Goal: Task Accomplishment & Management: Manage account settings

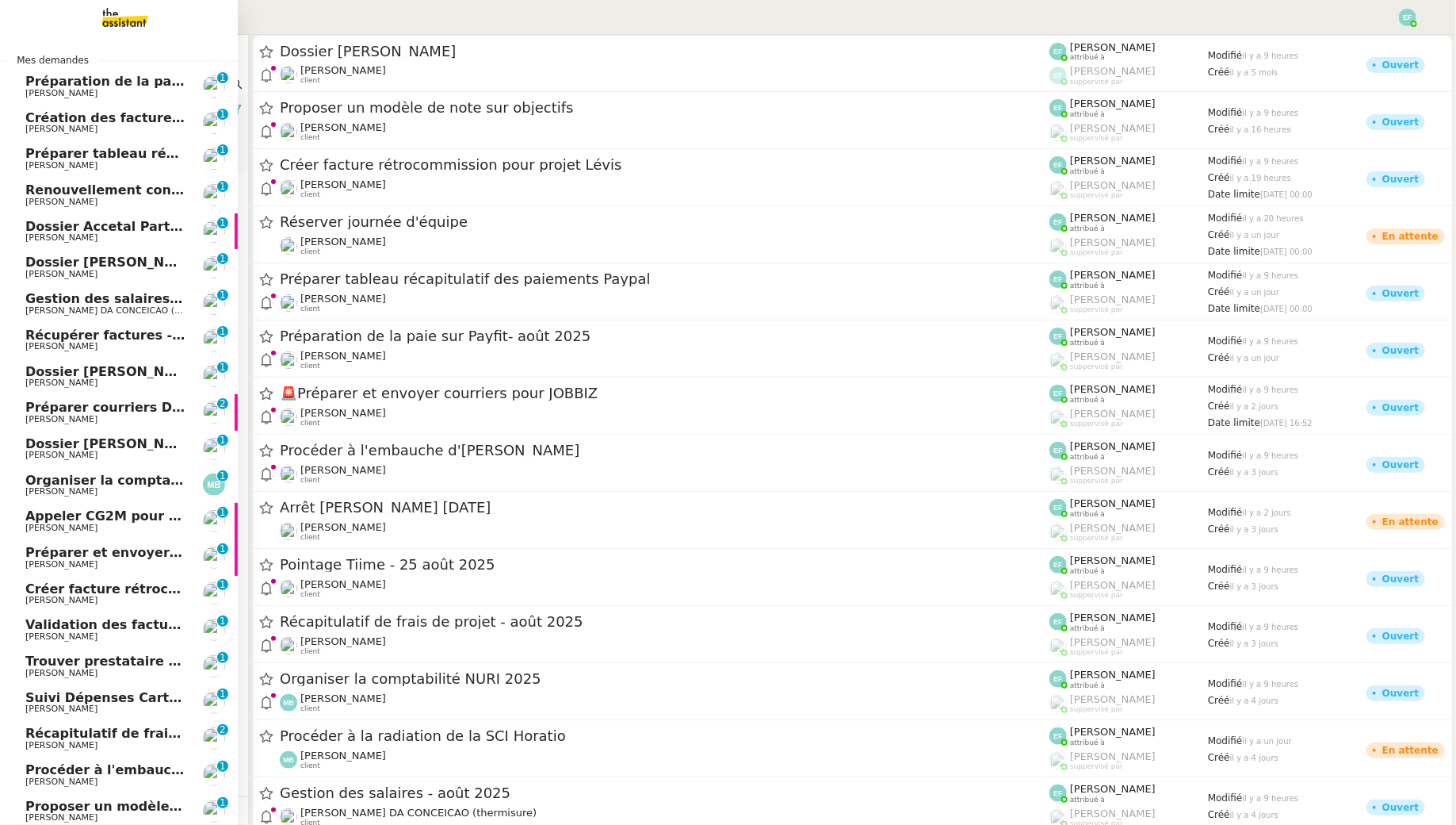
click at [48, 83] on span "Préparation de la paie sur Payfit- août 2025" at bounding box center [181, 81] width 313 height 15
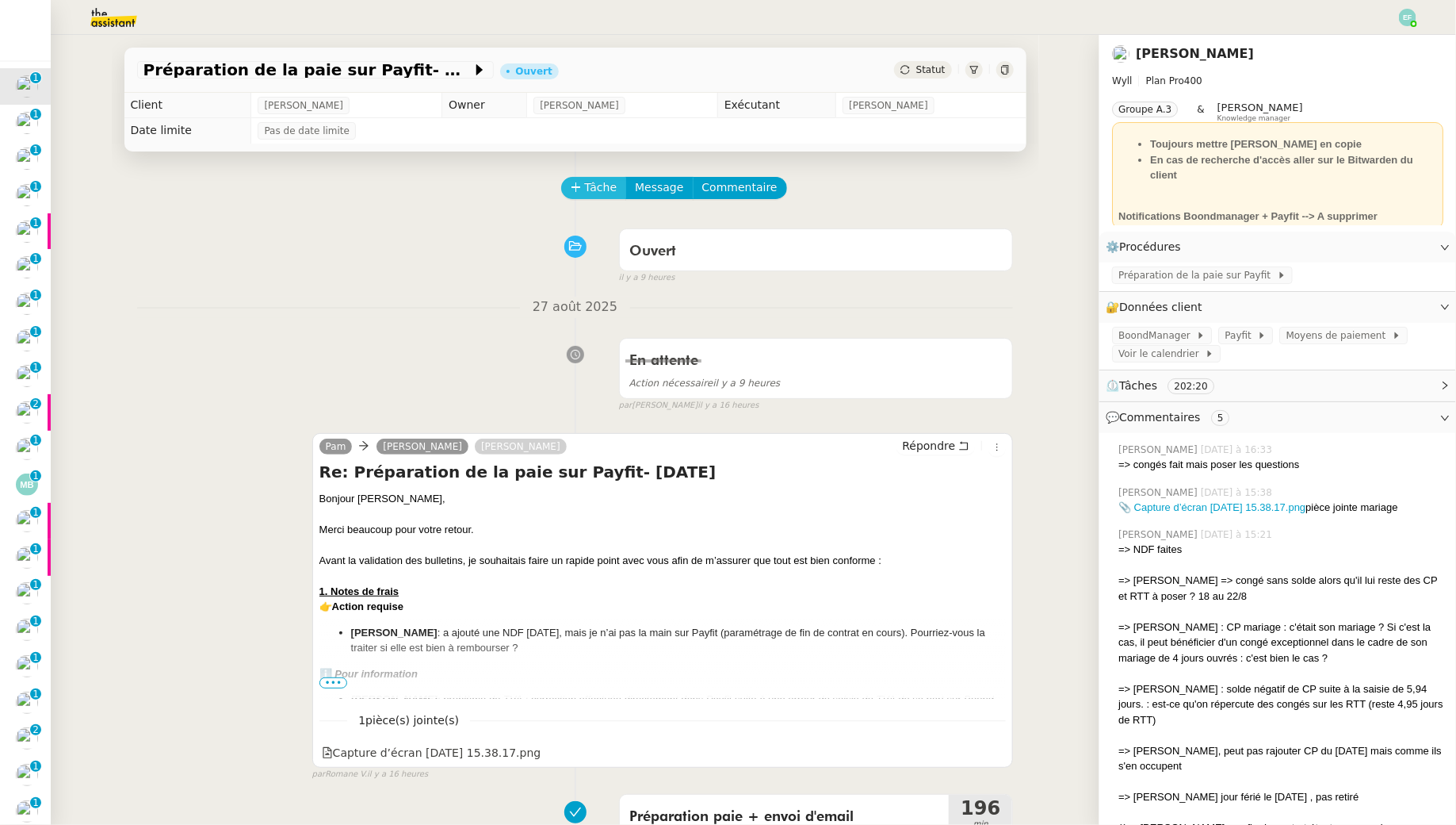
click at [581, 183] on button "Tâche" at bounding box center [594, 188] width 66 height 22
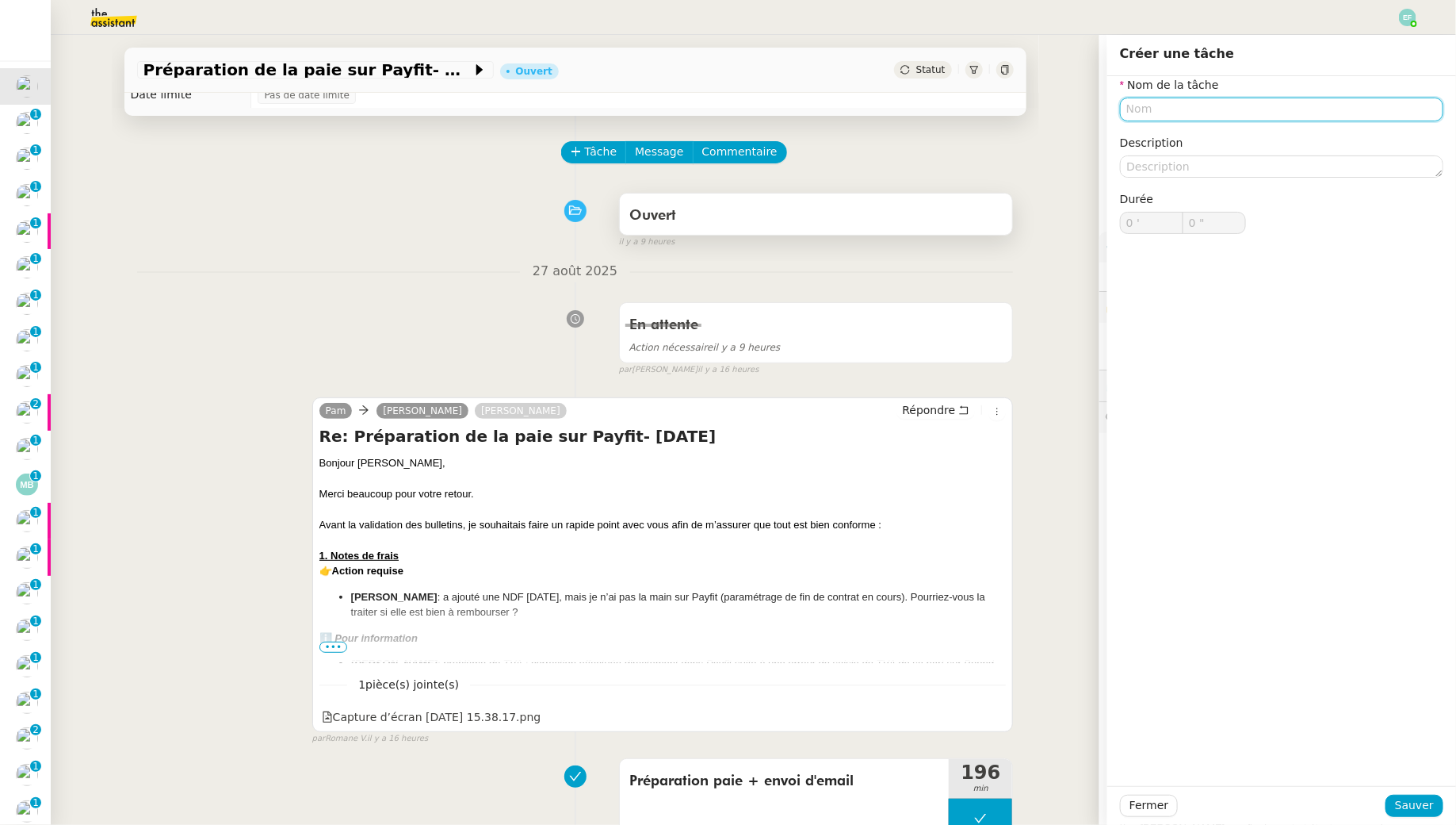
scroll to position [44, 0]
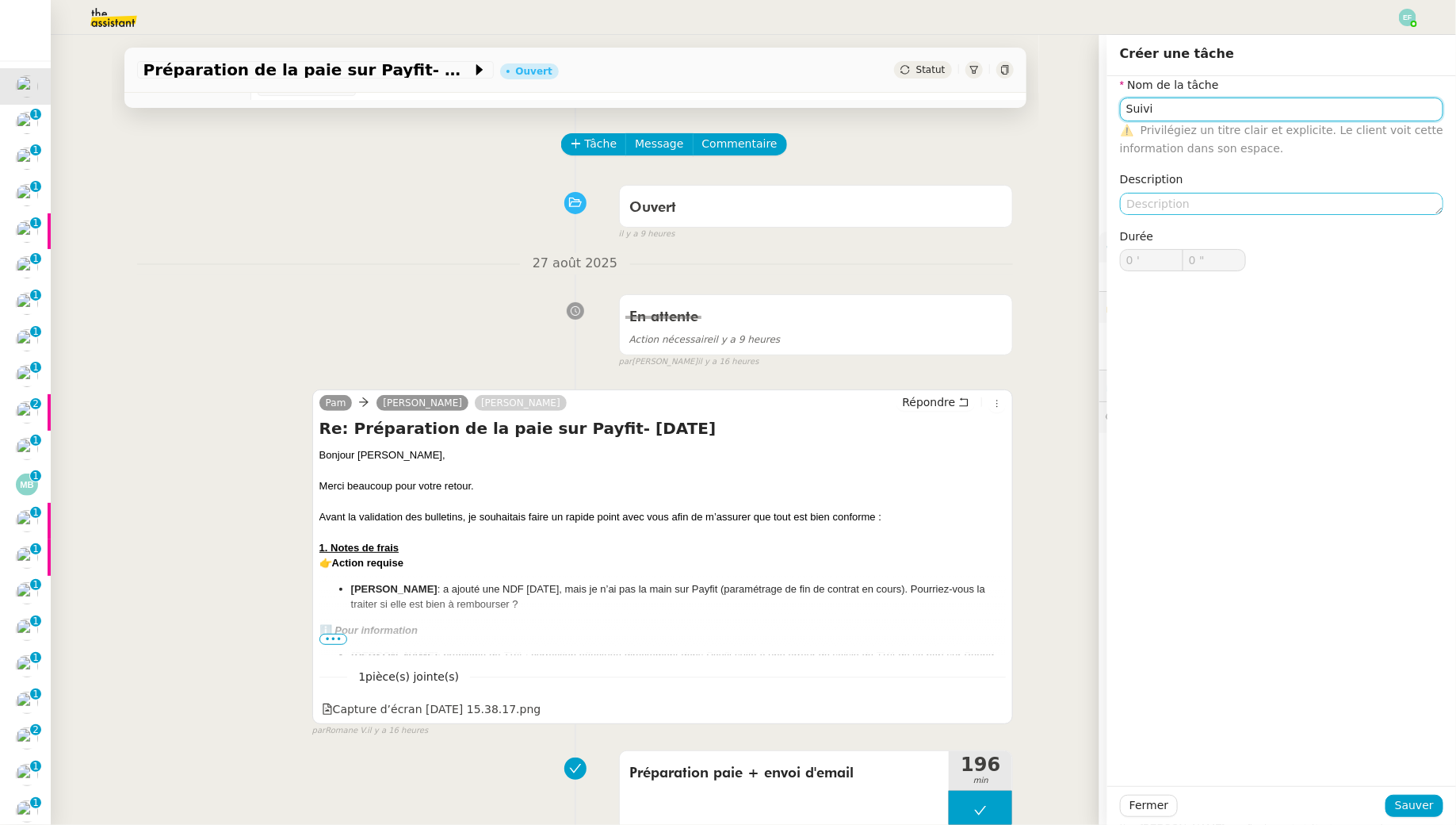
type input "Suivi"
click at [1214, 203] on textarea at bounding box center [1282, 203] width 324 height 22
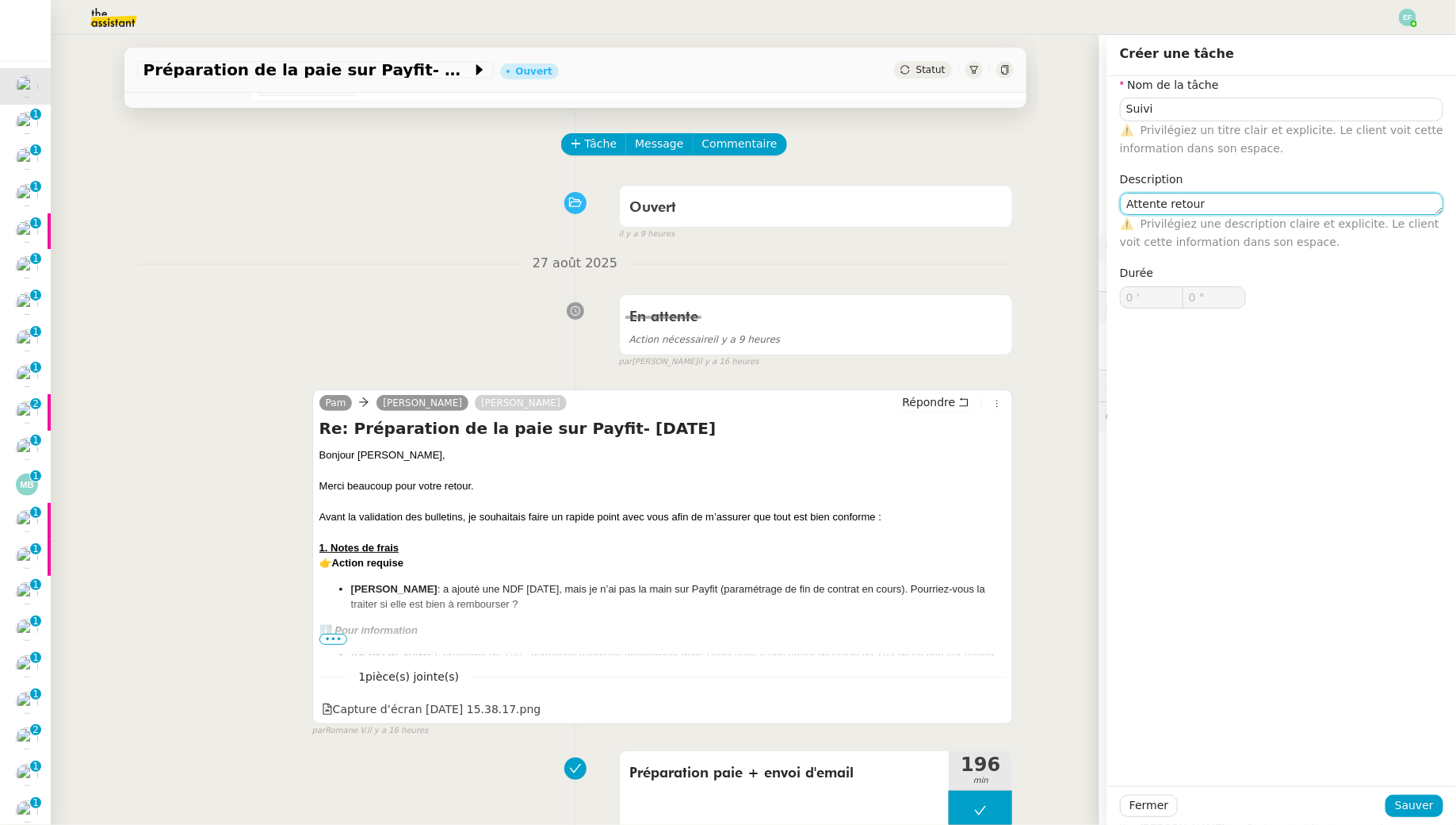
scroll to position [0, 0]
type textarea "Attente retour"
click at [1415, 801] on span "Sauver" at bounding box center [1414, 805] width 39 height 18
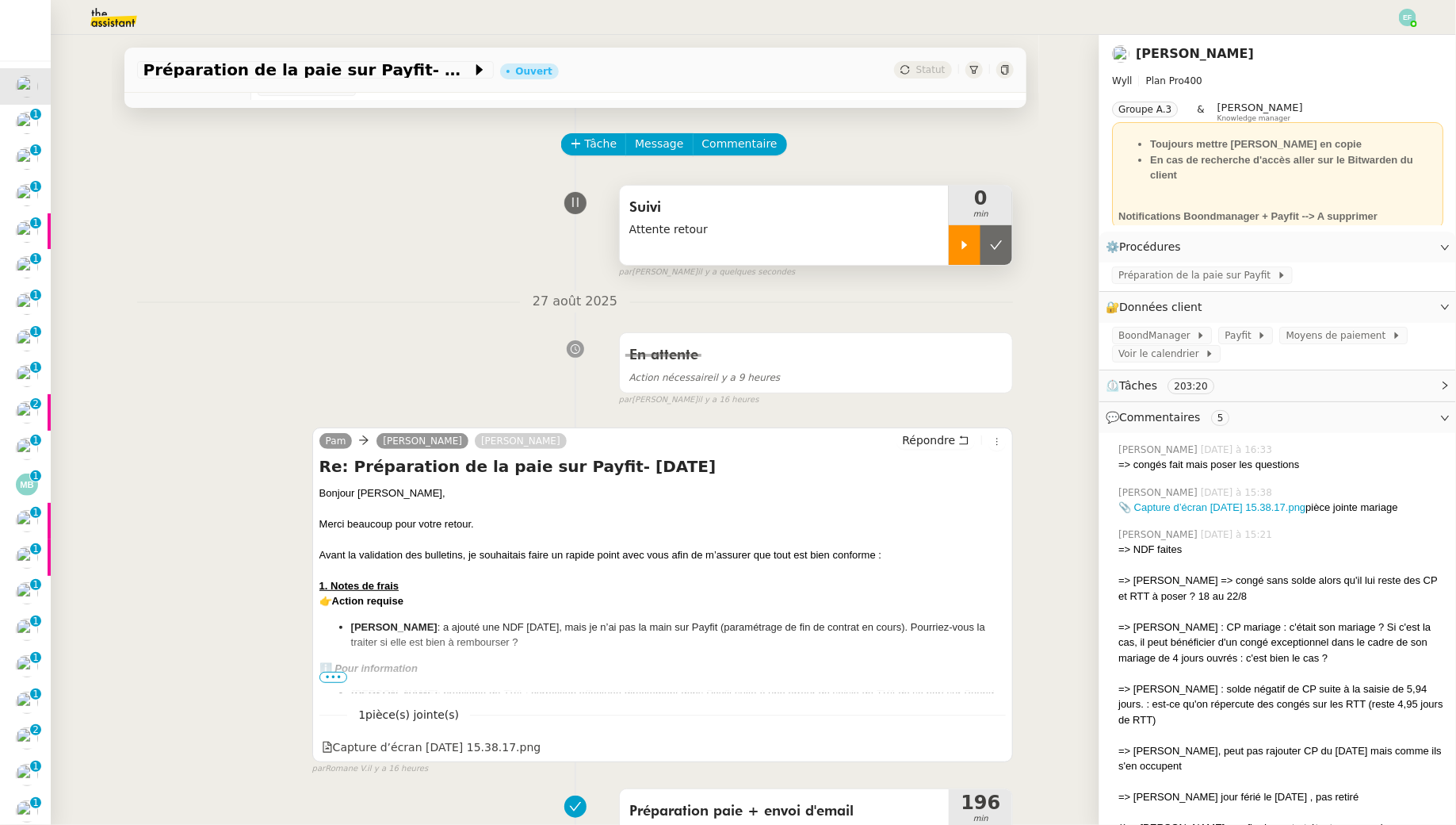
click at [968, 255] on div at bounding box center [964, 245] width 32 height 40
click at [342, 674] on span "•••" at bounding box center [333, 677] width 28 height 11
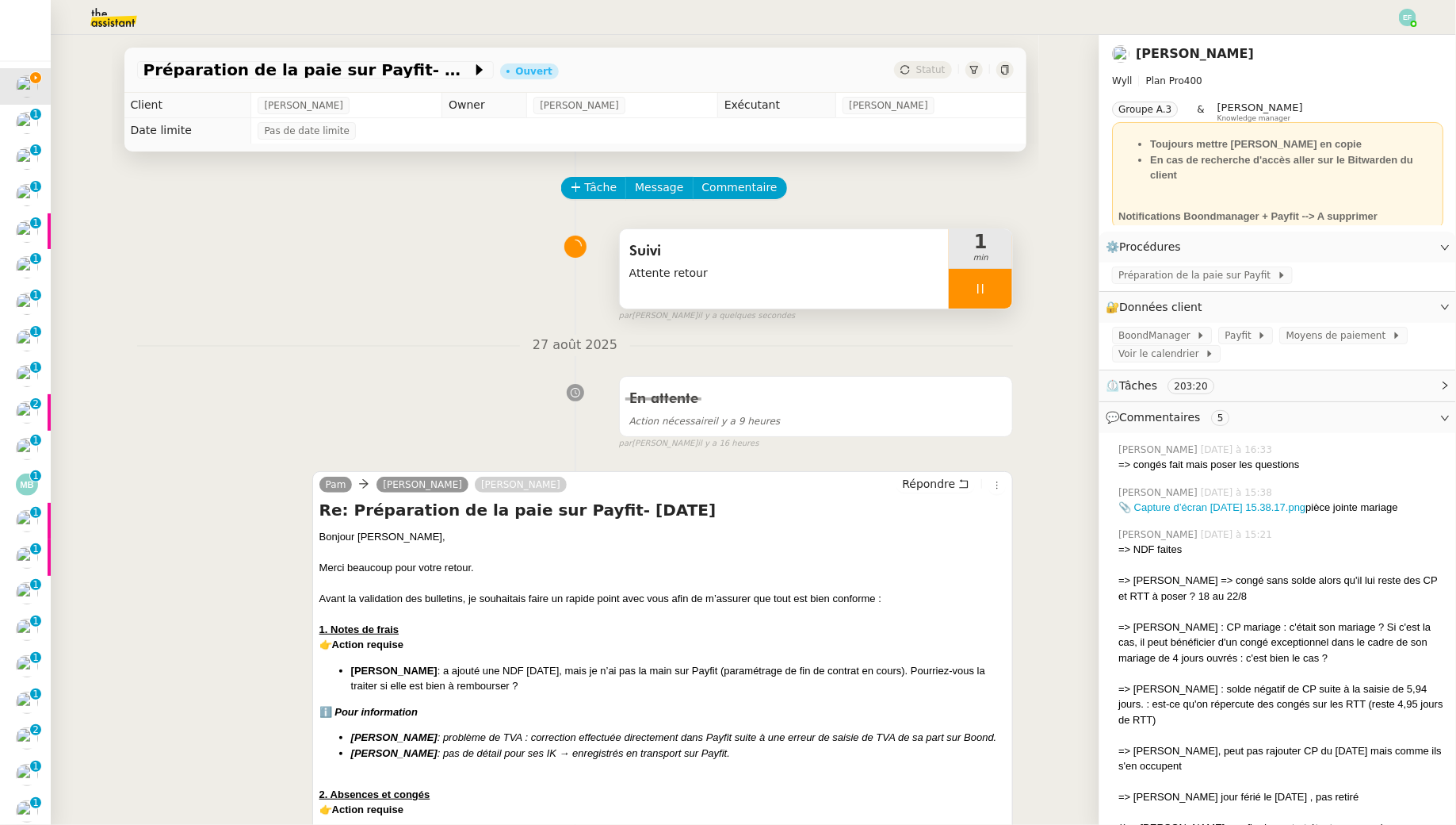
click at [998, 279] on div at bounding box center [981, 289] width 64 height 40
click at [998, 279] on button at bounding box center [996, 289] width 32 height 40
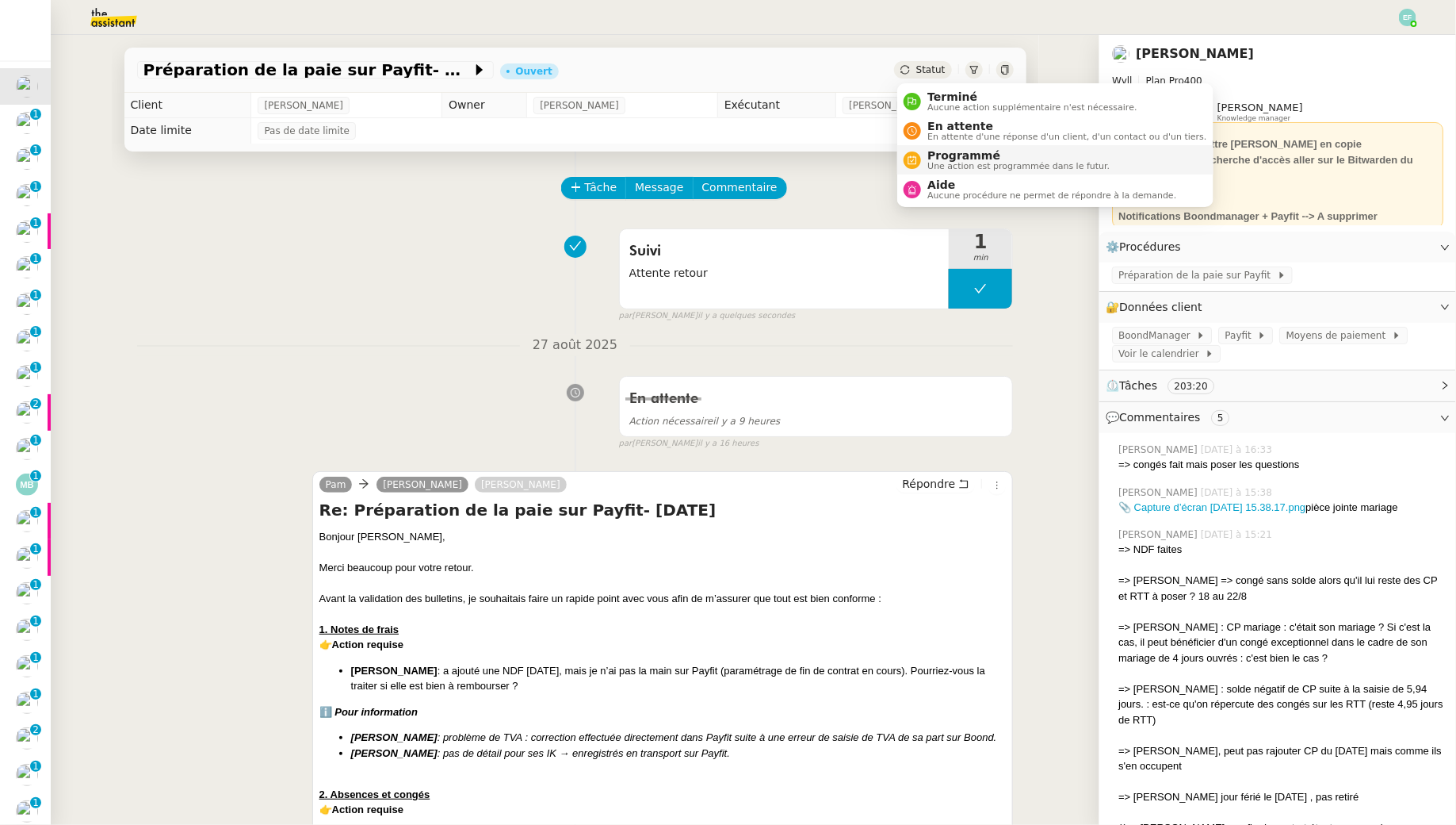
click at [945, 156] on span "Programmé" at bounding box center [1018, 155] width 182 height 13
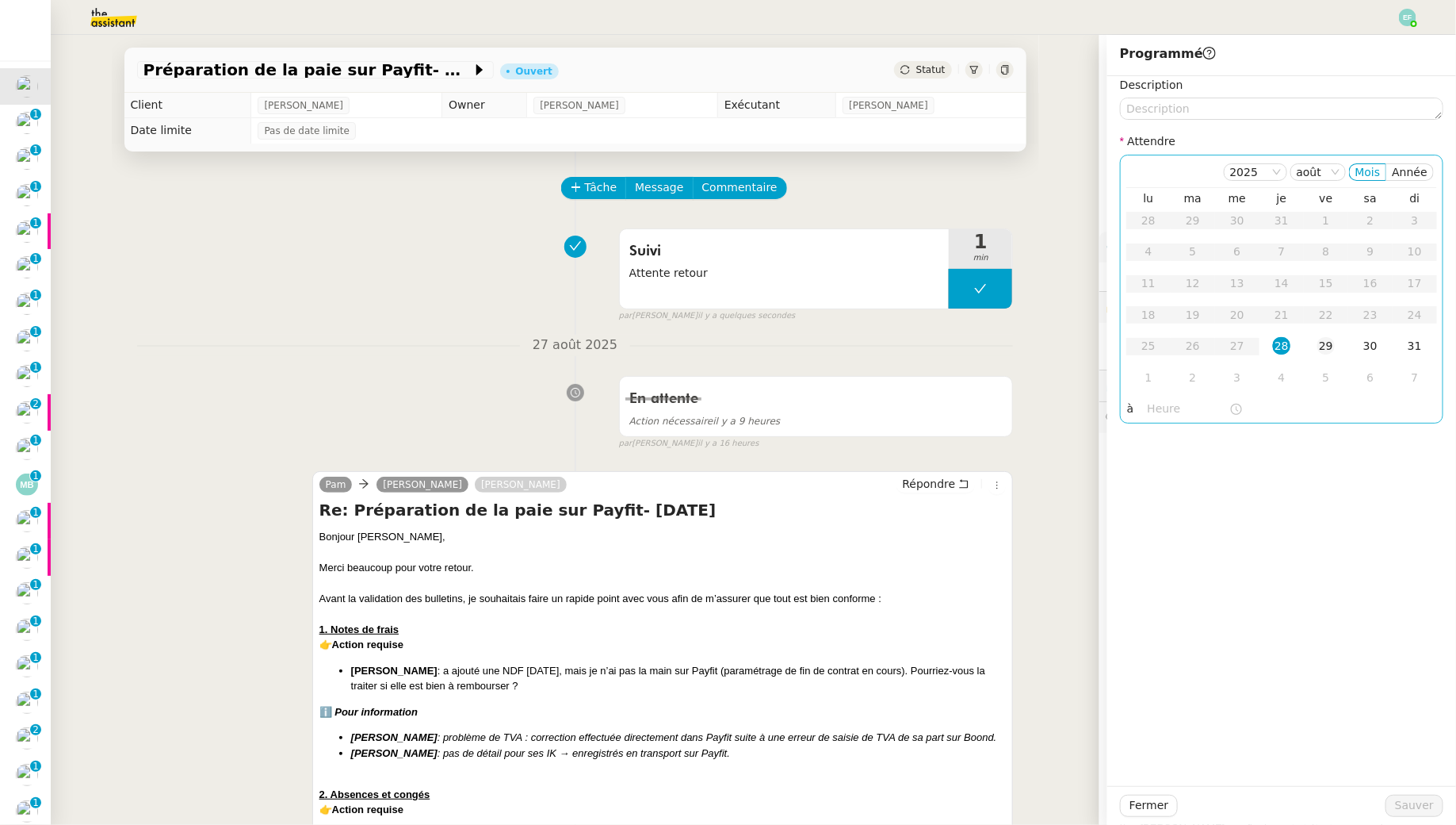
click at [1316, 342] on td "29" at bounding box center [1325, 346] width 44 height 32
click at [1403, 807] on span "Sauver" at bounding box center [1414, 805] width 39 height 18
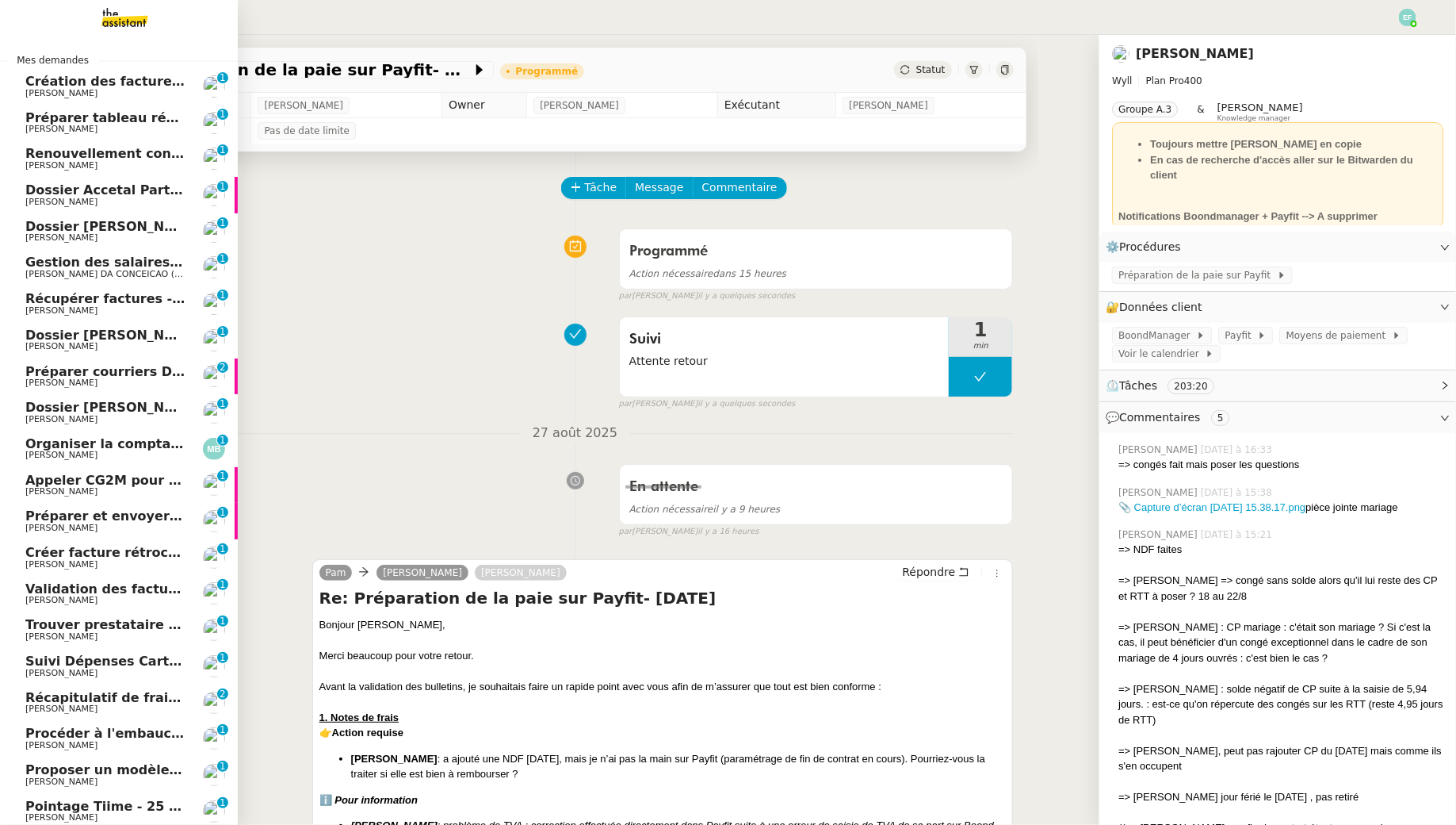
click at [114, 89] on span "[PERSON_NAME]" at bounding box center [105, 93] width 161 height 9
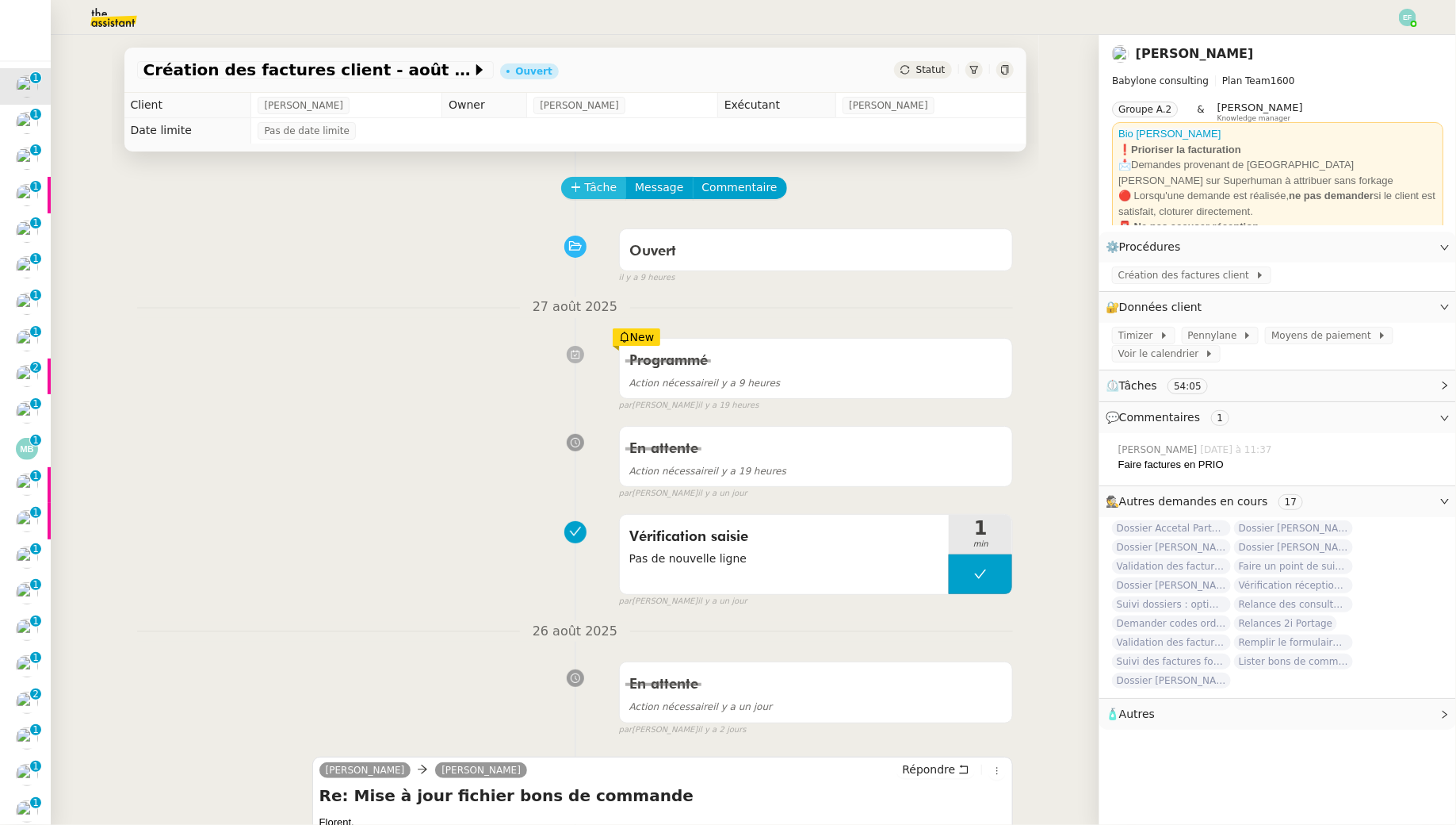
click at [587, 193] on span "Tâche" at bounding box center [601, 188] width 33 height 18
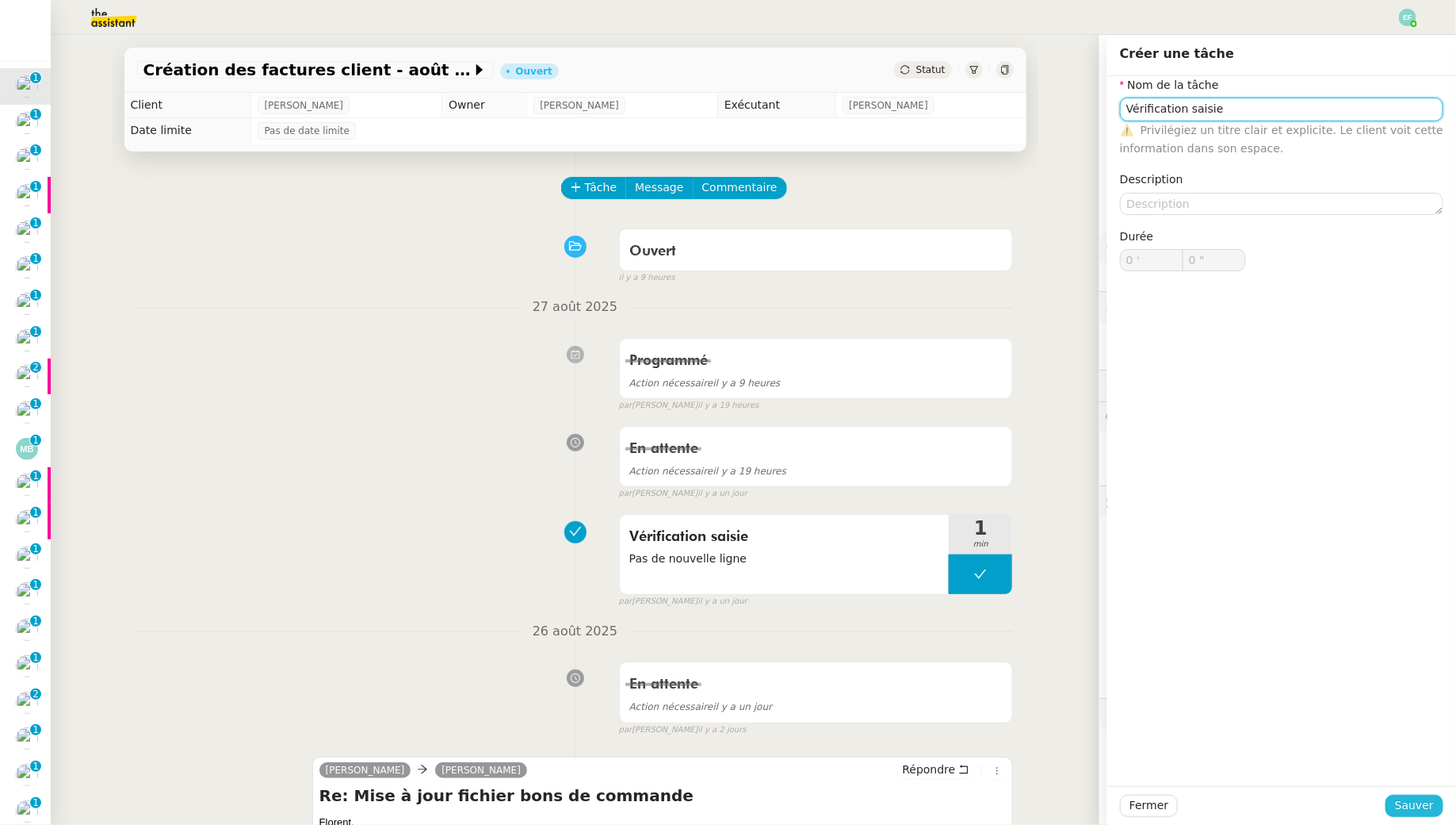
type input "Vérification saisie"
click at [1416, 810] on span "Sauver" at bounding box center [1414, 805] width 39 height 18
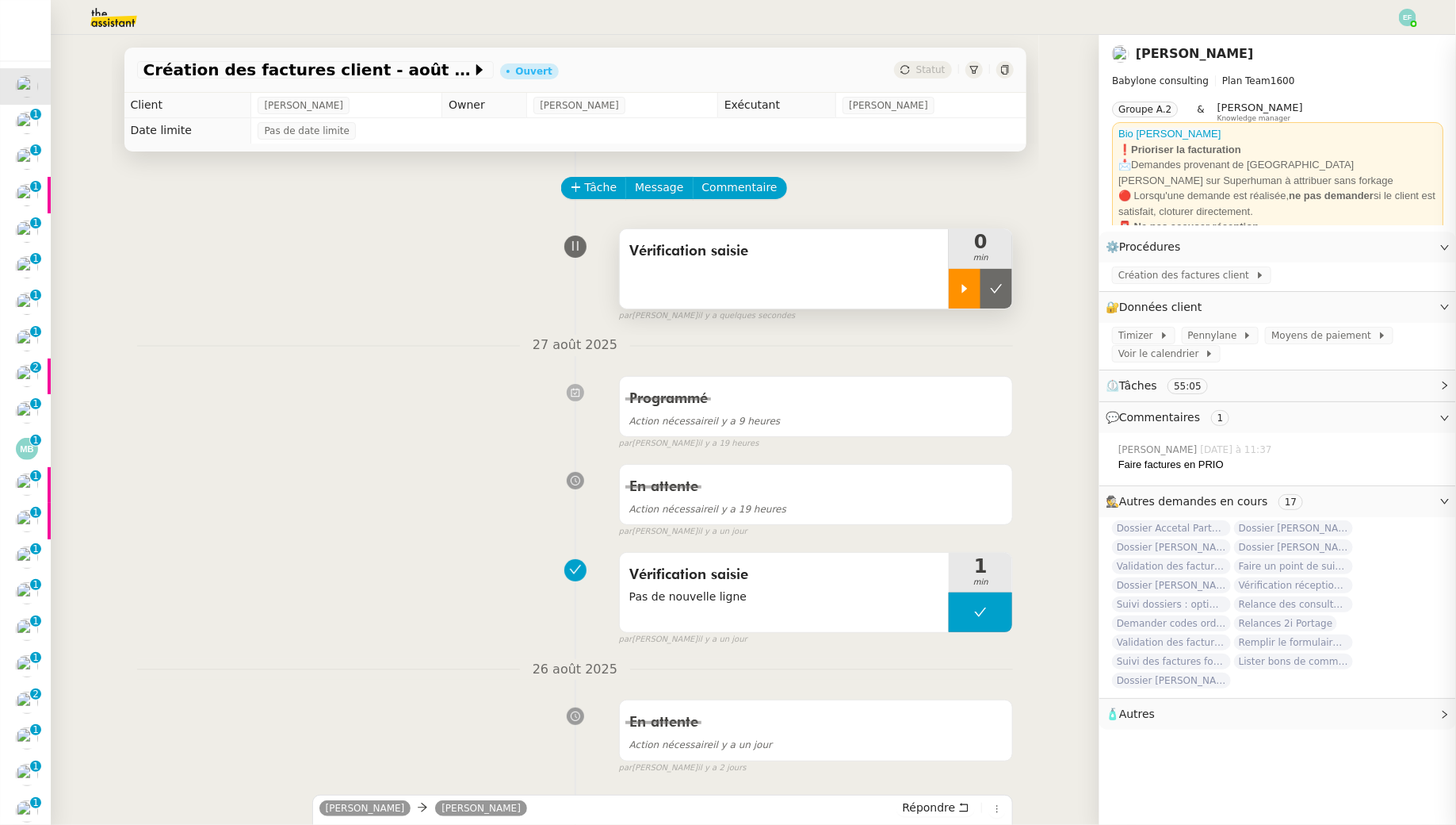
click at [974, 295] on div at bounding box center [964, 289] width 32 height 40
click at [769, 273] on div "Vérification saisie" at bounding box center [784, 269] width 329 height 79
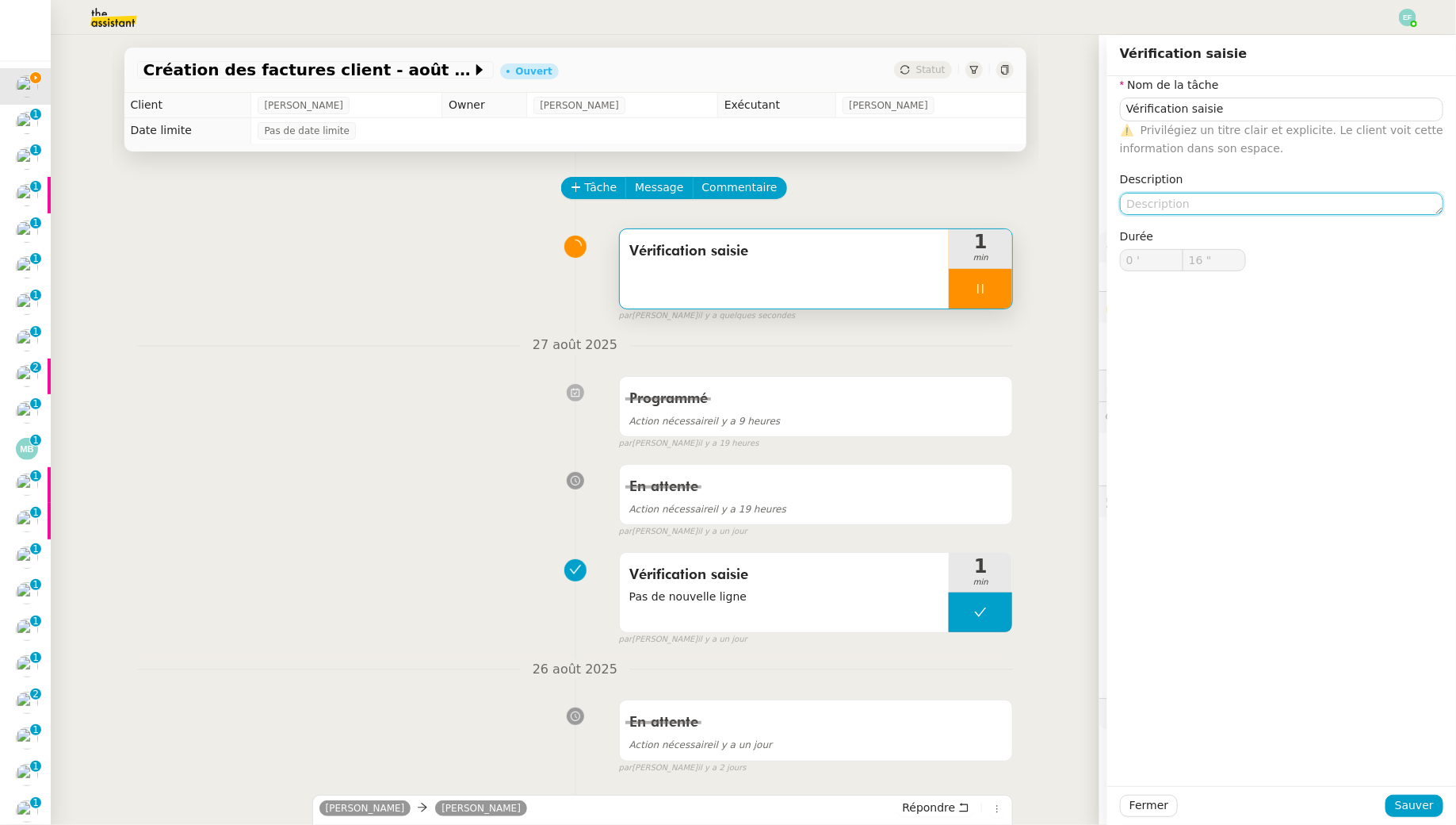
click at [1262, 195] on textarea at bounding box center [1282, 203] width 324 height 22
type textarea "N"
type input "17 ""
type textarea "Nouvelles l"
type input "18 ""
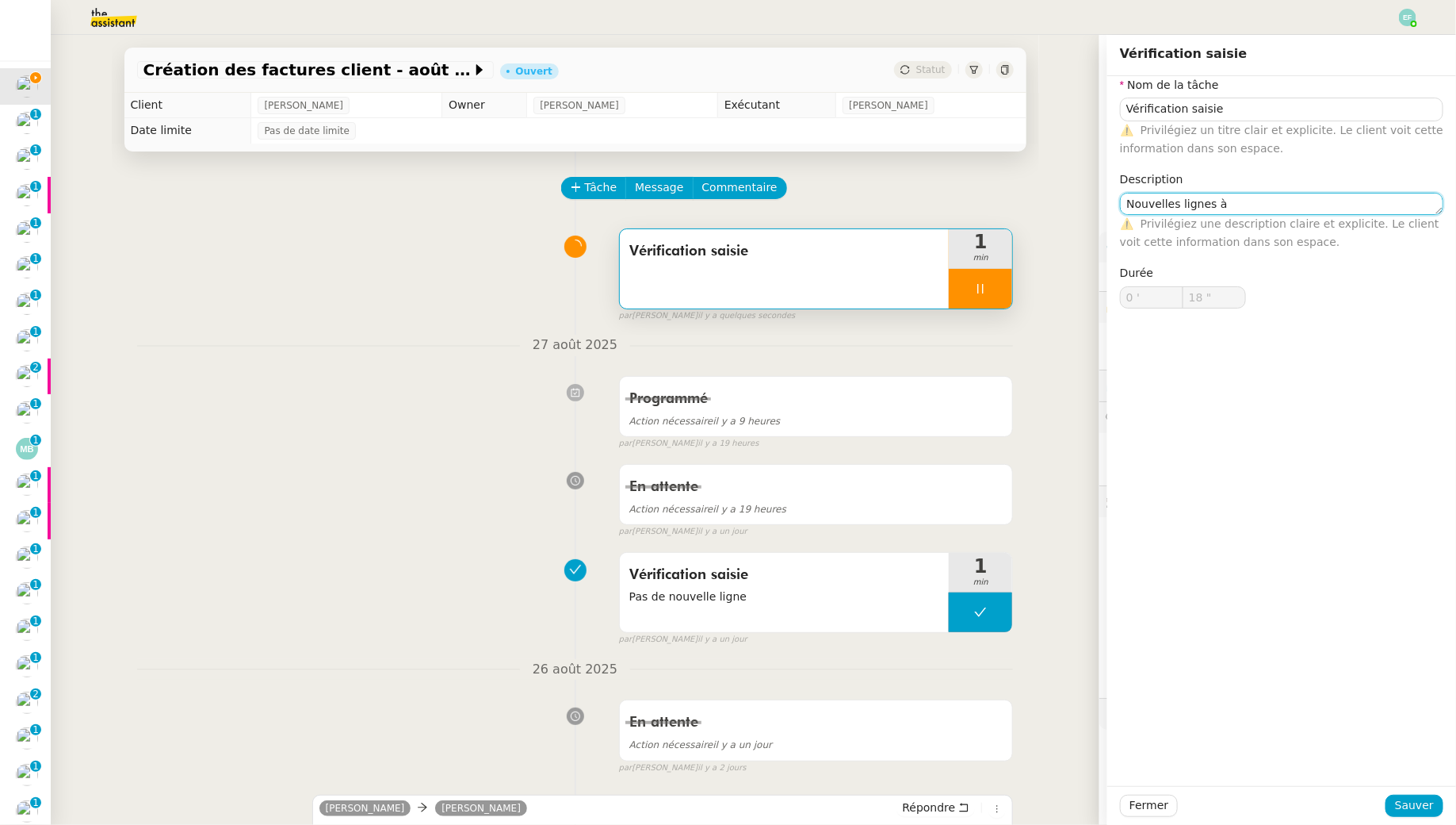
type textarea "Nouvelles lignes à"
type input "19 ""
type textarea "Nouvelles lignes à sa"
type input "20 ""
type textarea "Nouvelles lignes à saisir"
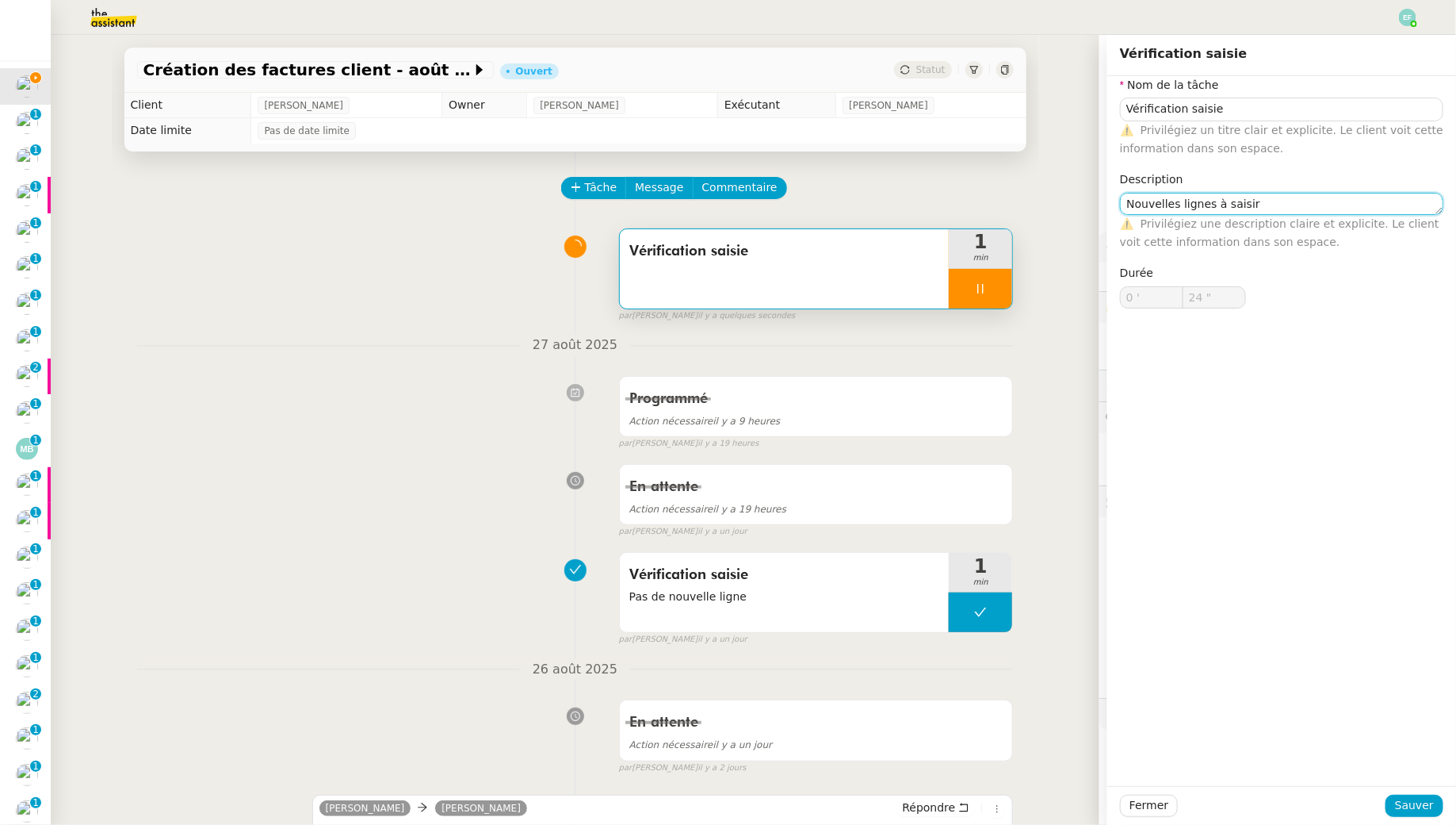
drag, startPoint x: 1211, startPoint y: 204, endPoint x: 1123, endPoint y: 204, distance: 88.0
click at [1123, 204] on textarea "Nouvelles lignes à saisir" at bounding box center [1282, 203] width 324 height 22
type input "25 ""
type textarea "Fà saisir"
type input "26 ""
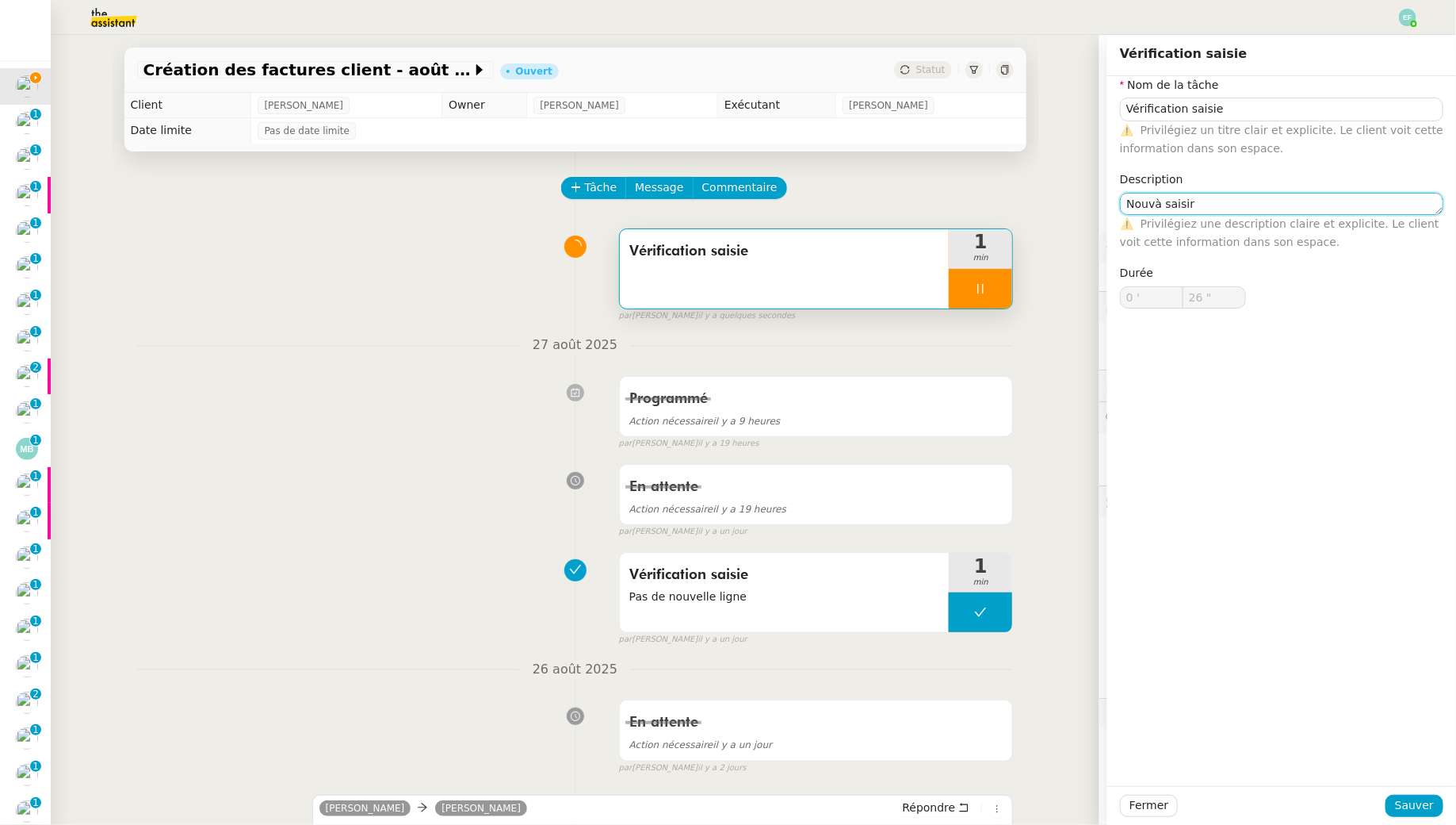
type textarea "Nouveà saisir"
type input "27 ""
type textarea "Nouvelles là saisir"
type input "28 ""
type textarea "Nouvelles lignes à saisir"
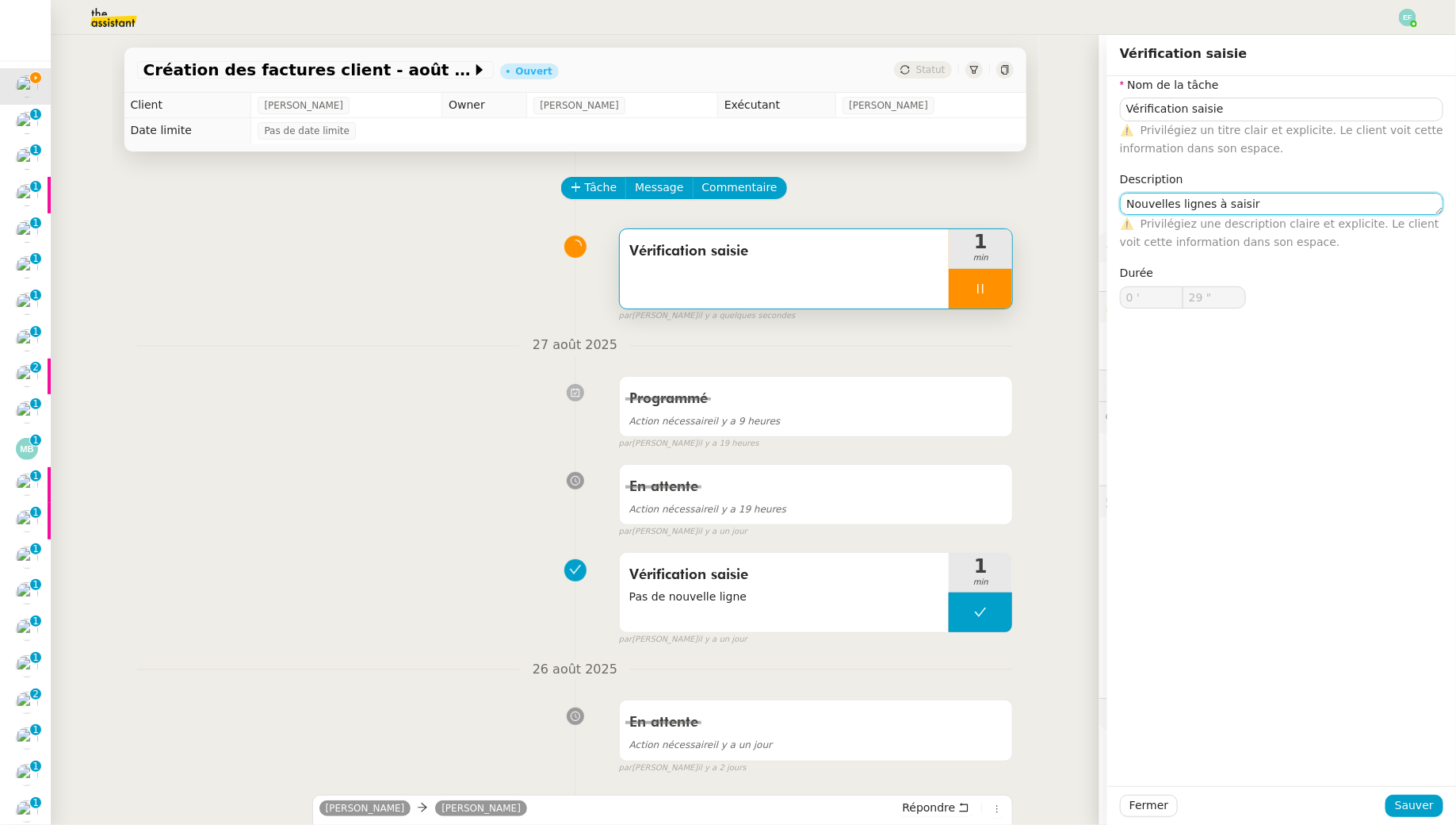
type input "30 ""
type textarea "Nouvelles lignes : facà saisir"
type input "31 ""
type textarea "Nouvelles lignes : factures à saisir"
type input "32 ""
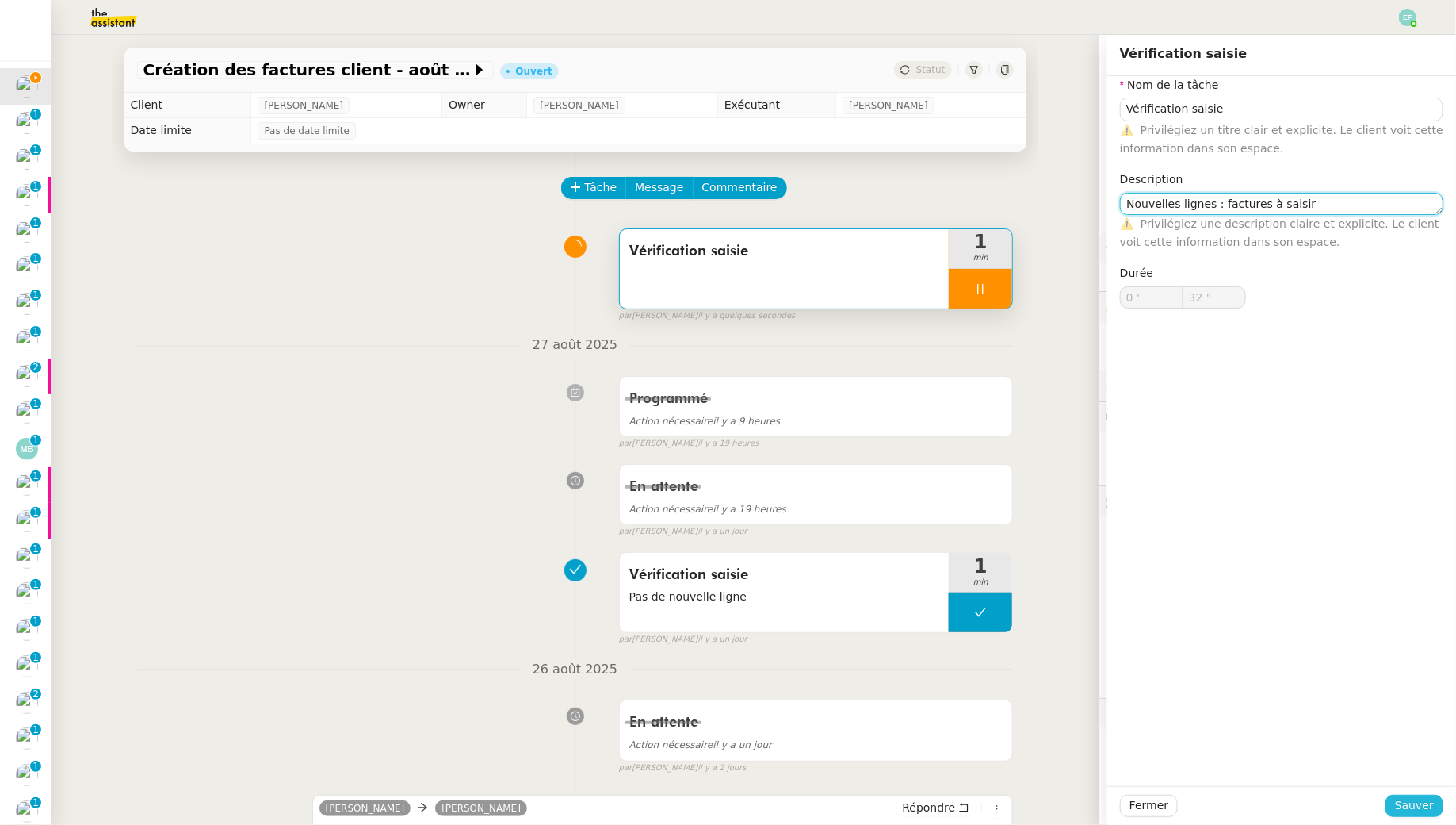
type textarea "Nouvelles lignes : factures à saisir"
click at [1407, 799] on span "Sauver" at bounding box center [1414, 805] width 39 height 18
type input "33 ""
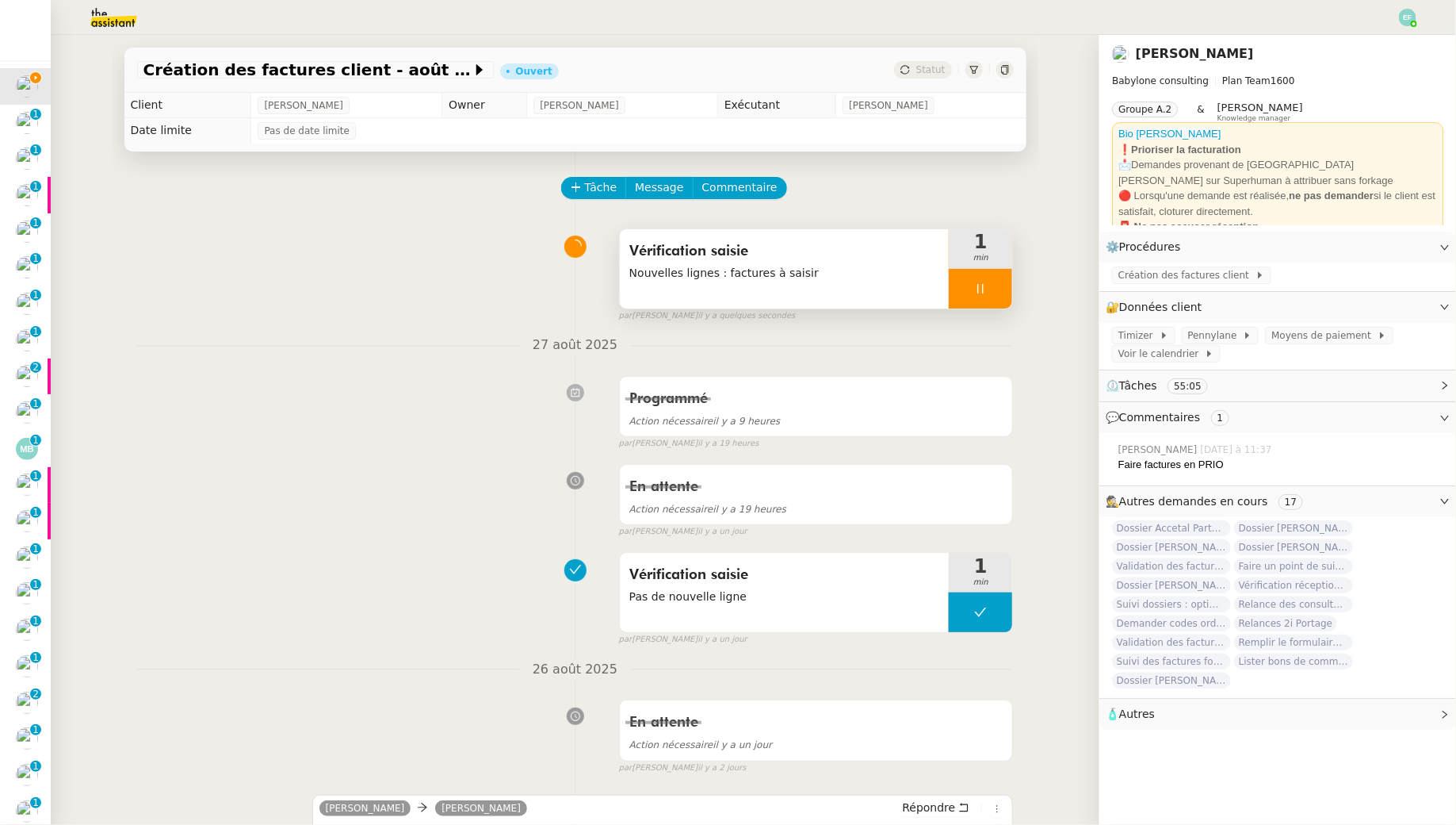
click at [894, 278] on span "Nouvelles lignes : factures à saisir" at bounding box center [785, 273] width 311 height 18
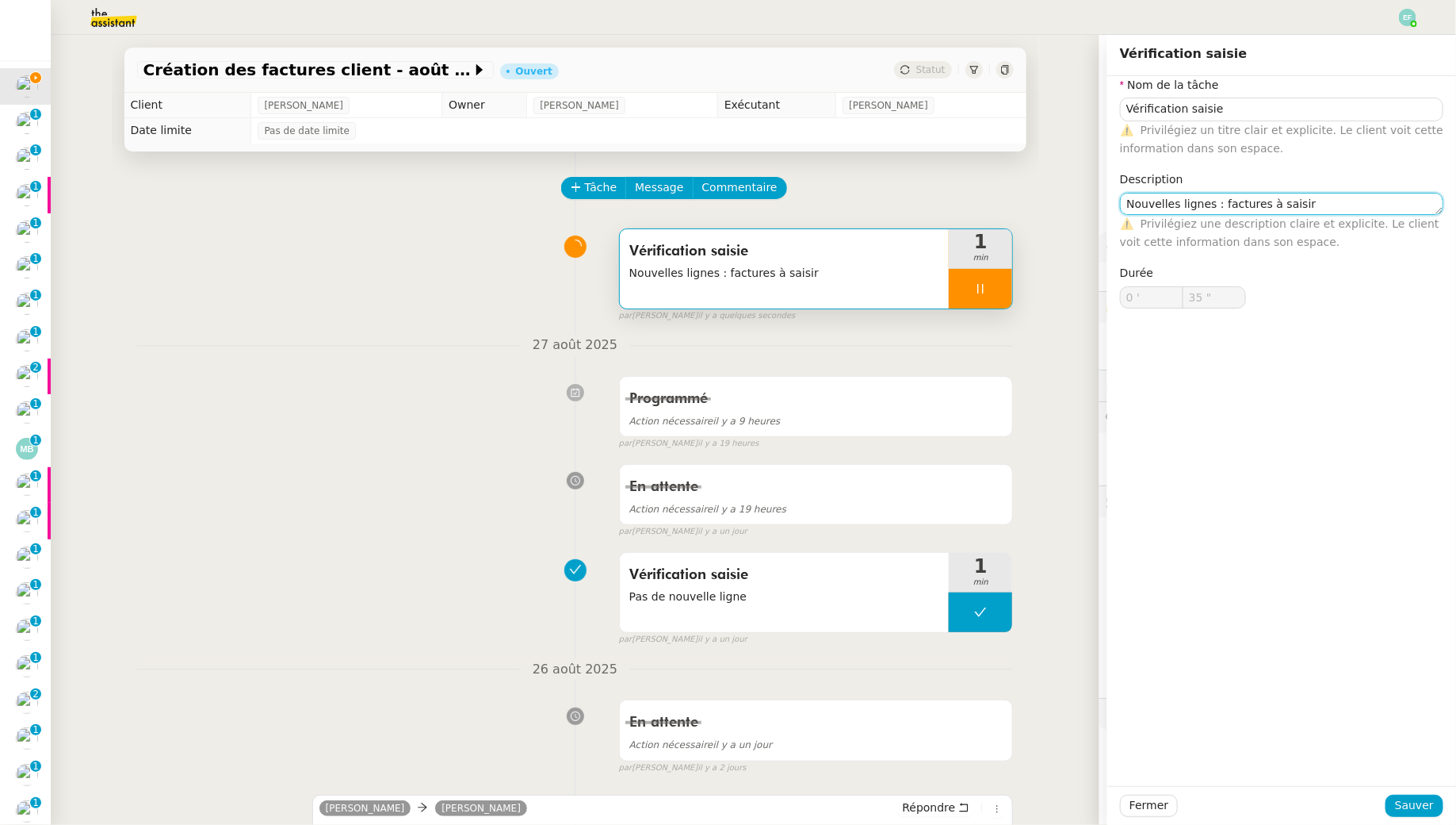
click at [1285, 196] on textarea "Nouvelles lignes : factures à saisir" at bounding box center [1282, 203] width 324 height 22
type input "36 ""
type textarea "Nouvelles lignes : factures àédite"
type input "37 ""
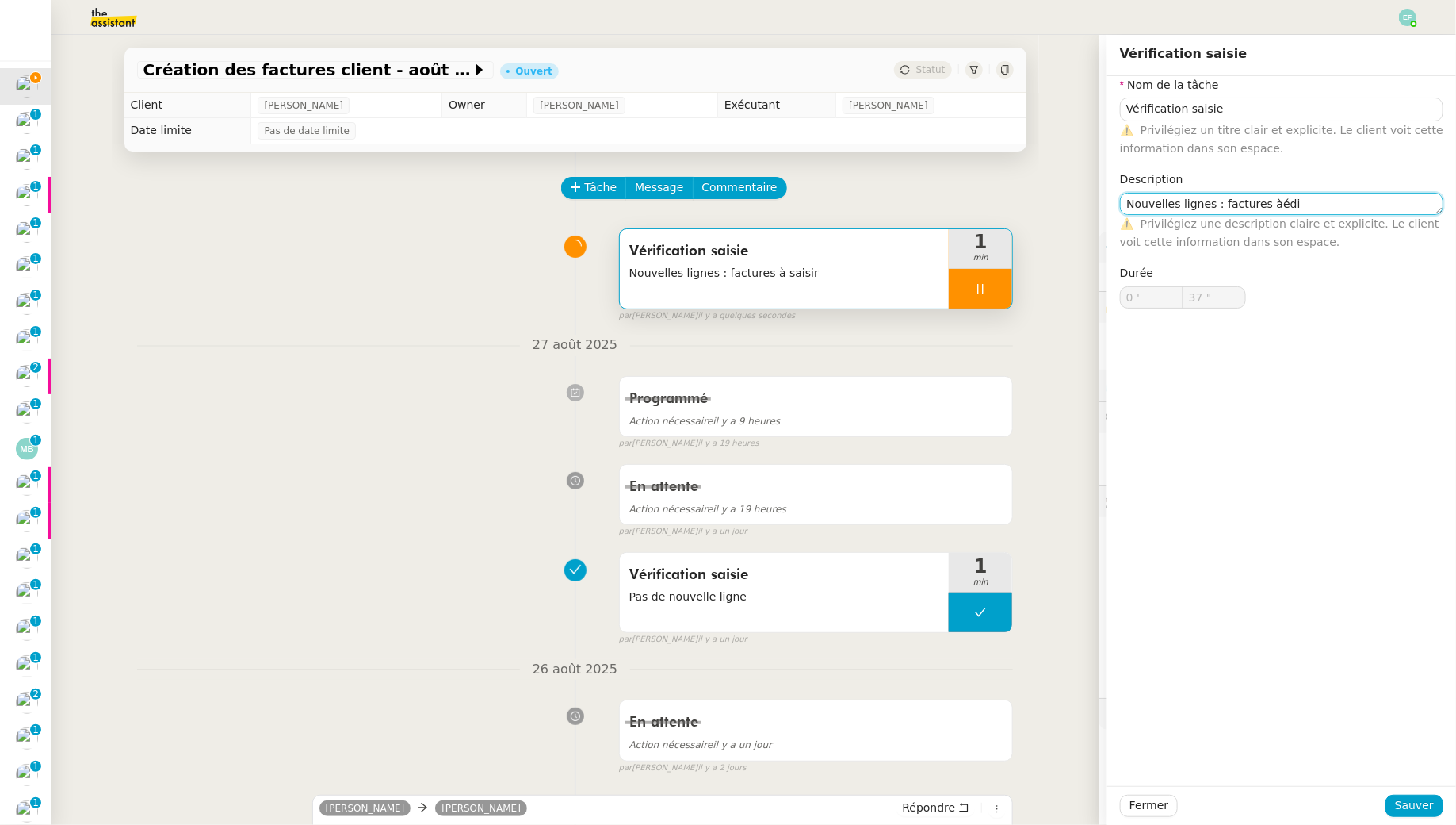
type textarea "Nouvelles lignes : factures àéd"
type input "38 ""
type textarea "Nouvelles lignes : factures à éditer"
type input "39 ""
type textarea "Nouvelles lignes : factures à éditer"
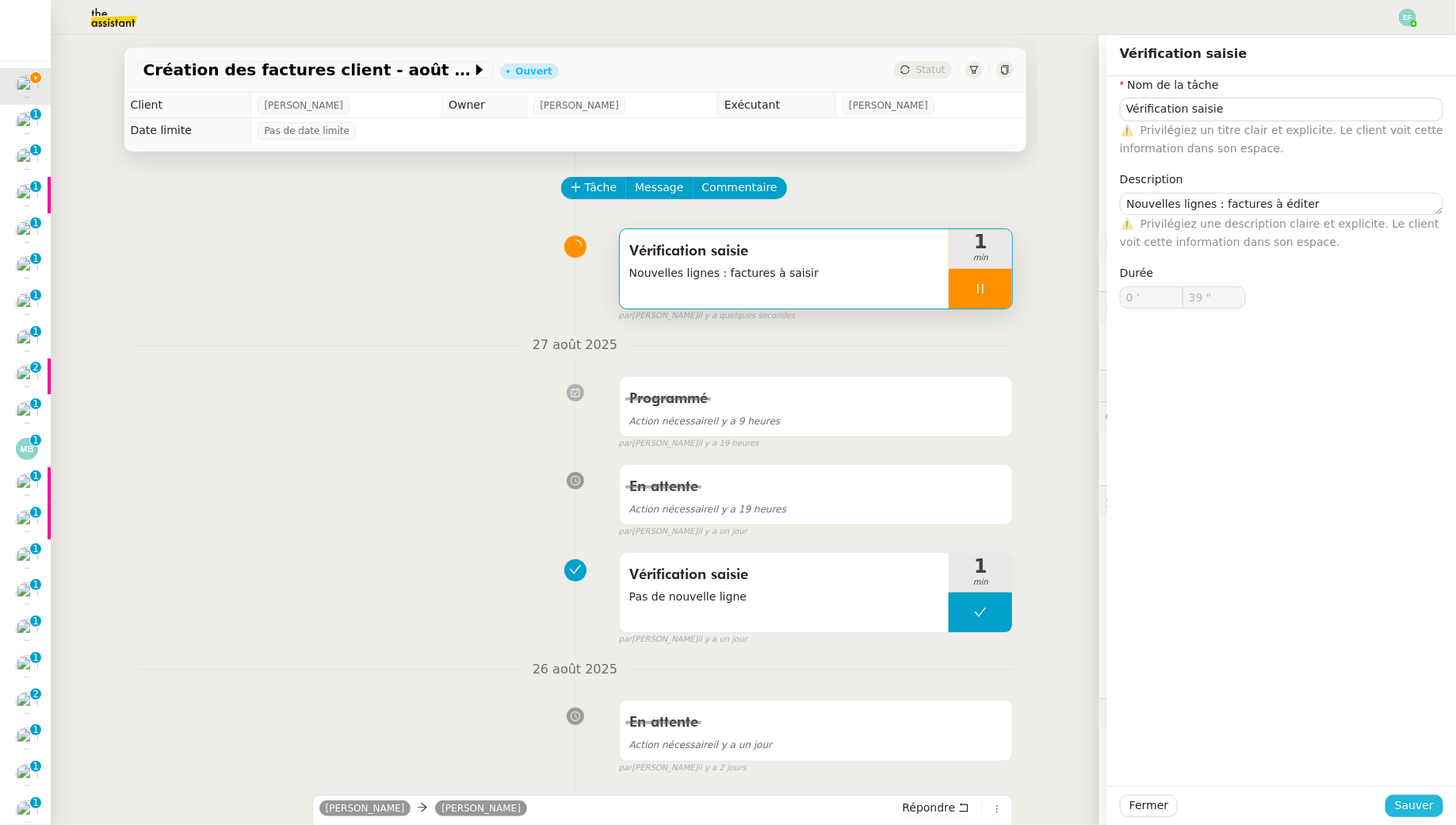
click at [1415, 808] on span "Sauver" at bounding box center [1414, 805] width 39 height 18
type input "40 ""
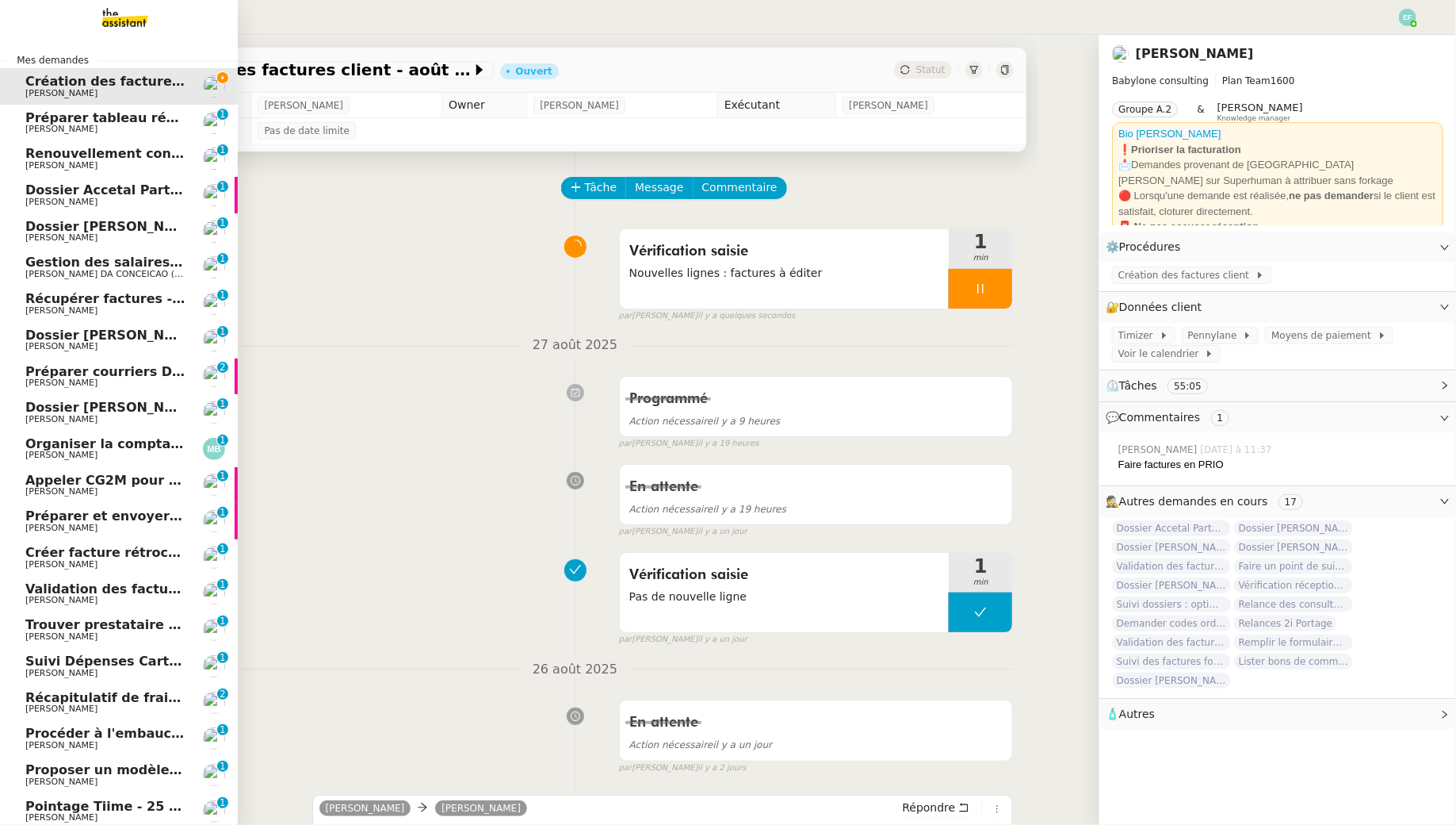
click at [33, 127] on span "[PERSON_NAME]" at bounding box center [62, 128] width 73 height 10
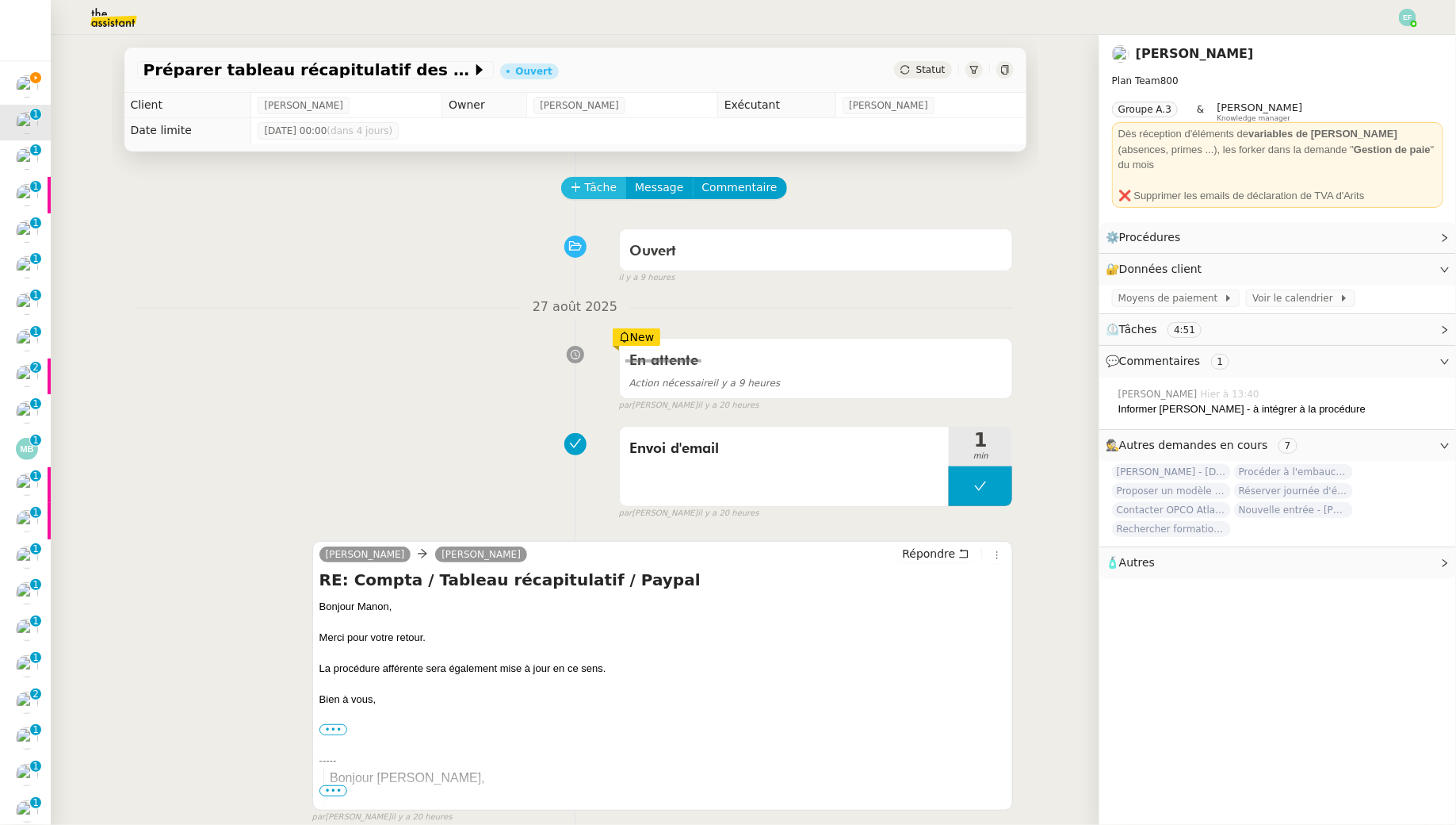
click at [587, 192] on span "Tâche" at bounding box center [601, 188] width 33 height 18
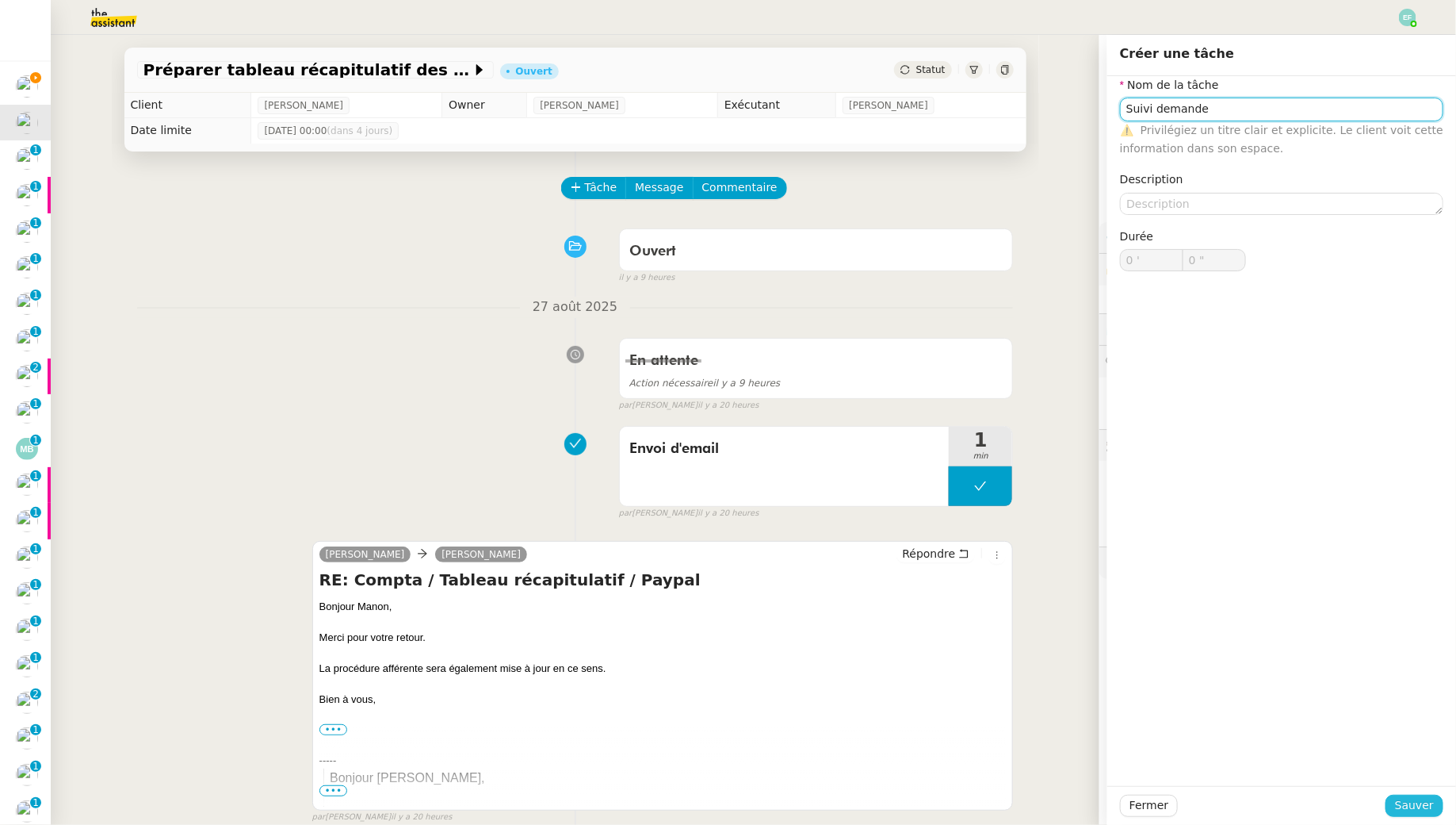
type input "Suivi demande"
click at [1403, 799] on span "Sauver" at bounding box center [1414, 805] width 39 height 18
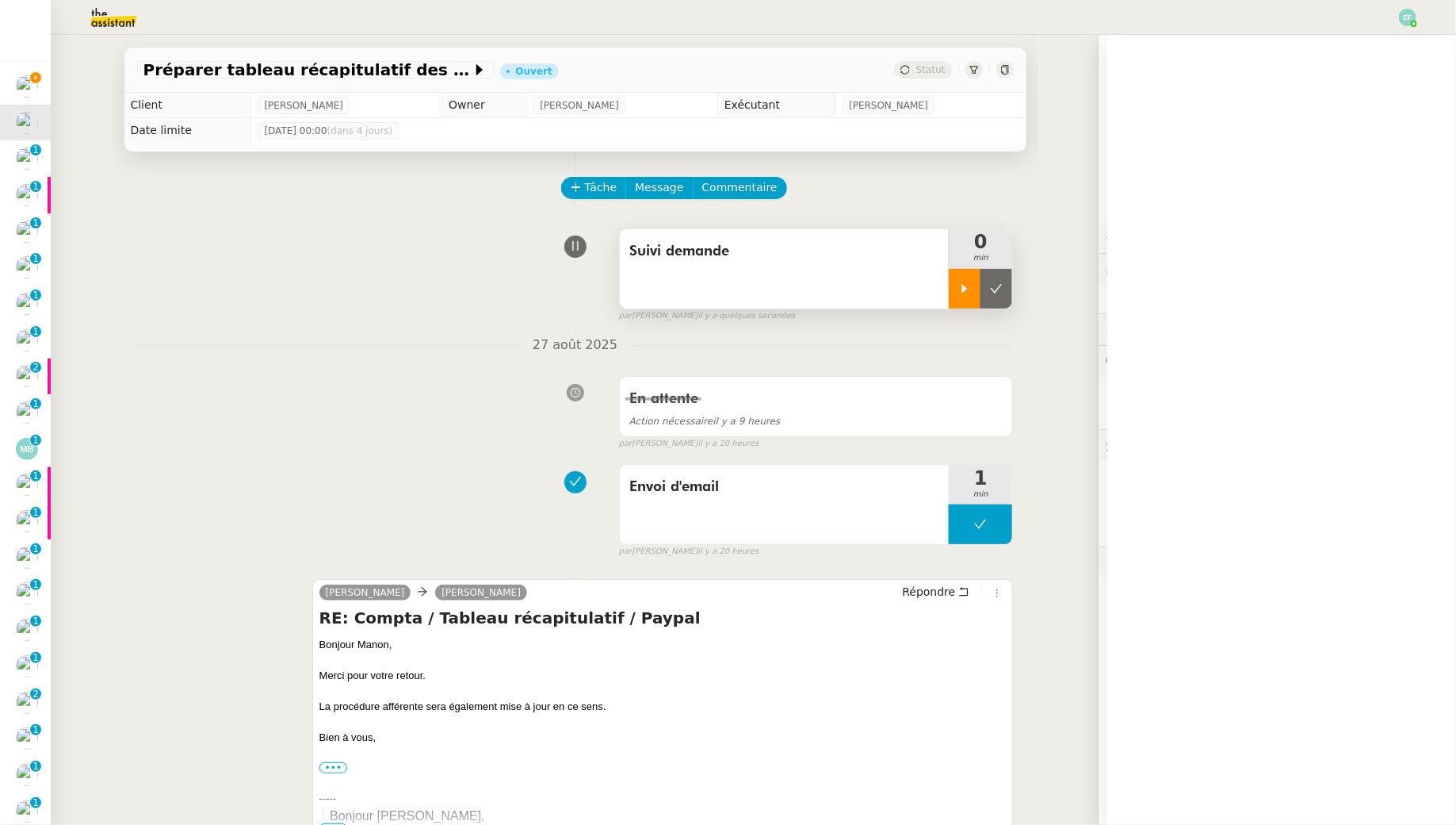
click at [959, 287] on icon at bounding box center [964, 289] width 13 height 13
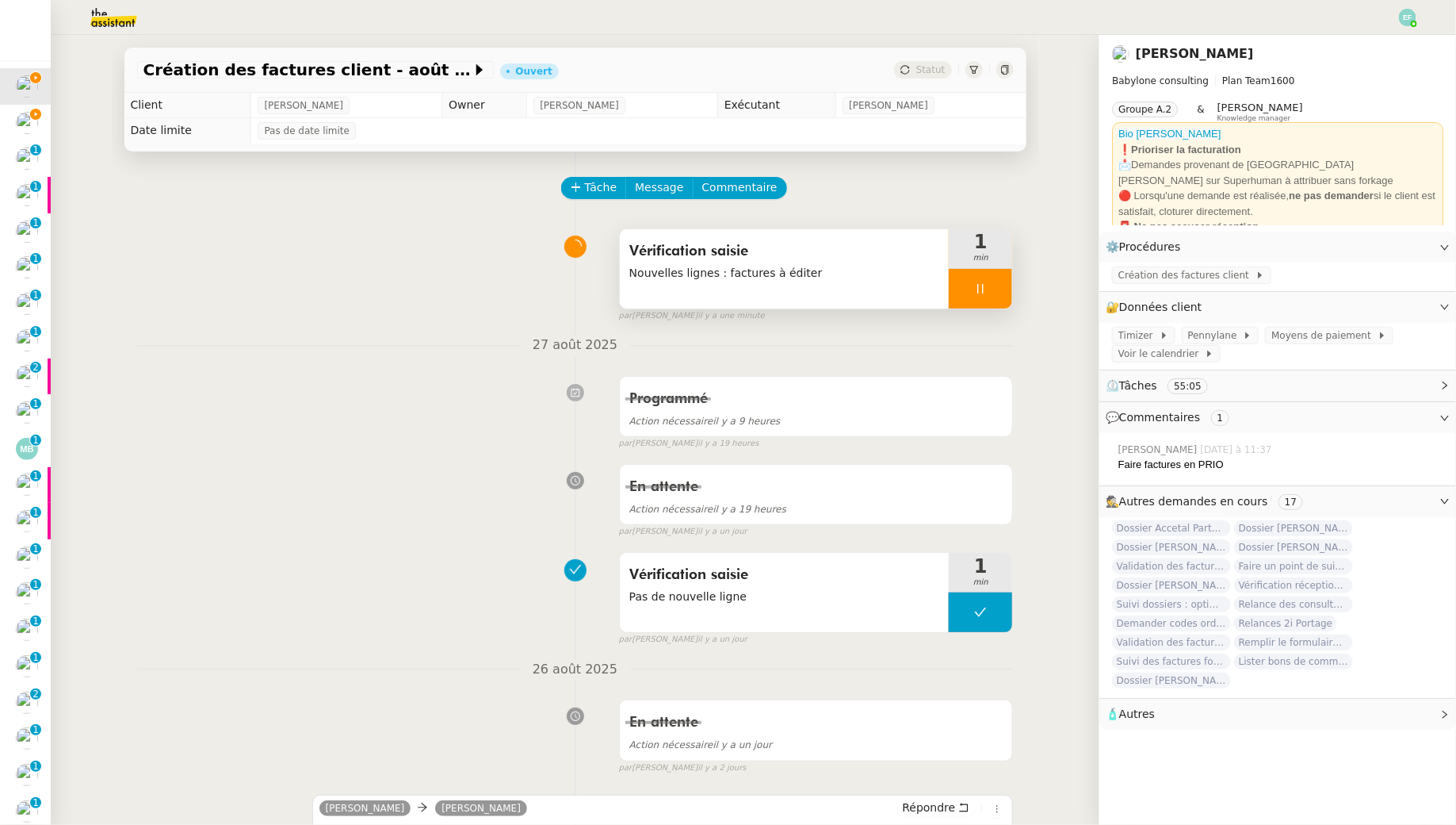
click at [983, 288] on icon at bounding box center [981, 289] width 5 height 9
click at [998, 289] on icon at bounding box center [996, 289] width 12 height 9
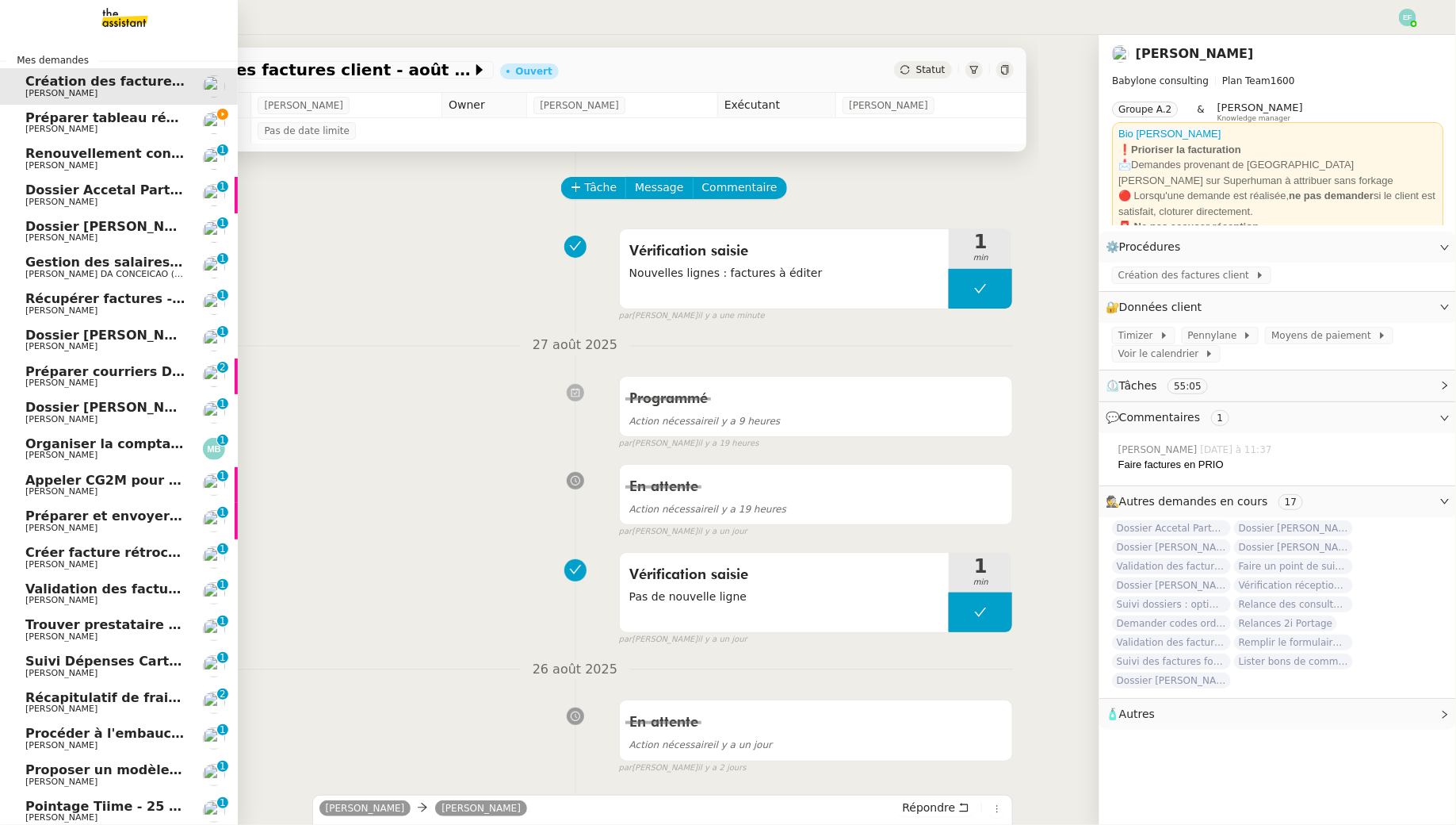
scroll to position [50, 0]
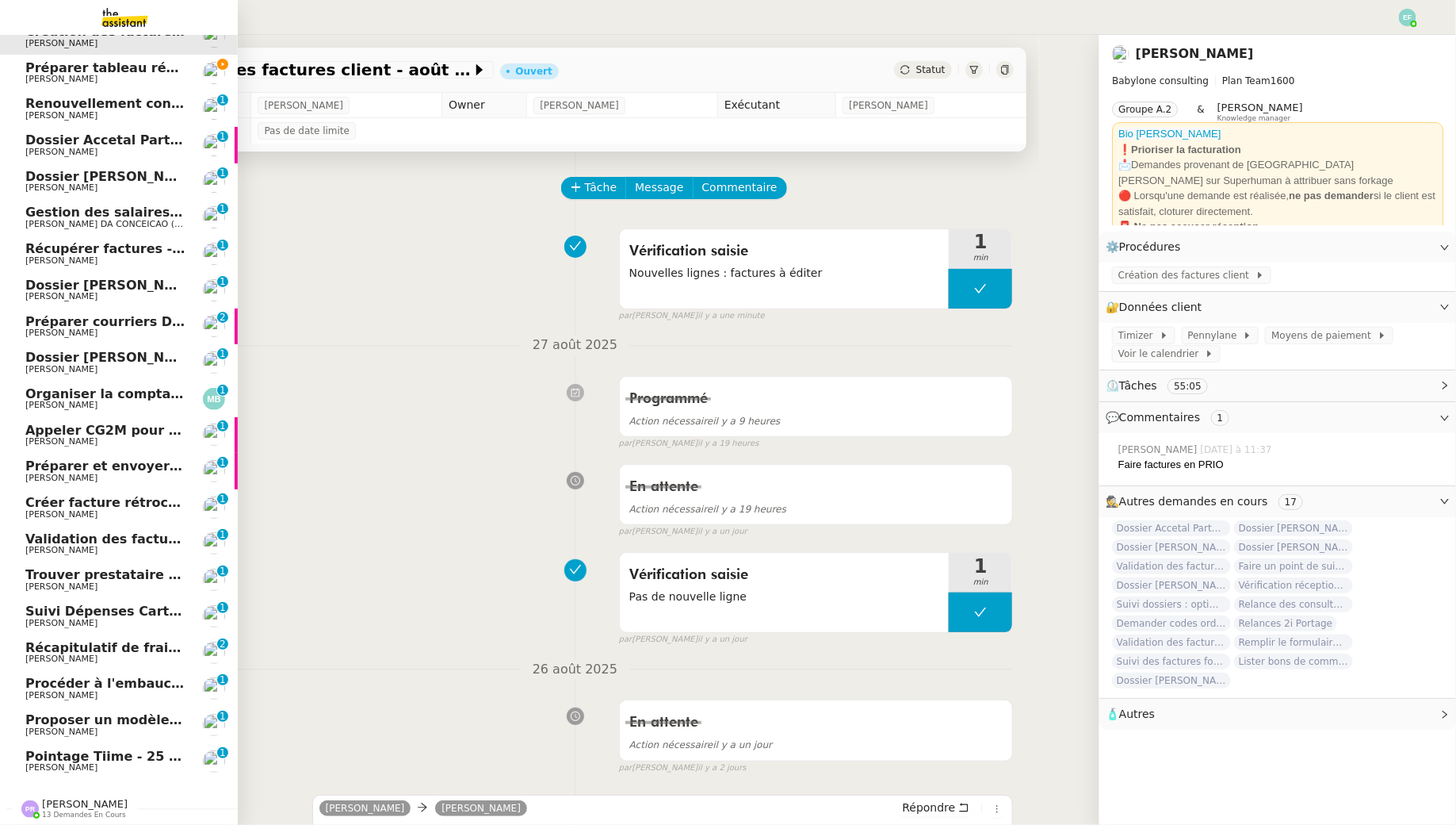
click at [145, 398] on span "Organiser la comptabilité NURI 2025" at bounding box center [156, 394] width 261 height 15
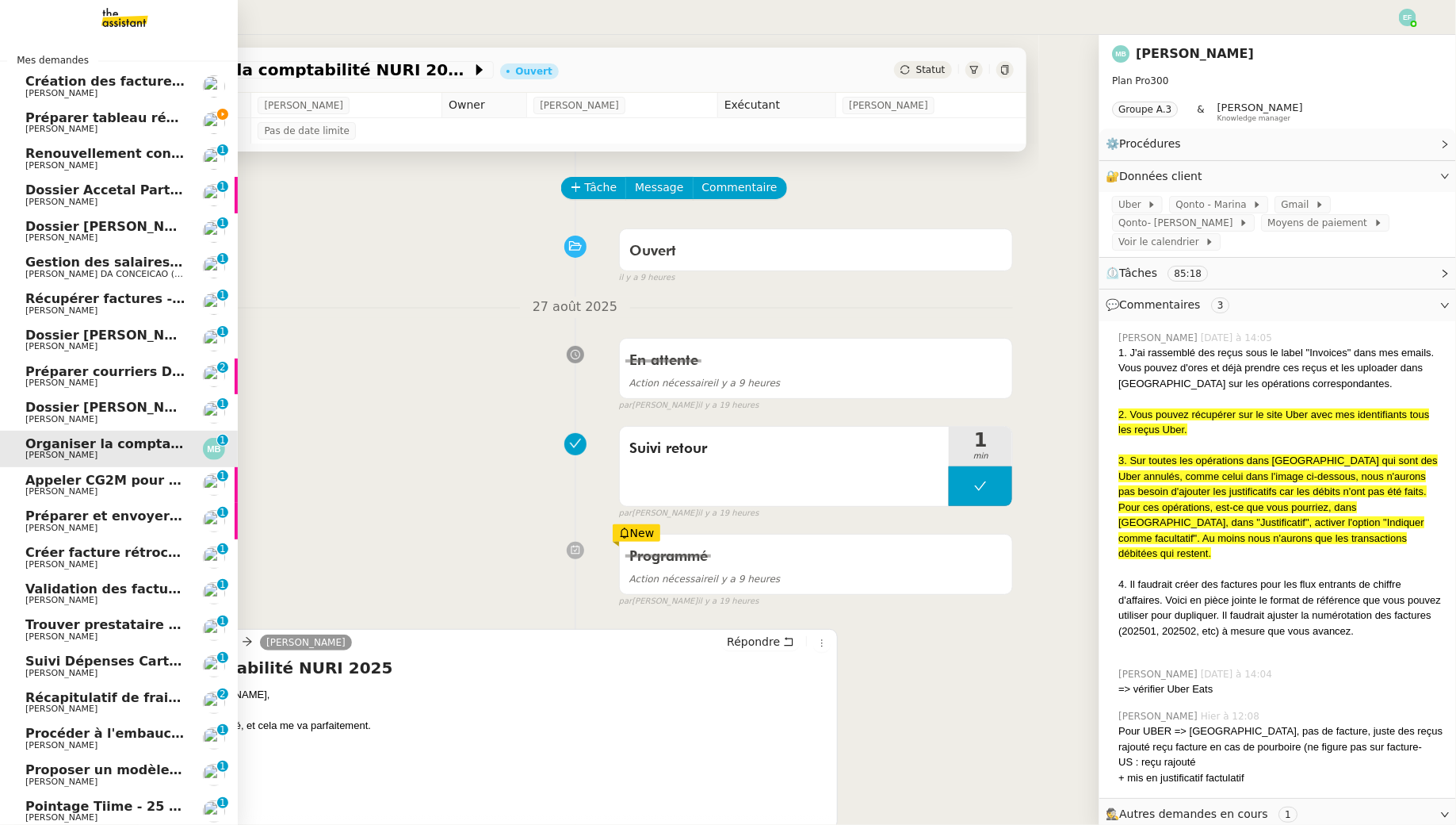
click at [41, 123] on span "Préparer tableau récapitulatif des paiements Paypal" at bounding box center [212, 117] width 375 height 15
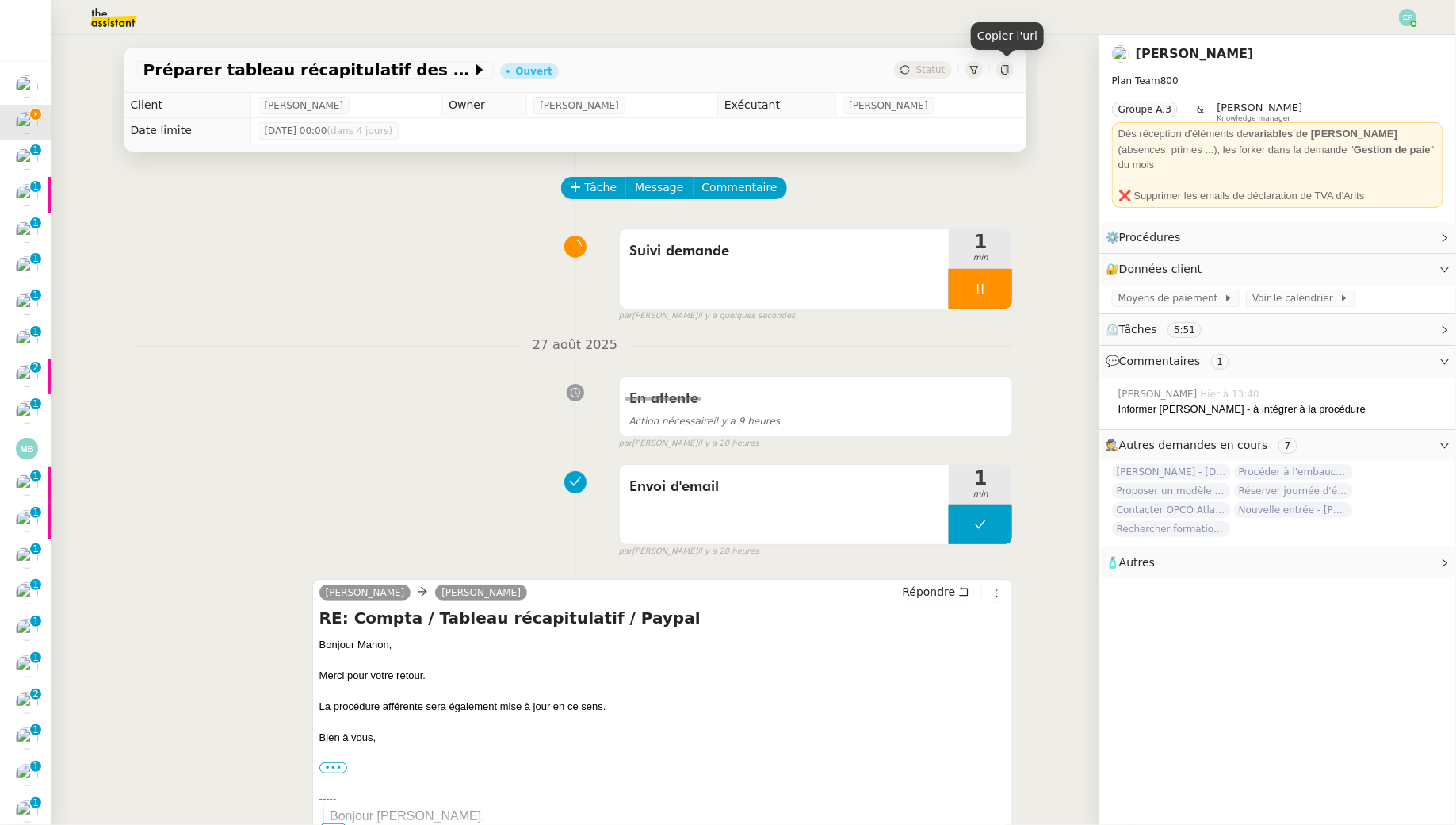
click at [1004, 68] on icon at bounding box center [1005, 70] width 9 height 9
click at [1002, 71] on icon at bounding box center [1005, 70] width 9 height 9
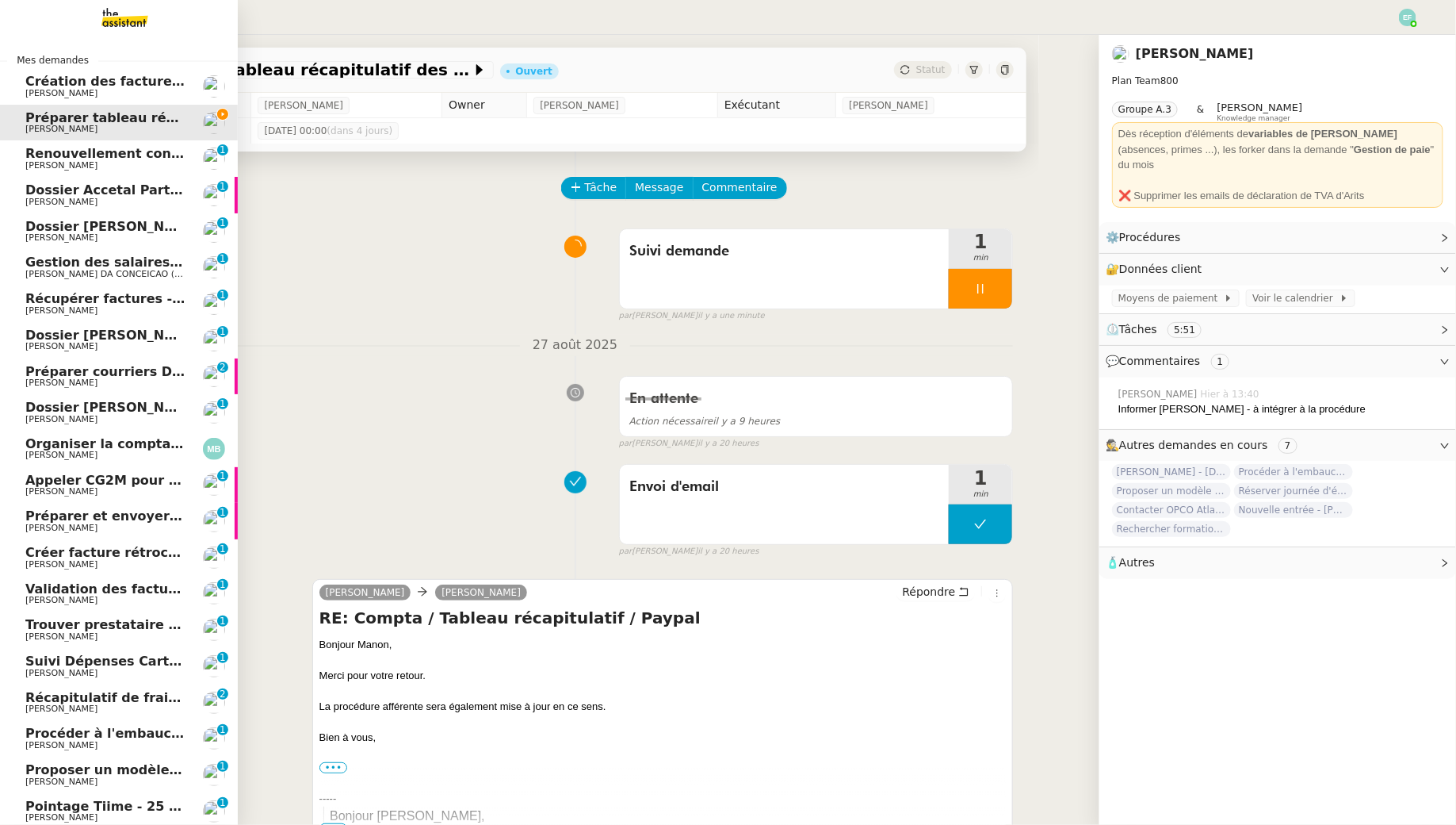
scroll to position [50, 0]
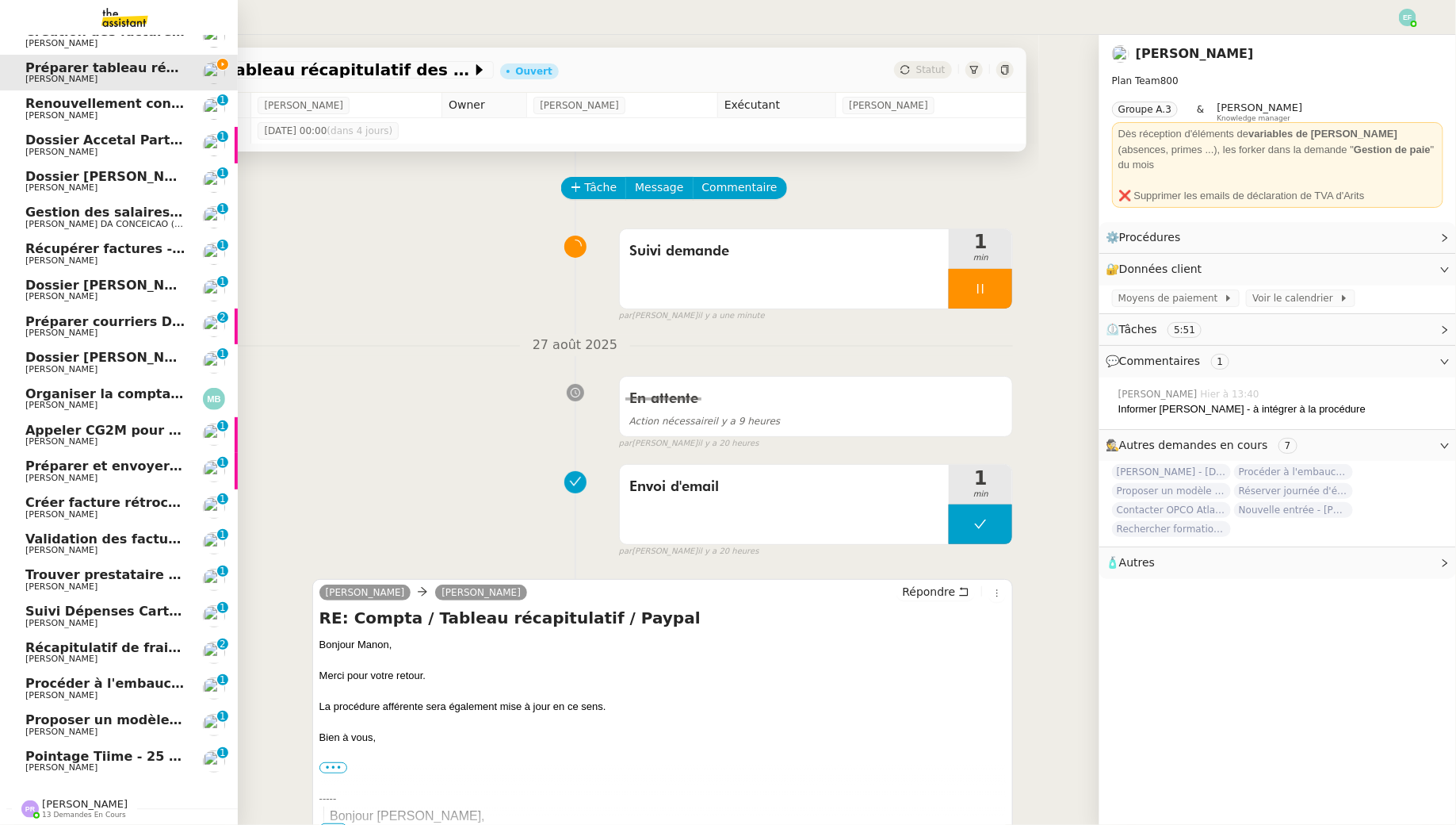
click at [79, 800] on span "[PERSON_NAME]" at bounding box center [84, 803] width 85 height 12
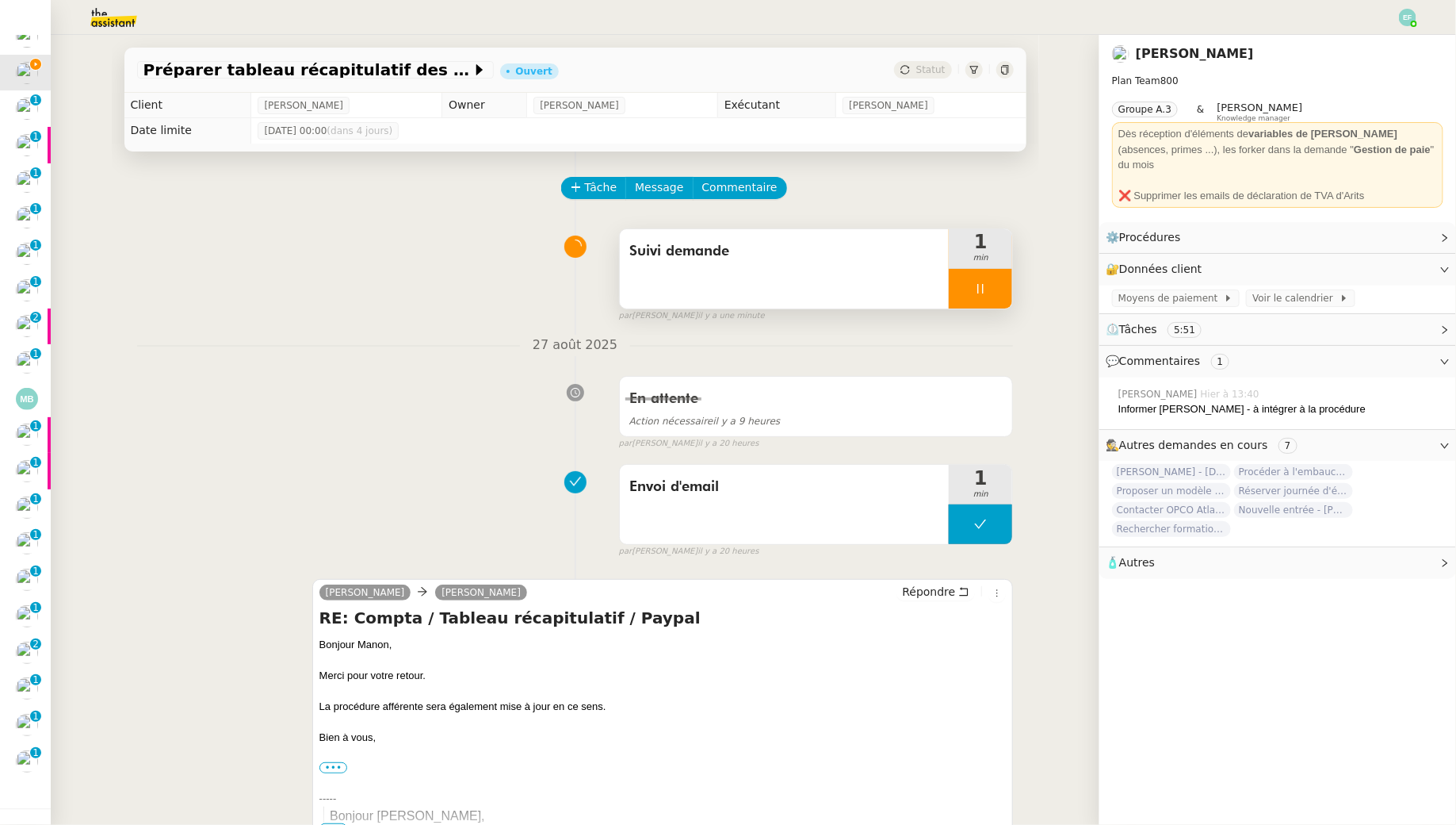
click at [973, 295] on div at bounding box center [981, 289] width 64 height 40
click at [999, 291] on icon at bounding box center [996, 289] width 13 height 13
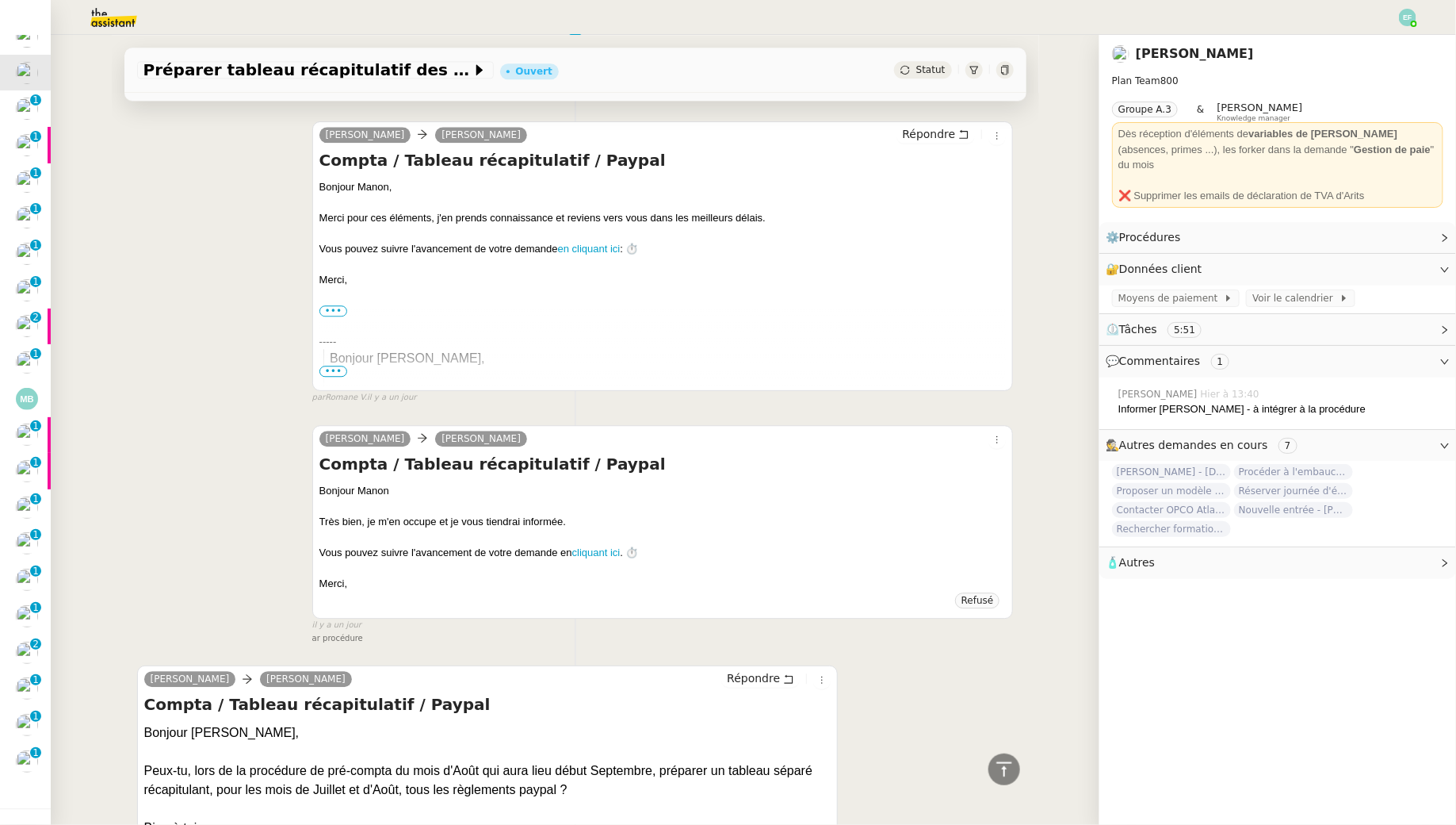
scroll to position [2058, 0]
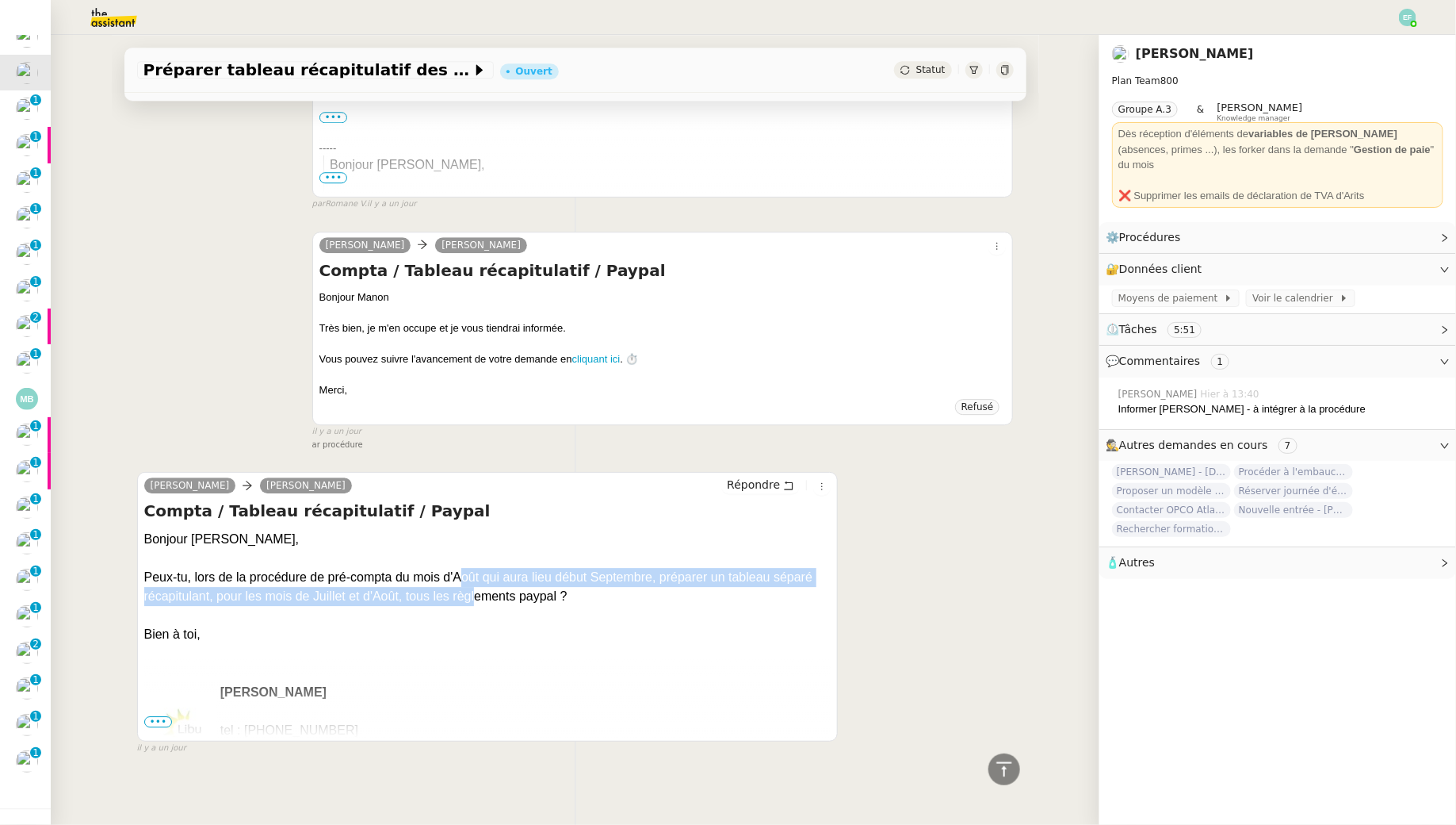
drag, startPoint x: 464, startPoint y: 577, endPoint x: 474, endPoint y: 599, distance: 24.2
click at [474, 599] on div "Bonjour Sam, Peux-tu, lors de la procédure de pré-compta du mois d'Août qui aur…" at bounding box center [488, 587] width 688 height 114
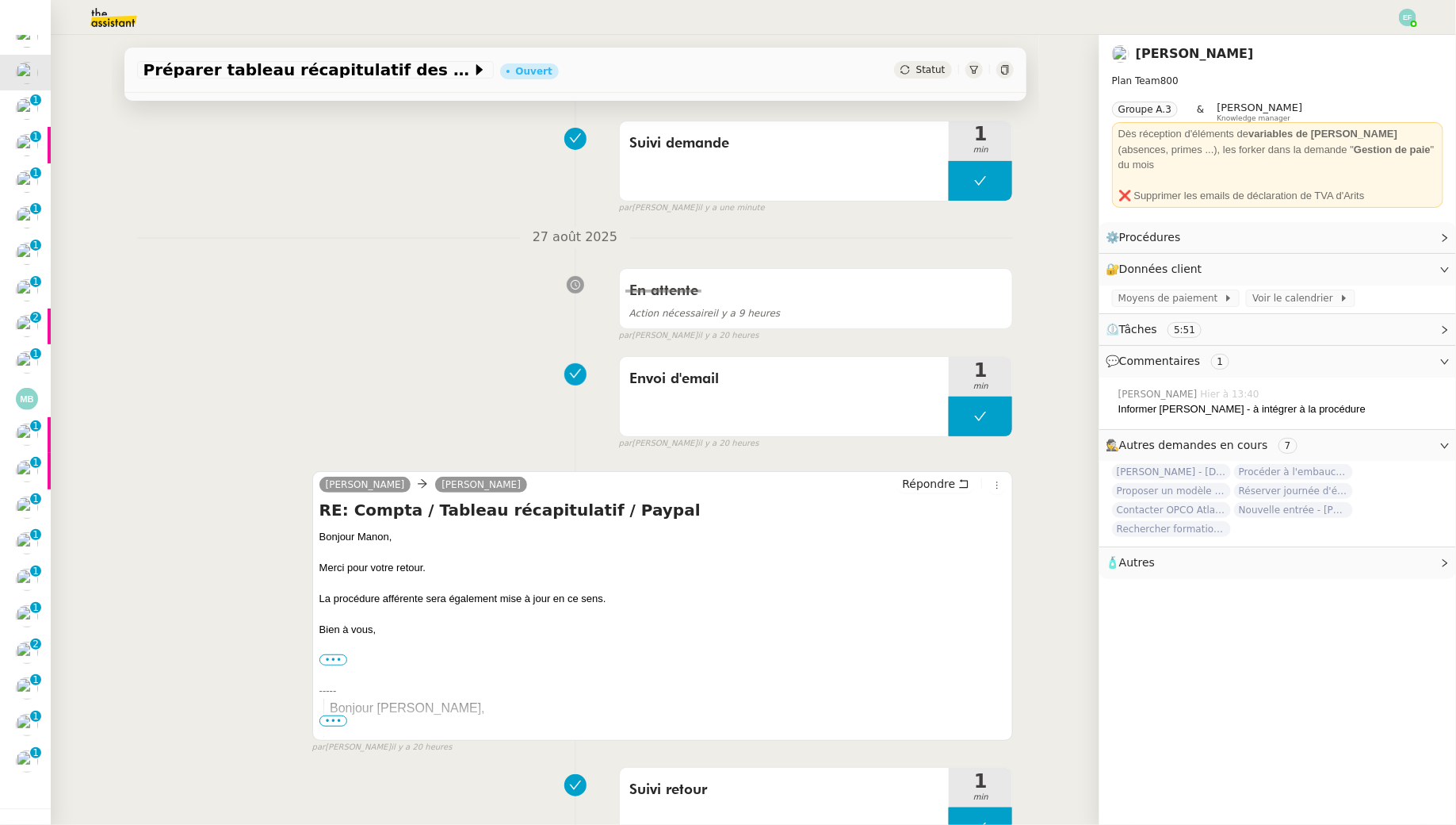
scroll to position [103, 0]
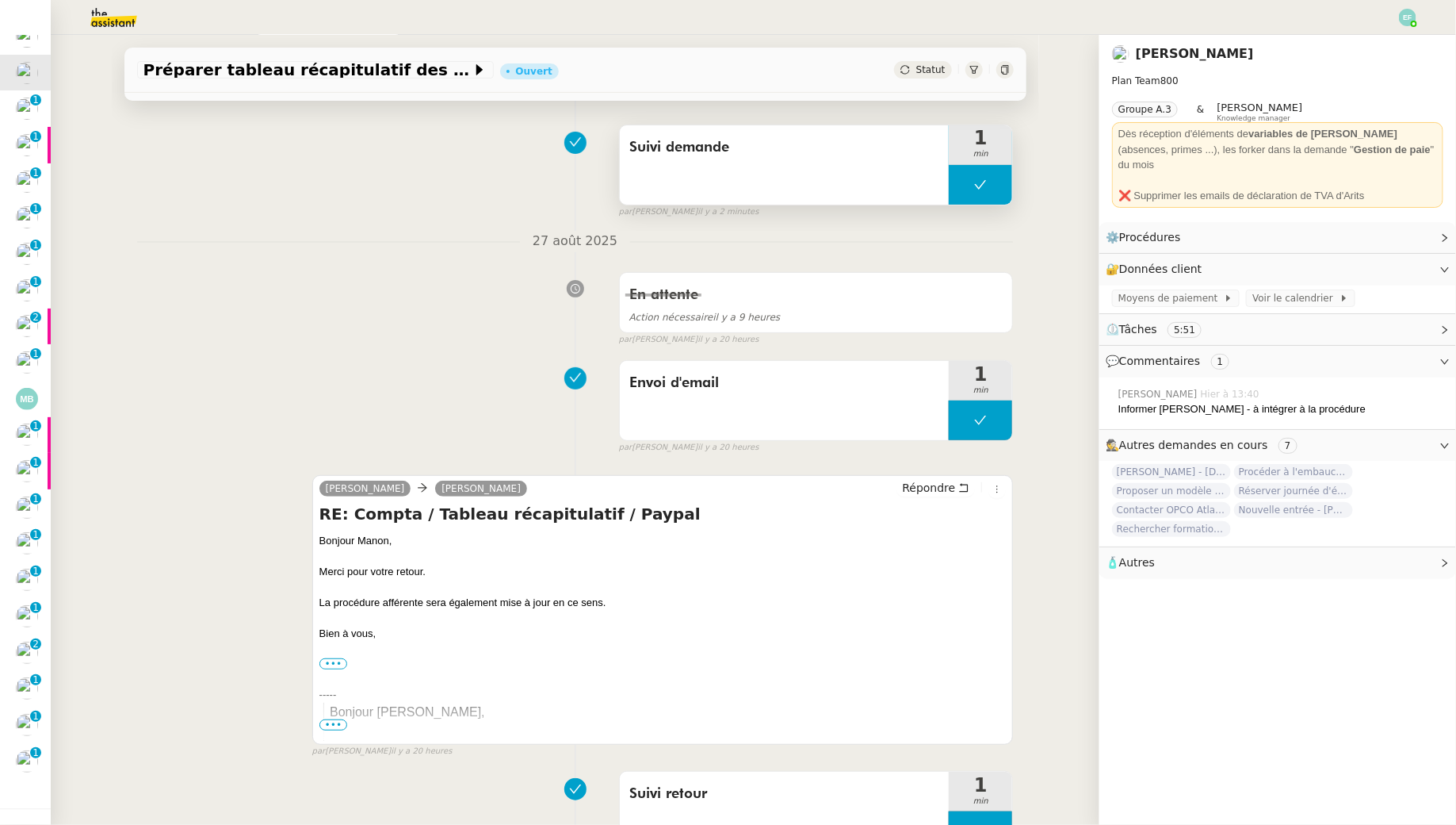
click at [990, 172] on button at bounding box center [981, 185] width 64 height 40
click at [990, 179] on icon at bounding box center [996, 185] width 13 height 13
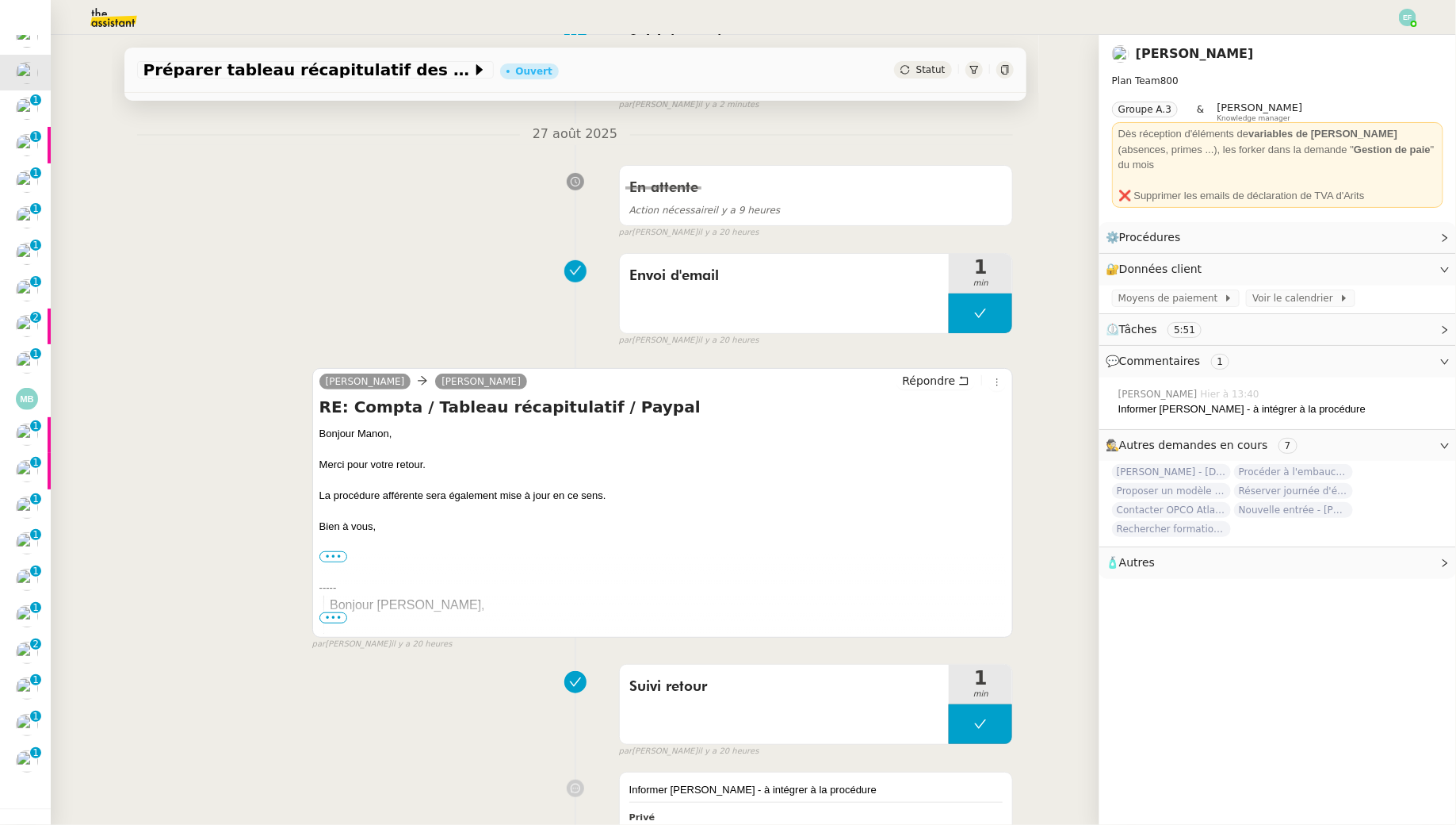
scroll to position [0, 0]
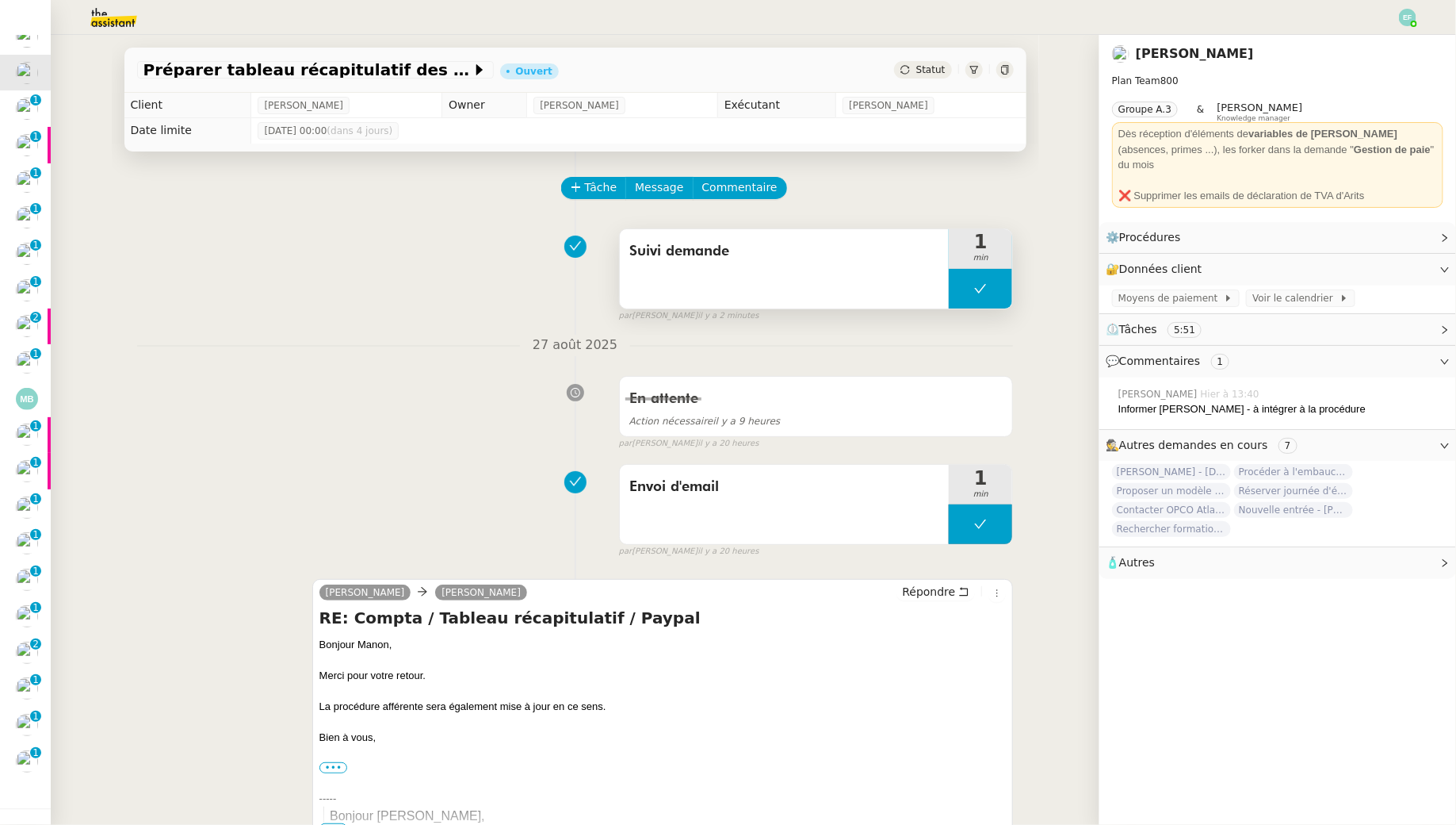
click at [1000, 299] on button at bounding box center [981, 289] width 64 height 40
click at [964, 299] on div at bounding box center [964, 289] width 32 height 40
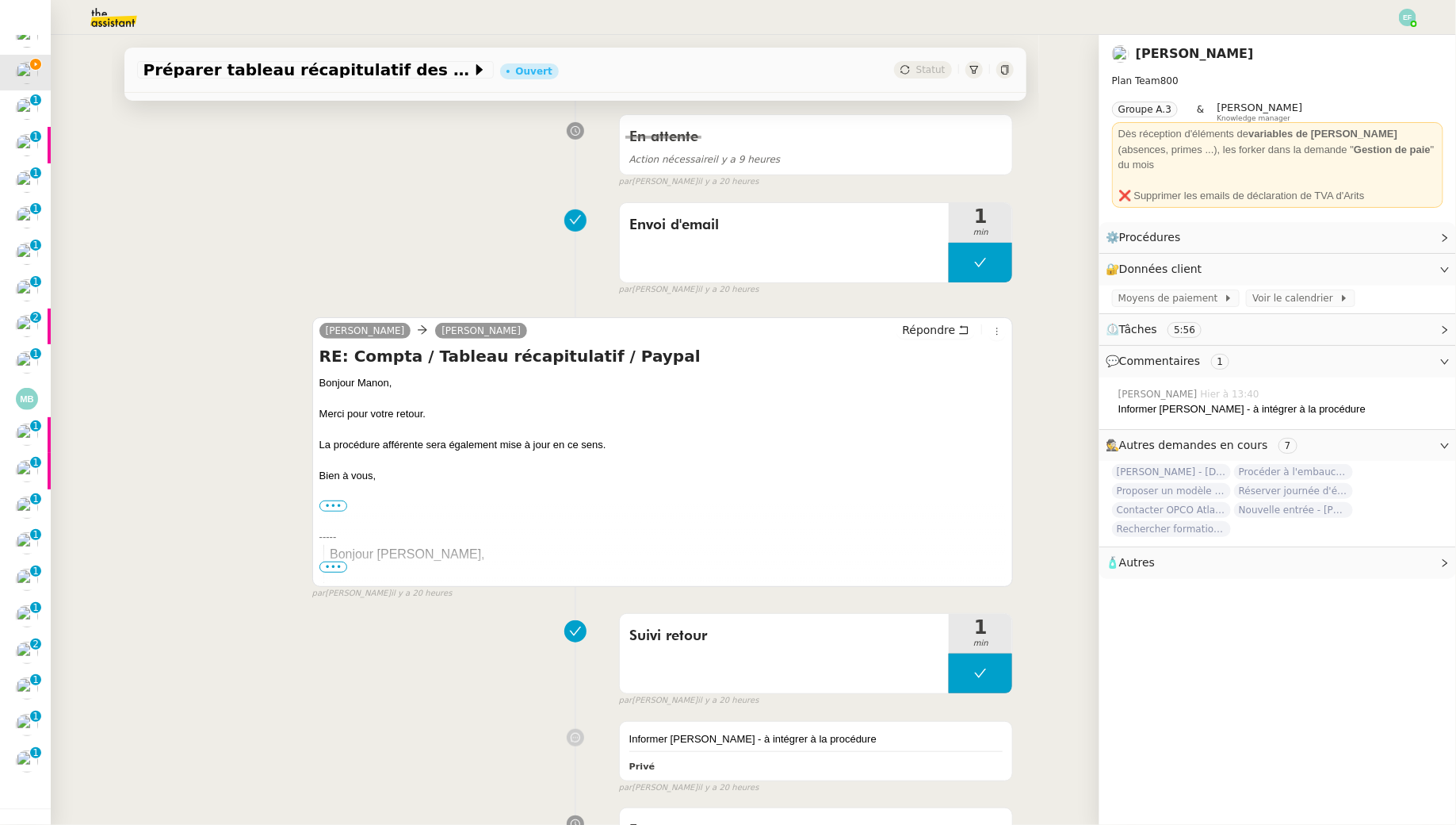
scroll to position [501, 0]
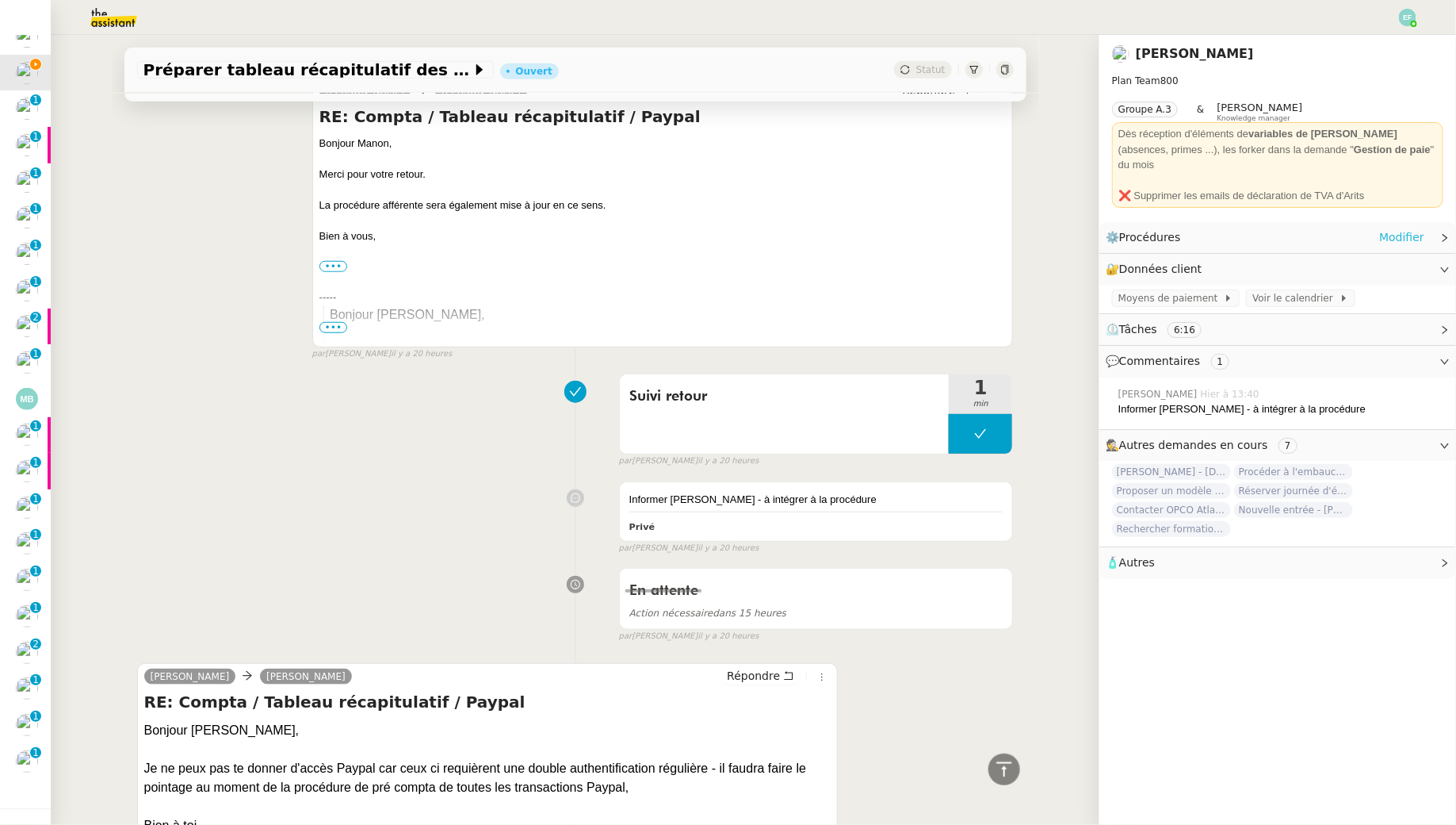
click at [1409, 229] on link "Modifier" at bounding box center [1402, 238] width 45 height 18
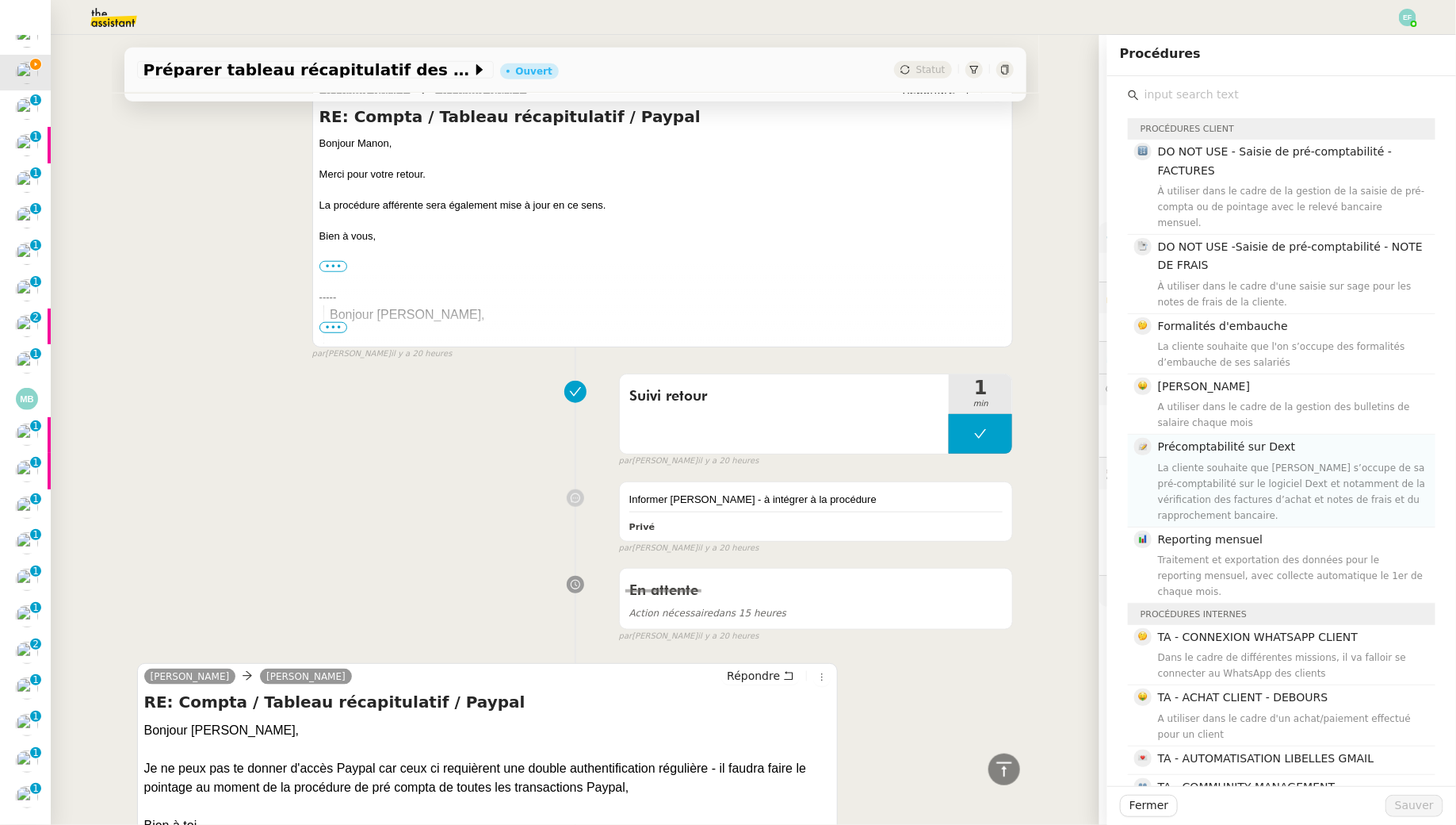
click at [1300, 474] on div "La cliente souhaite que Sam s’occupe de sa pré-comptabilité sur le logiciel Dex…" at bounding box center [1292, 492] width 268 height 64
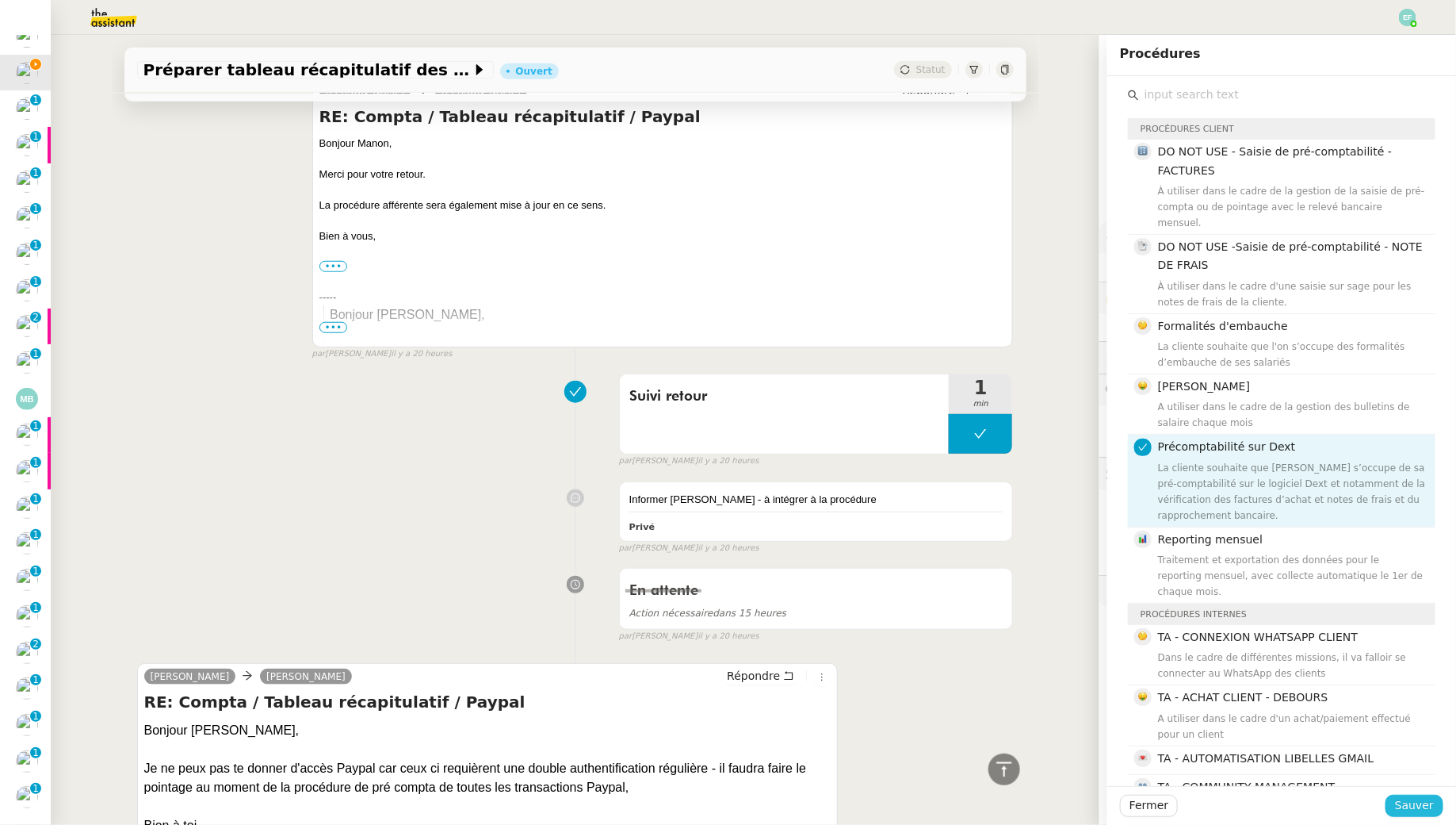
click at [1404, 804] on span "Sauver" at bounding box center [1414, 805] width 39 height 18
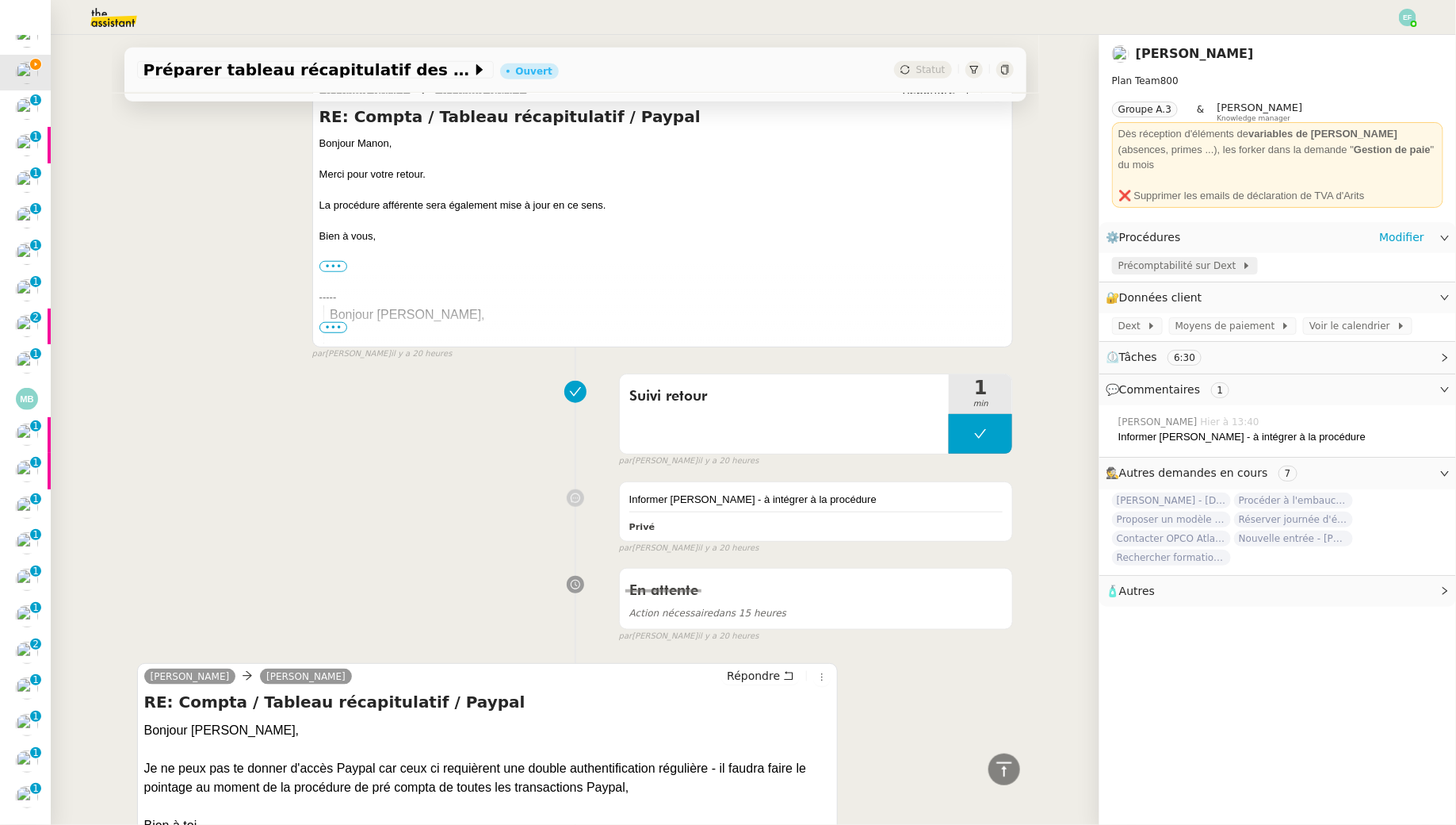
click at [1228, 258] on span "Précomptabilité sur Dext" at bounding box center [1180, 265] width 123 height 15
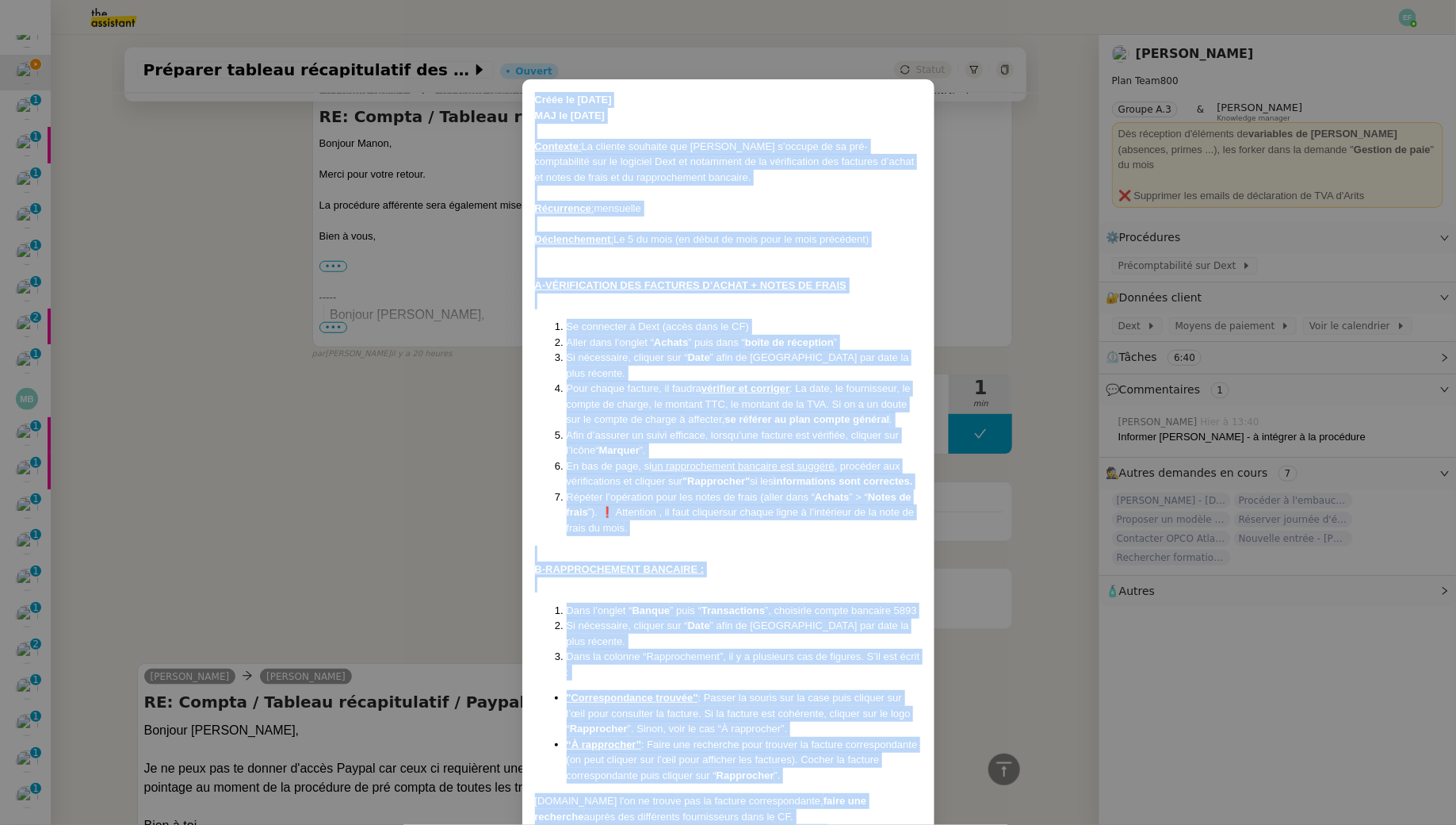
drag, startPoint x: 626, startPoint y: 774, endPoint x: 529, endPoint y: 103, distance: 678.0
click at [529, 103] on div "Créée le 19/02/2025 MAJ le 25/04/2025 Contexte : La cliente souhaite que Sam s’…" at bounding box center [728, 630] width 412 height 1103
copy div "Créée le 19/02/2025 MAJ le 25/04/2025 Contexte : La cliente souhaite que Sam s’…"
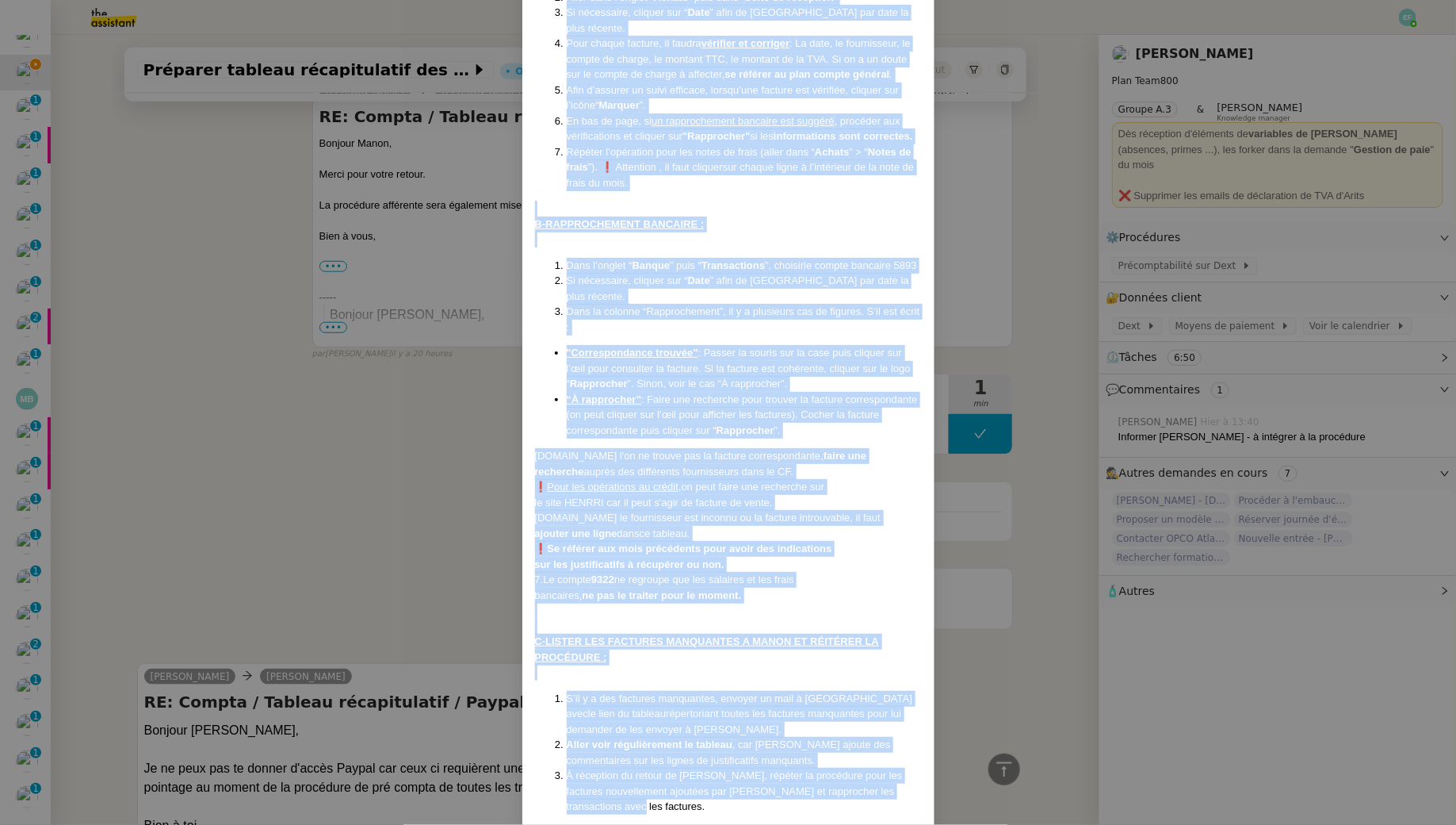
click at [458, 471] on nz-modal-container "Créée le 19/02/2025 MAJ le 25/04/2025 Contexte : La cliente souhaite que Sam s’…" at bounding box center [728, 412] width 1456 height 825
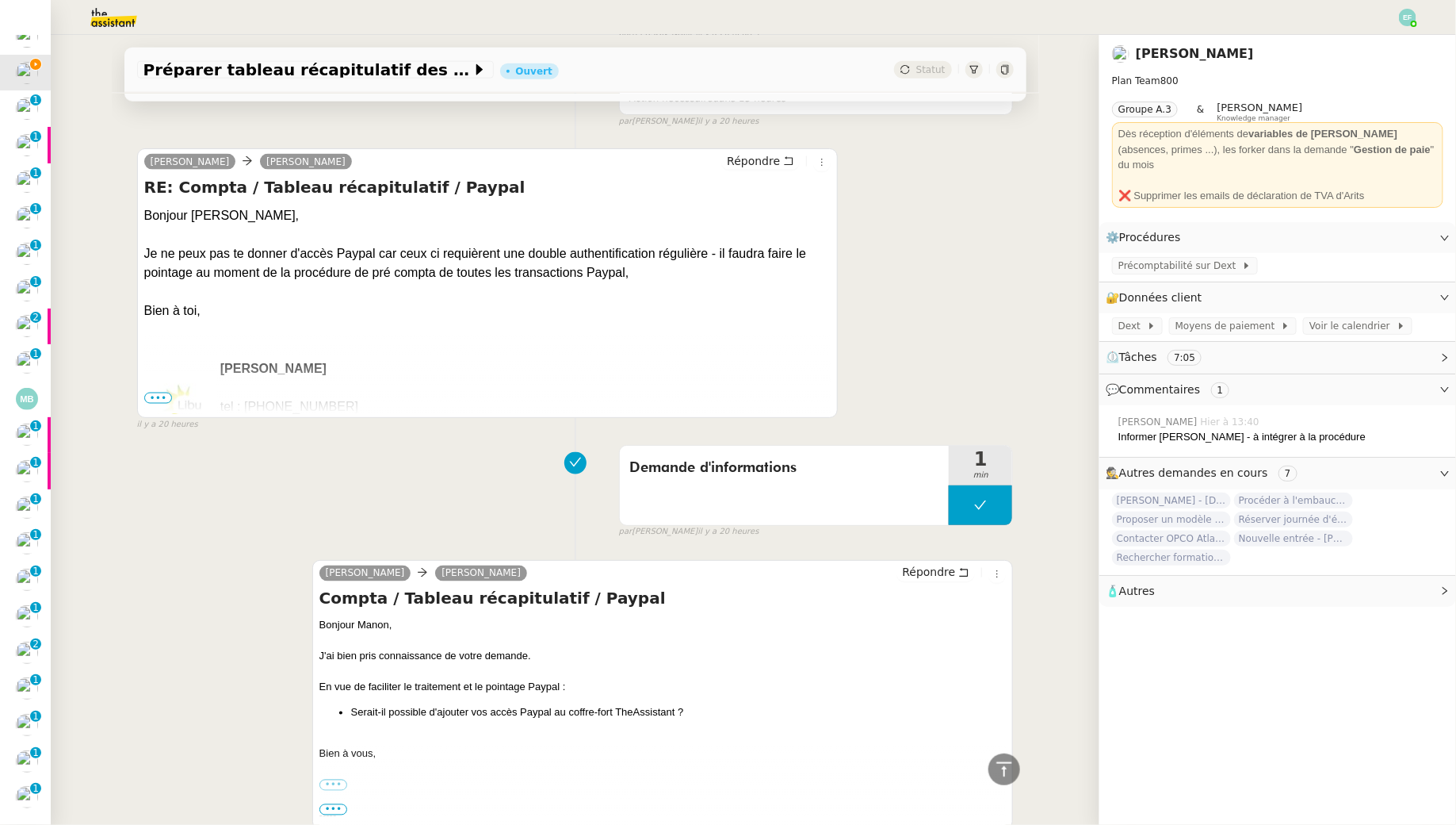
scroll to position [0, 0]
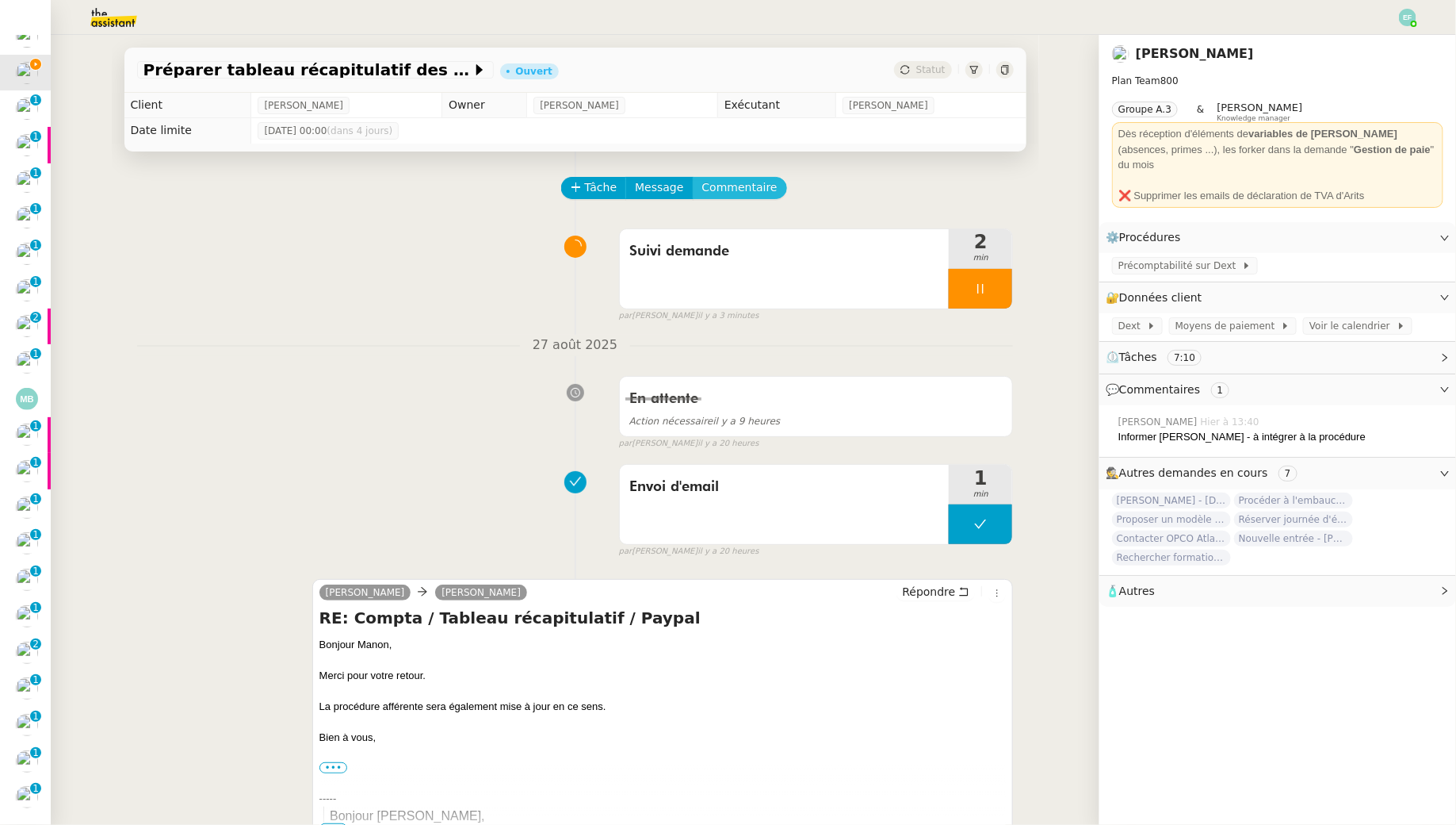
click at [712, 182] on span "Commentaire" at bounding box center [739, 188] width 75 height 18
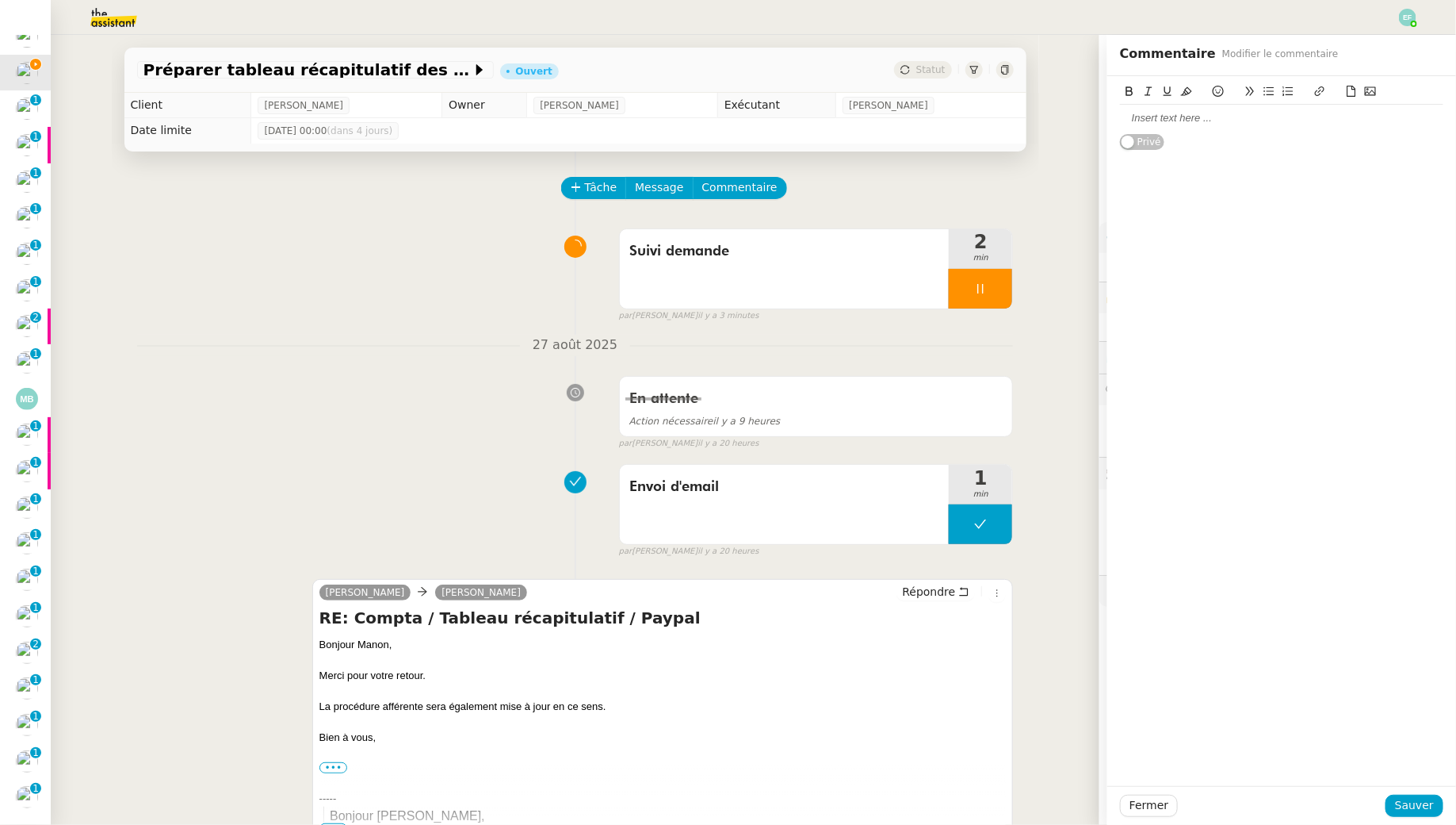
click at [1271, 123] on div at bounding box center [1282, 118] width 324 height 15
paste div
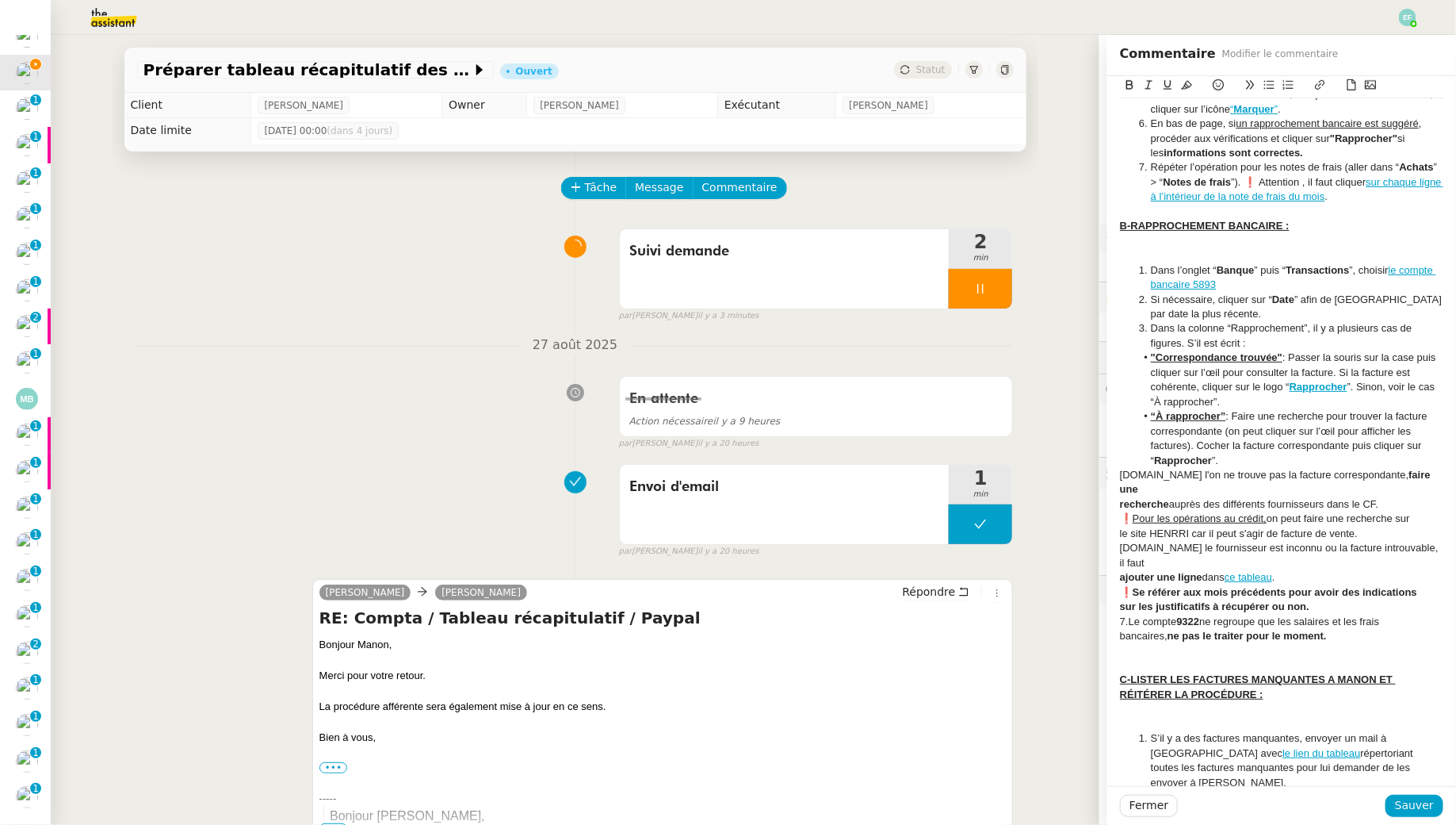
scroll to position [447, 0]
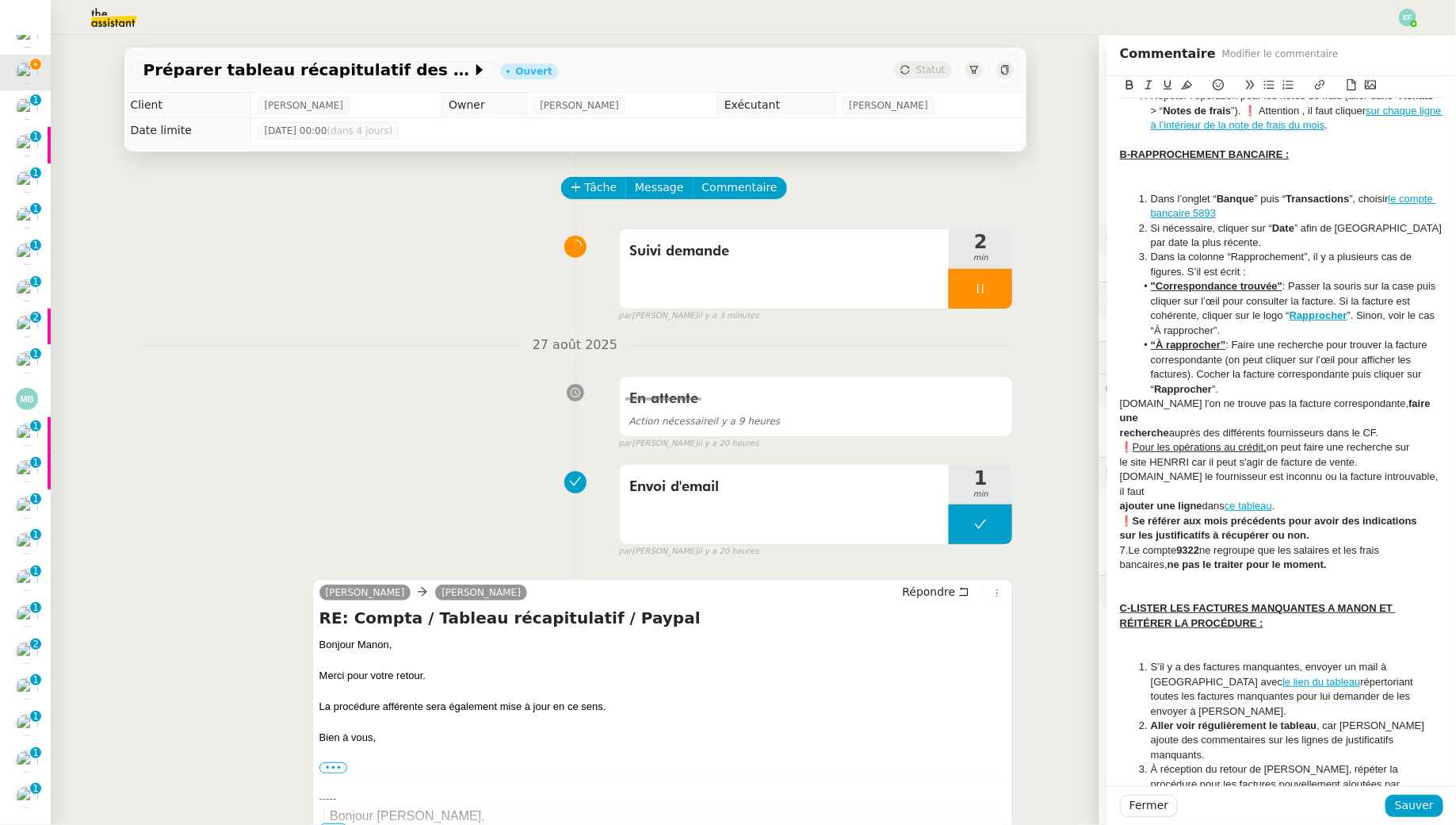
click at [1184, 631] on div at bounding box center [1282, 638] width 324 height 15
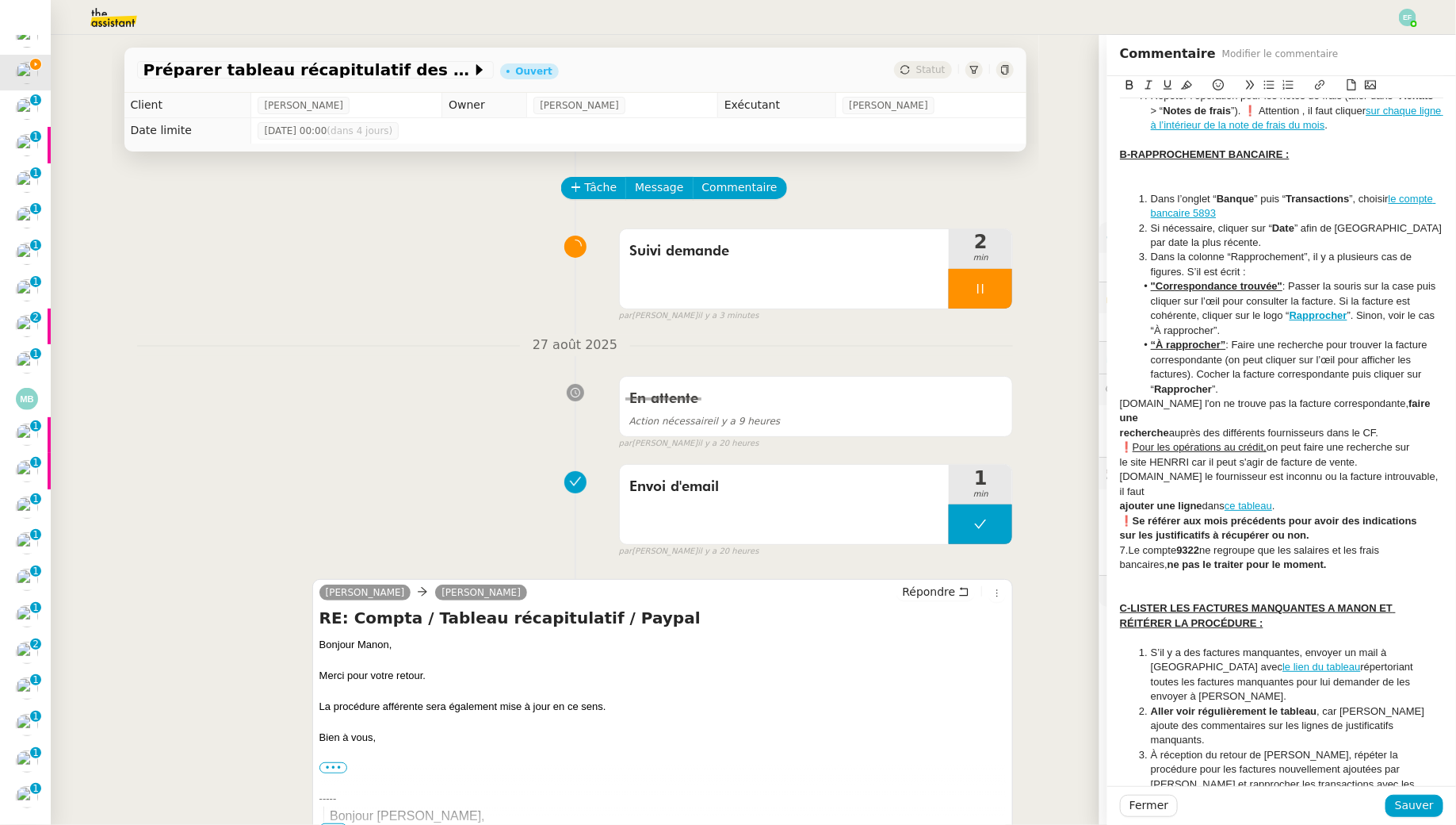
scroll to position [432, 0]
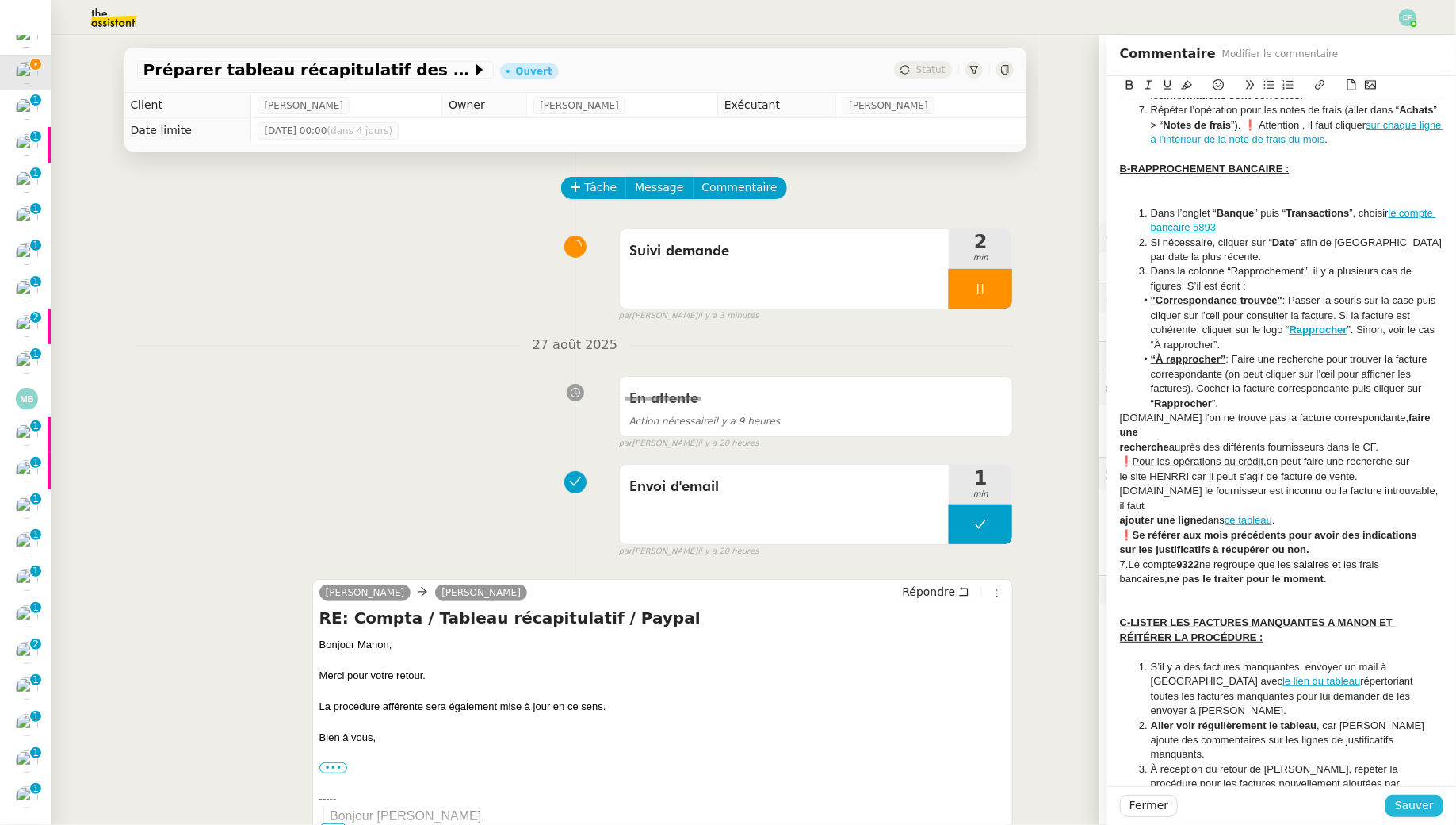
click at [1411, 810] on span "Sauver" at bounding box center [1414, 805] width 39 height 18
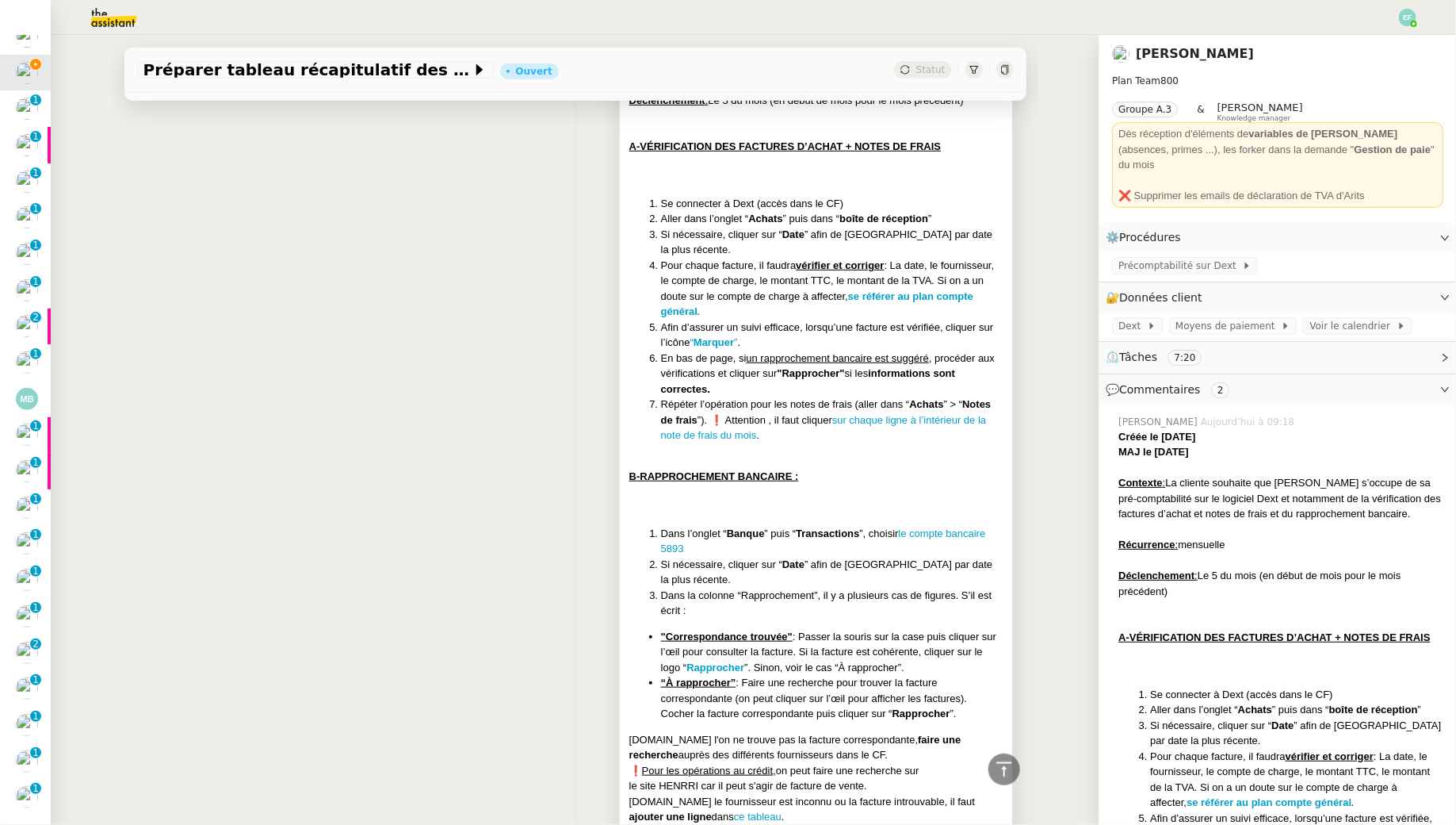
scroll to position [920, 0]
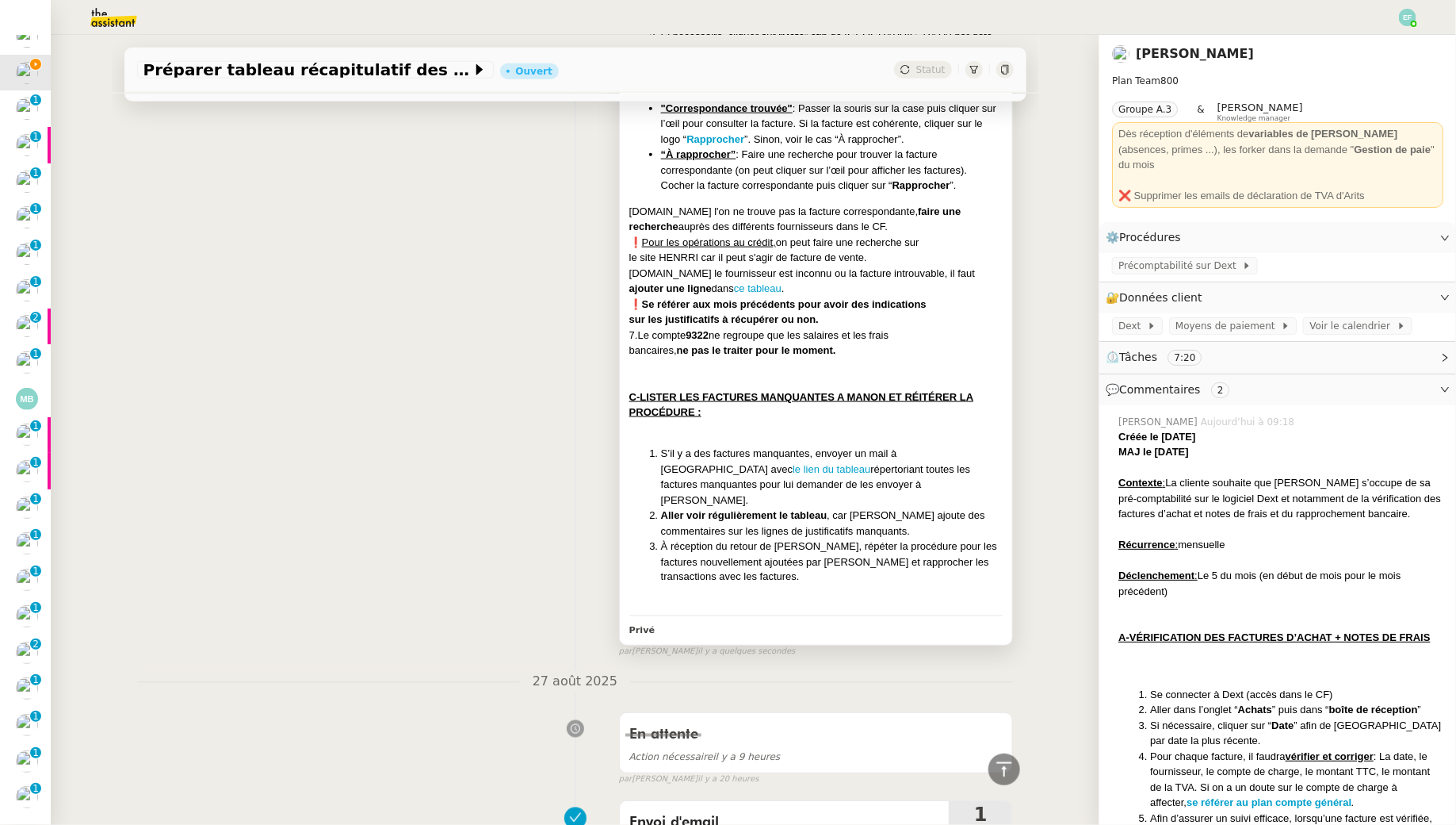
click at [894, 448] on li "S’il y a des factures manquantes, envoyer un mail à Manon avec le lien du table…" at bounding box center [832, 476] width 342 height 62
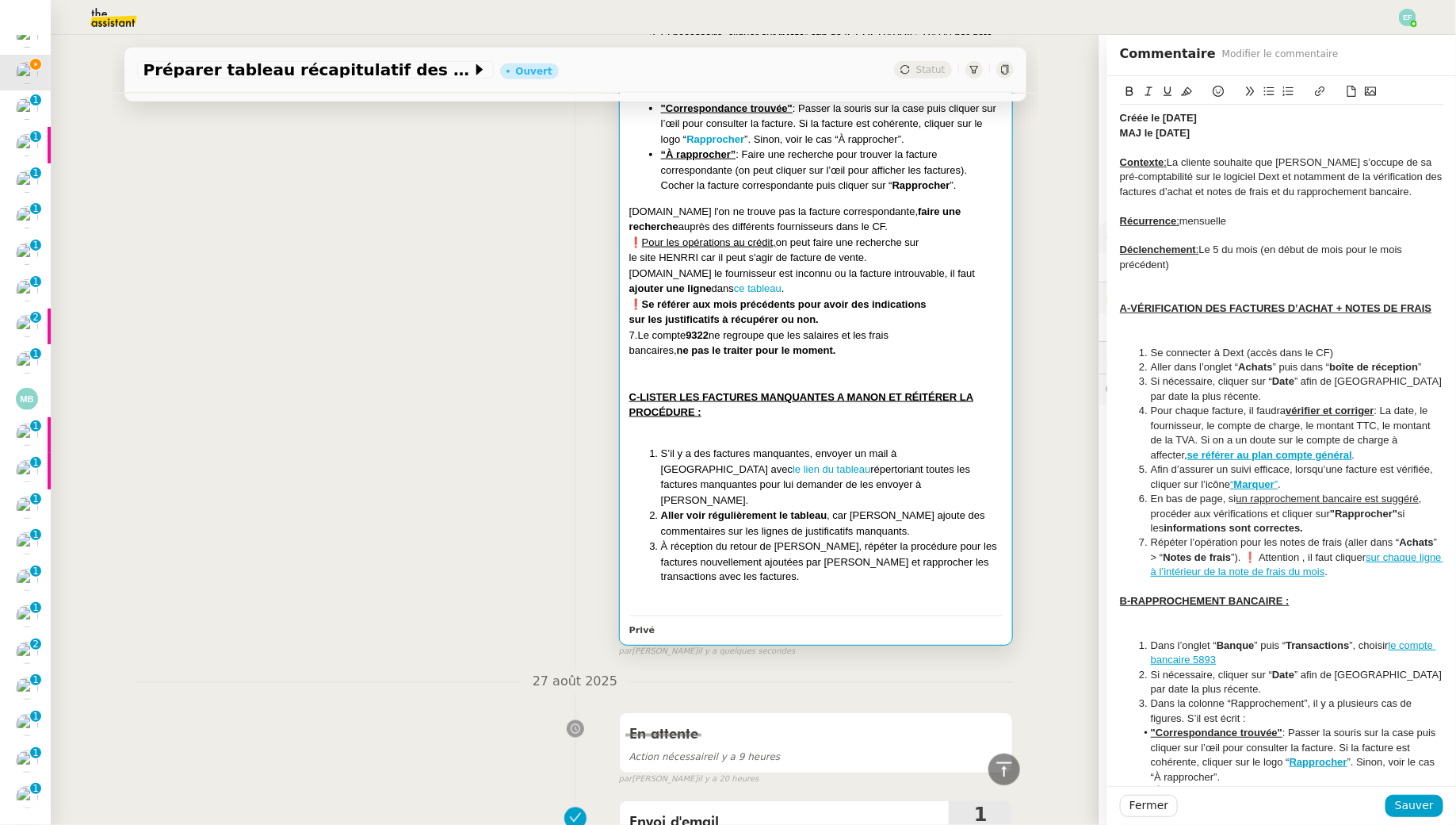
scroll to position [417, 0]
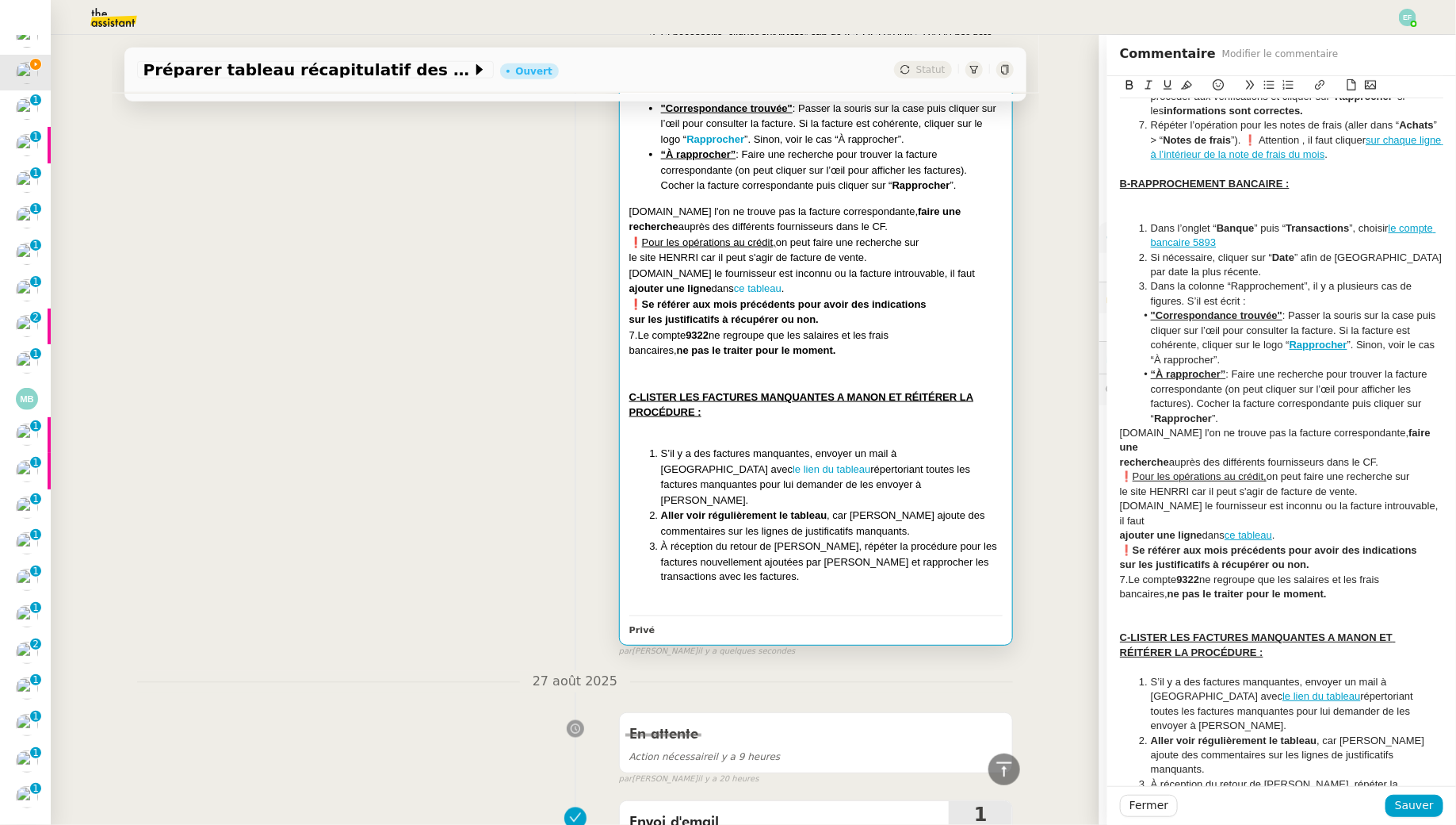
click at [1281, 660] on div at bounding box center [1282, 667] width 324 height 15
click at [1412, 682] on li "S’il y a des factures manquantes, envoyer un mail à Manon avec le lien du table…" at bounding box center [1290, 704] width 308 height 59
click at [1178, 733] on li "Préparer un tableau Paypal" at bounding box center [1290, 741] width 308 height 15
click at [1296, 733] on li "Intégrer les justificatifs Paypal un tableau Paypal" at bounding box center [1290, 741] width 308 height 15
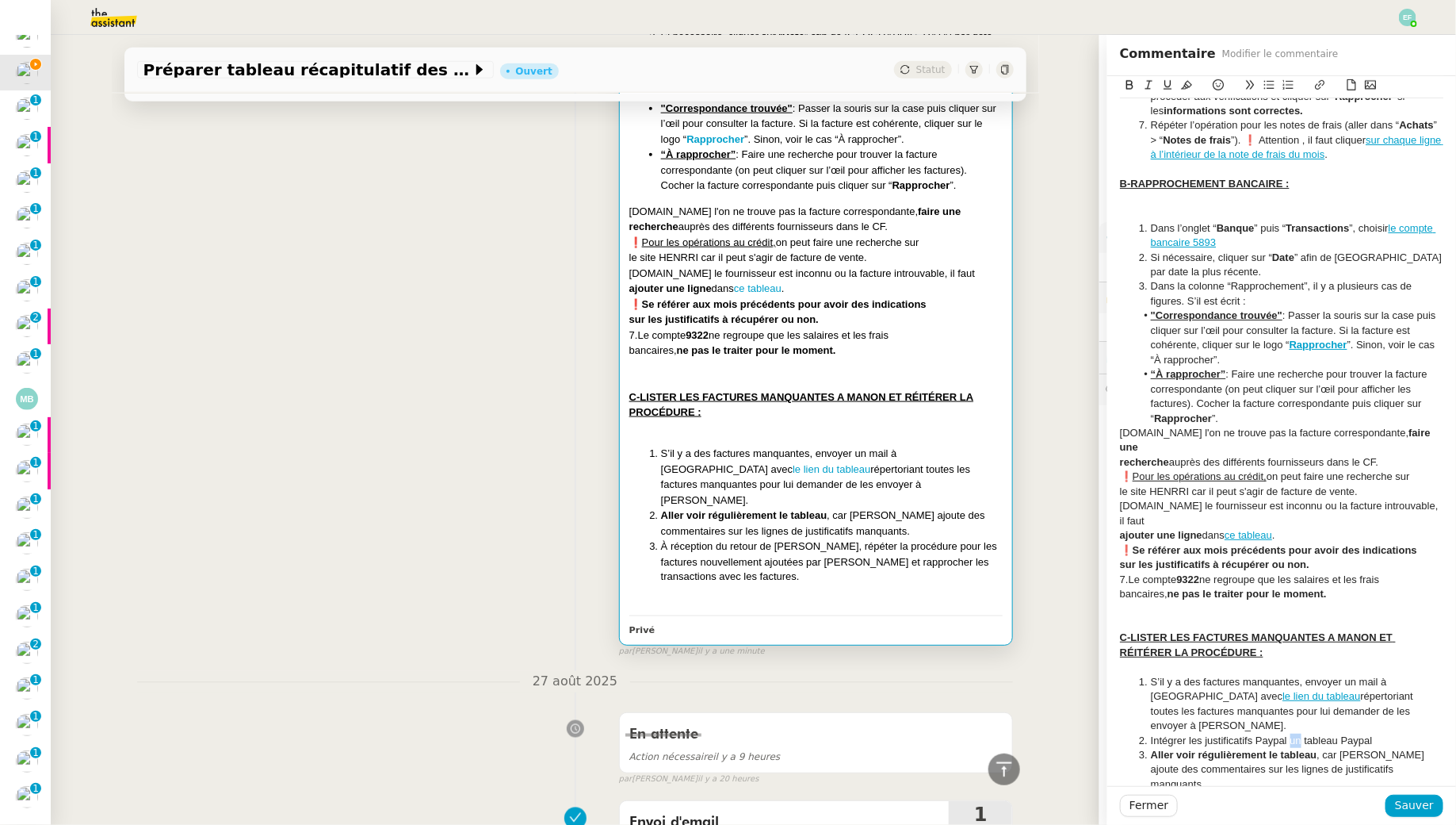
click at [1296, 733] on li "Intégrer les justificatifs Paypal un tableau Paypal" at bounding box center [1290, 741] width 308 height 15
click at [1383, 733] on li "Intégrer les justificatifs Paypal dans le tableau Paypal" at bounding box center [1290, 741] width 308 height 15
click at [1441, 733] on li "Intégrer les justificatifs Paypal dans le tableau séparé "Paypal"" at bounding box center [1290, 741] width 308 height 15
drag, startPoint x: 1439, startPoint y: 698, endPoint x: 1134, endPoint y: 696, distance: 305.0
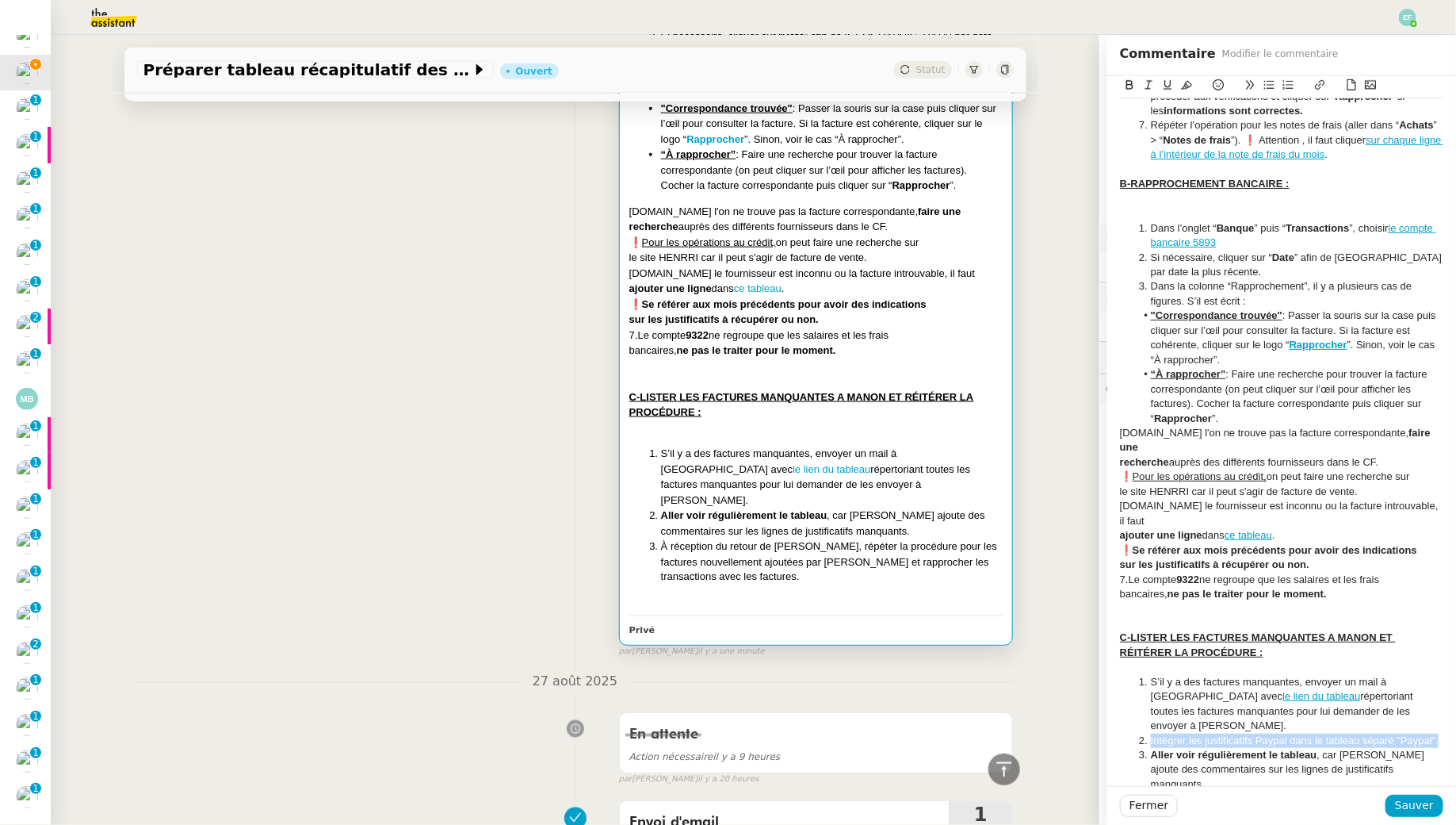
click at [1134, 696] on ol "S’il y a des factures manquantes, envoyer un mail à Manon avec le lien du table…" at bounding box center [1282, 762] width 324 height 175
click at [1185, 83] on icon at bounding box center [1187, 84] width 11 height 11
click at [1239, 685] on li "S’il y a des factures manquantes, envoyer un mail à Manon avec le lien du table…" at bounding box center [1290, 704] width 308 height 59
click at [1415, 807] on span "Sauver" at bounding box center [1414, 805] width 39 height 18
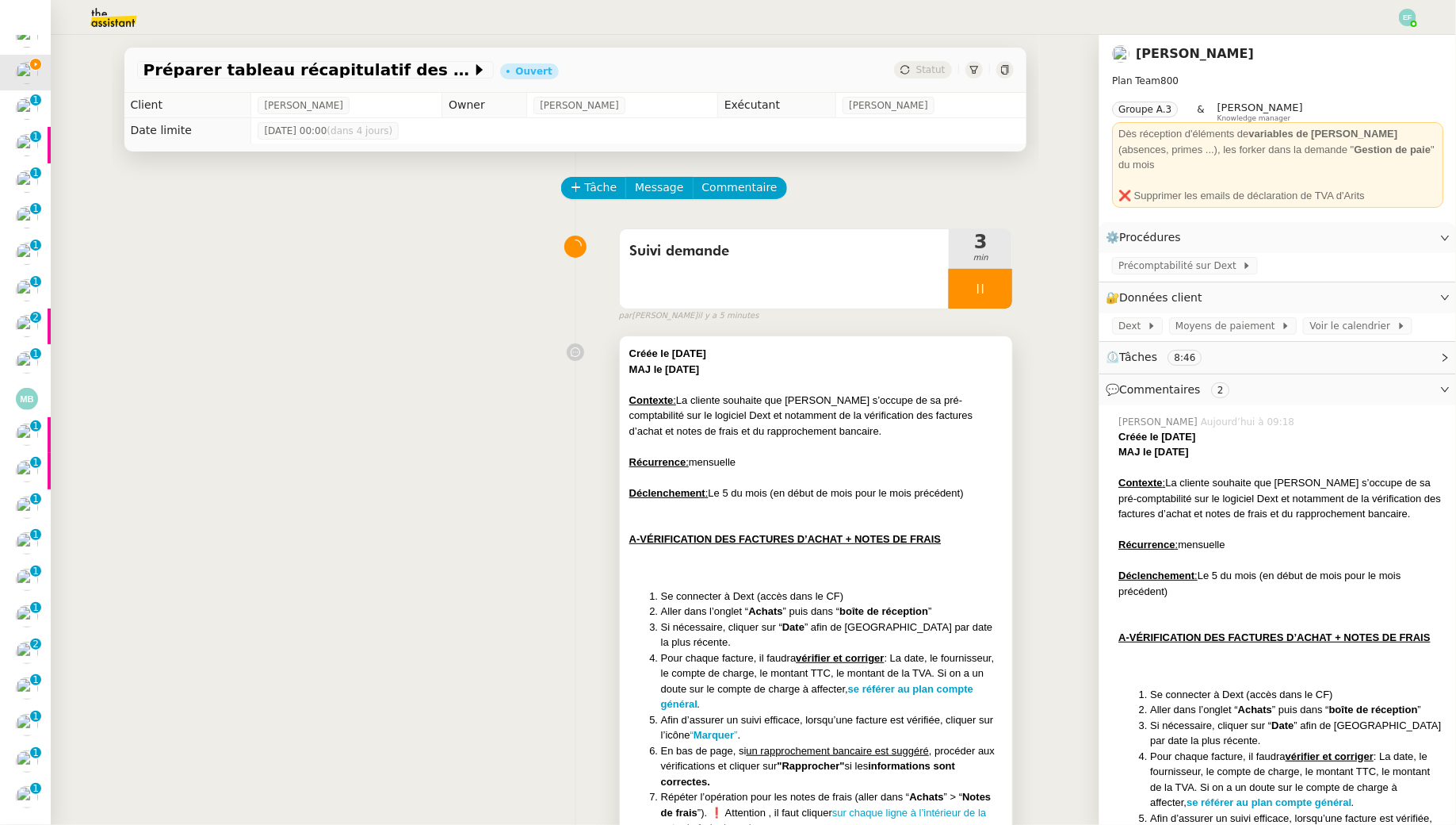
click at [914, 375] on div "MAJ le 25/04/2025" at bounding box center [816, 368] width 374 height 15
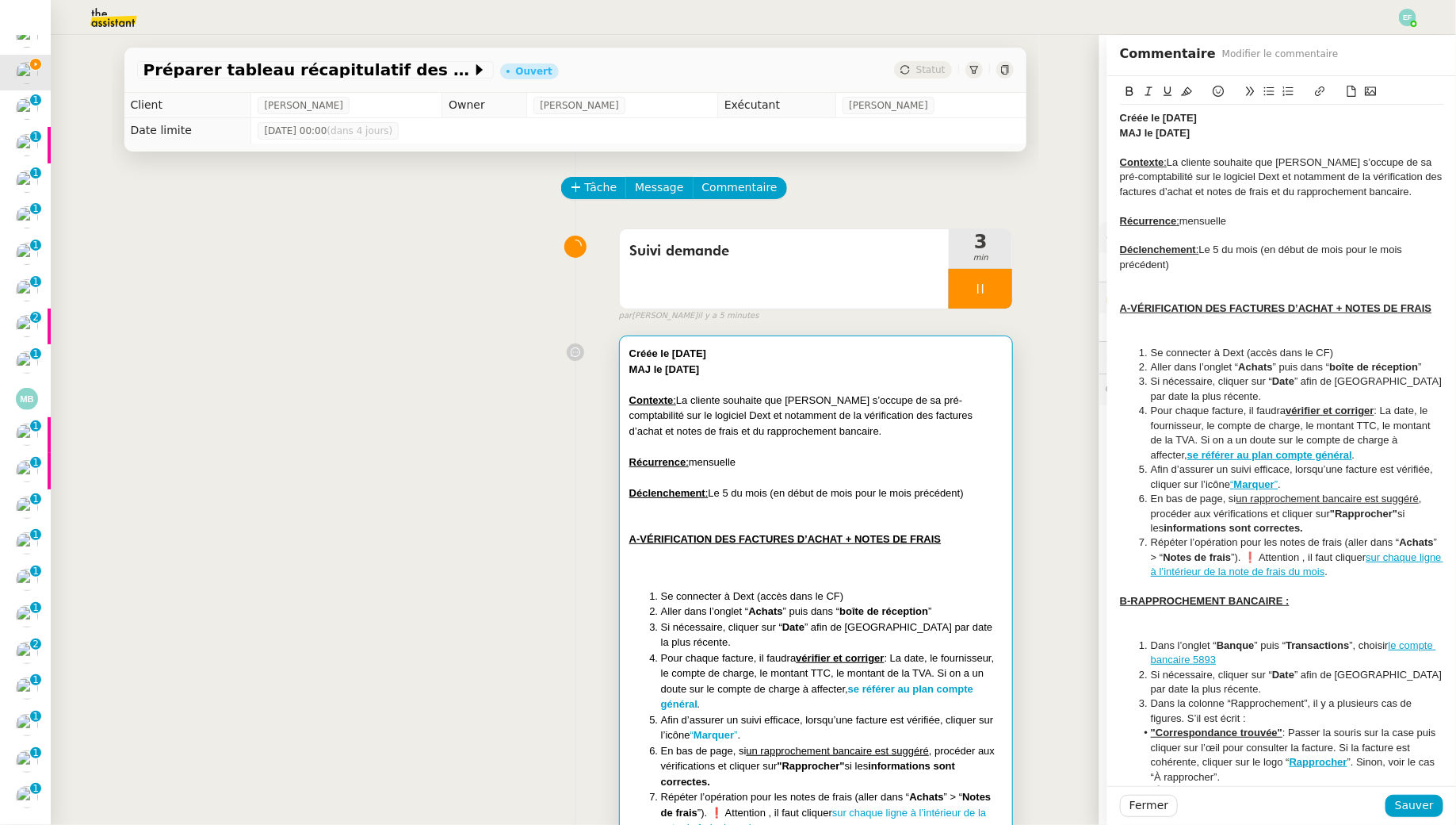
click at [1162, 131] on strong "MAJ le 25/04/2025" at bounding box center [1156, 133] width 71 height 12
drag, startPoint x: 1222, startPoint y: 128, endPoint x: 1112, endPoint y: 127, distance: 110.0
click at [1112, 127] on div "Créée le 19/02/2025 MAJ le 28/08/2025 Contexte : La cliente souhaite que Sam s’…" at bounding box center [1282, 684] width 348 height 1216
click at [1190, 89] on icon at bounding box center [1187, 91] width 11 height 11
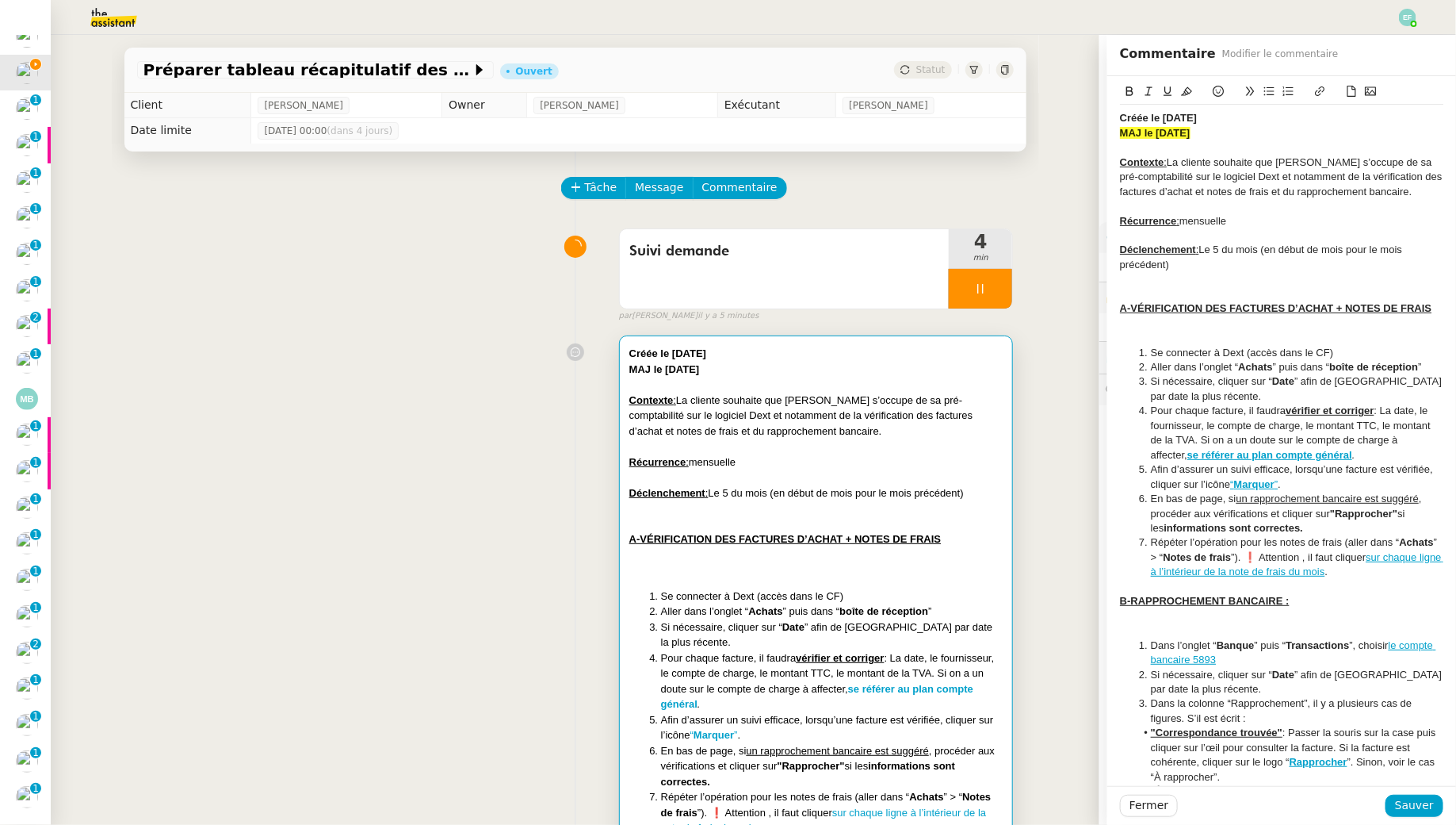
click at [1271, 150] on div at bounding box center [1282, 148] width 324 height 15
click at [1412, 816] on button "Sauver" at bounding box center [1414, 806] width 58 height 22
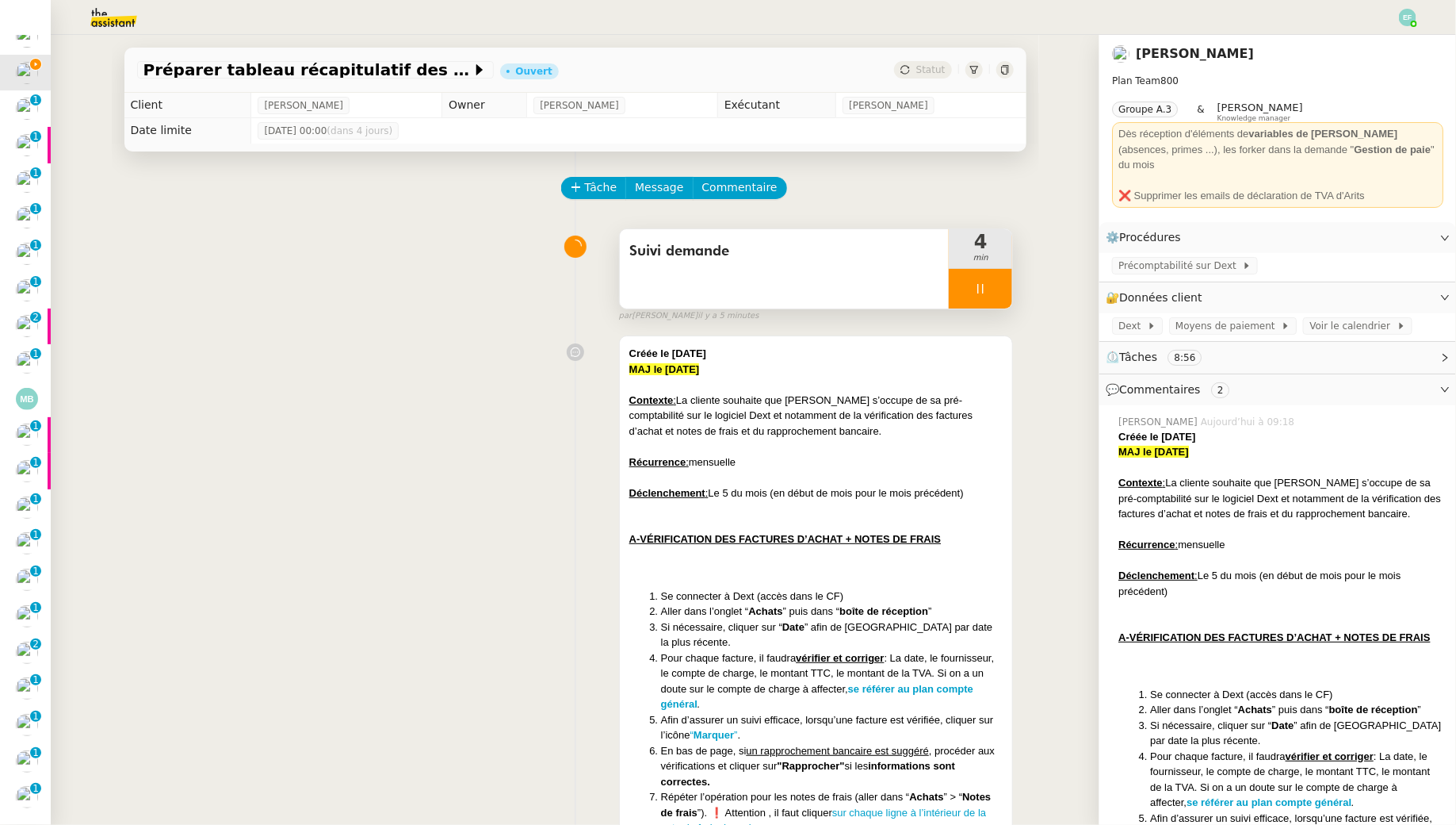
click at [994, 293] on div at bounding box center [981, 289] width 64 height 40
click at [994, 293] on icon at bounding box center [996, 289] width 13 height 13
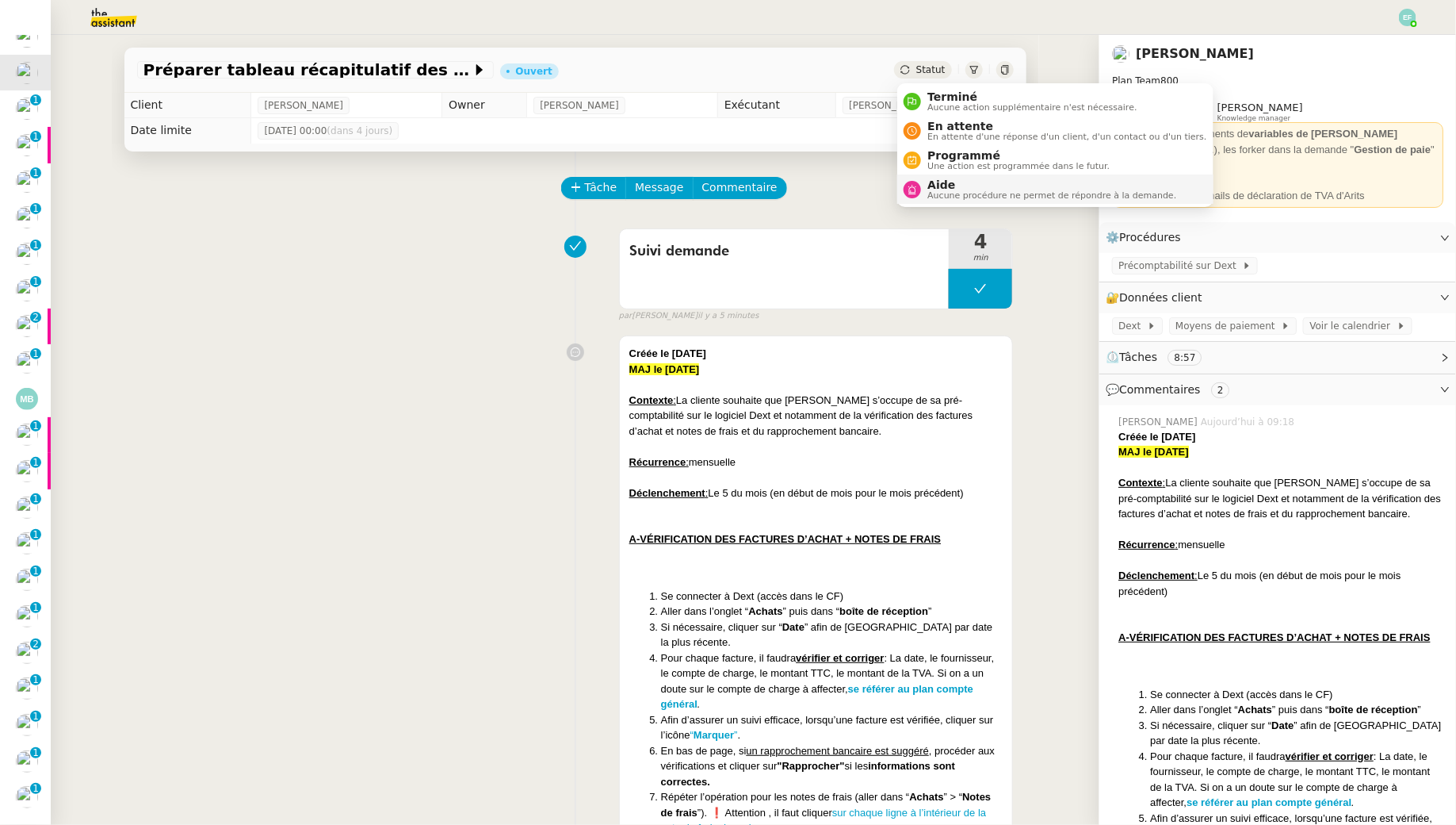
click at [943, 189] on span "Aide" at bounding box center [1051, 185] width 249 height 13
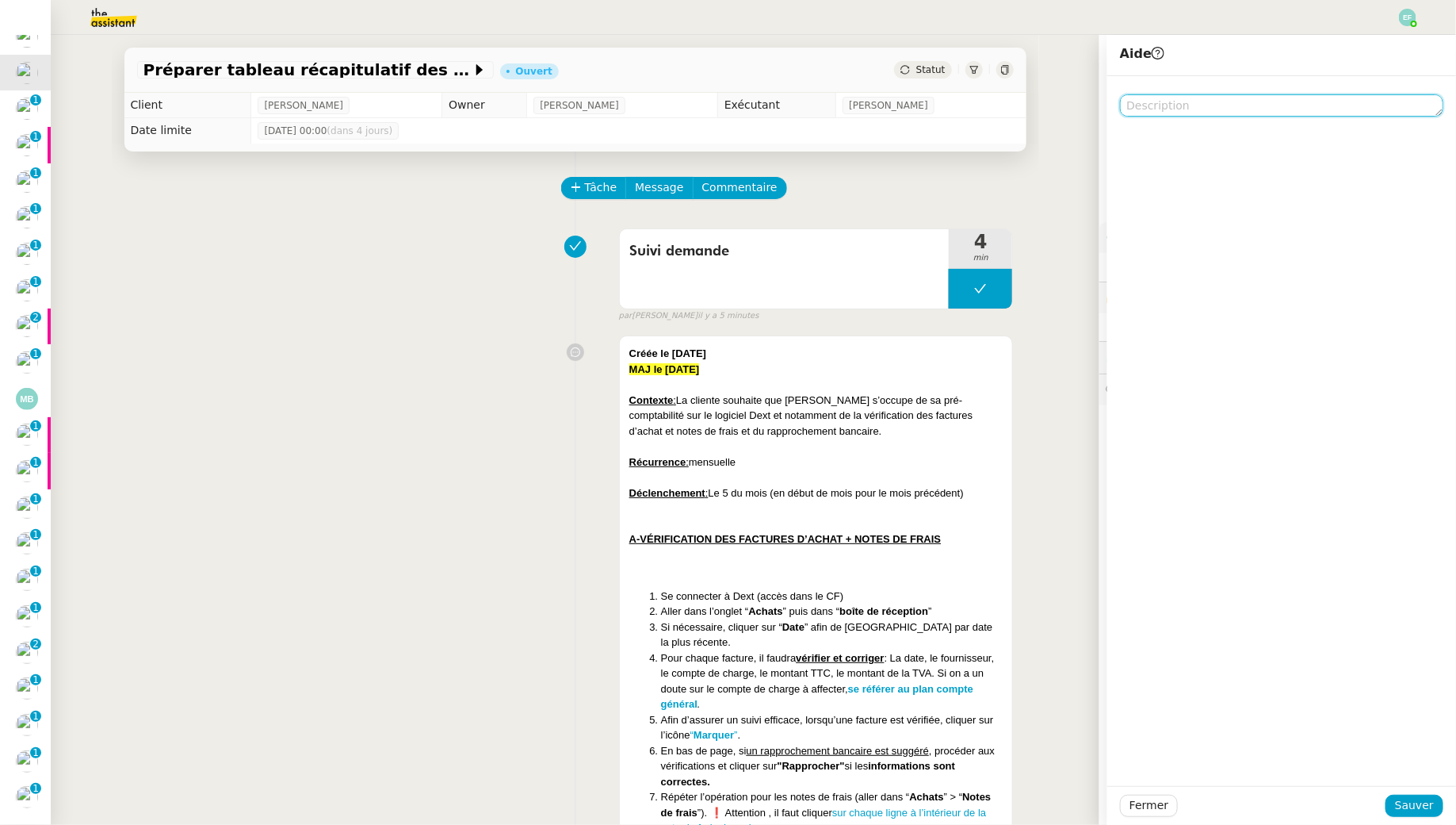
click at [1211, 99] on textarea at bounding box center [1282, 105] width 324 height 22
type textarea "Pour màj procédure"
click at [1414, 810] on span "Sauver" at bounding box center [1414, 805] width 39 height 18
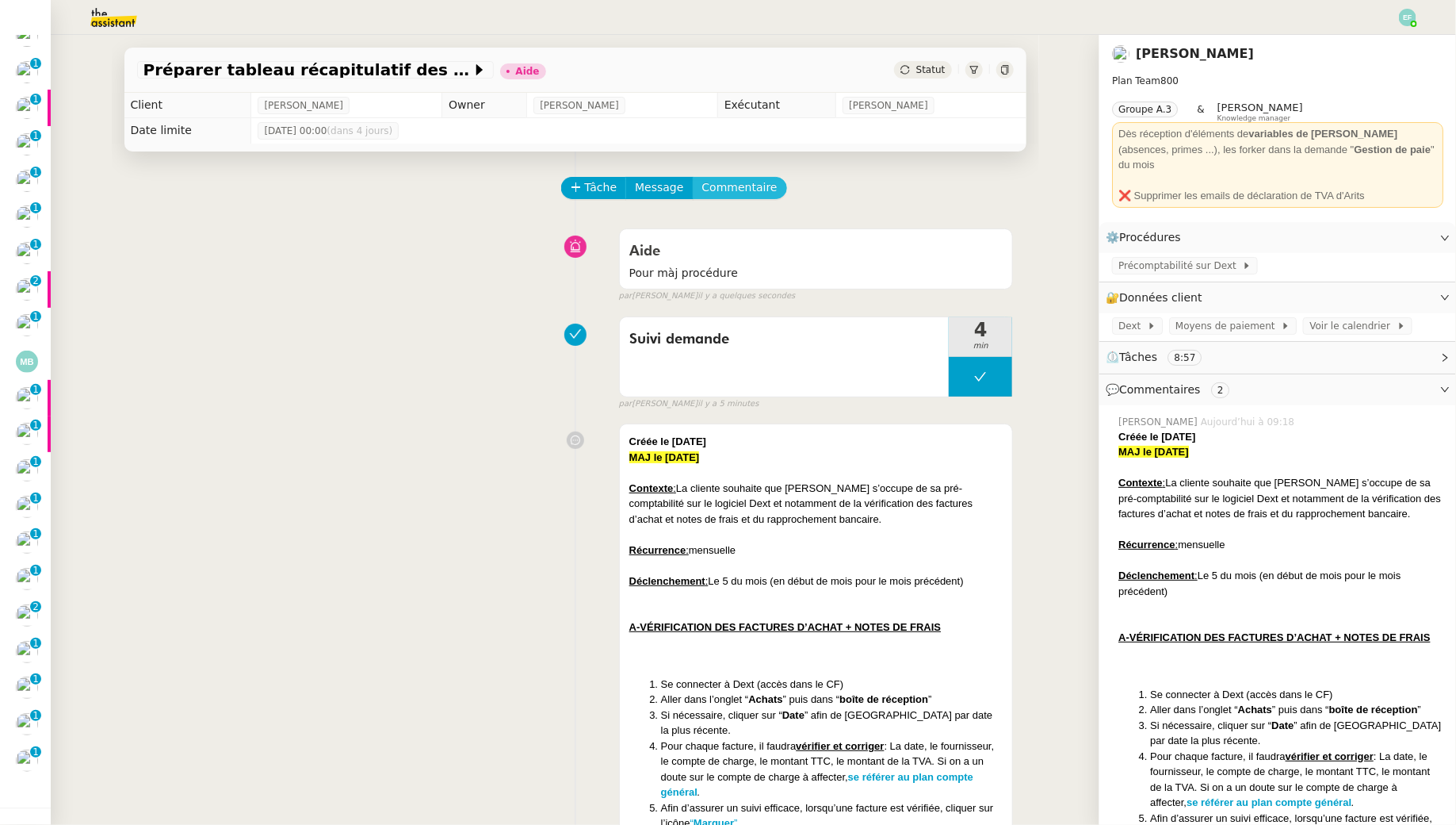
click at [746, 192] on span "Commentaire" at bounding box center [739, 188] width 75 height 18
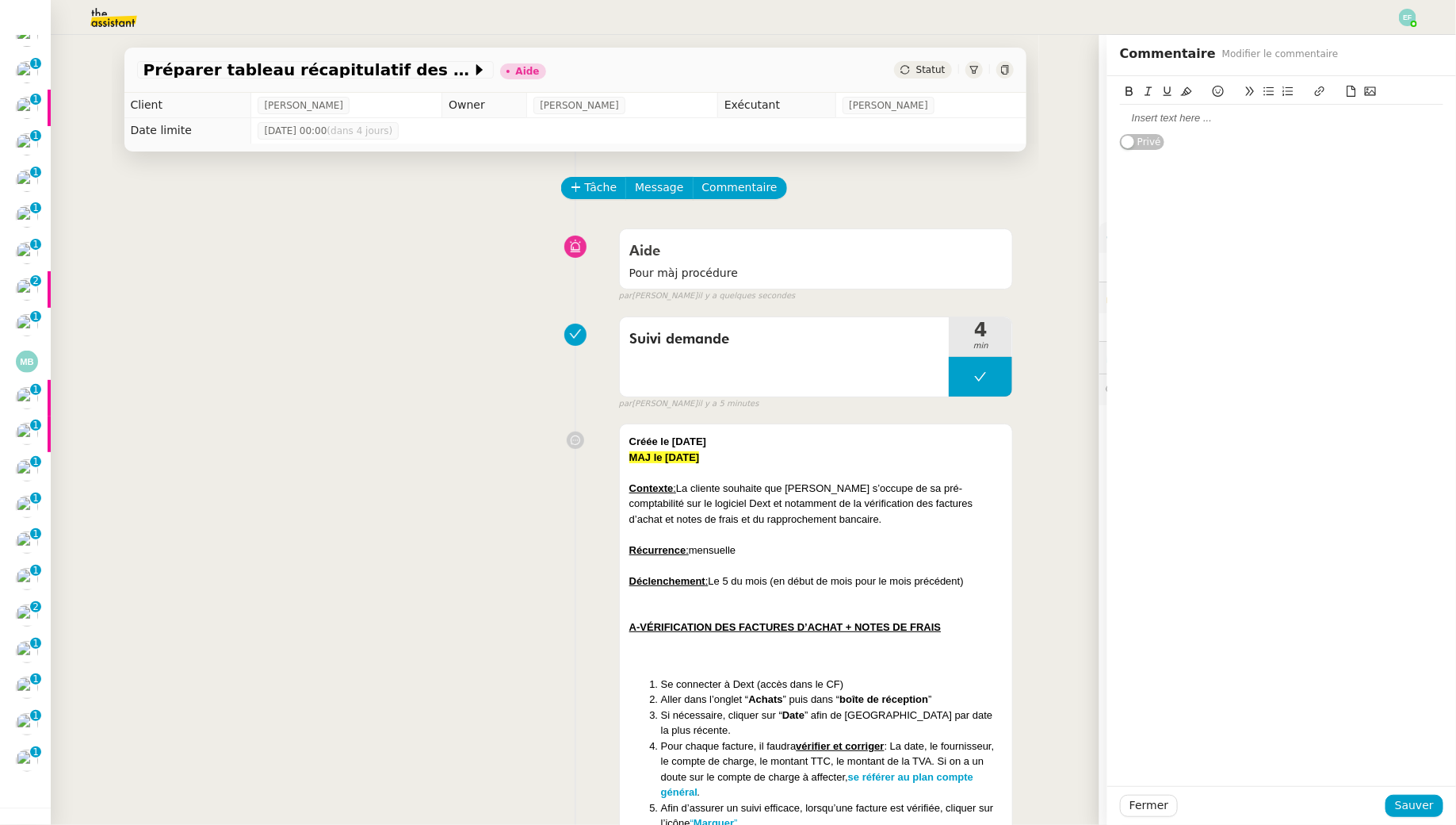
click at [1259, 128] on div at bounding box center [1282, 118] width 324 height 27
click at [1408, 802] on span "Sauver" at bounding box center [1414, 805] width 39 height 18
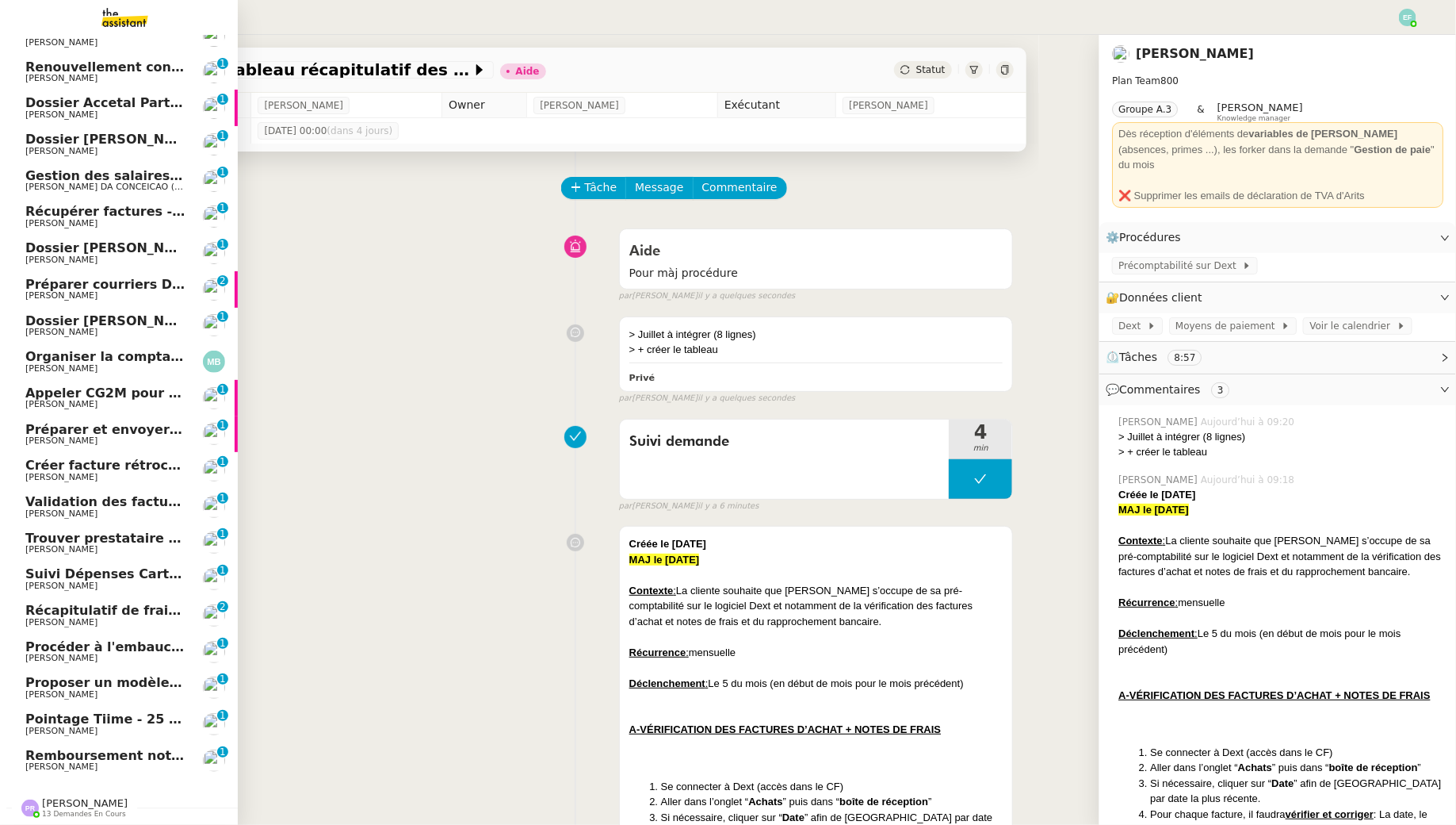
scroll to position [67, 0]
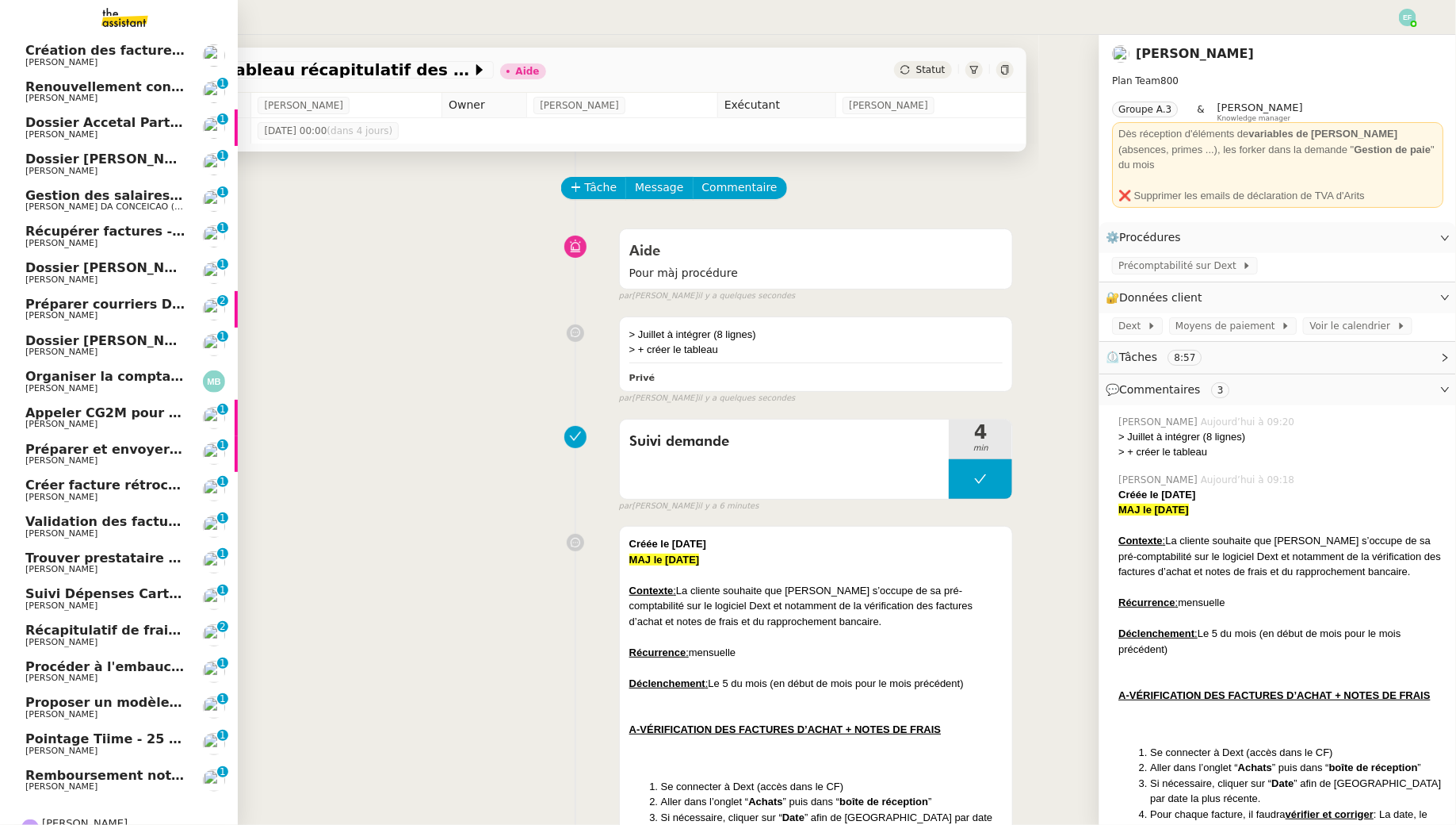
click at [104, 694] on link "Proposer un modèle de note sur objectifs Manon Loustau 0 1 2 3 4 5 6 7 8 9" at bounding box center [119, 707] width 238 height 36
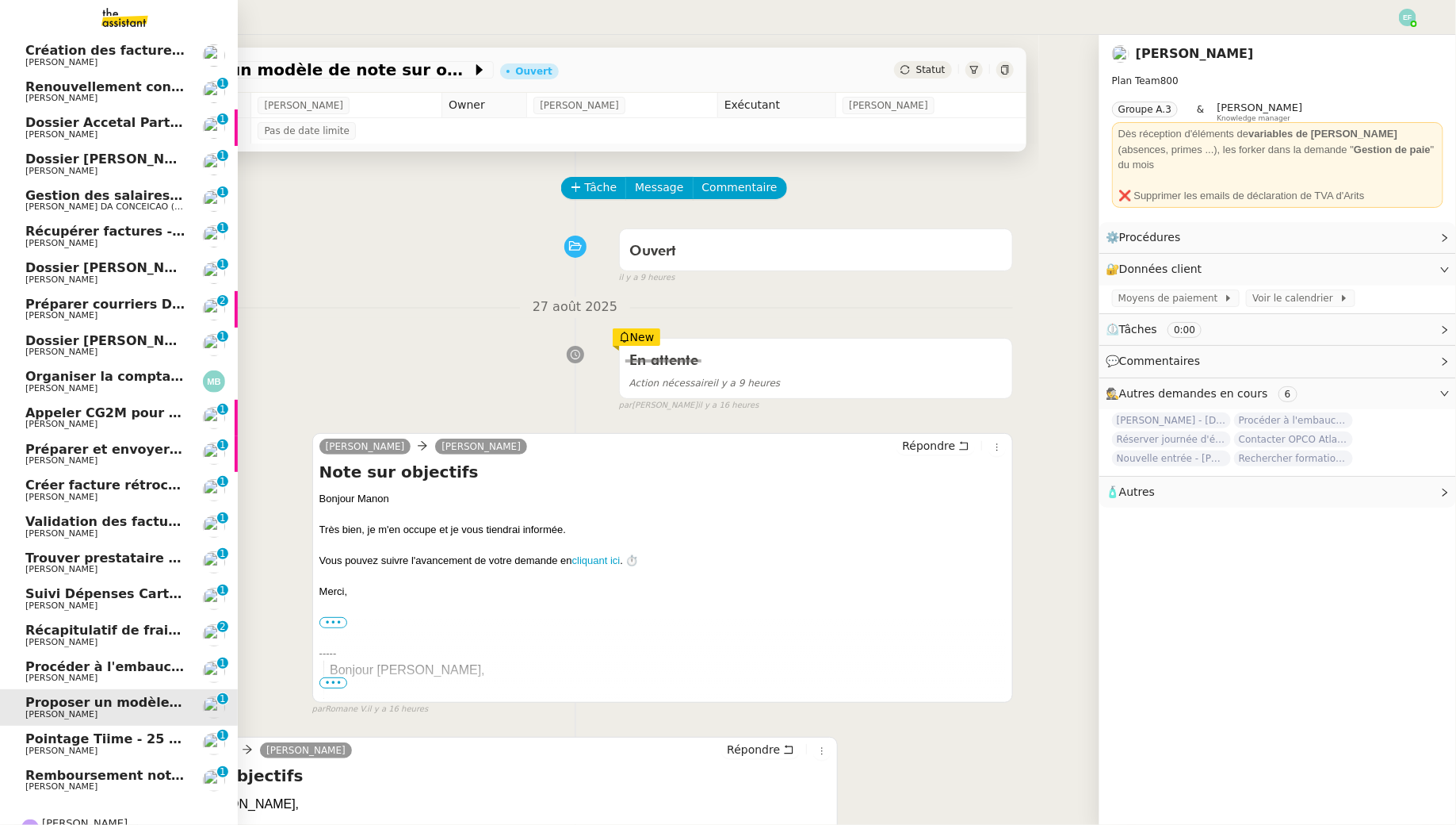
click at [112, 666] on span "Procéder à l'embauche d'[PERSON_NAME]" at bounding box center [174, 666] width 298 height 15
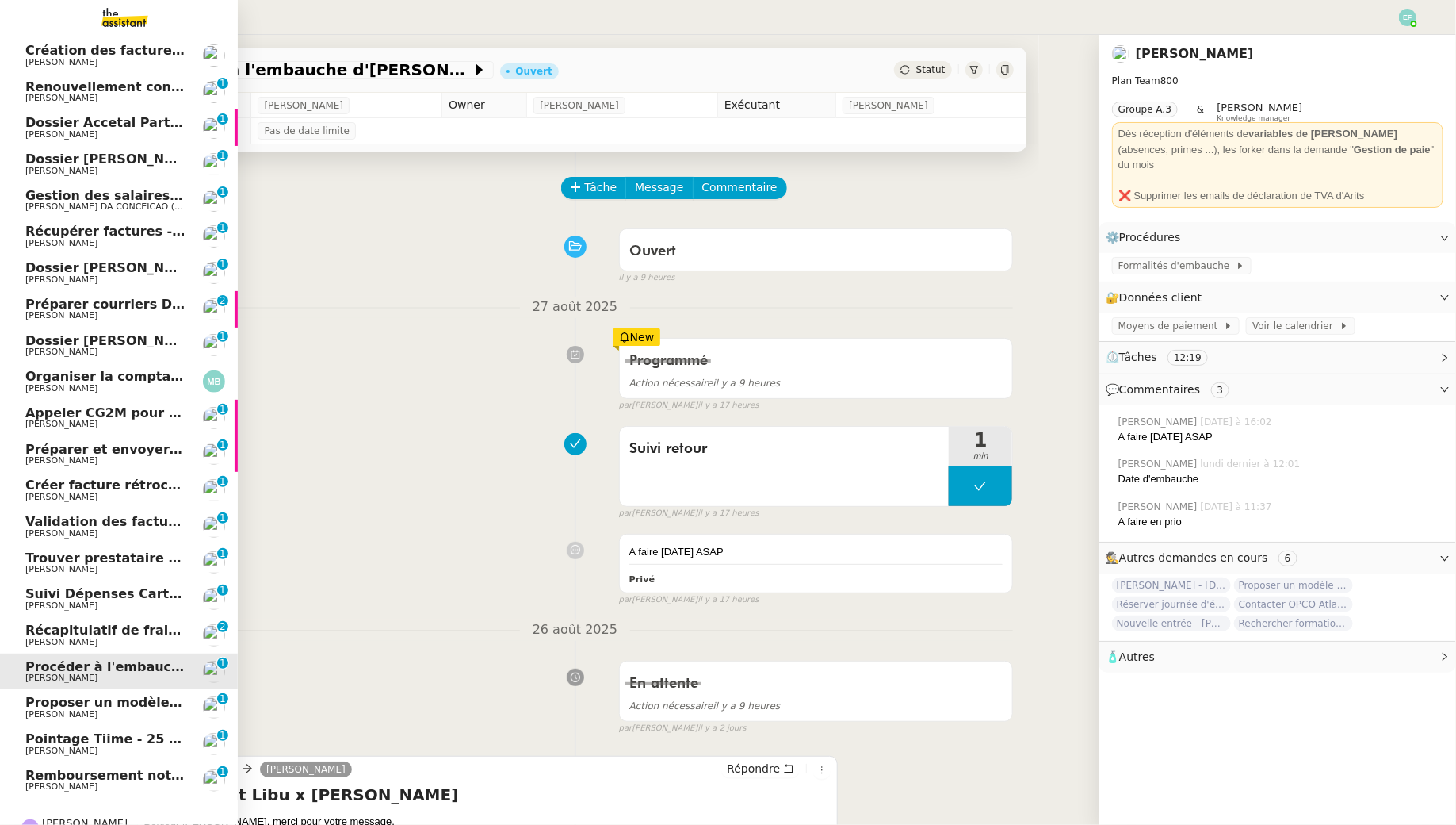
click at [126, 633] on span "Récapitulatif de frais de projet - août 2025" at bounding box center [178, 630] width 306 height 15
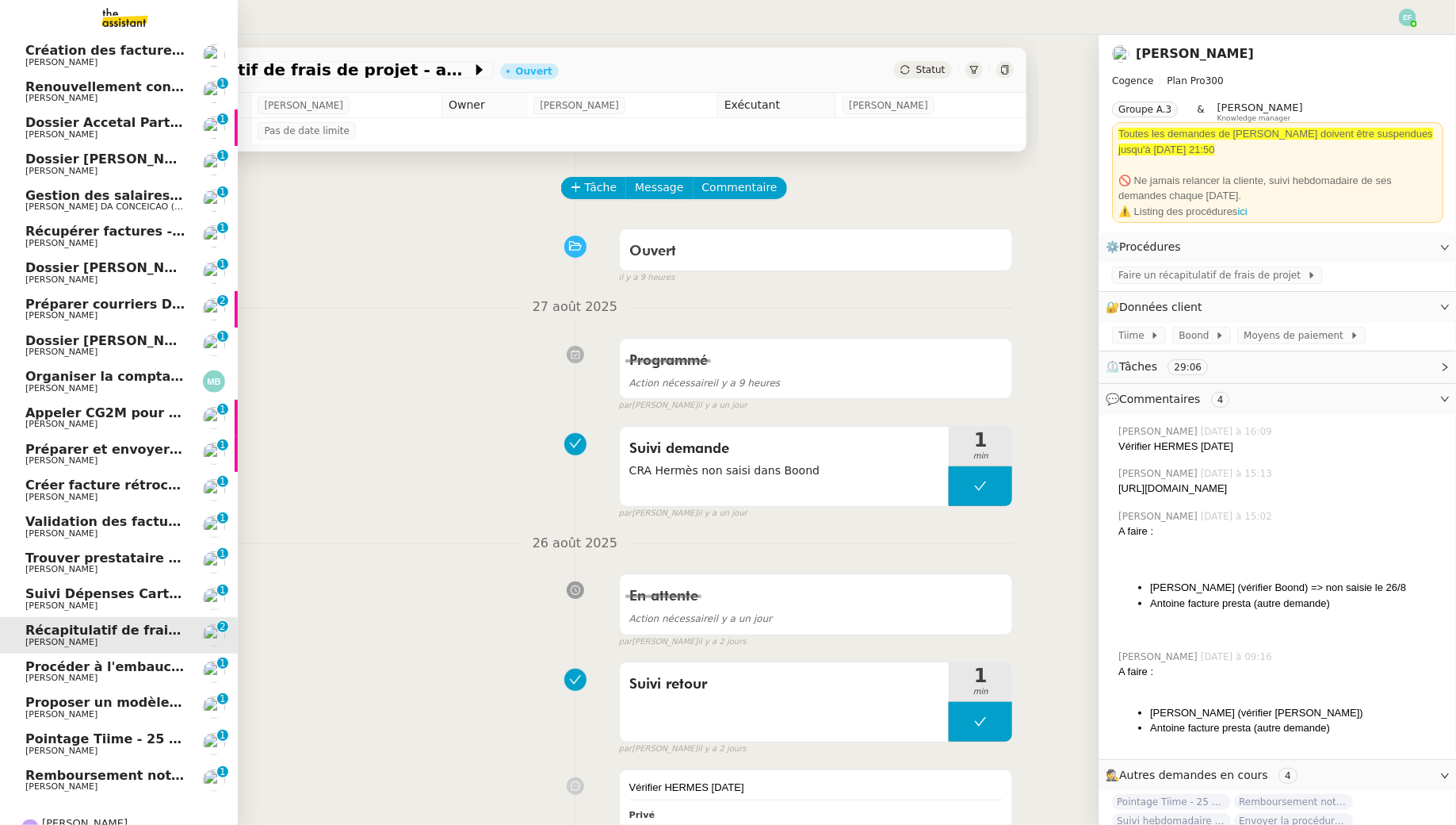
click at [132, 476] on link "Créer facture rétrocommission pour projet Lévis Gabrielle Tavernier 0 1 2 3 4 5…" at bounding box center [119, 490] width 238 height 36
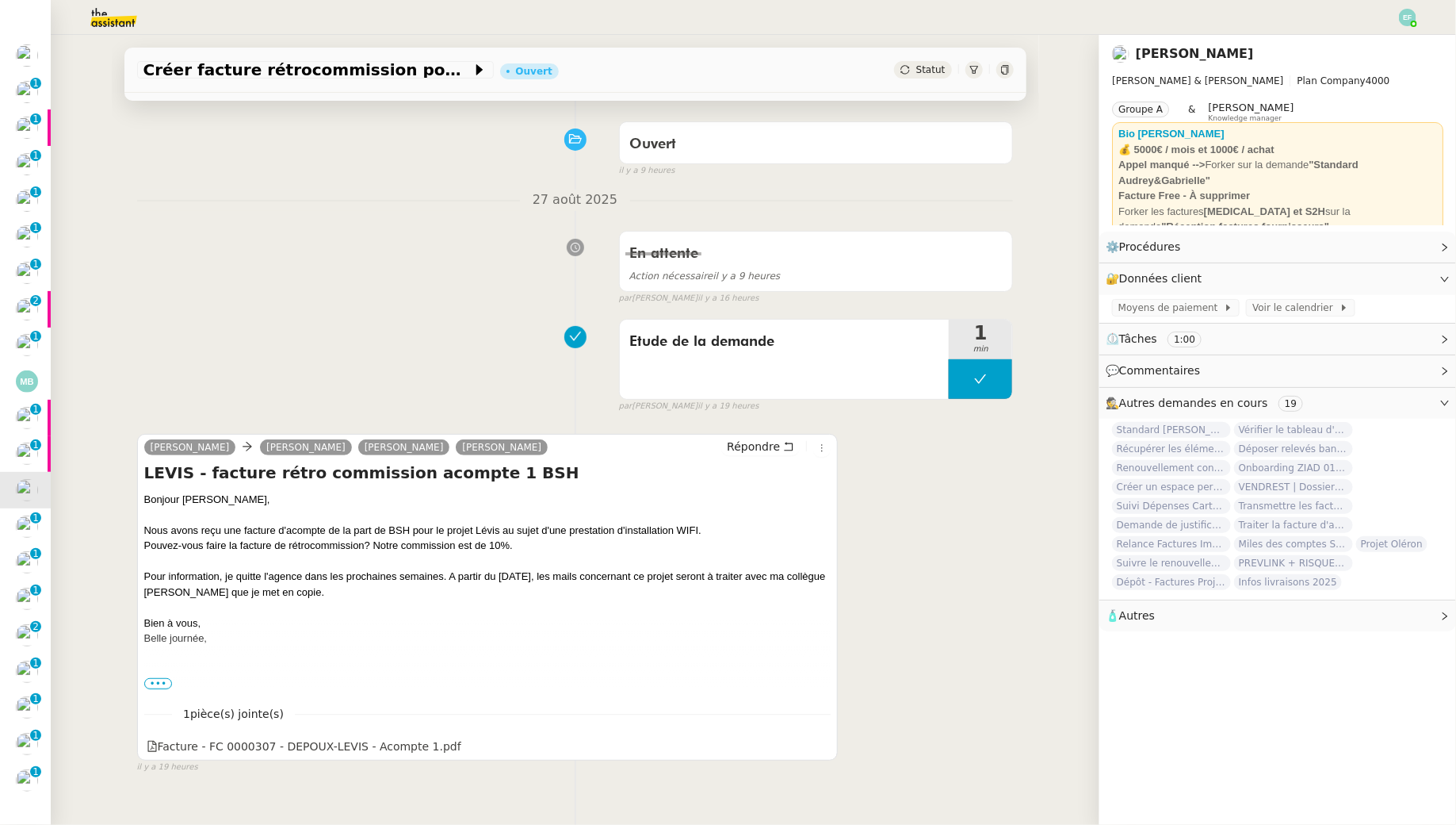
scroll to position [110, 0]
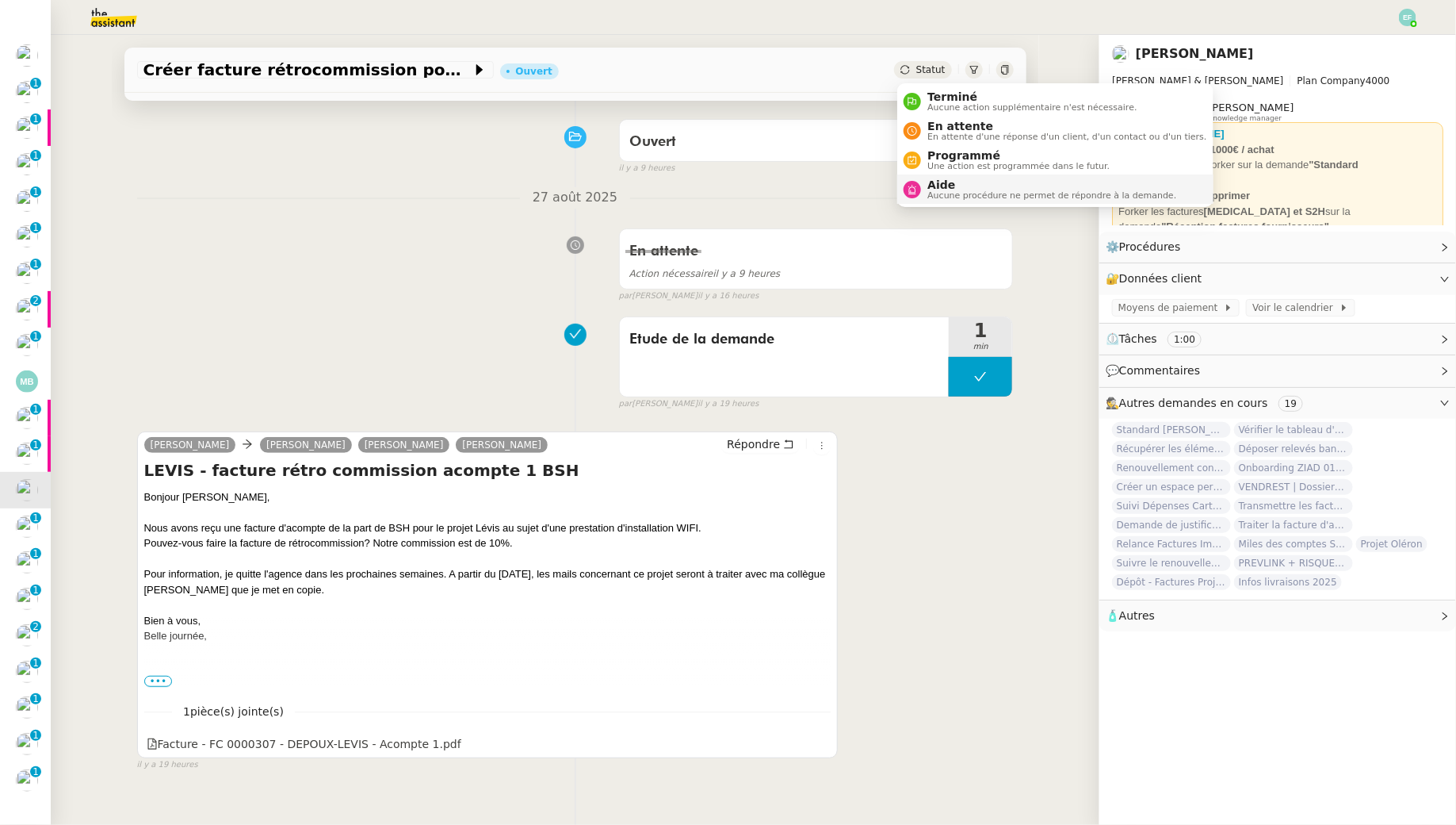
click at [957, 187] on span "Aide" at bounding box center [1051, 185] width 249 height 13
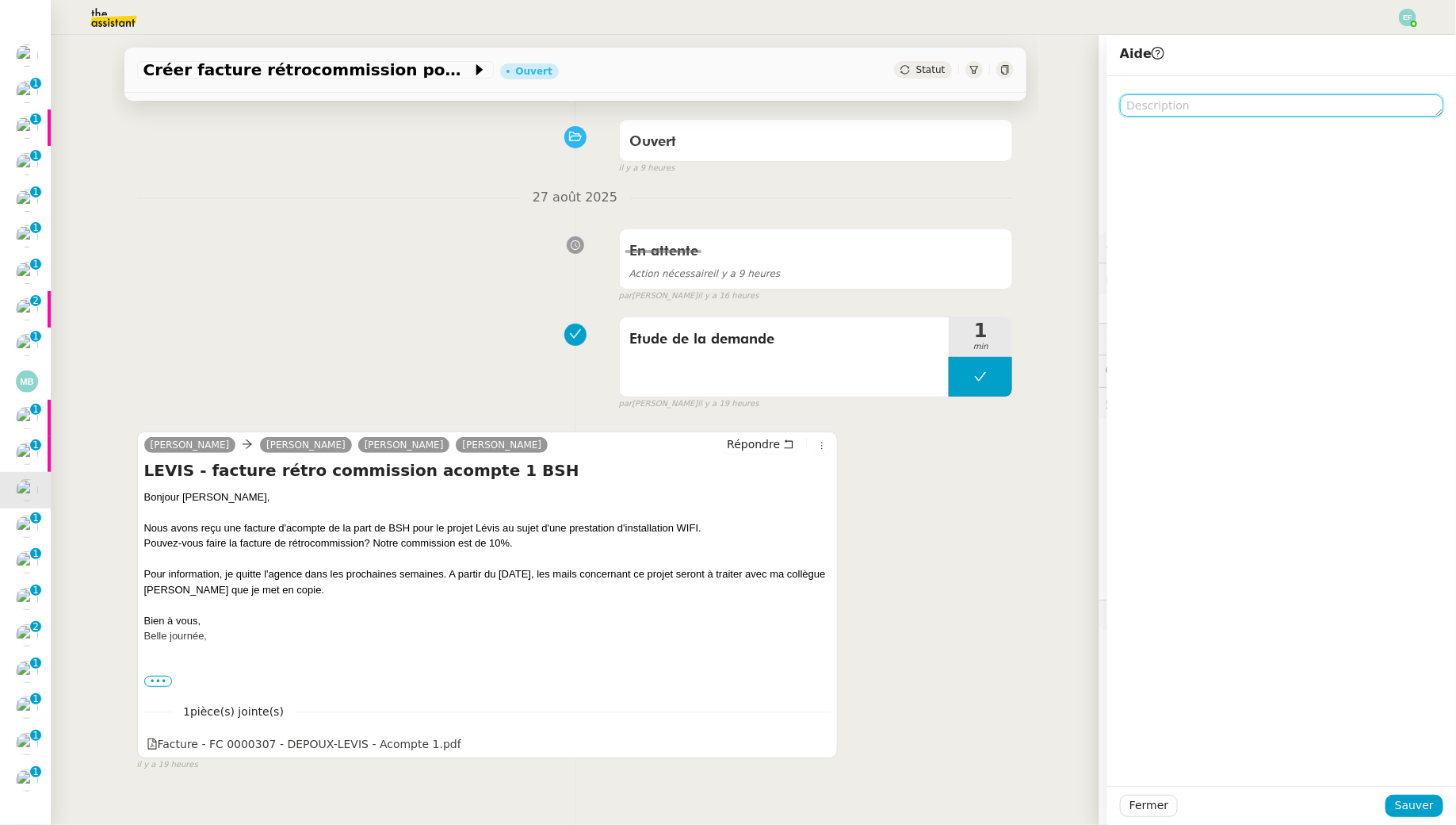
click at [1146, 114] on textarea at bounding box center [1282, 105] width 324 height 22
type textarea "Pour @Pauline"
click at [1425, 802] on span "Sauver" at bounding box center [1414, 805] width 39 height 18
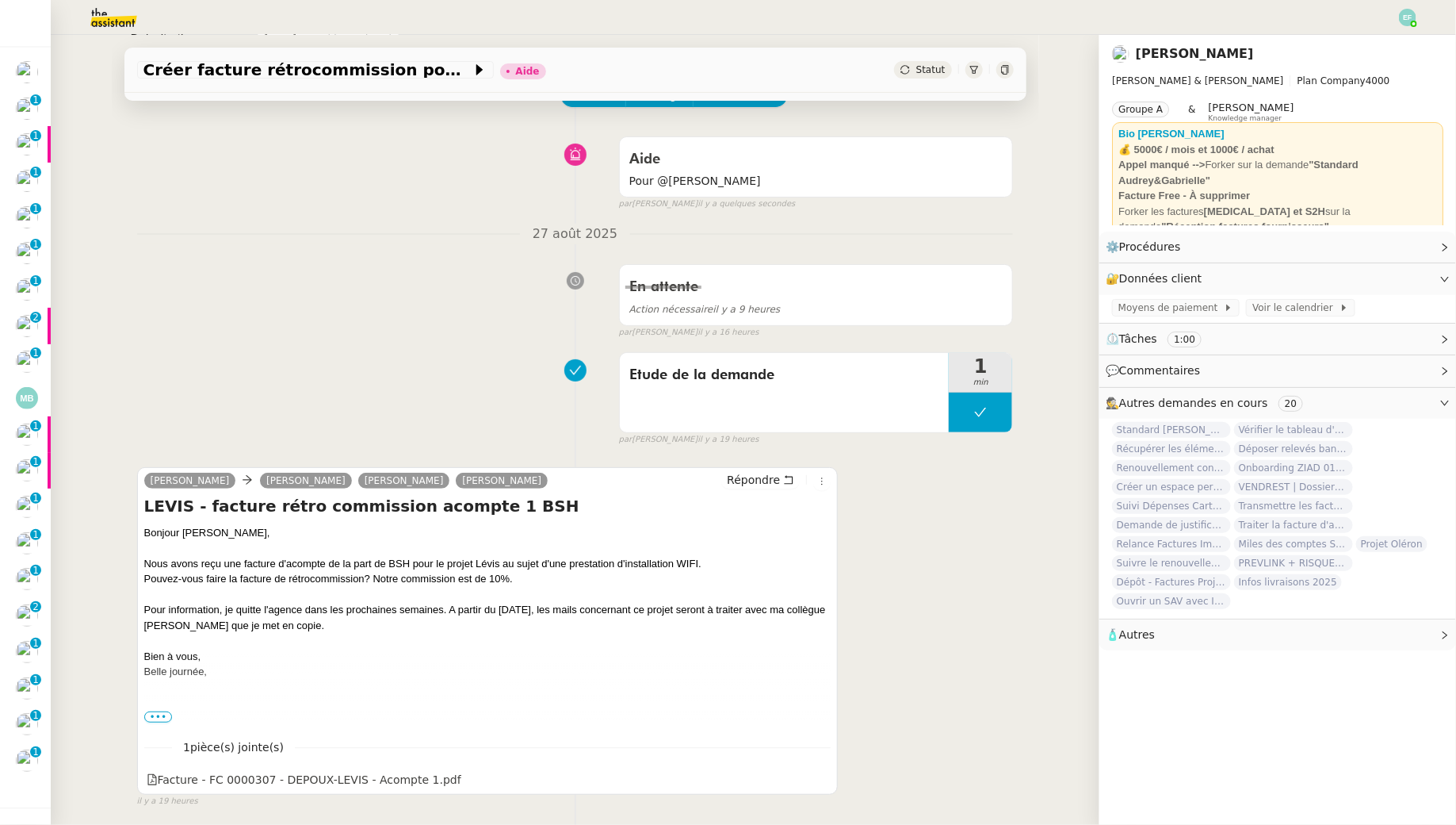
scroll to position [89, 0]
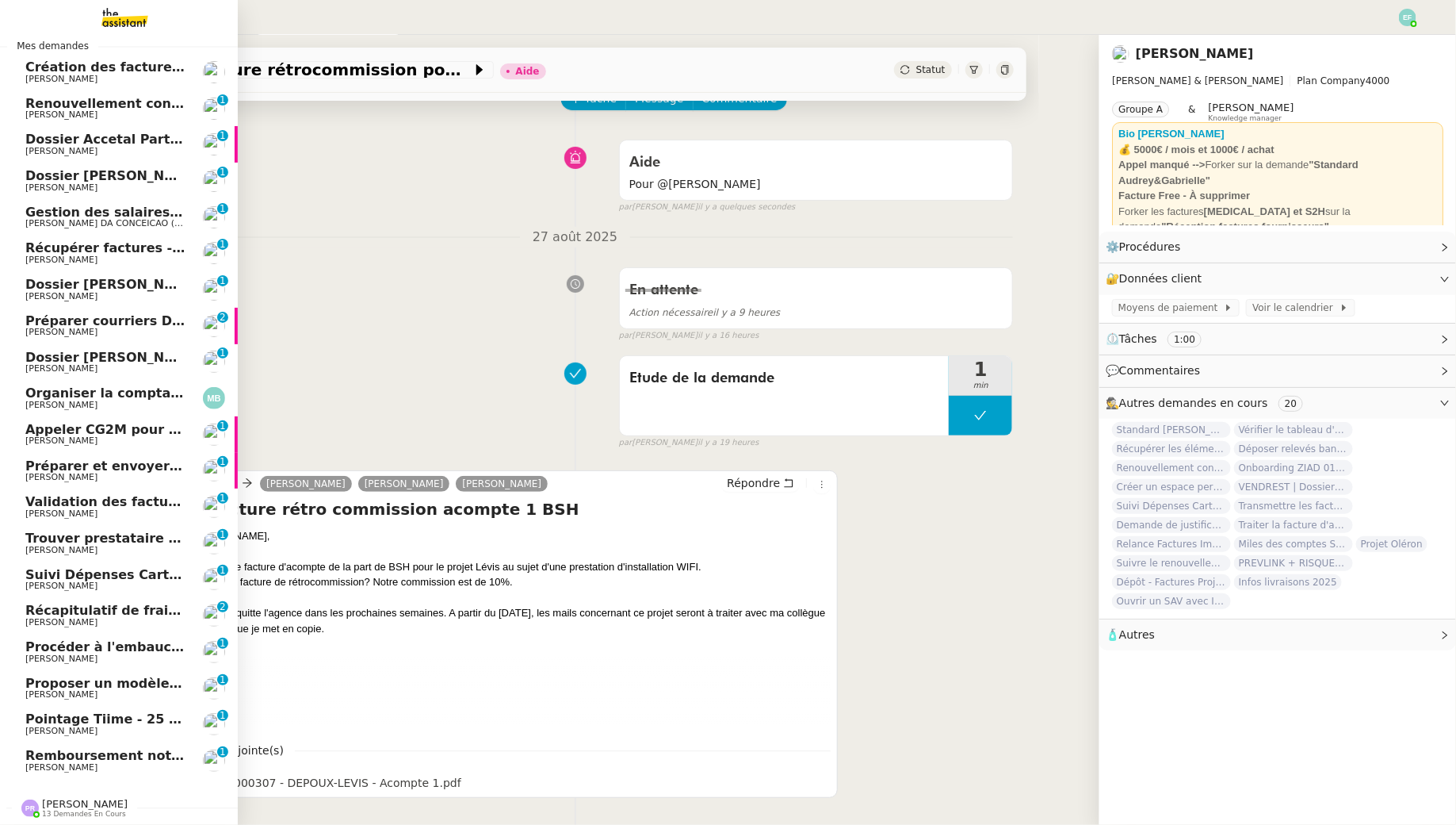
click at [142, 688] on span "Proposer un modèle de note sur objectifs" at bounding box center [173, 683] width 297 height 15
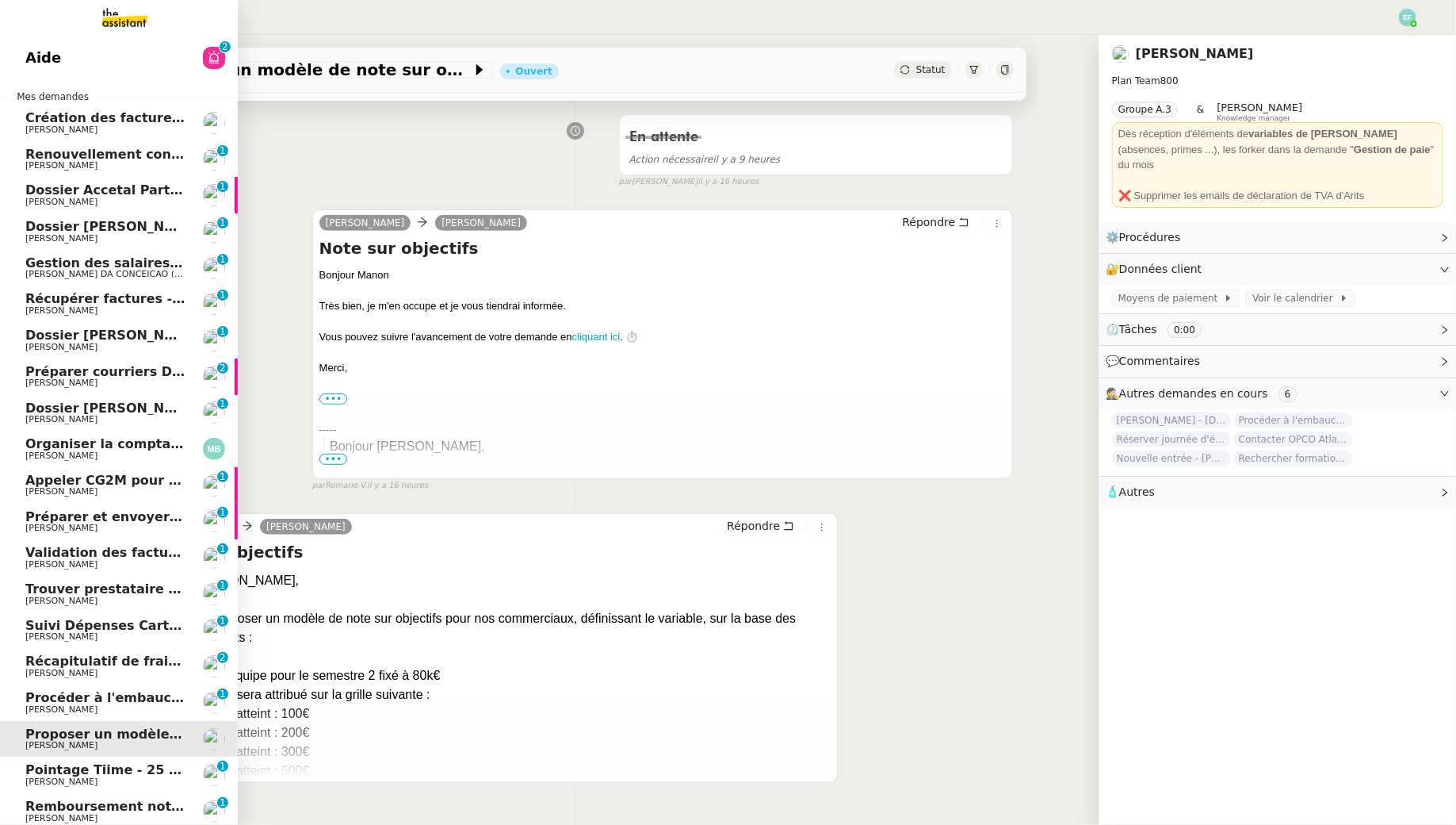
scroll to position [51, 0]
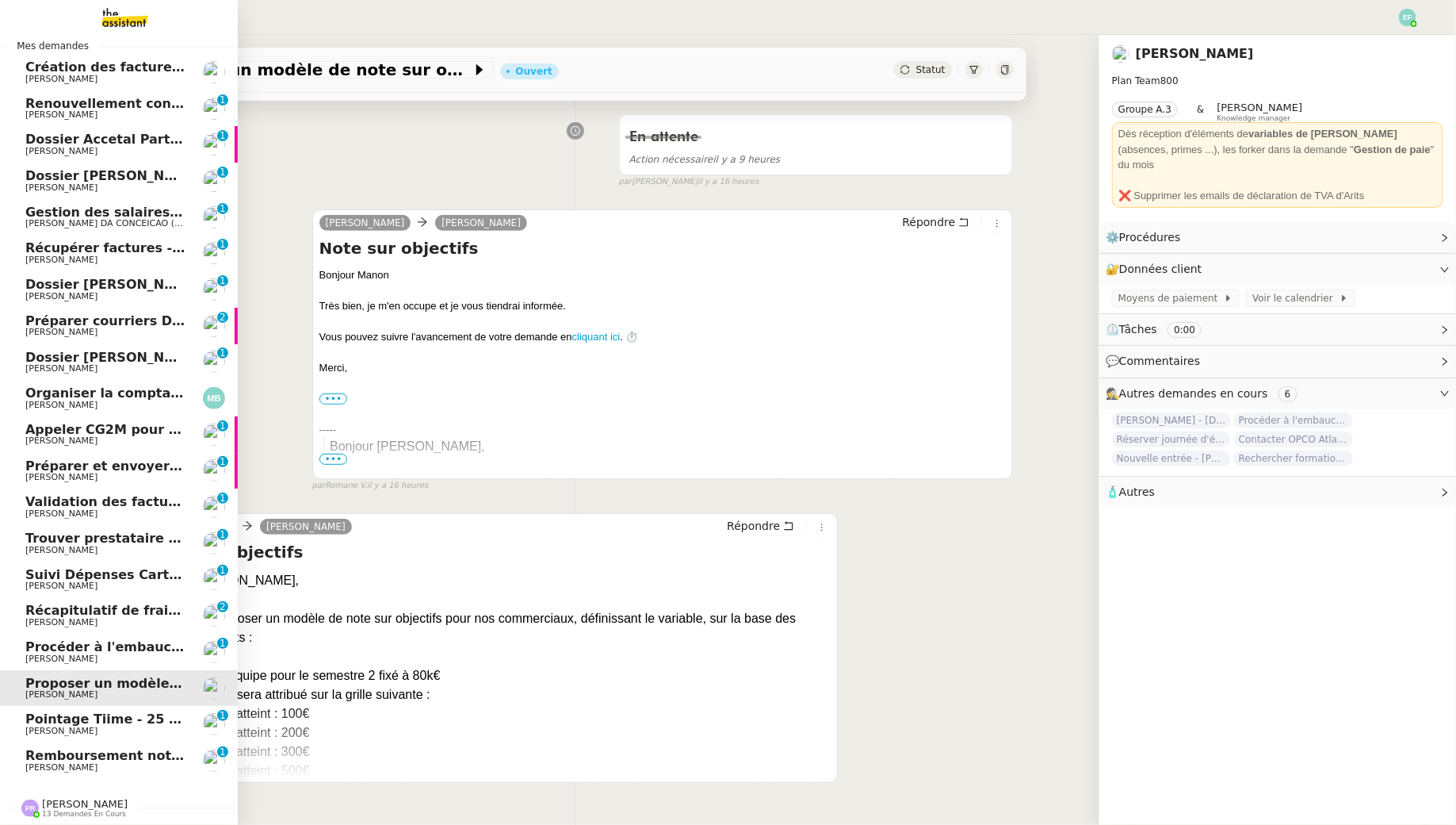
click at [79, 801] on span "[PERSON_NAME]" at bounding box center [84, 803] width 85 height 12
click at [91, 806] on span "[PERSON_NAME]" at bounding box center [84, 803] width 85 height 12
click at [62, 809] on span "[PERSON_NAME]" at bounding box center [84, 803] width 85 height 12
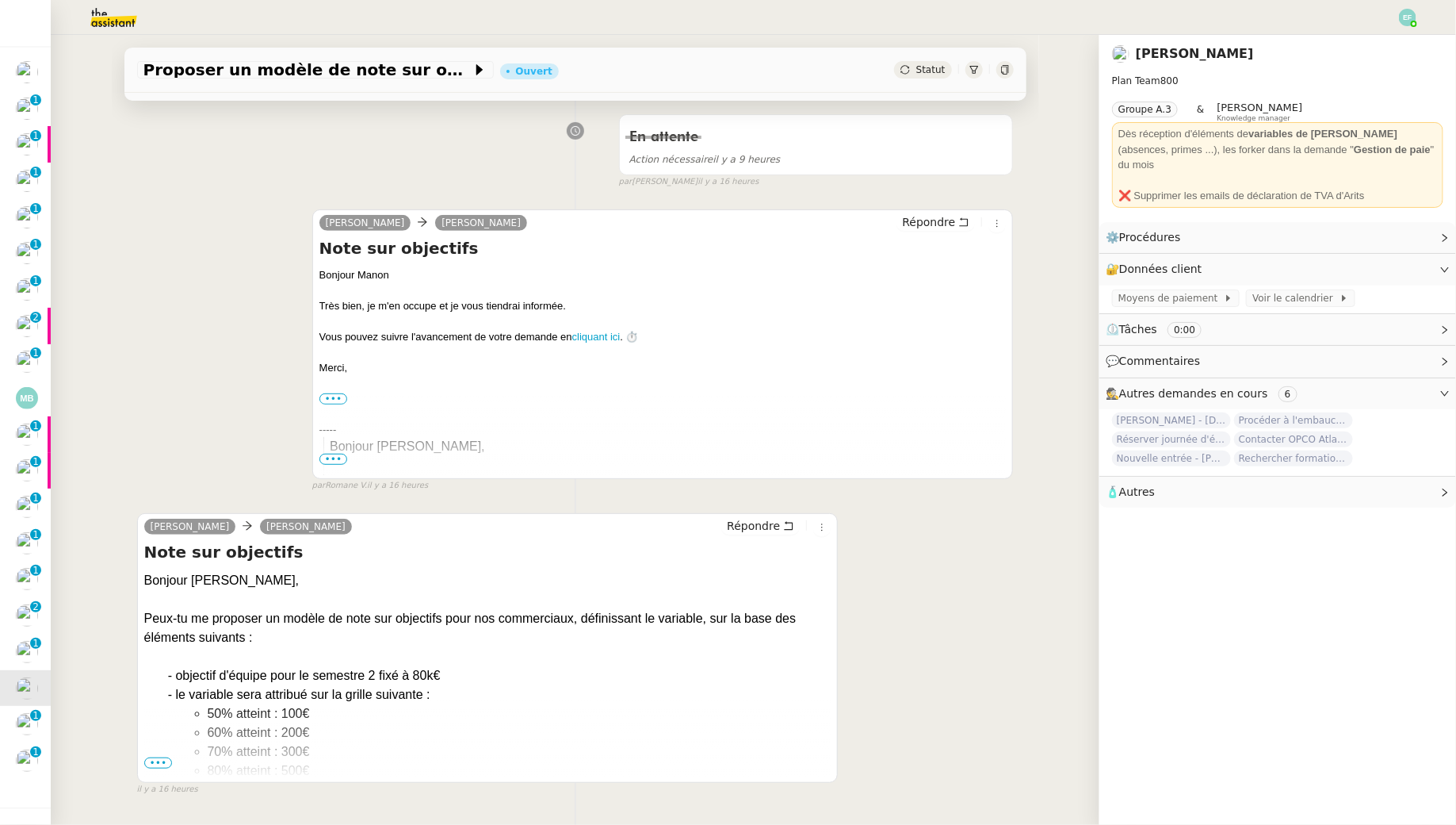
click at [164, 761] on span "•••" at bounding box center [158, 762] width 28 height 11
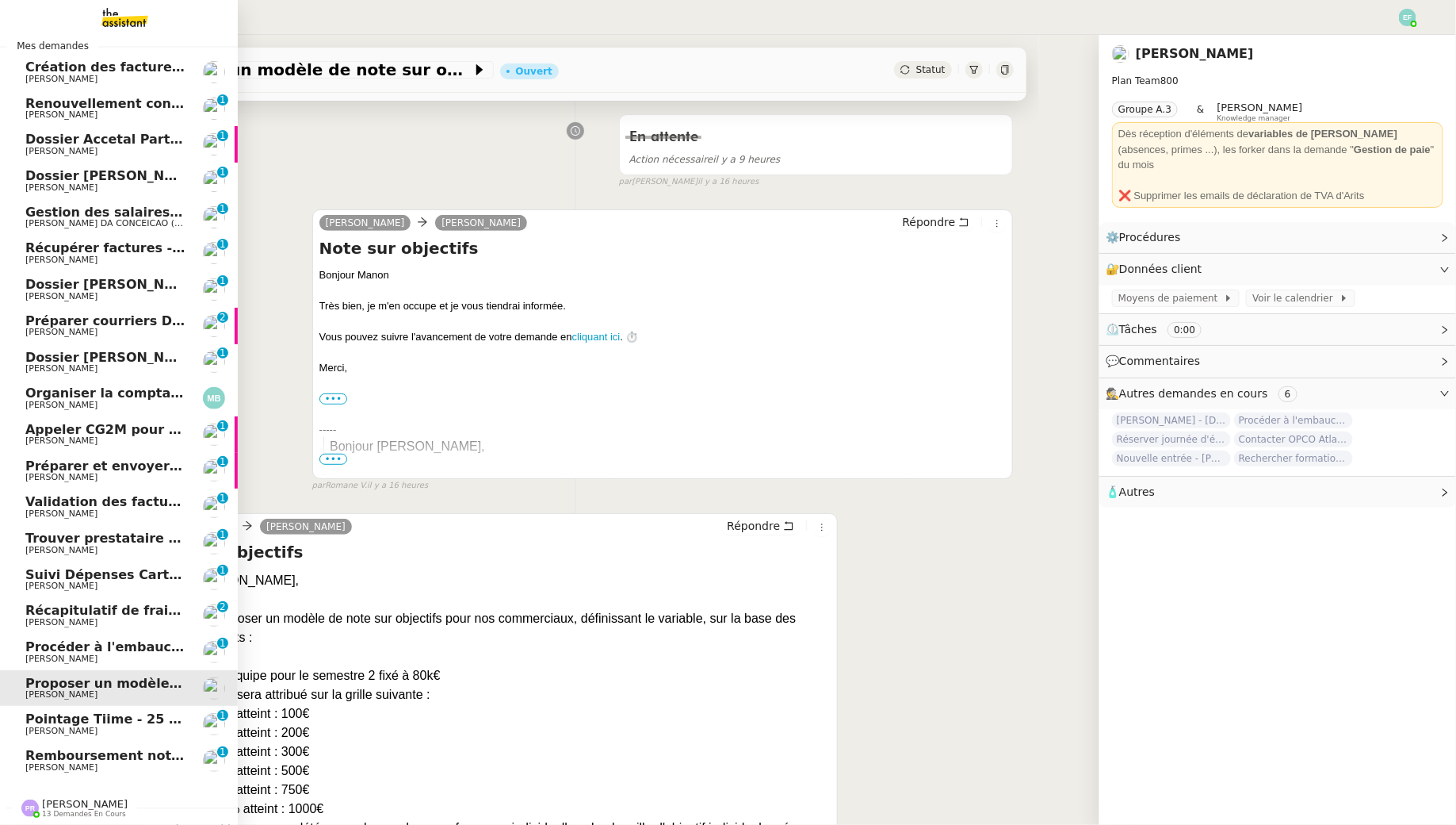
scroll to position [0, 0]
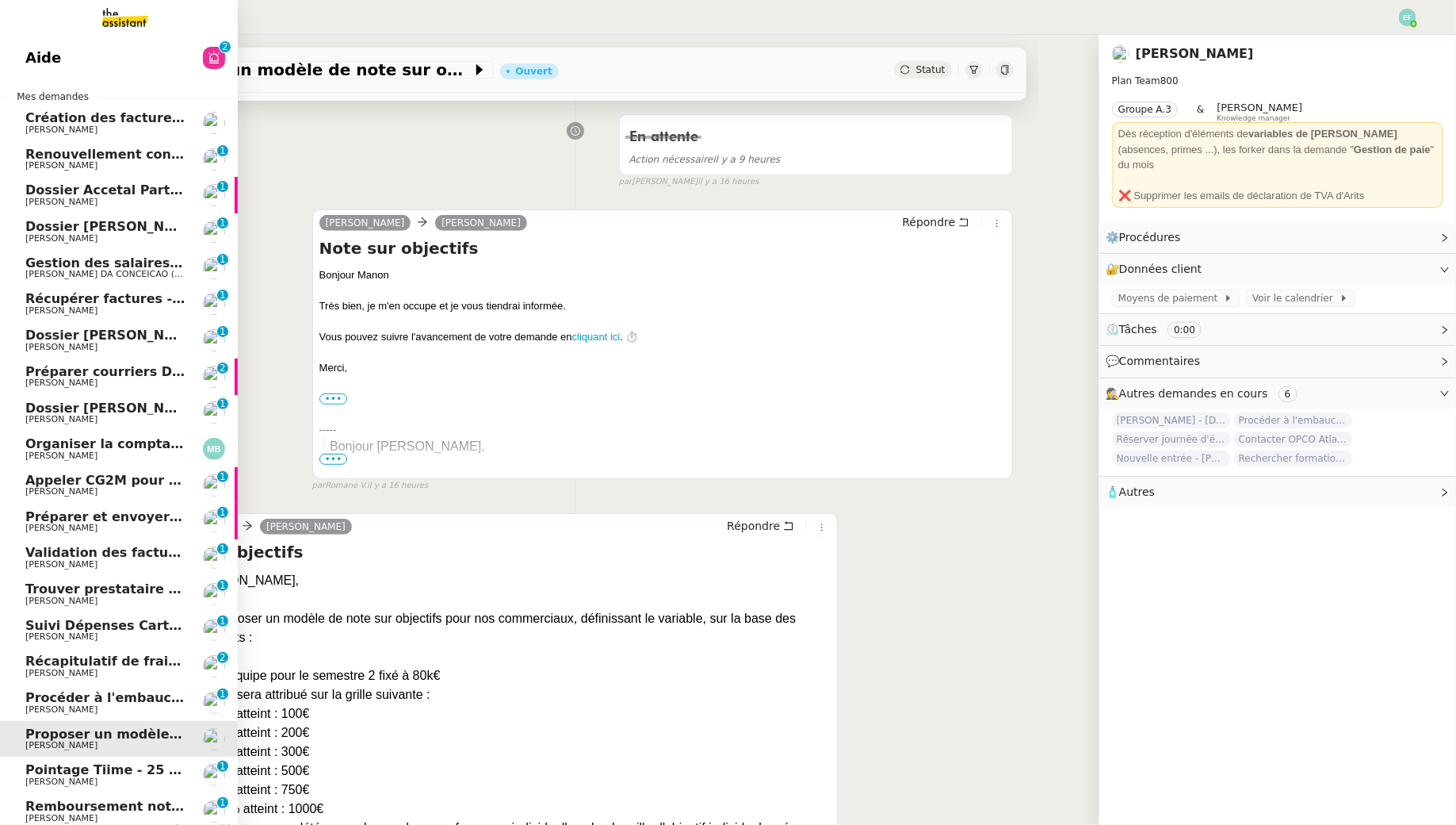
click at [117, 145] on link "Renouvellement contrat Opale STOCCO Gabrielle Tavernier 0 1 2 3 4 5 6 7 8 9" at bounding box center [119, 160] width 238 height 36
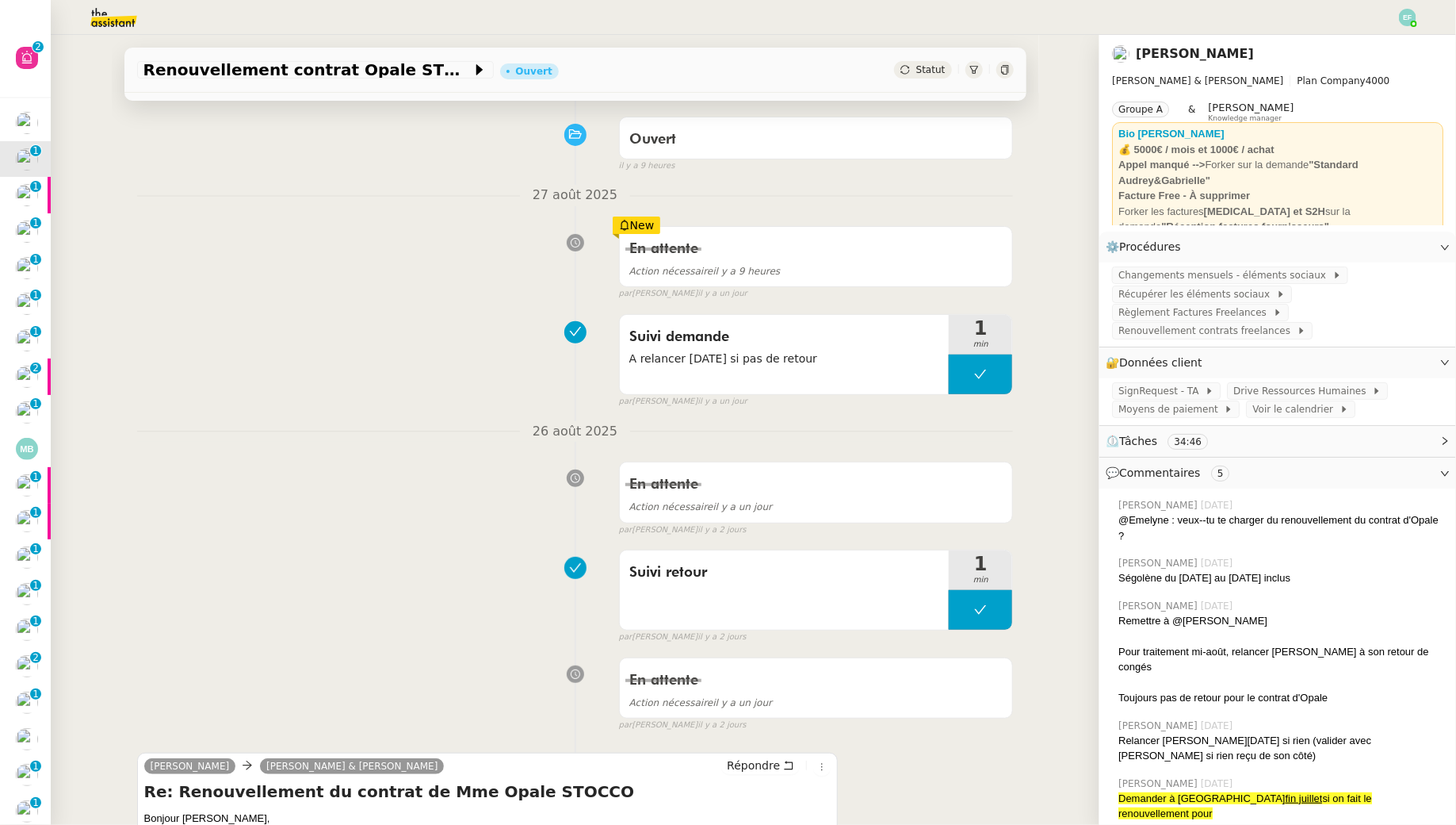
scroll to position [314, 0]
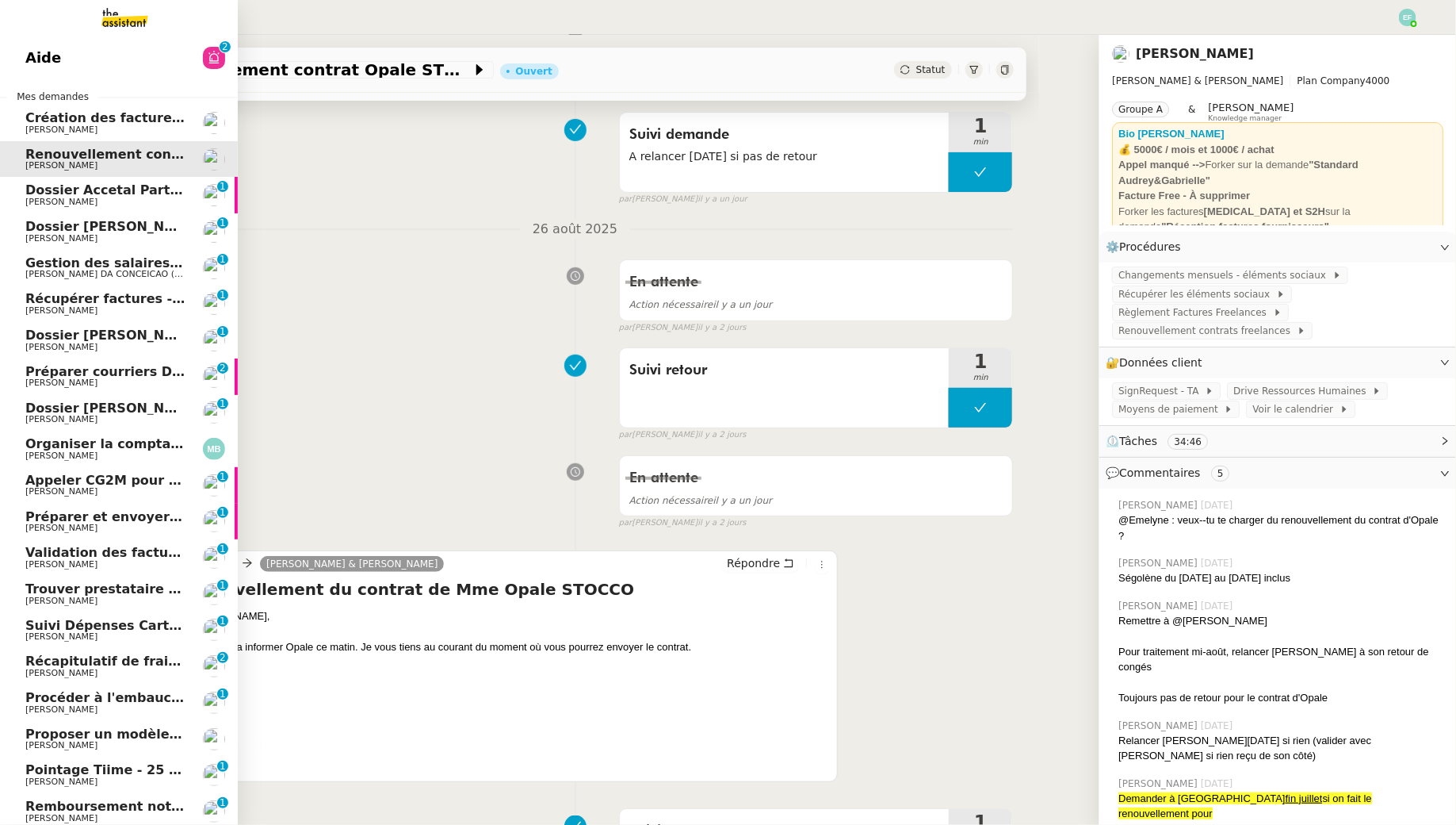
click at [120, 14] on img at bounding box center [112, 17] width 122 height 34
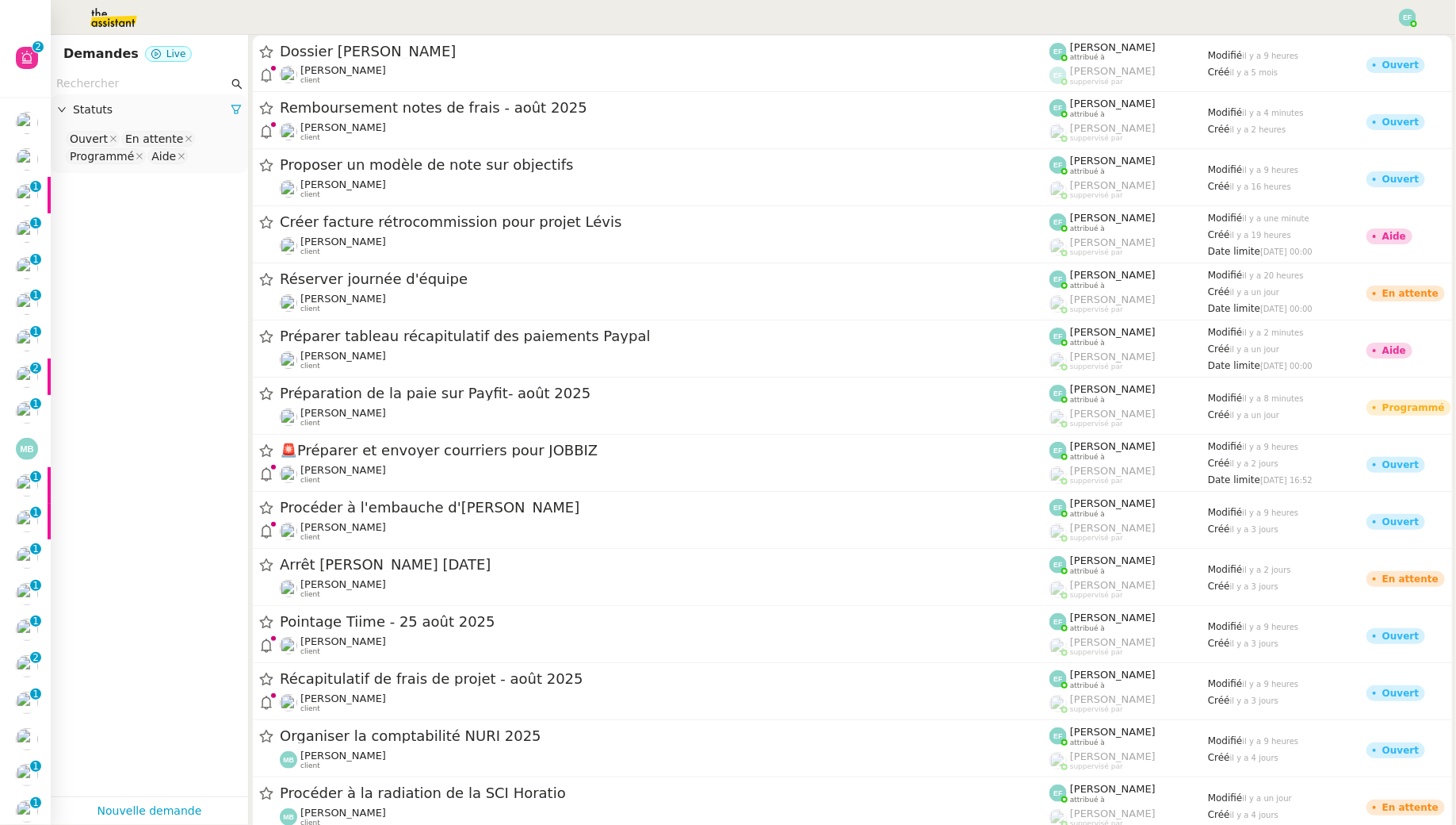
click at [181, 89] on input "text" at bounding box center [142, 83] width 172 height 18
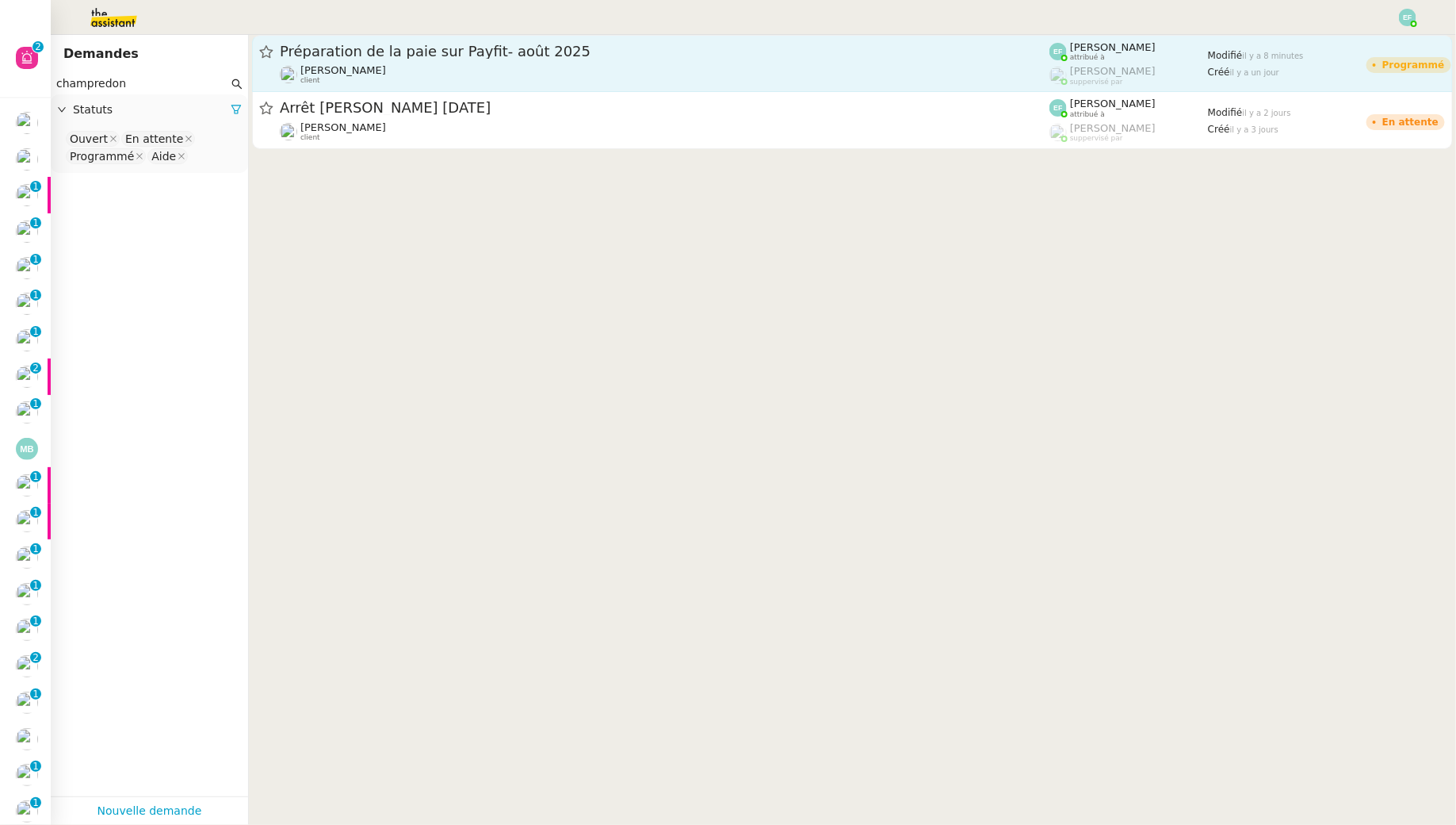
type input "champredon"
click at [583, 67] on div "[PERSON_NAME] client" at bounding box center [664, 74] width 769 height 21
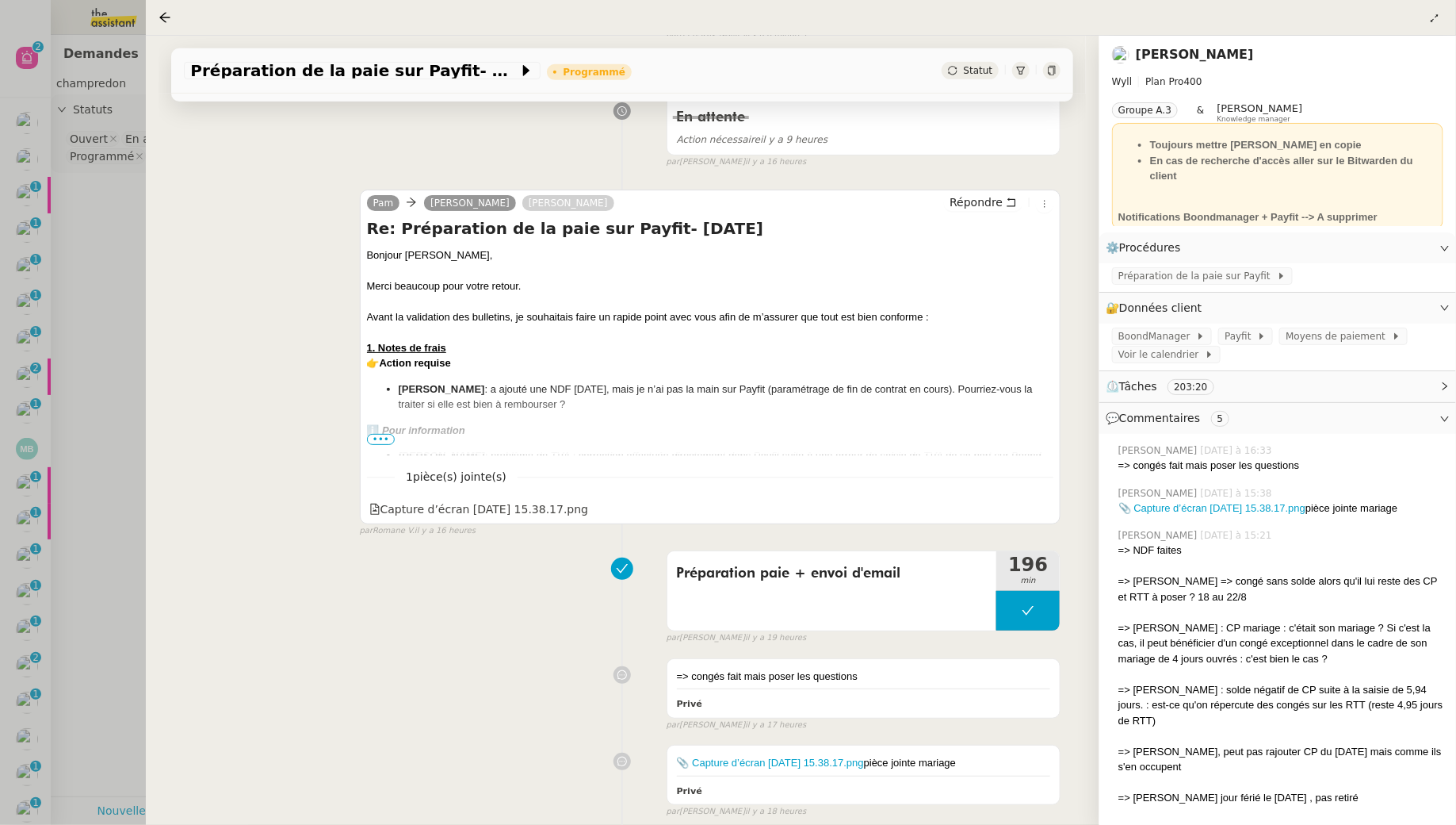
scroll to position [430, 0]
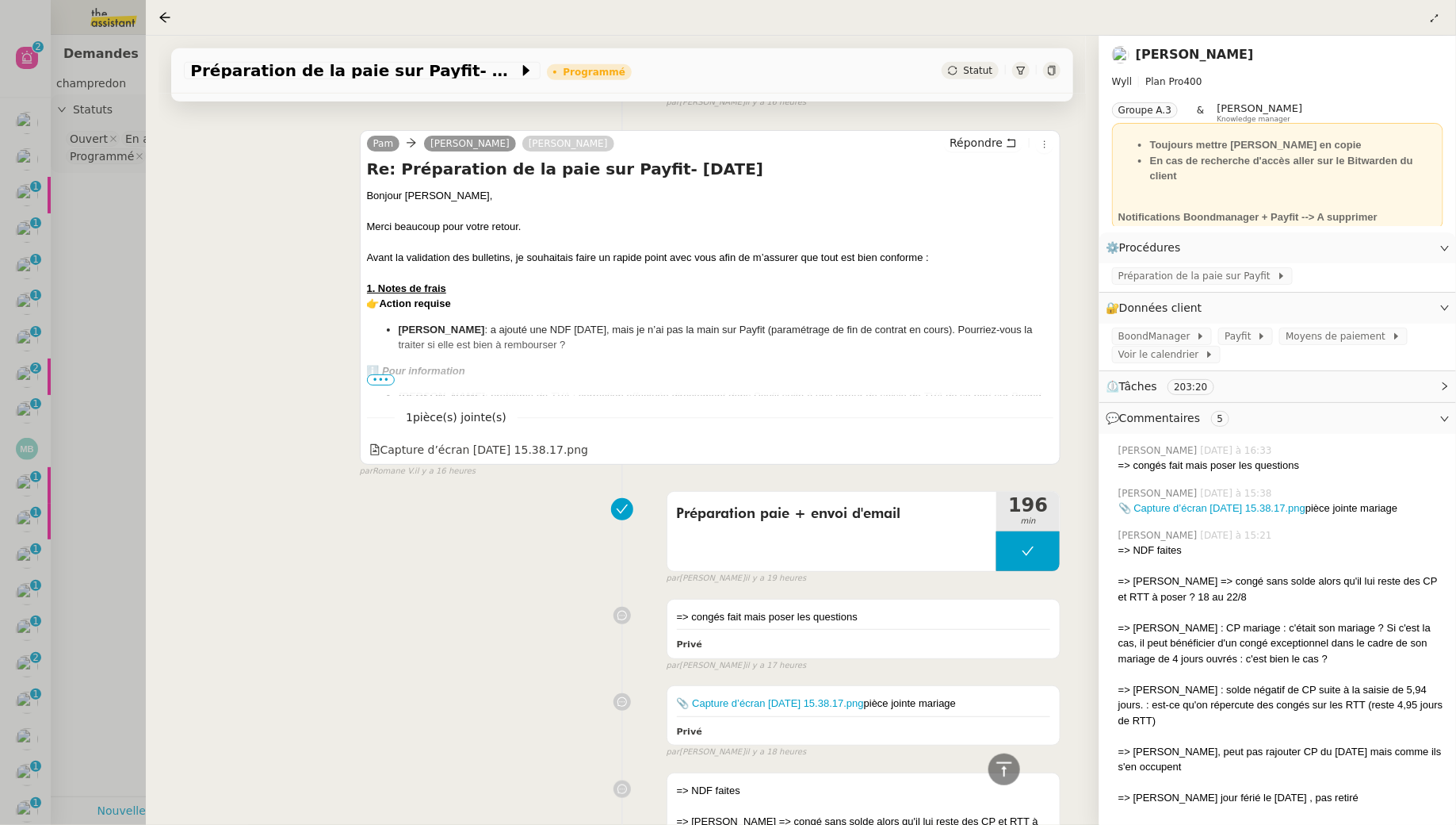
click at [383, 379] on span "•••" at bounding box center [381, 379] width 28 height 11
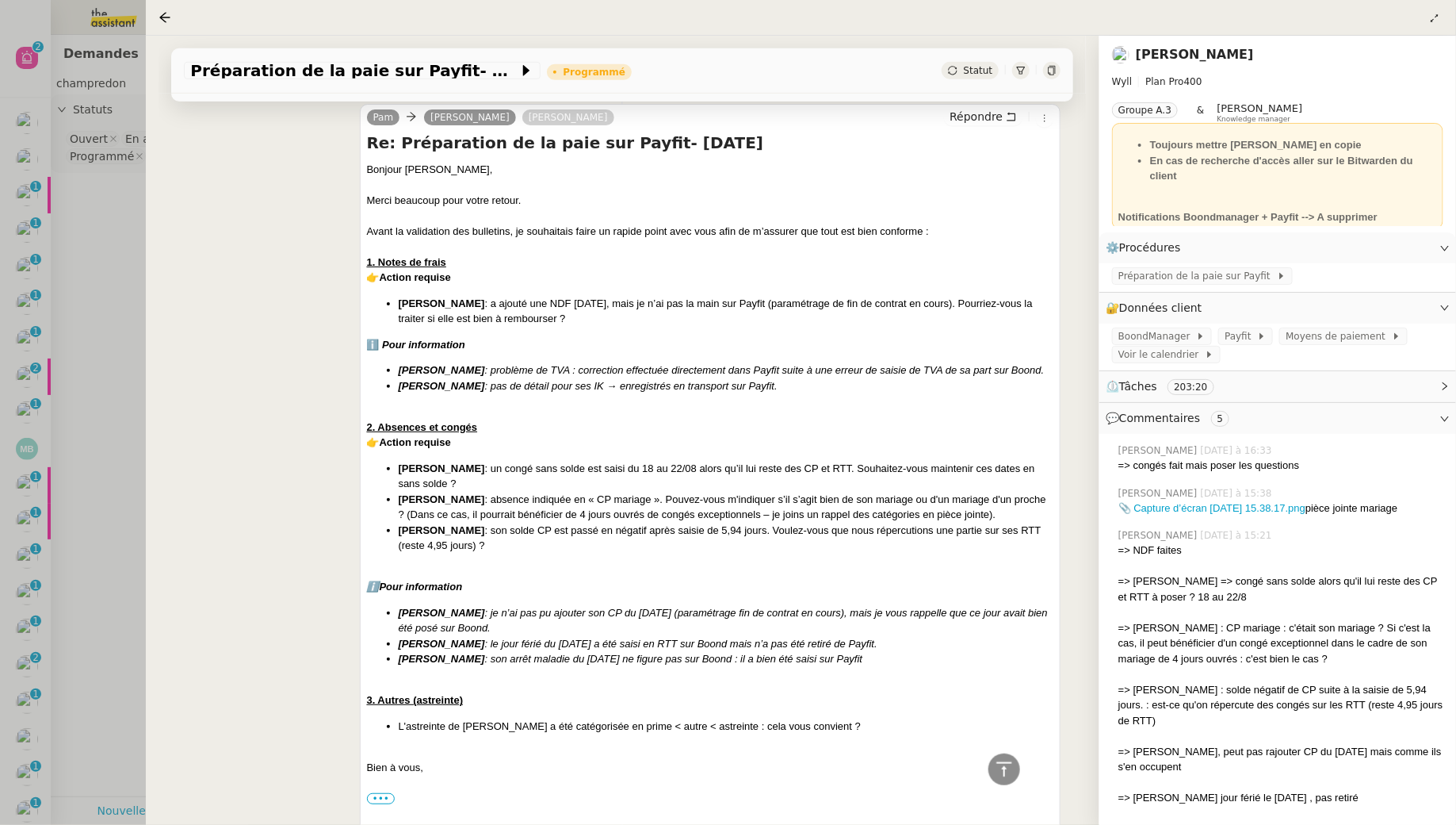
scroll to position [422, 0]
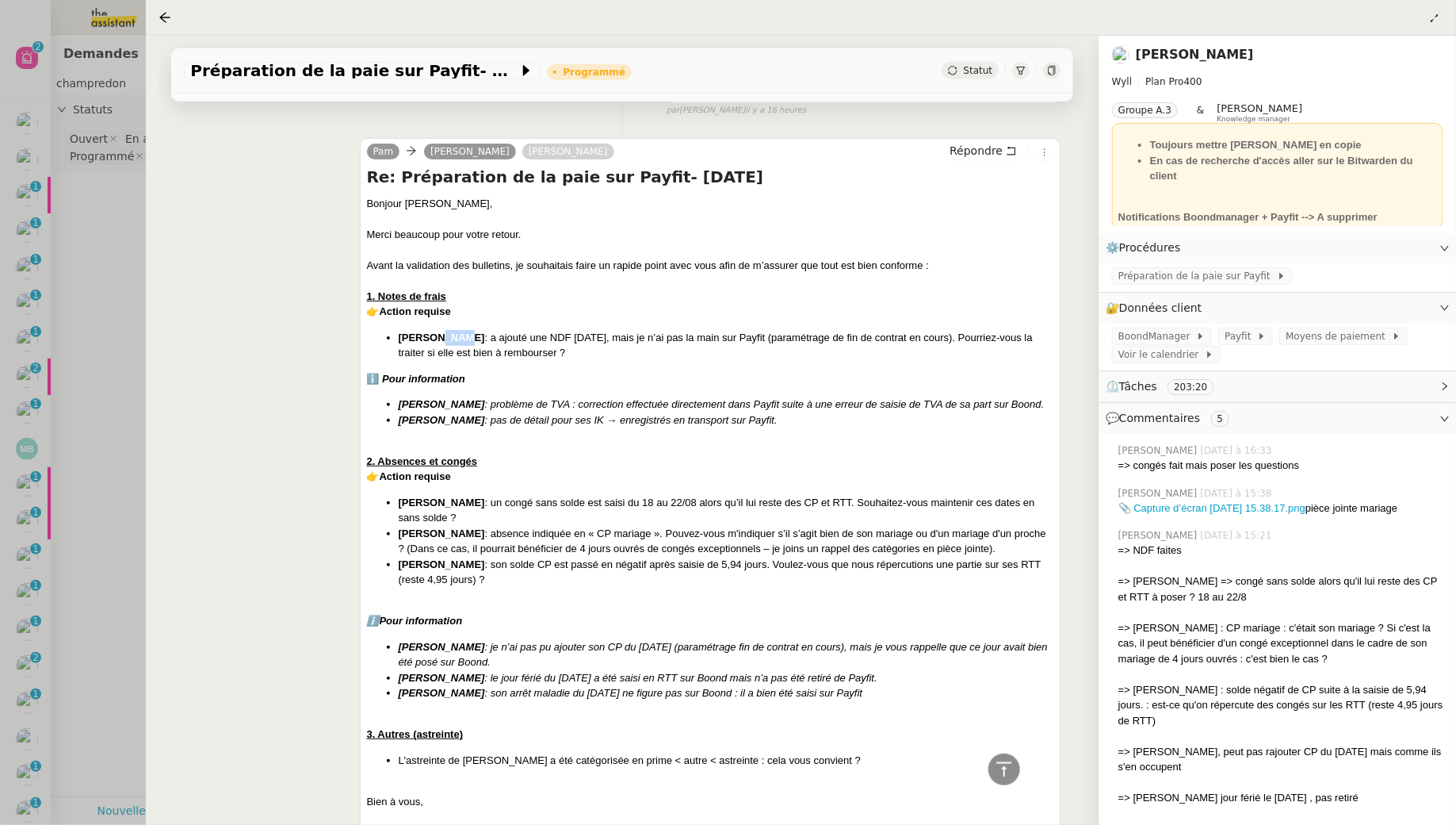
drag, startPoint x: 430, startPoint y: 339, endPoint x: 454, endPoint y: 342, distance: 24.2
click at [454, 342] on li "Alfred de Souza : a ajouté une NDF aujourd’hui, mais je n’ai pas la main sur Pa…" at bounding box center [727, 345] width 656 height 31
drag, startPoint x: 424, startPoint y: 370, endPoint x: 432, endPoint y: 412, distance: 42.8
click at [432, 412] on div "Bonjour Guillaume, Merci beaucoup pour votre retour. Avant la validation des bu…" at bounding box center [711, 683] width 688 height 974
click at [432, 412] on li "Kevin Penin : pas de détail pour ses IK → enregistrés en transport sur Payfit." at bounding box center [727, 419] width 656 height 15
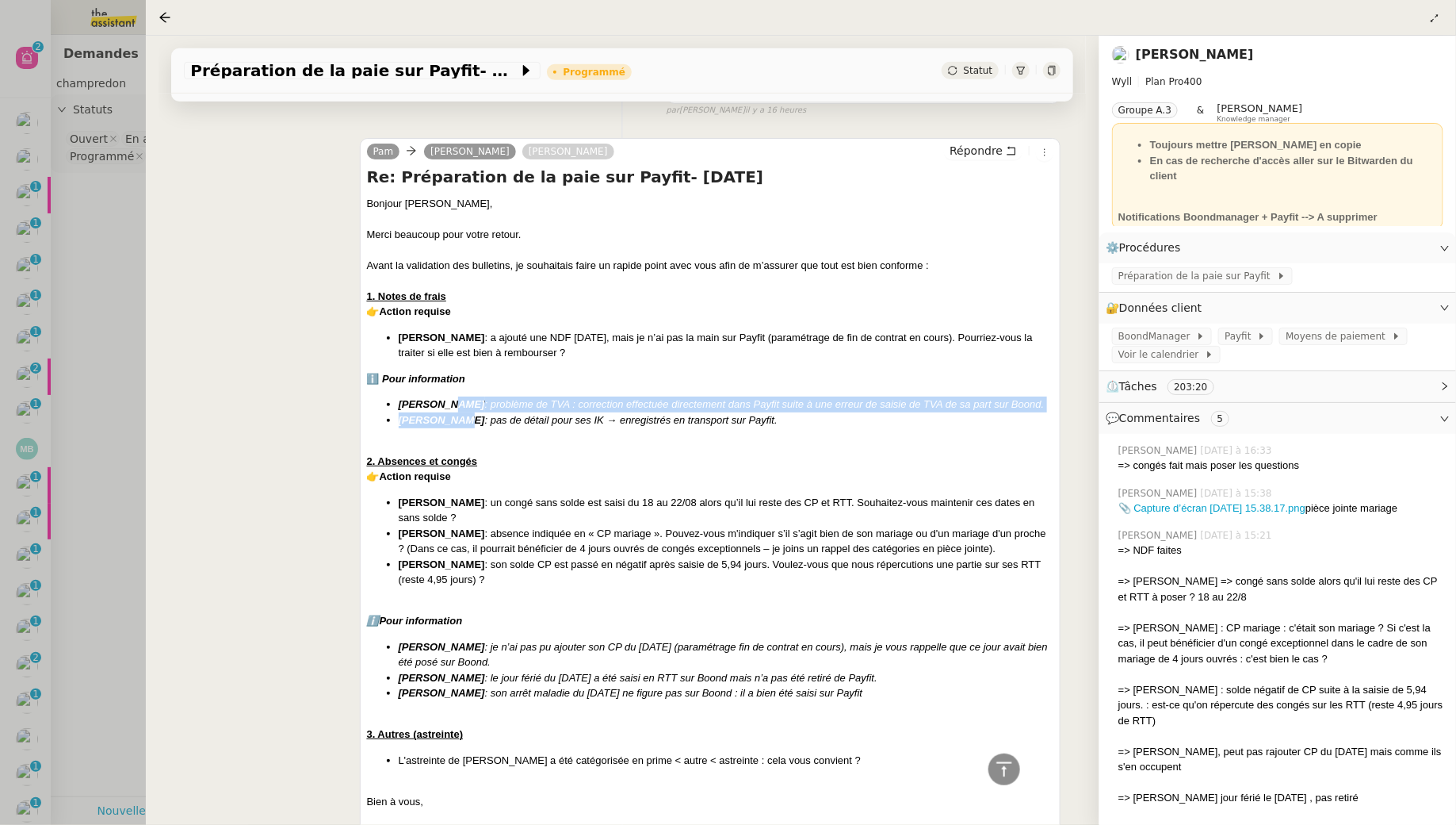
drag, startPoint x: 450, startPoint y: 406, endPoint x: 458, endPoint y: 421, distance: 17.0
click at [458, 421] on ul "Robin Moreno : problème de TVA : correction effectuée directement dans Payfit s…" at bounding box center [711, 412] width 688 height 31
click at [485, 421] on em ": pas de détail pour ses IK → enregistrés en transport sur Payfit." at bounding box center [631, 419] width 292 height 12
drag, startPoint x: 417, startPoint y: 408, endPoint x: 424, endPoint y: 427, distance: 20.2
click at [424, 427] on div "Bonjour Guillaume, Merci beaucoup pour votre retour. Avant la validation des bu…" at bounding box center [711, 683] width 688 height 974
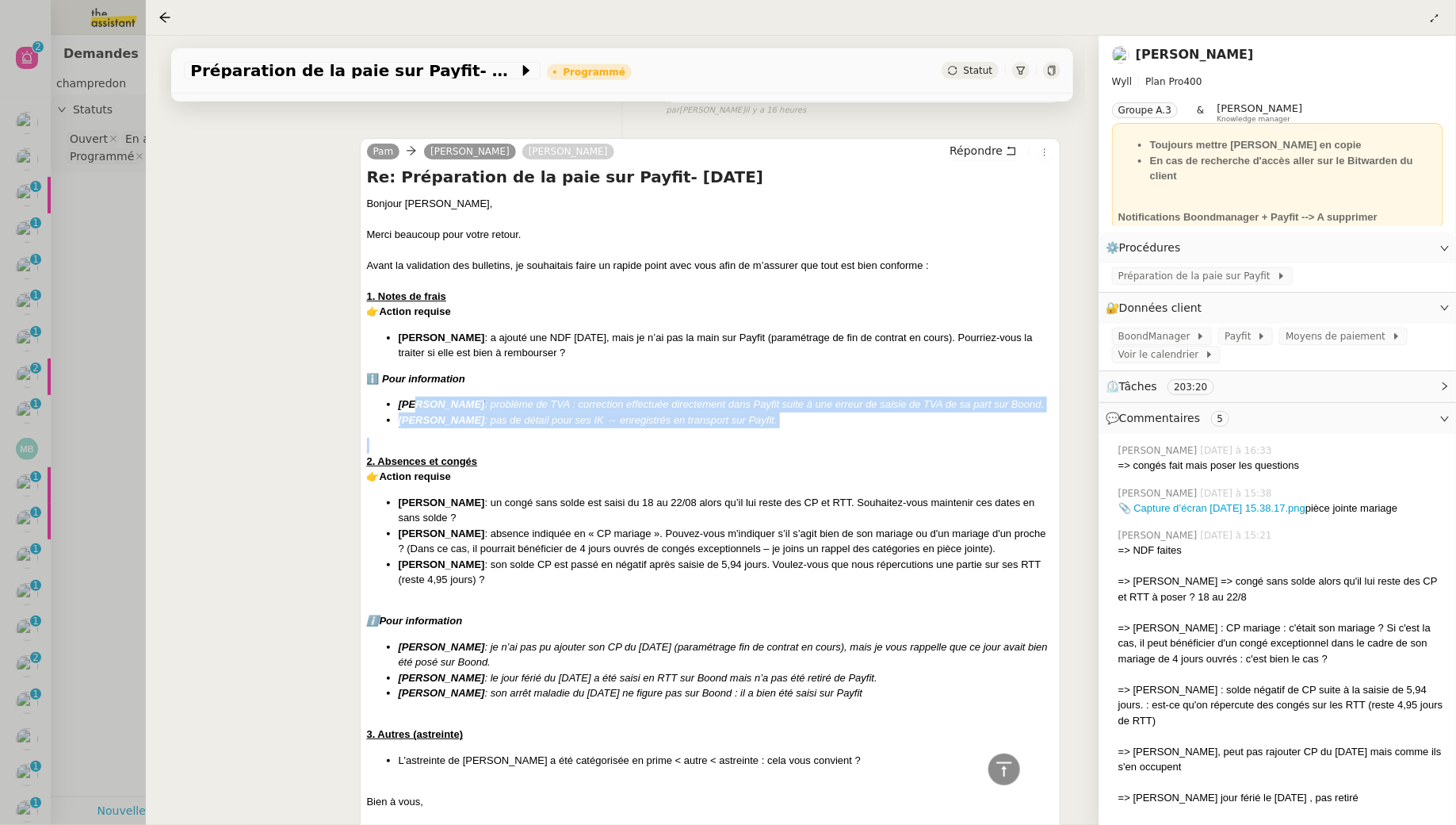
click at [424, 427] on div "Bonjour Guillaume, Merci beaucoup pour votre retour. Avant la validation des bu…" at bounding box center [711, 683] width 688 height 974
drag, startPoint x: 446, startPoint y: 404, endPoint x: 449, endPoint y: 426, distance: 22.2
click at [449, 426] on ul "Robin Moreno : problème de TVA : correction effectuée directement dans Payfit s…" at bounding box center [711, 412] width 688 height 31
click at [449, 426] on li "Kevin Penin : pas de détail pour ses IK → enregistrés en transport sur Payfit." at bounding box center [727, 419] width 656 height 15
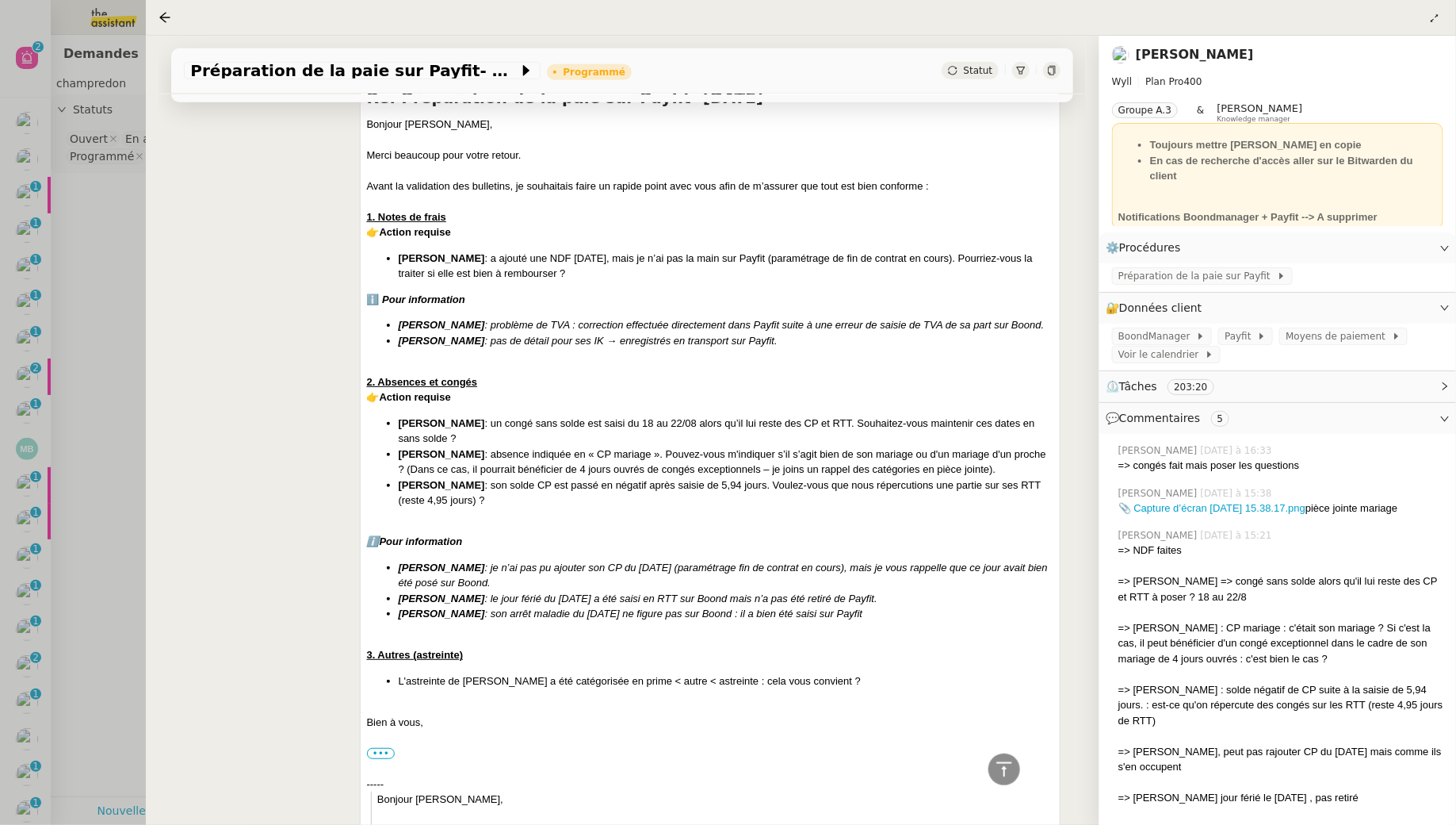
scroll to position [519, 0]
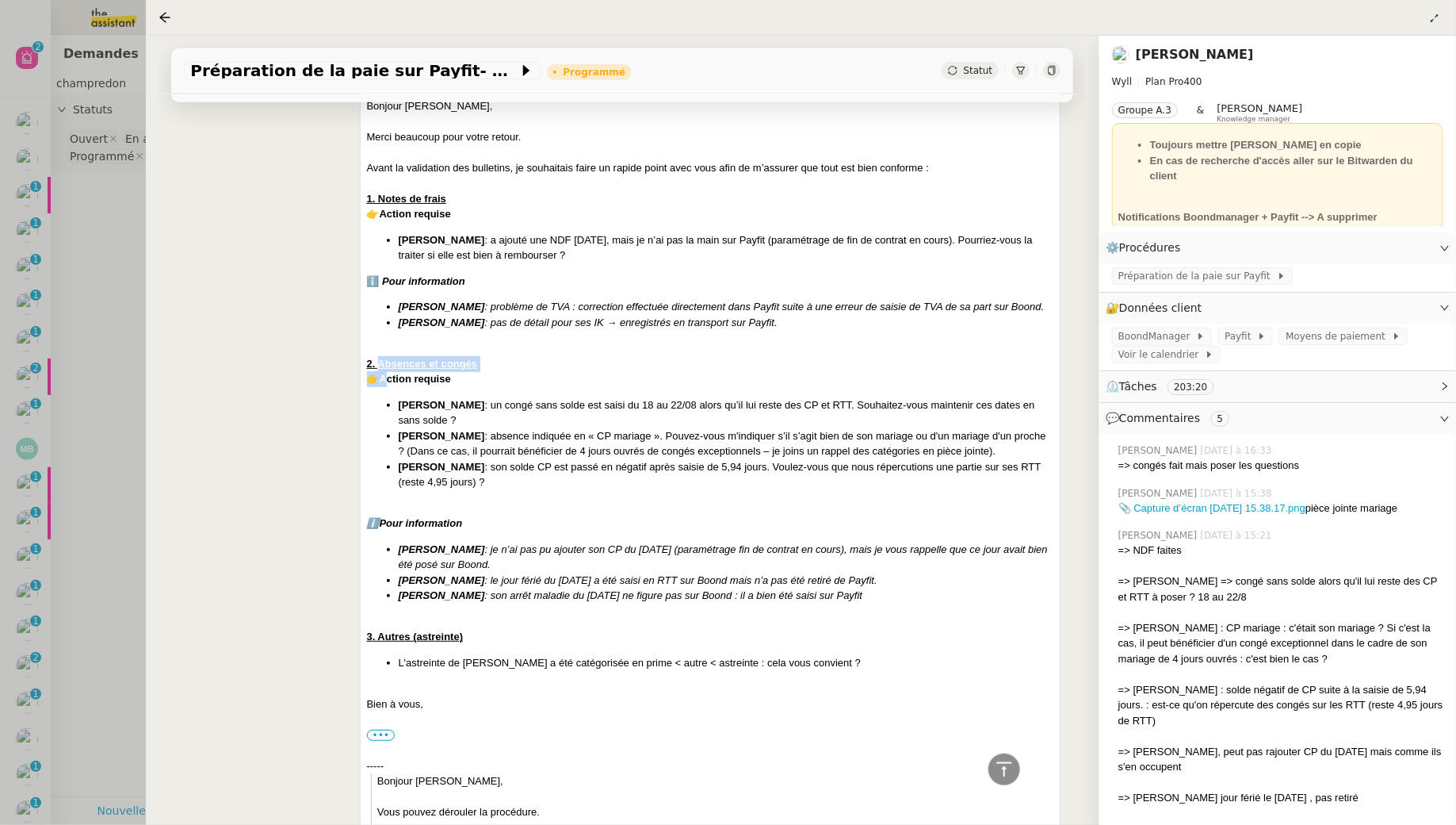
drag, startPoint x: 377, startPoint y: 360, endPoint x: 386, endPoint y: 374, distance: 16.6
click at [386, 374] on div "Bonjour Guillaume, Merci beaucoup pour votre retour. Avant la validation des bu…" at bounding box center [711, 584] width 688 height 974
click at [419, 377] on strong "Action requise" at bounding box center [415, 378] width 72 height 12
drag, startPoint x: 403, startPoint y: 358, endPoint x: 412, endPoint y: 381, distance: 24.7
click at [412, 382] on div "Bonjour Guillaume, Merci beaucoup pour votre retour. Avant la validation des bu…" at bounding box center [711, 584] width 688 height 974
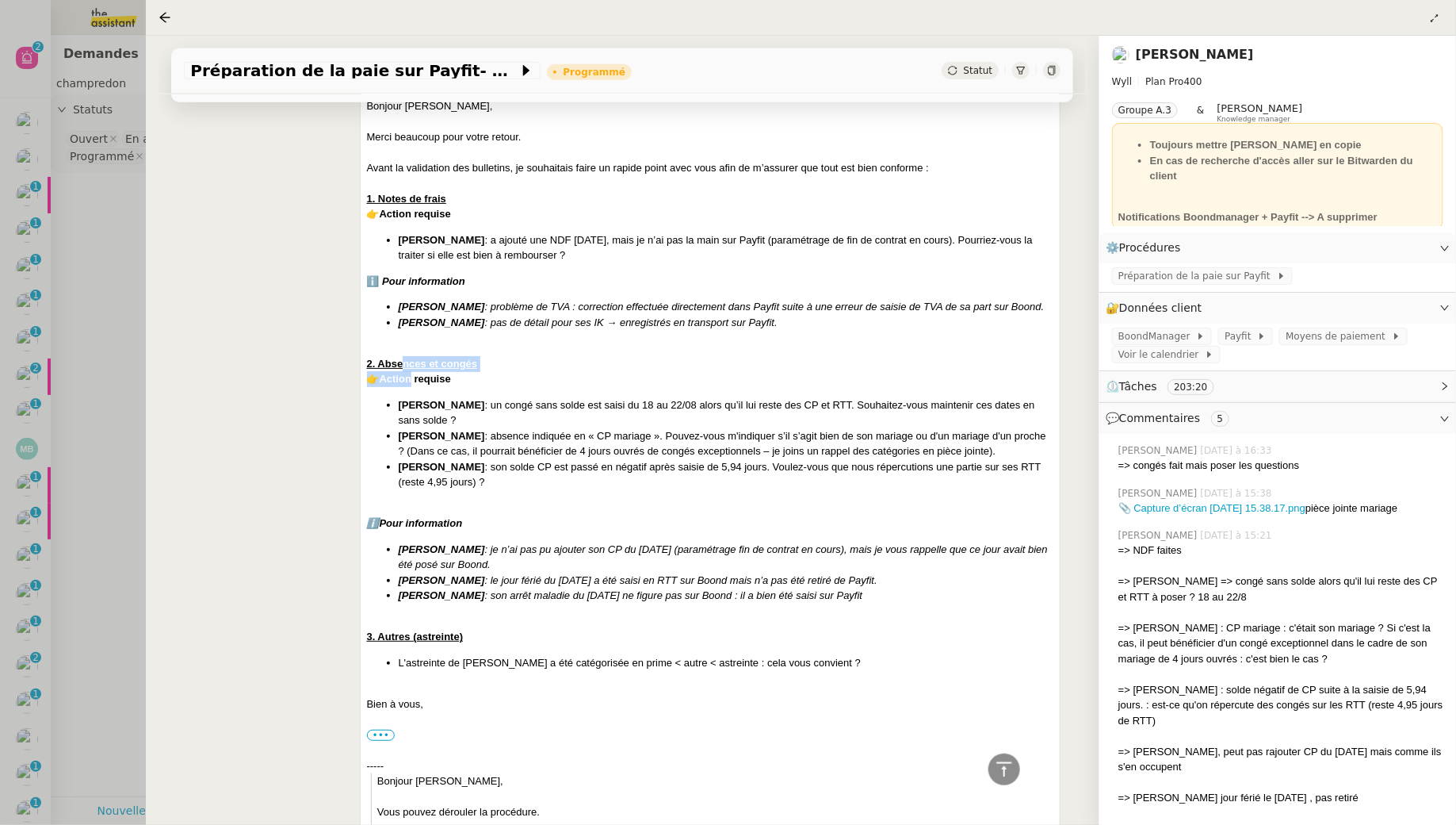
click at [412, 381] on strong "Action requise" at bounding box center [415, 378] width 72 height 12
drag, startPoint x: 428, startPoint y: 378, endPoint x: 430, endPoint y: 408, distance: 30.1
click at [430, 408] on div "Bonjour Guillaume, Merci beaucoup pour votre retour. Avant la validation des bu…" at bounding box center [711, 584] width 688 height 974
click at [445, 406] on strong "[PERSON_NAME]" at bounding box center [442, 405] width 86 height 12
drag, startPoint x: 386, startPoint y: 399, endPoint x: 525, endPoint y: 400, distance: 139.0
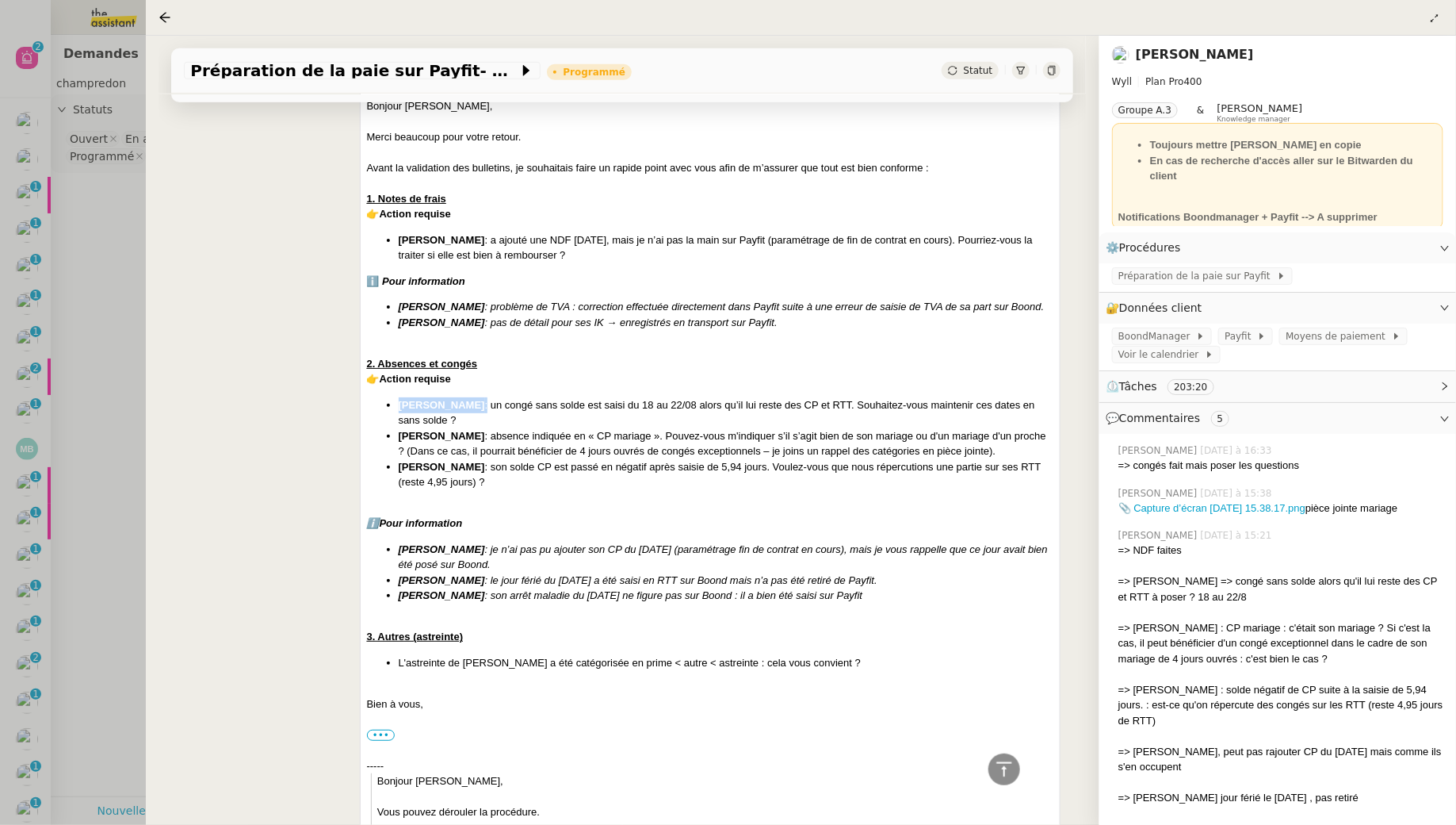
click at [525, 400] on ul "Pierre-Emmanuel Lusset : un congé sans solde est saisi du 18 au 22/08 alors qu’…" at bounding box center [711, 444] width 688 height 93
click at [562, 412] on li "Pierre-Emmanuel Lusset : un congé sans solde est saisi du 18 au 22/08 alors qu’…" at bounding box center [727, 413] width 656 height 31
drag, startPoint x: 560, startPoint y: 397, endPoint x: 580, endPoint y: 417, distance: 28.3
click at [580, 417] on li "Pierre-Emmanuel Lusset : un congé sans solde est saisi du 18 au 22/08 alors qu’…" at bounding box center [727, 413] width 656 height 31
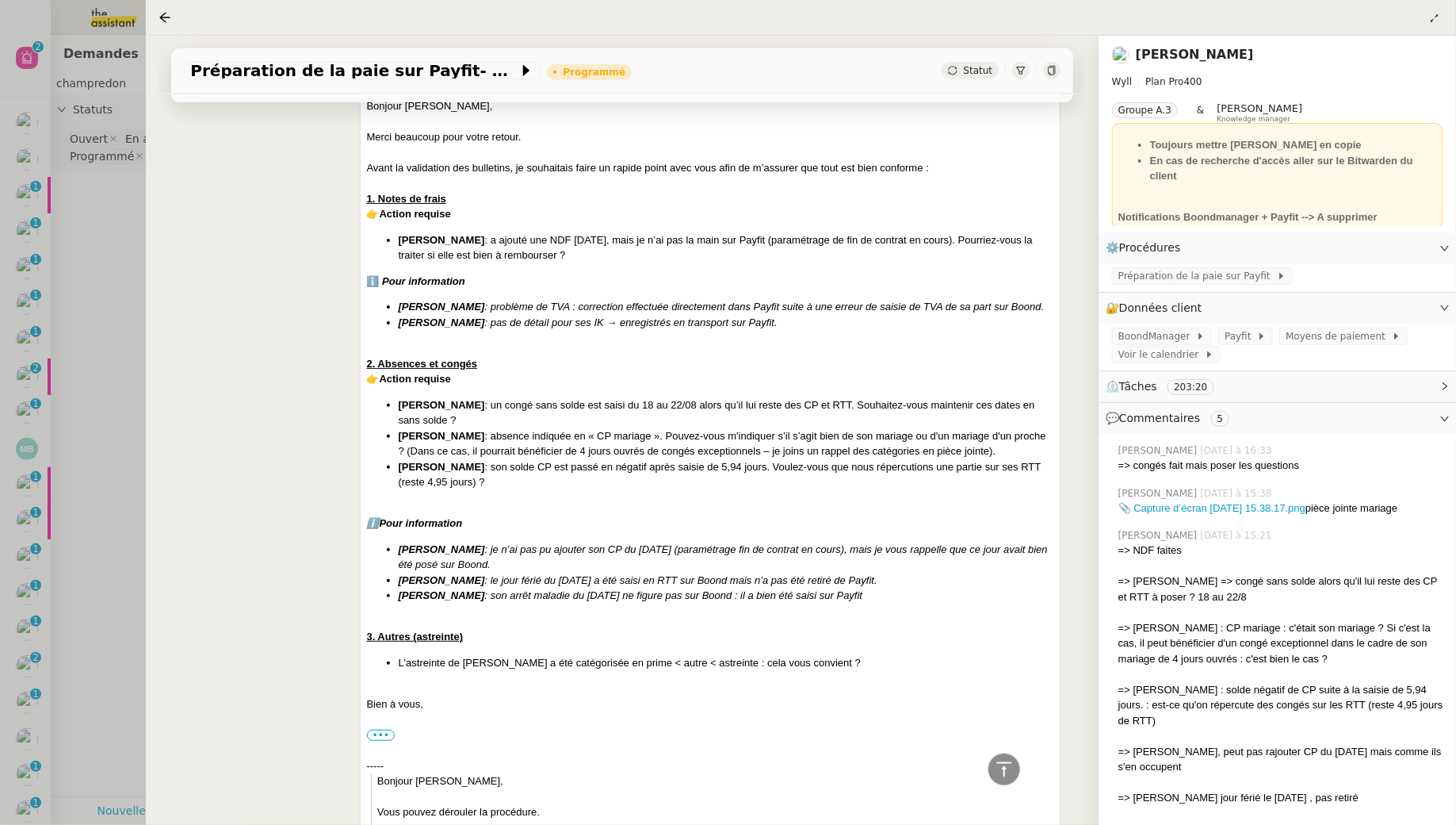
drag, startPoint x: 629, startPoint y: 396, endPoint x: 629, endPoint y: 424, distance: 28.0
click at [629, 425] on li "Pierre-Emmanuel Lusset : un congé sans solde est saisi du 18 au 22/08 alors qu’…" at bounding box center [727, 413] width 656 height 31
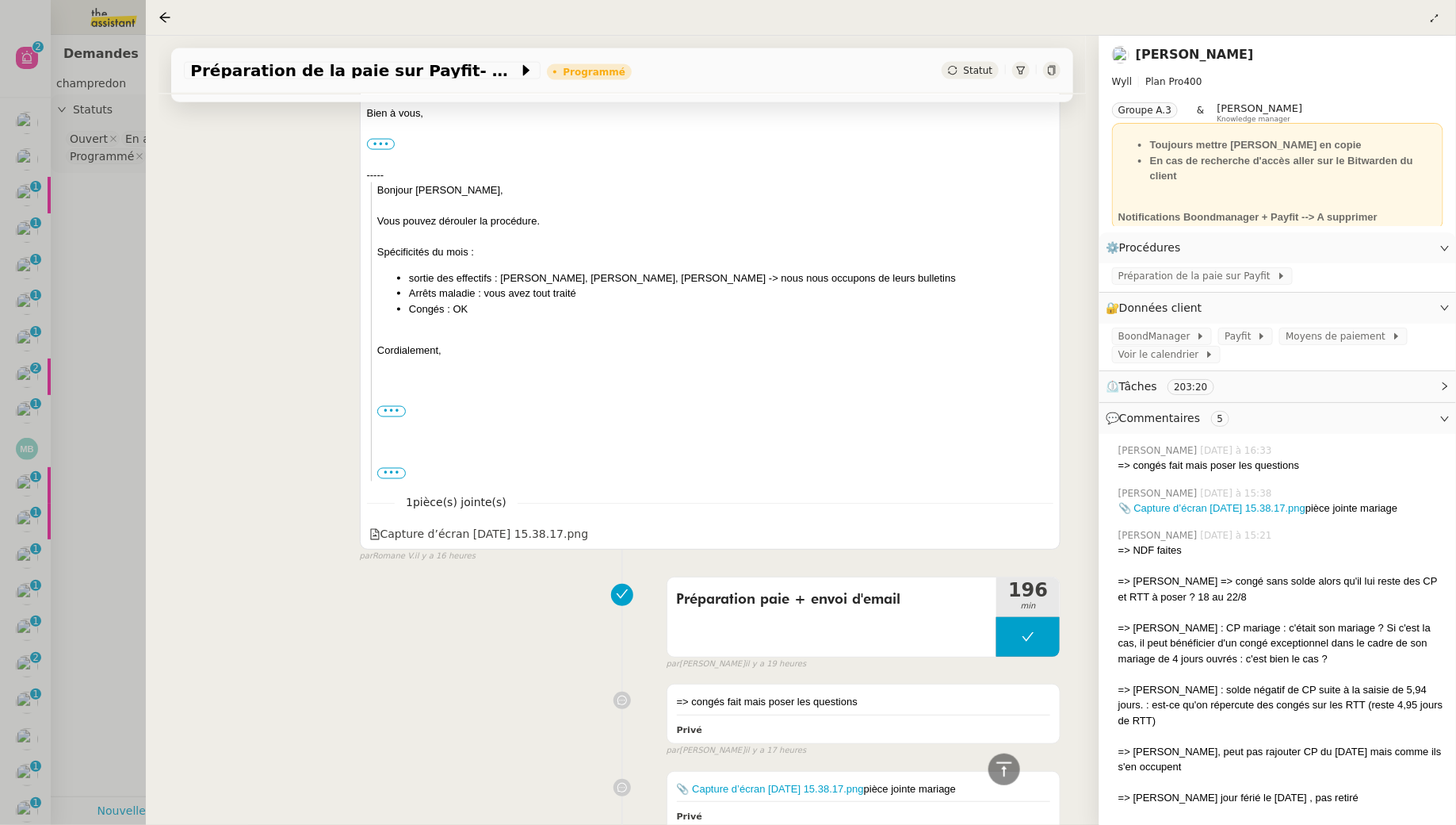
scroll to position [1115, 0]
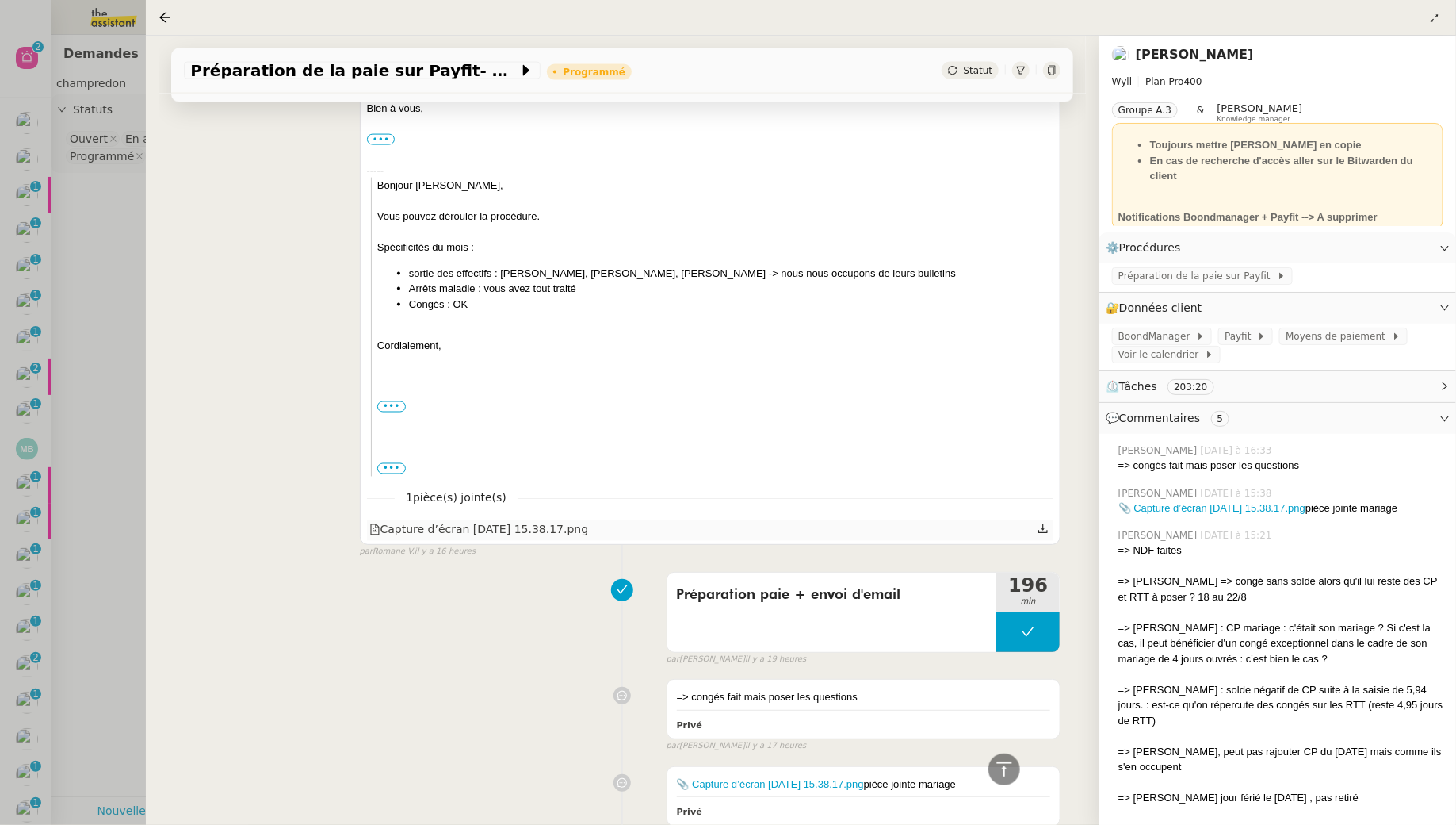
click at [1046, 525] on icon at bounding box center [1043, 529] width 11 height 11
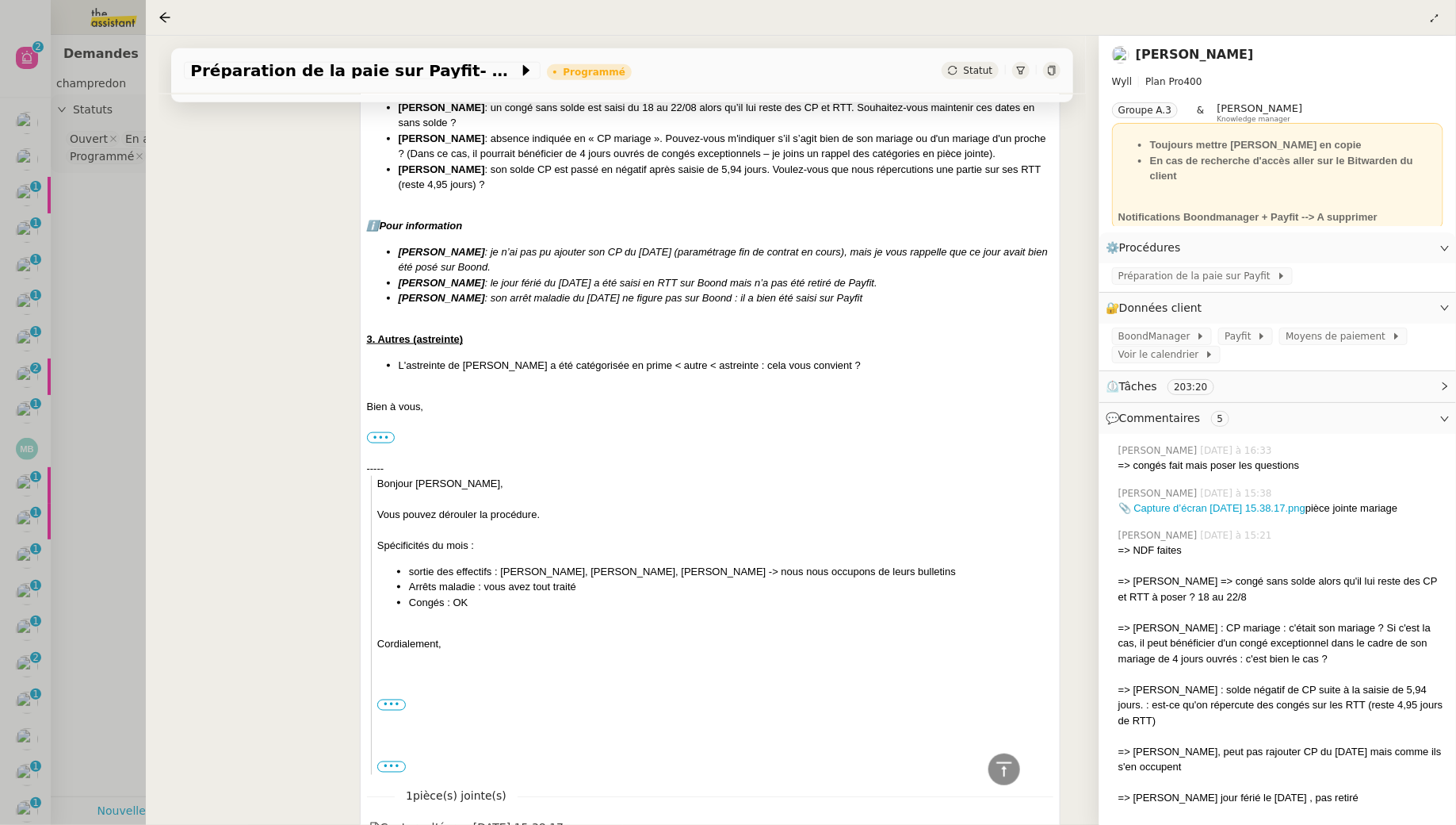
scroll to position [837, 0]
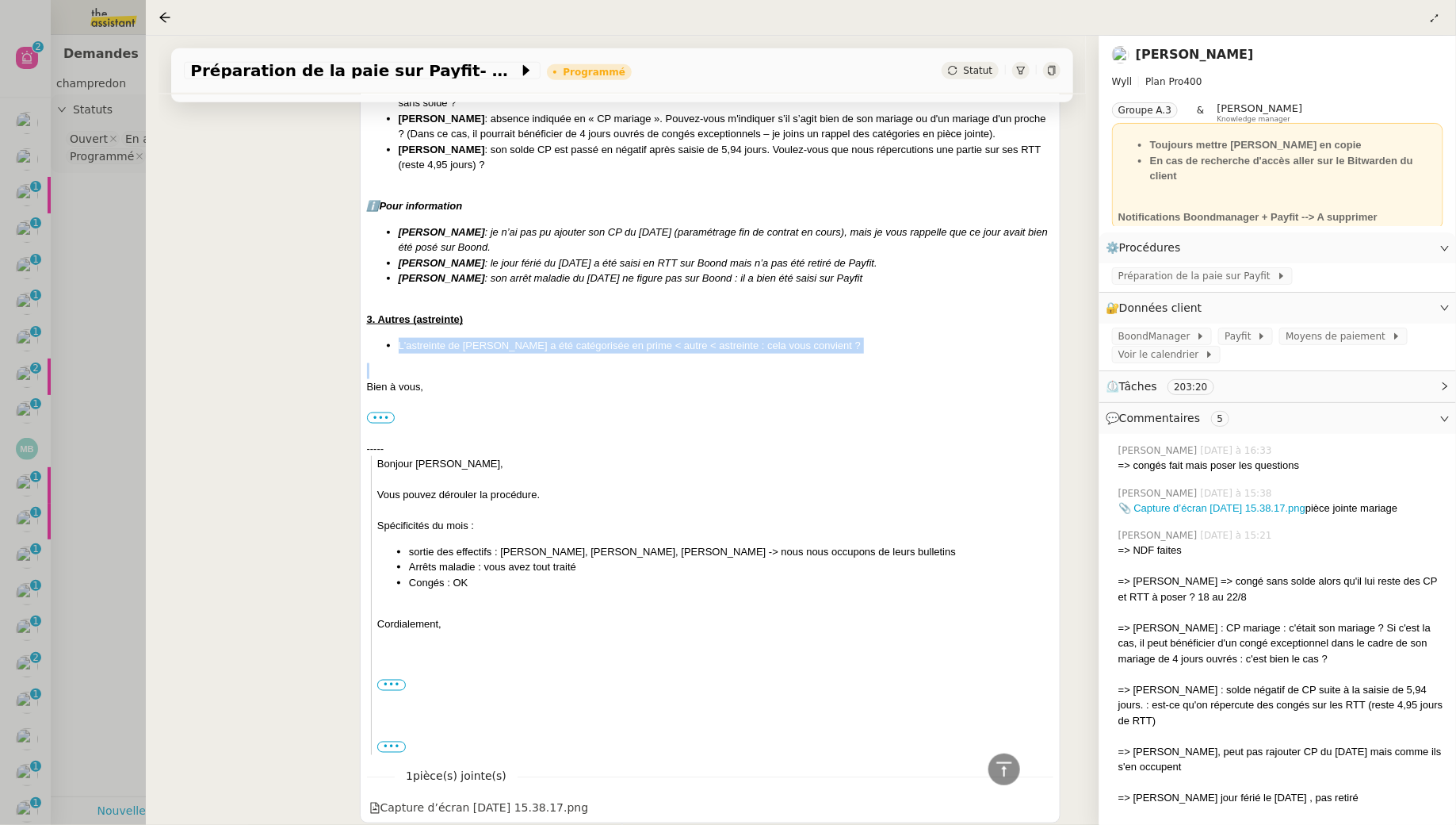
drag, startPoint x: 566, startPoint y: 336, endPoint x: 572, endPoint y: 361, distance: 25.7
click at [572, 361] on div "Bonjour Guillaume, Merci beaucoup pour votre retour. Avant la validation des bu…" at bounding box center [711, 268] width 688 height 974
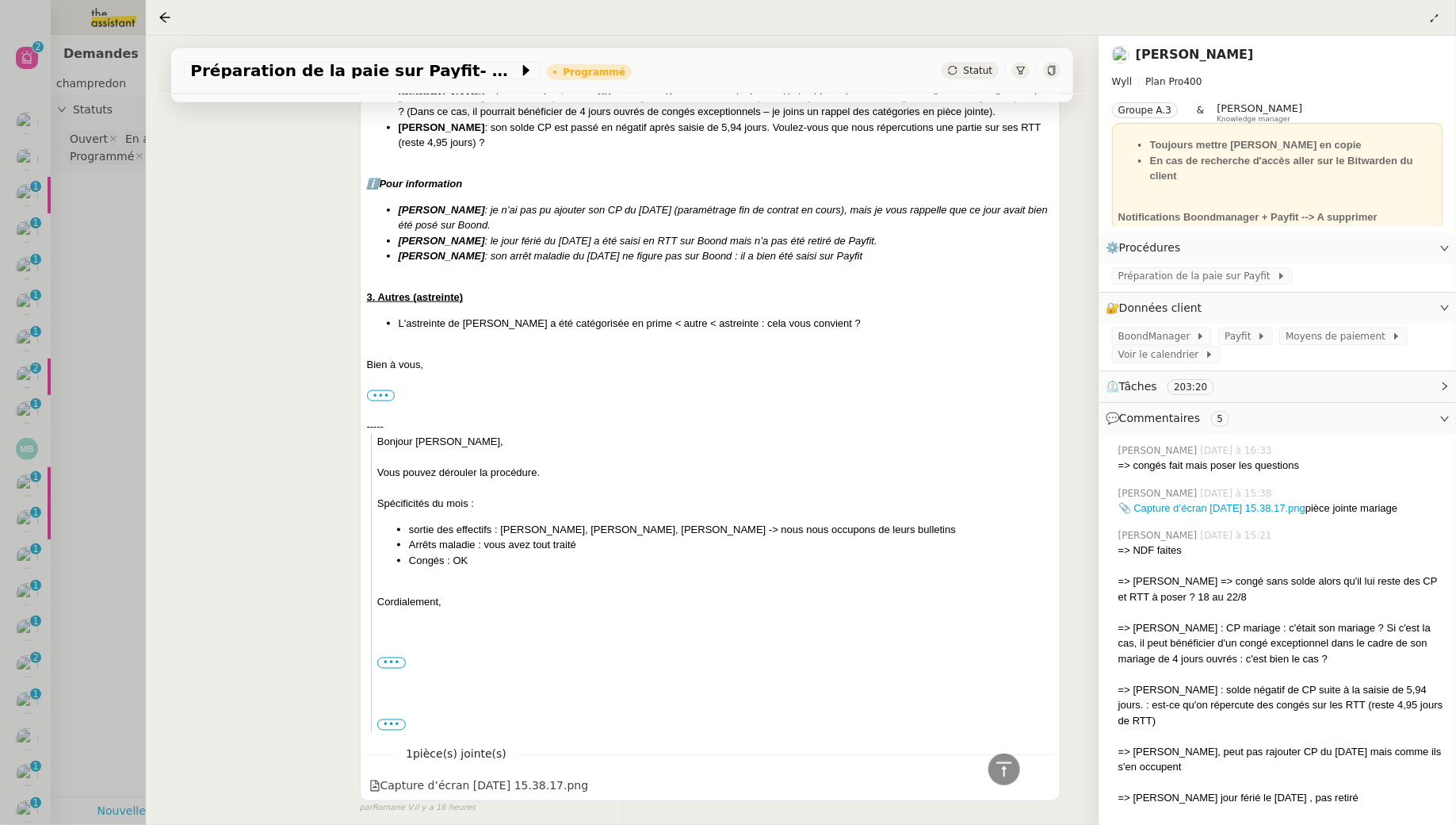
scroll to position [883, 0]
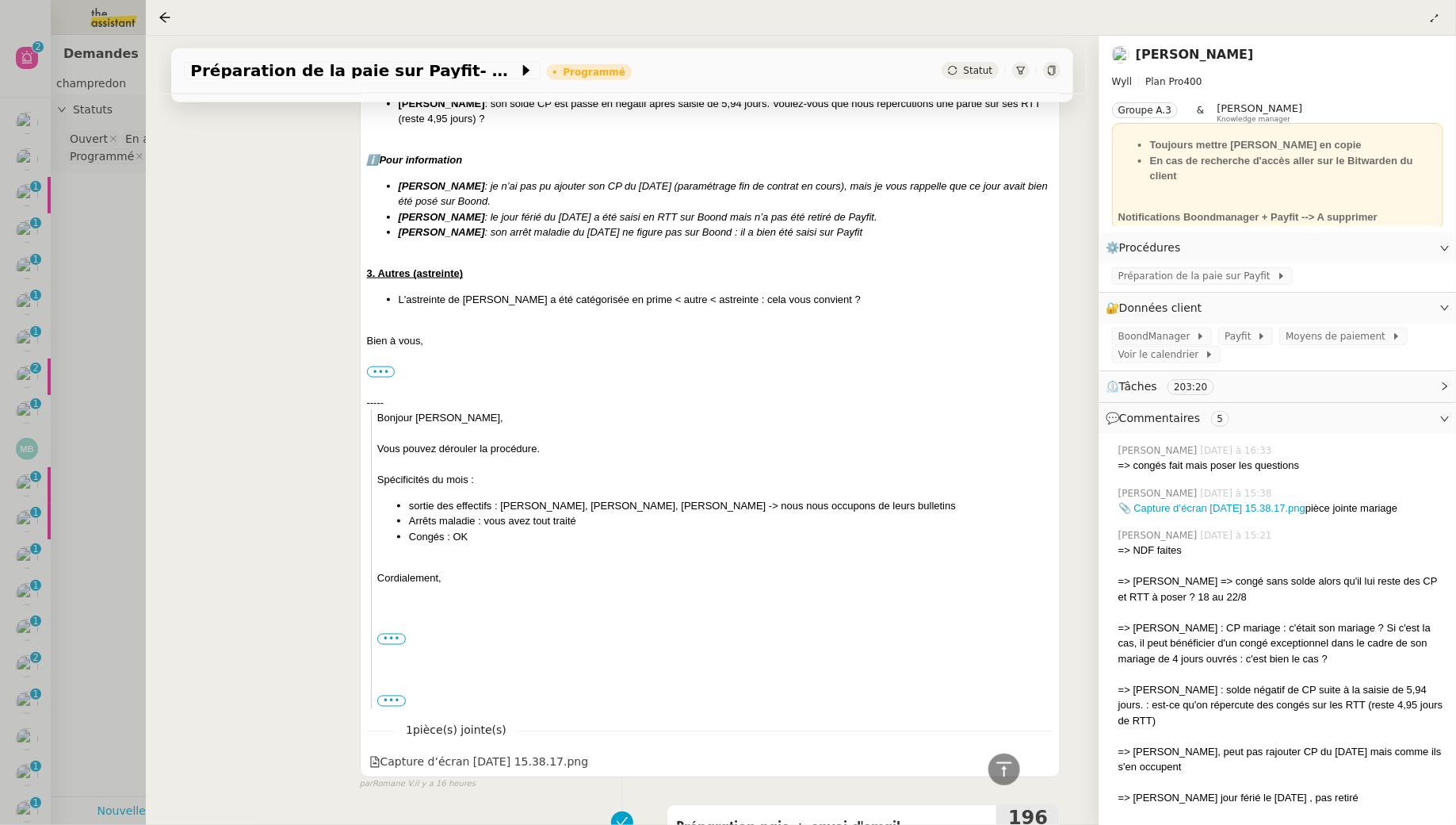
click at [130, 301] on div at bounding box center [728, 412] width 1456 height 825
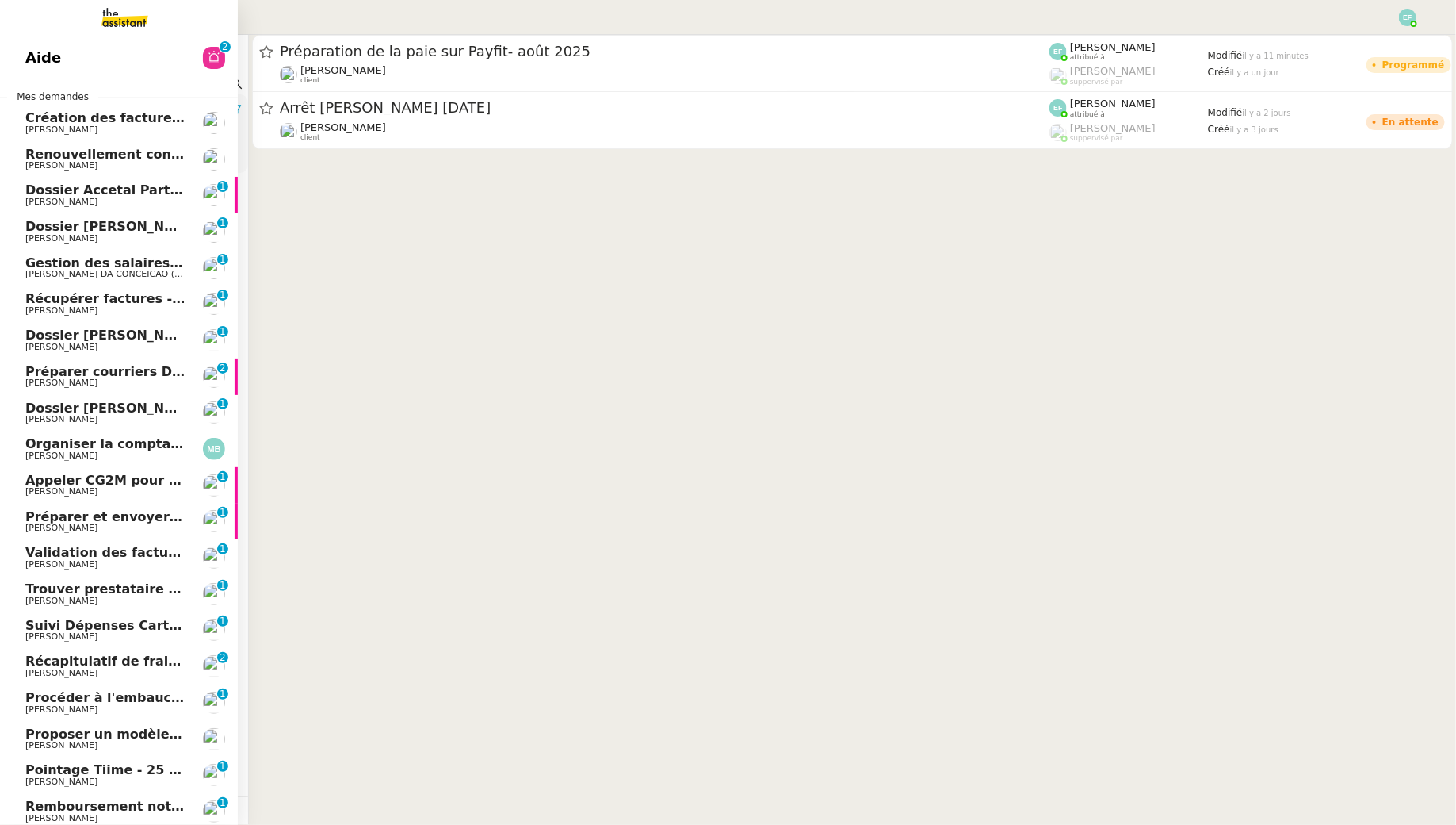
click at [154, 198] on span "[PERSON_NAME]" at bounding box center [105, 202] width 161 height 9
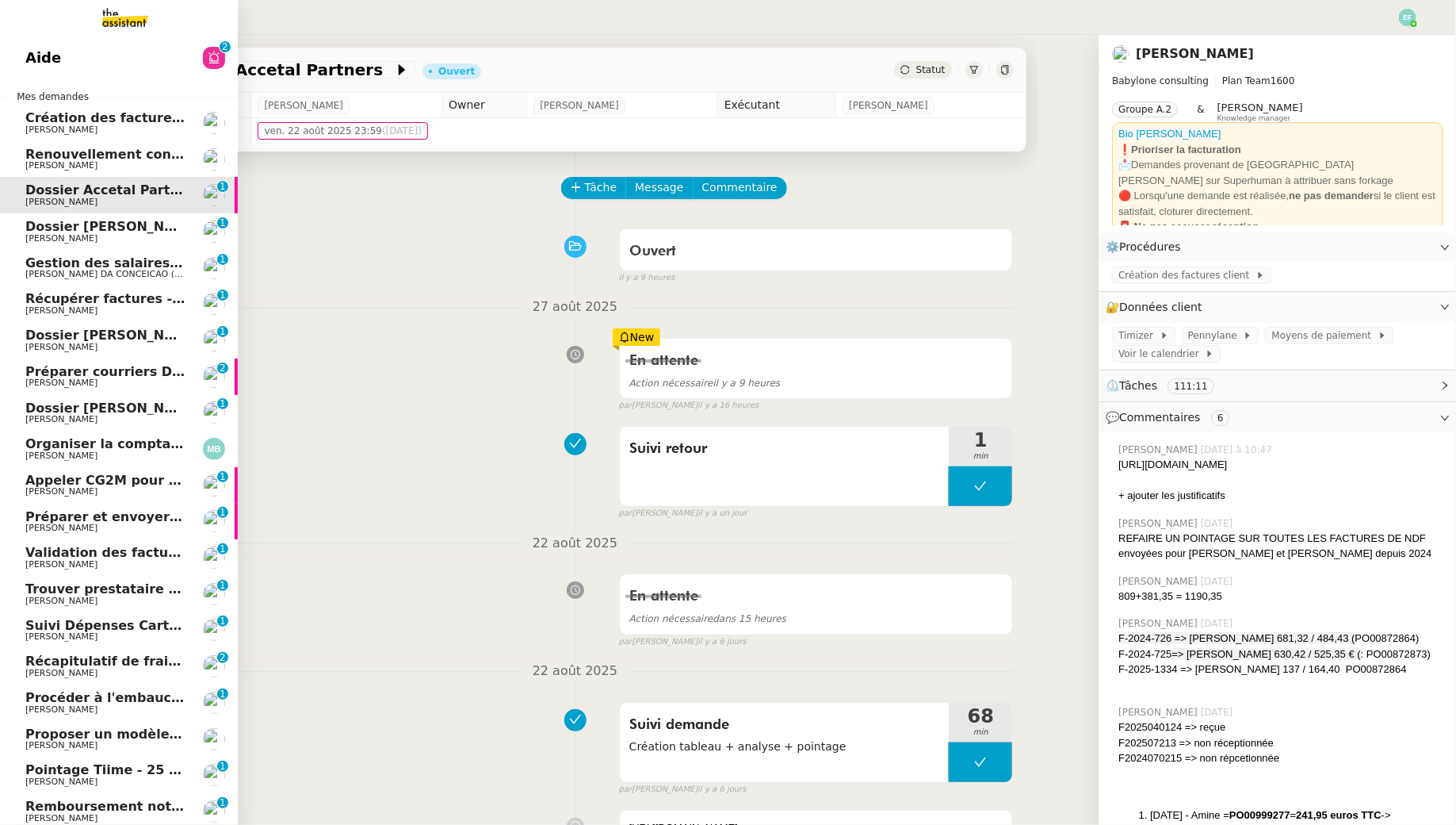
click at [153, 164] on span "[PERSON_NAME]" at bounding box center [105, 165] width 161 height 9
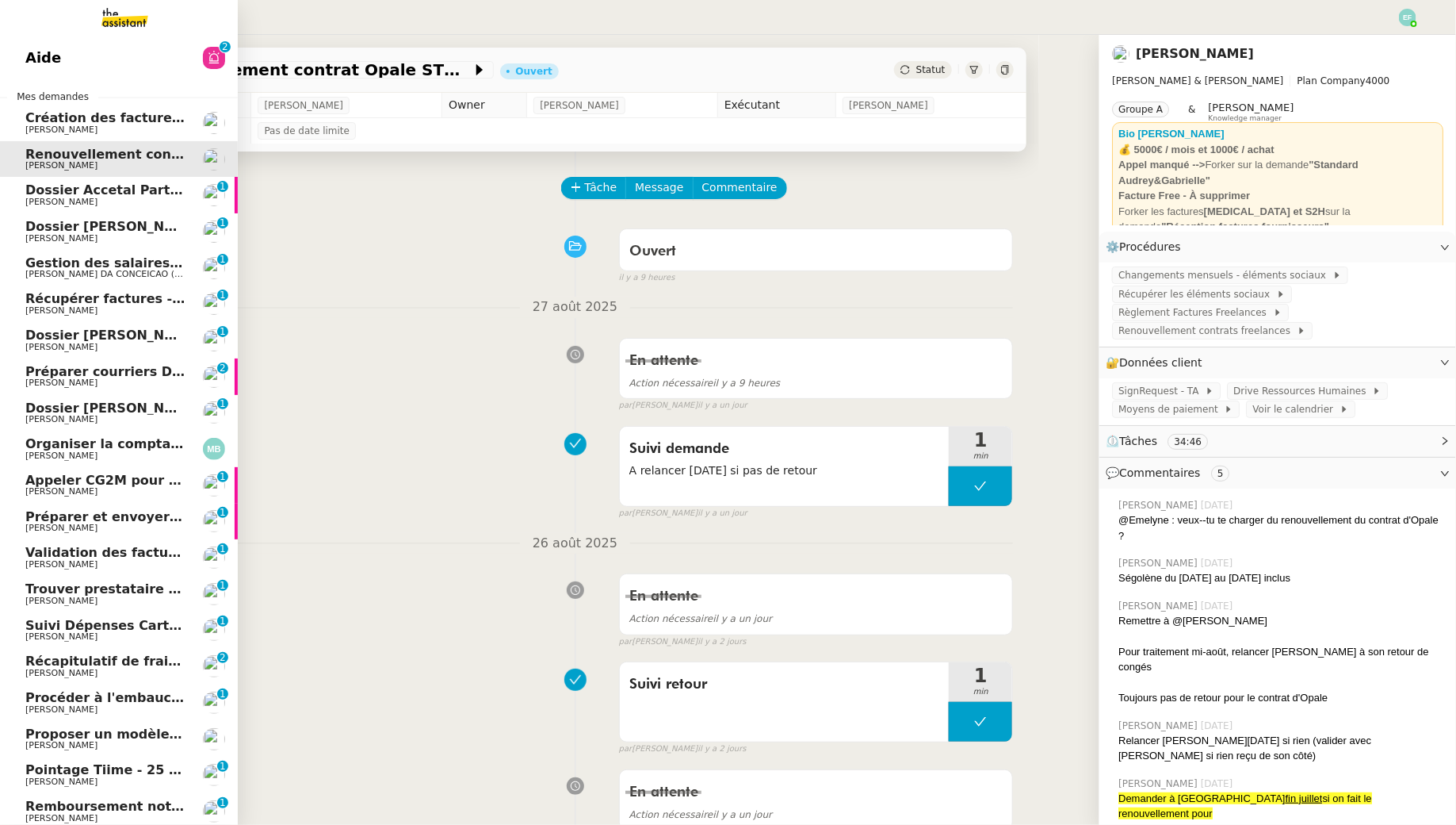
click at [91, 195] on span "Dossier Accetal Partners" at bounding box center [113, 190] width 176 height 15
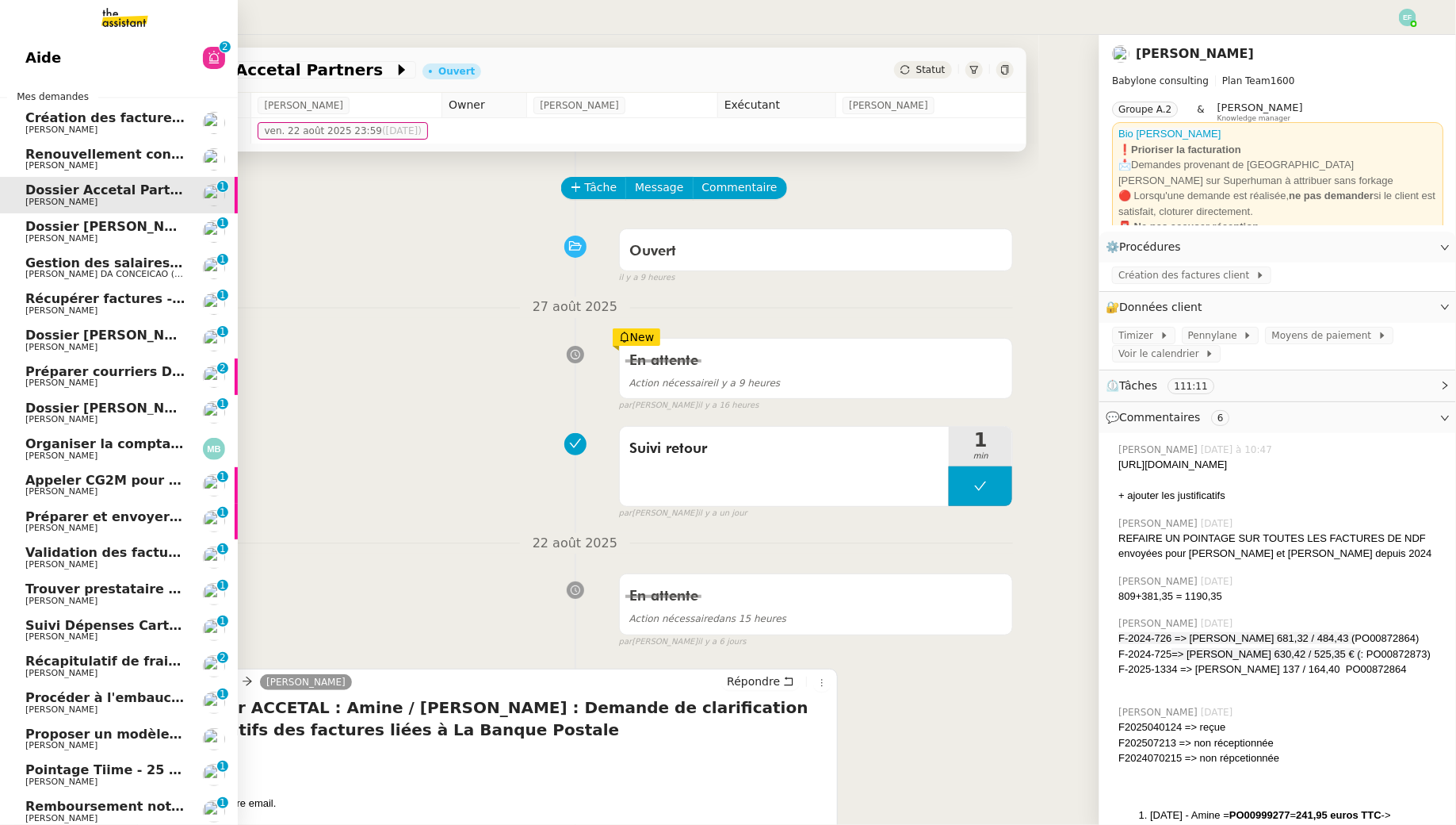
click at [109, 226] on span "Dossier [PERSON_NAME]" at bounding box center [113, 226] width 176 height 15
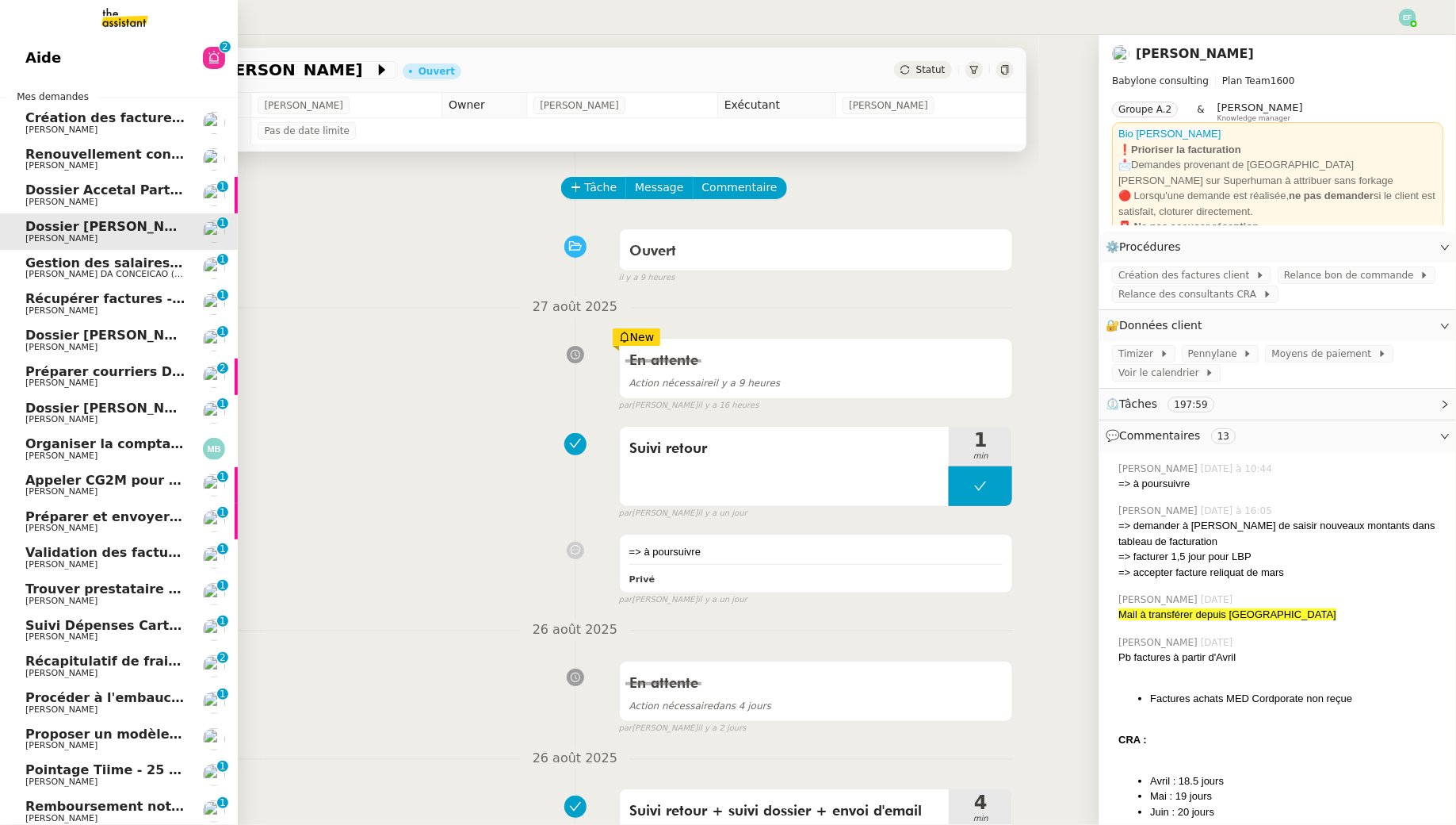
click at [124, 261] on span "Gestion des salaires - août 2025" at bounding box center [141, 262] width 230 height 15
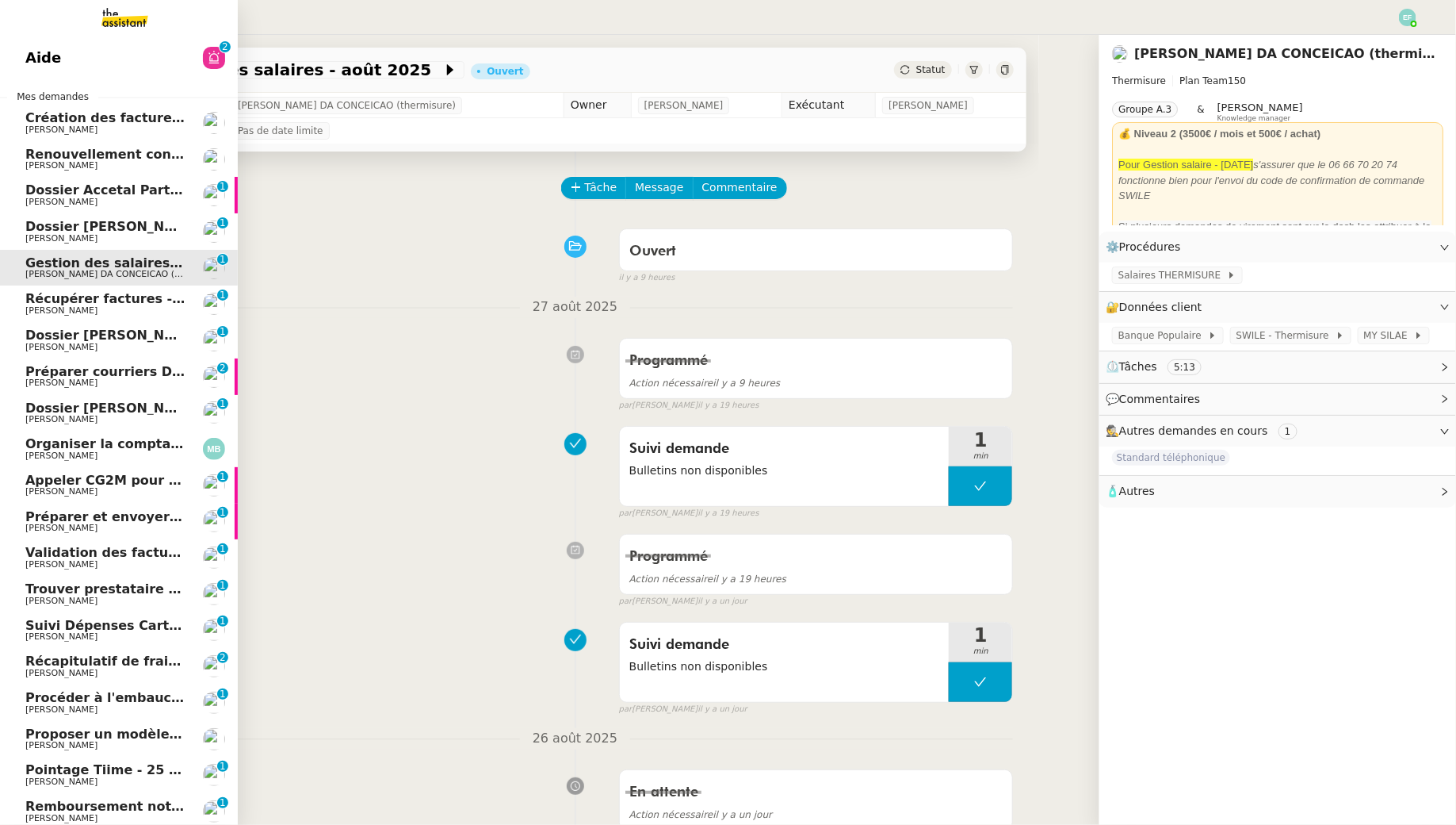
click at [52, 301] on span "Récupérer factures - [DATE]" at bounding box center [125, 299] width 200 height 15
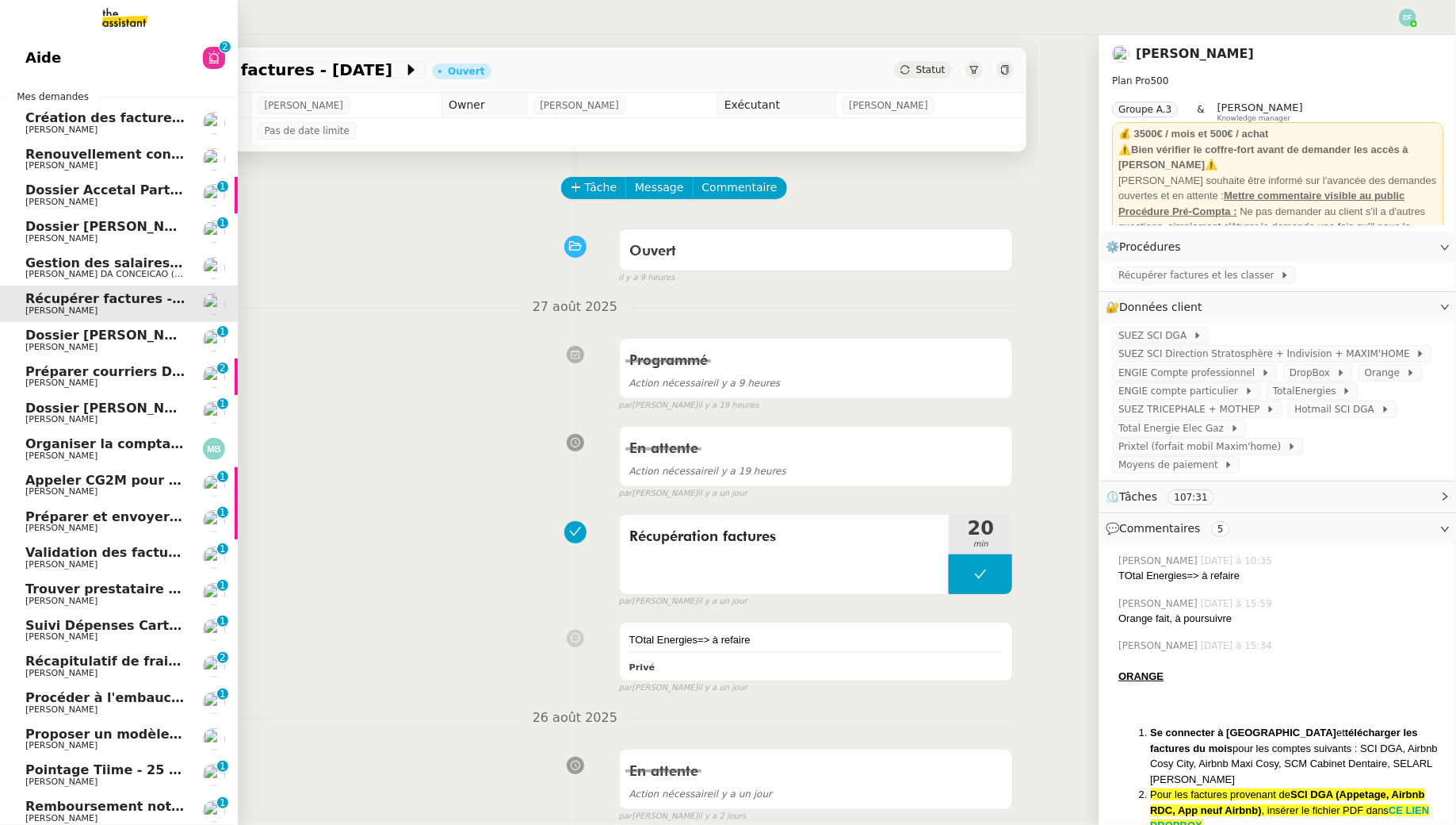
click at [125, 349] on span "[PERSON_NAME]" at bounding box center [105, 347] width 161 height 9
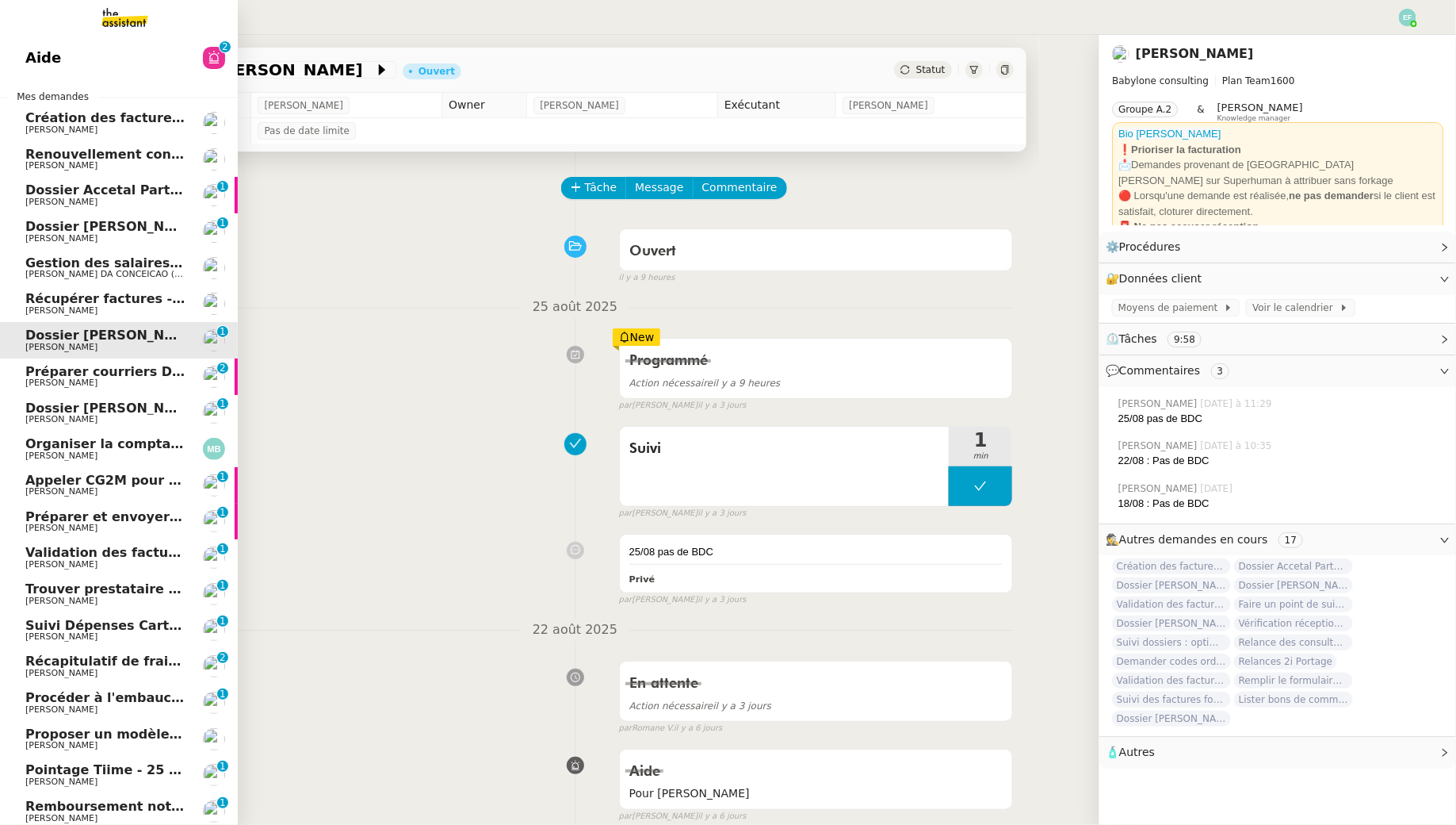
click at [135, 377] on span "Préparer courriers DUE mutuelle et prévoyance" at bounding box center [195, 371] width 340 height 15
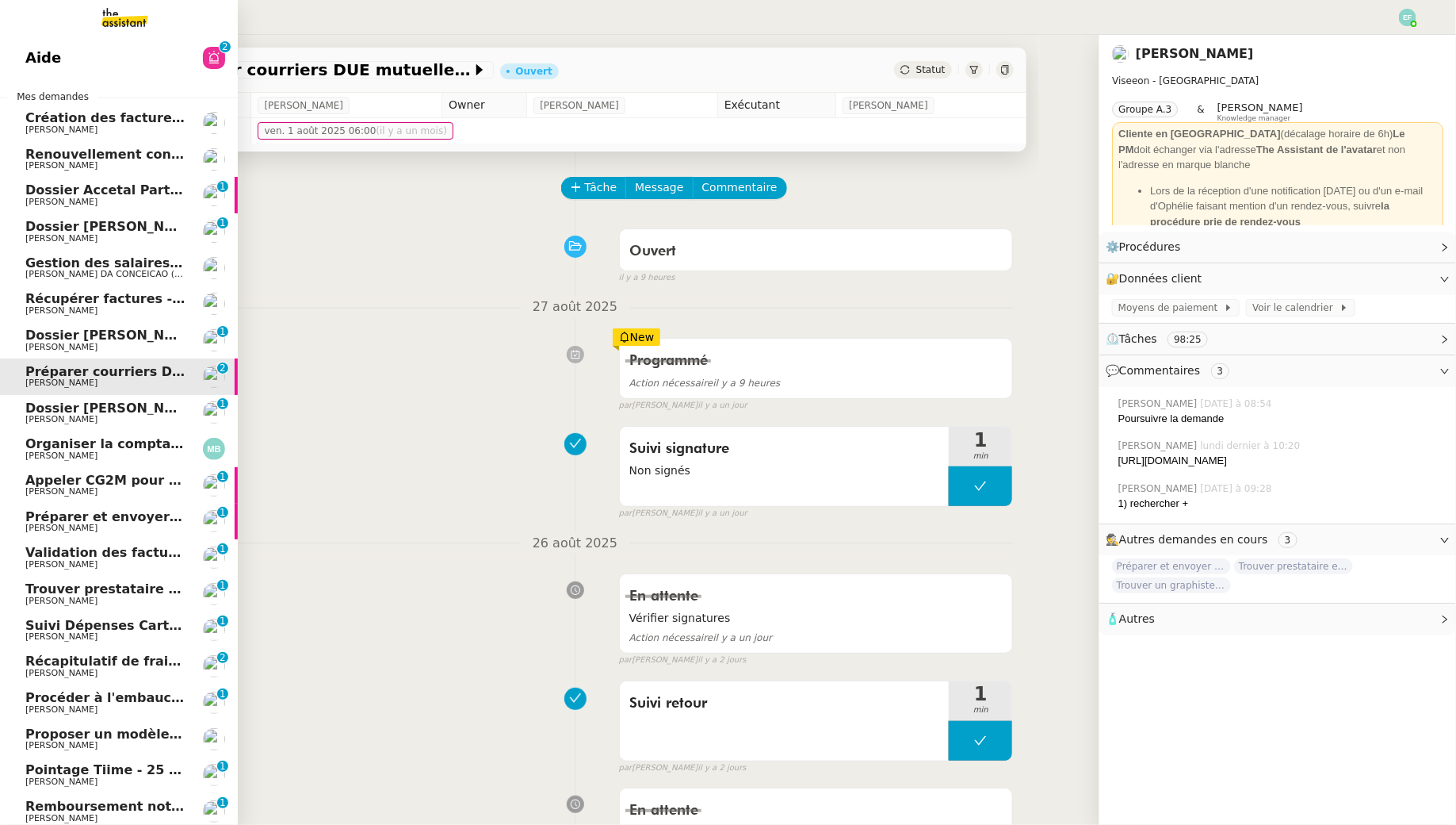
click at [145, 429] on link "Dossier Gérard Carré Florent Seiler 0 1 2 3 4 5 6 7 8 9" at bounding box center [119, 413] width 238 height 36
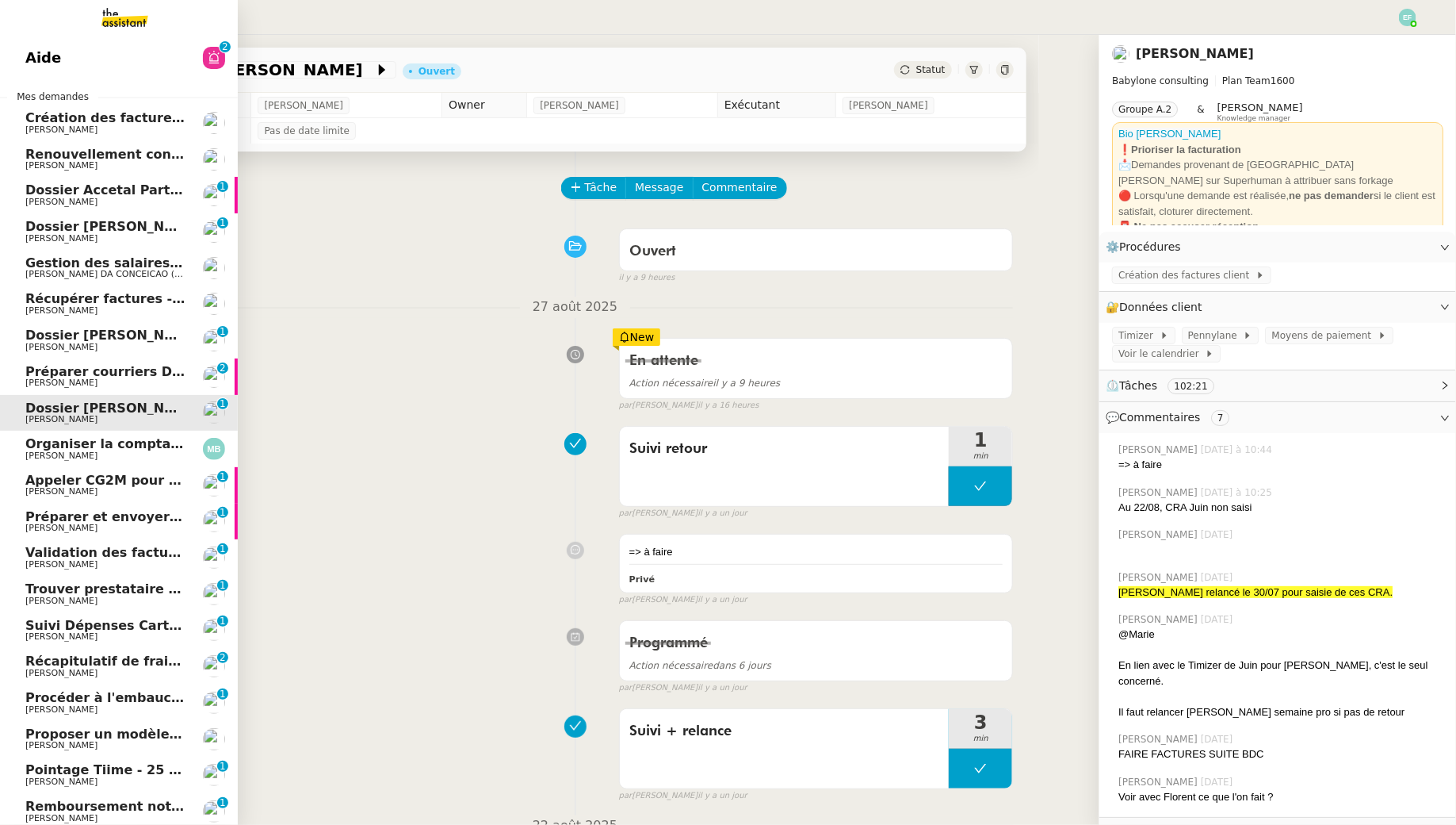
click at [144, 445] on span "Organiser la comptabilité NURI 2025" at bounding box center [156, 444] width 261 height 15
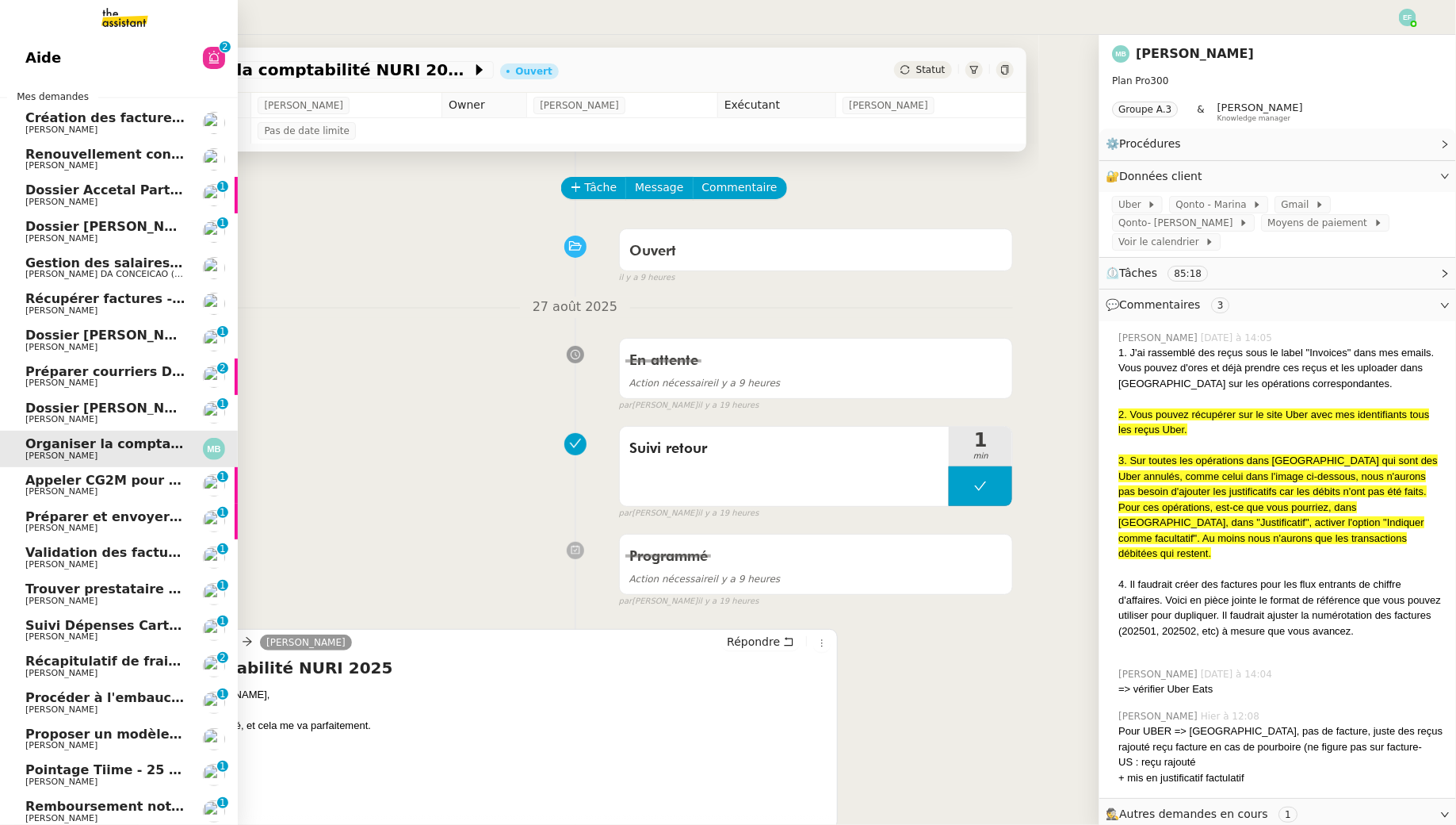
click at [140, 490] on span "[PERSON_NAME]" at bounding box center [105, 492] width 161 height 9
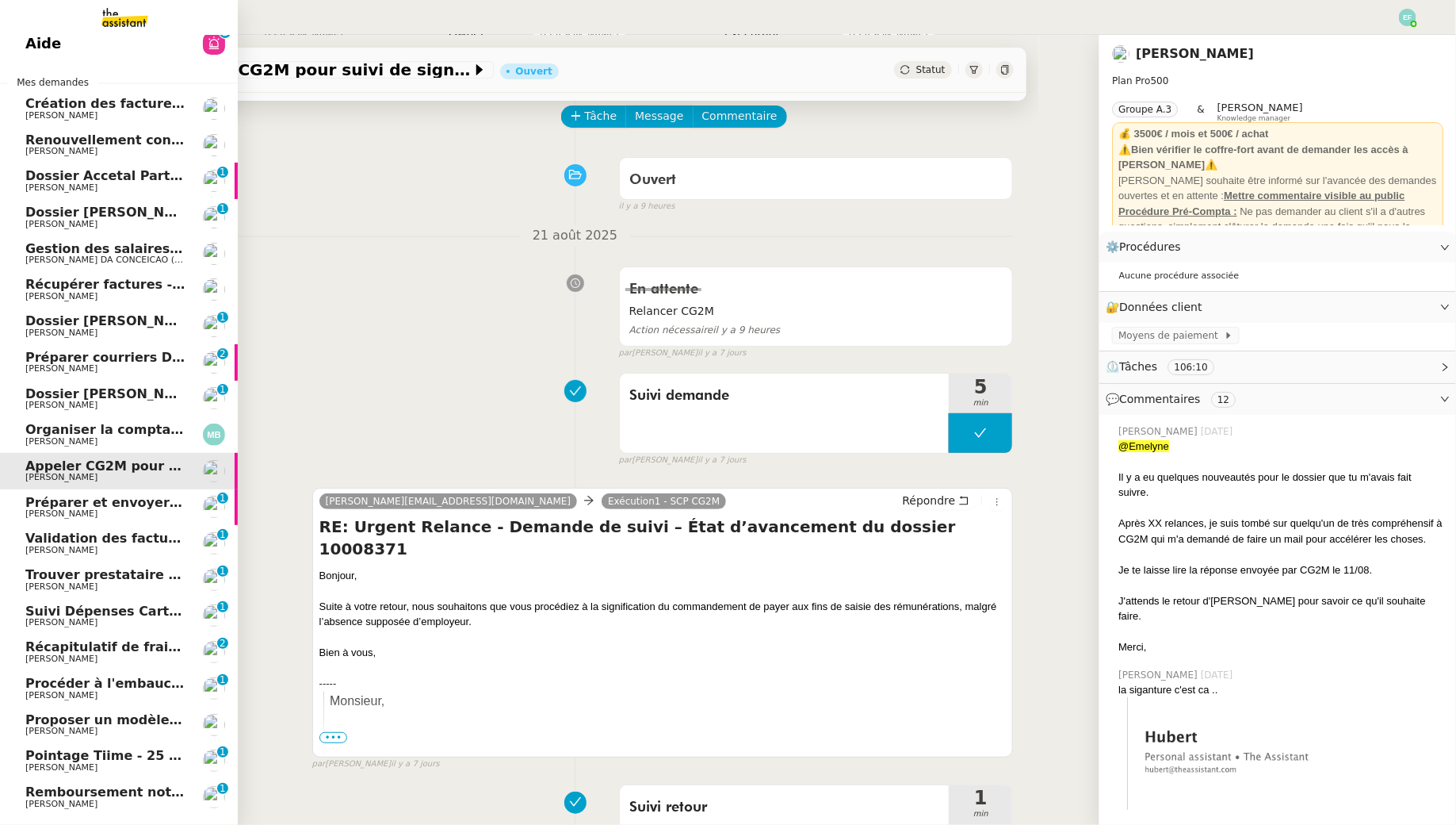
scroll to position [51, 0]
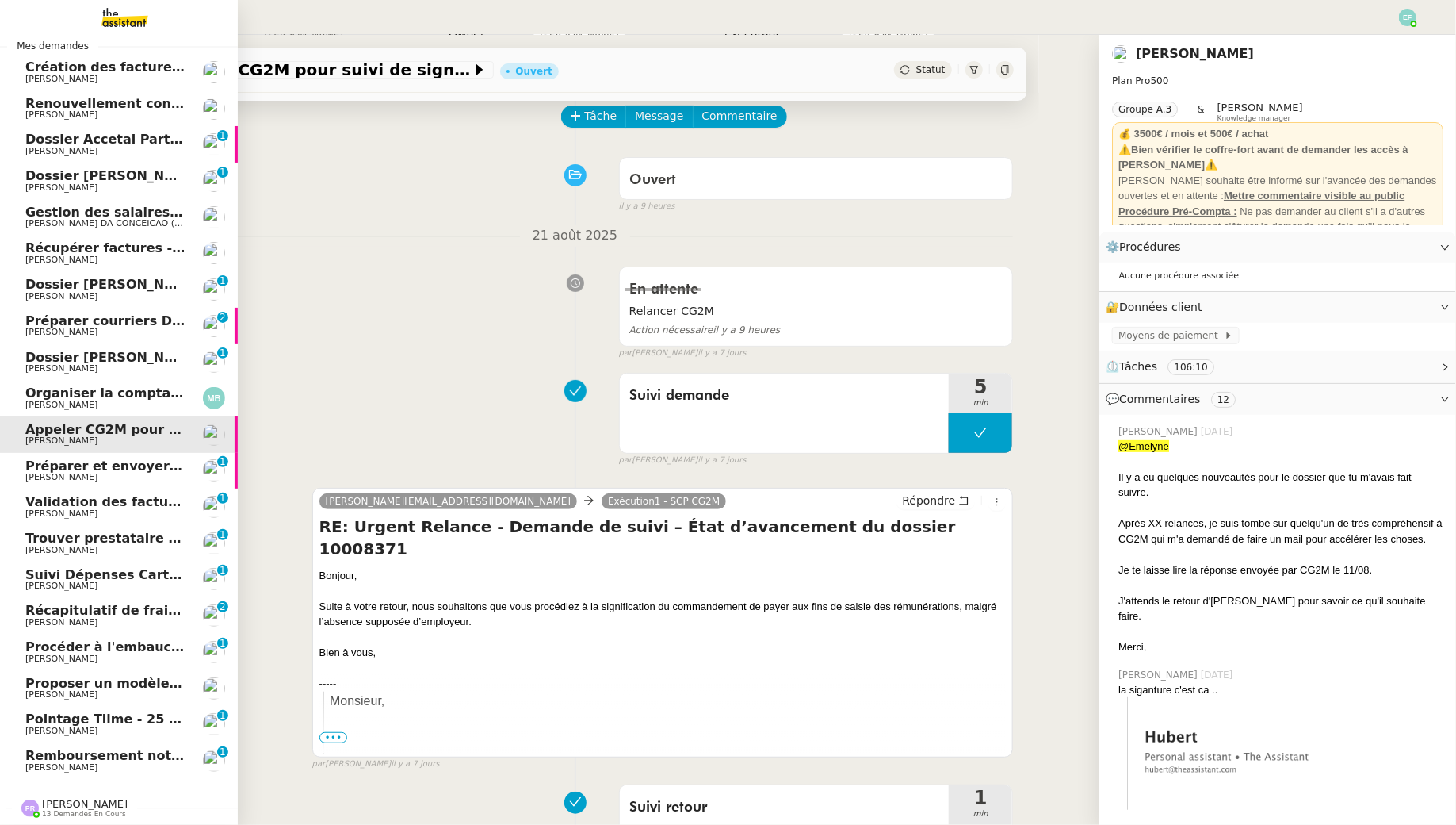
click at [115, 754] on span "Remboursement notes de frais - août 2025" at bounding box center [179, 755] width 307 height 15
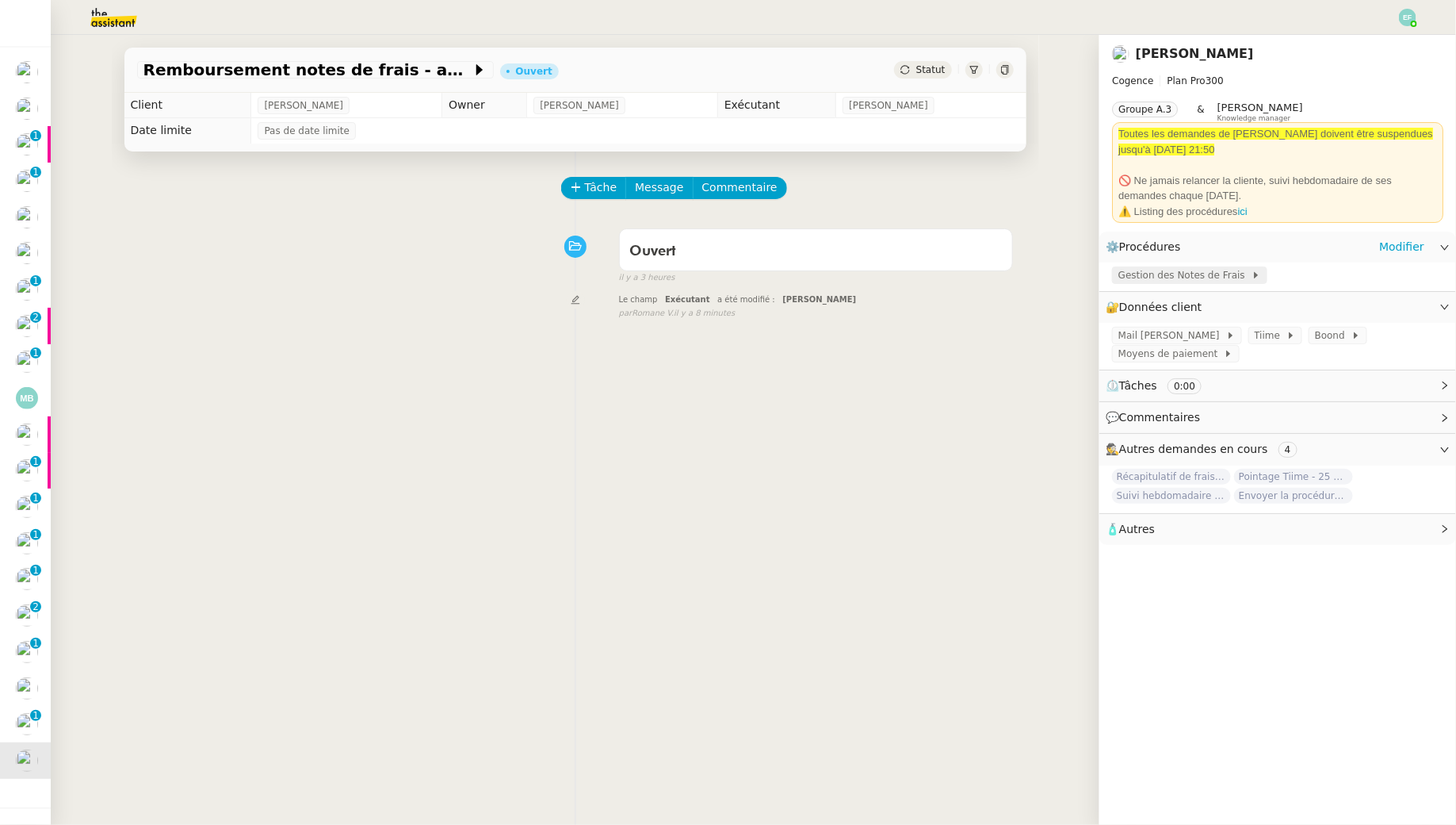
click at [1195, 269] on span "Gestion des Notes de Frais" at bounding box center [1185, 274] width 133 height 15
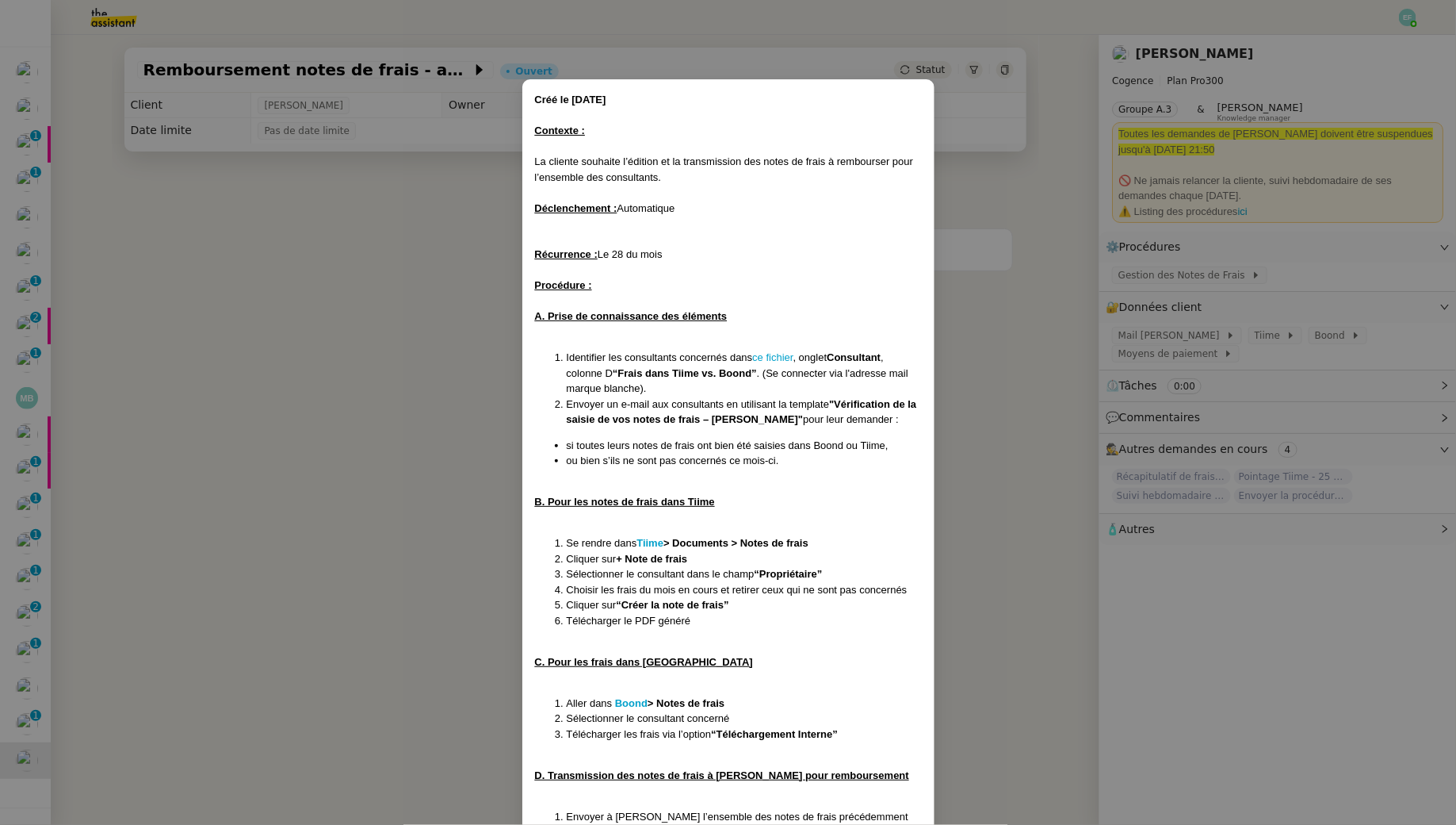
click at [425, 408] on nz-modal-container "Créé le 28/07/25 Contexte : La cliente souhaite l’édition et la transmission de…" at bounding box center [728, 412] width 1456 height 825
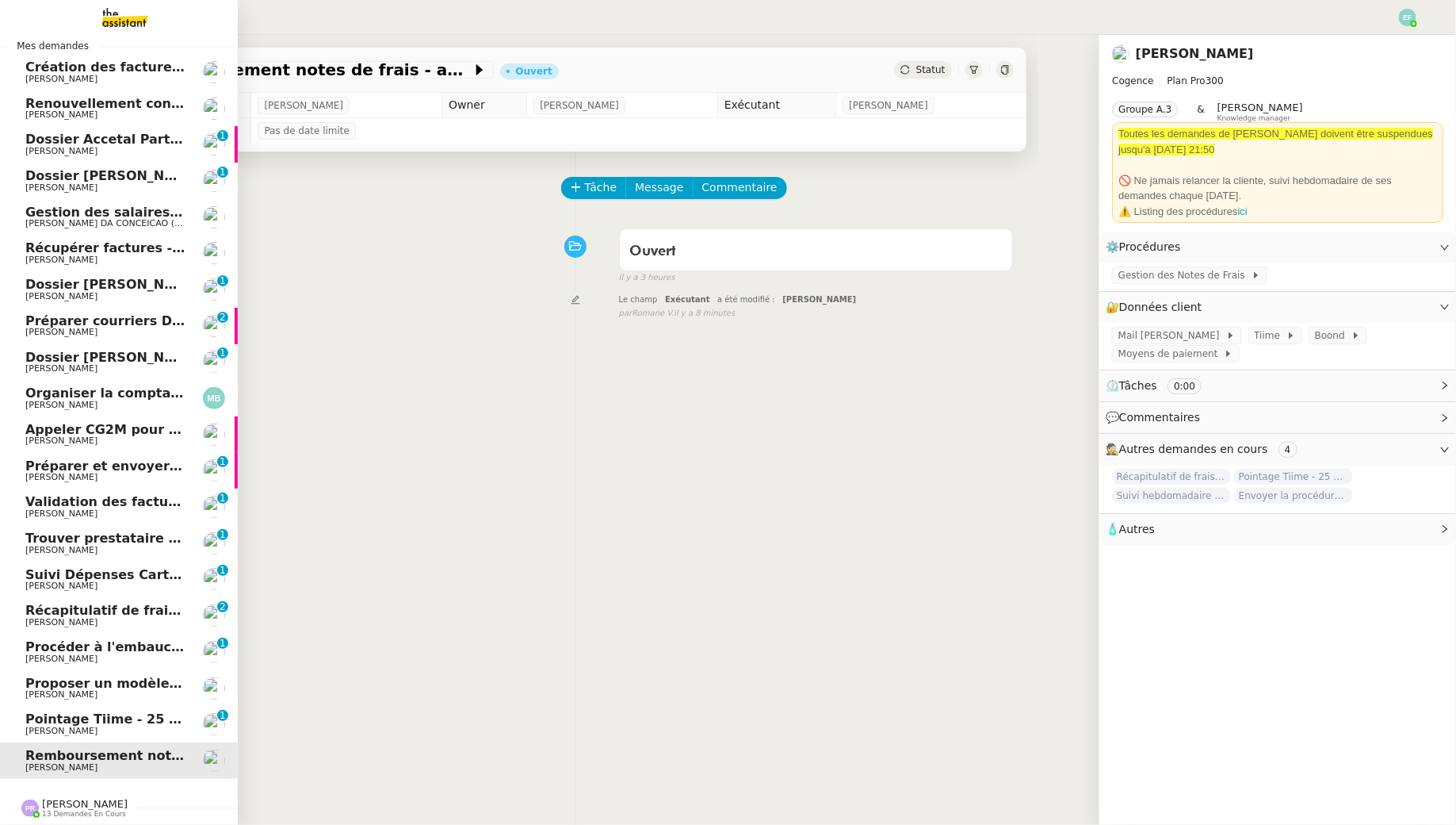
click at [72, 681] on span "Proposer un modèle de note sur objectifs" at bounding box center [173, 683] width 297 height 15
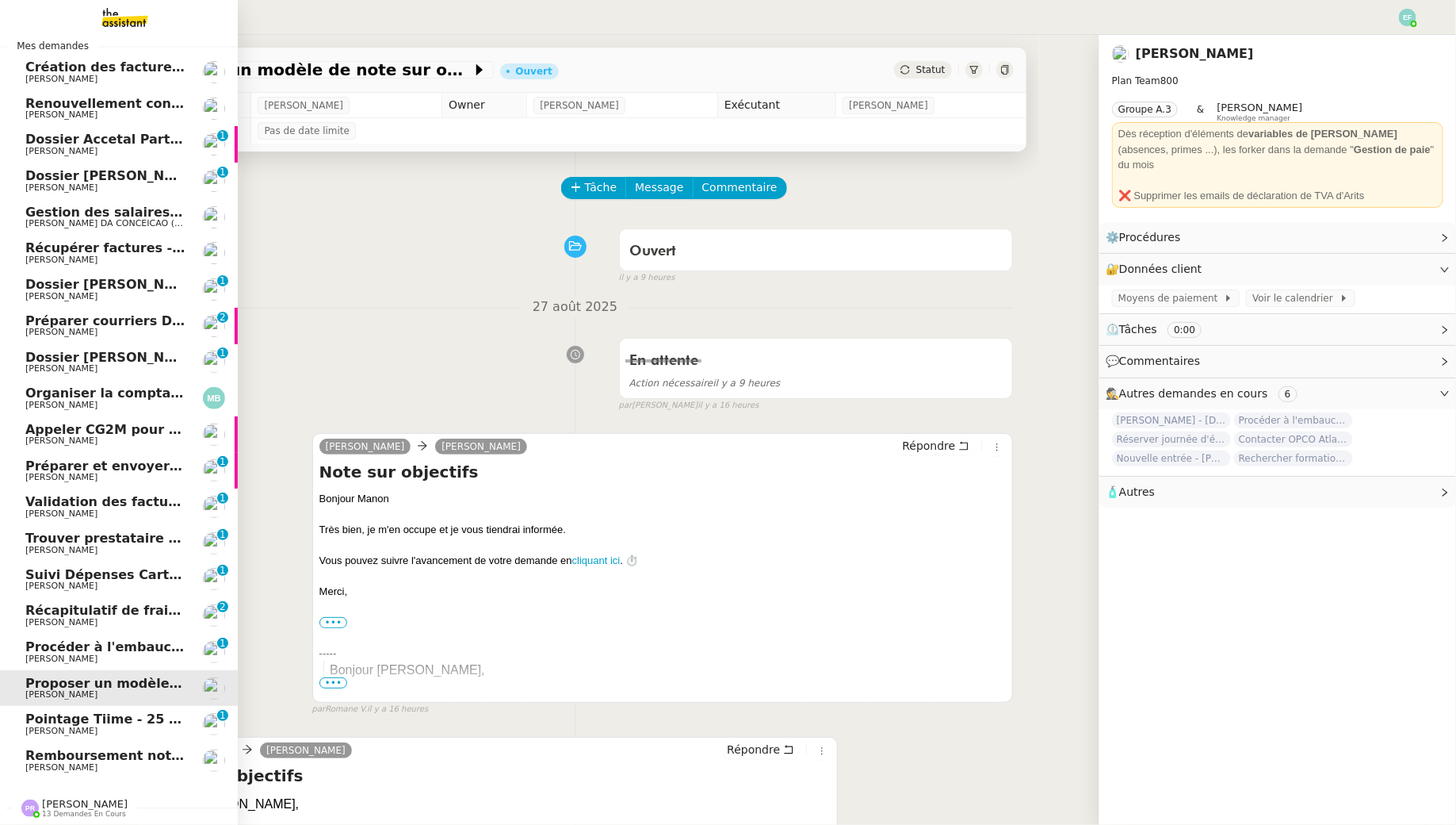
click at [104, 652] on span "Procéder à l'embauche d'[PERSON_NAME]" at bounding box center [174, 646] width 298 height 15
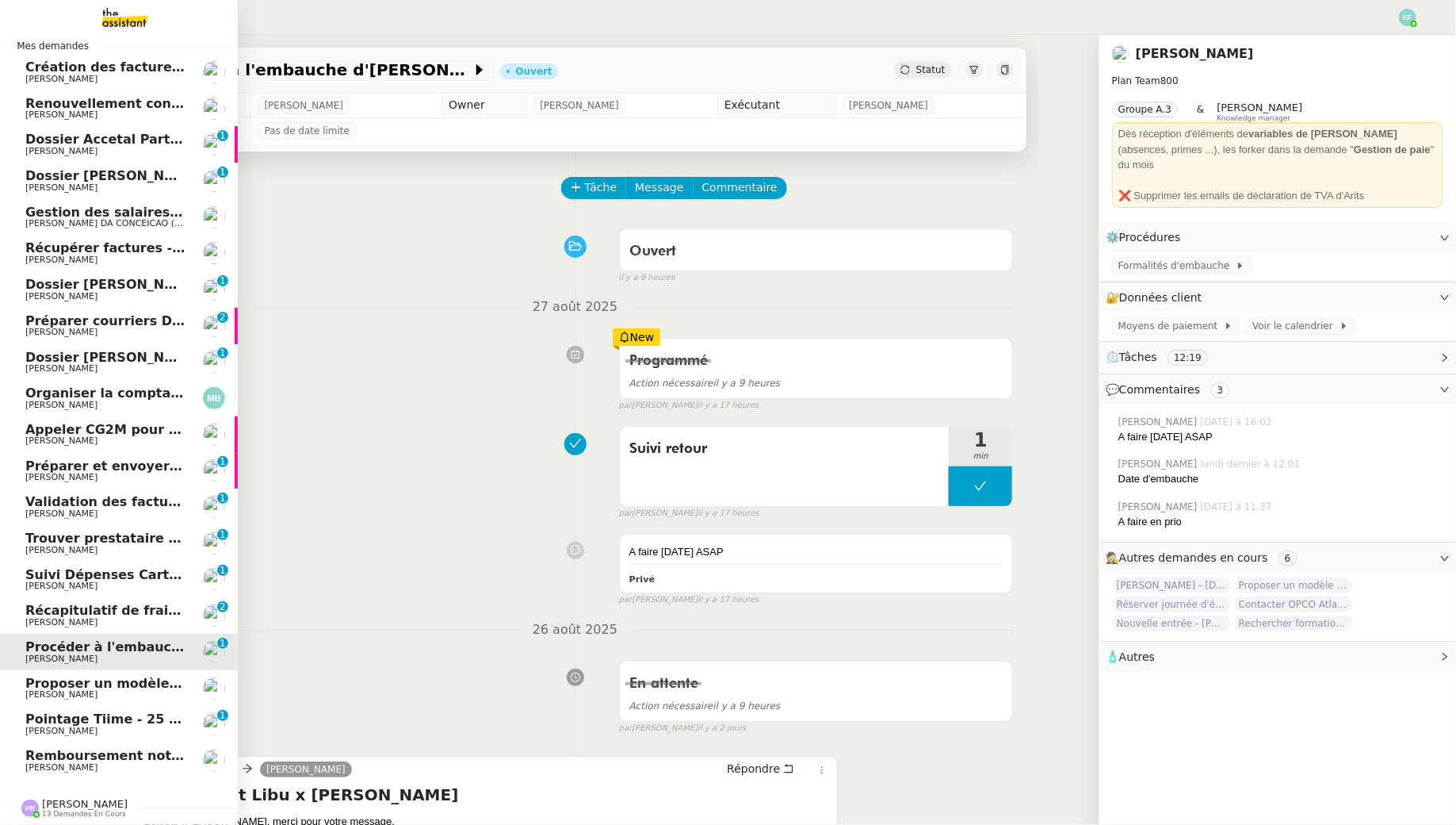
click at [107, 619] on span "[PERSON_NAME]" at bounding box center [105, 623] width 161 height 9
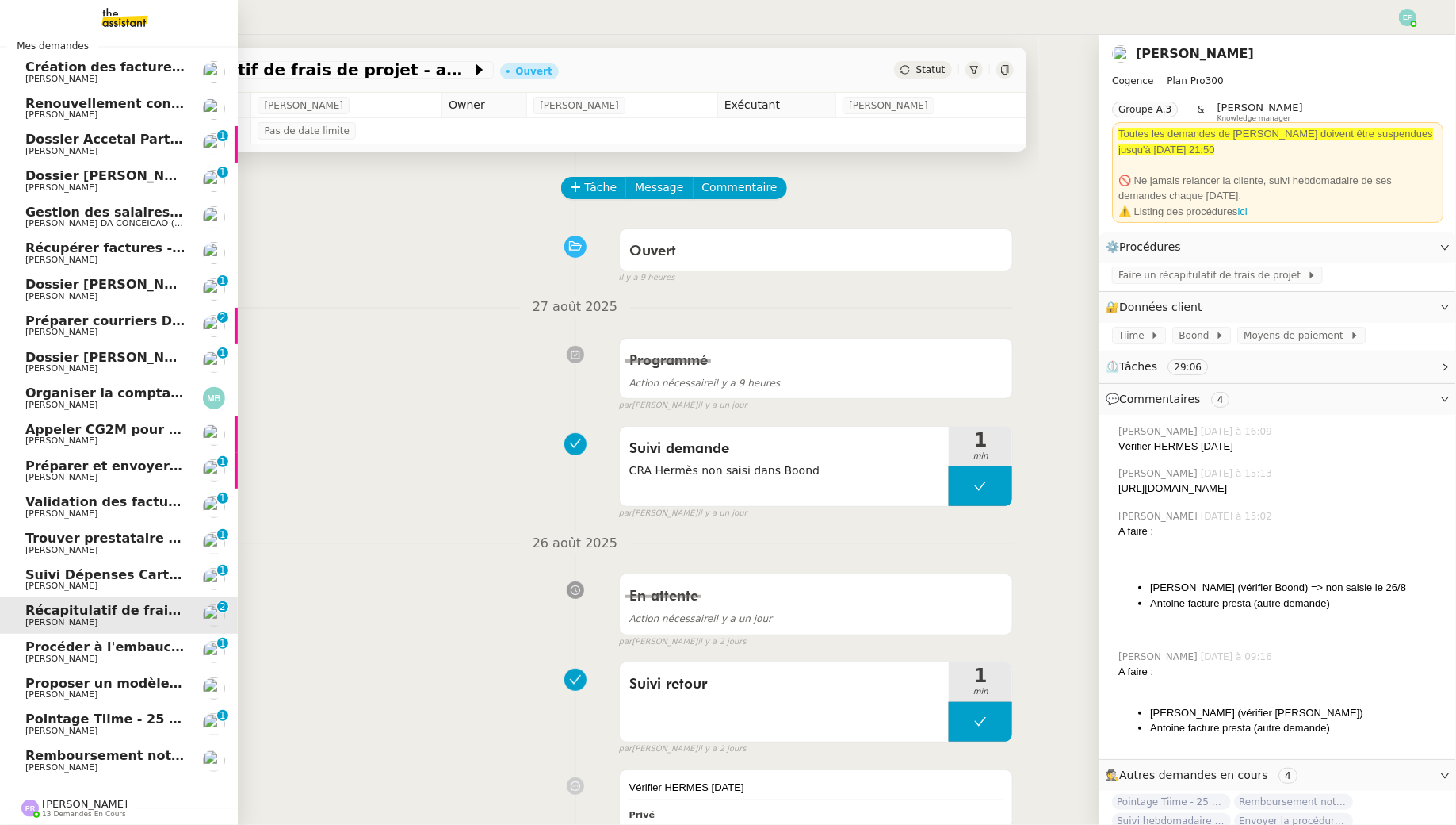
click at [119, 586] on span "[PERSON_NAME]" at bounding box center [105, 585] width 161 height 9
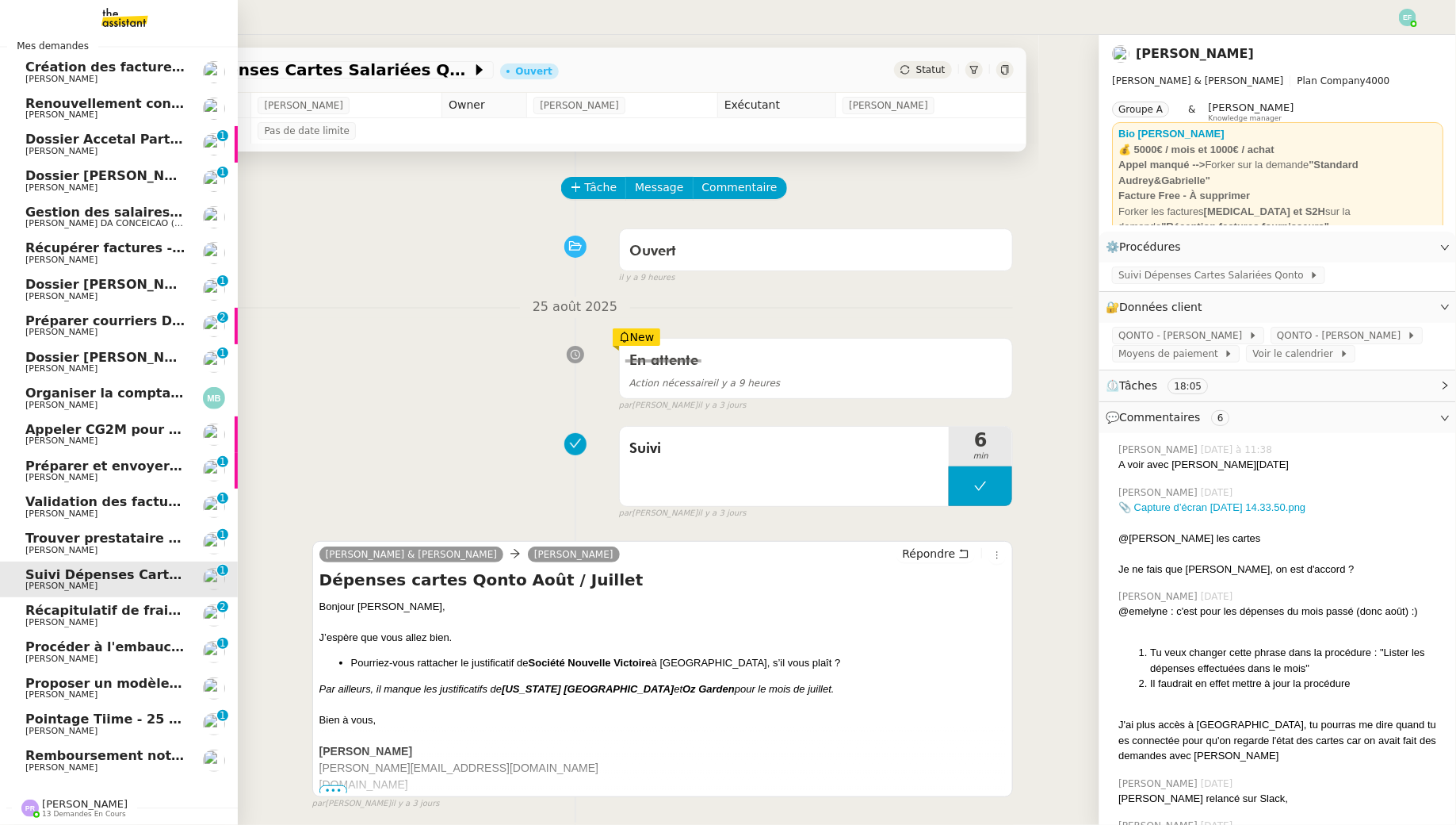
click at [103, 482] on link "Préparer et envoyer courriers pour JOBBIZ Ophélie DIONY 0 1 2 3 4 5 6 7 8 9" at bounding box center [119, 471] width 238 height 36
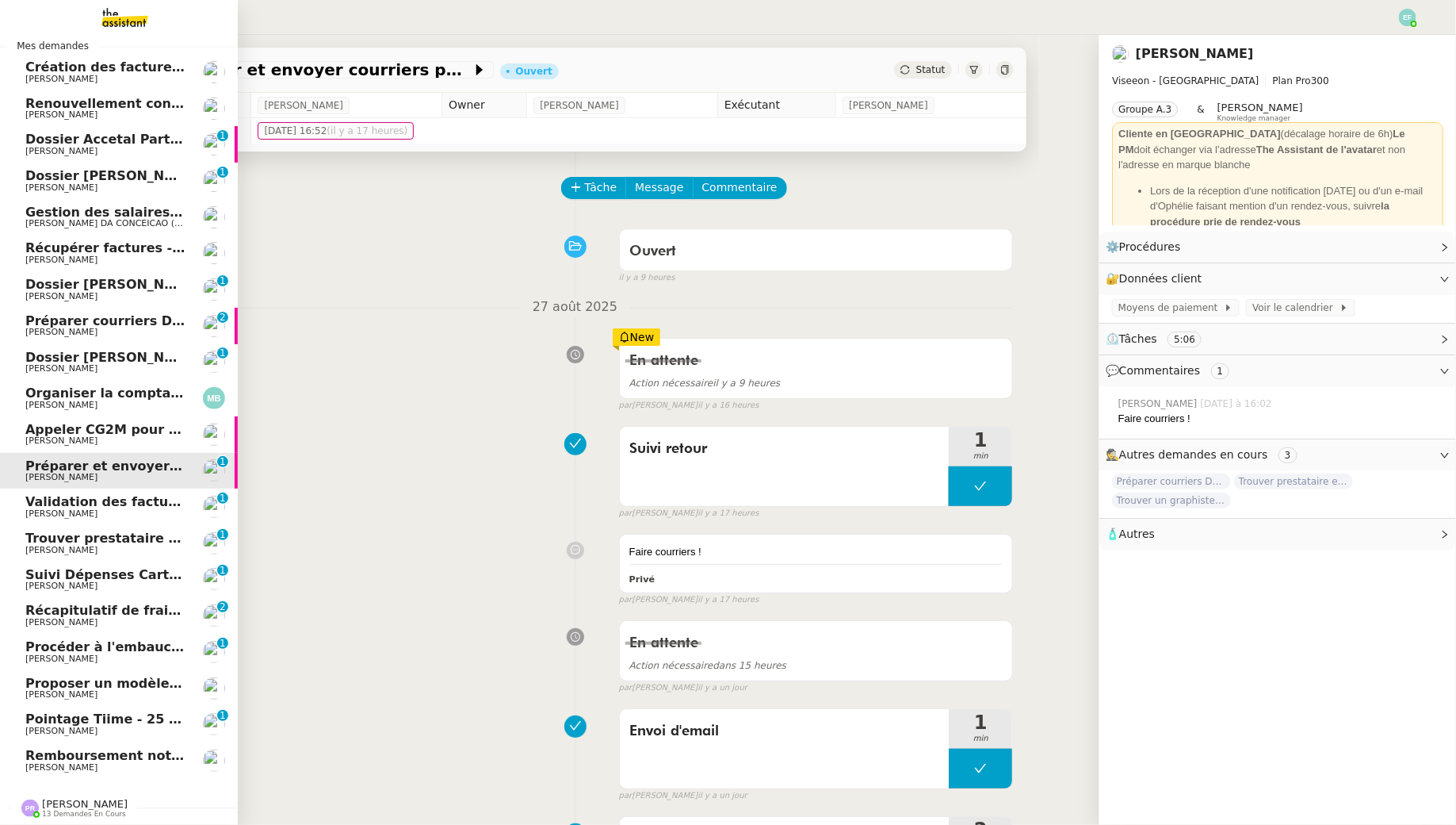
click at [142, 433] on span "Appeler CG2M pour suivi de signification" at bounding box center [171, 429] width 291 height 15
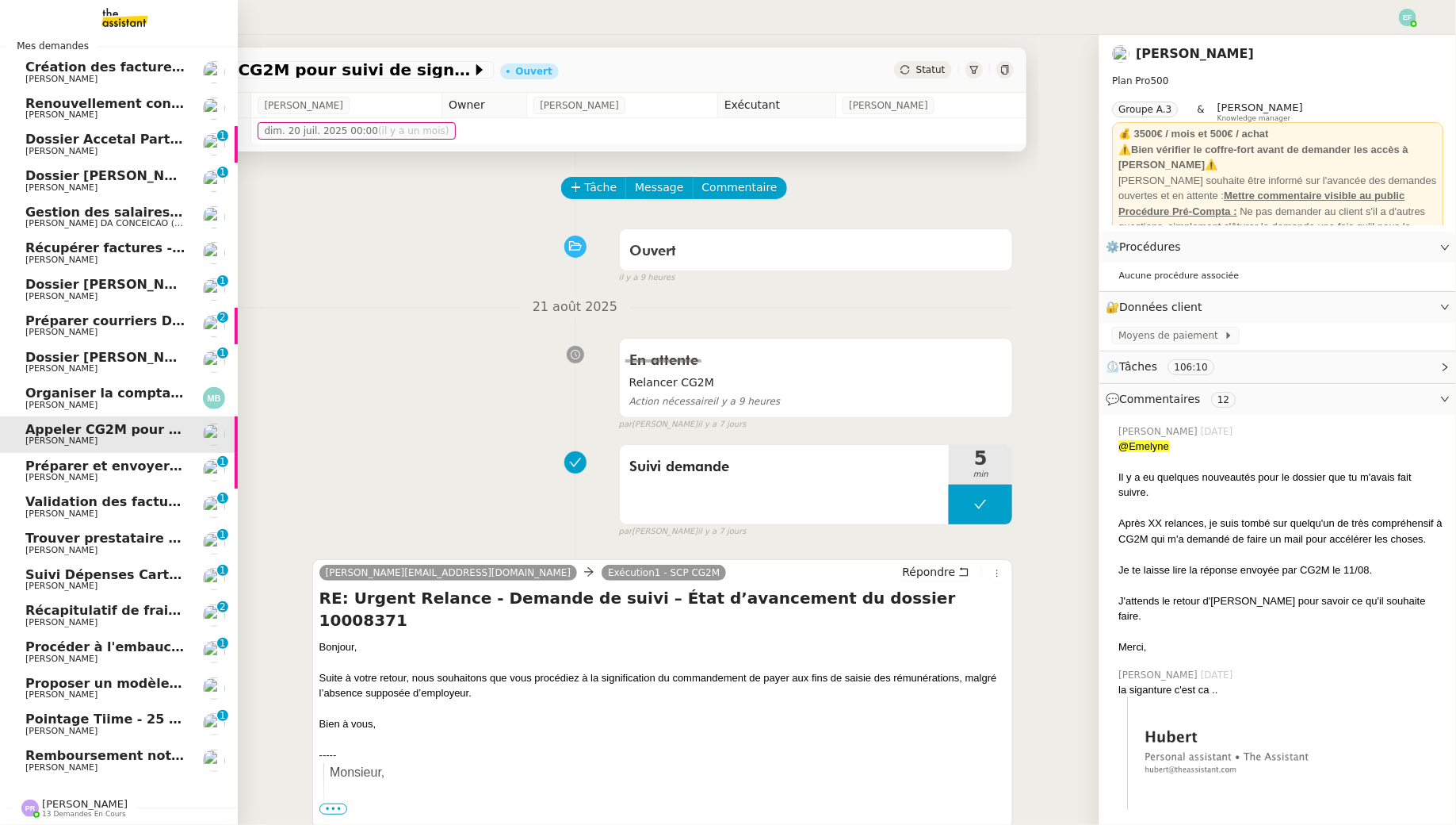
click at [177, 364] on span "[PERSON_NAME]" at bounding box center [105, 368] width 161 height 9
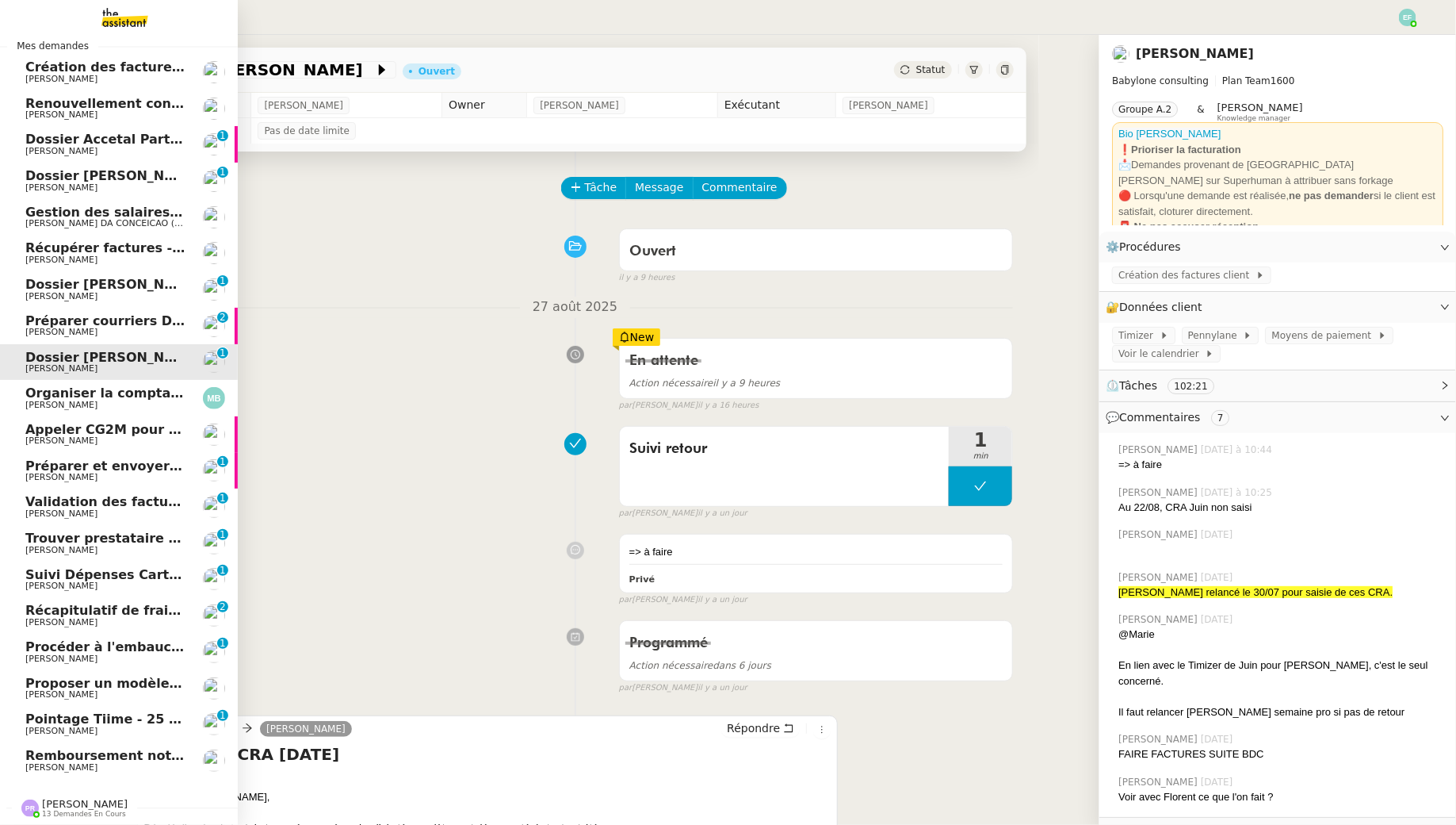
click at [171, 348] on link "Dossier Gérard Carré Florent Seiler 0 1 2 3 4 5 6 7 8 9" at bounding box center [119, 362] width 238 height 36
click at [167, 325] on span "Préparer courriers DUE mutuelle et prévoyance" at bounding box center [195, 320] width 340 height 15
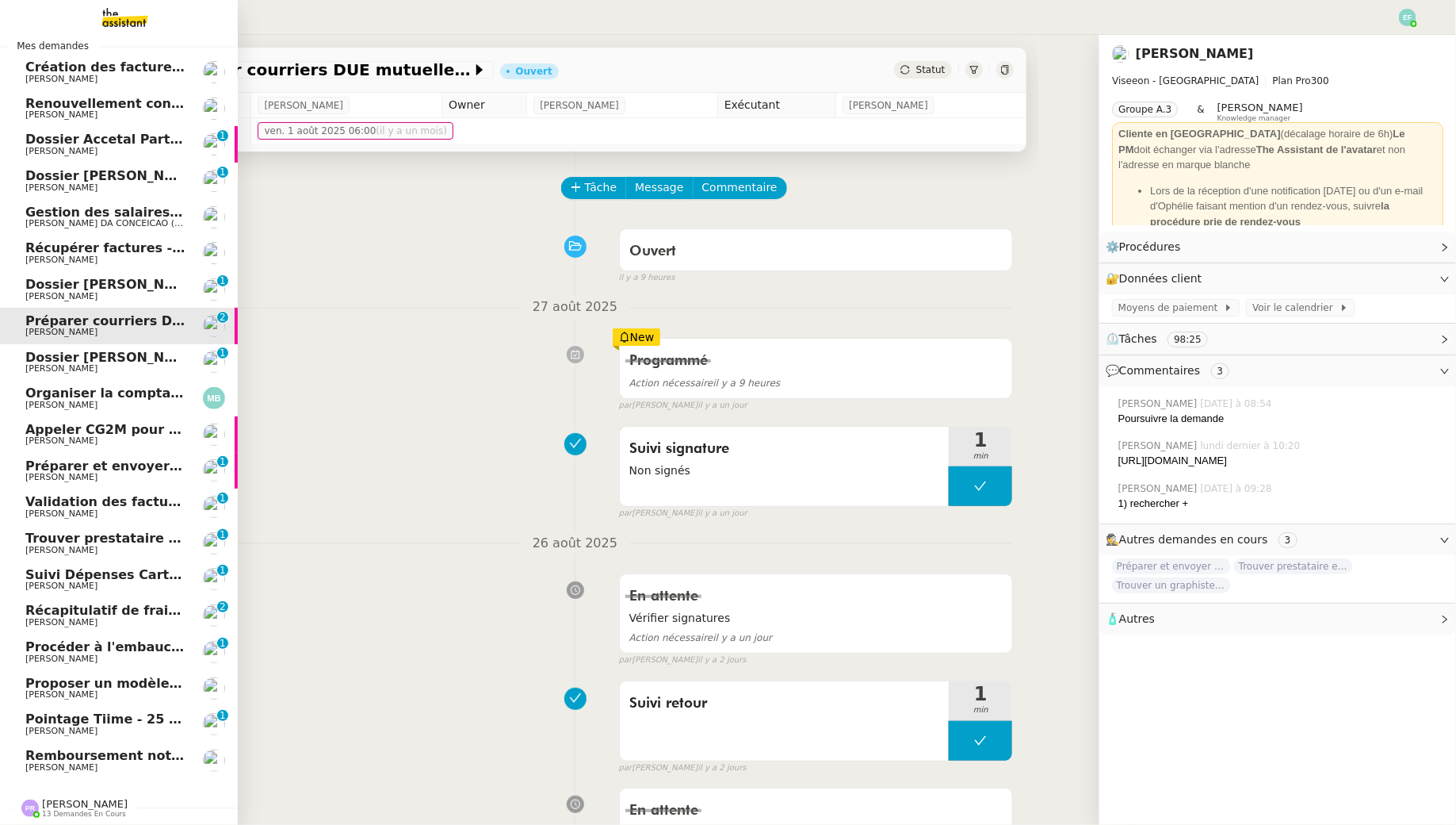
click at [167, 290] on span "Dossier [PERSON_NAME]" at bounding box center [113, 284] width 176 height 15
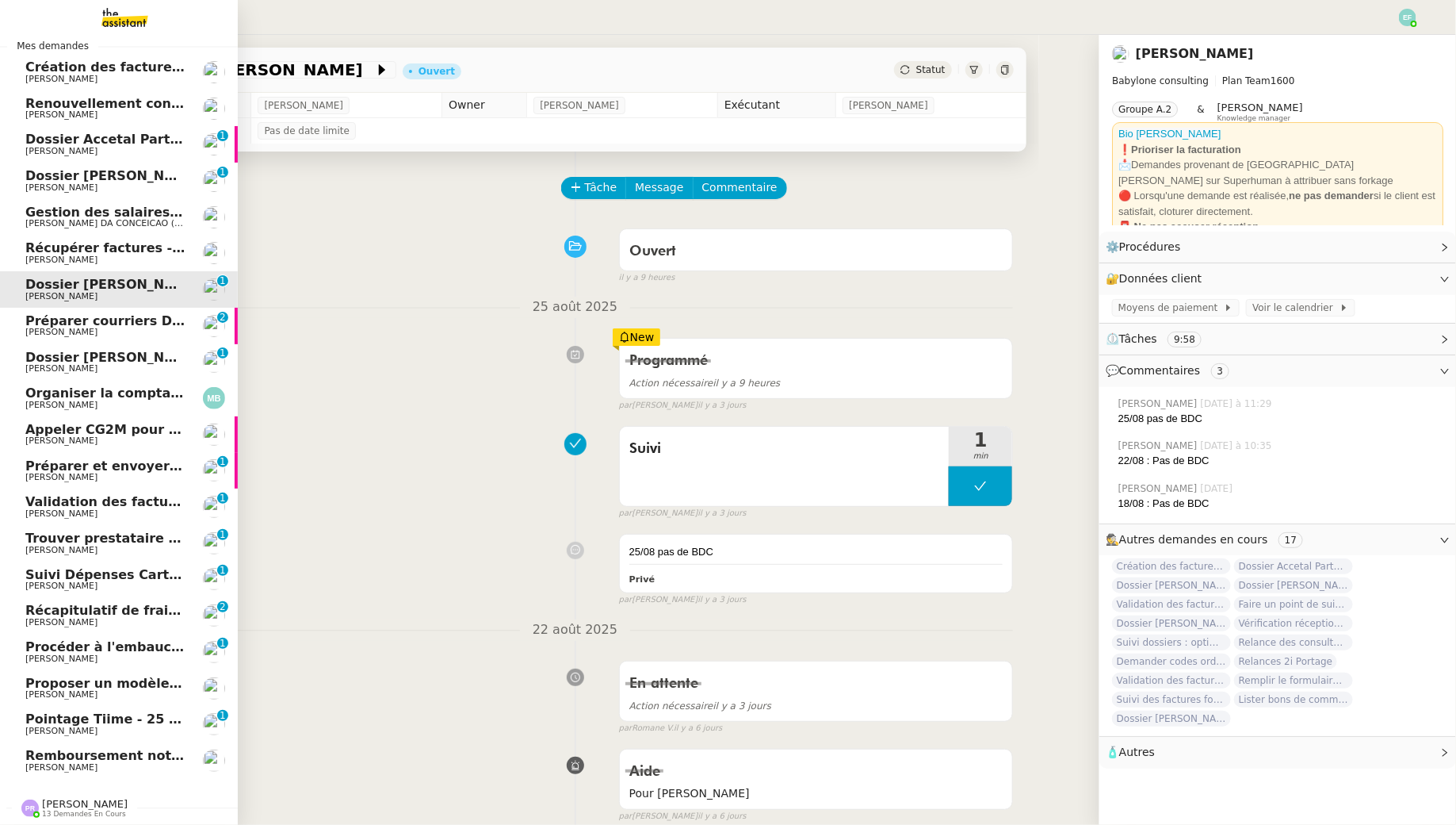
click at [163, 222] on span "[PERSON_NAME] DA CONCEICAO (thermisure)" at bounding box center [125, 222] width 200 height 10
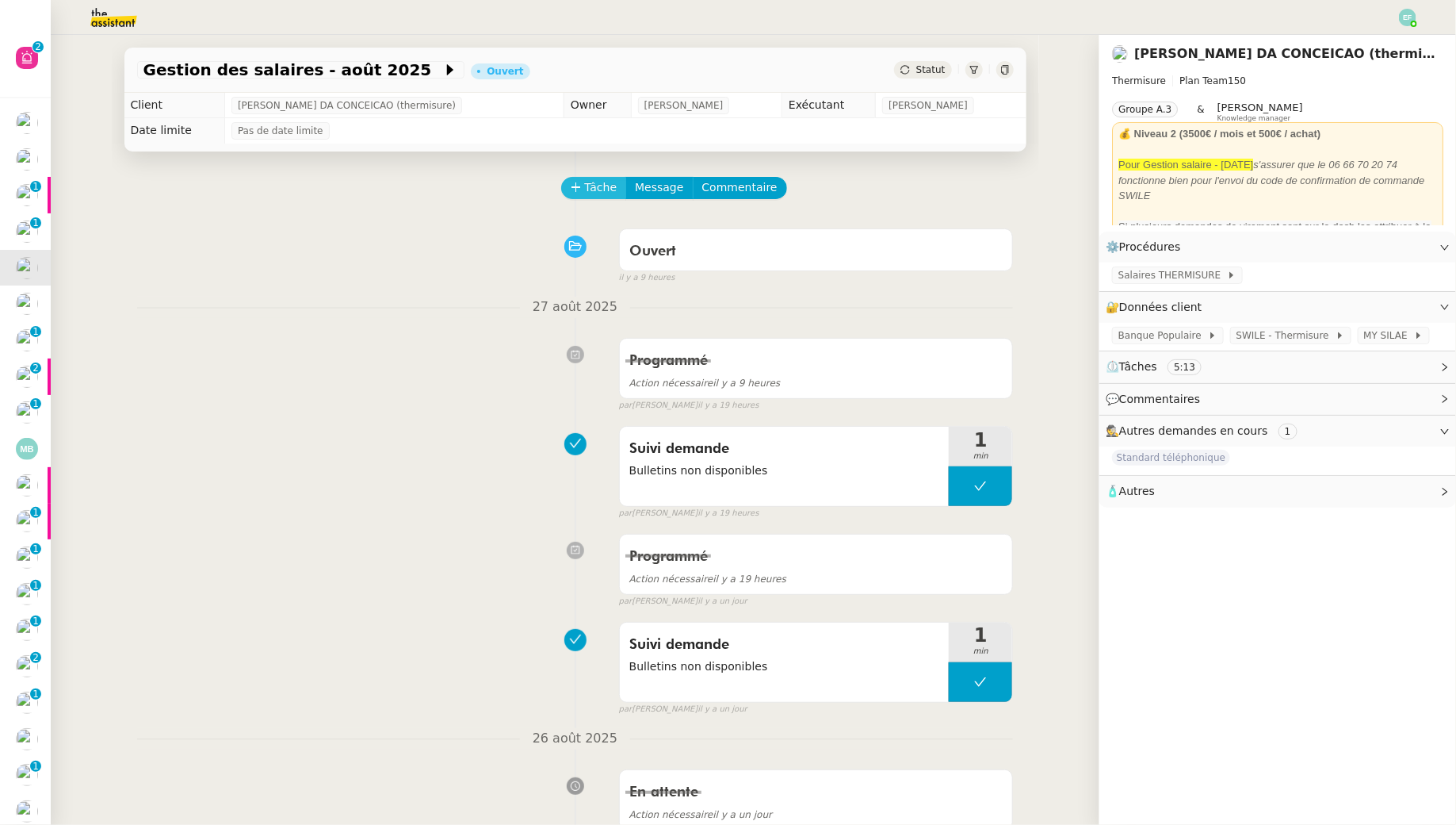
click at [607, 180] on span "Tâche" at bounding box center [601, 188] width 33 height 18
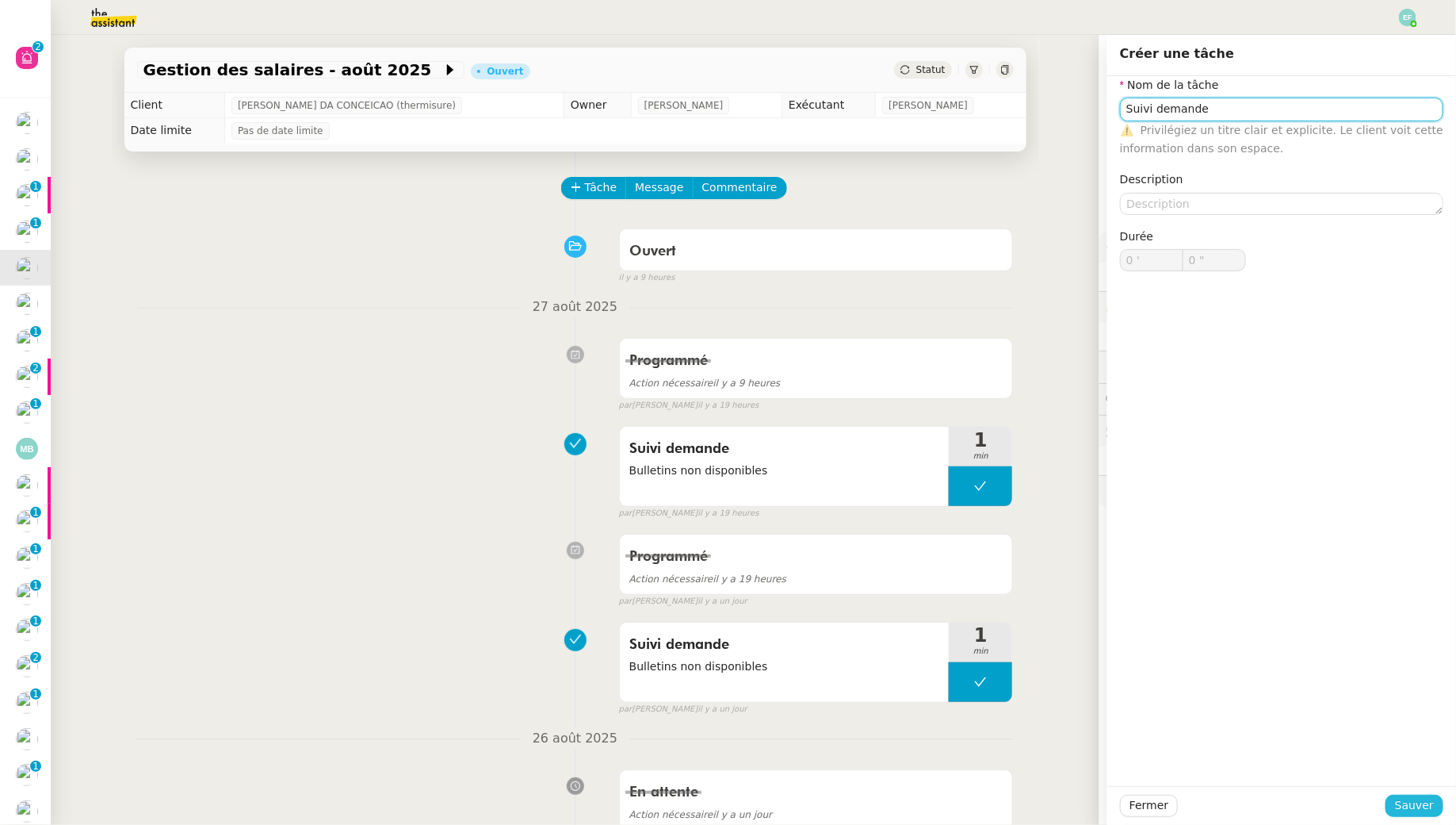
type input "Suivi demande"
click at [1412, 805] on span "Sauver" at bounding box center [1414, 805] width 39 height 18
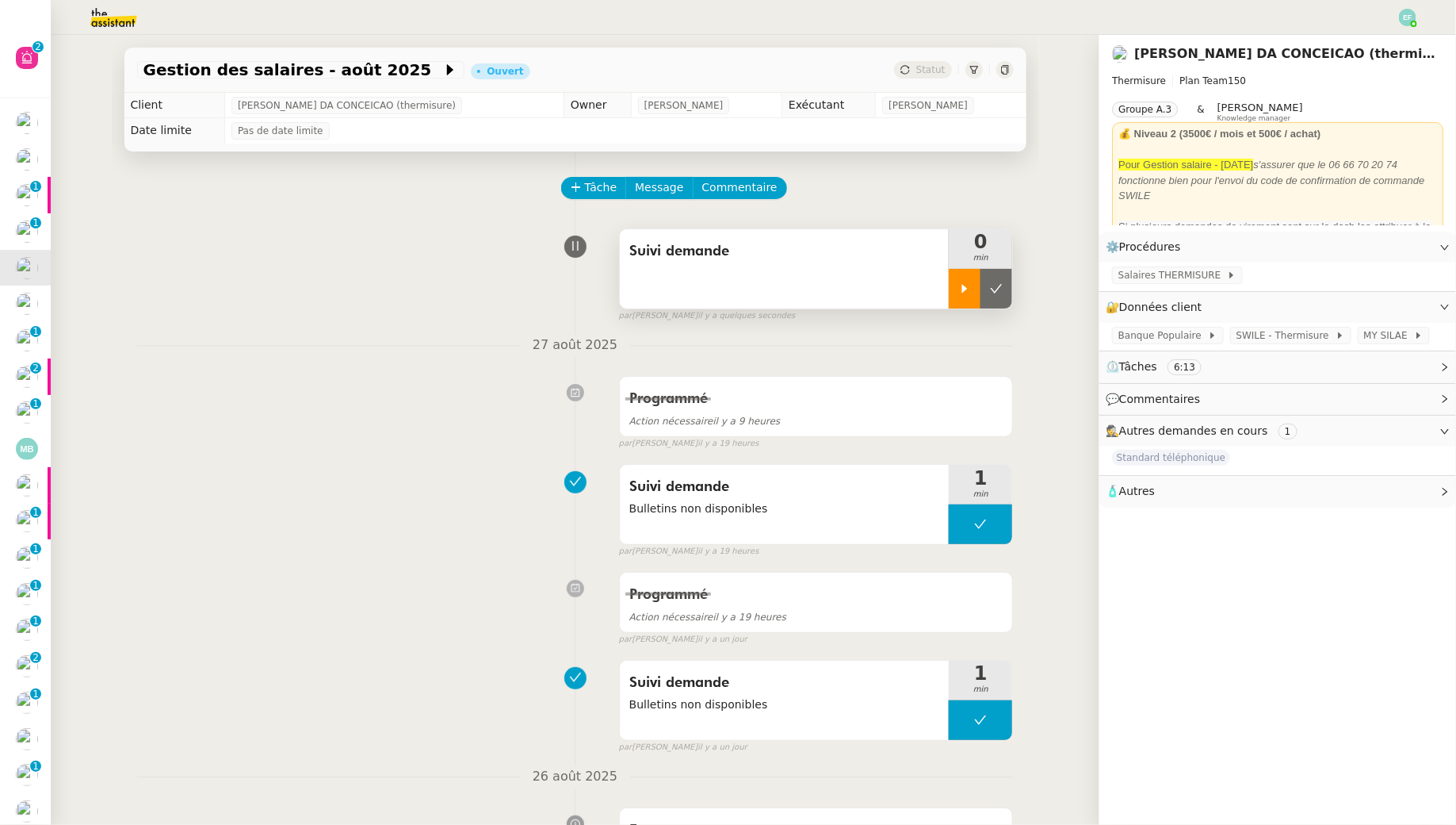
click at [970, 288] on icon at bounding box center [964, 289] width 13 height 13
click at [1369, 329] on span "MY SILAE" at bounding box center [1389, 335] width 50 height 15
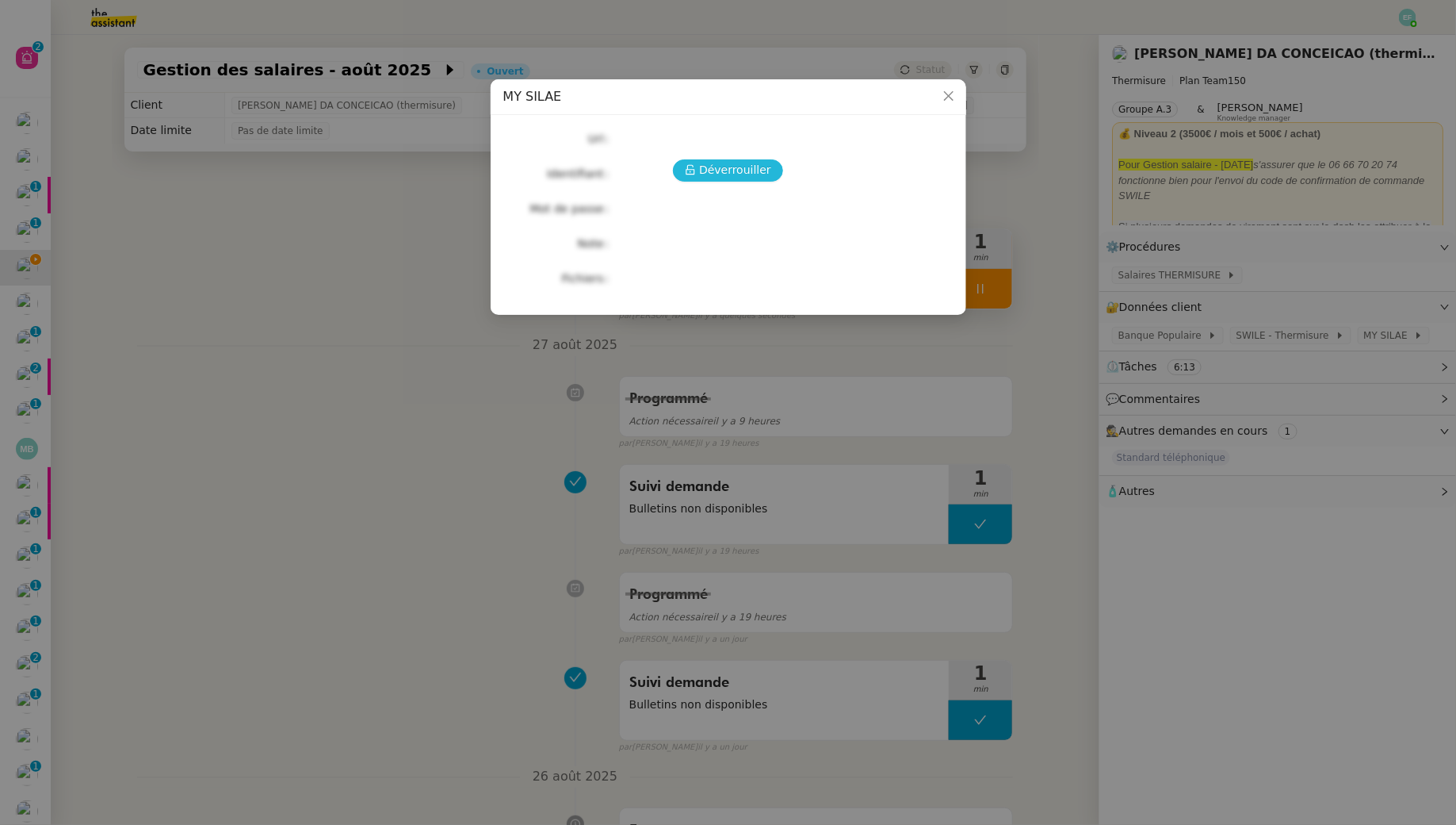
click at [737, 181] on div "Déverrouiller Url Identifiant Mot de passe Note Fichiers Upload" at bounding box center [728, 209] width 450 height 162
click at [740, 172] on span "Déverrouiller" at bounding box center [736, 170] width 73 height 18
click at [948, 91] on icon "Close" at bounding box center [949, 96] width 13 height 13
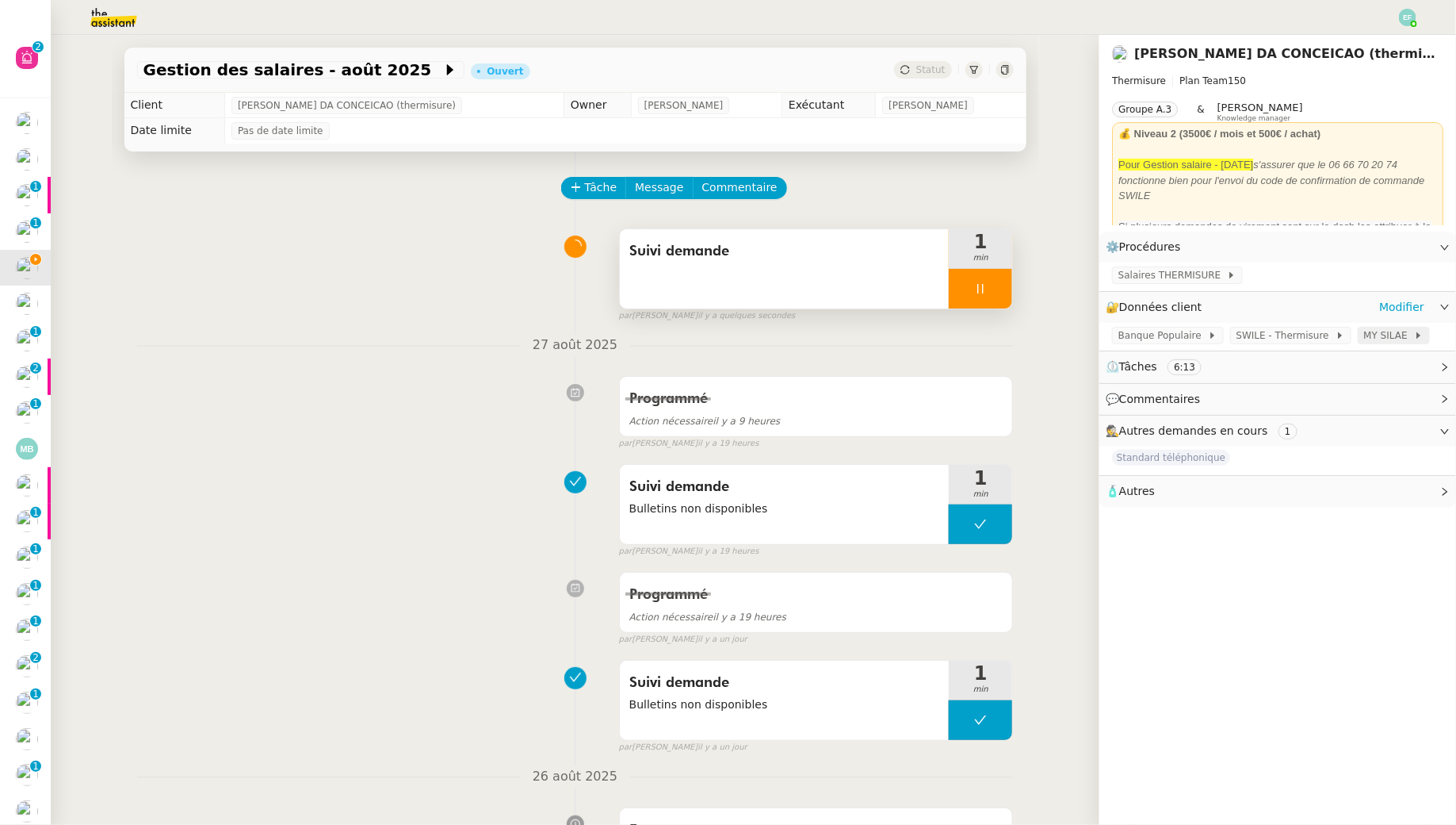
click at [1364, 337] on span "MY SILAE" at bounding box center [1389, 335] width 50 height 15
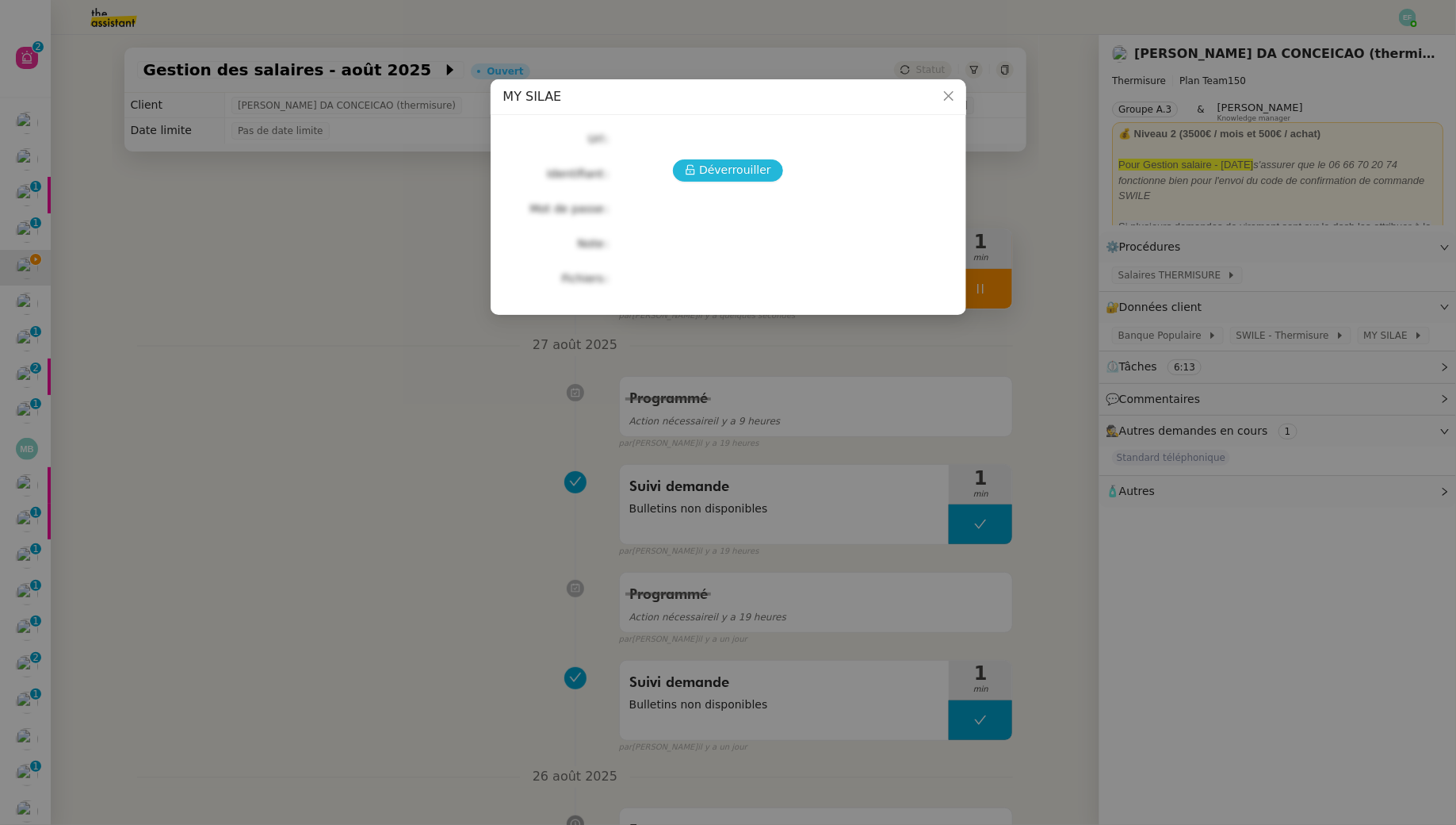
click at [745, 163] on span "Déverrouiller" at bounding box center [736, 170] width 73 height 18
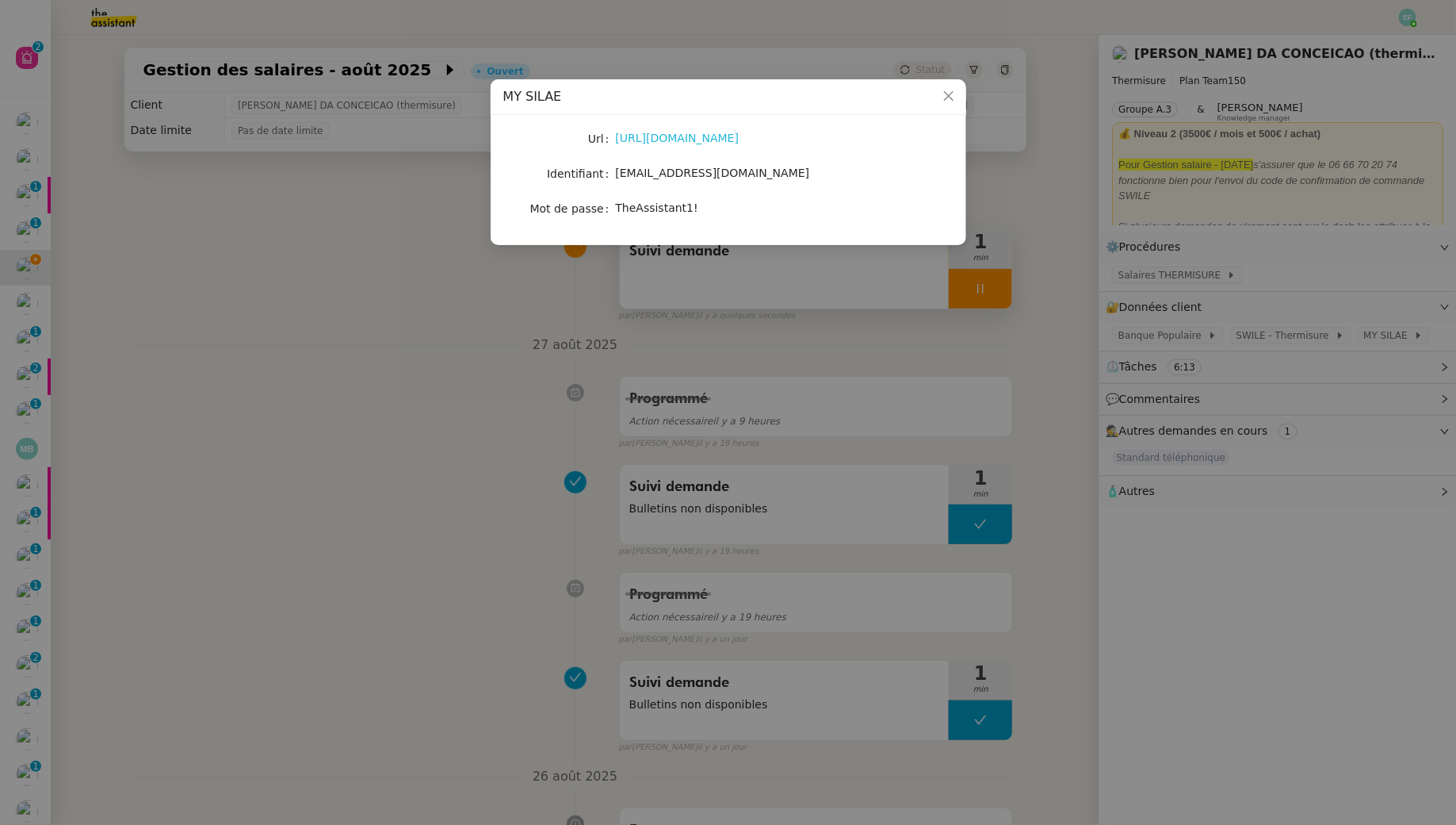
click at [736, 141] on link "https://my.silae.fr/sign-in?redirect=/home" at bounding box center [678, 138] width 123 height 13
click at [766, 172] on span "victoria.assistante@thermisure.fr" at bounding box center [713, 172] width 194 height 13
copy span "victoria.assistante@thermisure.fr"
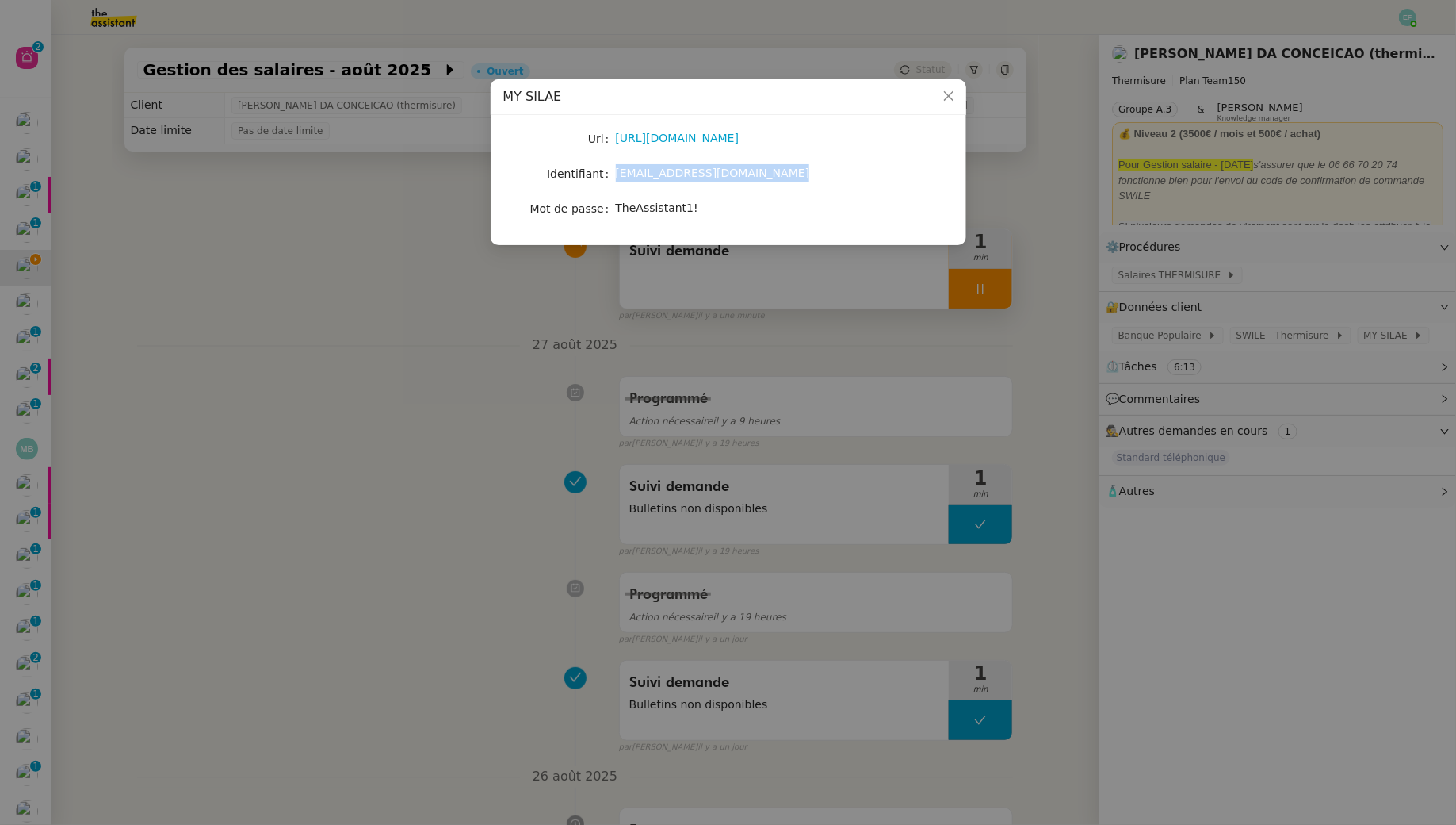
click at [669, 211] on span "TheAssistant1!" at bounding box center [657, 208] width 83 height 13
copy span "TheAssistant1!"
click at [734, 265] on nz-modal-container "MY SILAE Url https://my.silae.fr/sign-in?redirect=/home Identifiant victoria.as…" at bounding box center [728, 412] width 1456 height 825
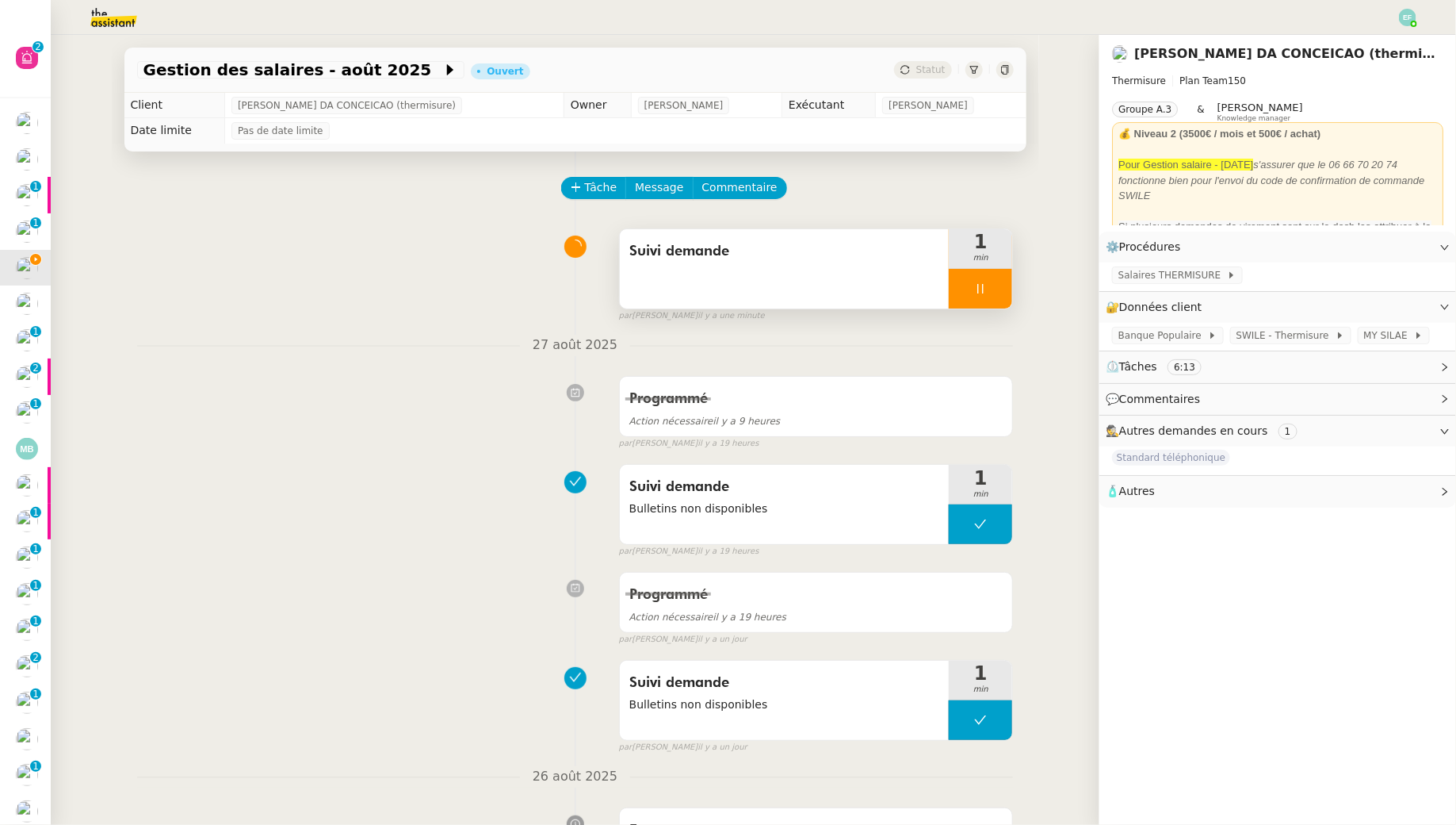
click at [736, 274] on div "Suivi demande" at bounding box center [784, 269] width 329 height 79
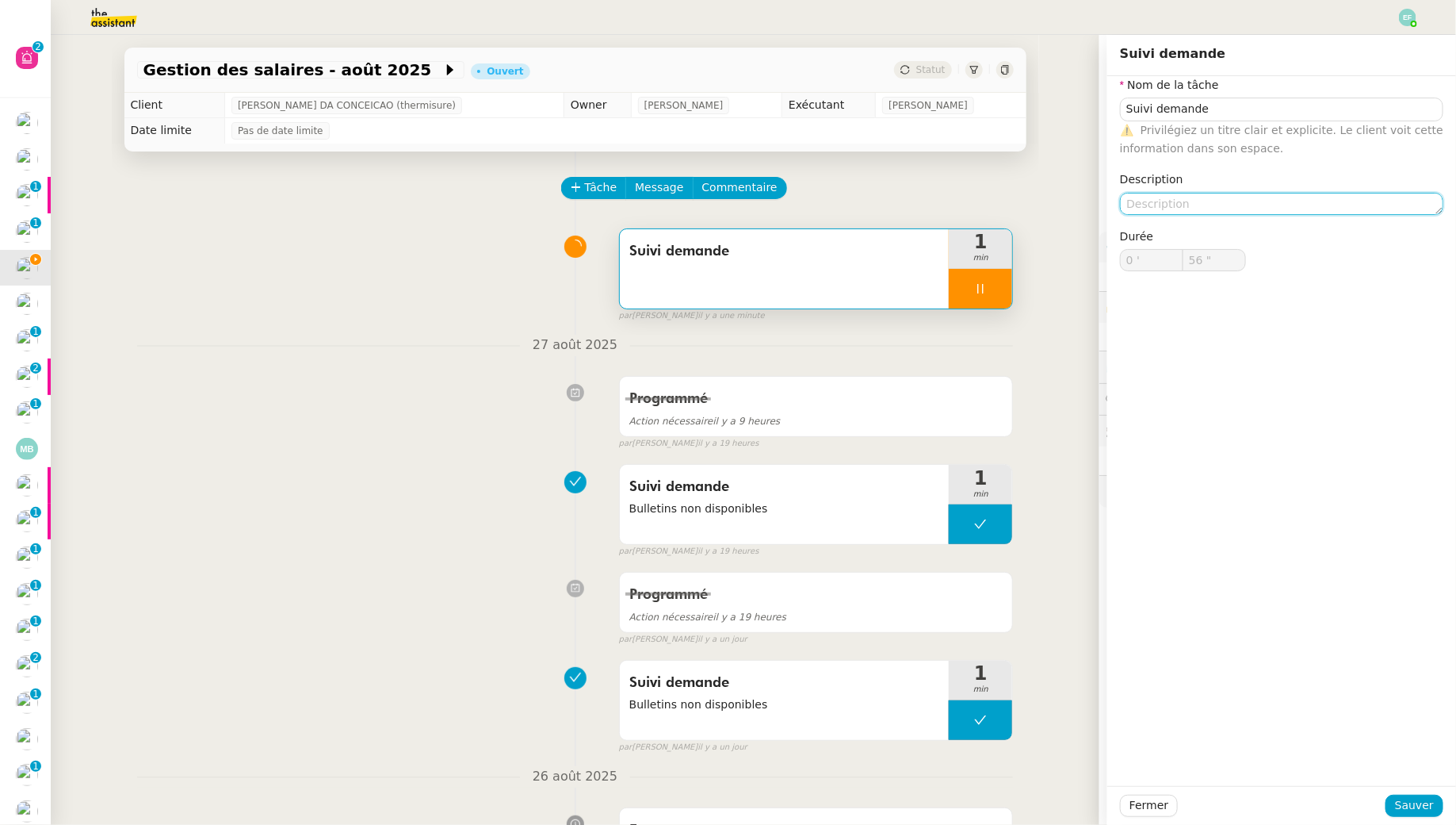
click at [1163, 213] on textarea at bounding box center [1282, 203] width 324 height 22
type input "57 ""
type textarea "Bul"
type input "58 ""
type textarea "Bulletins non"
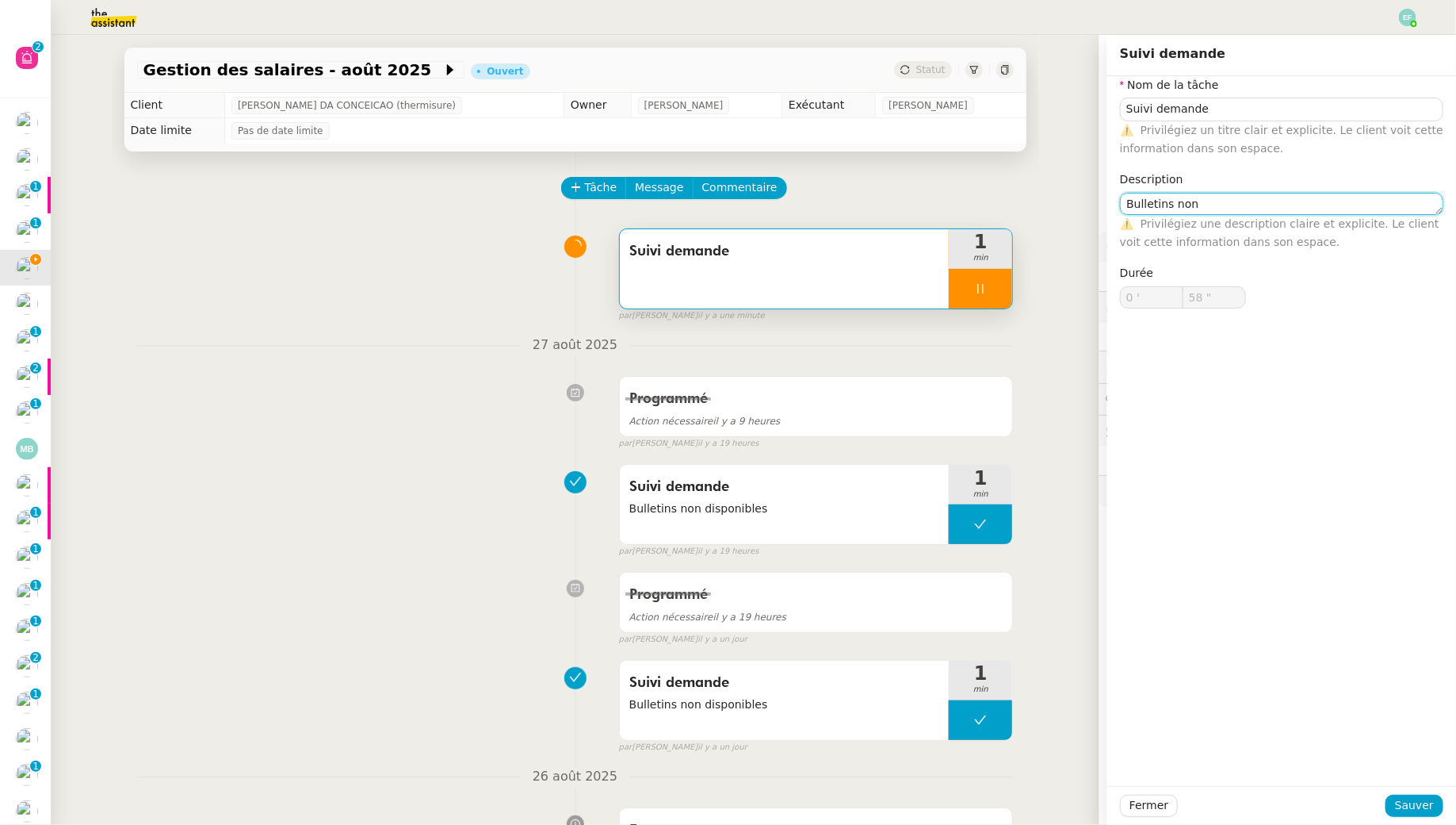
type input "59 ""
type textarea "Bulletins non disponibles"
type input "1 '"
type input "1 ""
type textarea "Bulletins non disponibles"
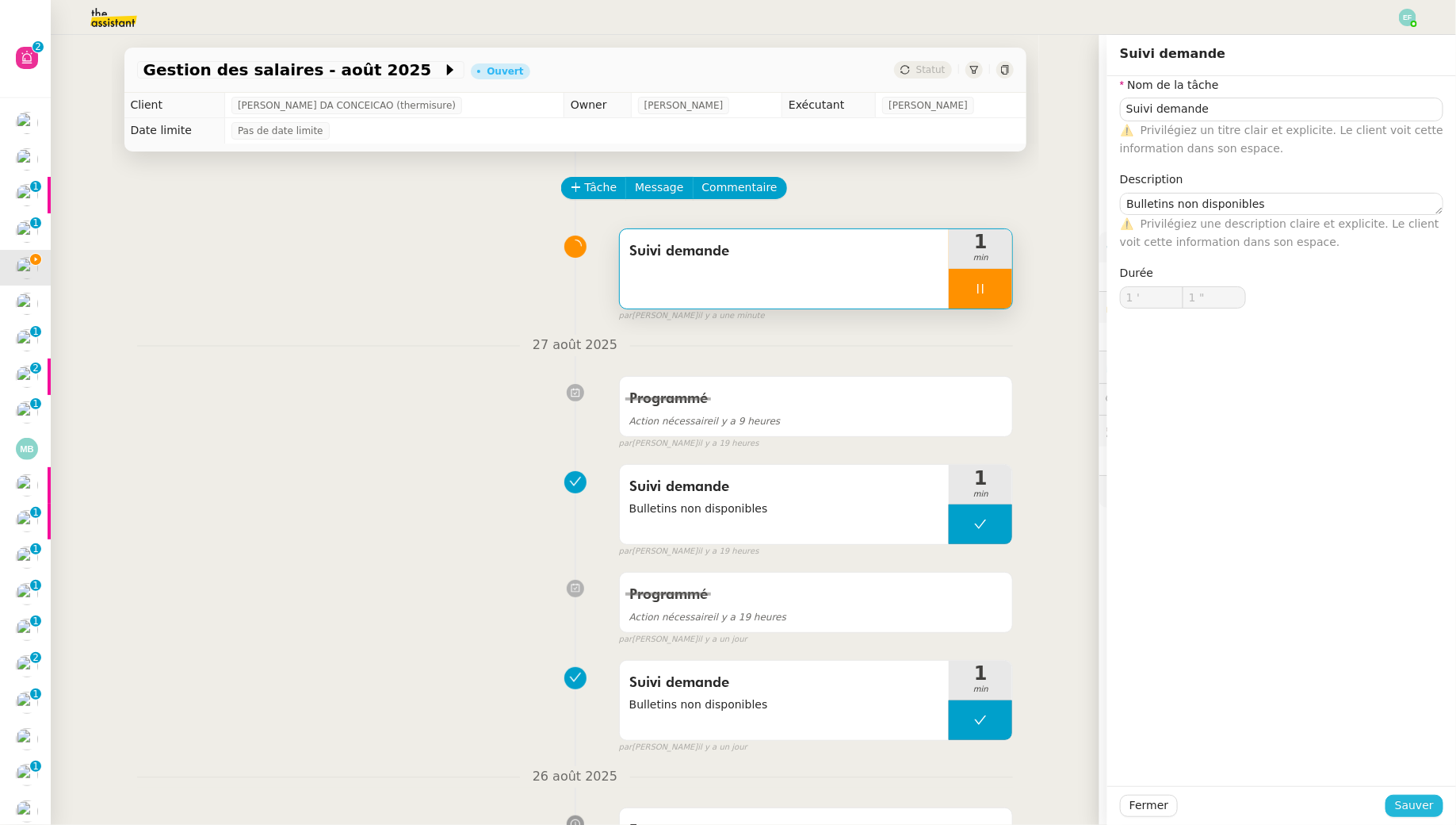
click at [1409, 801] on span "Sauver" at bounding box center [1414, 805] width 39 height 18
type input "2 ""
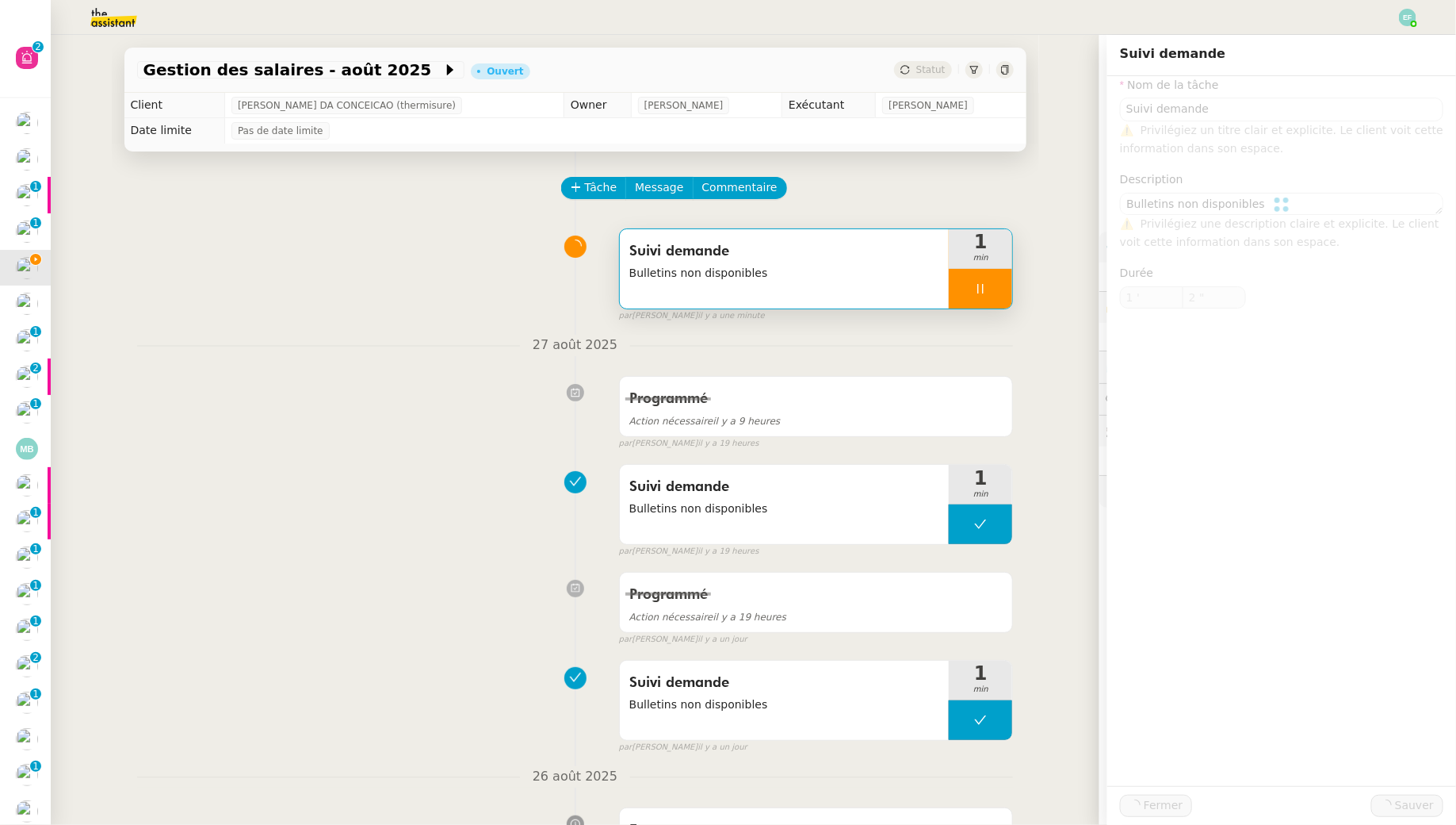
type input "Suivi demande"
type textarea "Bulletins non disponibles"
type input "1 '"
type input "2 ""
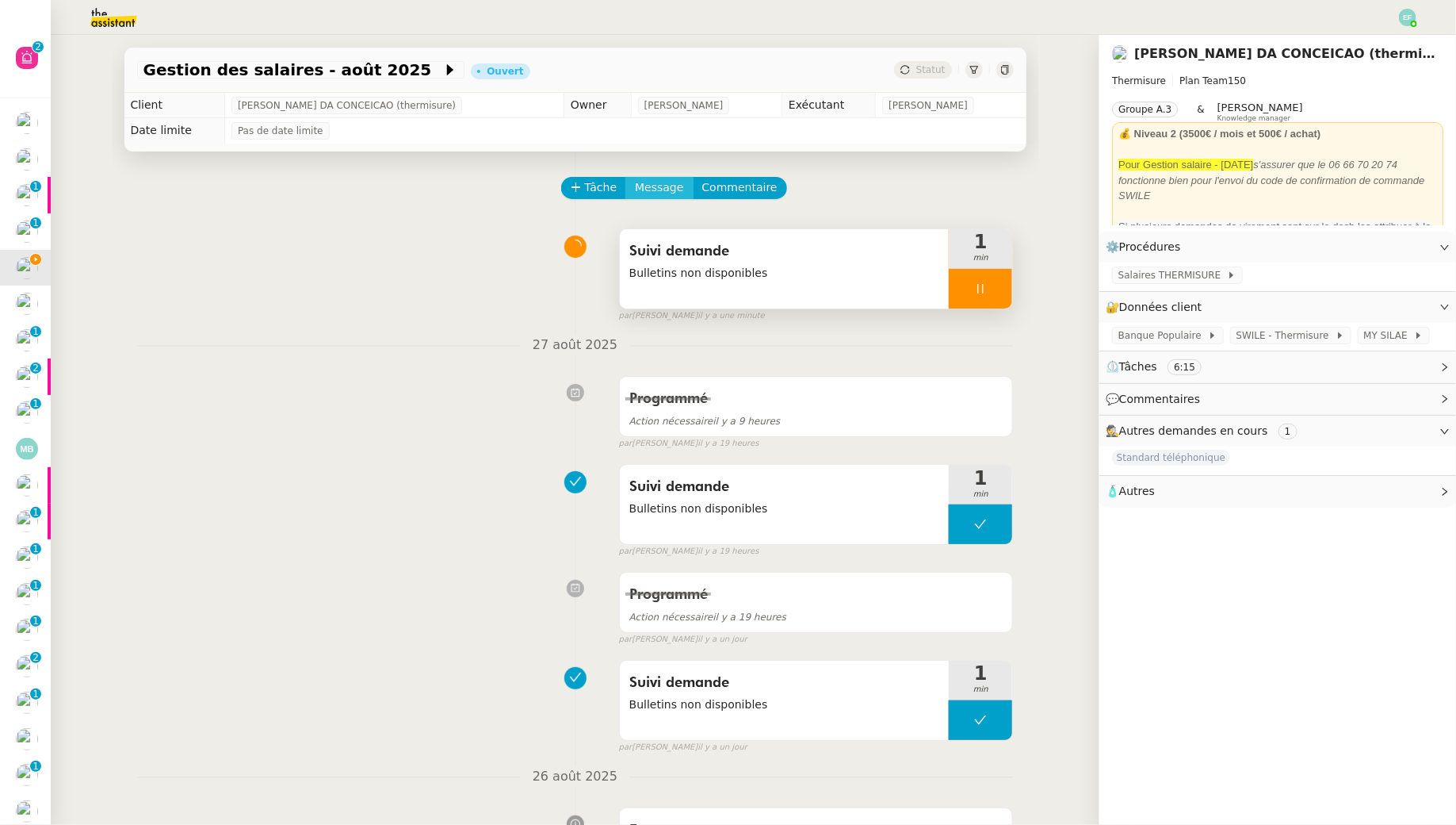
click at [662, 179] on span "Message" at bounding box center [659, 188] width 48 height 18
click at [682, 236] on span "Nouvelle conversation" at bounding box center [728, 233] width 140 height 13
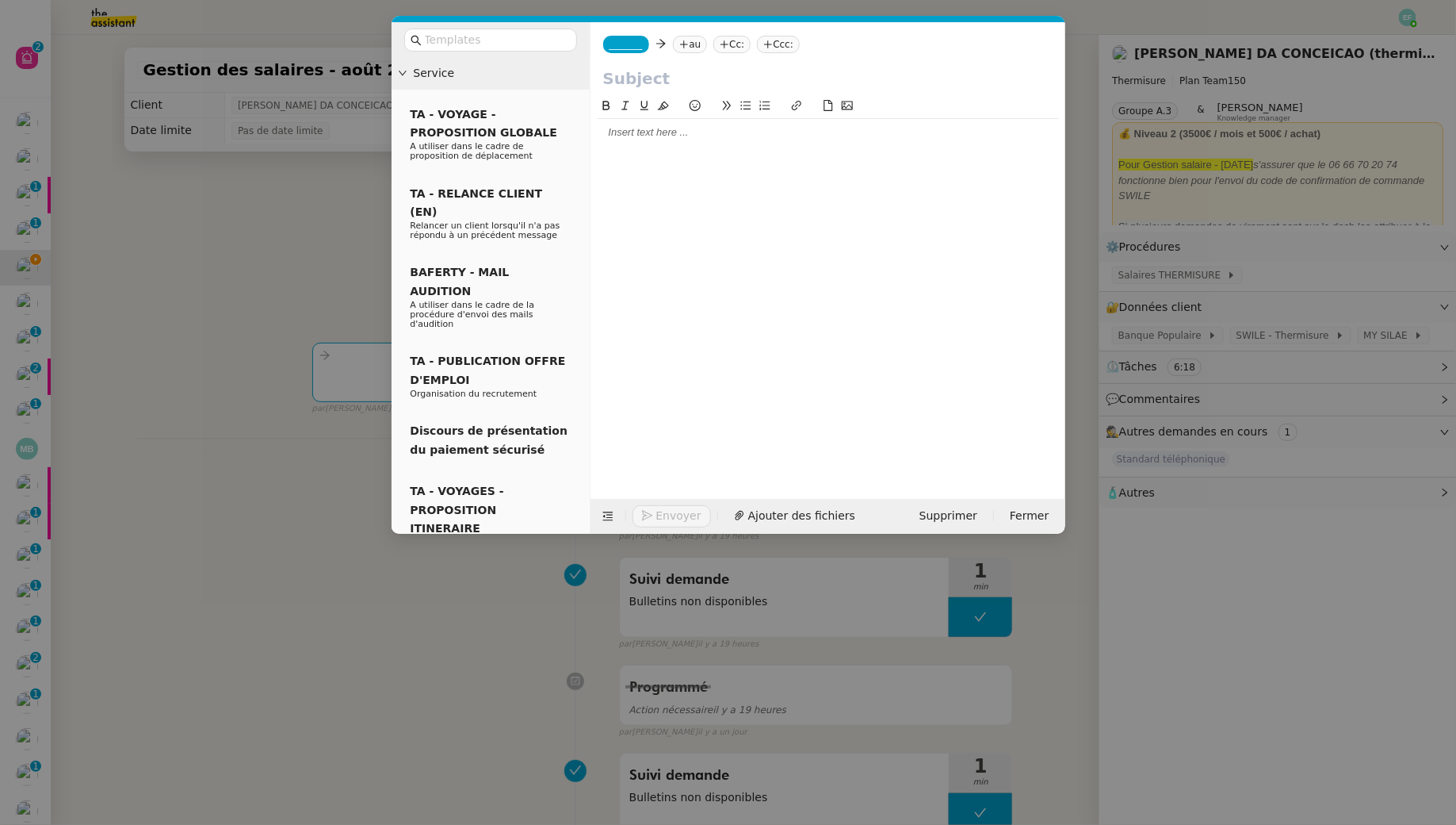
click at [692, 34] on div "_______ au Cc: Ccc:" at bounding box center [827, 44] width 474 height 44
click at [692, 38] on nz-tag "au" at bounding box center [690, 44] width 34 height 17
click at [934, 66] on input "text" at bounding box center [827, 78] width 449 height 24
click at [749, 49] on nz-tag "Cc:" at bounding box center [731, 44] width 37 height 17
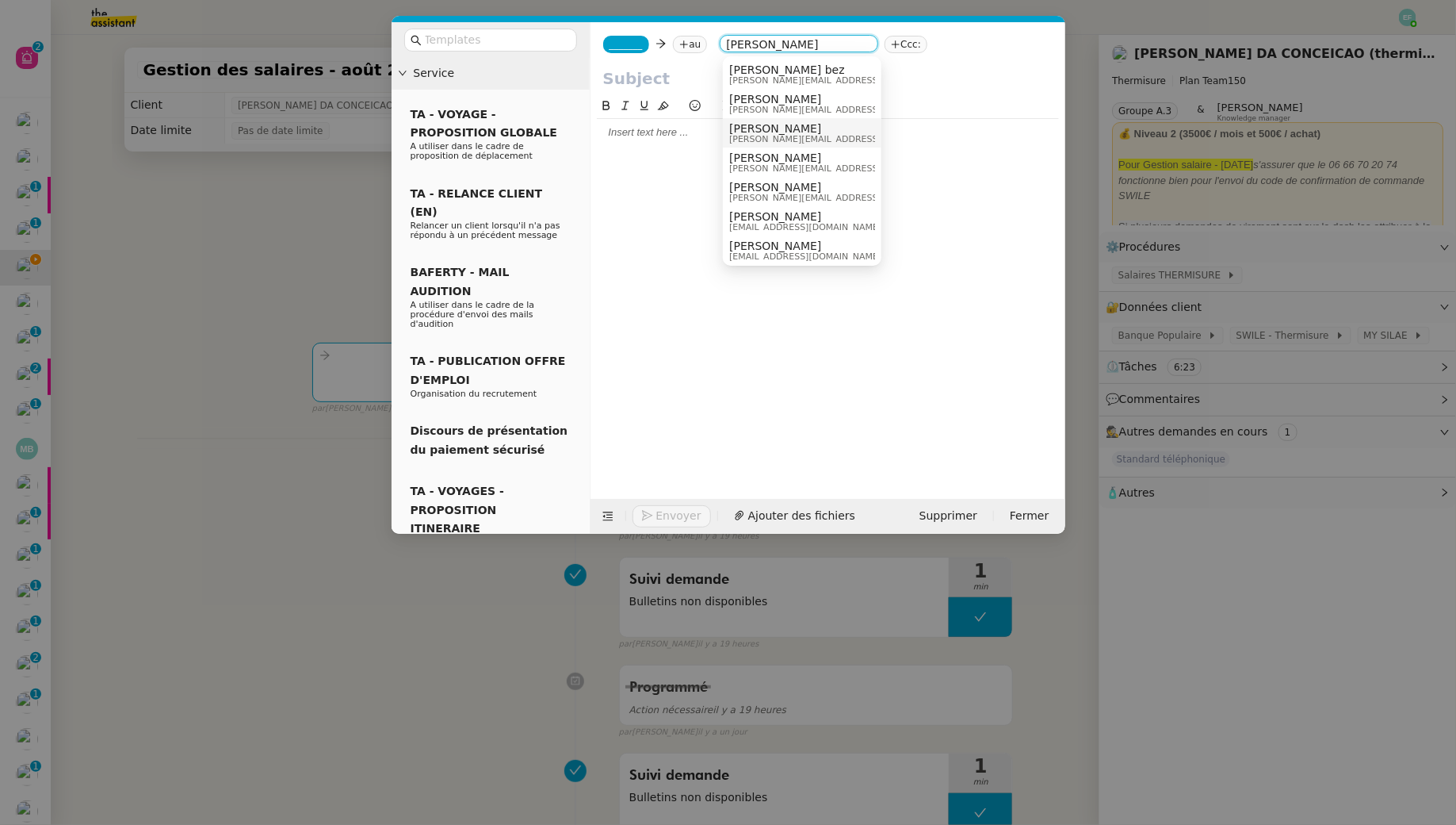
type input "jeremy"
click at [793, 129] on span "[PERSON_NAME]" at bounding box center [842, 129] width 225 height 13
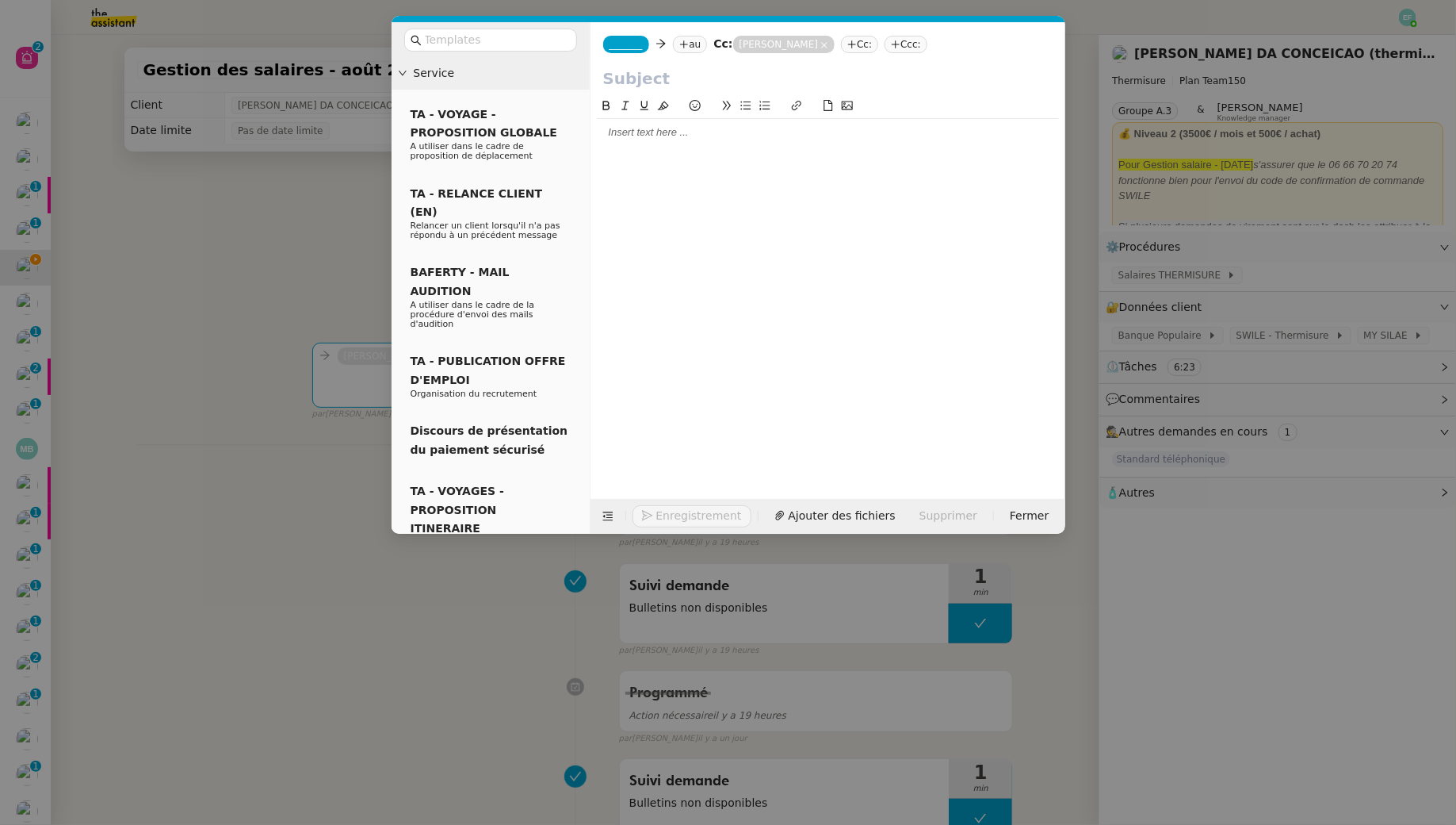
click at [694, 46] on nz-tag "au" at bounding box center [690, 44] width 34 height 17
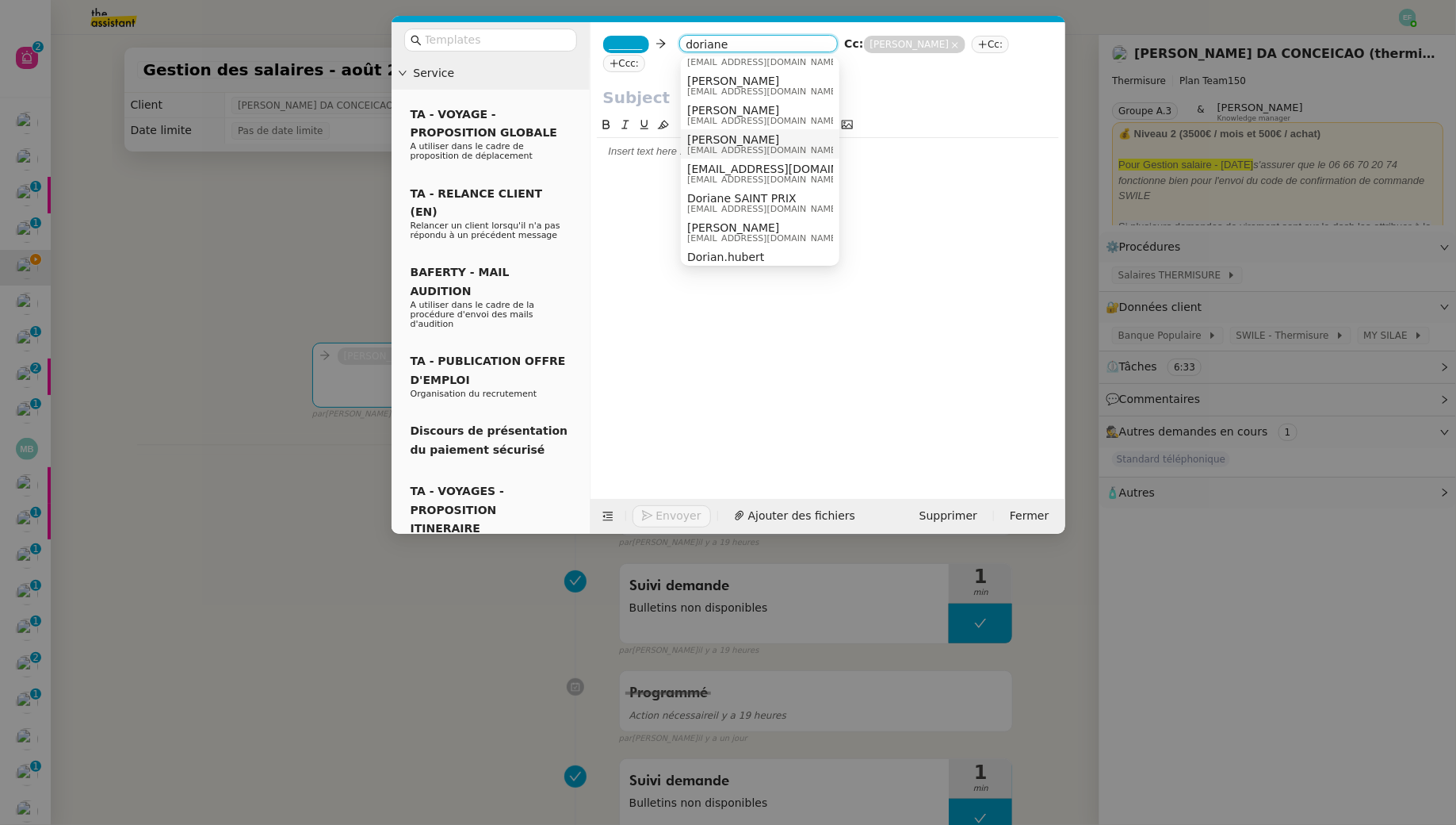
scroll to position [44, 0]
type input "doriane"
click at [762, 196] on span "Doriane SAINT PRIX" at bounding box center [764, 201] width 152 height 13
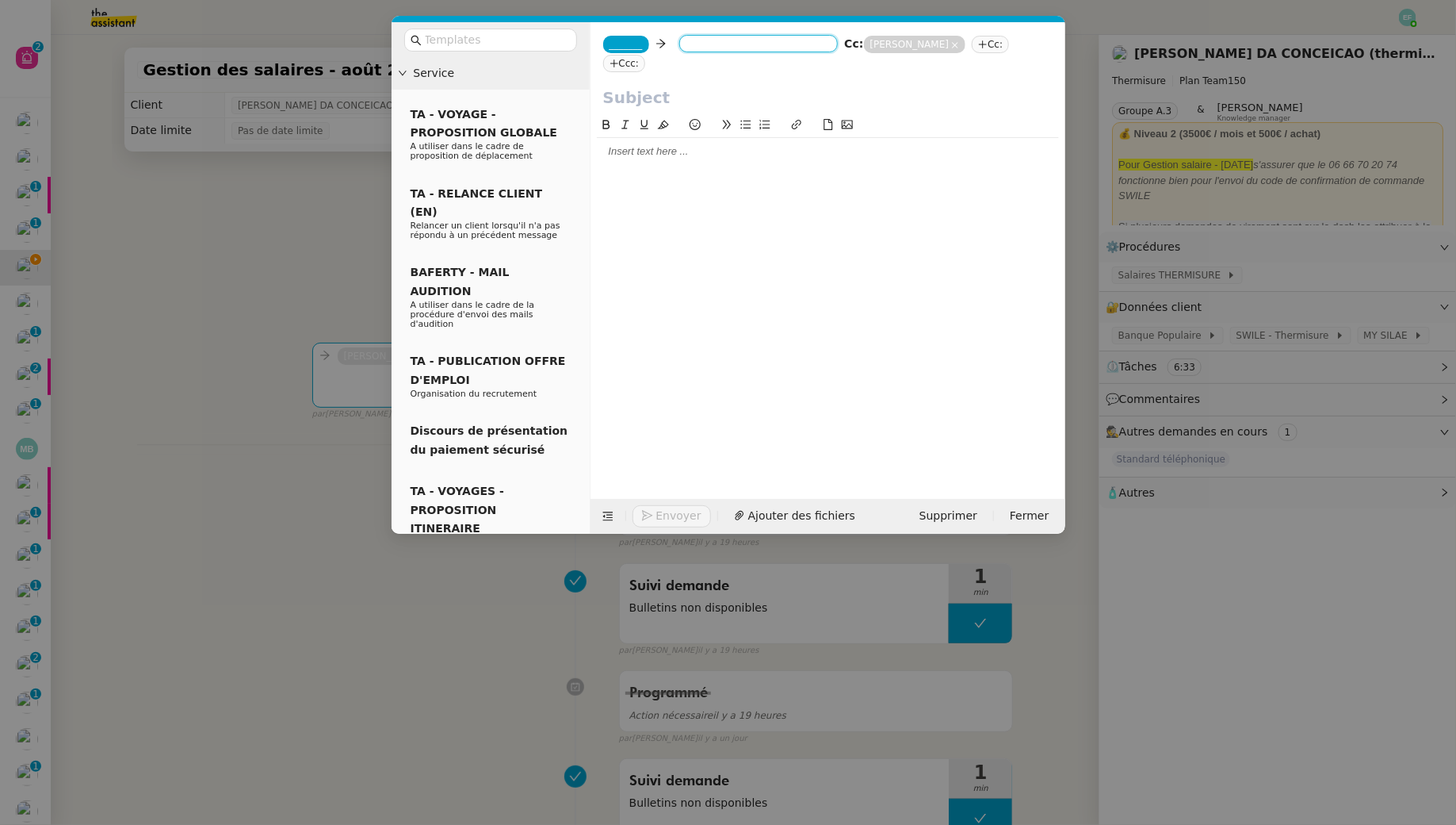
scroll to position [0, 0]
click at [635, 51] on nz-tag "_______" at bounding box center [626, 44] width 46 height 17
click at [732, 79] on span "victoria.assistante@thermisure.fr" at bounding box center [685, 81] width 152 height 9
click at [275, 258] on nz-modal-container "Service TA - VOYAGE - PROPOSITION GLOBALE A utiliser dans le cadre de propositi…" at bounding box center [728, 412] width 1456 height 825
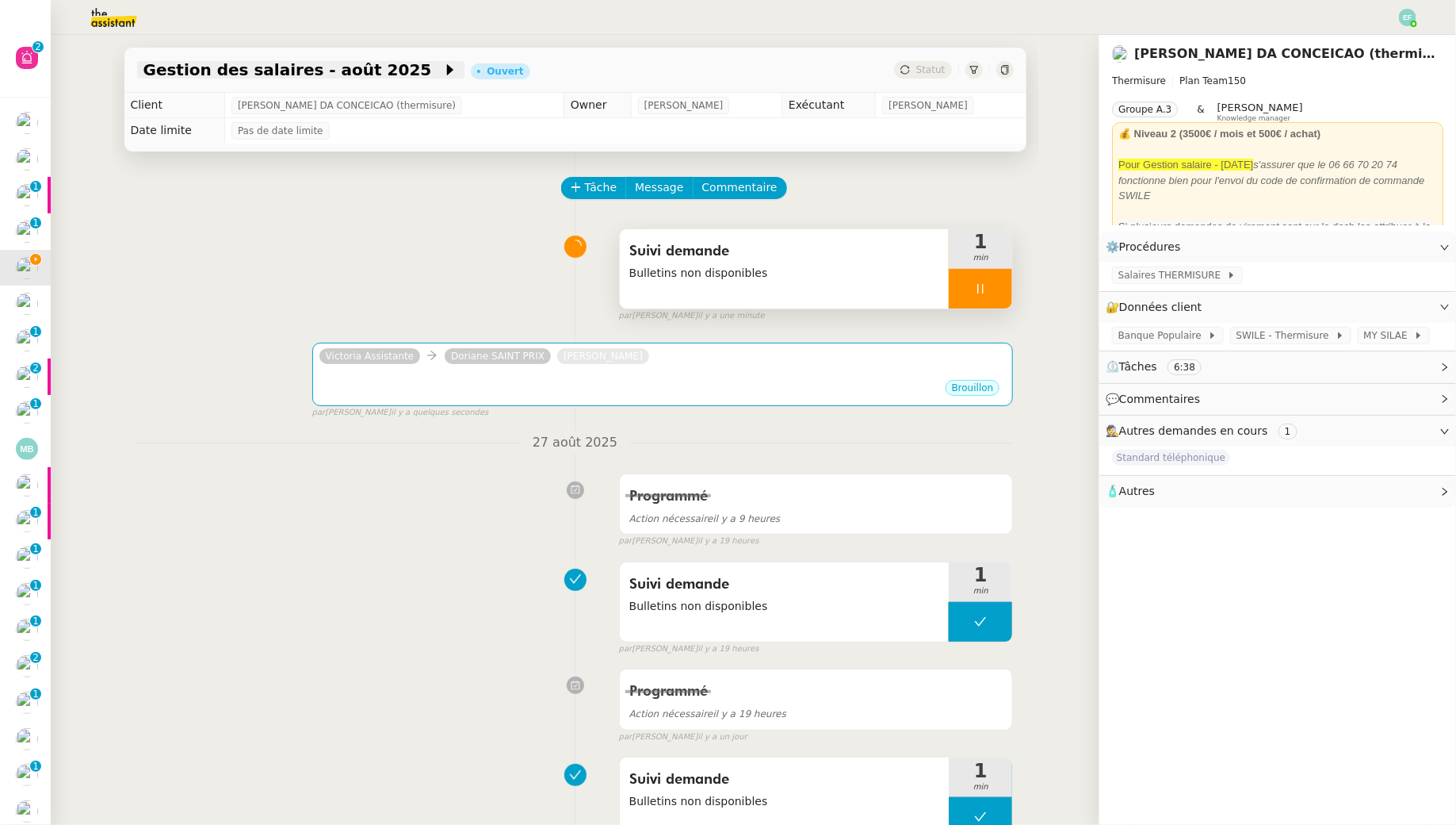
click at [352, 75] on span "Gestion des salaires - août 2025" at bounding box center [293, 69] width 299 height 15
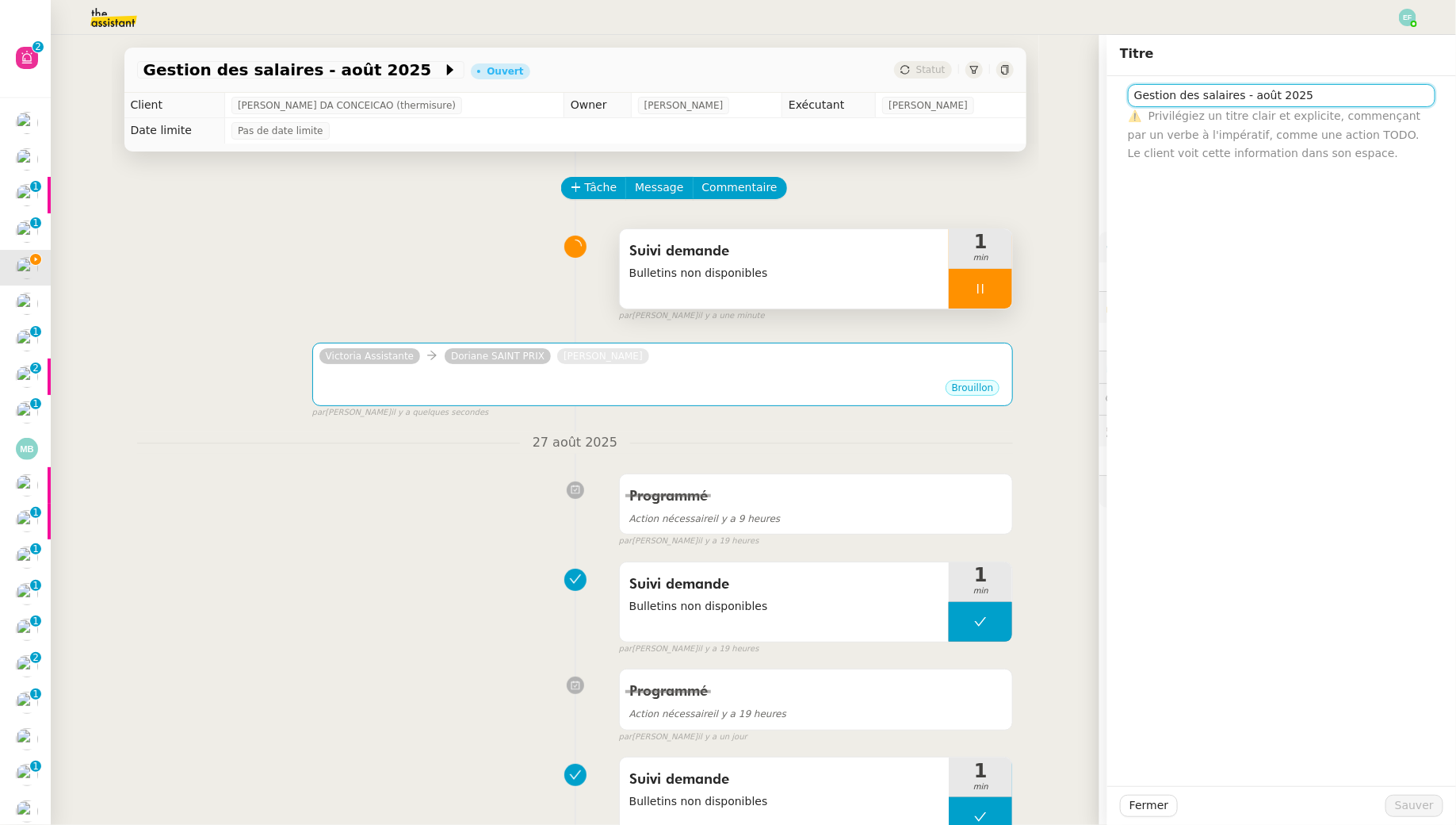
click at [1208, 95] on input "Gestion des salaires - août 2025" at bounding box center [1281, 95] width 308 height 23
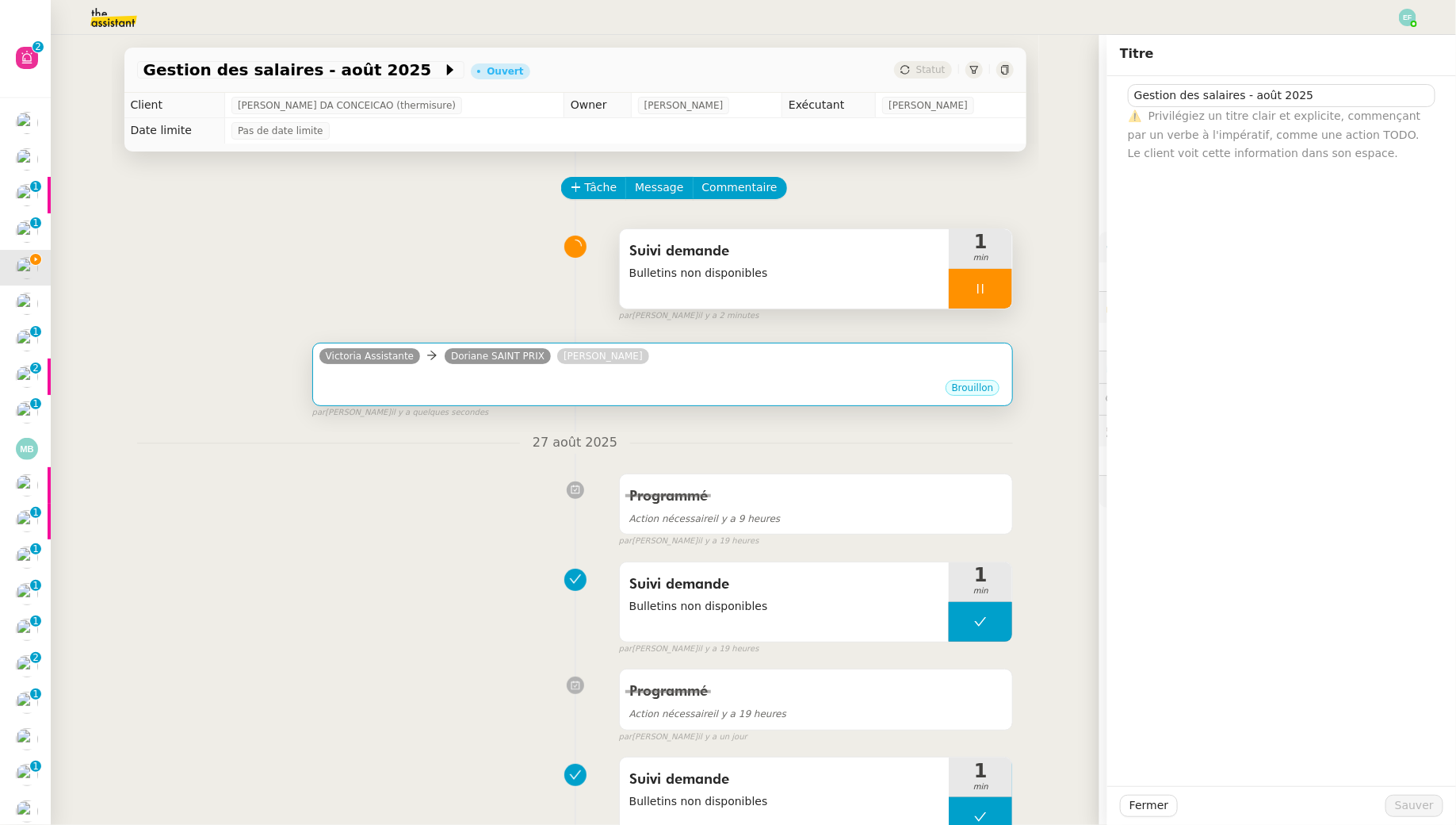
click at [850, 352] on div "Victoria Assistante Doriane SAINT PRIX Jeremy JULIARD" at bounding box center [663, 358] width 688 height 24
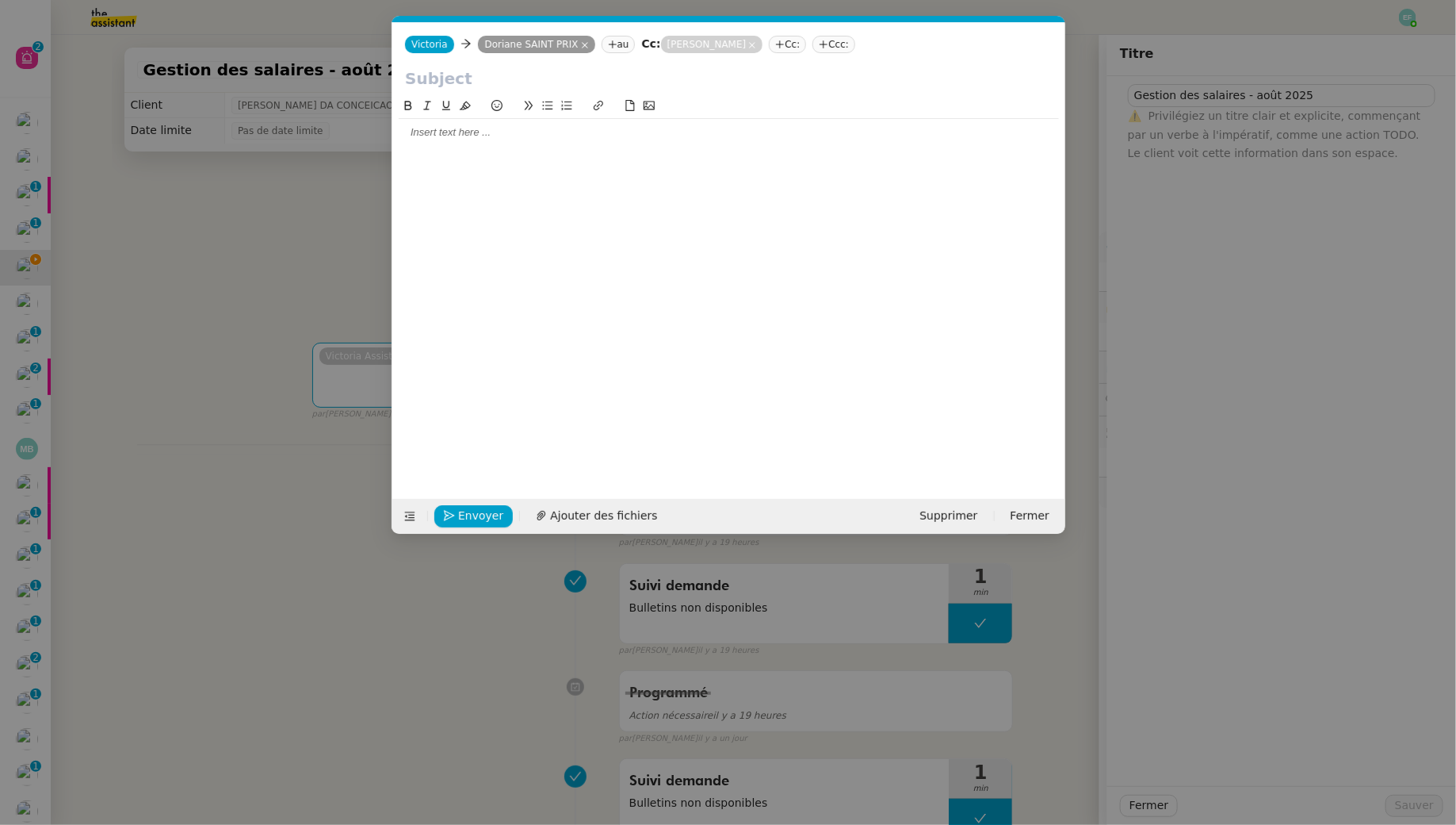
scroll to position [0, 34]
click at [509, 78] on input "text" at bounding box center [729, 78] width 648 height 24
paste input "Gestion des salaires - août 2025"
type input "Gestion des salaires - août 2025"
click at [499, 136] on div at bounding box center [729, 133] width 660 height 15
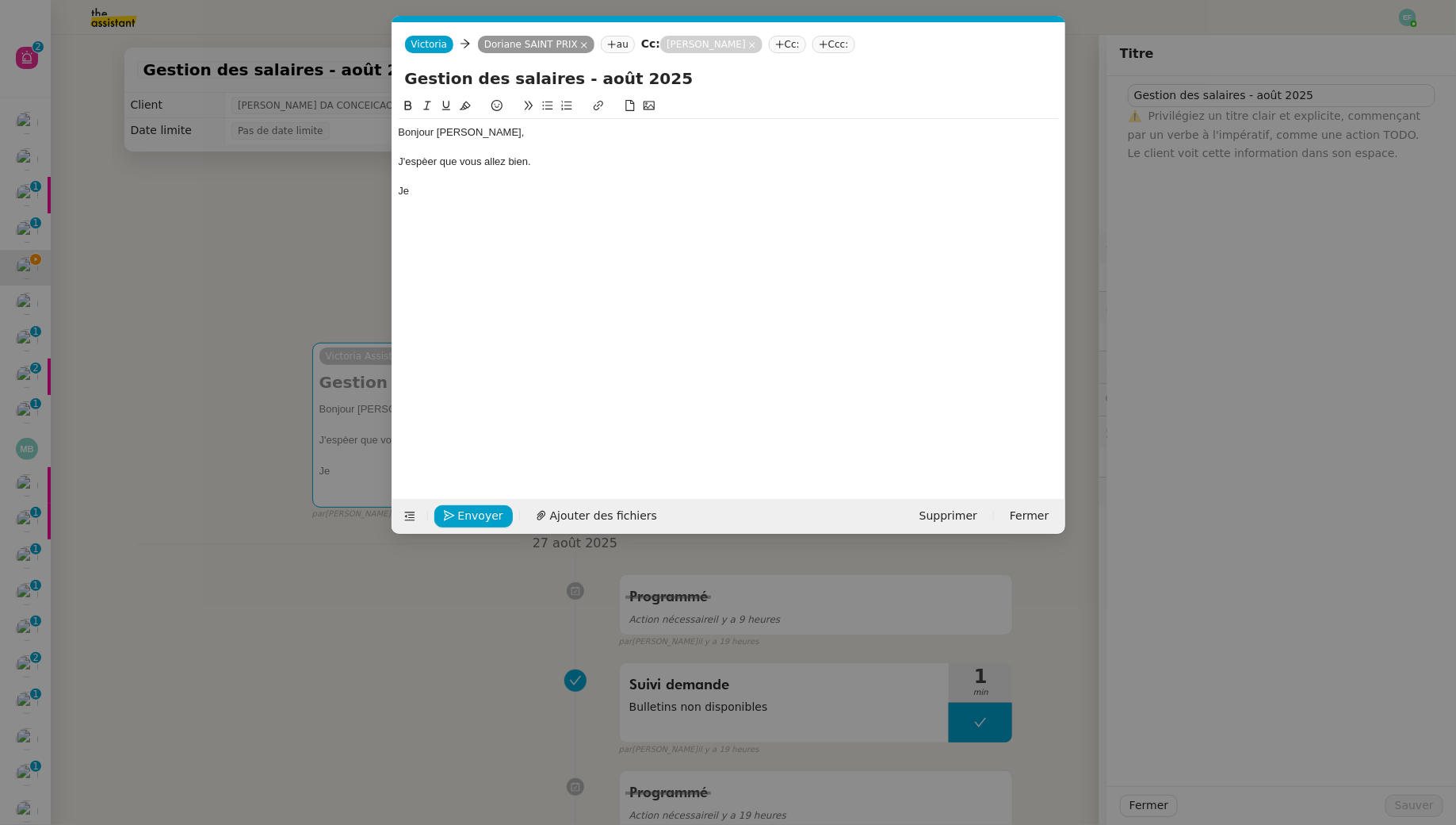
click at [429, 164] on div "J'espèer que vous allez bien." at bounding box center [729, 162] width 660 height 15
click at [442, 190] on div "Je" at bounding box center [729, 192] width 660 height 15
click at [254, 239] on nz-modal-container "Service TA - VOYAGE - PROPOSITION GLOBALE A utiliser dans le cadre de propositi…" at bounding box center [728, 412] width 1456 height 825
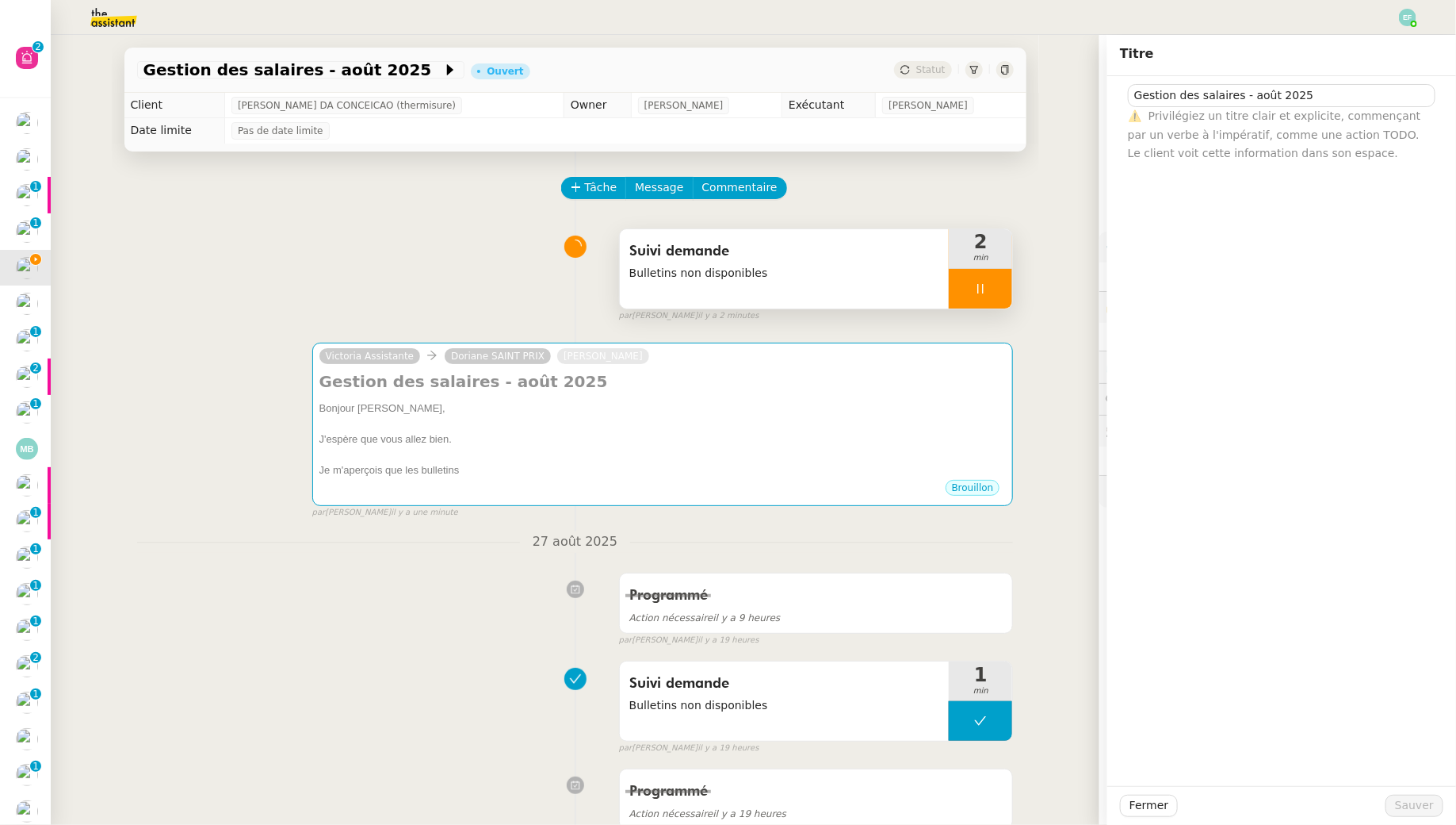
click at [1003, 284] on div at bounding box center [981, 289] width 64 height 40
click at [974, 289] on div at bounding box center [964, 289] width 32 height 40
click at [899, 288] on div "Suivi demande Bulletins non disponibles" at bounding box center [784, 269] width 329 height 79
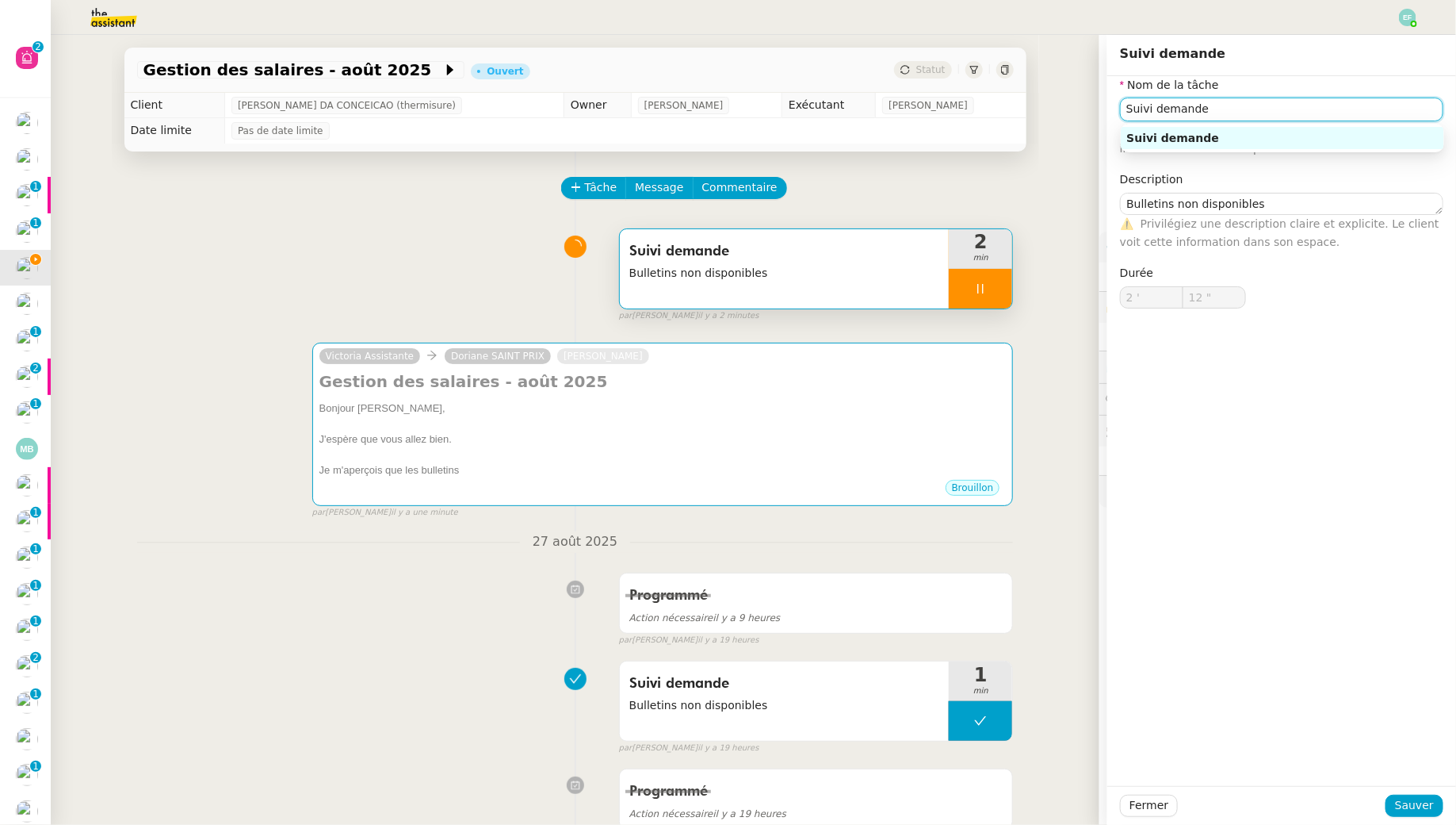
click at [1334, 107] on input "Suivi demande" at bounding box center [1282, 108] width 324 height 23
type input "Suivi demande +"
type input "13 ""
type input "Suivi demande + envoi d'"
type input "14 ""
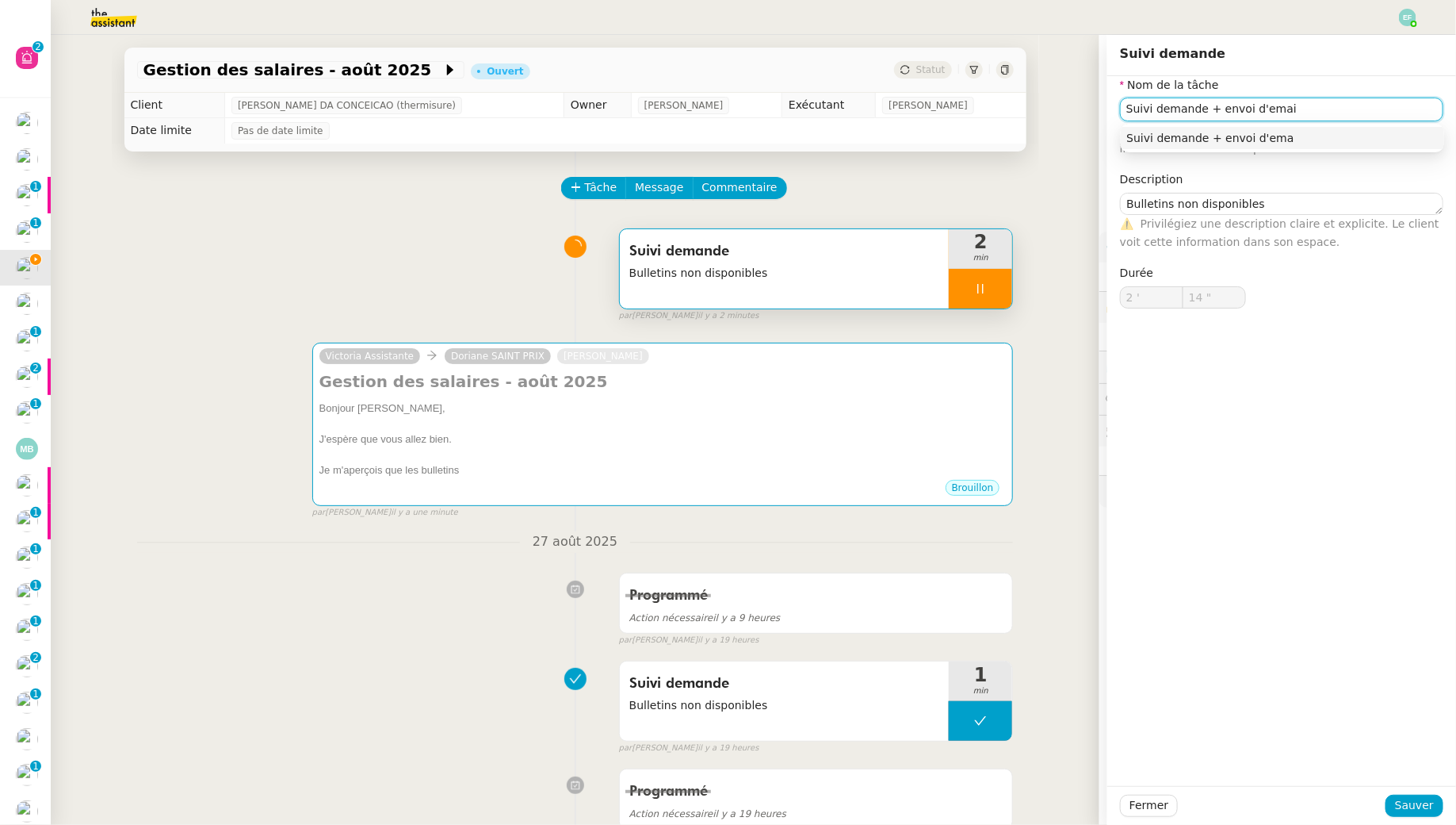
type input "Suivi demande + envoi d'email"
type input "15 ""
type input "Suivi demande + envoi d'email"
click at [1427, 795] on button "Sauver" at bounding box center [1414, 806] width 58 height 22
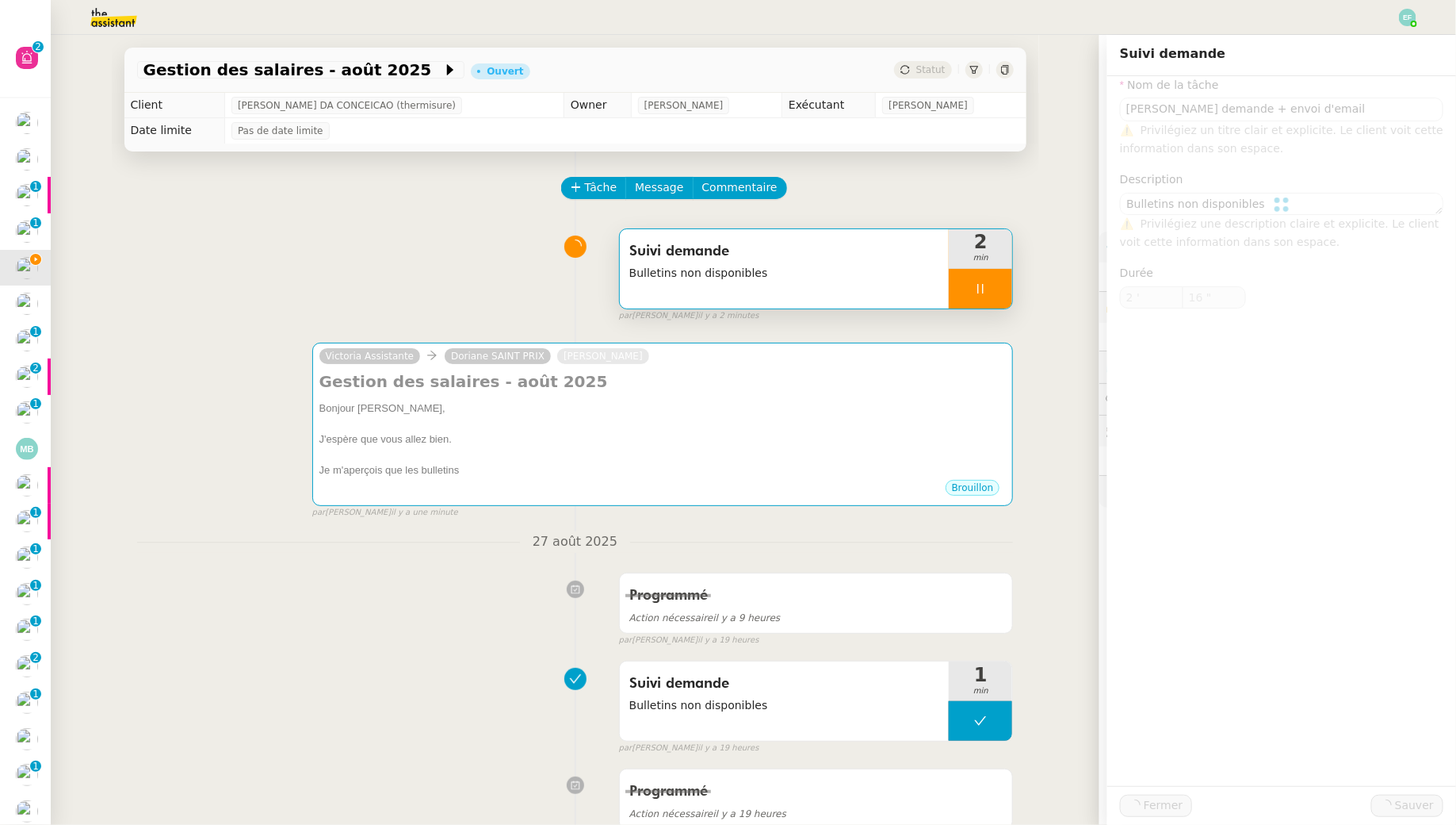
type input "17 ""
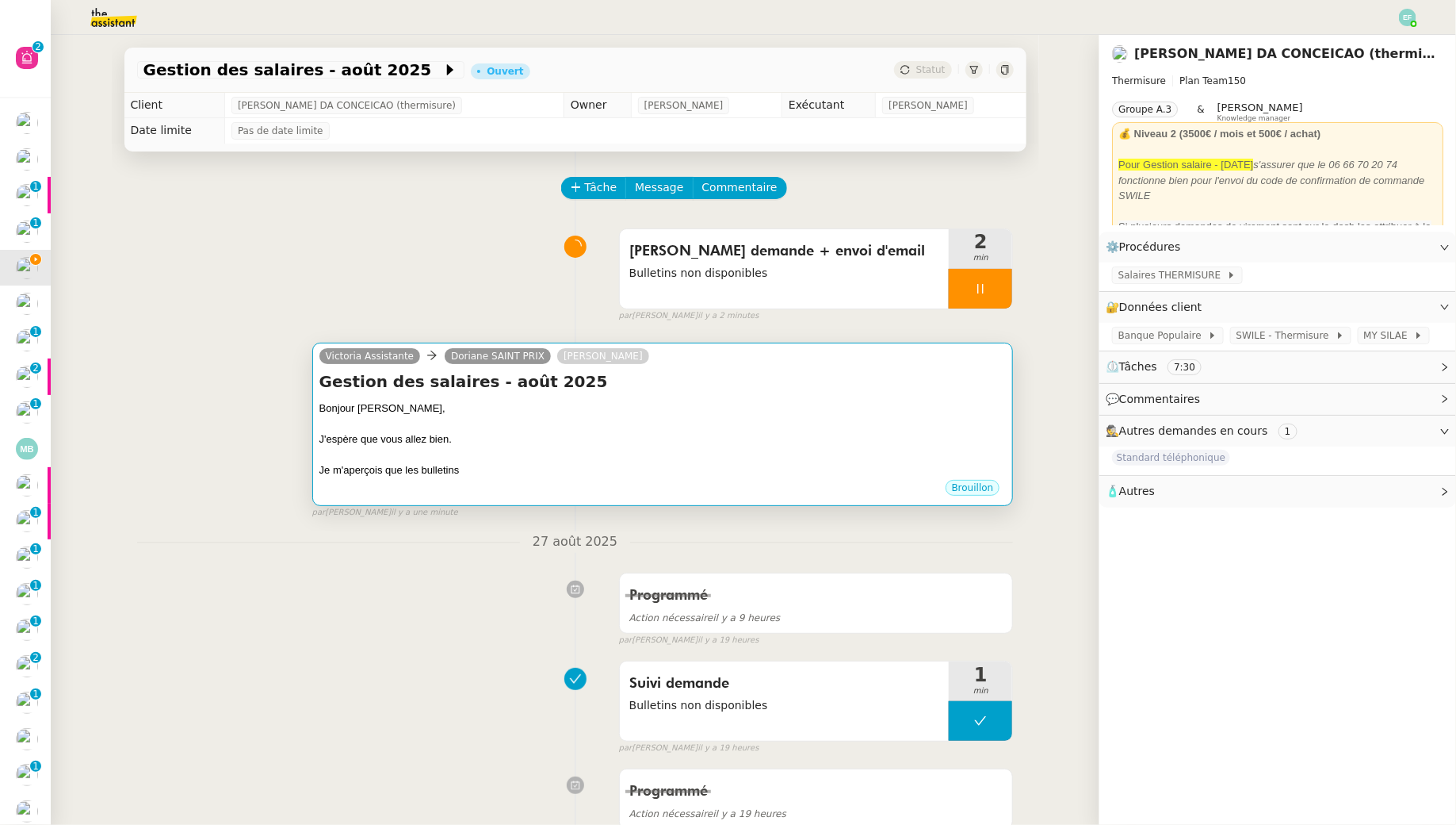
click at [866, 390] on h4 "Gestion des salaires - août 2025" at bounding box center [663, 381] width 688 height 22
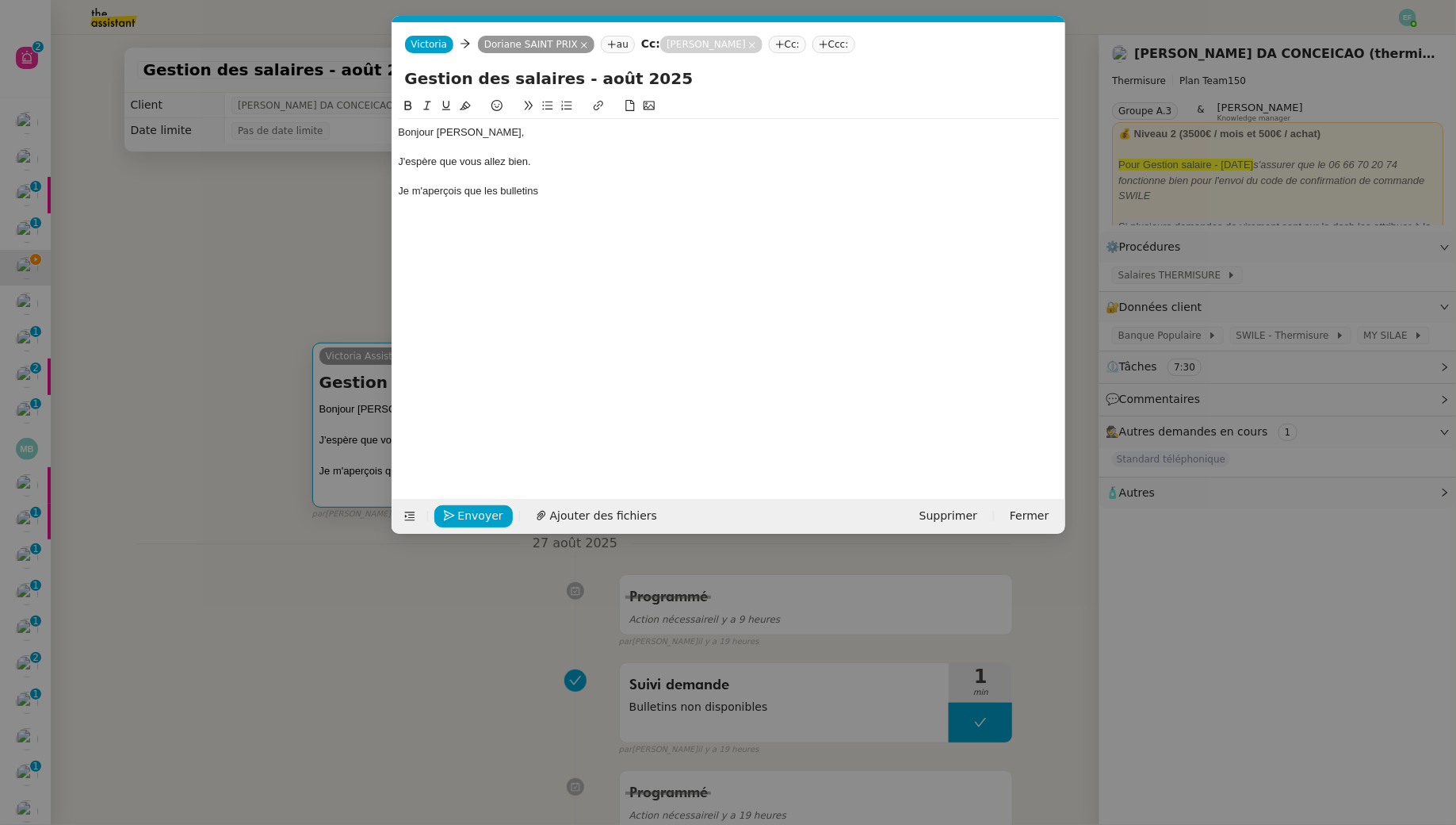
scroll to position [0, 34]
click at [570, 203] on div "Bonjour Doriane, J'espère que vous allez bien. Je m'aperçois que les bulletins" at bounding box center [729, 162] width 660 height 85
click at [308, 240] on nz-modal-container "Service TA - VOYAGE - PROPOSITION GLOBALE A utiliser dans le cadre de propositi…" at bounding box center [728, 412] width 1456 height 825
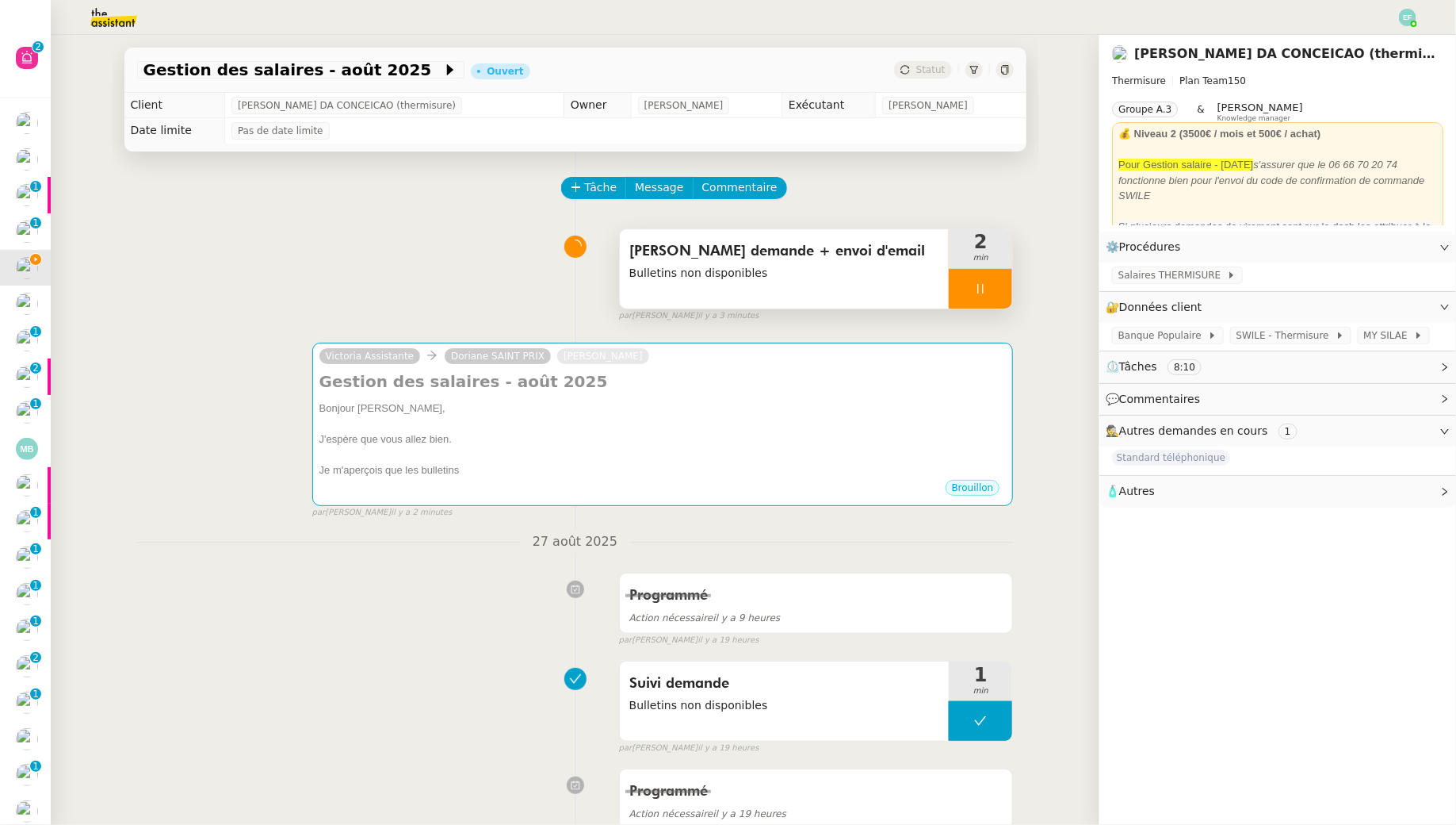
click at [986, 287] on icon at bounding box center [981, 289] width 13 height 13
click at [963, 285] on icon at bounding box center [965, 289] width 5 height 9
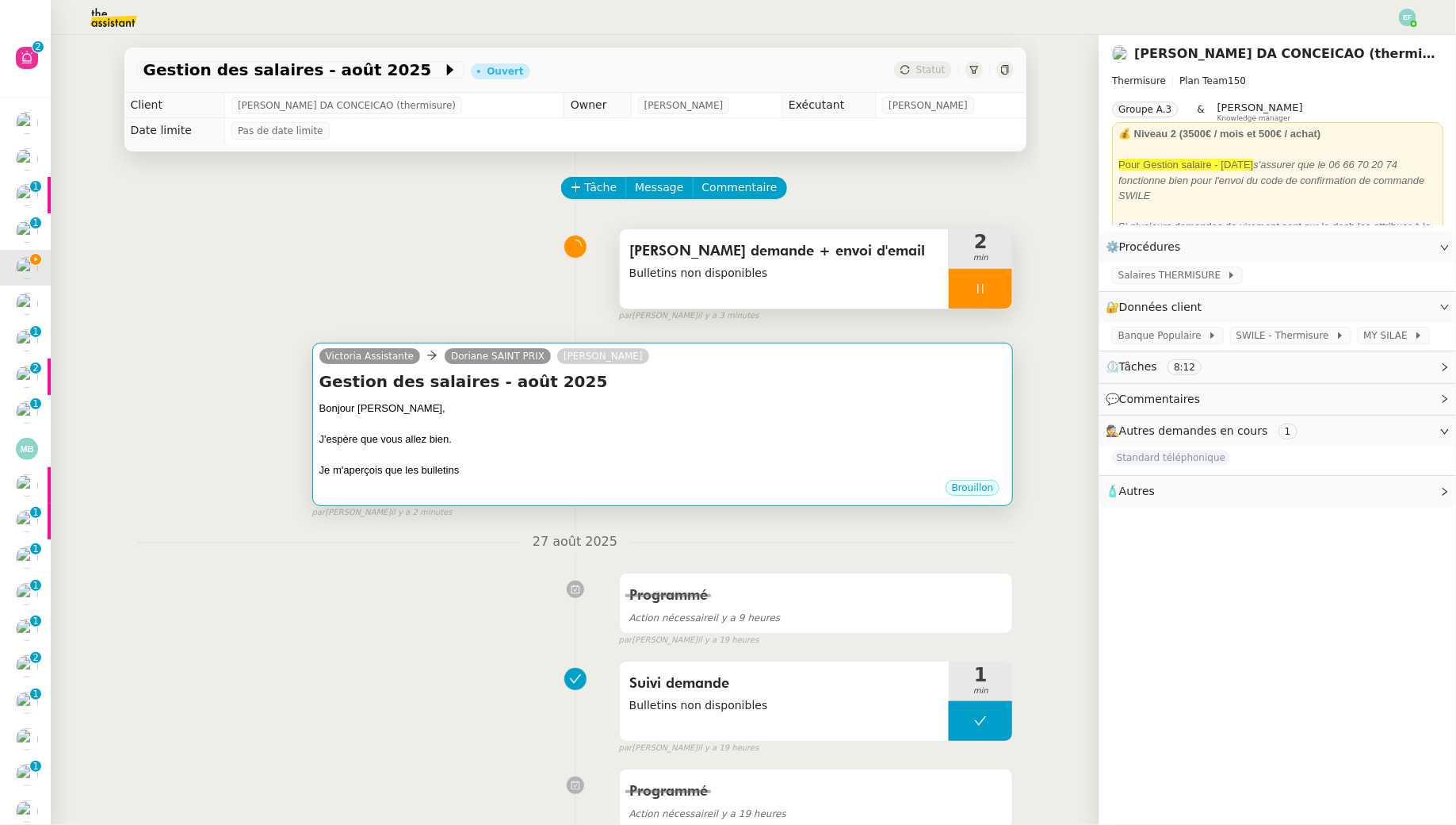
click at [904, 377] on h4 "Gestion des salaires - août 2025" at bounding box center [663, 381] width 688 height 22
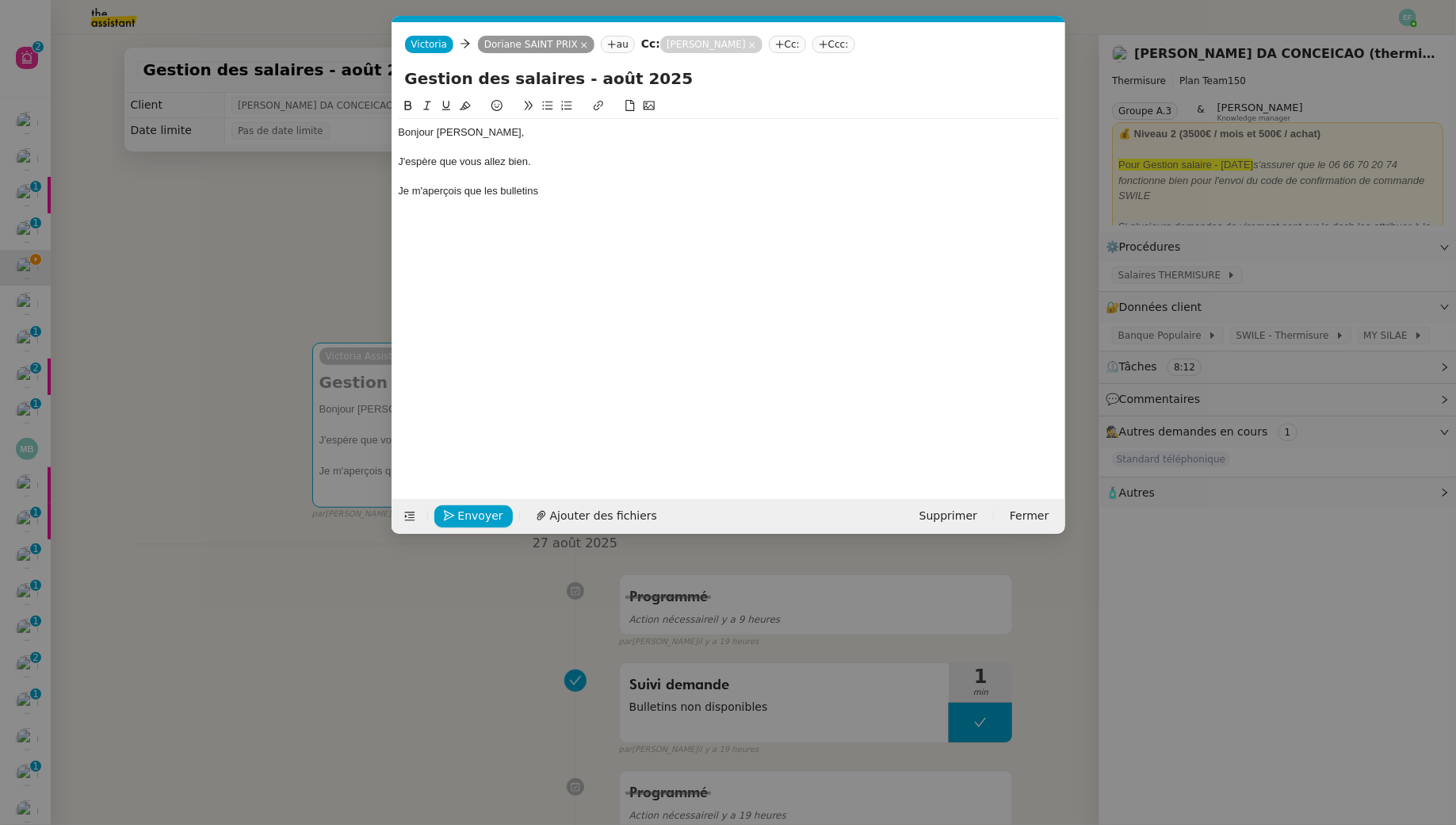
click at [601, 195] on div "Je m'aperçois que les bulletins" at bounding box center [729, 192] width 660 height 15
click at [337, 273] on nz-modal-container "Service TA - VOYAGE - PROPOSITION GLOBALE A utiliser dans le cadre de propositi…" at bounding box center [728, 412] width 1456 height 825
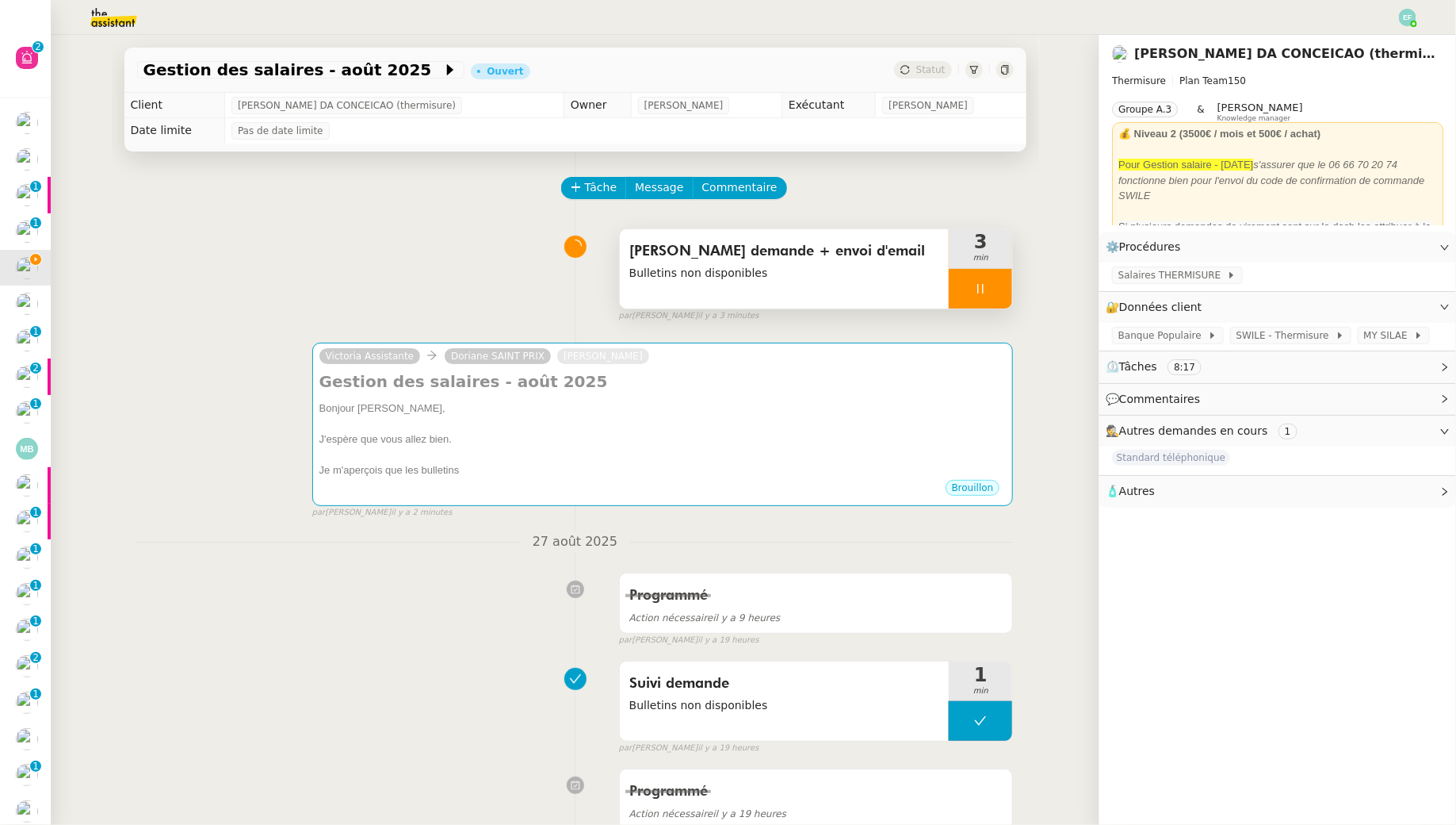
click at [994, 280] on div at bounding box center [981, 289] width 64 height 40
click at [976, 301] on div at bounding box center [964, 289] width 32 height 40
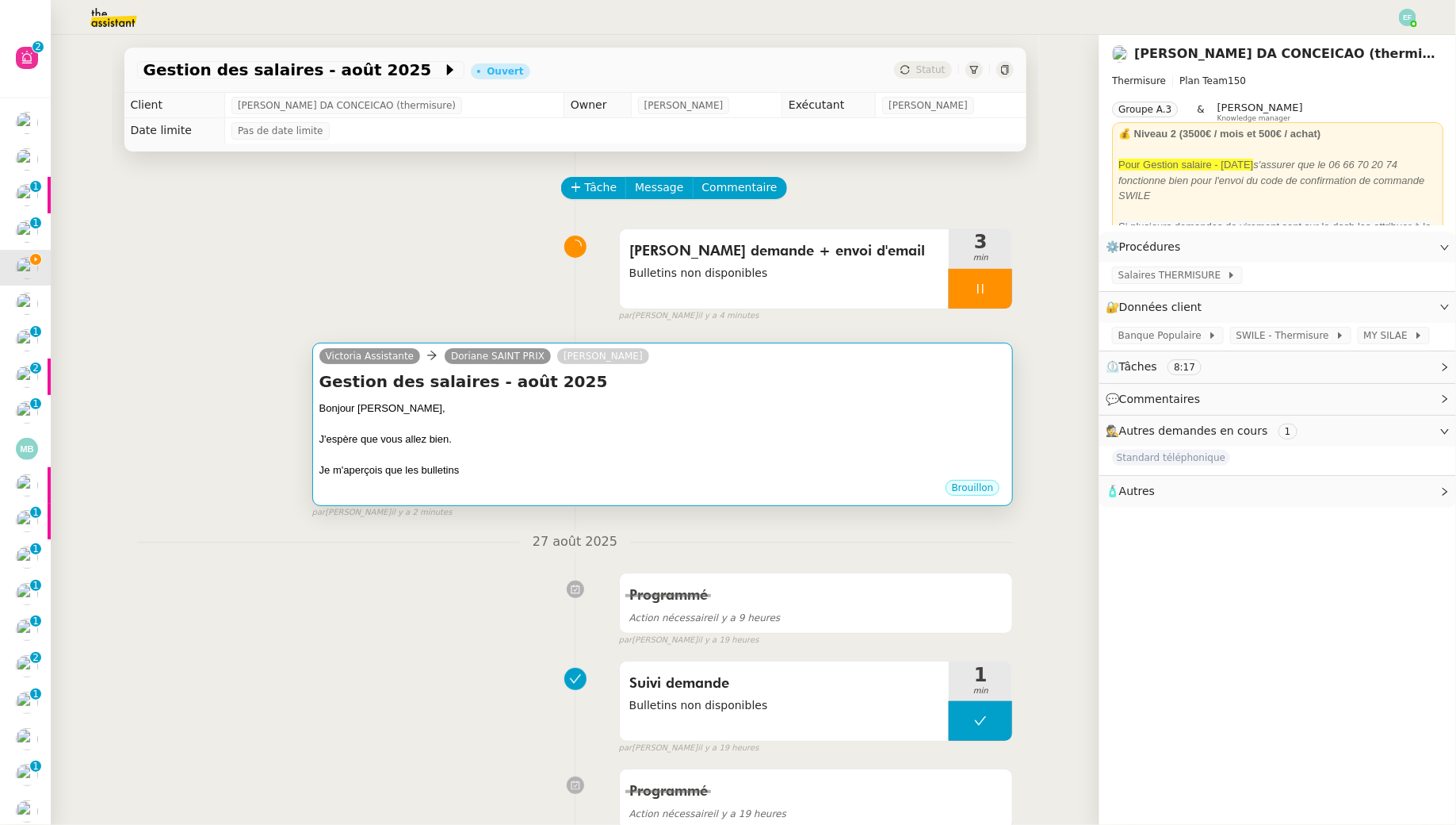
click at [915, 390] on h4 "Gestion des salaires - août 2025" at bounding box center [663, 381] width 688 height 22
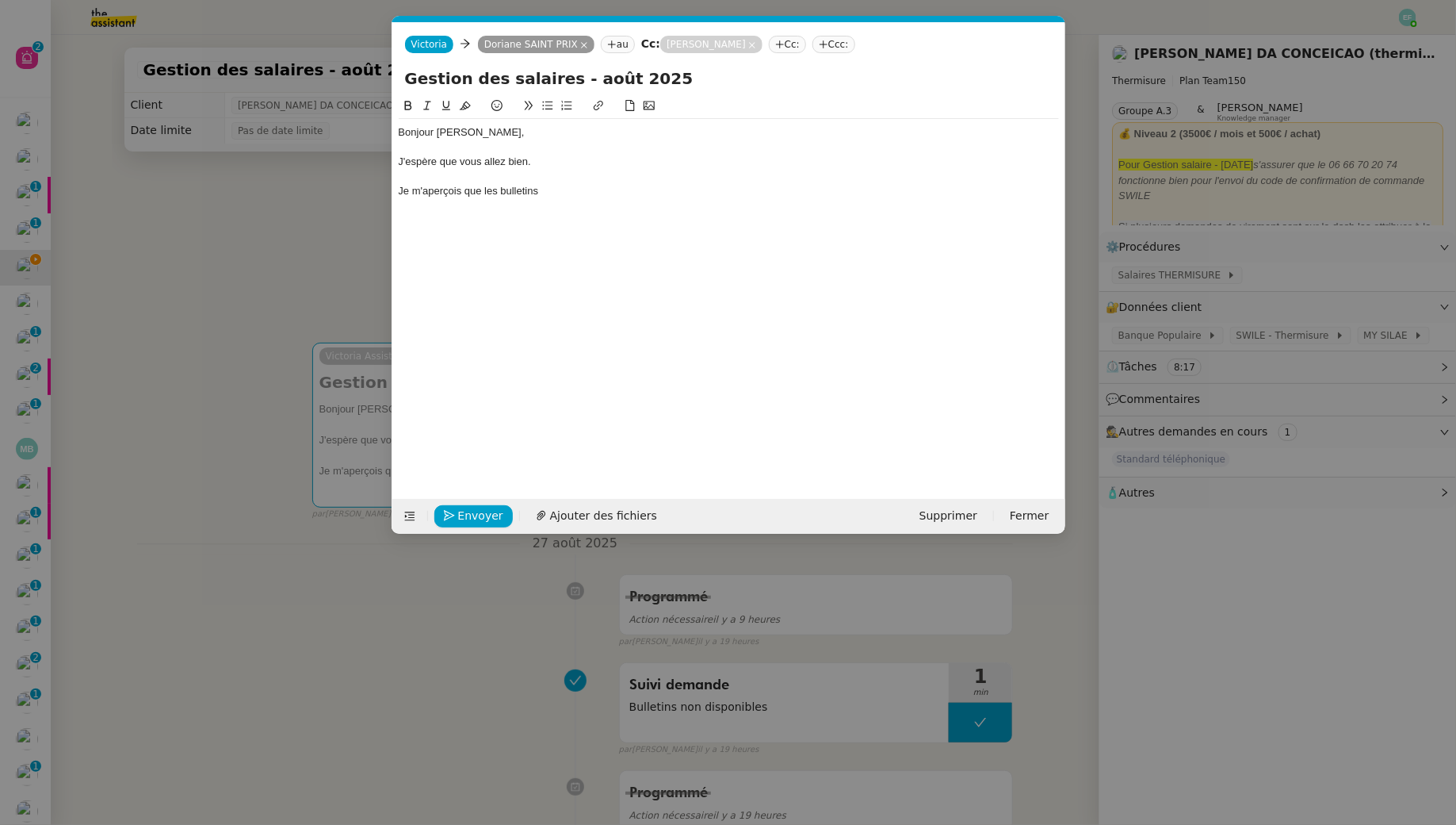
click at [631, 192] on div "Je m'aperçois que les bulletins" at bounding box center [729, 192] width 660 height 15
click at [329, 236] on nz-modal-container "Service TA - VOYAGE - PROPOSITION GLOBALE A utiliser dans le cadre de propositi…" at bounding box center [728, 412] width 1456 height 825
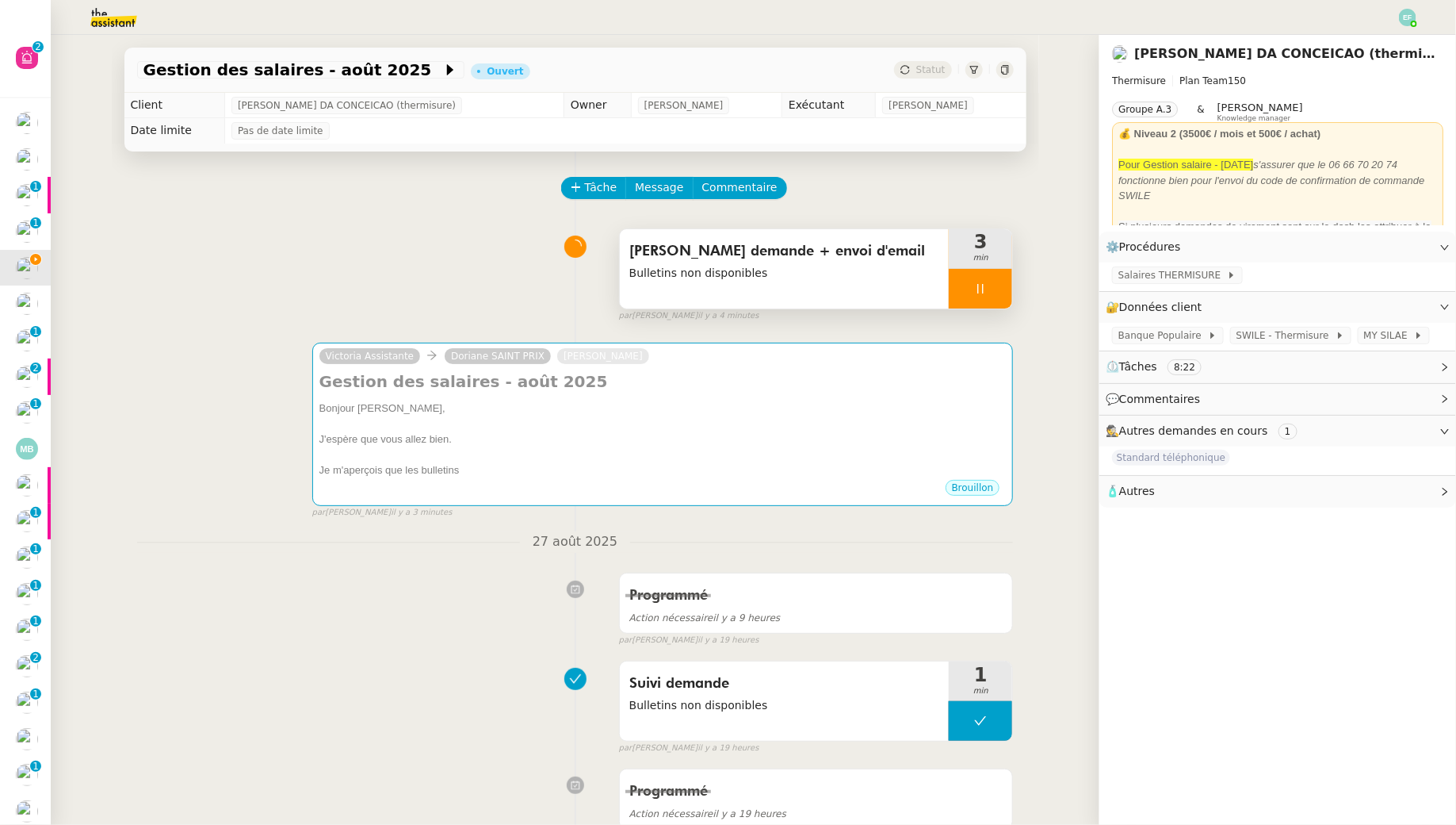
click at [985, 294] on div at bounding box center [981, 289] width 64 height 40
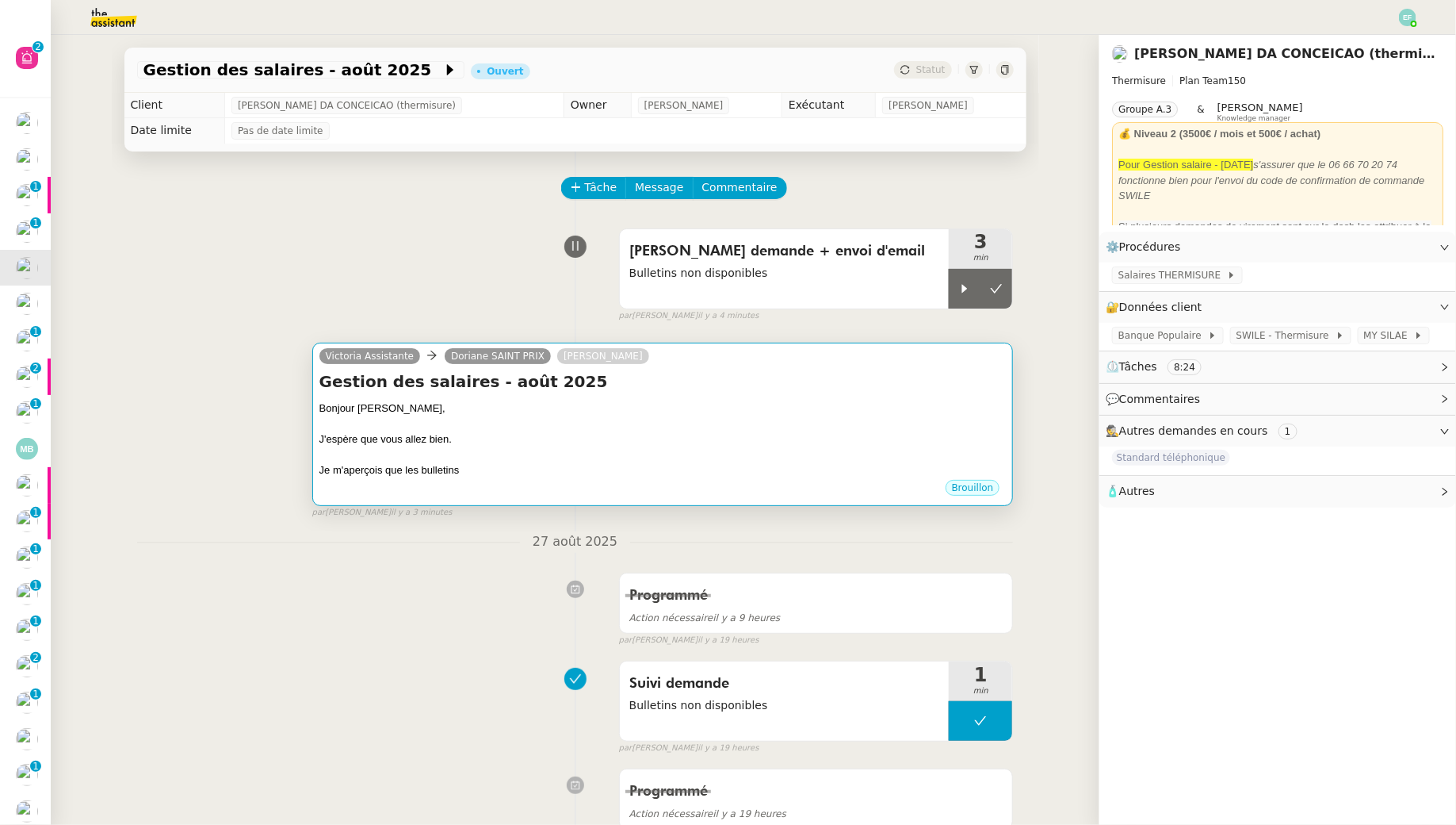
click at [901, 401] on div "Bonjour Doriane," at bounding box center [663, 408] width 688 height 15
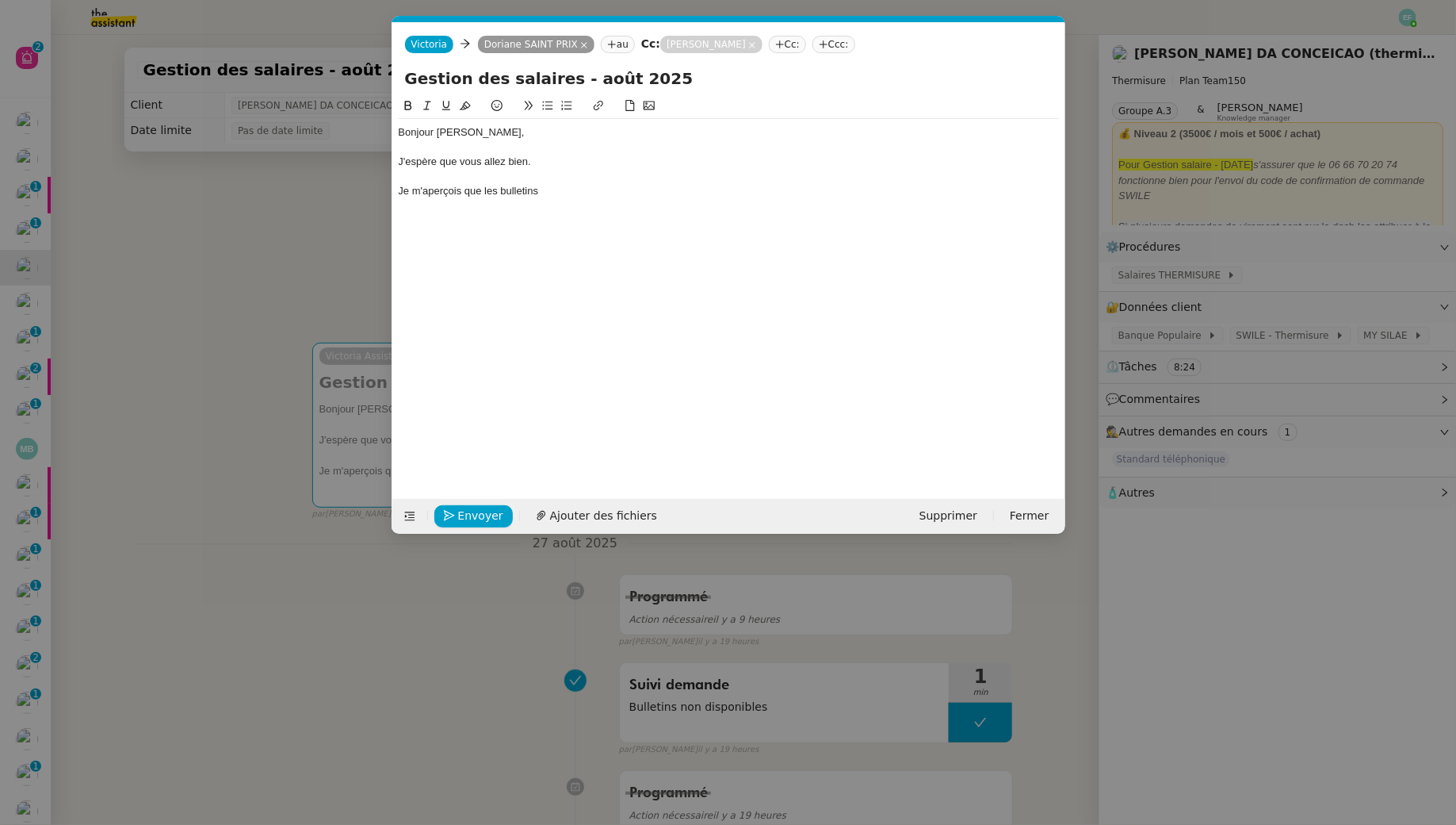
click at [322, 254] on nz-modal-container "Service TA - VOYAGE - PROPOSITION GLOBALE A utiliser dans le cadre de propositi…" at bounding box center [728, 412] width 1456 height 825
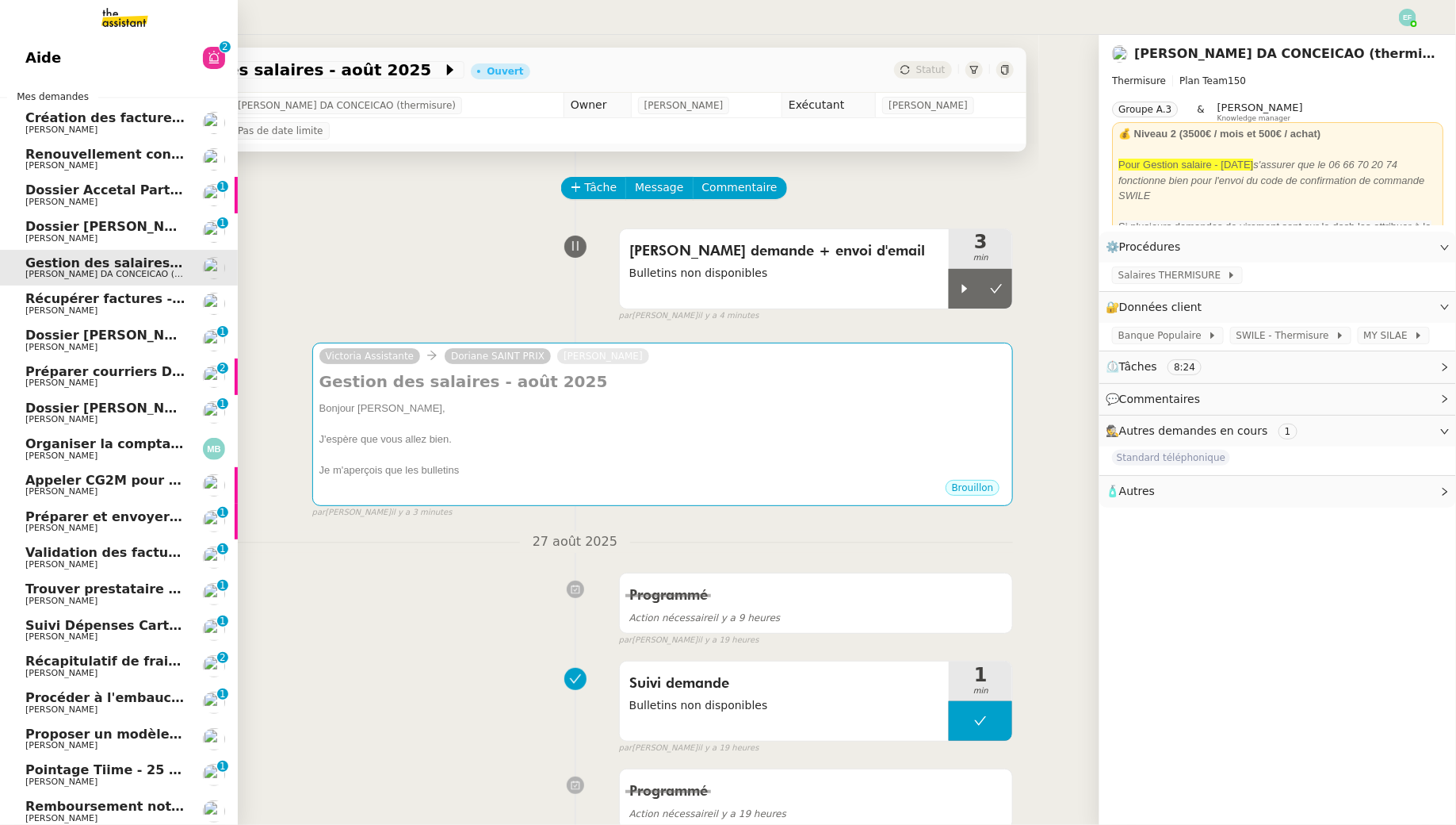
scroll to position [1, 0]
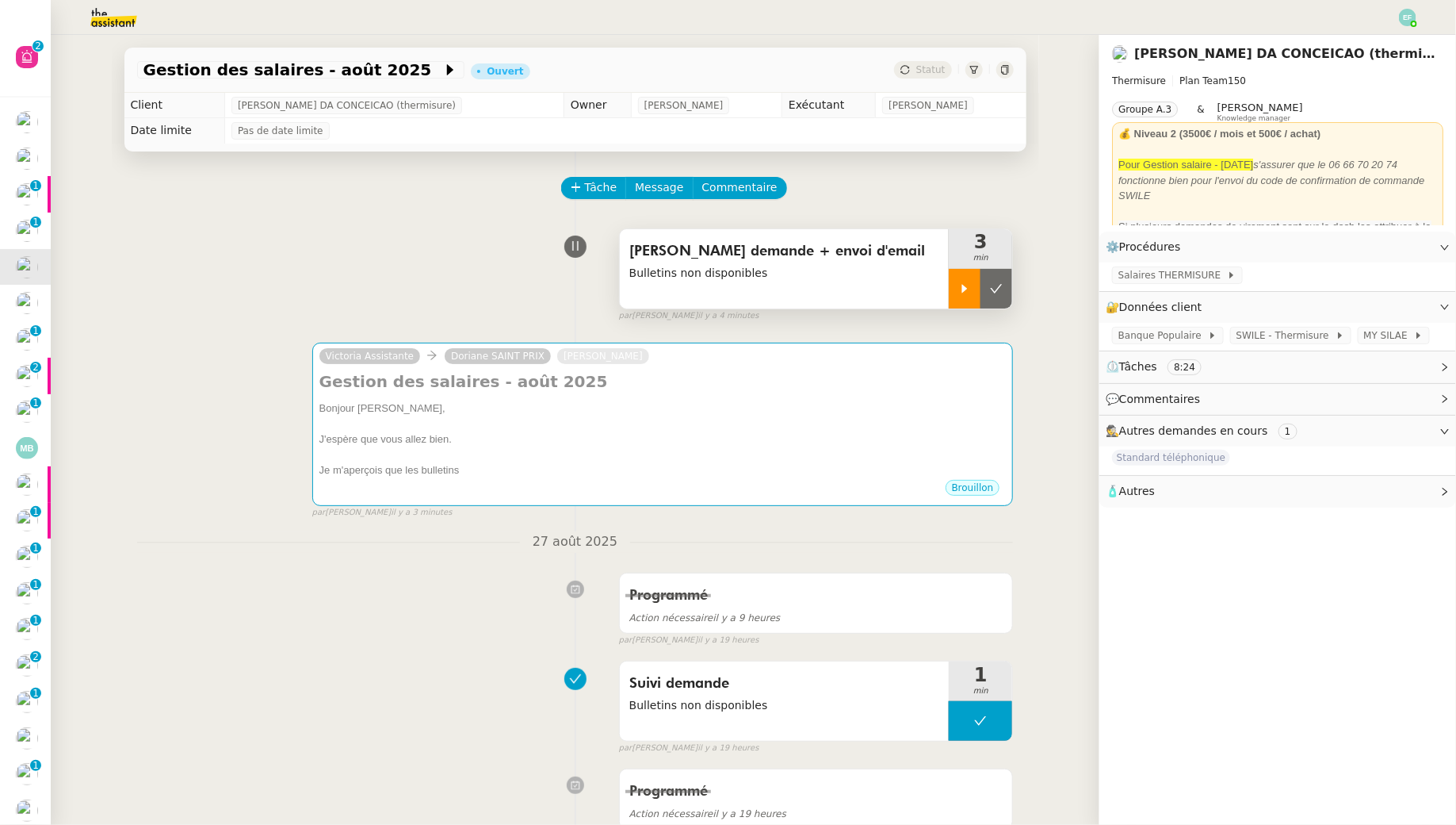
click at [964, 286] on icon at bounding box center [964, 289] width 13 height 13
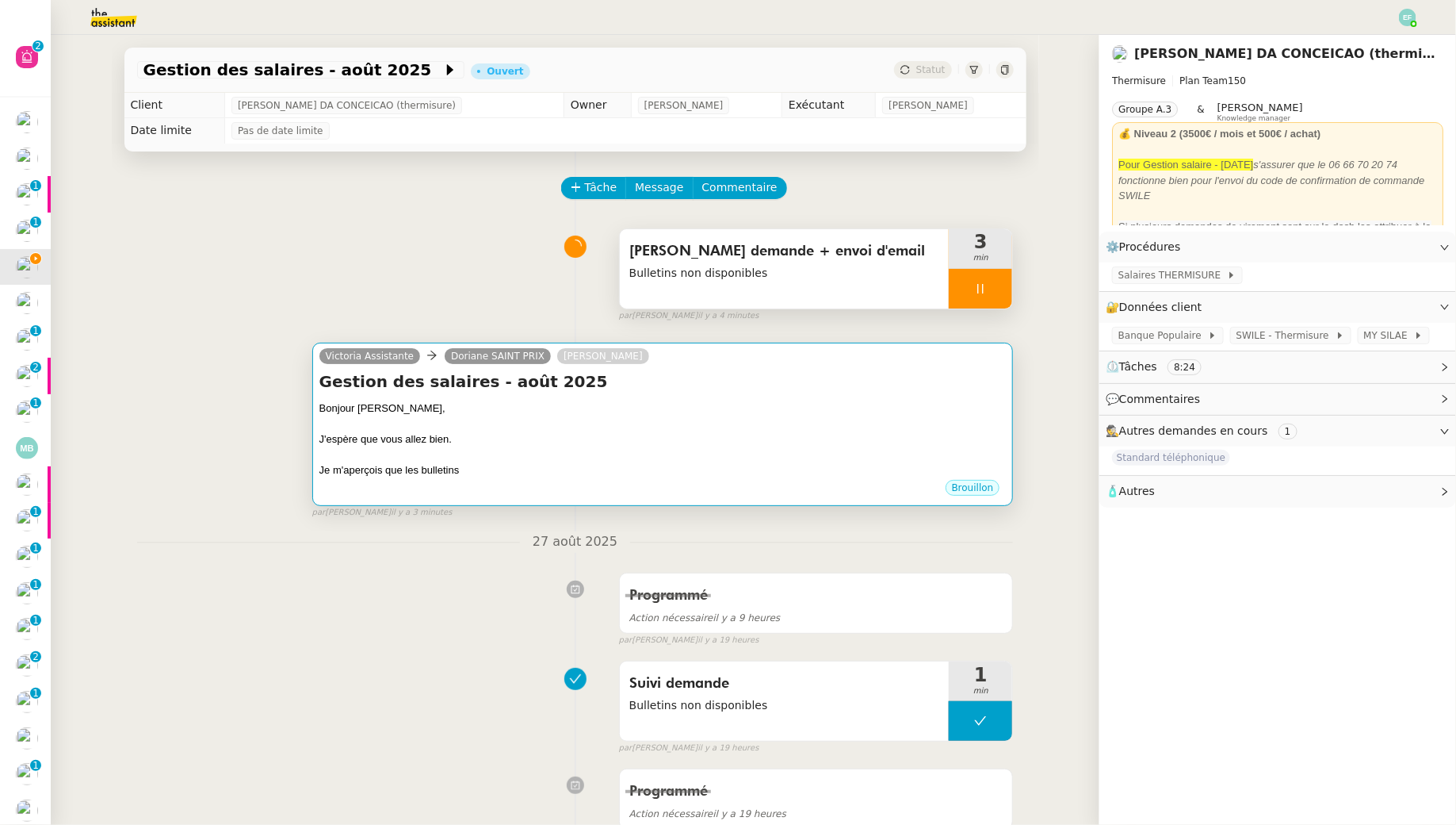
click at [845, 419] on div at bounding box center [663, 424] width 688 height 15
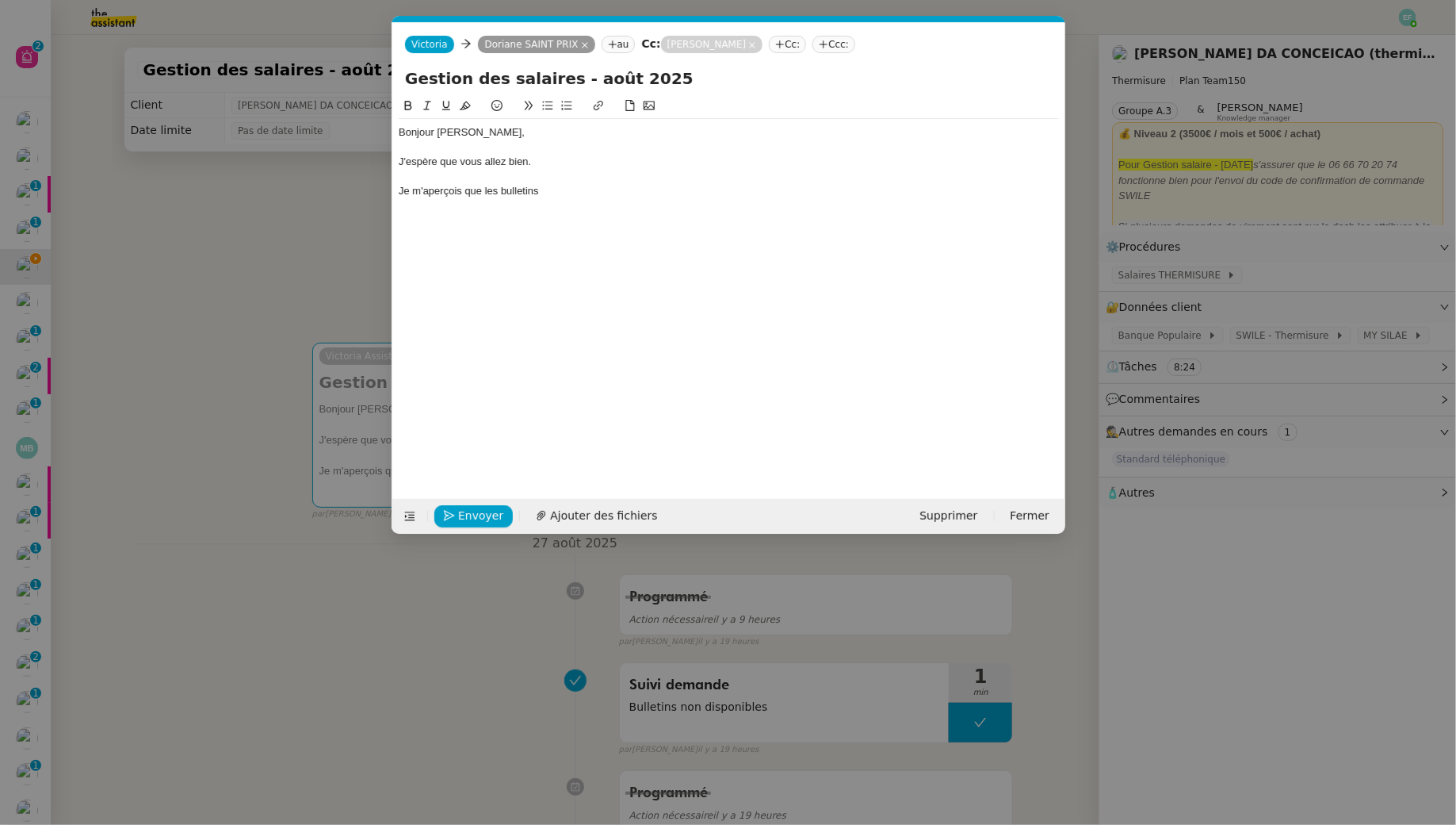
scroll to position [0, 34]
click at [555, 192] on div "Je m'aperçois que les bulletins" at bounding box center [729, 192] width 660 height 15
click at [175, 239] on nz-modal-container "Service TA - VOYAGE - PROPOSITION GLOBALE A utiliser dans le cadre de propositi…" at bounding box center [728, 412] width 1456 height 825
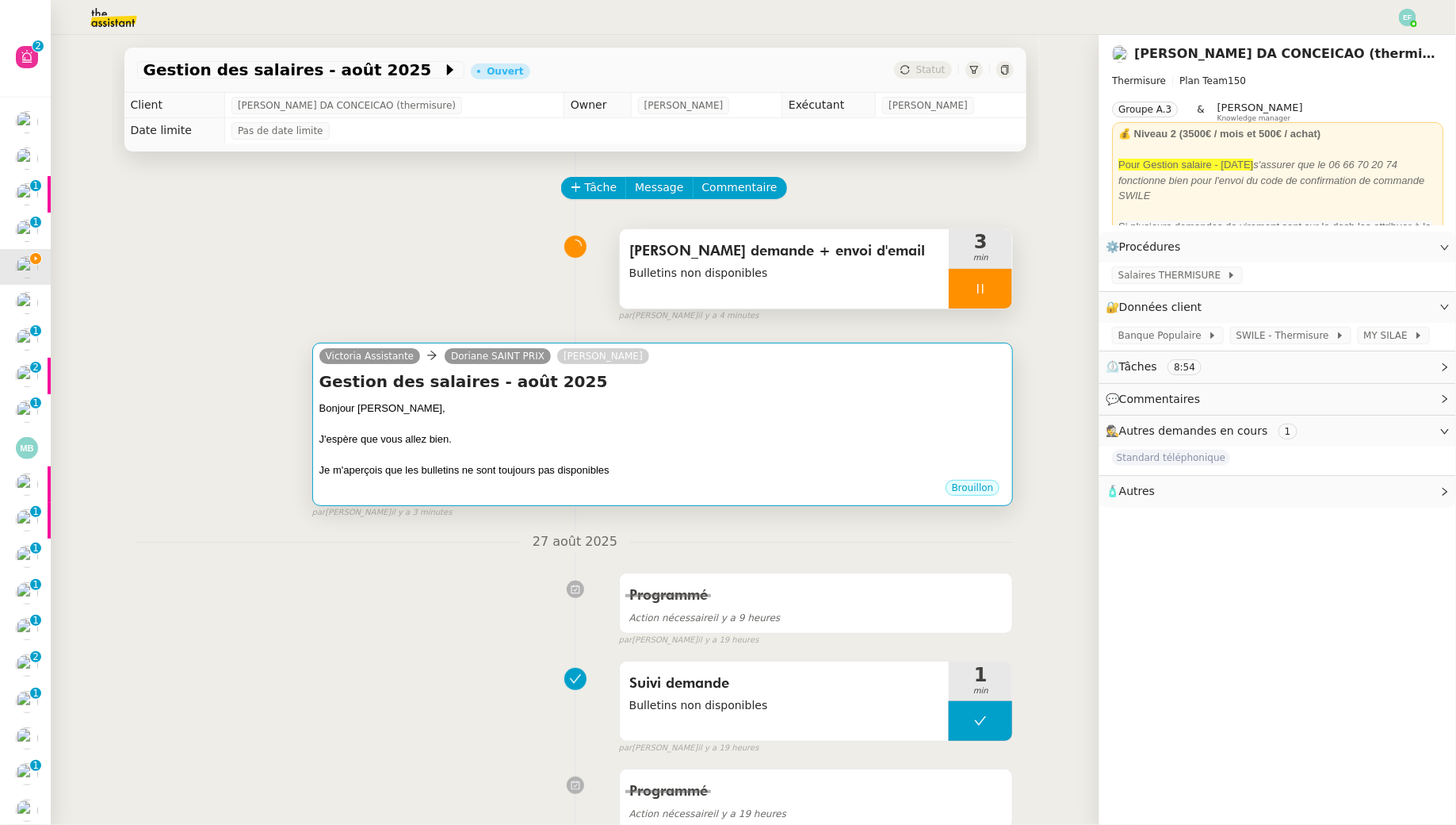
click at [809, 372] on h4 "Gestion des salaires - août 2025" at bounding box center [663, 381] width 688 height 22
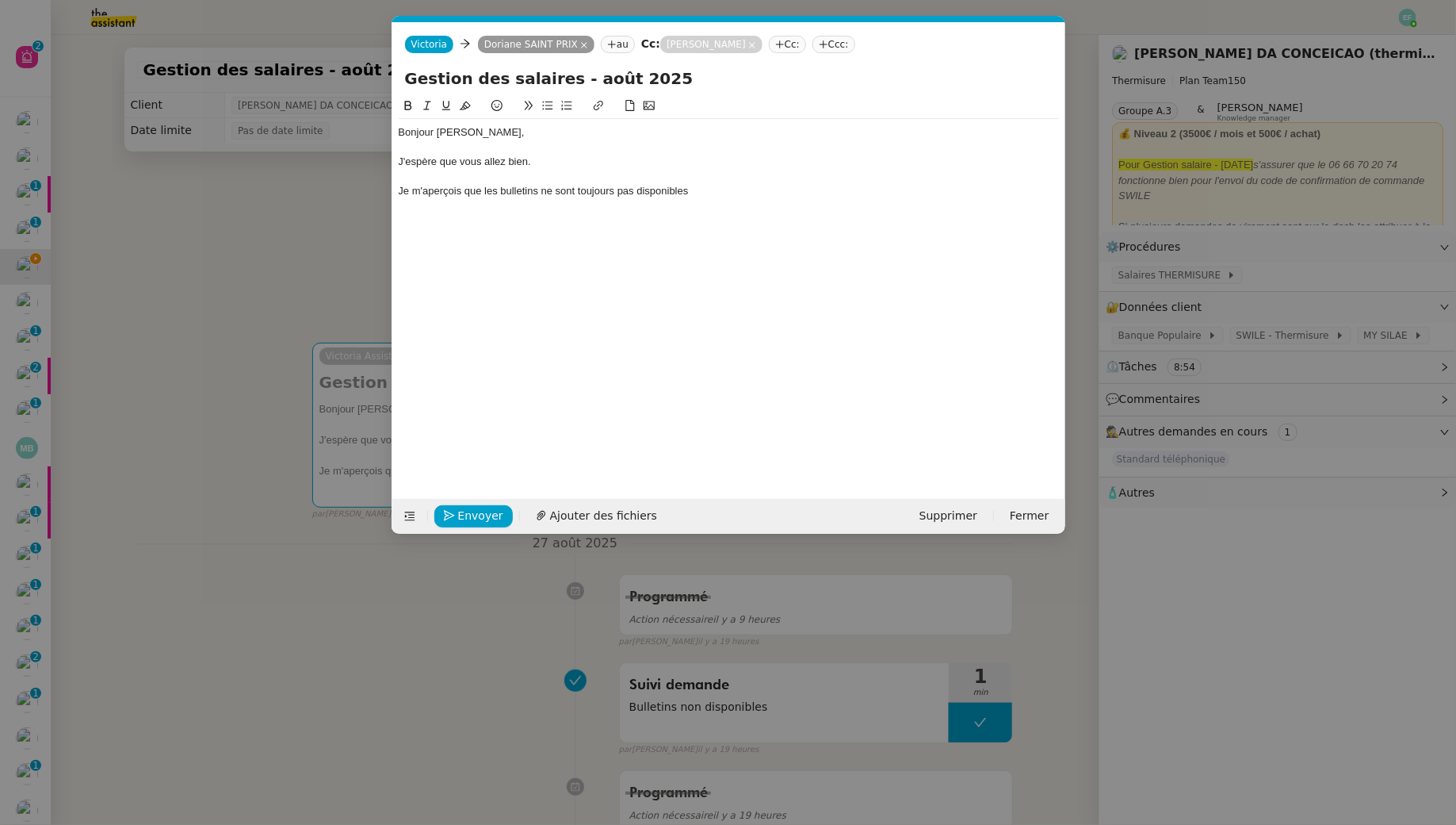
click at [726, 188] on div "Je m'aperçois que les bulletins ne sont toujours pas disponibles" at bounding box center [729, 192] width 660 height 15
click at [310, 232] on nz-modal-container "Service TA - VOYAGE - PROPOSITION GLOBALE A utiliser dans le cadre de propositi…" at bounding box center [728, 412] width 1456 height 825
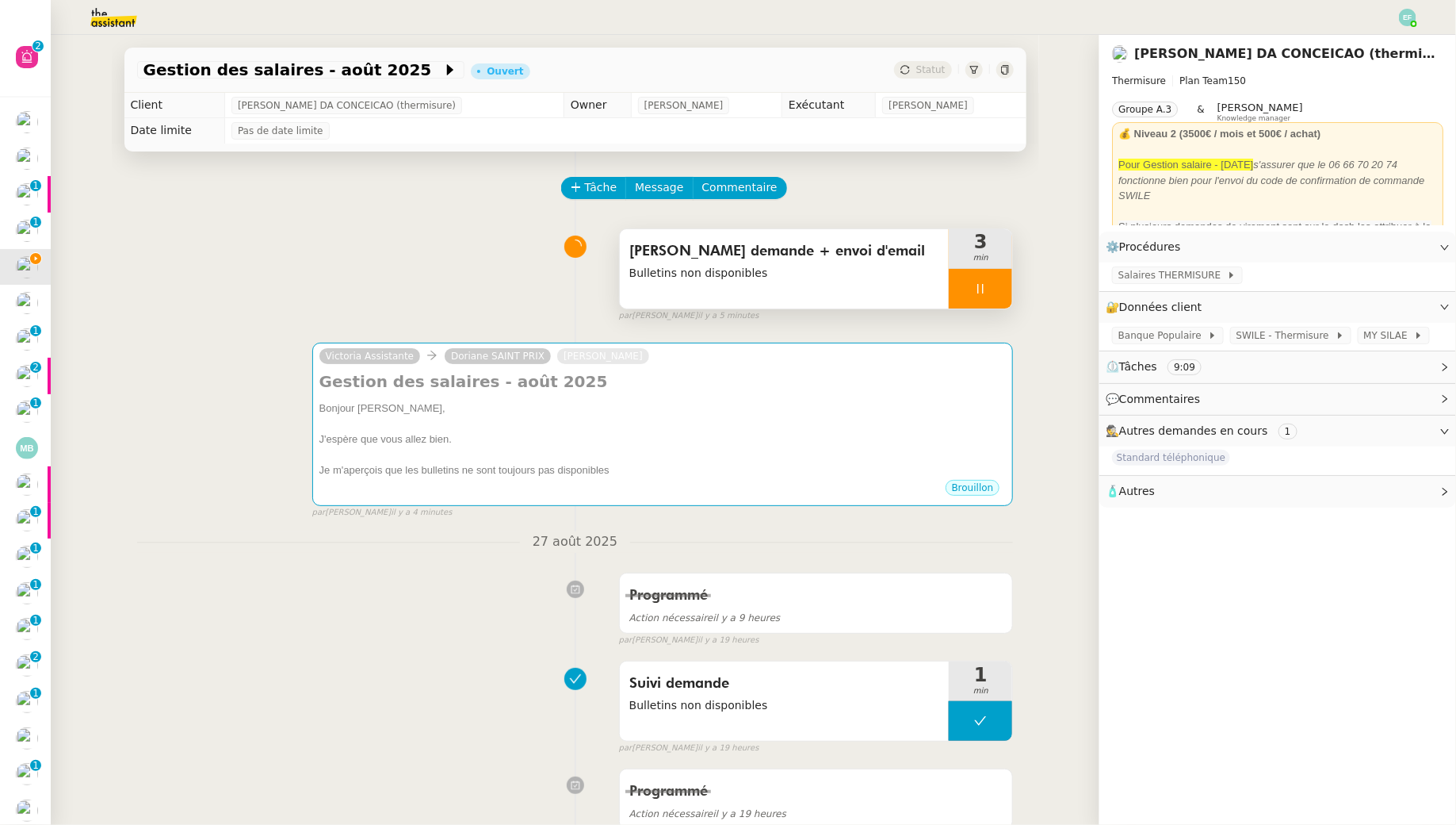
click at [984, 290] on icon at bounding box center [981, 289] width 13 height 13
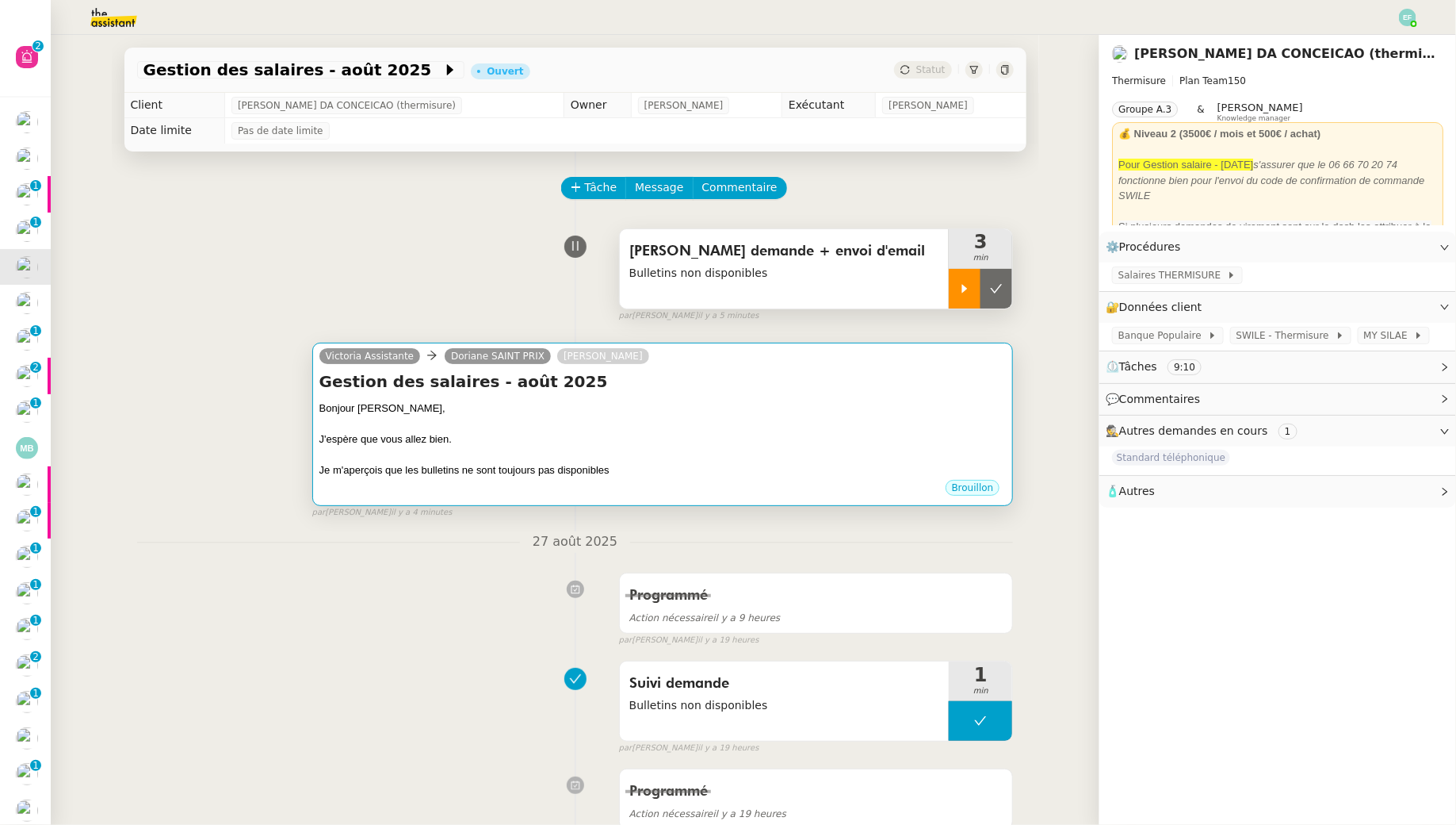
click at [874, 422] on div at bounding box center [663, 424] width 688 height 15
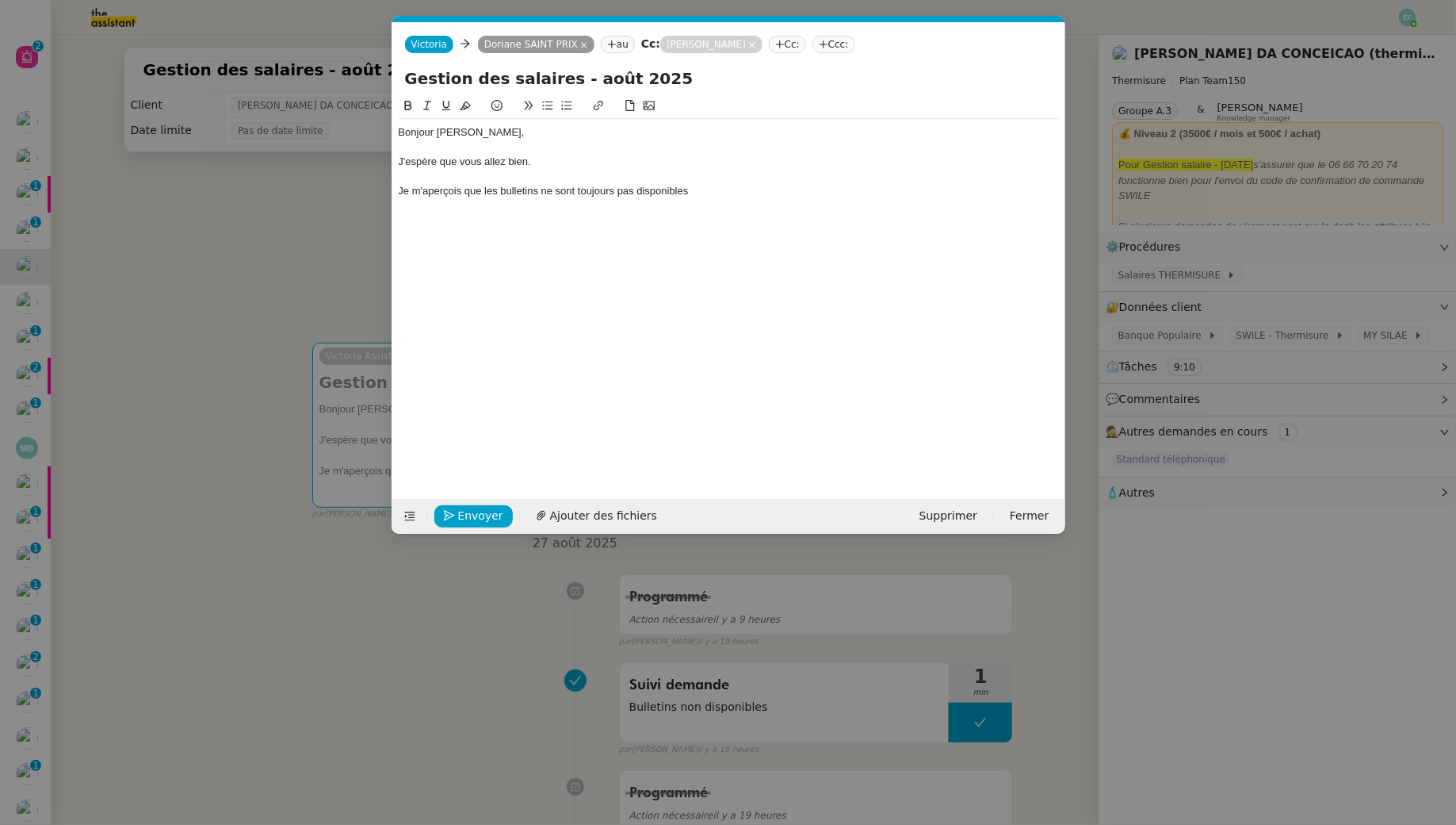
click at [782, 199] on div "Bonjour Doriane, J'espère que vous allez bien. Je m'aperçois que les bulletins …" at bounding box center [729, 162] width 660 height 85
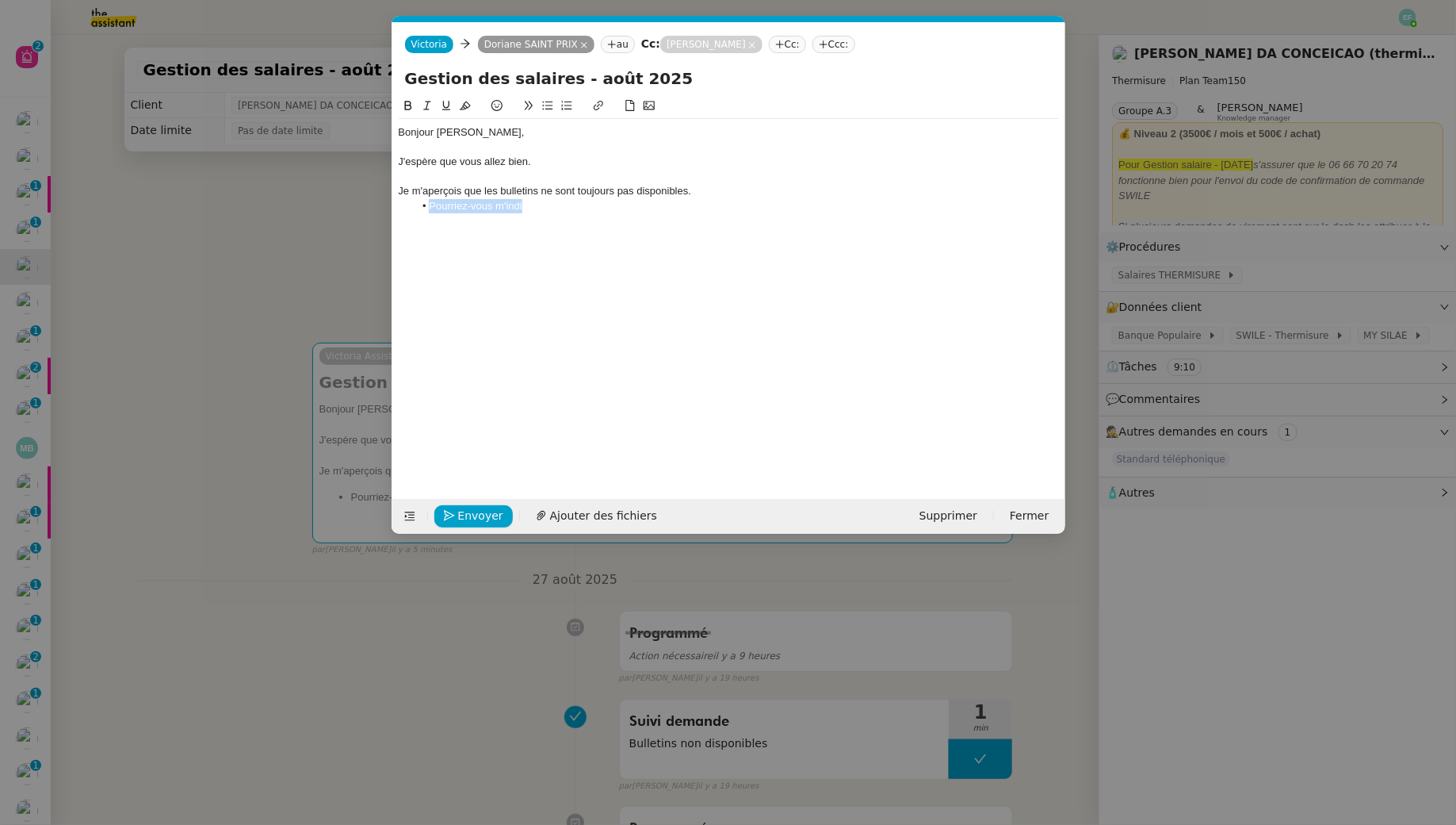
drag, startPoint x: 573, startPoint y: 210, endPoint x: 413, endPoint y: 211, distance: 160.0
click at [414, 211] on li "Pourriez-vous m'indi" at bounding box center [736, 206] width 645 height 15
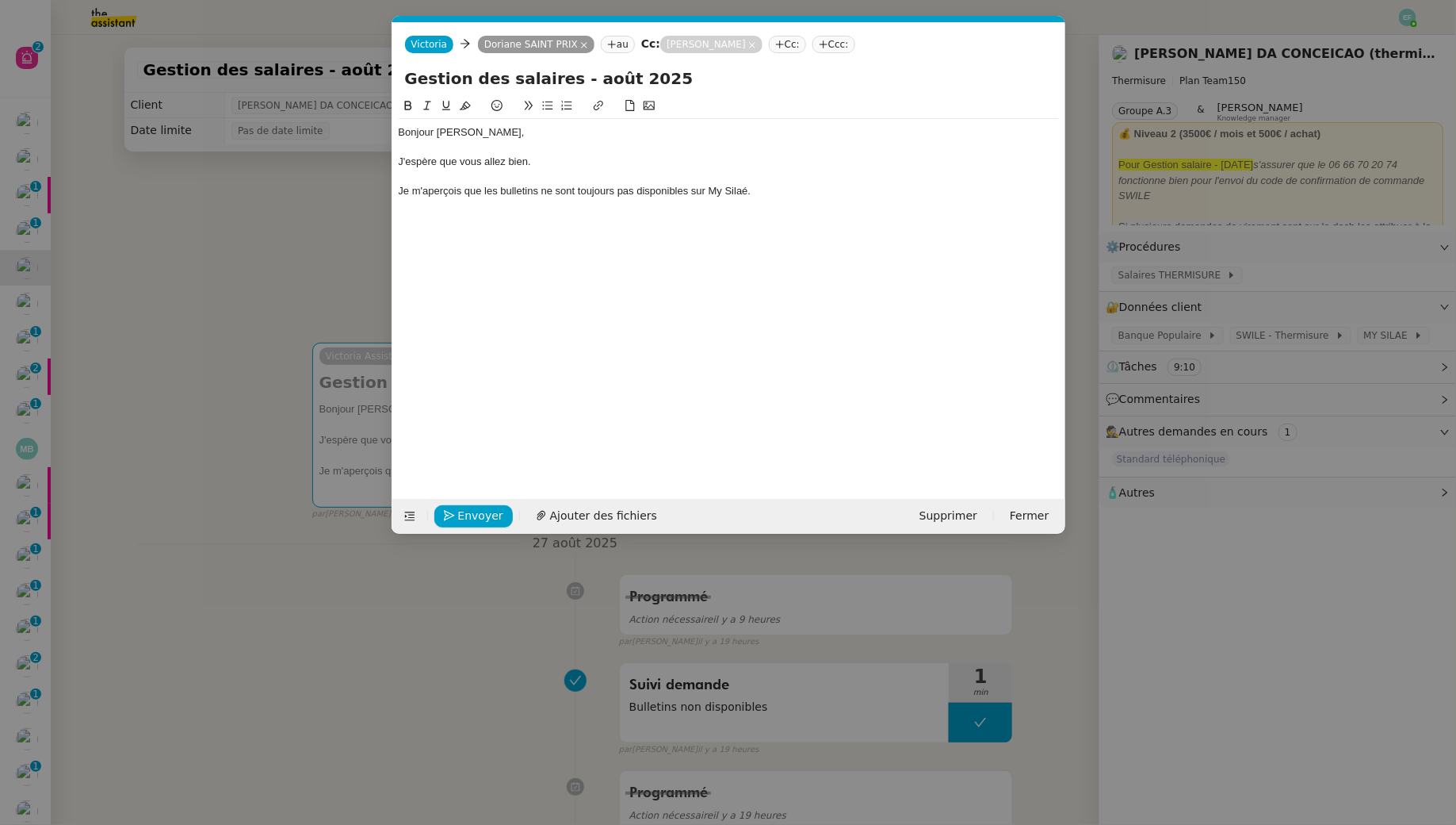
scroll to position [1, 0]
click at [230, 282] on nz-modal-container "Service TA - VOYAGE - PROPOSITION GLOBALE A utiliser dans le cadre de propositi…" at bounding box center [728, 412] width 1456 height 825
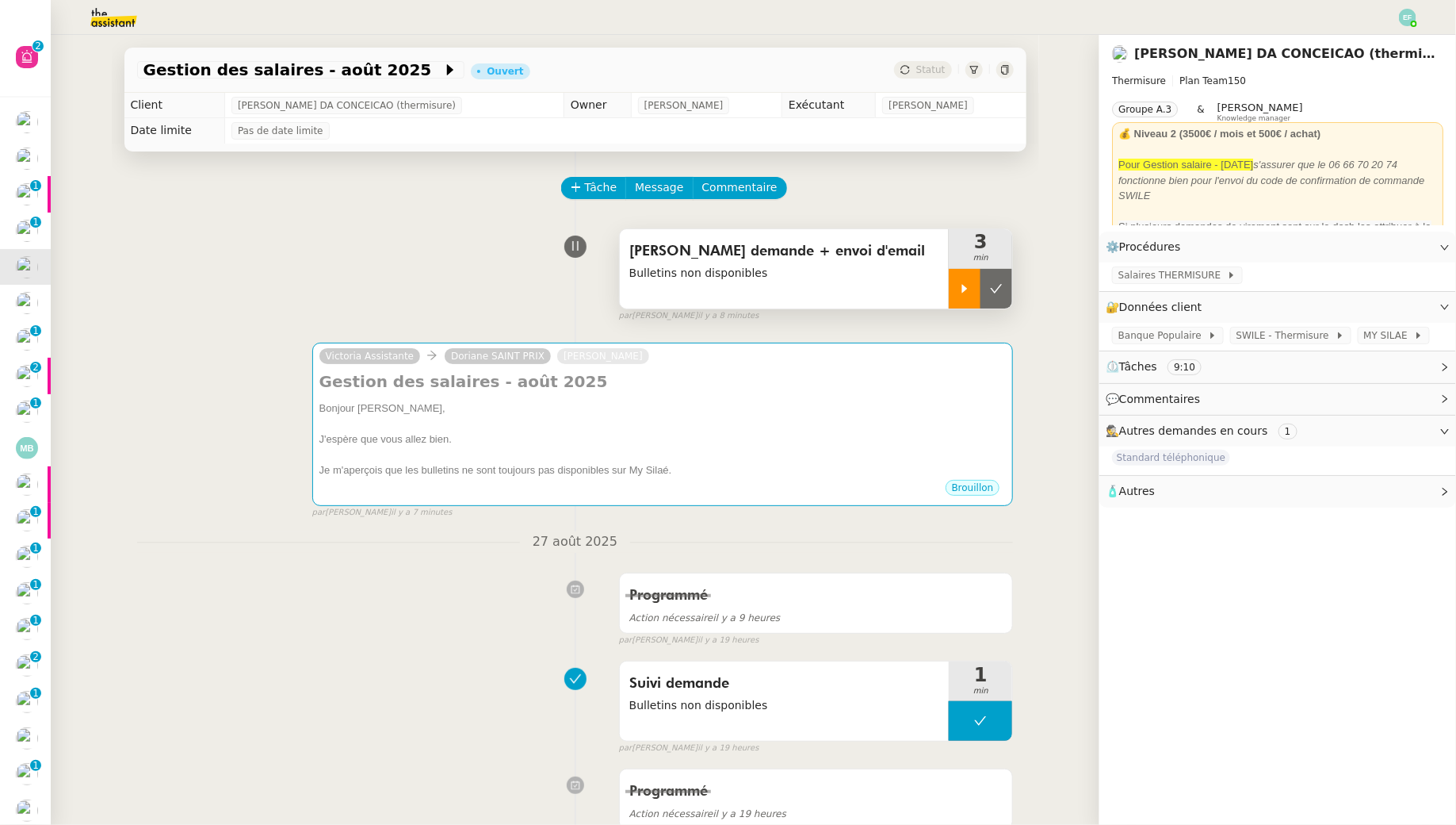
click at [957, 296] on div at bounding box center [964, 289] width 32 height 40
click at [986, 292] on icon at bounding box center [981, 289] width 13 height 13
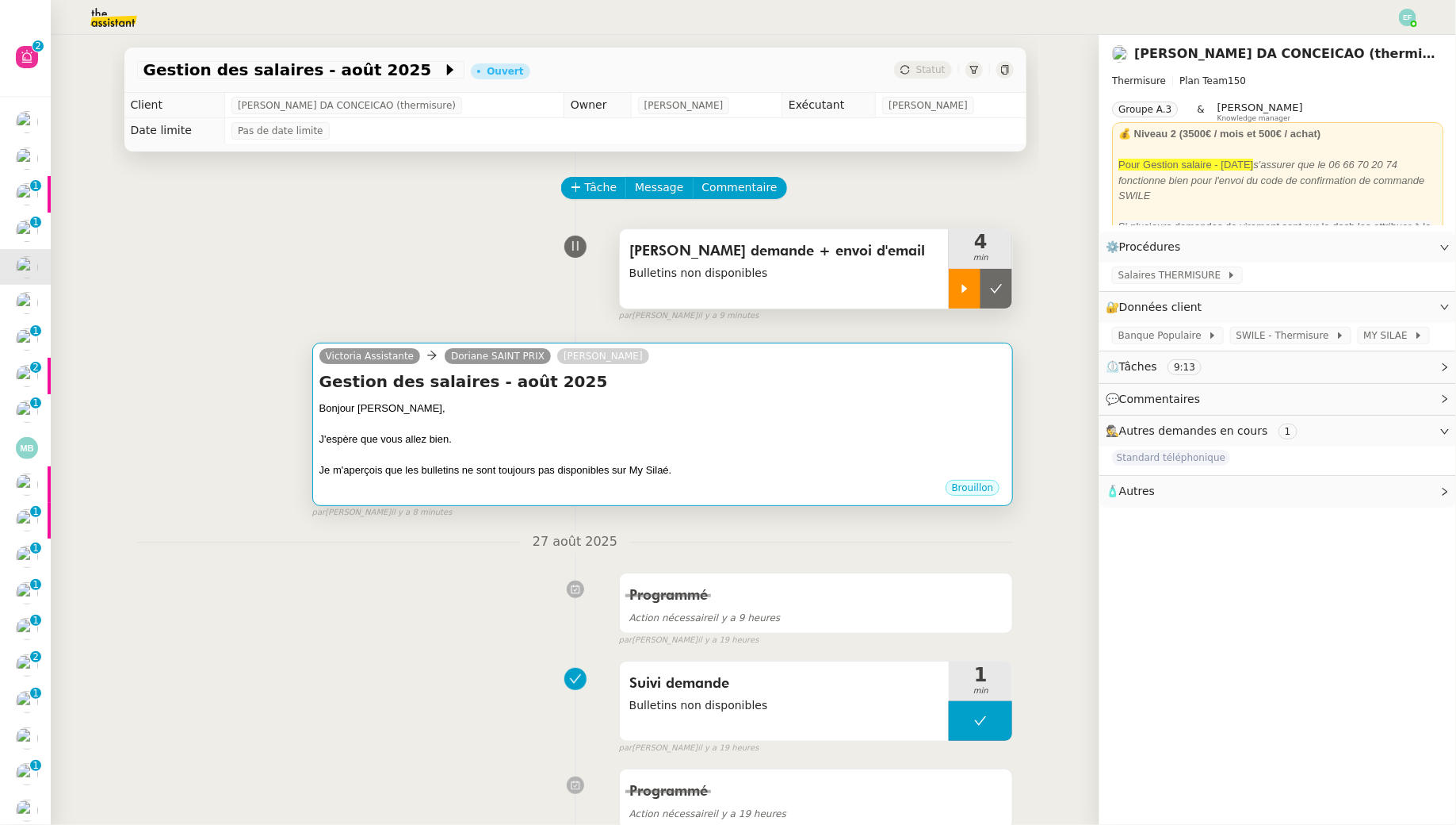
click at [732, 430] on div at bounding box center [663, 424] width 688 height 15
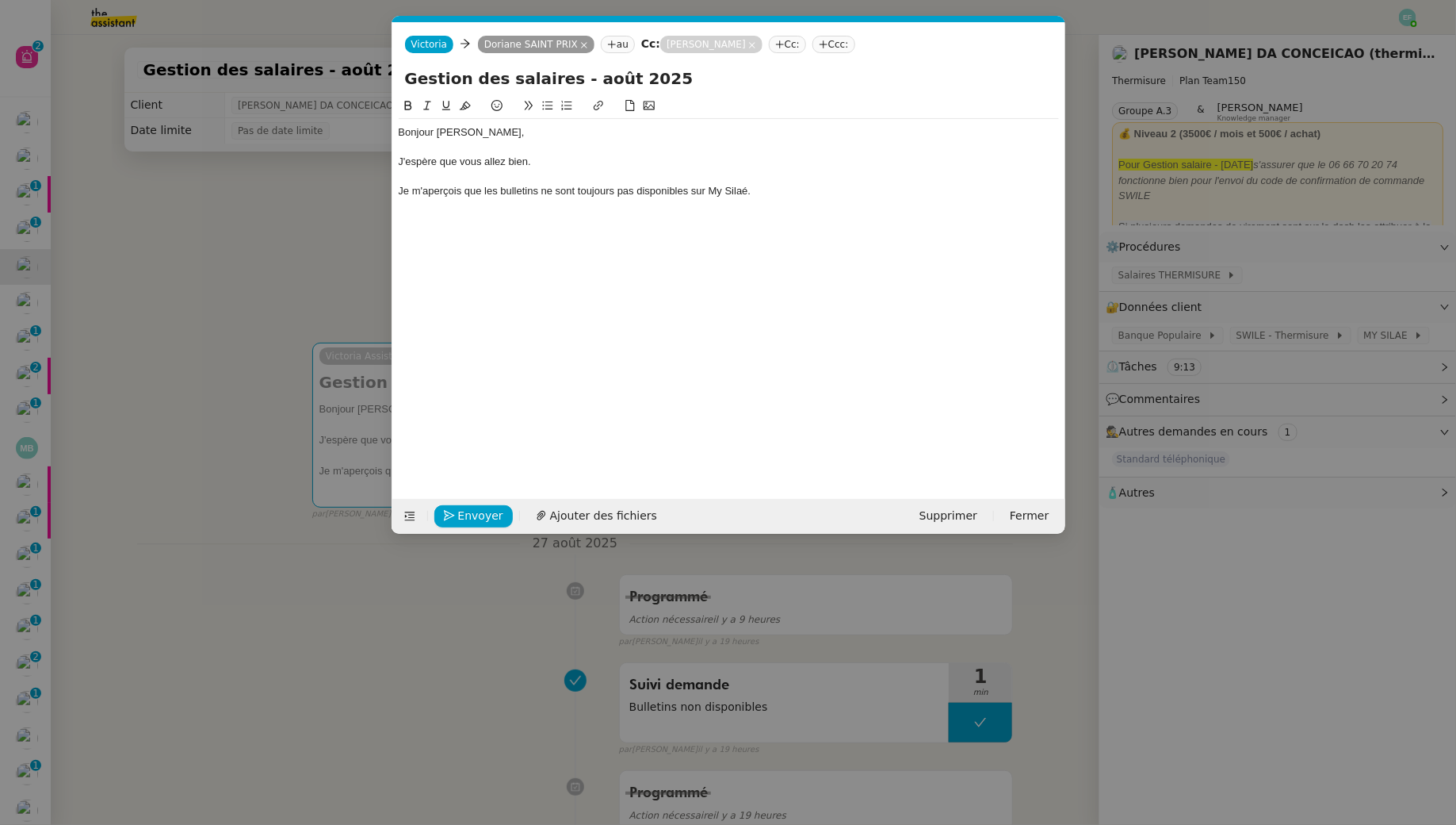
scroll to position [0, 34]
drag, startPoint x: 396, startPoint y: 131, endPoint x: 631, endPoint y: 201, distance: 245.2
click at [631, 201] on nz-spin "Bonjour Doriane, J'espère que vous allez bien. Je m'aperçois que les bulletins …" at bounding box center [729, 289] width 673 height 384
drag, startPoint x: 398, startPoint y: 133, endPoint x: 979, endPoint y: 241, distance: 591.0
click at [979, 241] on div "Bonjour Doriane, J'espère que vous allez bien. Je m'aperçois que les bulletins …" at bounding box center [729, 286] width 660 height 378
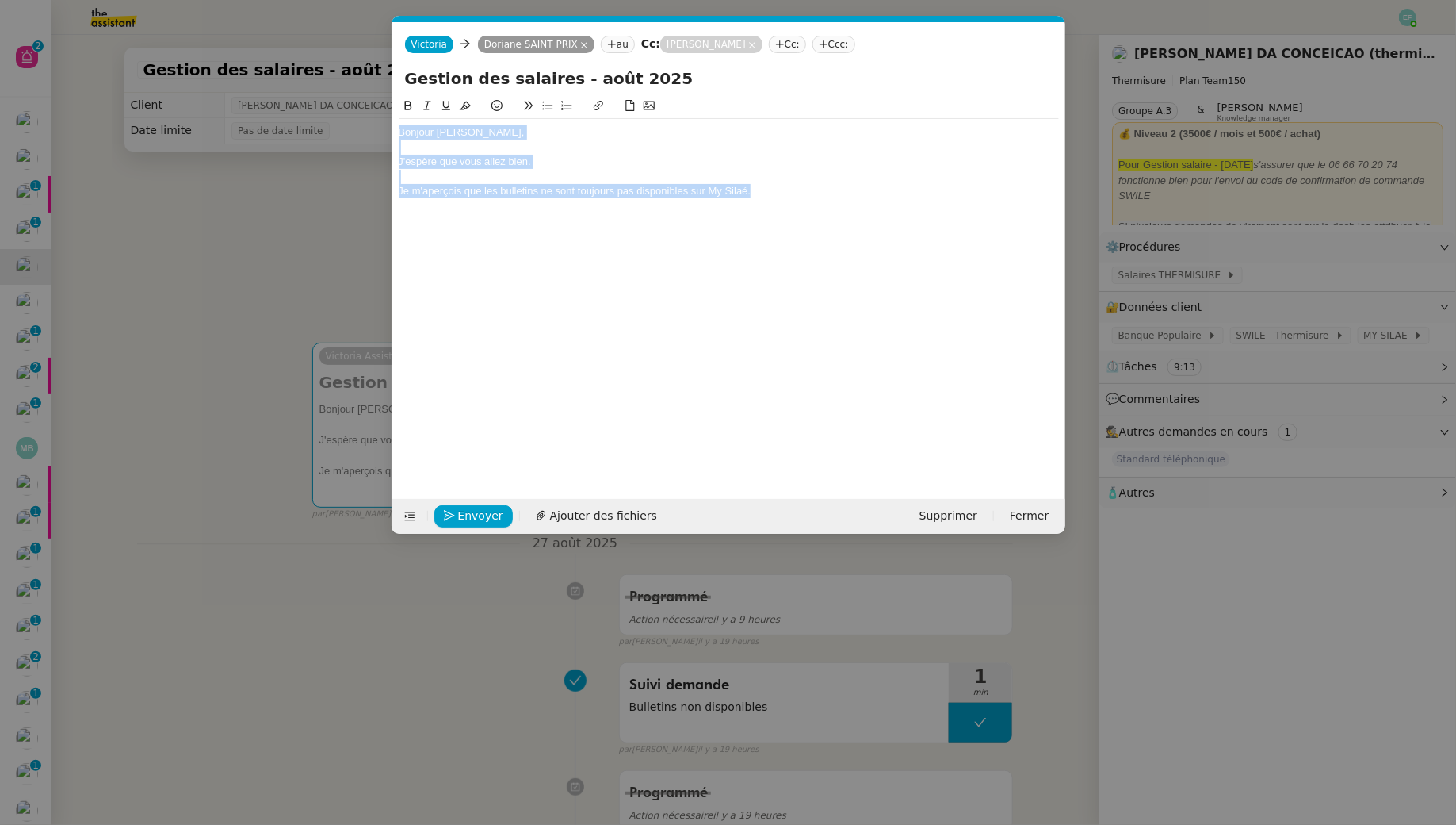
copy div "Bonjour Doriane, J'espère que vous allez bien. Je m'aperçois que les bulletins …"
click at [807, 185] on div "Je m'aperçois que les bulletins ne sont toujours pas disponibles sur My Silaé." at bounding box center [729, 192] width 660 height 15
drag, startPoint x: 835, startPoint y: 198, endPoint x: 349, endPoint y: 117, distance: 492.7
click at [349, 117] on nz-modal-container "Service TA - VOYAGE - PROPOSITION GLOBALE A utiliser dans le cadre de propositi…" at bounding box center [728, 412] width 1456 height 825
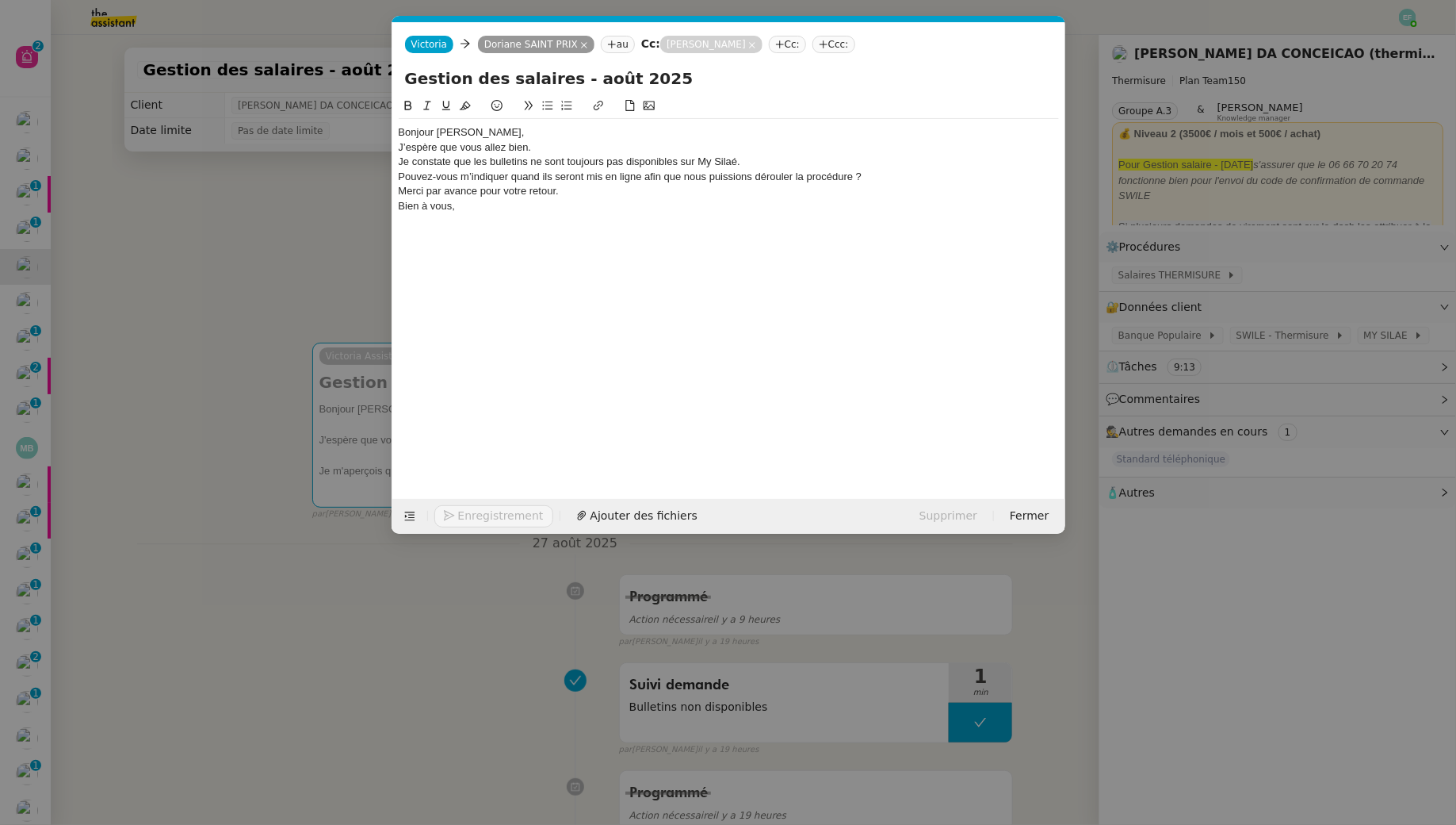
click at [484, 131] on div "Bonjour Doriane," at bounding box center [729, 133] width 660 height 15
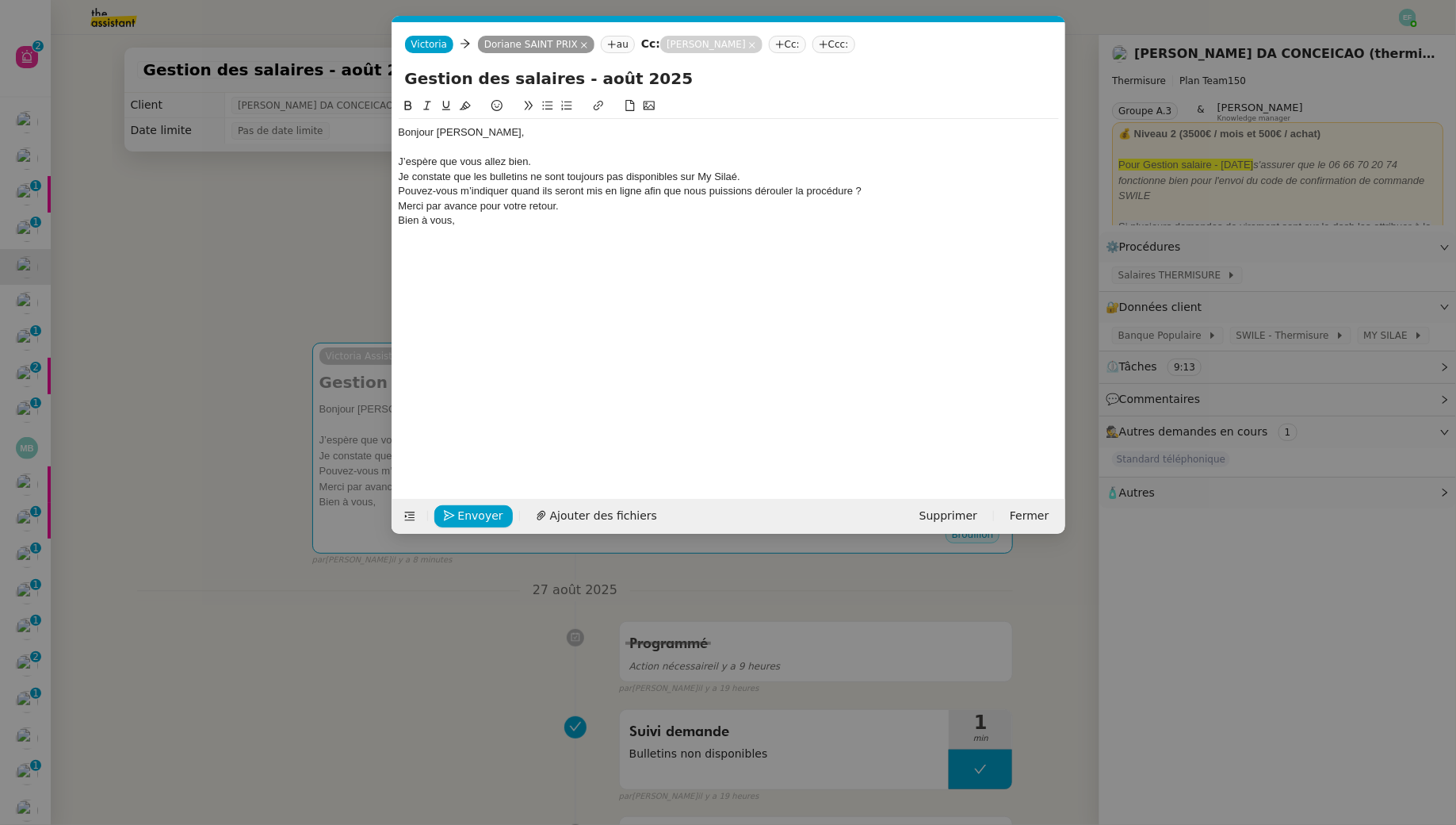
click at [767, 184] on div "Pouvez-vous m’indiquer quand ils seront mis en ligne afin que nous puissions dé…" at bounding box center [729, 192] width 660 height 15
click at [764, 179] on div "Je constate que les bulletins ne sont toujours pas disponibles sur My Silaé." at bounding box center [729, 177] width 660 height 15
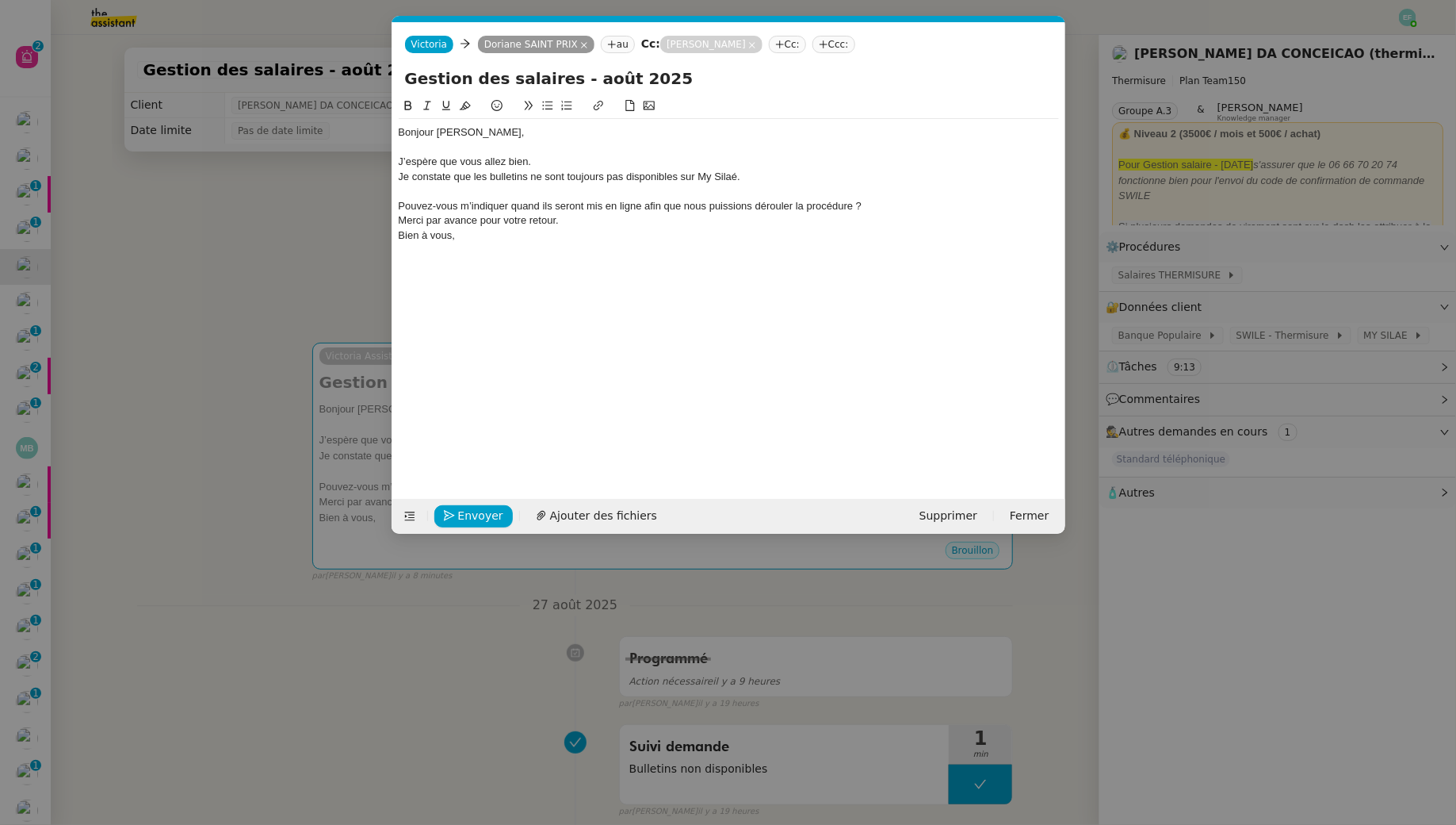
click at [396, 178] on nz-spin "Bonjour Doriane, J’espère que vous allez bien. Je constate que les bulletins ne…" at bounding box center [729, 289] width 673 height 384
click at [399, 176] on div "Je constate que les bulletins ne sont toujours pas disponibles sur My Silaé." at bounding box center [729, 177] width 660 height 15
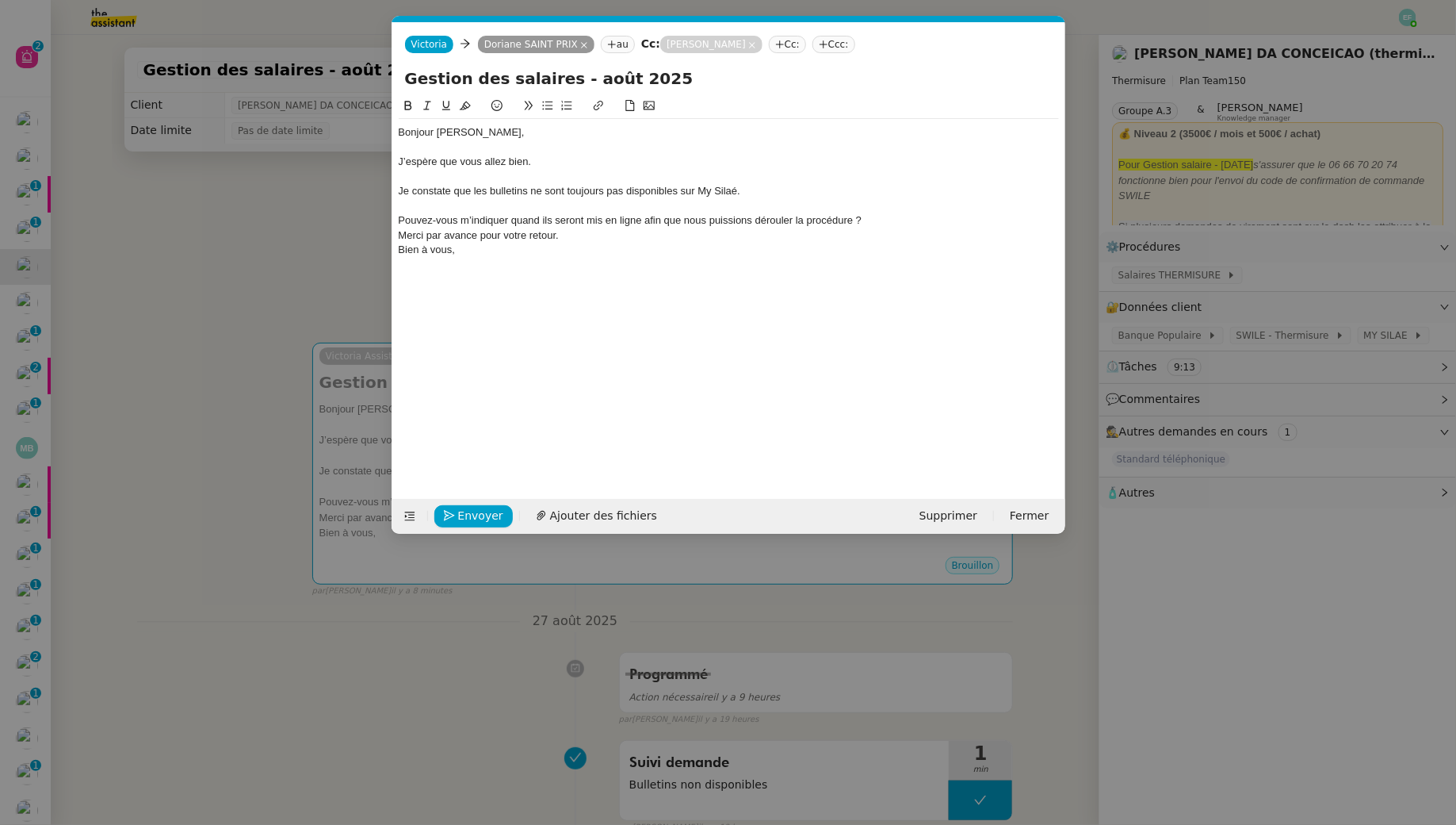
click at [475, 202] on div at bounding box center [729, 206] width 660 height 15
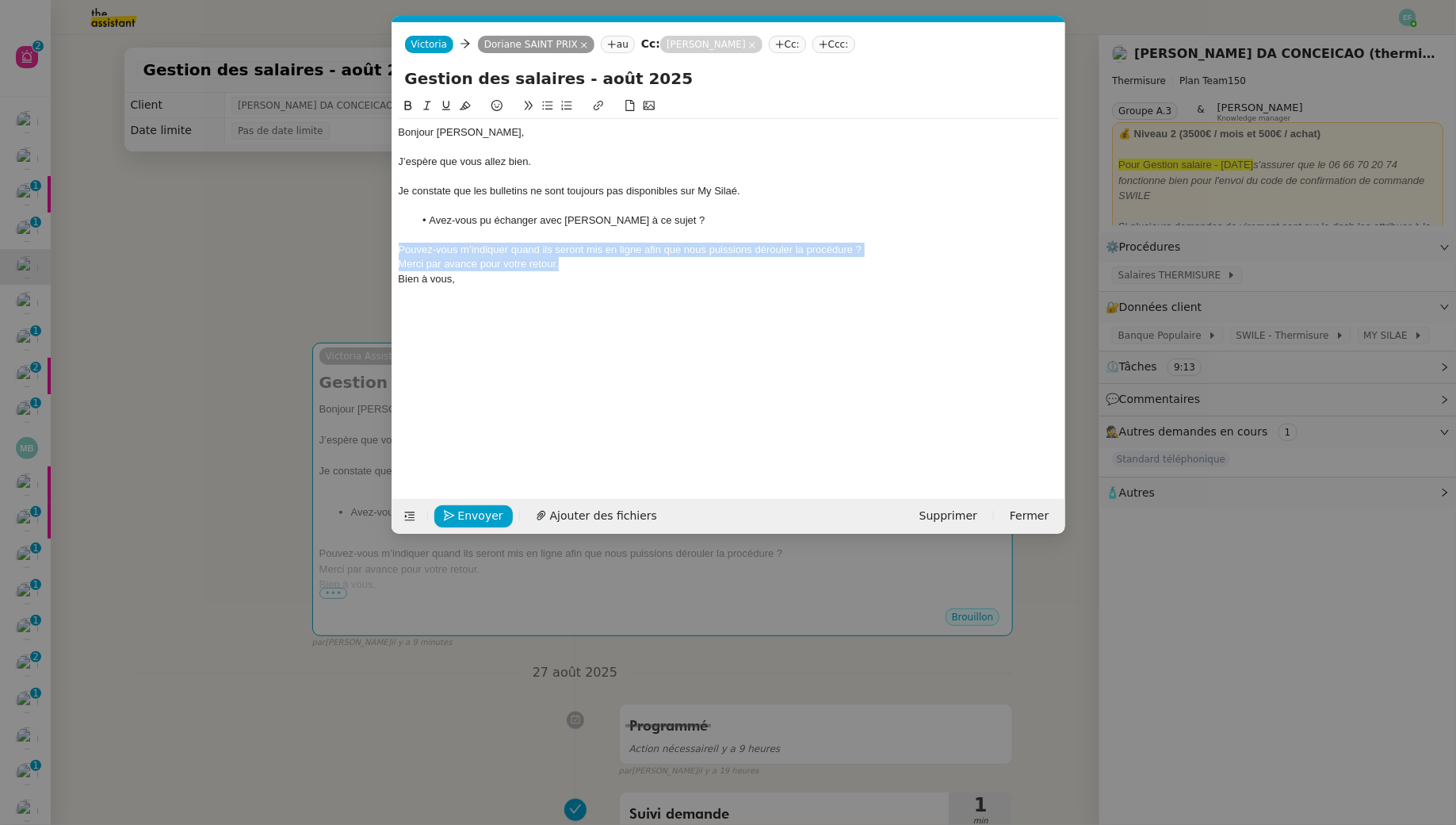
drag, startPoint x: 573, startPoint y: 267, endPoint x: 386, endPoint y: 252, distance: 187.6
click at [386, 252] on nz-modal-container "Service TA - VOYAGE - PROPOSITION GLOBALE A utiliser dans le cadre de propositi…" at bounding box center [728, 412] width 1456 height 825
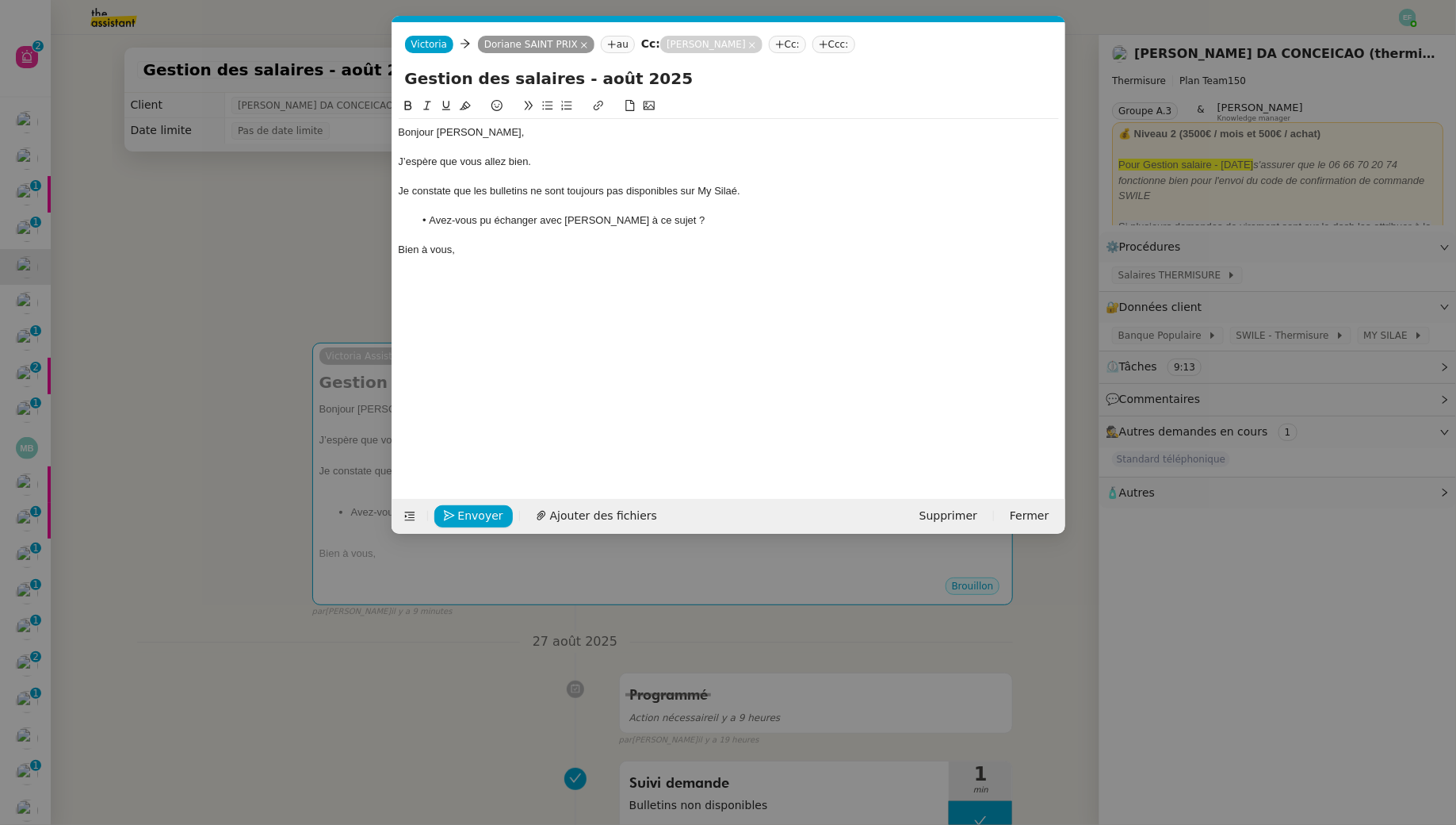
click at [505, 198] on div "Je constate que les bulletins ne sont toujours pas disponibles sur My Silaé." at bounding box center [729, 192] width 660 height 15
click at [427, 106] on icon at bounding box center [427, 105] width 11 height 11
click at [430, 103] on icon at bounding box center [427, 105] width 11 height 11
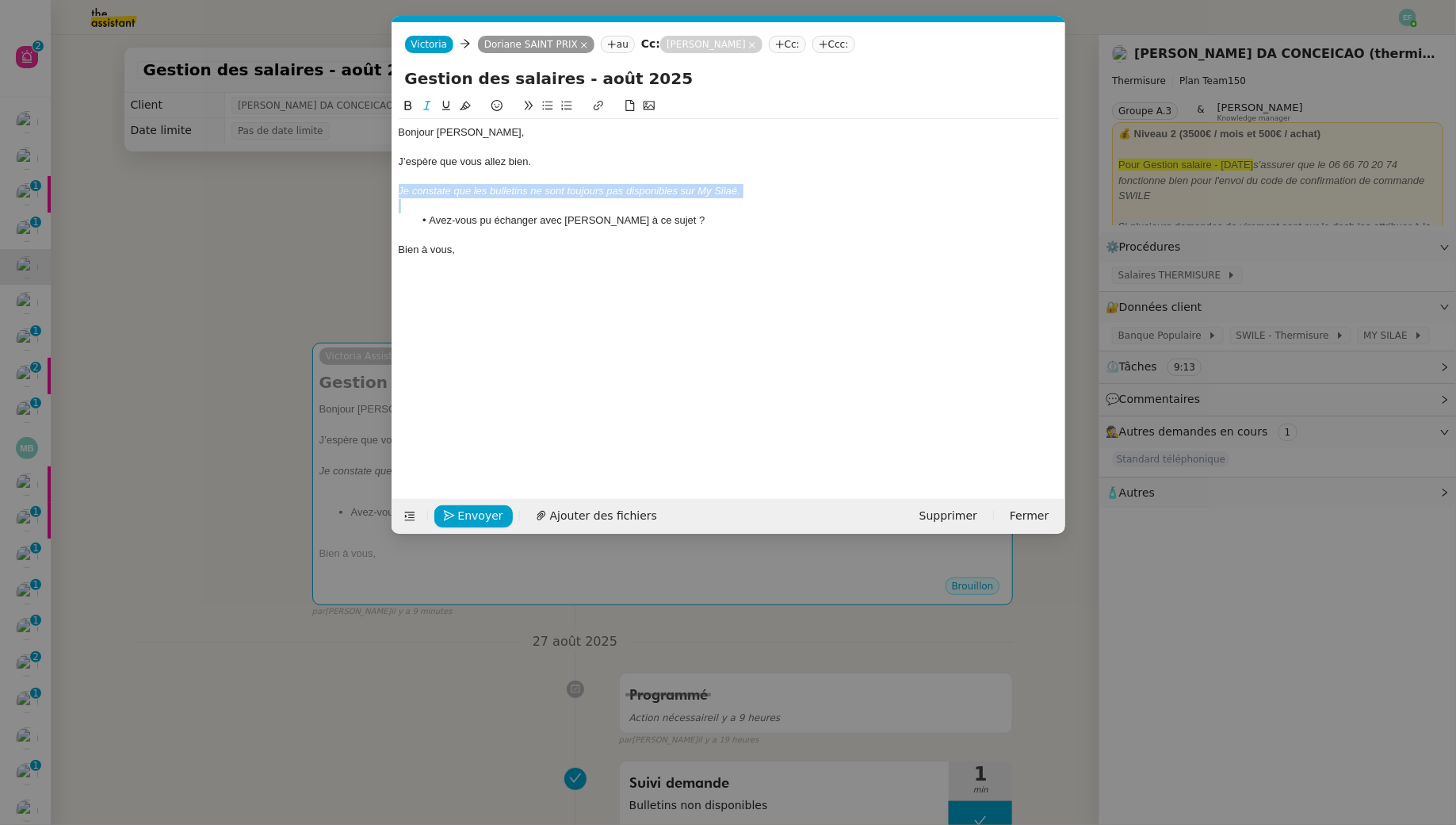
click at [430, 103] on icon at bounding box center [427, 105] width 11 height 11
click at [487, 204] on div at bounding box center [729, 206] width 660 height 15
click at [586, 223] on li "Avez-vous pu échanger avec Benjamen à ce sujet ?" at bounding box center [736, 221] width 645 height 15
click at [0, 0] on lt-span "Benjam i n" at bounding box center [0, 0] width 0 height 0
click at [530, 247] on div "Bien à vous," at bounding box center [729, 250] width 660 height 15
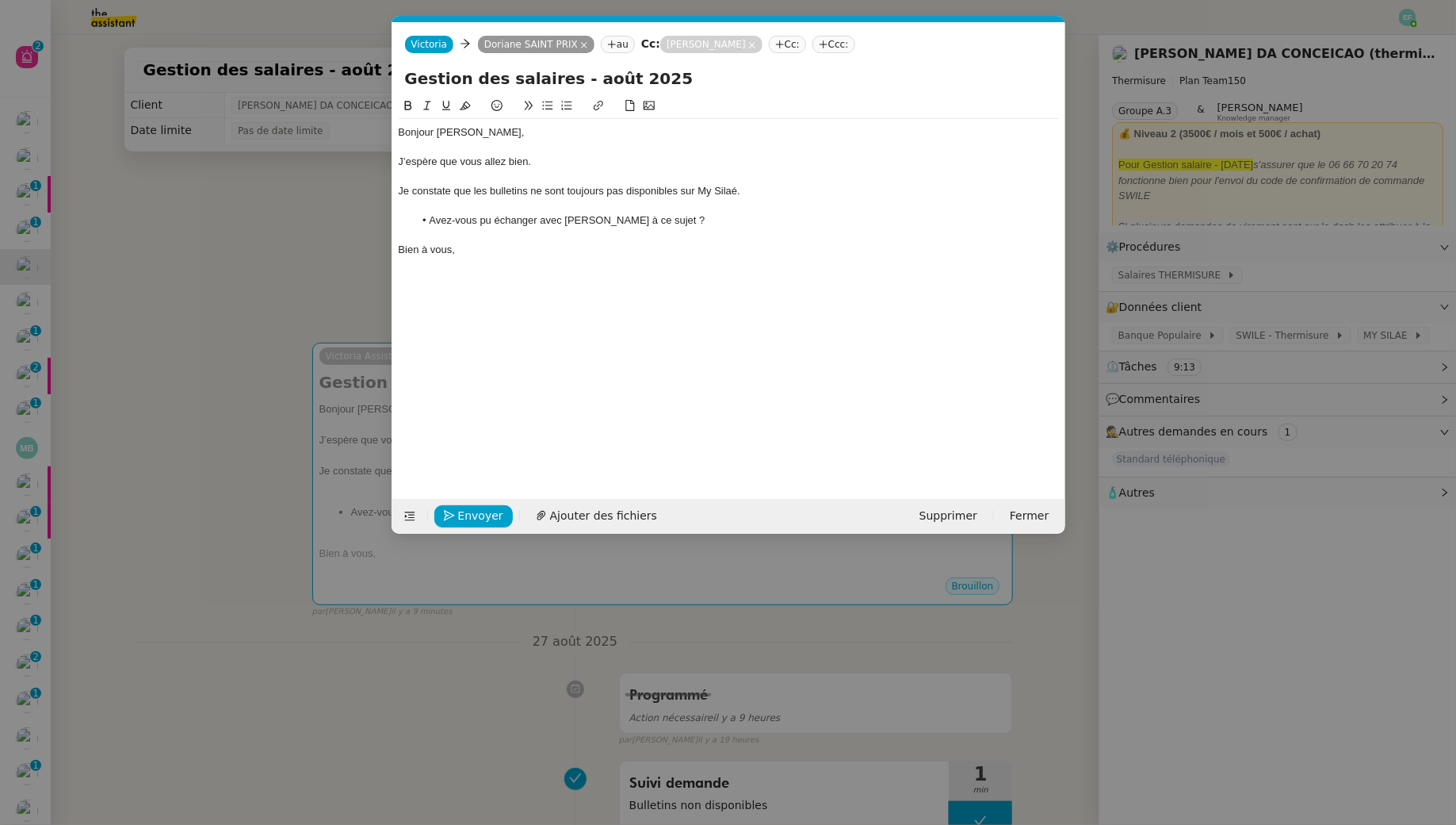
click at [785, 198] on div "Je constate que les bulletins ne sont toujours pas disponibles sur My Silaé." at bounding box center [729, 192] width 660 height 15
click at [474, 516] on span "Envoyer" at bounding box center [481, 516] width 45 height 18
click at [474, 516] on span "Confirmer l'envoi" at bounding box center [505, 516] width 95 height 18
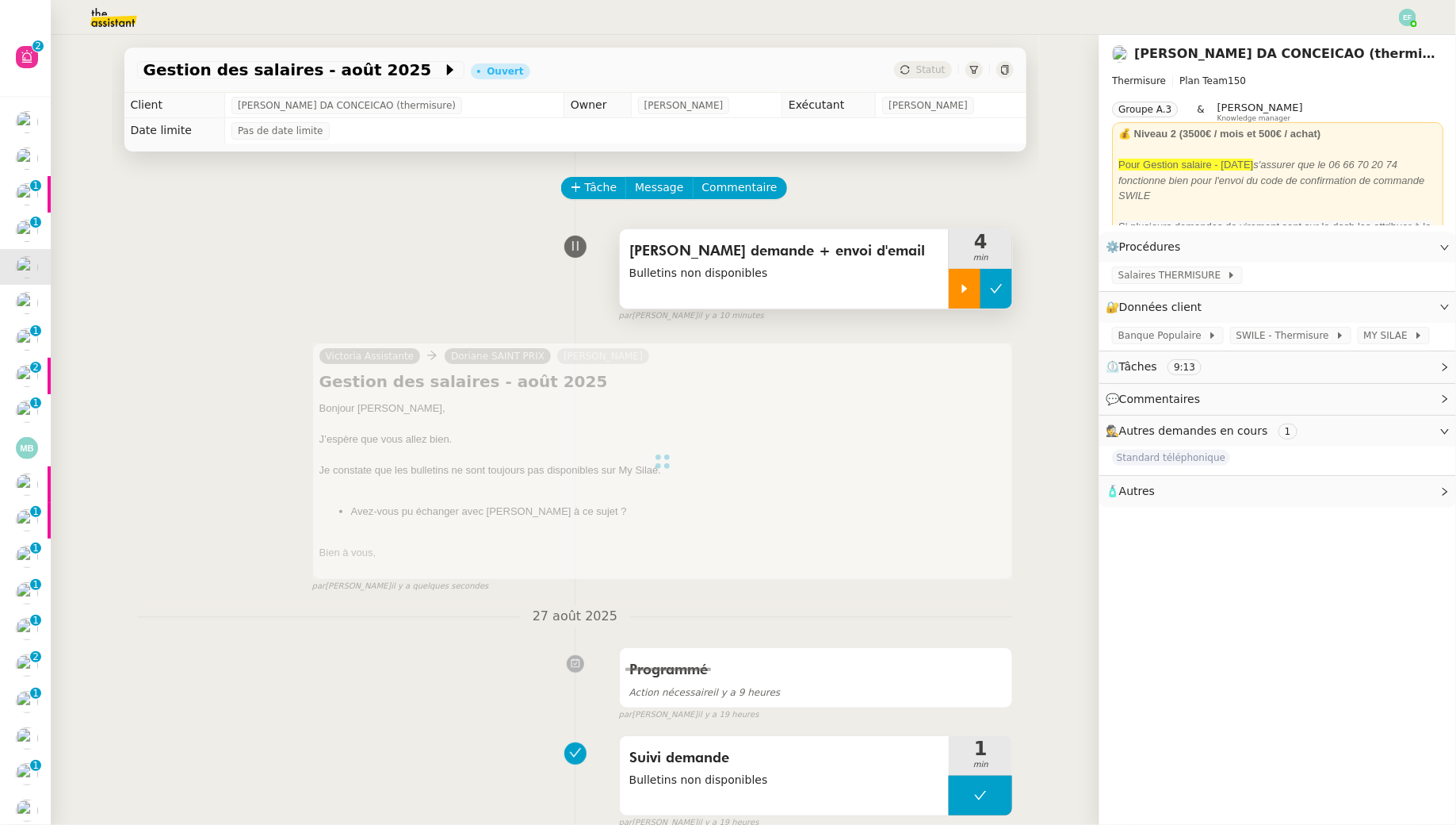
click at [992, 292] on icon at bounding box center [996, 289] width 13 height 13
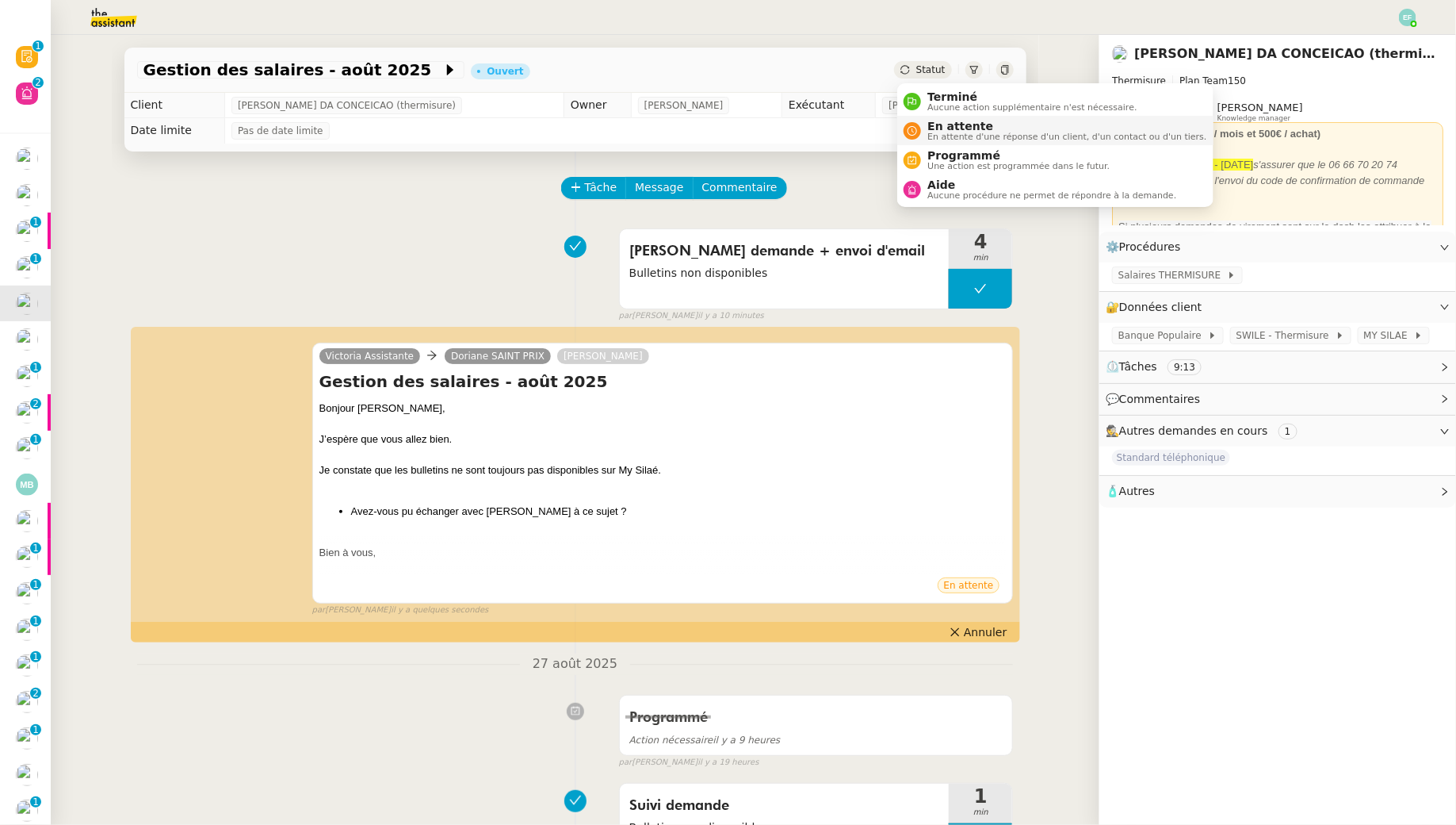
scroll to position [36, 0]
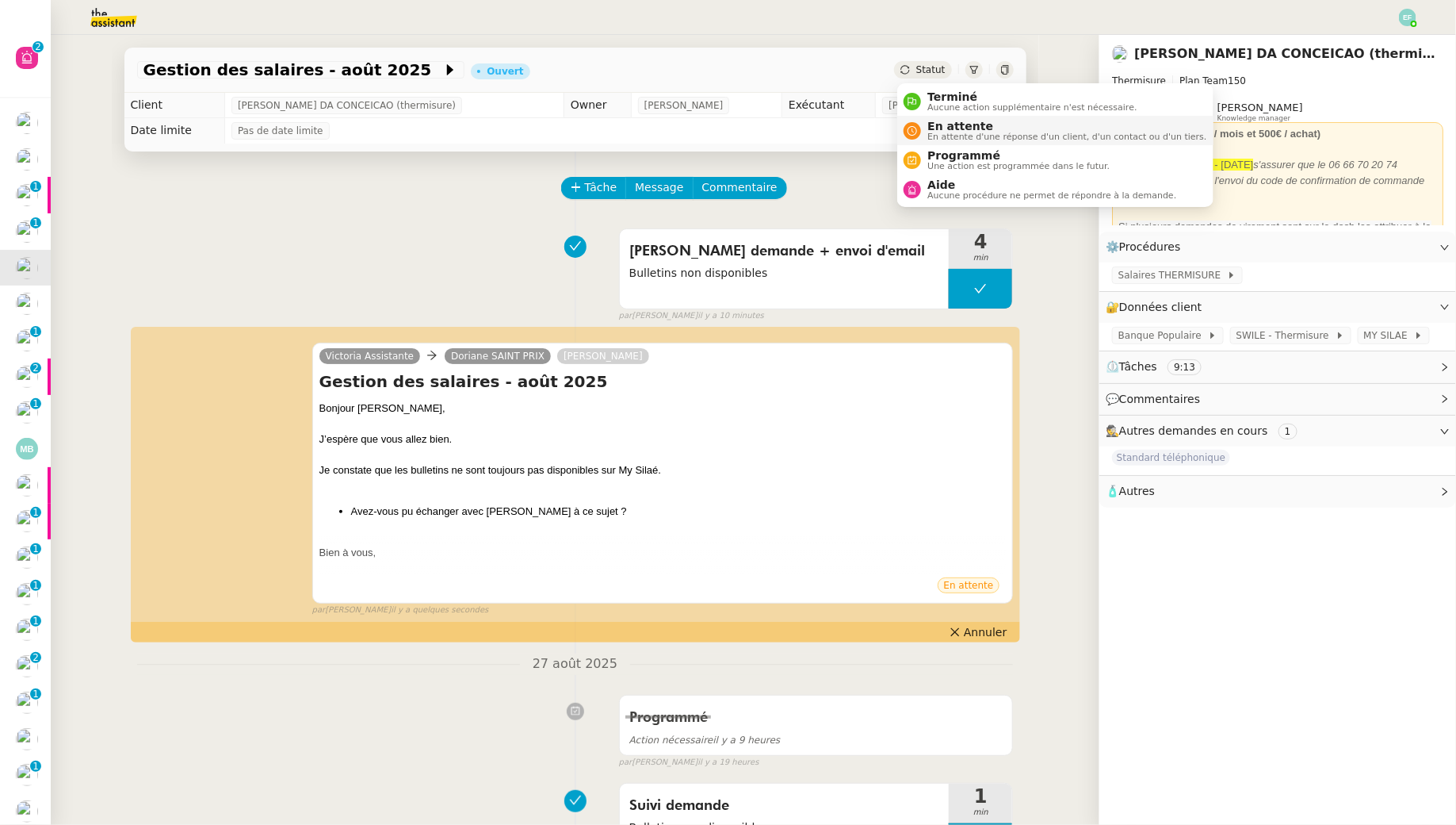
click at [934, 127] on span "En attente" at bounding box center [1067, 126] width 279 height 13
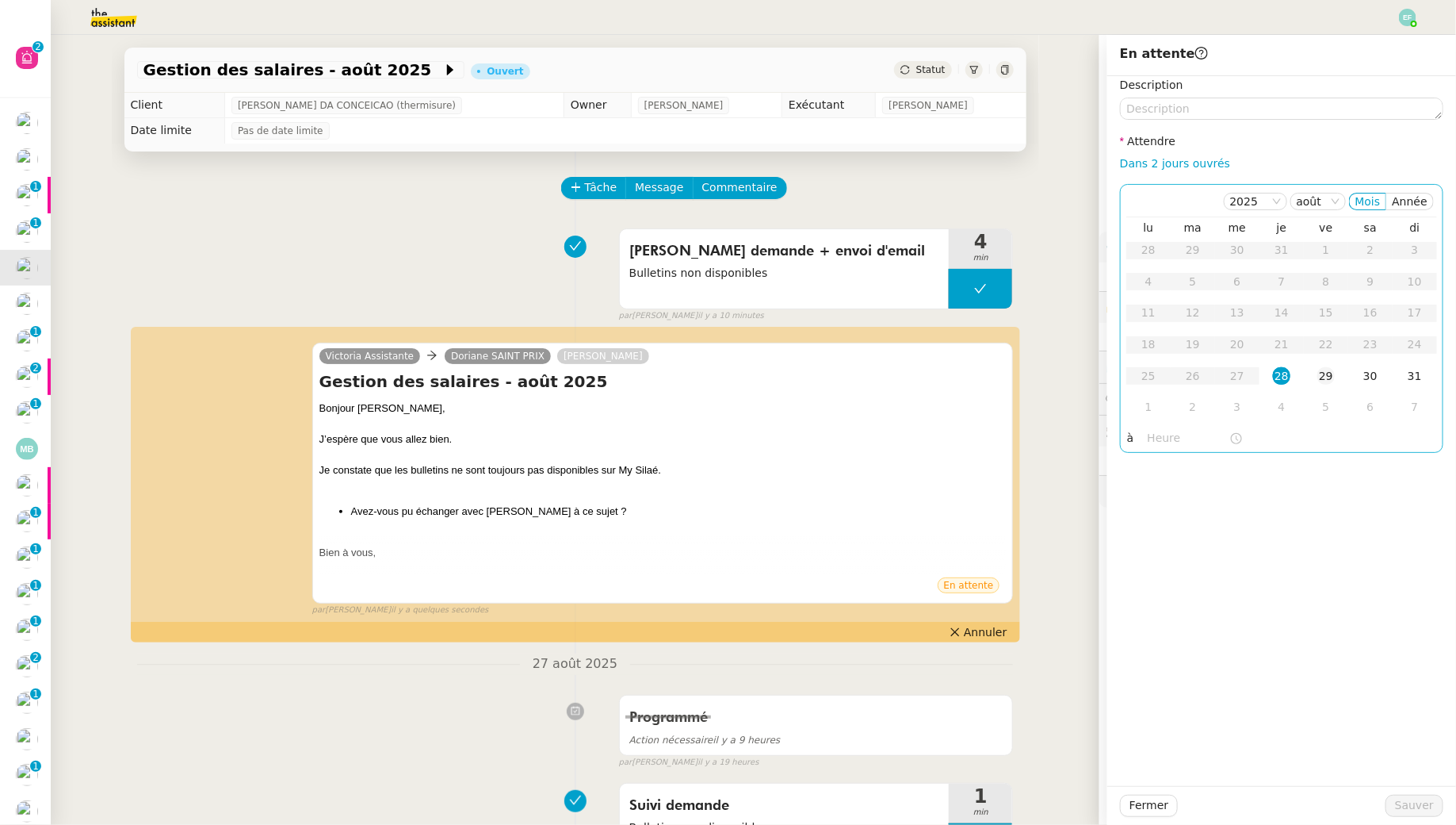
click at [1334, 378] on div "29" at bounding box center [1325, 376] width 17 height 17
click at [1436, 806] on button "Sauver" at bounding box center [1414, 806] width 58 height 22
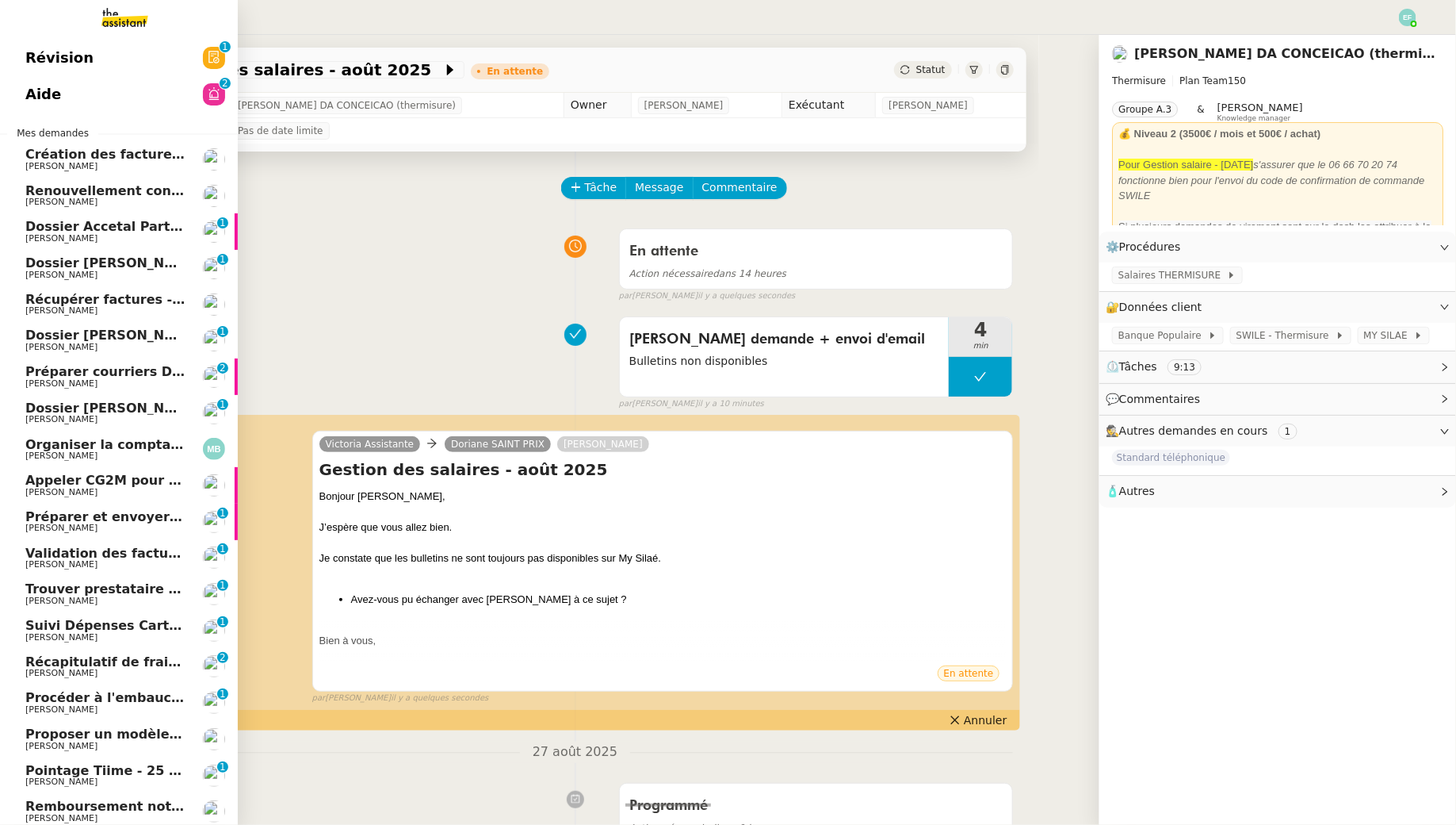
scroll to position [51, 0]
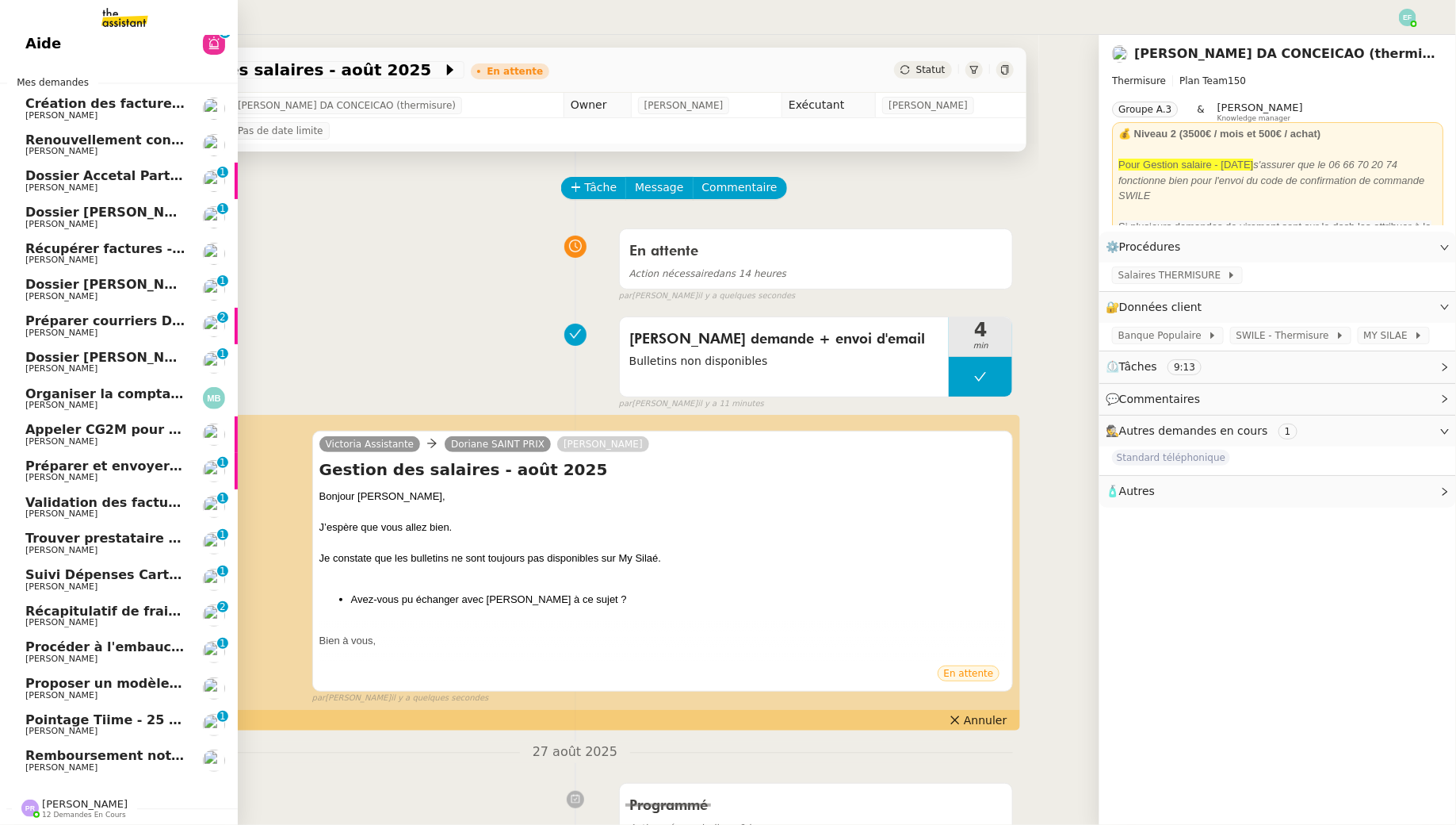
click at [150, 467] on span "Préparer et envoyer courriers pour JOBBIZ" at bounding box center [177, 466] width 304 height 15
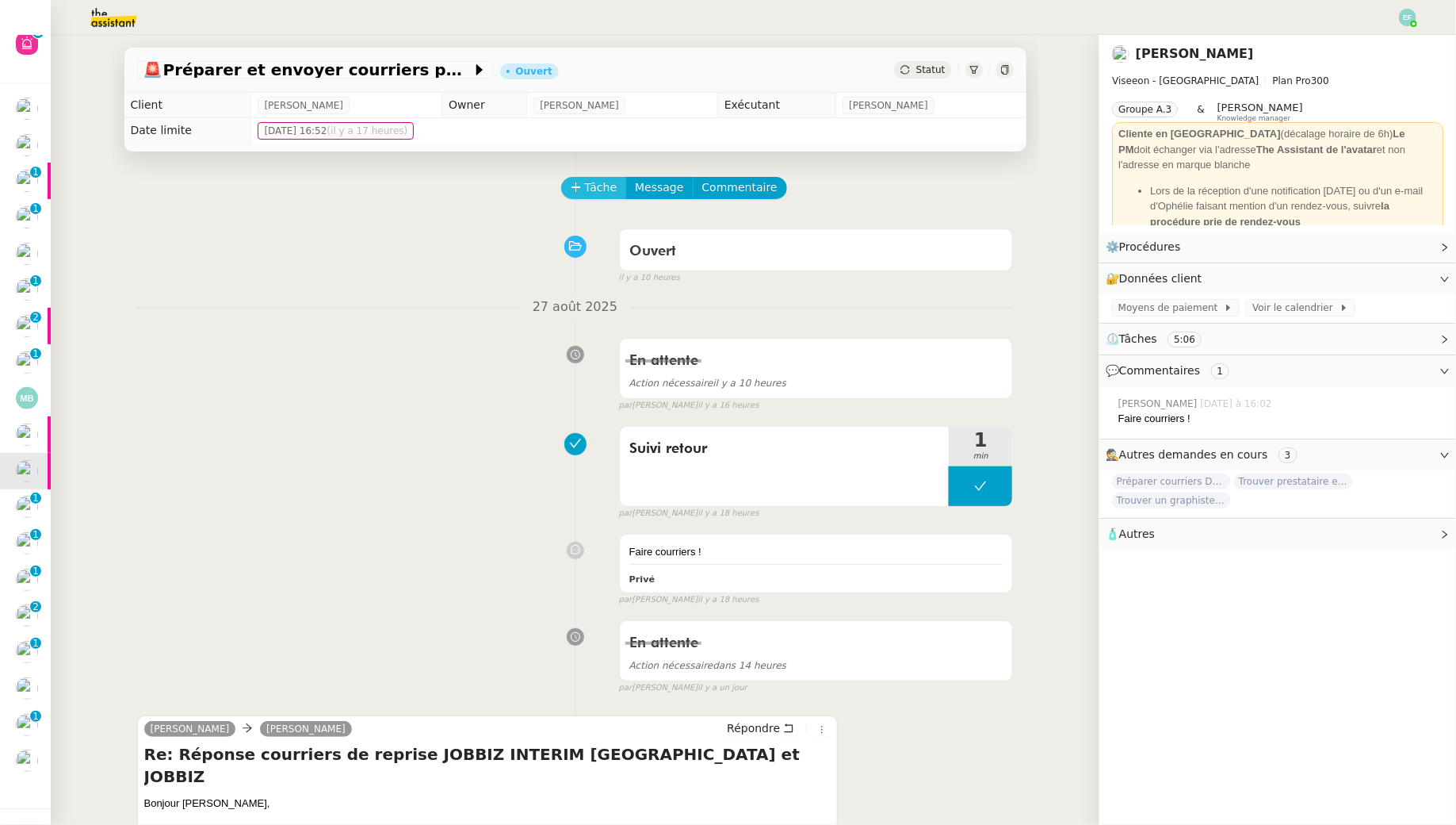
click at [610, 191] on span "Tâche" at bounding box center [601, 188] width 33 height 18
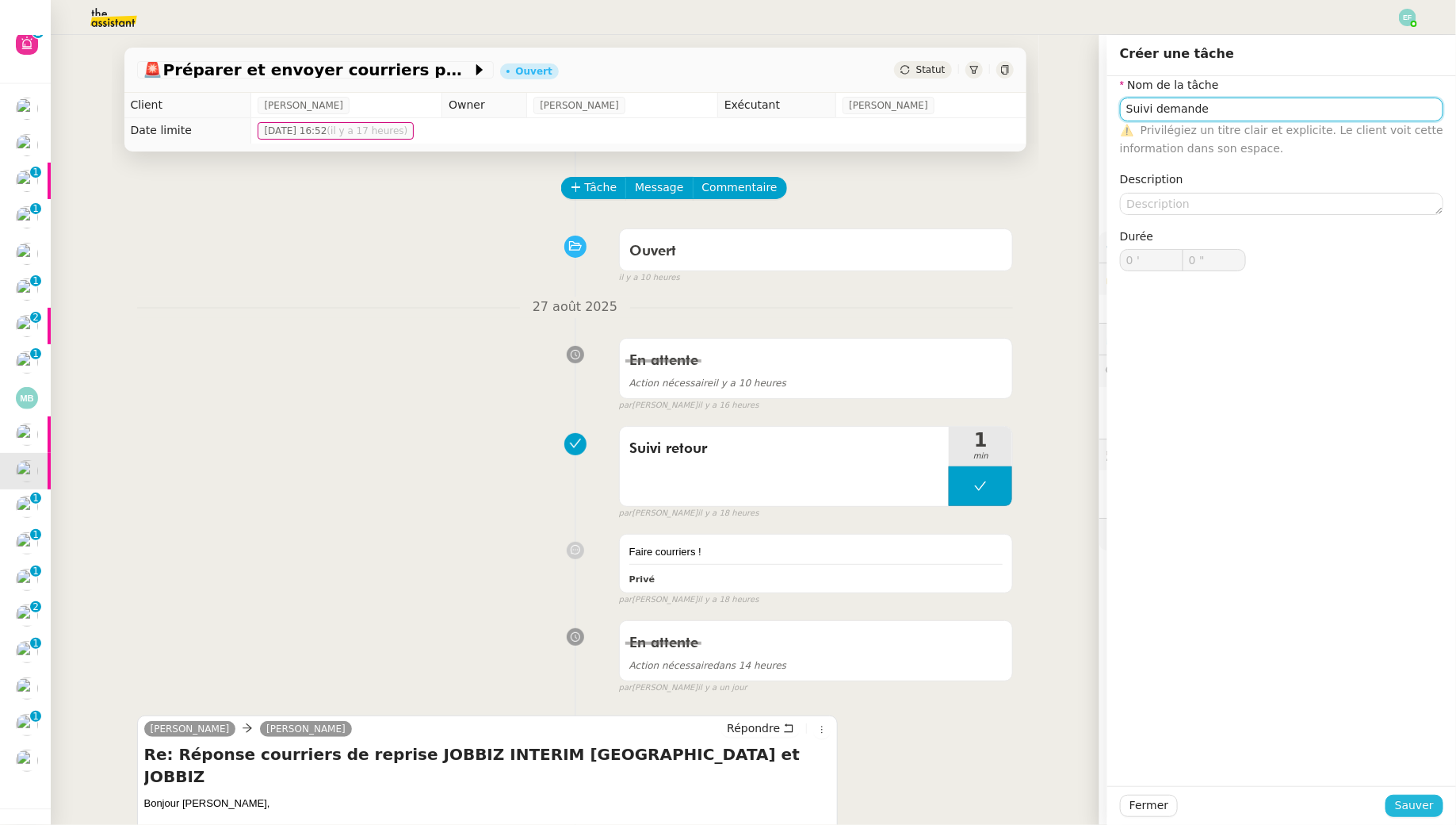
type input "Suivi demande"
click at [1399, 805] on span "Sauver" at bounding box center [1414, 805] width 39 height 18
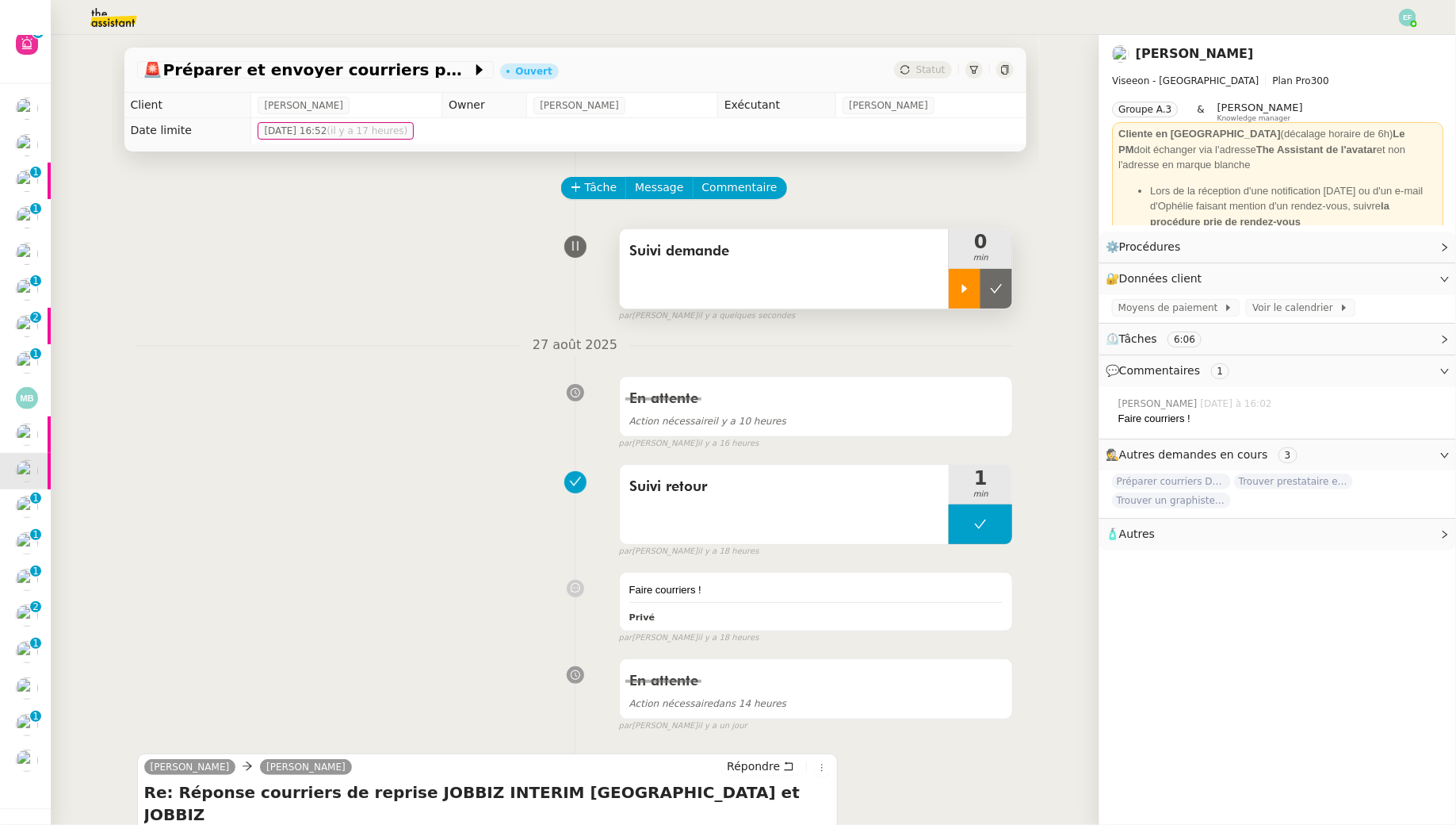
click at [955, 286] on div at bounding box center [964, 289] width 32 height 40
click at [773, 192] on button "Commentaire" at bounding box center [740, 188] width 94 height 22
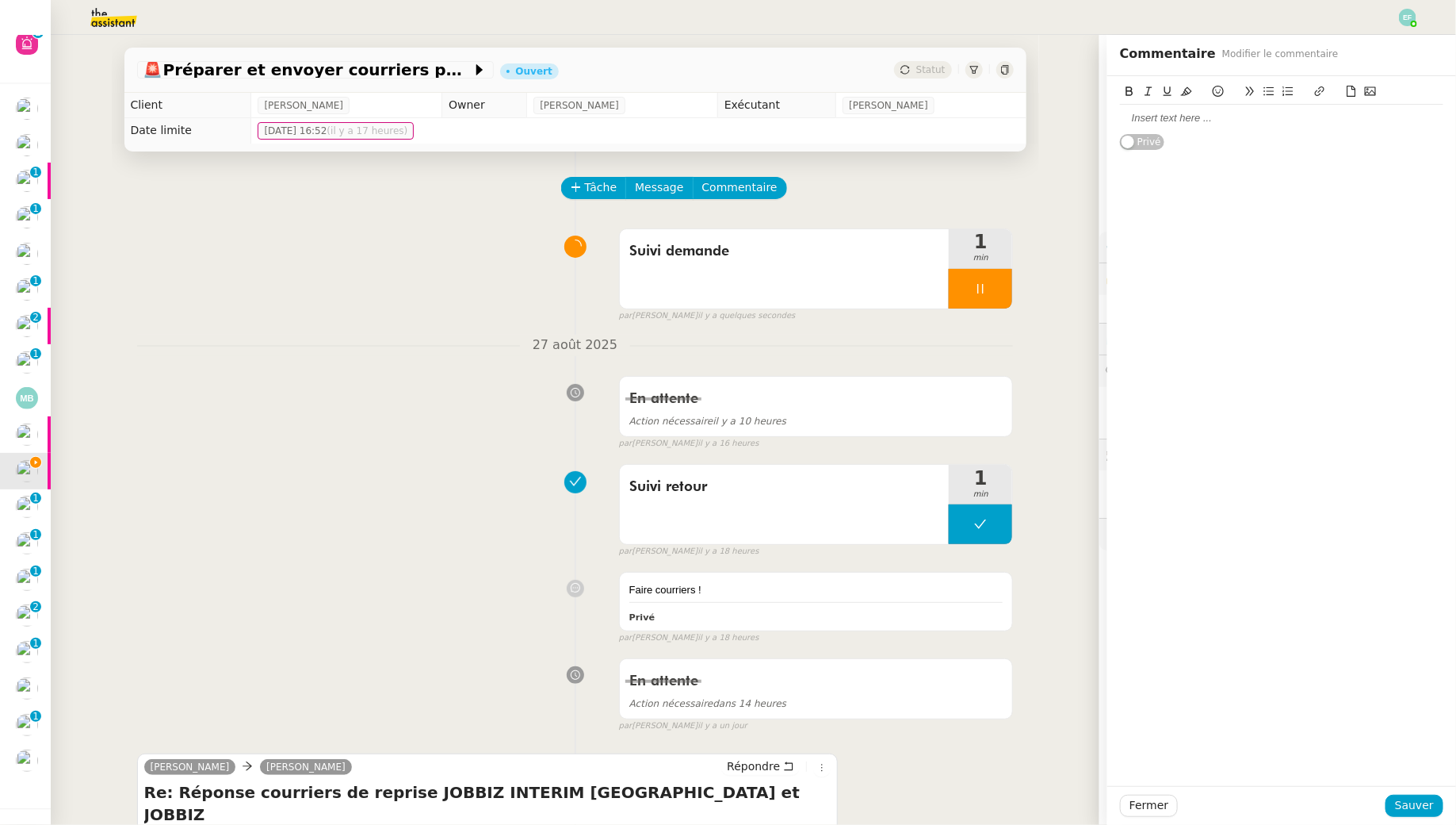
click at [1174, 116] on div at bounding box center [1282, 118] width 324 height 15
click at [1404, 800] on span "Sauver" at bounding box center [1414, 805] width 39 height 18
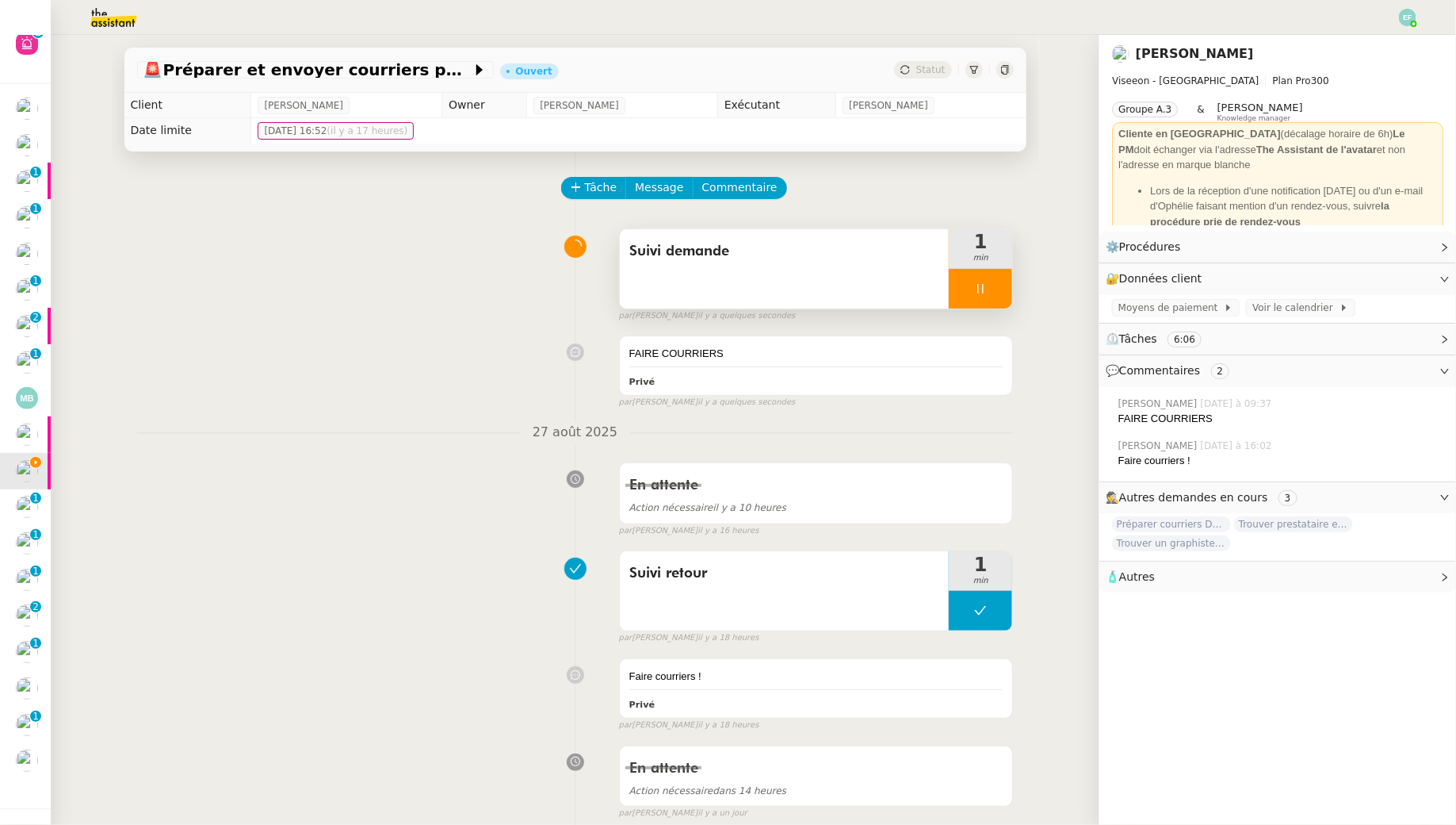
click at [1000, 292] on div at bounding box center [981, 289] width 64 height 40
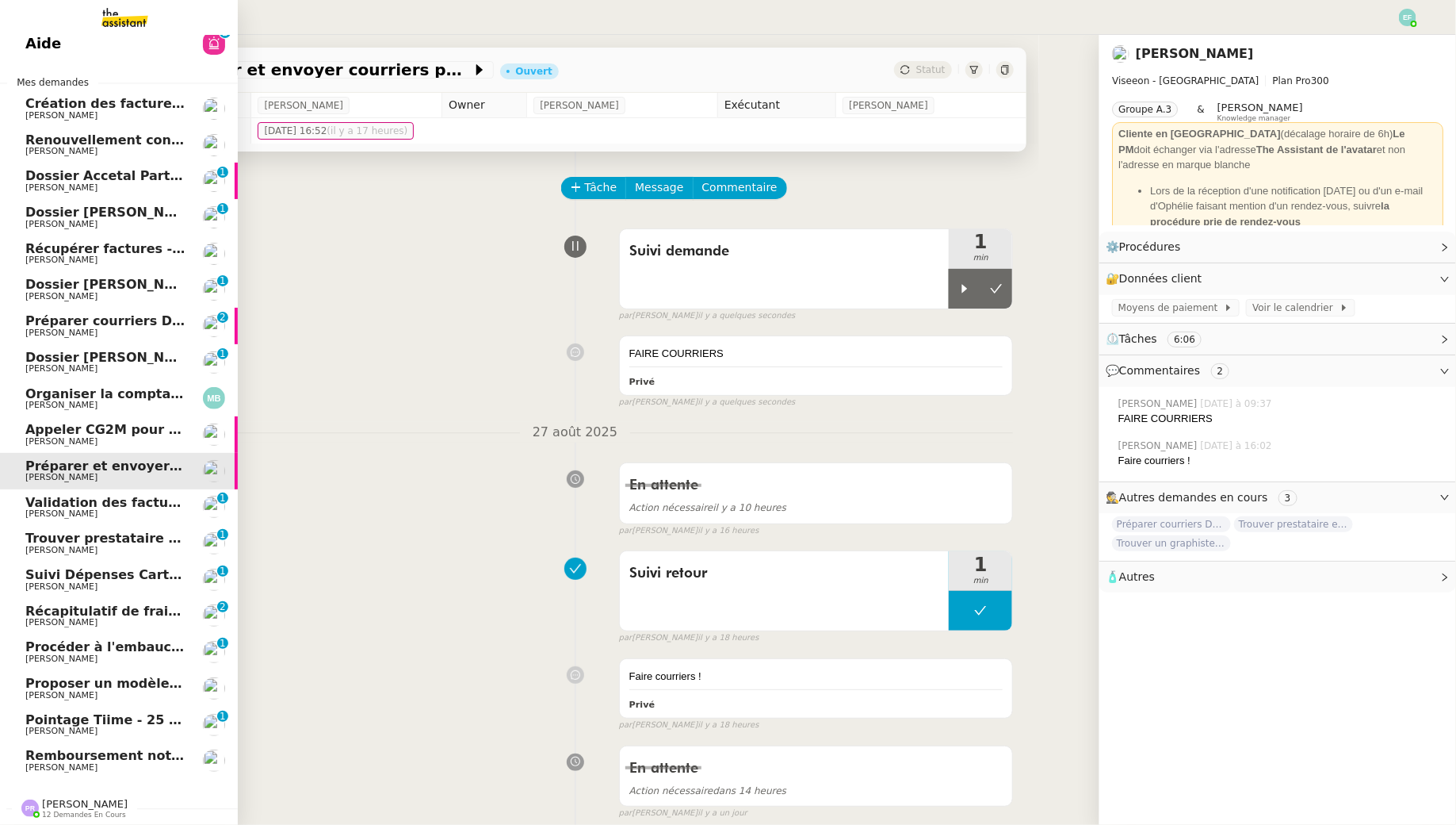
click at [83, 506] on span "Validation des factures consultants - août 2025" at bounding box center [195, 502] width 339 height 15
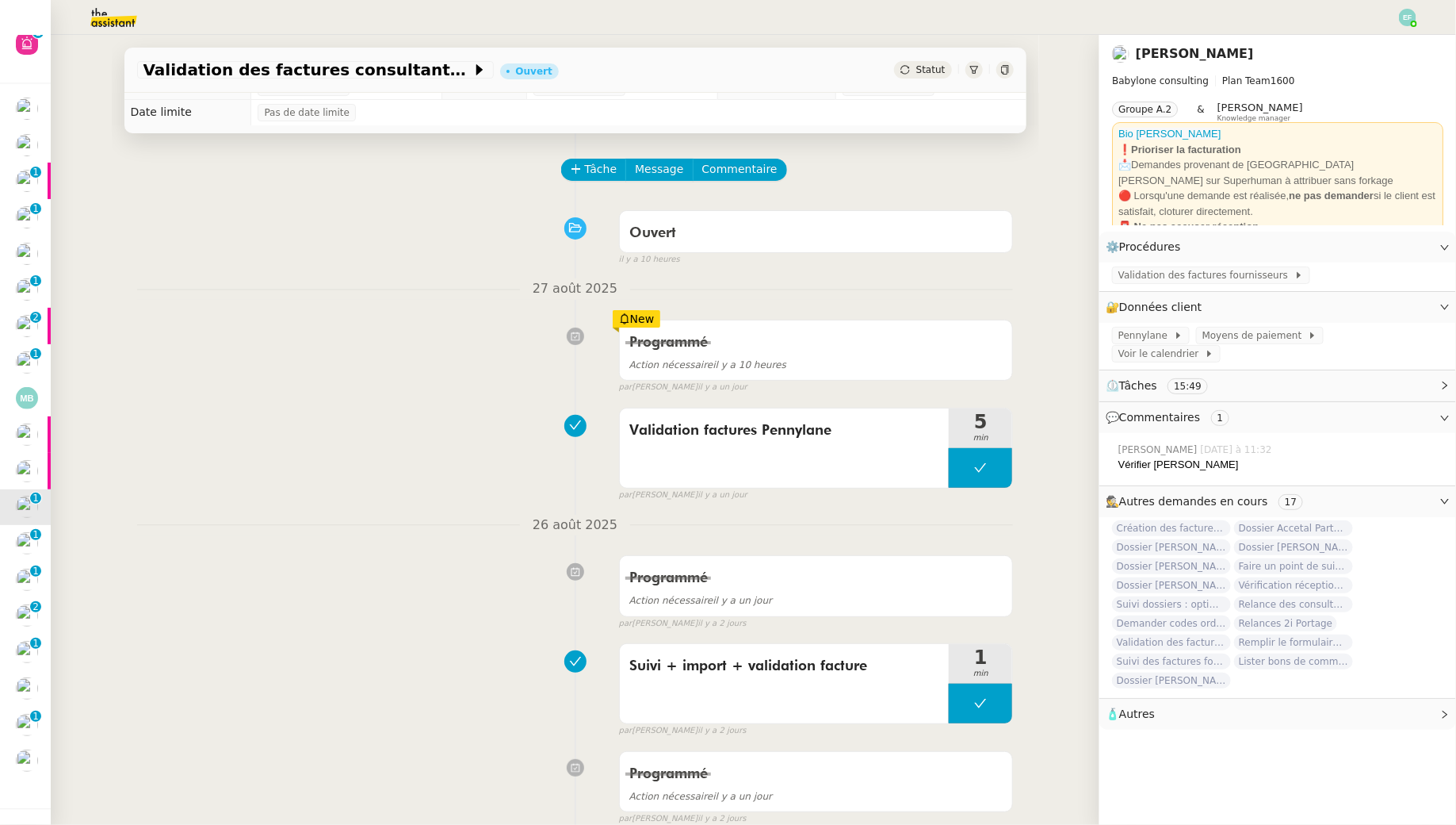
scroll to position [15, 0]
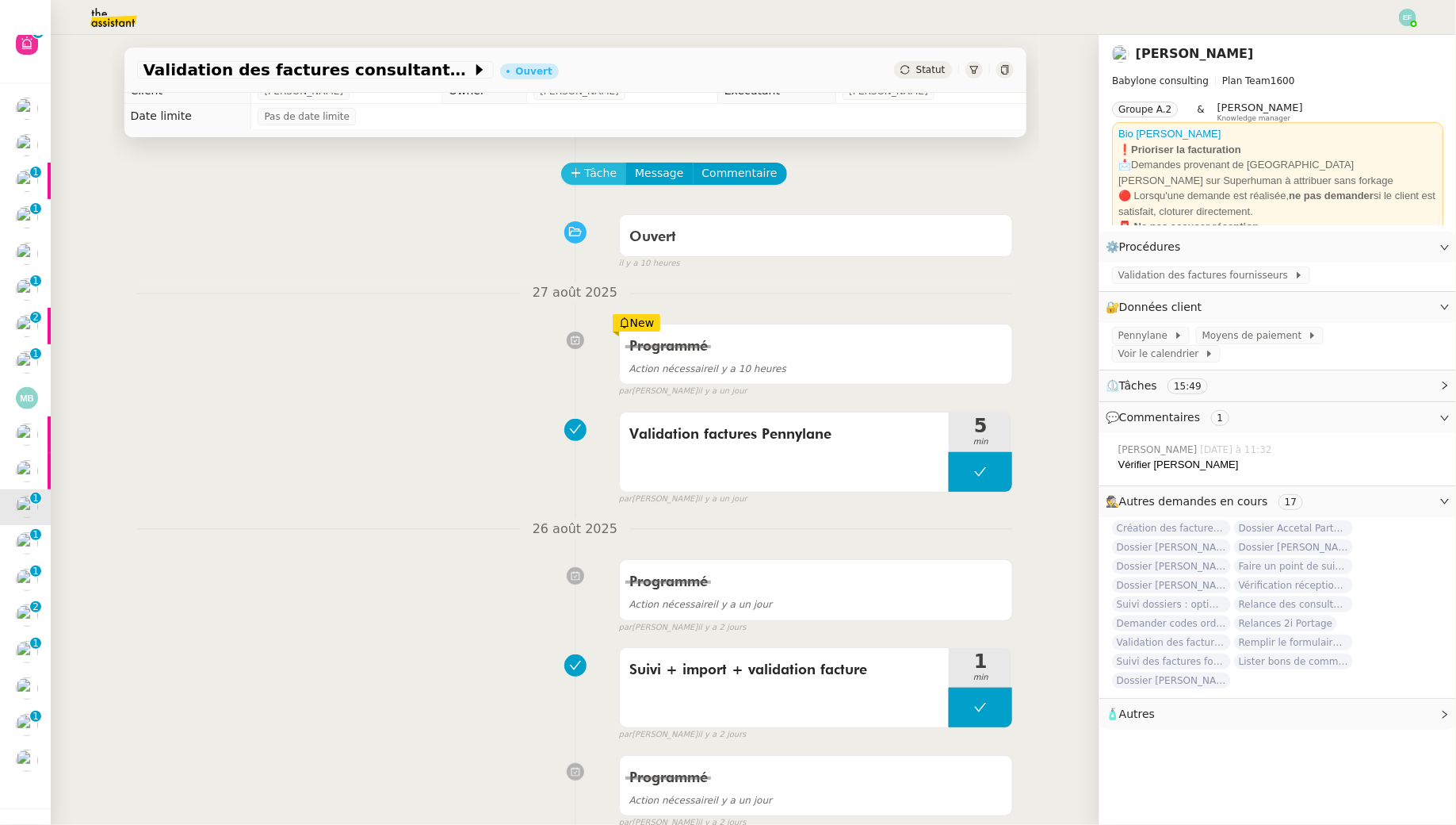
click at [581, 172] on button "Tâche" at bounding box center [594, 173] width 66 height 22
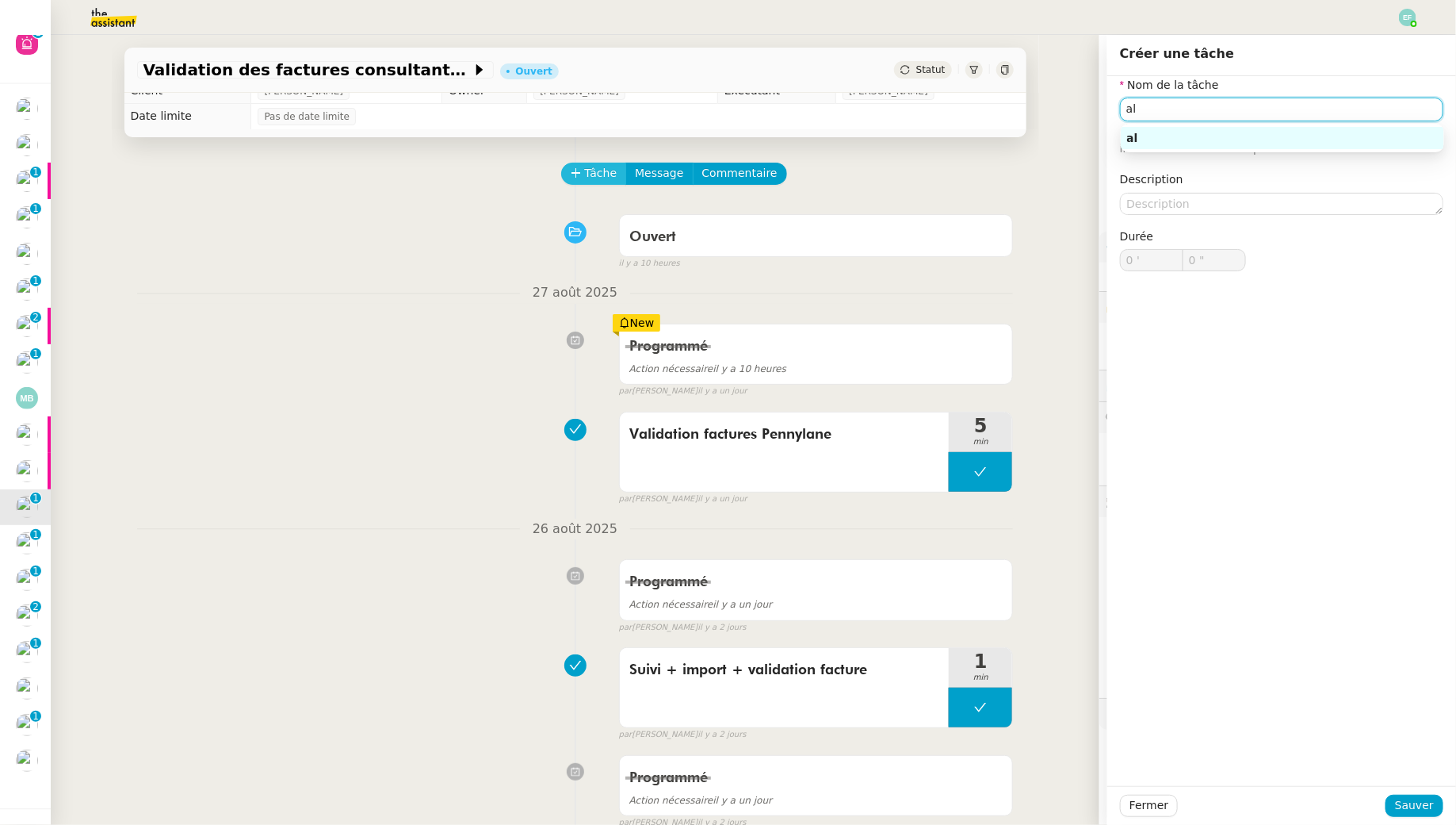
type input "a"
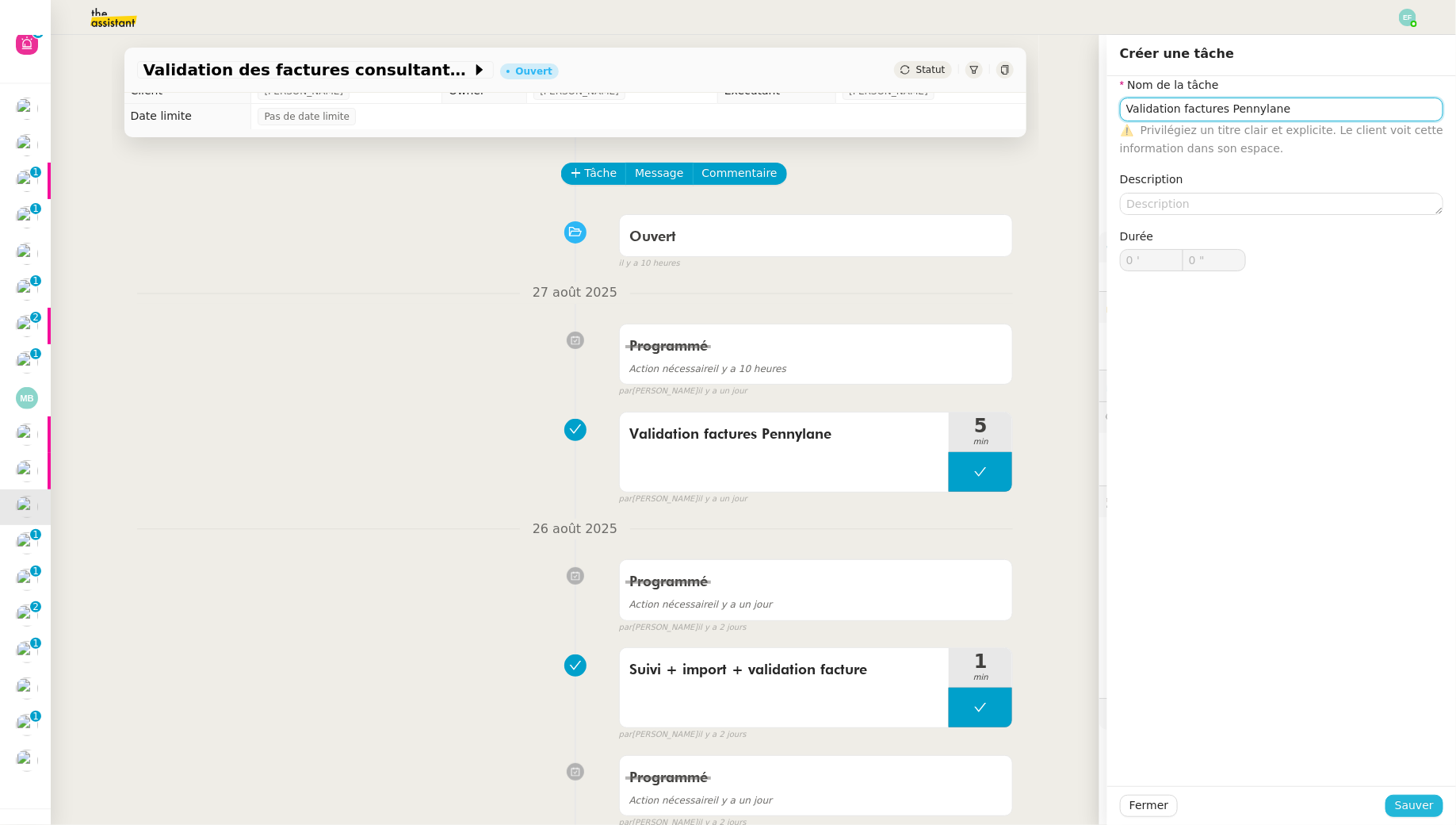
type input "Validation factures Pennylane"
click at [1424, 816] on button "Sauver" at bounding box center [1414, 806] width 58 height 22
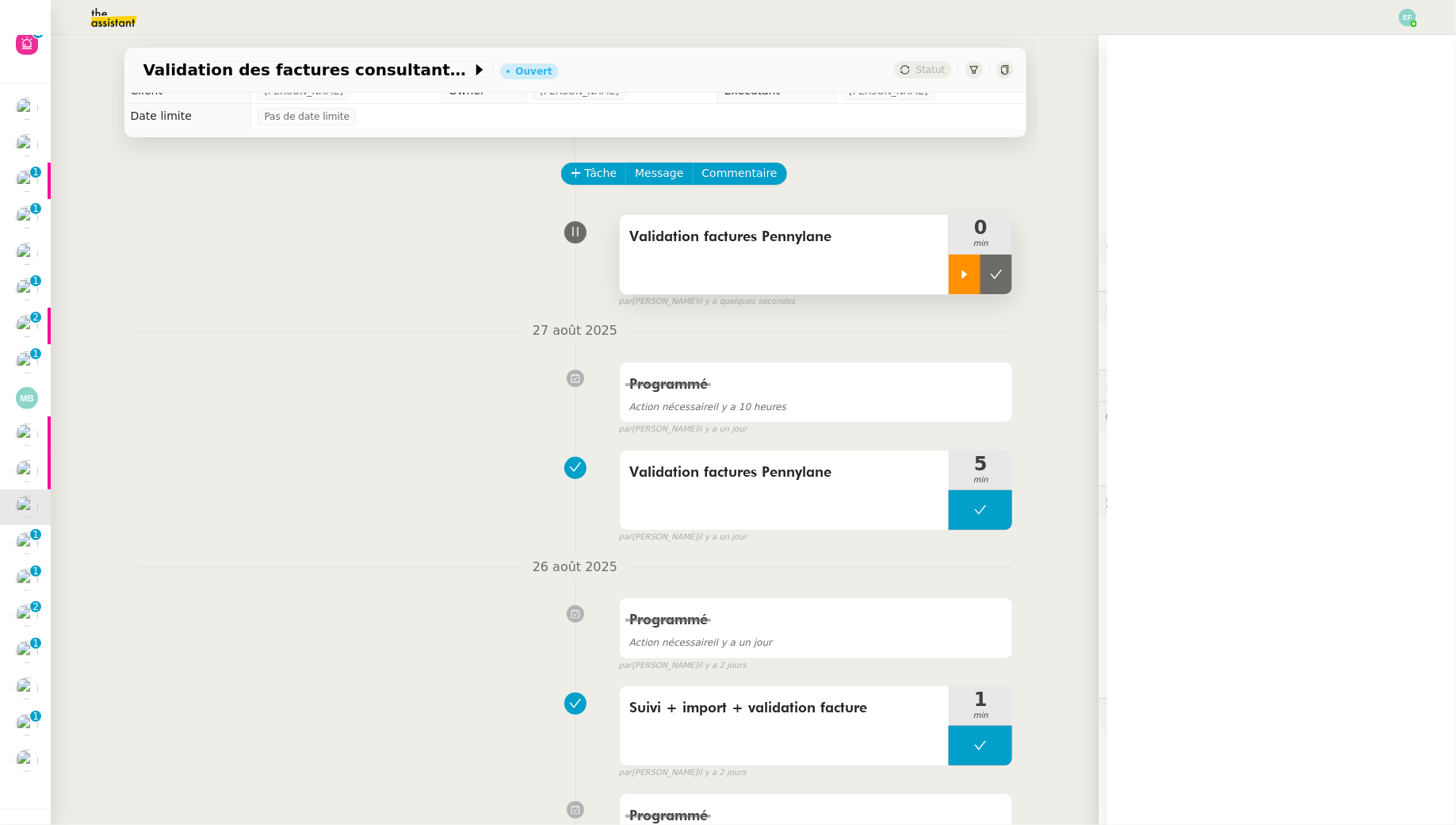
click at [954, 269] on div at bounding box center [964, 274] width 32 height 40
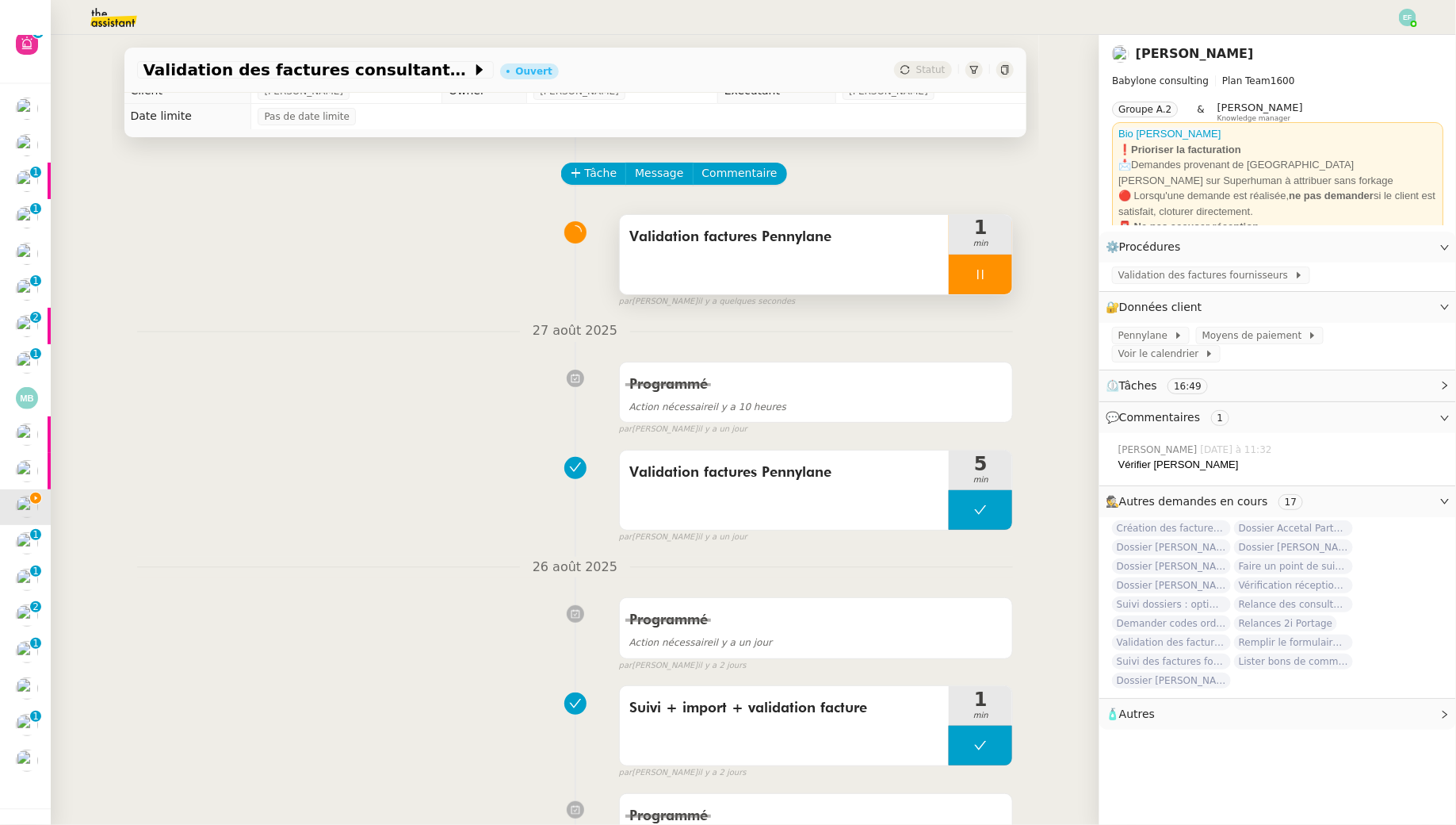
click at [761, 259] on div "Validation factures Pennylane" at bounding box center [784, 254] width 329 height 79
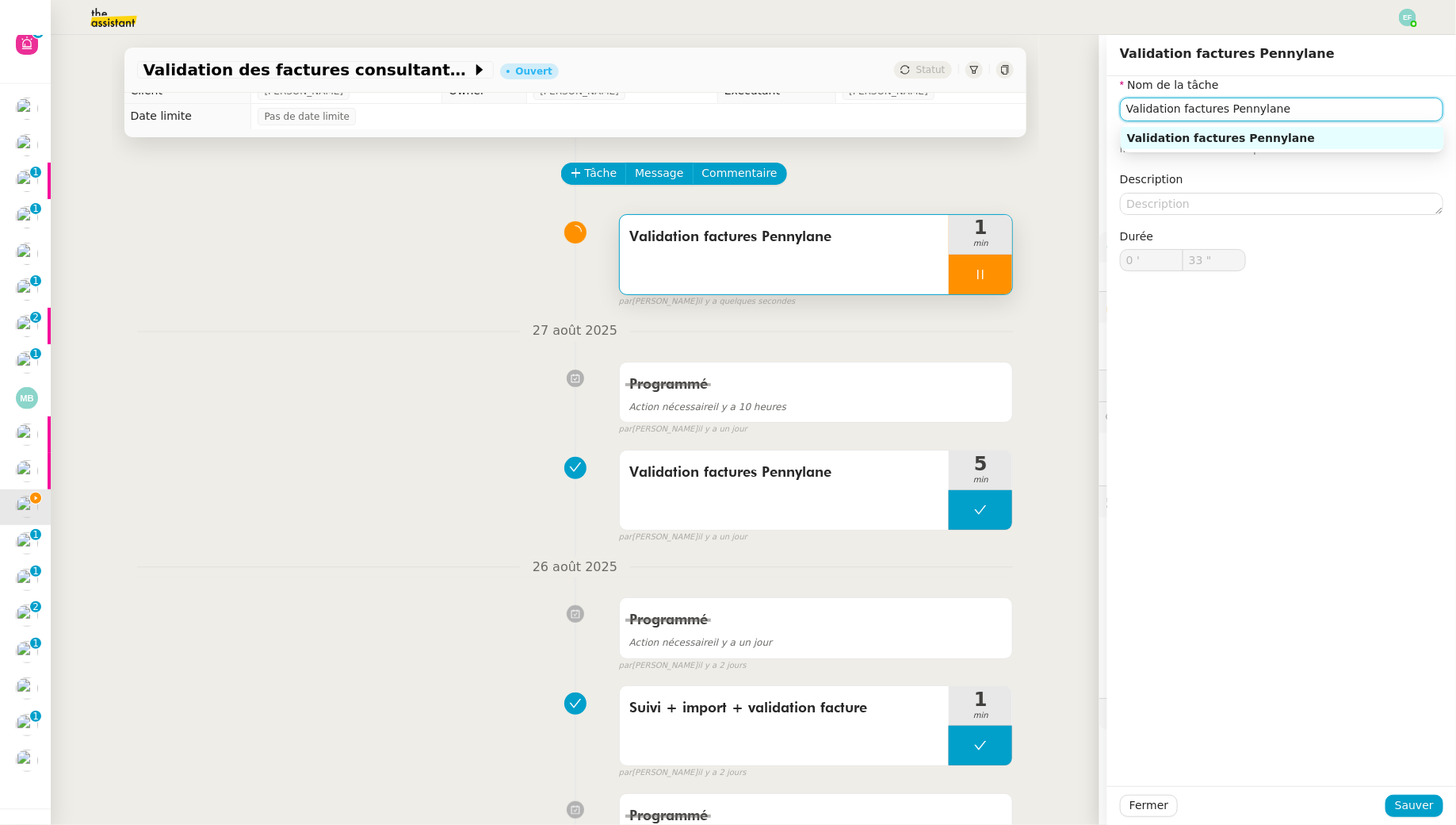
type input "34 ""
drag, startPoint x: 1222, startPoint y: 112, endPoint x: 1119, endPoint y: 107, distance: 103.1
click at [1119, 107] on div "Nom de la tâche Validation factures Pennylane ⚠️ Privilégiez un titre clair et …" at bounding box center [1282, 186] width 348 height 221
type input "Véri Pennylane"
type input "35 ""
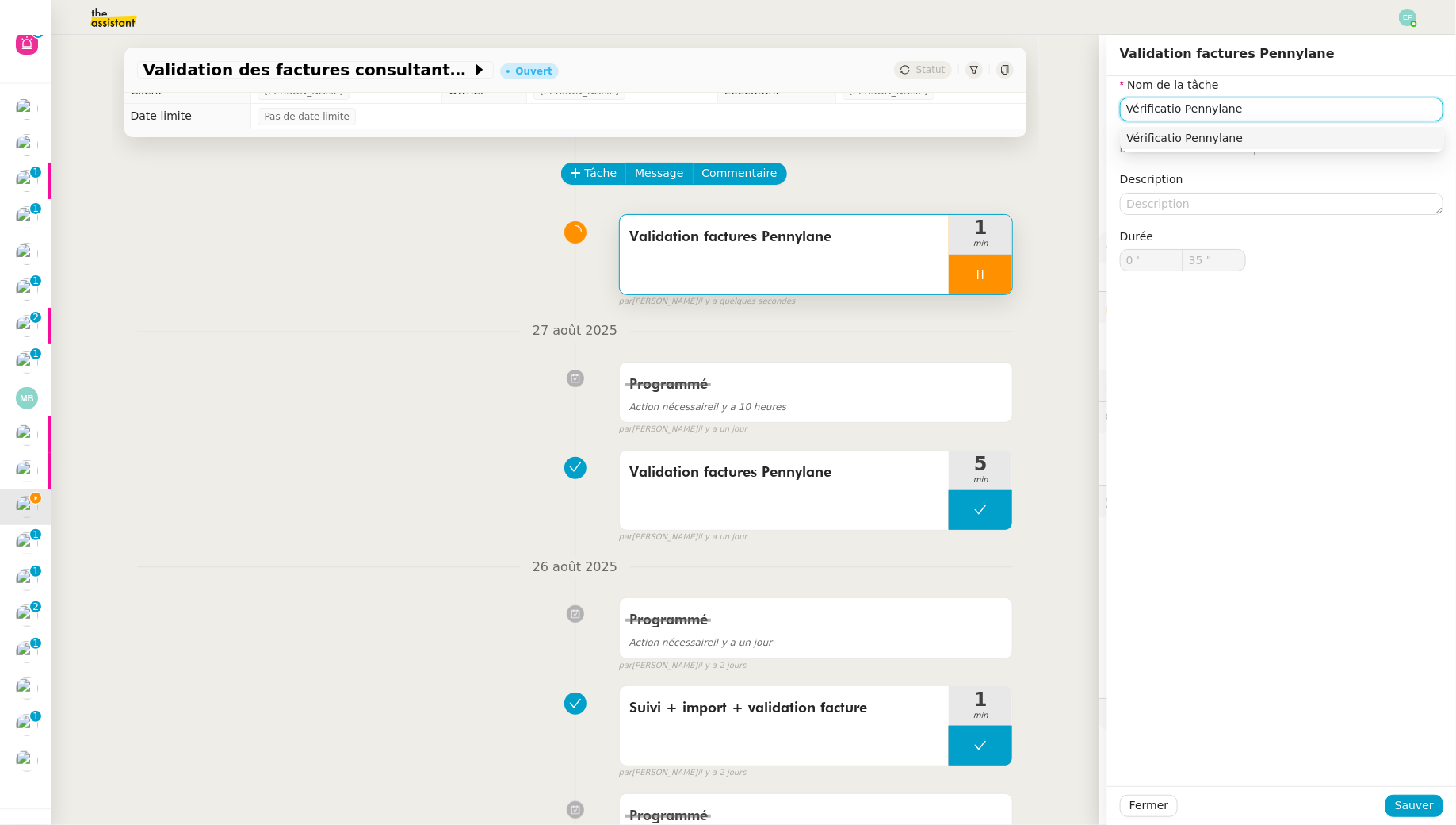
type input "Vérification Pennylane"
type input "36 ""
type input "Vérification Pennylane"
click at [1179, 191] on nz-form-item "Description" at bounding box center [1282, 192] width 324 height 44
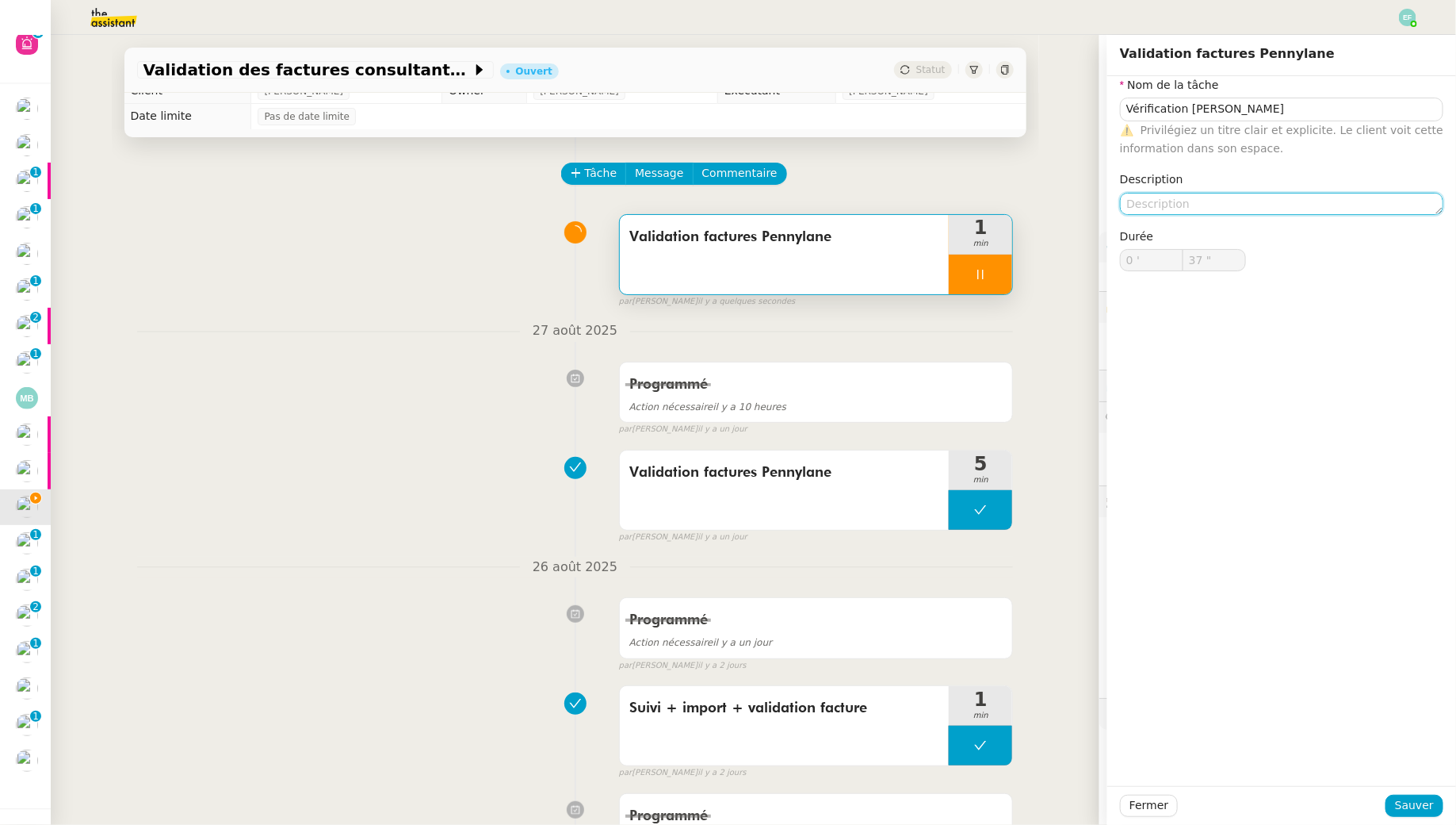
click at [1179, 196] on textarea at bounding box center [1282, 203] width 324 height 22
type input "38 ""
type textarea "Facture"
type input "39 ""
type textarea "Factures à v"
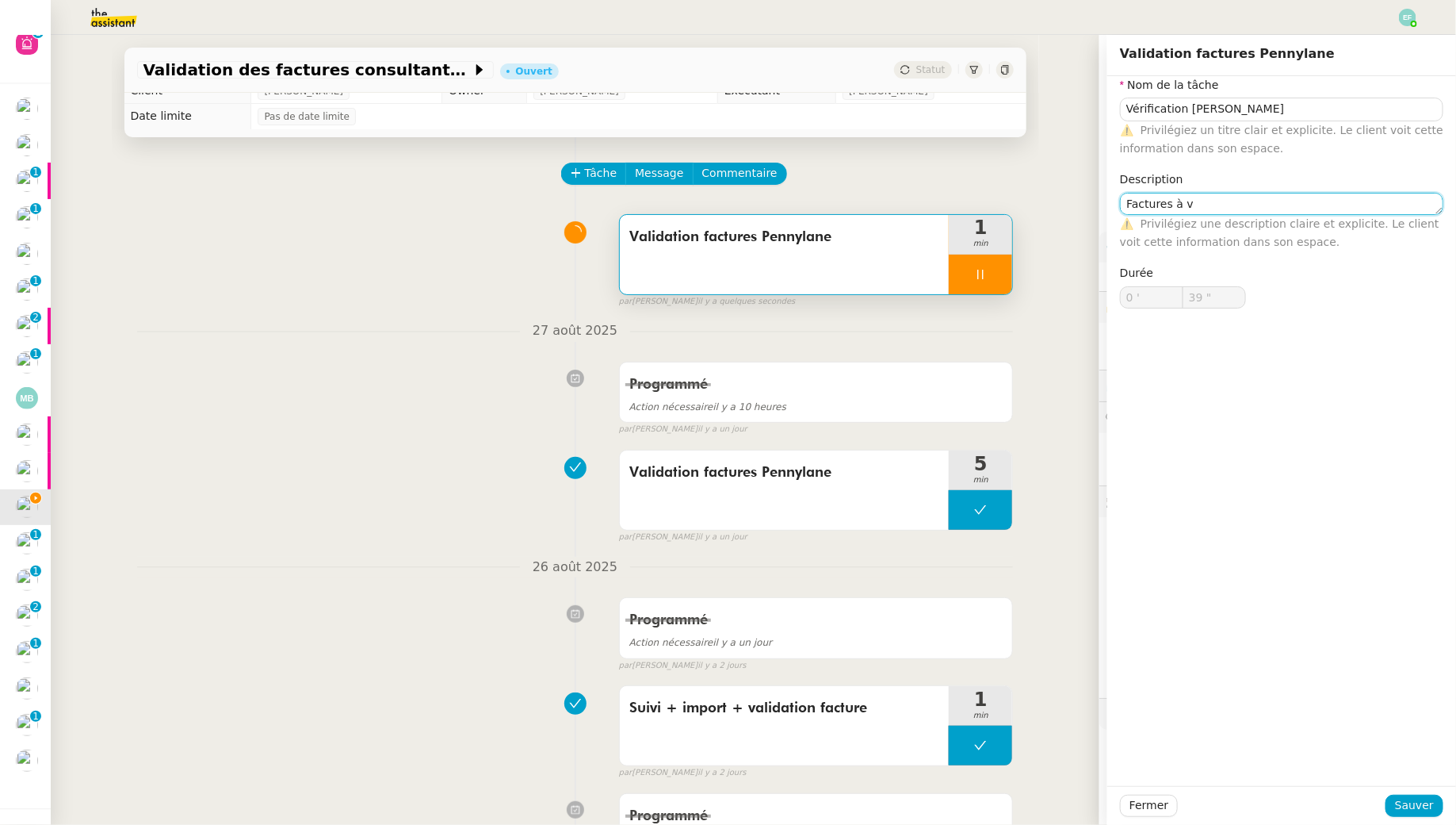
type input "40 ""
type textarea "Factures à valider"
type input "41 ""
type textarea "Factures à valider : attend"
type input "42 ""
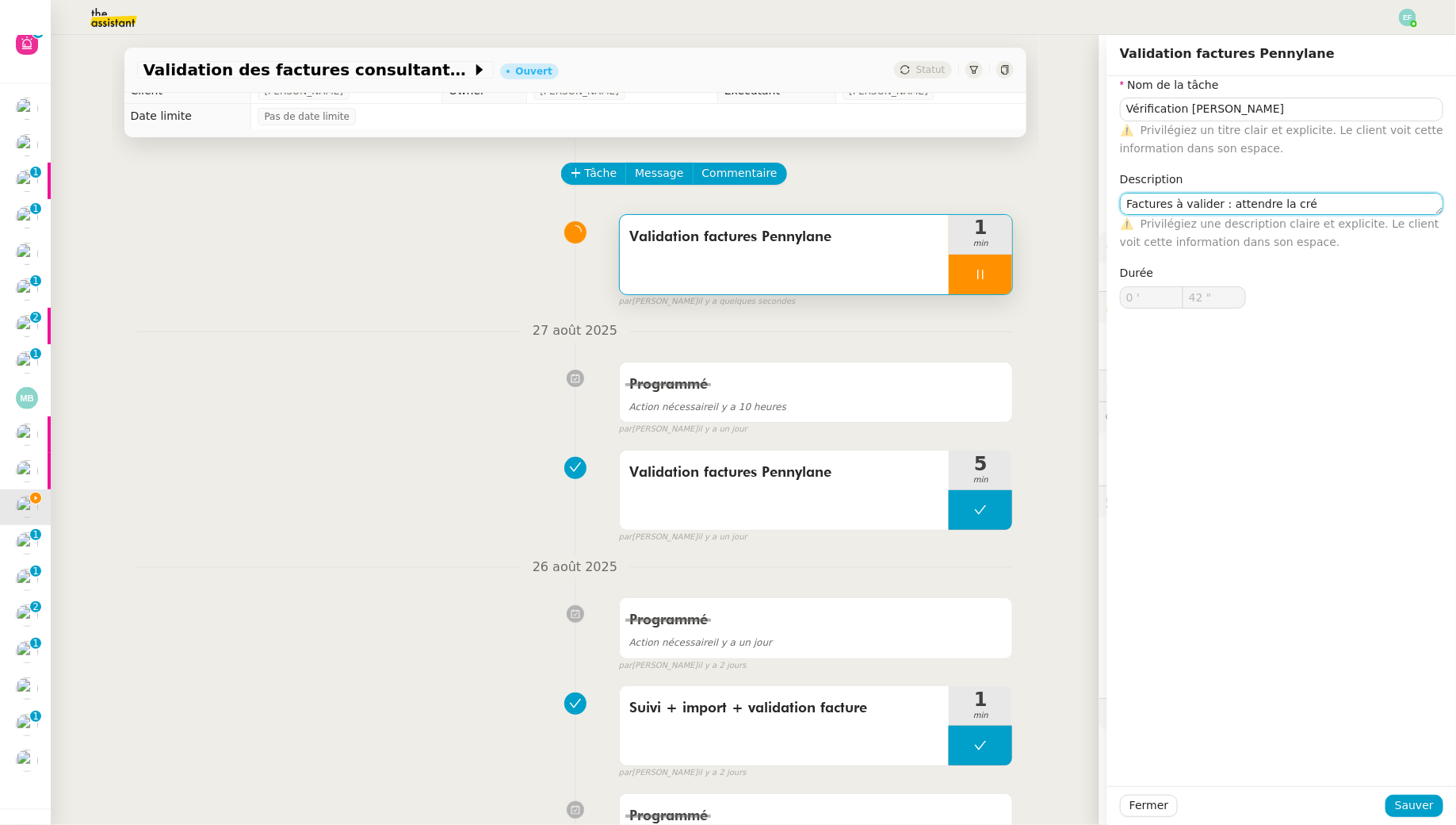
type textarea "Factures à valider : attendre la créa"
type input "43 ""
type textarea "Factures à valider : attendre la créatio"
type input "44 ""
type textarea "Factures à valider : attendre la création des fac"
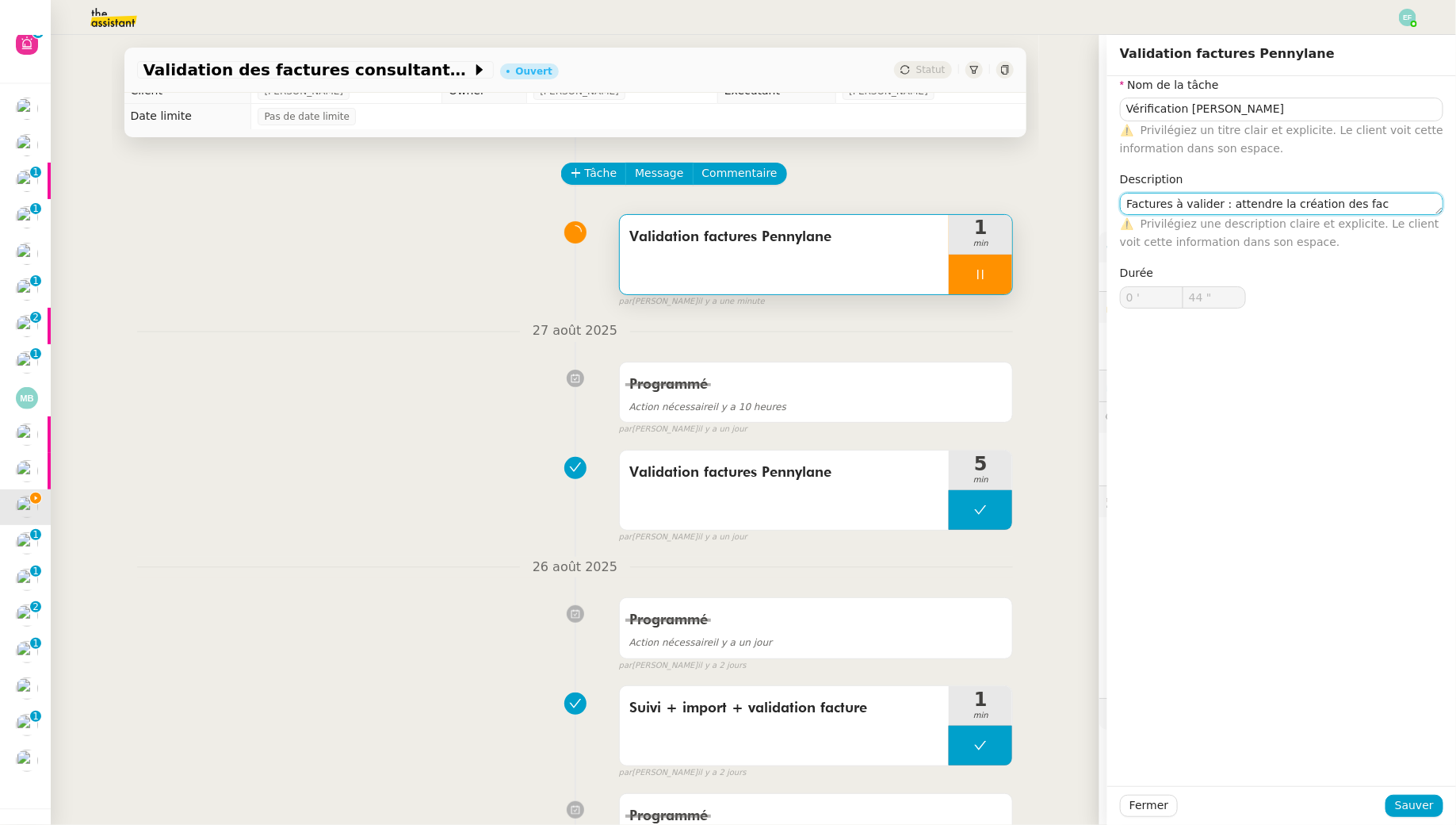
type input "45 ""
type textarea "Factures à valider : attendre la création des factures"
type input "46 ""
type textarea "Factures à valider : attendre la création des factures"
click at [1415, 804] on span "Sauver" at bounding box center [1414, 805] width 39 height 18
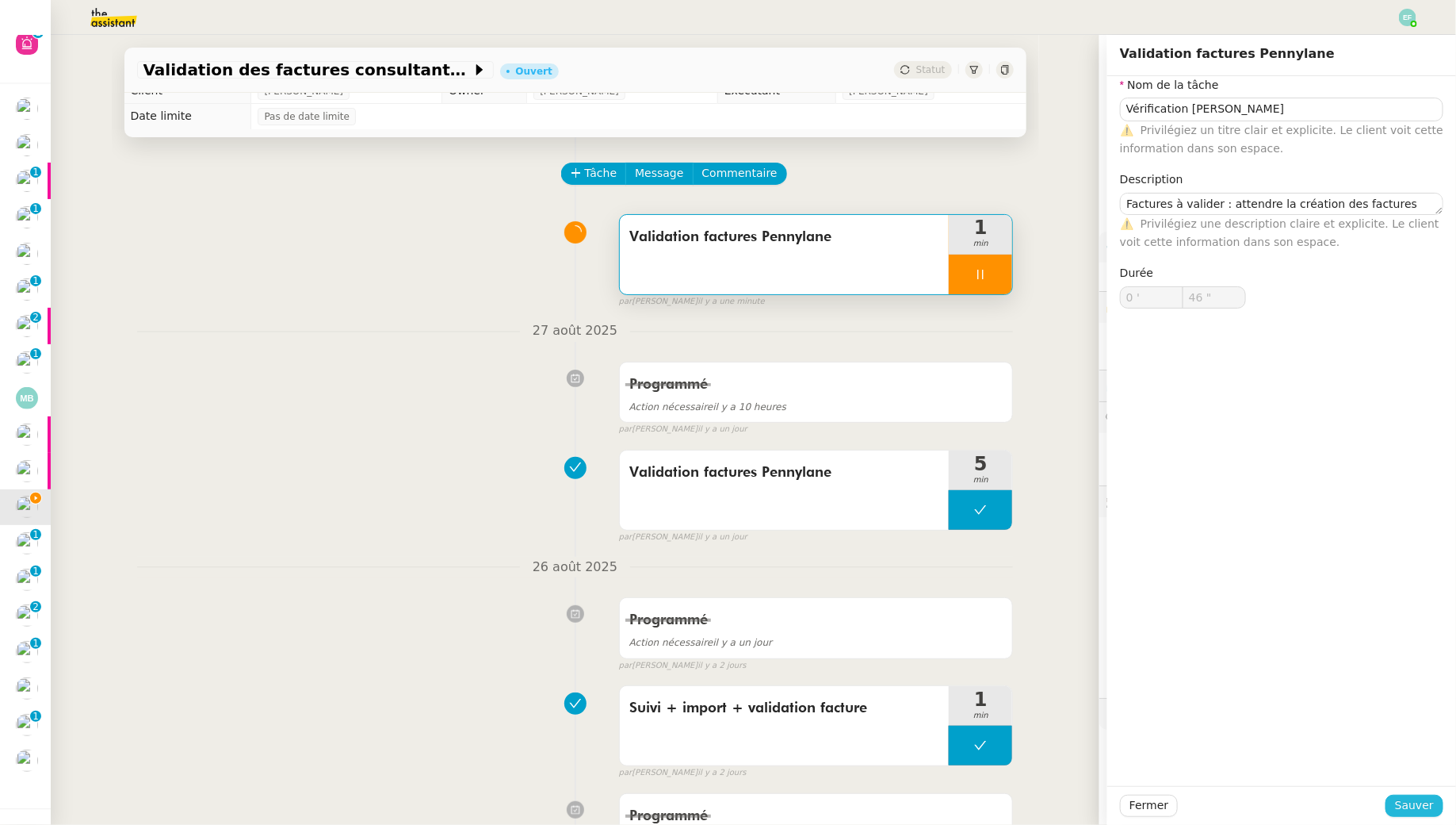
type input "47 ""
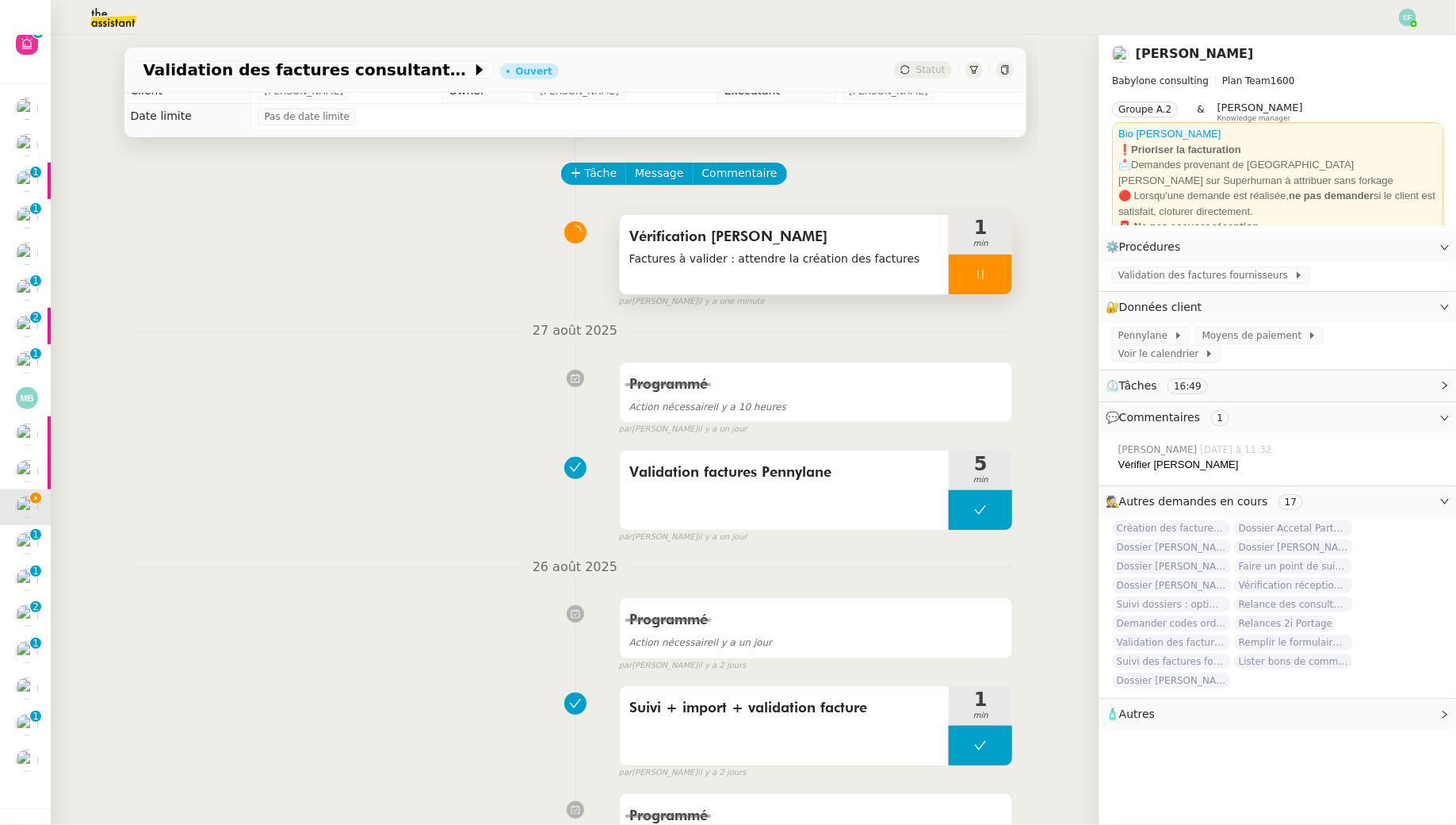
click at [979, 275] on icon at bounding box center [981, 274] width 5 height 9
click at [992, 275] on icon at bounding box center [996, 274] width 13 height 13
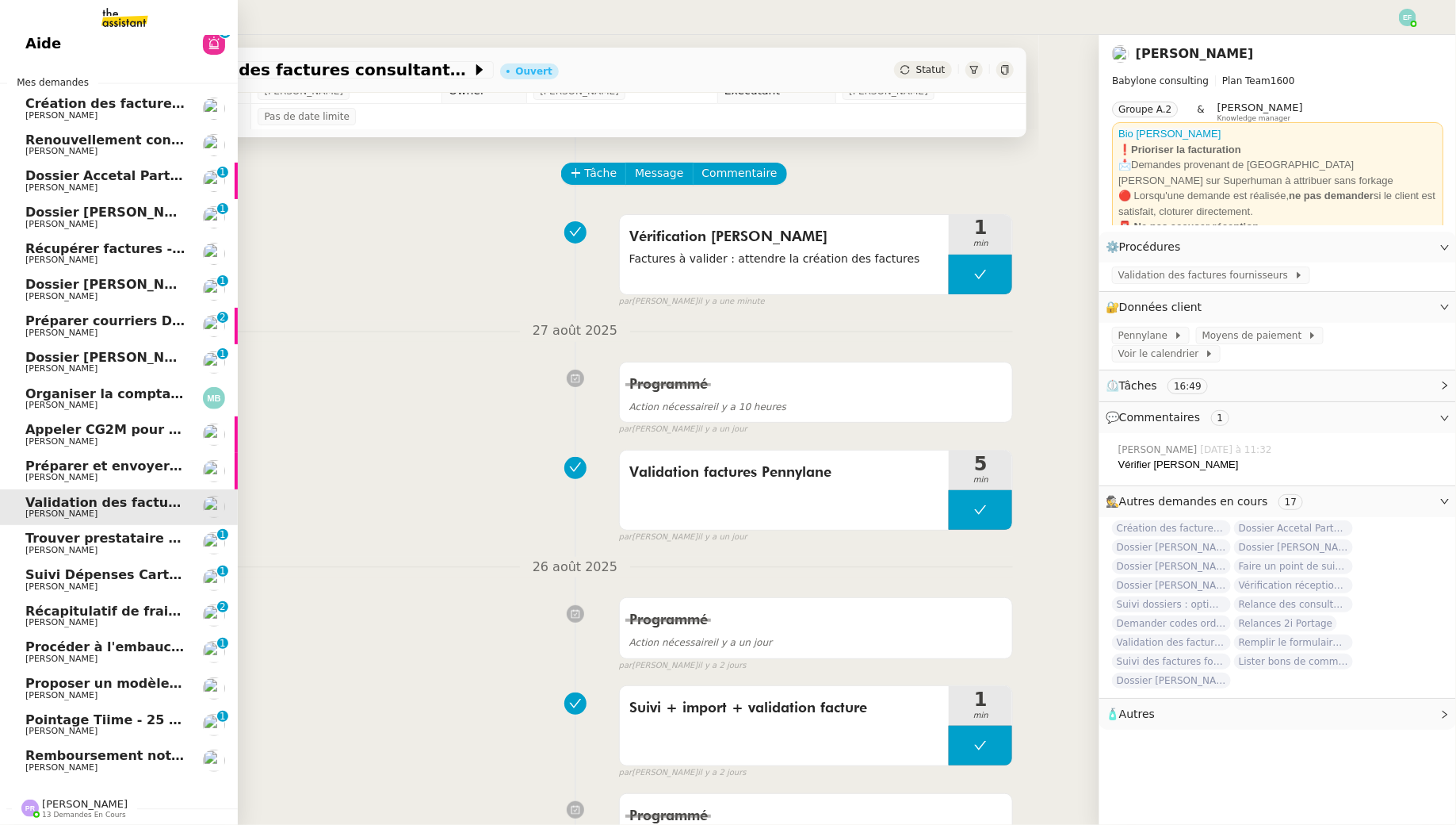
click at [34, 543] on span "Trouver prestataire entretien climatisation" at bounding box center [179, 538] width 307 height 15
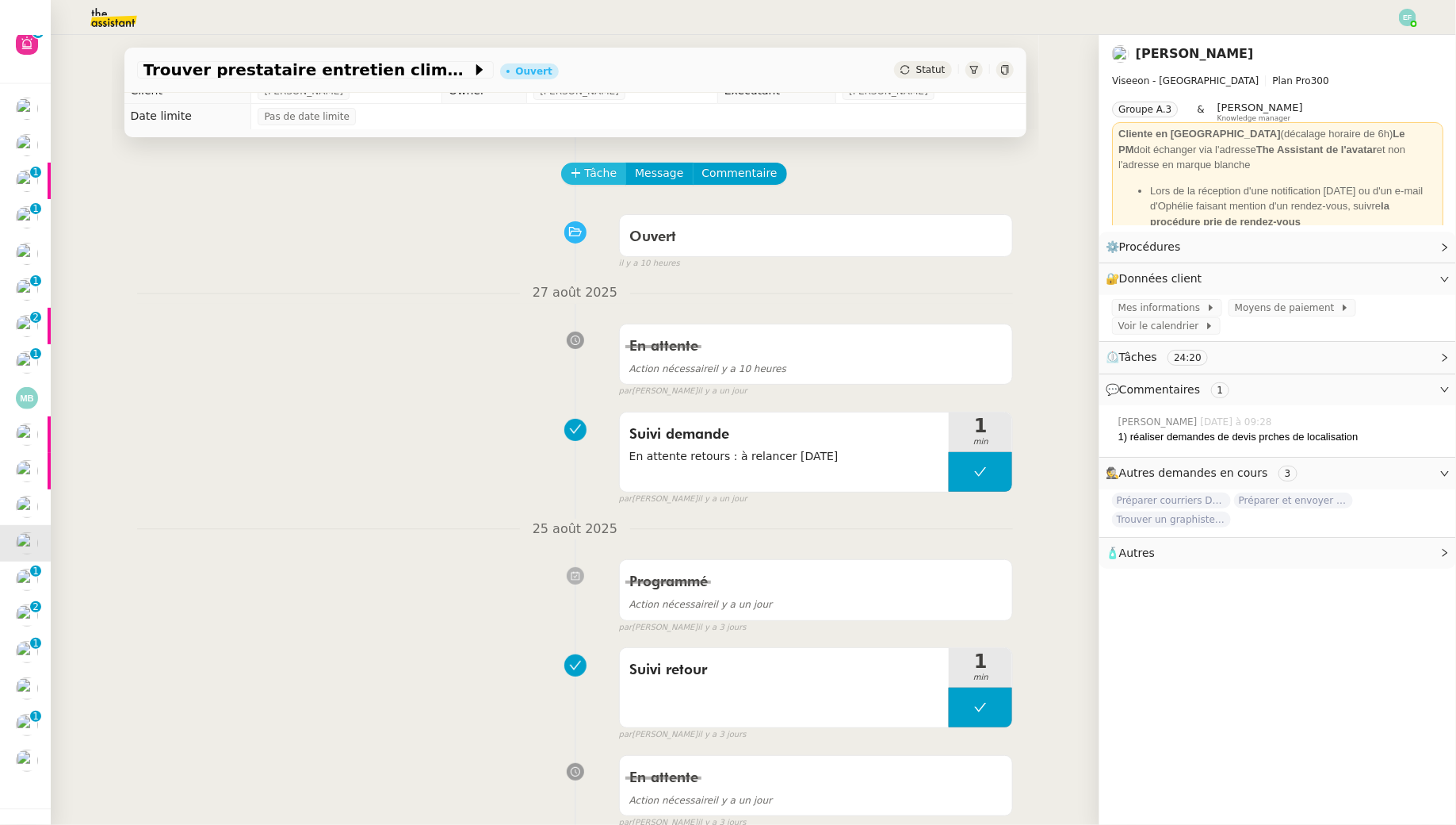
click at [598, 172] on span "Tâche" at bounding box center [601, 173] width 33 height 18
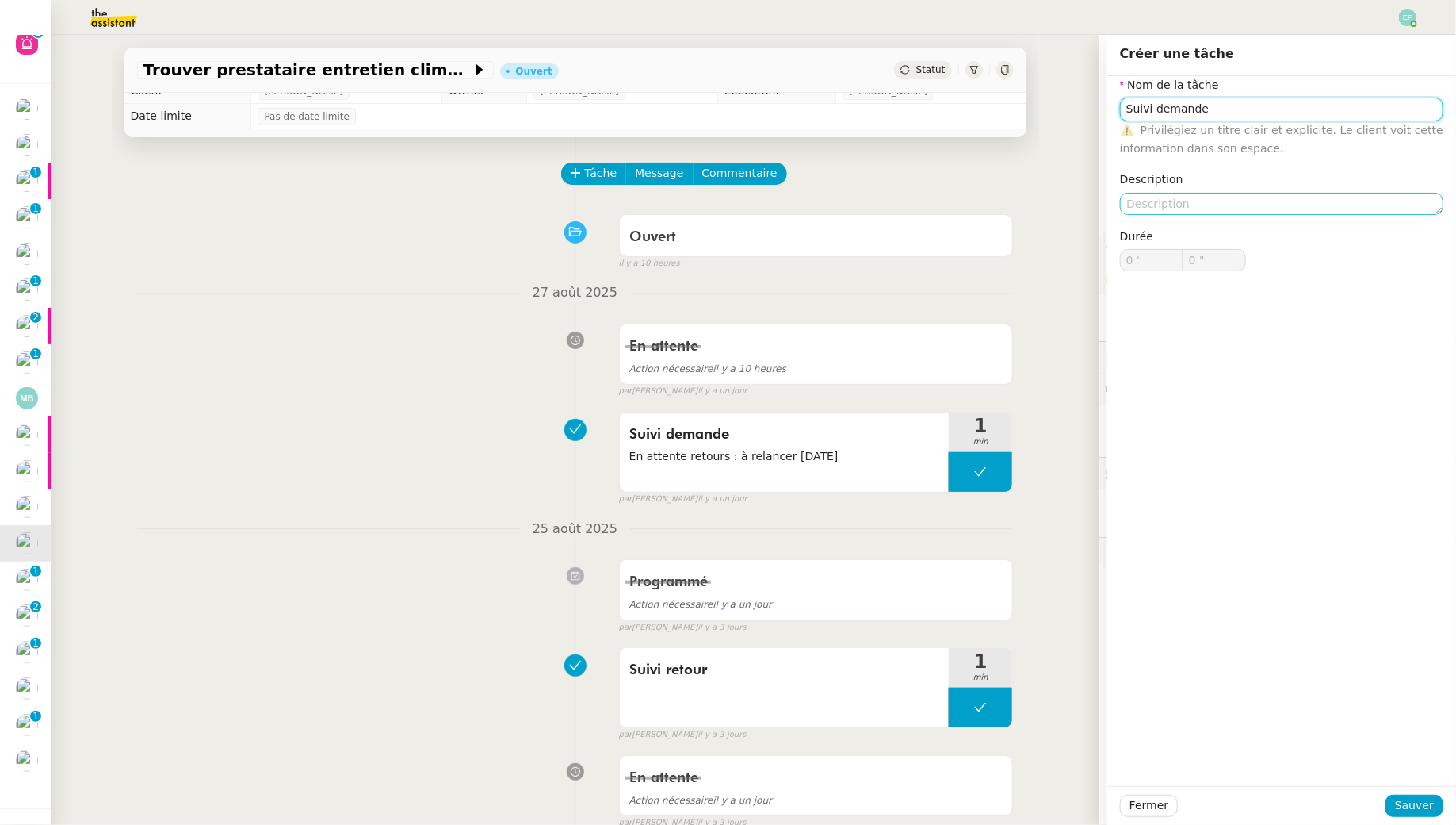
type input "Suivi demande"
click at [1164, 199] on textarea at bounding box center [1282, 203] width 324 height 22
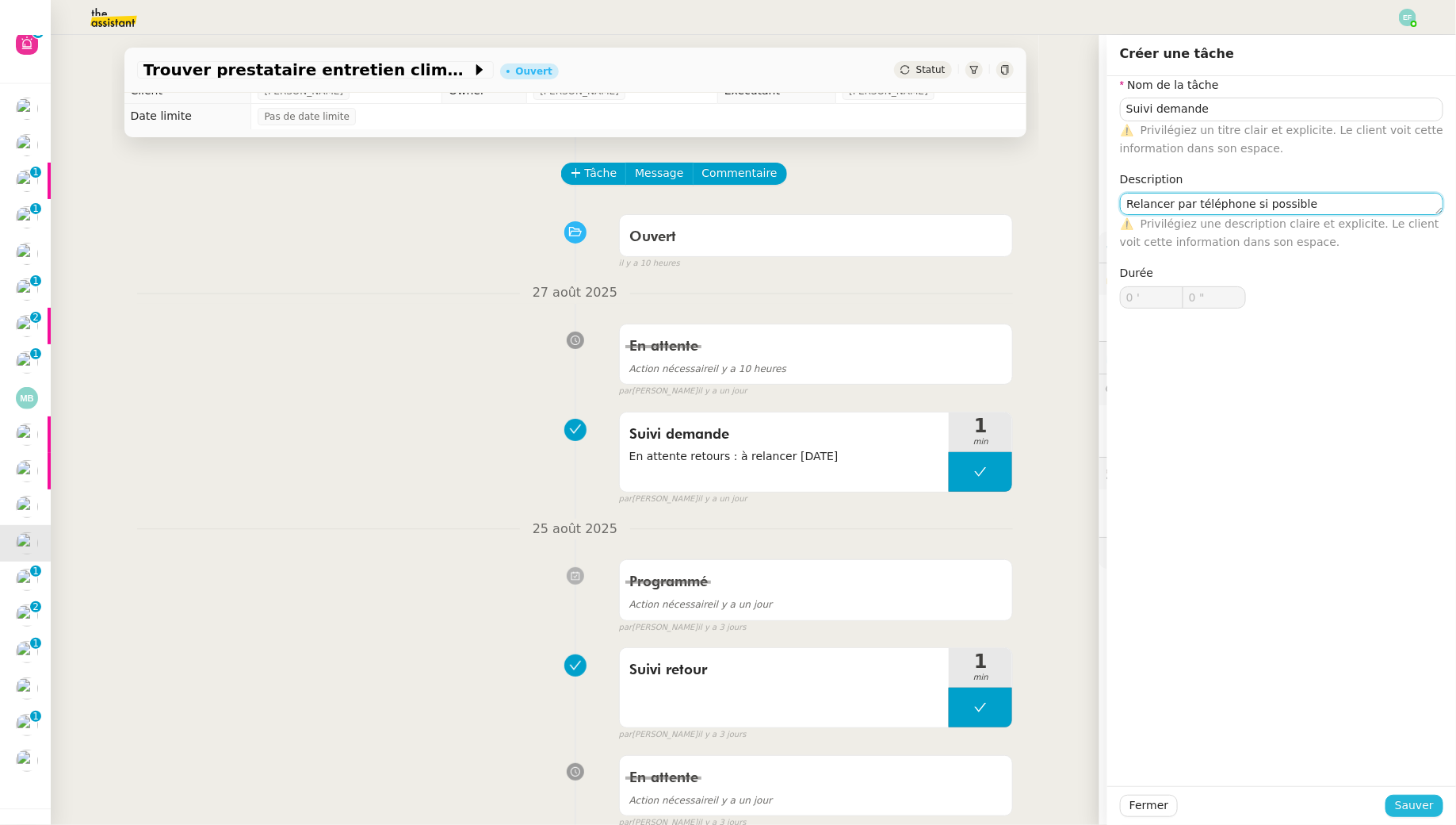
type textarea "Relancer par téléphone si possible"
click at [1433, 807] on span "Sauver" at bounding box center [1414, 805] width 39 height 18
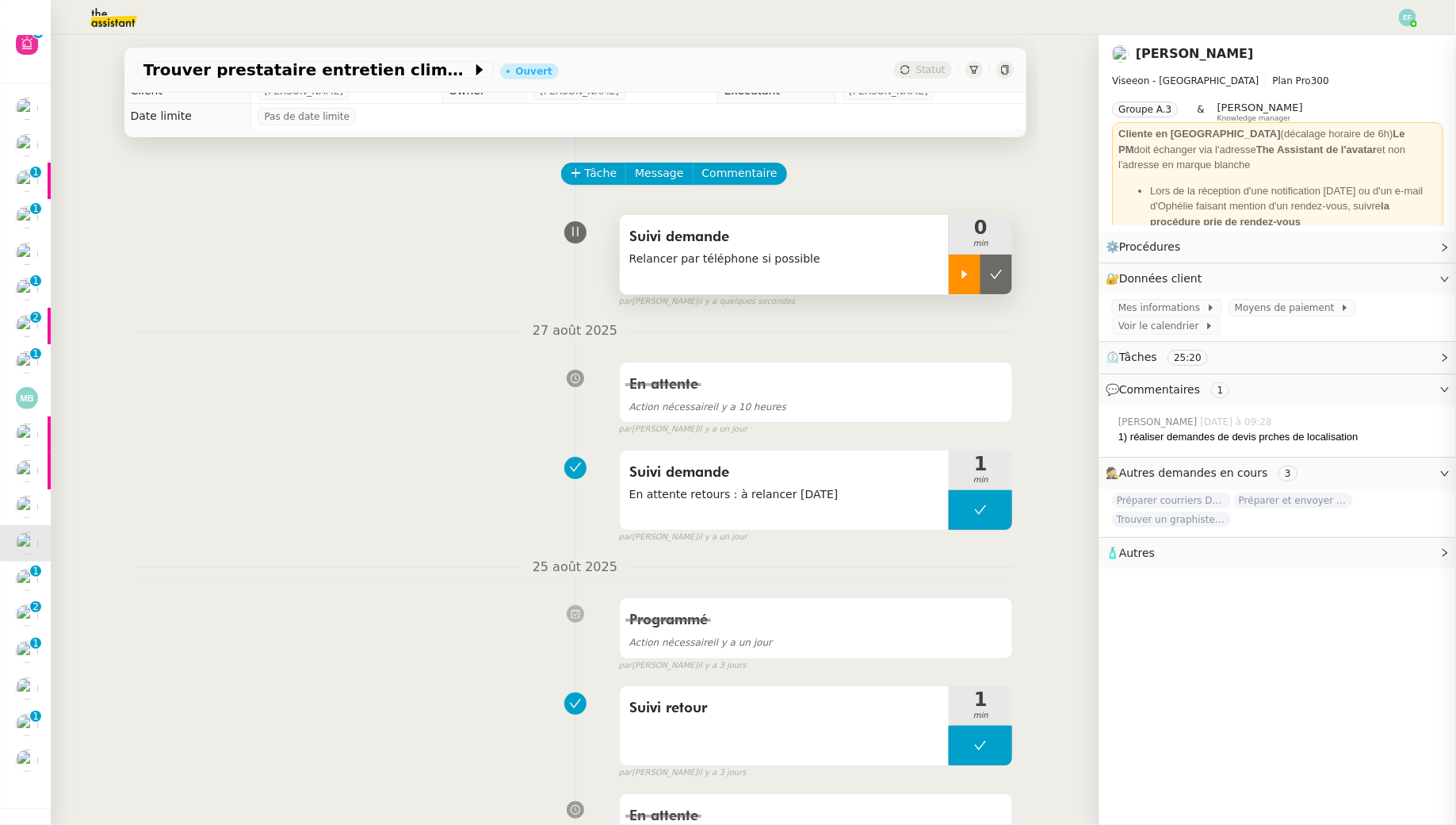
click at [959, 266] on div at bounding box center [964, 274] width 32 height 40
click at [983, 270] on icon at bounding box center [981, 274] width 5 height 9
click at [983, 270] on button at bounding box center [996, 274] width 32 height 40
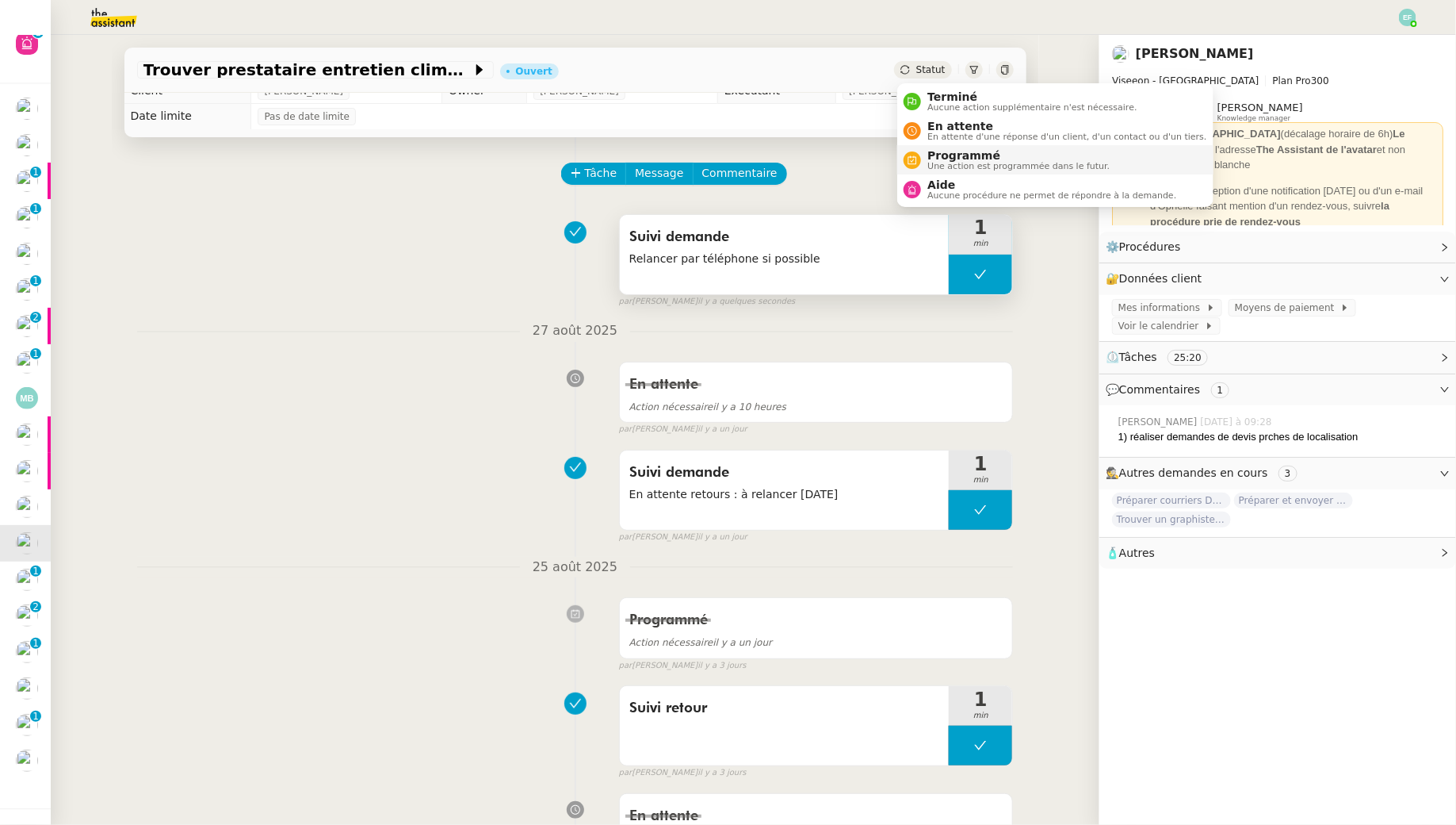
click at [942, 152] on span "Programmé" at bounding box center [1018, 155] width 182 height 13
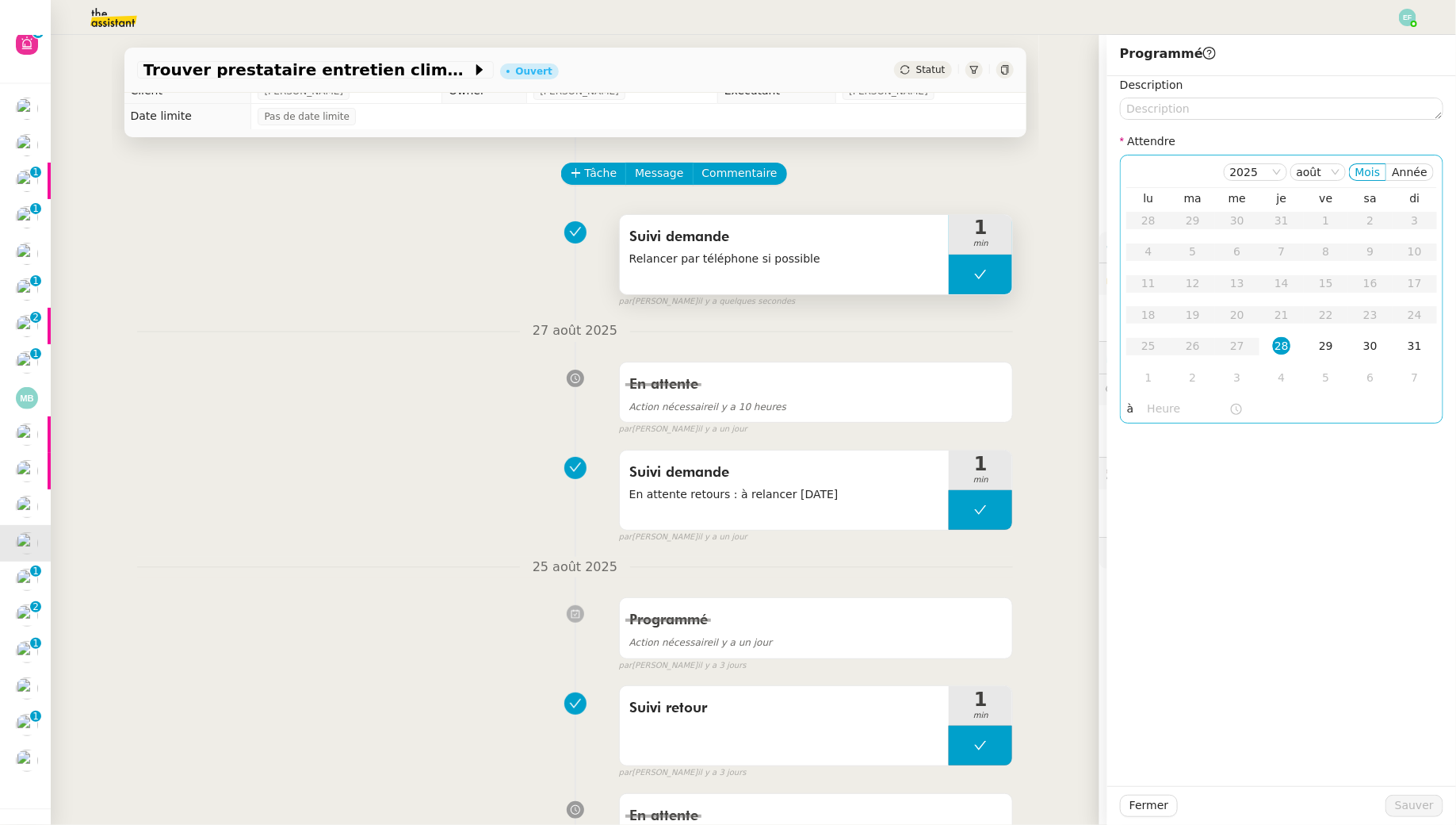
click at [1286, 348] on div "28" at bounding box center [1281, 345] width 17 height 17
click at [1178, 404] on input "text" at bounding box center [1188, 408] width 82 height 18
click at [1158, 523] on div "14" at bounding box center [1161, 527] width 44 height 19
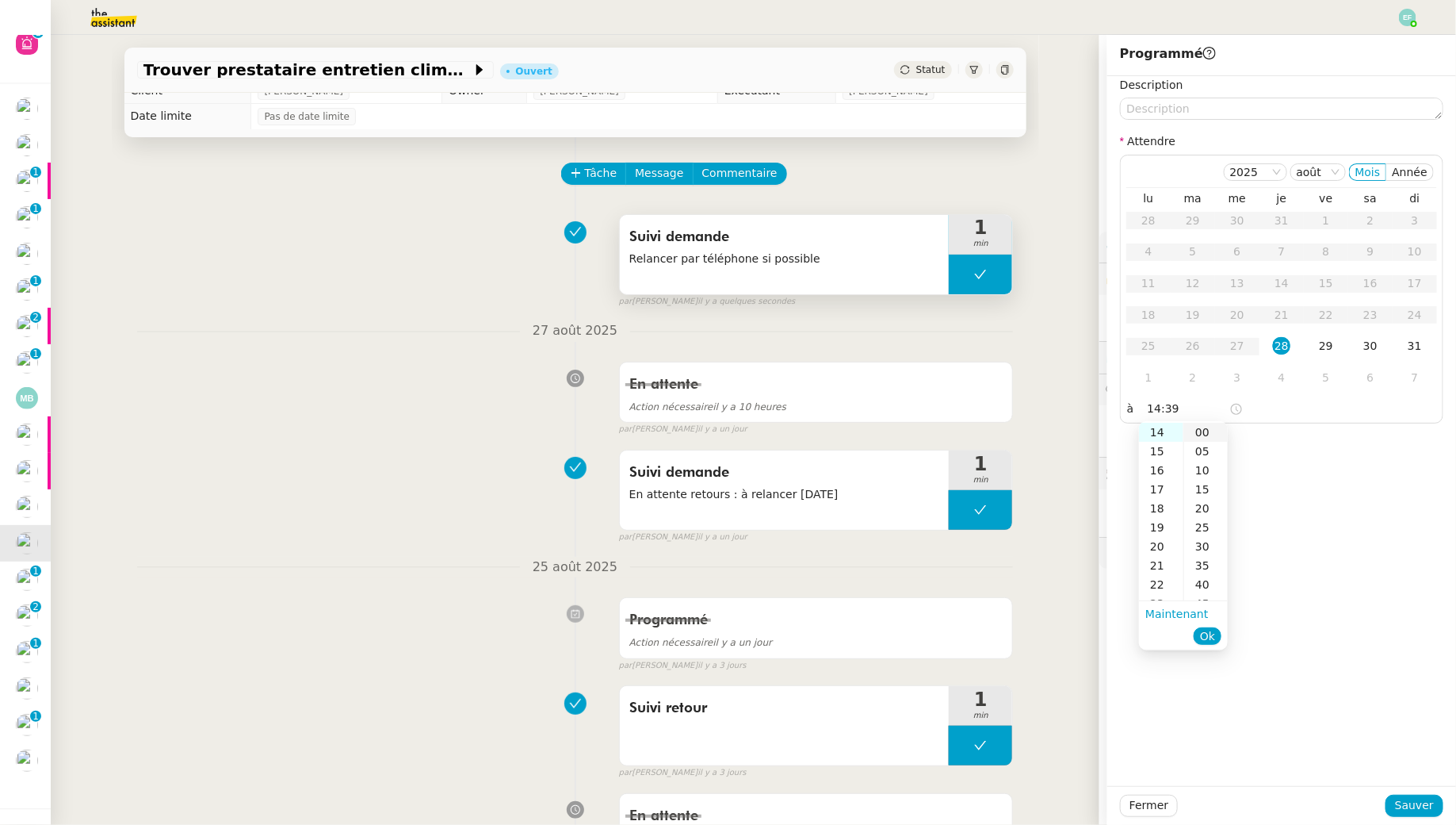
click at [1196, 430] on div "00" at bounding box center [1206, 432] width 44 height 19
click at [1215, 629] on span "Ok" at bounding box center [1207, 635] width 15 height 15
type input "14:00"
click at [1287, 347] on div "28" at bounding box center [1281, 345] width 17 height 17
click at [1421, 808] on span "Sauver" at bounding box center [1414, 805] width 39 height 18
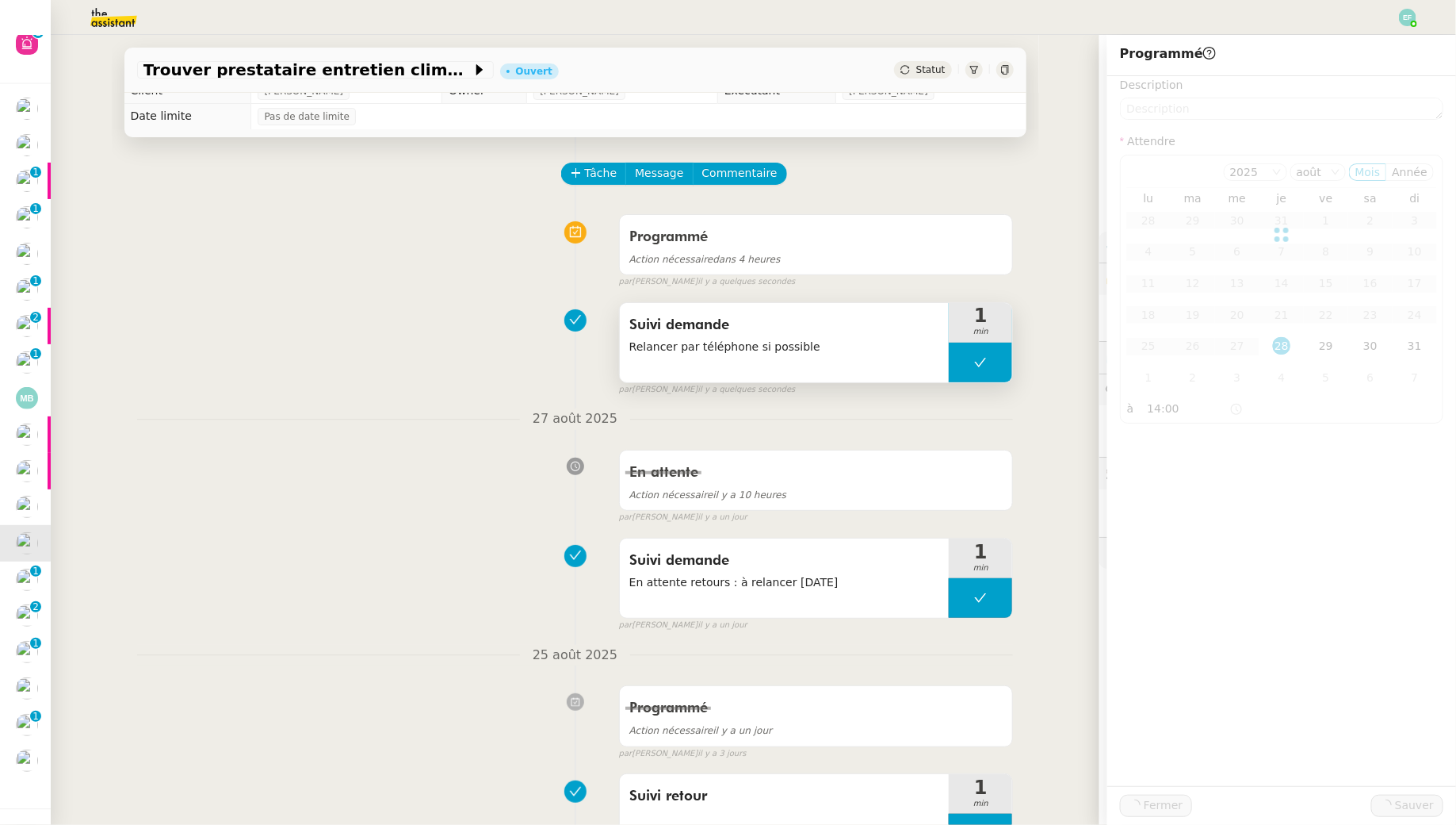
scroll to position [15, 0]
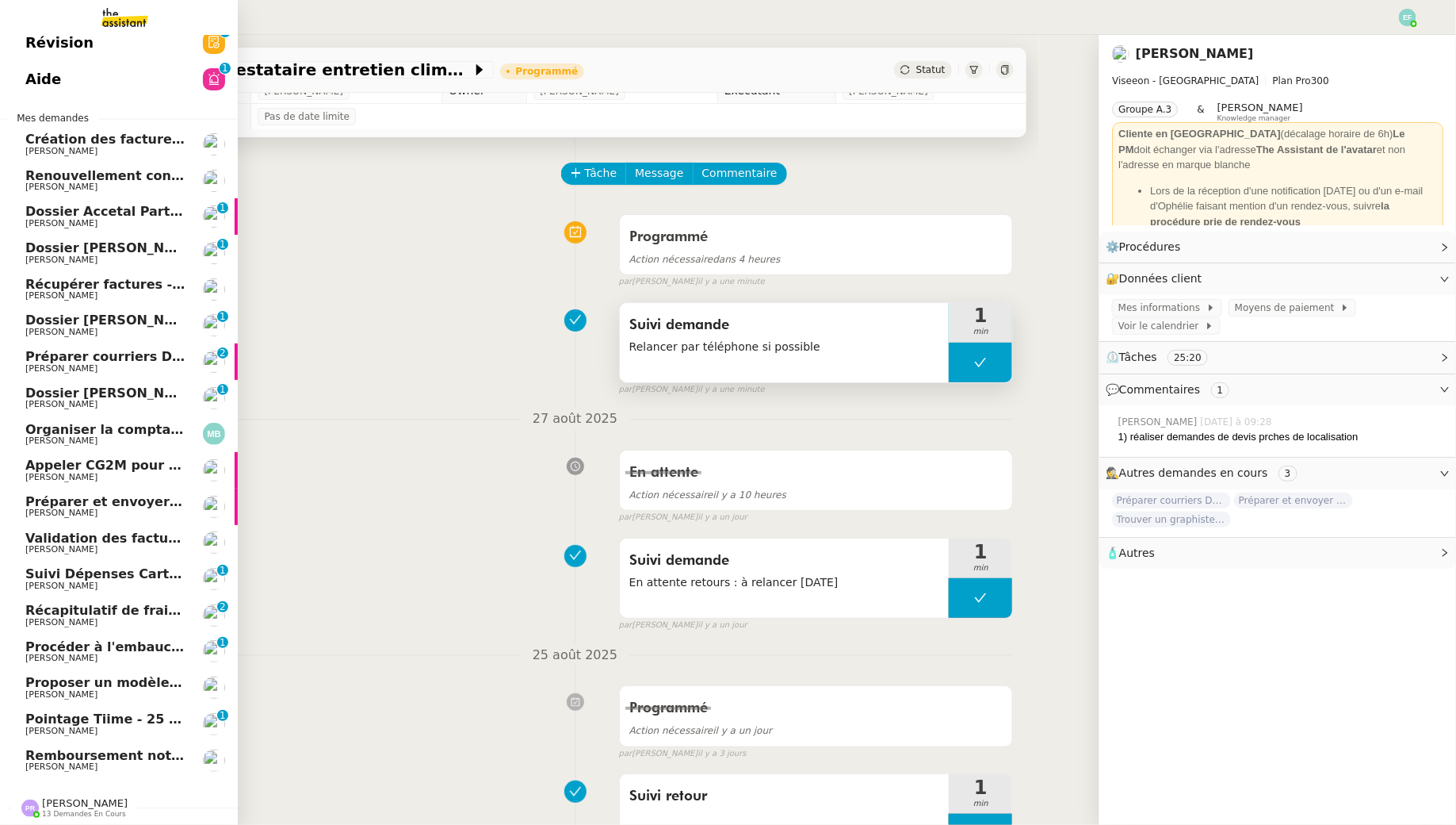
click at [59, 356] on span "Préparer courriers DUE mutuelle et prévoyance" at bounding box center [195, 356] width 340 height 15
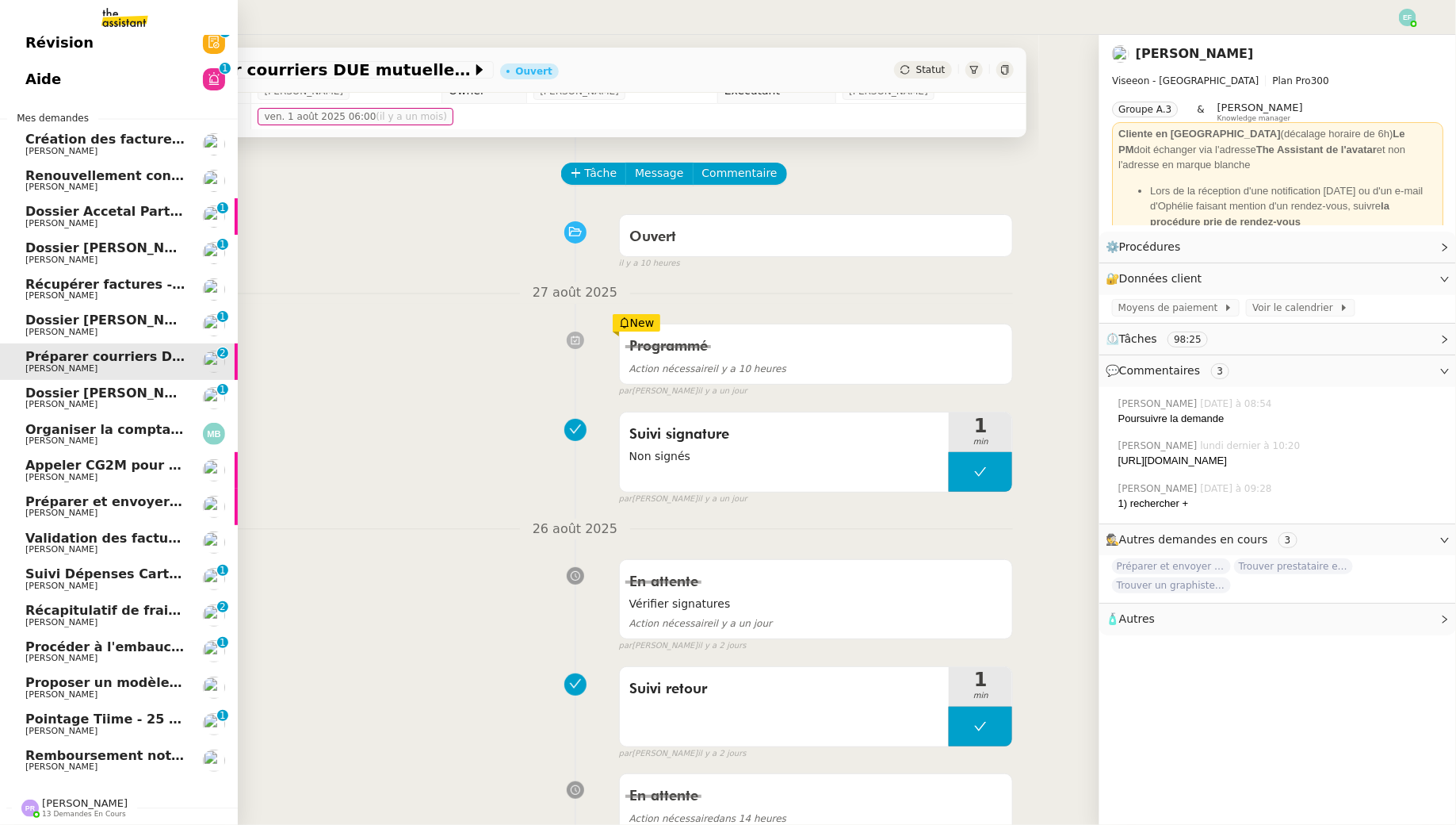
click at [54, 402] on span "[PERSON_NAME]" at bounding box center [62, 404] width 73 height 10
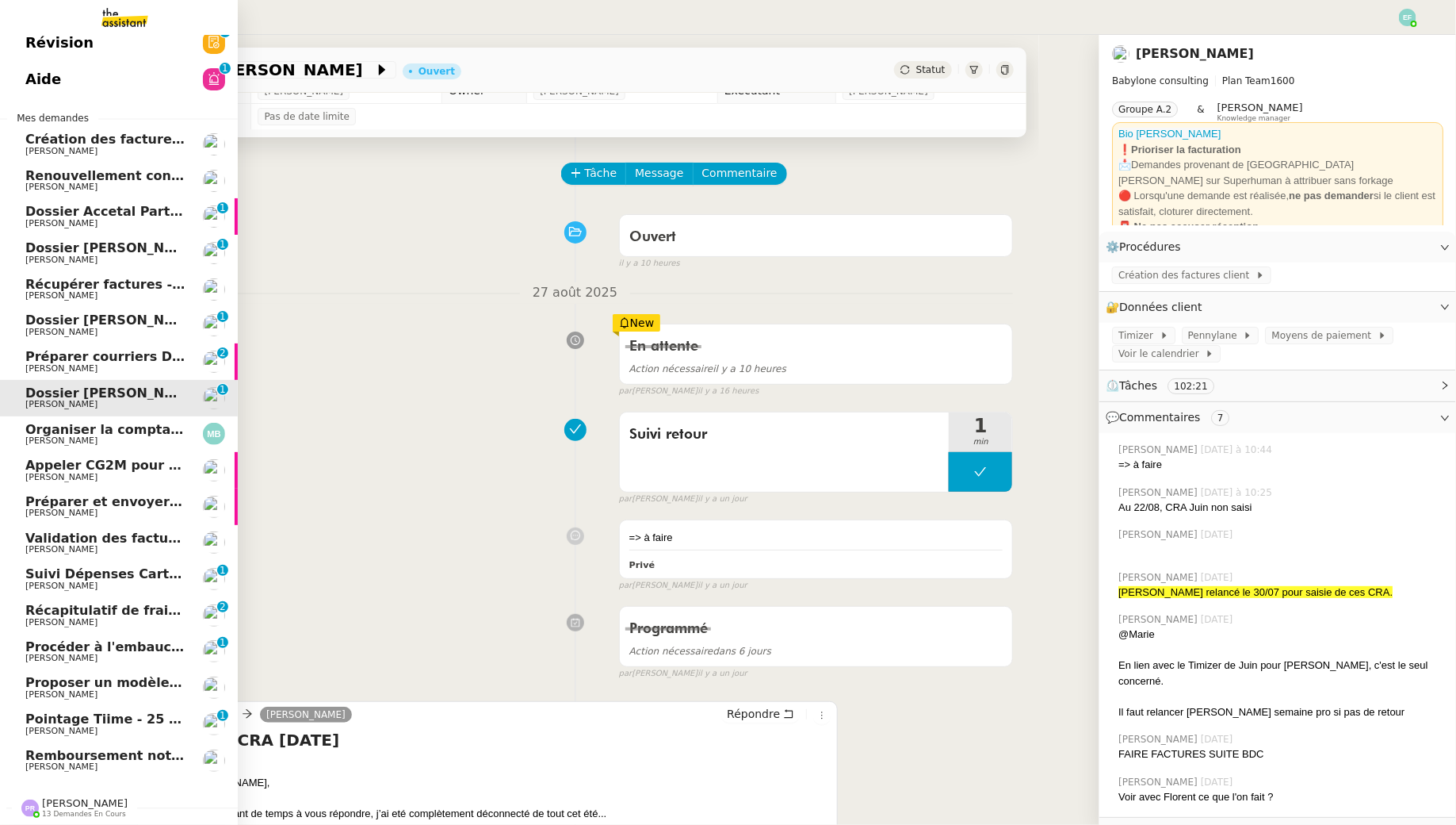
click at [22, 430] on link "Organiser la comptabilité NURI 2025 Marina Barthelemy" at bounding box center [119, 435] width 238 height 36
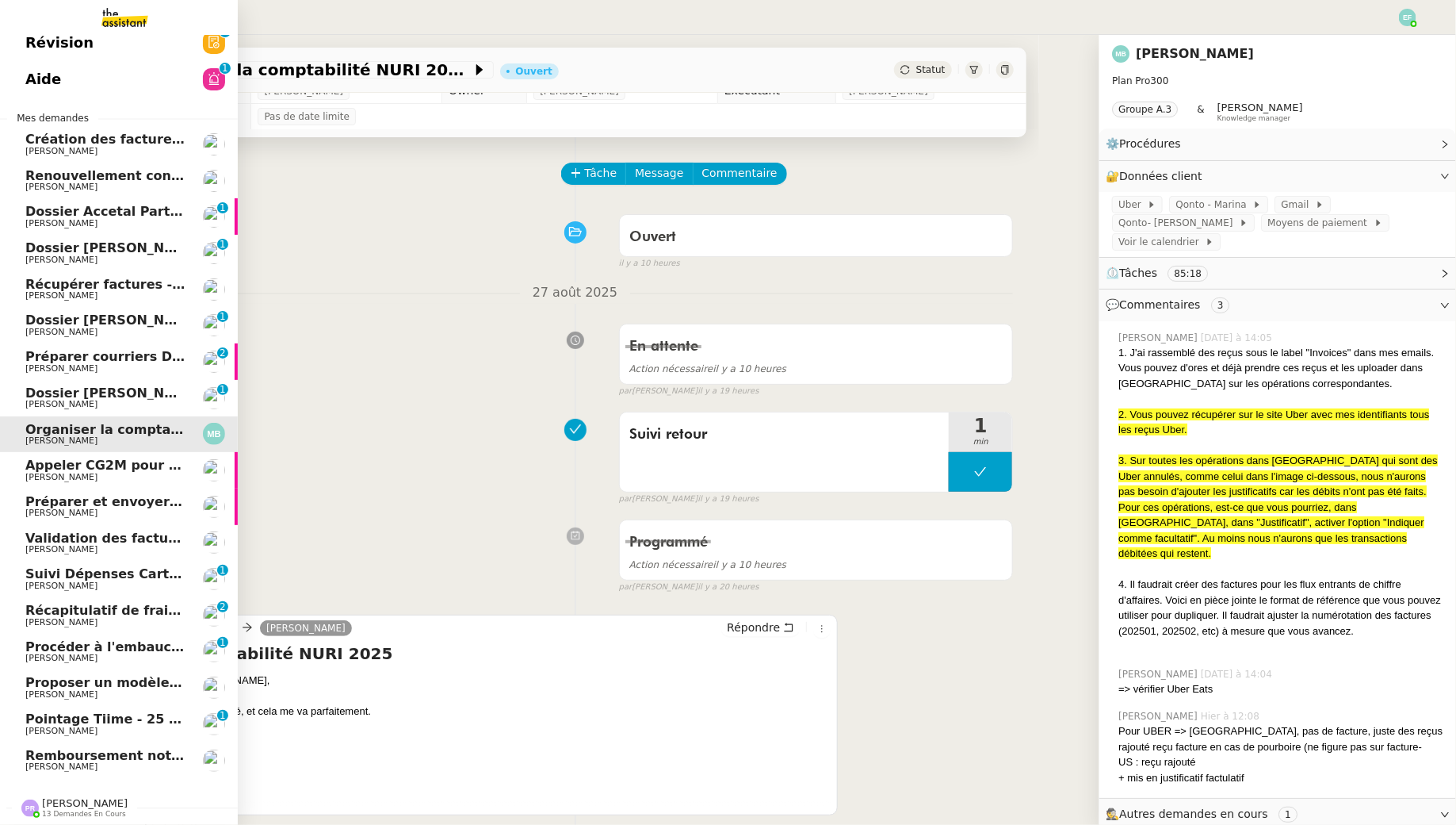
click at [41, 474] on span "[PERSON_NAME]" at bounding box center [62, 476] width 73 height 10
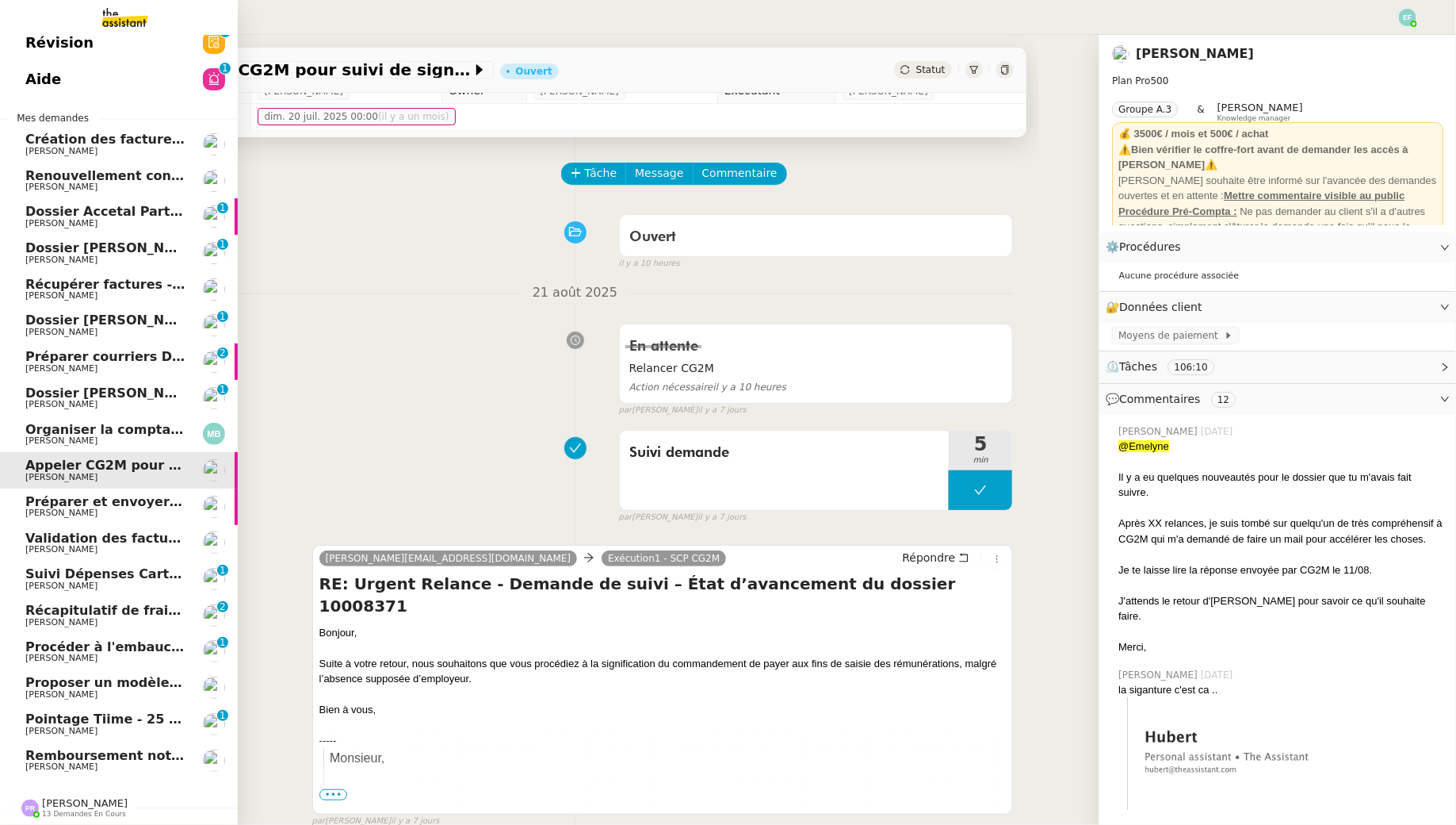
click at [39, 430] on span "Organiser la comptabilité NURI 2025" at bounding box center [156, 429] width 261 height 15
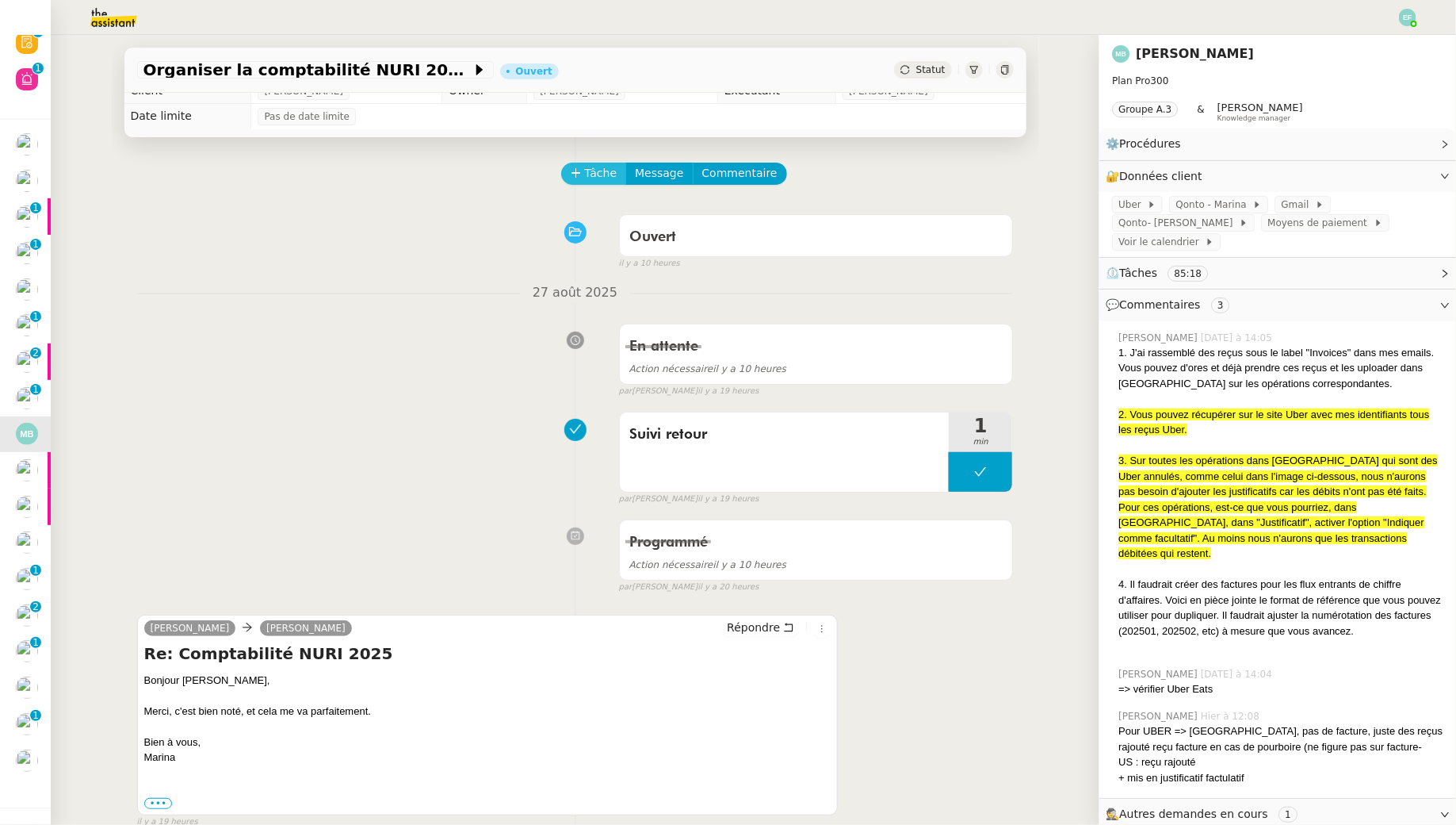
click at [597, 174] on span "Tâche" at bounding box center [601, 173] width 33 height 18
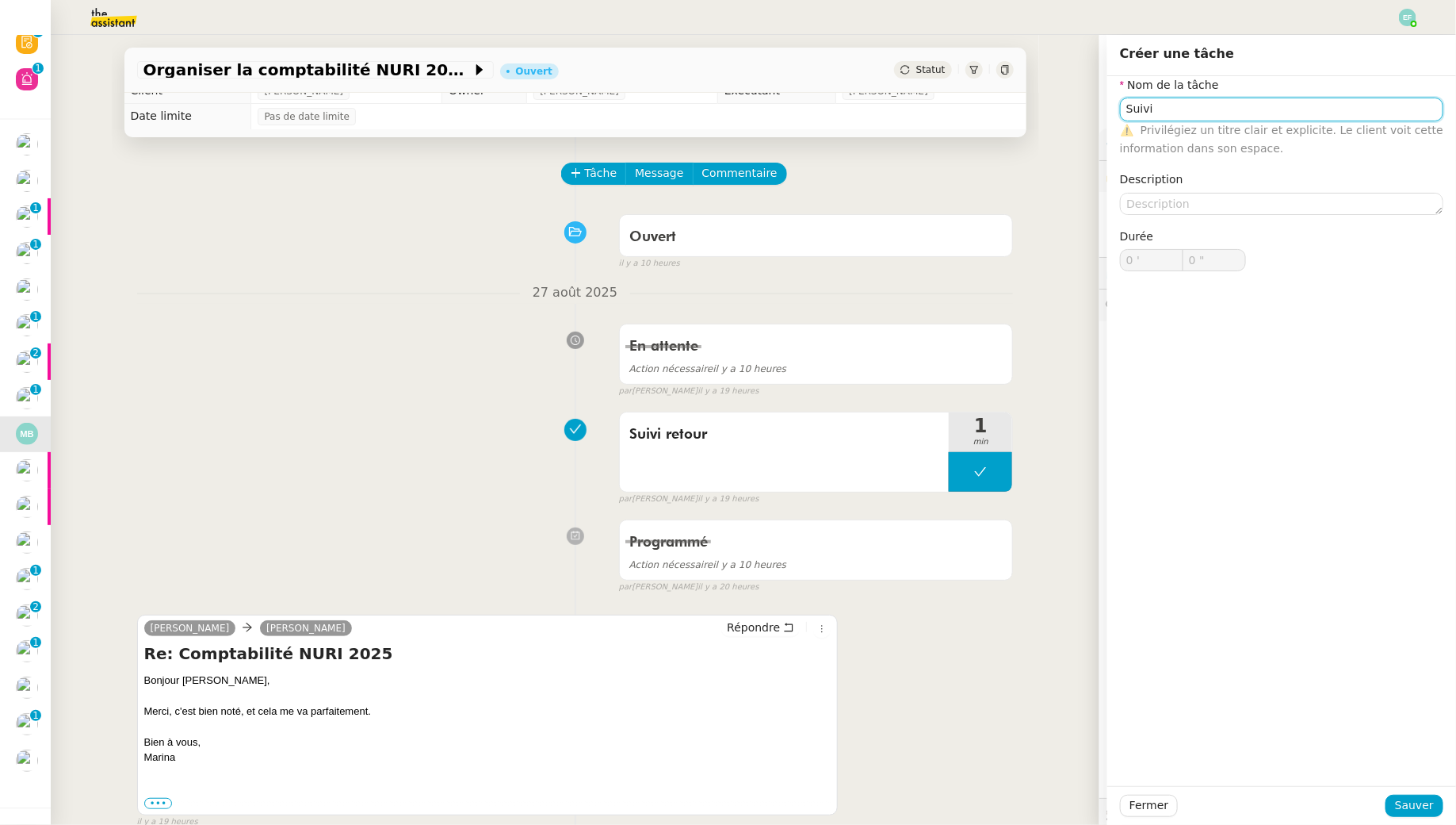
type input "Suivi"
click at [1403, 820] on div "Fermer Sauver" at bounding box center [1282, 805] width 348 height 39
click at [1402, 808] on span "Sauver" at bounding box center [1414, 805] width 39 height 18
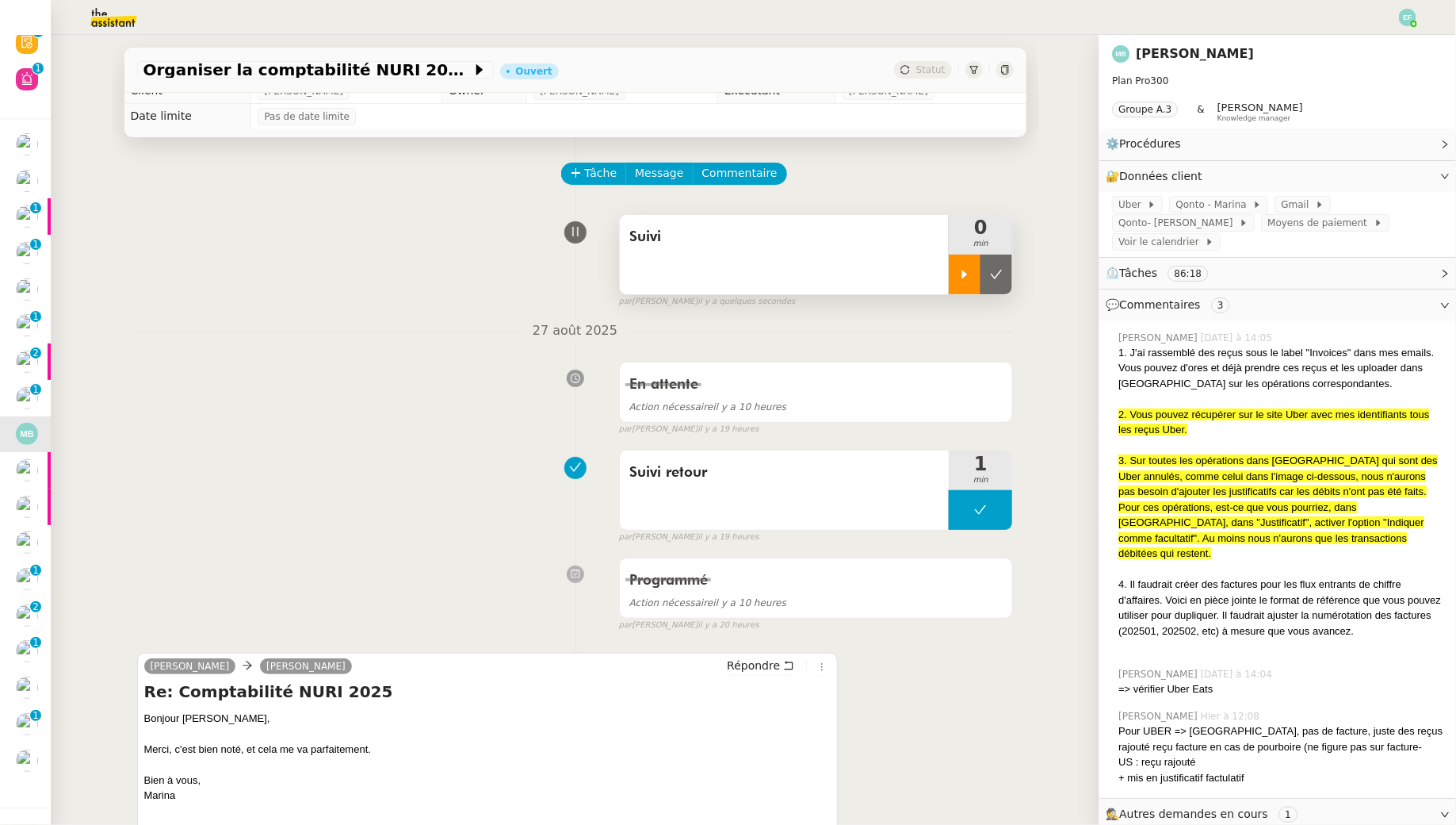
click at [964, 270] on icon at bounding box center [964, 274] width 13 height 13
click at [716, 176] on span "Commentaire" at bounding box center [739, 173] width 75 height 18
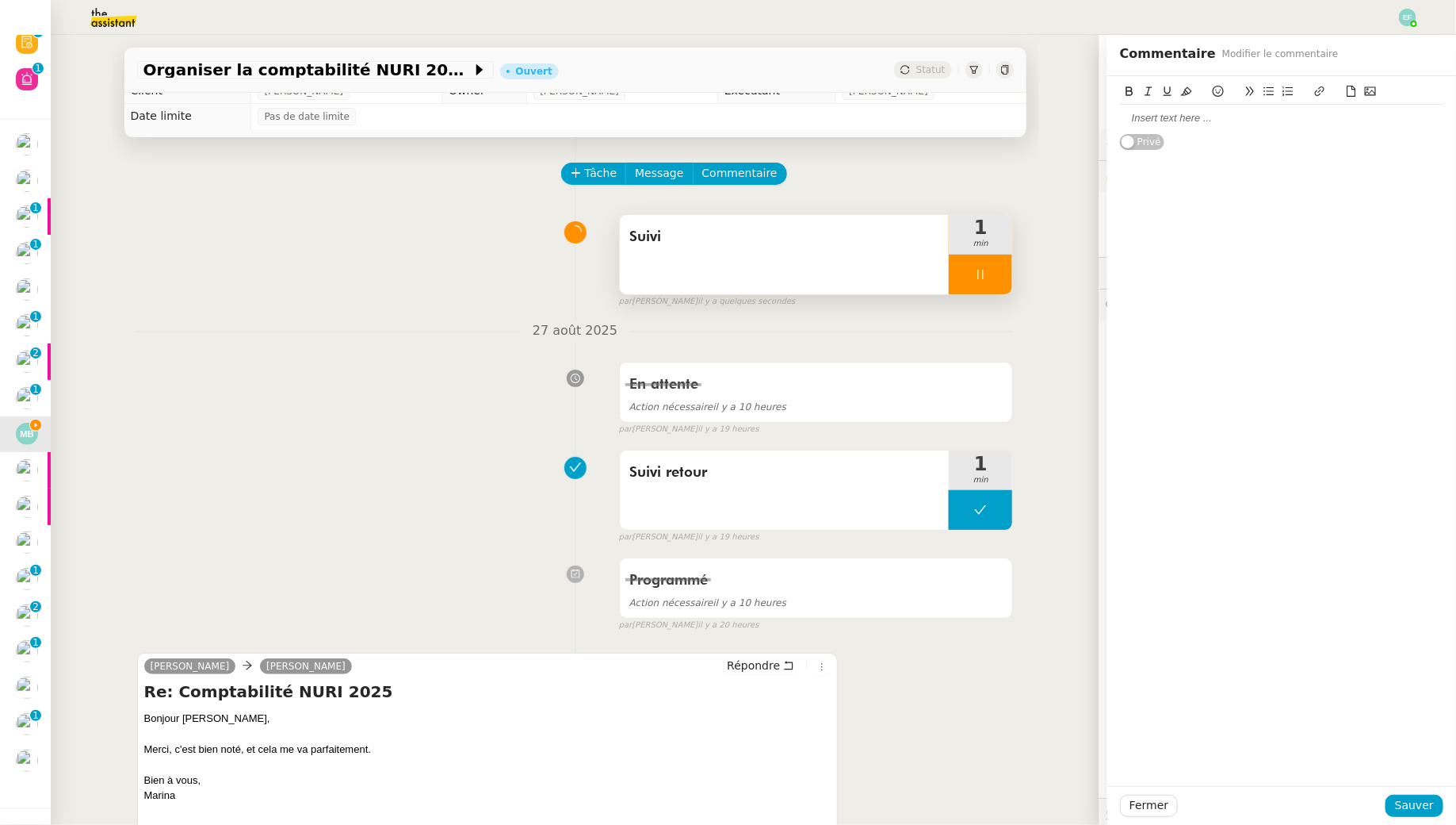
click at [1231, 119] on div at bounding box center [1282, 118] width 324 height 15
click at [1410, 809] on span "Sauver" at bounding box center [1414, 805] width 39 height 18
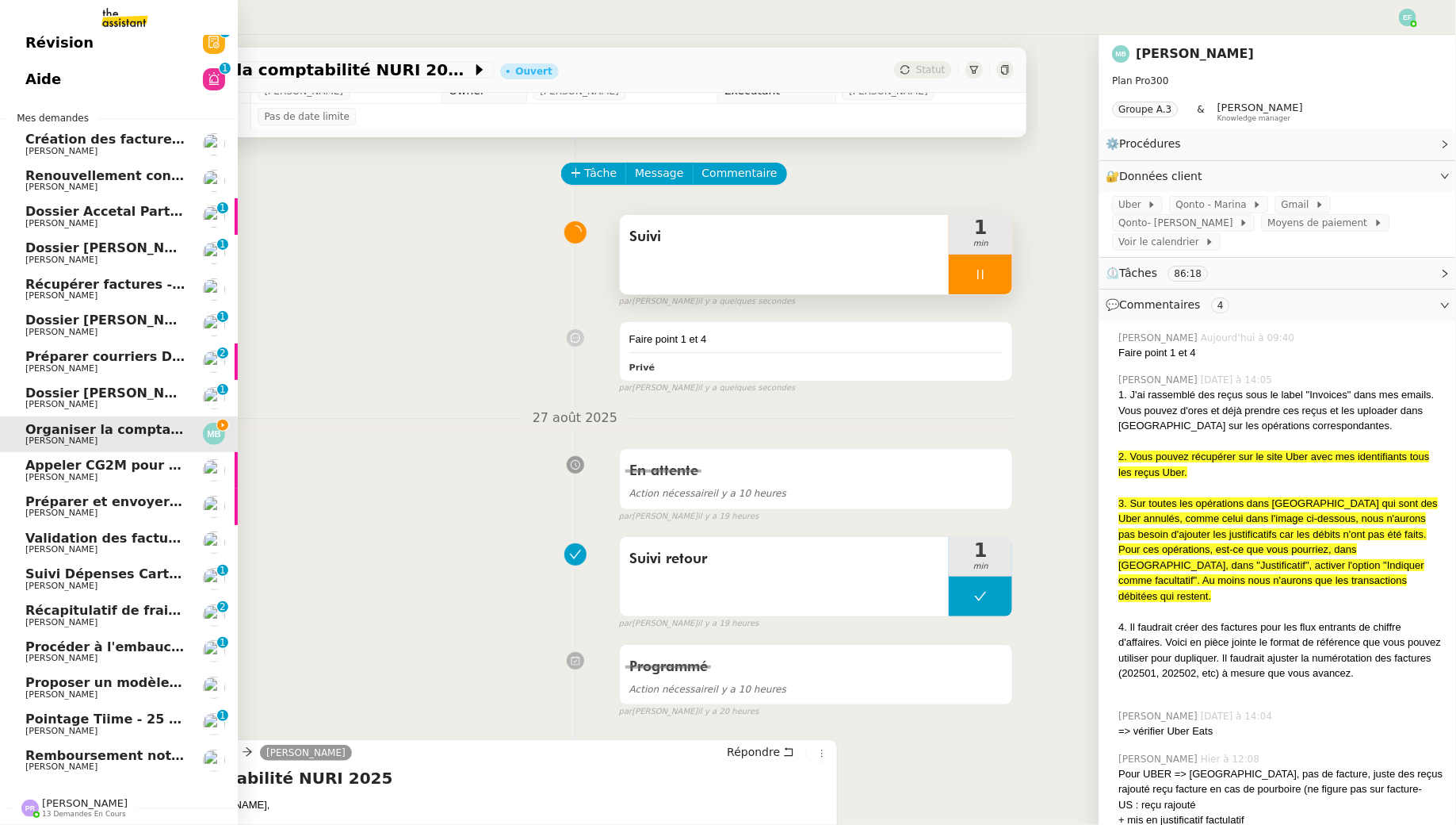
click at [91, 473] on span "[PERSON_NAME]" at bounding box center [62, 476] width 73 height 10
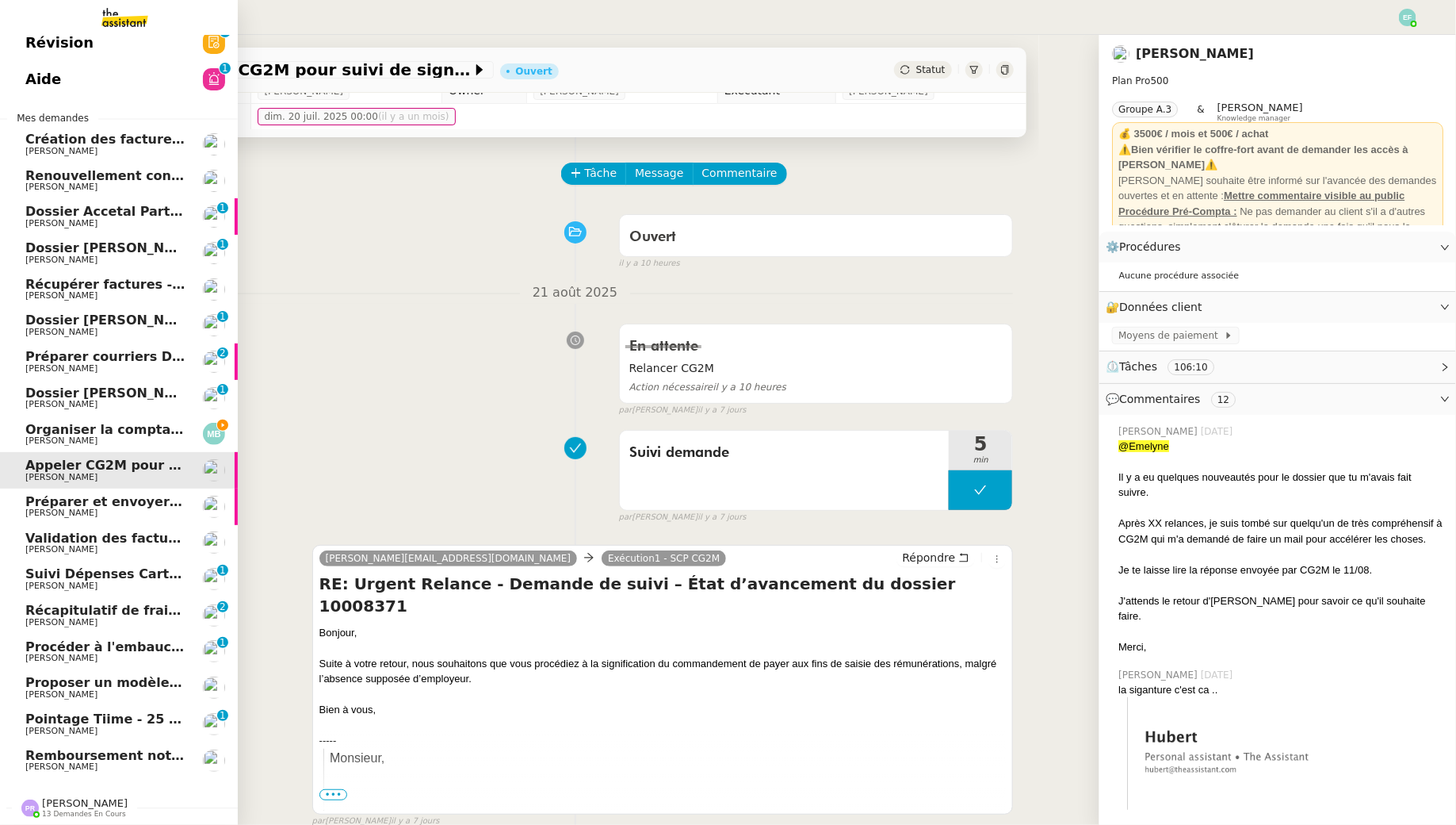
click at [58, 438] on span "[PERSON_NAME]" at bounding box center [62, 440] width 73 height 10
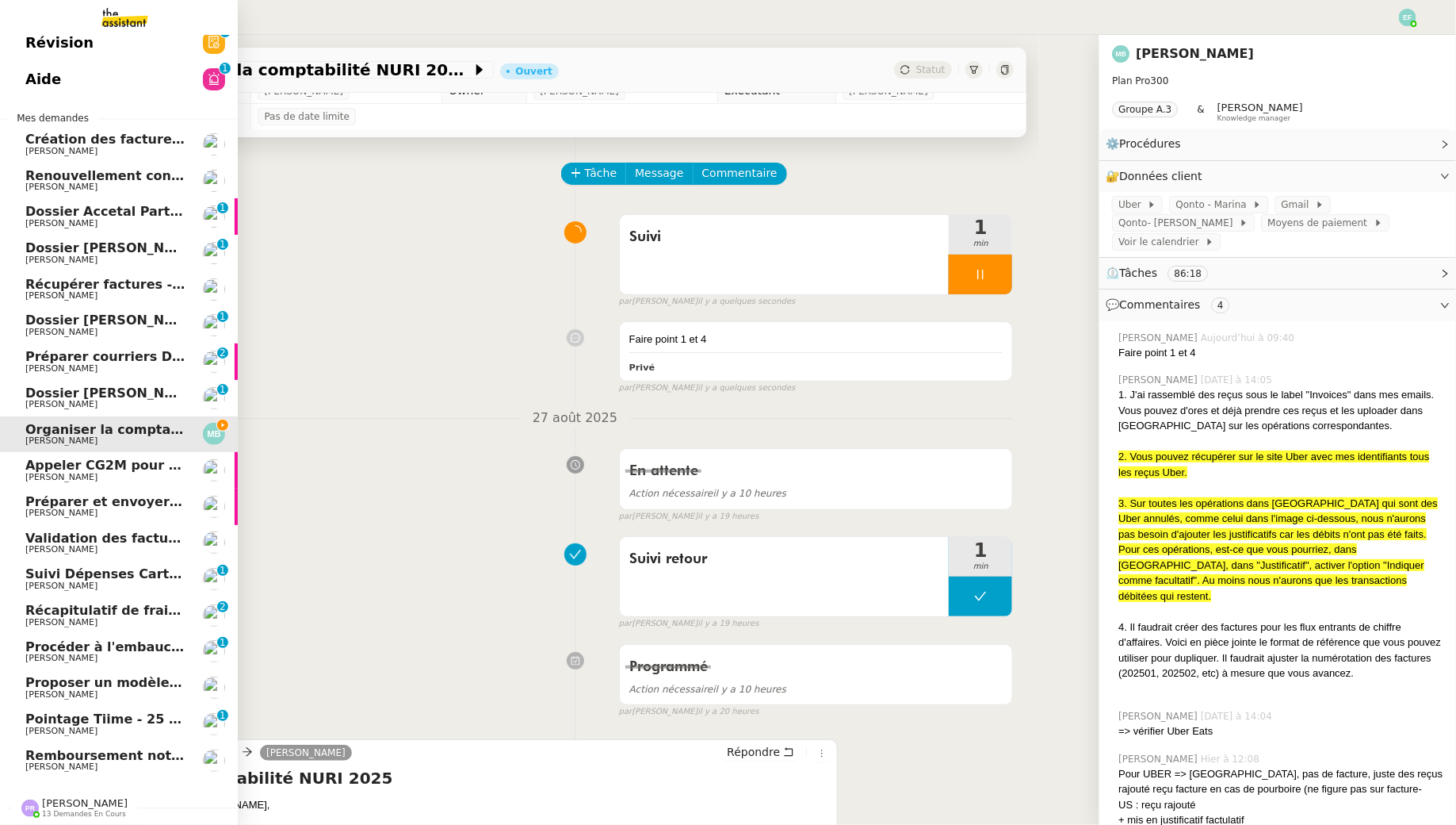
click at [60, 469] on span "Appeler CG2M pour suivi de signification" at bounding box center [171, 465] width 291 height 15
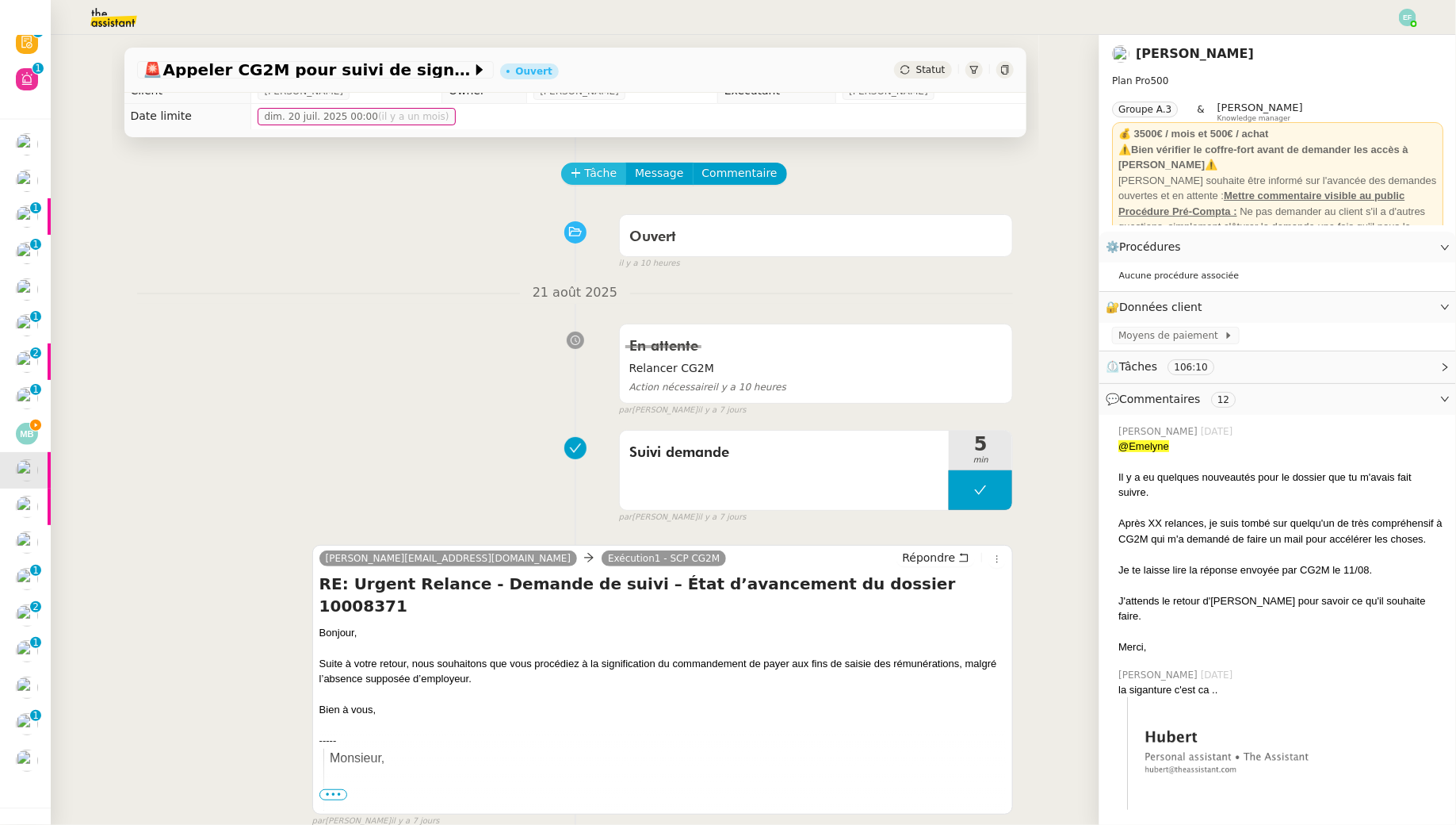
click at [590, 172] on span "Tâche" at bounding box center [601, 173] width 33 height 18
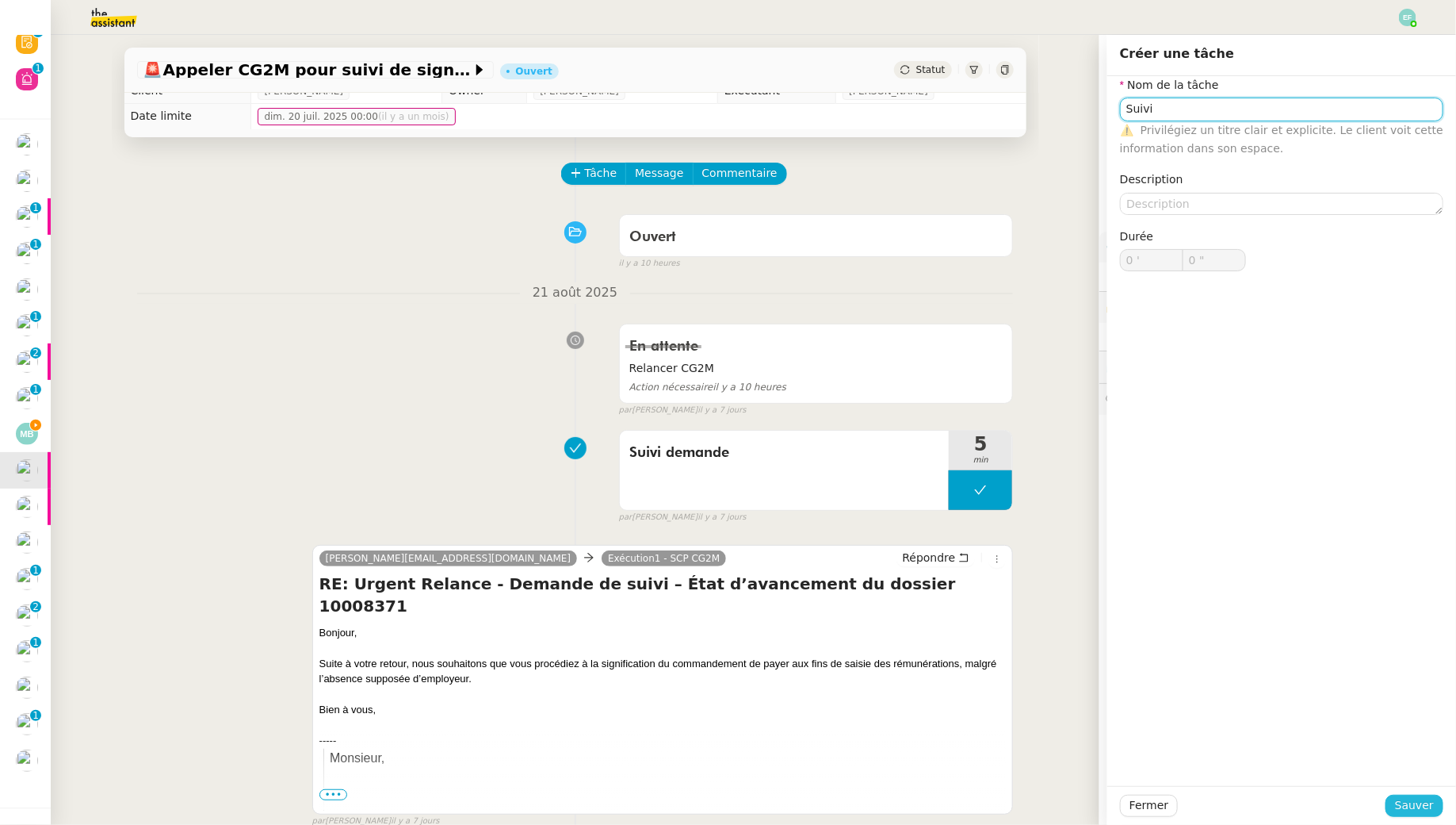
type input "Suivi"
click at [1413, 801] on span "Sauver" at bounding box center [1414, 805] width 39 height 18
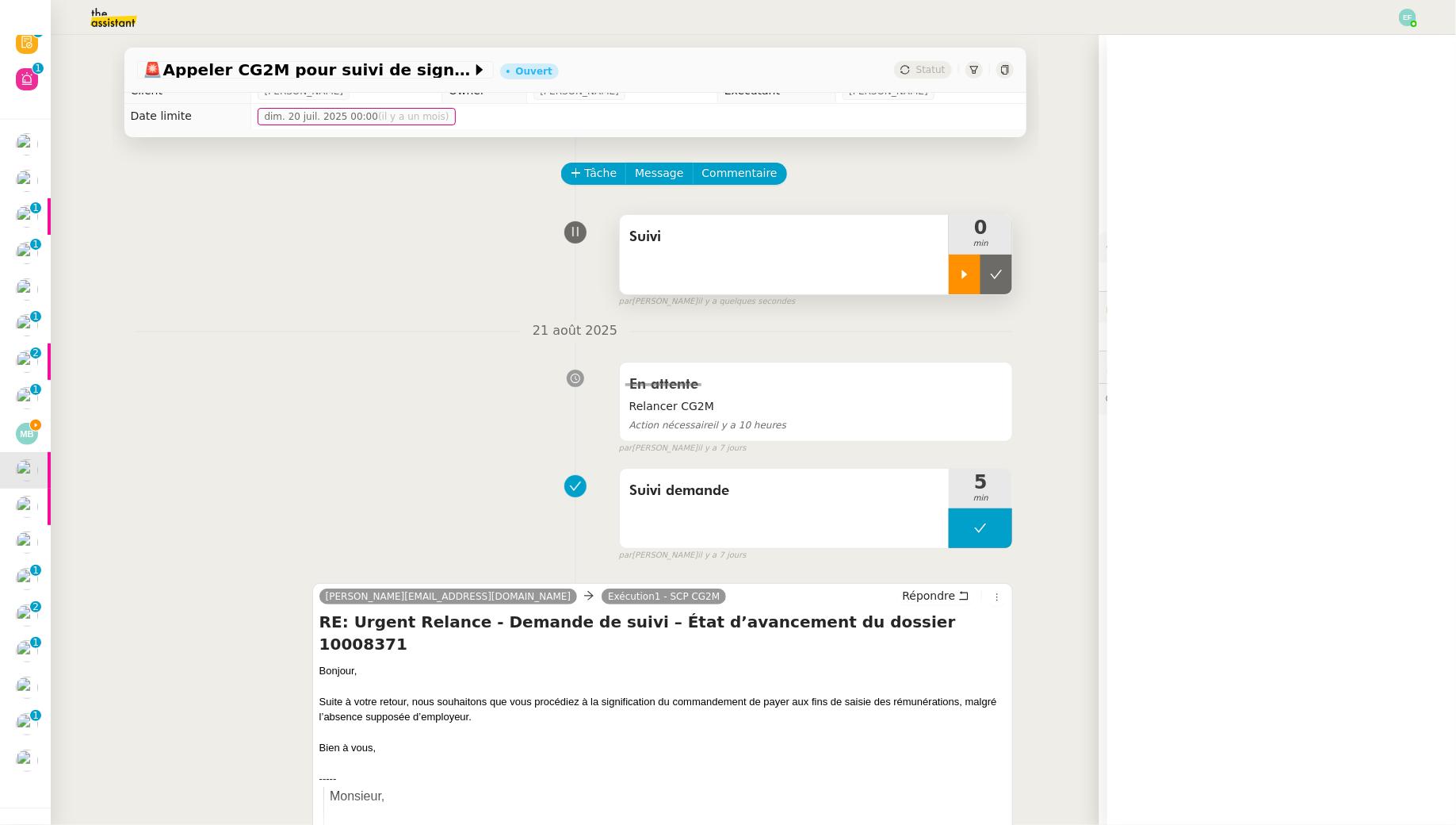
click at [968, 272] on icon at bounding box center [964, 274] width 13 height 13
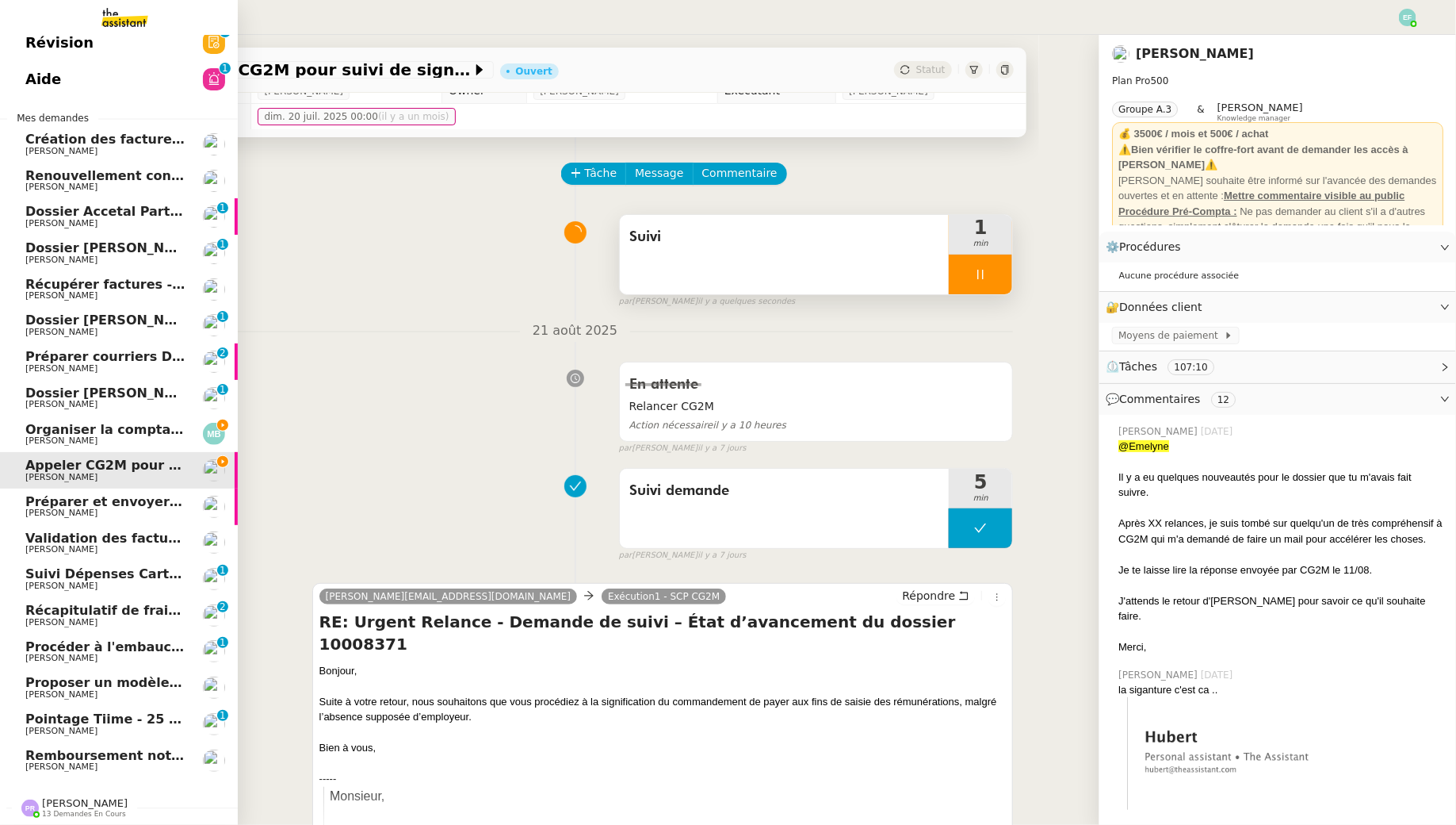
click at [106, 440] on span "[PERSON_NAME]" at bounding box center [105, 441] width 161 height 9
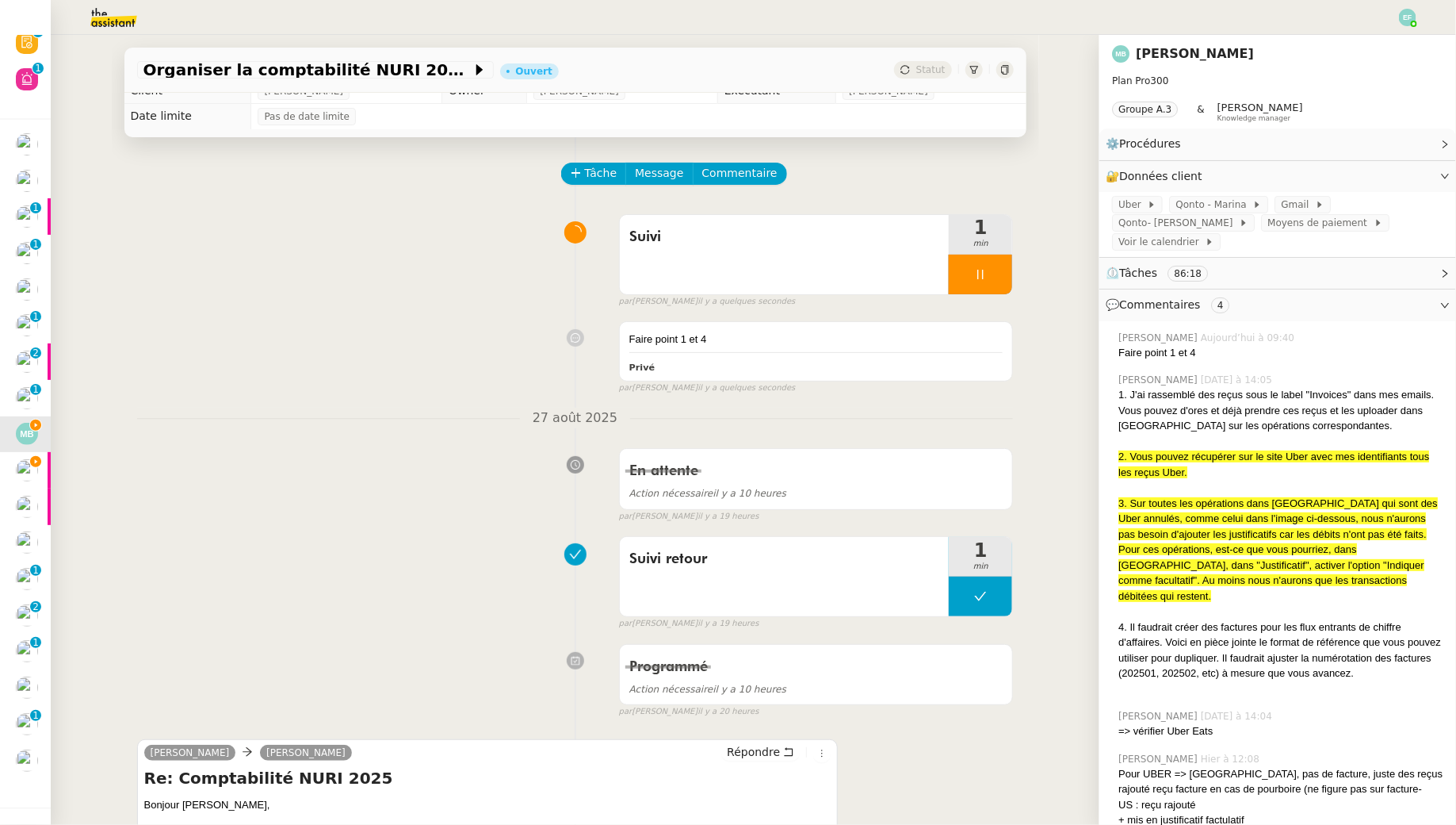
click at [996, 270] on div at bounding box center [981, 274] width 64 height 40
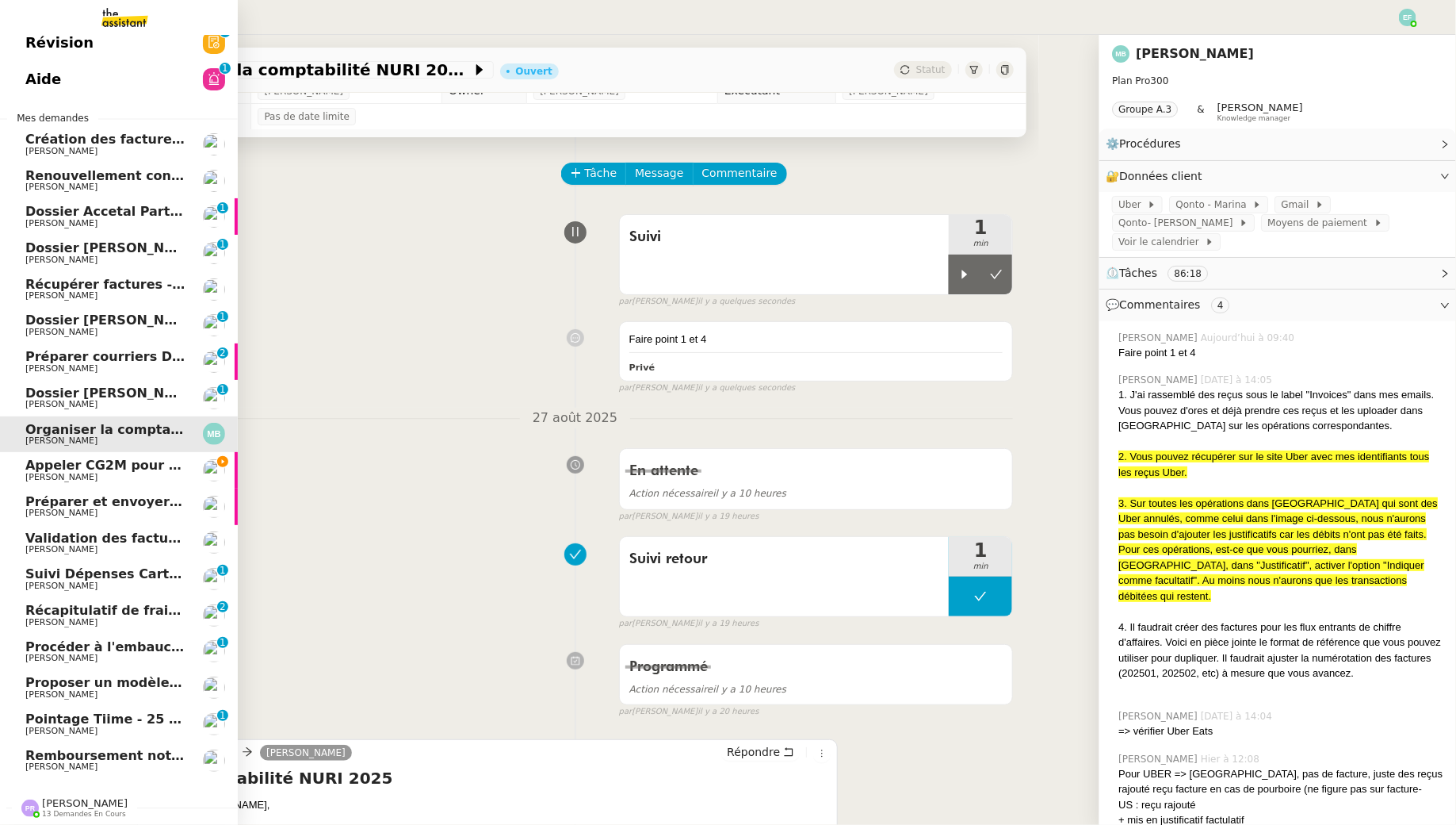
click at [73, 467] on span "Appeler CG2M pour suivi de signification" at bounding box center [171, 465] width 291 height 15
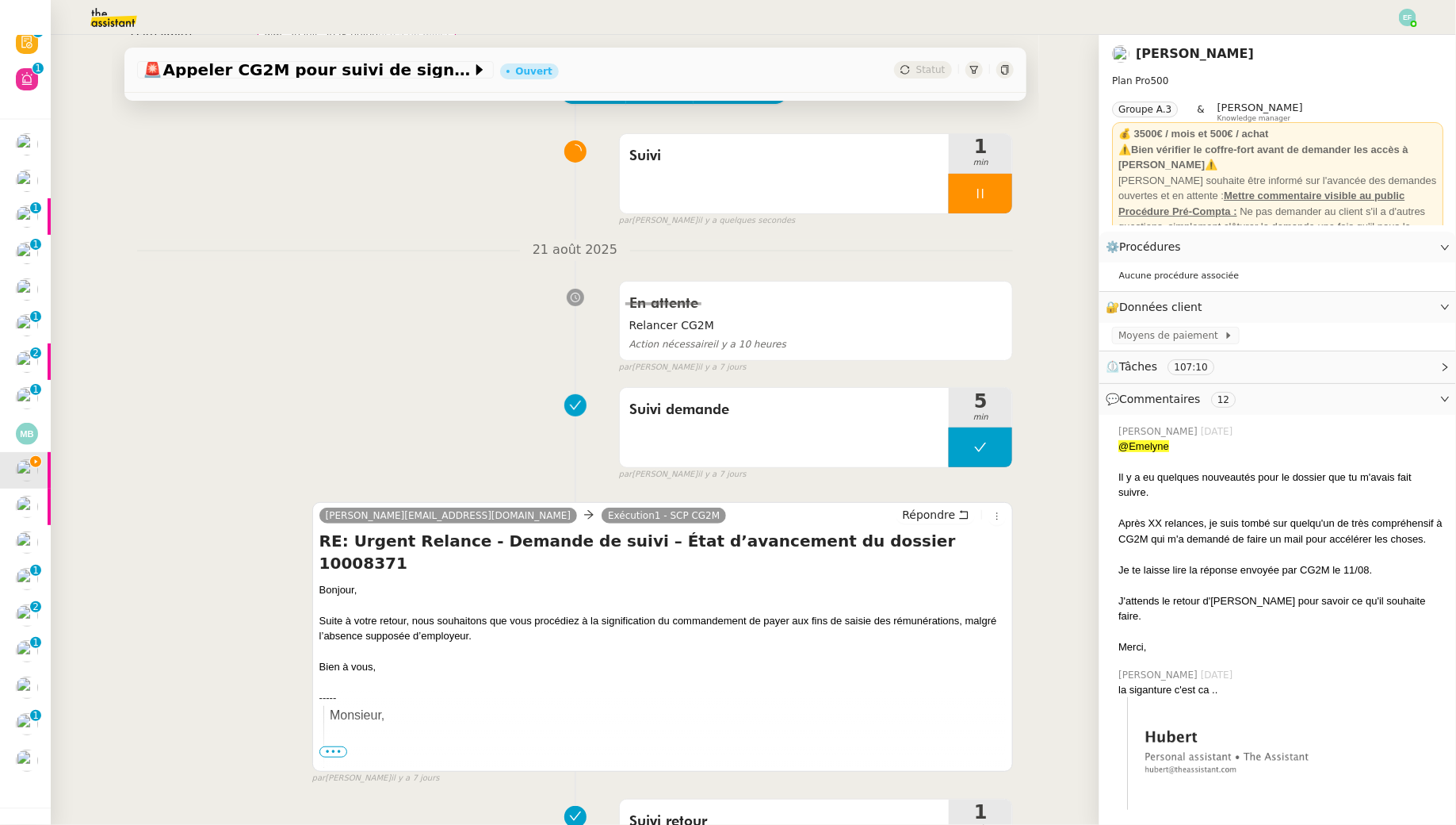
scroll to position [97, 0]
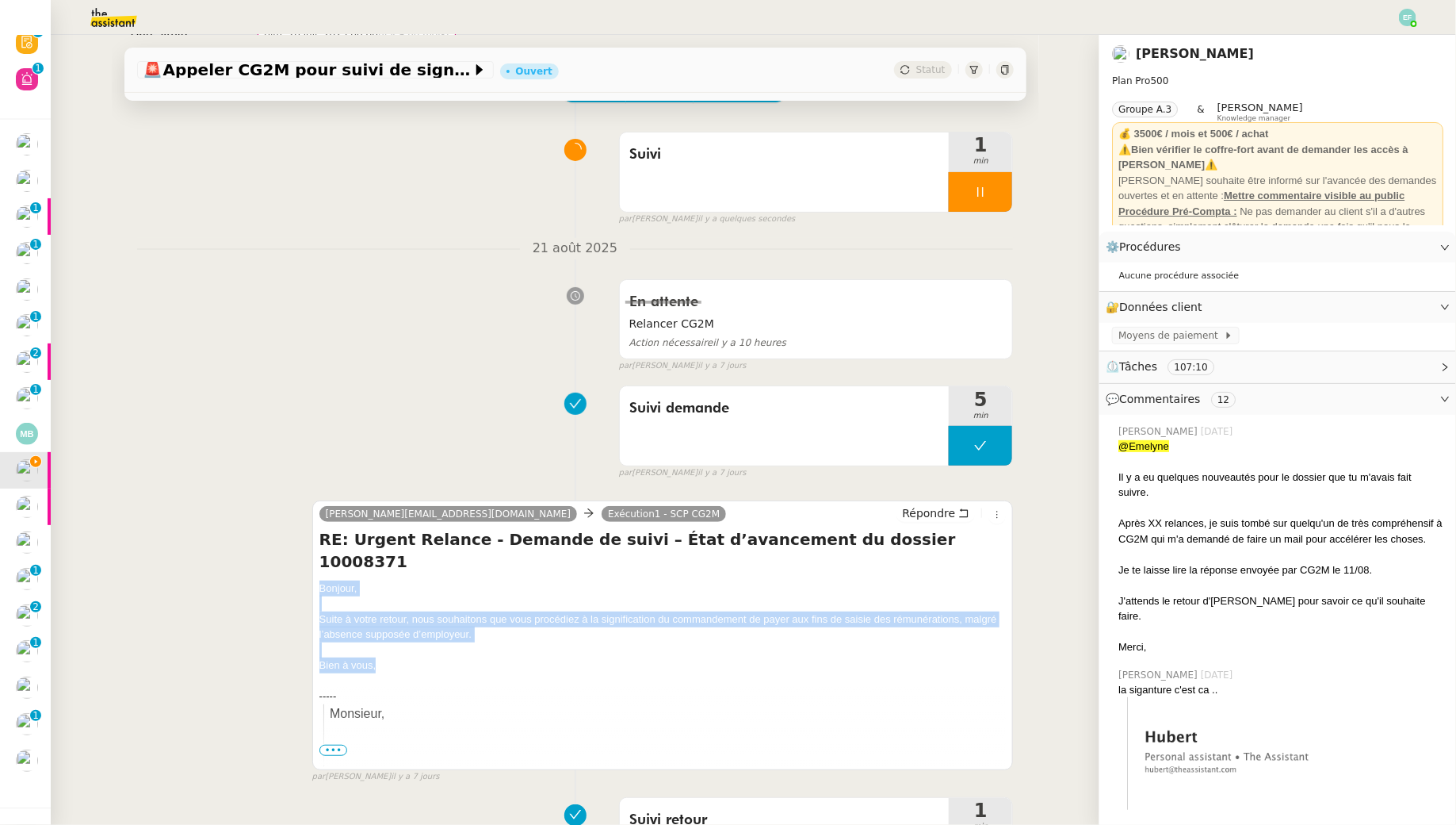
drag, startPoint x: 320, startPoint y: 559, endPoint x: 386, endPoint y: 639, distance: 103.7
copy div "Bonjour, Suite à votre retour, nous souhaitons que vous procédiez à la signific…"
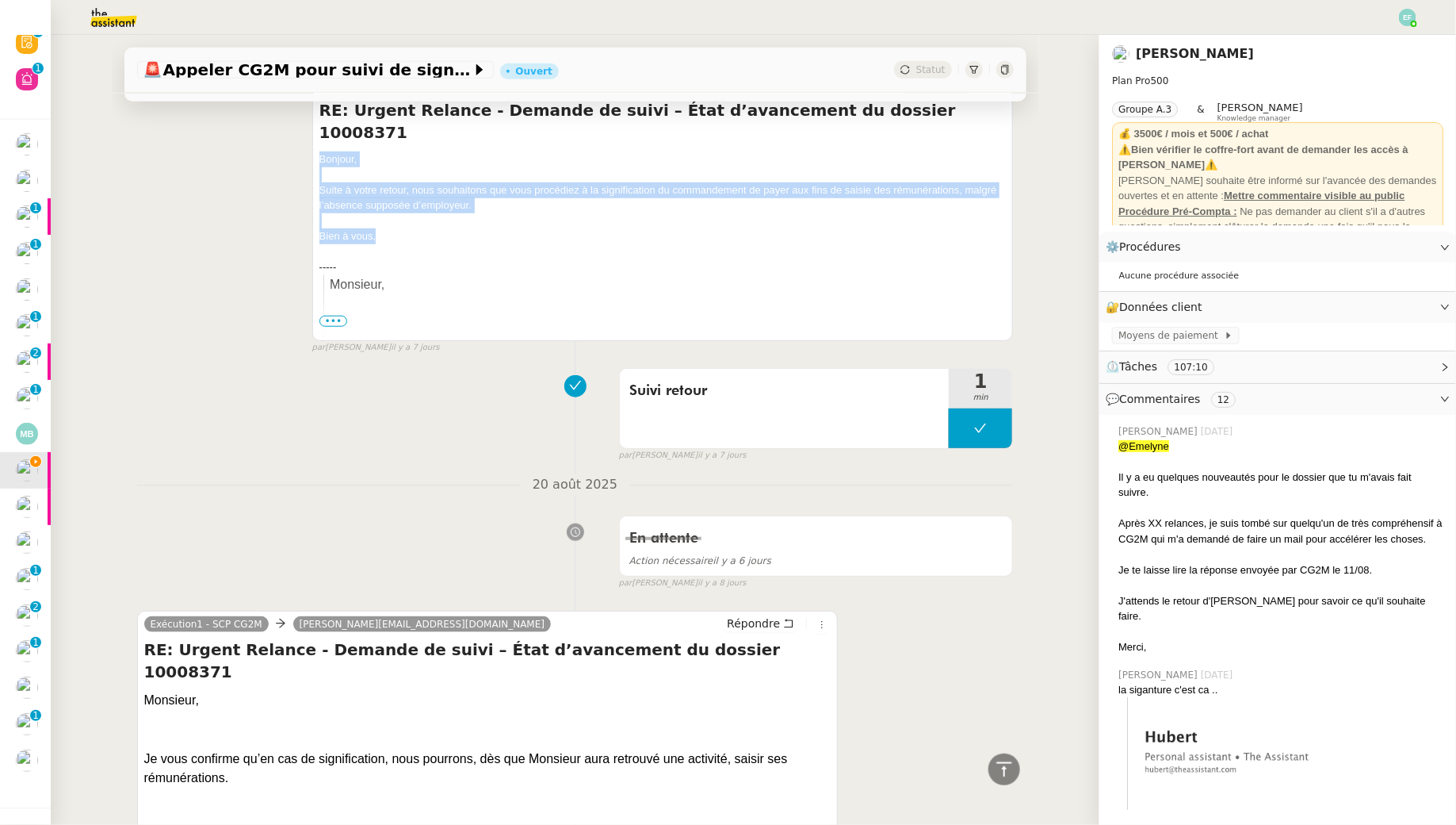
scroll to position [121, 0]
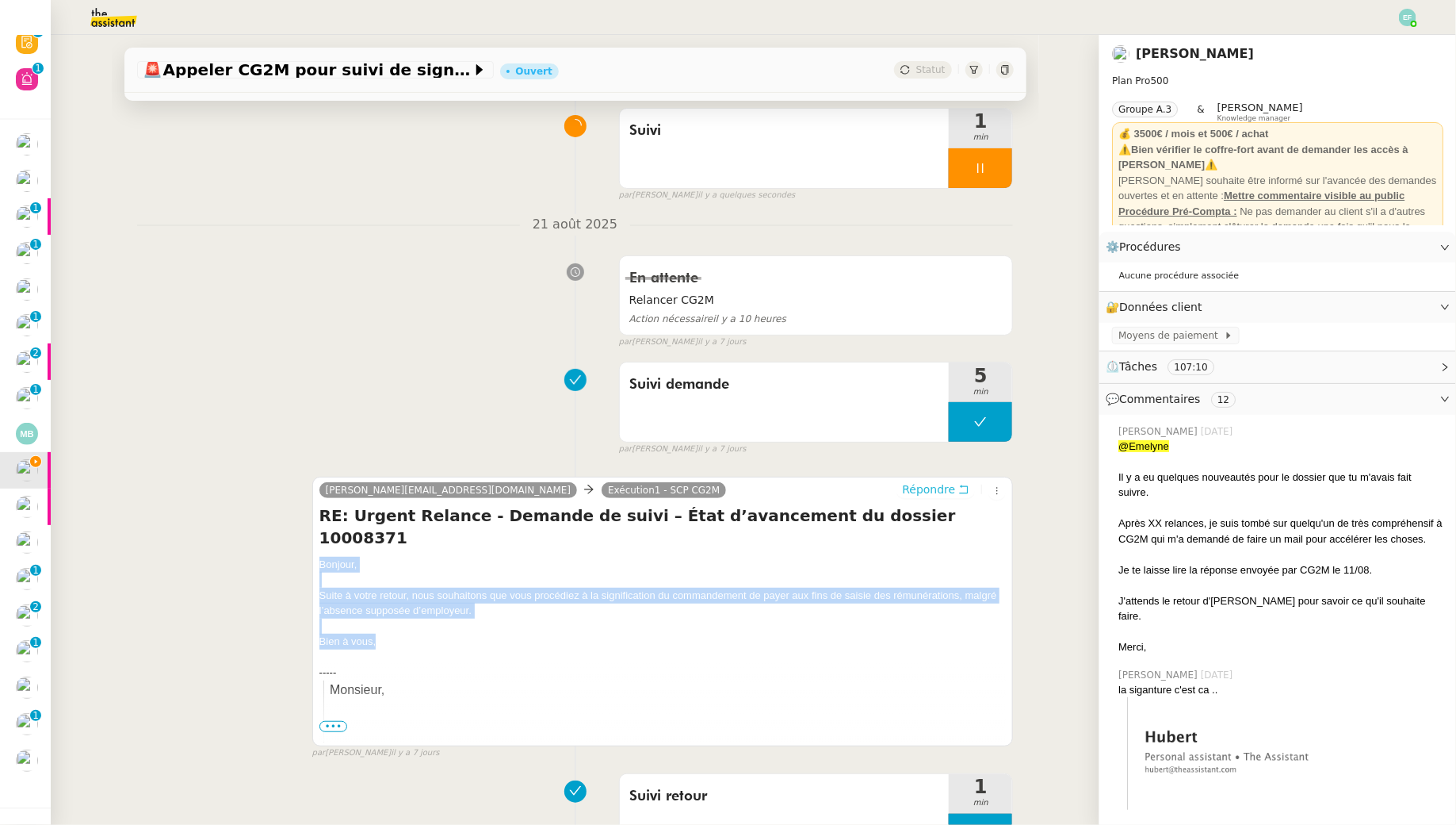
click at [961, 487] on icon at bounding box center [963, 489] width 11 height 11
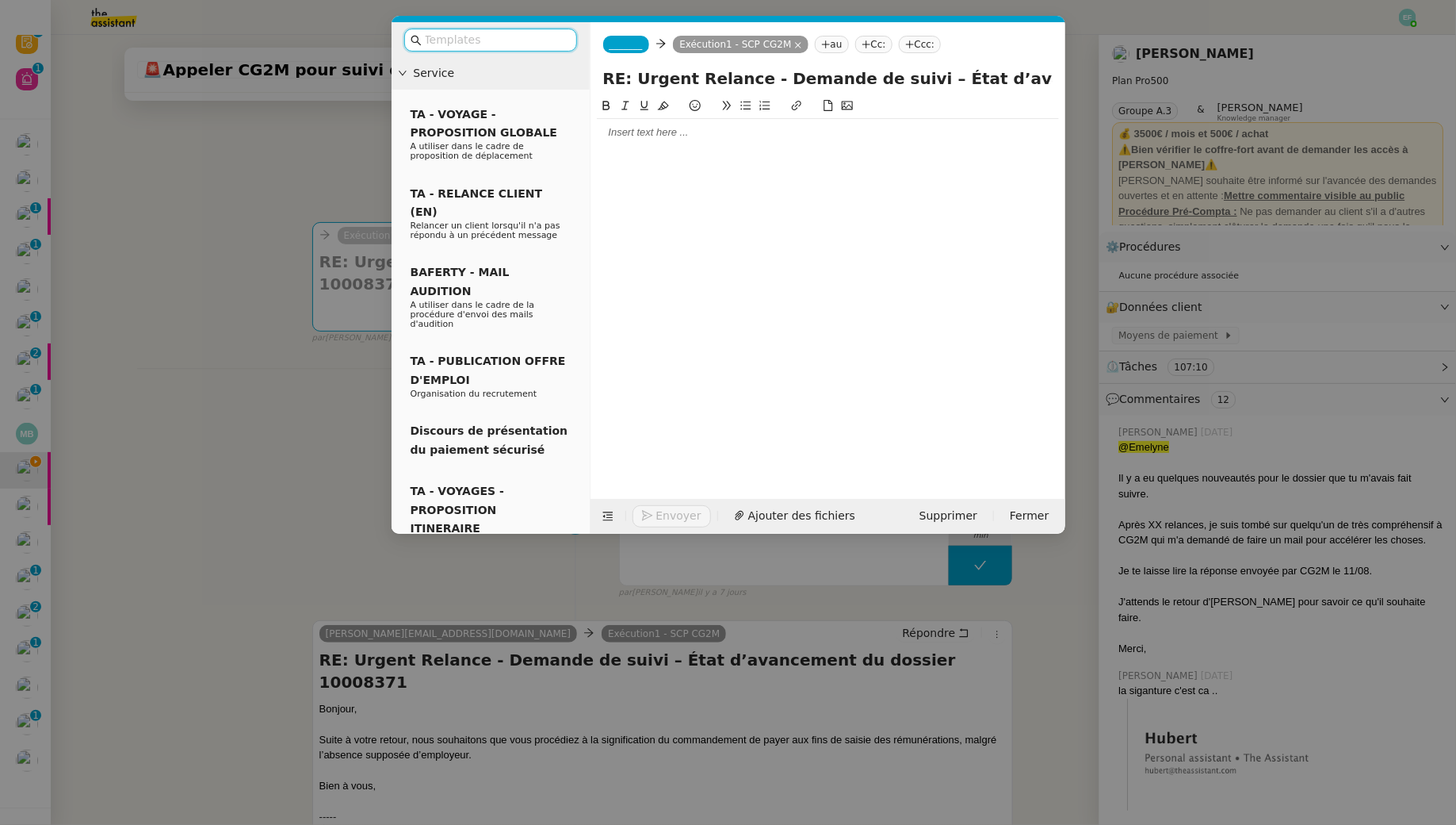
click at [632, 41] on span "_______" at bounding box center [626, 44] width 34 height 11
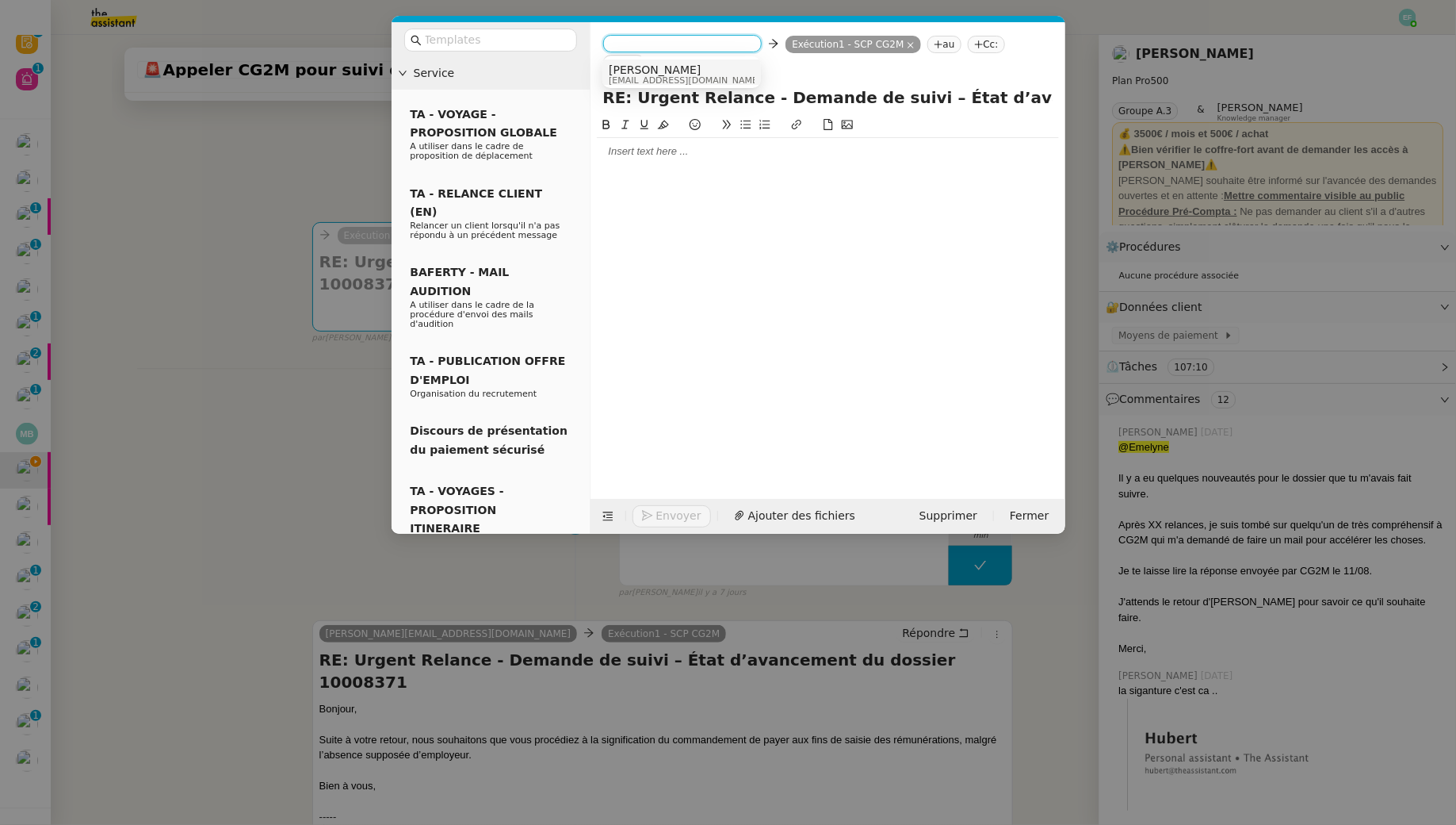
click at [266, 340] on nz-modal-container "Service TA - VOYAGE - PROPOSITION GLOBALE A utiliser dans le cadre de propositi…" at bounding box center [728, 412] width 1456 height 825
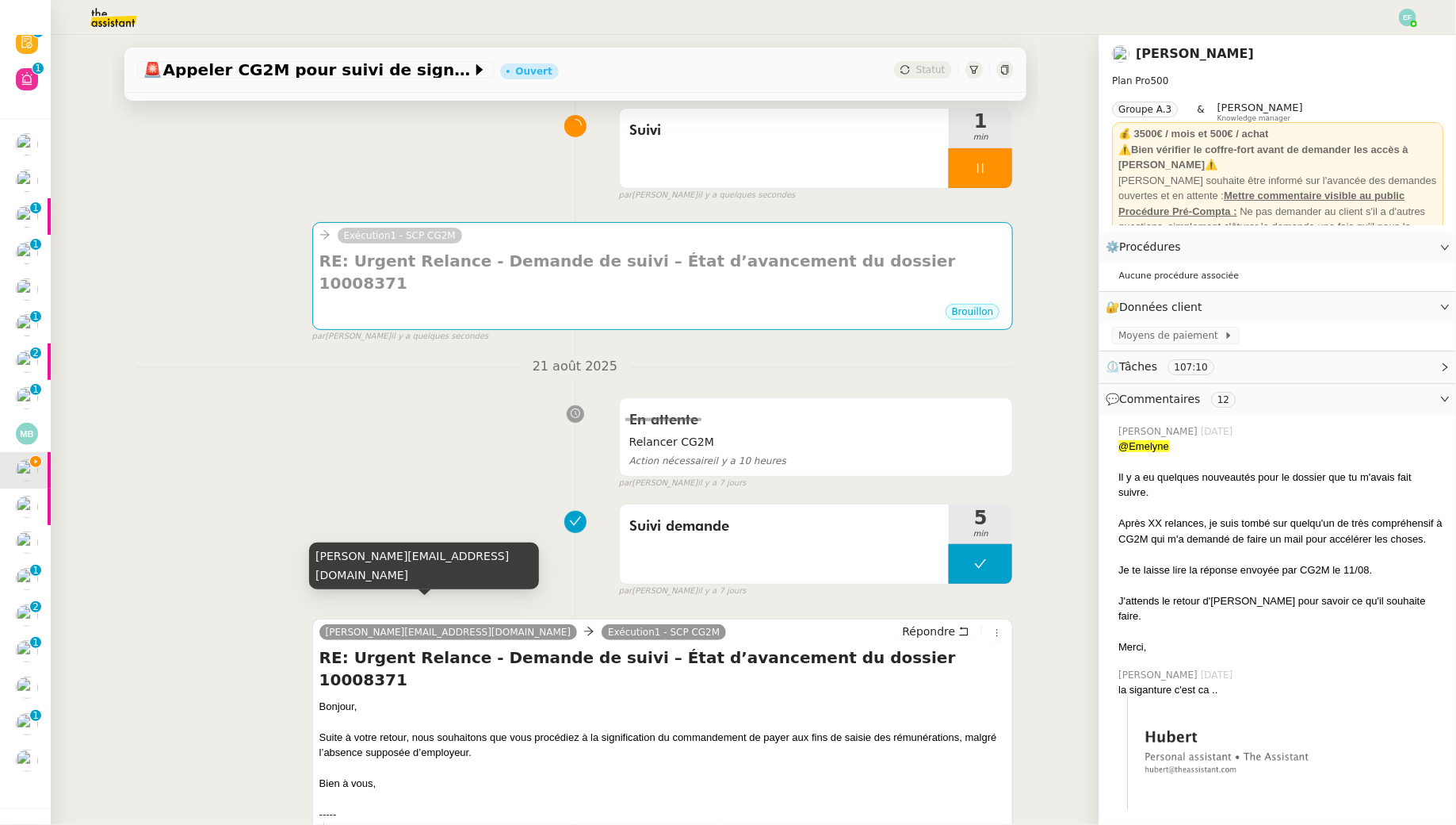
click at [371, 575] on div "[PERSON_NAME][EMAIL_ADDRESS][DOMAIN_NAME]" at bounding box center [424, 566] width 230 height 47
copy div "[PERSON_NAME][EMAIL_ADDRESS][DOMAIN_NAME]"
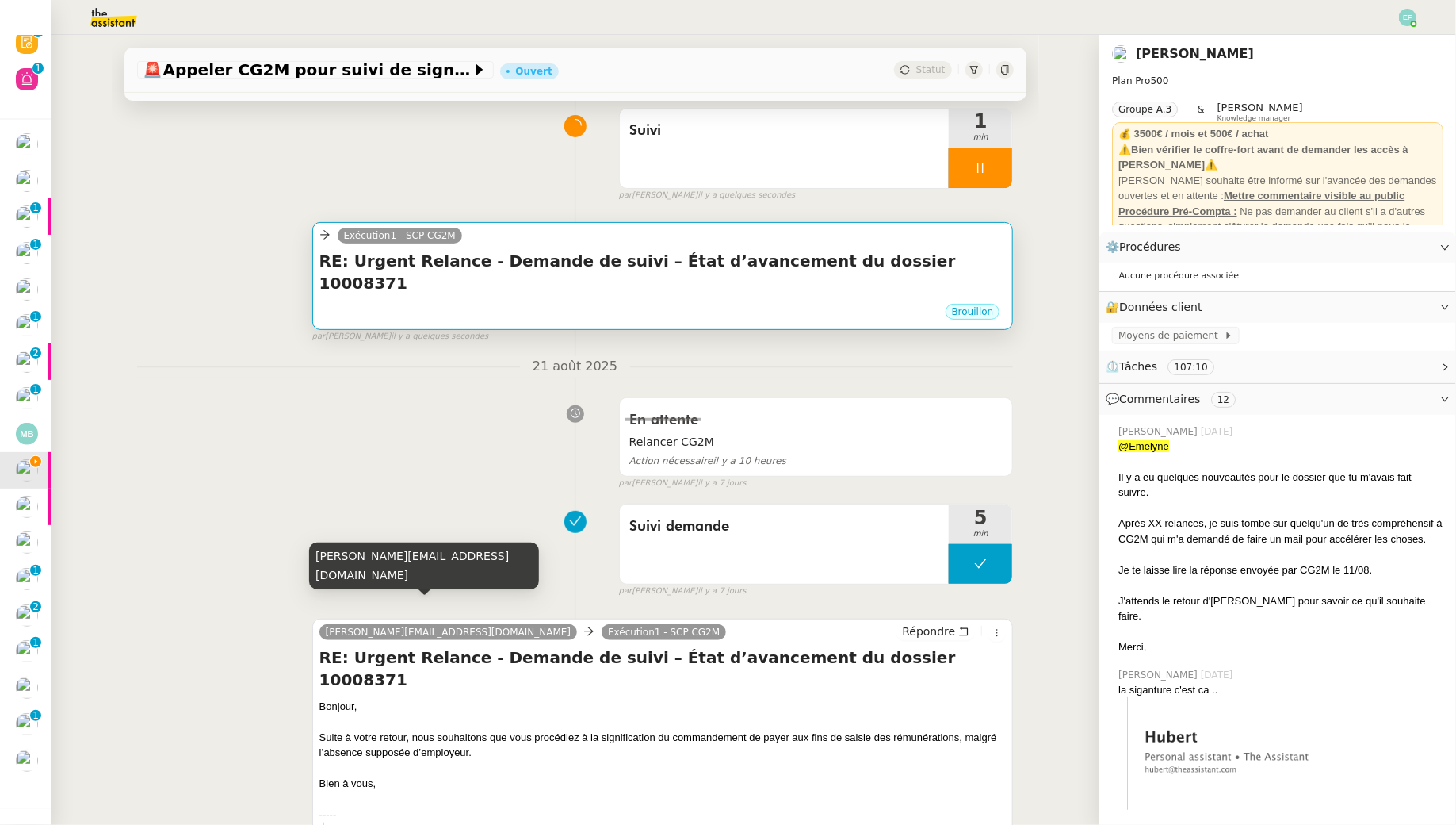
click at [488, 223] on div "Exécution1 - SCP CG2M RE: Urgent Relance - Demande de suivi – État d’avancement…" at bounding box center [662, 276] width 701 height 108
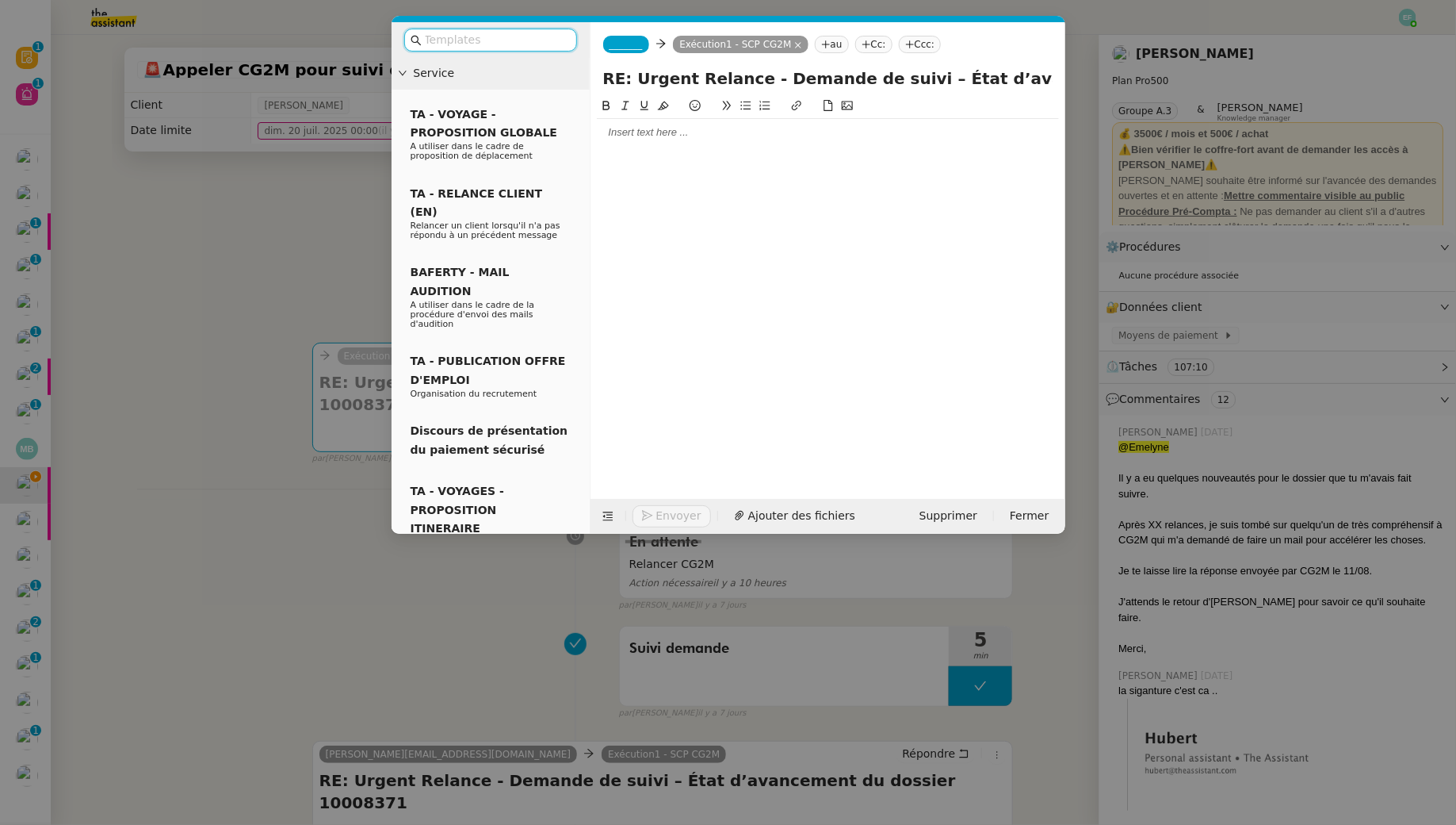
scroll to position [121, 0]
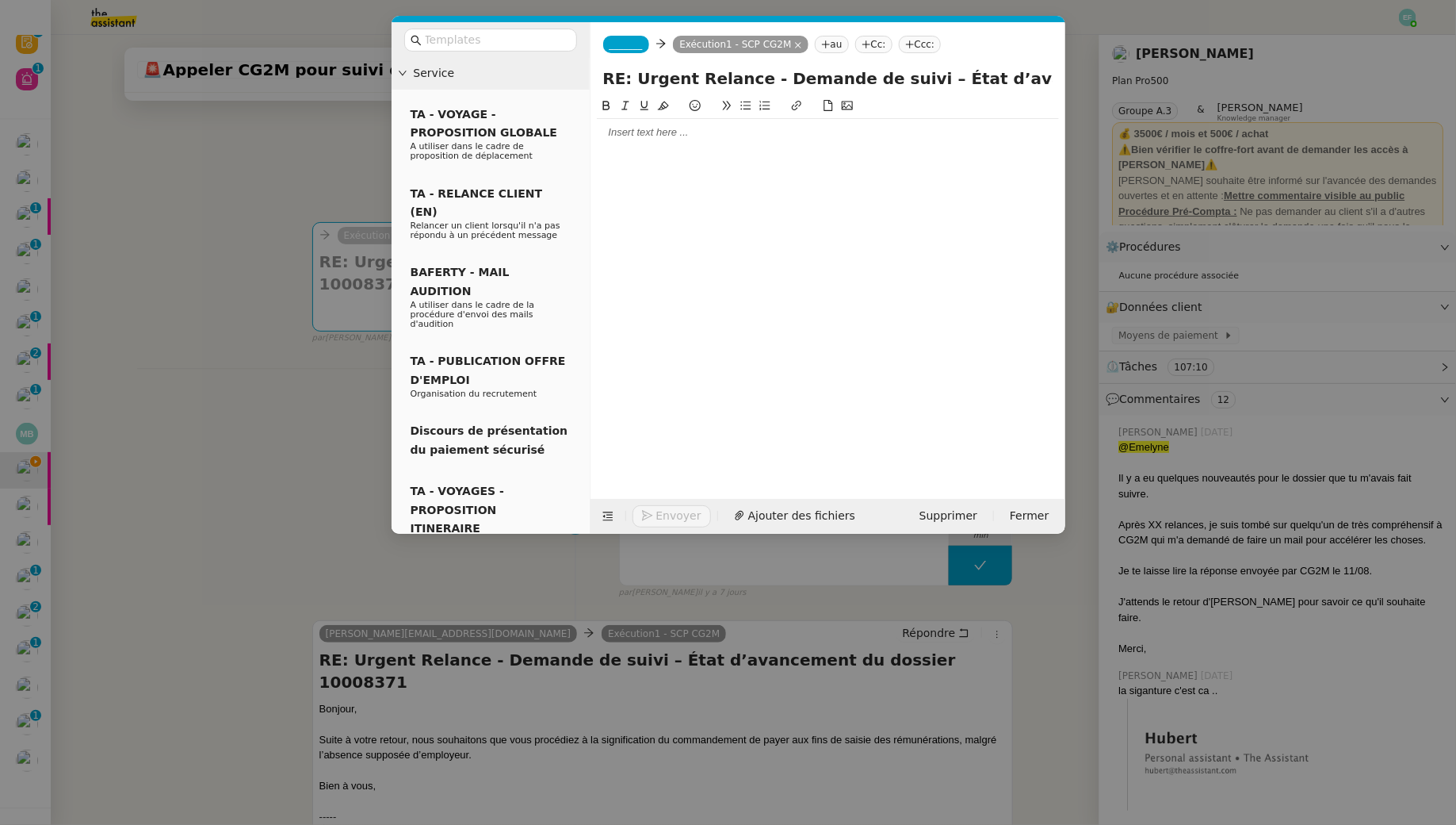
click at [643, 47] on span "_______" at bounding box center [626, 44] width 34 height 11
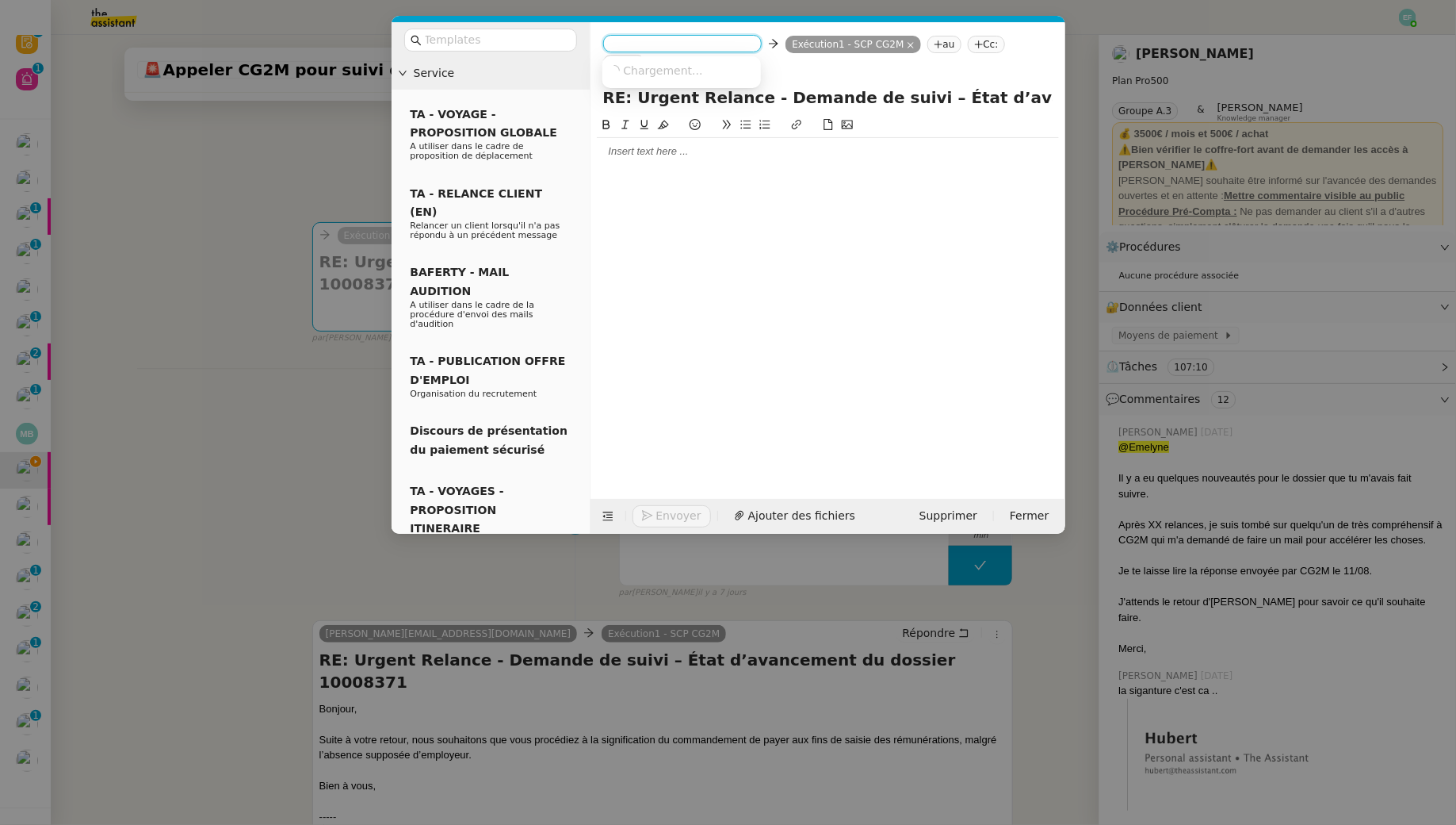
paste input "[PERSON_NAME][EMAIL_ADDRESS][DOMAIN_NAME]"
type input "[PERSON_NAME][EMAIL_ADDRESS][DOMAIN_NAME]"
click at [716, 71] on span "[PERSON_NAME][EMAIL_ADDRESS][DOMAIN_NAME]" at bounding box center [751, 70] width 286 height 13
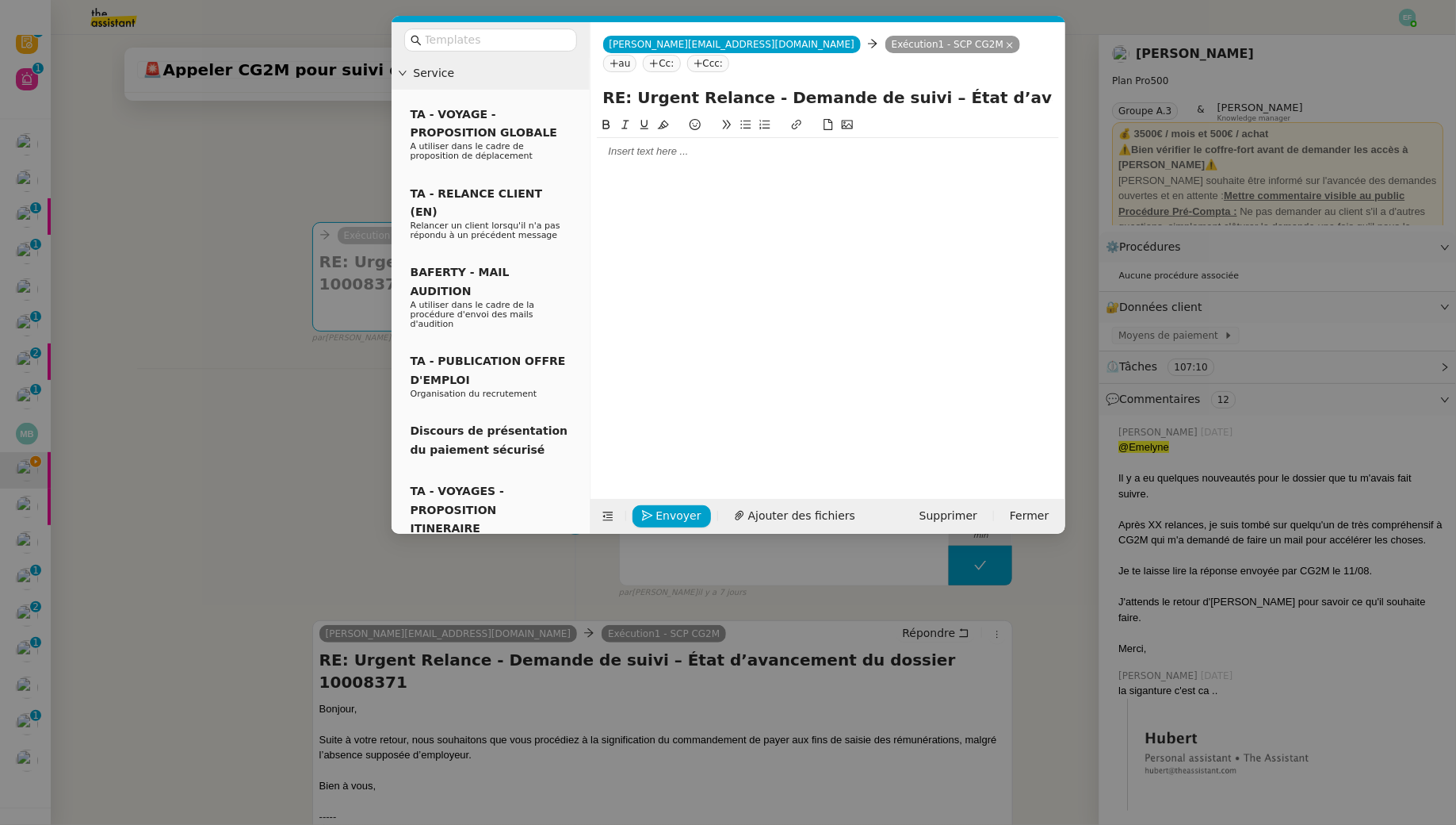
click at [199, 206] on nz-modal-container "Service TA - VOYAGE - PROPOSITION GLOBALE A utiliser dans le cadre de propositi…" at bounding box center [728, 412] width 1456 height 825
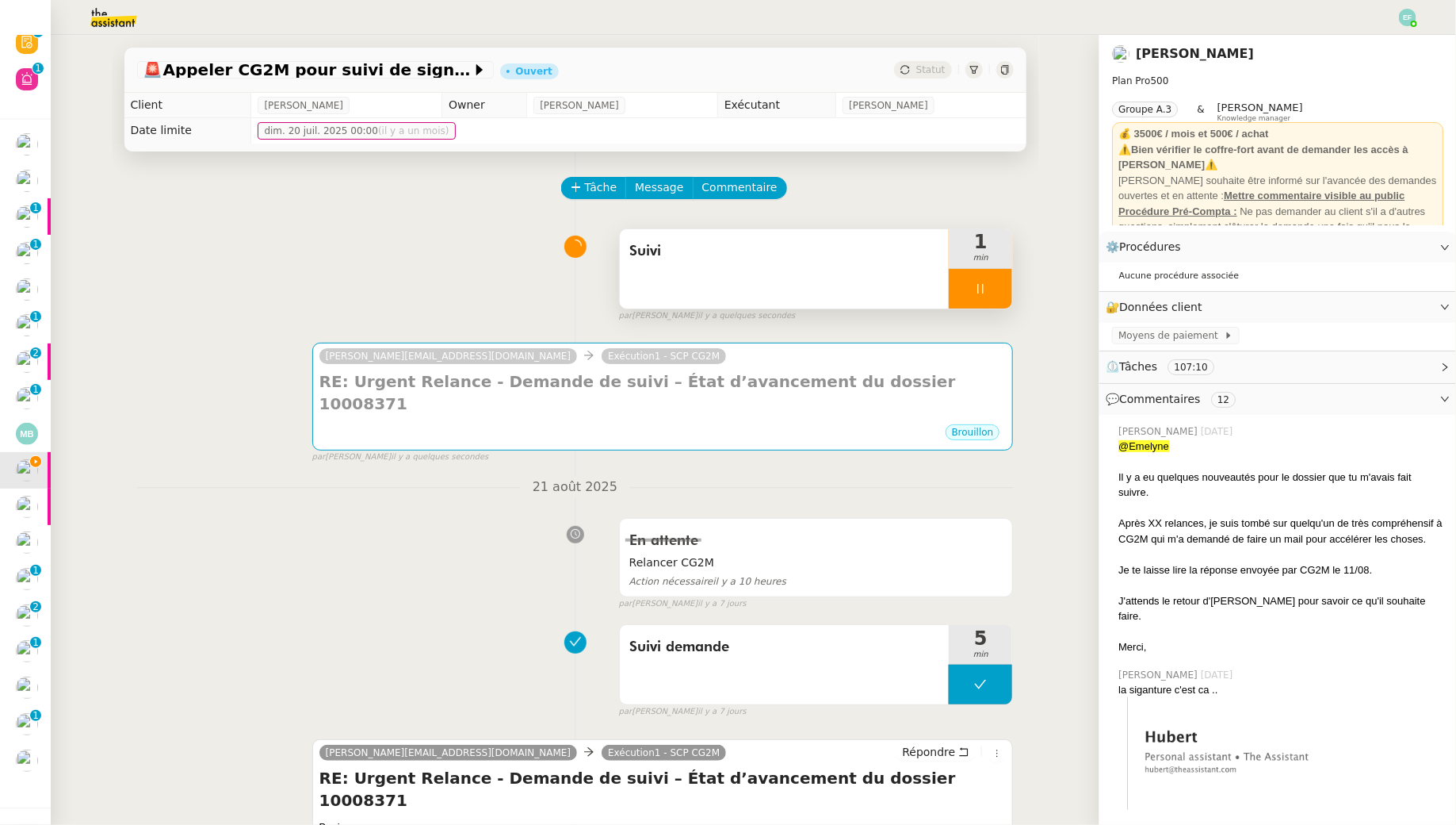
click at [989, 289] on div at bounding box center [981, 289] width 64 height 40
click at [967, 284] on icon at bounding box center [964, 289] width 13 height 13
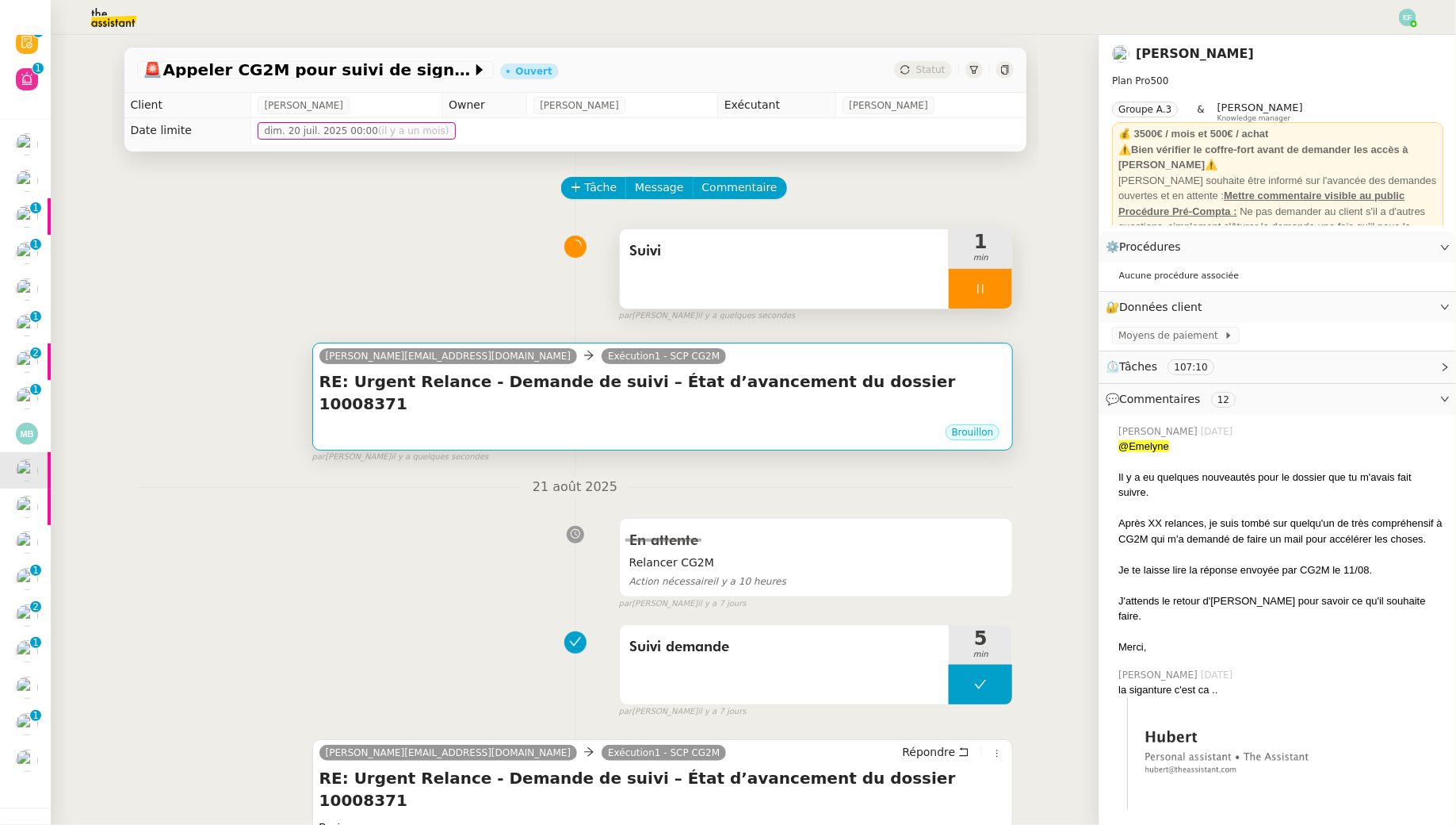
click at [960, 376] on h4 "RE: Urgent Relance - Demande de suivi – État d’avancement du dossier 10008371" at bounding box center [663, 392] width 688 height 44
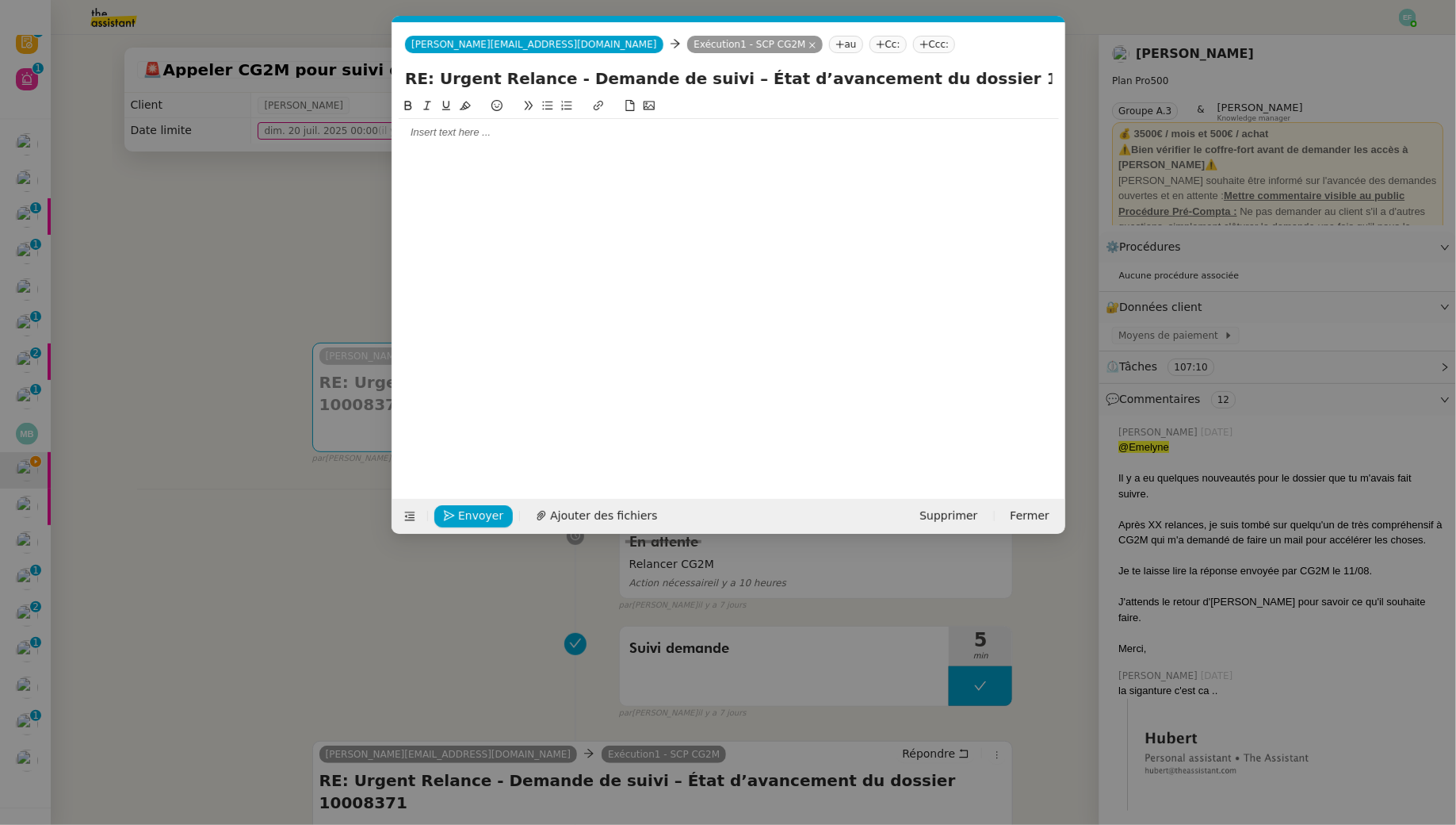
scroll to position [0, 34]
click at [664, 115] on div at bounding box center [729, 108] width 660 height 22
click at [664, 129] on div at bounding box center [729, 133] width 660 height 15
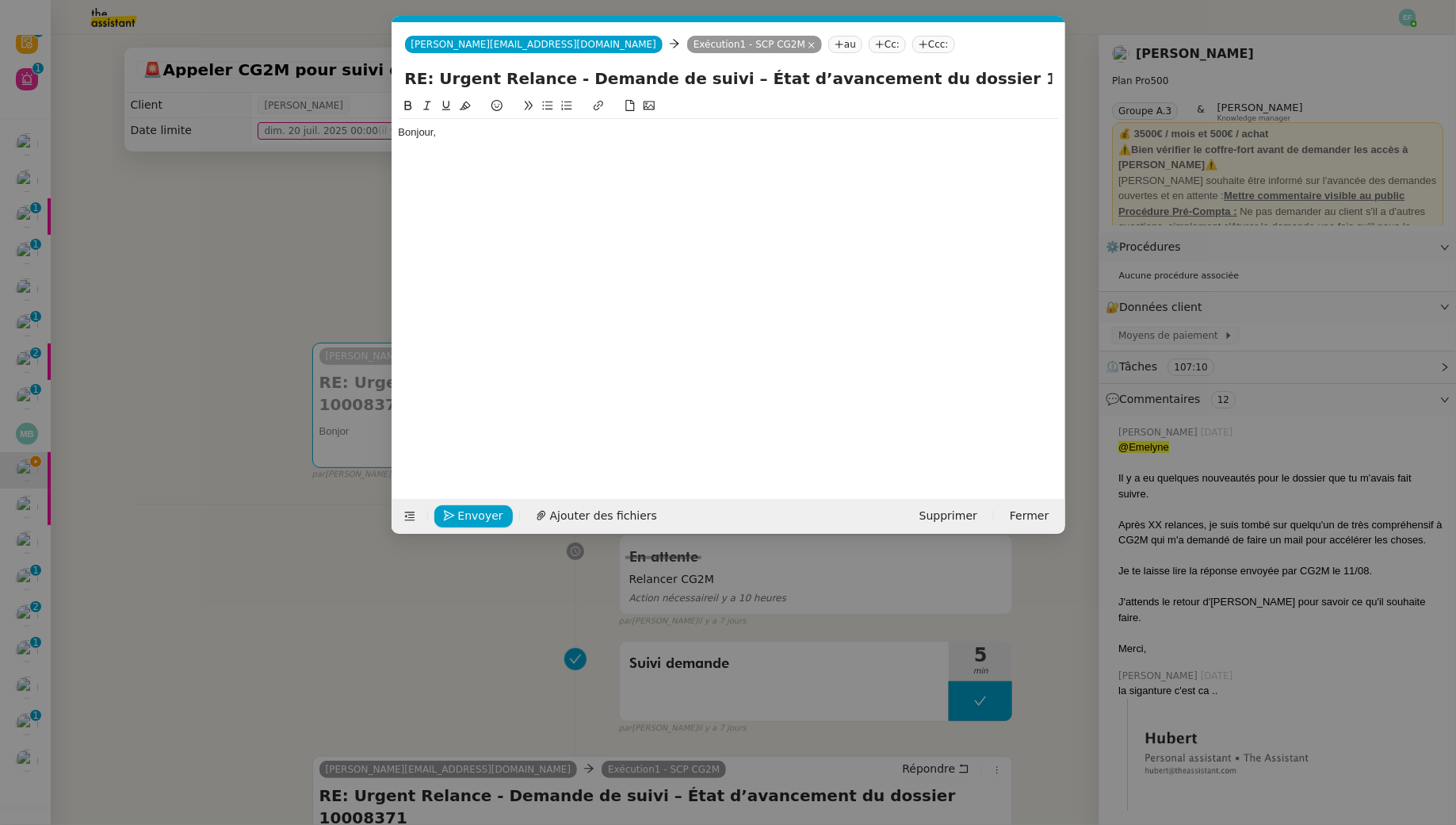
click at [207, 328] on nz-modal-container "Service TA - VOYAGE - PROPOSITION GLOBALE A utiliser dans le cadre de propositi…" at bounding box center [728, 412] width 1456 height 825
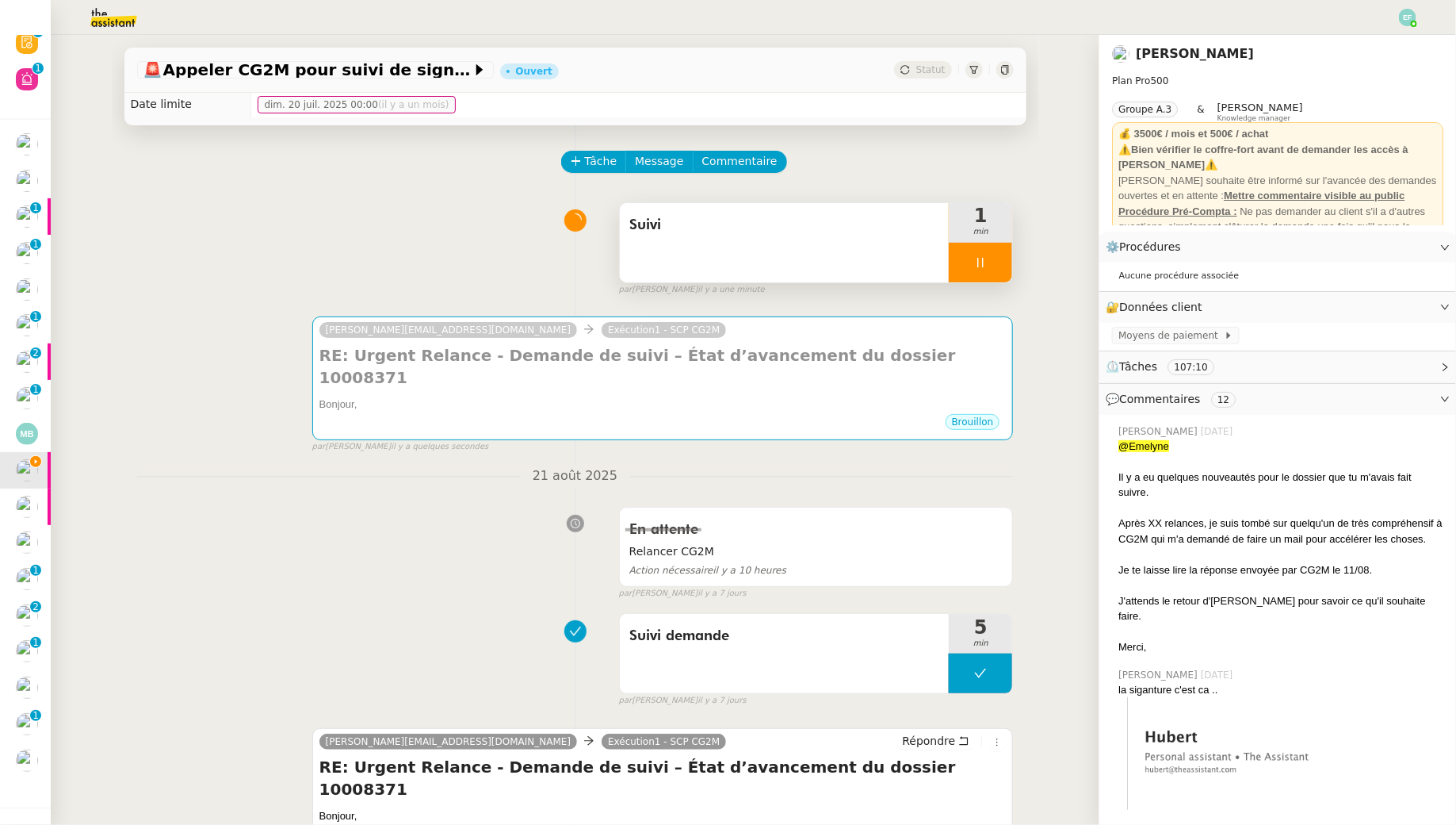
scroll to position [0, 0]
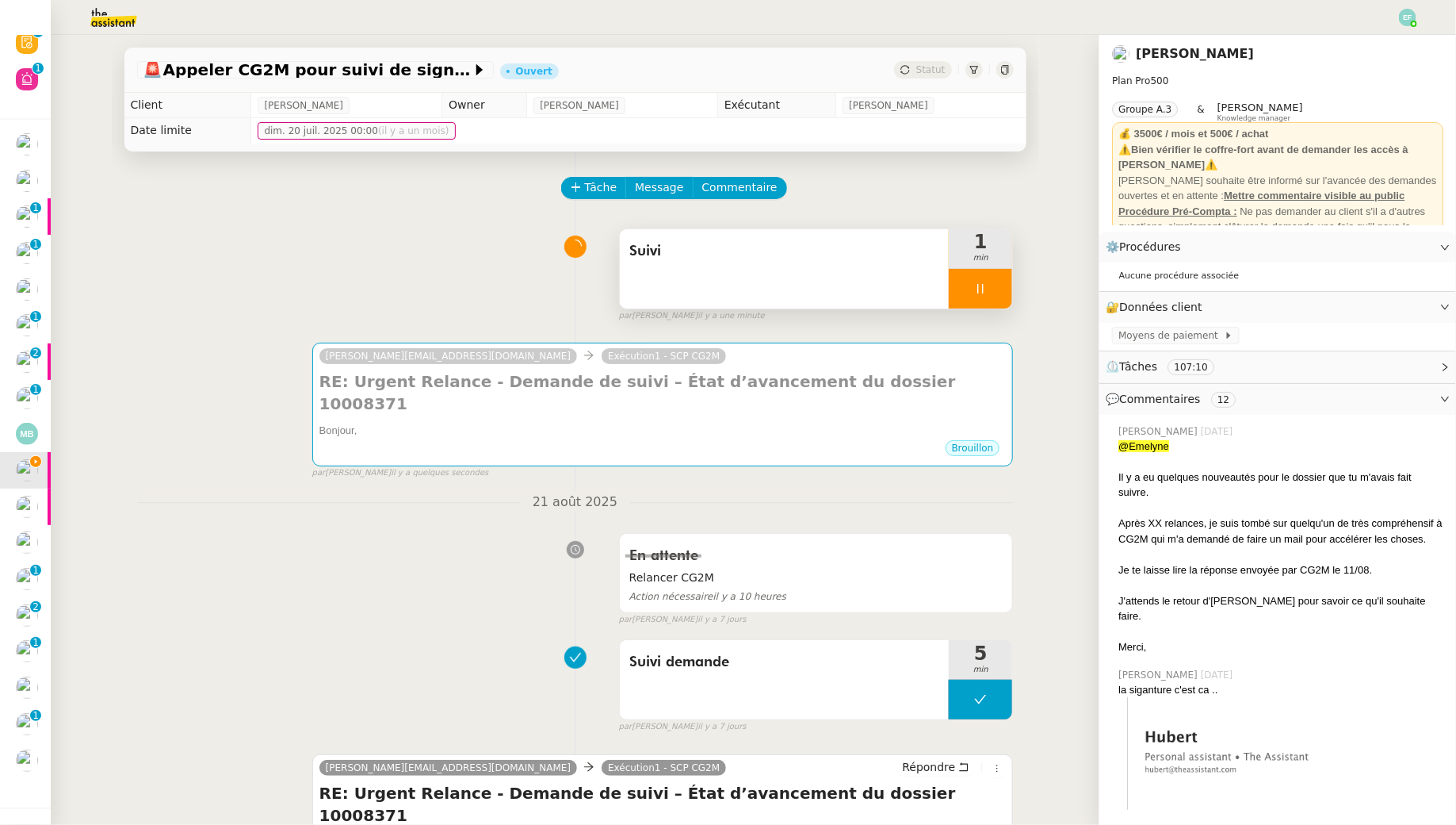
click at [1000, 287] on div at bounding box center [981, 289] width 64 height 40
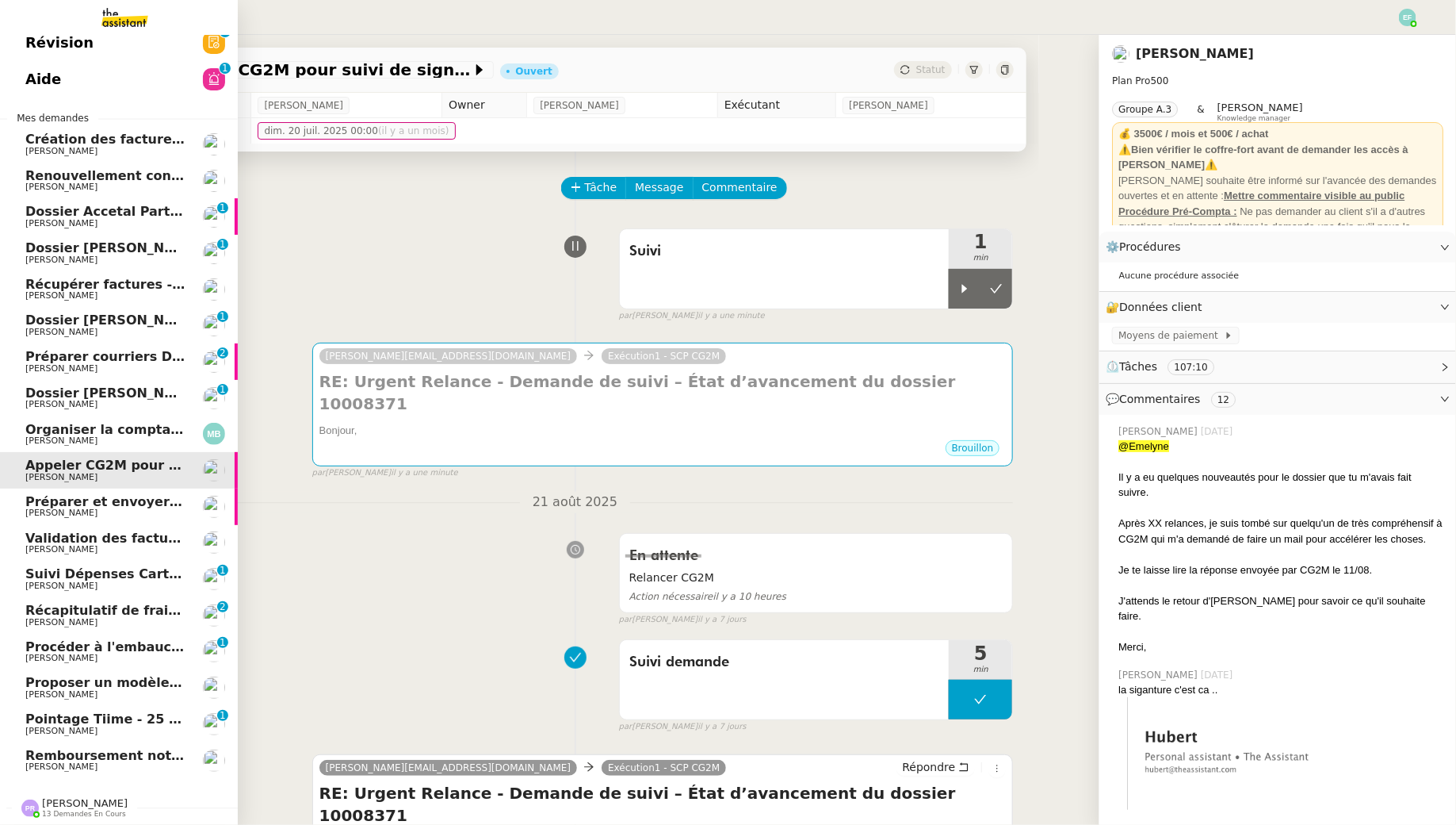
click at [79, 496] on span "Préparer et envoyer courriers pour JOBBIZ" at bounding box center [177, 501] width 304 height 15
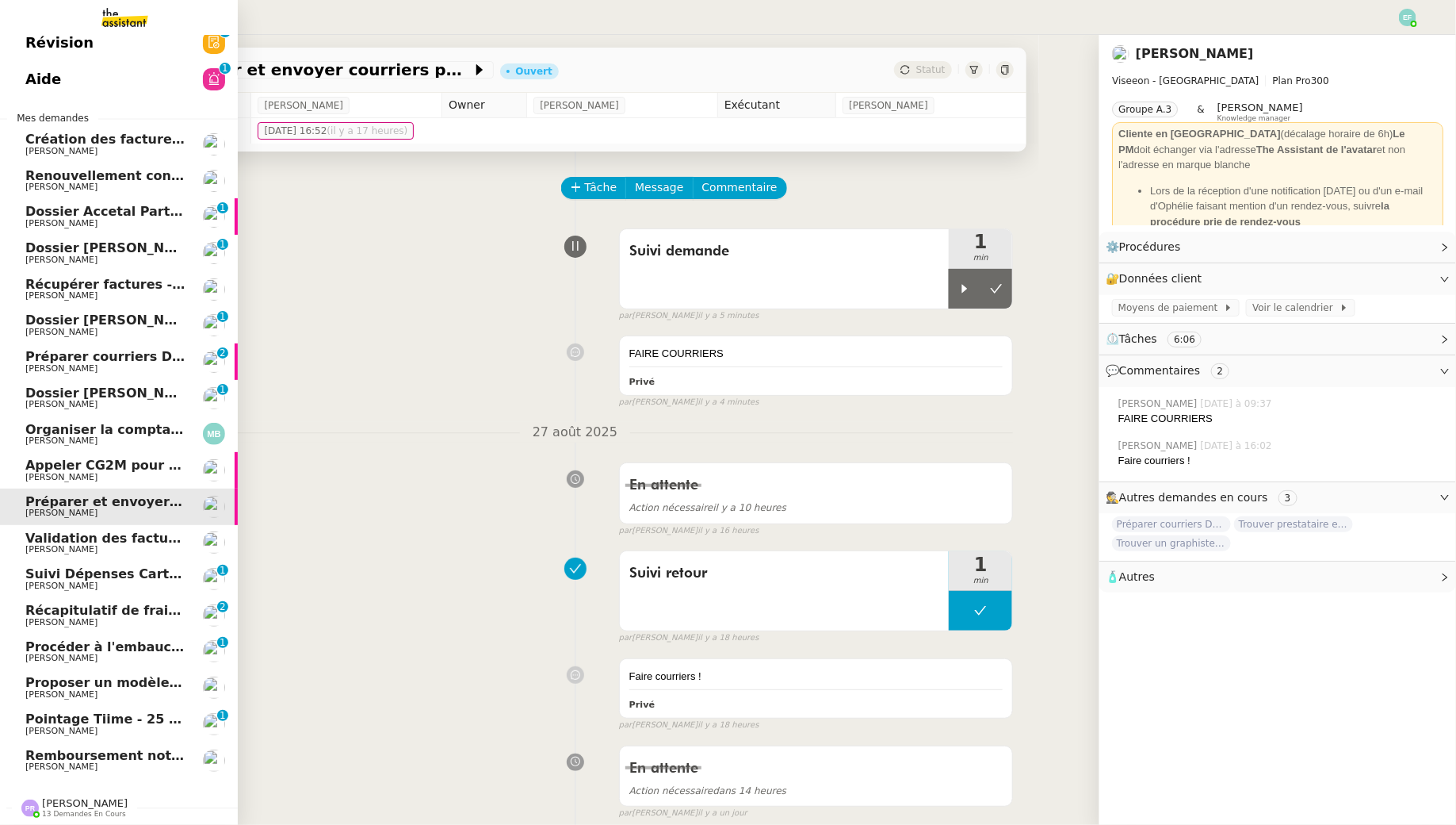
click at [33, 543] on span "Validation des factures consultants - août 2025" at bounding box center [195, 538] width 339 height 15
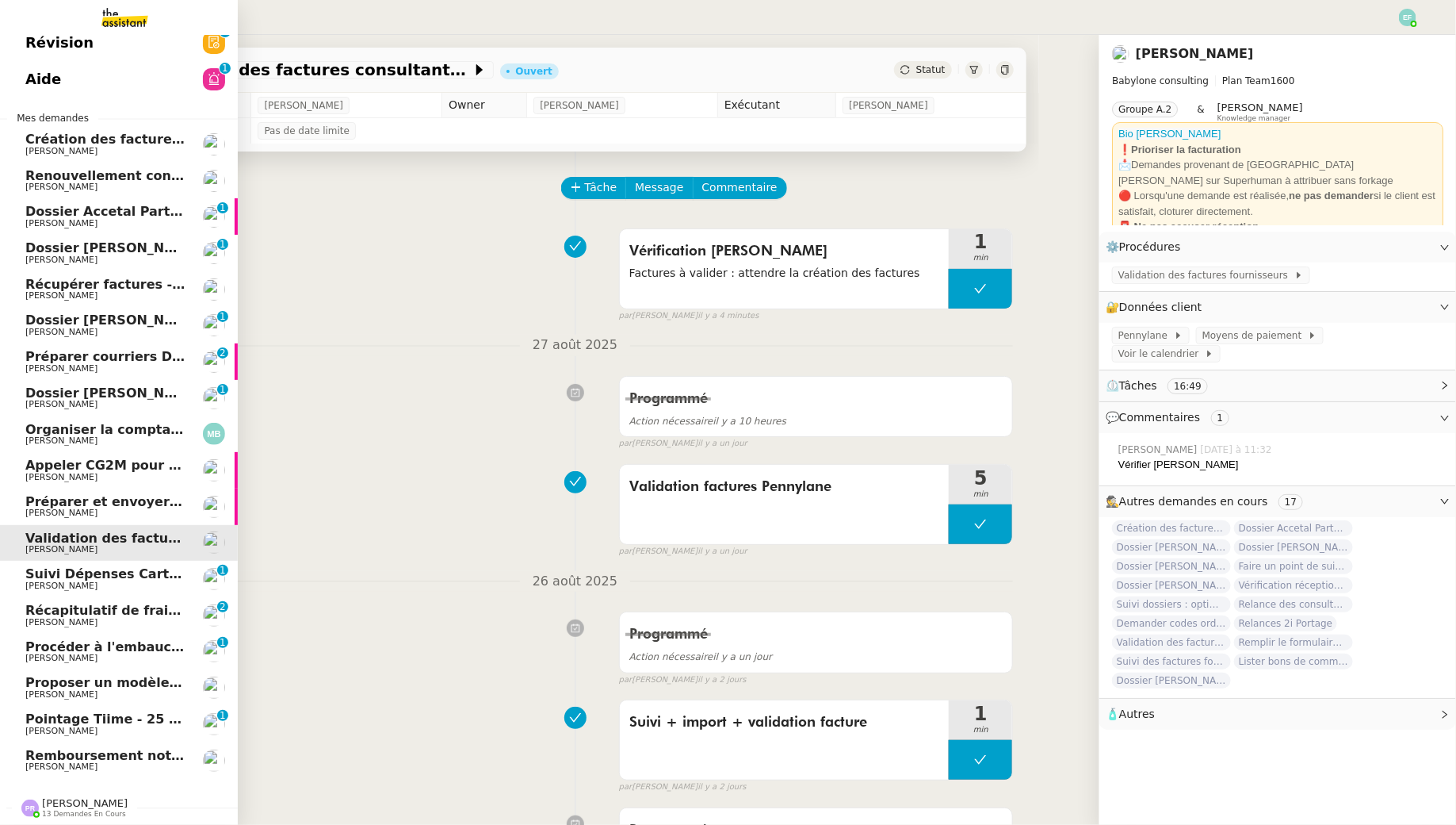
click at [44, 581] on span "[PERSON_NAME]" at bounding box center [62, 585] width 73 height 10
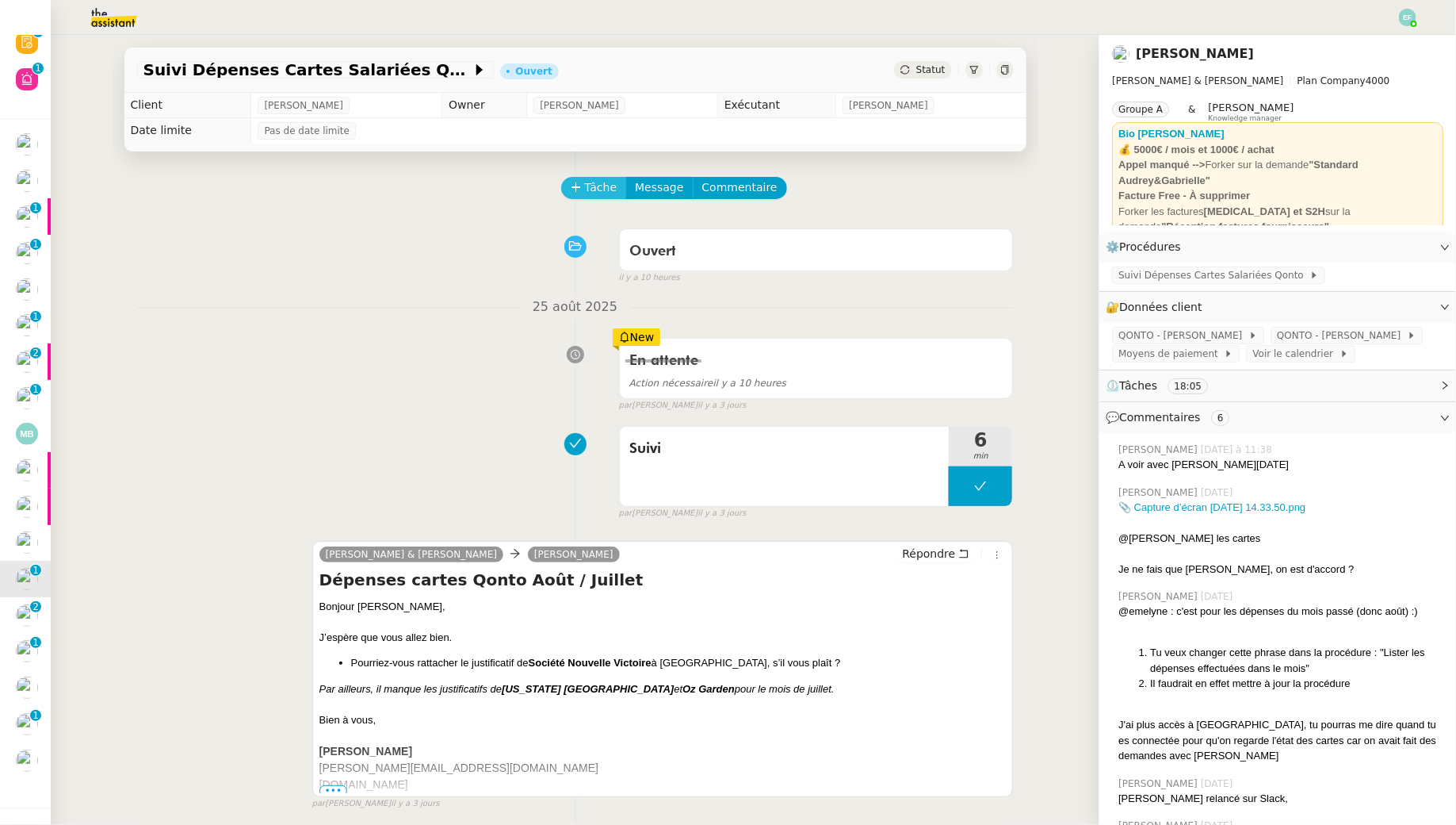
click at [596, 183] on span "Tâche" at bounding box center [601, 188] width 33 height 18
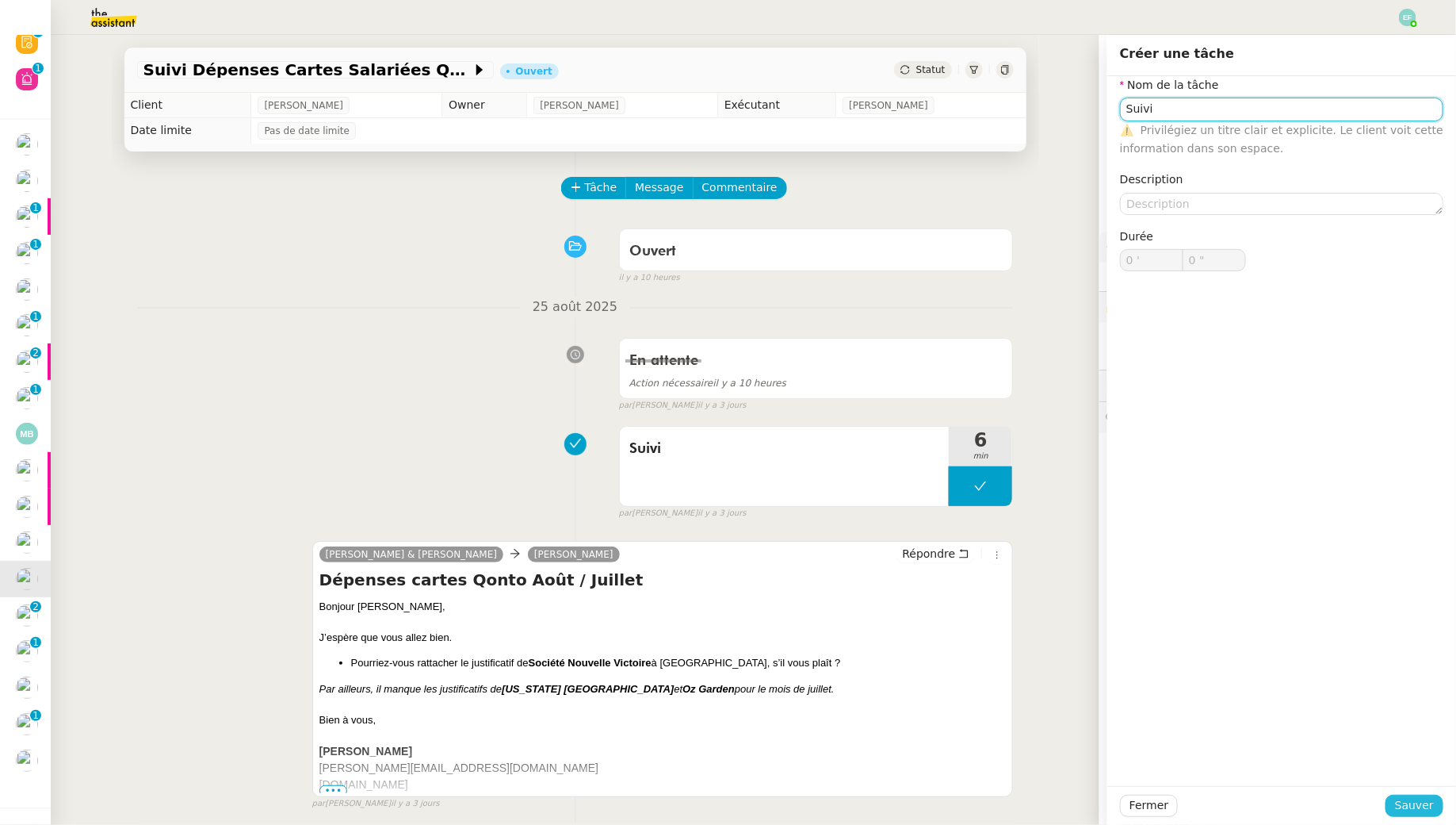
type input "Suivi"
click at [1413, 808] on span "Sauver" at bounding box center [1414, 805] width 39 height 18
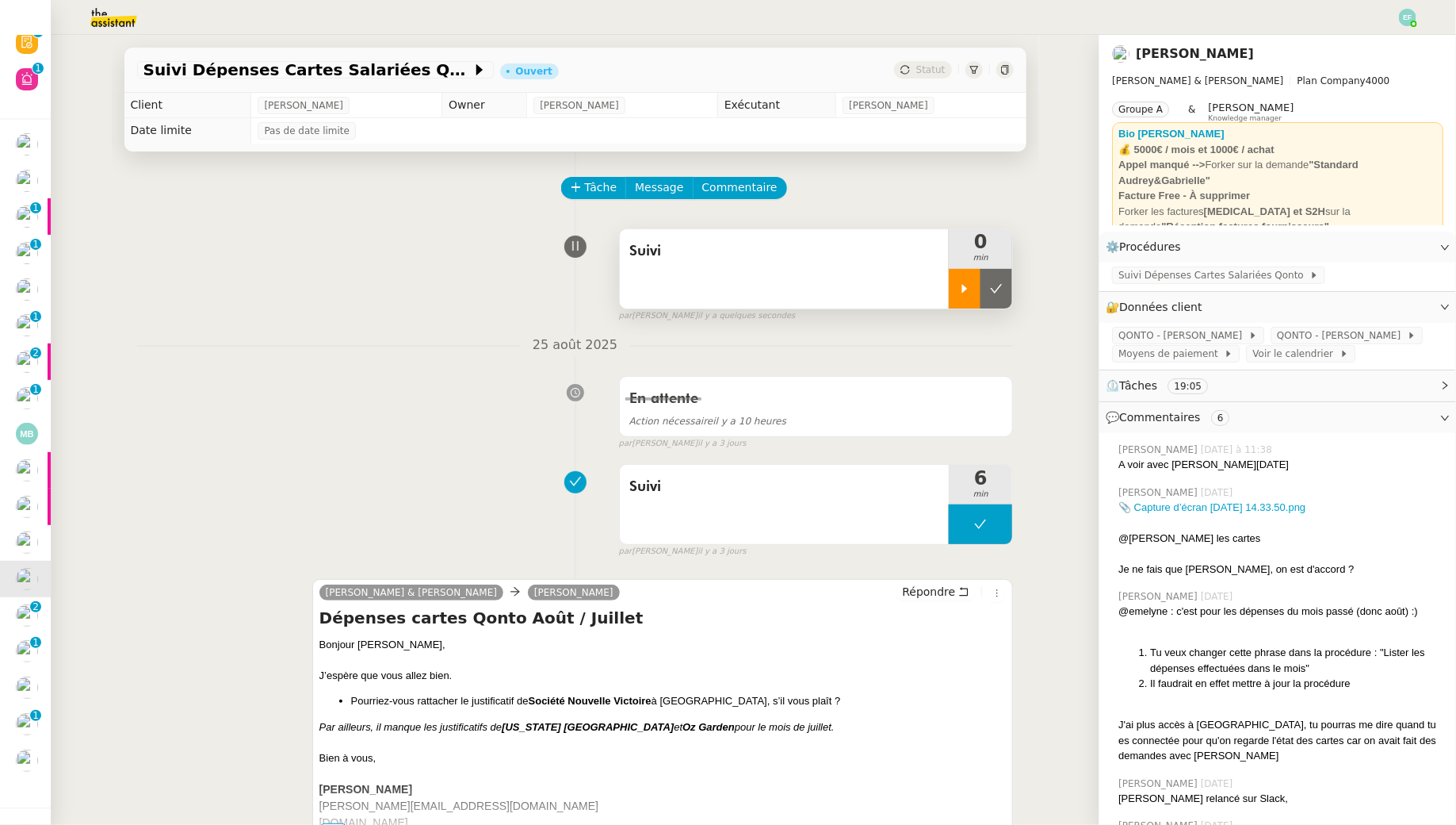
click at [968, 298] on div at bounding box center [964, 289] width 32 height 40
click at [720, 178] on button "Commentaire" at bounding box center [740, 188] width 94 height 22
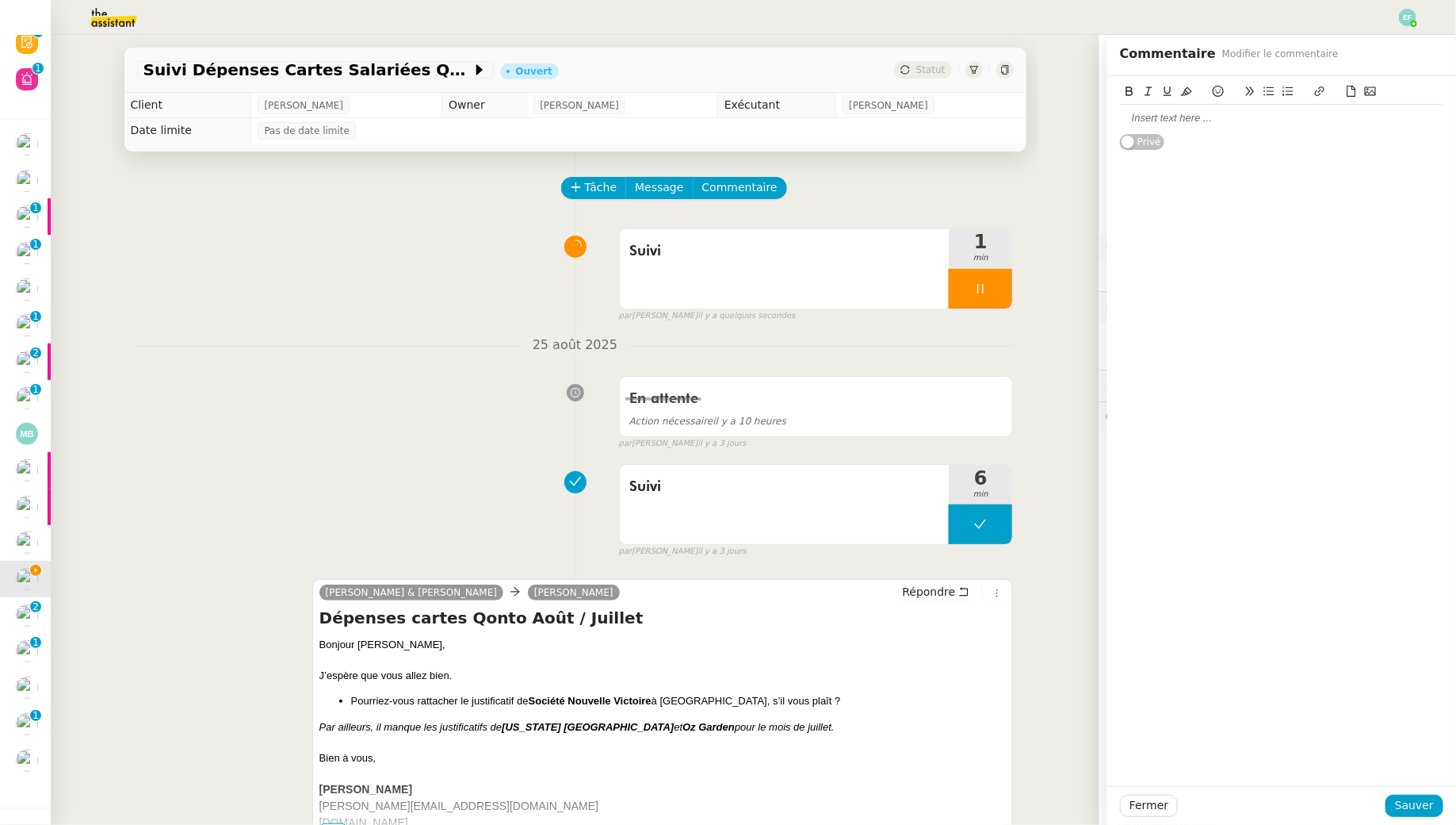
click at [1288, 108] on div at bounding box center [1282, 118] width 324 height 27
click at [1429, 808] on span "Sauver" at bounding box center [1414, 805] width 39 height 18
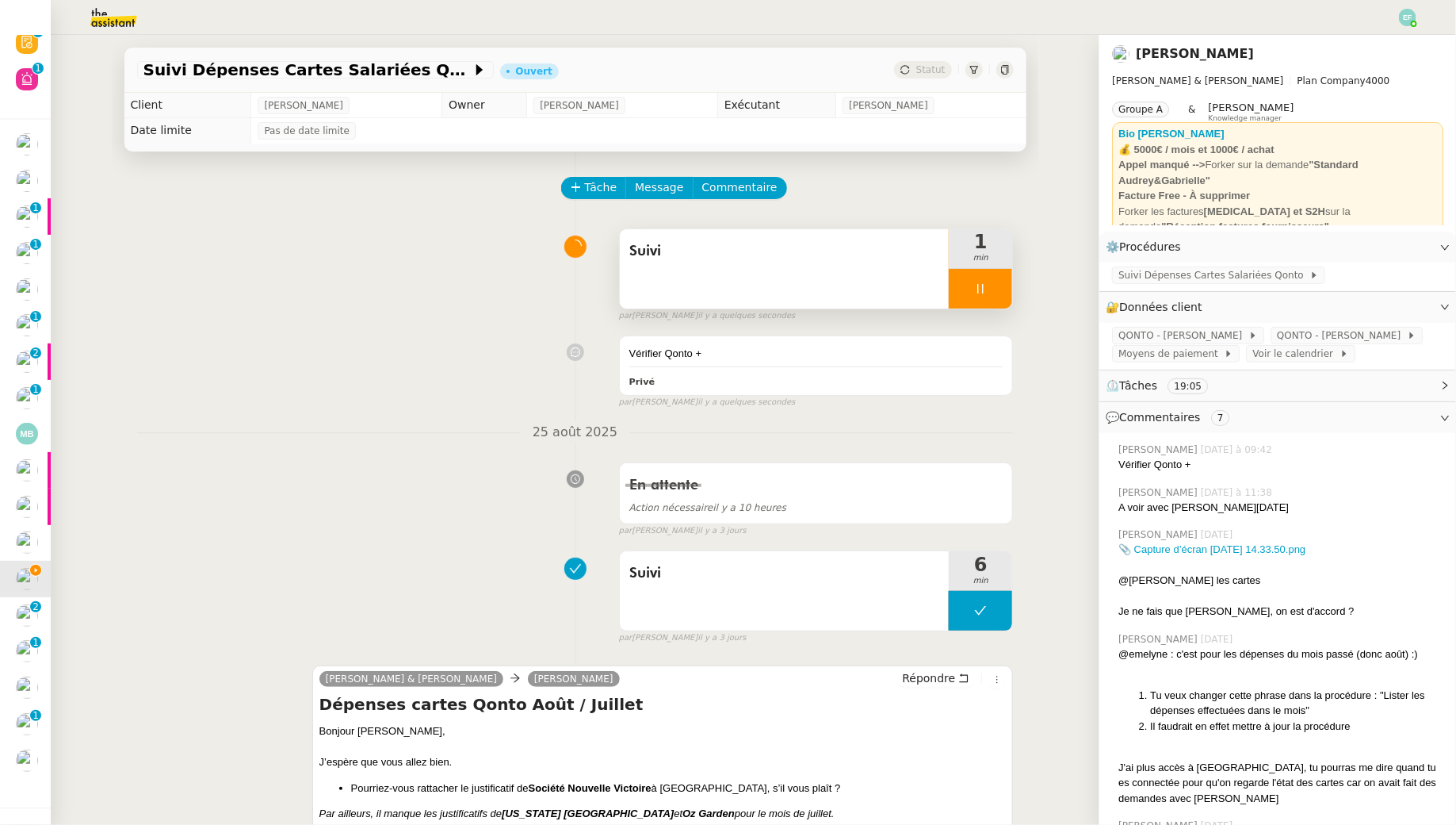
click at [980, 280] on div at bounding box center [981, 289] width 64 height 40
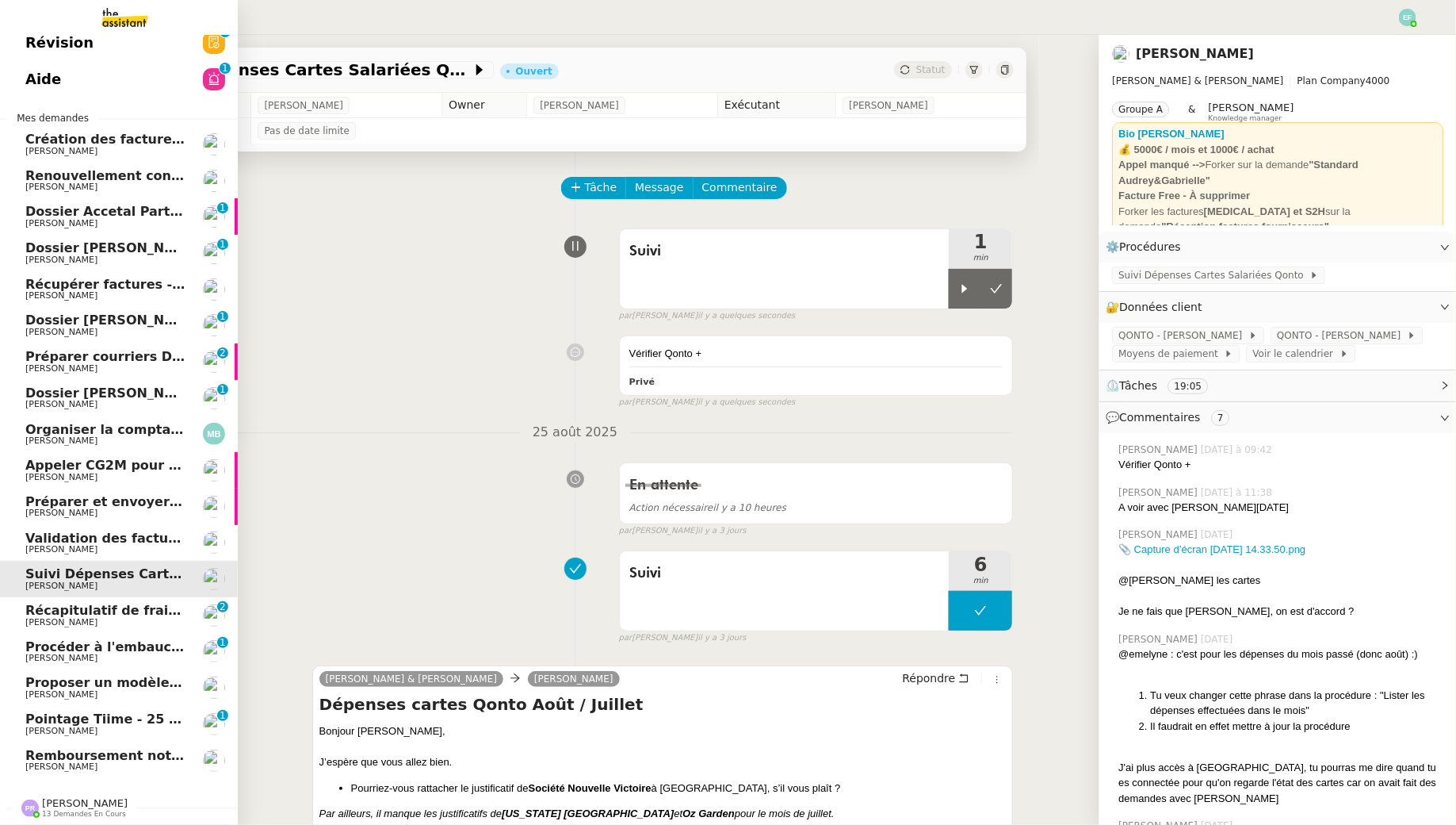
click at [55, 610] on span "Récapitulatif de frais de projet - août 2025" at bounding box center [178, 610] width 306 height 15
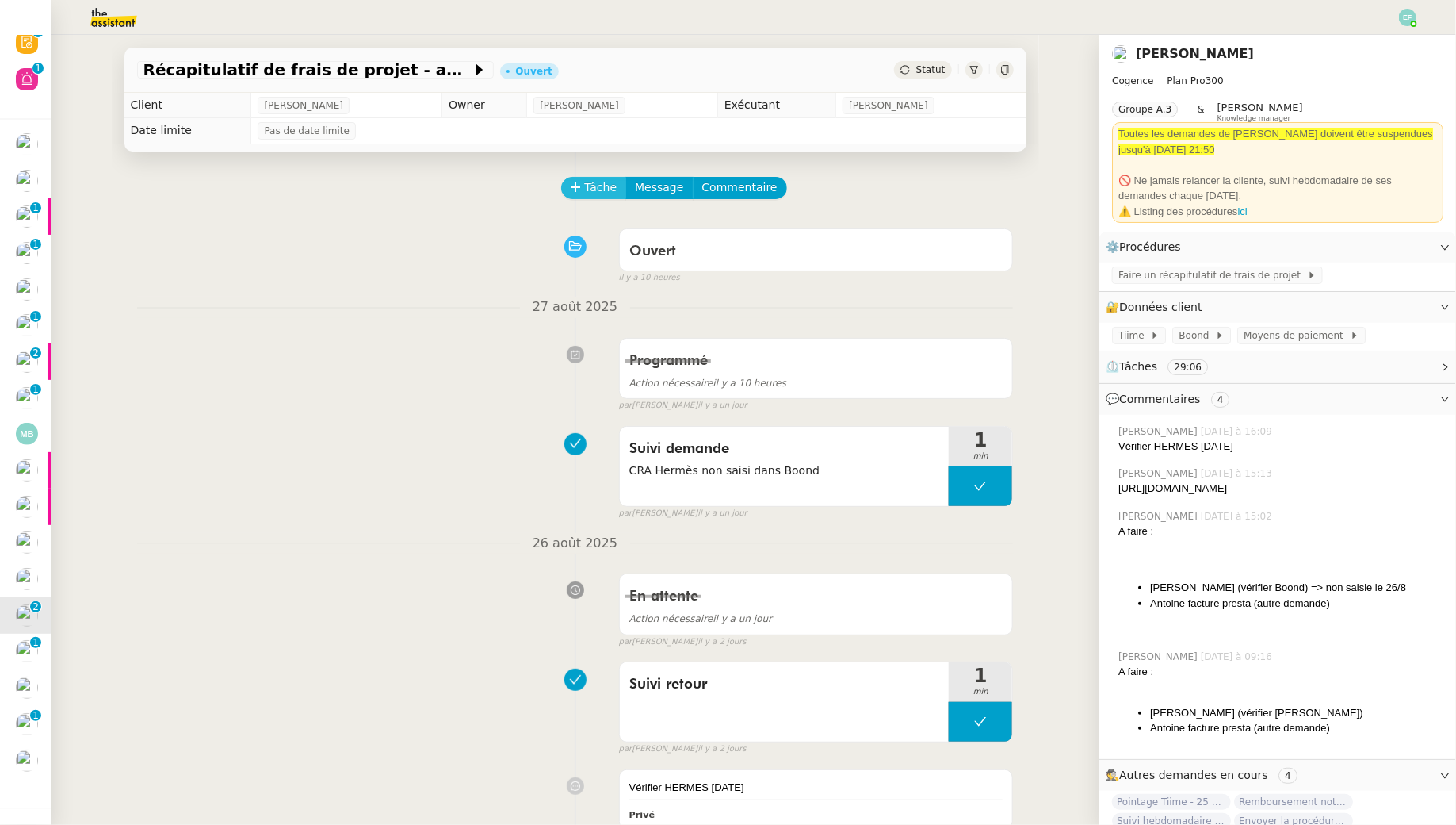
click at [591, 179] on span "Tâche" at bounding box center [601, 188] width 33 height 18
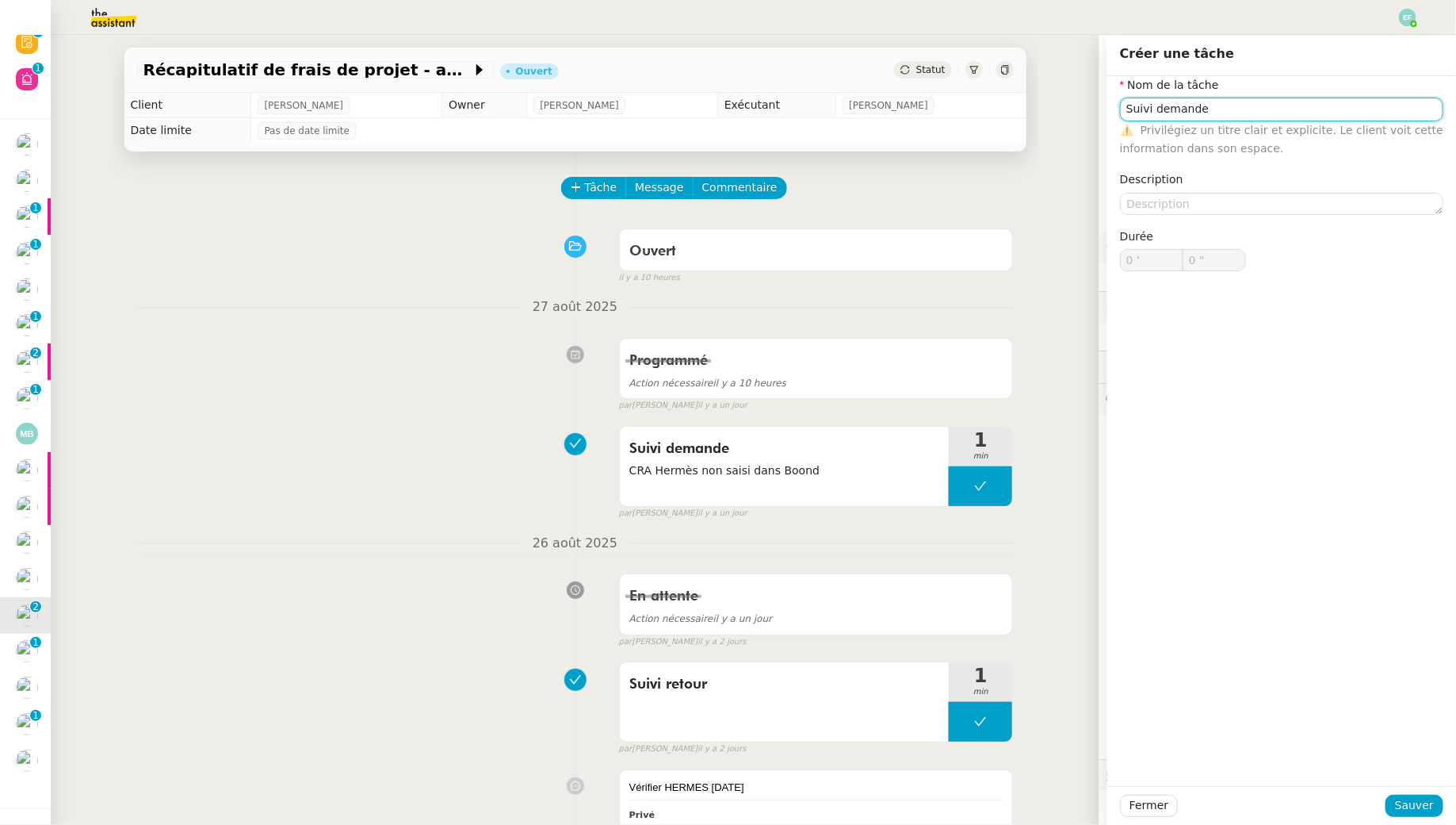
type input "Suivi demande"
click at [1409, 818] on div "Fermer Sauver" at bounding box center [1282, 805] width 348 height 39
click at [1407, 804] on span "Sauver" at bounding box center [1414, 805] width 39 height 18
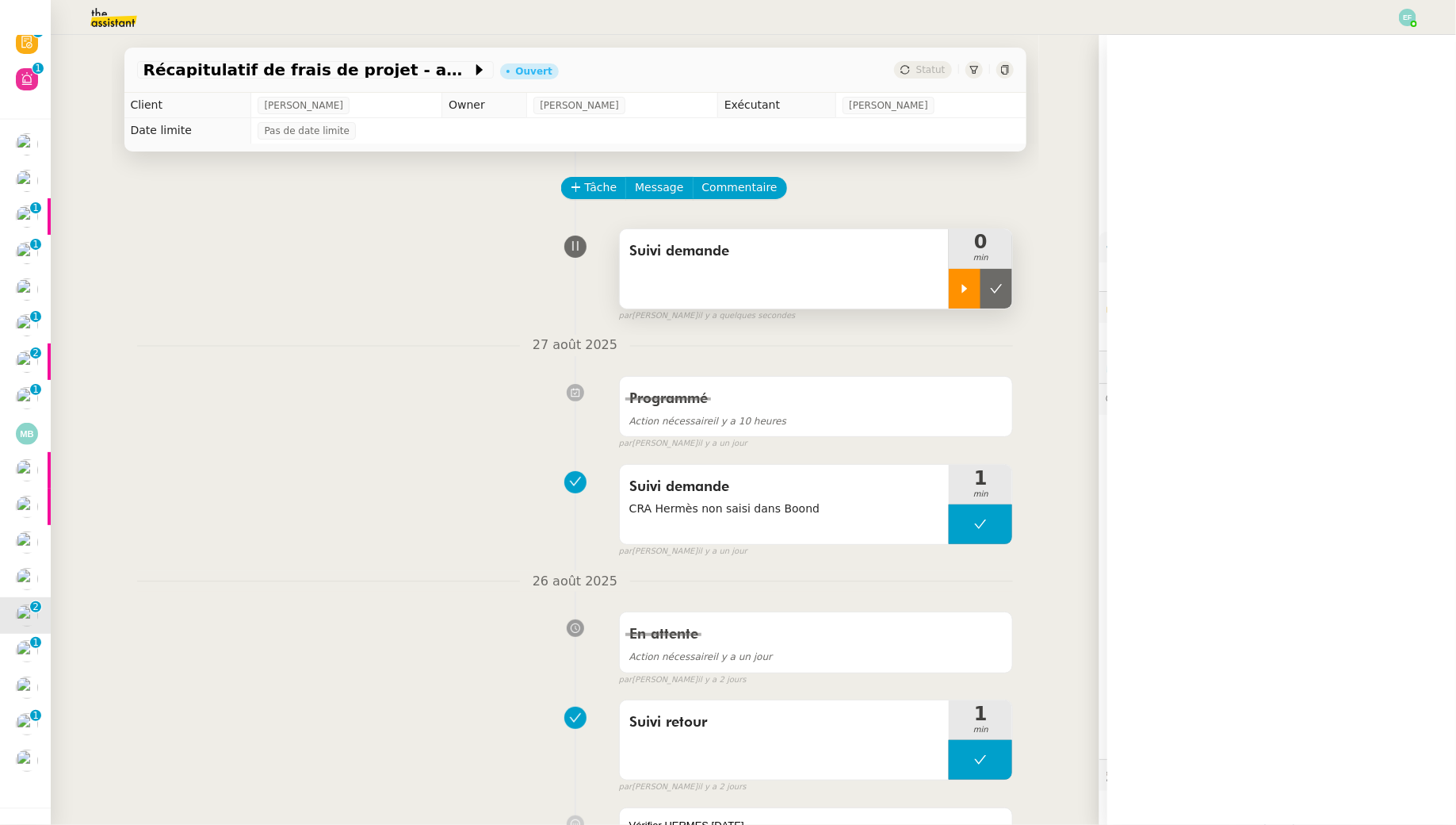
click at [964, 280] on div at bounding box center [964, 289] width 32 height 40
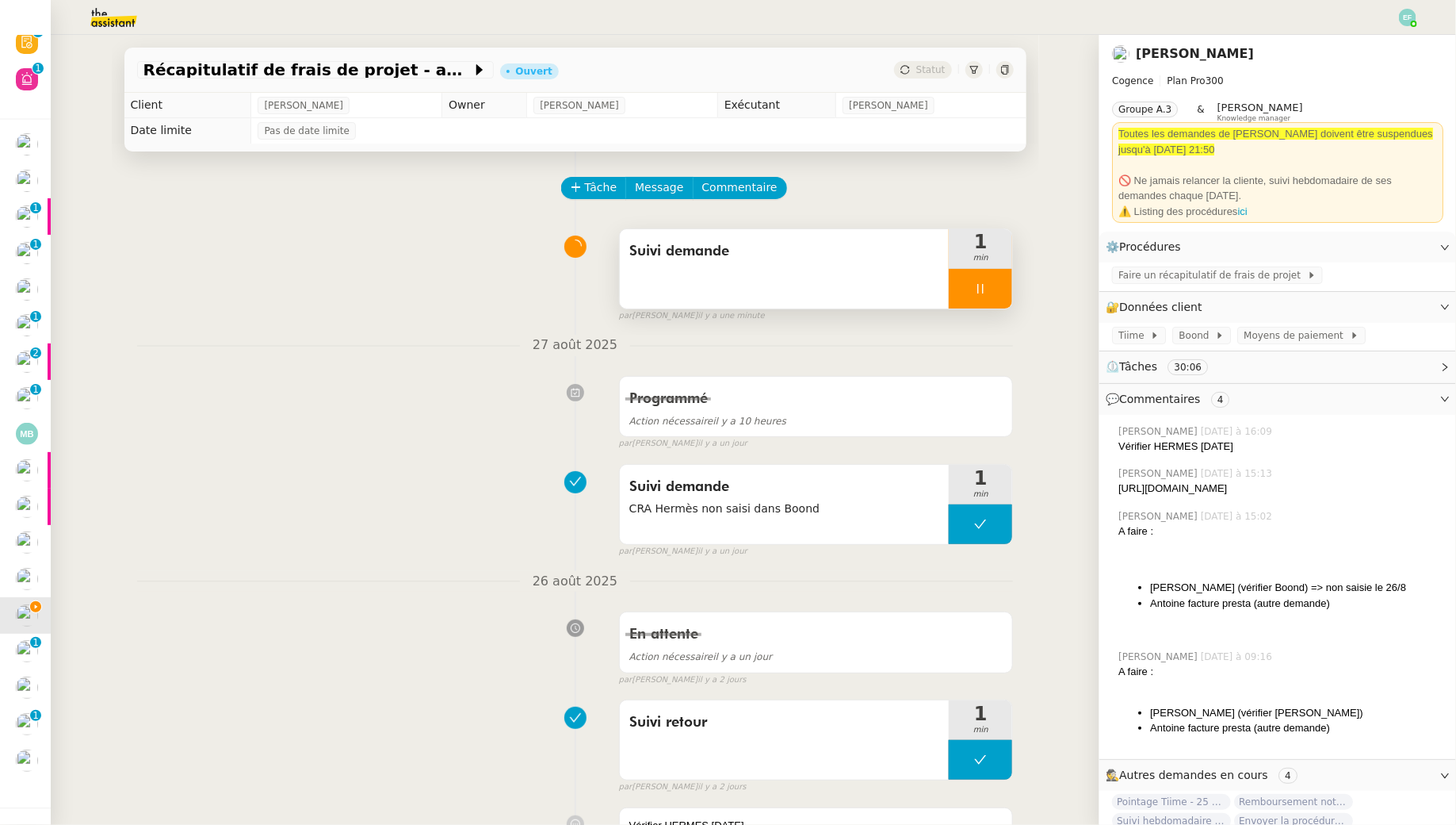
click at [986, 295] on div at bounding box center [981, 289] width 64 height 40
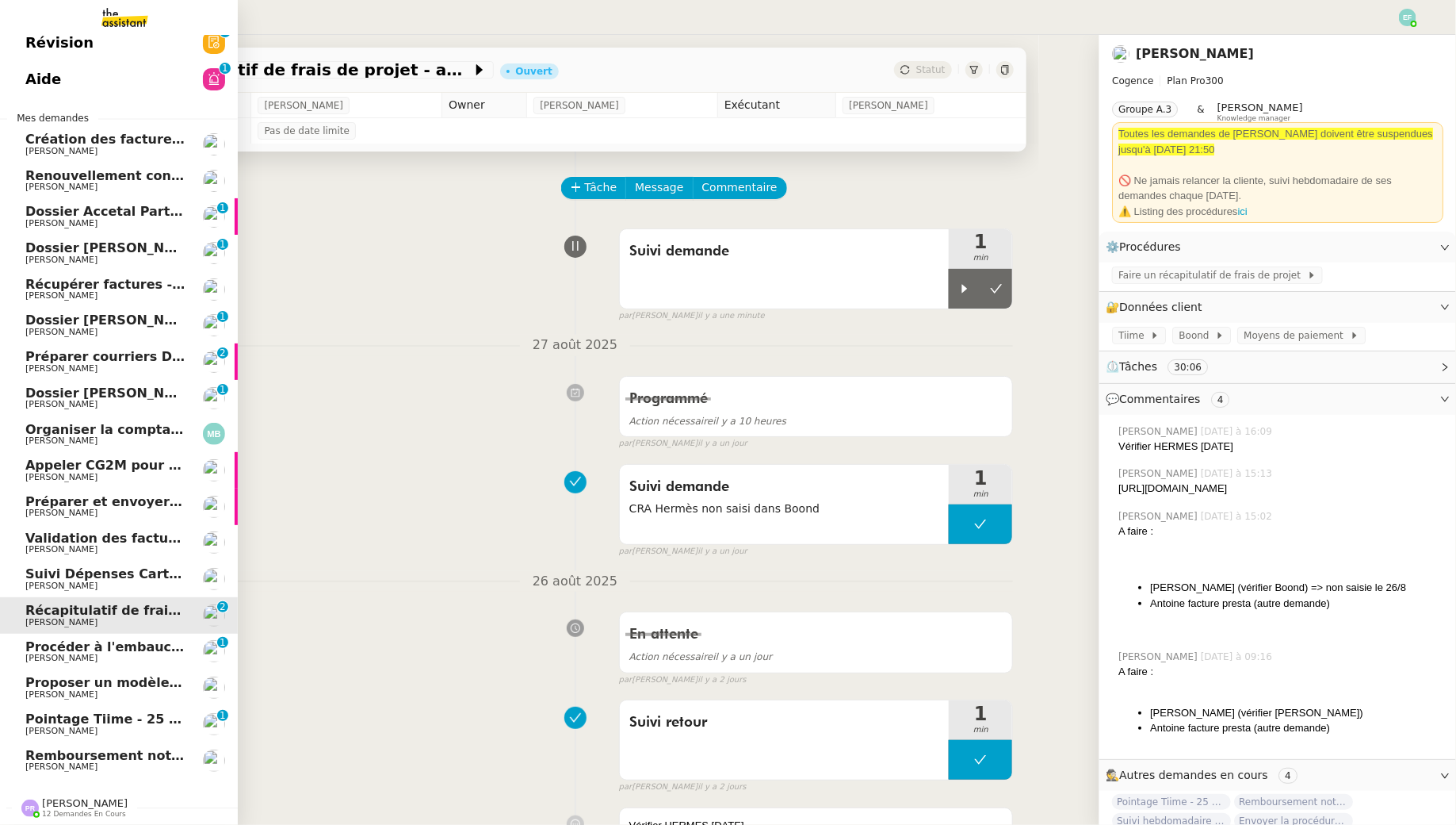
scroll to position [15, 0]
click at [67, 803] on span "[PERSON_NAME]" at bounding box center [84, 803] width 85 height 12
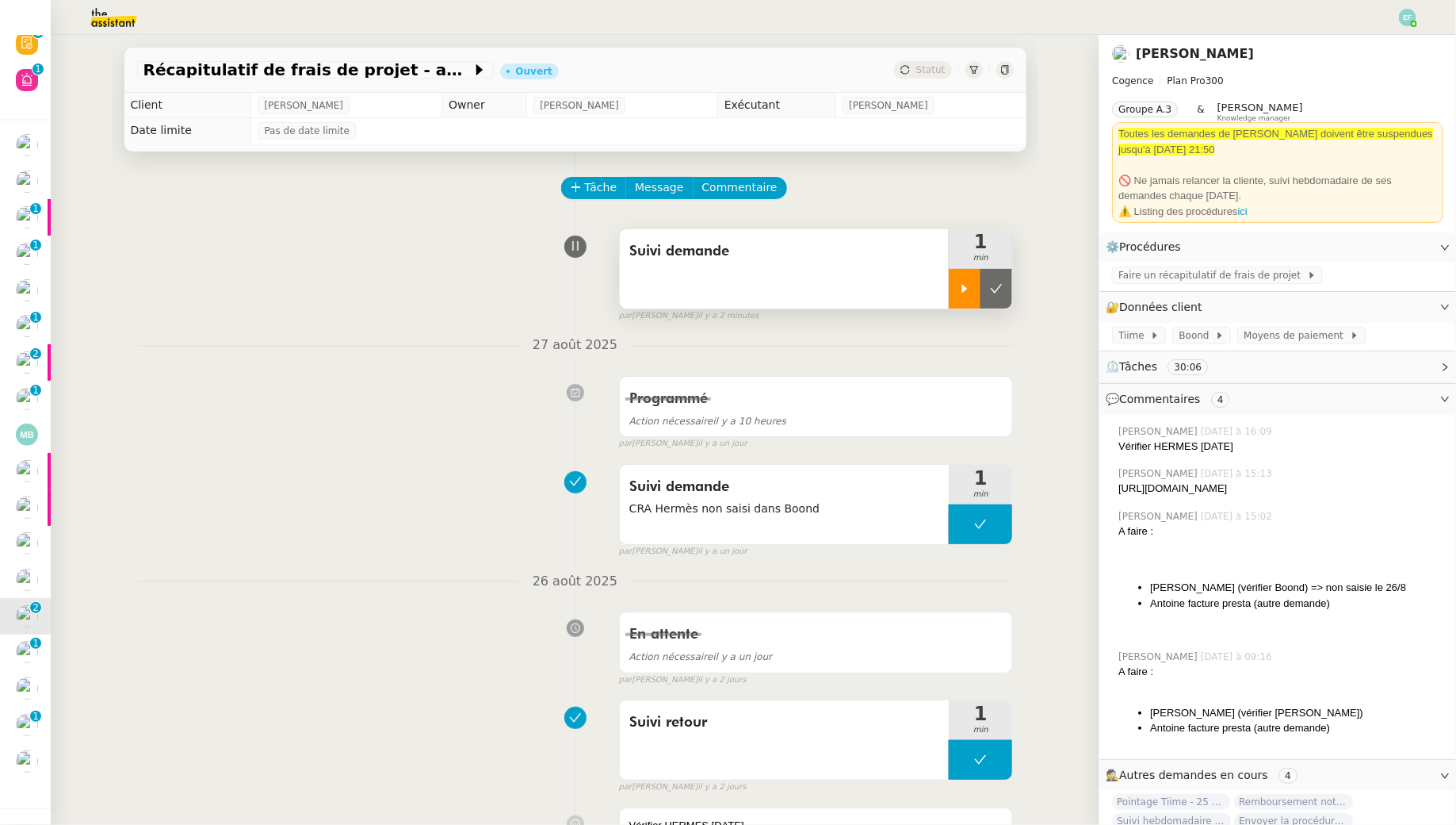
click at [971, 294] on icon at bounding box center [964, 289] width 13 height 13
click at [1269, 280] on span "Faire un récapitulatif de frais de projet" at bounding box center [1213, 274] width 189 height 15
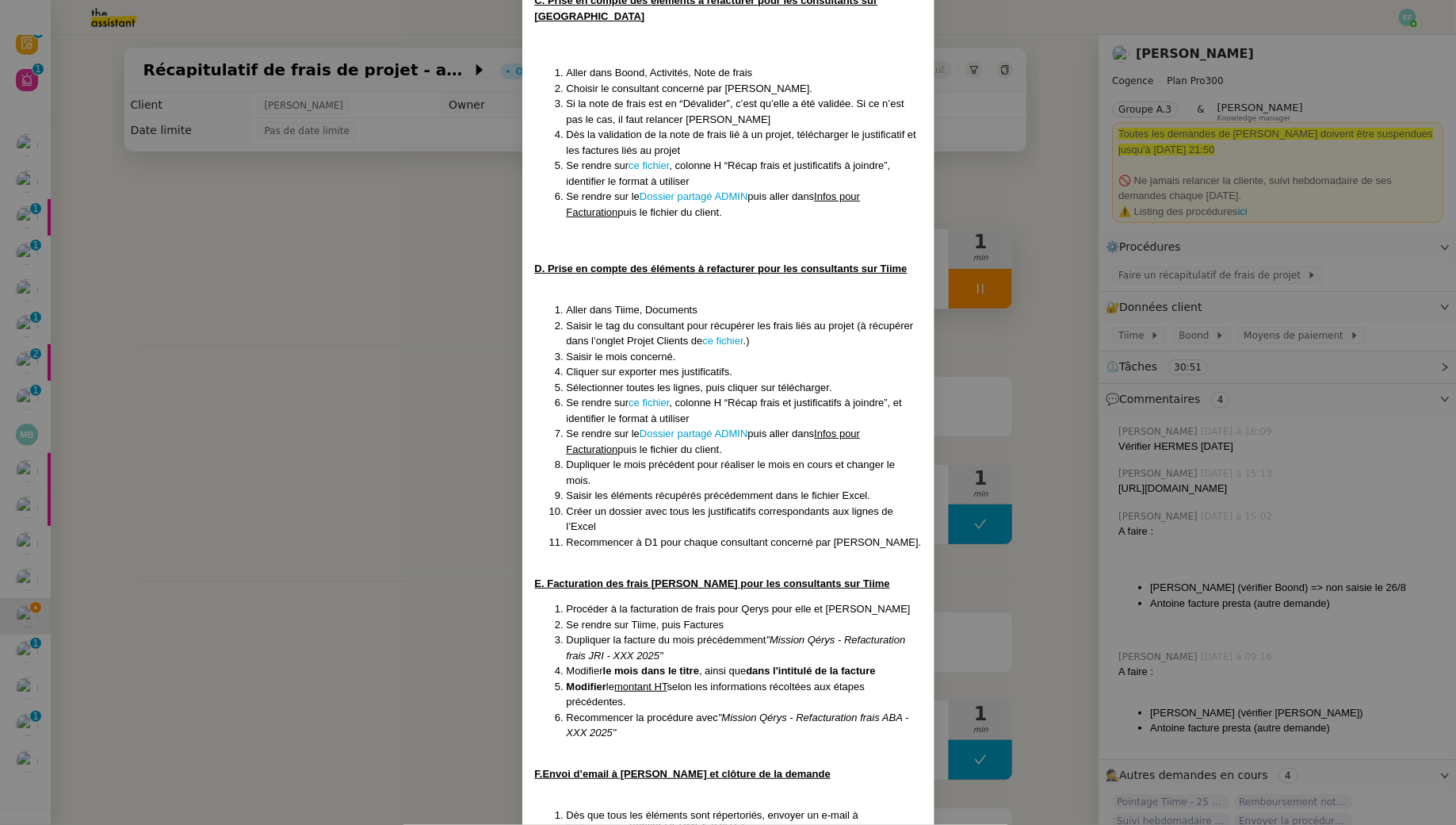
scroll to position [694, 0]
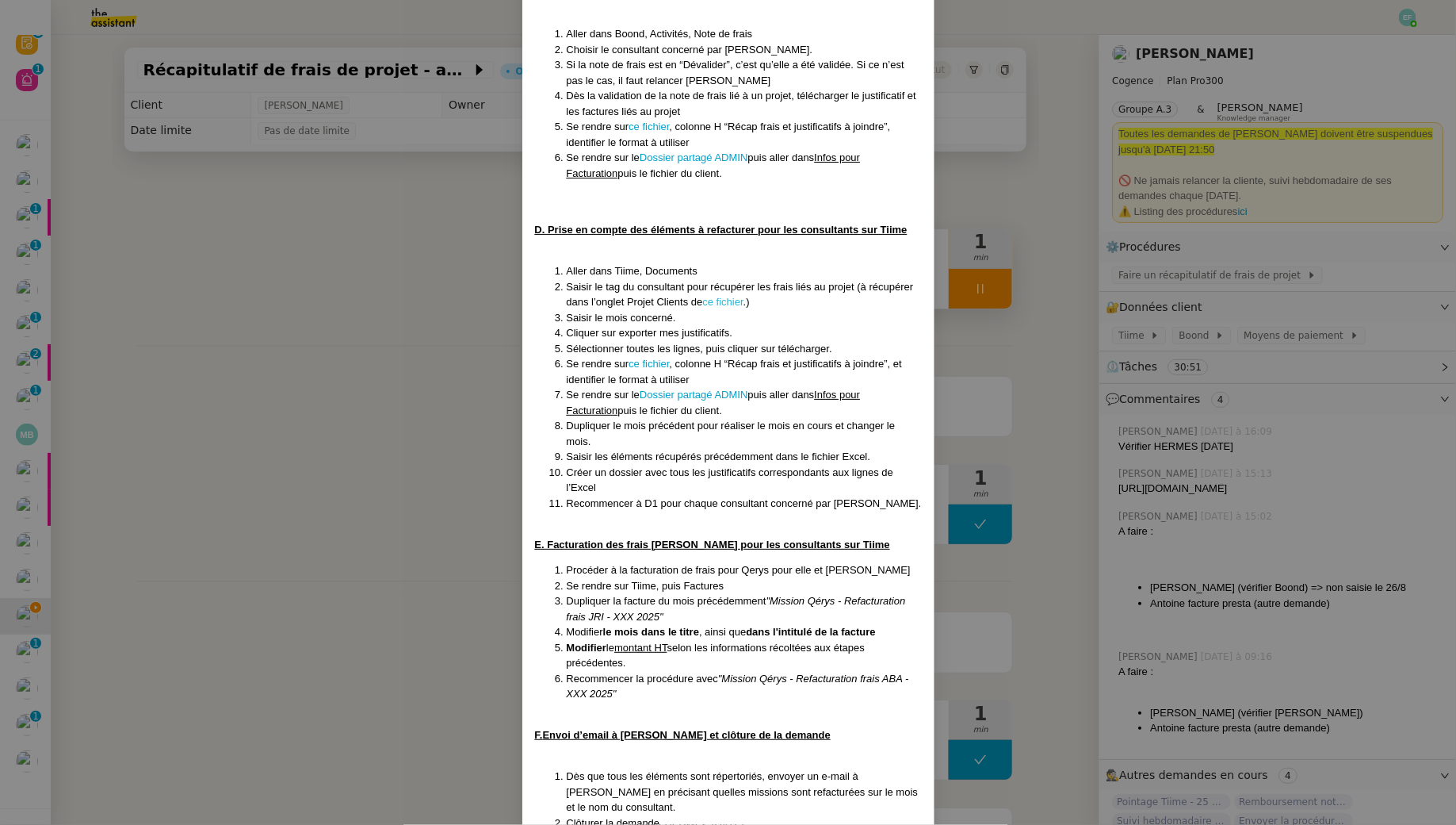
click at [731, 296] on link "ce fichier" at bounding box center [723, 301] width 41 height 12
click at [357, 386] on nz-modal-container "Créé le [DATE] MAJ le [DATE] Contexte : La cliente souhaite faire un récapitula…" at bounding box center [728, 412] width 1456 height 825
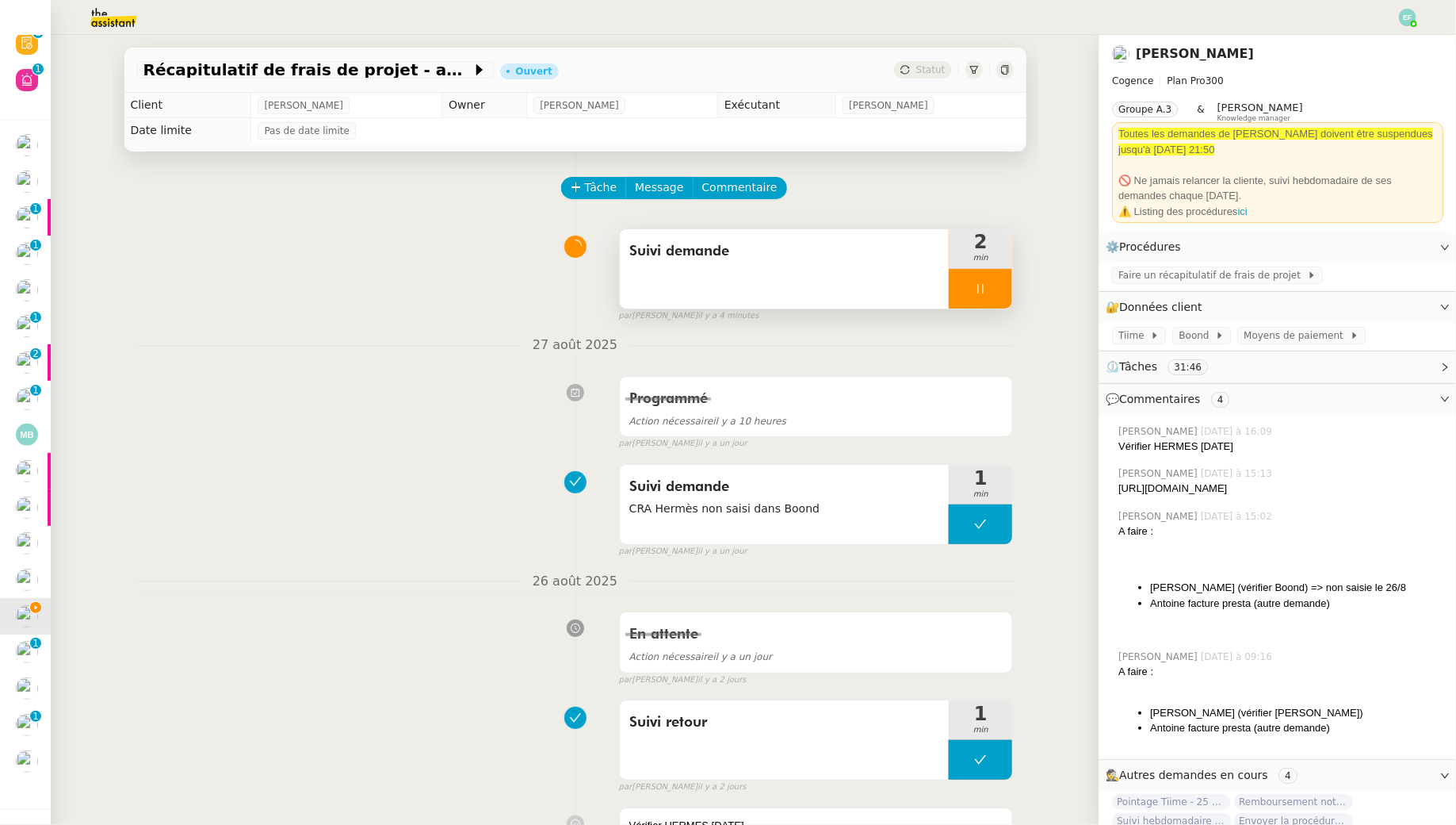
scroll to position [615, 0]
click at [999, 290] on div at bounding box center [981, 289] width 64 height 40
click at [111, 16] on img at bounding box center [101, 17] width 122 height 34
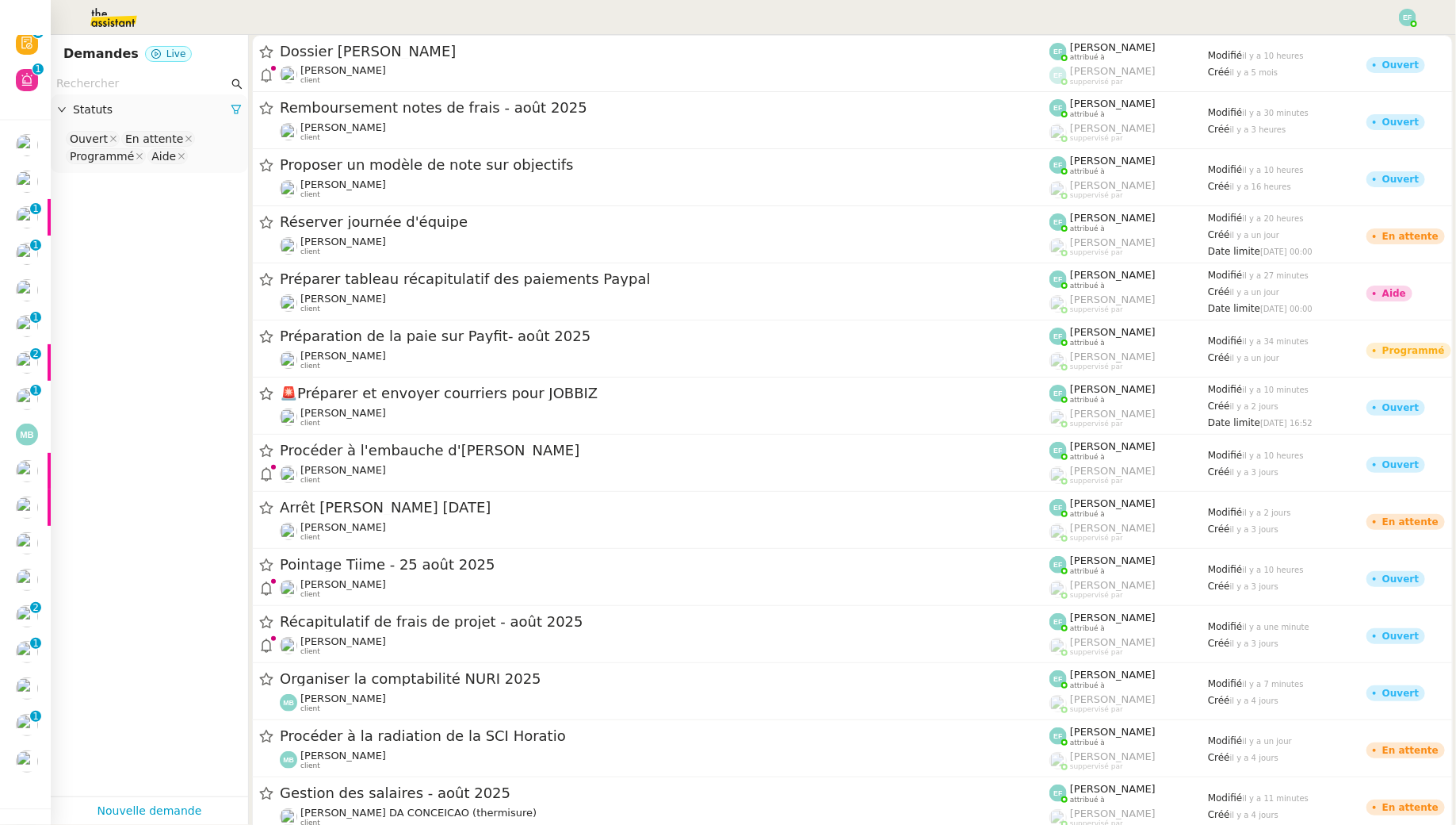
click at [110, 87] on input "text" at bounding box center [142, 83] width 172 height 18
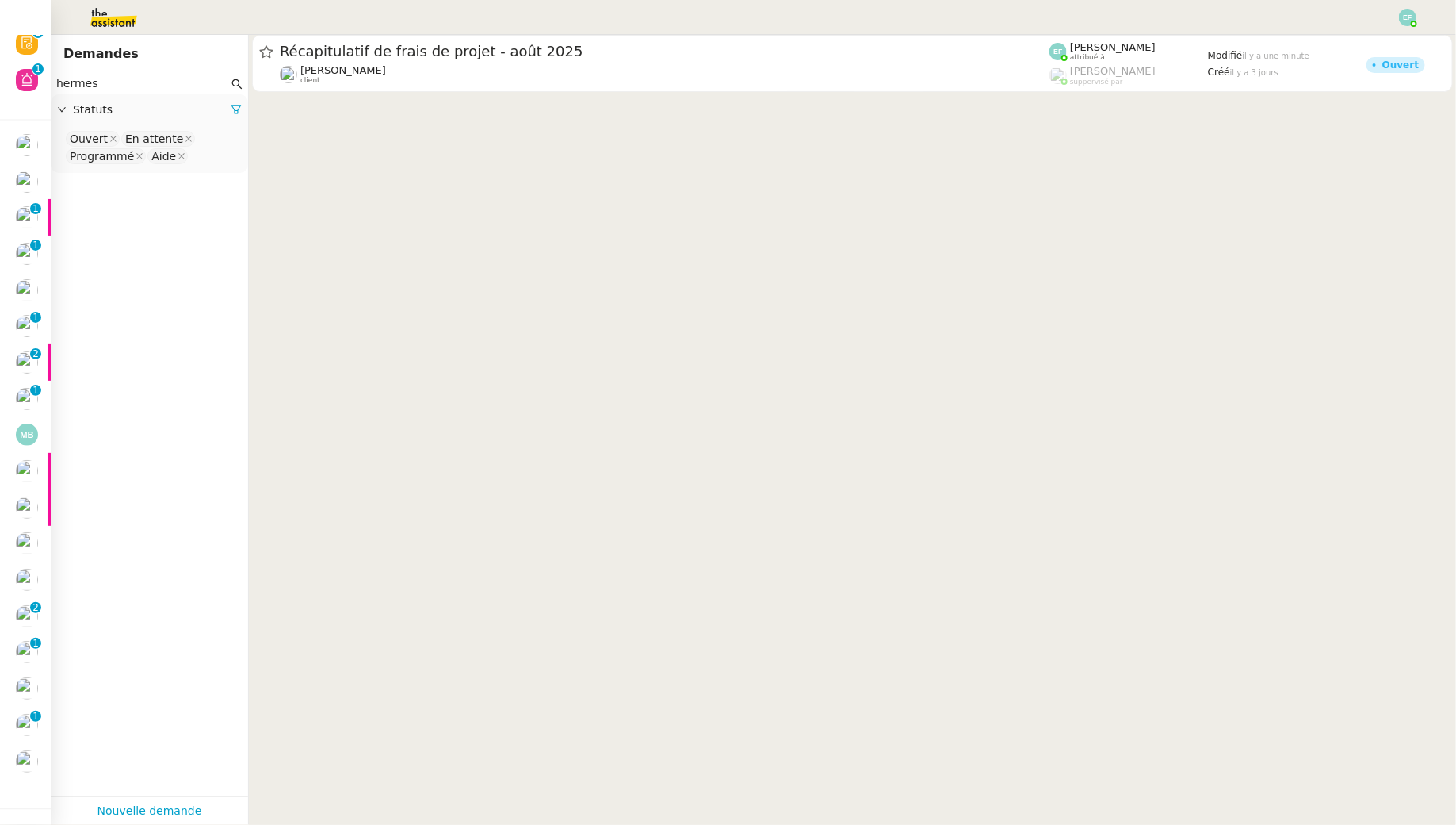
type input "hermes"
click at [227, 158] on nz-select-top-control "Ouvert En attente Programmé Aide" at bounding box center [150, 147] width 172 height 37
type input "ter"
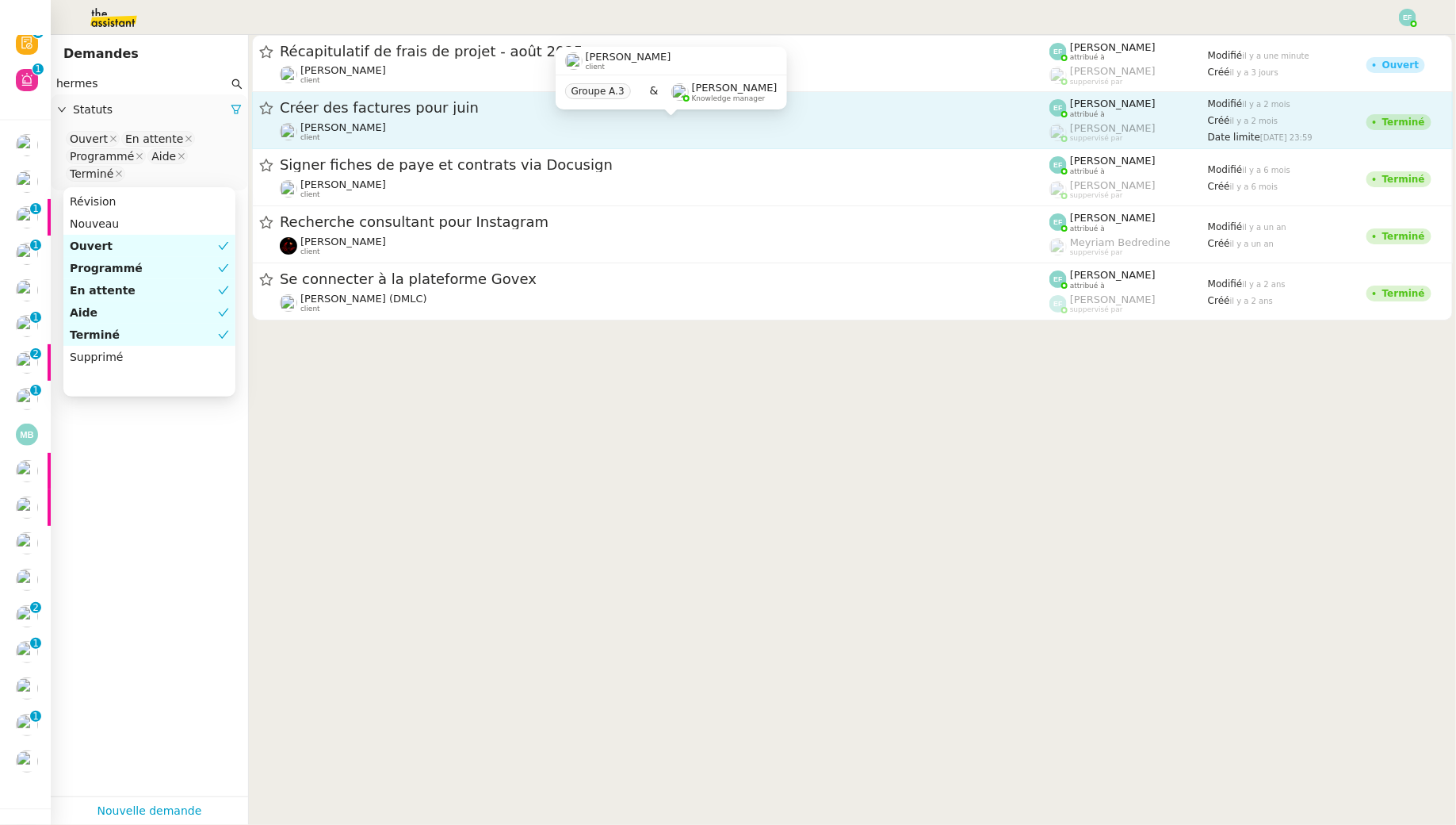
click at [506, 129] on div "[PERSON_NAME] client" at bounding box center [664, 132] width 769 height 21
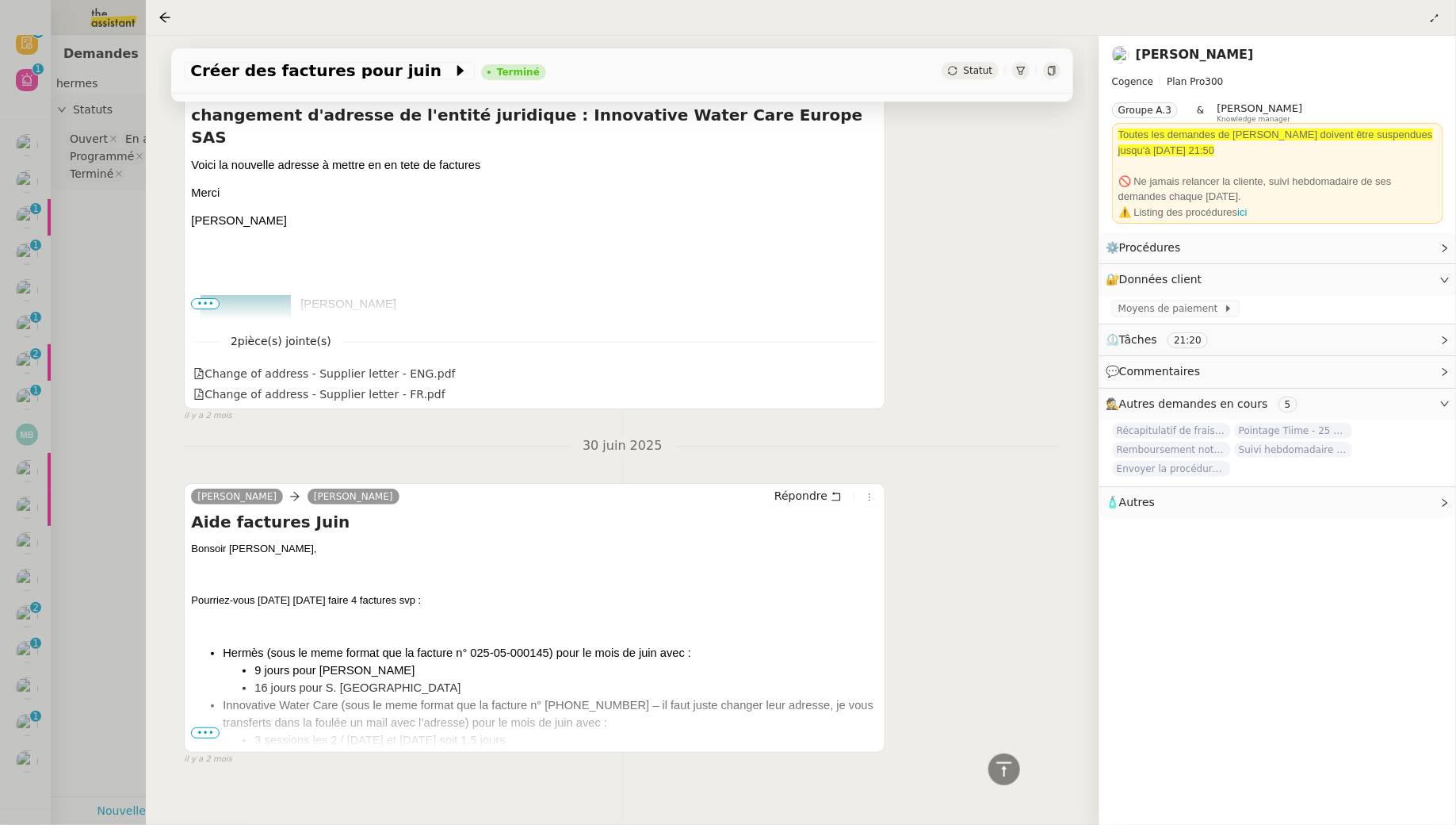
scroll to position [2661, 0]
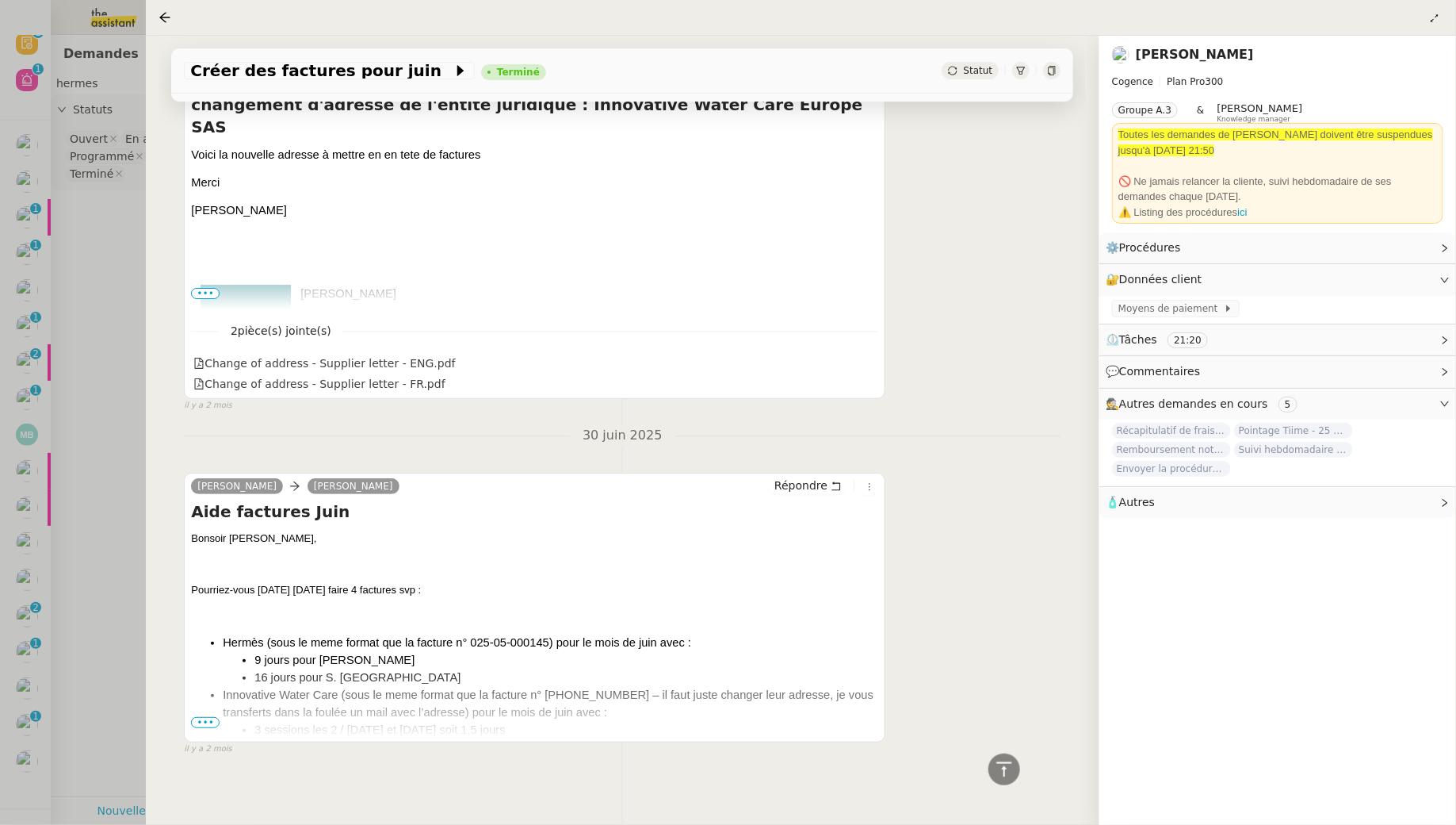
click at [208, 717] on span "•••" at bounding box center [205, 722] width 28 height 11
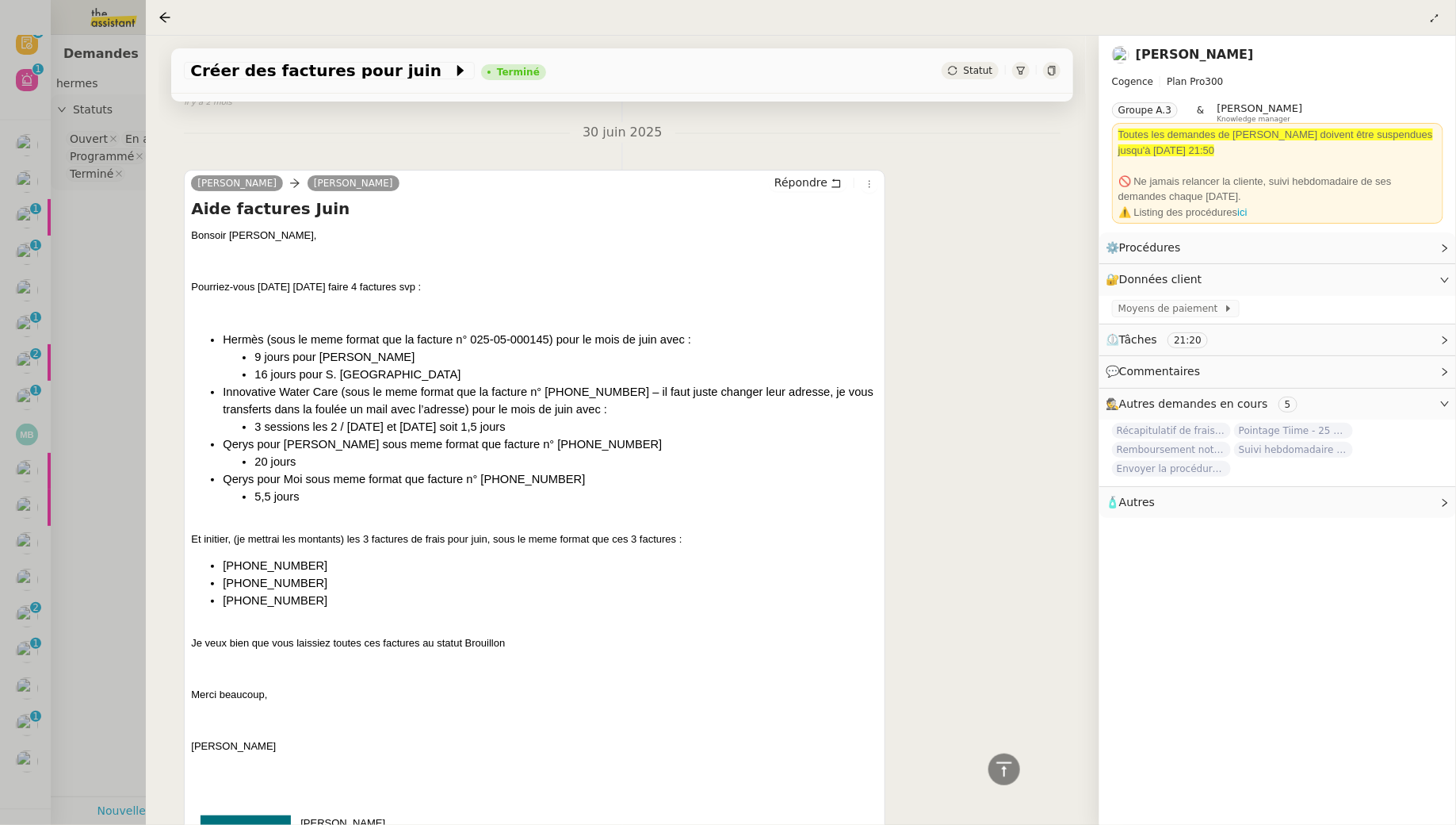
scroll to position [2976, 0]
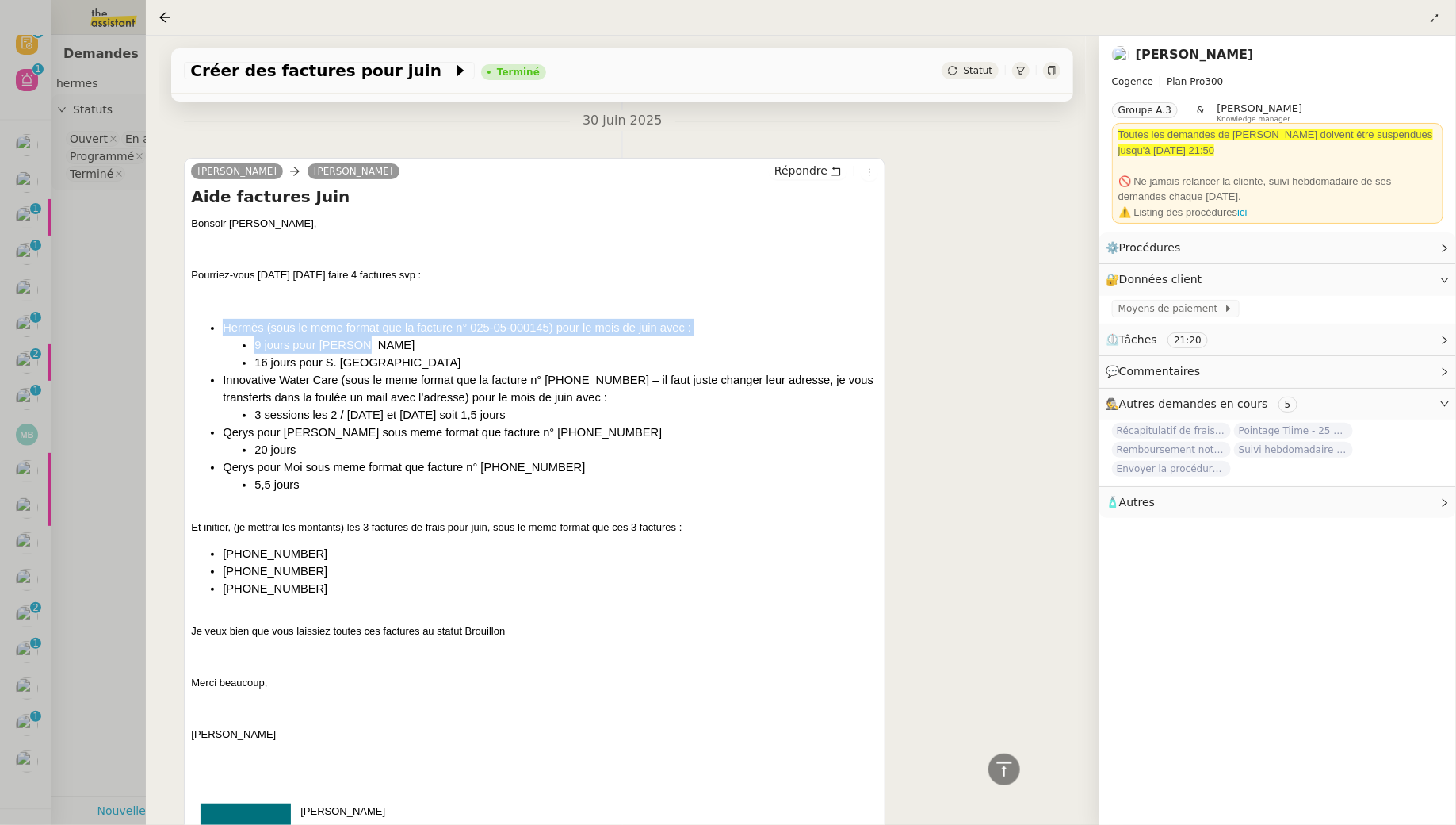
drag, startPoint x: 224, startPoint y: 318, endPoint x: 428, endPoint y: 345, distance: 205.8
click at [428, 345] on ul "Hermès (sous le meme format que la facture n° 025-05-000145) pour le mois de ju…" at bounding box center [535, 406] width 688 height 174
click at [399, 354] on li "16 jours pour S. [GEOGRAPHIC_DATA]" at bounding box center [566, 362] width 624 height 17
drag, startPoint x: 392, startPoint y: 347, endPoint x: 199, endPoint y: 254, distance: 214.2
click at [199, 254] on div "Bonsoir [PERSON_NAME], Pourriez-vous [DATE] [DATE] faire 4 factures svp : [PERS…" at bounding box center [535, 590] width 688 height 748
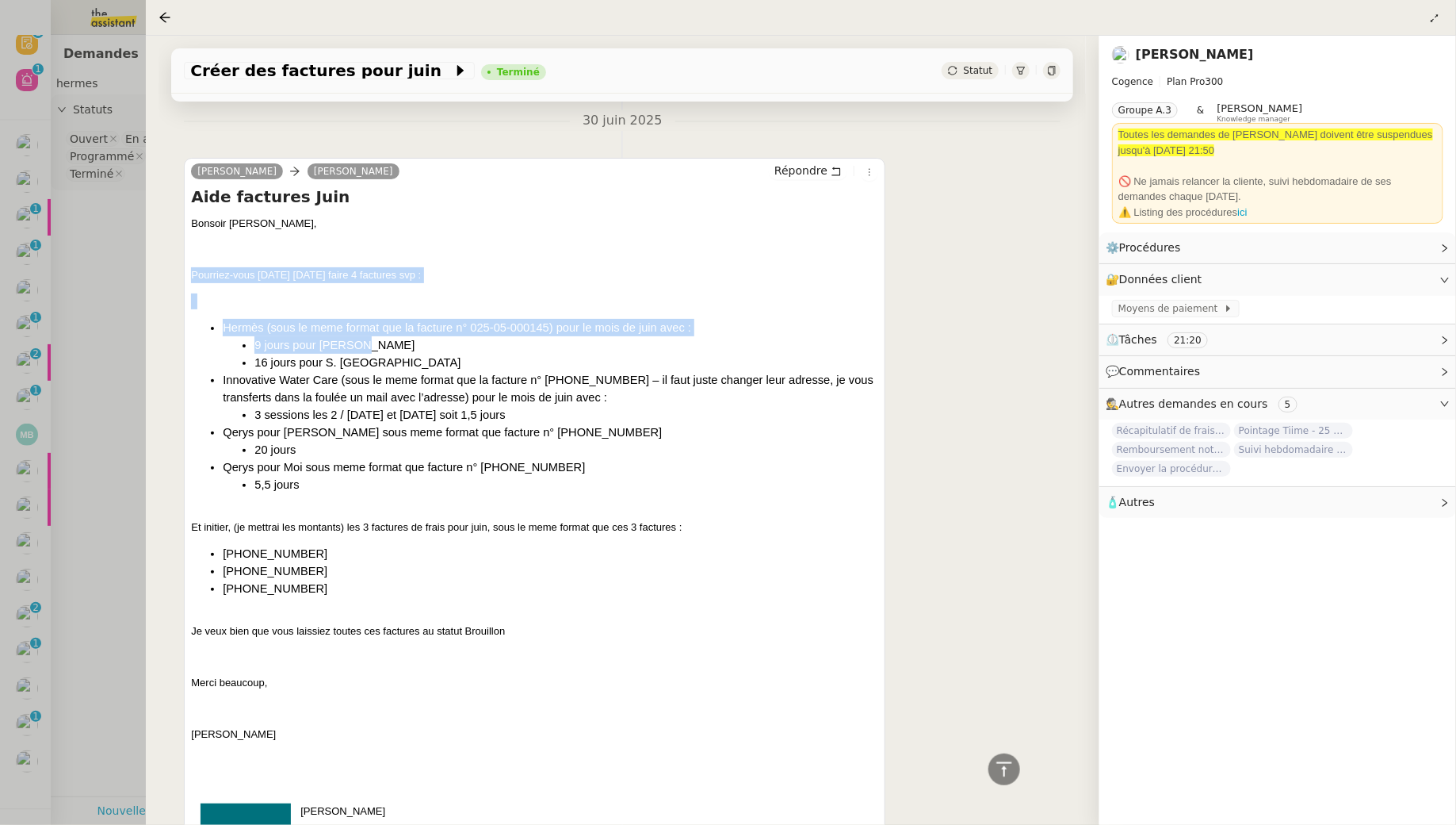
copy div "Pourriez-vous [DATE] [DATE] faire 4 factures svp : [PERSON_NAME] (sous le meme …"
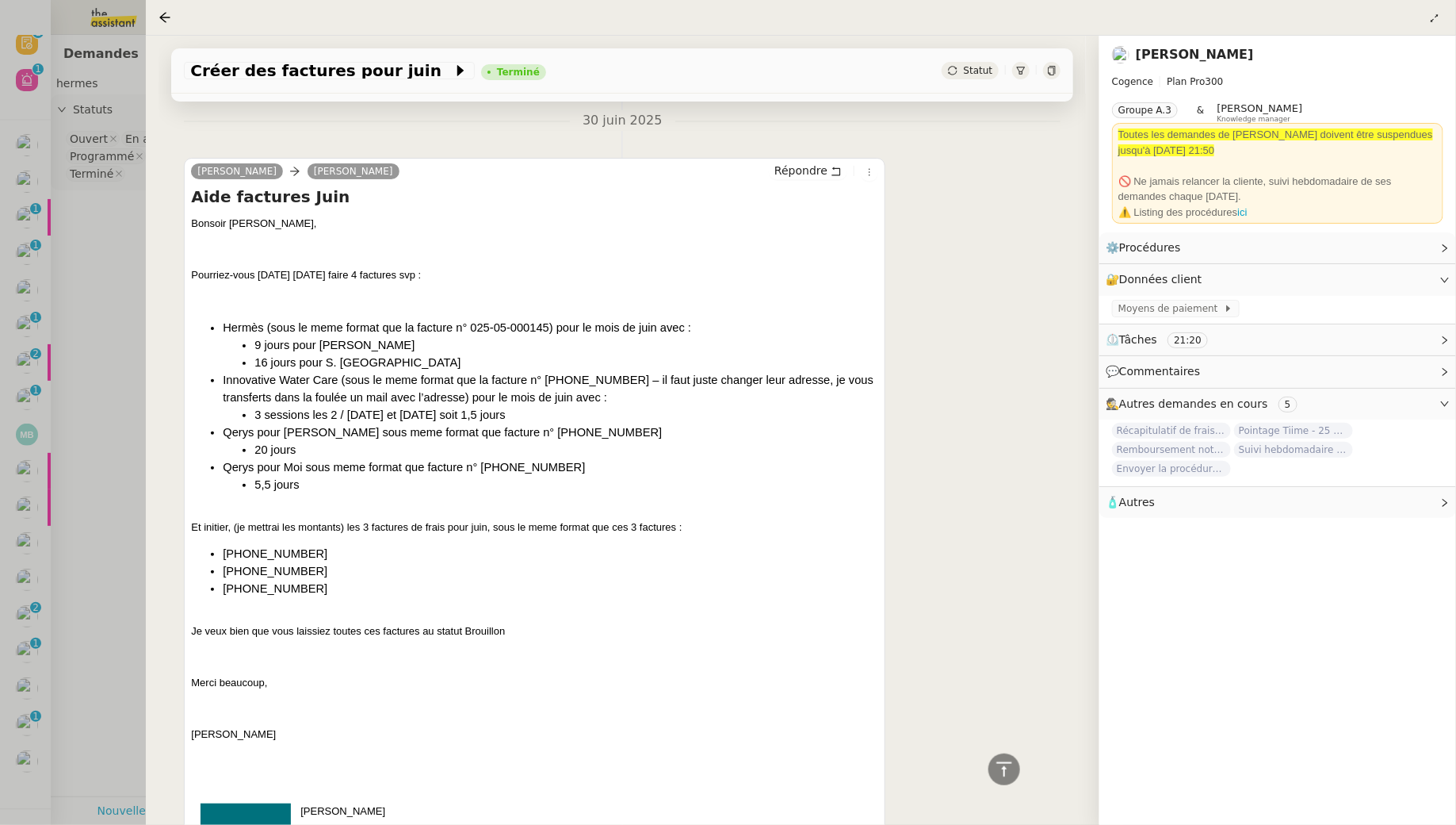
click at [122, 319] on div at bounding box center [728, 412] width 1456 height 825
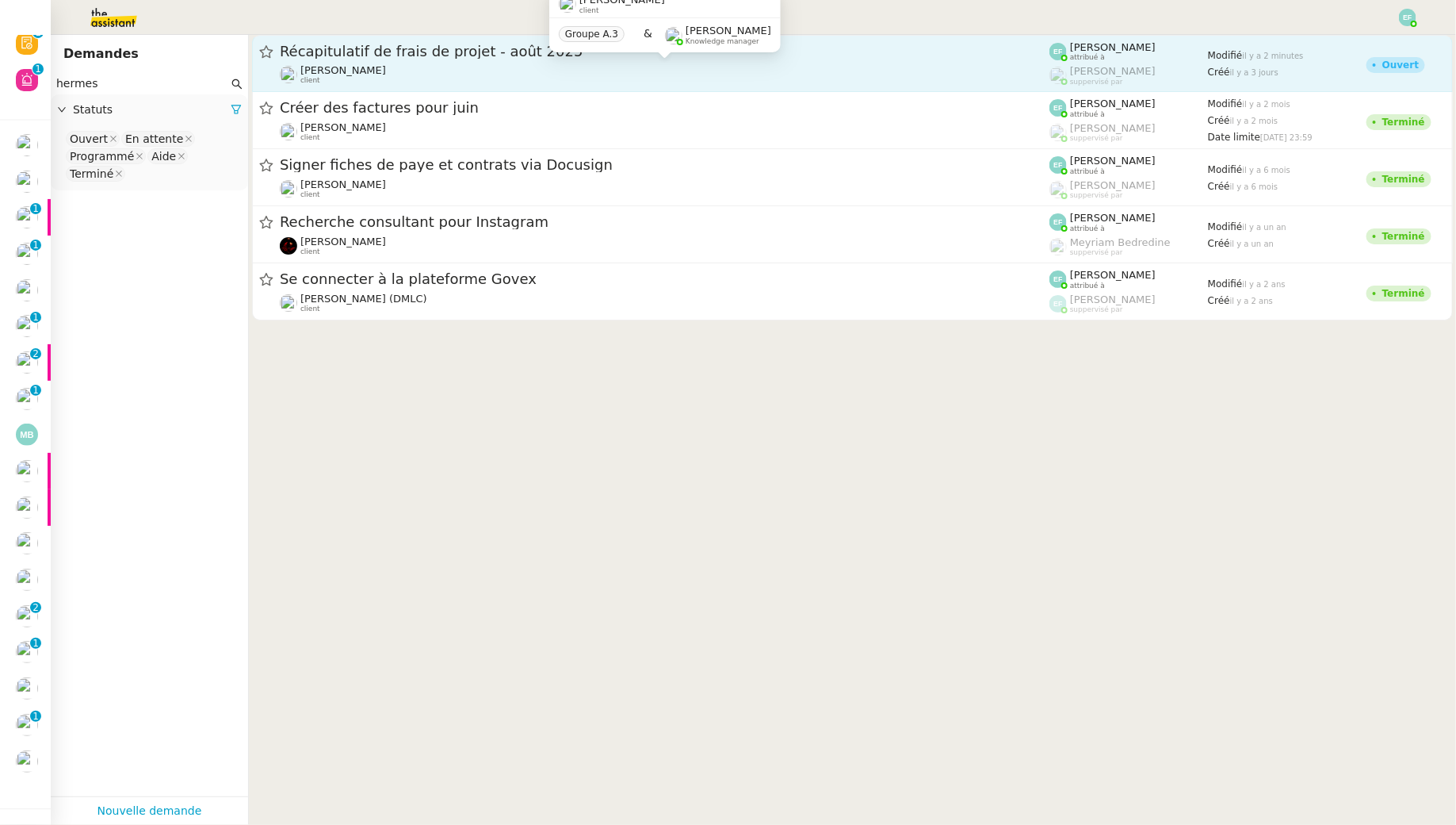
click at [470, 83] on div "[PERSON_NAME] client" at bounding box center [664, 74] width 769 height 21
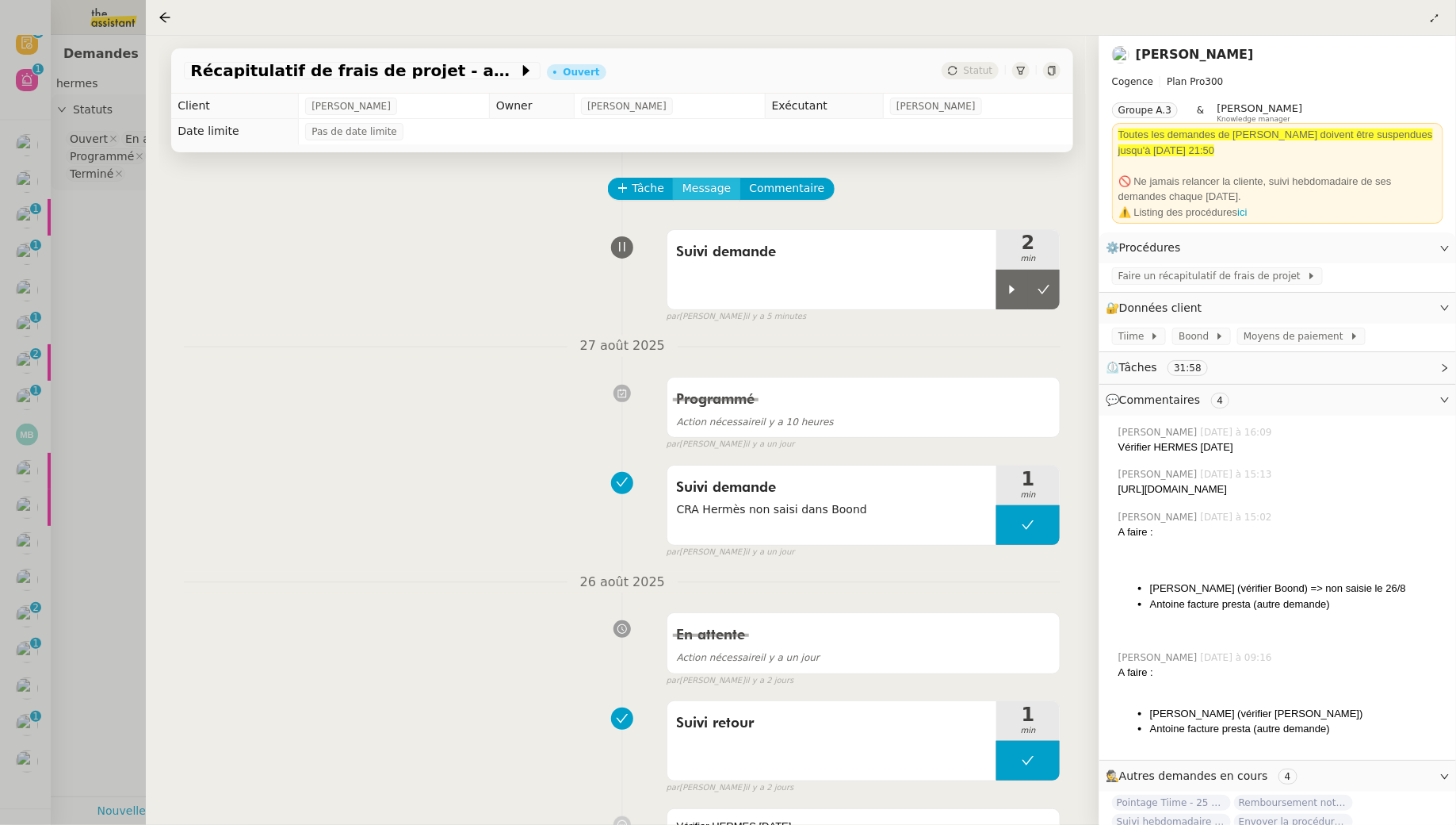
click at [718, 182] on span "Message" at bounding box center [706, 188] width 48 height 18
click at [786, 186] on span "Commentaire" at bounding box center [787, 188] width 75 height 18
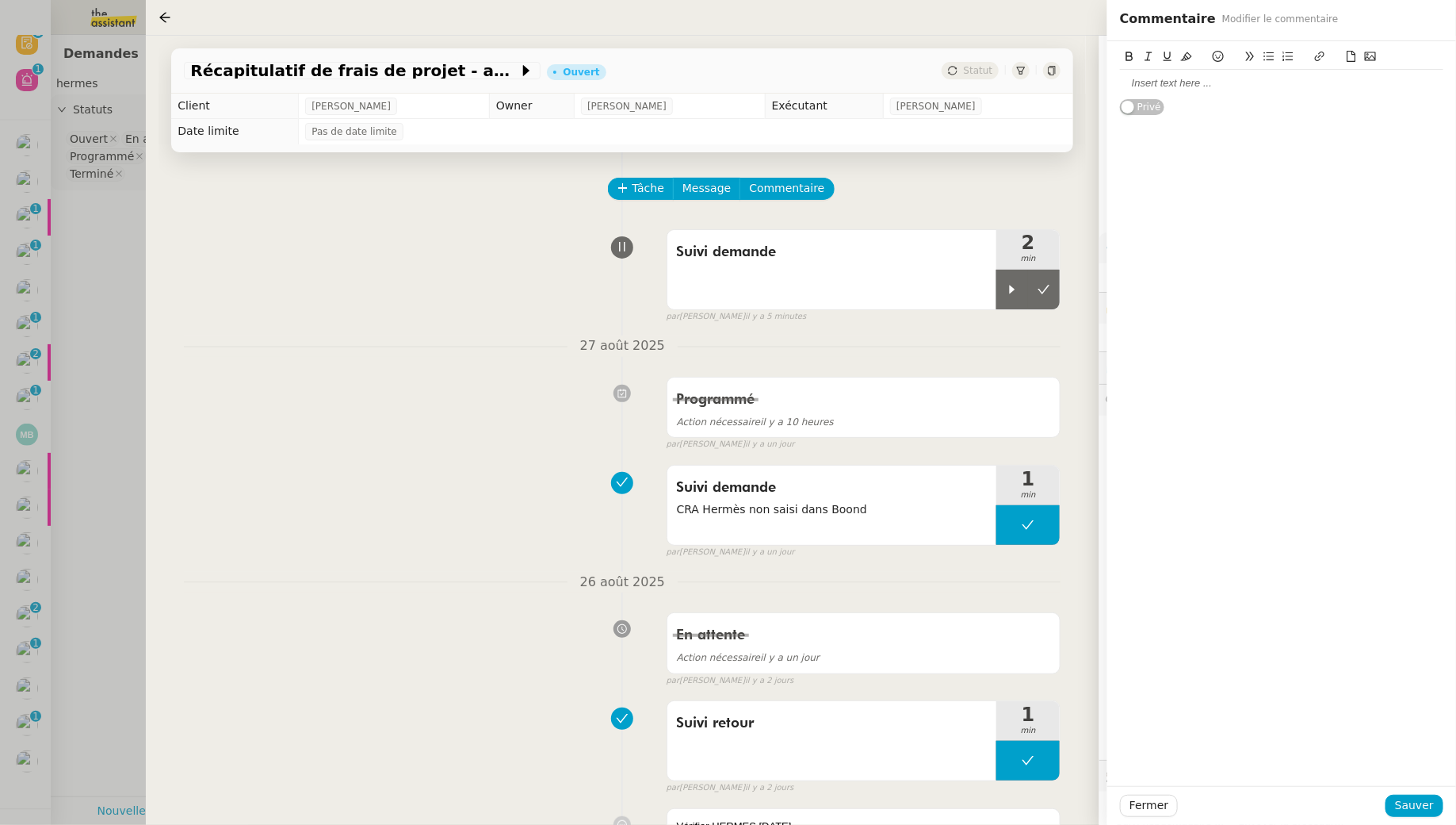
click at [1142, 77] on div at bounding box center [1282, 83] width 324 height 15
click at [1416, 804] on span "Sauver" at bounding box center [1414, 805] width 39 height 18
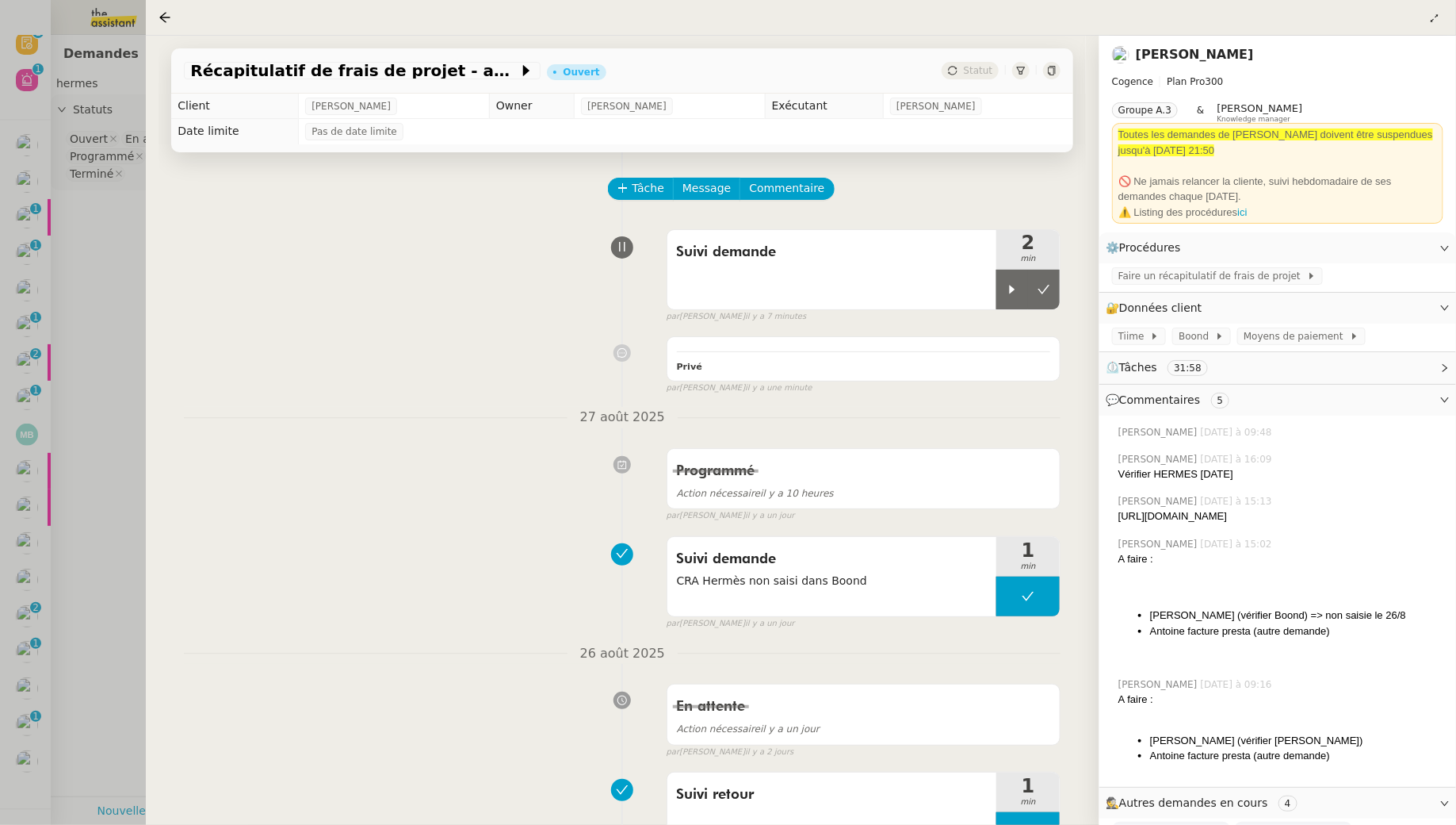
click at [102, 366] on div at bounding box center [728, 412] width 1456 height 825
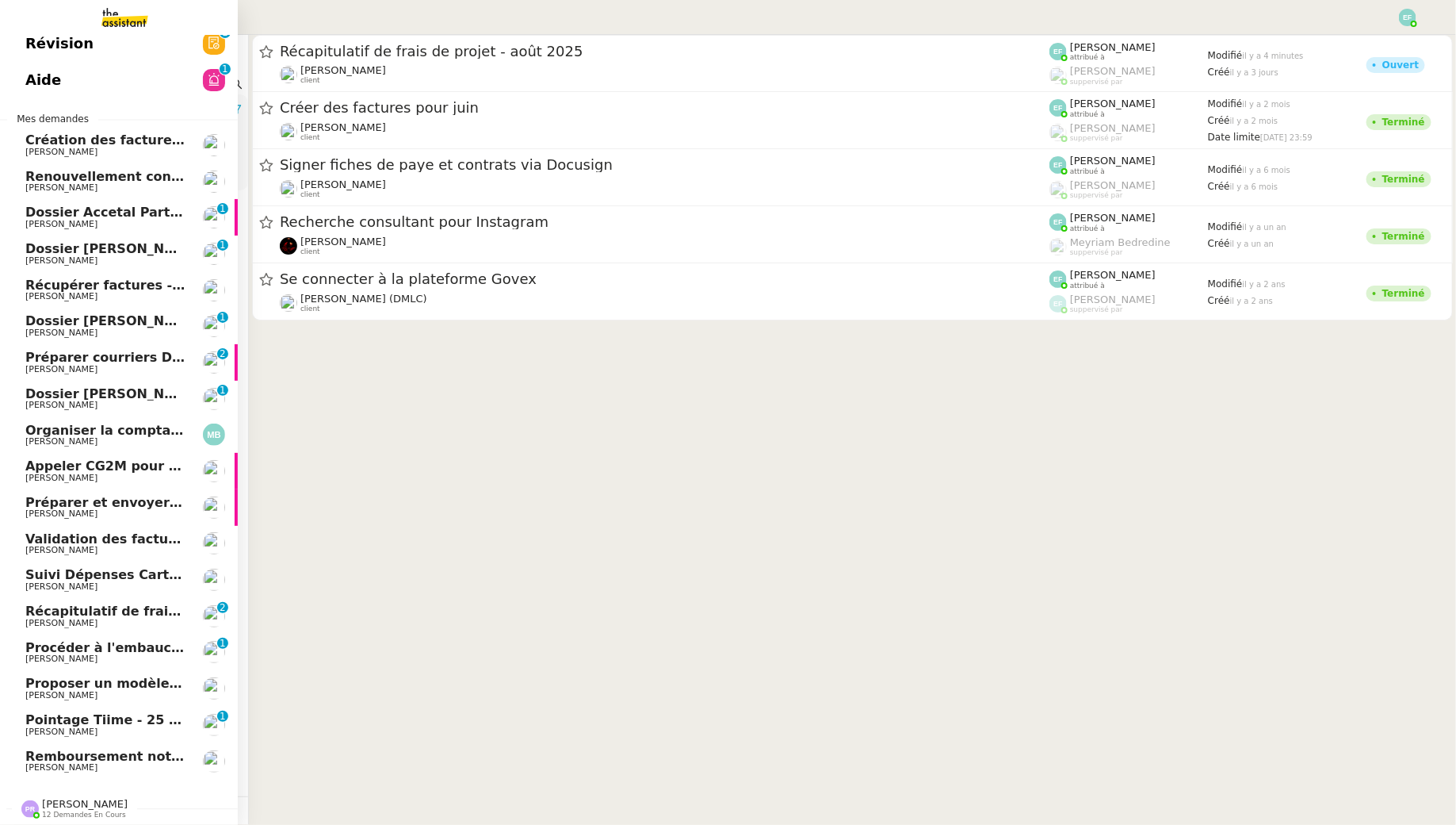
click at [161, 716] on span "Pointage Tiime - 25 août 2025" at bounding box center [133, 720] width 216 height 15
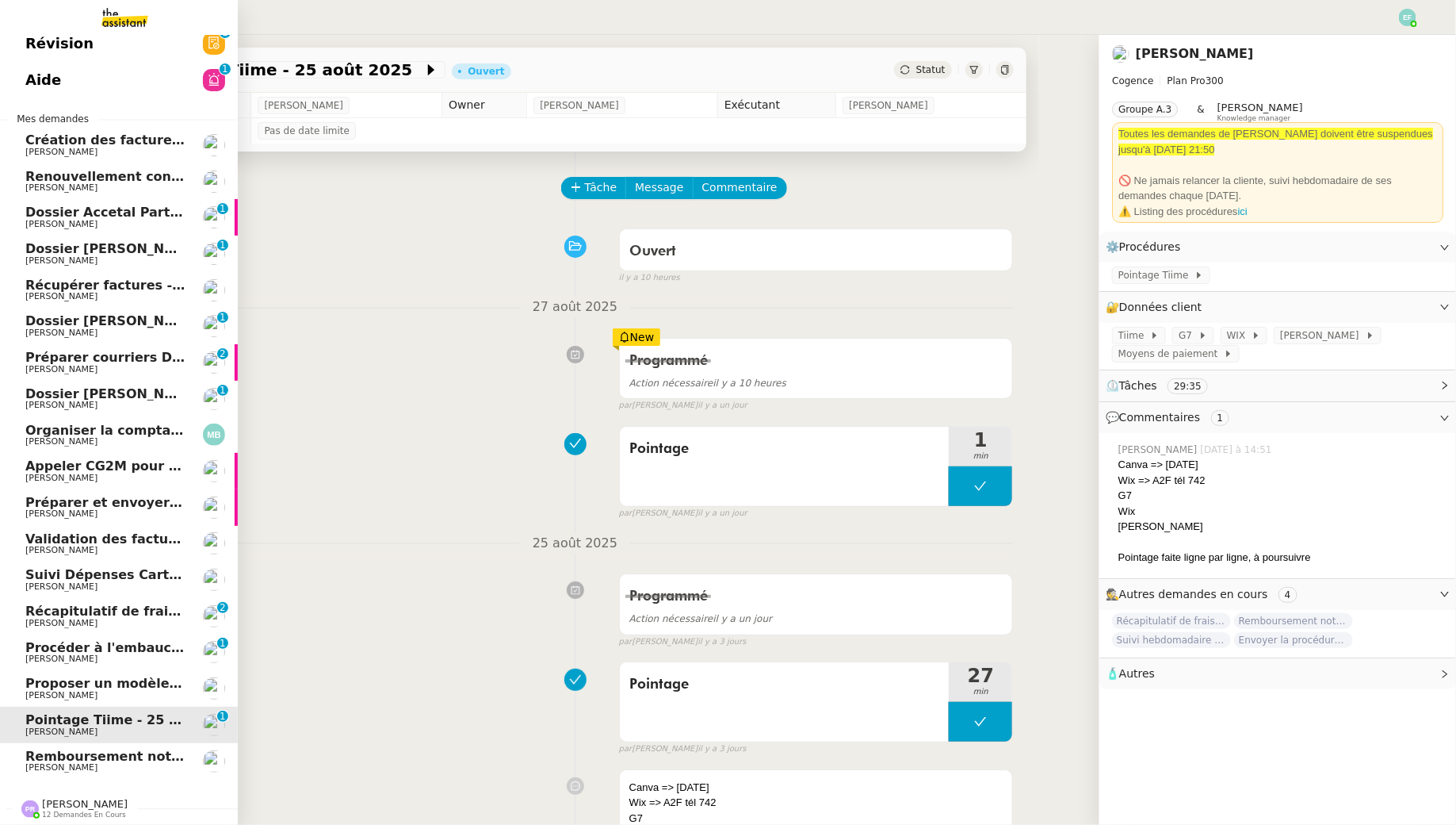
click at [102, 363] on span "Préparer courriers DUE mutuelle et prévoyance" at bounding box center [195, 357] width 340 height 15
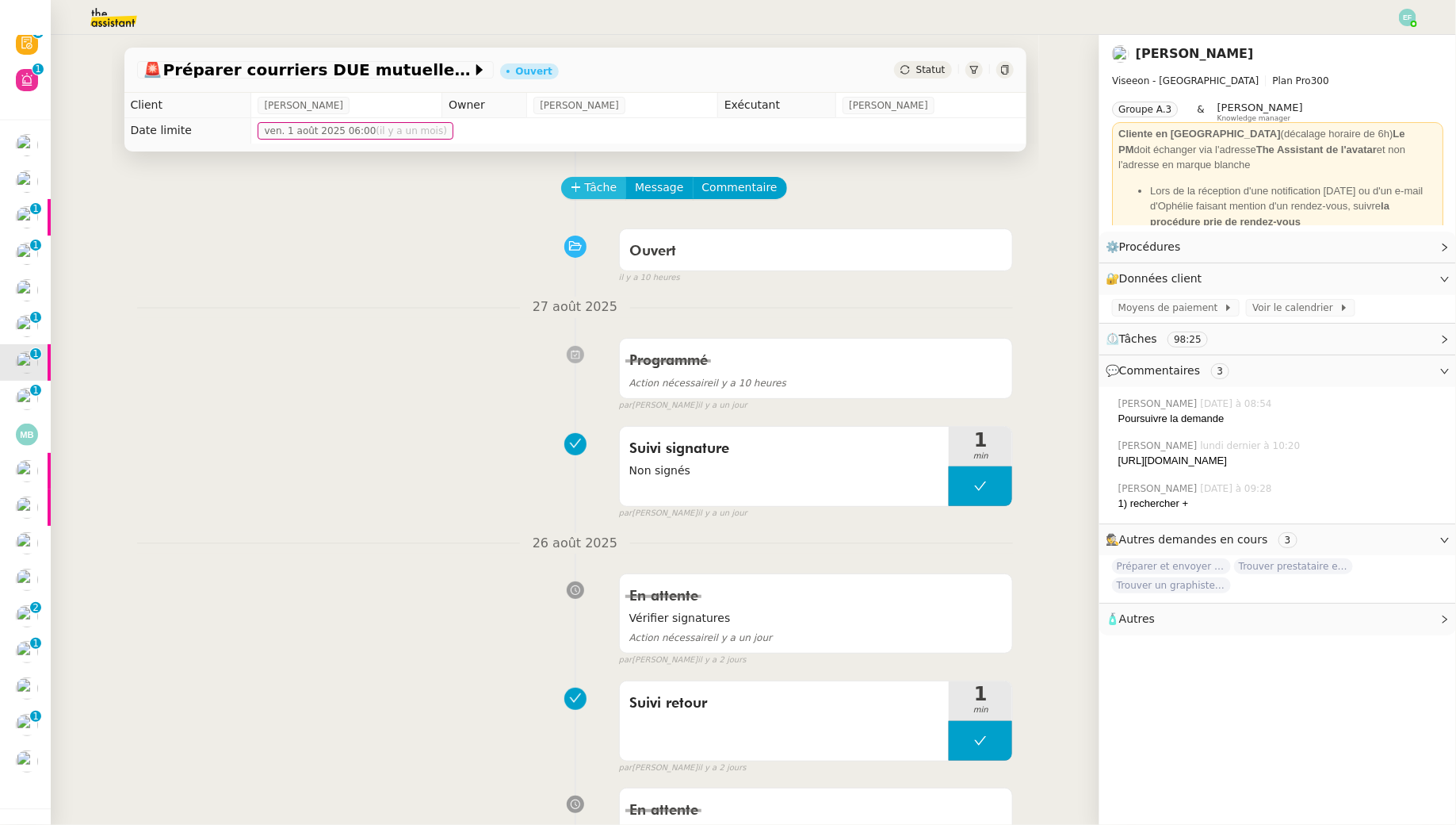
click at [602, 181] on span "Tâche" at bounding box center [601, 188] width 33 height 18
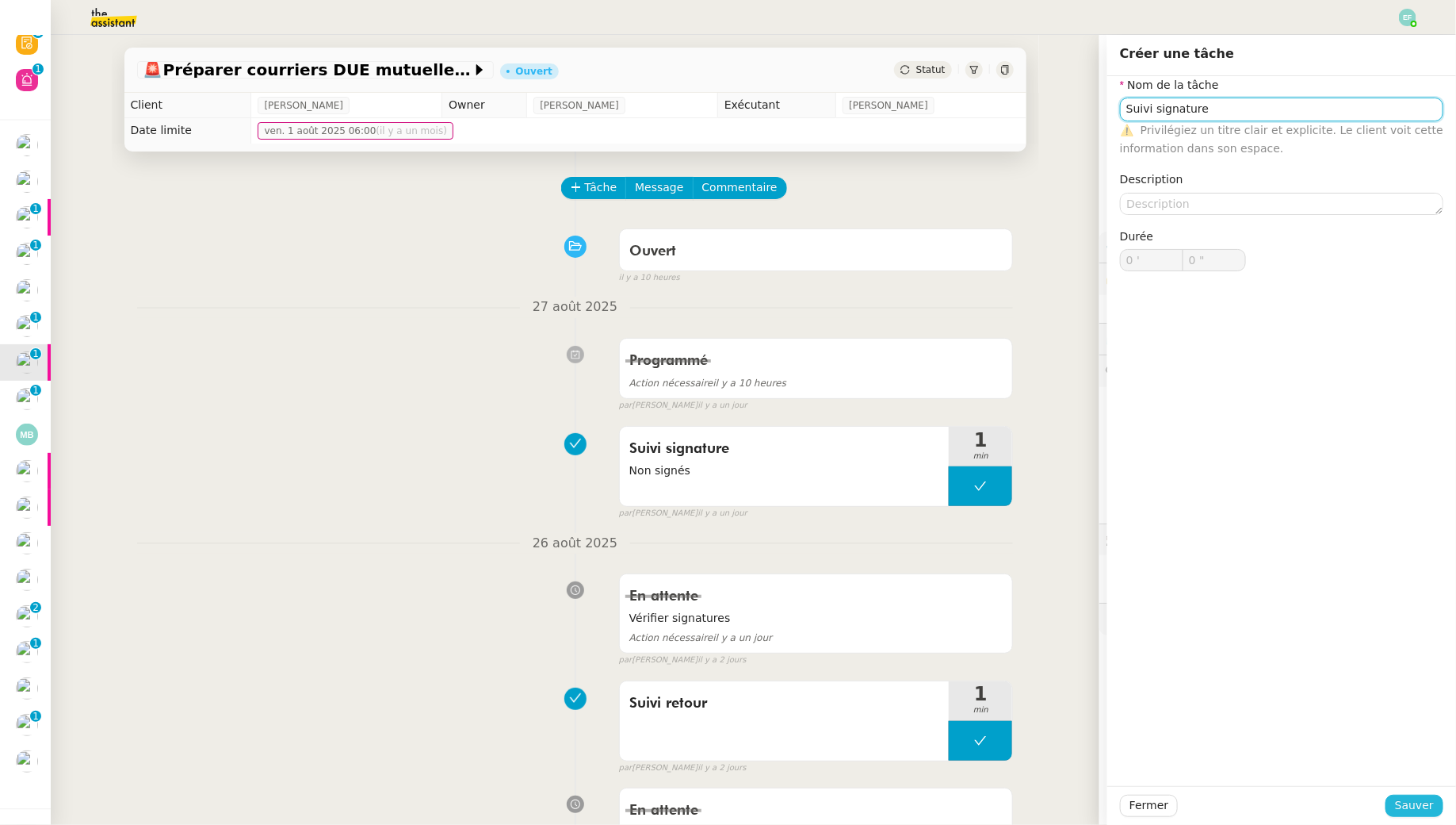
type input "Suivi signature"
click at [1424, 804] on span "Sauver" at bounding box center [1414, 805] width 39 height 18
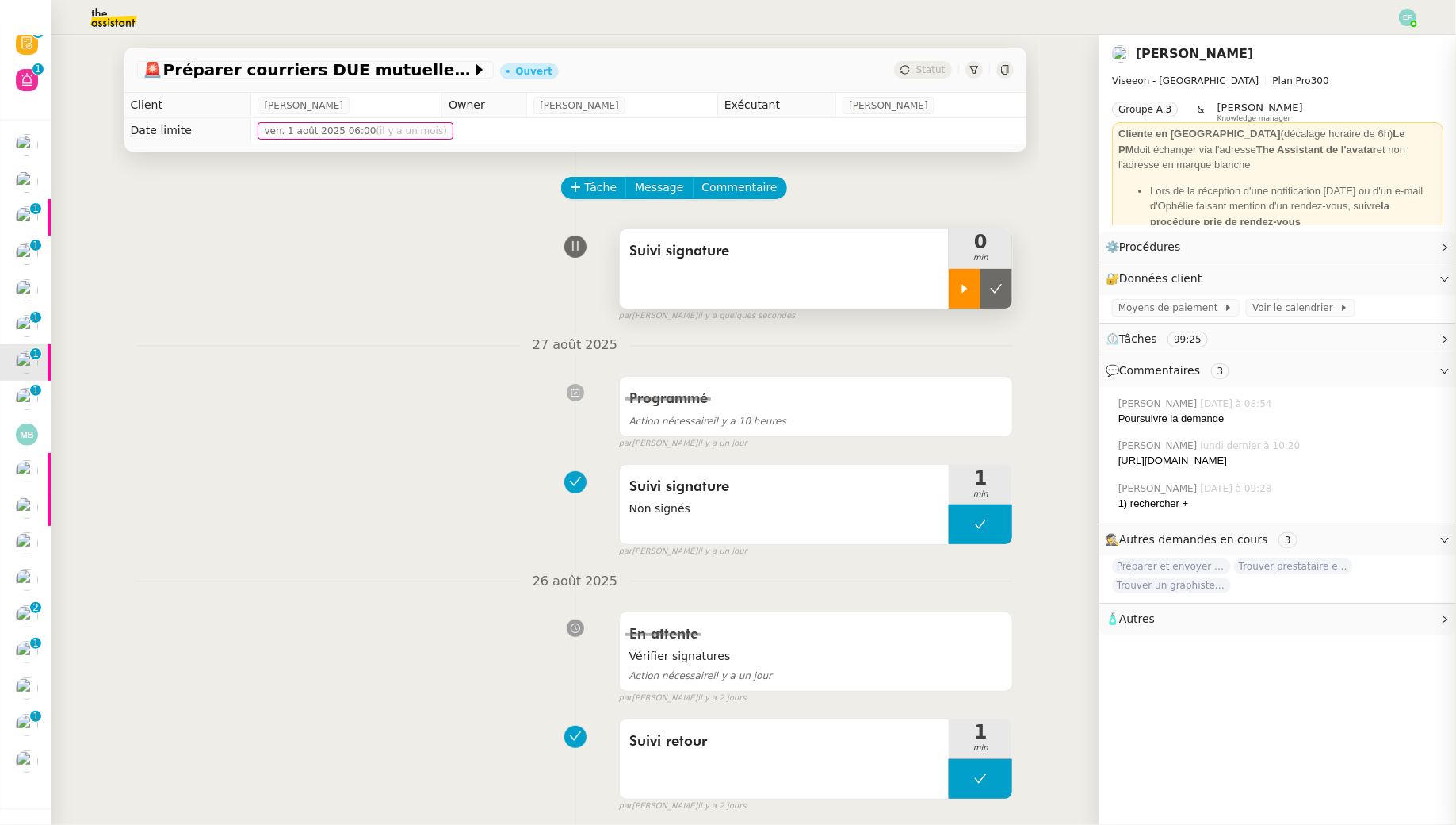
click at [969, 296] on div at bounding box center [964, 289] width 32 height 40
click at [851, 262] on span "Suivi signature" at bounding box center [785, 251] width 311 height 24
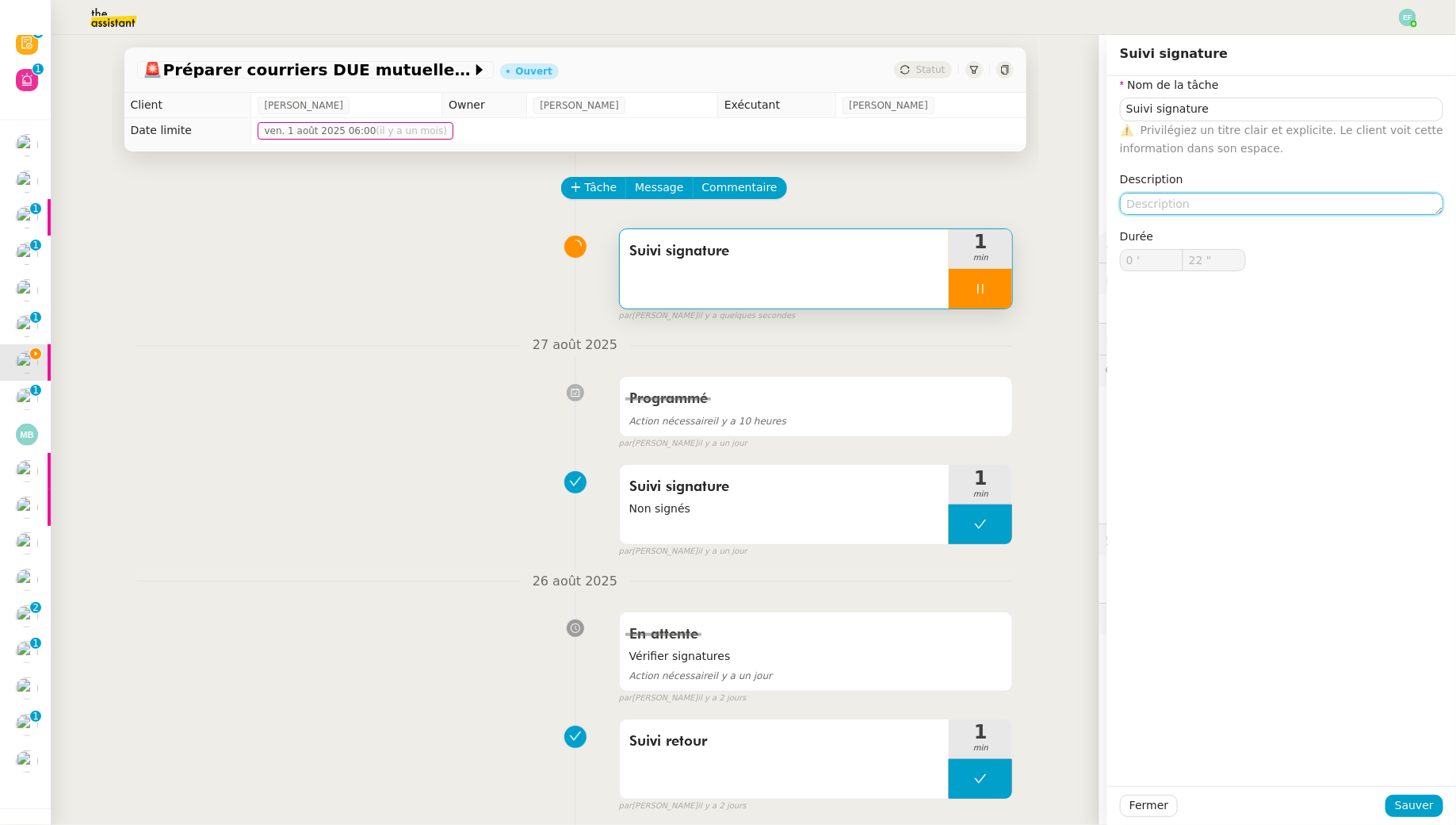
click at [1175, 198] on textarea at bounding box center [1282, 203] width 324 height 22
type input "23 ""
type textarea "Non s"
type input "24 ""
type textarea "Non signés"
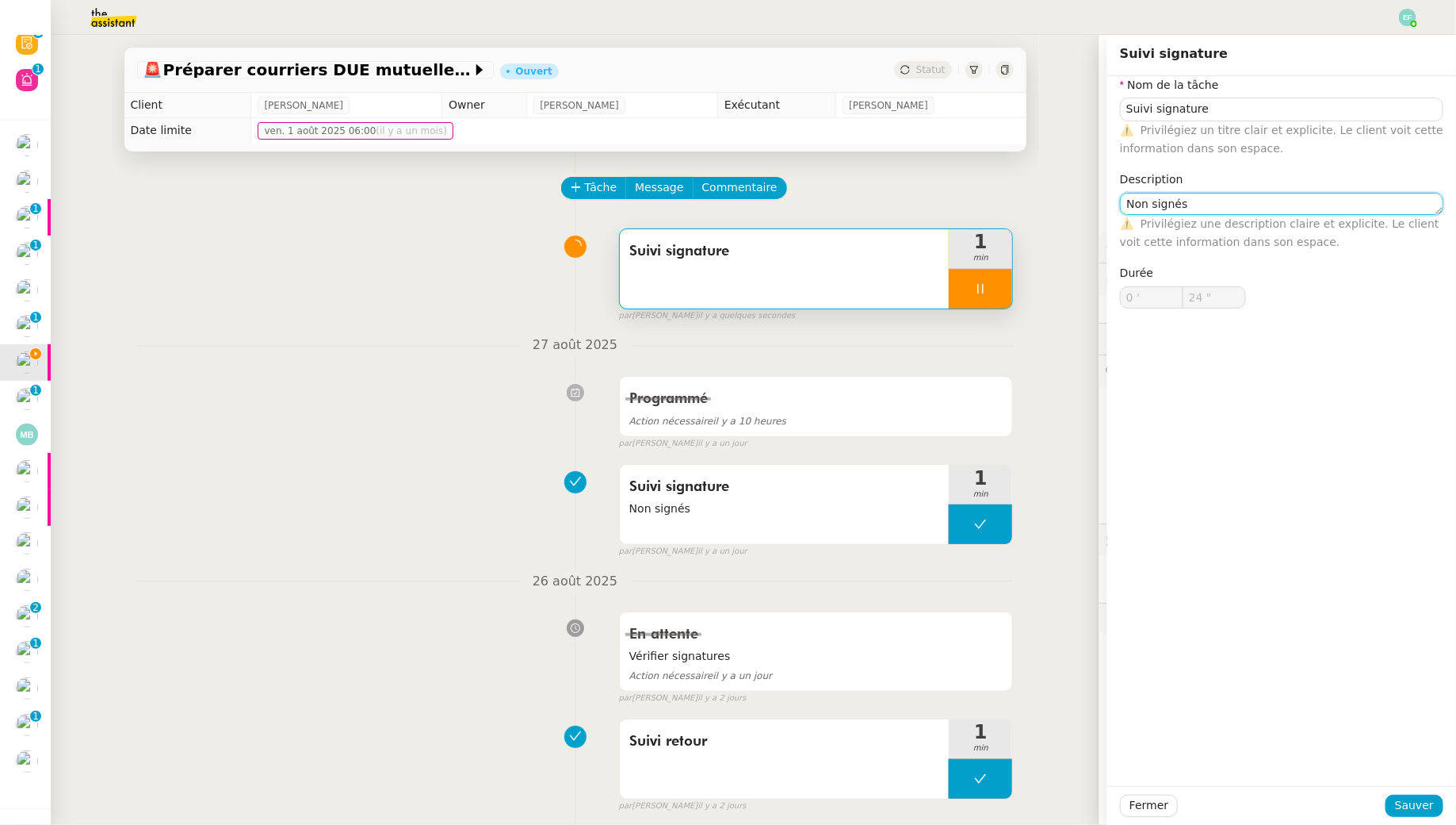
type input "25 ""
type textarea "Non signés"
click at [1412, 808] on span "Sauver" at bounding box center [1414, 805] width 39 height 18
type input "26 ""
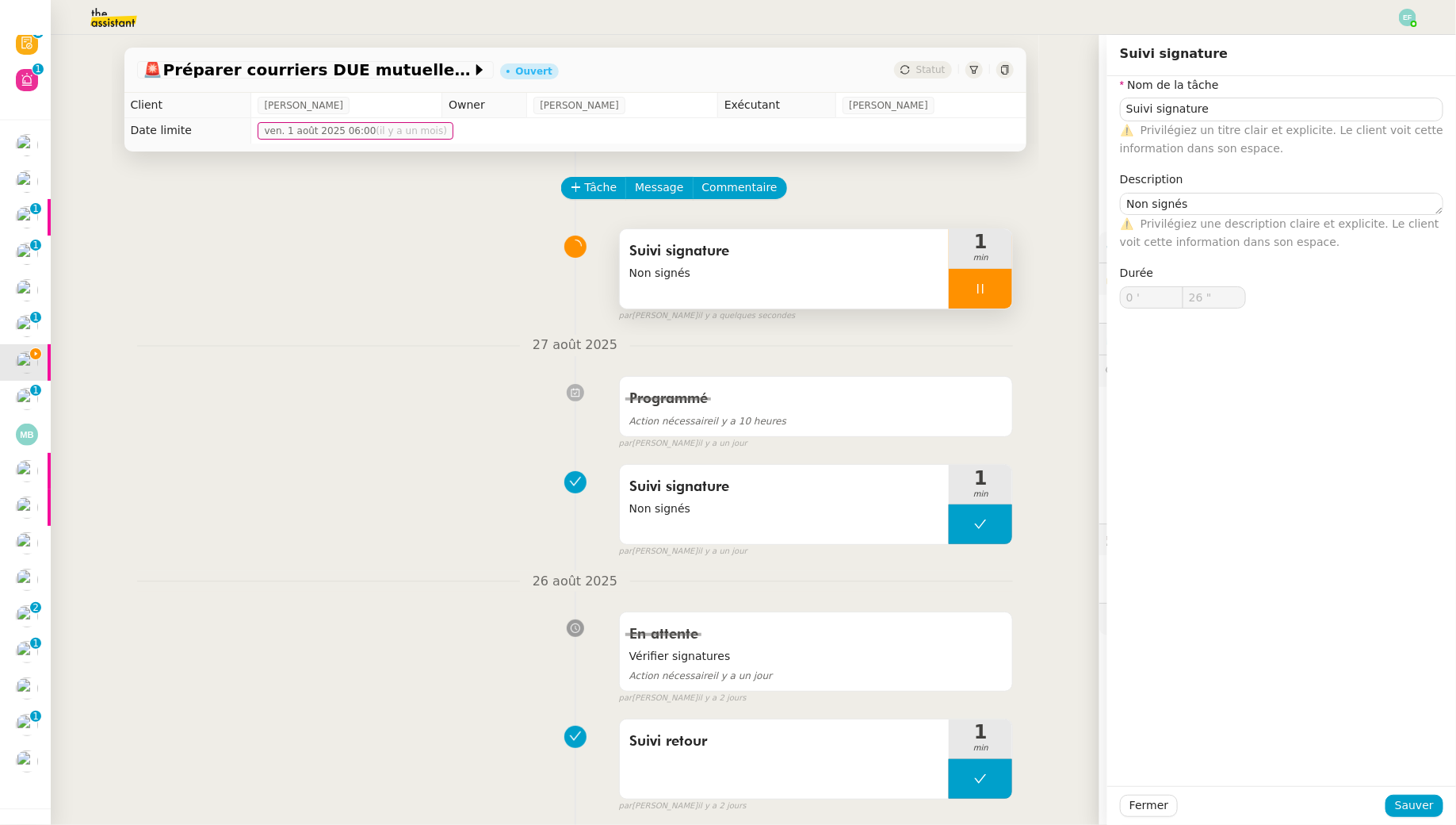
click at [1000, 287] on div at bounding box center [981, 289] width 64 height 40
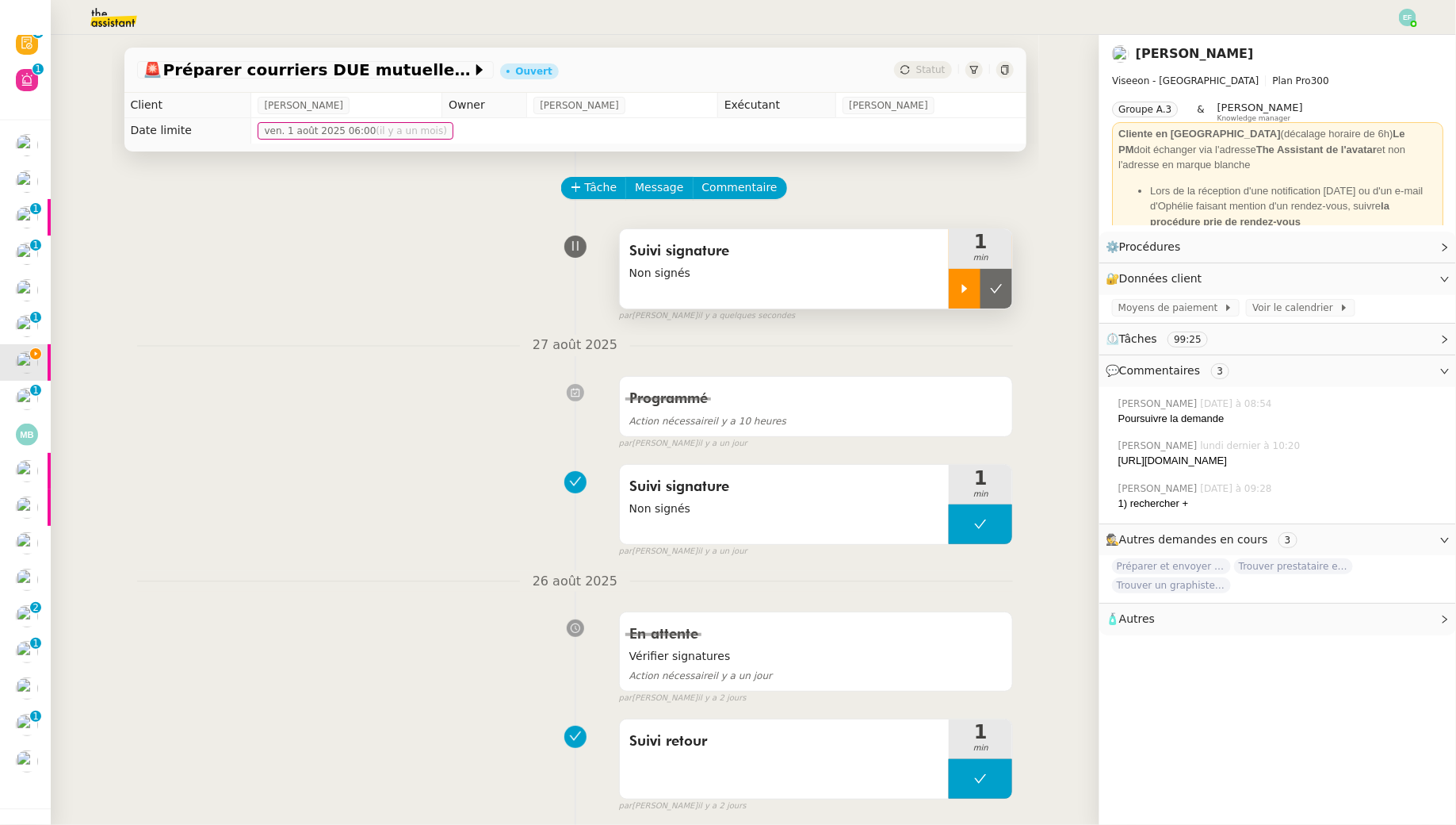
click at [1000, 287] on icon at bounding box center [996, 289] width 12 height 9
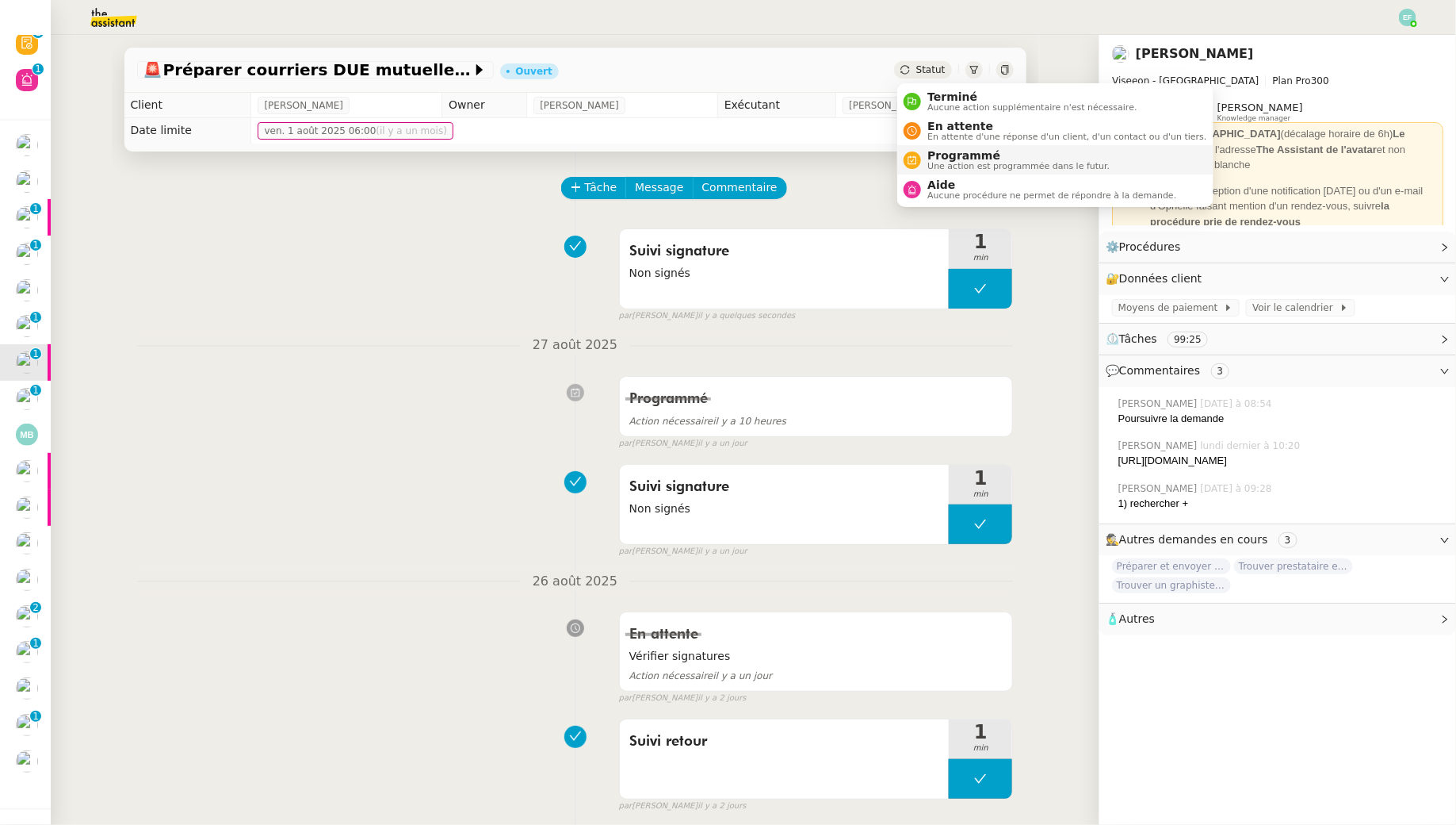
click at [941, 162] on span "Une action est programmée dans le futur." at bounding box center [1018, 166] width 182 height 9
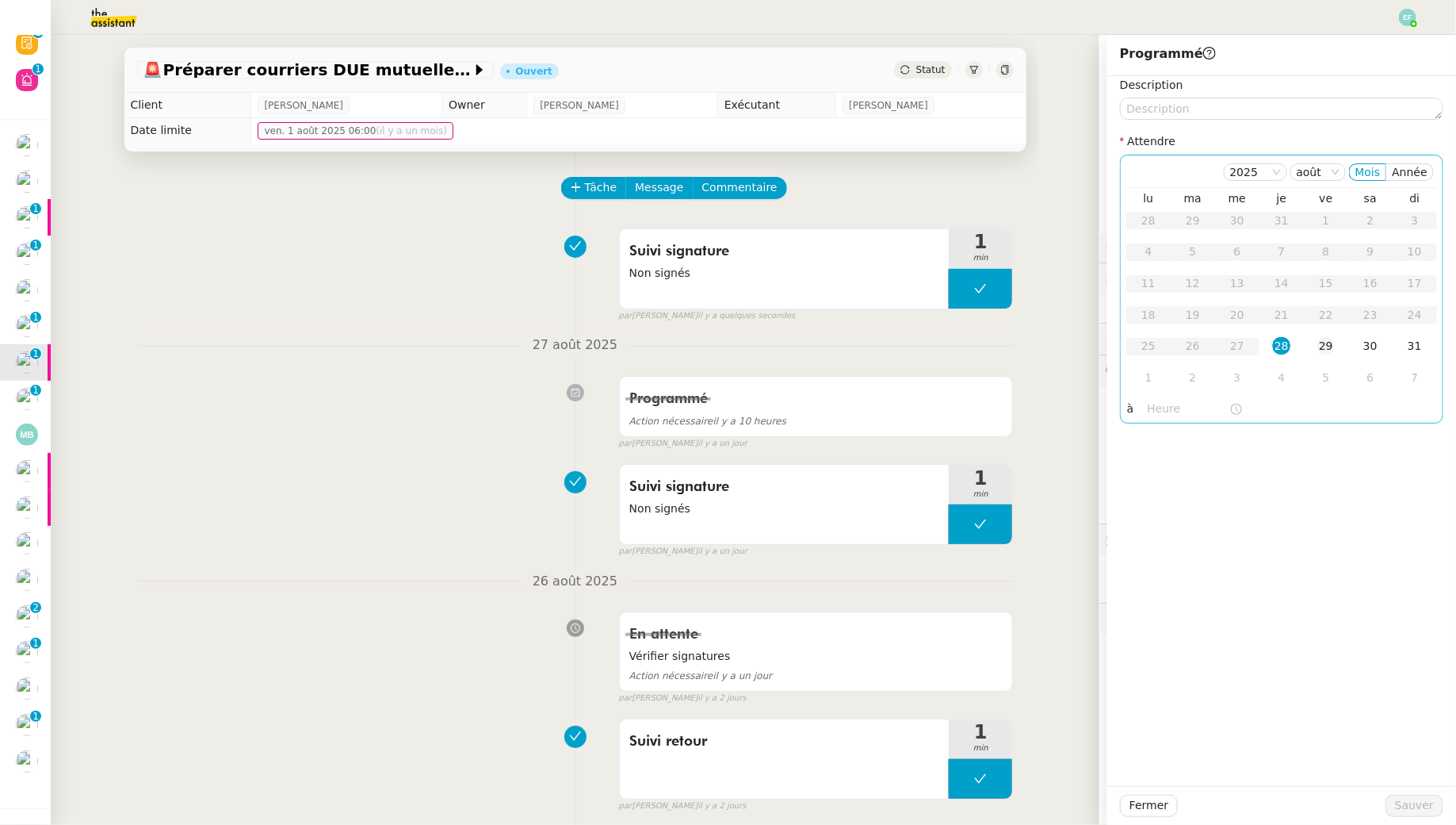
click at [1330, 349] on div "29" at bounding box center [1325, 345] width 17 height 17
click at [1434, 821] on div "Fermer Sauver" at bounding box center [1282, 805] width 348 height 39
click at [1429, 809] on span "Sauver" at bounding box center [1414, 805] width 39 height 18
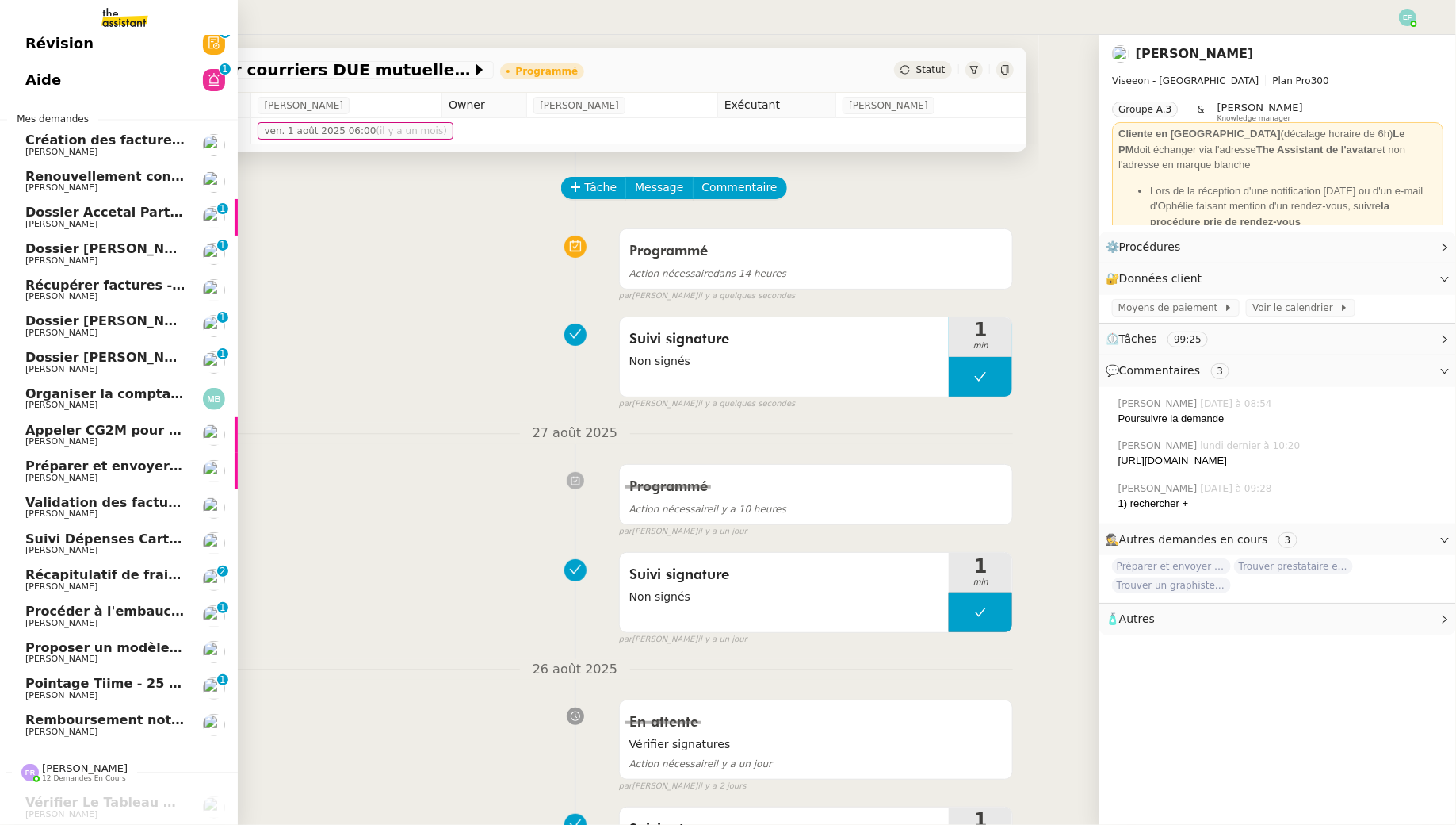
click at [106, 722] on span "Remboursement notes de frais - août 2025" at bounding box center [179, 720] width 307 height 15
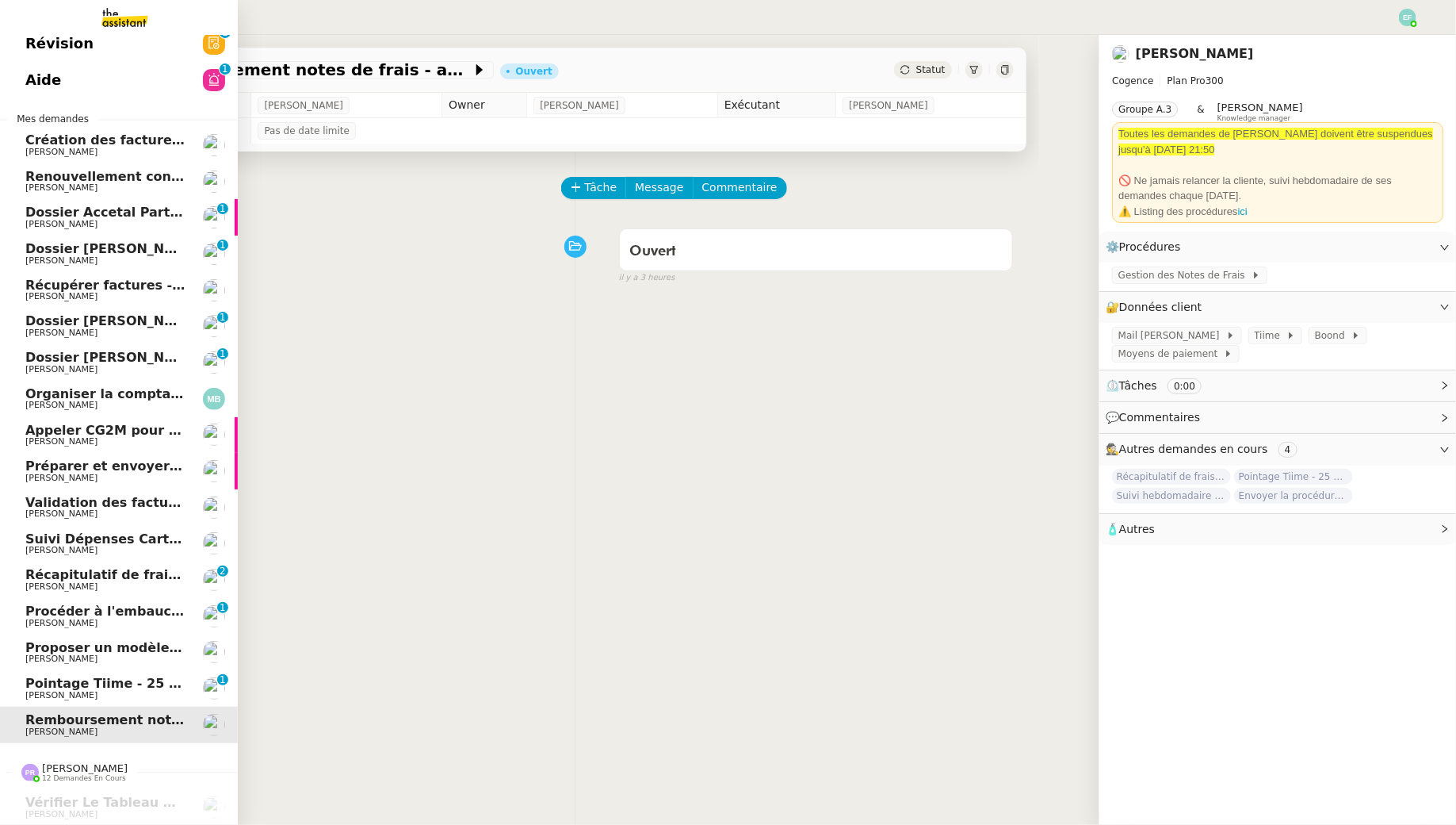
click at [41, 687] on span "Pointage Tiime - 25 août 2025" at bounding box center [133, 683] width 216 height 15
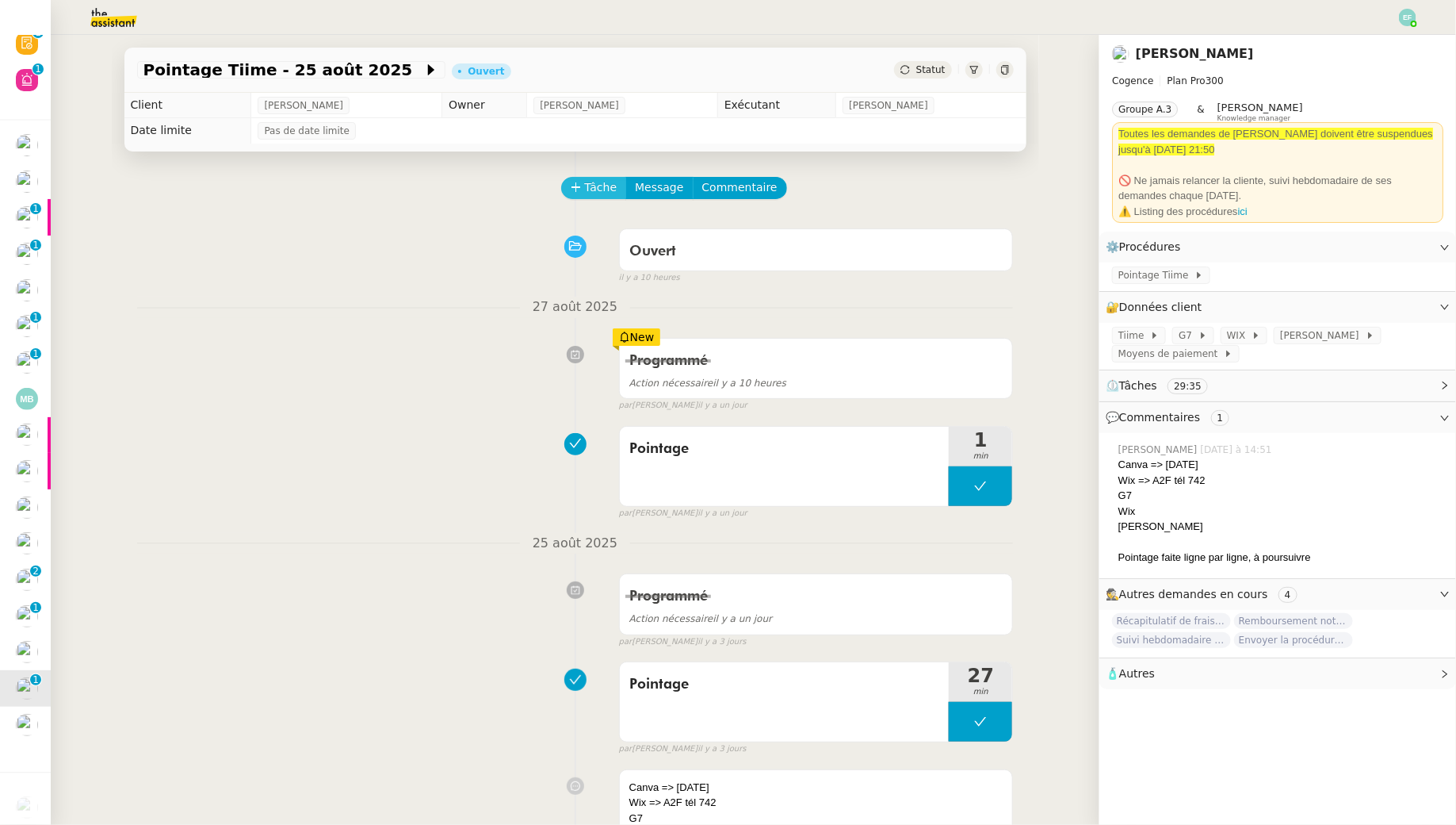
click at [593, 184] on span "Tâche" at bounding box center [601, 188] width 33 height 18
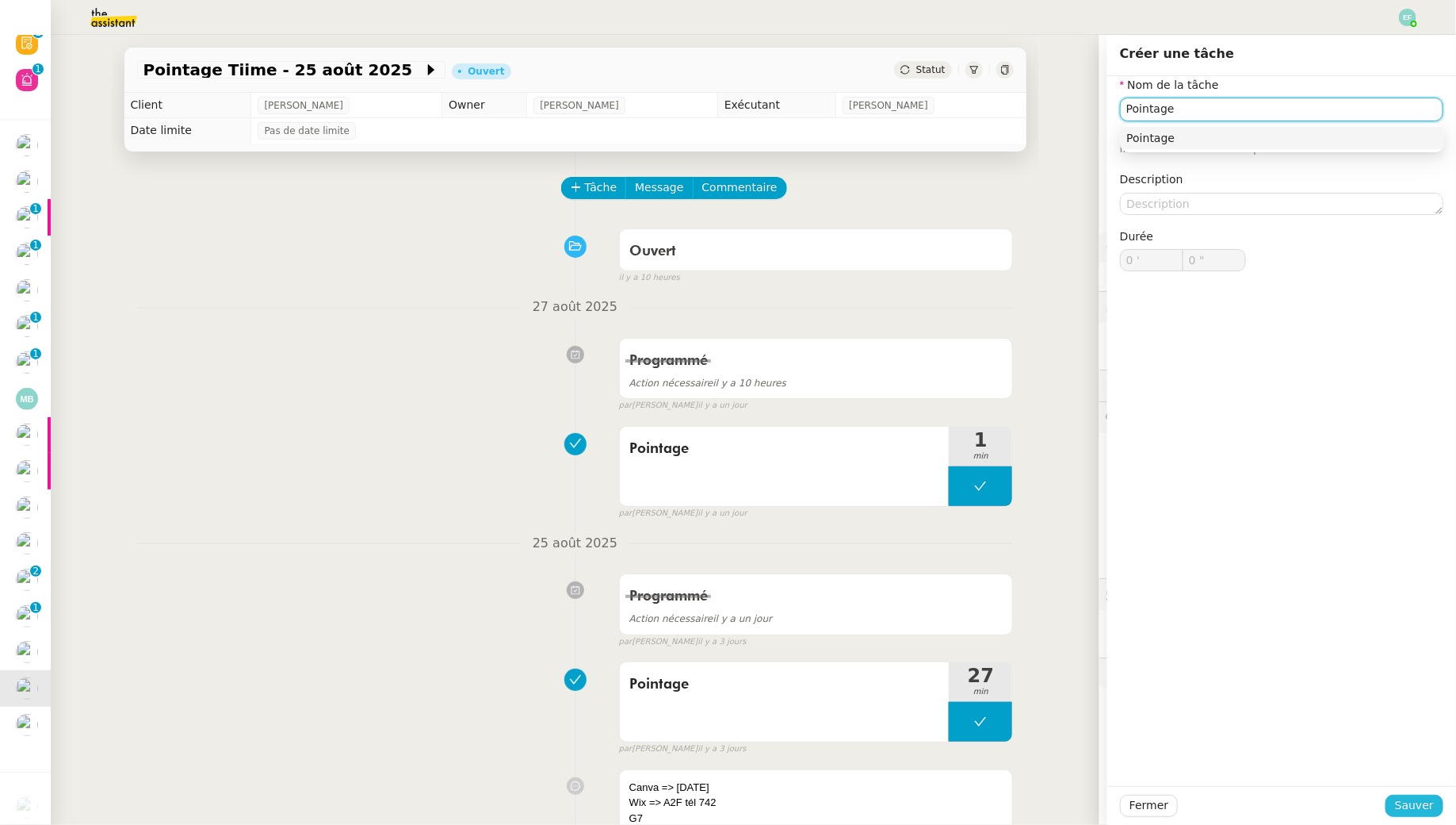
type input "Pointage"
click at [1422, 807] on span "Sauver" at bounding box center [1414, 805] width 39 height 18
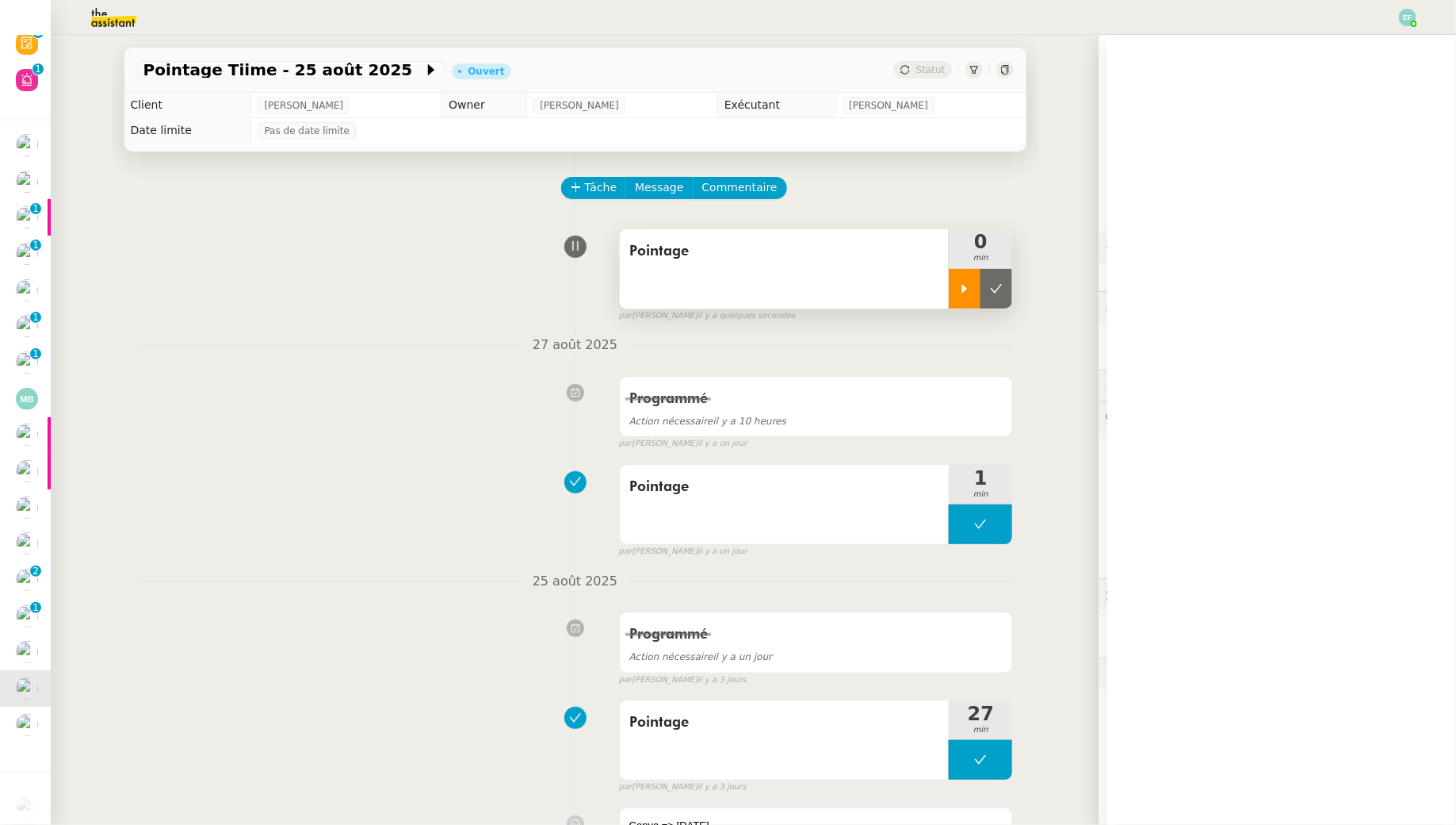
click at [963, 285] on icon at bounding box center [964, 289] width 13 height 13
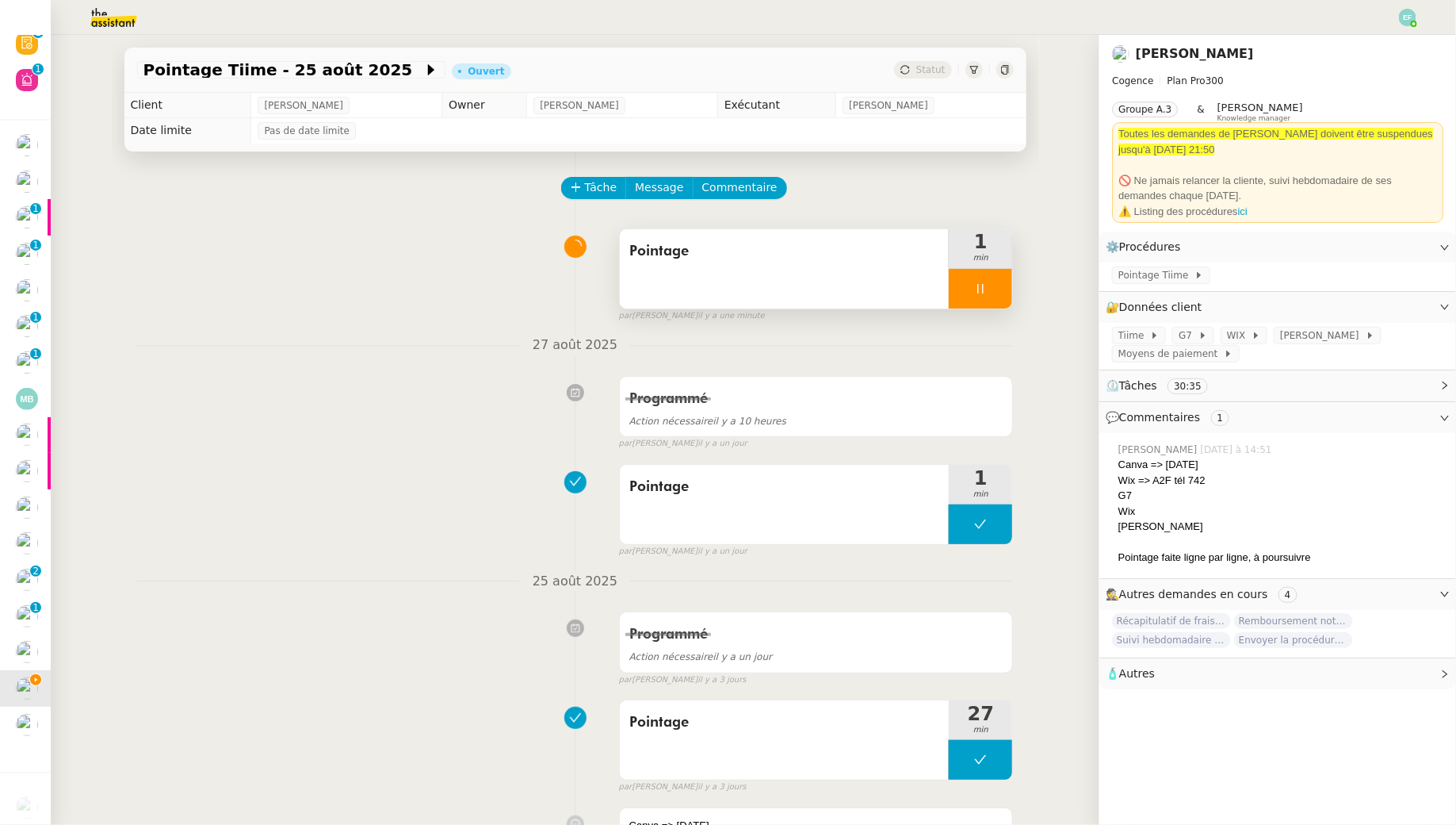
click at [841, 272] on div "Pointage" at bounding box center [784, 269] width 329 height 79
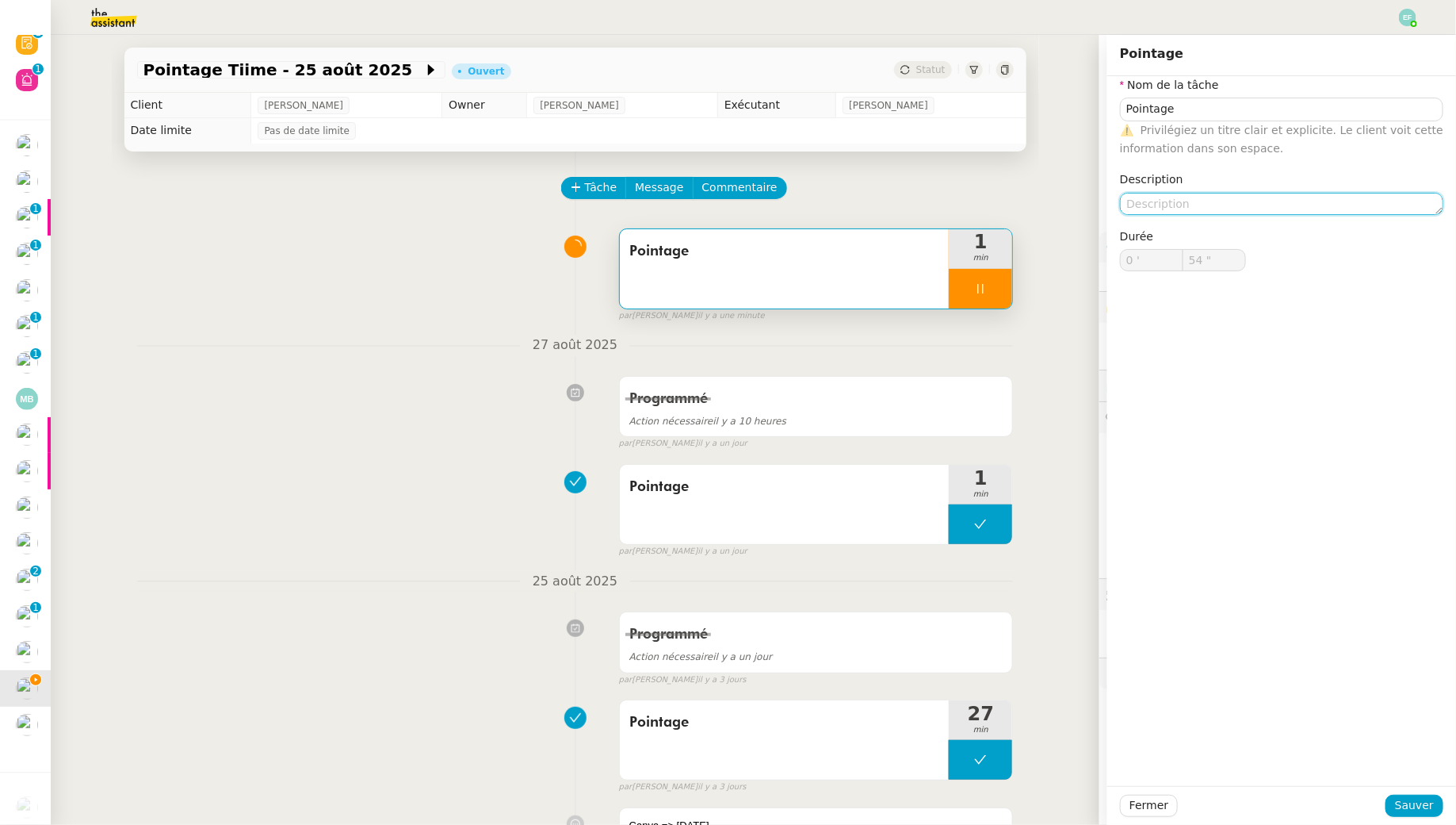
click at [1244, 213] on textarea at bounding box center [1282, 203] width 324 height 22
type input "55 ""
type textarea "Canva non"
type input "56 ""
type textarea "Canva non dis"
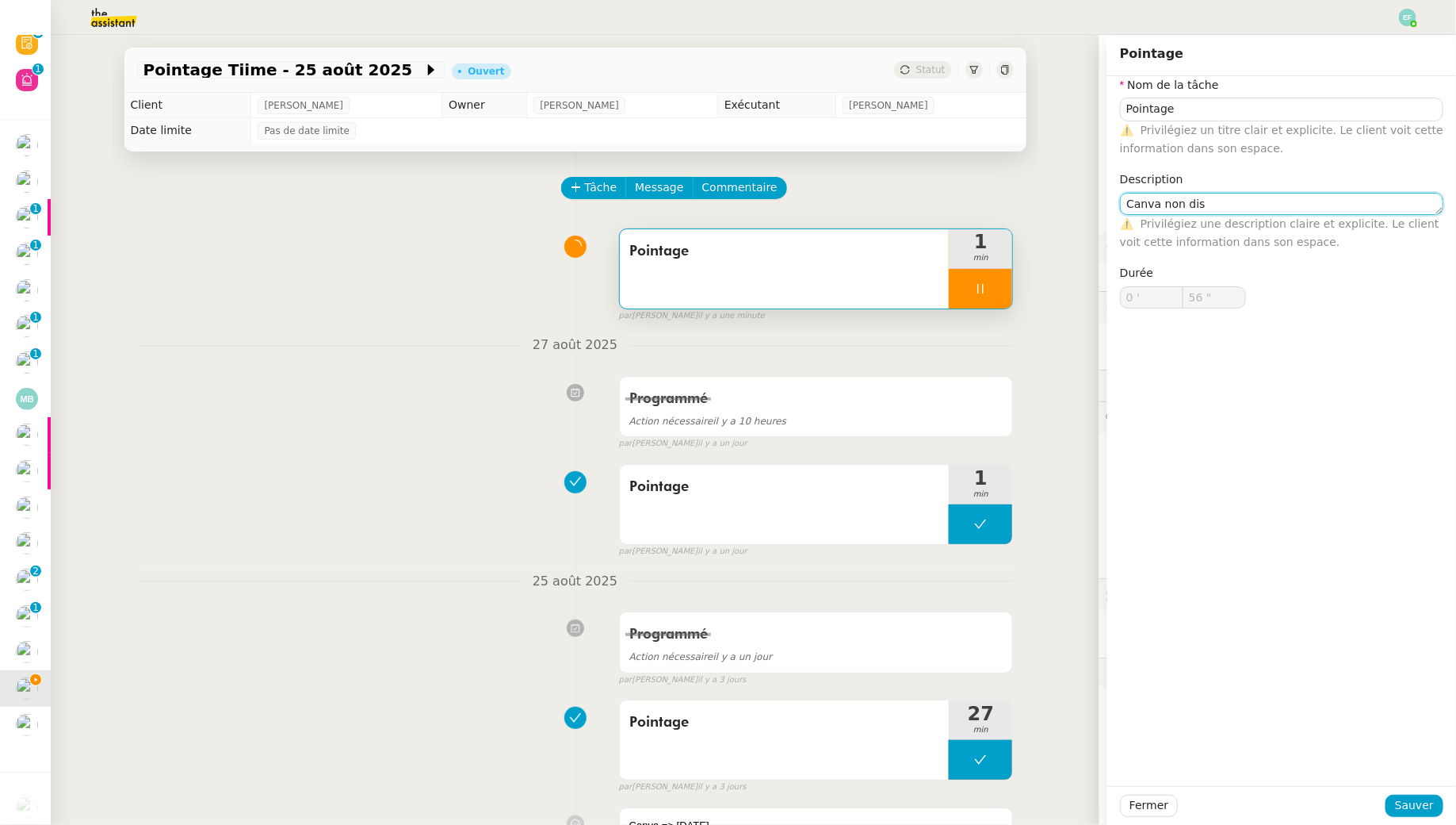
type input "57 ""
type textarea "Canva non disponible"
type input "58 ""
type textarea "Canva non disponible"
click at [1411, 808] on span "Sauver" at bounding box center [1414, 805] width 39 height 18
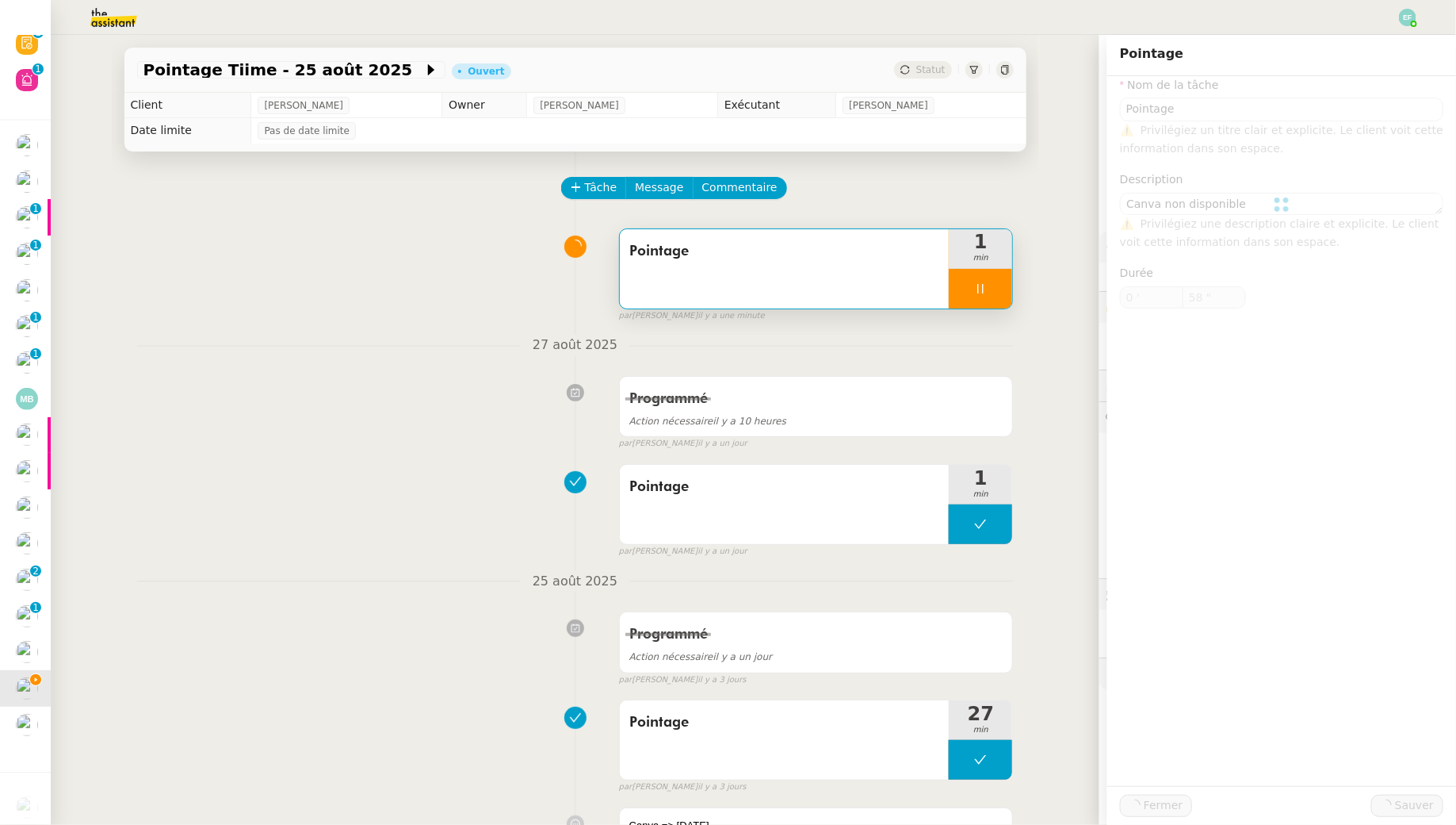
type input "59 ""
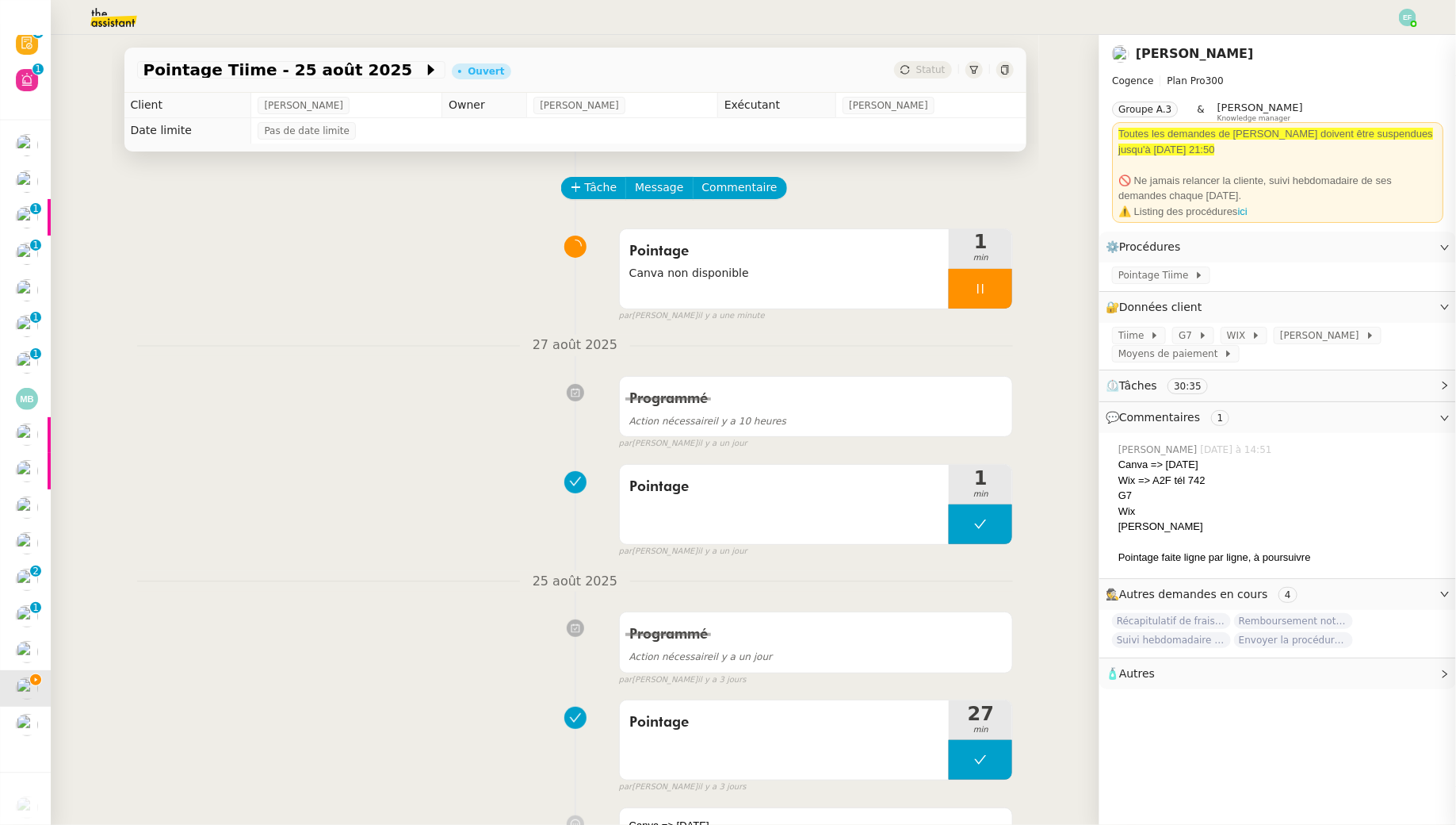
click at [986, 280] on div at bounding box center [981, 289] width 64 height 40
click at [997, 285] on icon at bounding box center [996, 289] width 13 height 13
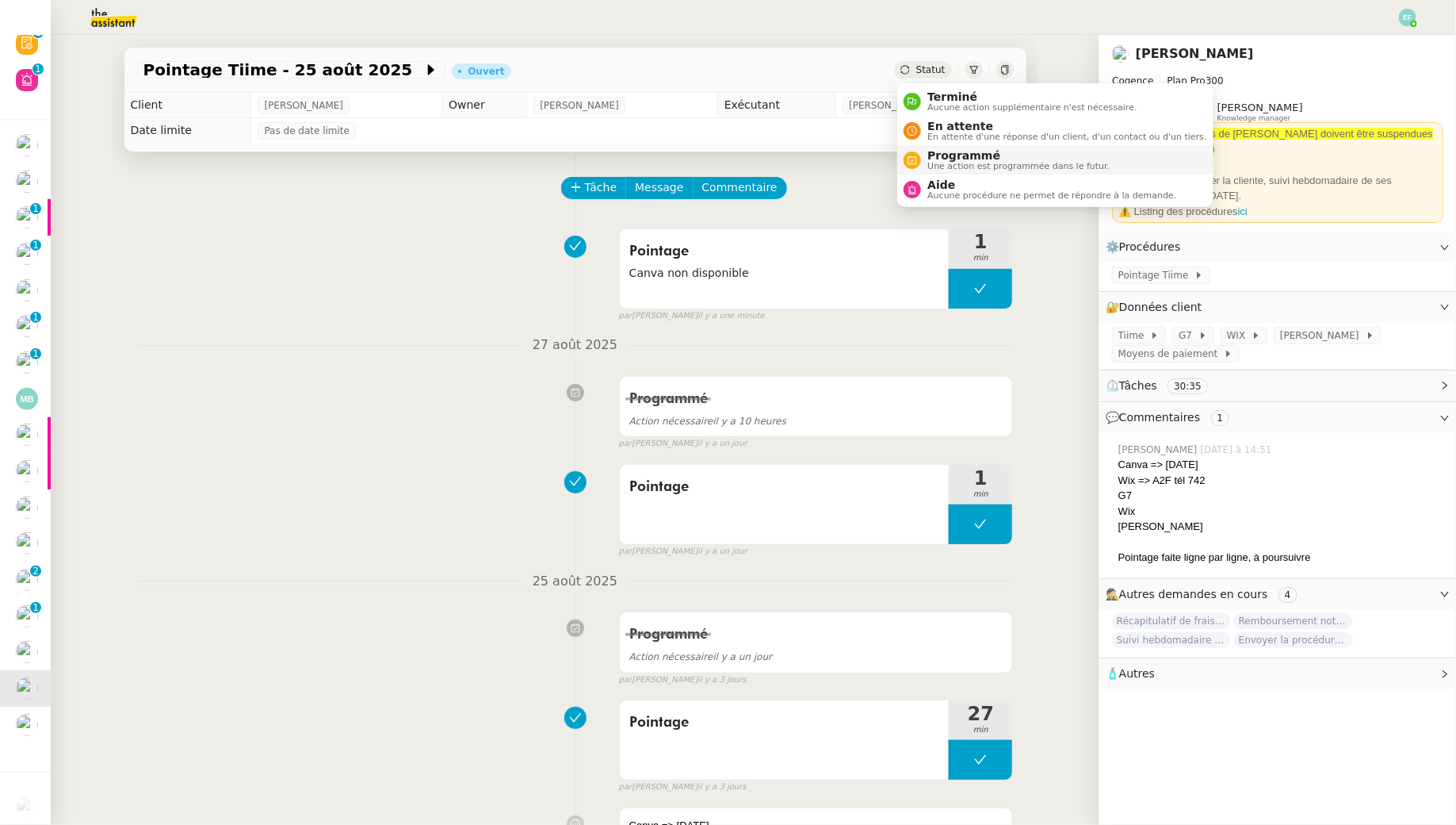
click at [953, 154] on span "Programmé" at bounding box center [1018, 155] width 182 height 13
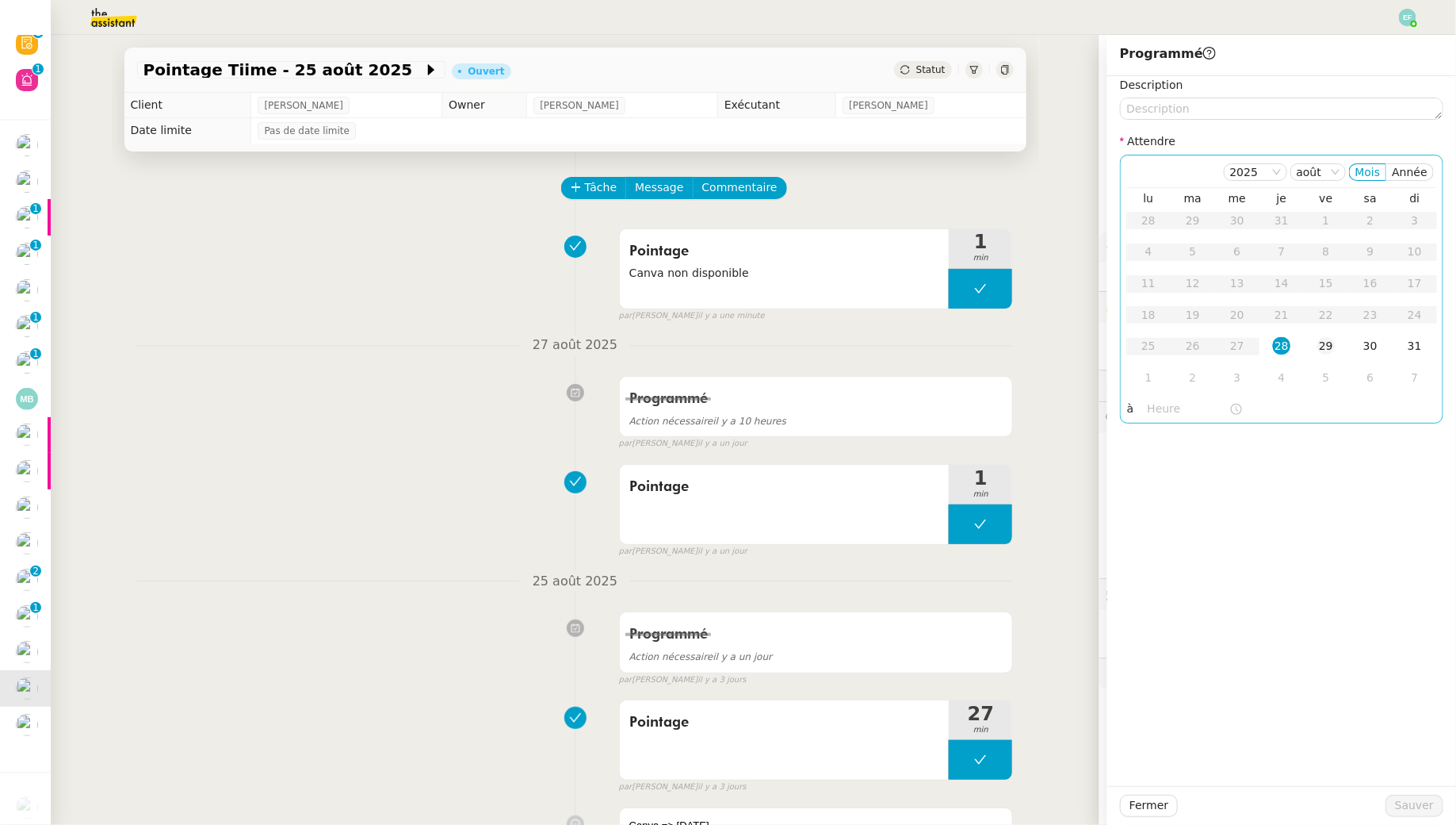
click at [1331, 345] on div "29" at bounding box center [1325, 345] width 17 height 17
click at [1412, 810] on span "Sauver" at bounding box center [1414, 805] width 39 height 18
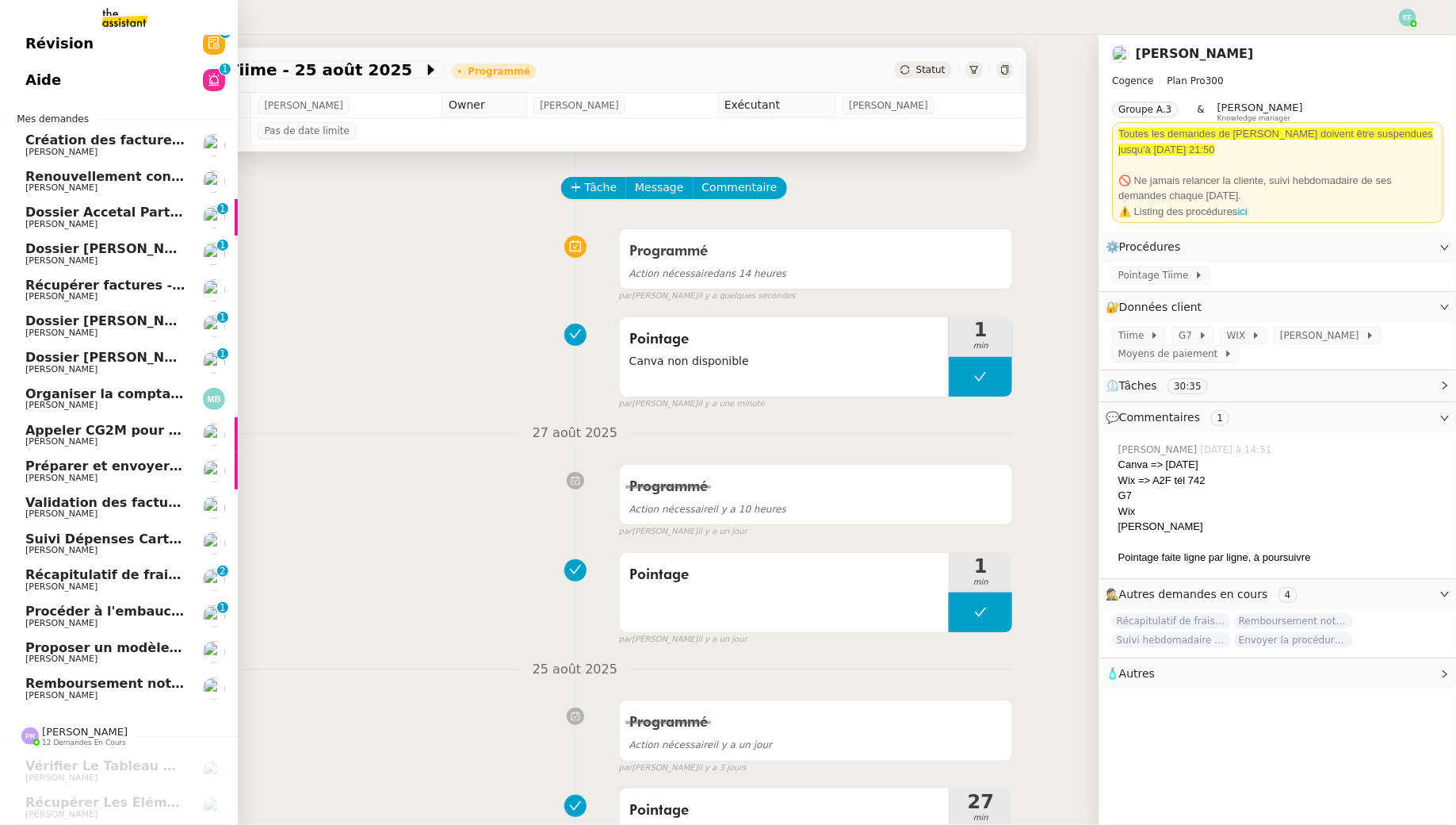
click at [101, 619] on span "[PERSON_NAME]" at bounding box center [105, 624] width 161 height 9
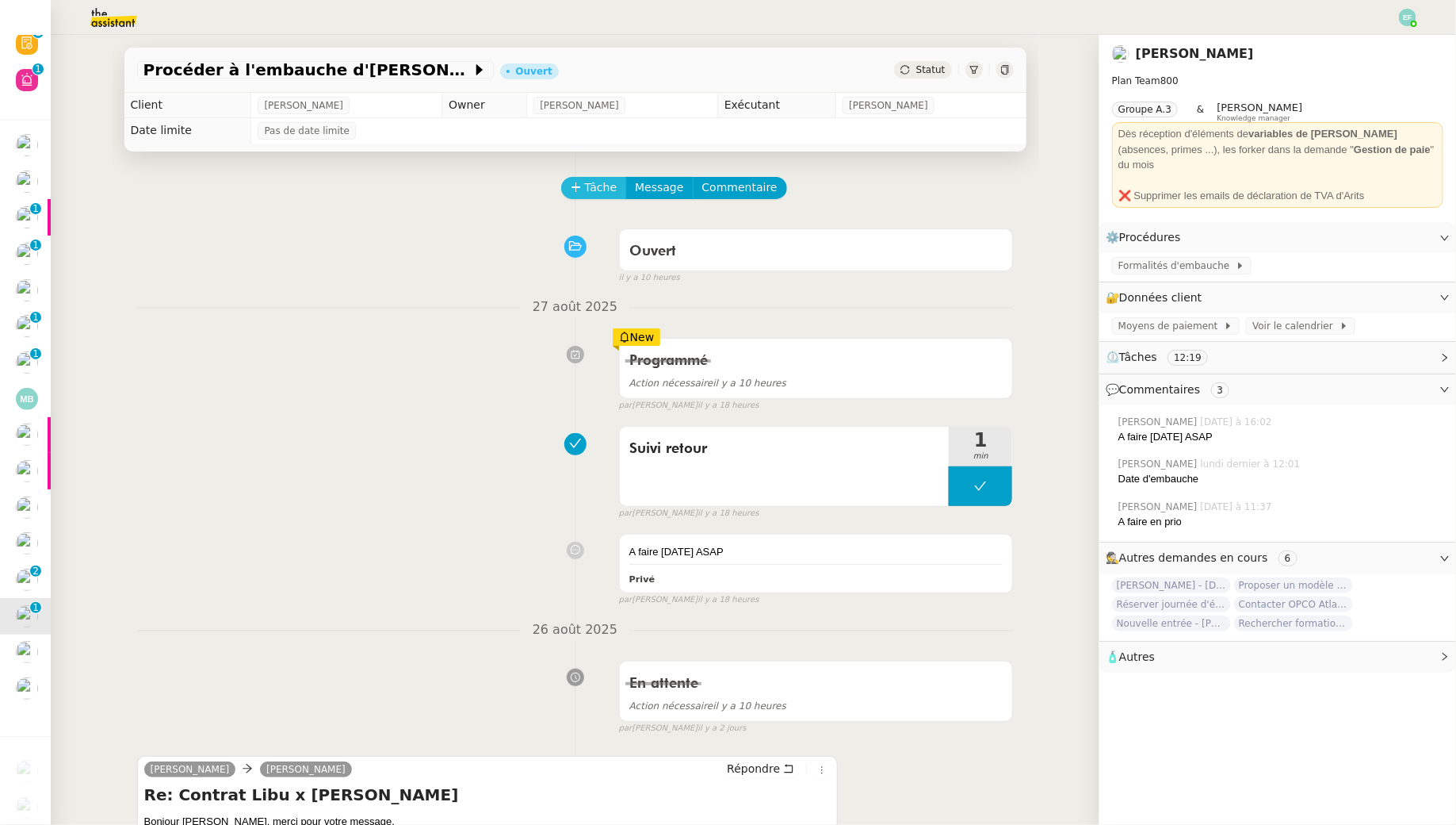
click at [603, 192] on span "Tâche" at bounding box center [601, 188] width 33 height 18
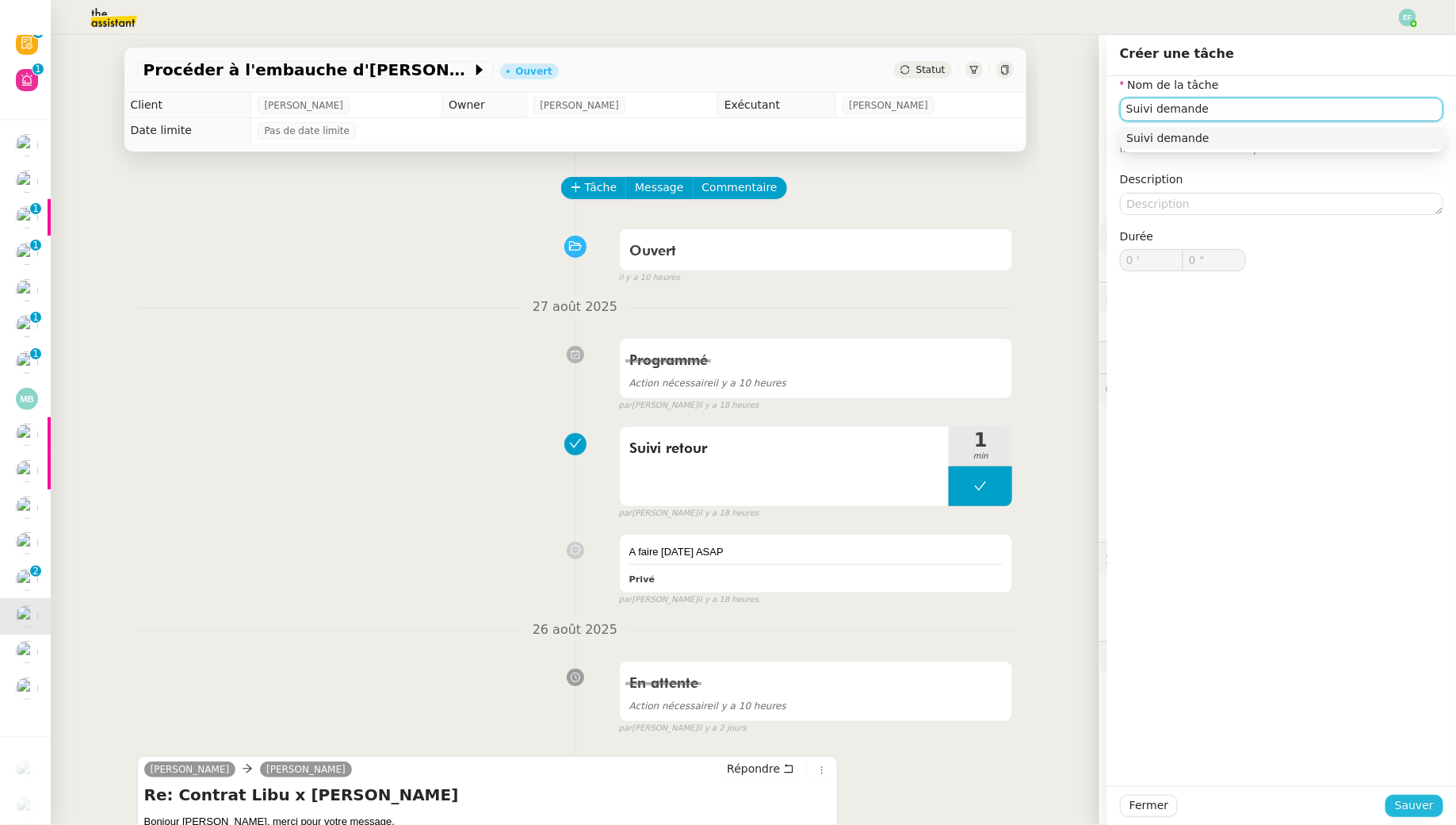
type input "Suivi demande"
click at [1425, 803] on span "Sauver" at bounding box center [1414, 805] width 39 height 18
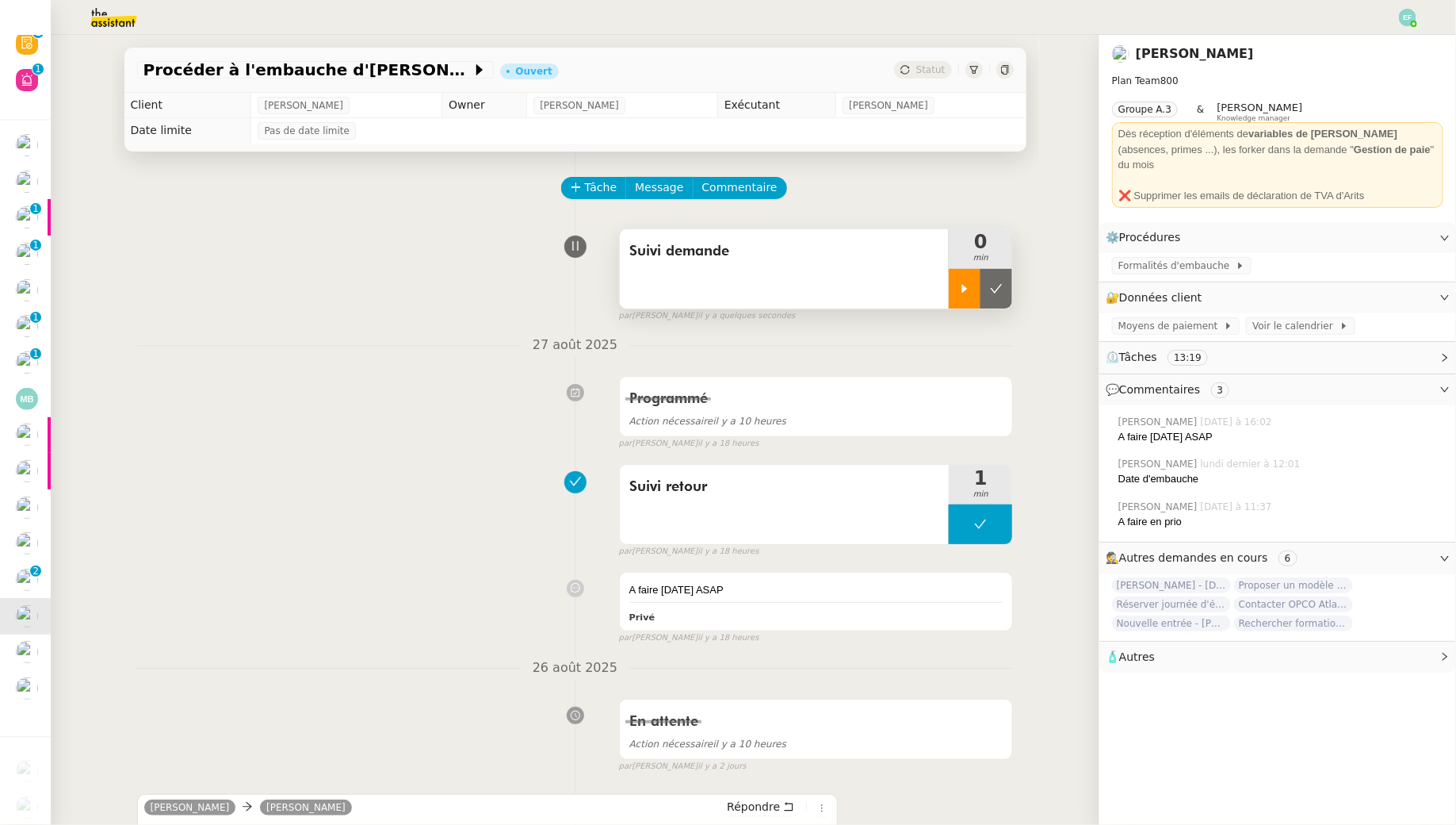
click at [966, 279] on div at bounding box center [964, 289] width 32 height 40
click at [972, 280] on div at bounding box center [981, 289] width 64 height 40
click at [992, 282] on icon at bounding box center [996, 289] width 13 height 13
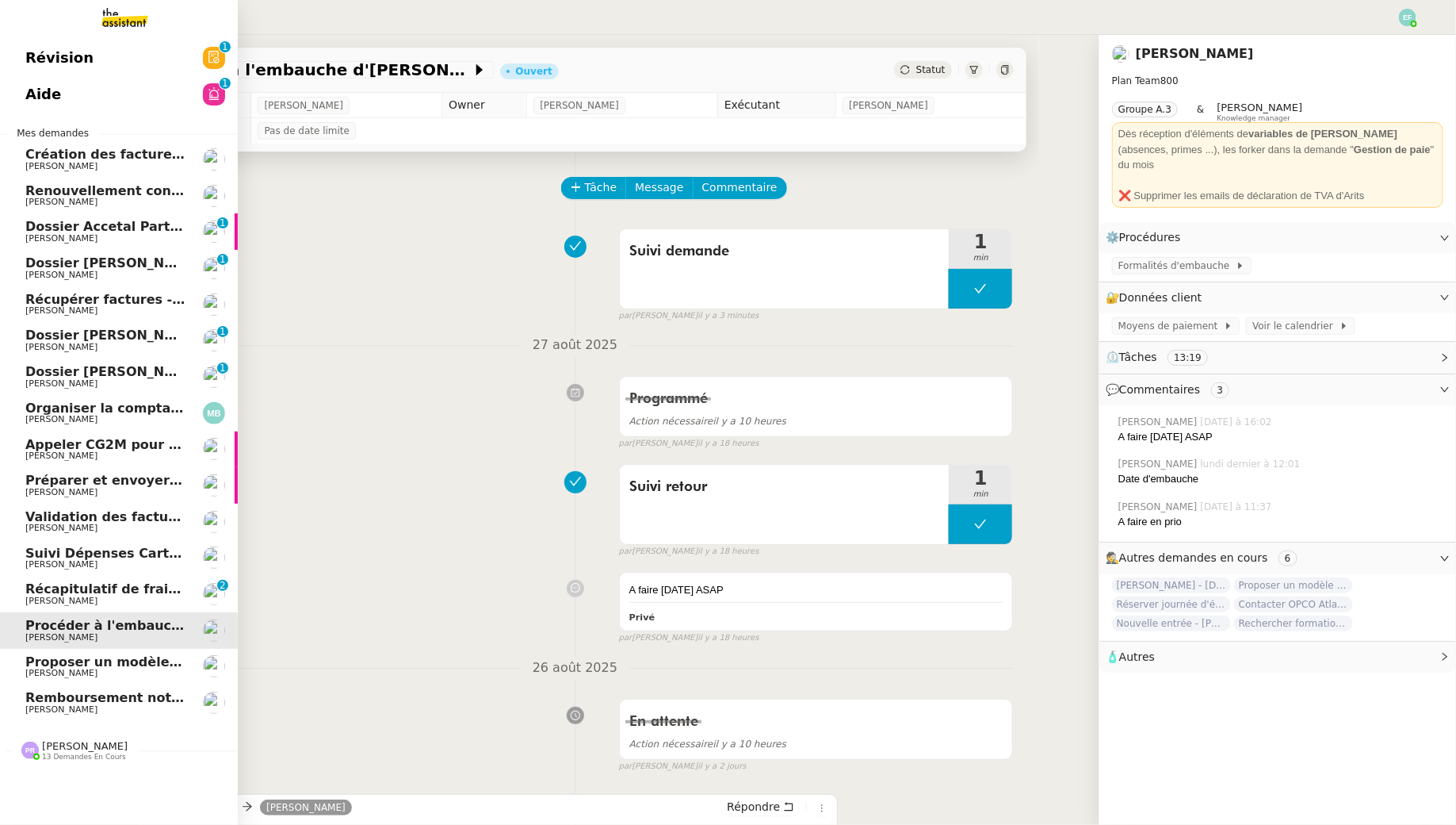
click at [110, 335] on span "Dossier [PERSON_NAME]" at bounding box center [113, 335] width 176 height 15
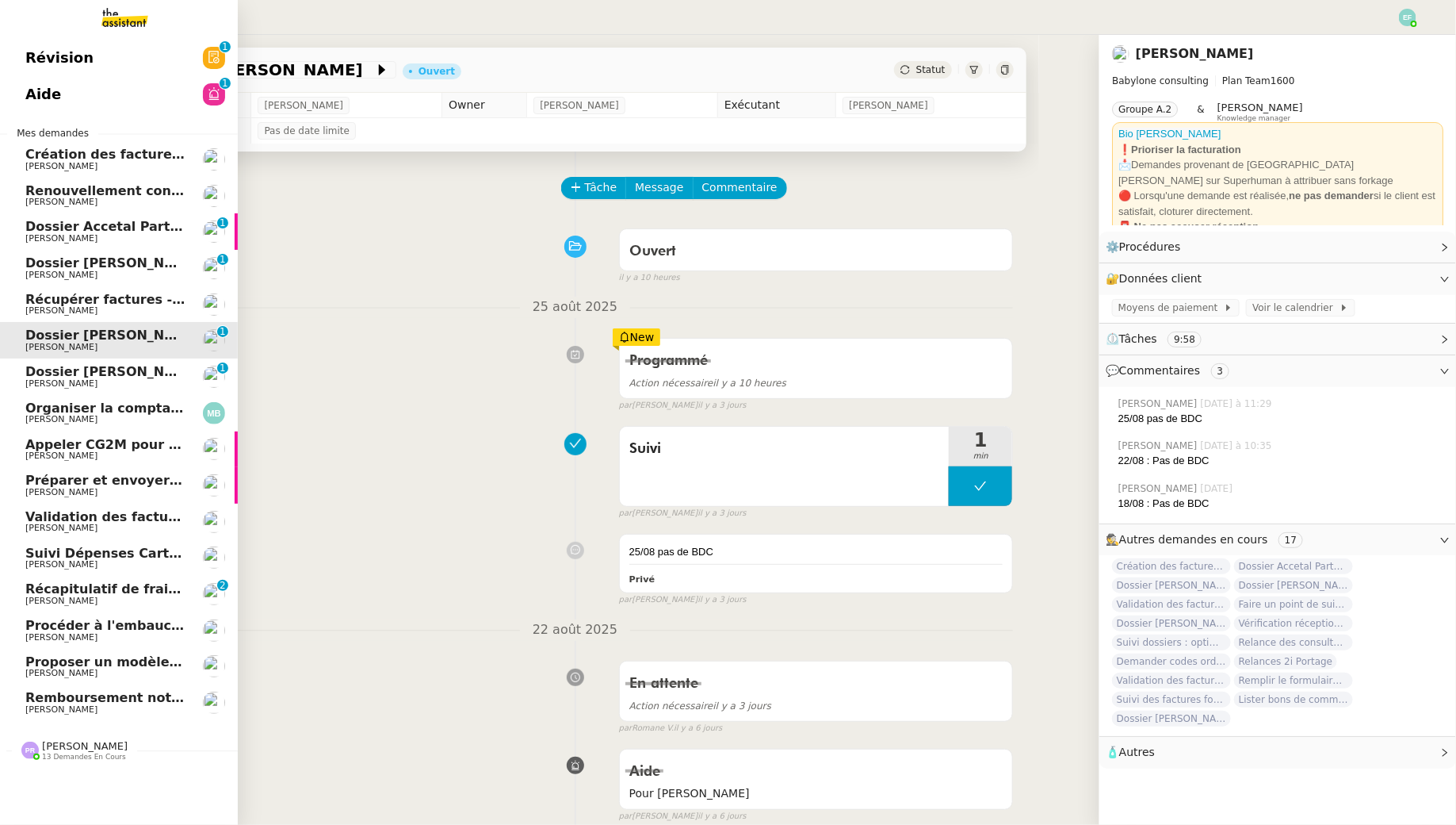
click at [79, 383] on span "[PERSON_NAME]" at bounding box center [62, 383] width 73 height 10
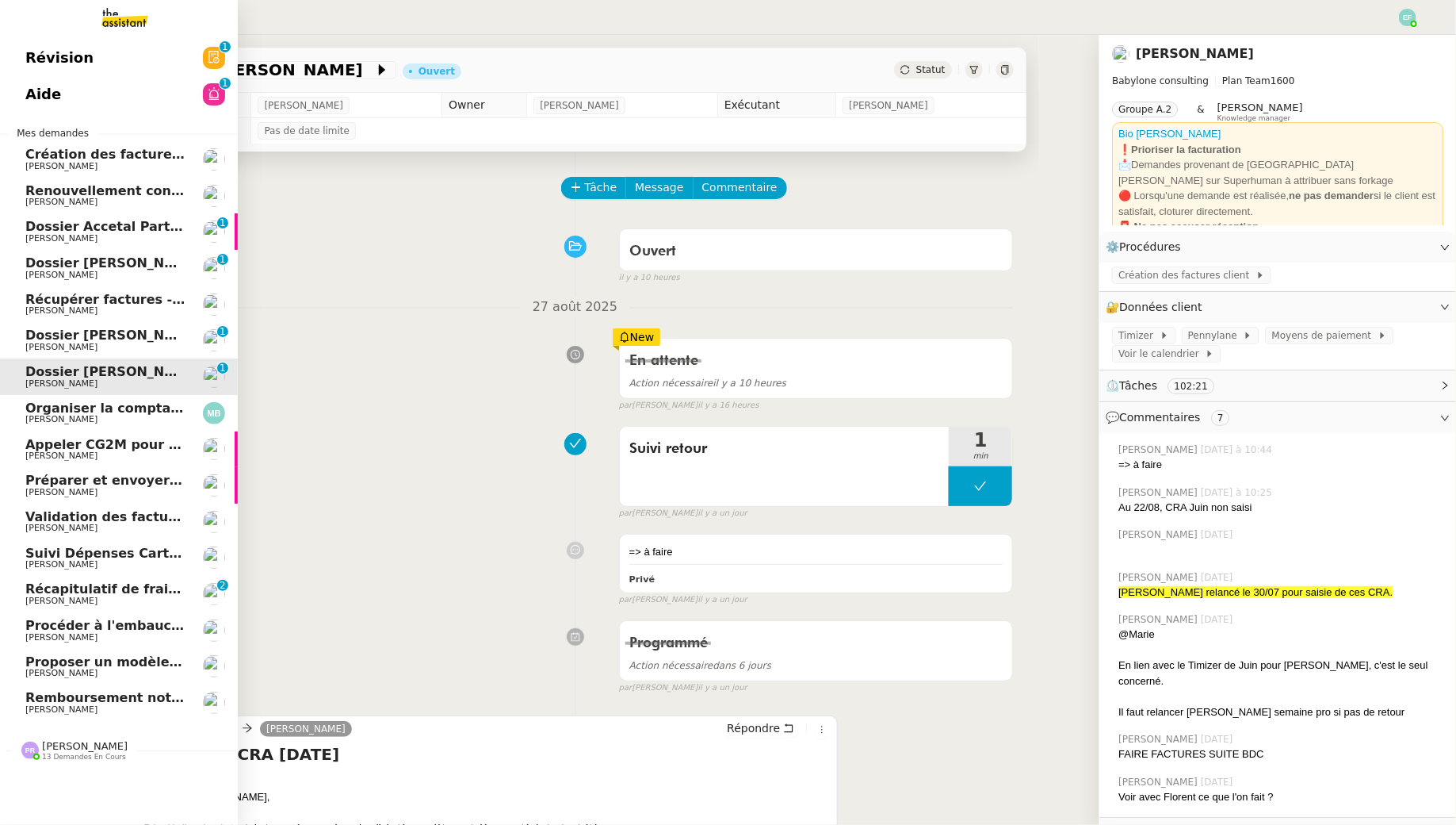
click at [135, 231] on span "Dossier Accetal Partners" at bounding box center [113, 226] width 176 height 15
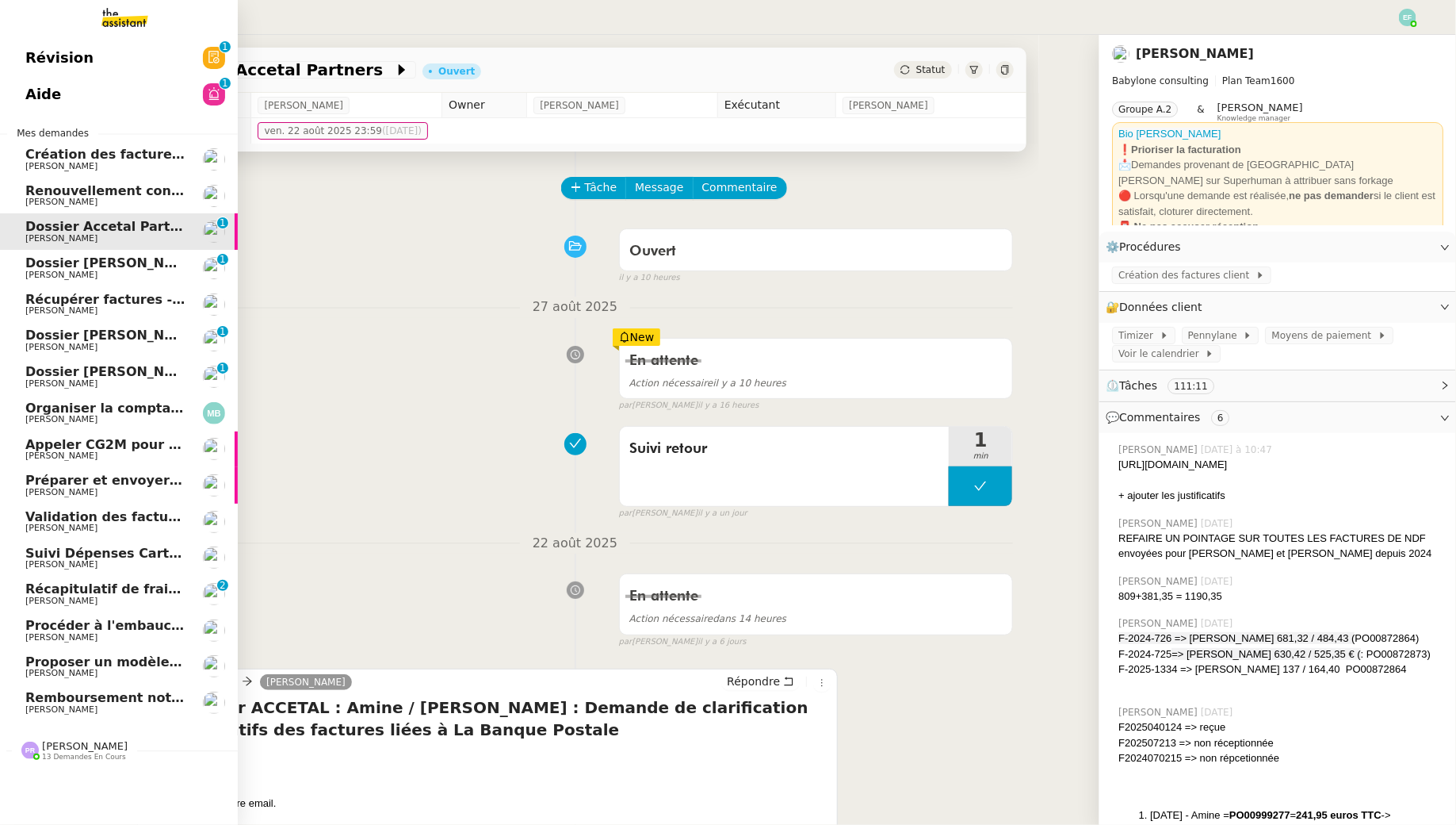
click at [151, 269] on span "Dossier [PERSON_NAME]" at bounding box center [113, 262] width 176 height 15
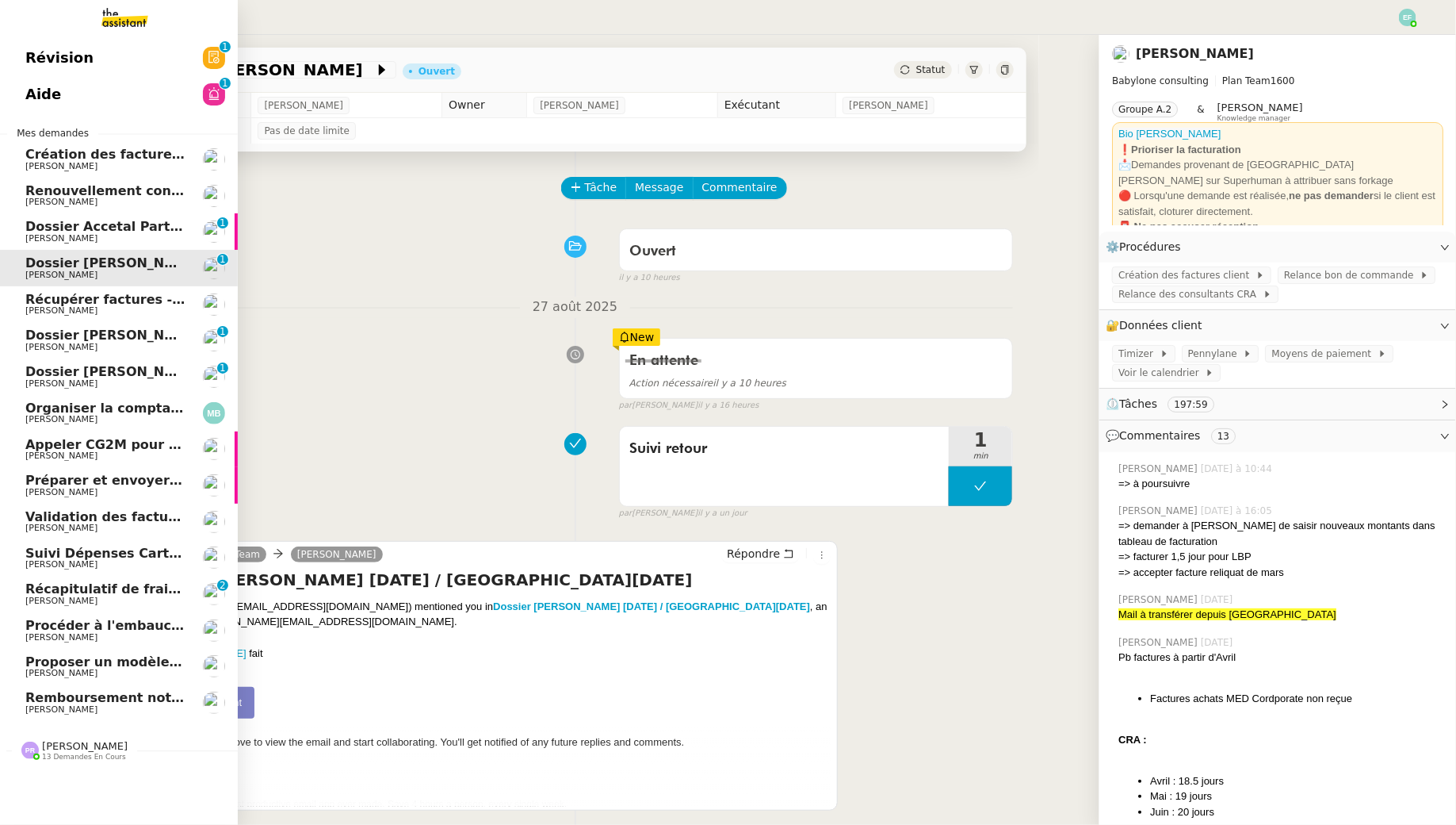
click at [100, 158] on span "Création des factures client - août 2025" at bounding box center [168, 154] width 285 height 15
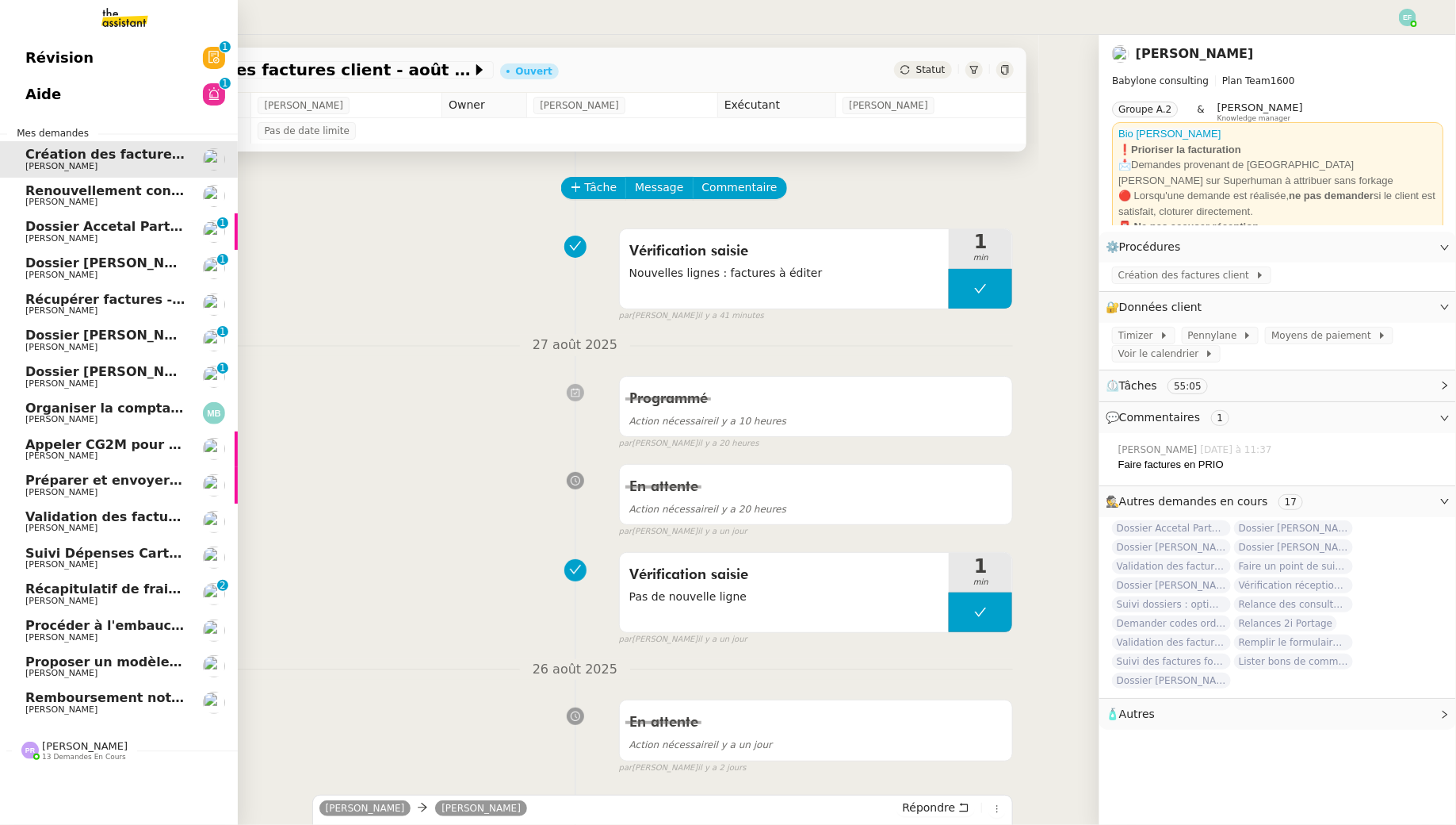
click at [86, 698] on span "Remboursement notes de frais - août 2025" at bounding box center [179, 697] width 307 height 15
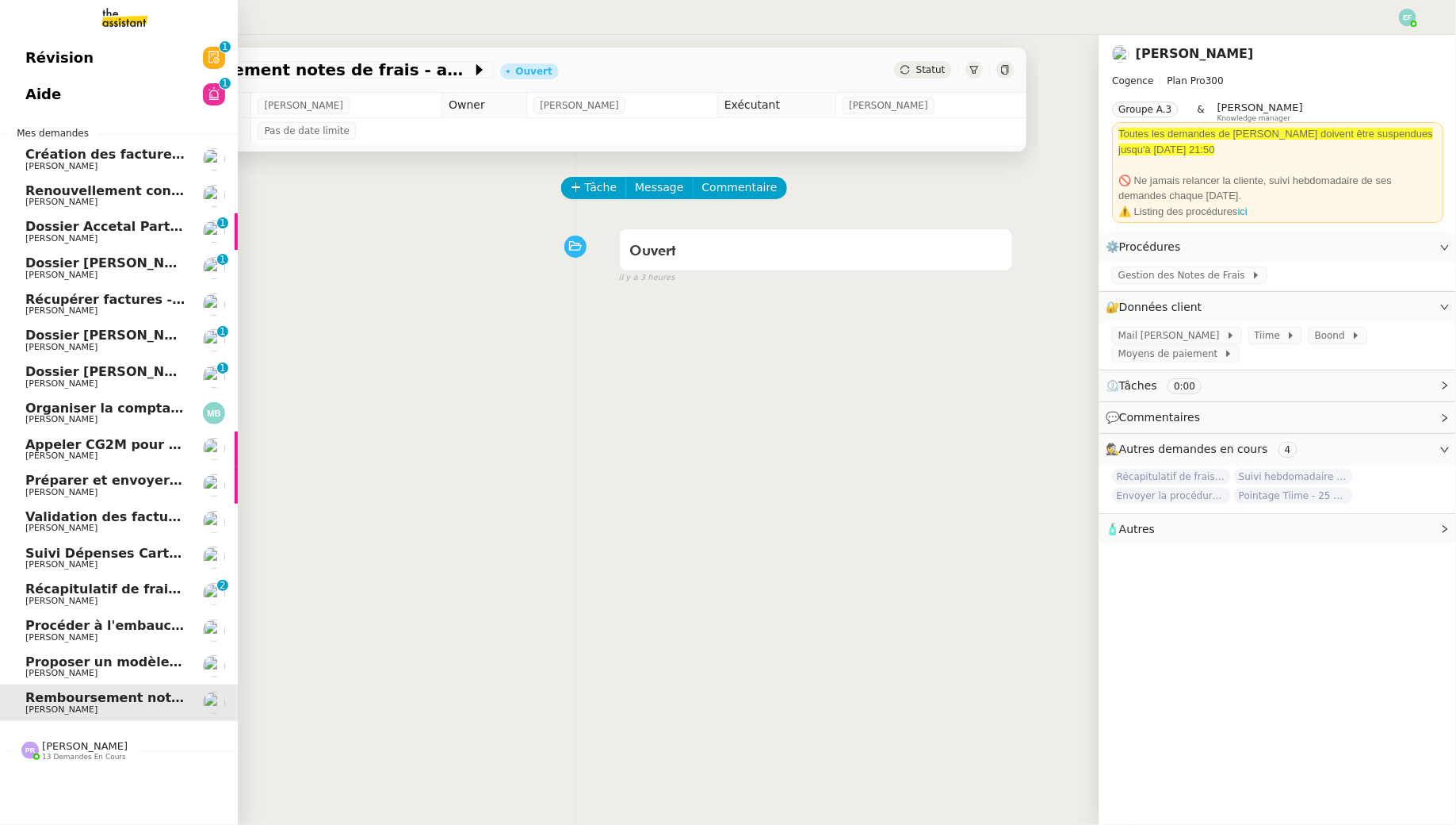
click at [116, 657] on span "Proposer un modèle de note sur objectifs" at bounding box center [173, 662] width 297 height 15
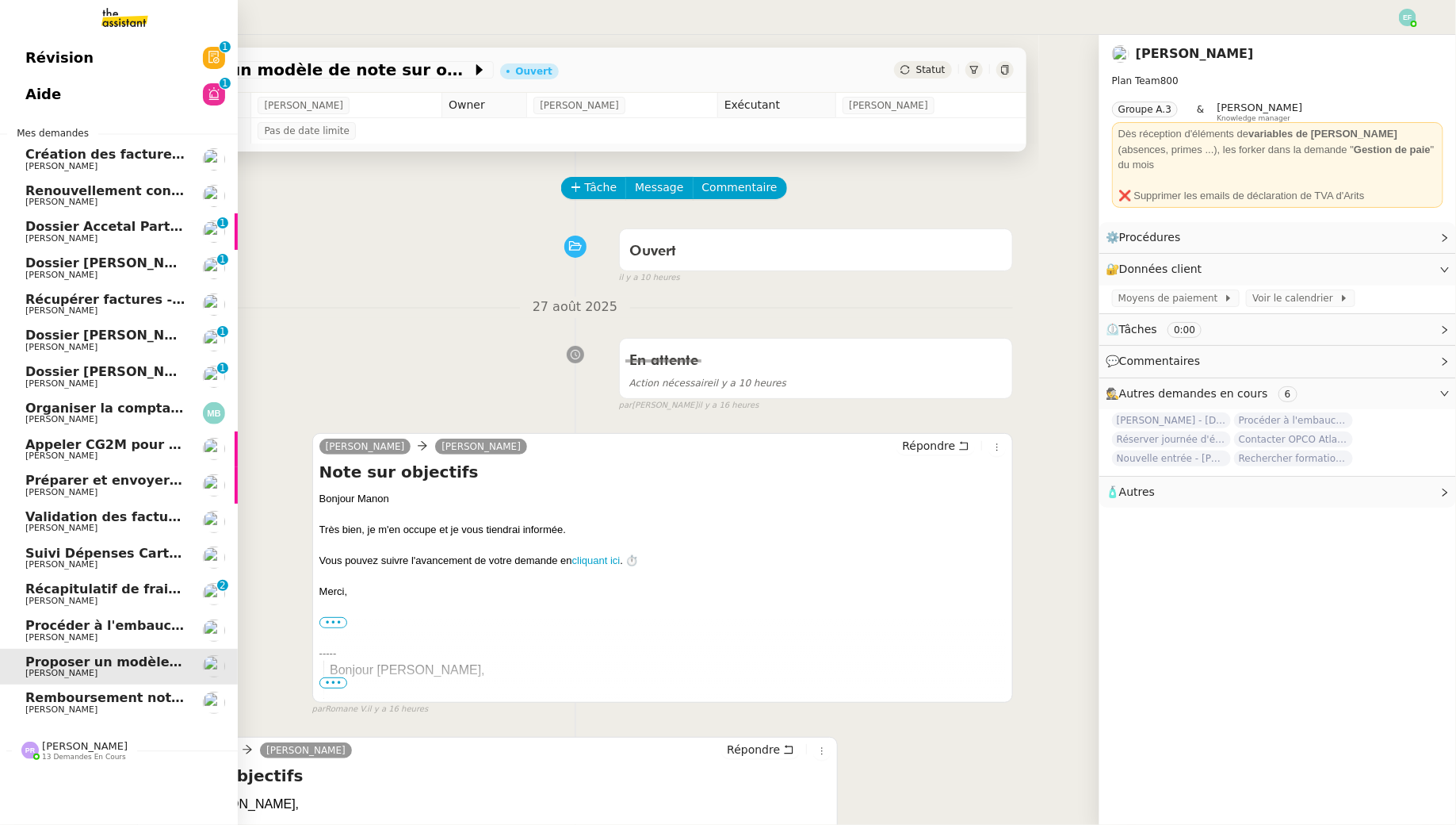
click at [112, 626] on span "Procéder à l'embauche d'[PERSON_NAME]" at bounding box center [174, 625] width 298 height 15
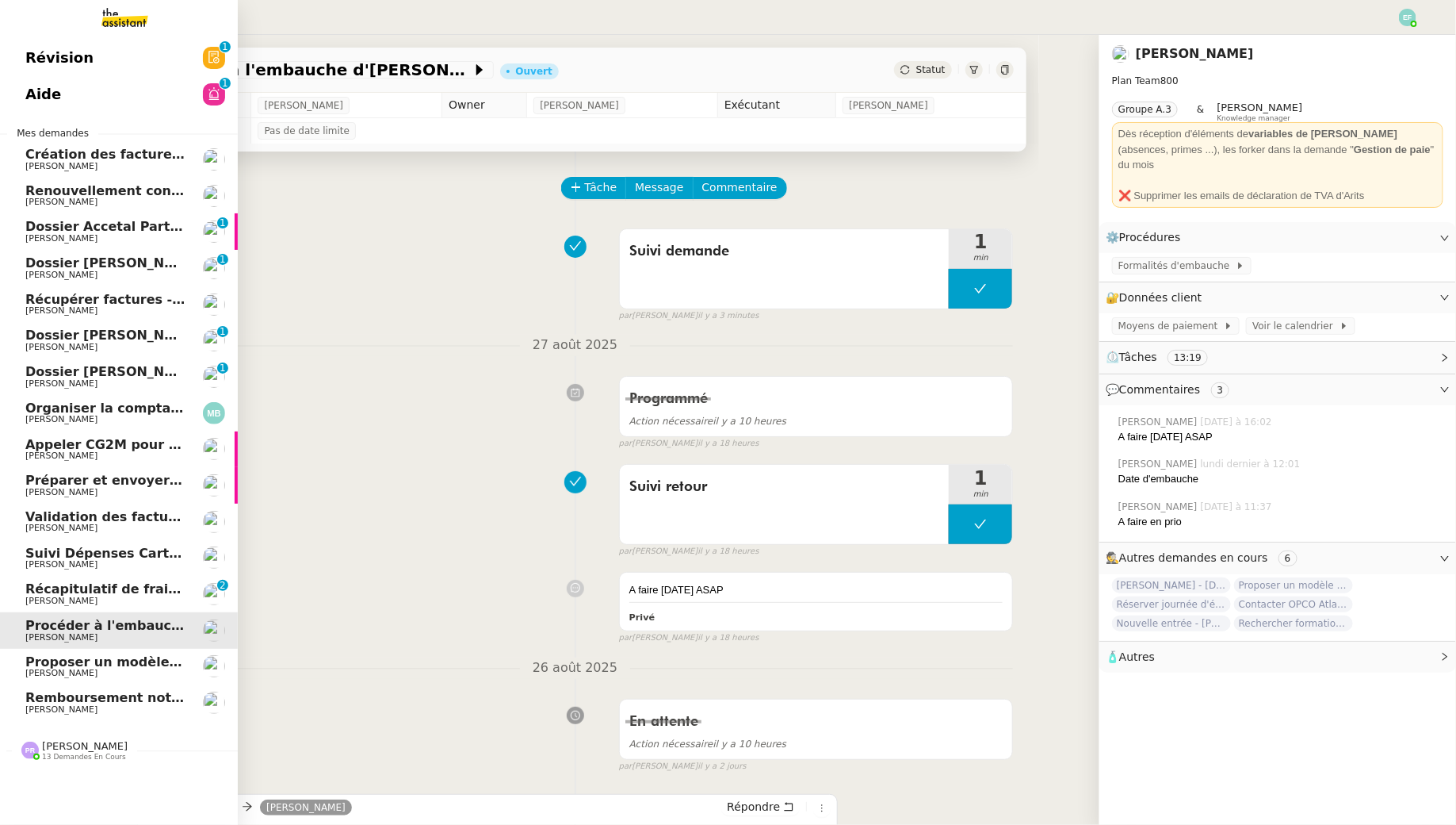
click at [27, 593] on span "Récapitulatif de frais de projet - août 2025" at bounding box center [178, 588] width 306 height 15
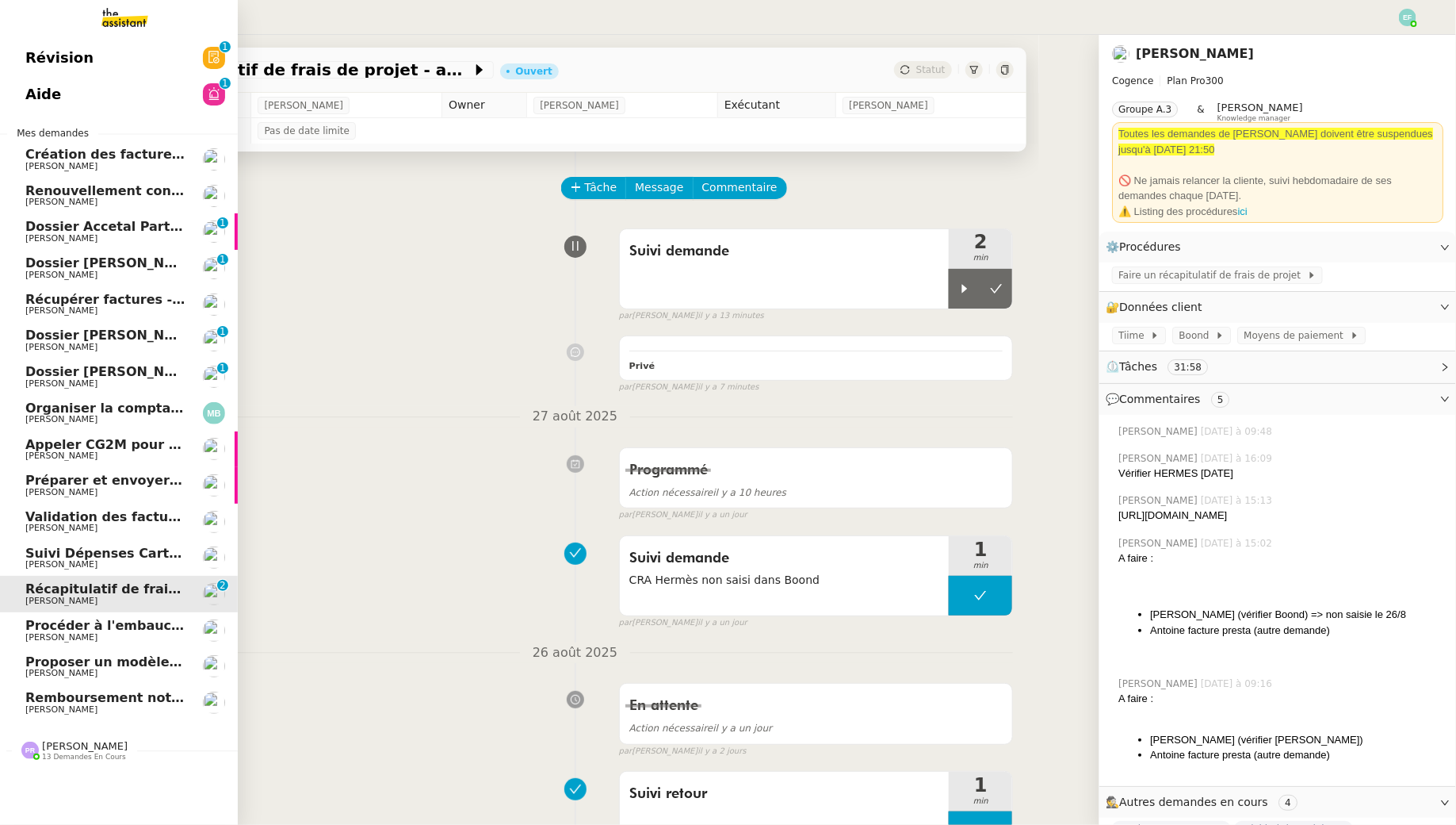
click at [106, 148] on span "Création des factures client - août 2025" at bounding box center [168, 154] width 285 height 15
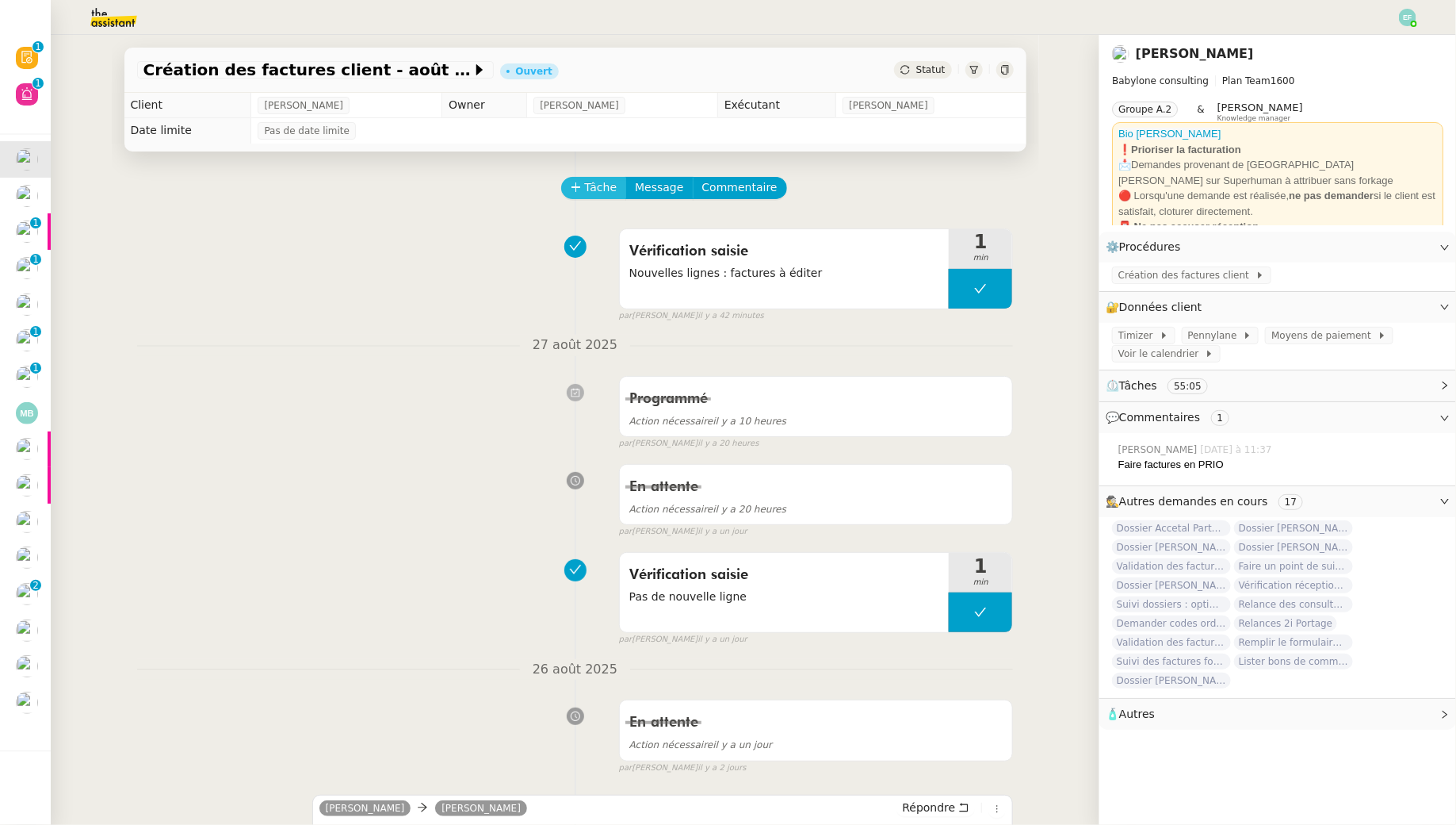
click at [586, 198] on button "Tâche" at bounding box center [594, 188] width 66 height 22
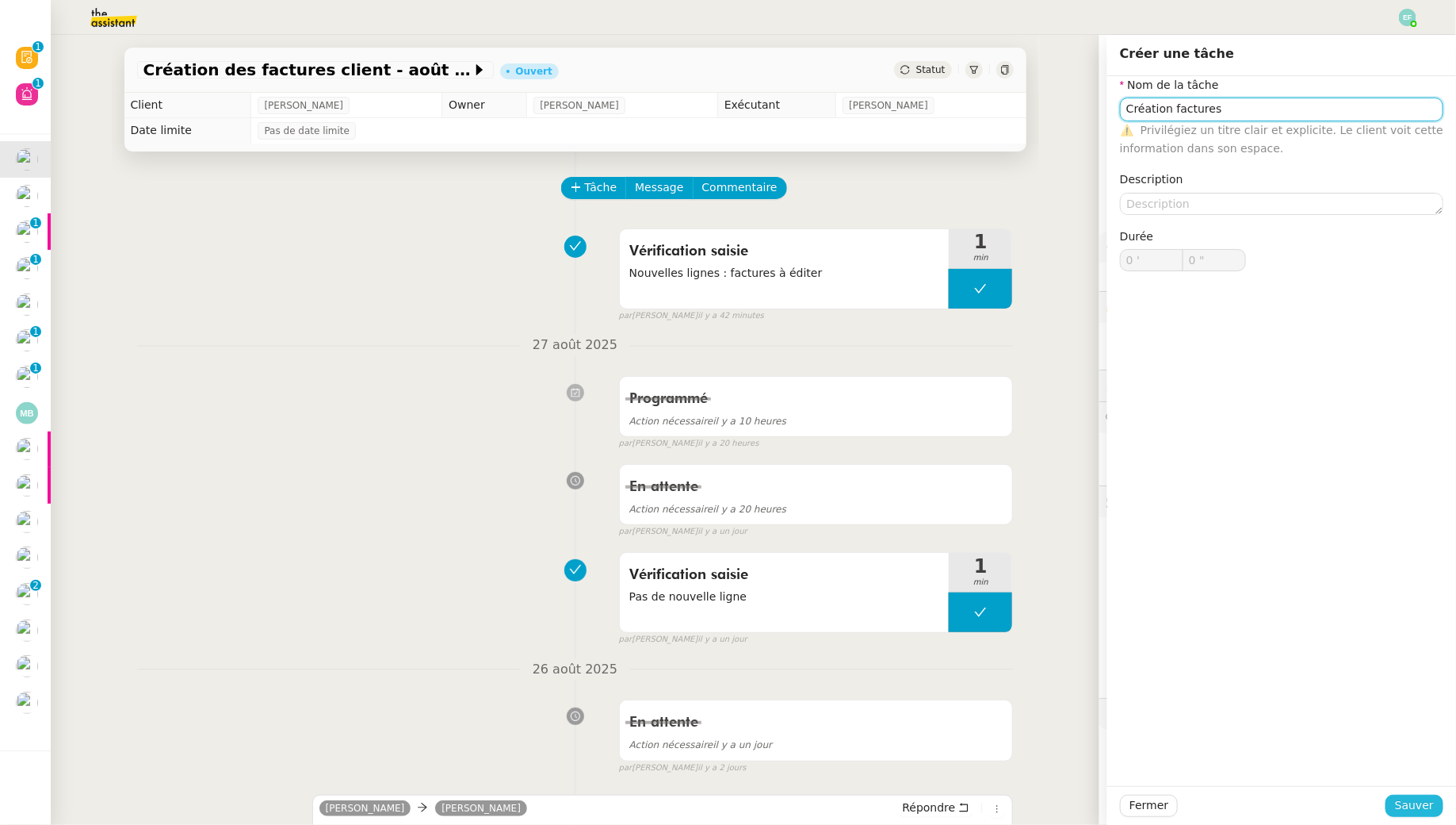
type input "Création factures"
click at [1416, 802] on span "Sauver" at bounding box center [1414, 805] width 39 height 18
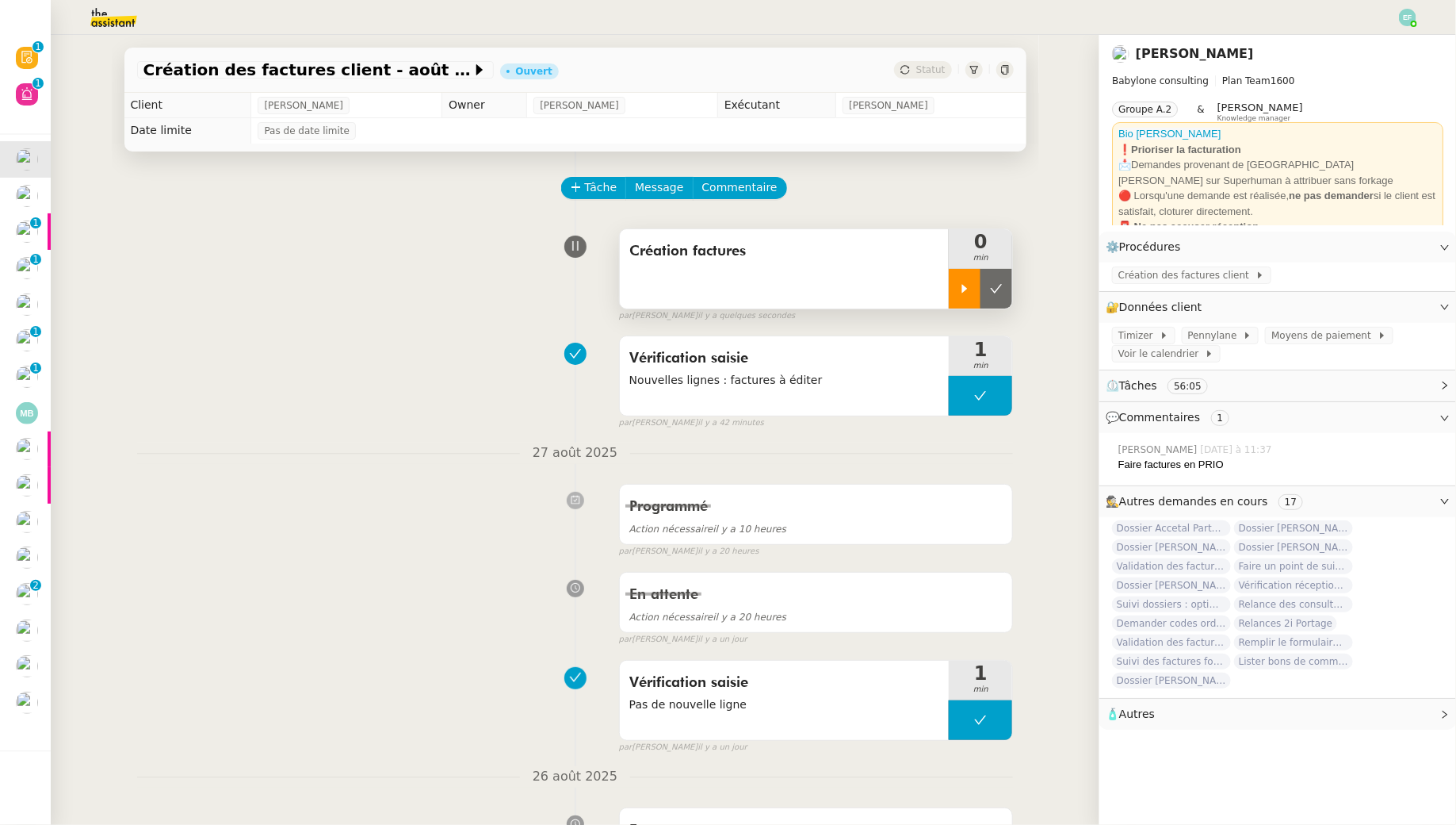
click at [959, 294] on icon at bounding box center [964, 289] width 13 height 13
click at [959, 294] on div at bounding box center [981, 289] width 64 height 40
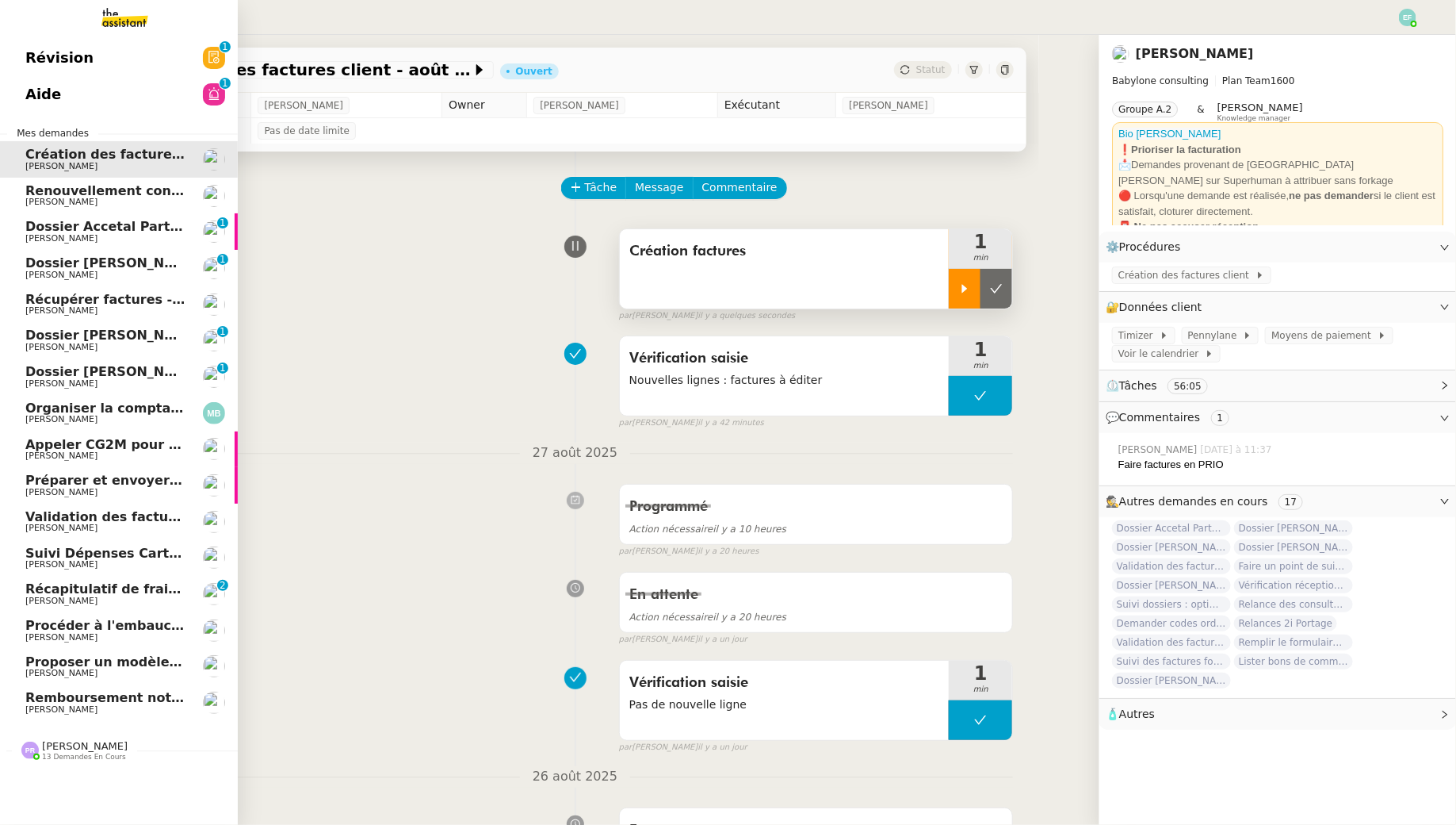
click at [34, 199] on span "[PERSON_NAME]" at bounding box center [62, 201] width 73 height 10
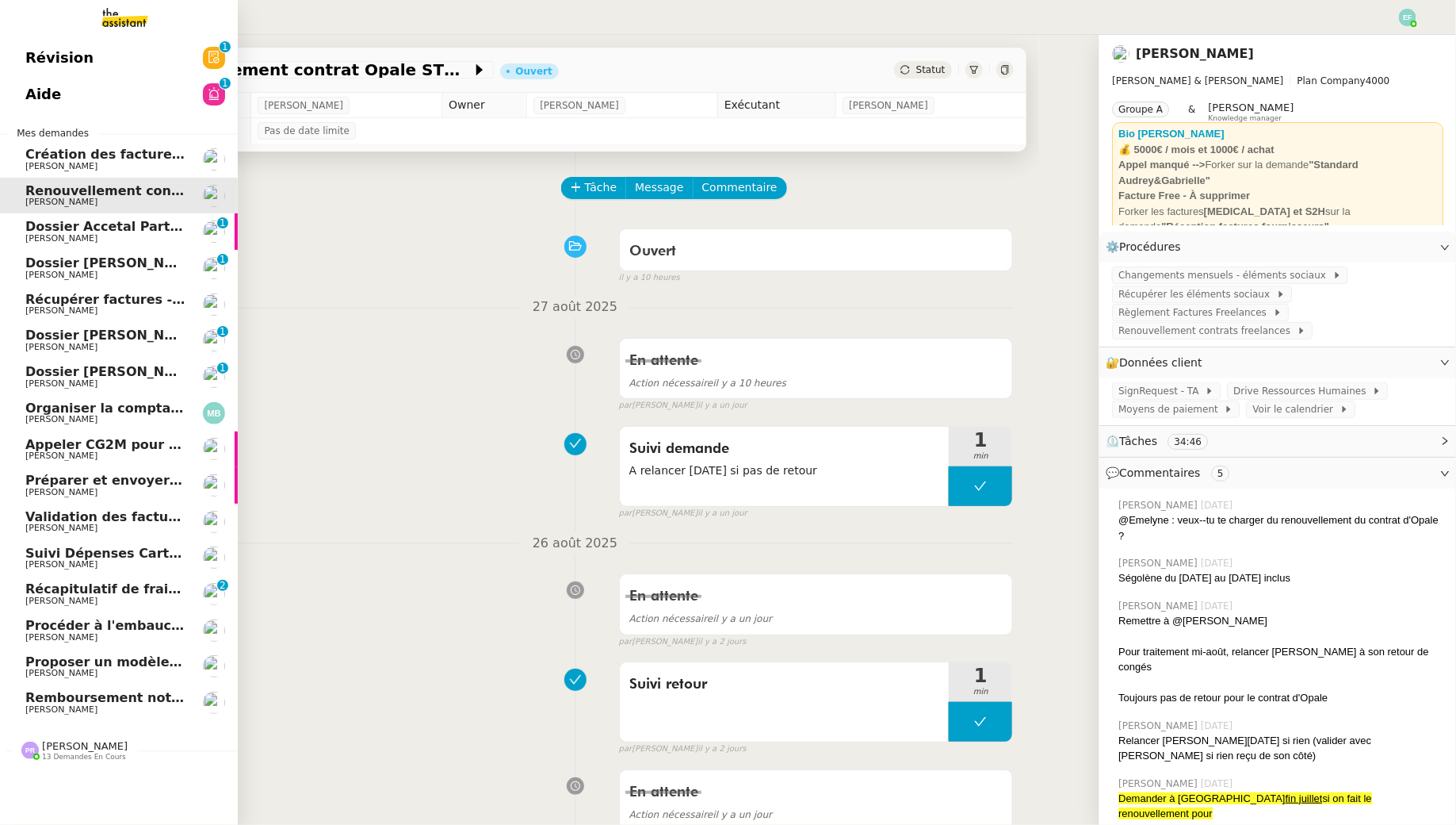
click at [30, 235] on span "[PERSON_NAME]" at bounding box center [62, 238] width 73 height 10
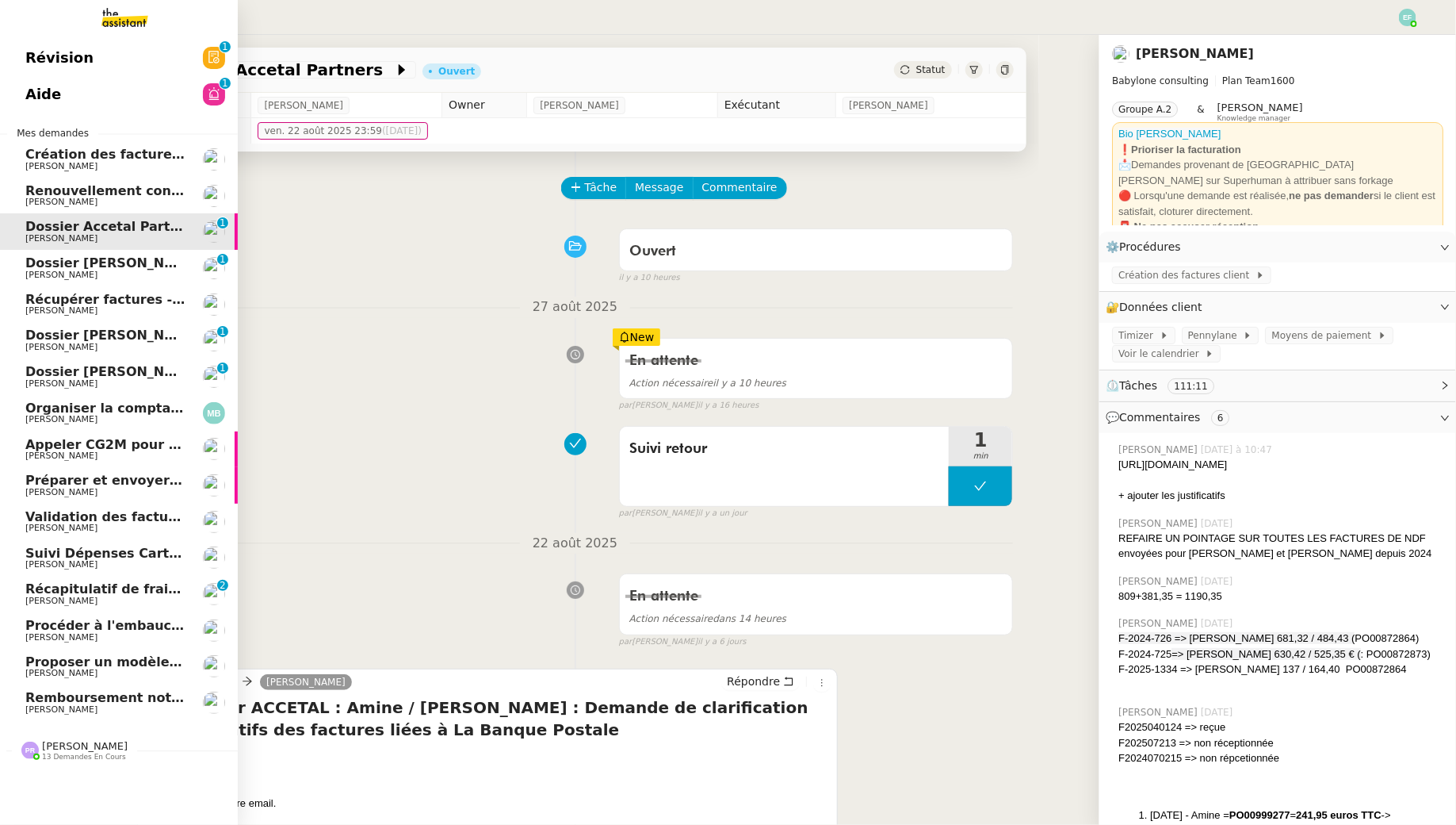
click at [33, 272] on span "[PERSON_NAME]" at bounding box center [62, 274] width 73 height 10
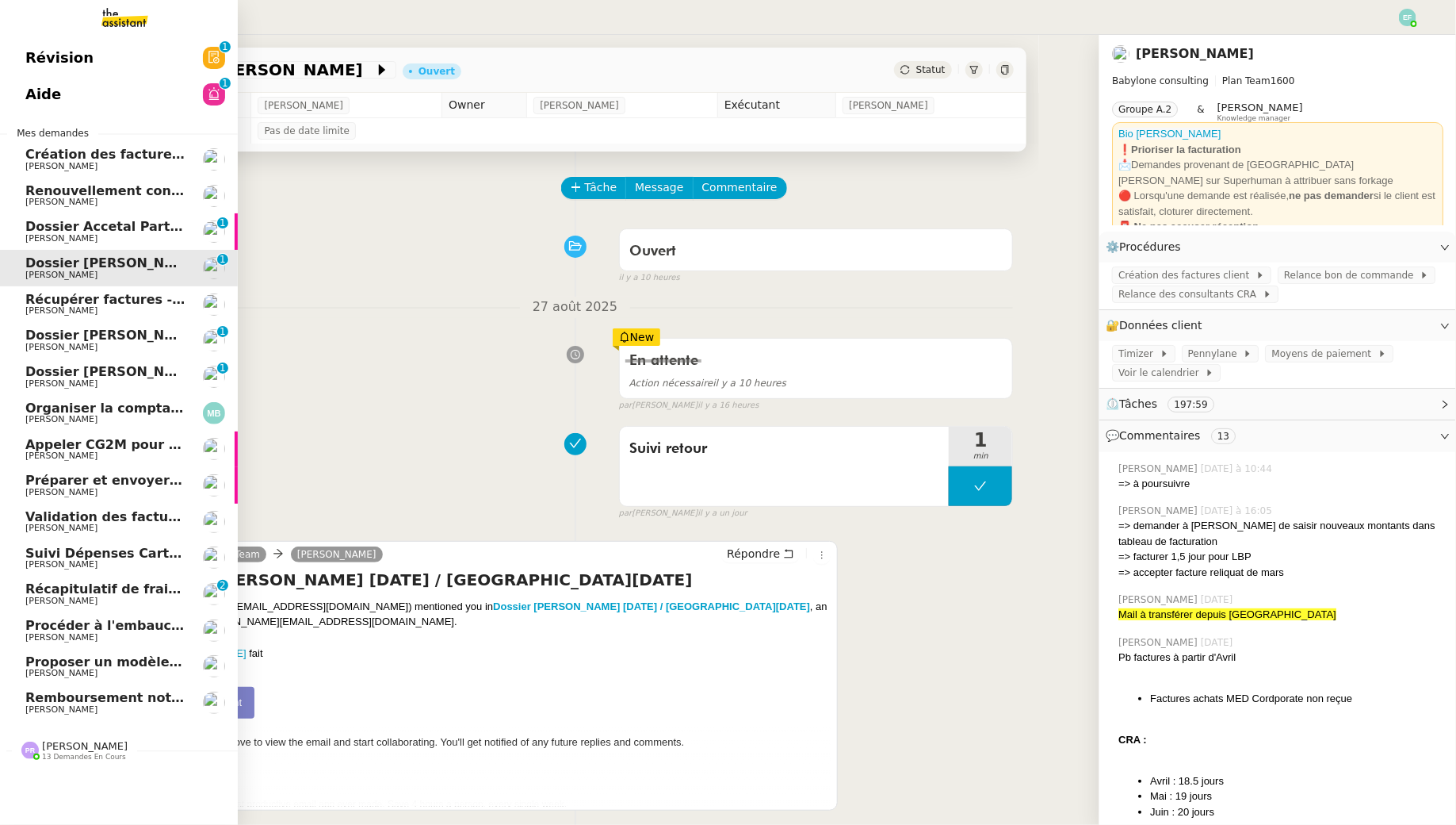
click at [89, 296] on span "Récupérer factures - [DATE]" at bounding box center [125, 300] width 200 height 15
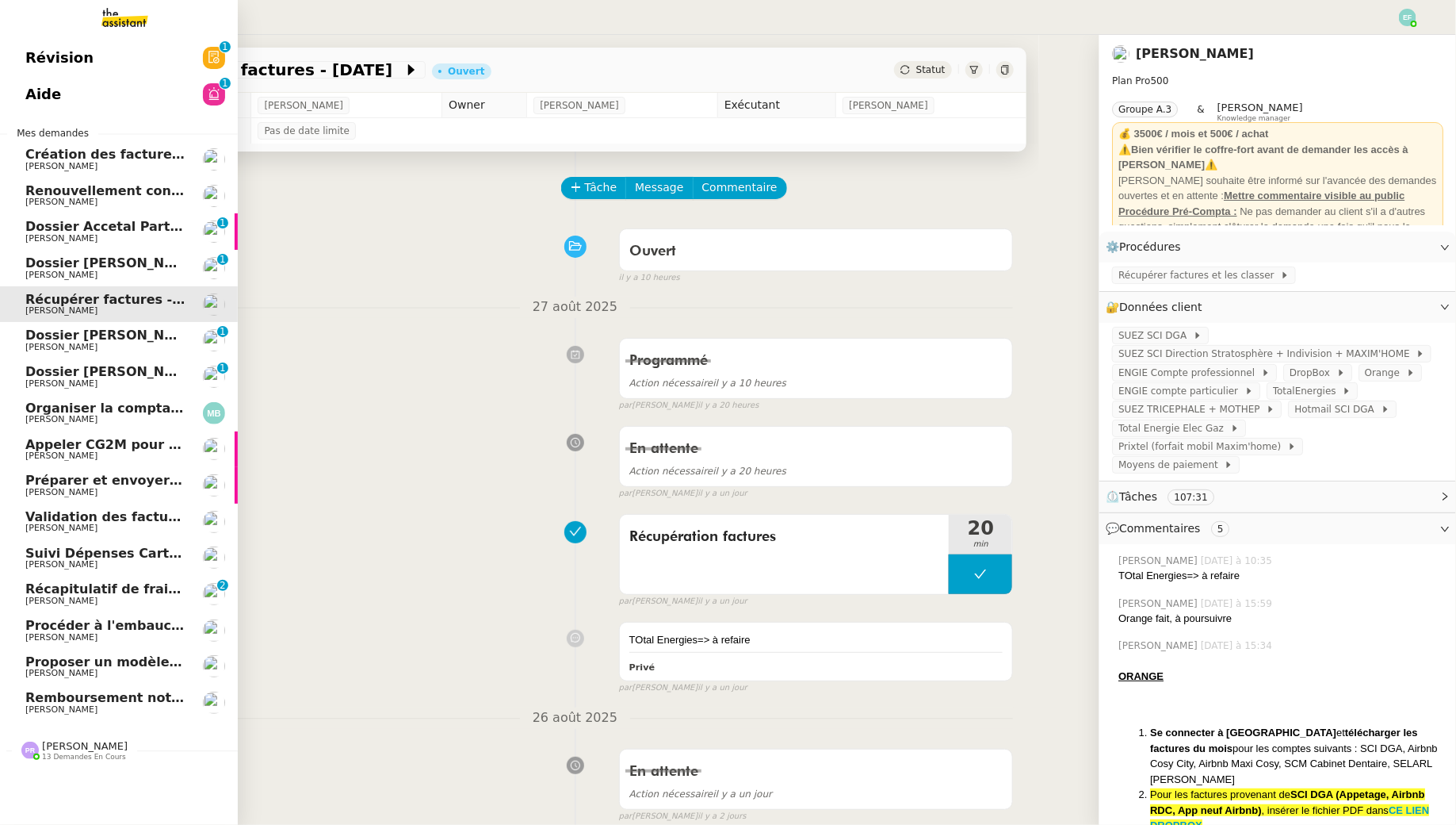
click at [37, 352] on link "Dossier Oumouratou Anna Florent Seiler 0 1 2 3 4 5 6 7 8 9" at bounding box center [119, 340] width 238 height 36
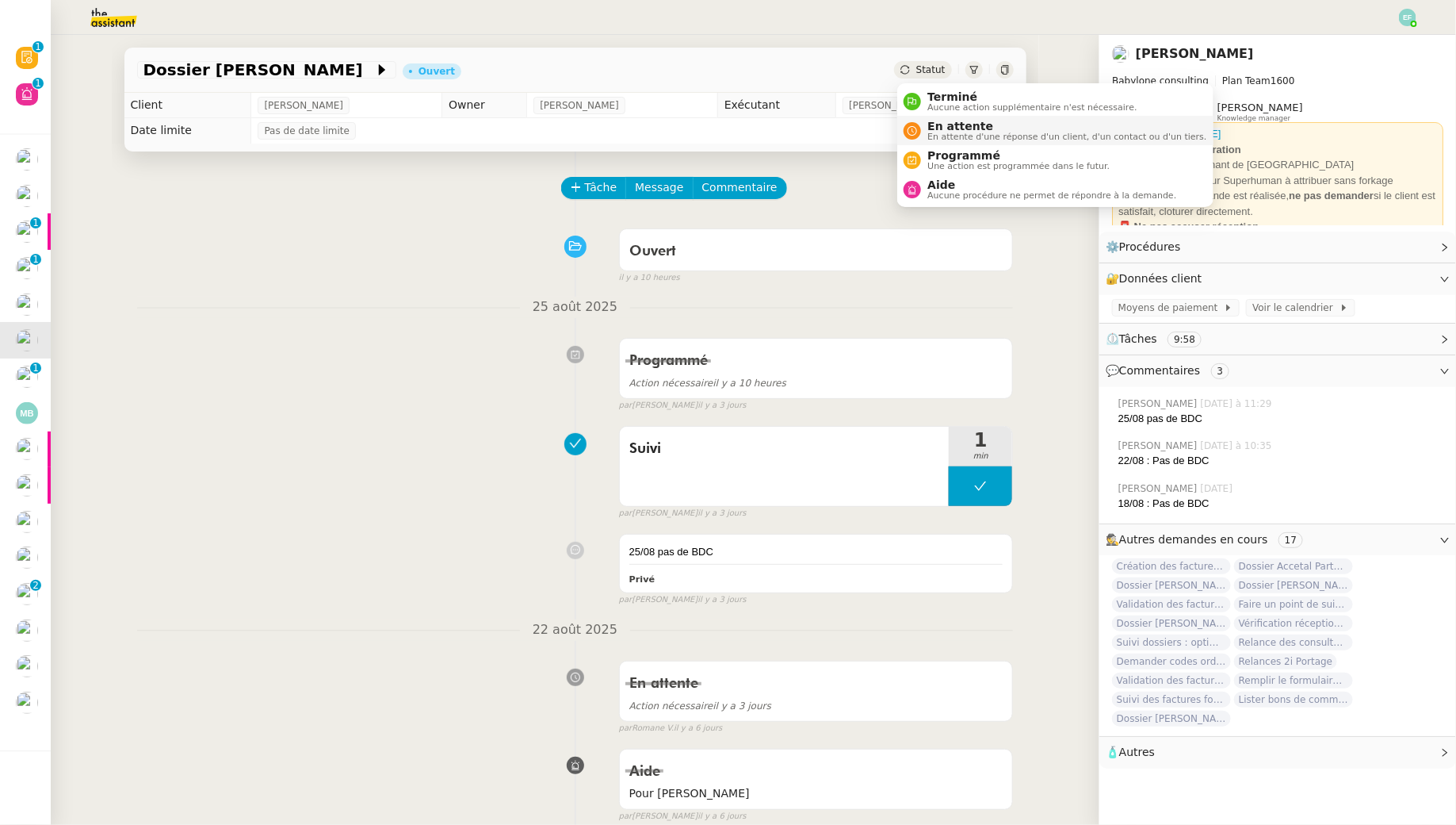
click at [937, 128] on span "En attente" at bounding box center [1067, 126] width 279 height 13
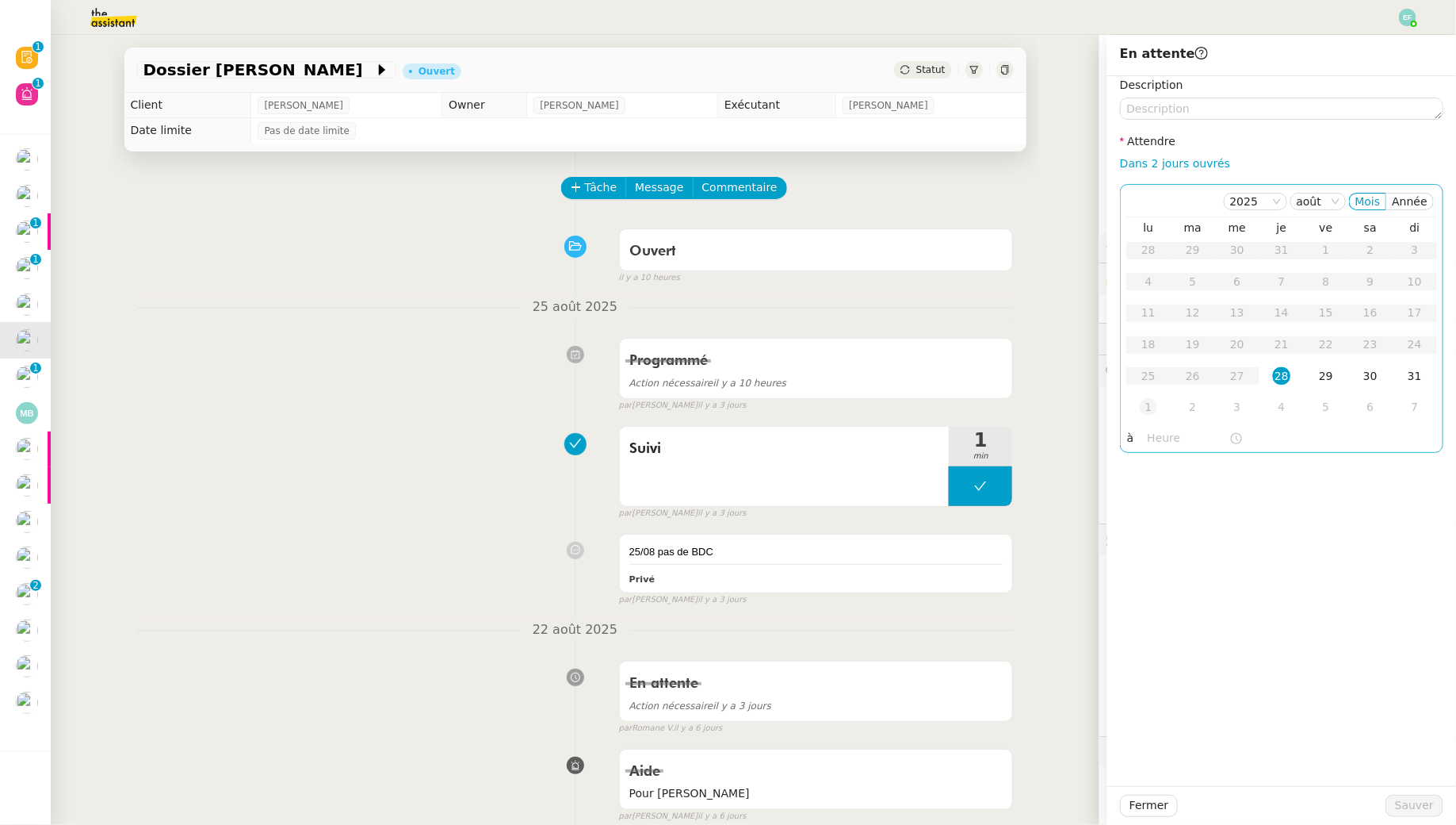
click at [1154, 417] on td "1" at bounding box center [1148, 408] width 44 height 32
click at [1403, 811] on span "Sauver" at bounding box center [1414, 805] width 39 height 18
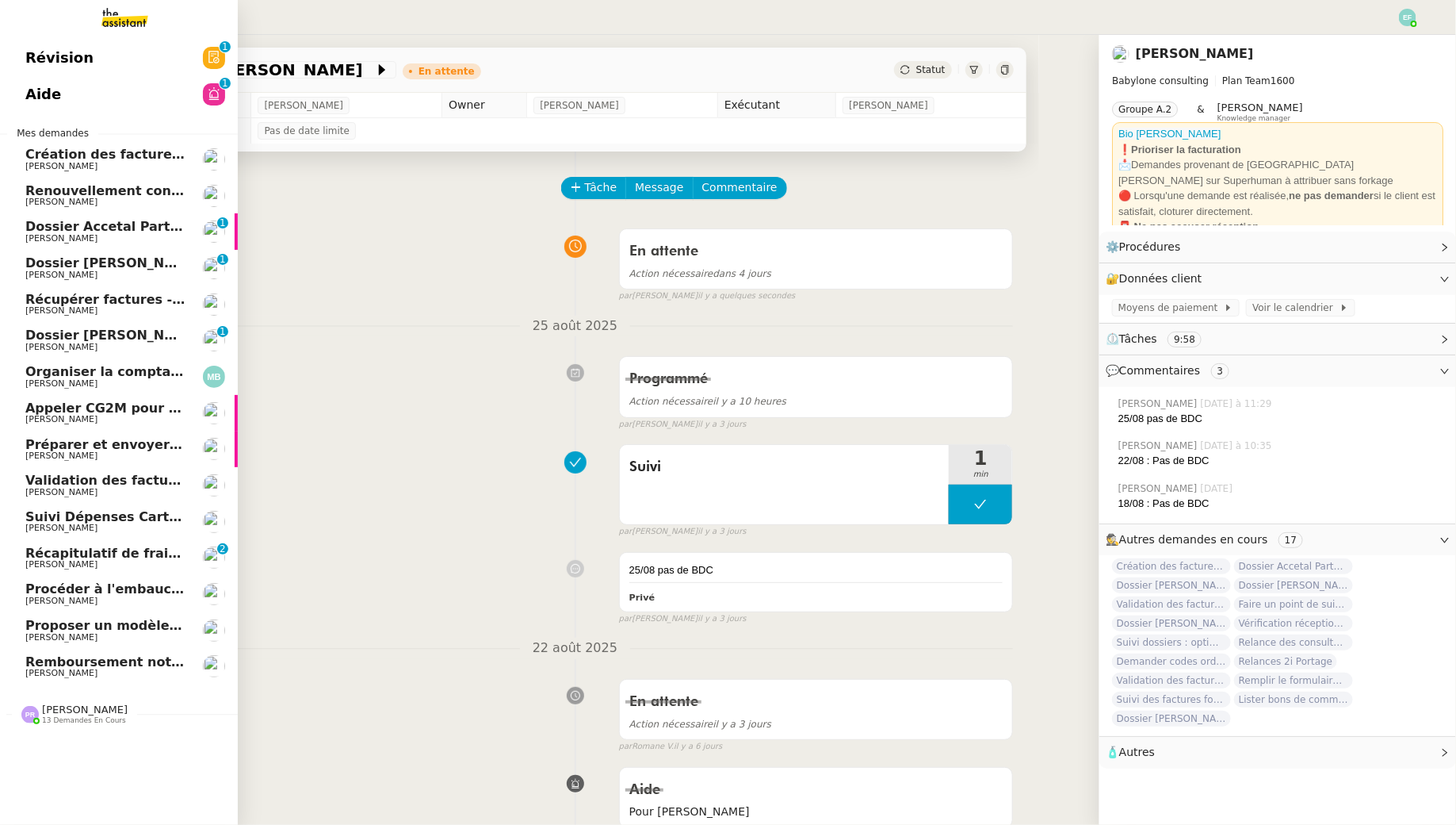
click at [115, 372] on span "Organiser la comptabilité NURI 2025" at bounding box center [156, 371] width 261 height 15
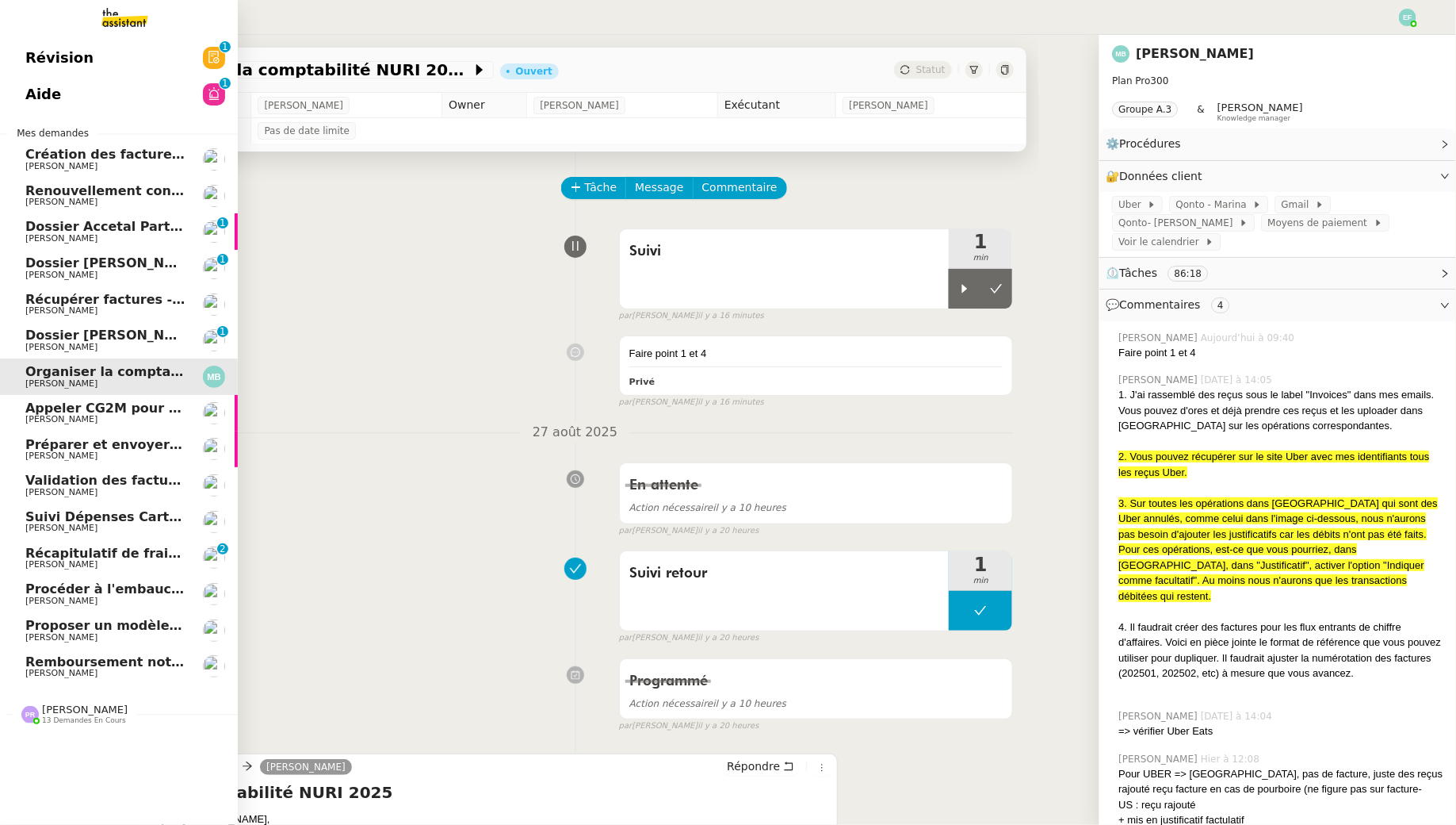
click at [68, 426] on link "Appeler CG2M pour suivi de signification Arthur MATHAUT" at bounding box center [119, 413] width 238 height 36
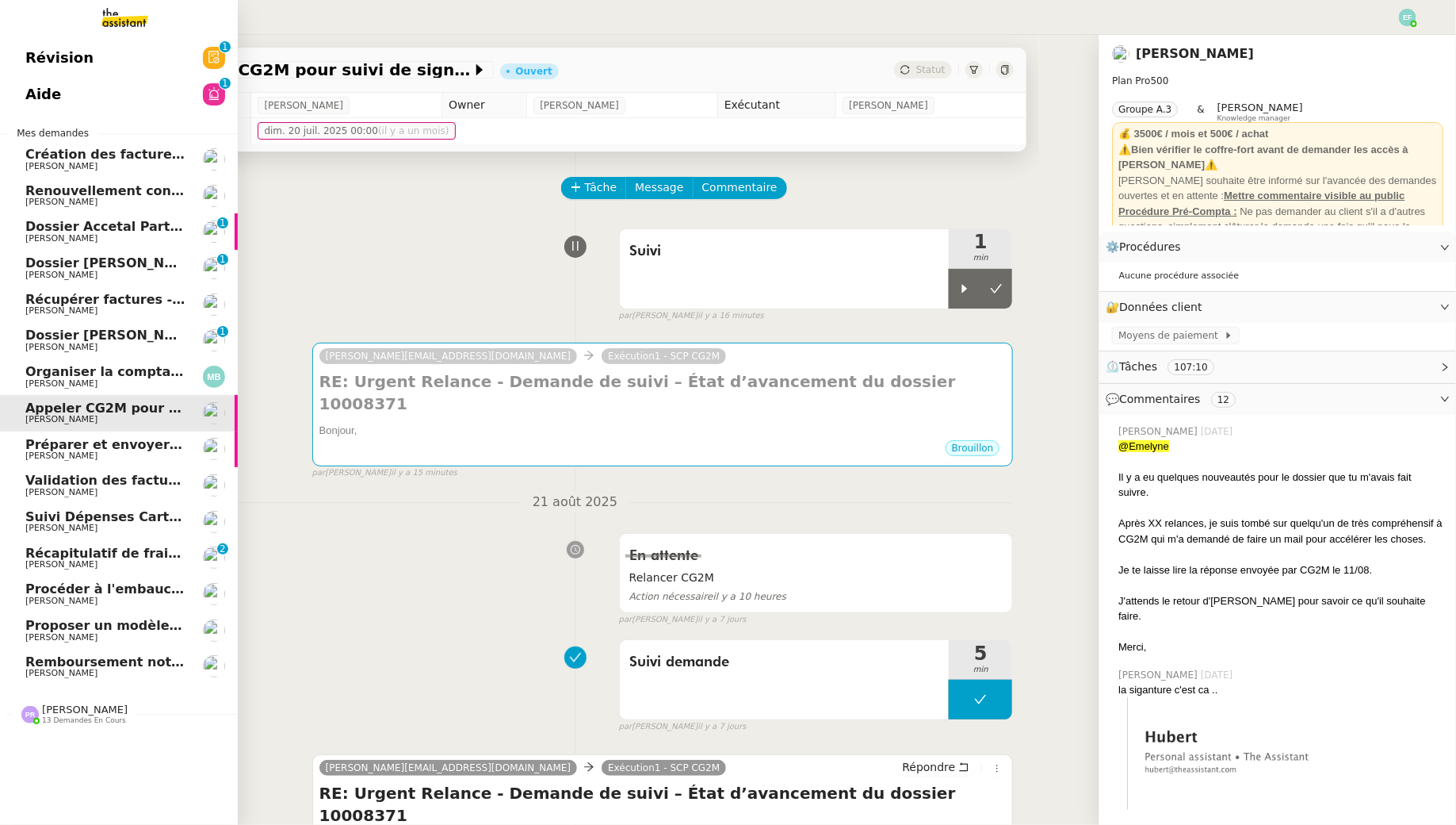
click at [88, 452] on span "[PERSON_NAME]" at bounding box center [105, 456] width 161 height 9
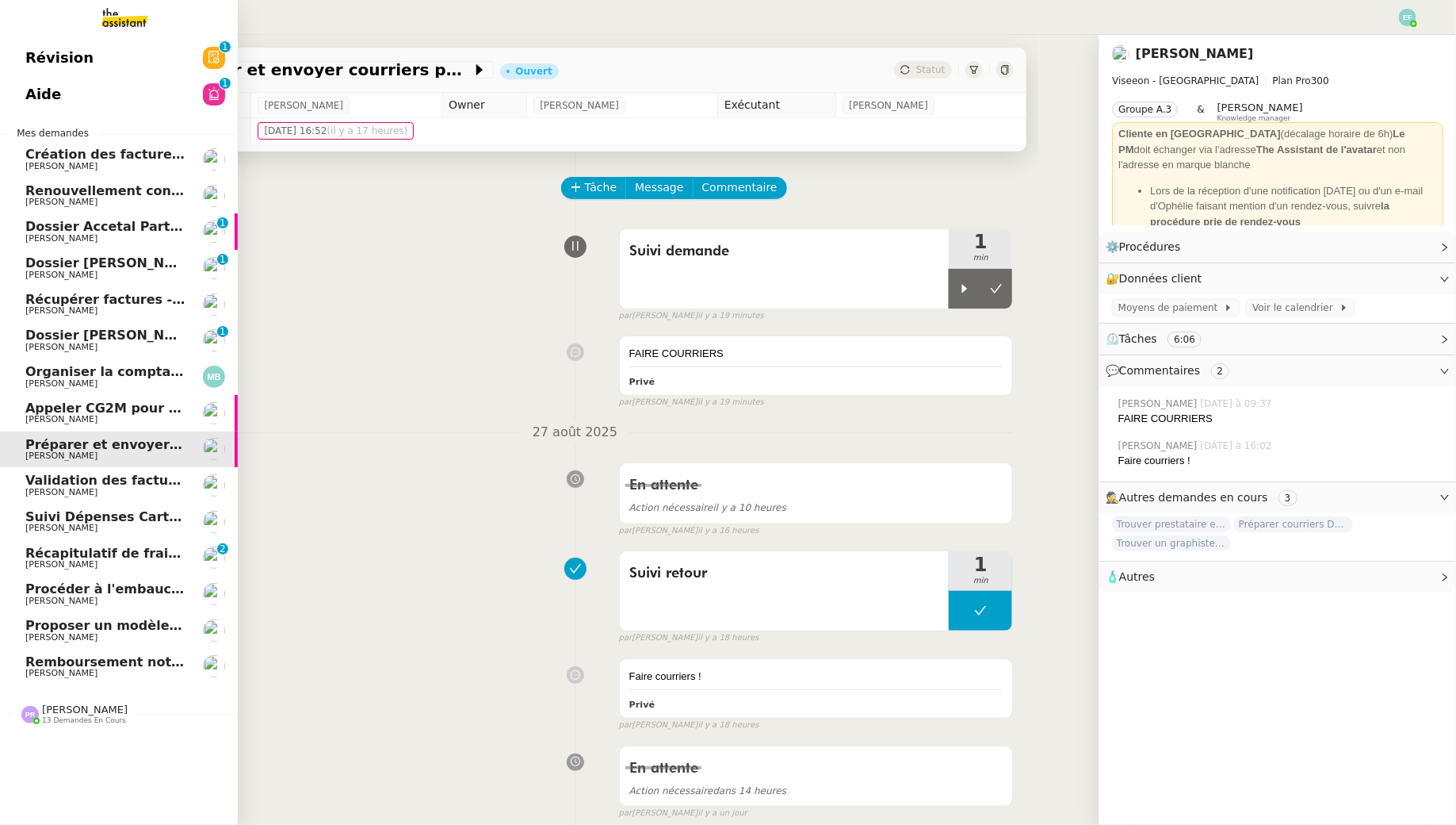
click at [57, 488] on span "[PERSON_NAME]" at bounding box center [62, 492] width 73 height 10
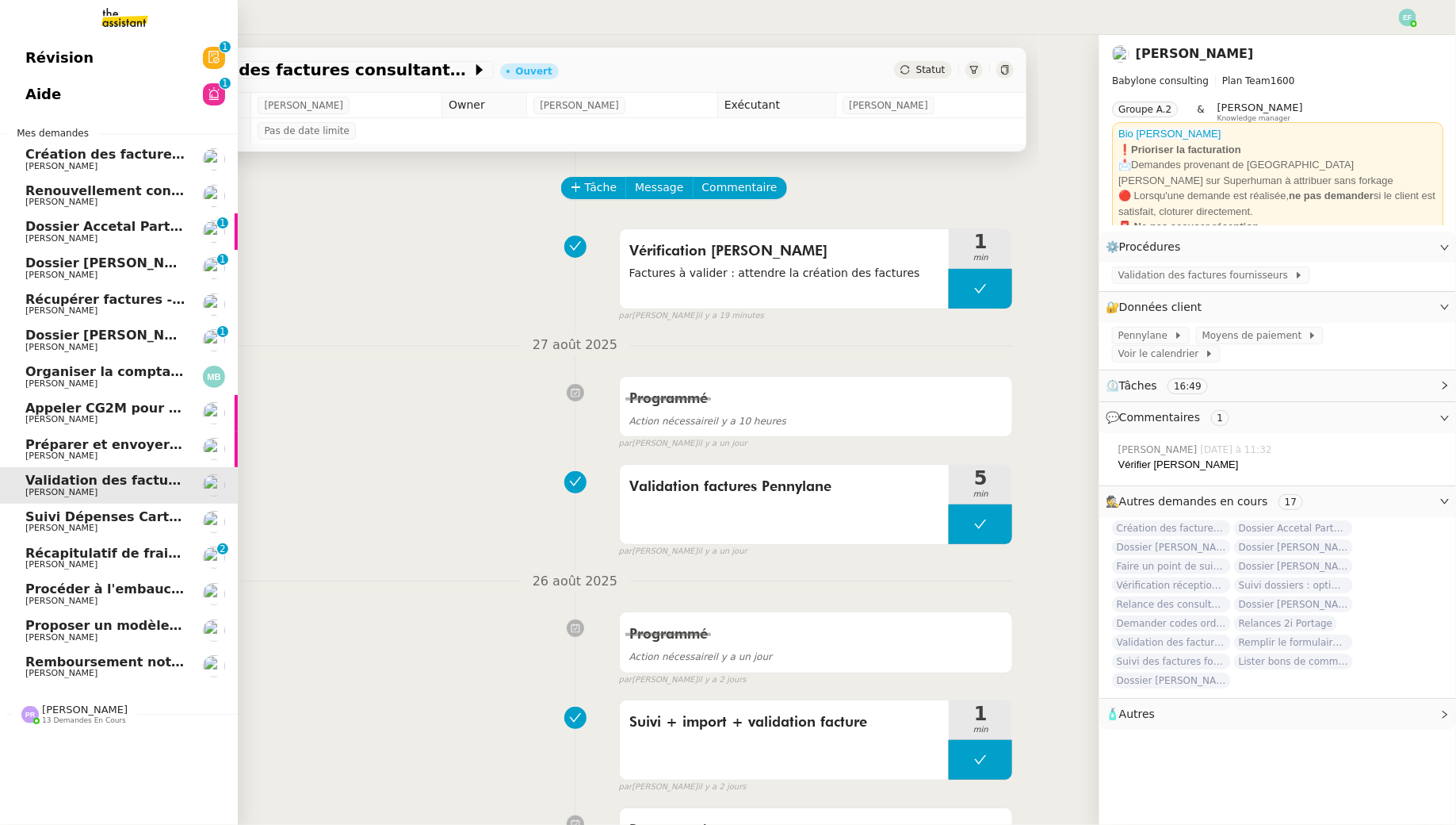
click at [76, 661] on span "Remboursement notes de frais - août 2025" at bounding box center [179, 662] width 307 height 15
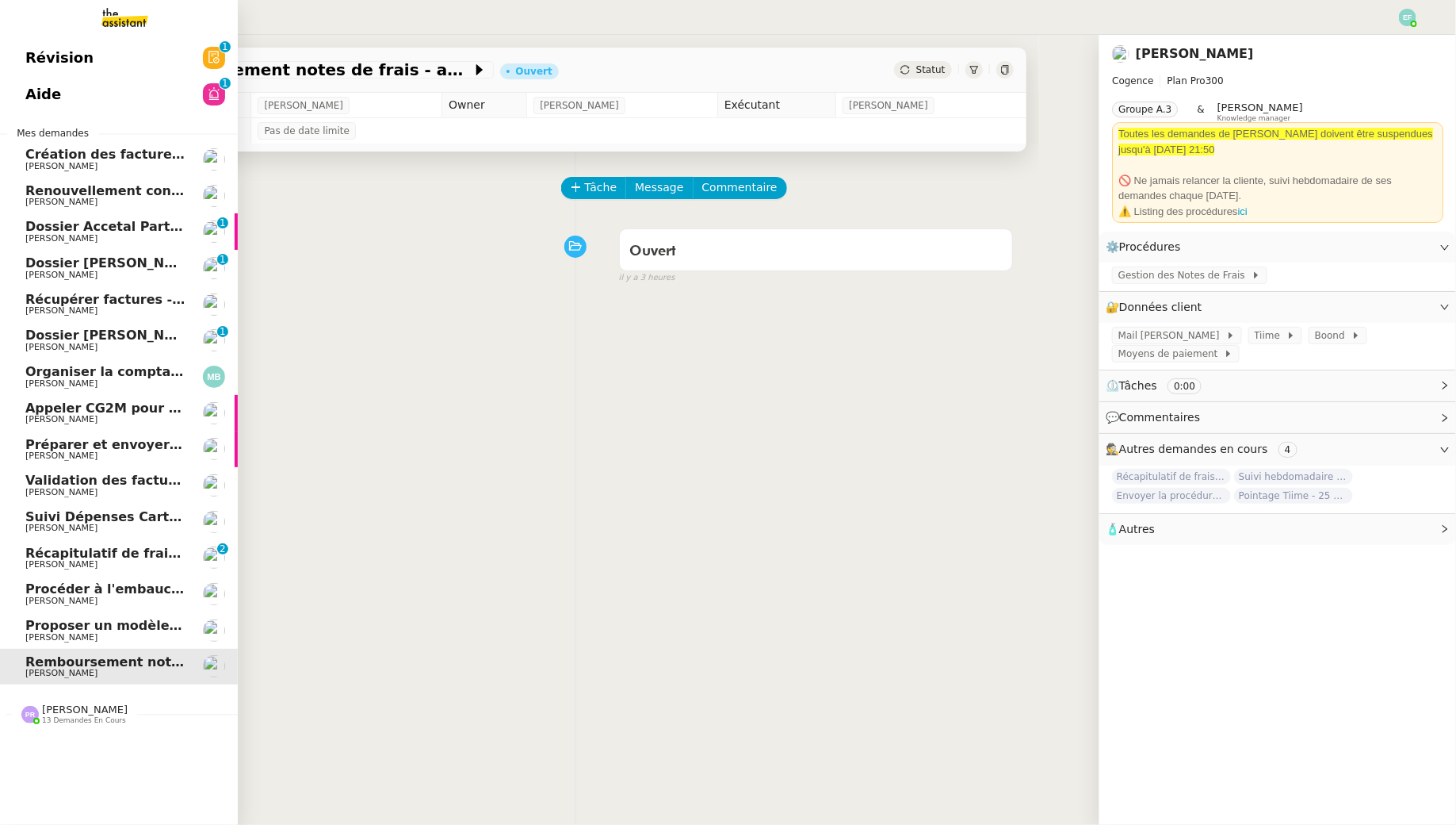
click at [34, 633] on span "[PERSON_NAME]" at bounding box center [62, 636] width 73 height 10
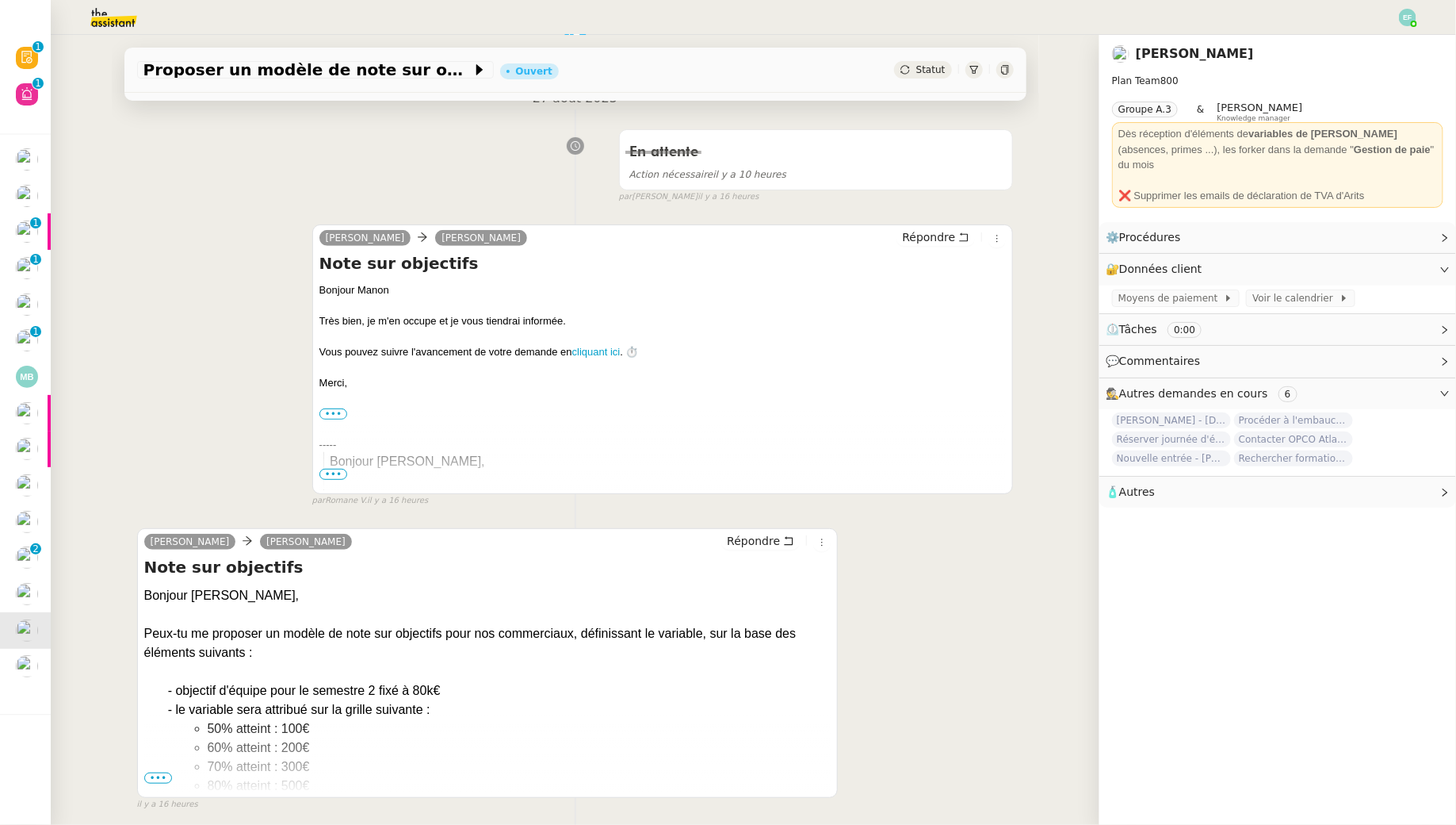
scroll to position [211, 0]
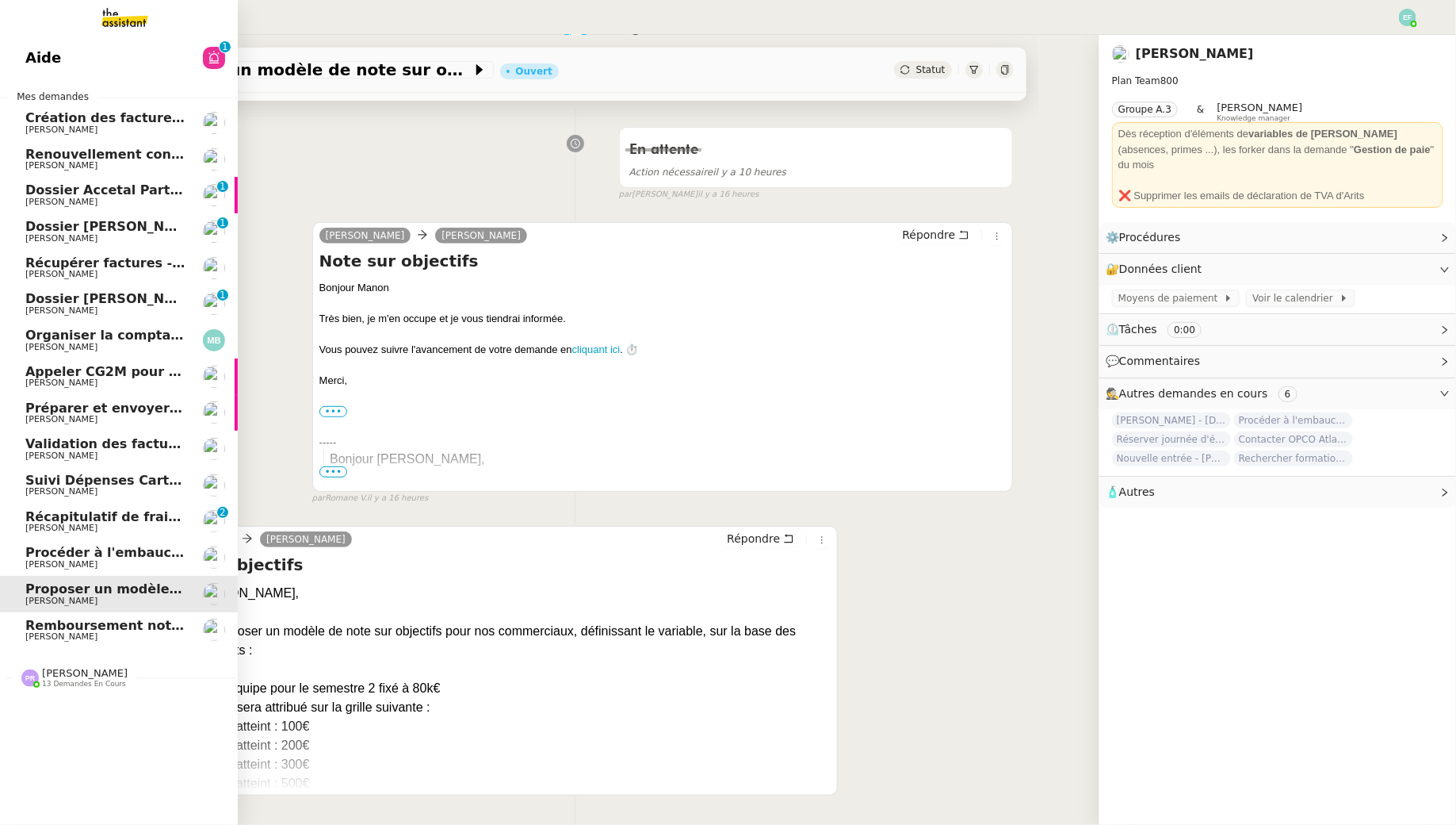
click at [69, 677] on span "[PERSON_NAME]" at bounding box center [84, 673] width 85 height 12
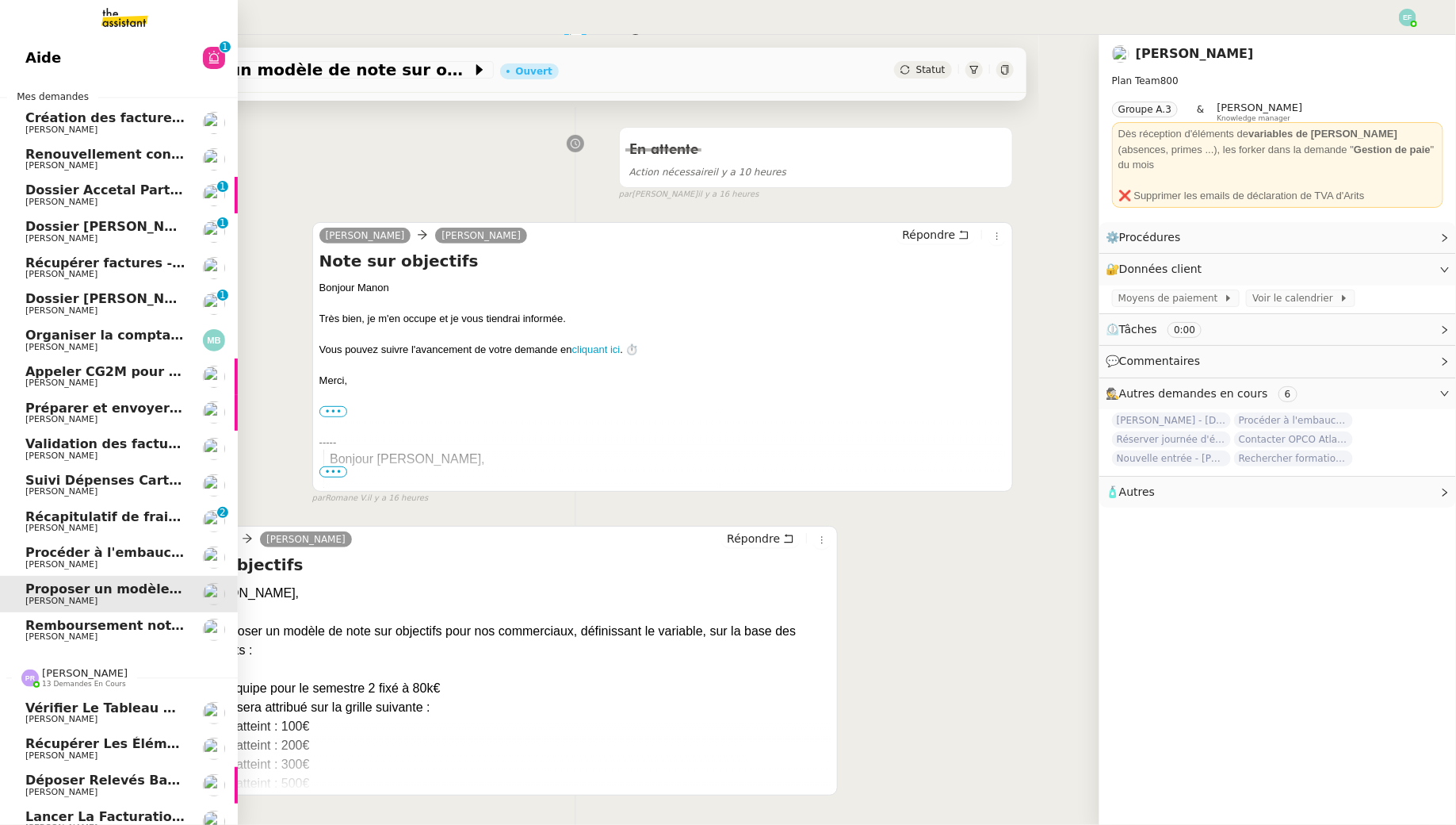
scroll to position [341, 0]
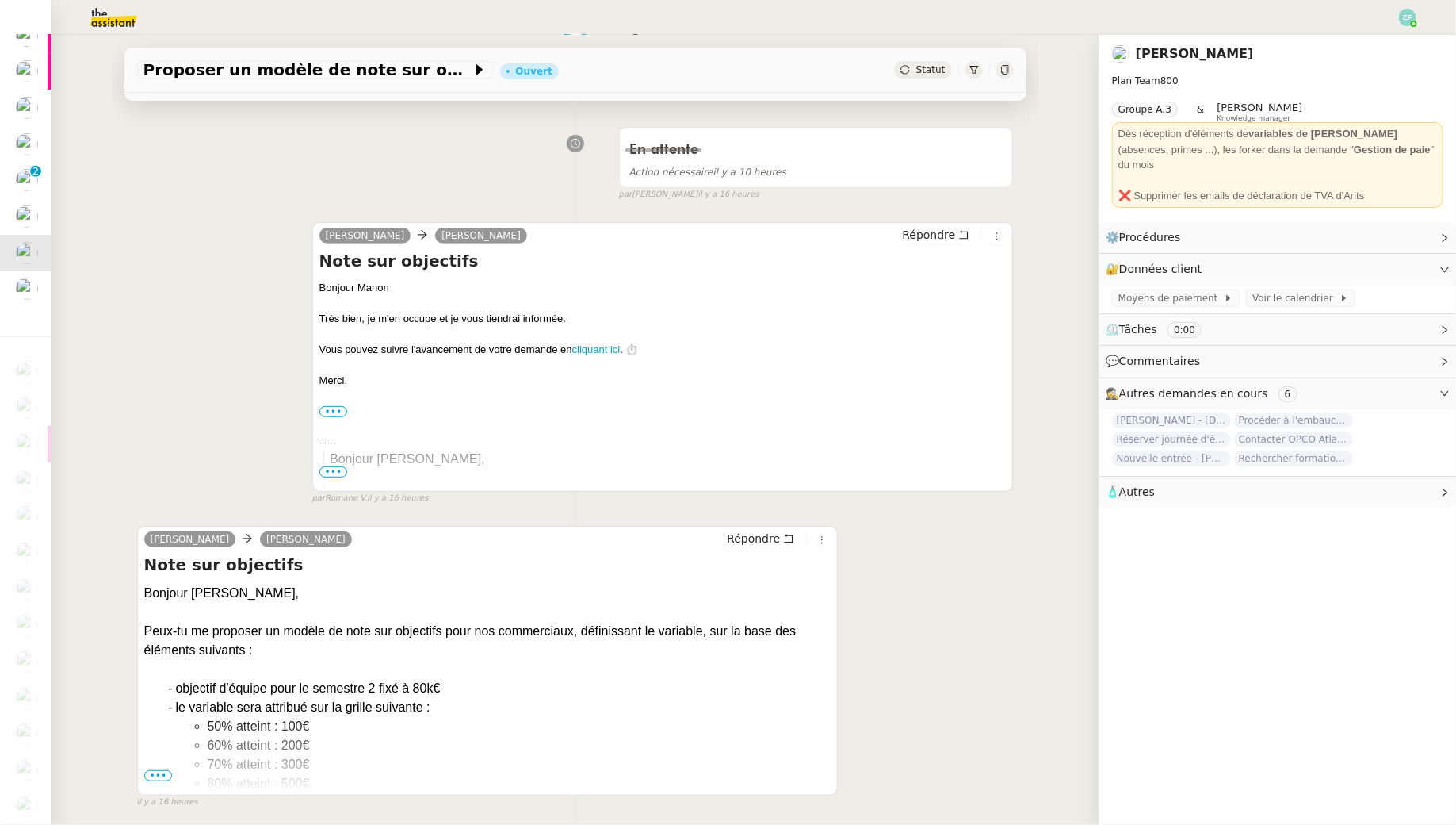
click at [907, 561] on div "Manon Loustau Sam Répondre Note sur objectifs Bonjour Sam, Peux-tu me proposer …" at bounding box center [575, 661] width 876 height 298
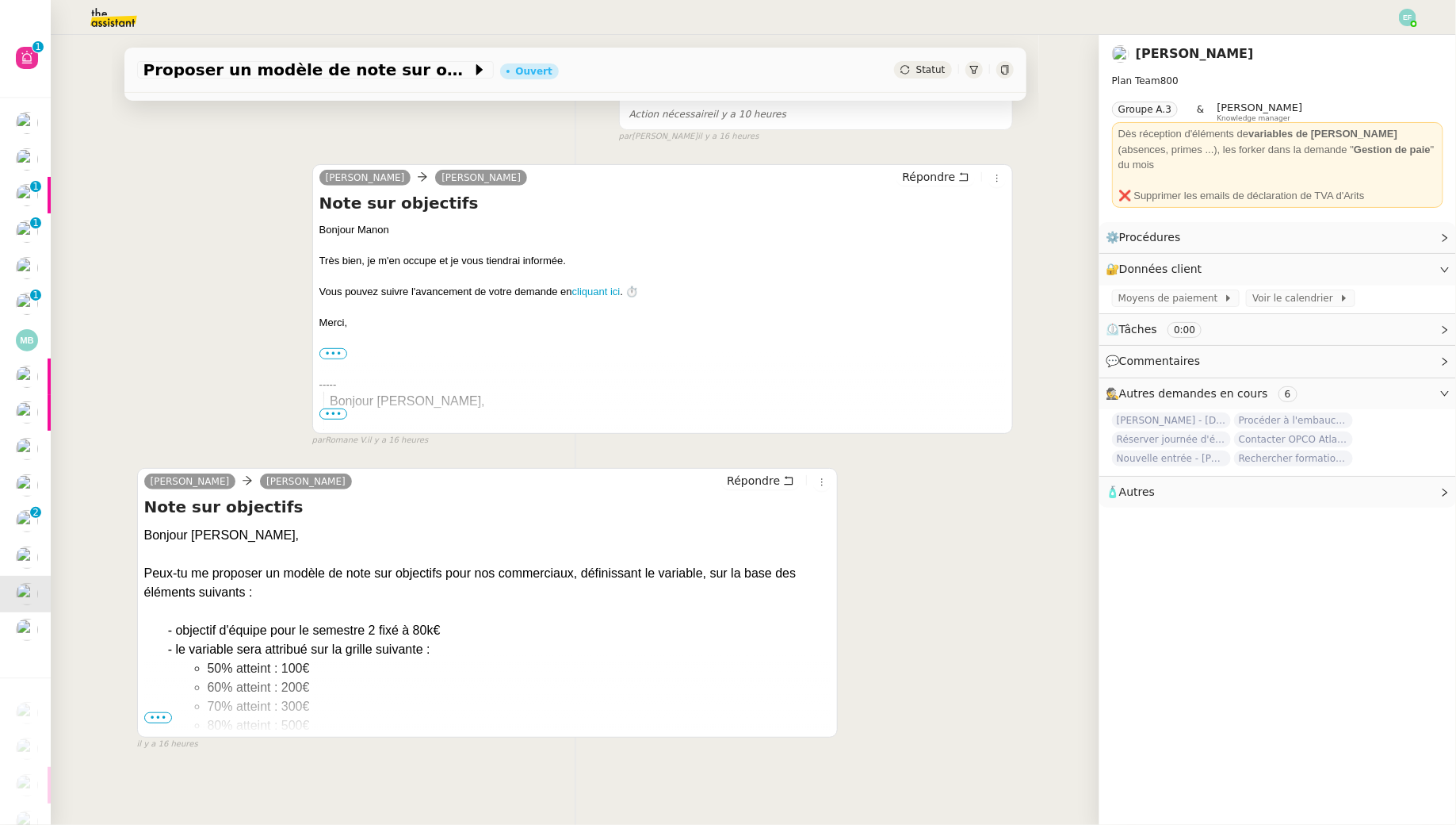
scroll to position [0, 0]
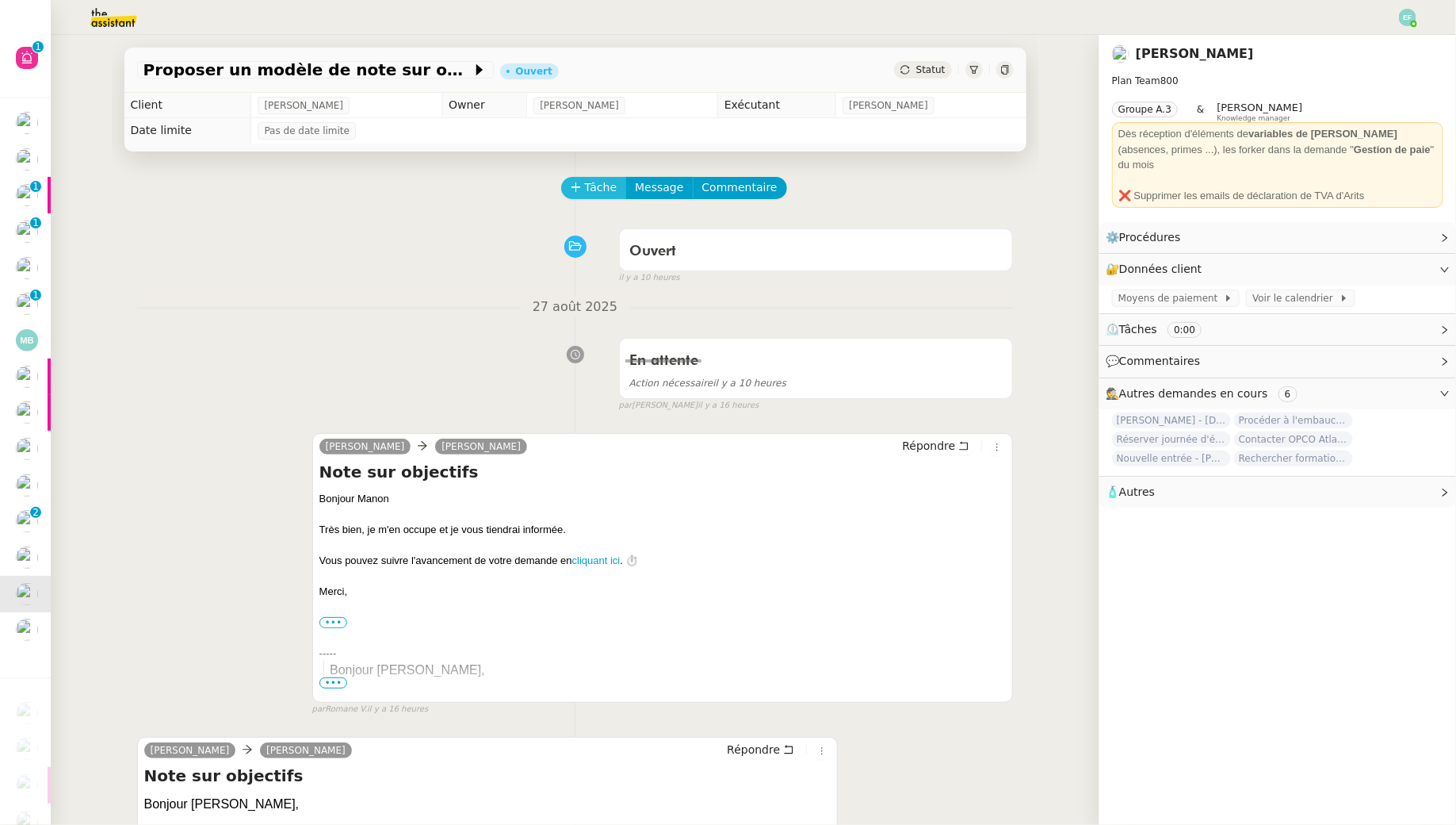
click at [598, 189] on span "Tâche" at bounding box center [601, 188] width 33 height 18
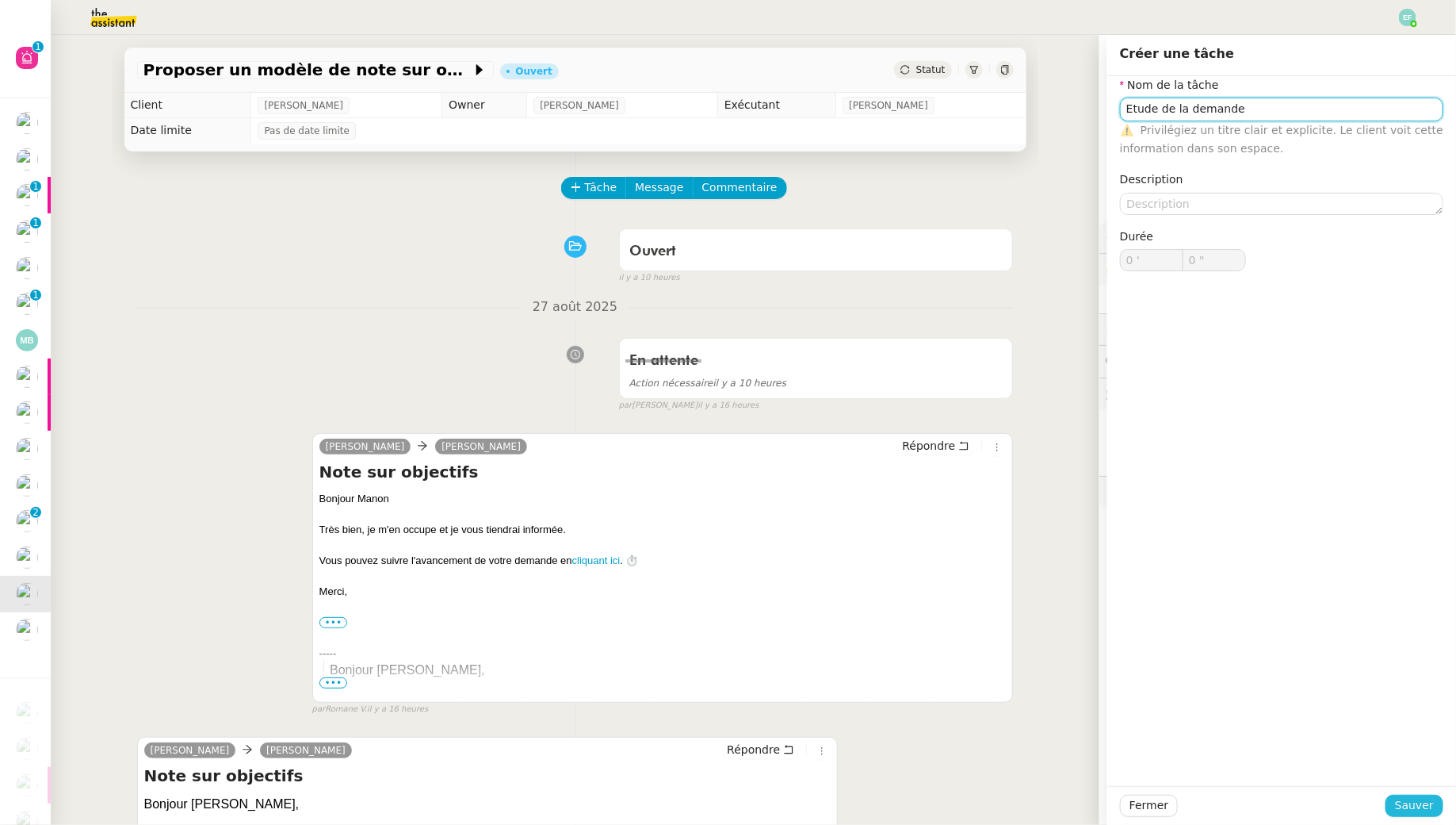
type input "Etude de la demande"
click at [1413, 798] on span "Sauver" at bounding box center [1414, 805] width 39 height 18
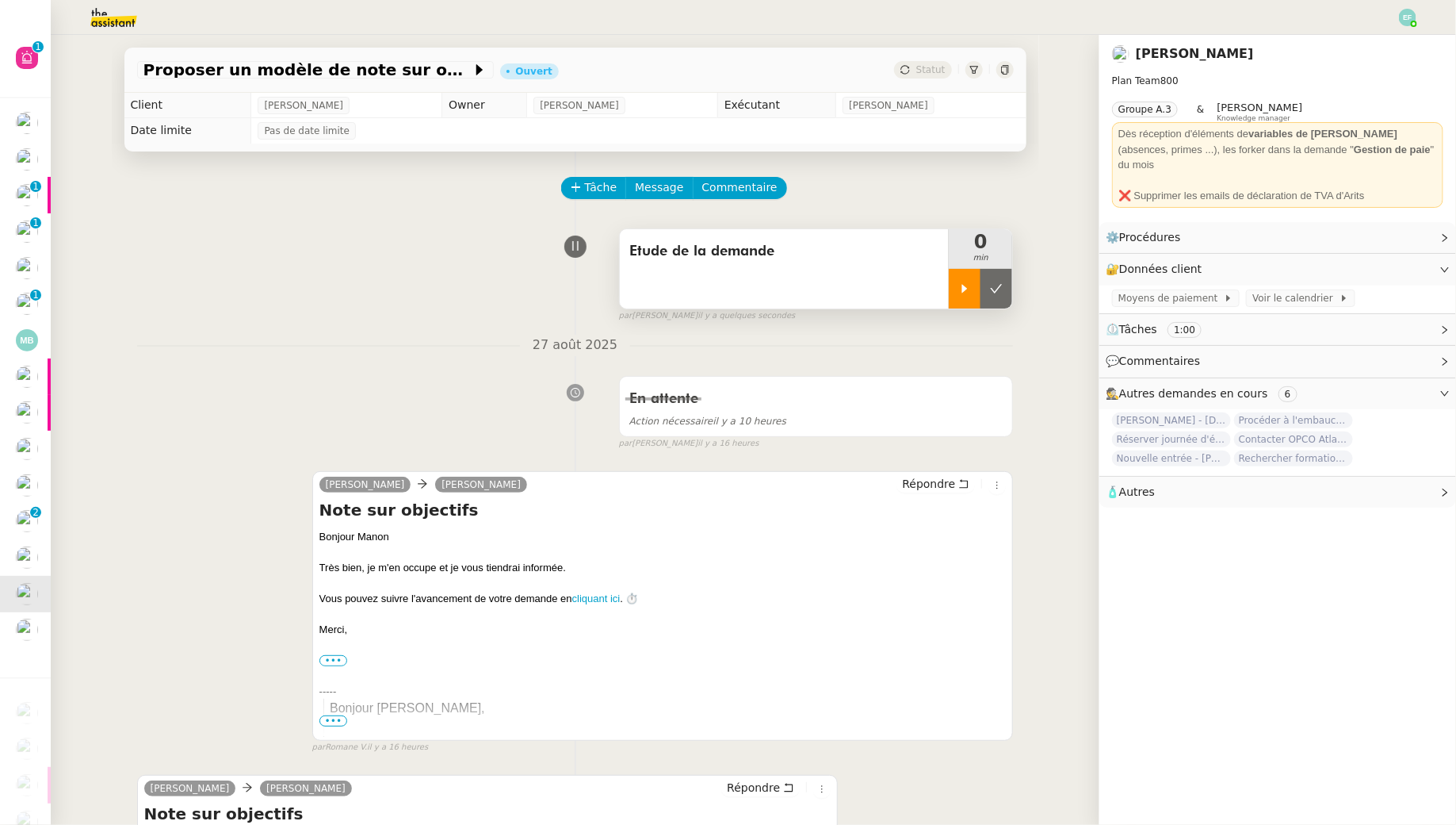
click at [971, 287] on icon at bounding box center [964, 289] width 13 height 13
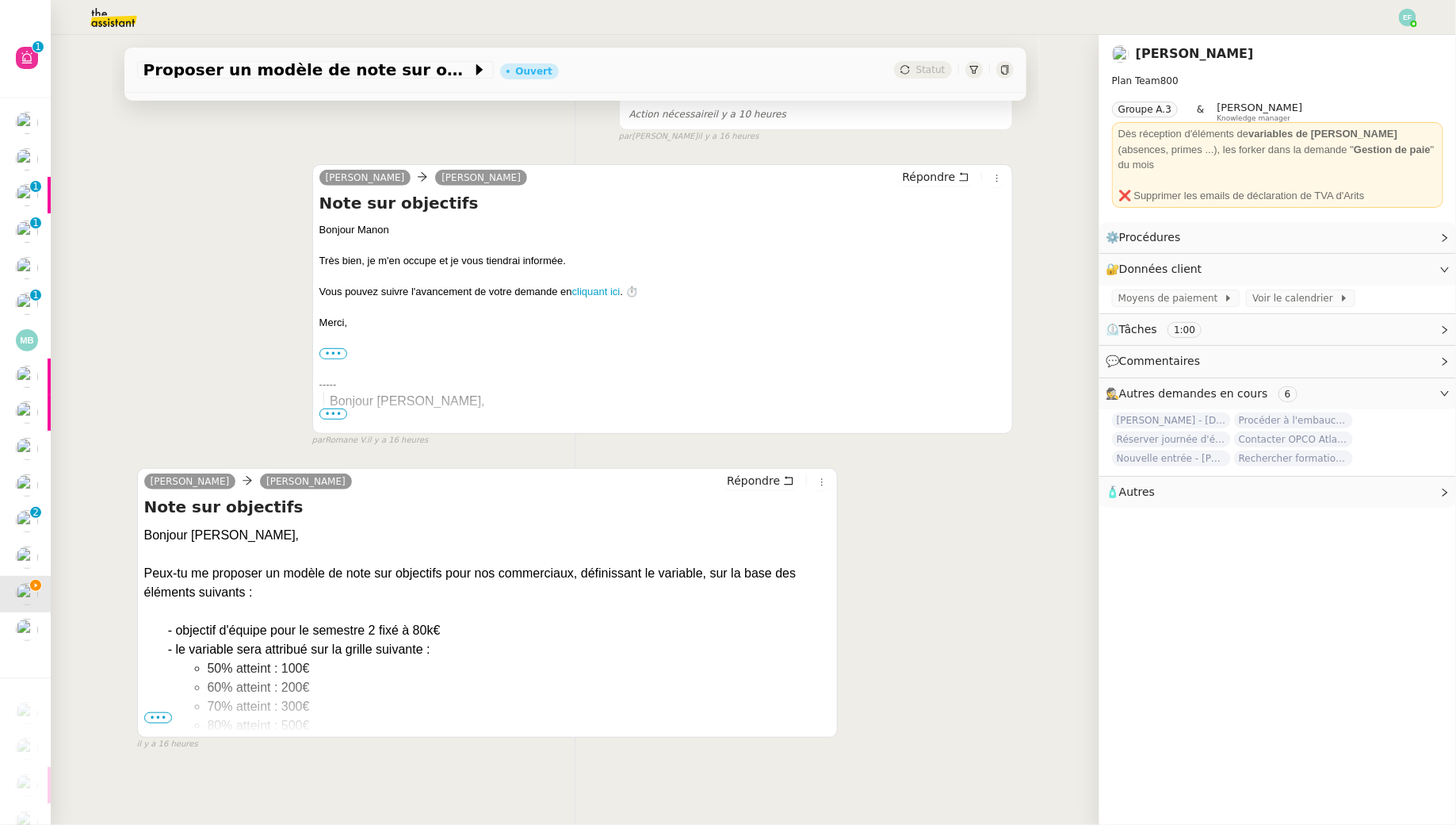
click at [154, 720] on span "•••" at bounding box center [158, 718] width 28 height 11
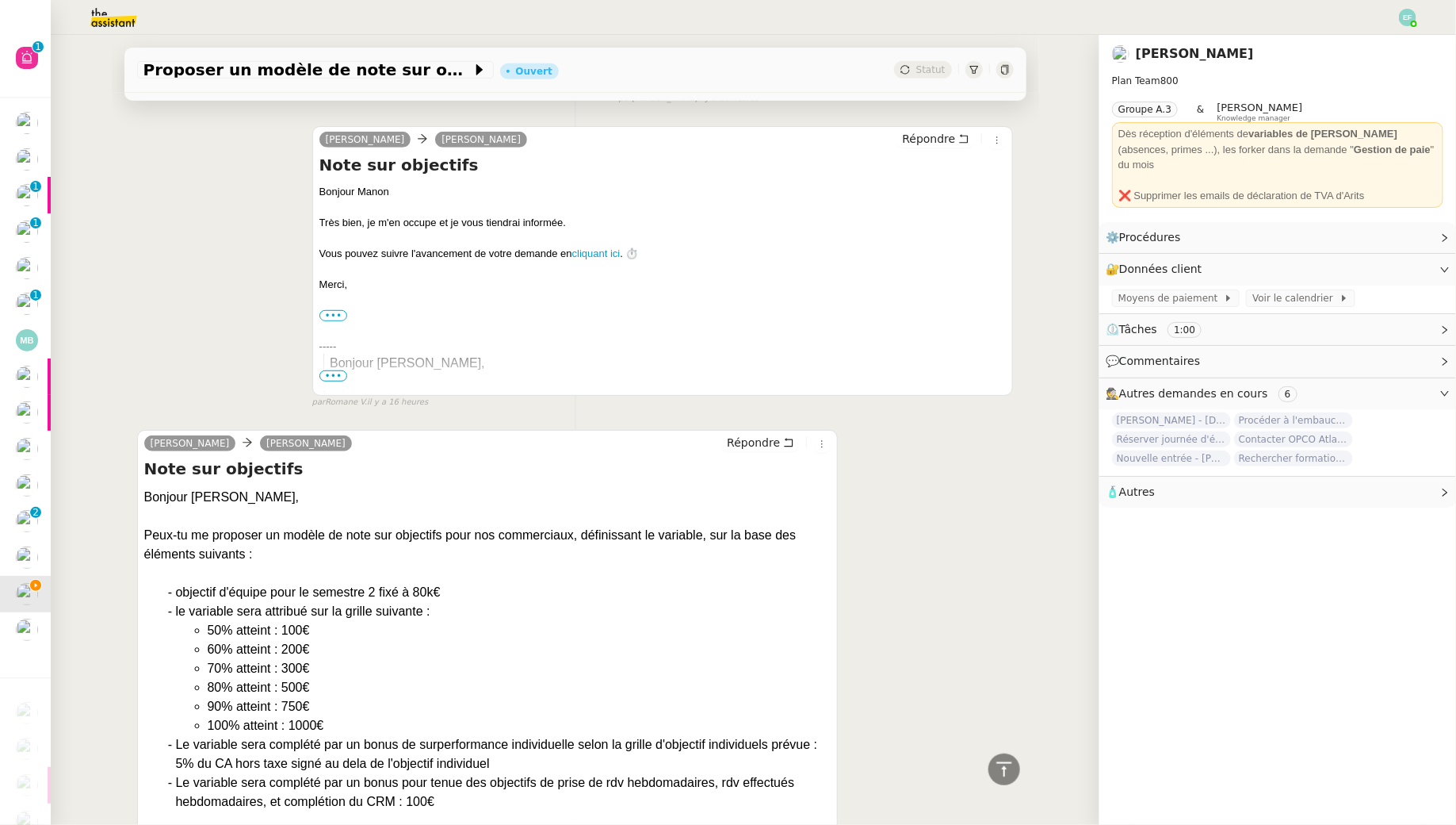
scroll to position [0, 0]
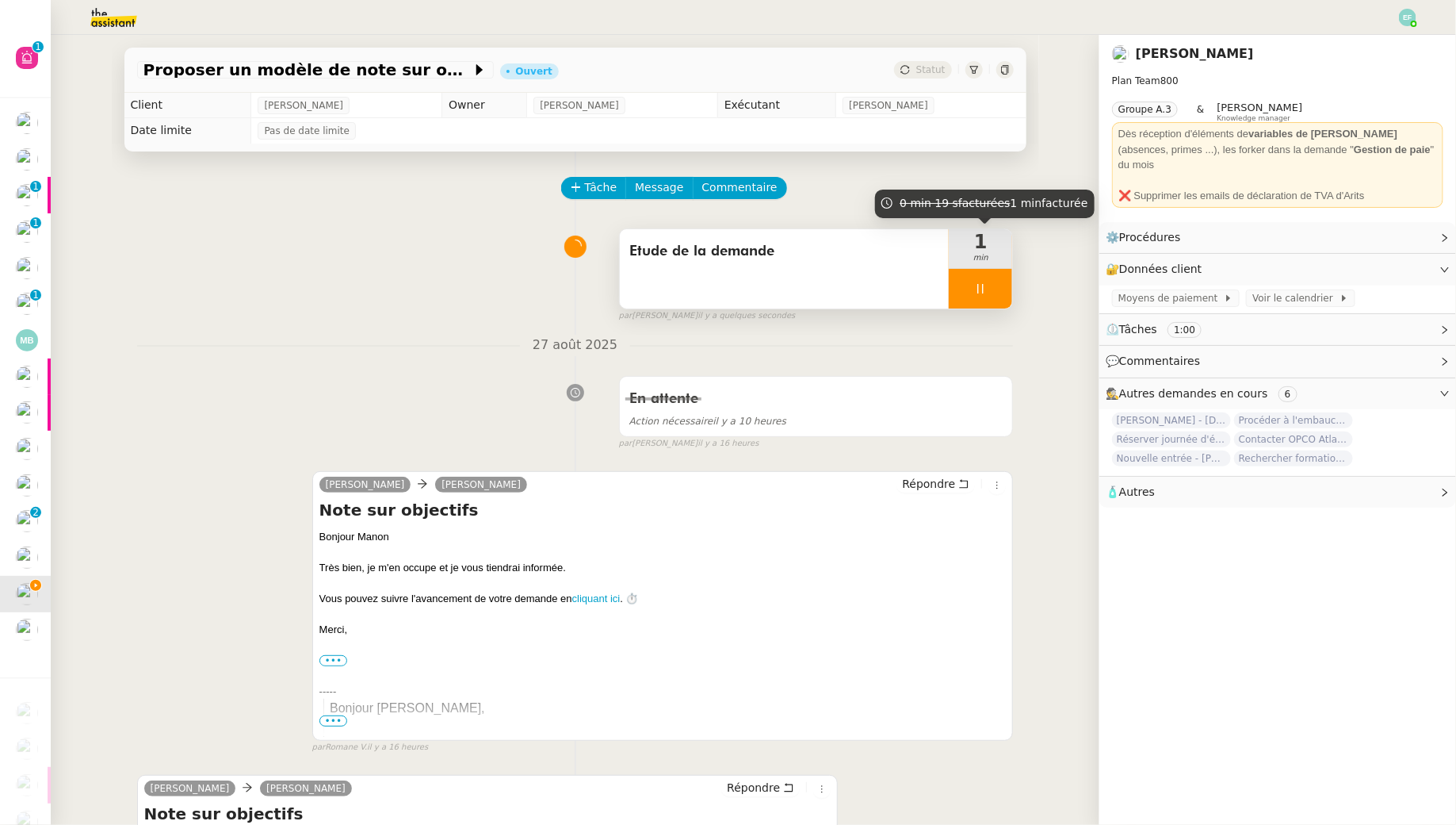
click at [971, 291] on div at bounding box center [981, 289] width 64 height 40
click at [991, 289] on icon at bounding box center [996, 289] width 13 height 13
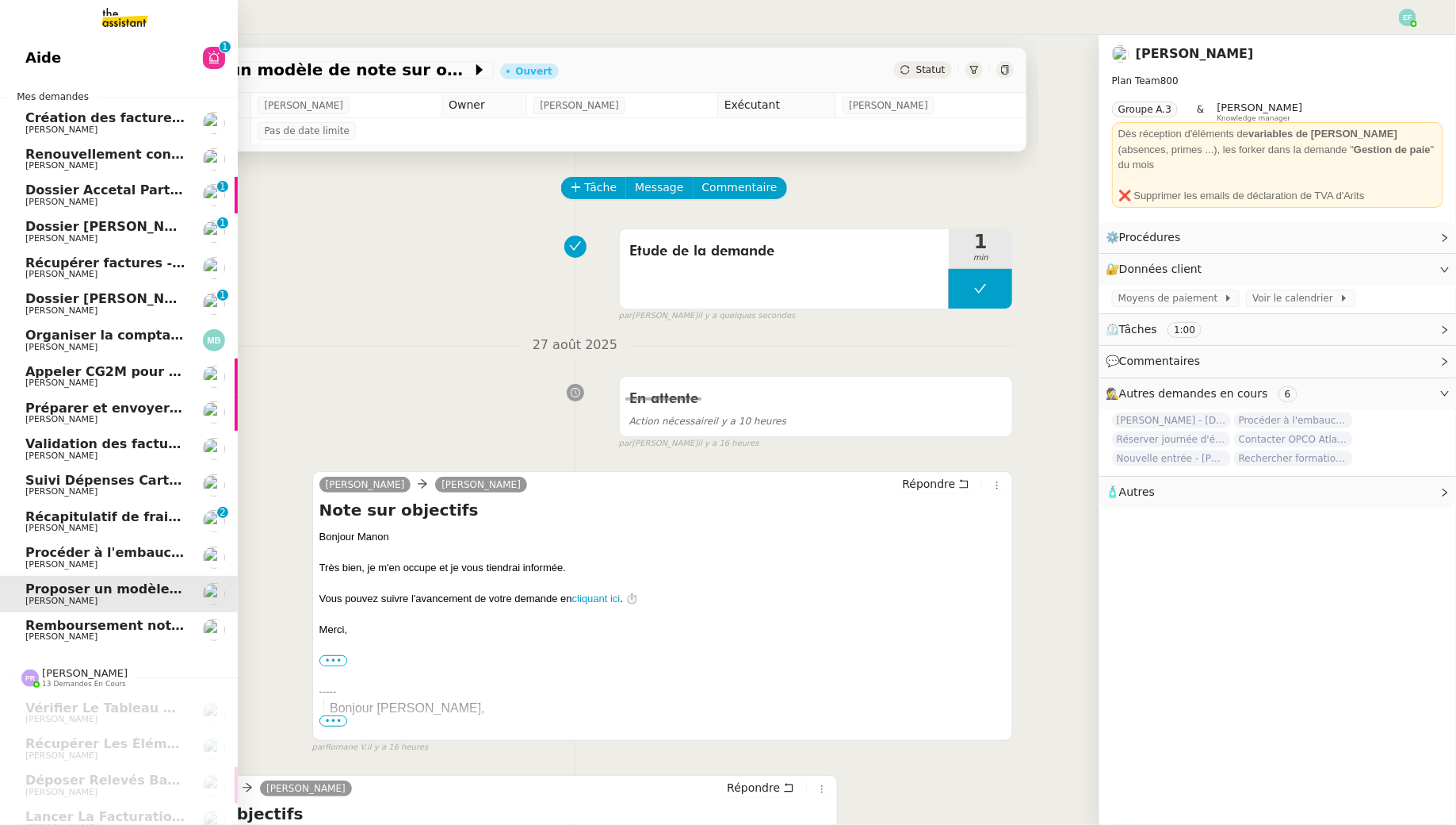
click at [189, 525] on link "Récapitulatif de frais de projet - août 2025 Juliette Rihal 0 1 2 3 4 5 6 7 8 9" at bounding box center [119, 522] width 238 height 36
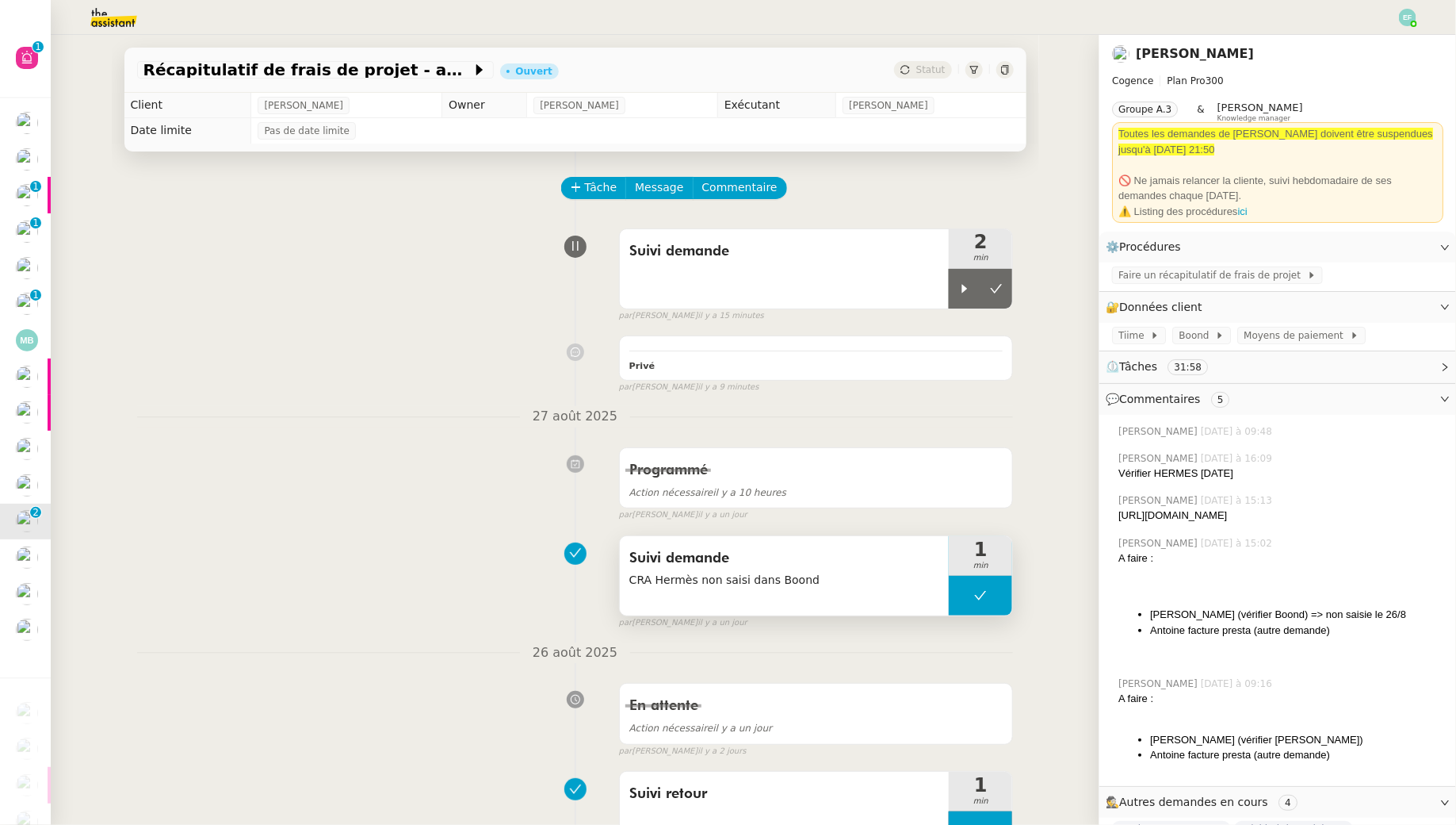
click at [729, 574] on span "CRA Hermès non saisi dans Boond" at bounding box center [785, 580] width 311 height 18
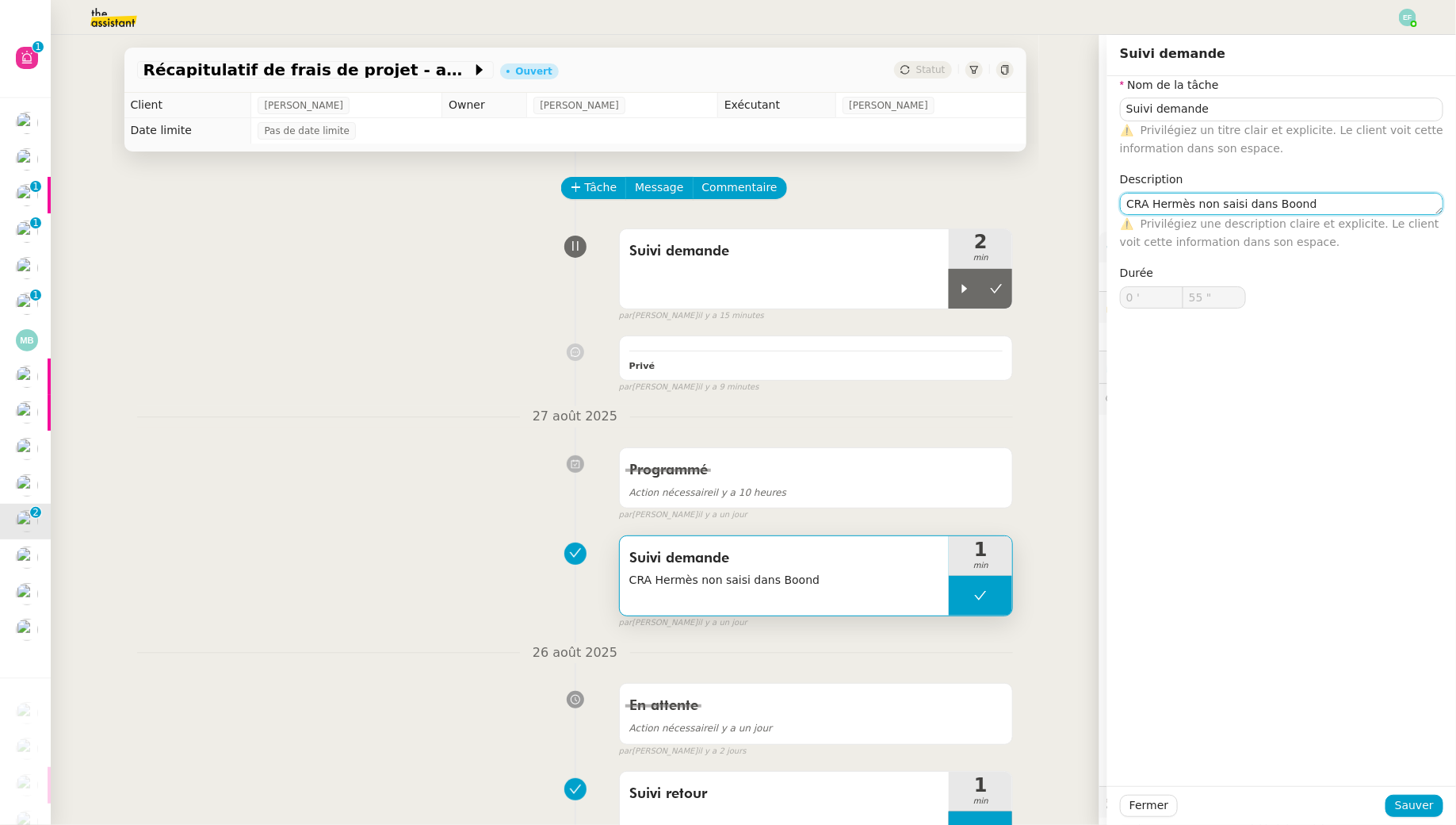
drag, startPoint x: 1156, startPoint y: 201, endPoint x: 1114, endPoint y: 195, distance: 42.4
click at [1114, 195] on div "Nom de la tâche Suivi demande ⚠️ Privilégiez un titre clair et explicite. Le cl…" at bounding box center [1282, 205] width 348 height 258
type textarea "Hermès non saisi dans Boond"
click at [1406, 805] on span "Sauver" at bounding box center [1414, 805] width 39 height 18
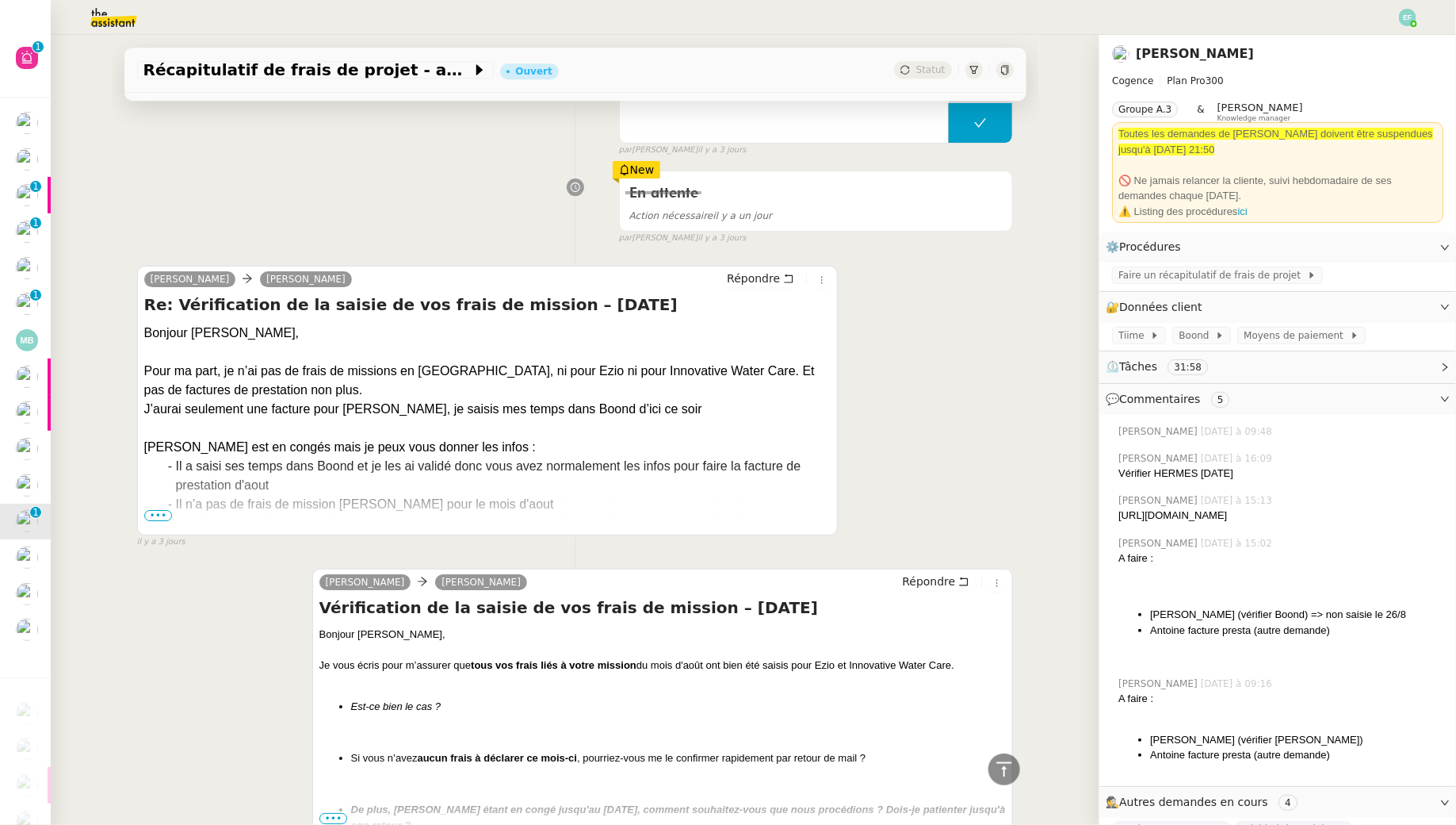
scroll to position [2460, 0]
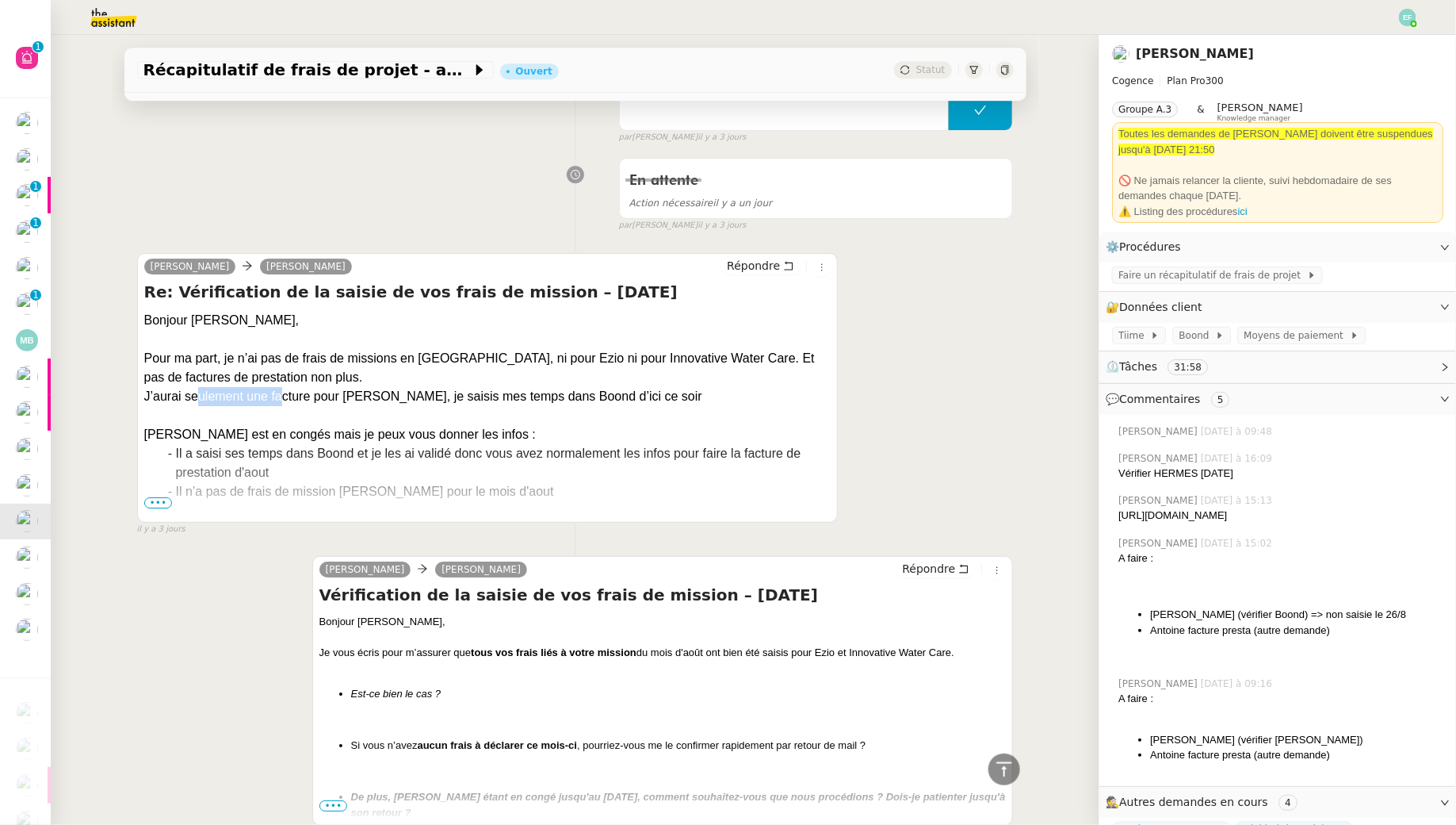
drag, startPoint x: 197, startPoint y: 434, endPoint x: 286, endPoint y: 441, distance: 89.3
click at [286, 406] on div "J’aurai seulement une facture pour Hermès, je saisis mes temps dans Boond d’ici…" at bounding box center [488, 396] width 688 height 19
click at [324, 406] on div "J’aurai seulement une facture pour Hermès, je saisis mes temps dans Boond d’ici…" at bounding box center [488, 396] width 688 height 19
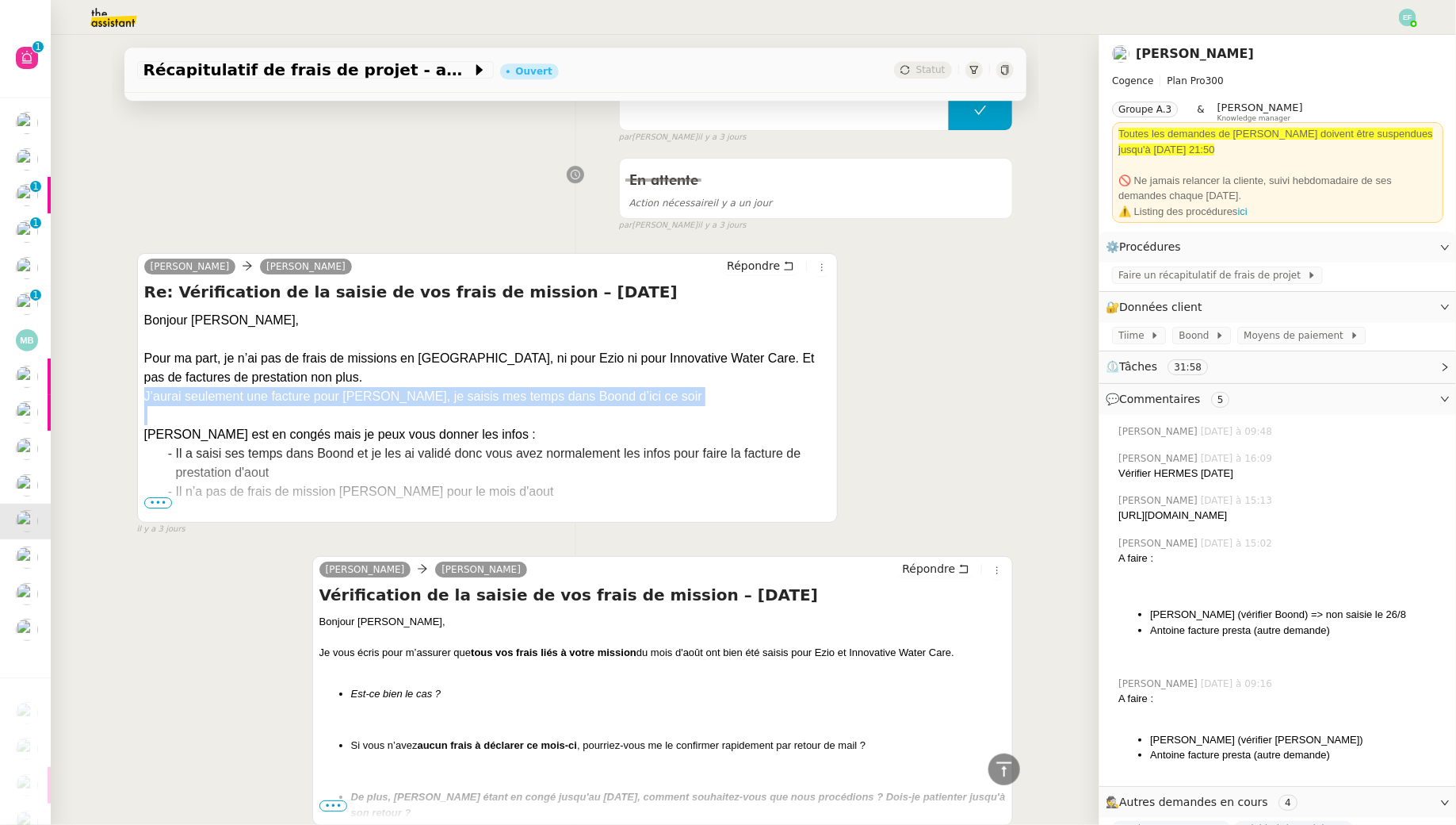
copy div "J’aurai seulement une facture pour Hermès, je saisis mes temps dans Boond d’ici…"
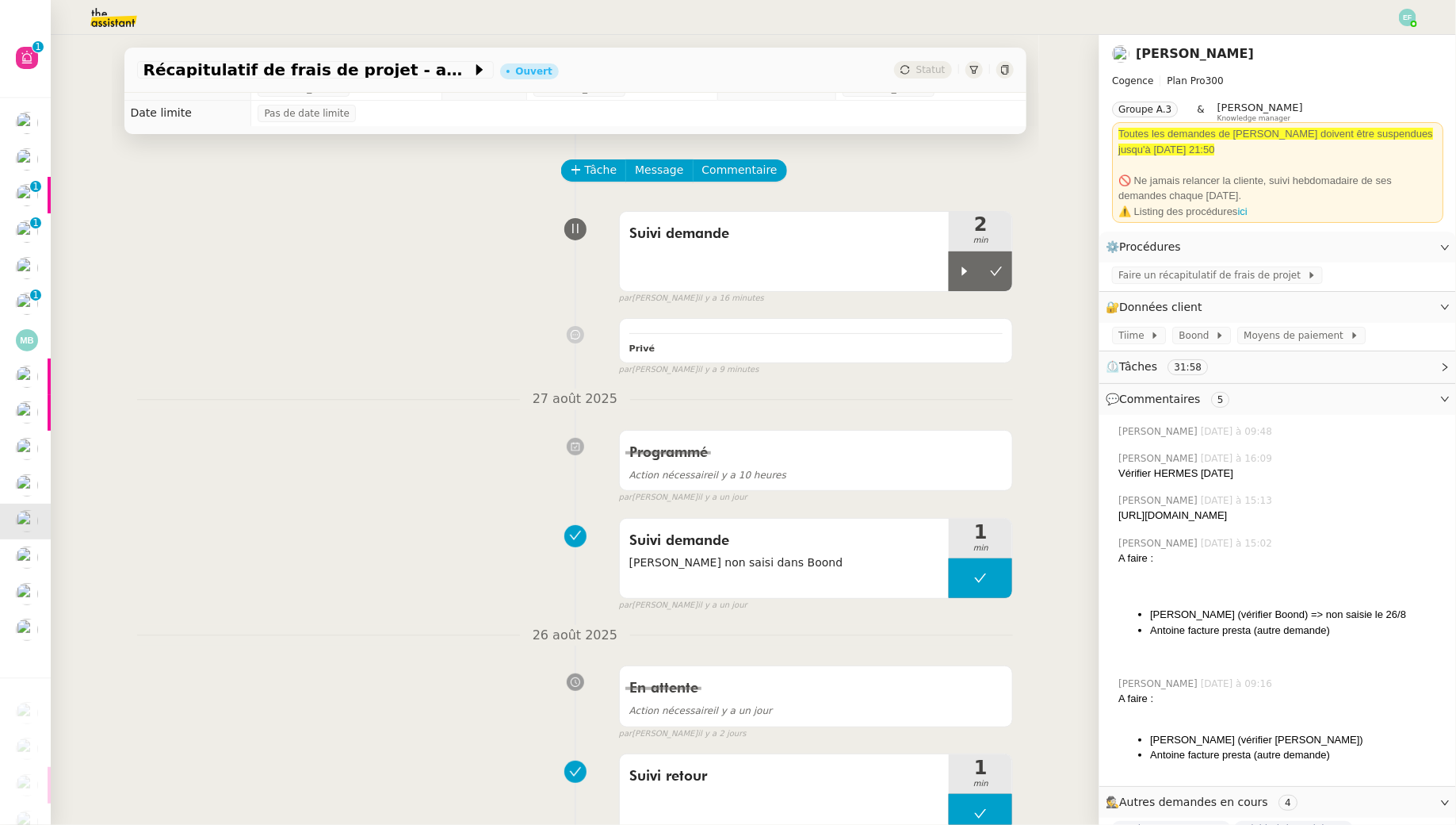
scroll to position [0, 0]
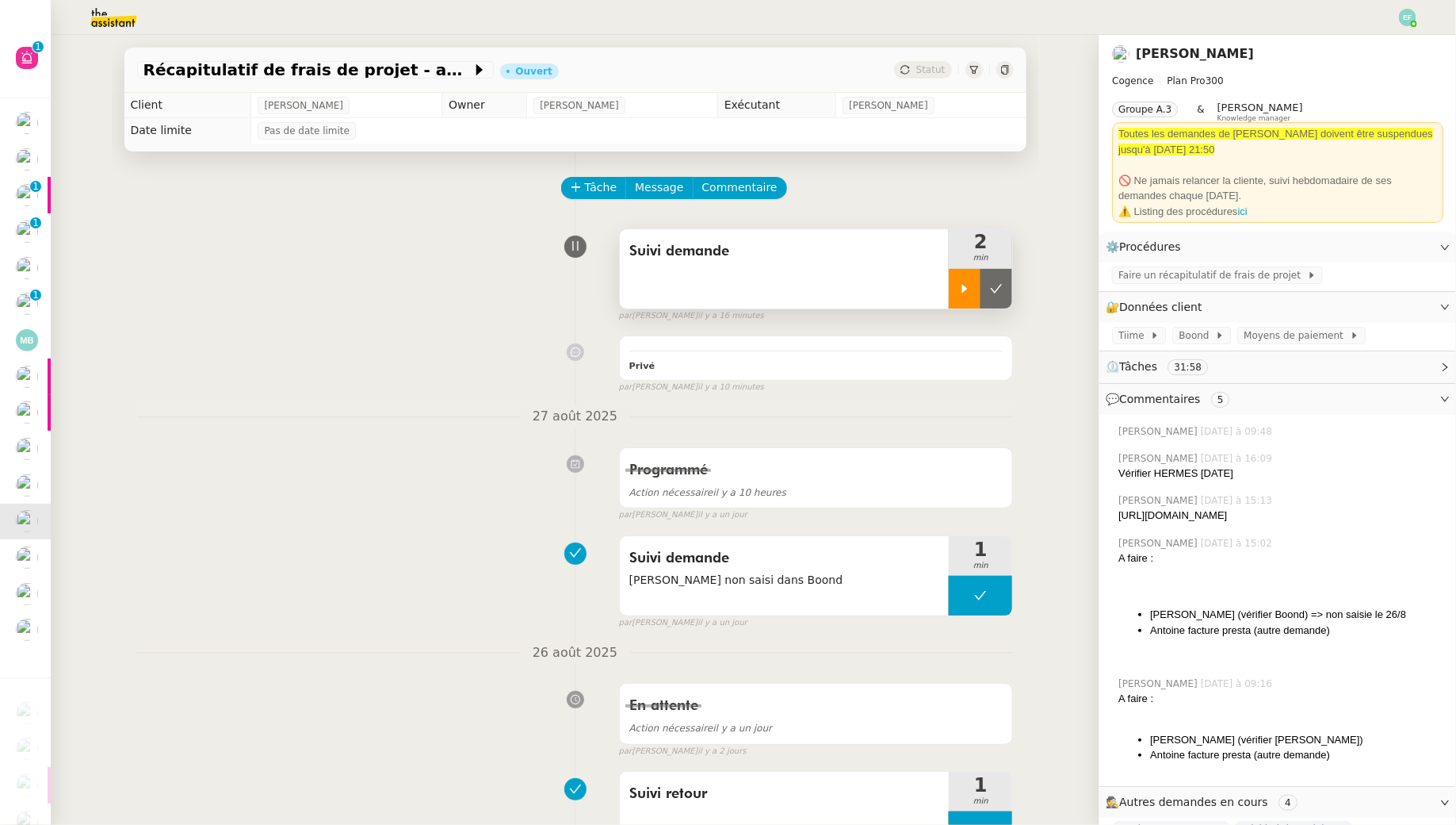
click at [956, 281] on div at bounding box center [964, 289] width 32 height 40
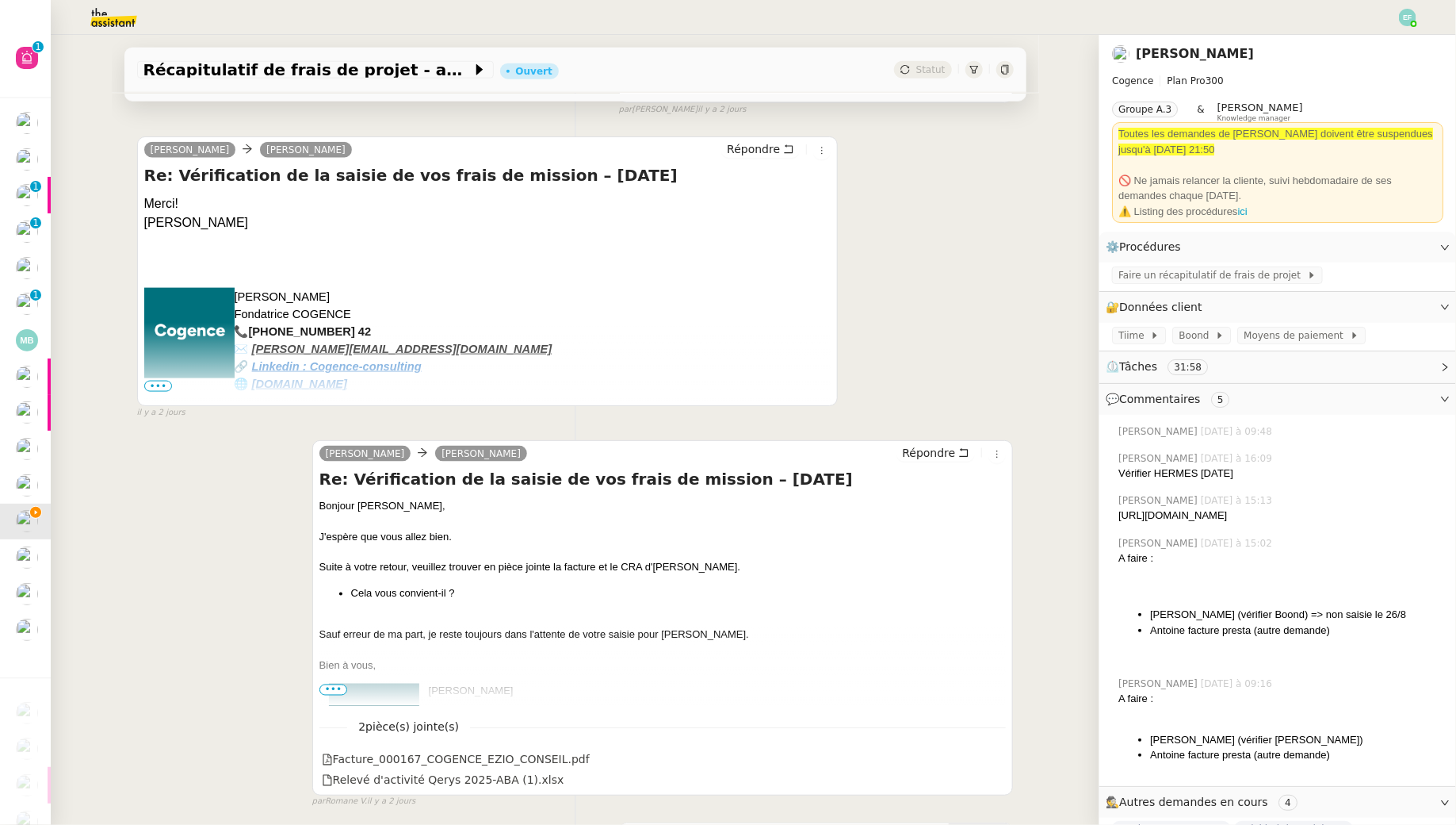
scroll to position [928, 0]
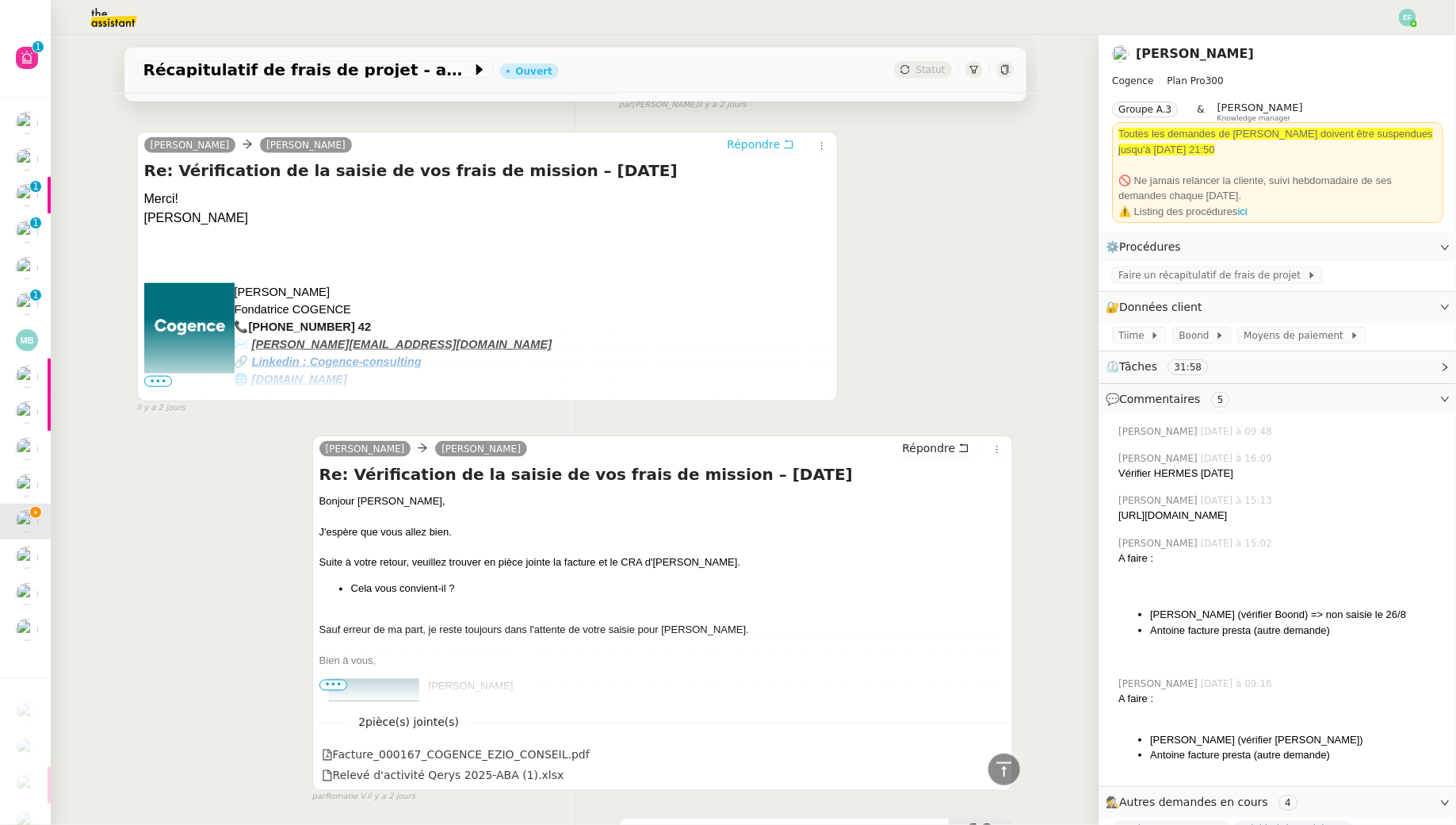
click at [780, 138] on span "Répondre" at bounding box center [753, 143] width 54 height 15
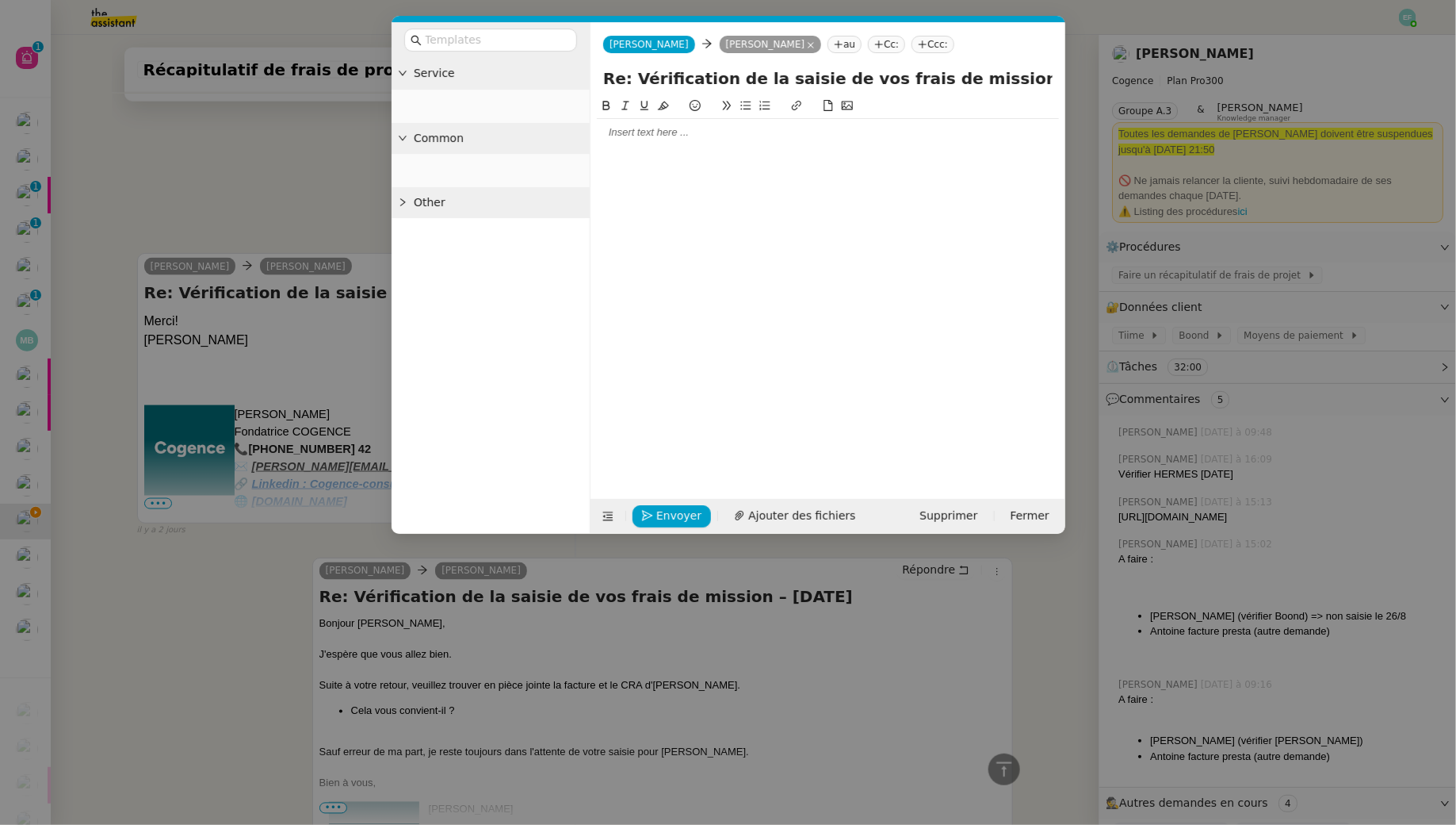
scroll to position [1049, 0]
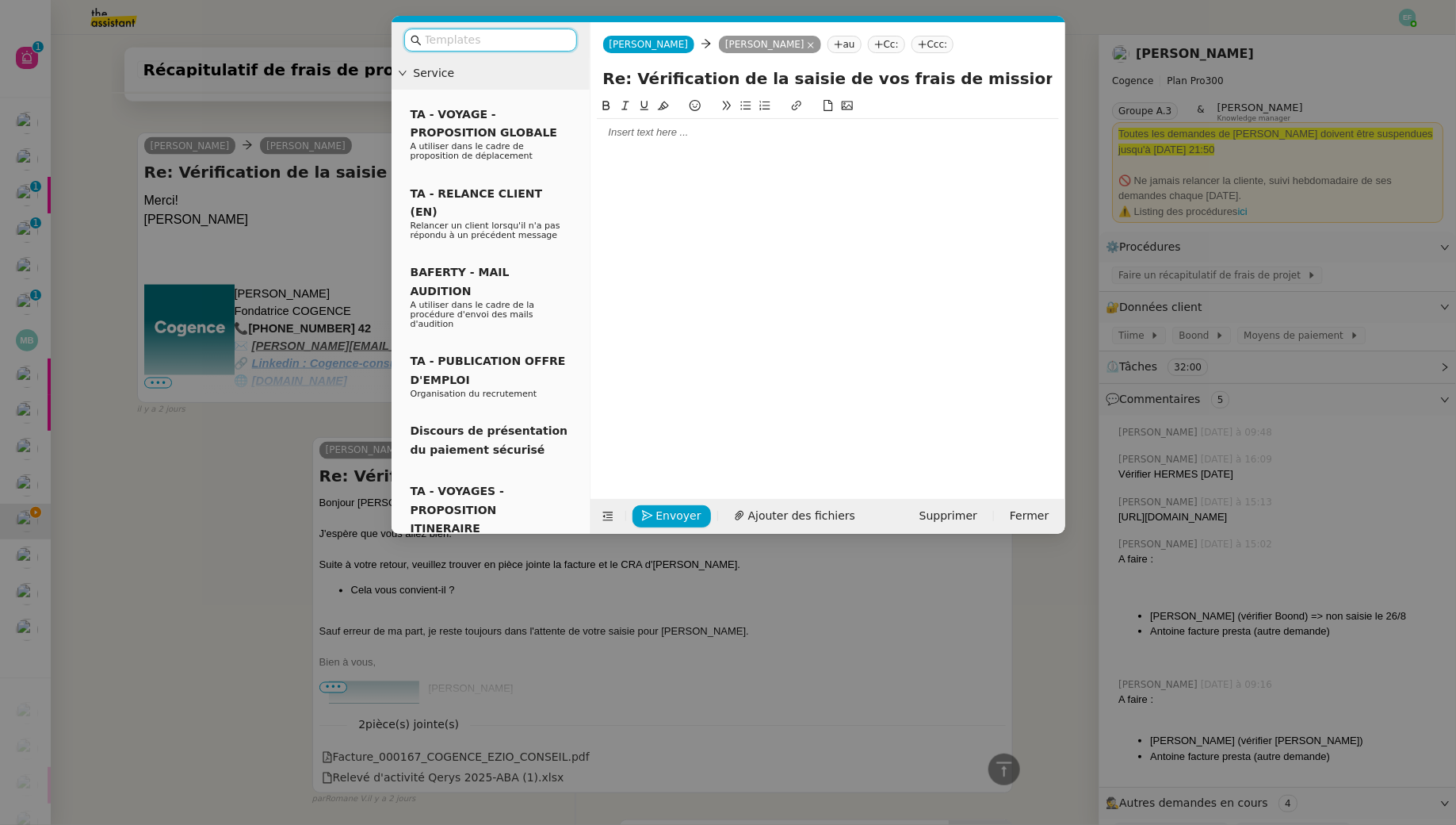
click at [639, 133] on div at bounding box center [827, 133] width 462 height 15
click at [79, 464] on nz-modal-container "Service TA - VOYAGE - PROPOSITION GLOBALE A utiliser dans le cadre de propositi…" at bounding box center [728, 412] width 1456 height 825
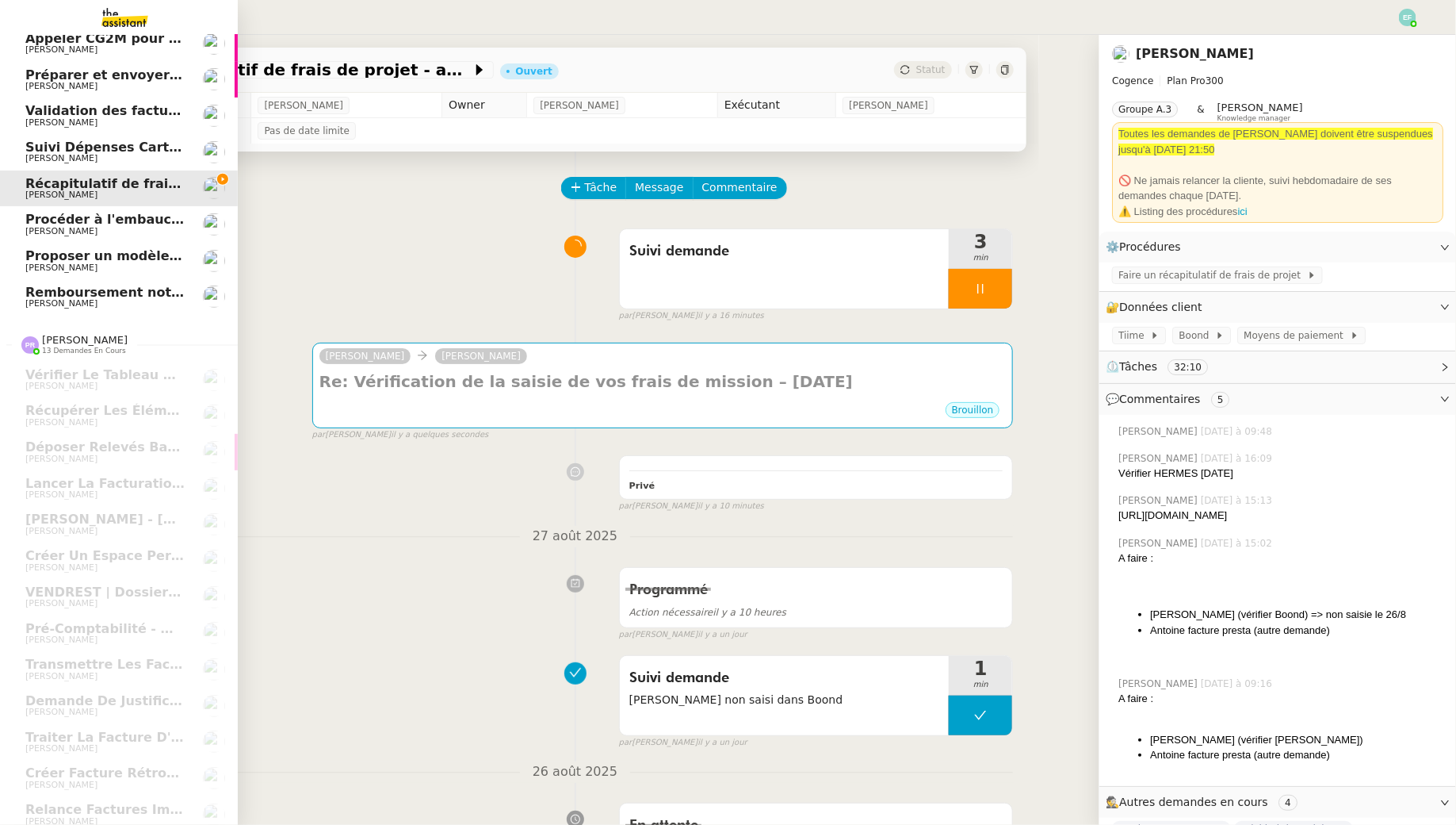
scroll to position [341, 0]
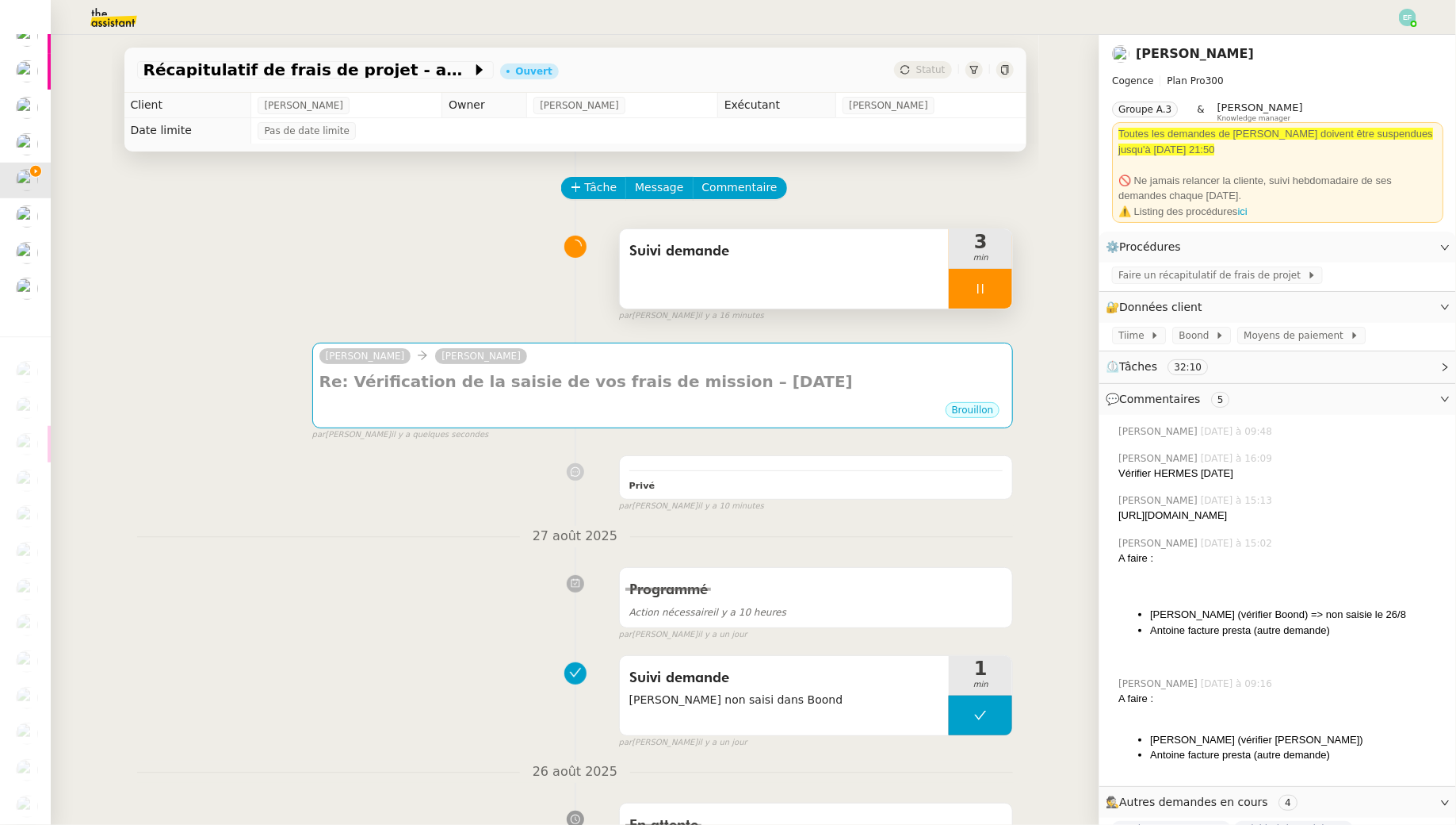
click at [992, 299] on div at bounding box center [981, 289] width 64 height 40
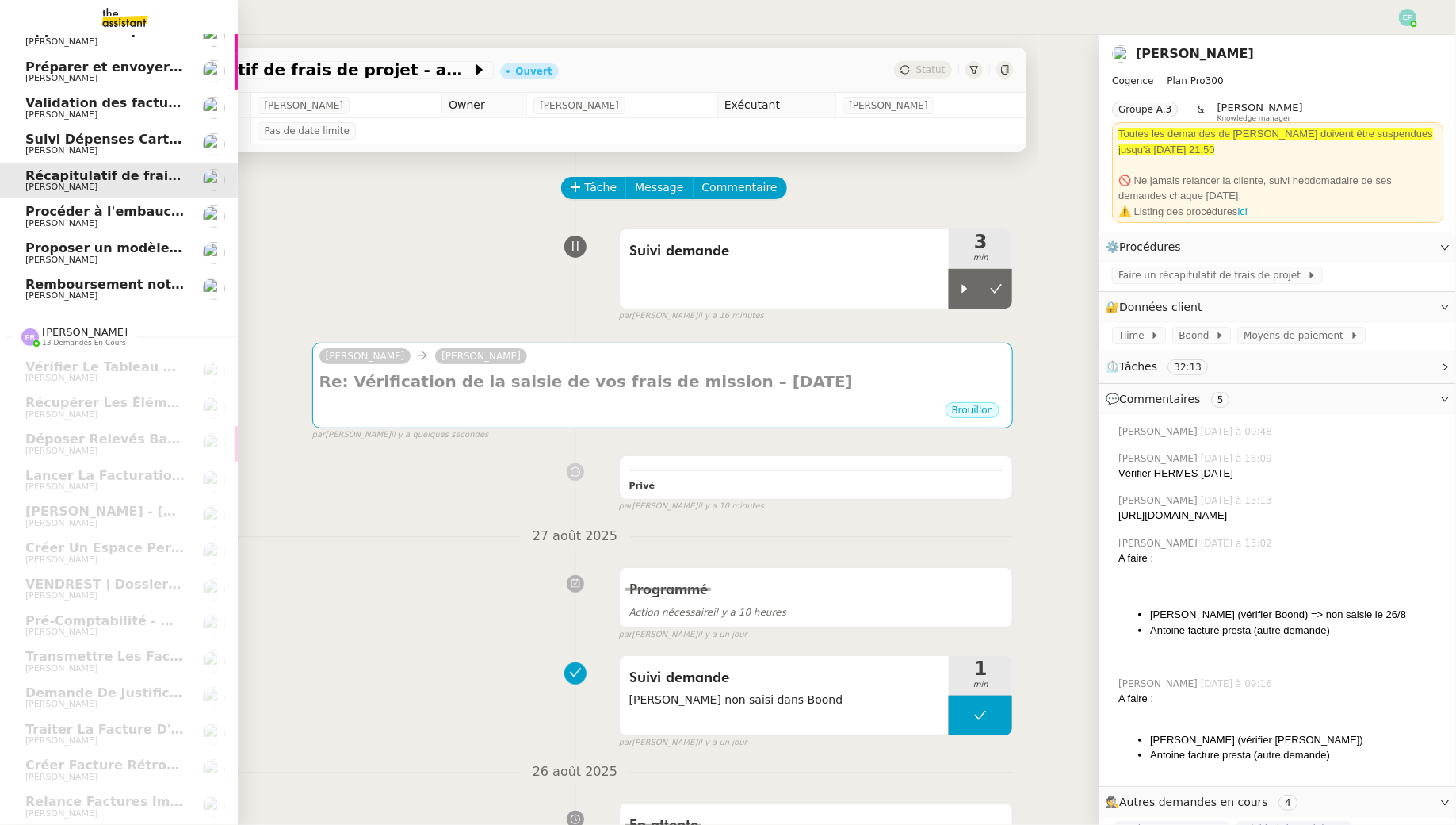
click at [36, 264] on span "[PERSON_NAME]" at bounding box center [62, 259] width 73 height 10
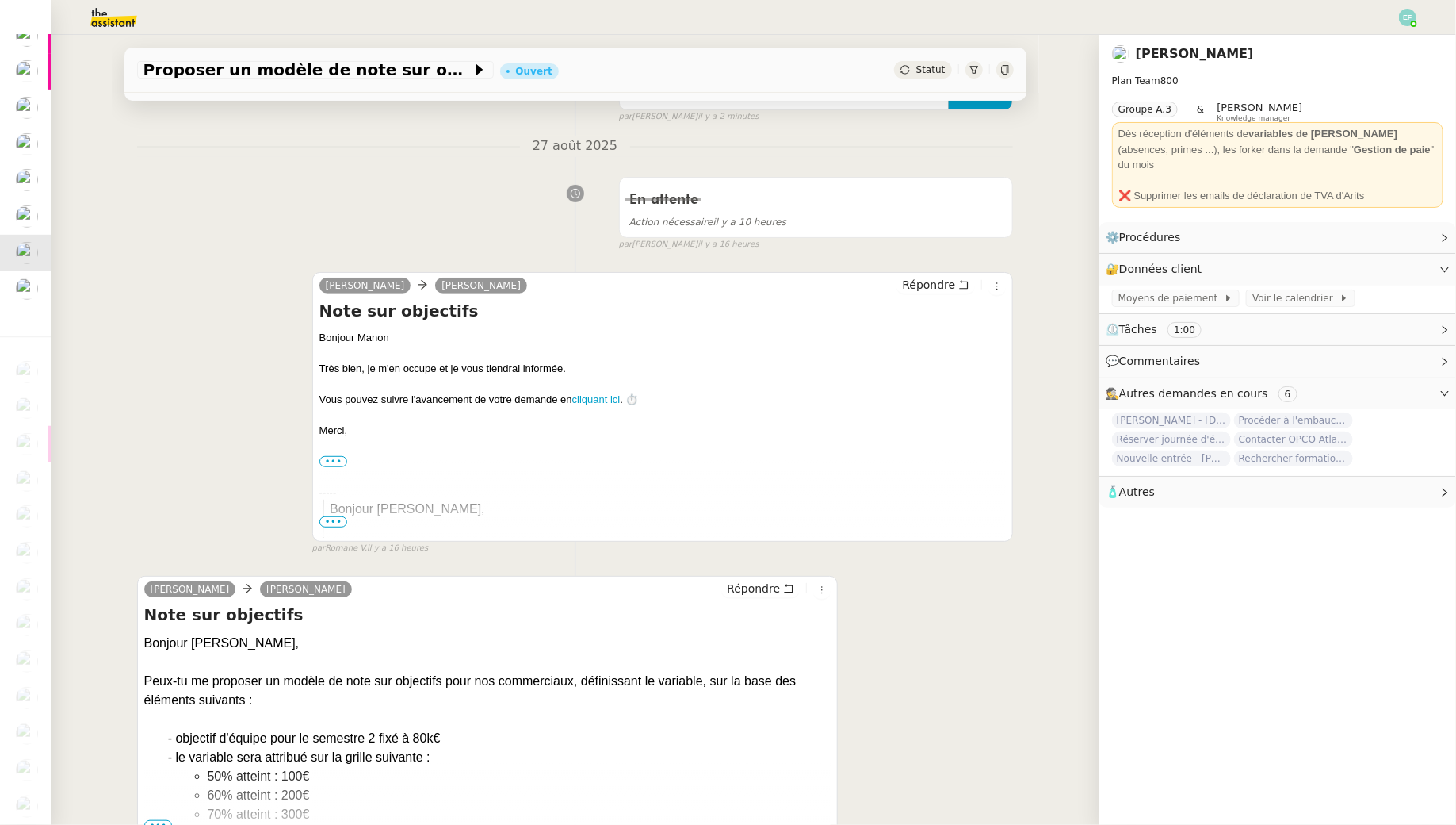
scroll to position [307, 0]
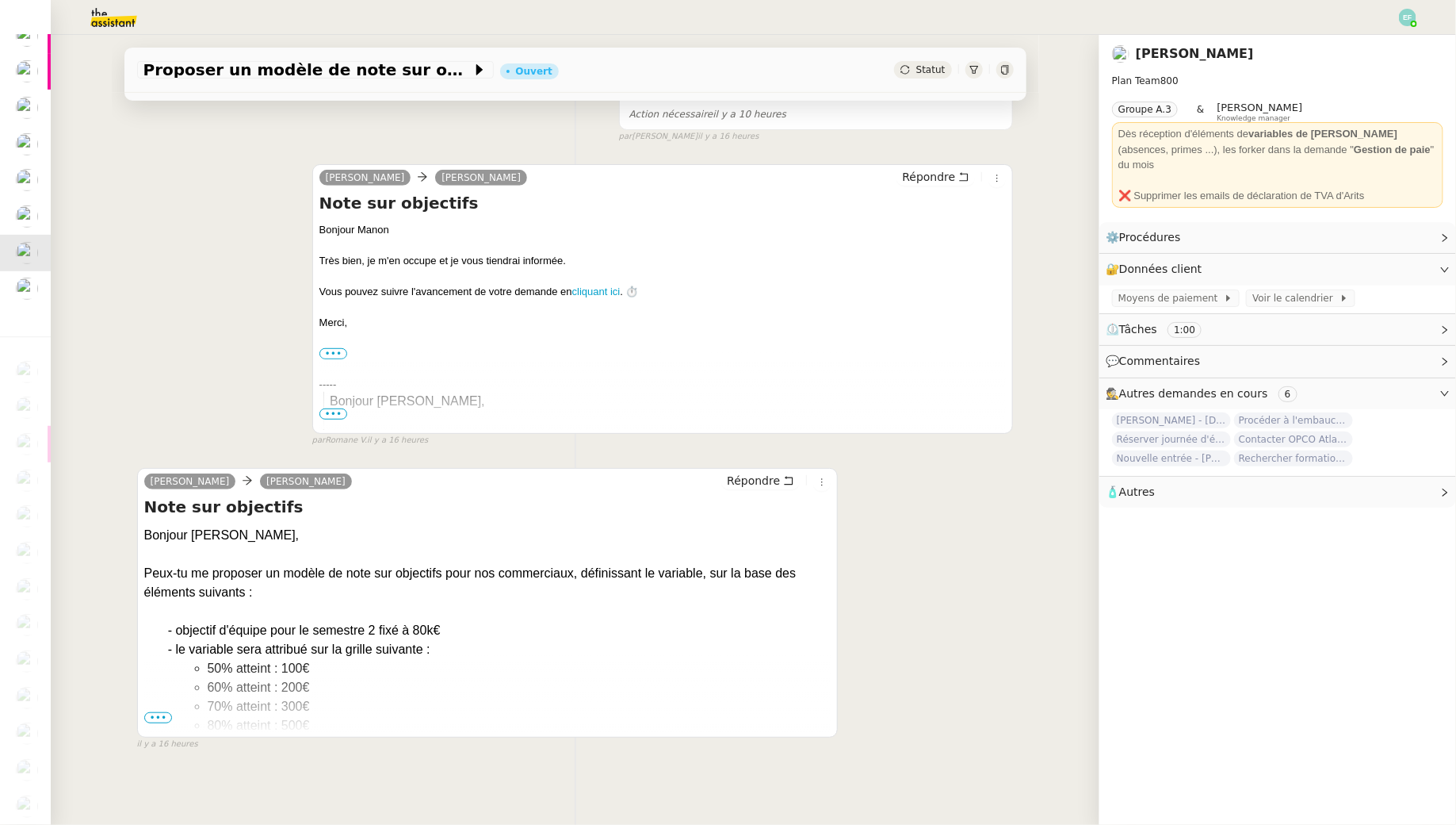
click at [157, 718] on span "•••" at bounding box center [158, 718] width 28 height 11
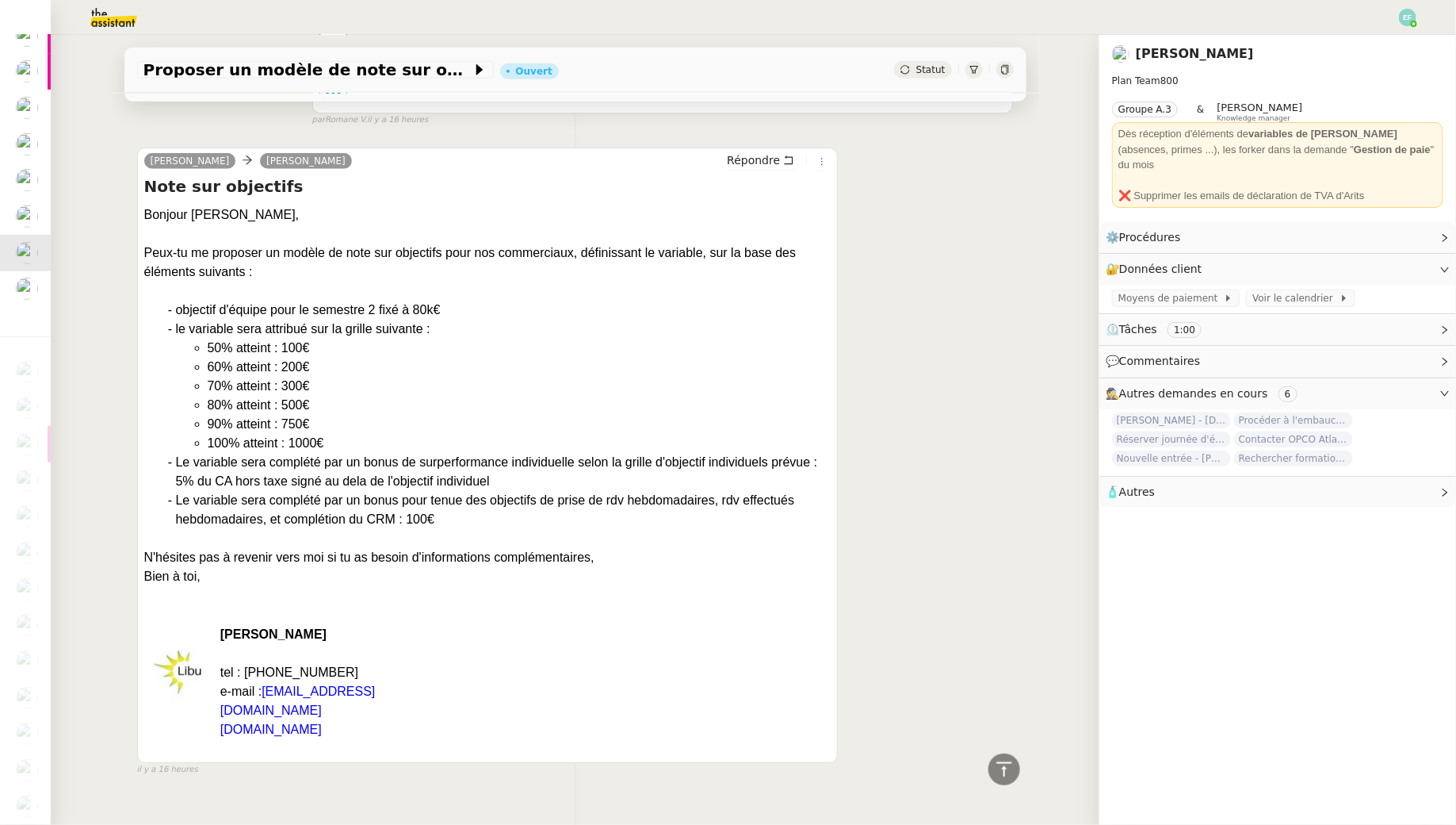
scroll to position [632, 0]
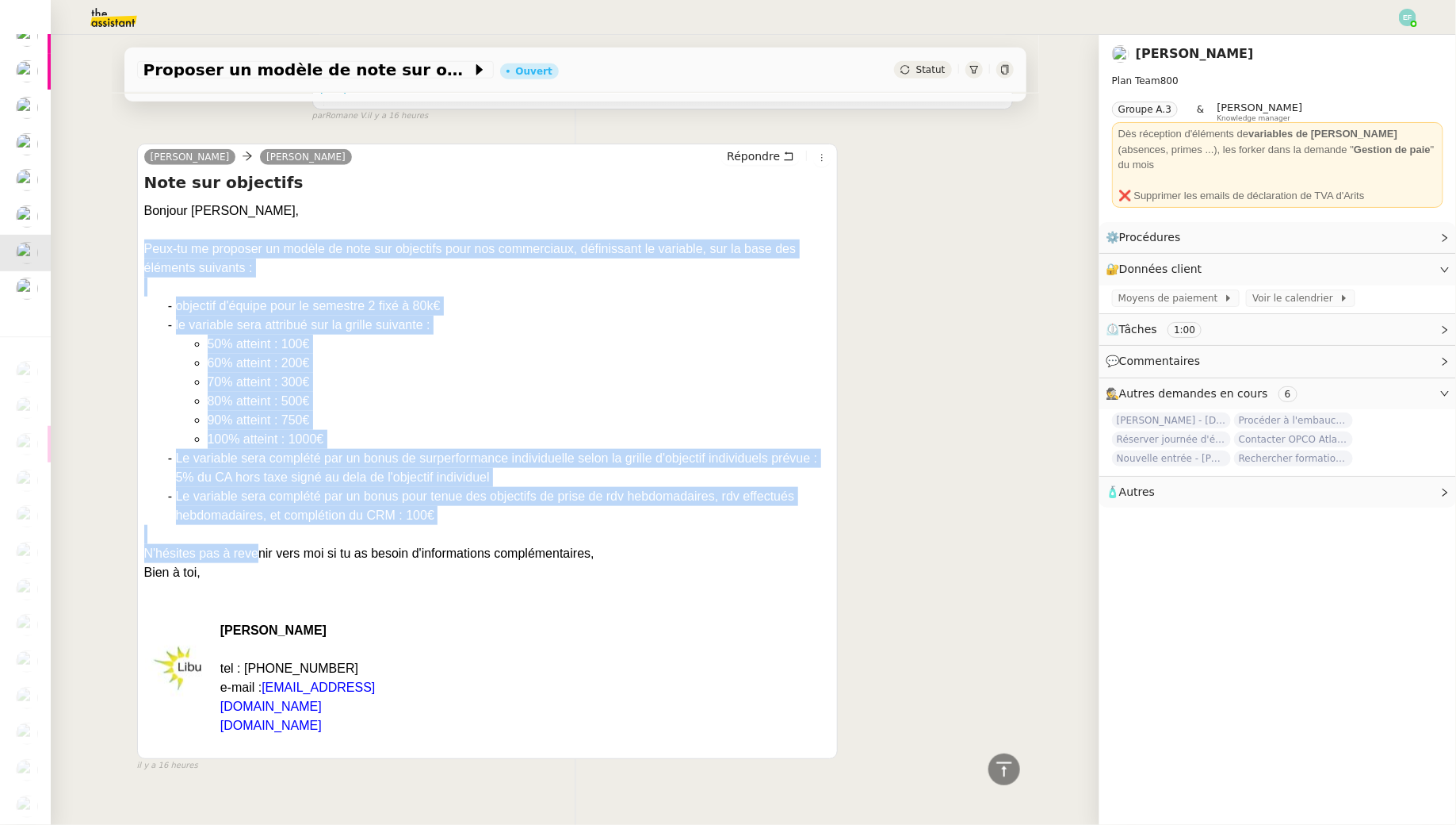
drag, startPoint x: 258, startPoint y: 561, endPoint x: 142, endPoint y: 247, distance: 334.7
click at [142, 247] on div "Manon Loustau Sam Répondre Note sur objectifs Bonjour Sam, Peux-tu me proposer …" at bounding box center [487, 451] width 701 height 615
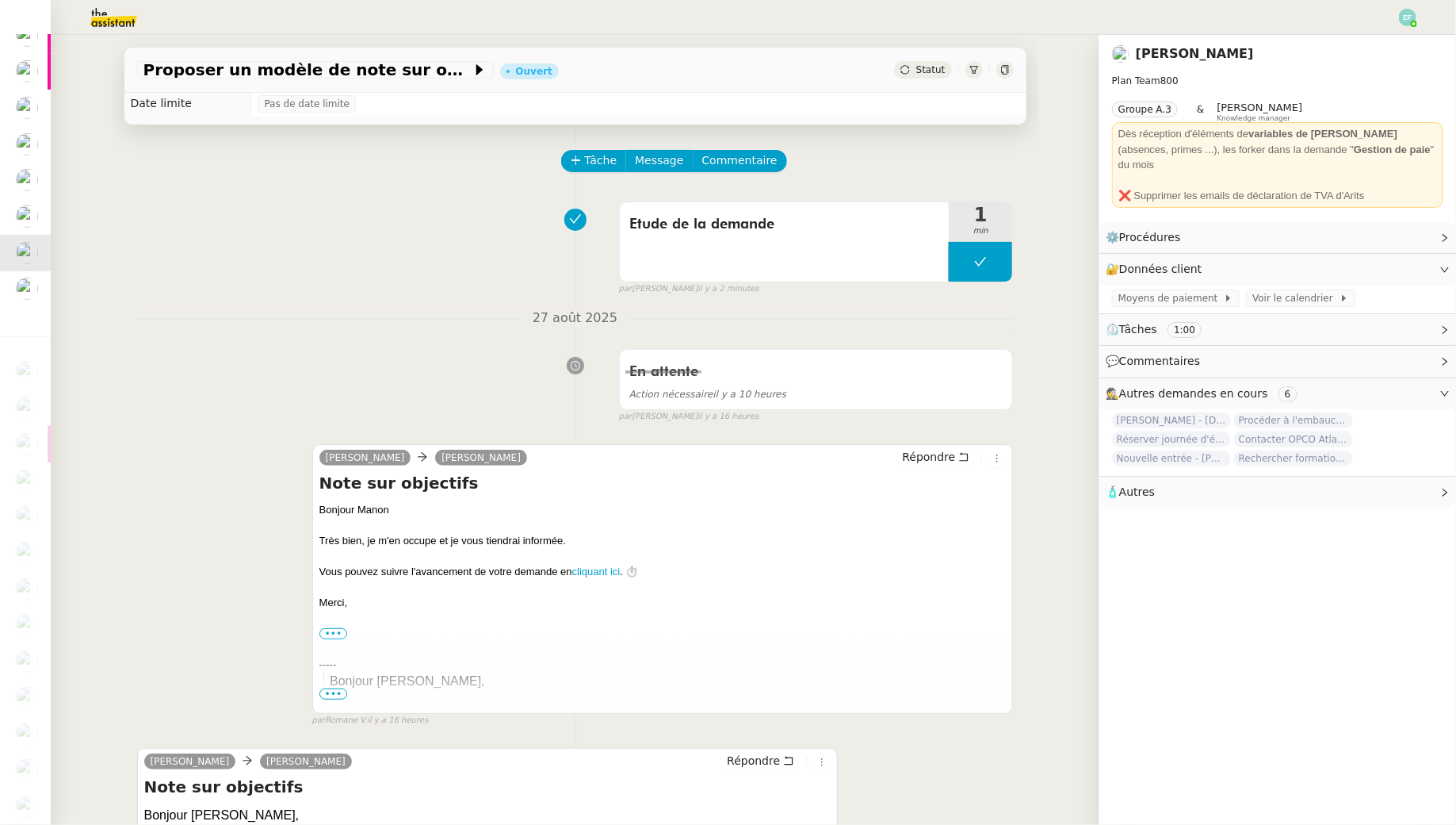
scroll to position [0, 0]
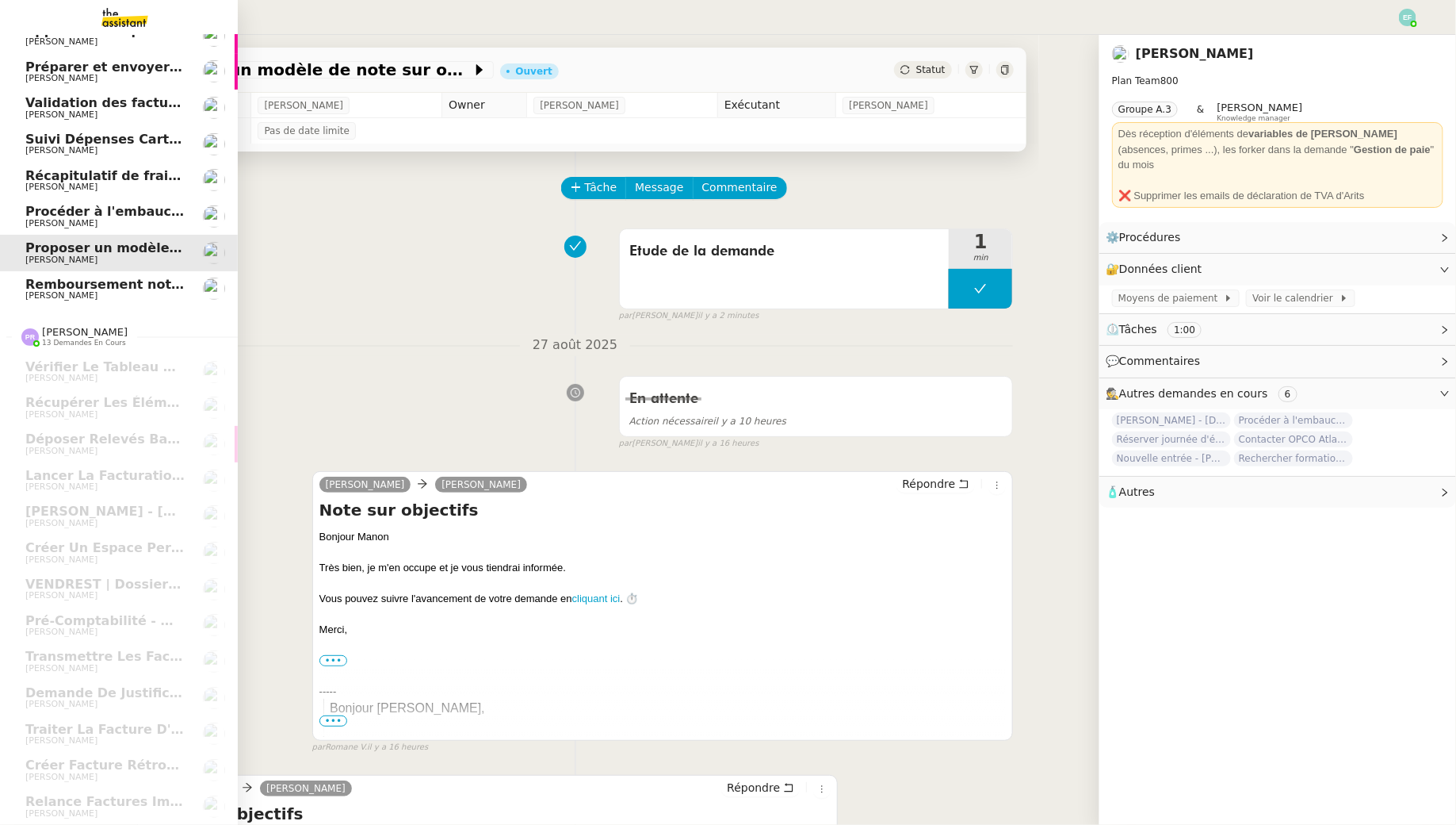
click at [29, 291] on span "[PERSON_NAME]" at bounding box center [62, 295] width 73 height 10
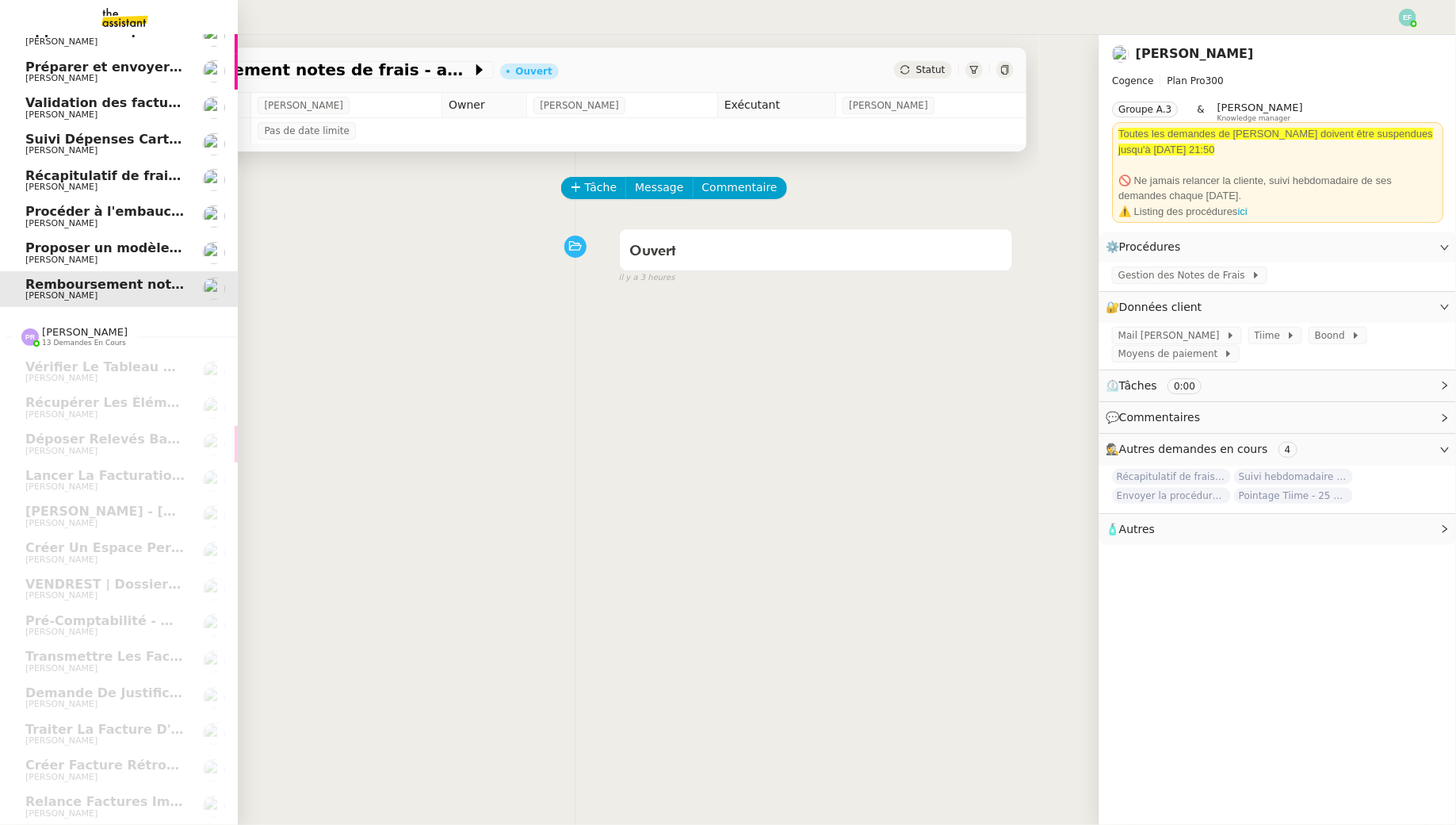
click at [101, 241] on span "Proposer un modèle de note sur objectifs" at bounding box center [173, 248] width 297 height 15
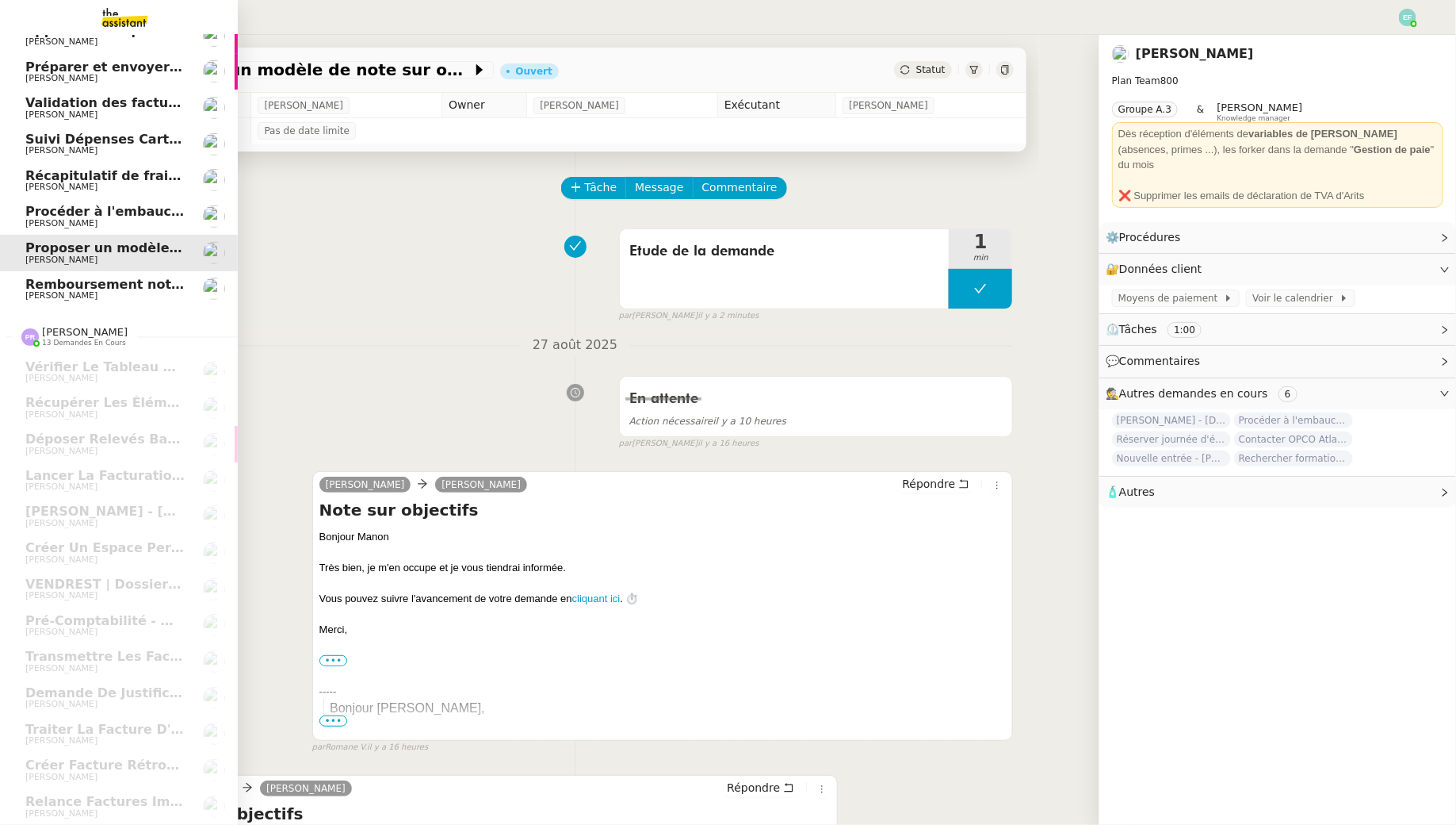
click at [113, 213] on span "Procéder à l'embauche d'[PERSON_NAME]" at bounding box center [174, 211] width 298 height 15
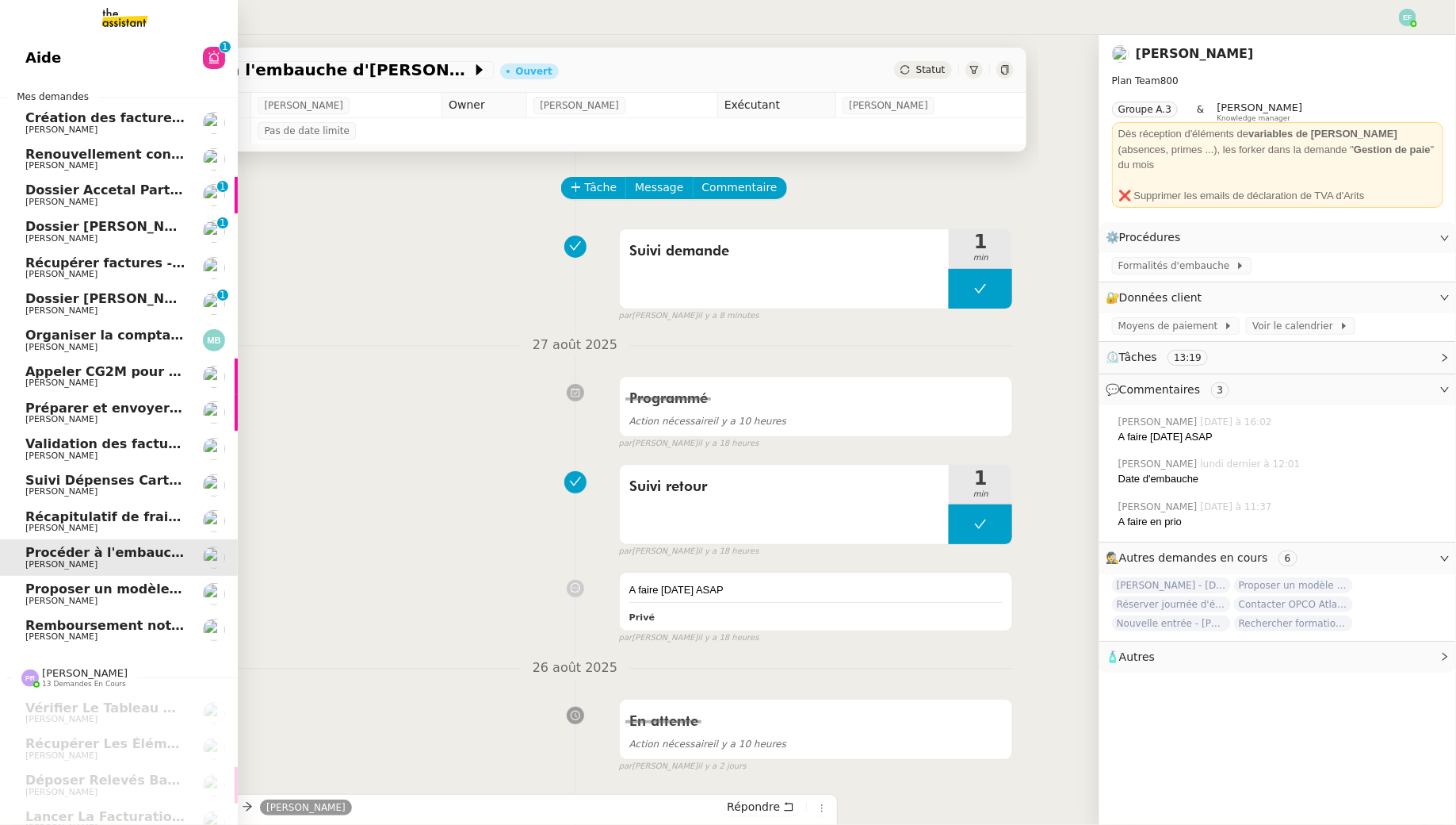
click at [143, 109] on link "Création des factures client - août 2025 Florent Seiler" at bounding box center [119, 123] width 238 height 36
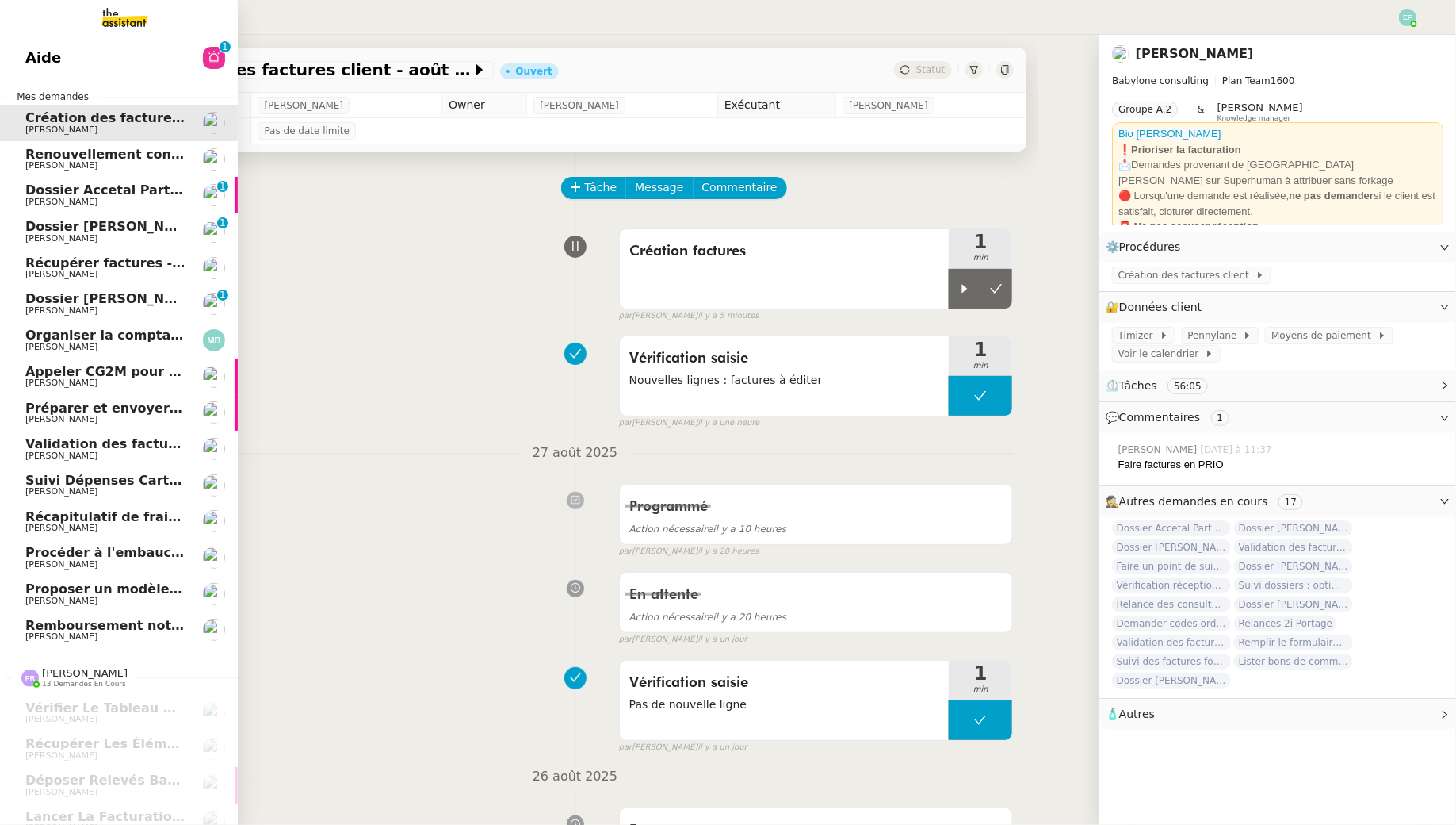
click at [33, 151] on span "Renouvellement contrat Opale STOCCO" at bounding box center [165, 154] width 280 height 15
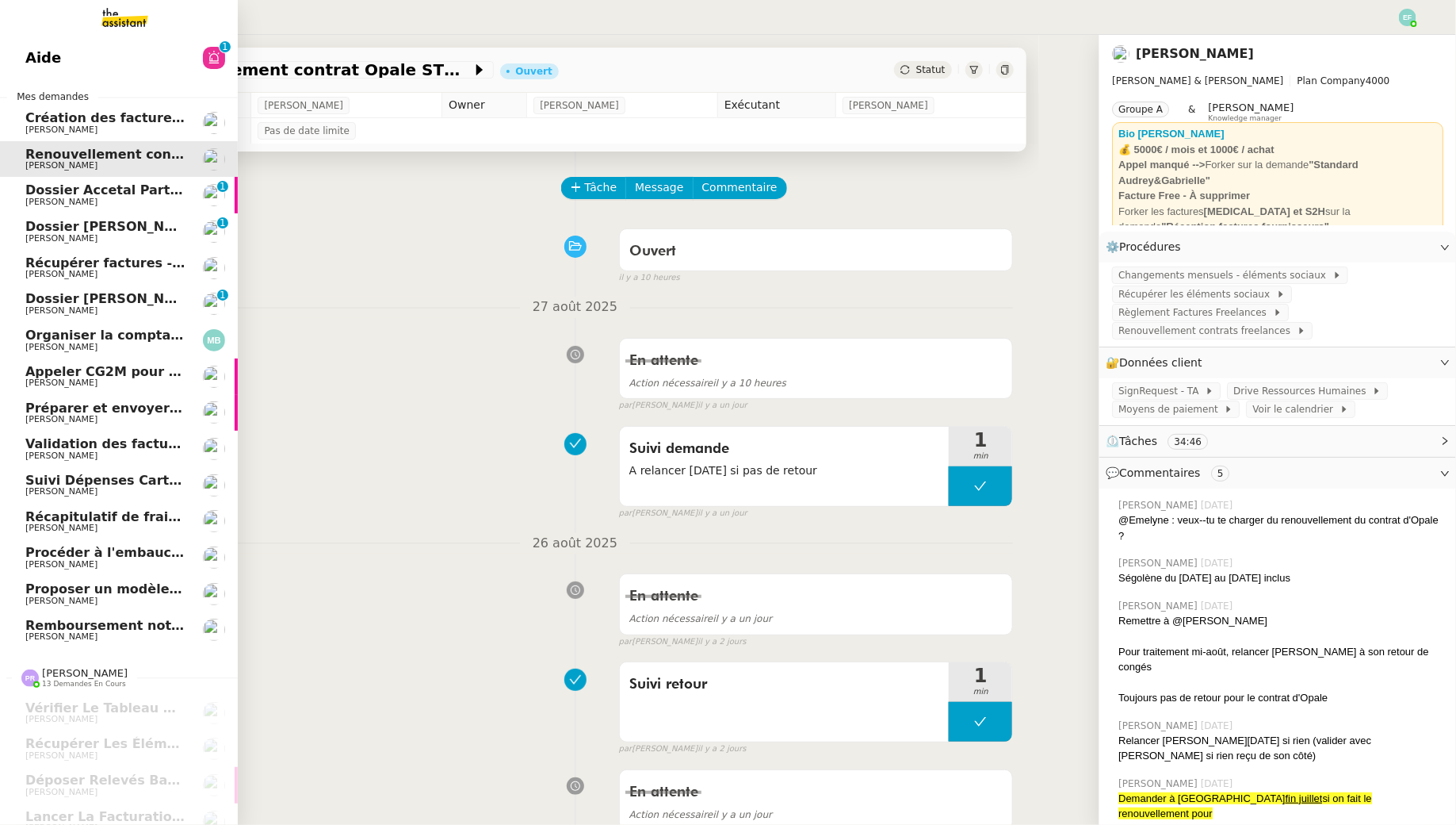
click at [74, 191] on span "Dossier Accetal Partners" at bounding box center [113, 190] width 176 height 15
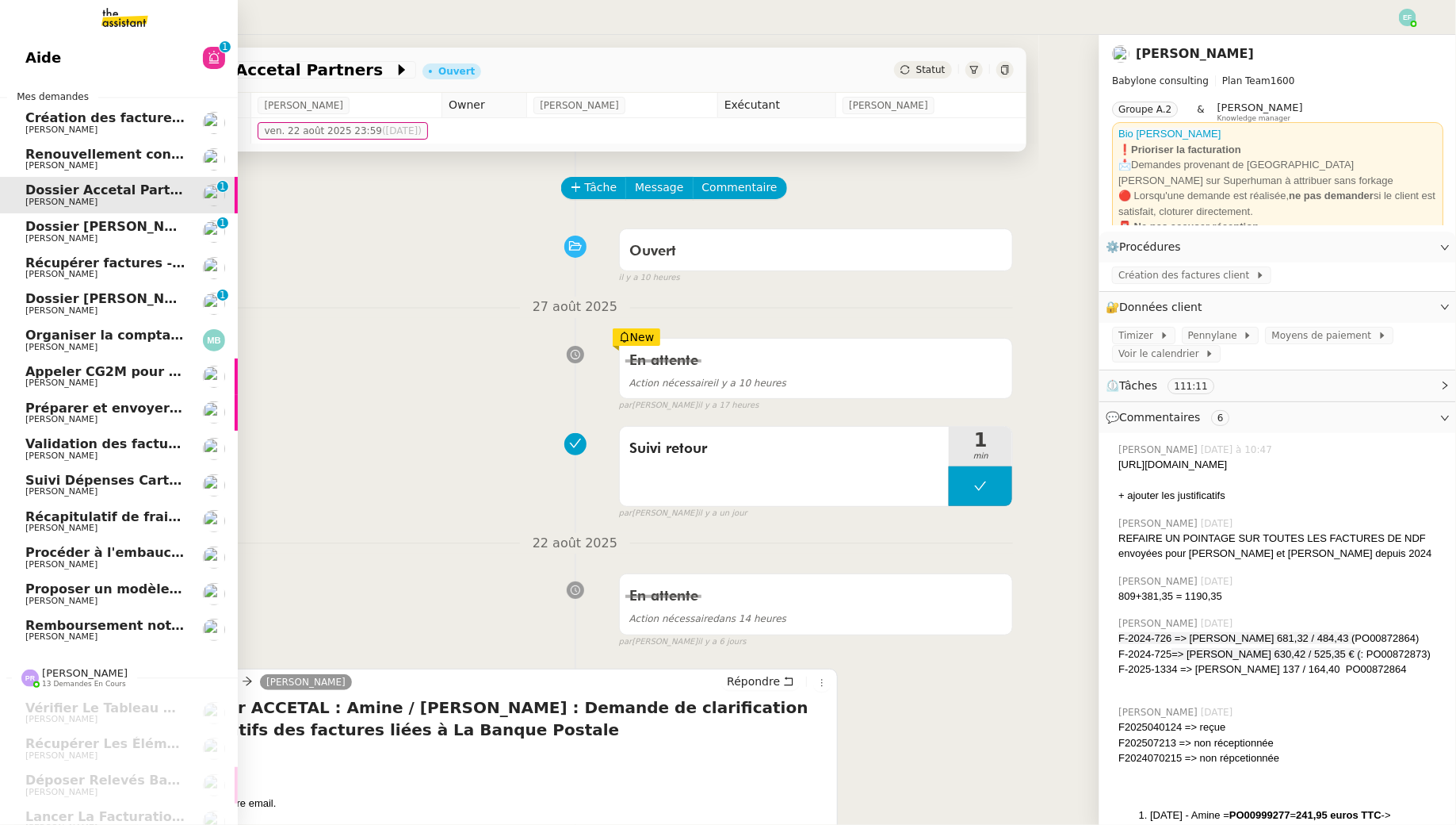
click at [100, 241] on span "[PERSON_NAME]" at bounding box center [105, 239] width 161 height 9
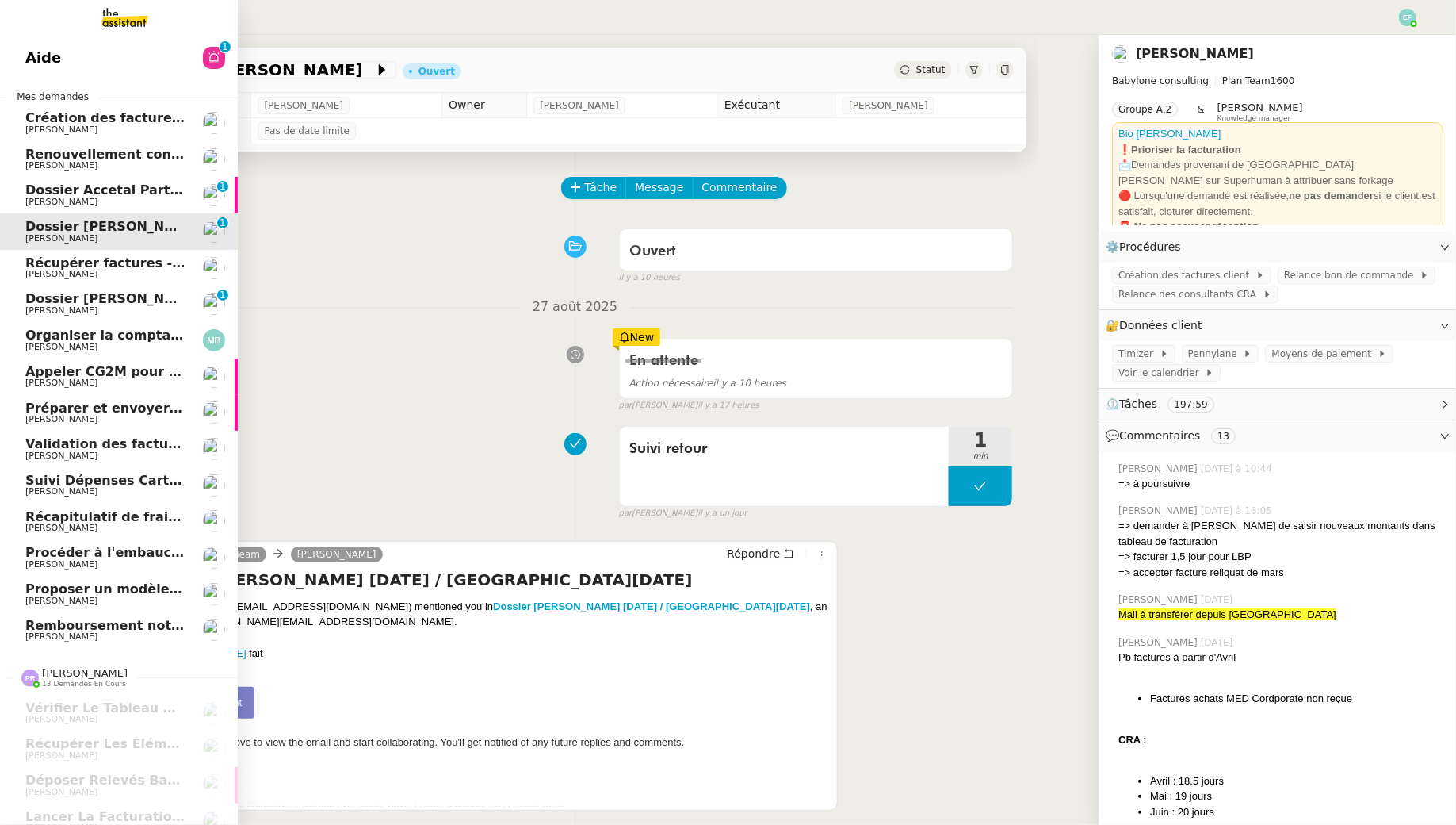
click at [103, 282] on link "Récupérer factures - [DATE] [PERSON_NAME]" at bounding box center [119, 268] width 238 height 36
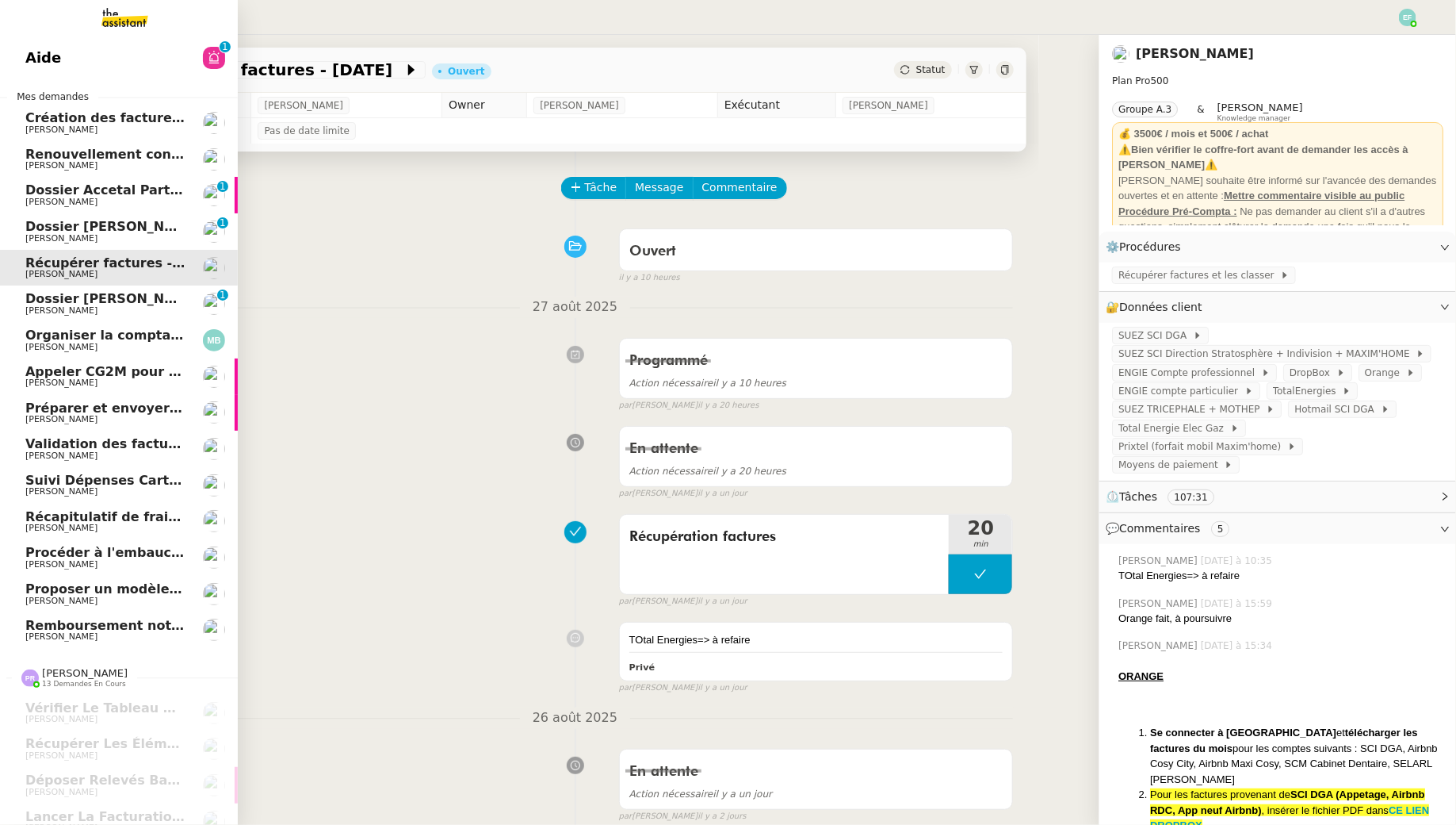
click at [111, 329] on span "Organiser la comptabilité NURI 2025" at bounding box center [156, 335] width 261 height 15
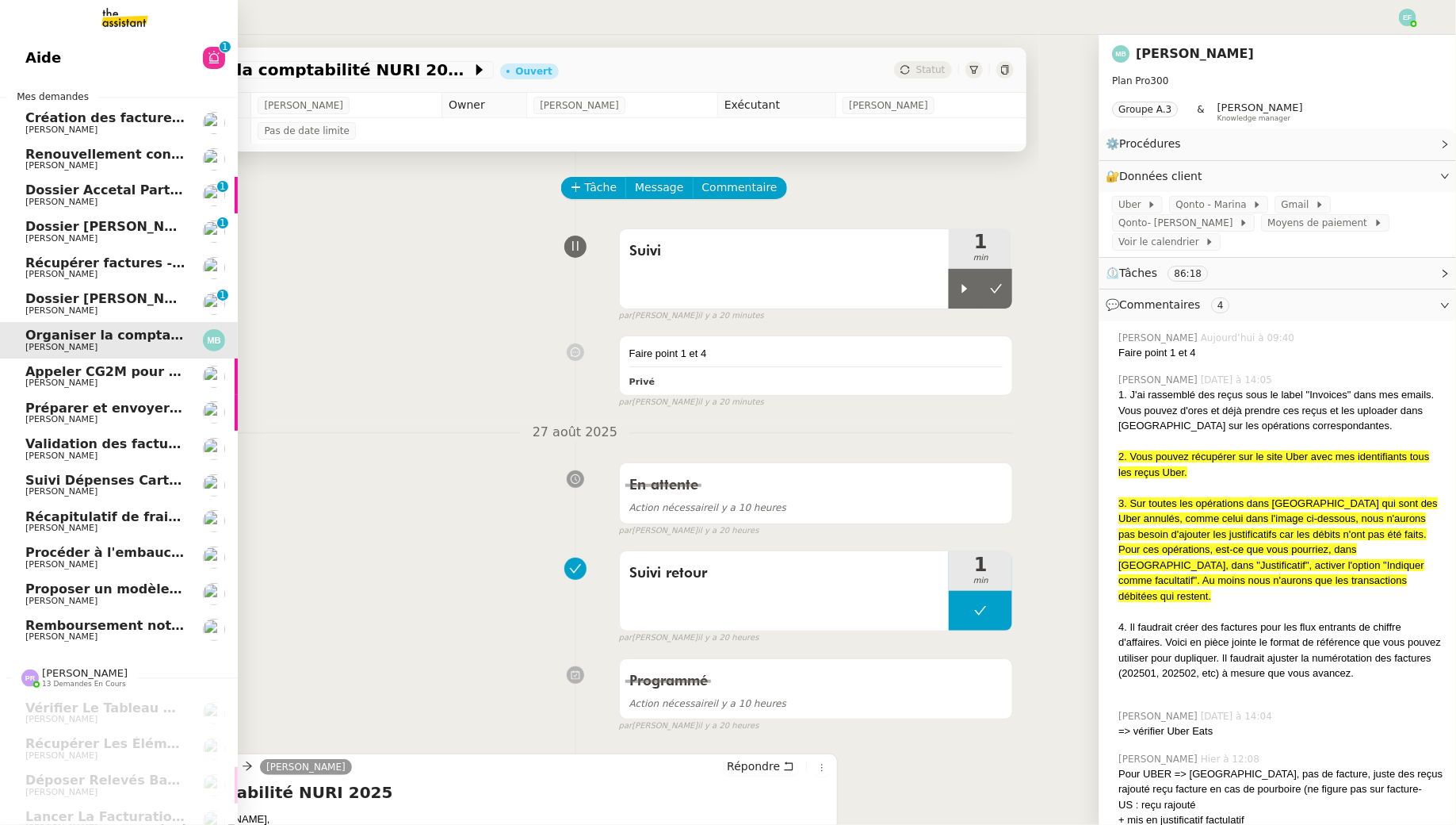
click at [116, 307] on span "[PERSON_NAME]" at bounding box center [105, 310] width 161 height 9
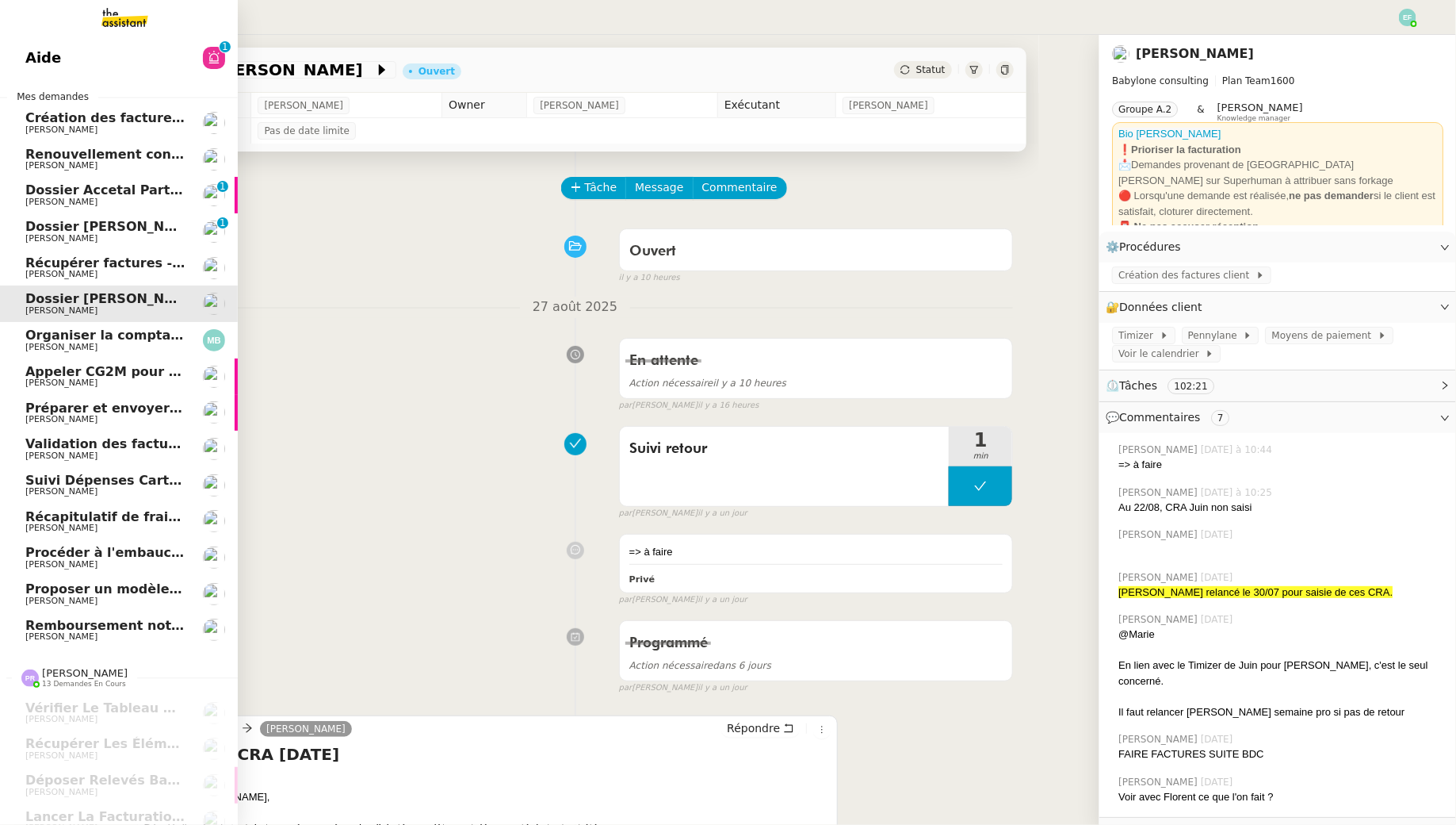
click at [103, 235] on span "[PERSON_NAME]" at bounding box center [105, 239] width 161 height 9
click at [122, 203] on span "[PERSON_NAME]" at bounding box center [105, 202] width 161 height 9
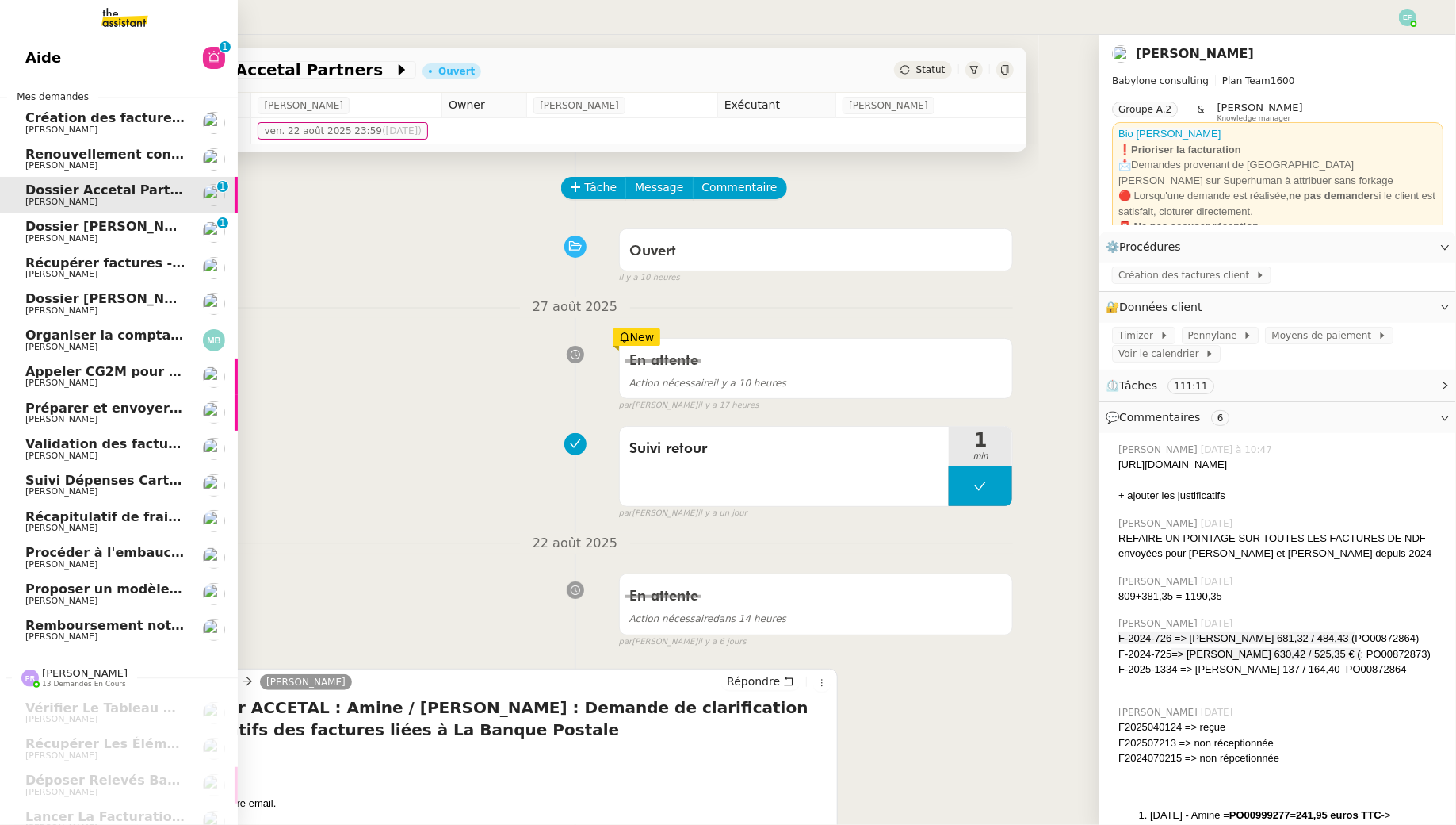
click at [136, 221] on span "Dossier [PERSON_NAME]" at bounding box center [113, 226] width 176 height 15
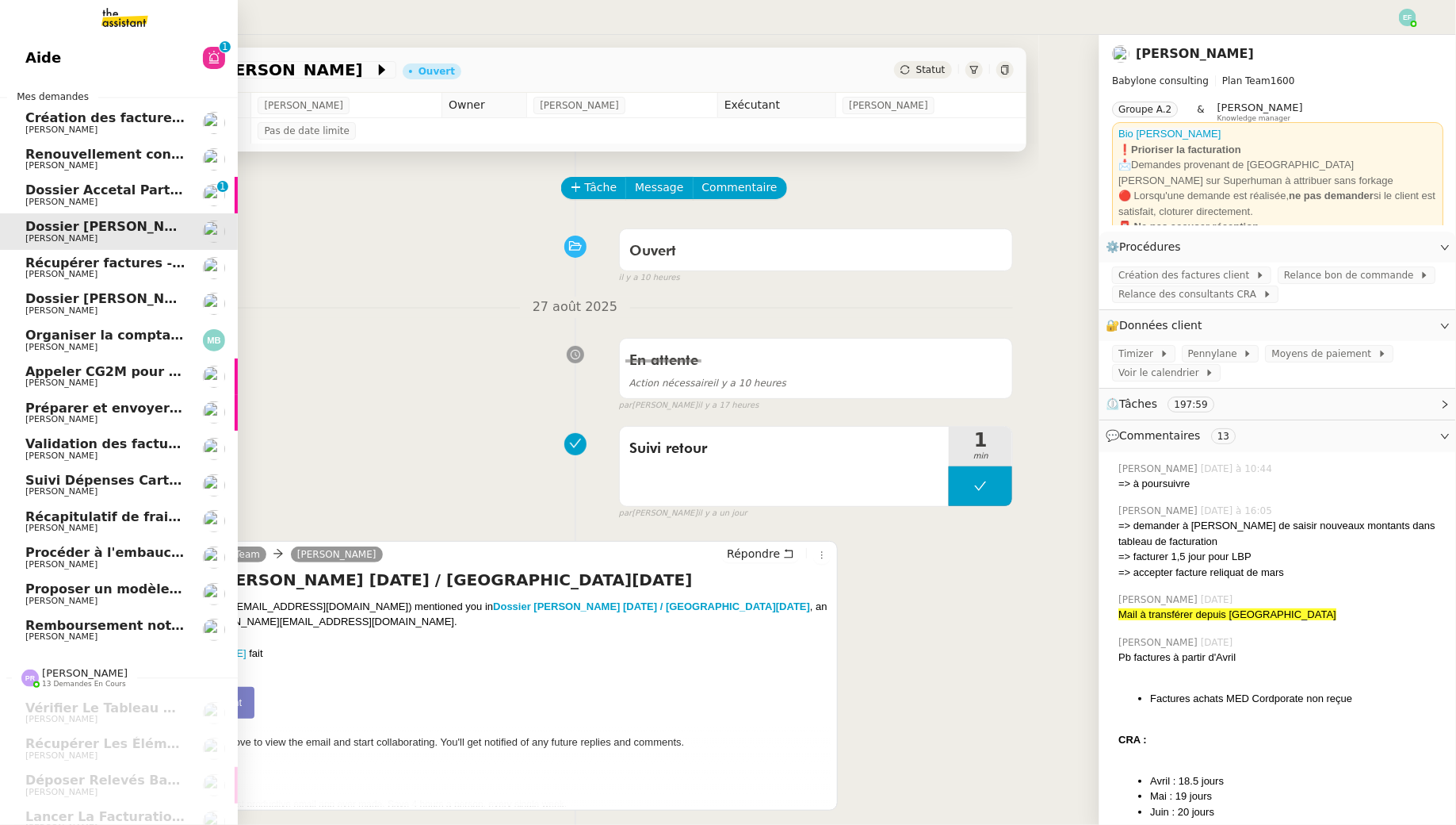
click at [44, 593] on span "Proposer un modèle de note sur objectifs" at bounding box center [173, 588] width 297 height 15
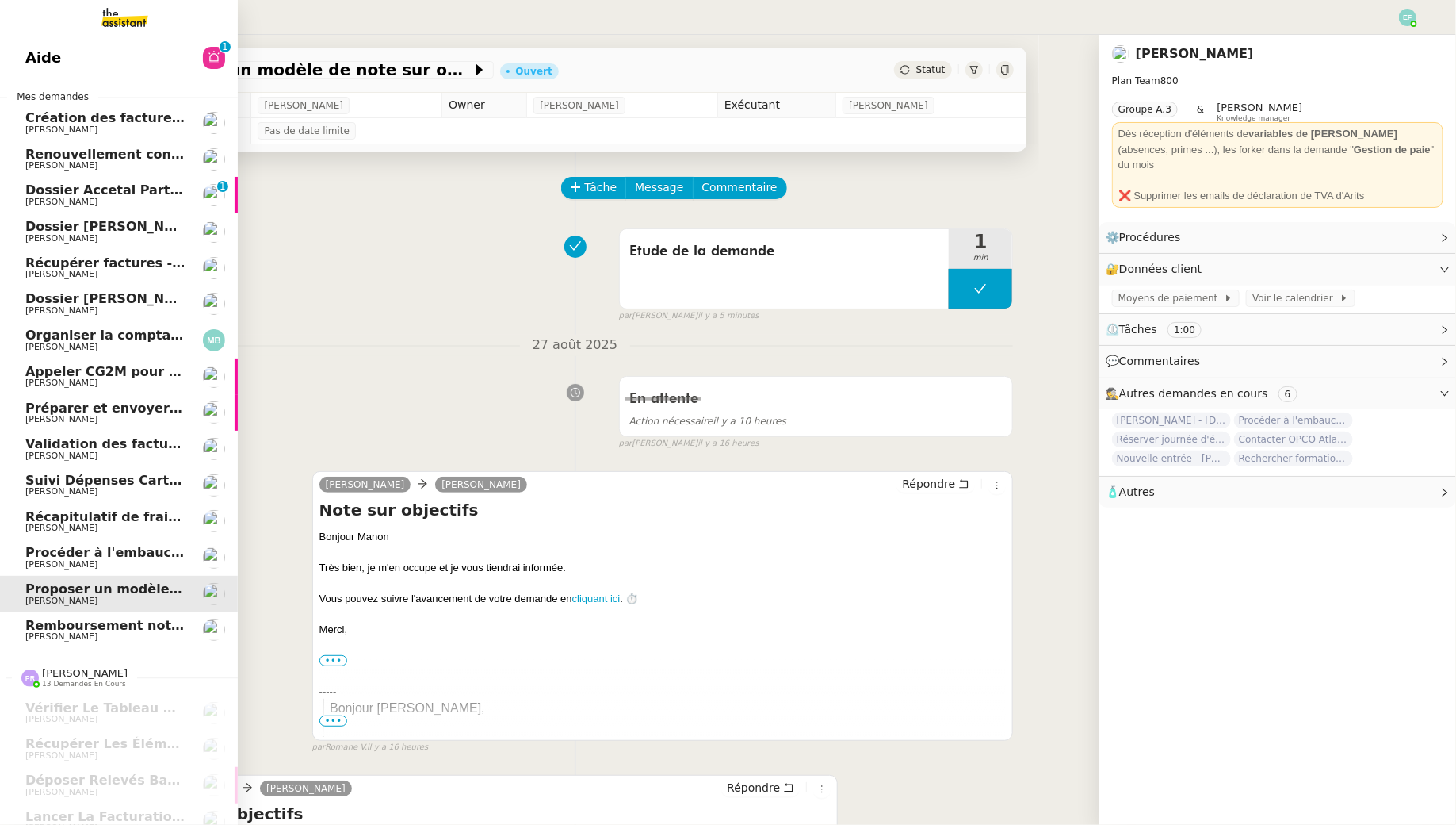
click at [142, 381] on span "[PERSON_NAME]" at bounding box center [105, 383] width 161 height 9
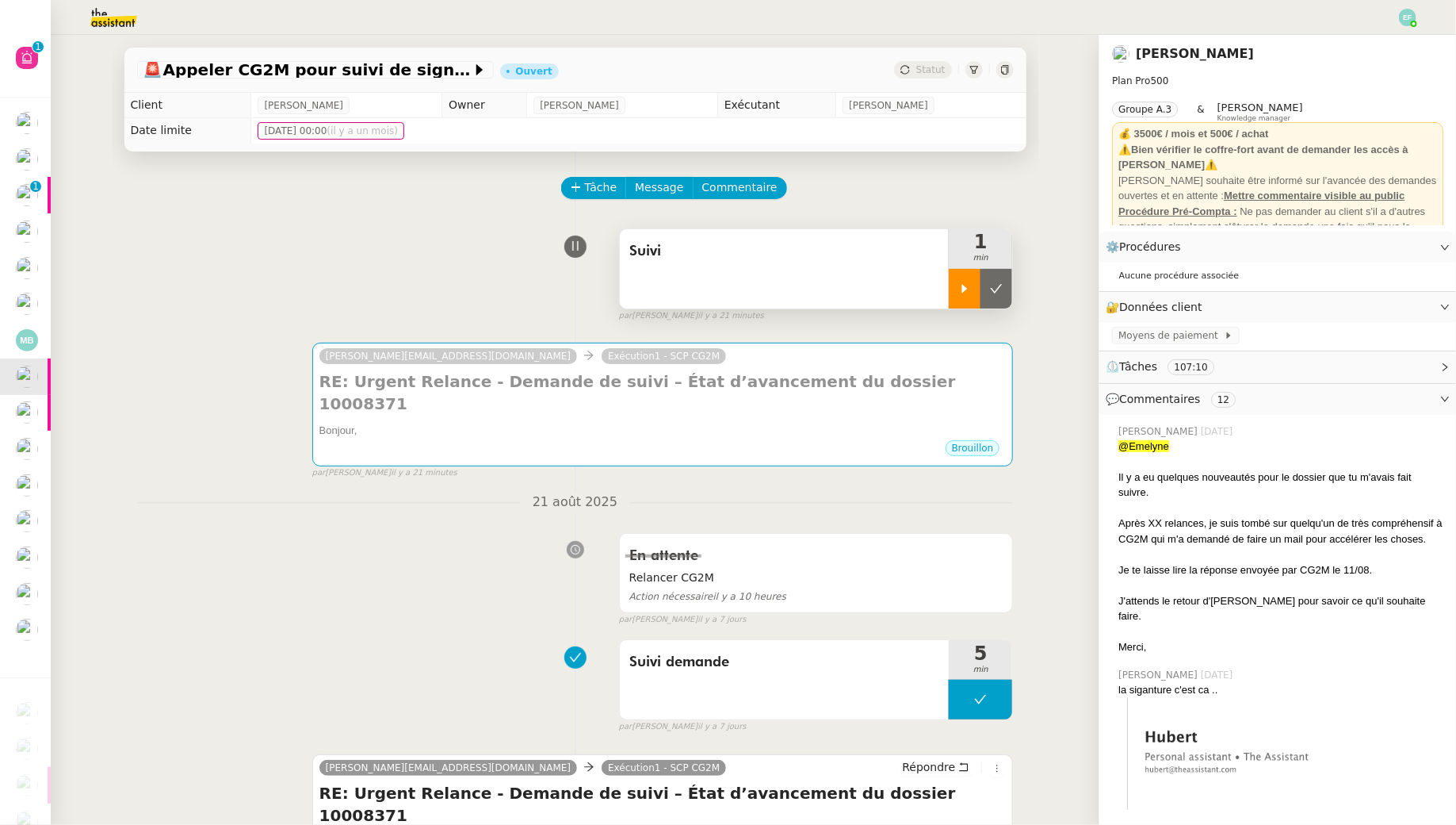
click at [955, 294] on div at bounding box center [964, 289] width 32 height 40
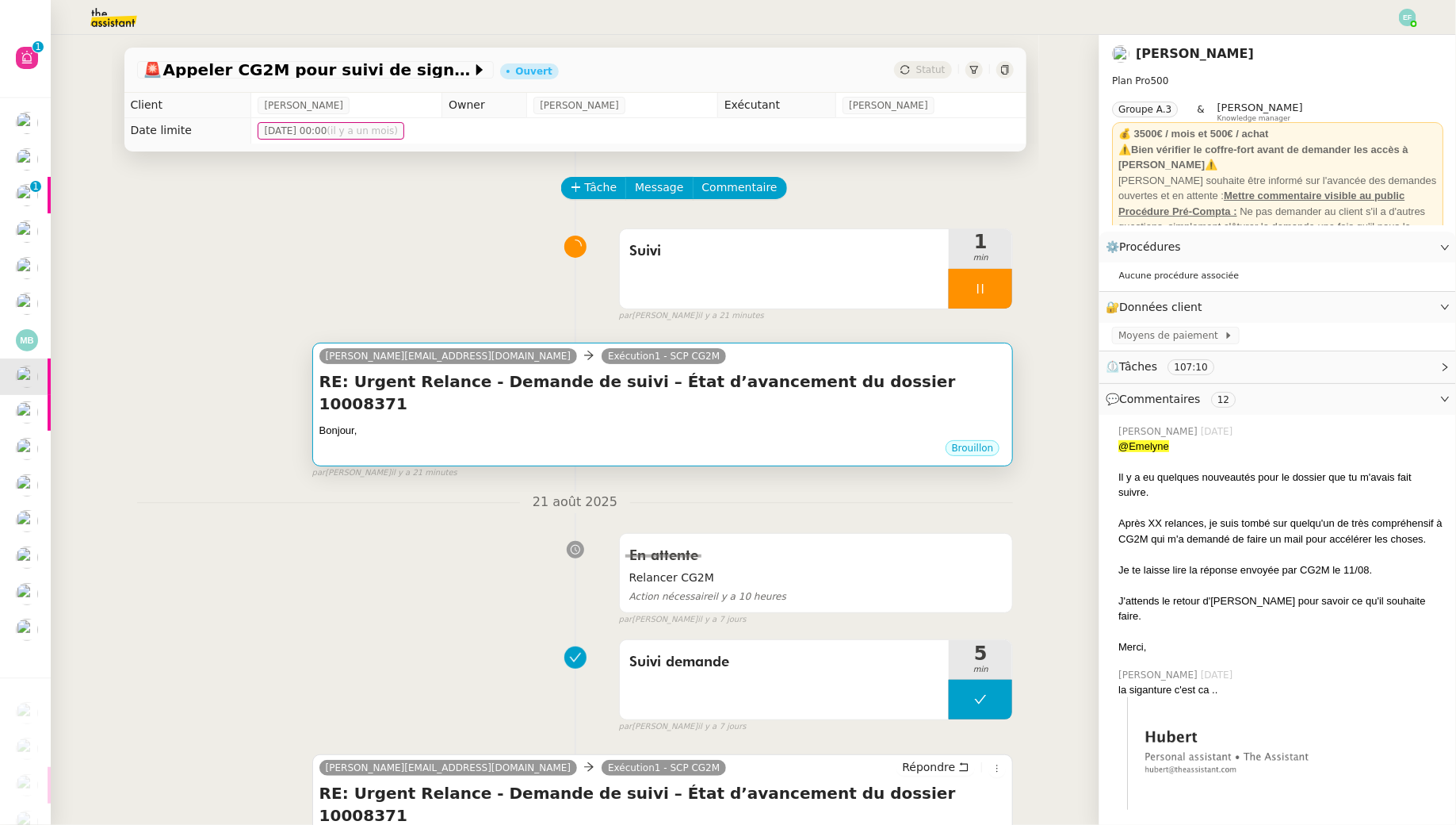
click at [893, 377] on h4 "RE: Urgent Relance - Demande de suivi – État d’avancement du dossier 10008371" at bounding box center [663, 392] width 688 height 44
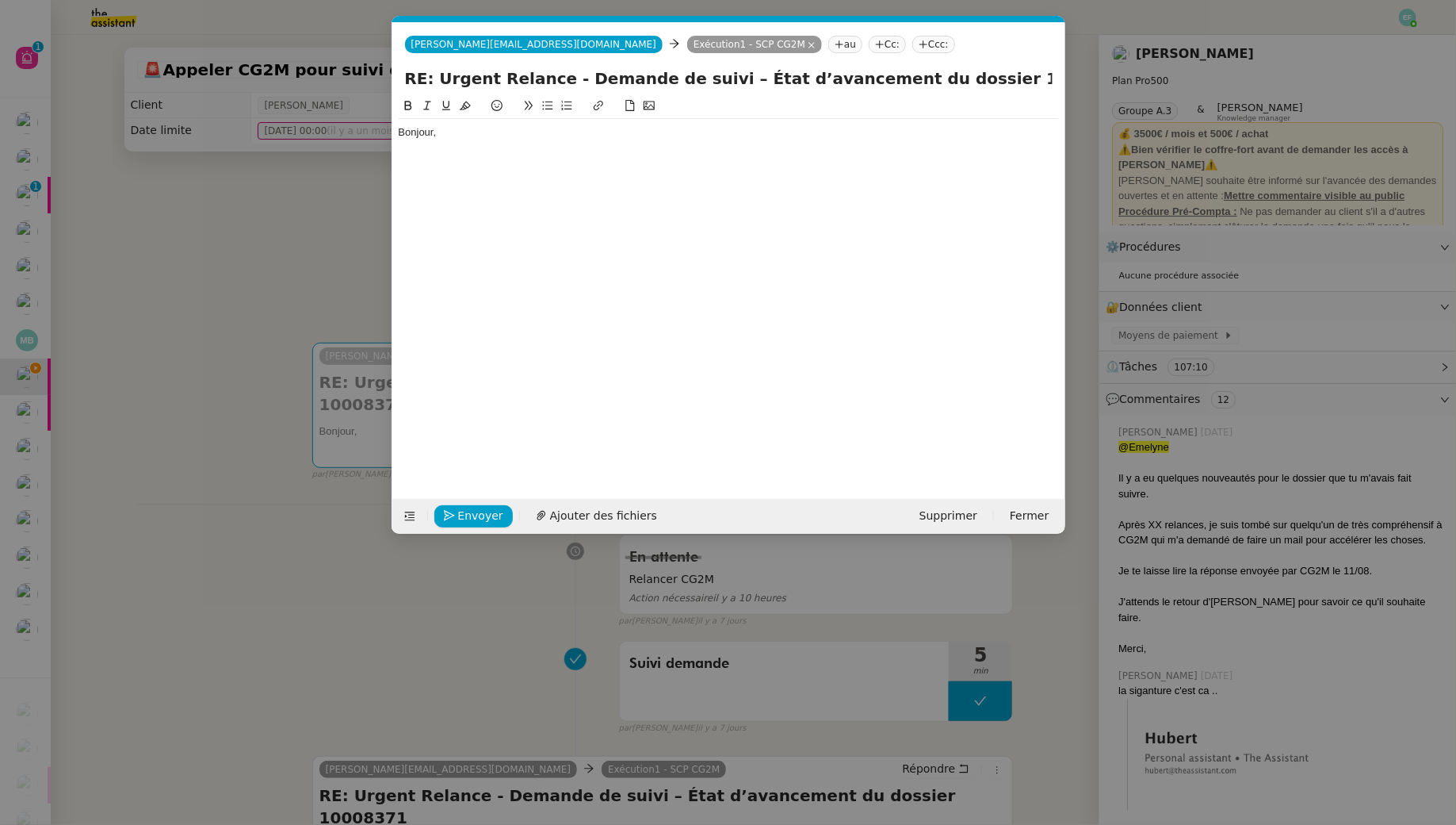
scroll to position [0, 34]
click at [624, 125] on div "Bonjour," at bounding box center [729, 133] width 660 height 15
click at [277, 237] on nz-modal-container "Service TA - VOYAGE - PROPOSITION GLOBALE A utiliser dans le cadre de propositi…" at bounding box center [728, 412] width 1456 height 825
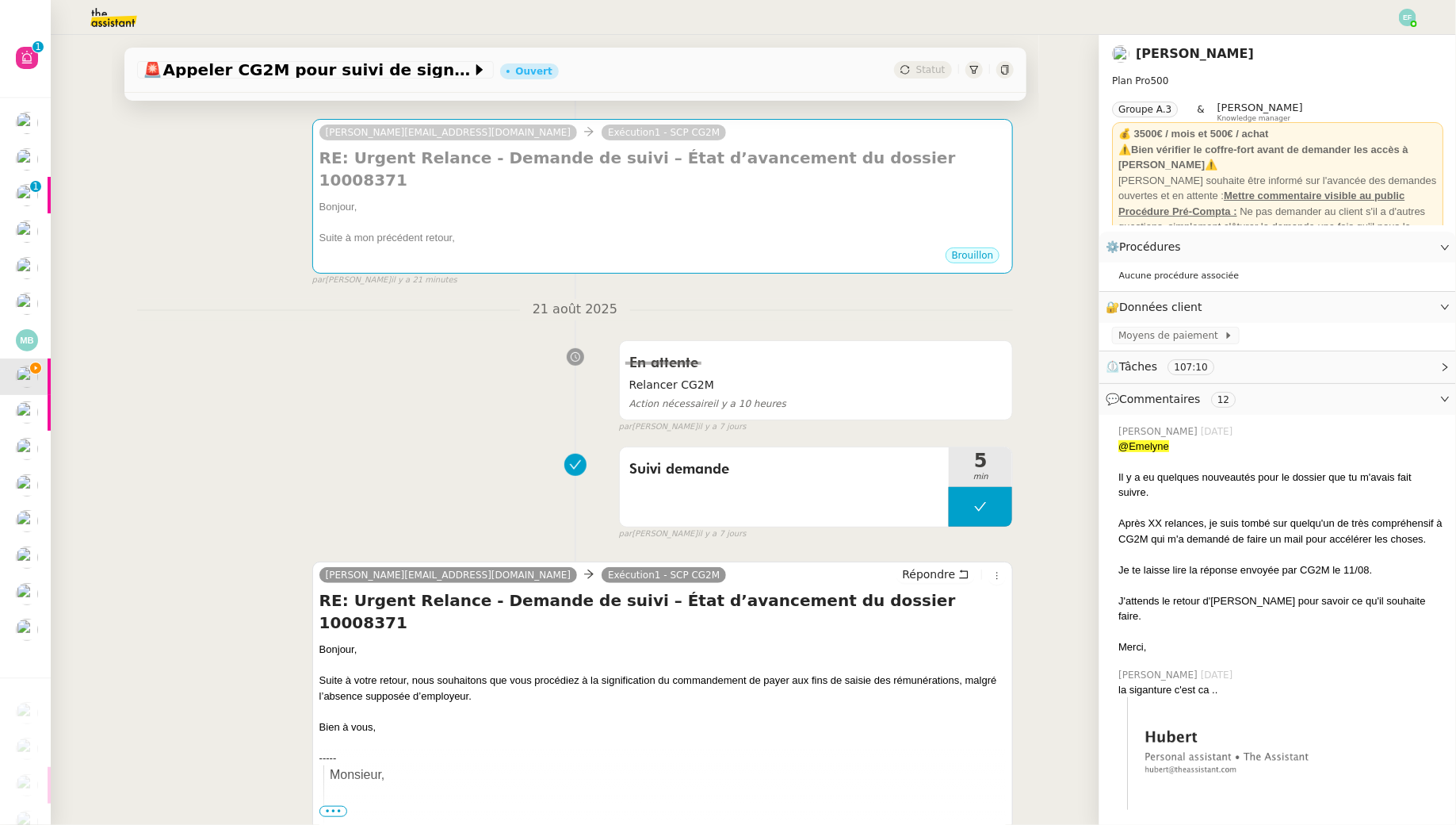
scroll to position [230, 0]
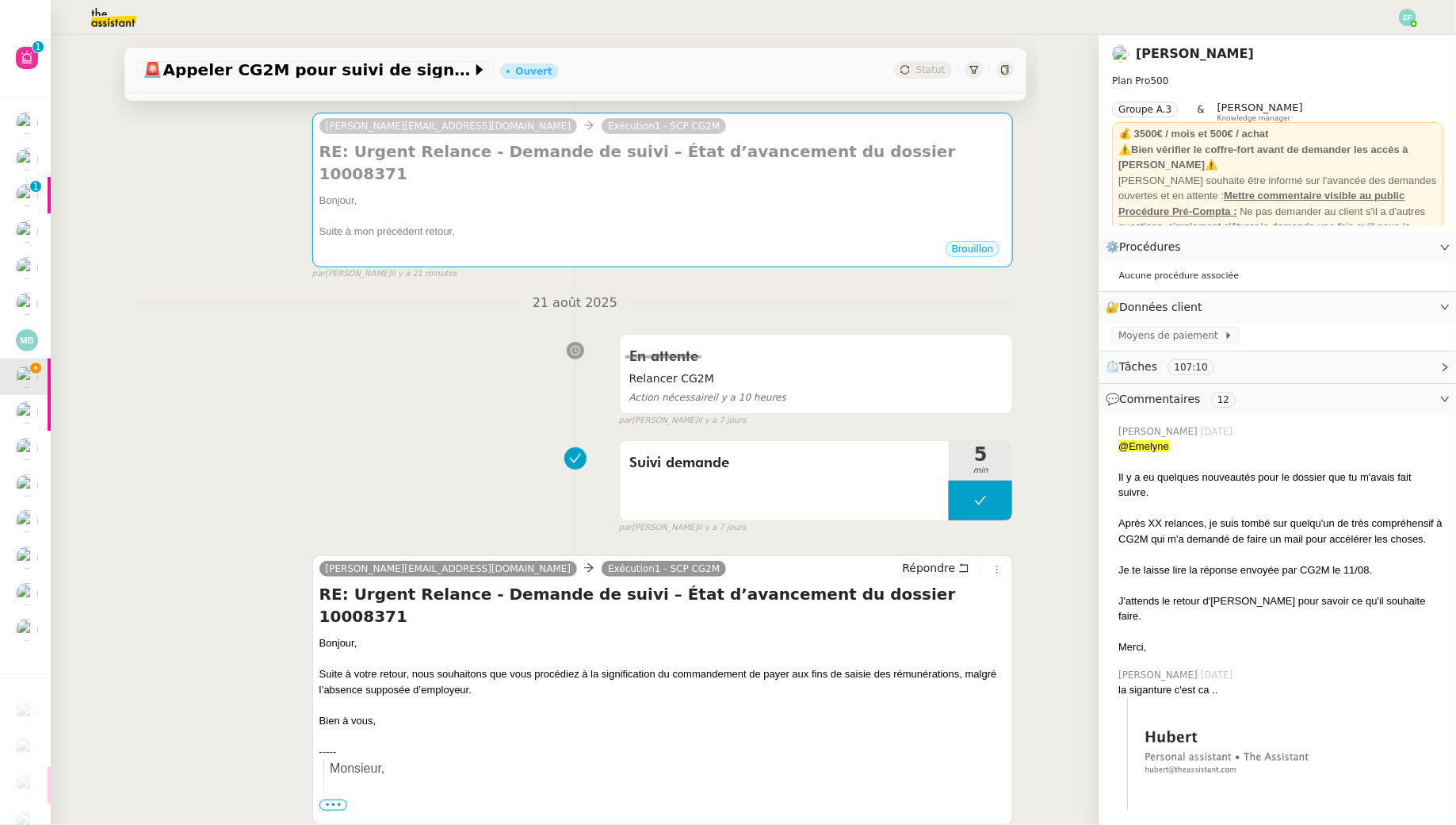
click at [584, 666] on div "Suite à votre retour, nous souhaitons que vous procédiez à la signification du …" at bounding box center [663, 682] width 688 height 31
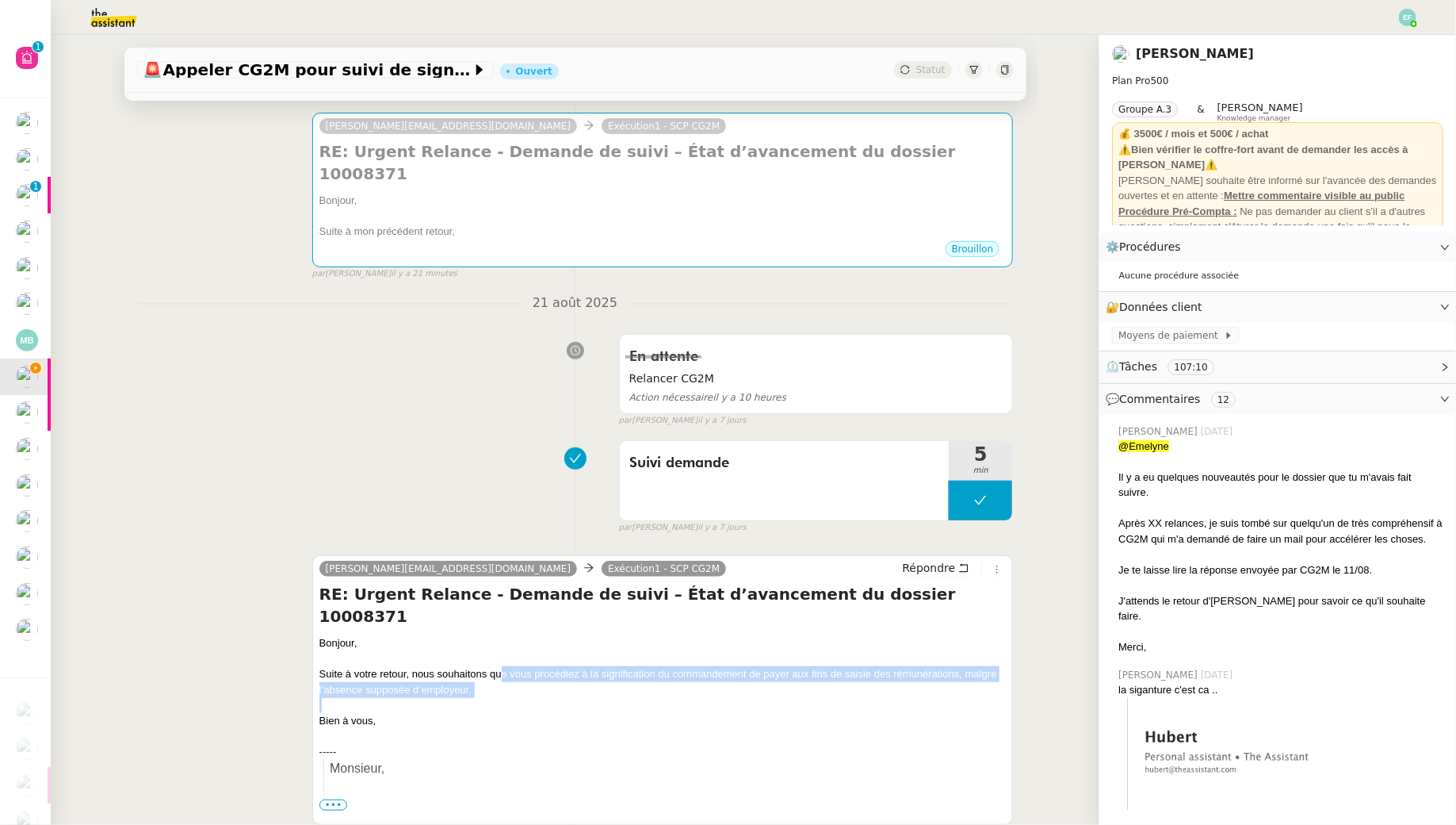
drag, startPoint x: 502, startPoint y: 627, endPoint x: 630, endPoint y: 651, distance: 130.2
copy div "e vous procédiez à la signification du commandement de payer aux fins de saisie…"
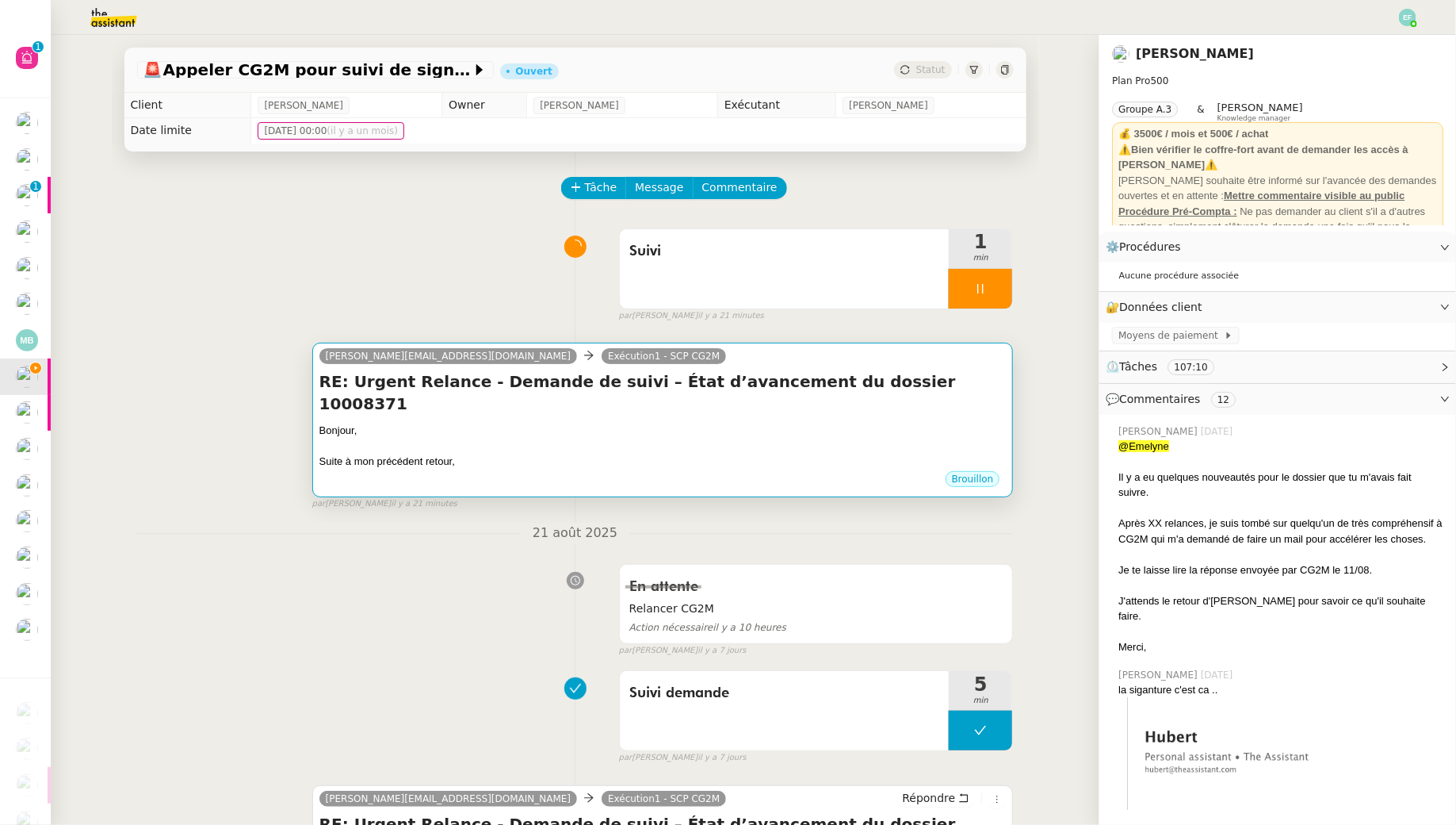
click at [712, 423] on div "Bonjour," at bounding box center [663, 430] width 688 height 15
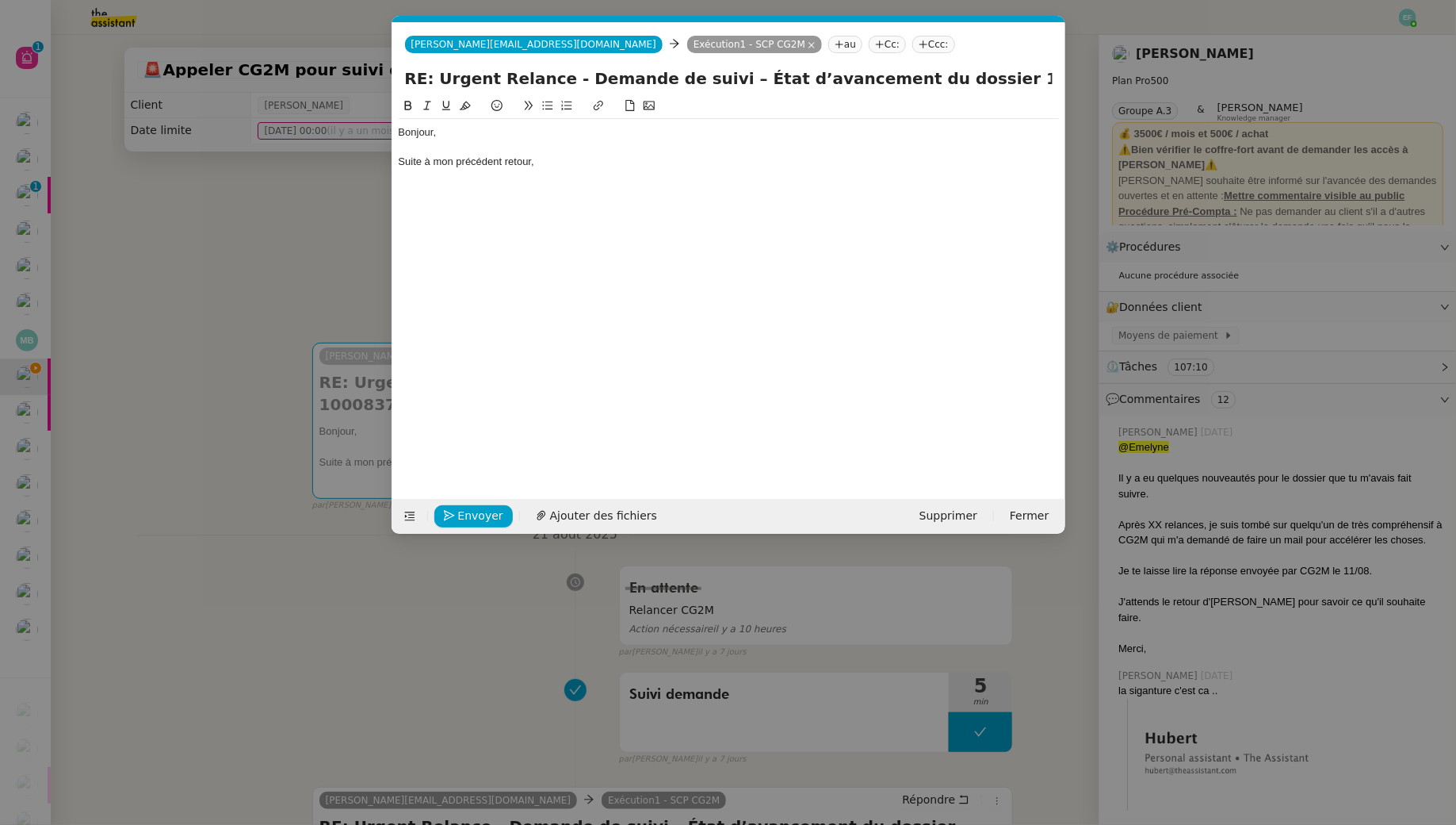
scroll to position [0, 34]
click at [577, 166] on div "Suite à mon précédent retour," at bounding box center [729, 162] width 660 height 15
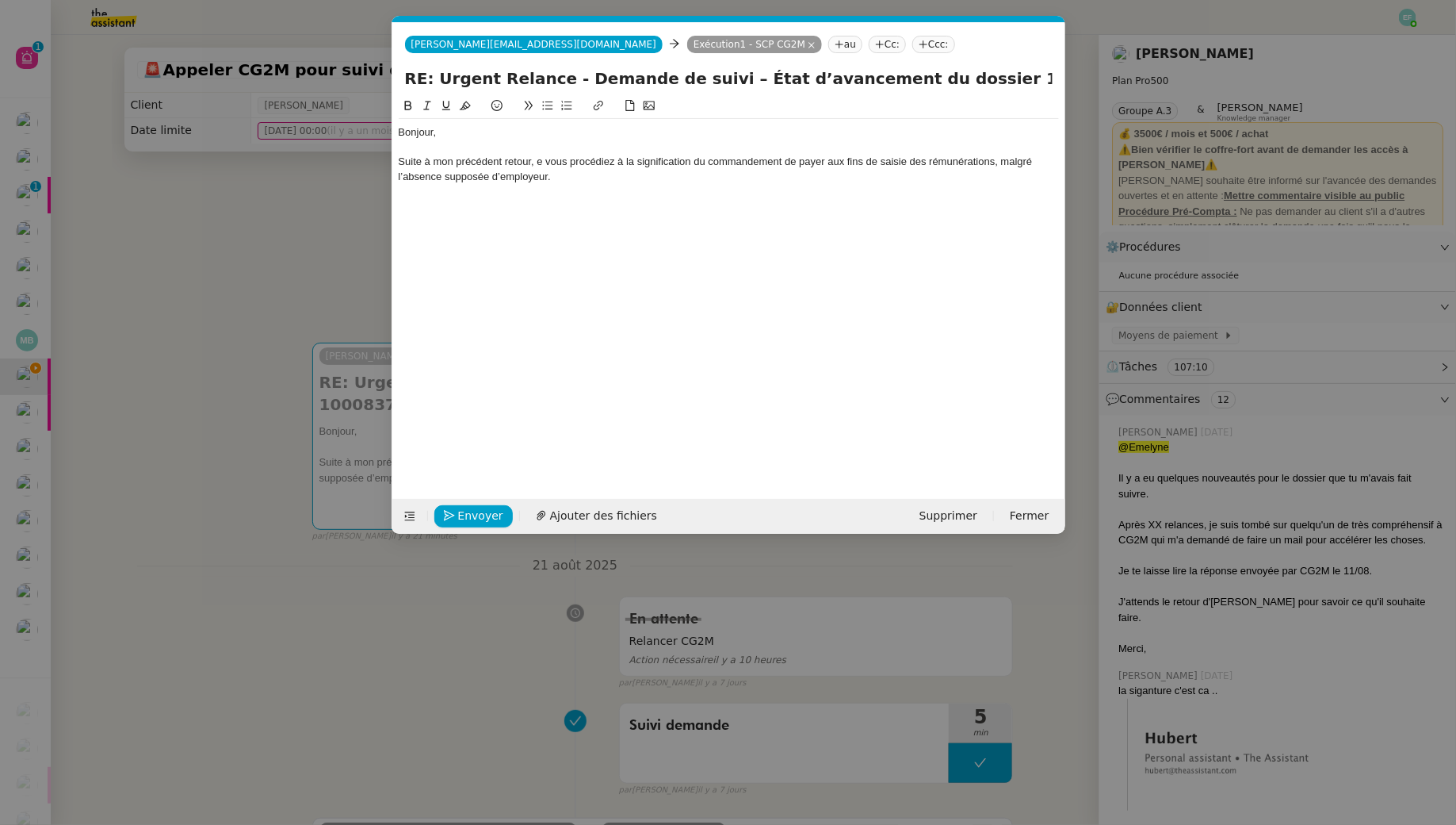
click at [539, 162] on div "Suite à mon précédent retour, e vous procédiez à la signification du commandeme…" at bounding box center [729, 169] width 660 height 29
drag, startPoint x: 726, startPoint y: 163, endPoint x: 650, endPoint y: 165, distance: 76.0
click at [650, 165] on div "Suite à mon précédent retour, concernant la demande vous procédiez à la signifi…" at bounding box center [729, 169] width 660 height 29
click at [666, 161] on div "Suite à mon précédent retour, concernant la demande de la signification du comm…" at bounding box center [729, 169] width 660 height 29
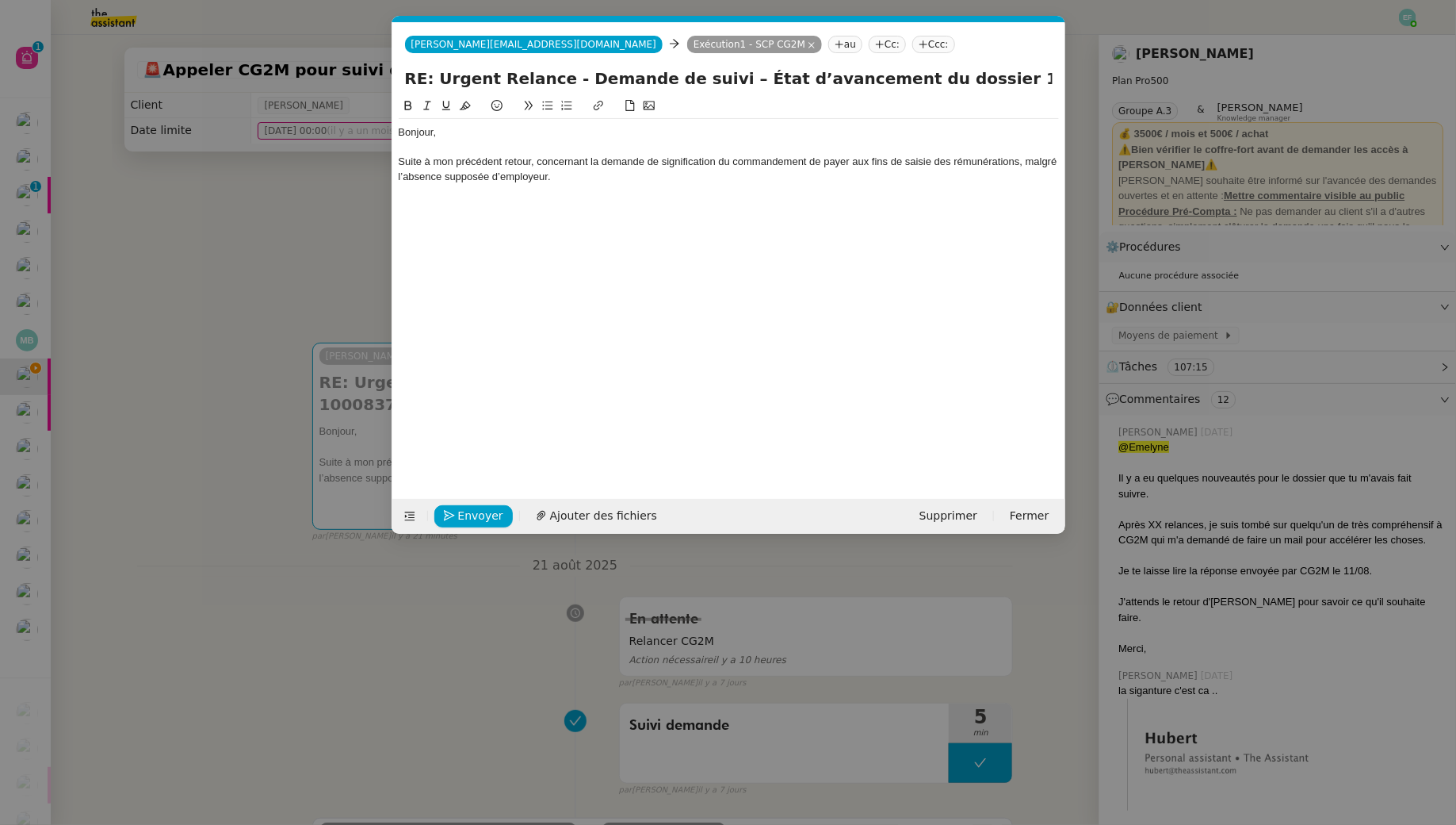
click at [635, 174] on div "Suite à mon précédent retour, concernant la demande de signification du command…" at bounding box center [729, 169] width 660 height 29
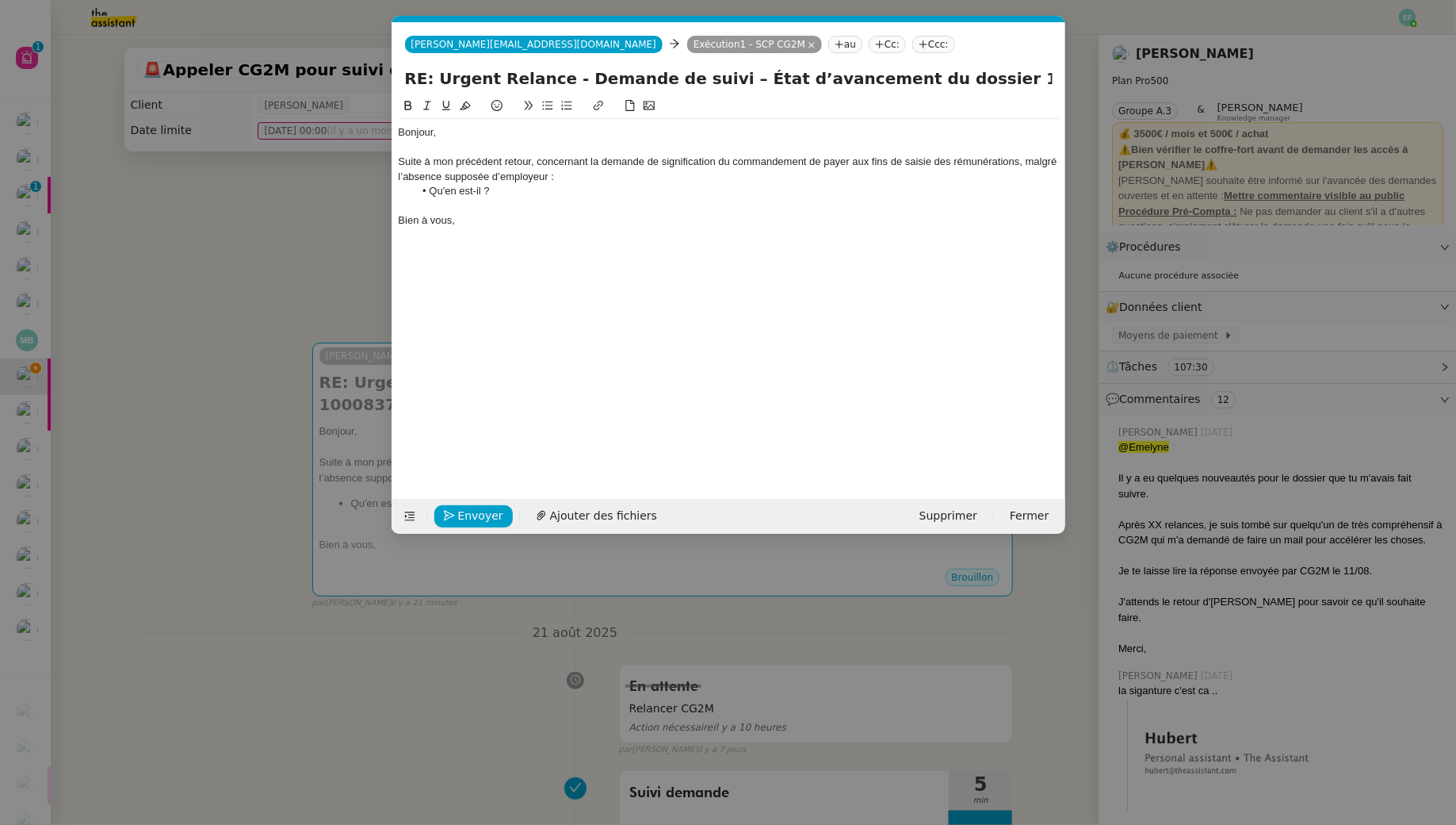
click at [185, 271] on nz-modal-container "Service TA - VOYAGE - PROPOSITION GLOBALE A utiliser dans le cadre de propositi…" at bounding box center [728, 412] width 1456 height 825
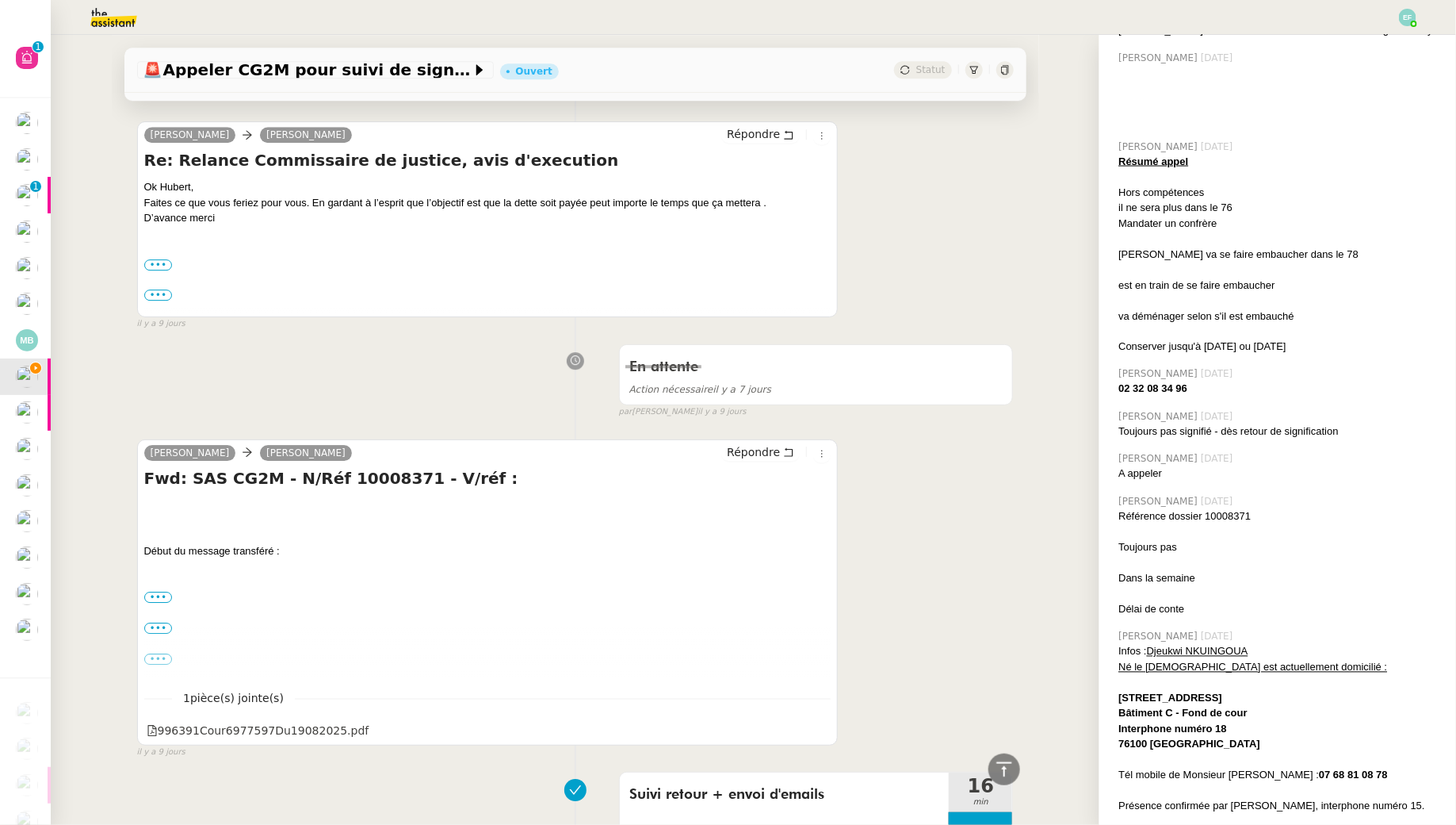
scroll to position [1620, 0]
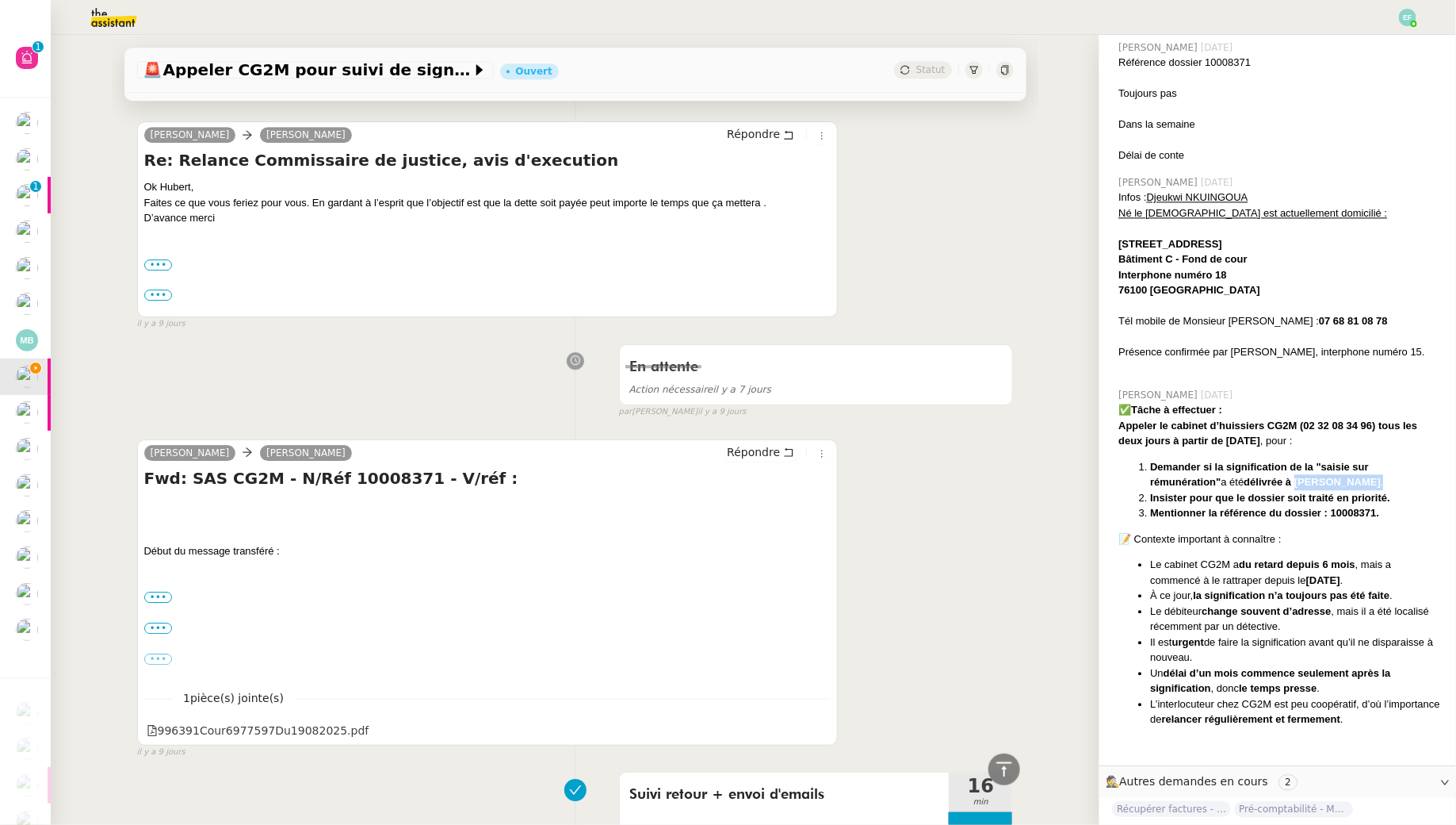
drag, startPoint x: 1354, startPoint y: 451, endPoint x: 1227, endPoint y: 452, distance: 127.0
click at [1227, 459] on li "Demander si la signification de la "saisie sur rémunération" a été délivrée à M…" at bounding box center [1296, 475] width 293 height 31
copy li "M. NKUINGOUA Djeukwi ."
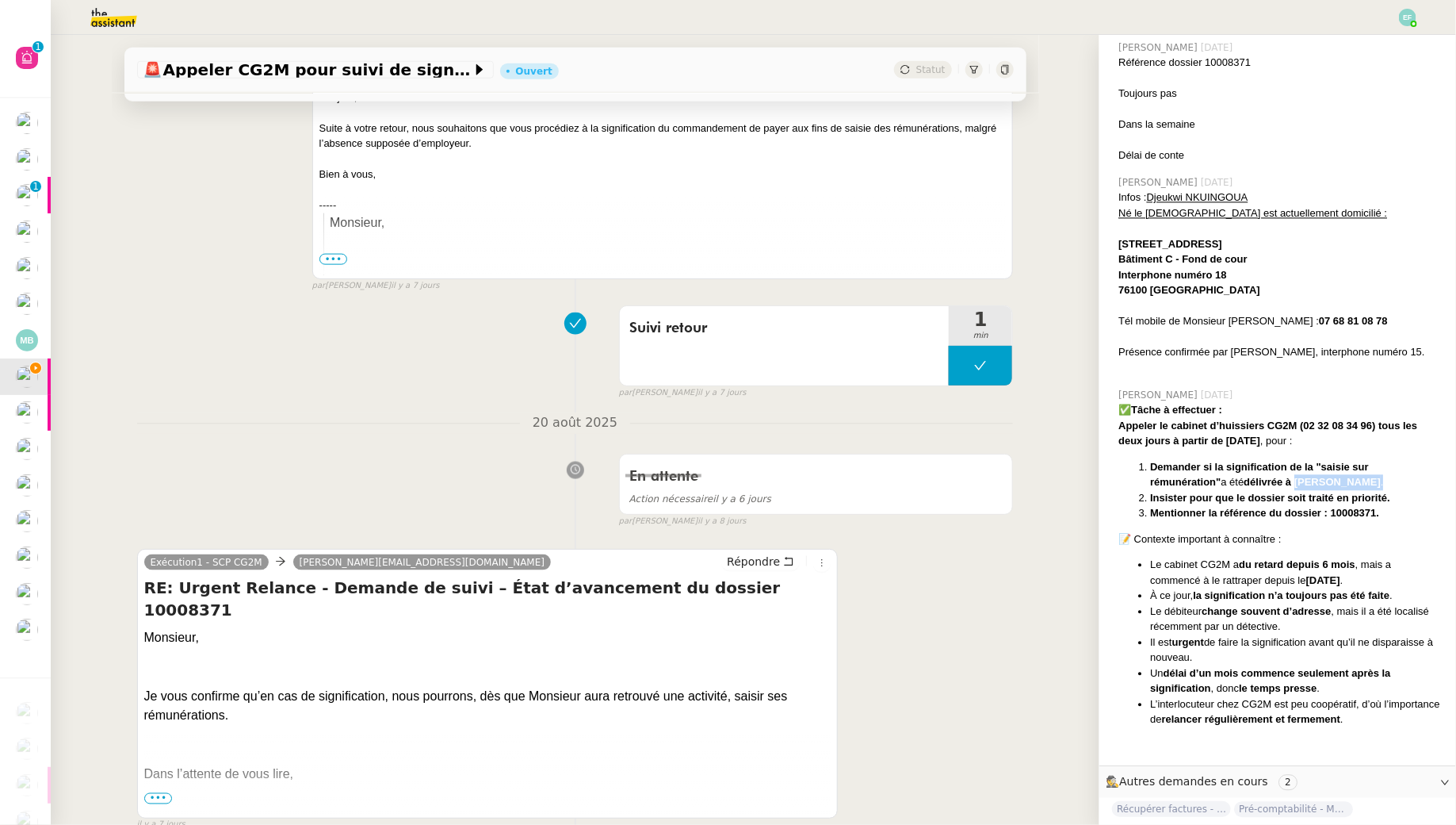
scroll to position [0, 0]
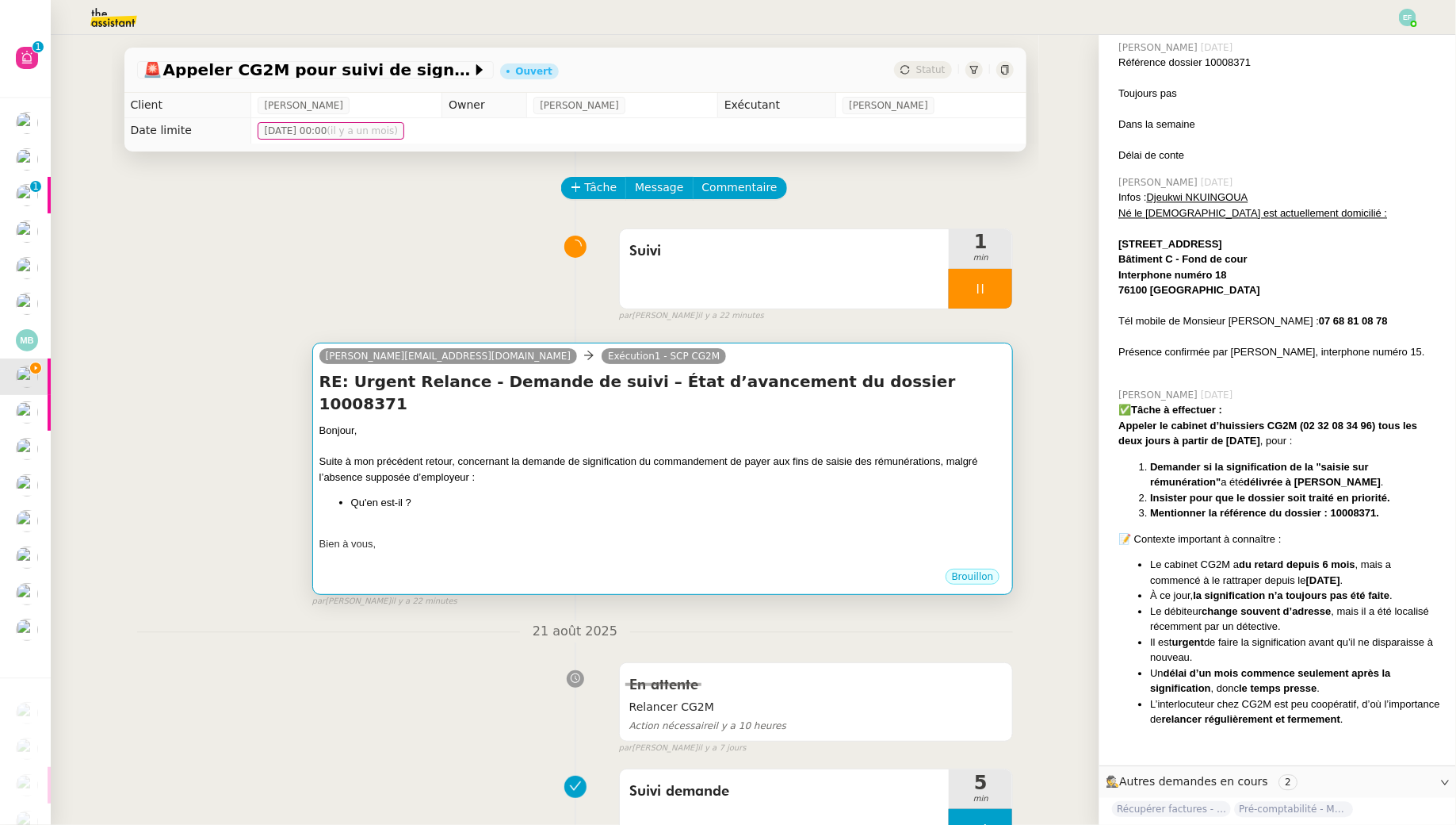
click at [769, 491] on div "Bonjour, Suite à mon précédent retour, concernant la demande de signification d…" at bounding box center [663, 495] width 688 height 144
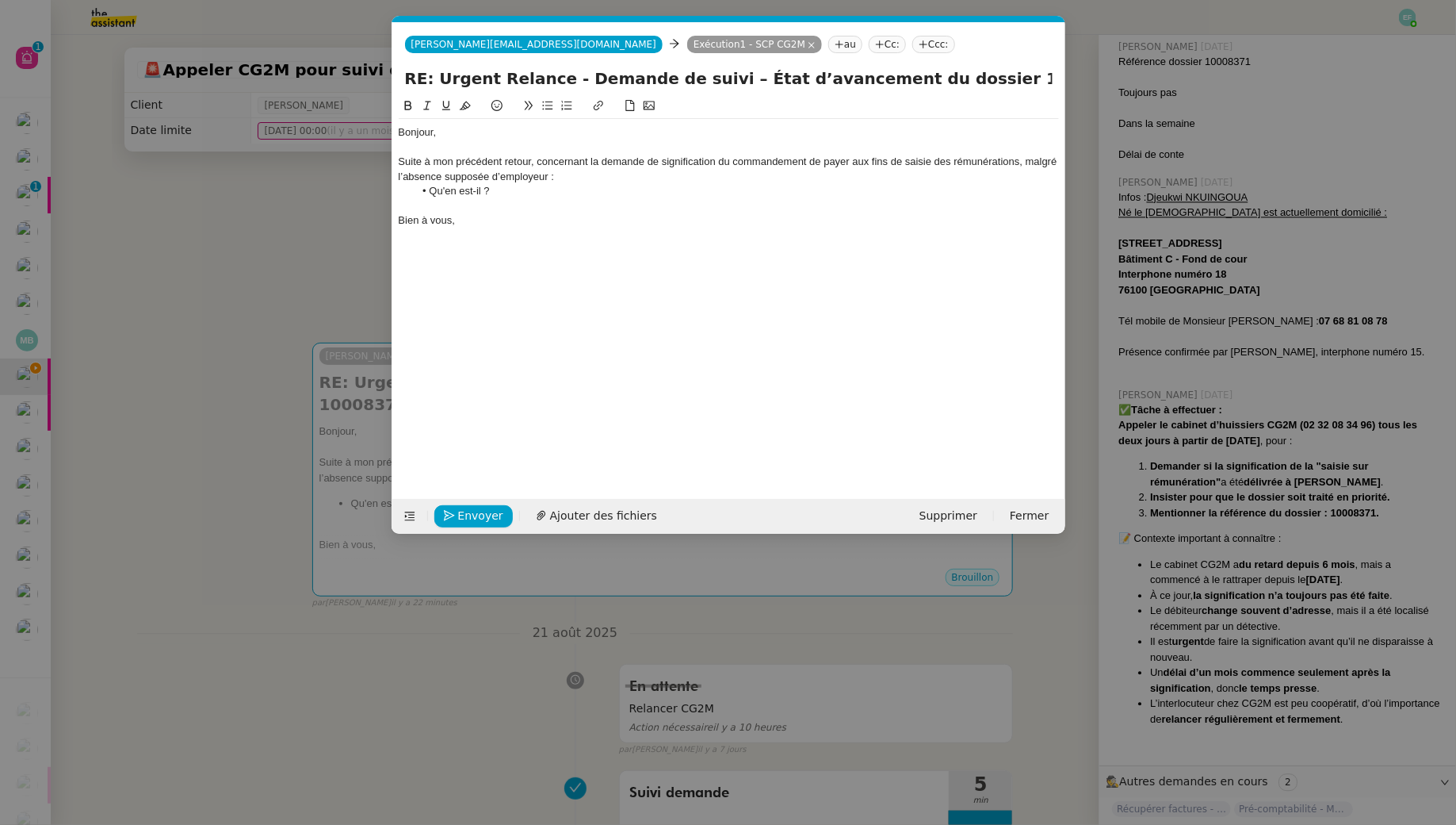
scroll to position [1623, 0]
click at [542, 194] on li "Qu'en est-il ?" at bounding box center [736, 192] width 645 height 15
drag, startPoint x: 738, startPoint y: 203, endPoint x: 729, endPoint y: 203, distance: 9.0
click at [729, 203] on li "Avez-vous des nouvelles de la part de M. NKUINGOUA Djeukwi ?" at bounding box center [736, 206] width 645 height 15
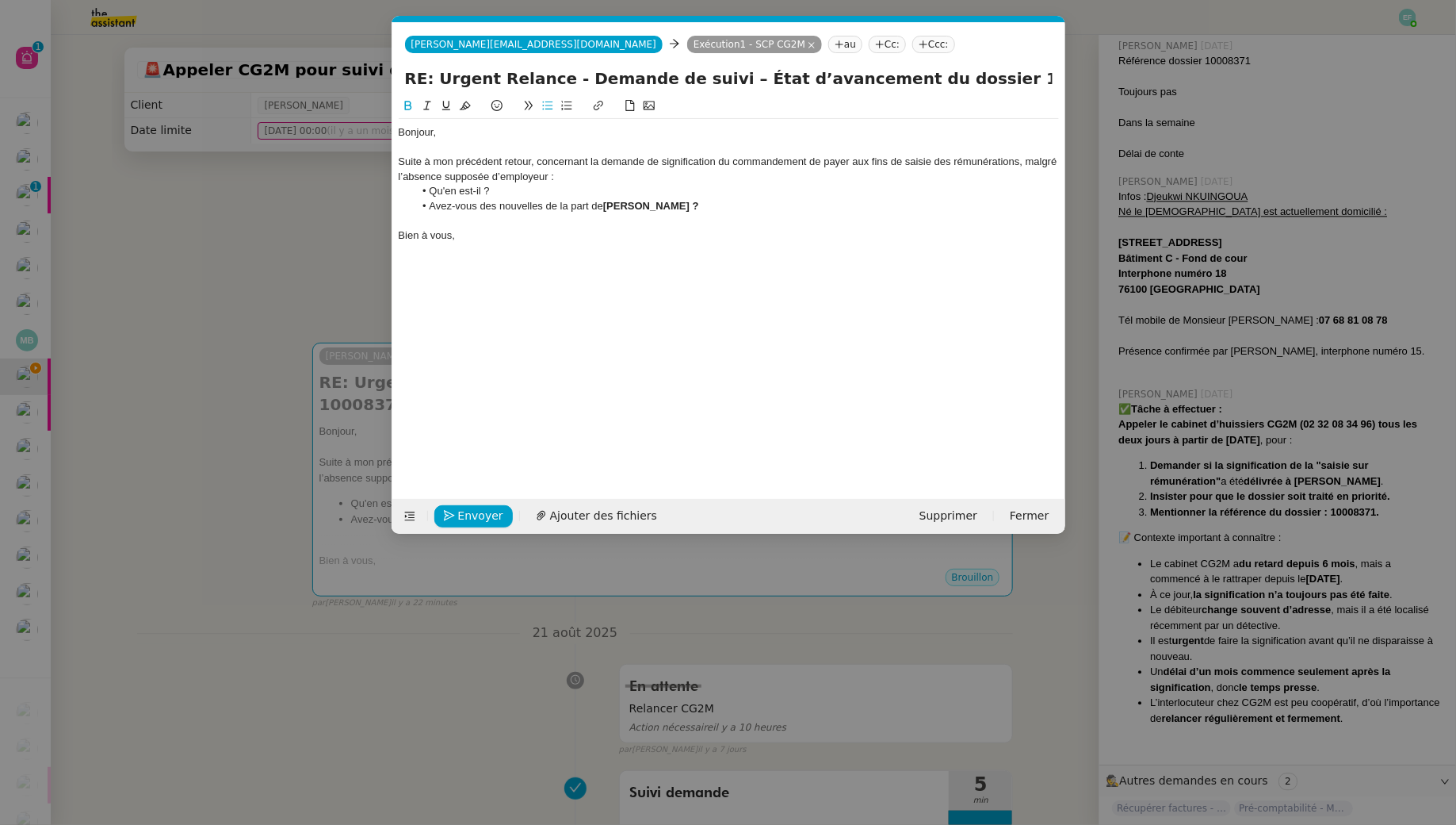
click at [409, 103] on icon at bounding box center [408, 105] width 11 height 11
click at [528, 225] on div at bounding box center [729, 221] width 660 height 15
drag, startPoint x: 726, startPoint y: 204, endPoint x: 609, endPoint y: 208, distance: 117.1
click at [609, 208] on strong "M. NKUINGOUA Djeukwi" at bounding box center [646, 205] width 86 height 12
click at [406, 103] on icon at bounding box center [408, 105] width 11 height 11
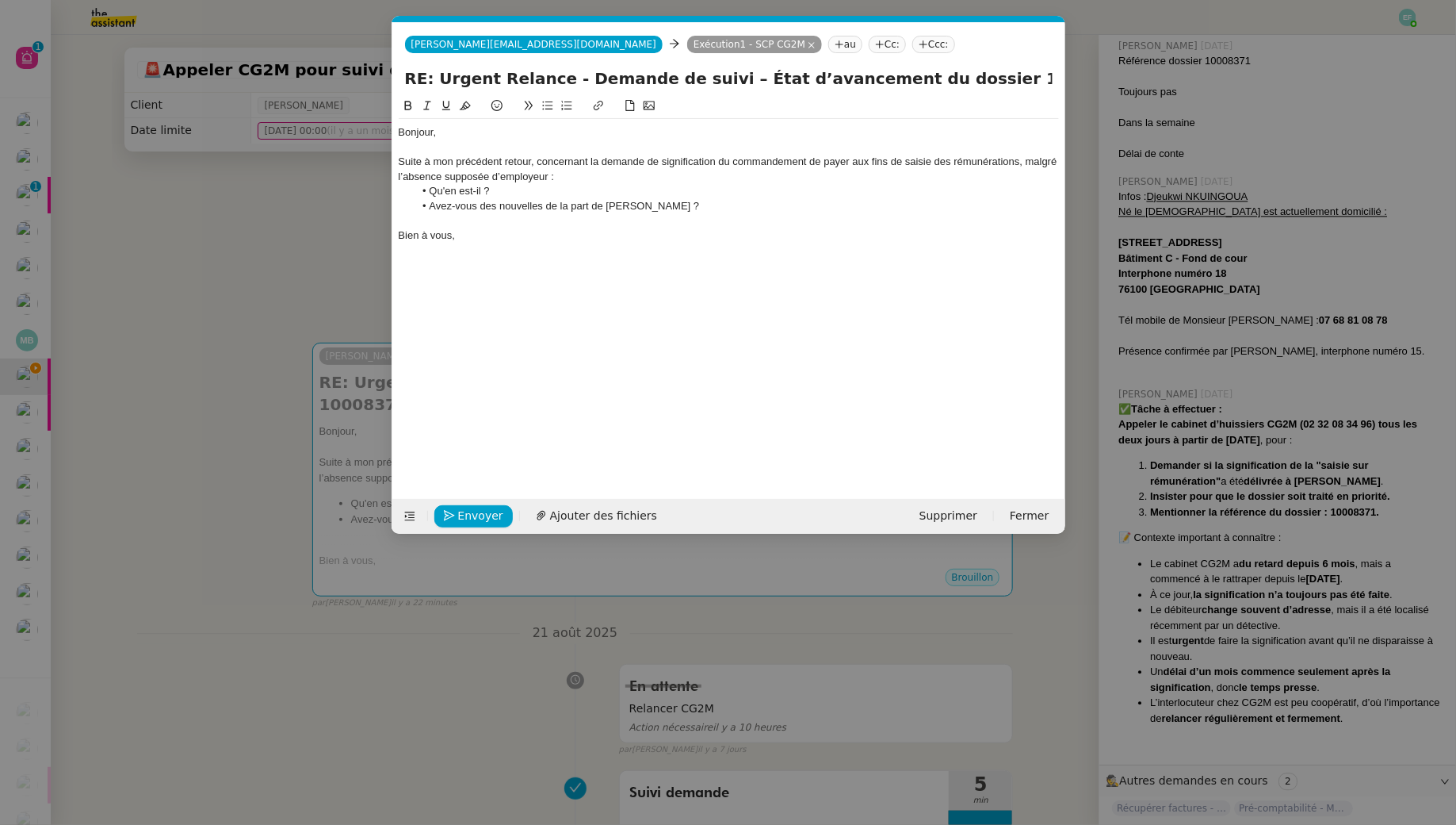
click at [613, 203] on li "Avez-vous des nouvelles de la part de M. NKUINGOUA Djeukwi ?" at bounding box center [736, 206] width 645 height 15
click at [738, 210] on li "Avez-vous des nouvelles de la part de Monsieur NKUINGOUA Djeukwi ?" at bounding box center [736, 206] width 645 height 15
click at [474, 510] on span "Envoyer" at bounding box center [481, 516] width 45 height 18
click at [474, 510] on span "Confirmer l'envoi" at bounding box center [505, 516] width 95 height 18
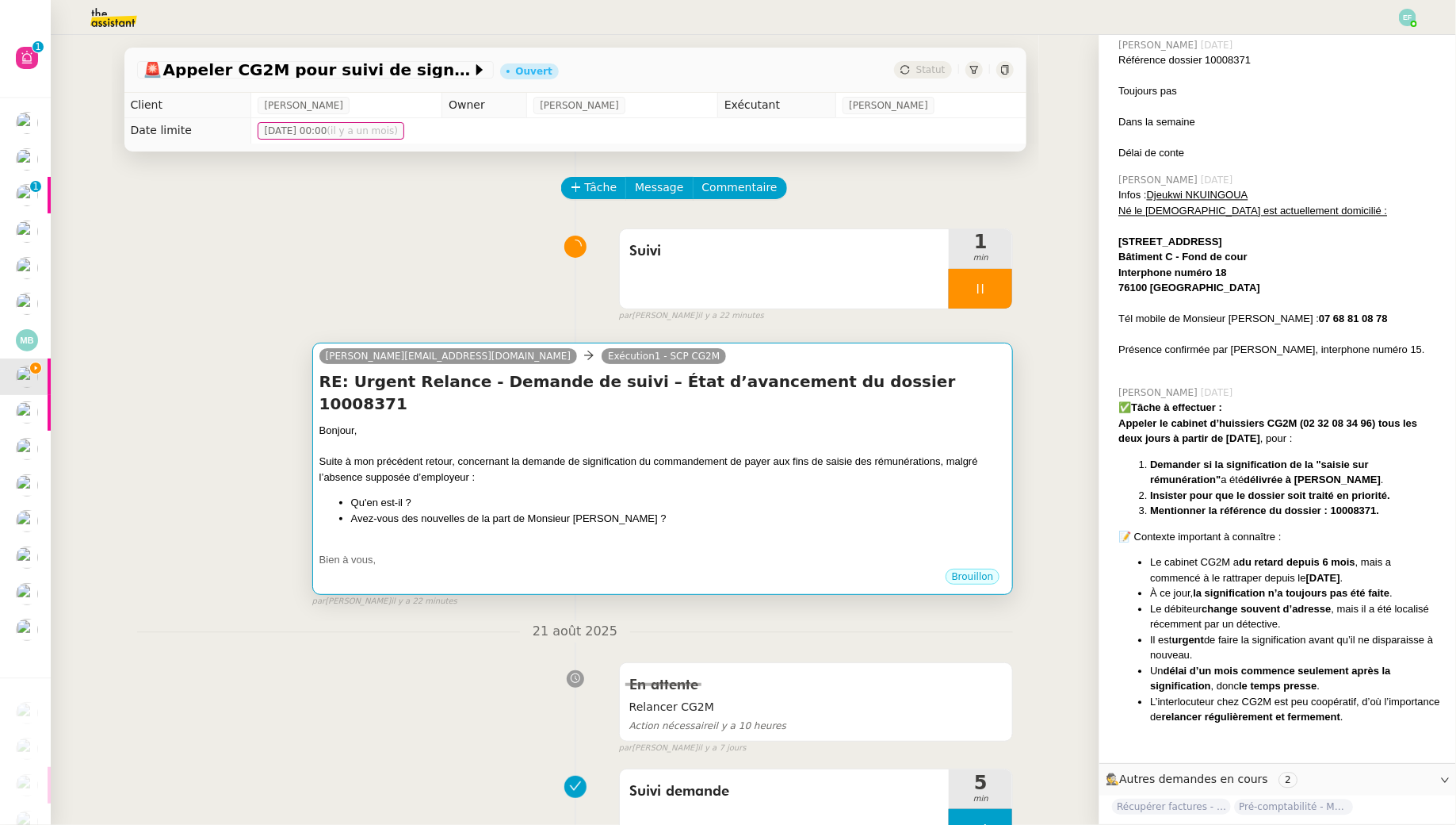
scroll to position [1620, 0]
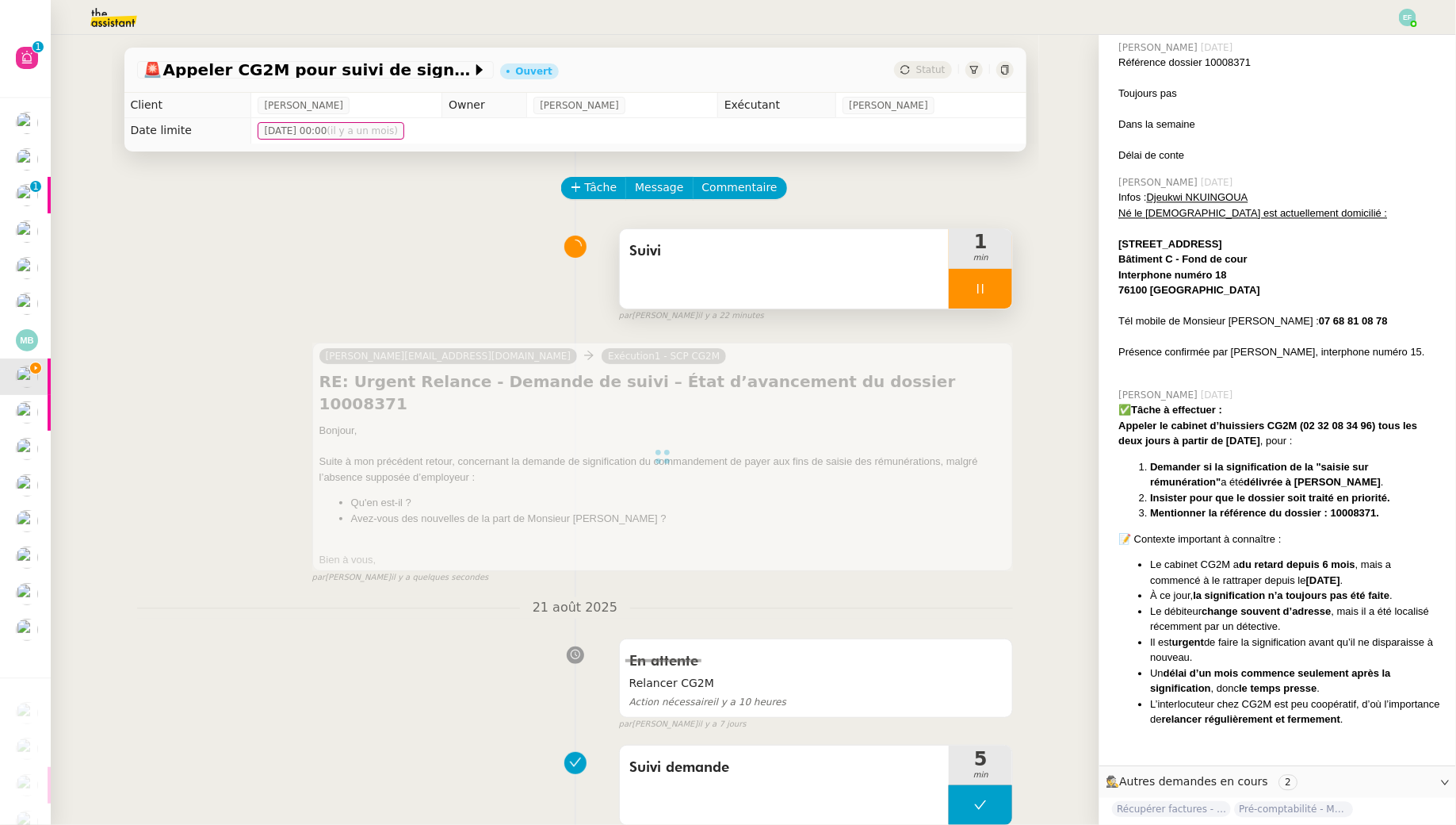
click at [788, 289] on div "Suivi" at bounding box center [784, 269] width 329 height 79
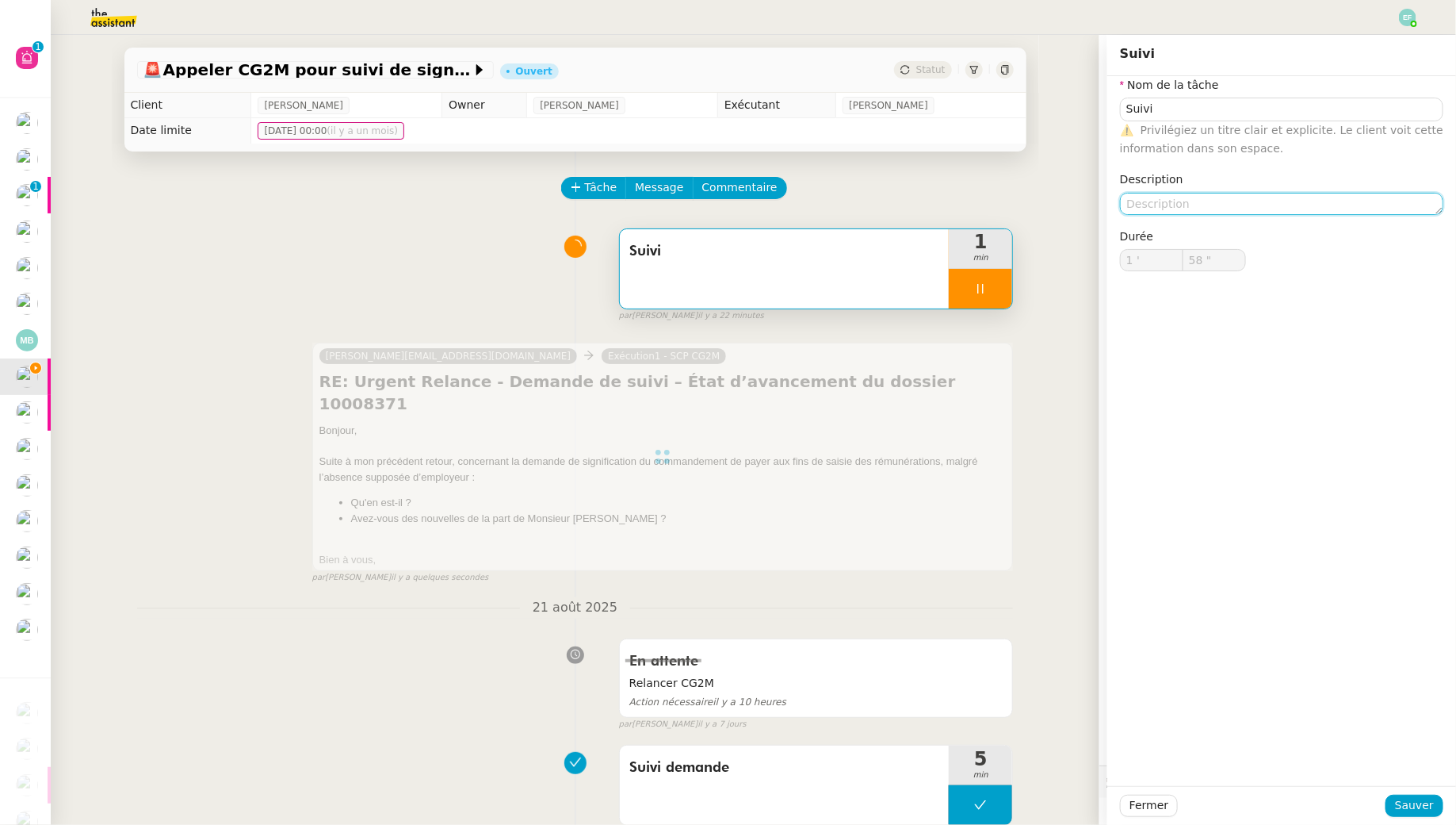
click at [1185, 209] on textarea at bounding box center [1282, 203] width 324 height 22
type input "59 ""
type textarea "Relance"
type input "2 '"
type input "0 ""
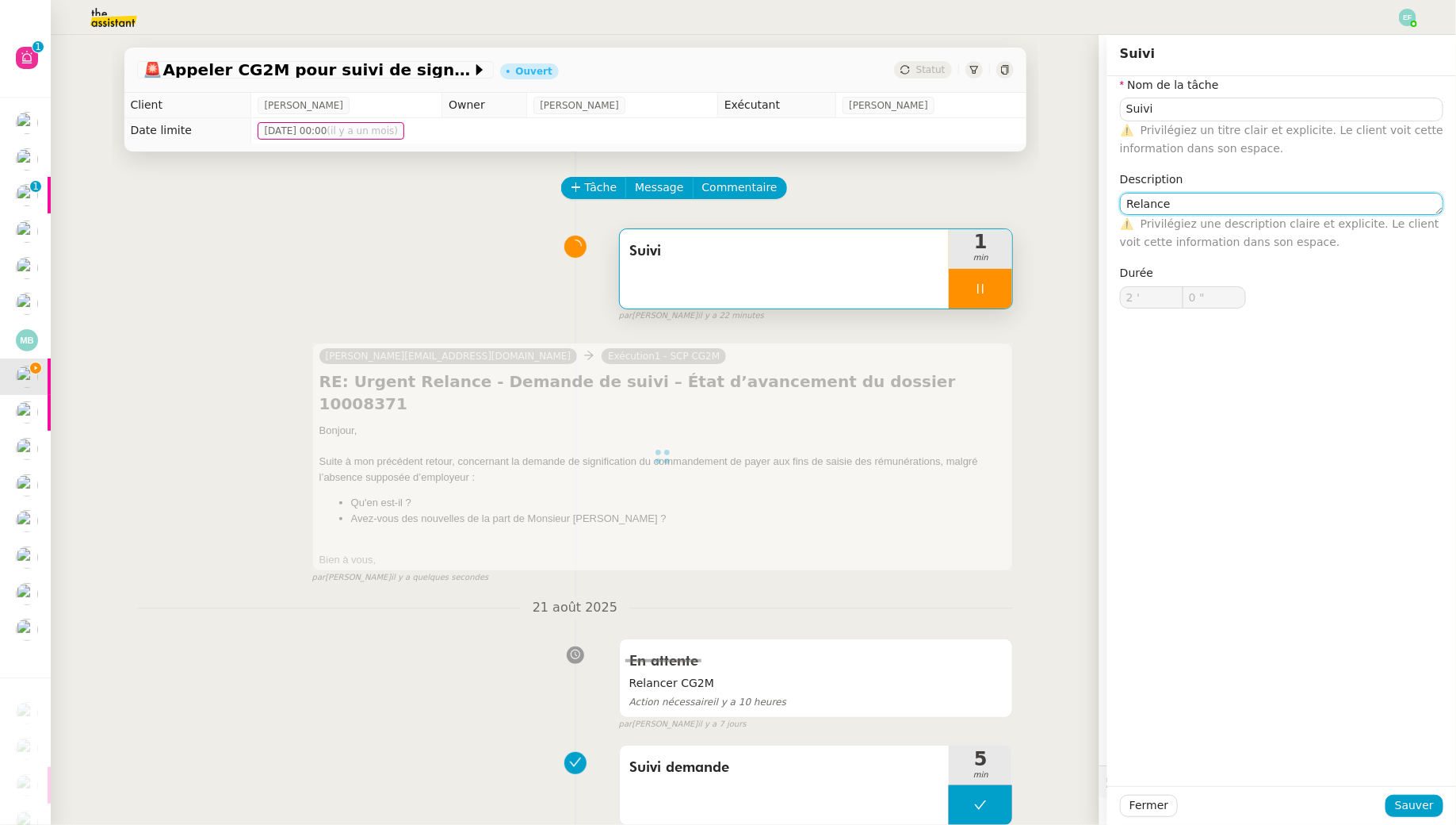
type input "Suivi"
type input "2 '"
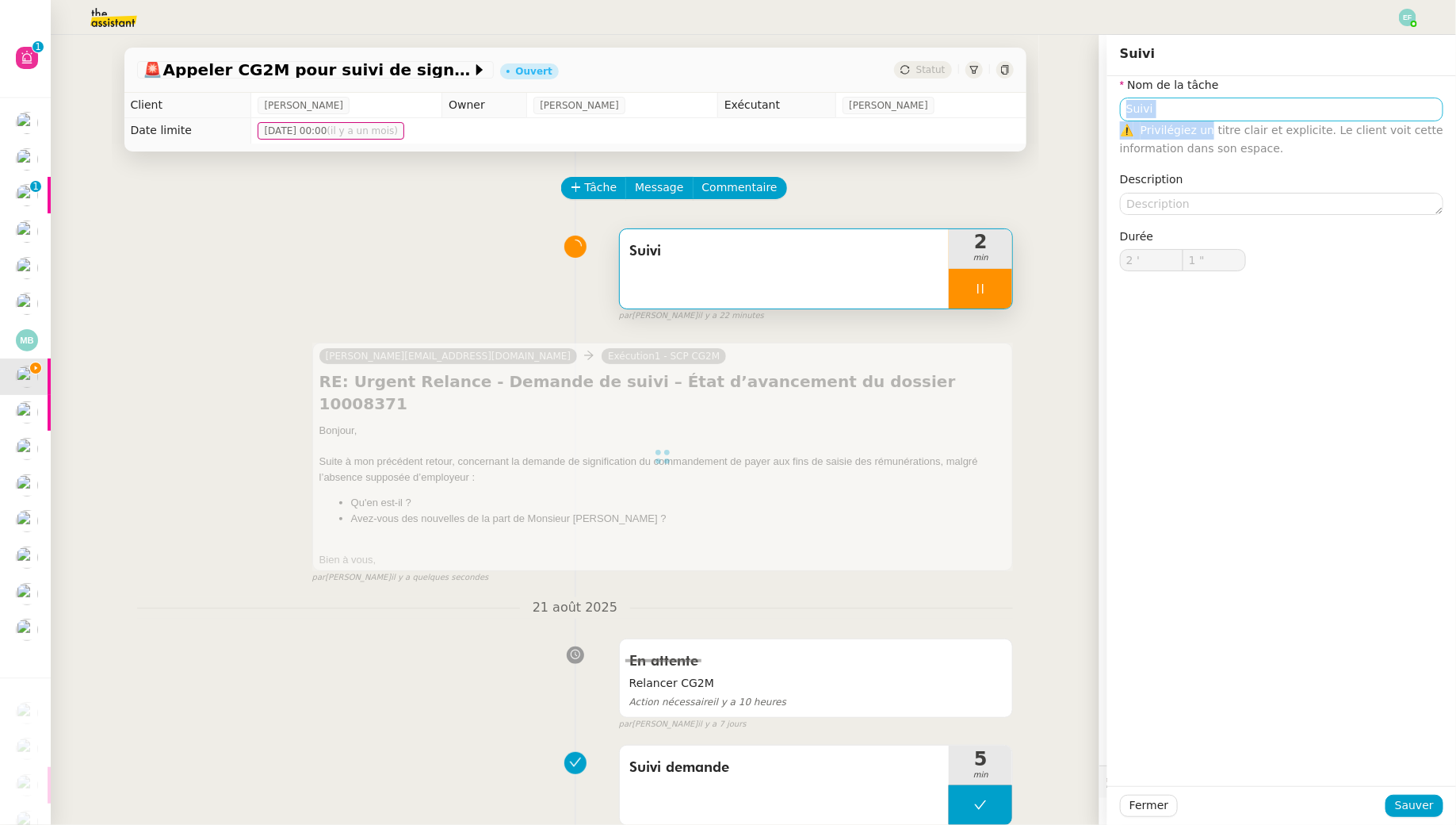
drag, startPoint x: 1204, startPoint y: 127, endPoint x: 1127, endPoint y: 110, distance: 78.9
click at [1119, 109] on div "Nom de la tâche Suivi ⚠️ Privilégiez un titre clair et explicite. Le client voi…" at bounding box center [1282, 186] width 348 height 221
drag, startPoint x: 1171, startPoint y: 110, endPoint x: 1202, endPoint y: 110, distance: 31.0
click at [1171, 110] on input "Suivi" at bounding box center [1282, 108] width 324 height 23
type input "2 ""
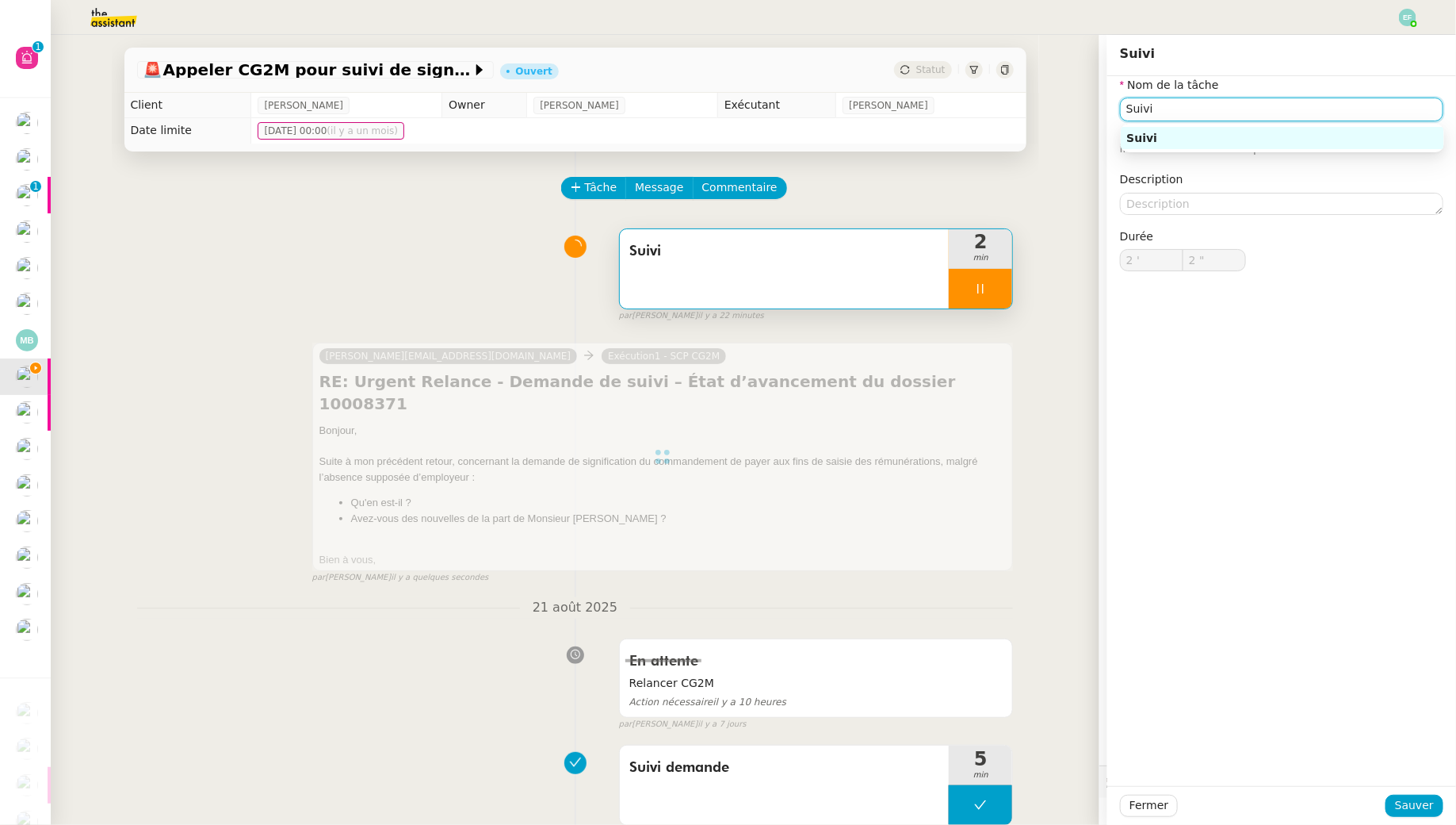
drag, startPoint x: 1203, startPoint y: 110, endPoint x: 1063, endPoint y: 101, distance: 140.3
click at [1063, 101] on app-ticket "🚨 Appeler CG2M pour suivi de signification Ouvert Statut Client Arthur MATHAUT …" at bounding box center [753, 429] width 1405 height 790
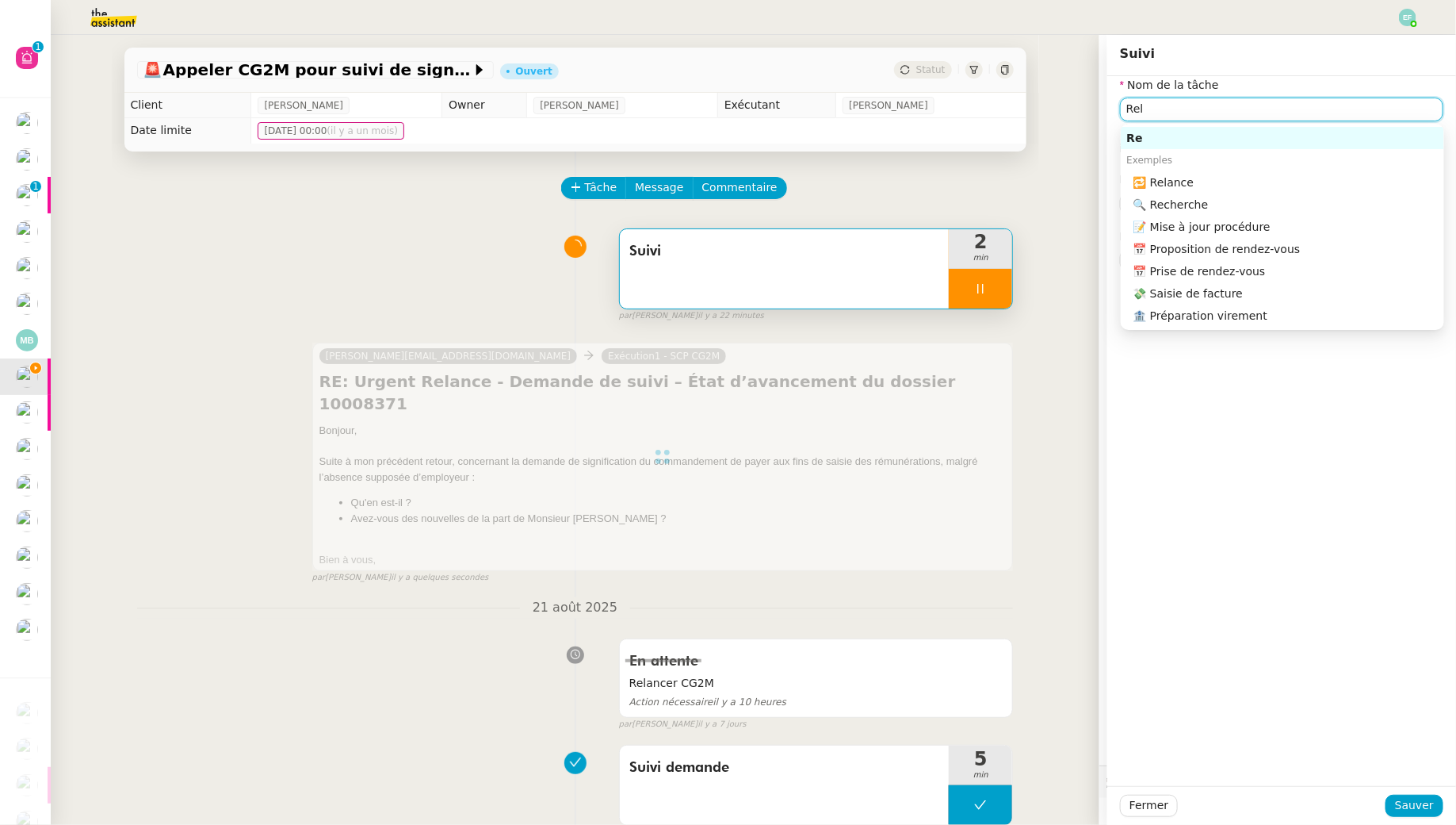
type input "Rela"
type input "3 ""
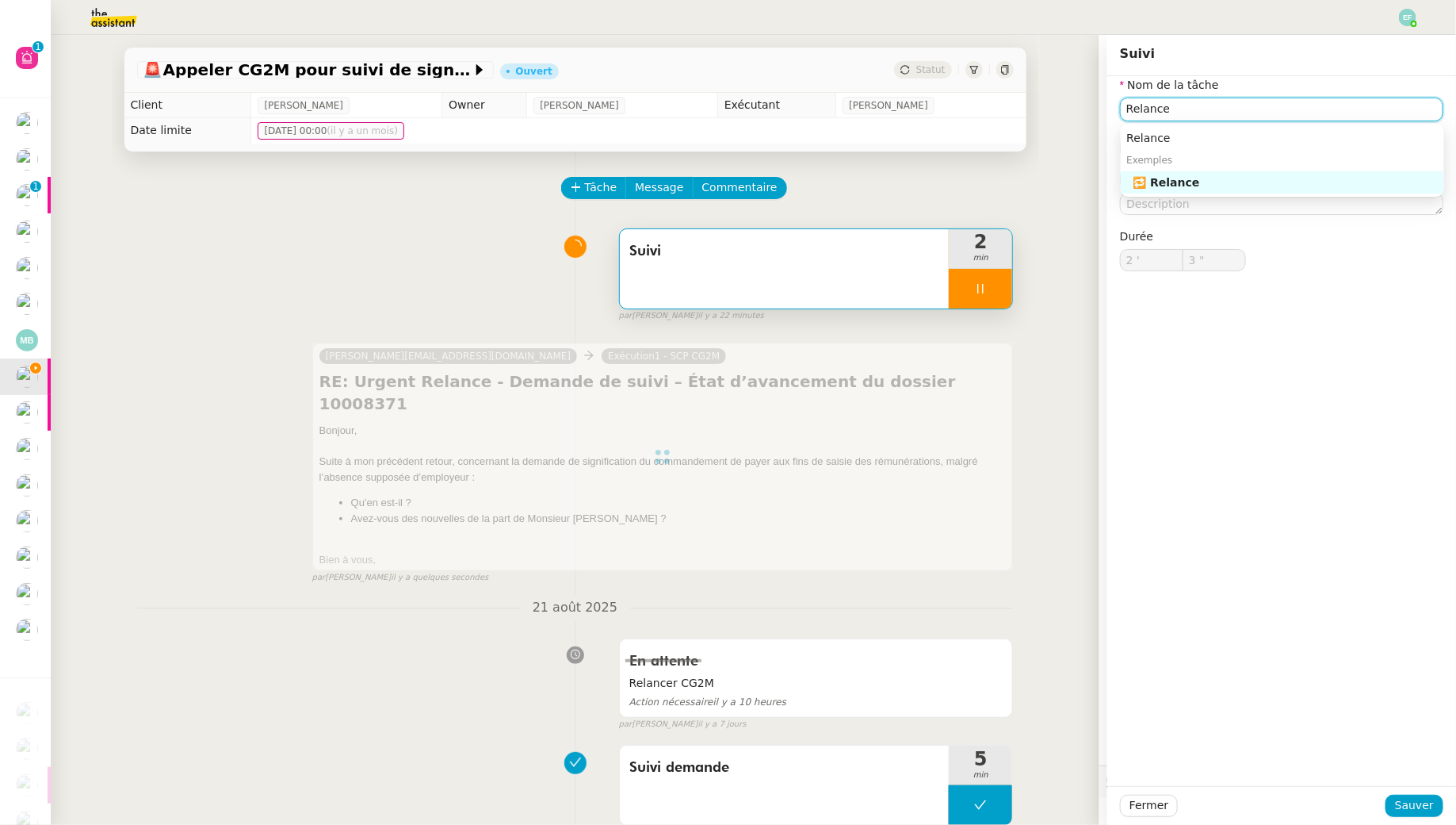
type input "Relance"
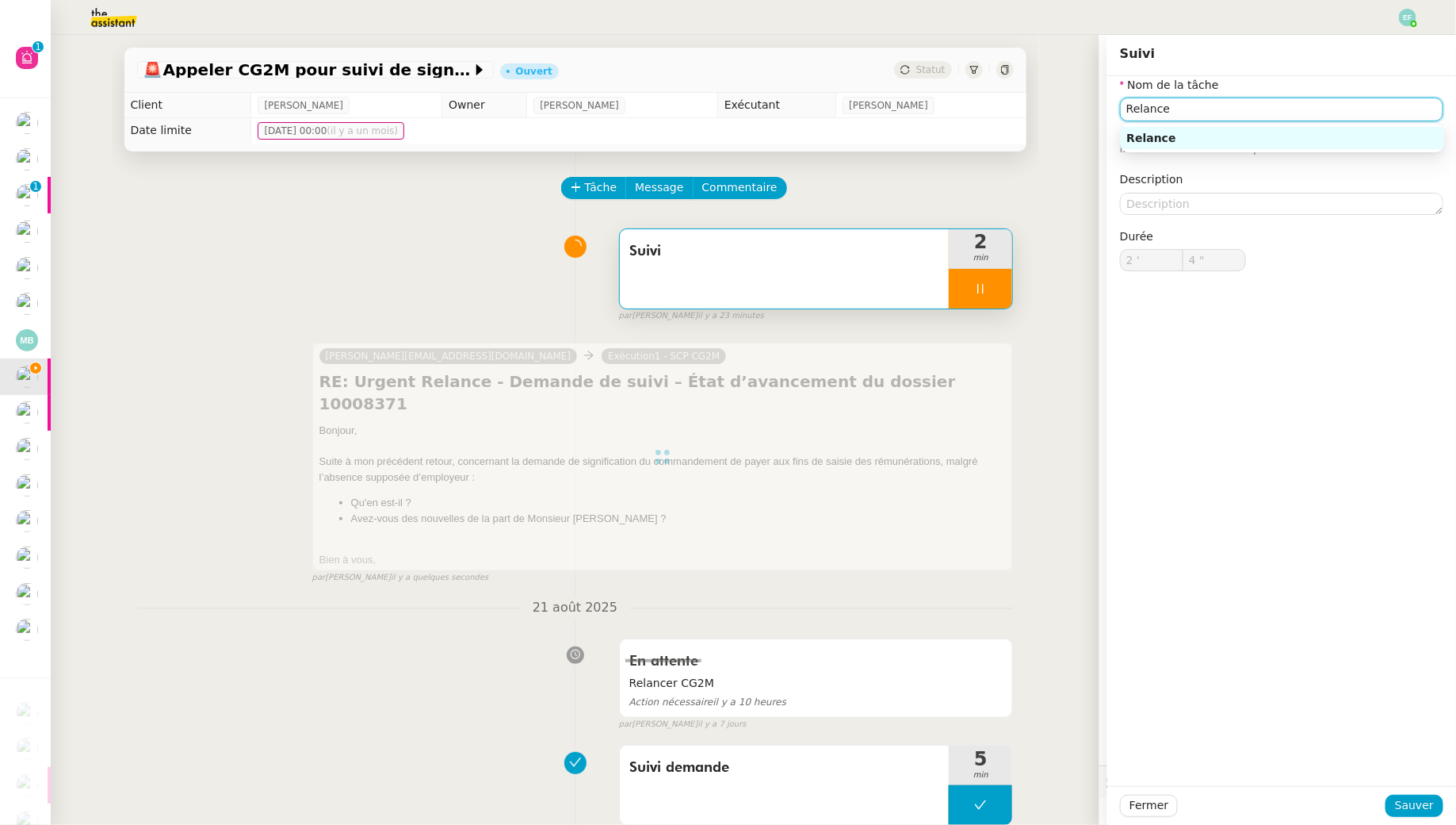
type input "5 ""
type input "Relance C"
type input "6 ""
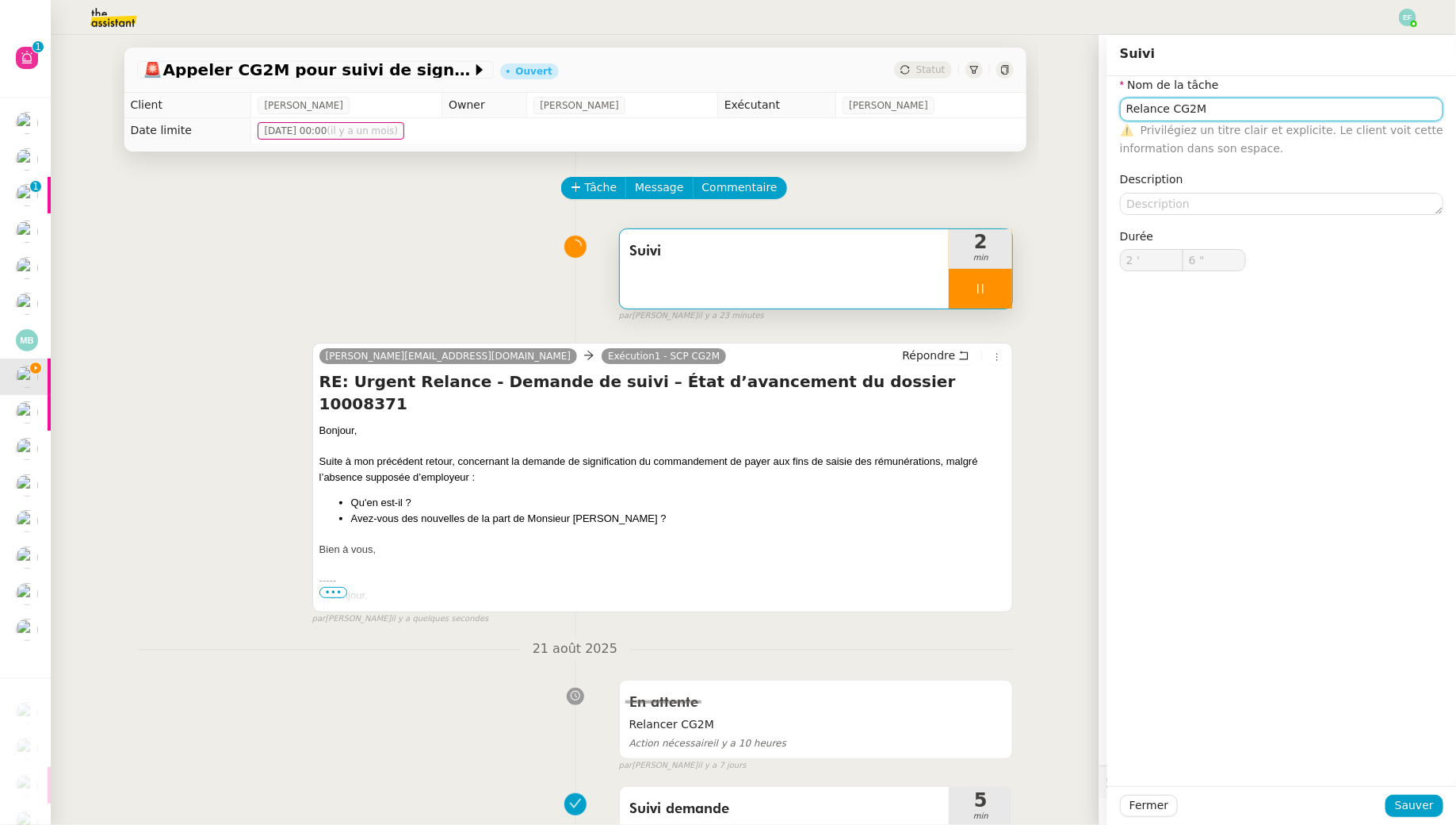
type input "Suivi"
type input "2 '"
type input "6 ""
type input "Suivi"
type input "2 '"
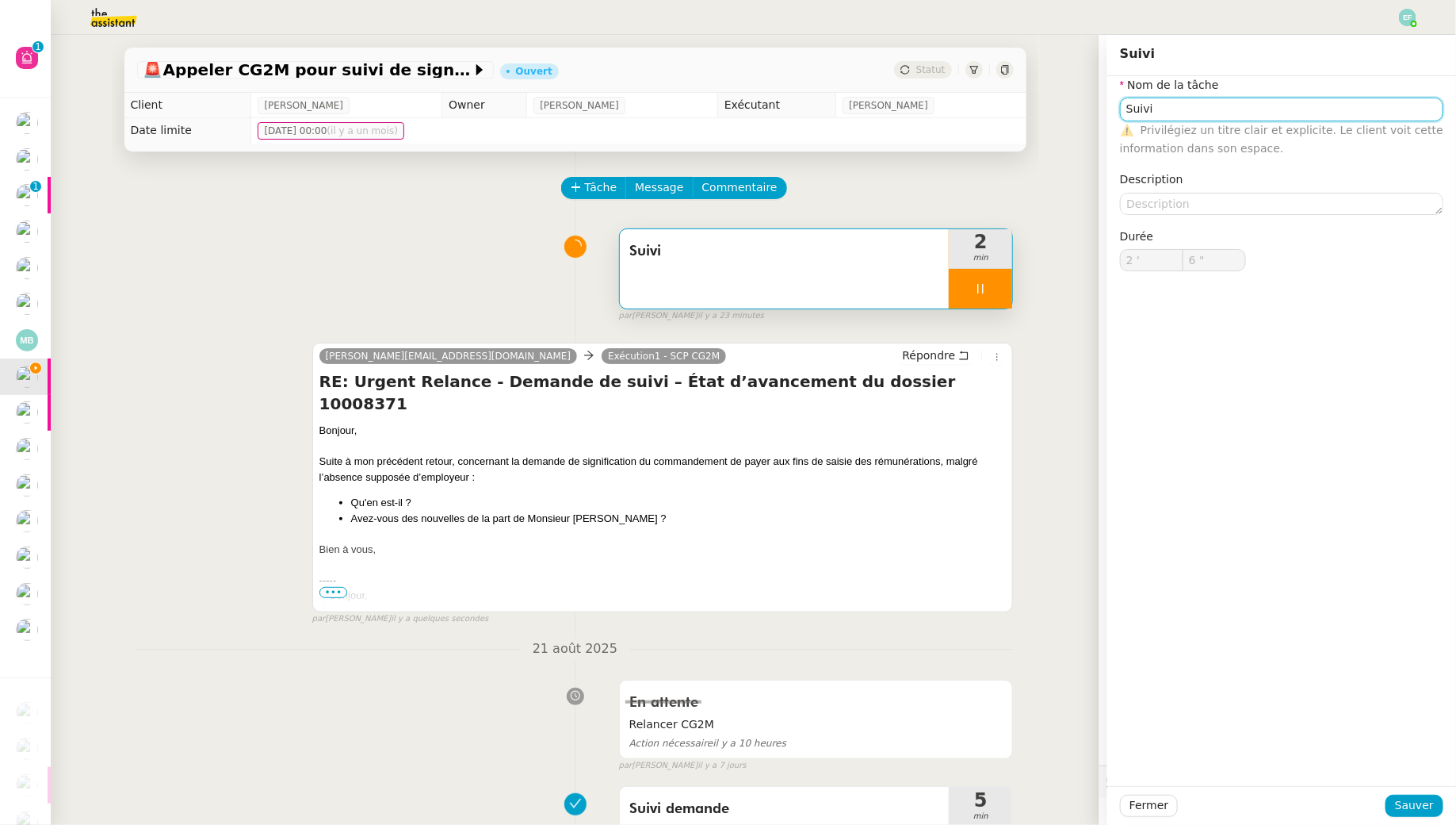
type input "7 ""
type input "Suivi"
type input "2 '"
type input "7 ""
type input "Suivi"
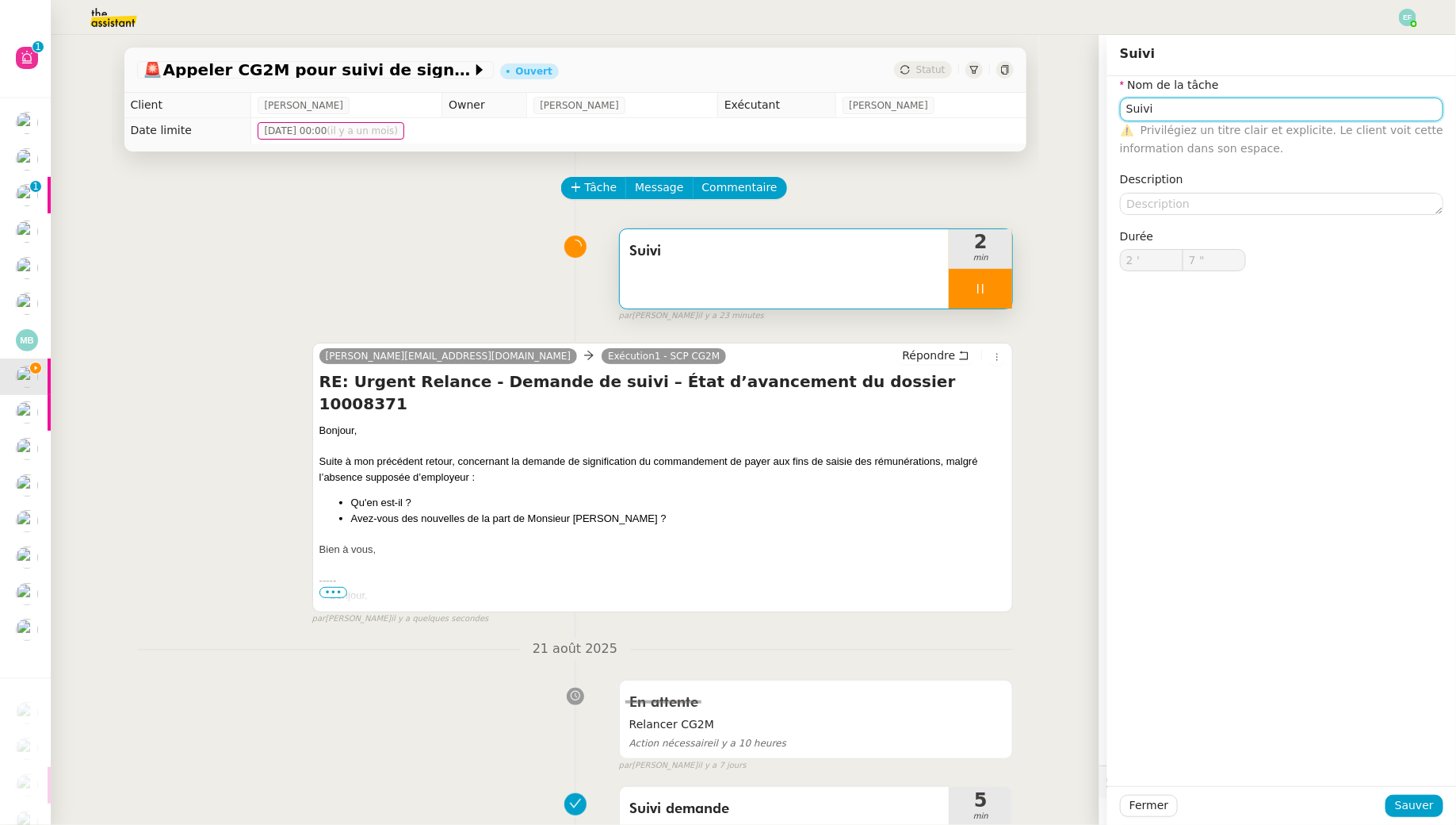
type input "8 ""
type input "S"
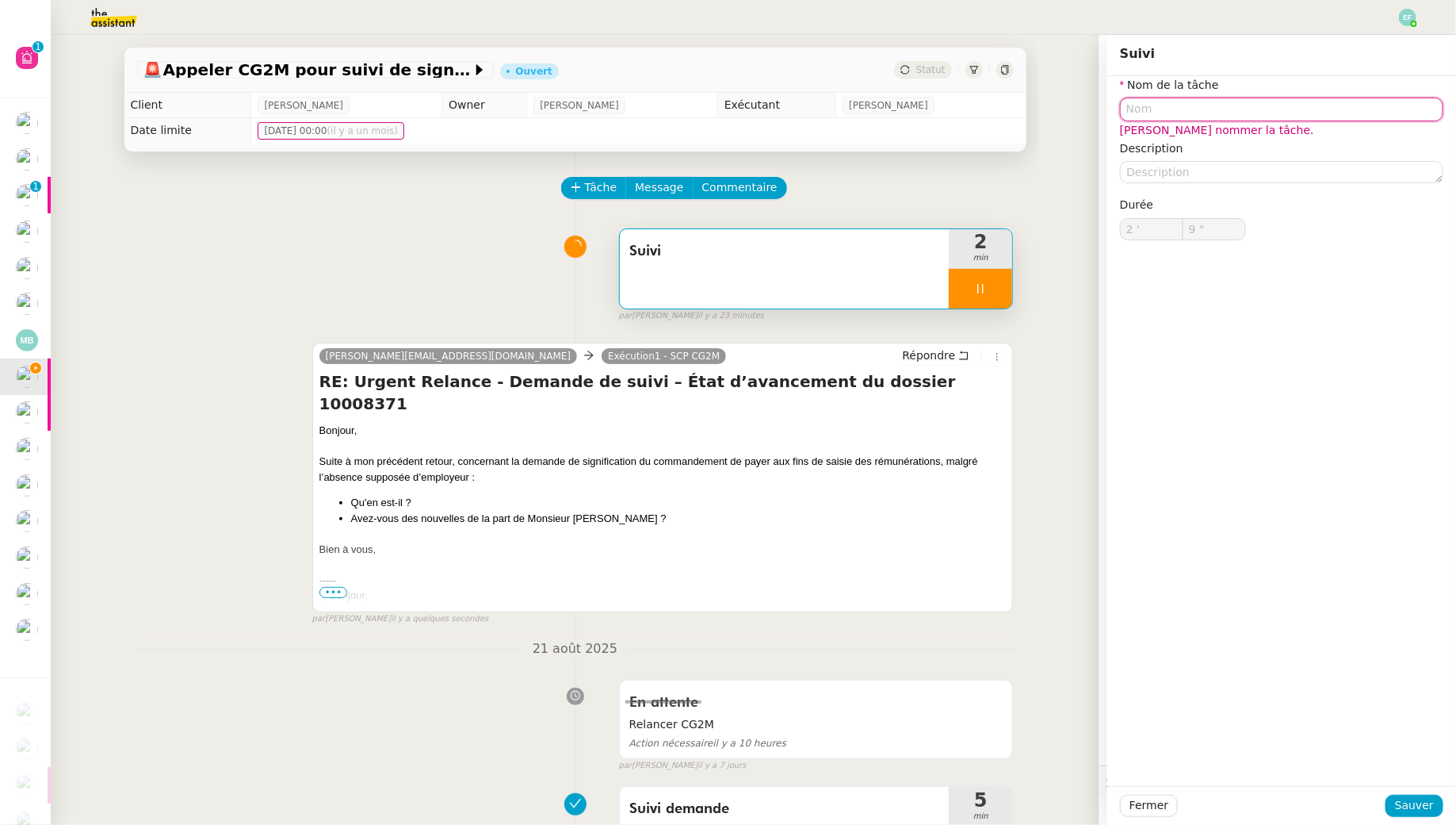
type input "10 ""
type input "S"
type input "11 ""
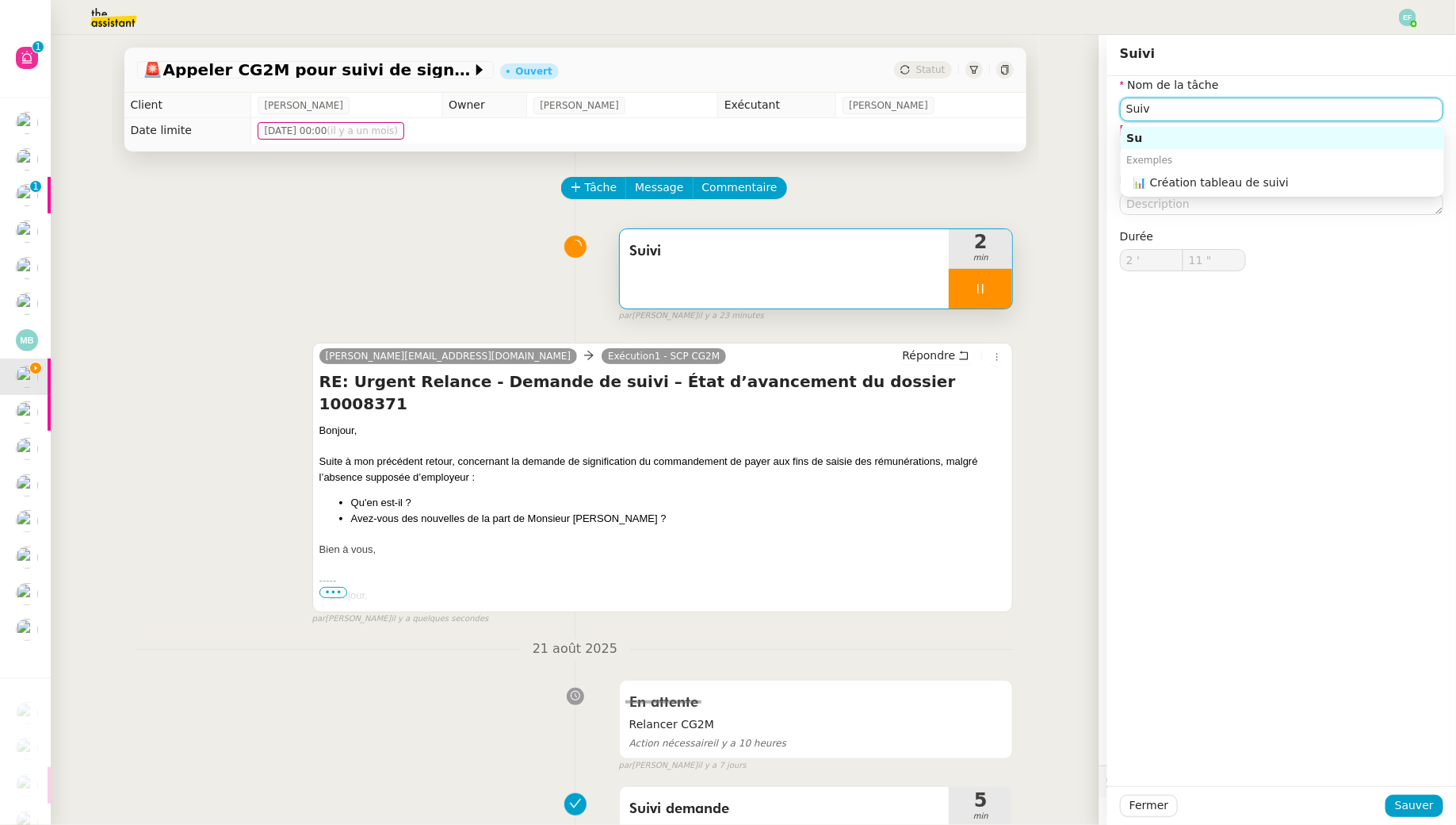
type input "Suivi"
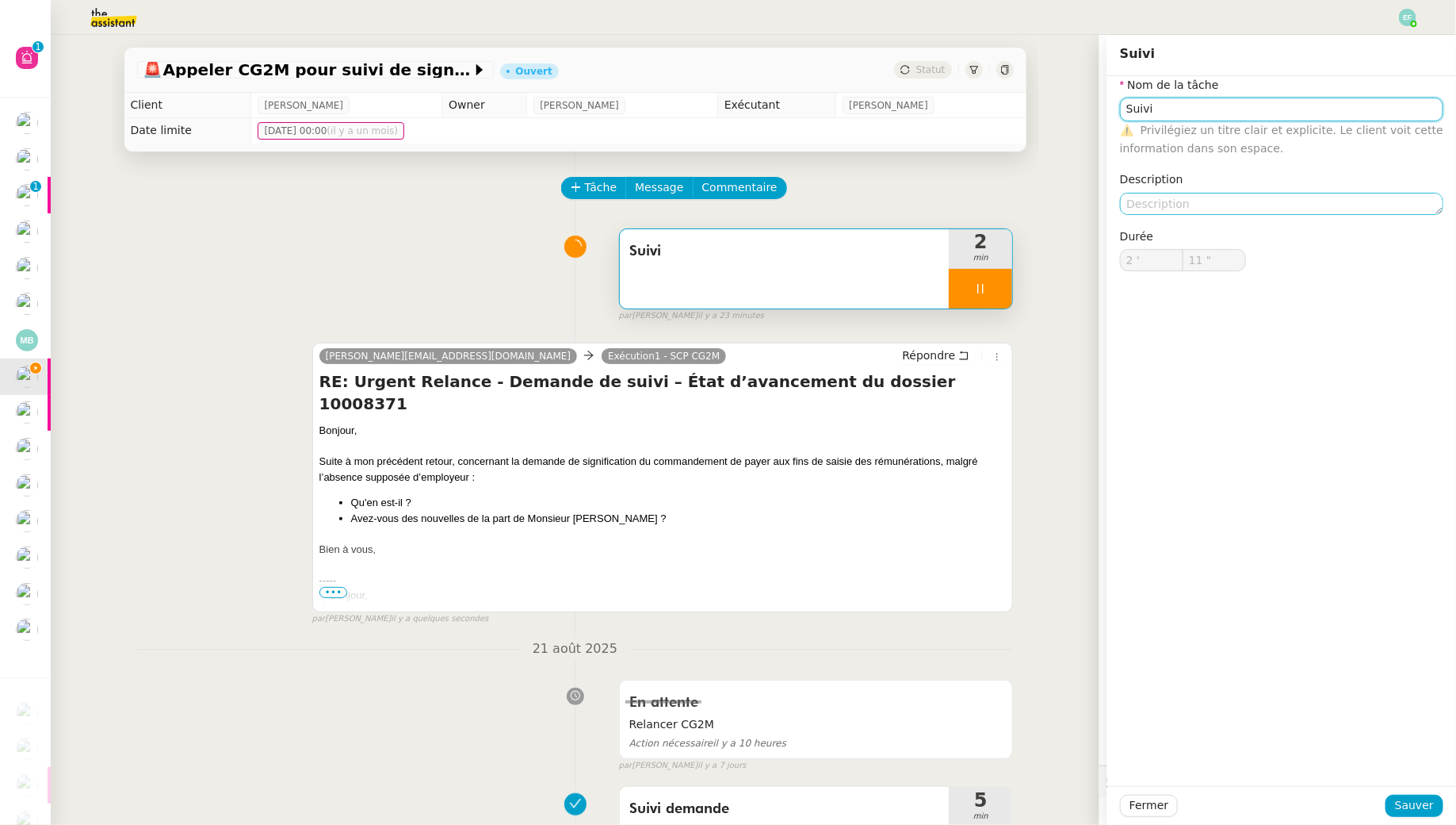
type input "12 ""
click at [1241, 205] on textarea at bounding box center [1282, 203] width 324 height 22
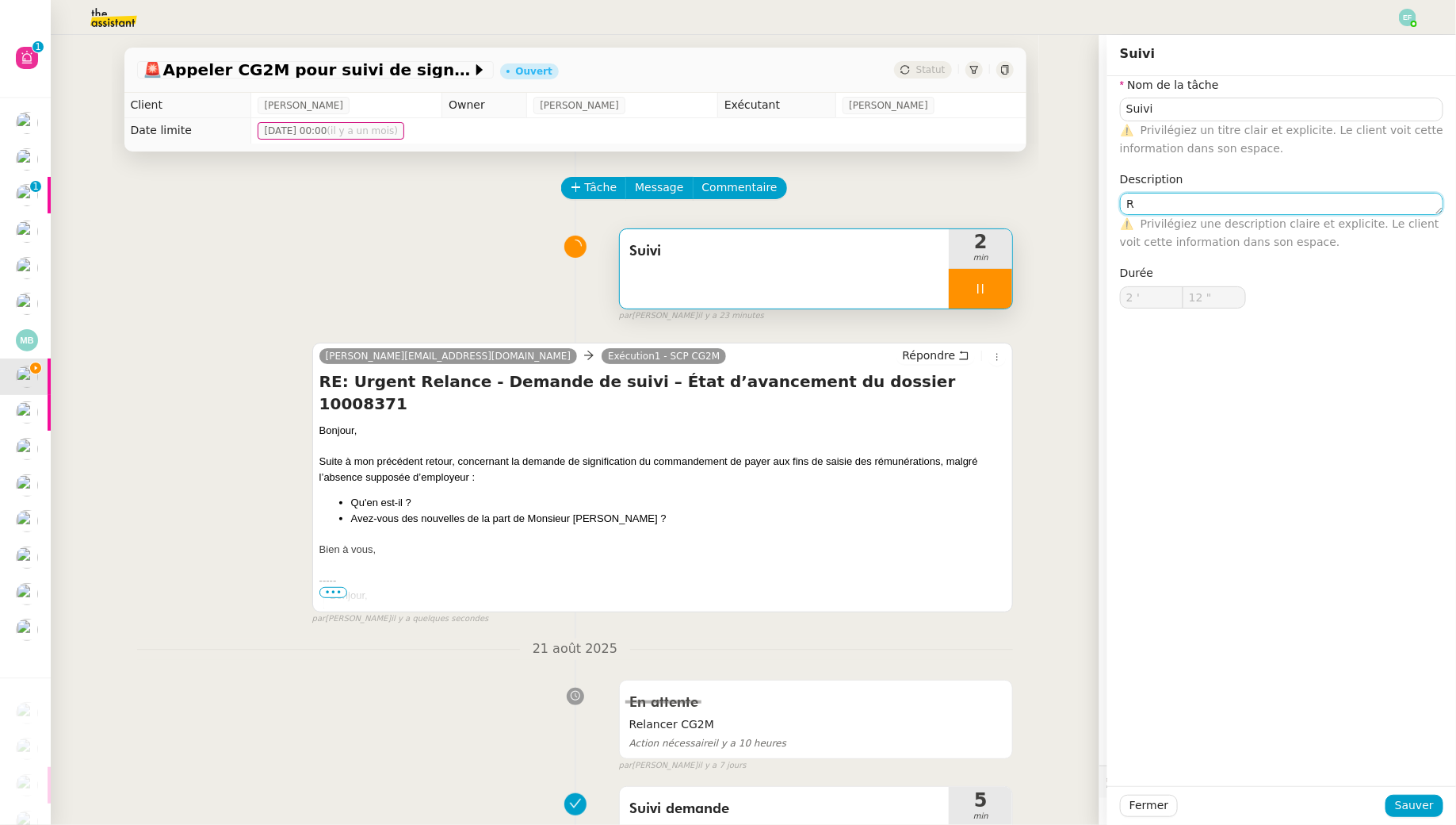
type textarea "Re"
type input "13 ""
type textarea "Relance"
type input "14 ""
type textarea "Relance CG"
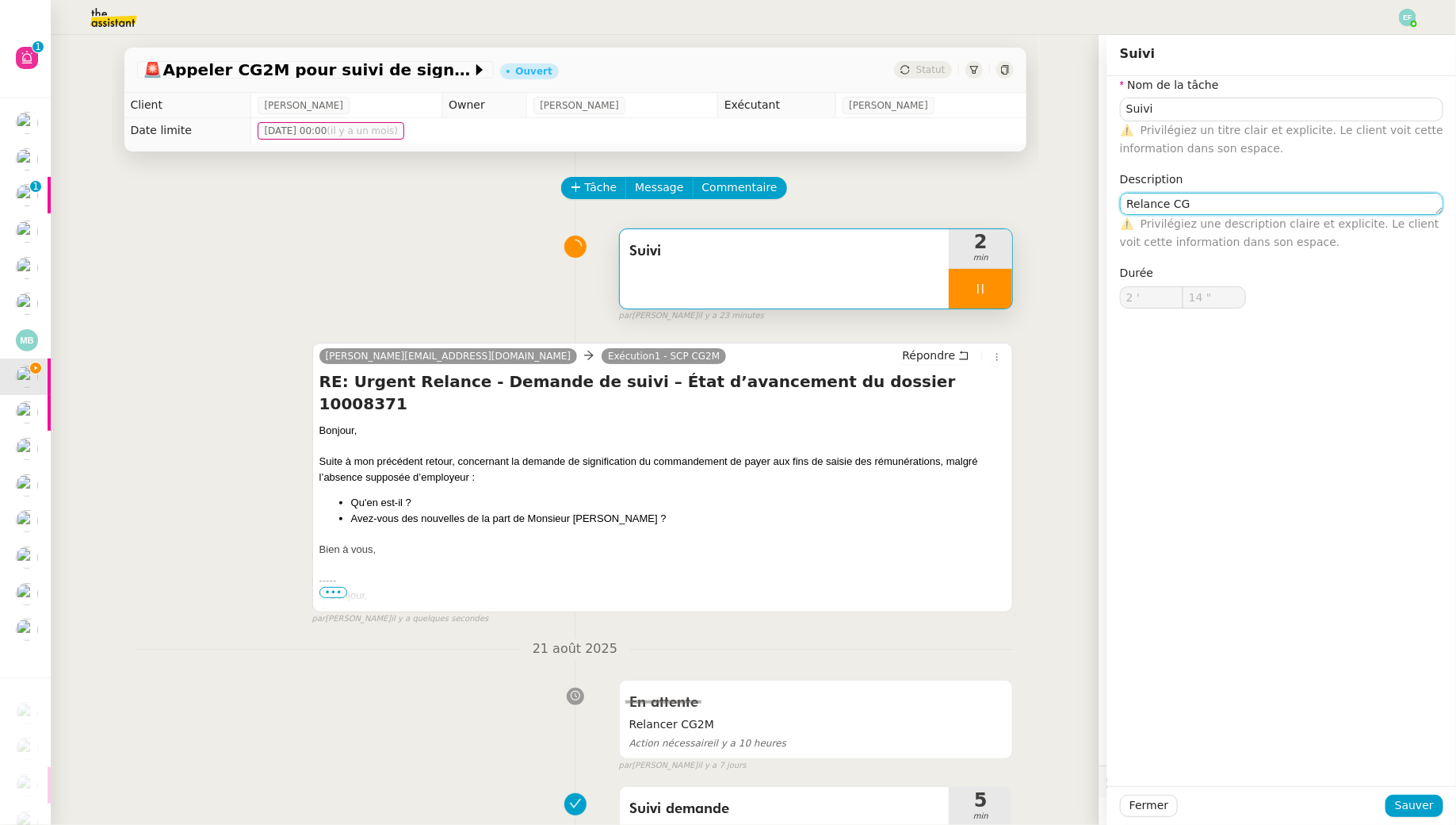
type input "15 ""
type textarea "Relance CG2M +"
type input "16 ""
type textarea "Relance CG2M +"
type input "17 ""
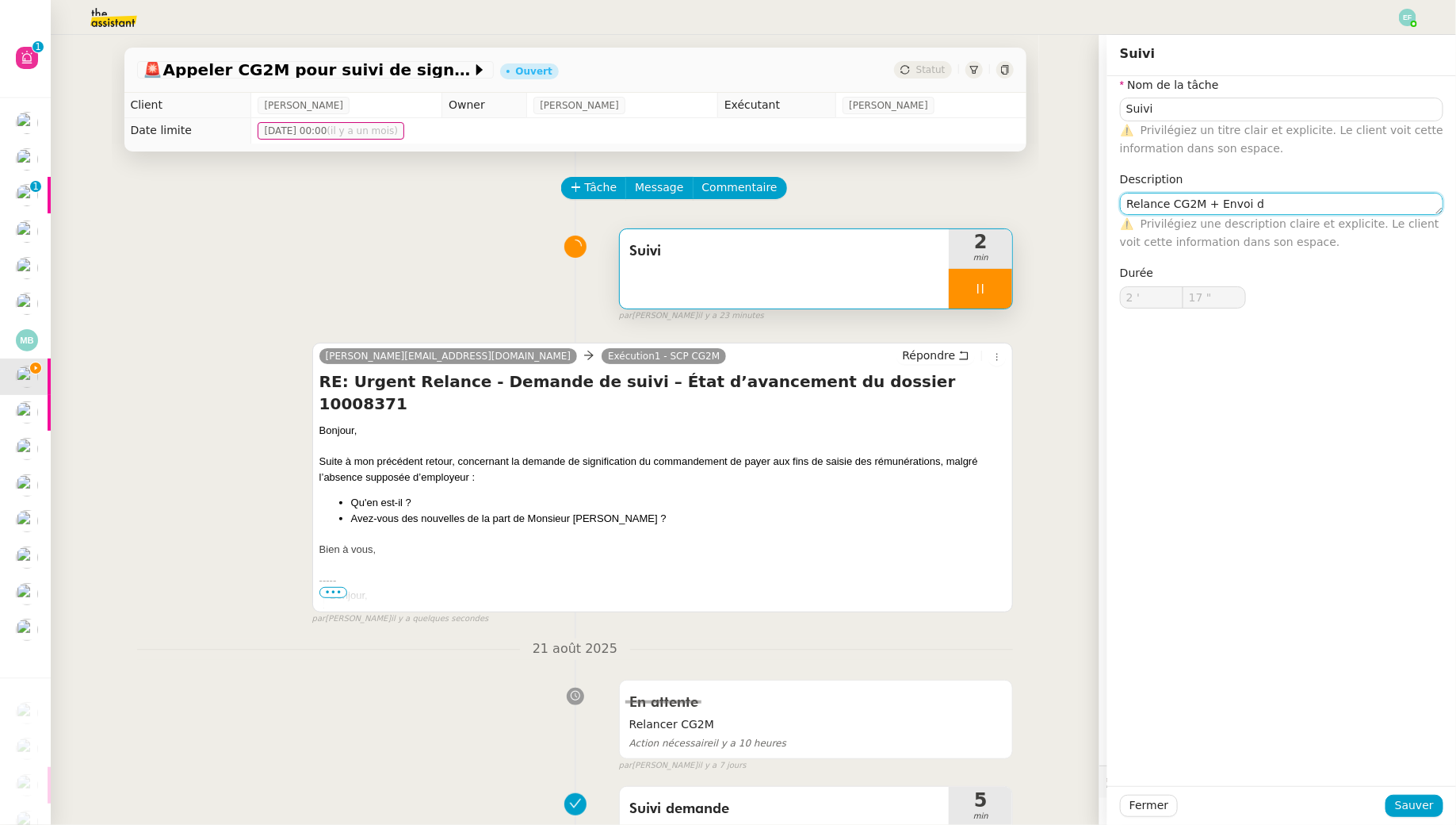
type textarea "Relance CG2M + Envoi d'"
type input "18 ""
type textarea "Relance CG2M + Envoi d'email à"
type input "19 ""
type textarea "Relance CG2M + Envoi d'email A"
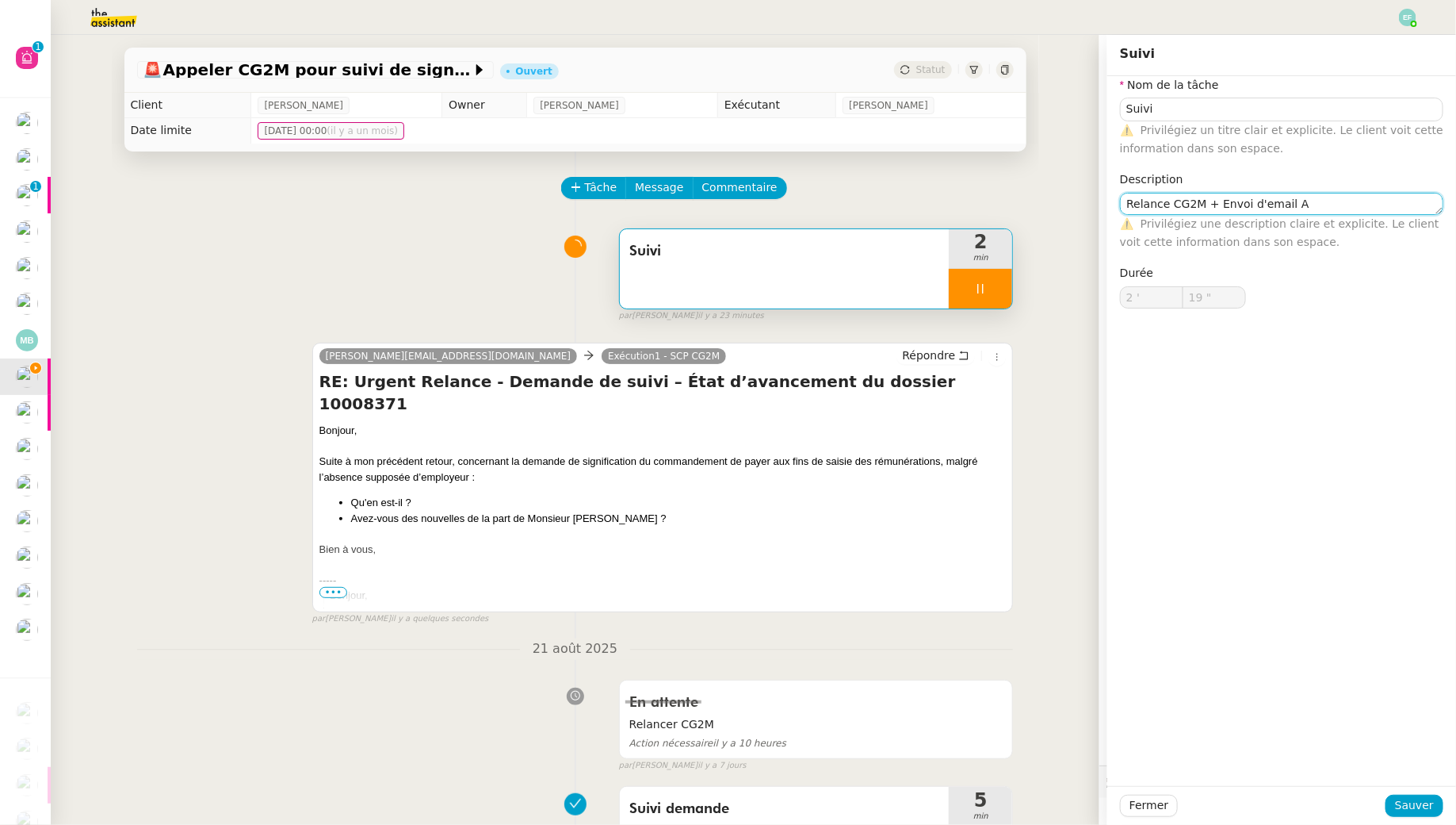
type input "20 ""
type textarea "Relance CG2M + Envoi d'email Arthur"
type input "21 ""
type textarea "Relance CG2M + Envoi d'email Arthur"
click at [1429, 805] on span "Sauver" at bounding box center [1414, 805] width 39 height 18
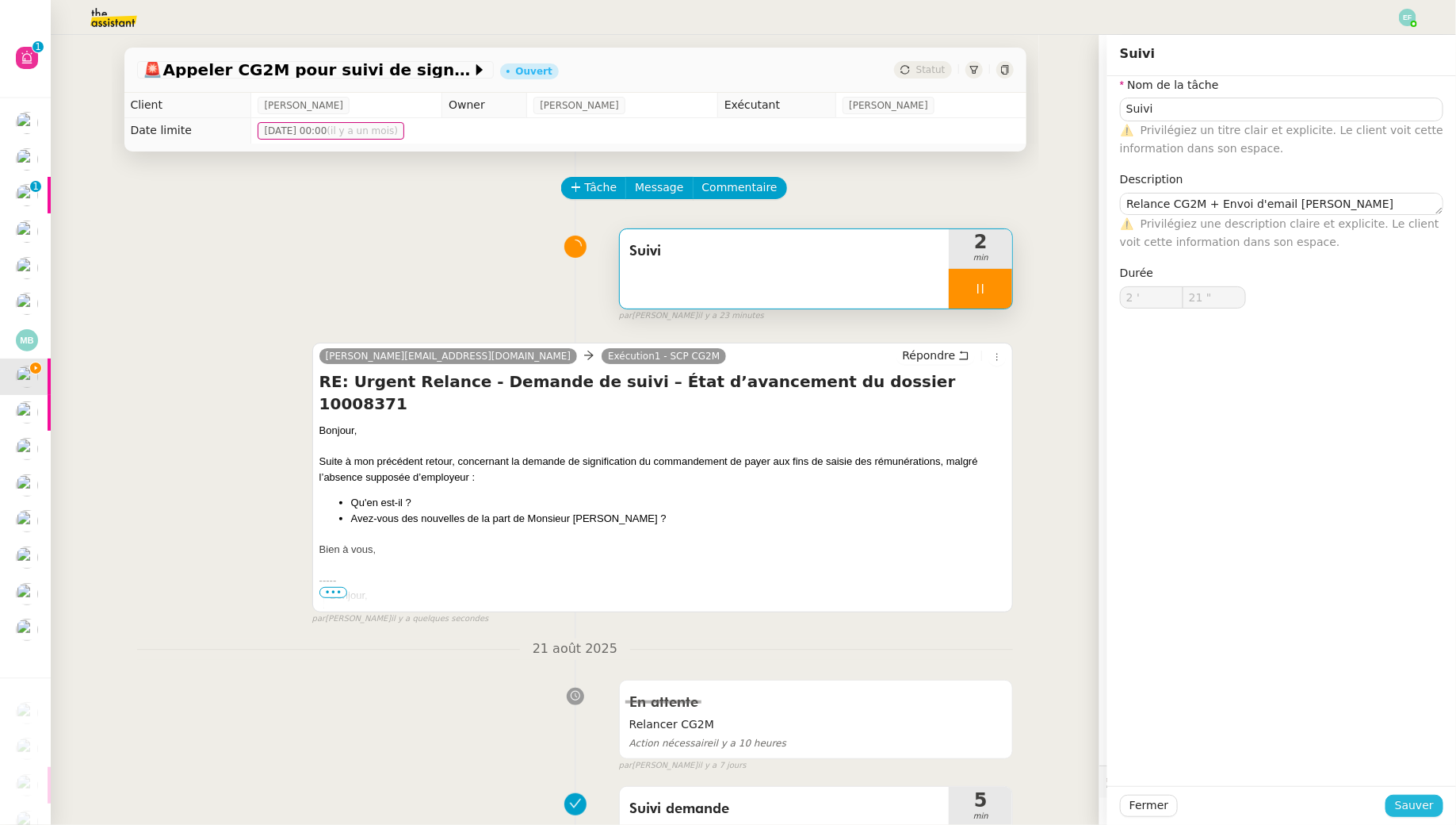
type input "22 ""
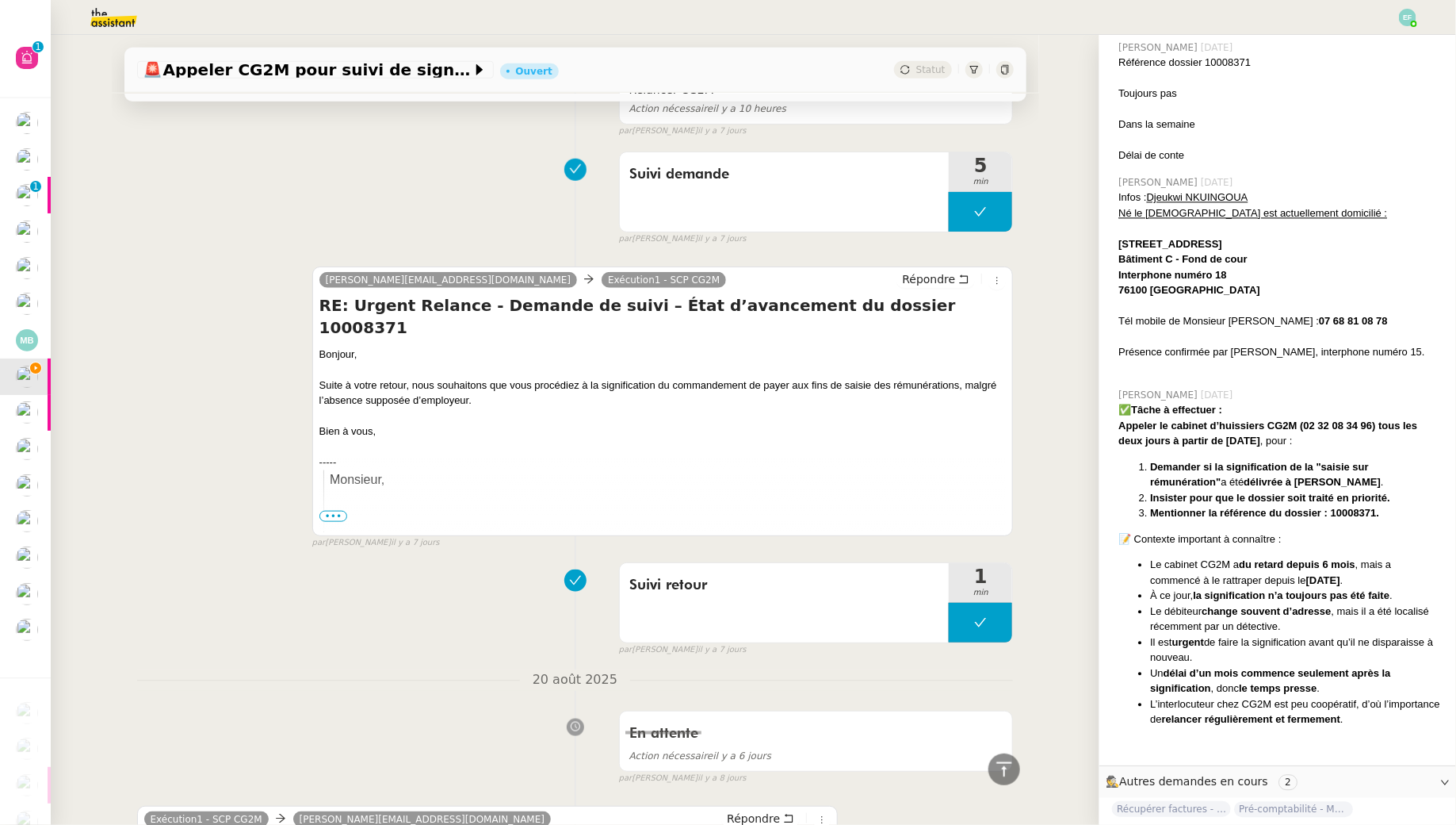
scroll to position [584, 0]
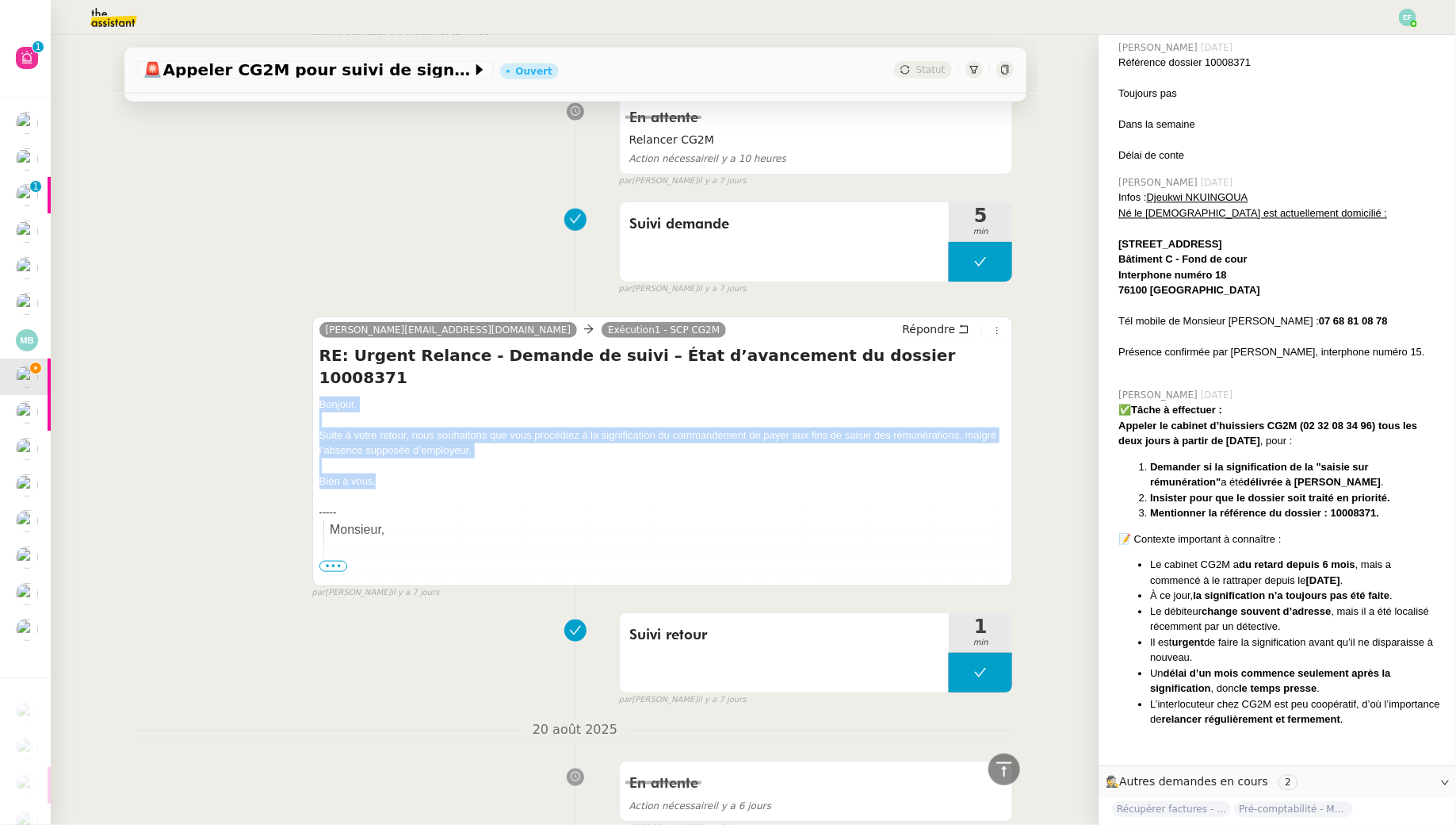
drag, startPoint x: 318, startPoint y: 375, endPoint x: 436, endPoint y: 459, distance: 144.8
copy div "Bonjour, Suite à votre retour, nous souhaitons que vous procédiez à la signific…"
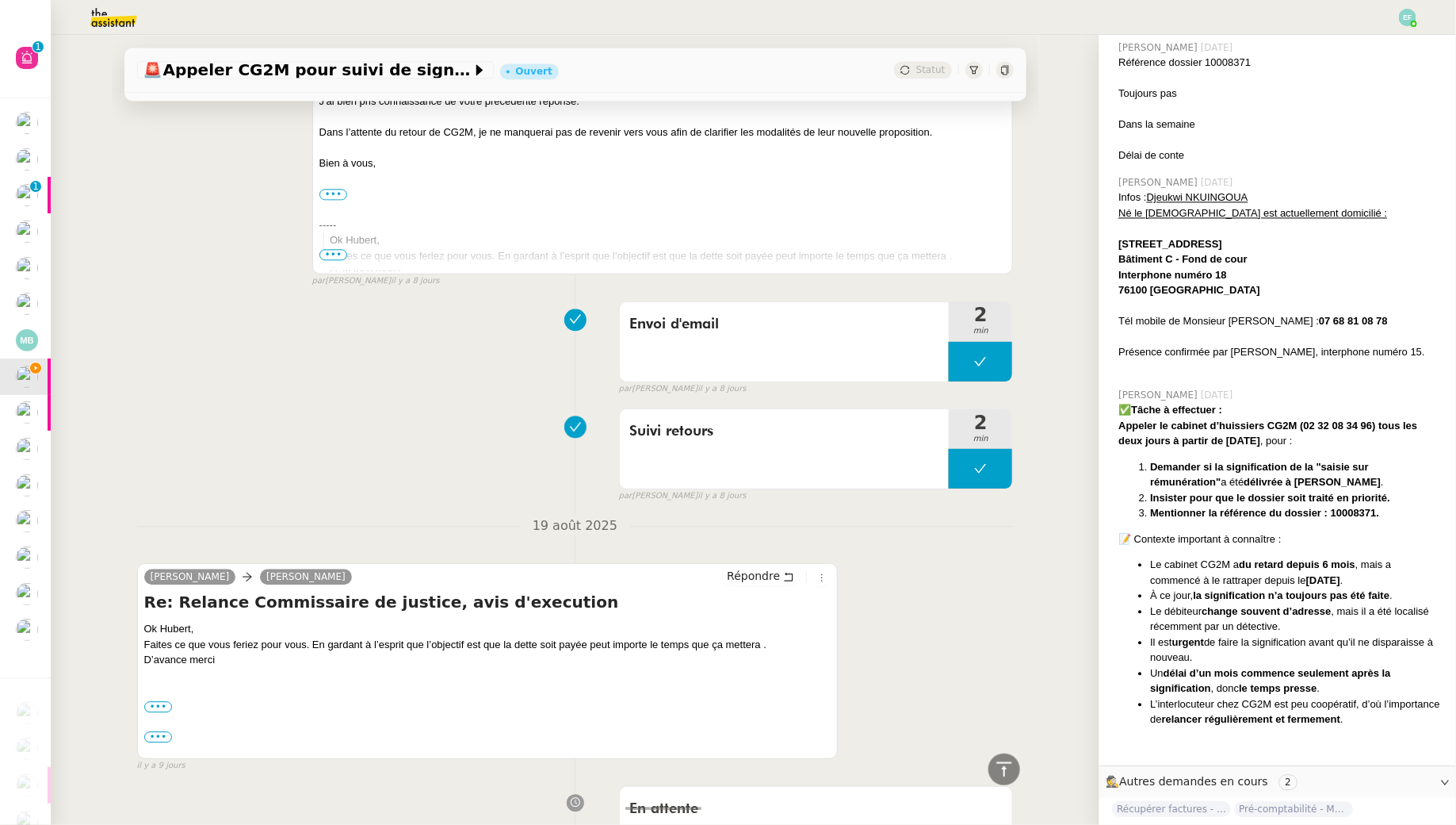
scroll to position [1851, 0]
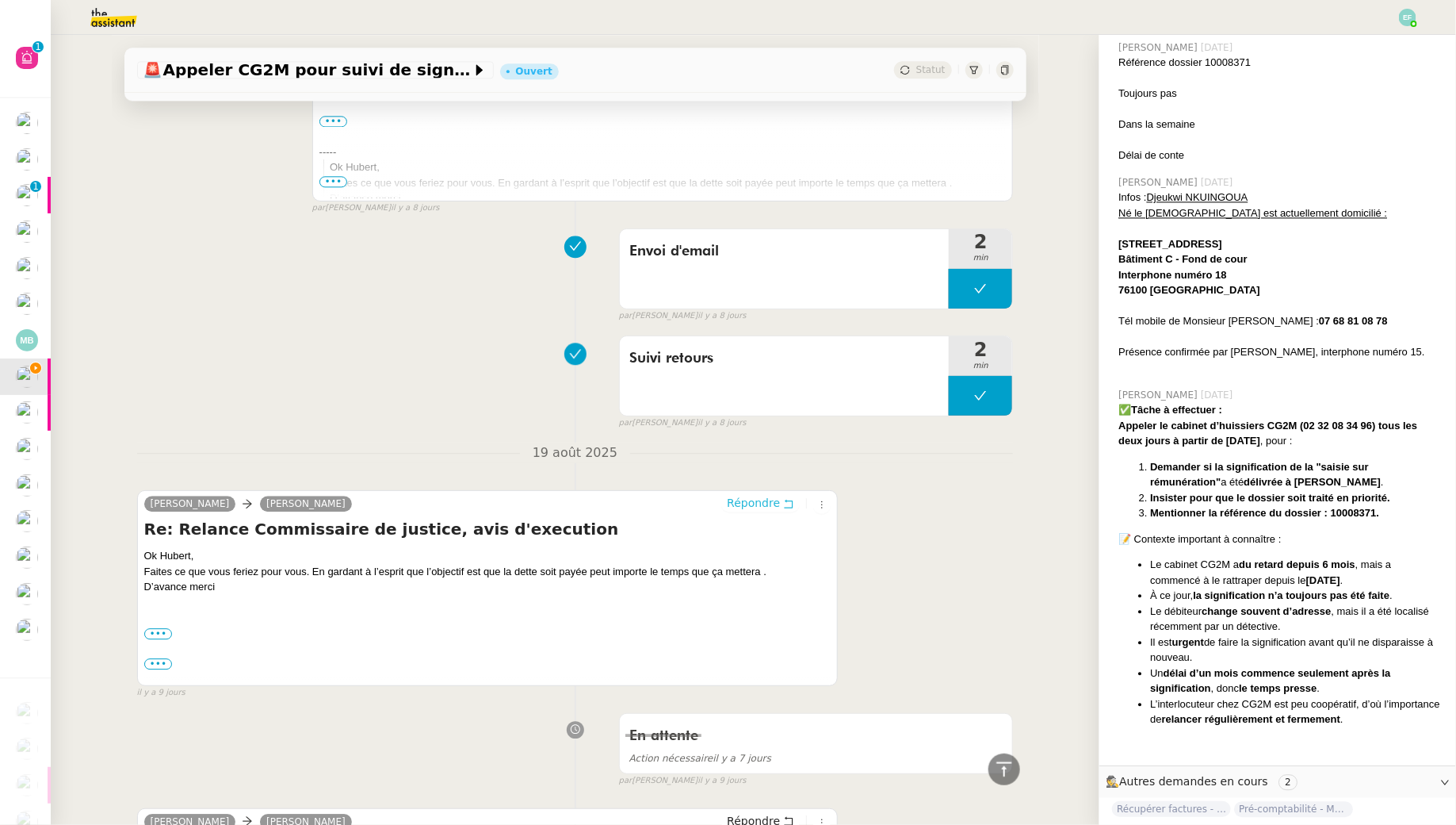
click at [788, 494] on button "Répondre" at bounding box center [760, 502] width 79 height 17
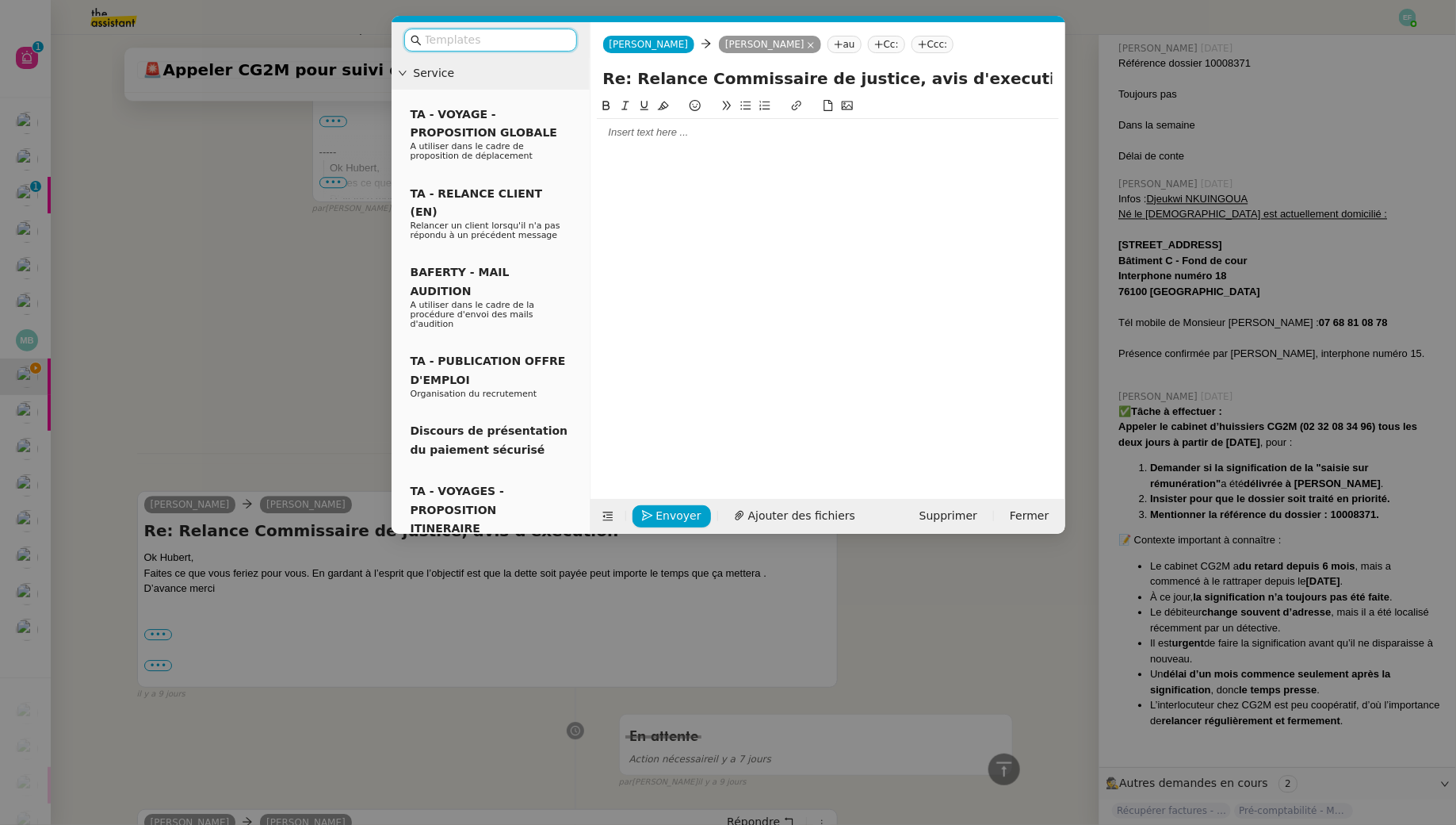
scroll to position [1623, 0]
click at [666, 134] on div at bounding box center [827, 133] width 462 height 15
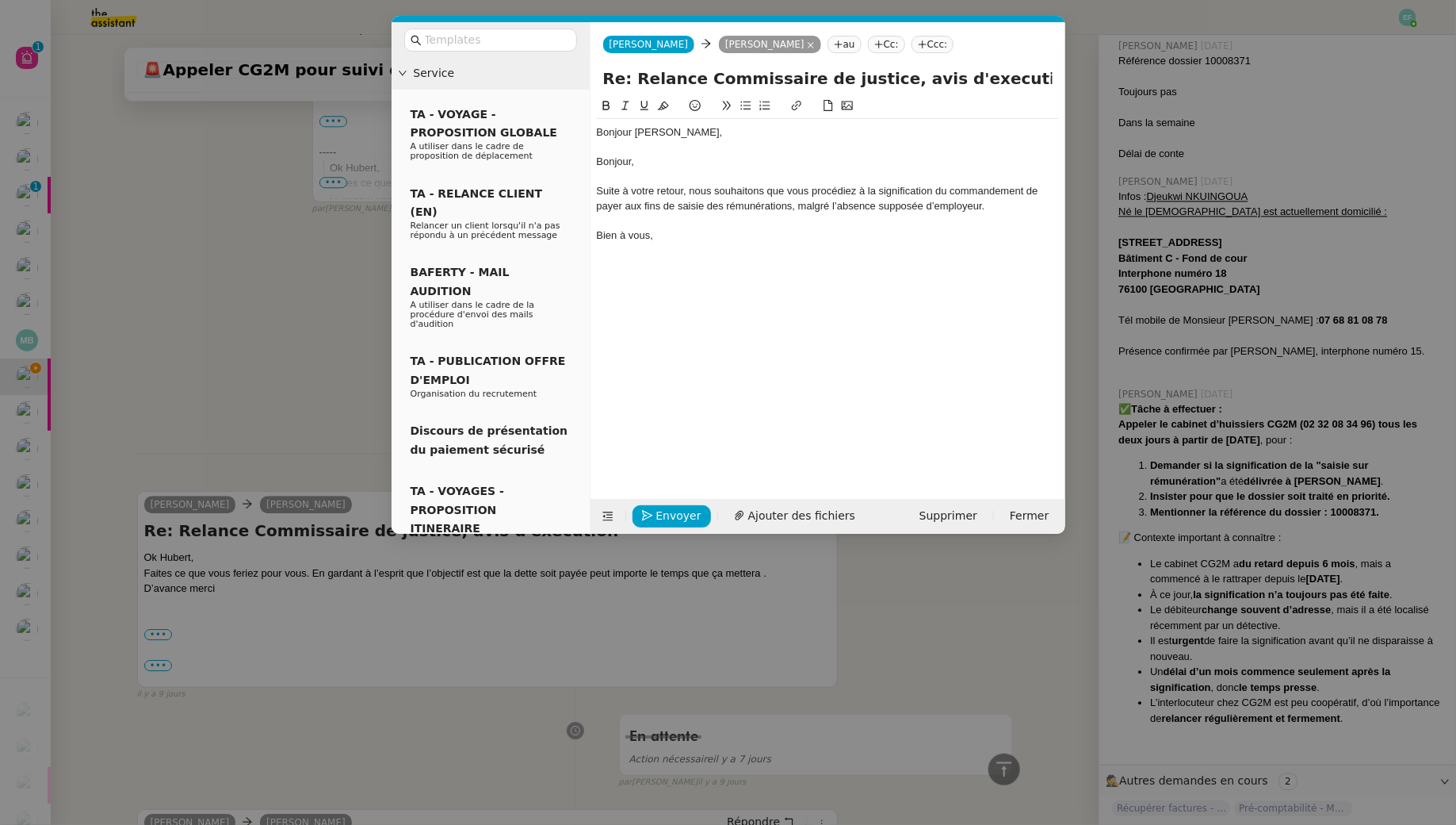
scroll to position [2099, 0]
drag, startPoint x: 662, startPoint y: 164, endPoint x: 597, endPoint y: 164, distance: 65.0
click at [597, 164] on div "Bonjour," at bounding box center [827, 162] width 462 height 15
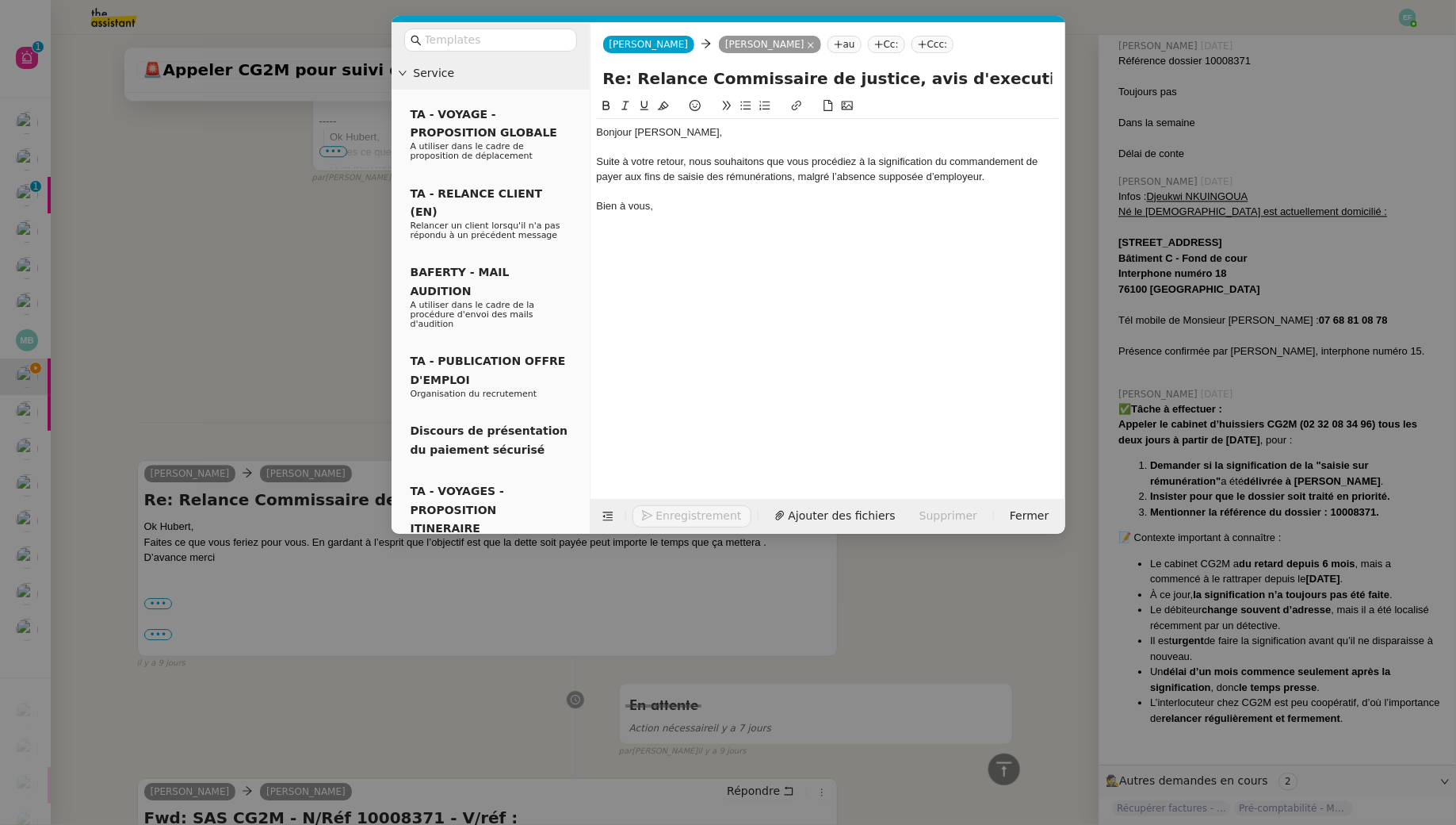
scroll to position [2068, 0]
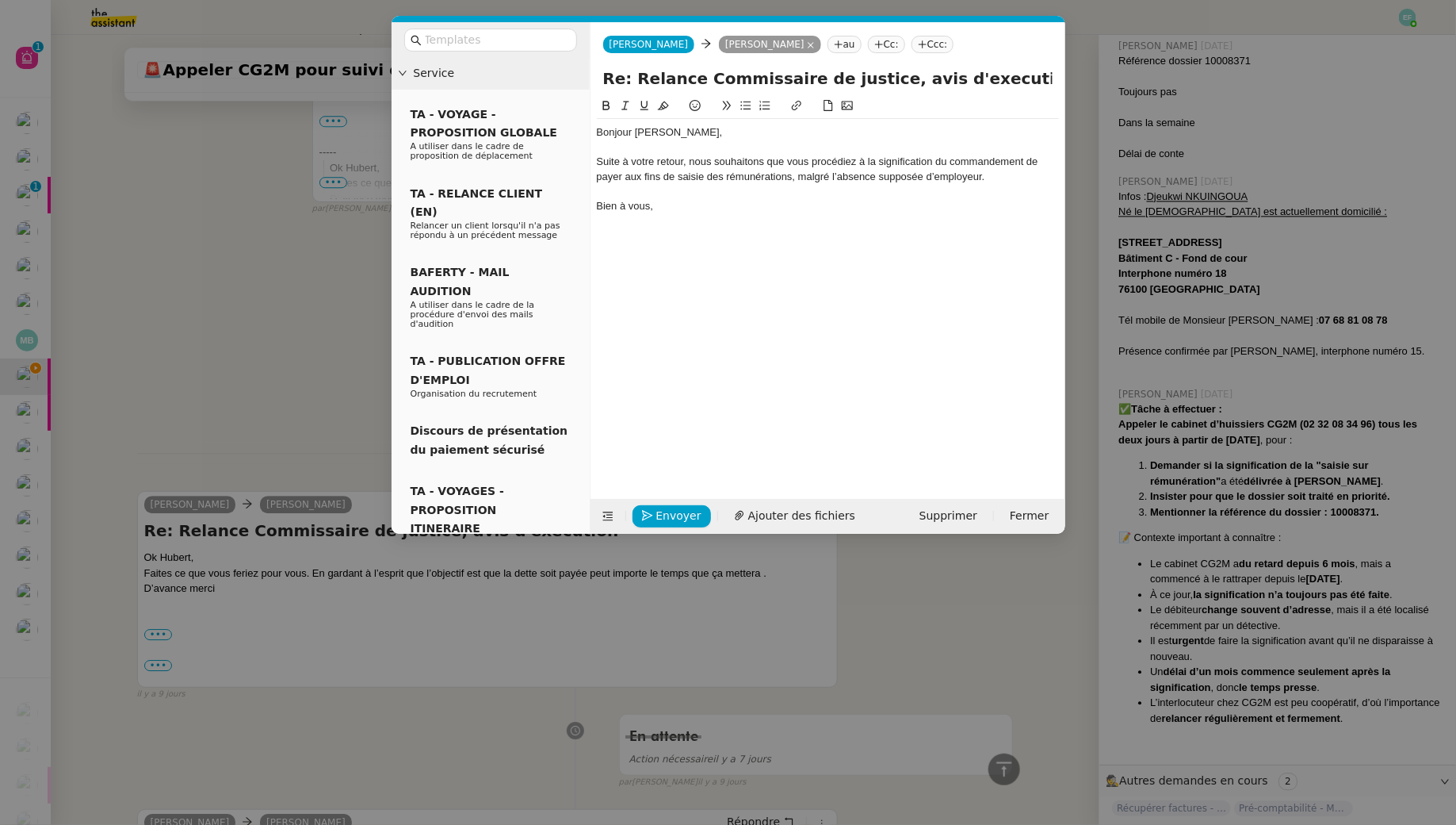
click at [638, 161] on div "Suite à votre retour, nous souhaitons que vous procédiez à la signification du …" at bounding box center [827, 169] width 462 height 29
click at [857, 152] on div at bounding box center [827, 148] width 462 height 15
click at [847, 168] on div "Suite à notre précédent échange, j'ai informé CG2M retour, nous souhaitons que …" at bounding box center [827, 176] width 462 height 44
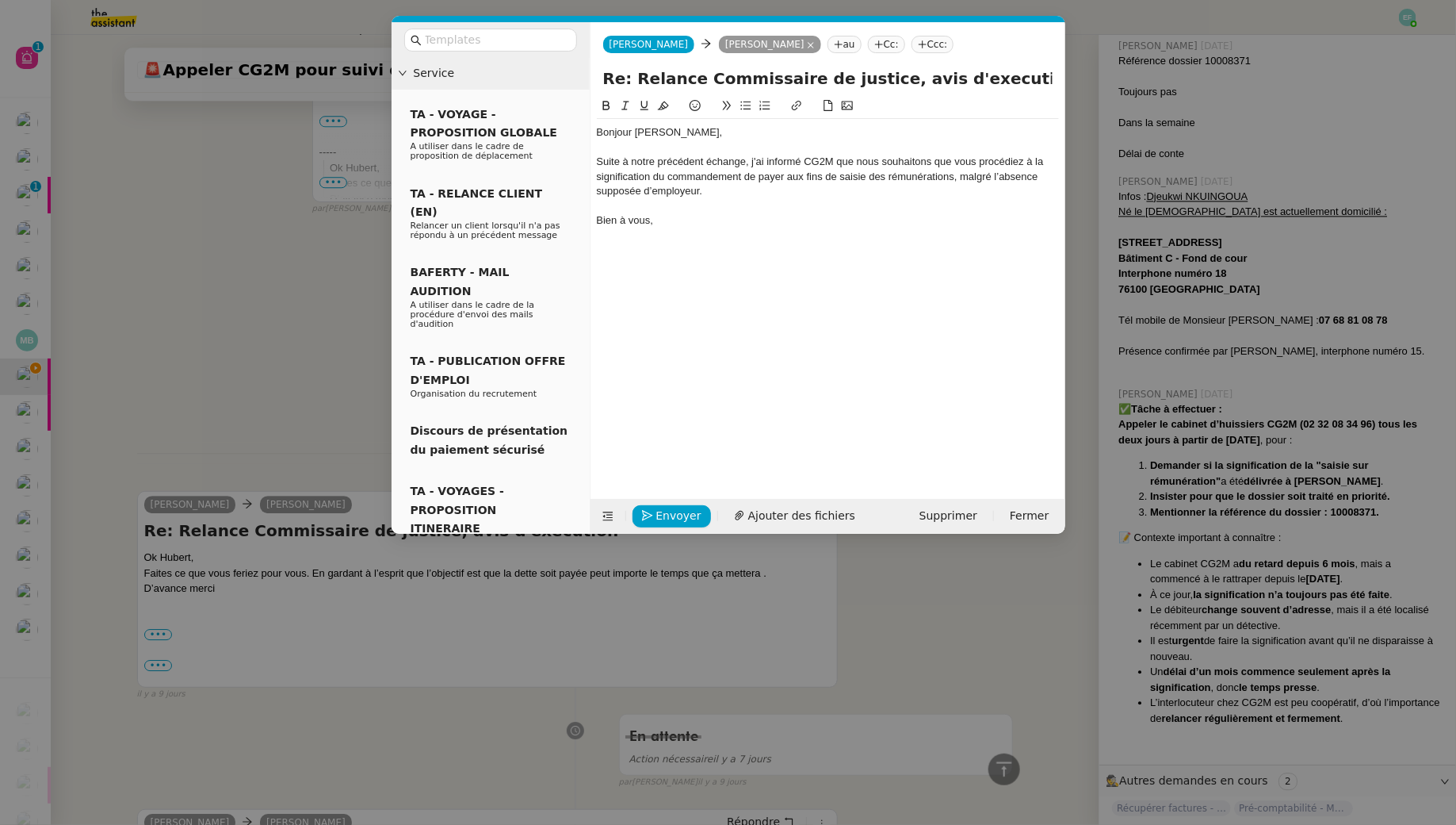
click at [965, 162] on div "Suite à notre précédent échange, j'ai informé CG2M que nous souhaitons que vous…" at bounding box center [827, 176] width 462 height 44
click at [965, 159] on div "Suite à notre précédent échange, j'ai informé CG2M que nous souhaitons que vous…" at bounding box center [827, 176] width 462 height 44
click at [1035, 159] on div "Suite à notre précédent échange, j'ai informé CG2M que nous souhaitons qu'ils p…" at bounding box center [827, 176] width 462 height 44
click at [719, 194] on div "Suite à notre précédent échange, j'ai informé CG2M que nous souhaitons qu'ils p…" at bounding box center [827, 176] width 462 height 44
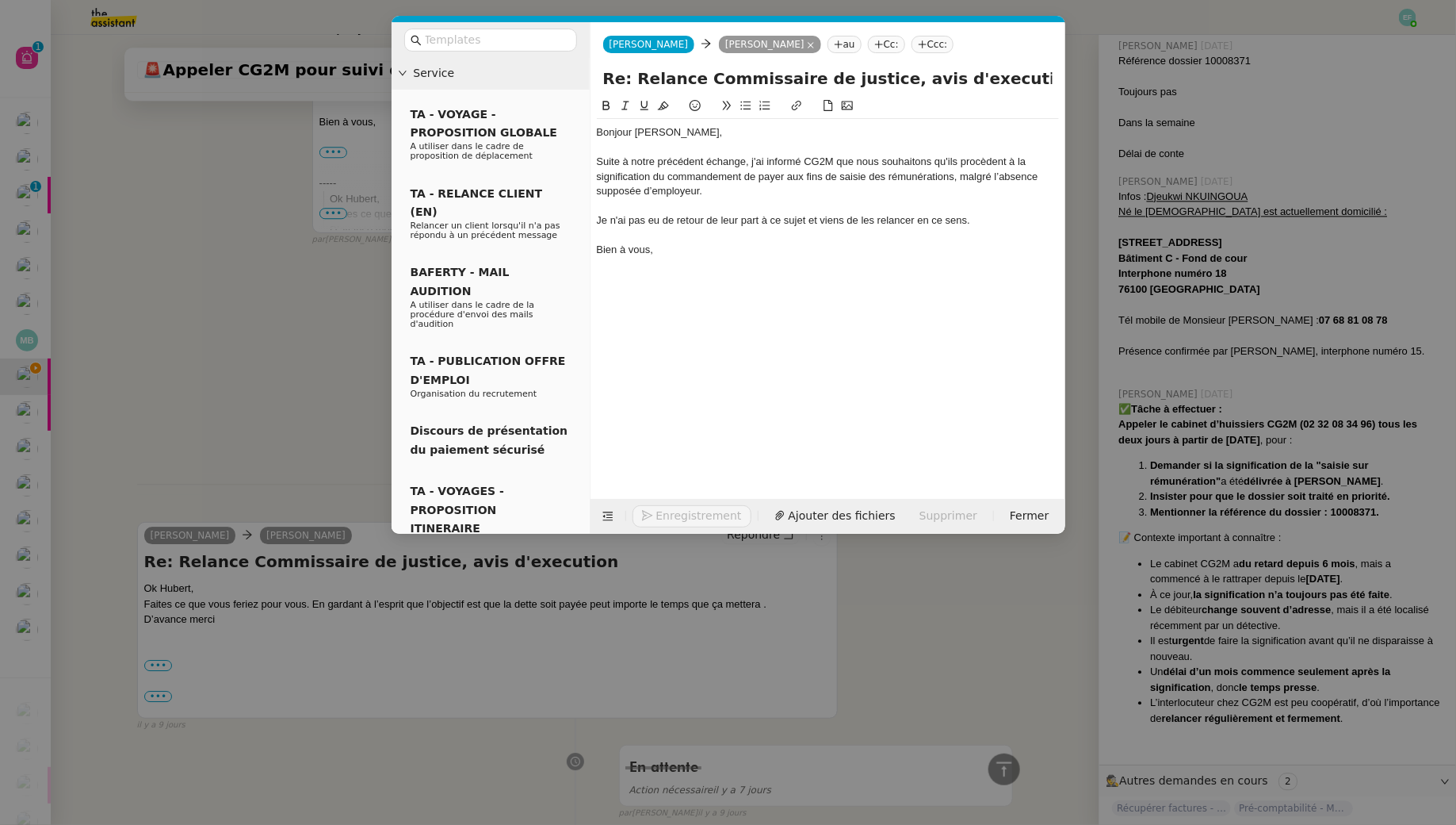
scroll to position [2099, 0]
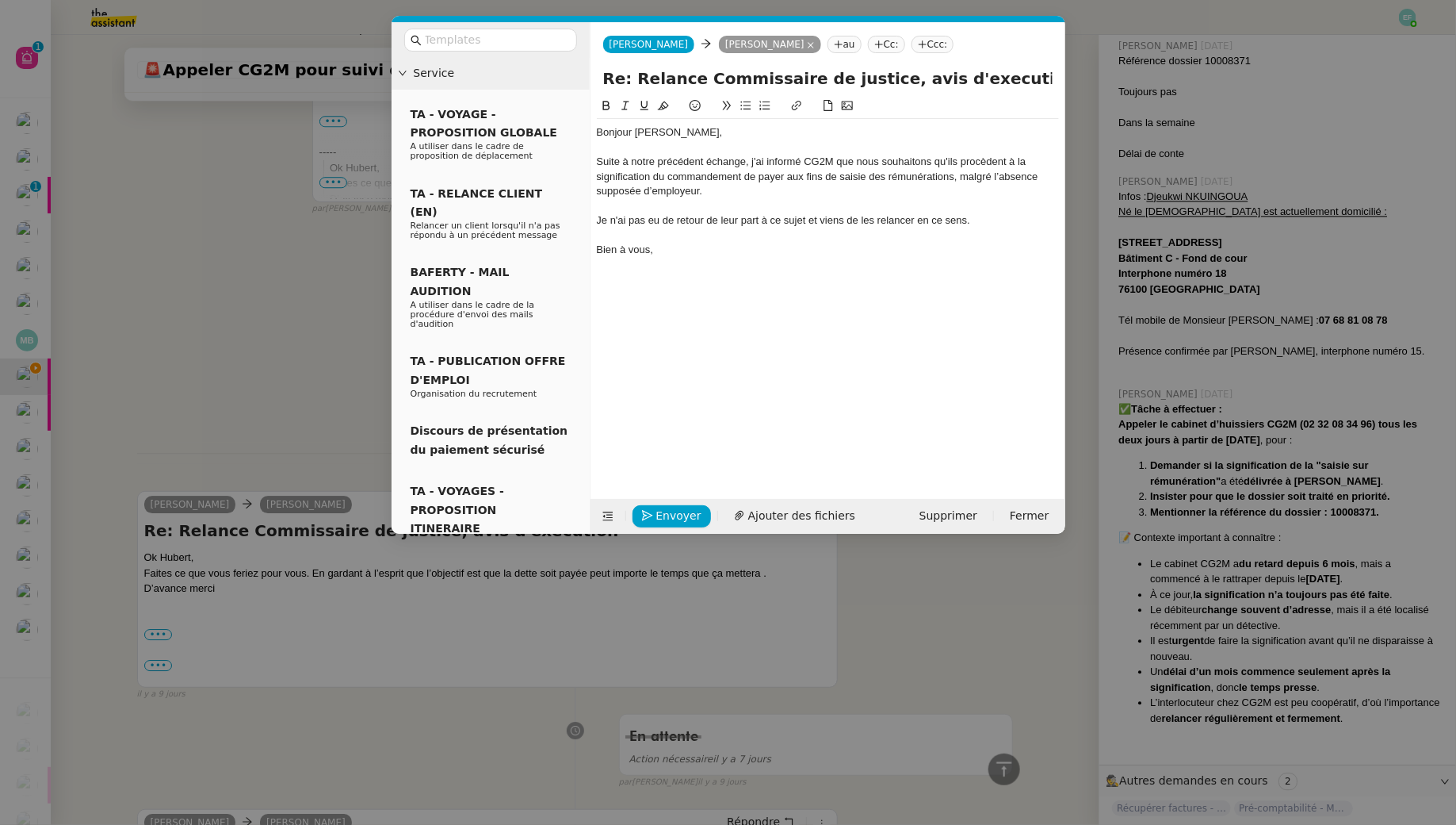
click at [916, 160] on div "Suite à notre précédent échange, j'ai informé CG2M que nous souhaitons qu'ils p…" at bounding box center [827, 176] width 462 height 44
click at [822, 201] on div at bounding box center [827, 206] width 462 height 15
click at [810, 194] on div "Suite à notre précédent échange, j'ai informé CG2M que nous souhaitions qu'ils …" at bounding box center [827, 176] width 462 height 44
click at [767, 216] on div "Je n'ai pas eu de retour de leur part à ce sujet et viens de les relancer en ce…" at bounding box center [827, 221] width 462 height 15
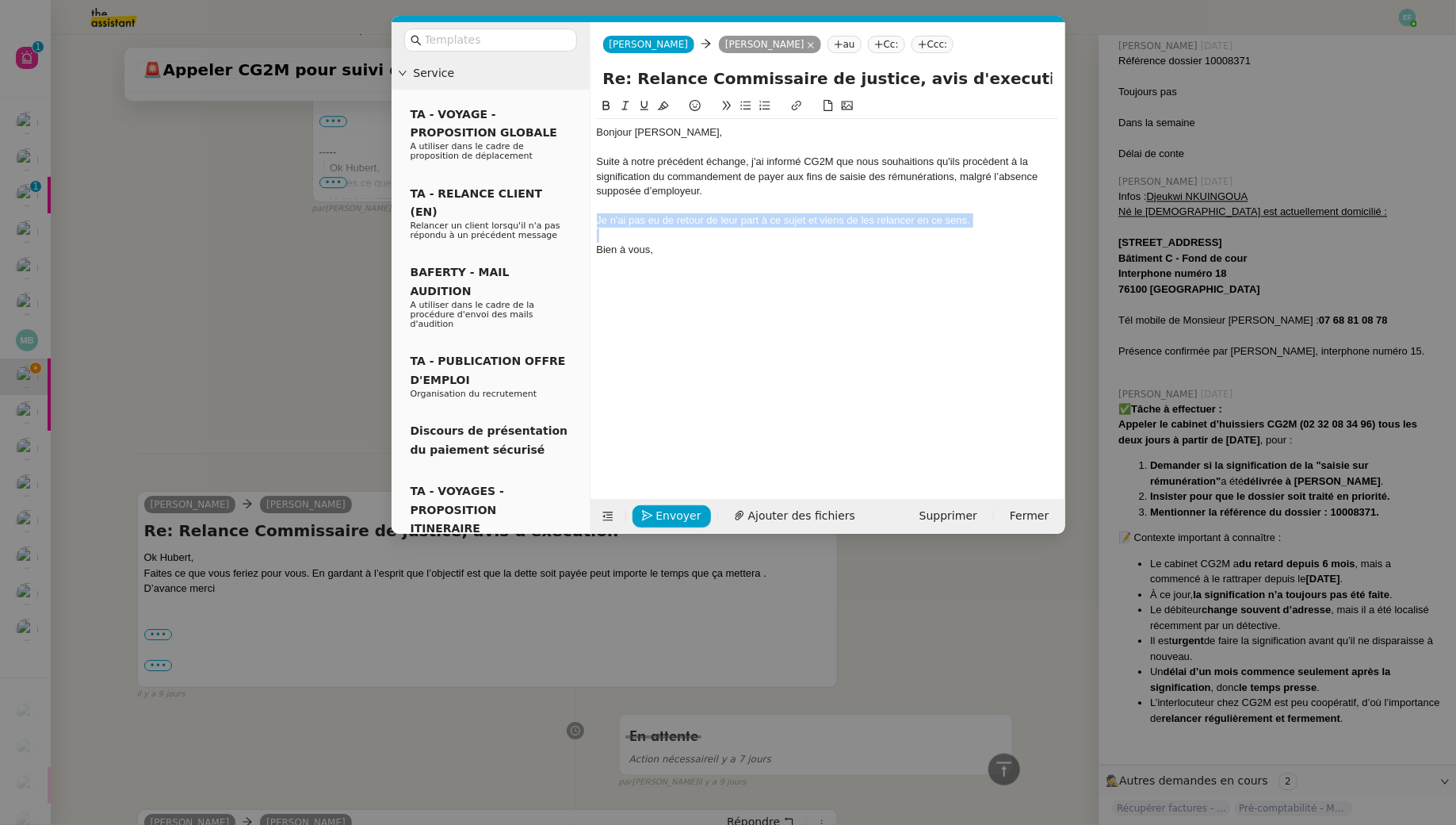
click at [767, 216] on div "Je n'ai pas eu de retour de leur part à ce sujet et viens de les relancer en ce…" at bounding box center [827, 221] width 462 height 15
click at [699, 266] on div "Bonjour Arthur, Suite à notre précédent échange, j'ai informé CG2M que nous sou…" at bounding box center [827, 286] width 462 height 378
click at [666, 511] on span "Envoyer" at bounding box center [679, 516] width 45 height 18
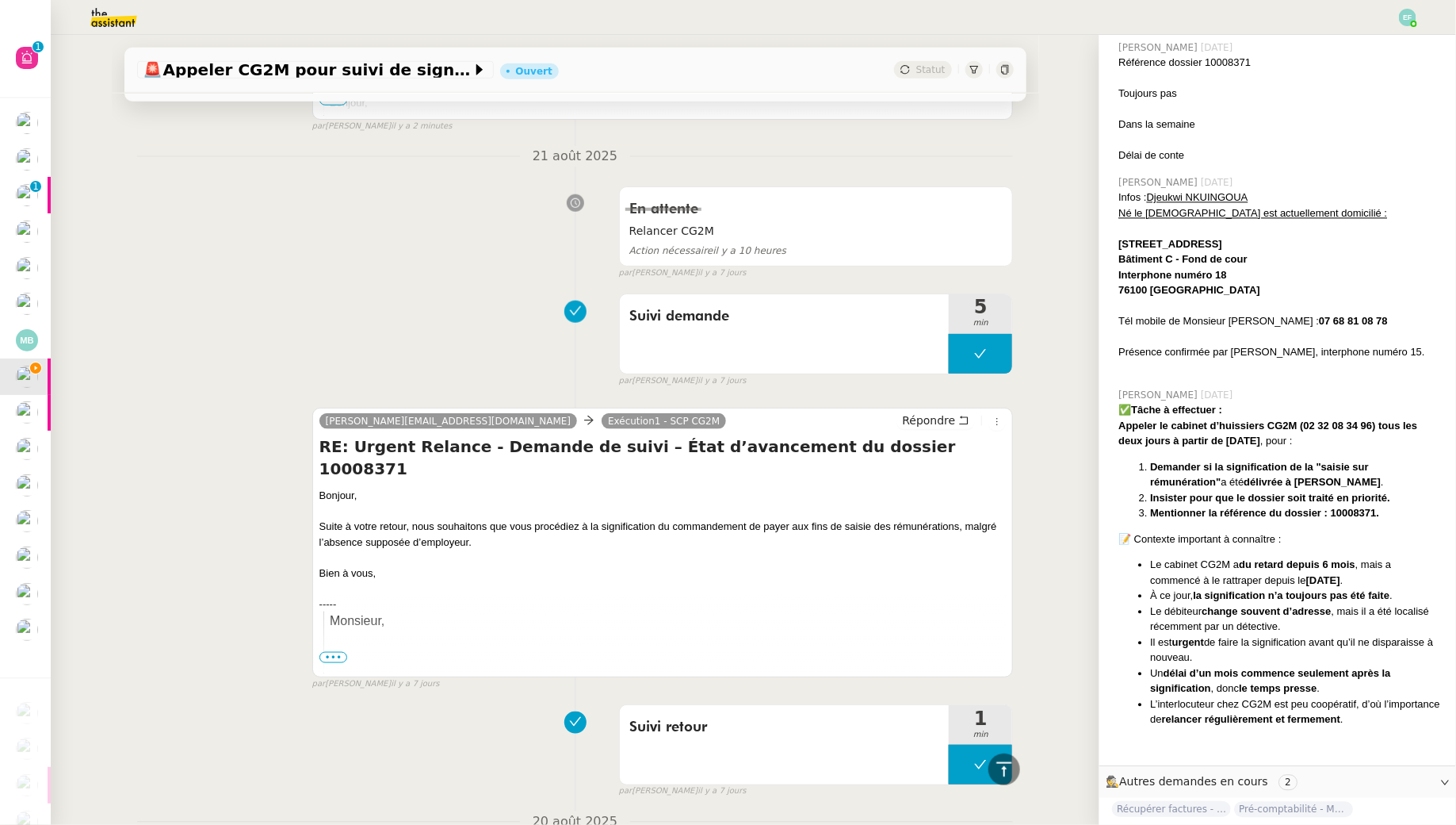
scroll to position [0, 0]
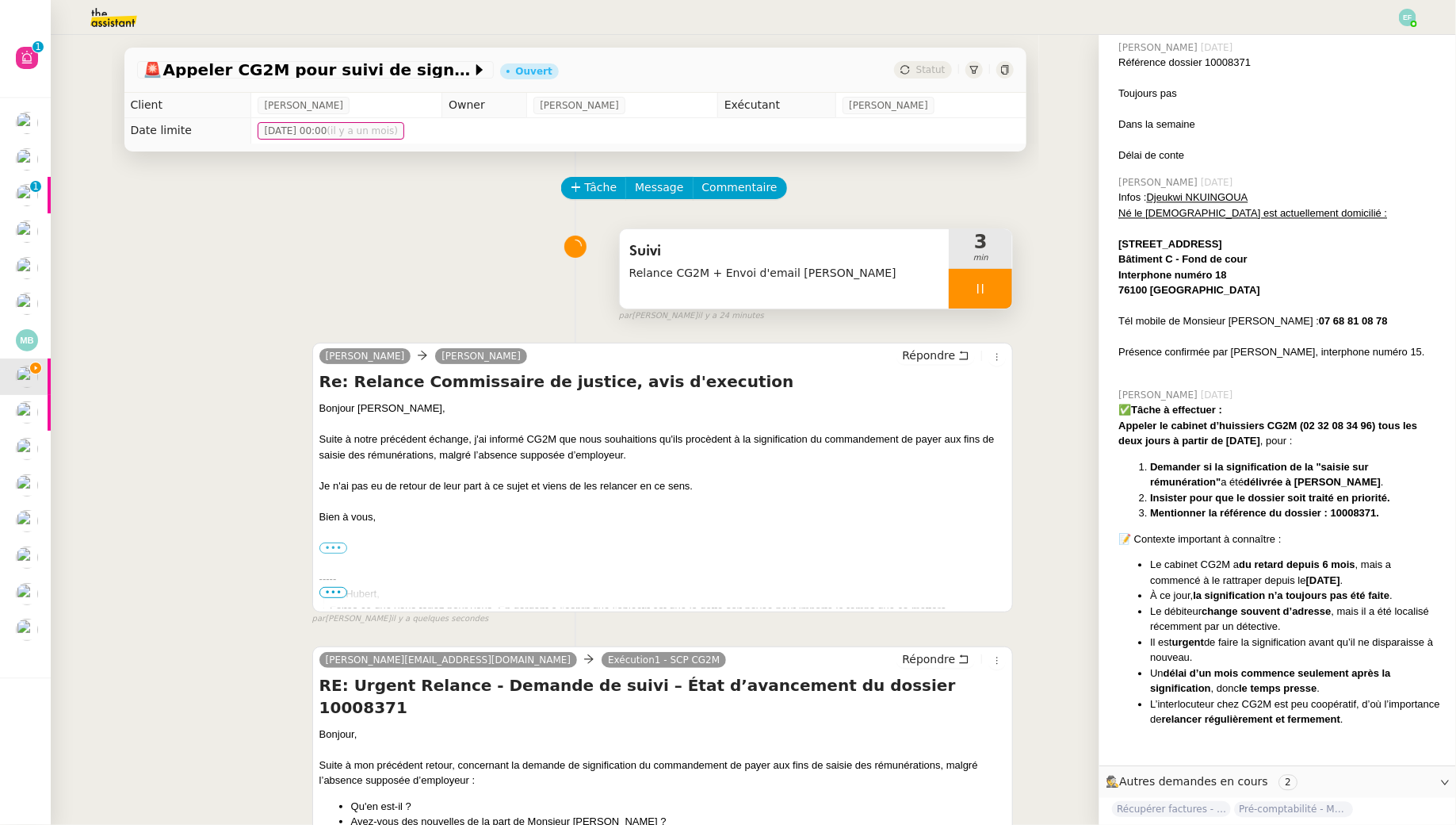
click at [996, 285] on div at bounding box center [981, 289] width 64 height 40
click at [996, 285] on icon at bounding box center [996, 289] width 13 height 13
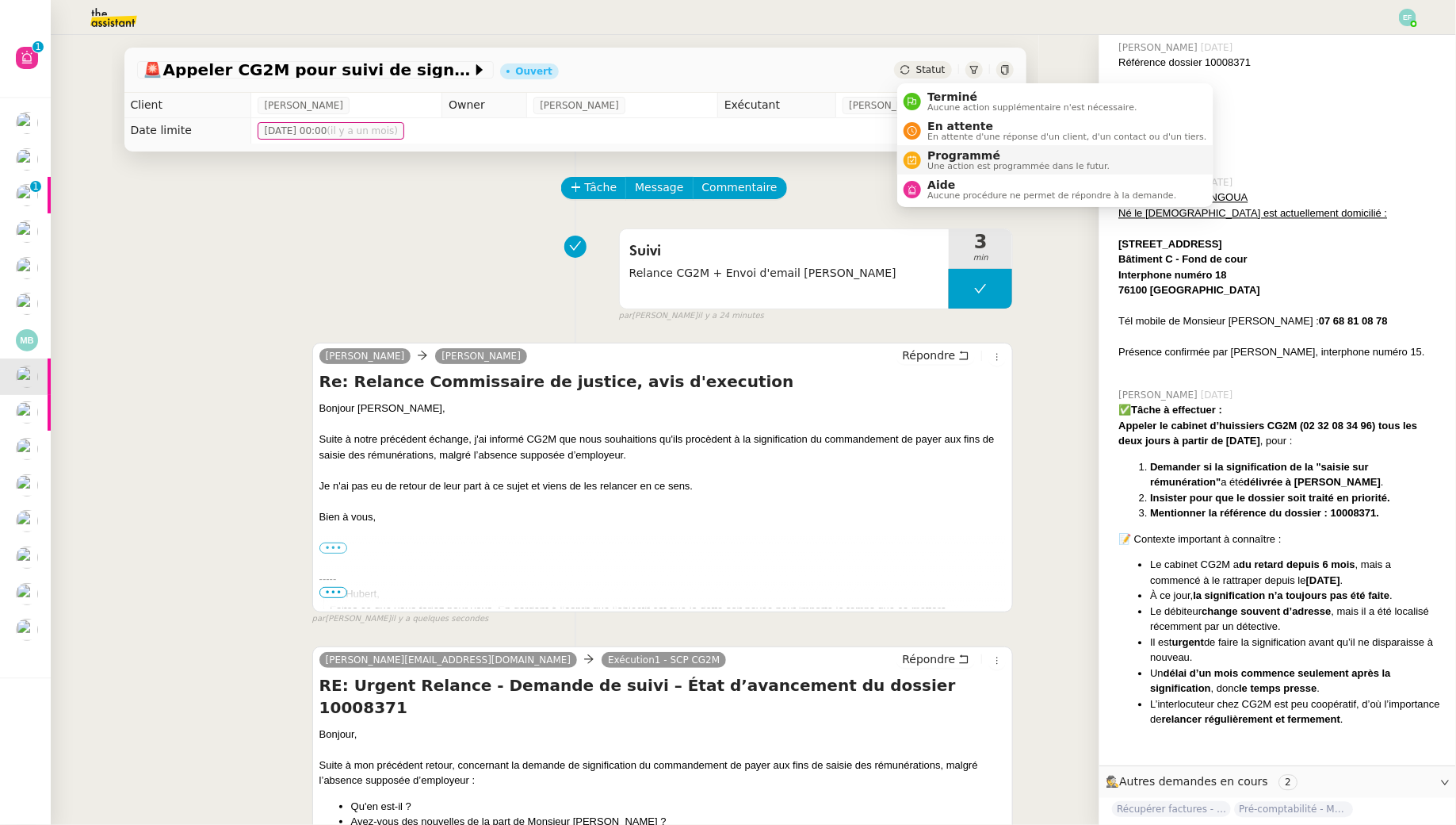
click at [941, 162] on span "Une action est programmée dans le futur." at bounding box center [1018, 166] width 182 height 9
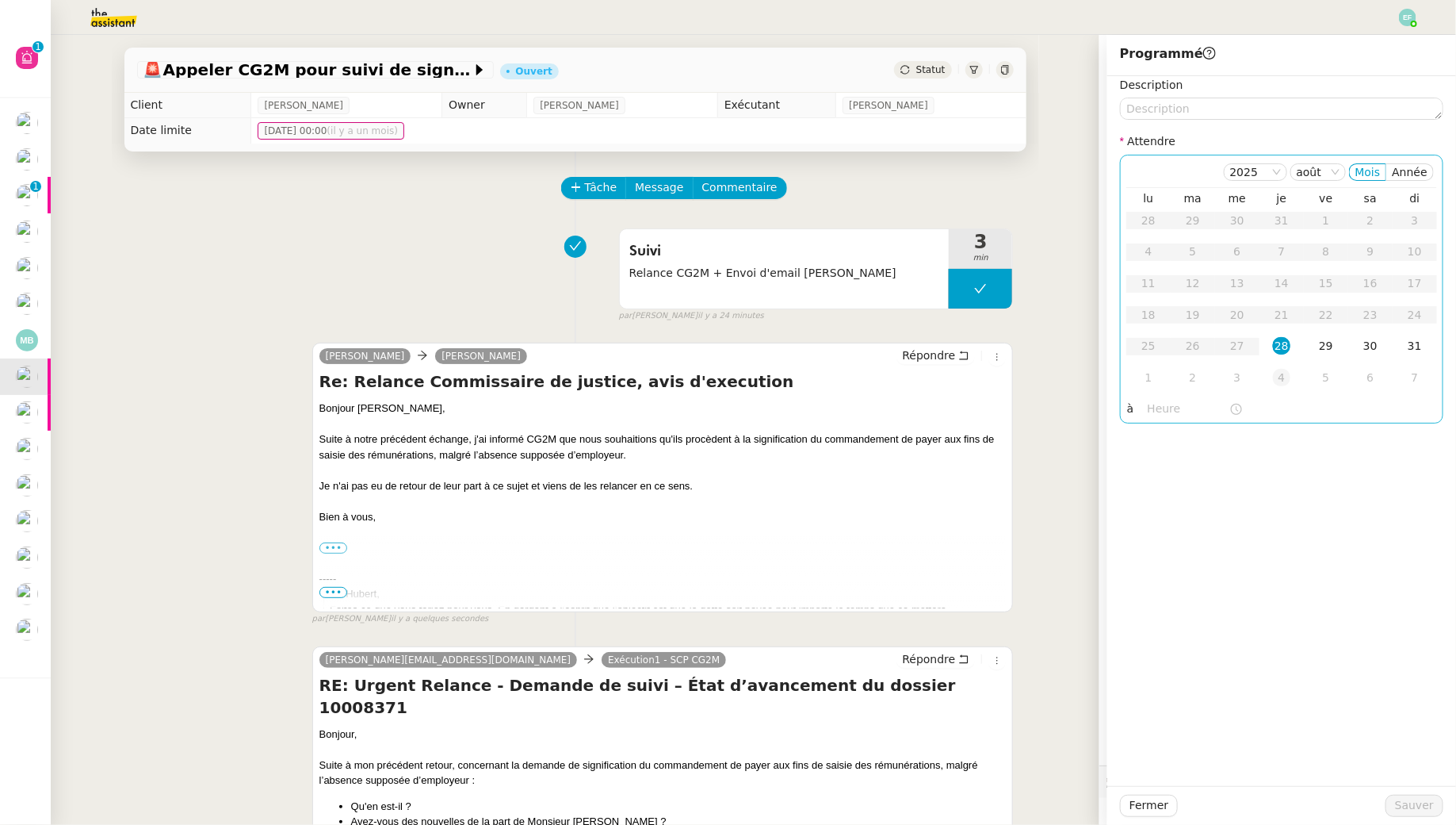
click at [1281, 380] on div "4" at bounding box center [1281, 377] width 17 height 17
click at [1402, 802] on span "Sauver" at bounding box center [1414, 805] width 39 height 18
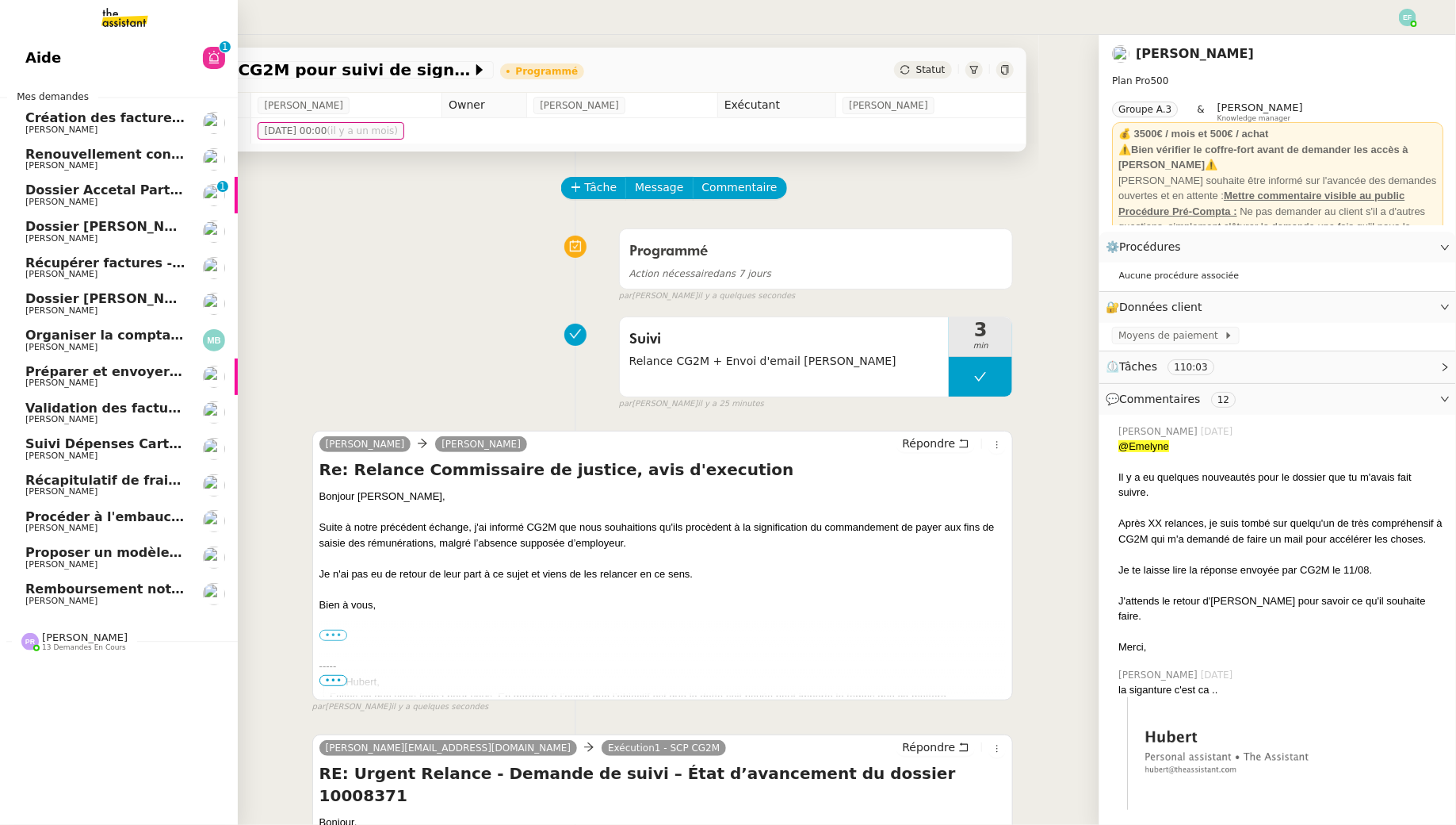
click at [122, 204] on span "[PERSON_NAME]" at bounding box center [105, 202] width 161 height 9
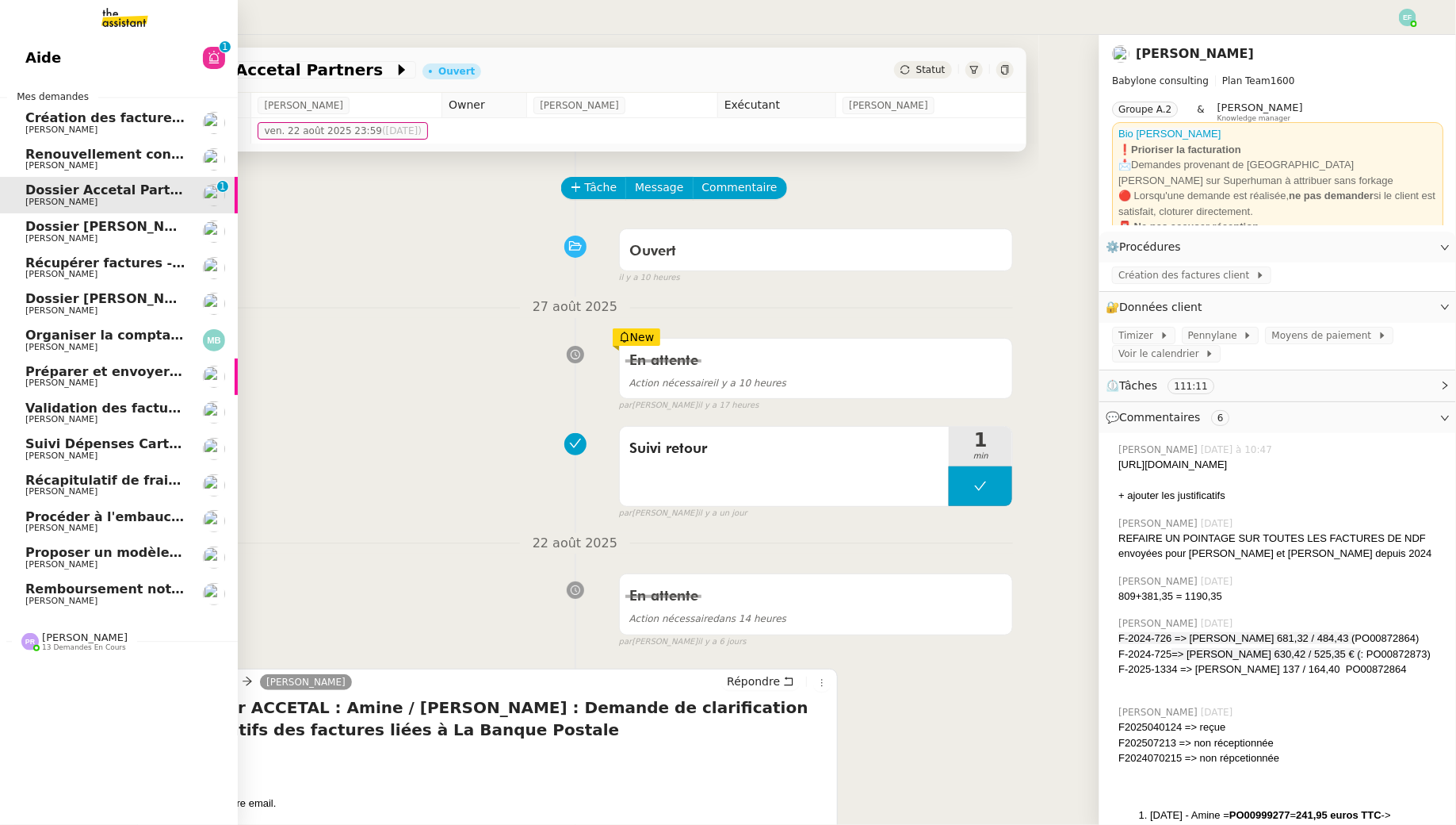
click at [78, 601] on span "[PERSON_NAME]" at bounding box center [62, 600] width 73 height 10
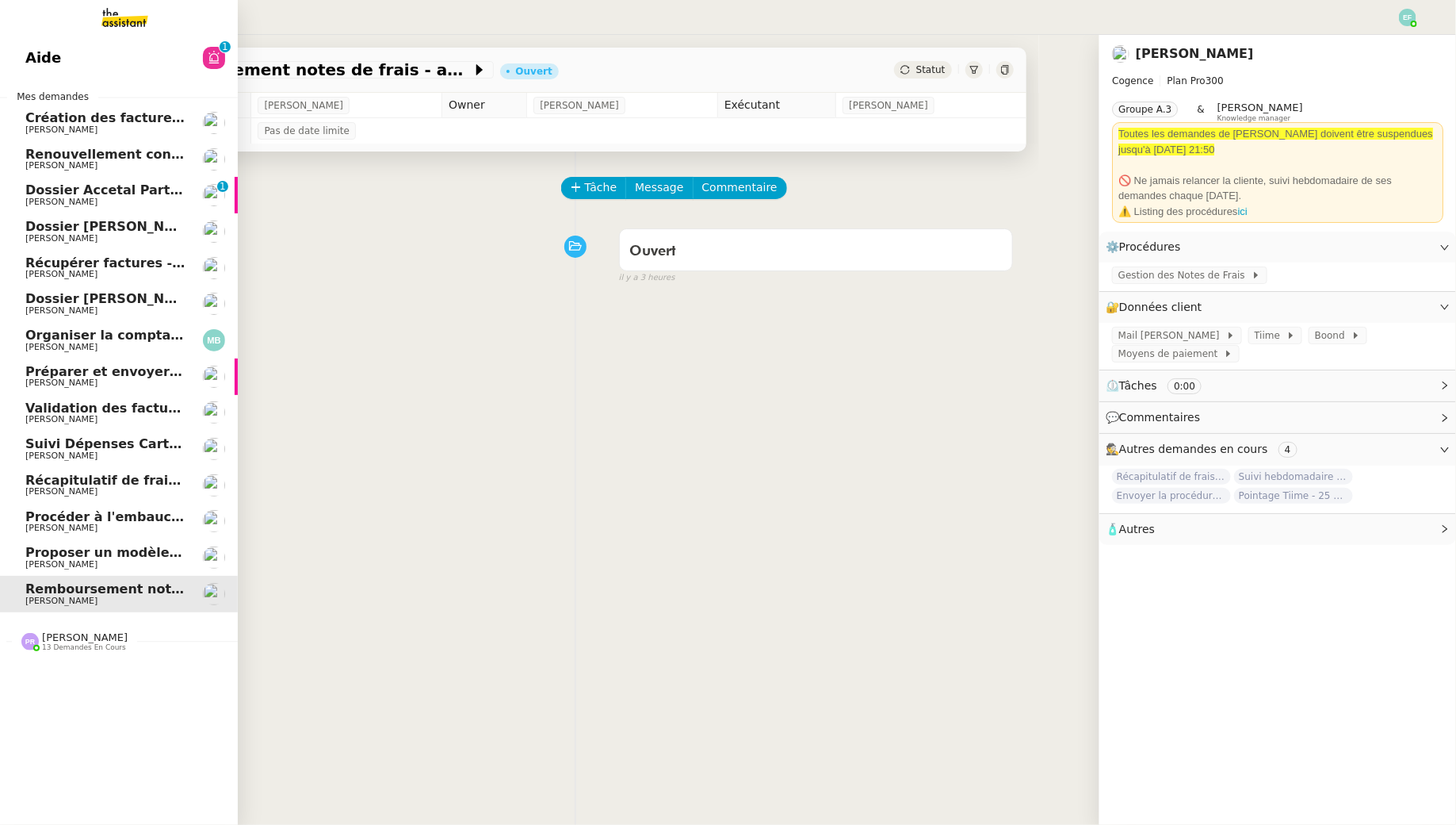
click at [91, 543] on link "Proposer un modèle de note sur objectifs [PERSON_NAME]" at bounding box center [119, 557] width 238 height 36
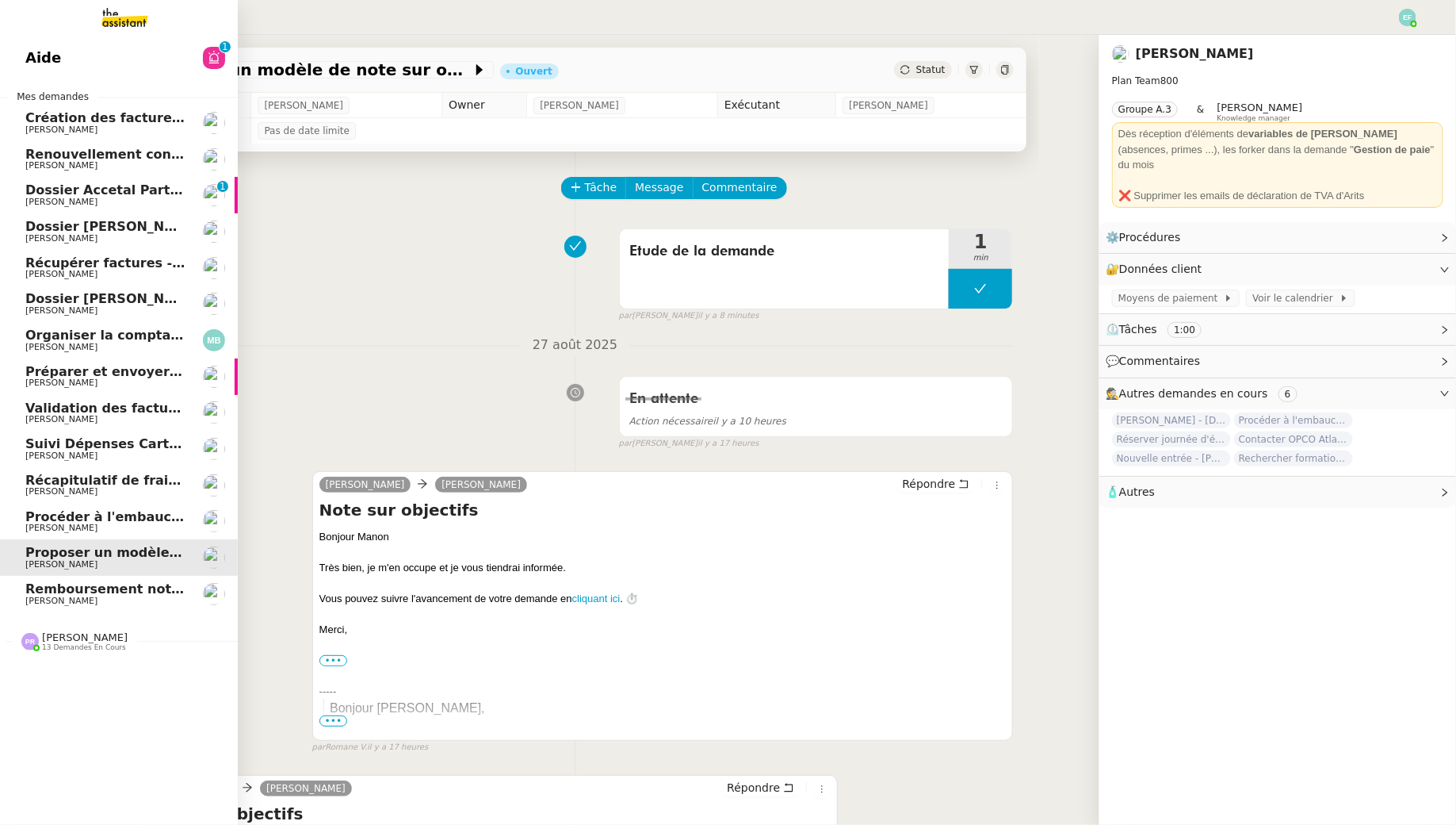
click at [106, 516] on span "Procéder à l'embauche d'[PERSON_NAME]" at bounding box center [174, 516] width 298 height 15
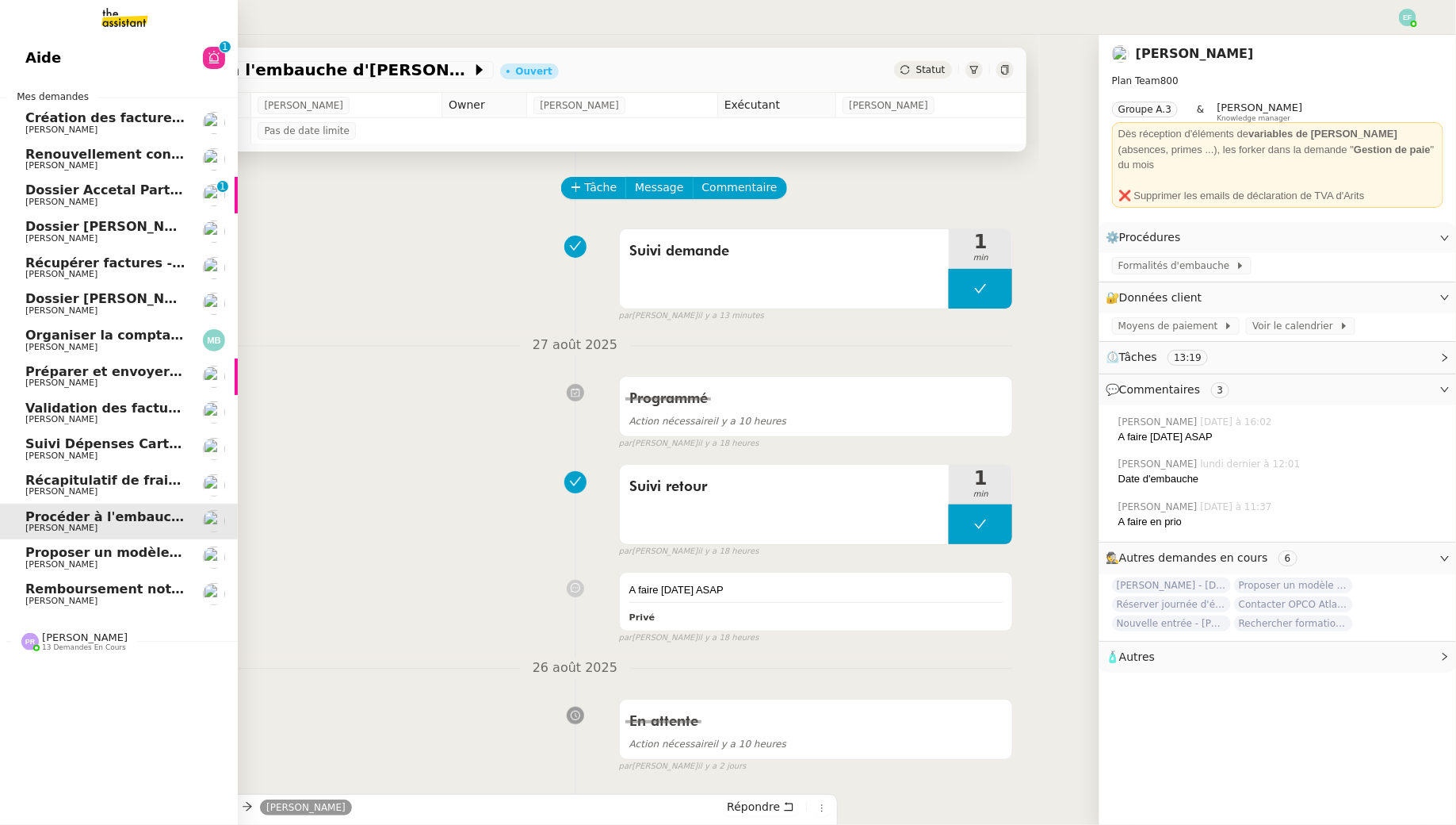
click at [123, 548] on span "Proposer un modèle de note sur objectifs" at bounding box center [173, 552] width 297 height 15
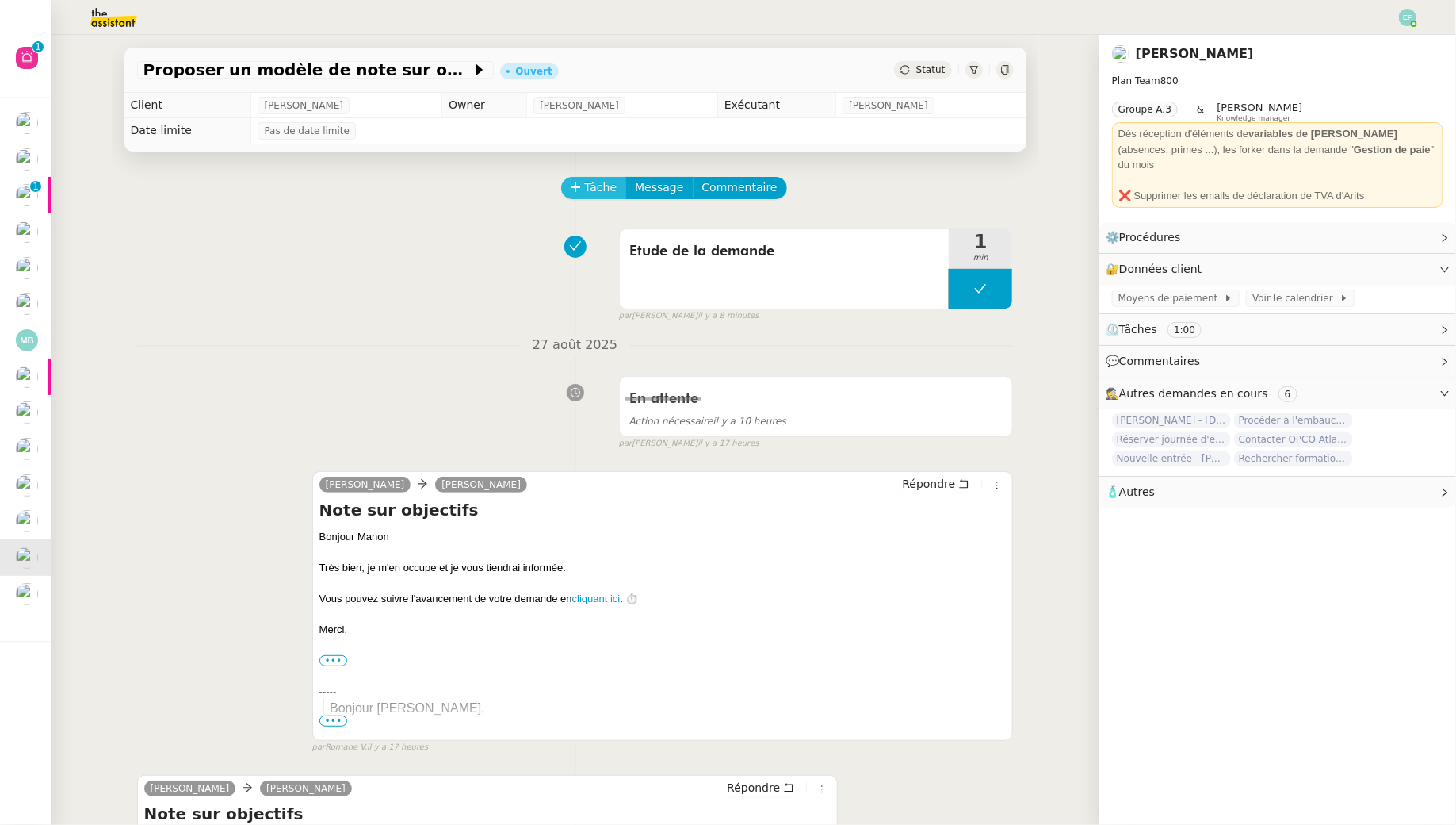
click at [585, 192] on span "Tâche" at bounding box center [601, 188] width 33 height 18
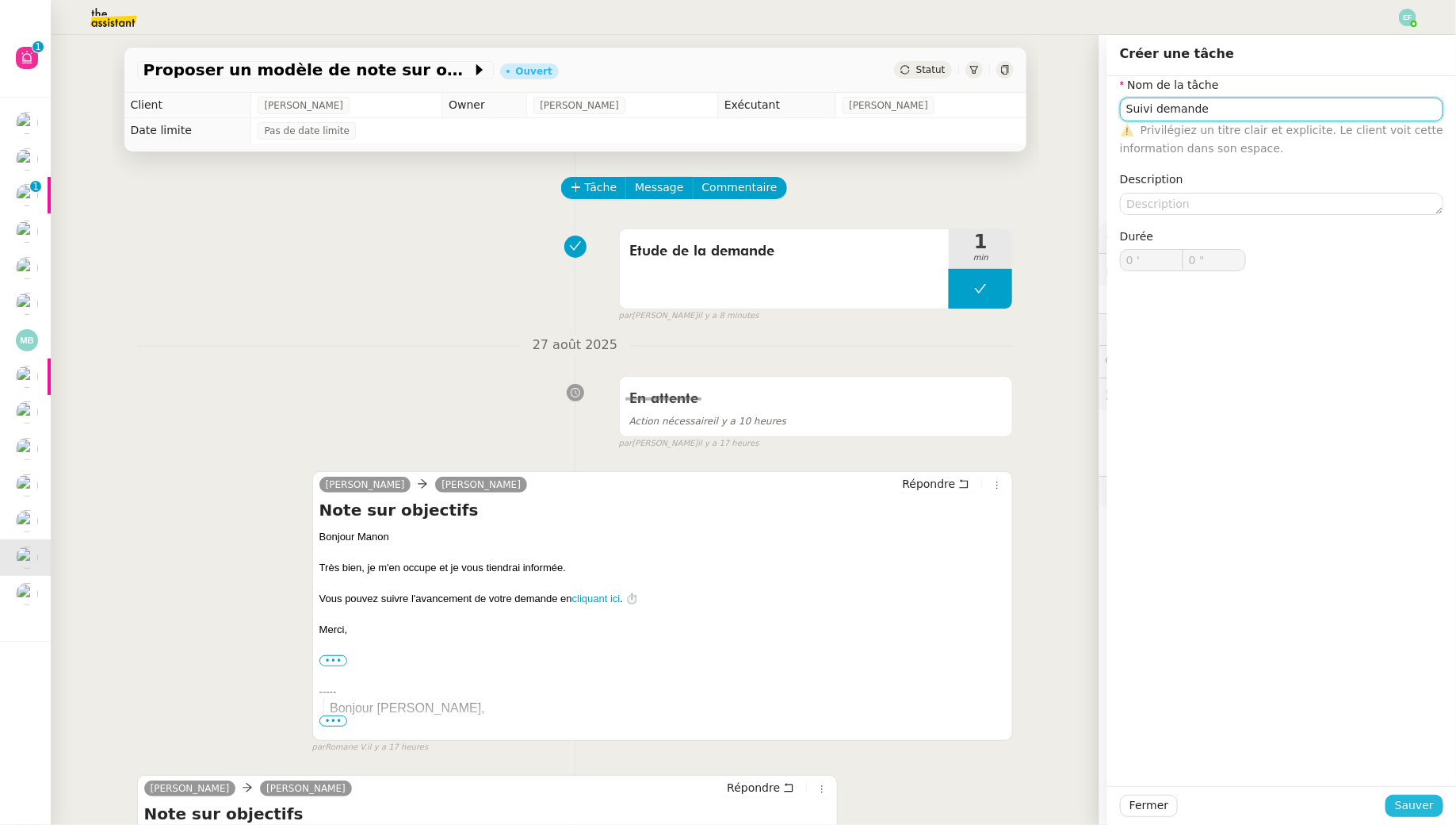
type input "Suivi demande"
click at [1399, 800] on span "Sauver" at bounding box center [1414, 805] width 39 height 18
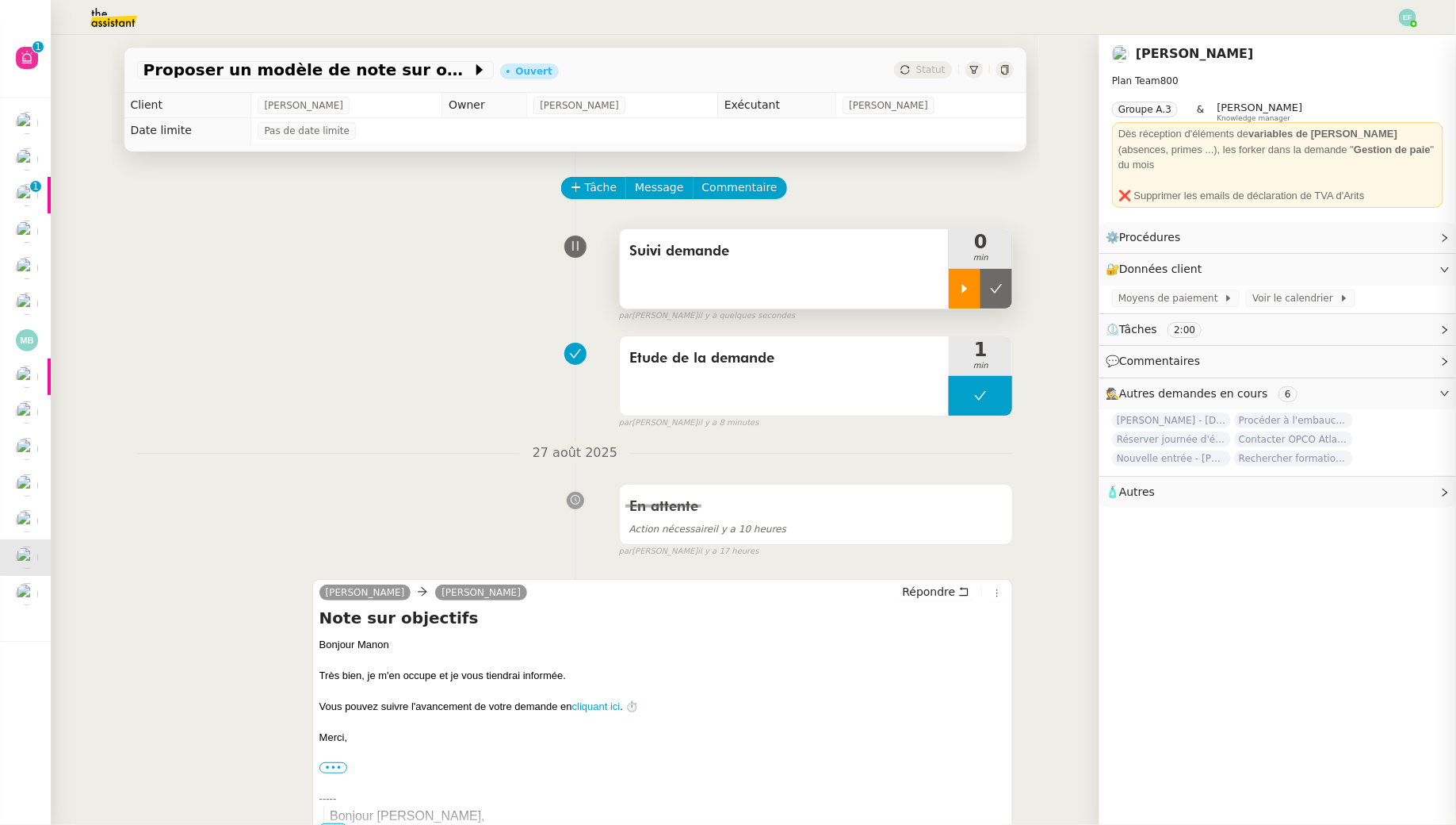
click at [977, 284] on div at bounding box center [964, 289] width 32 height 40
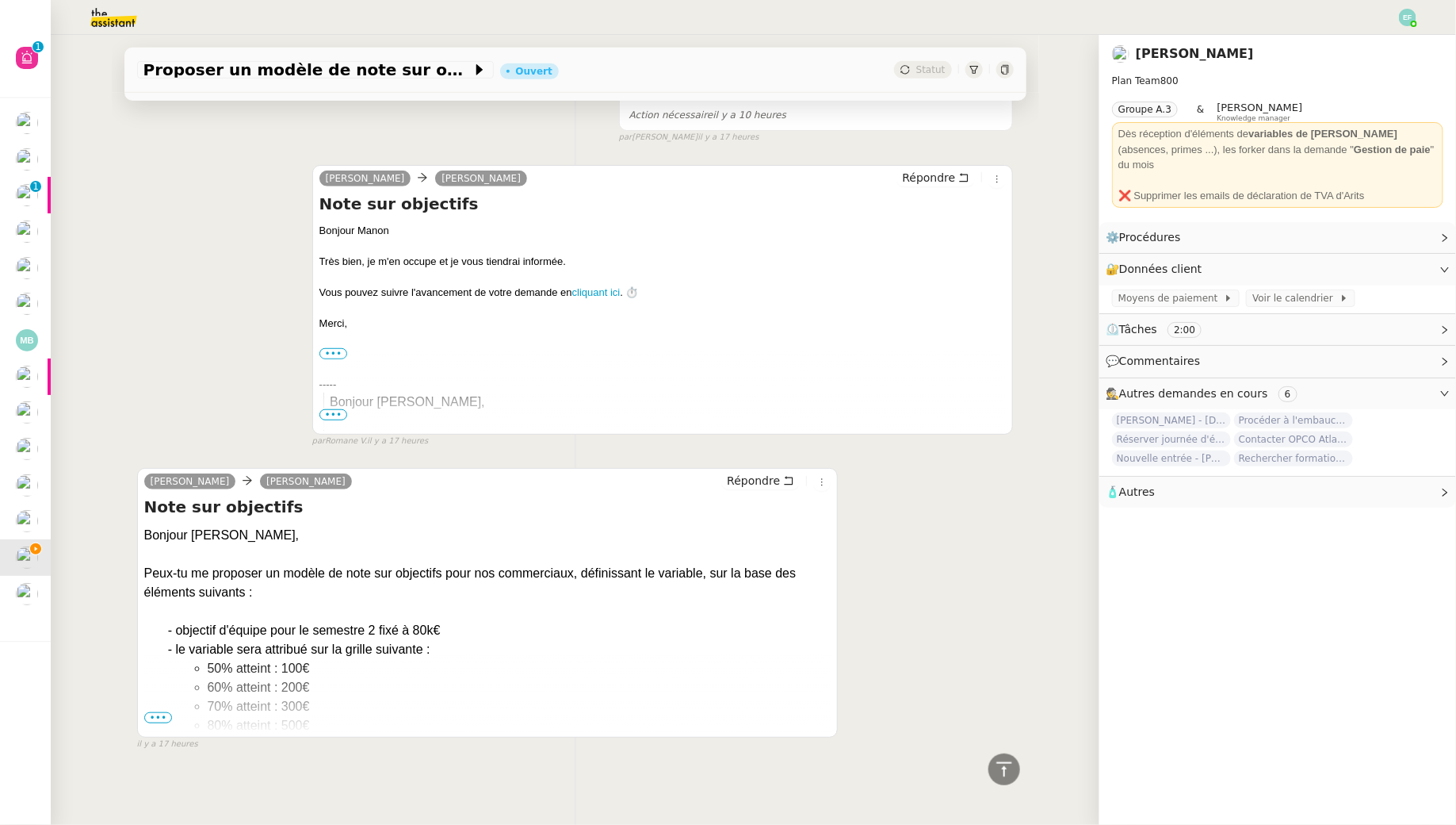
click at [162, 713] on span "•••" at bounding box center [158, 718] width 28 height 11
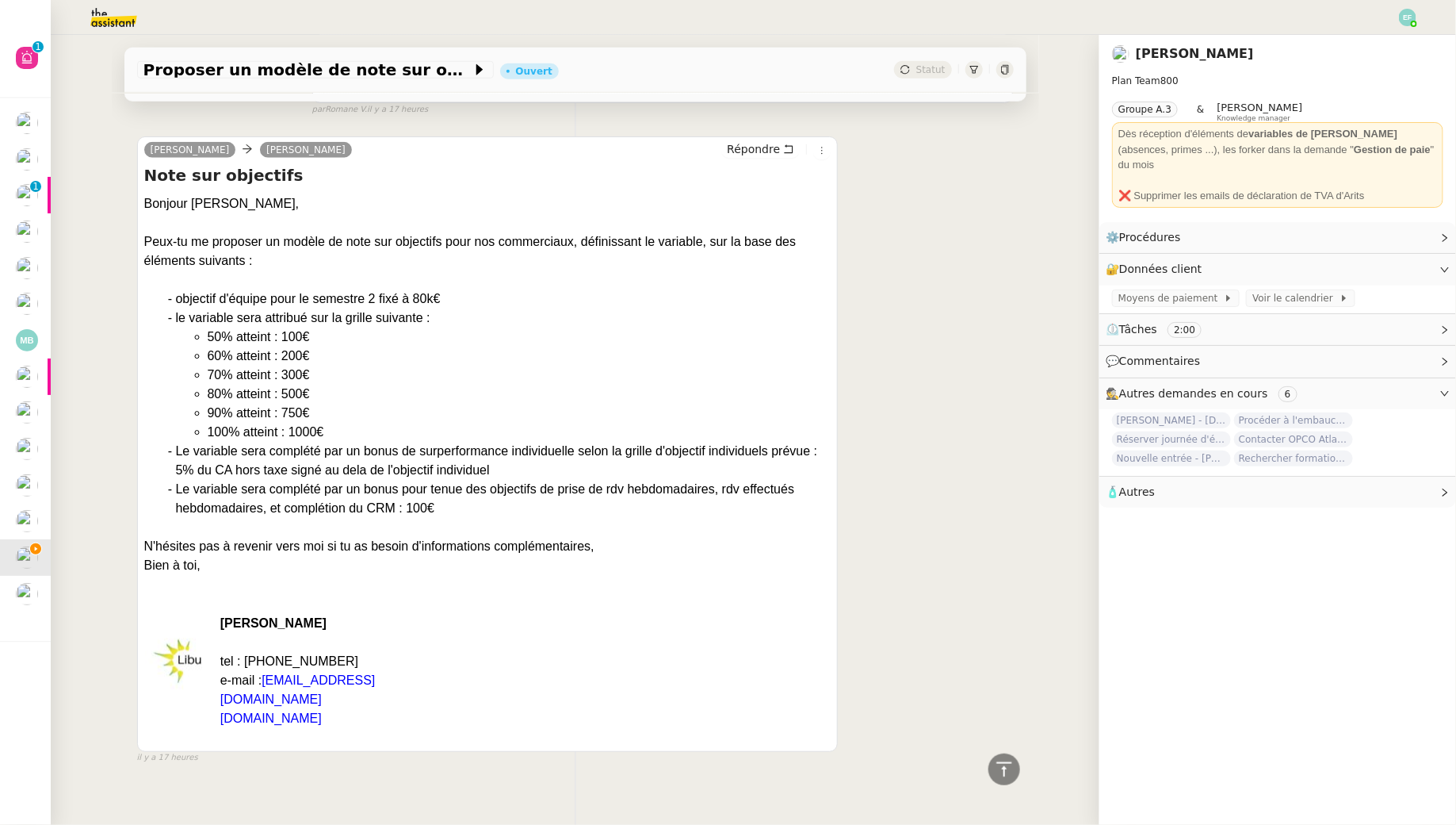
scroll to position [760, 0]
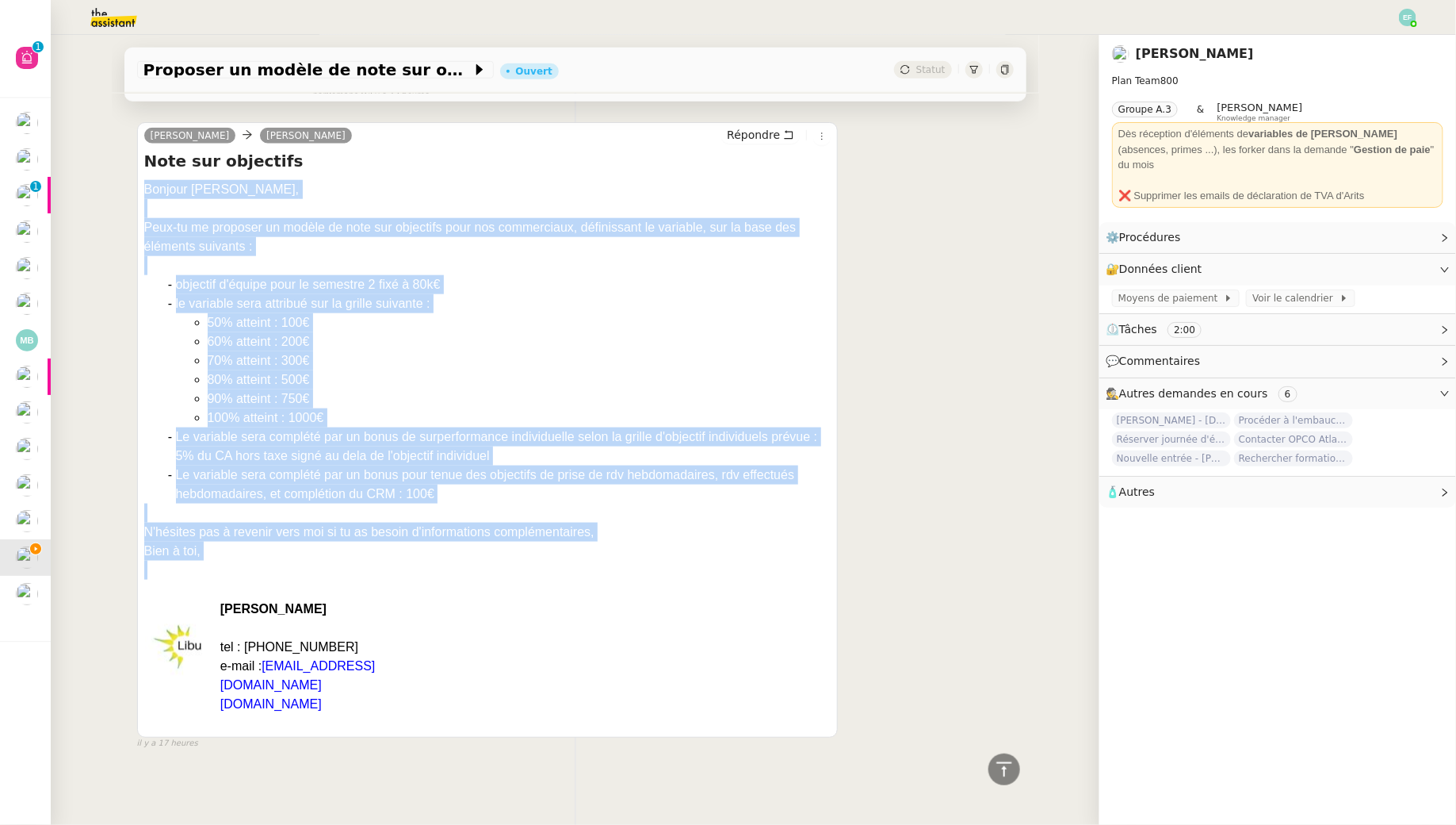
drag, startPoint x: 142, startPoint y: 186, endPoint x: 231, endPoint y: 560, distance: 384.4
click at [231, 560] on div "[PERSON_NAME] [PERSON_NAME] Note sur objectifs Bonjour Sam, Peux-tu me proposer…" at bounding box center [487, 430] width 701 height 615
copy div "Bonjour Sam, Peux-tu me proposer un modèle de note sur objectifs pour nos comme…"
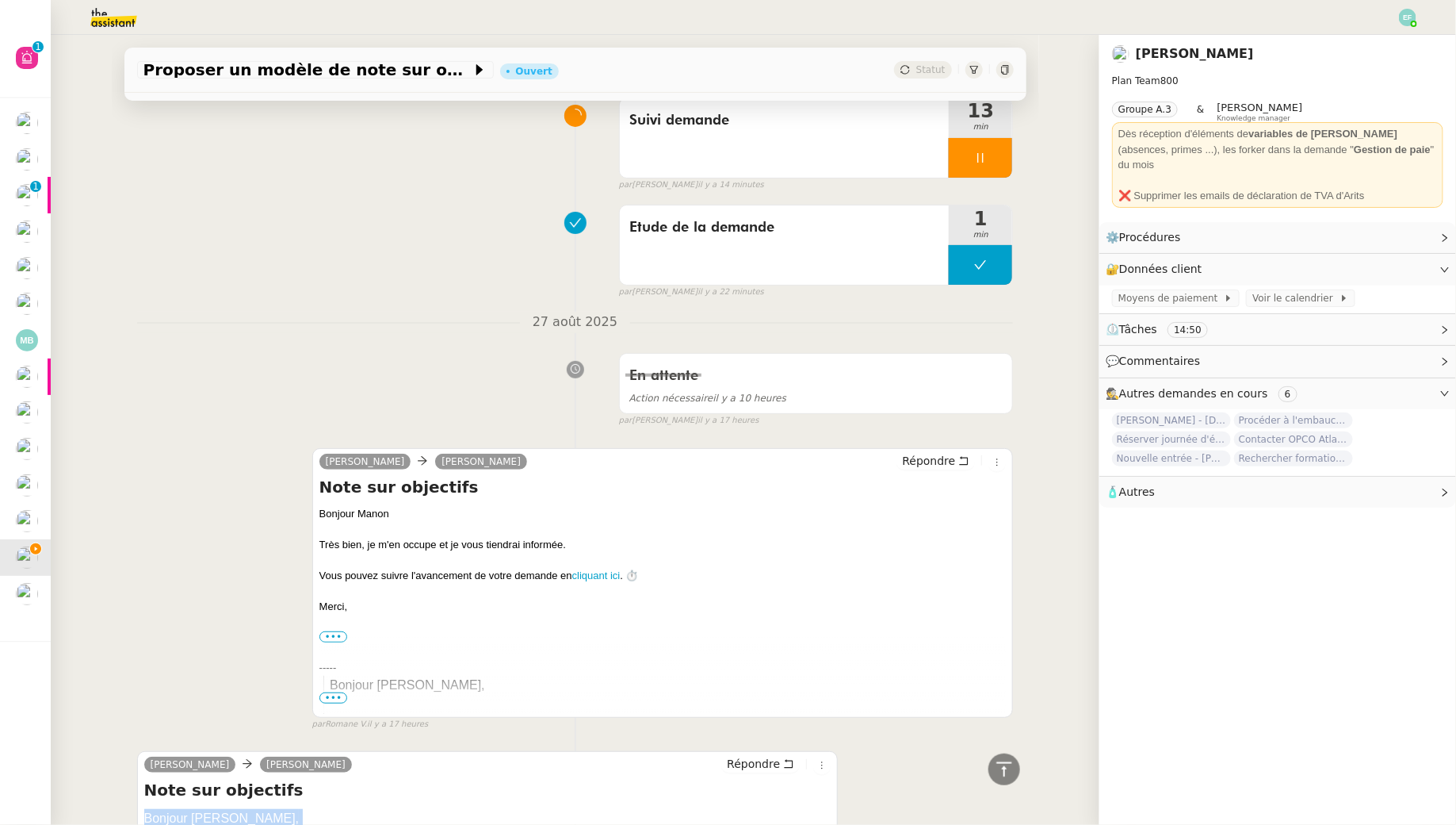
scroll to position [0, 0]
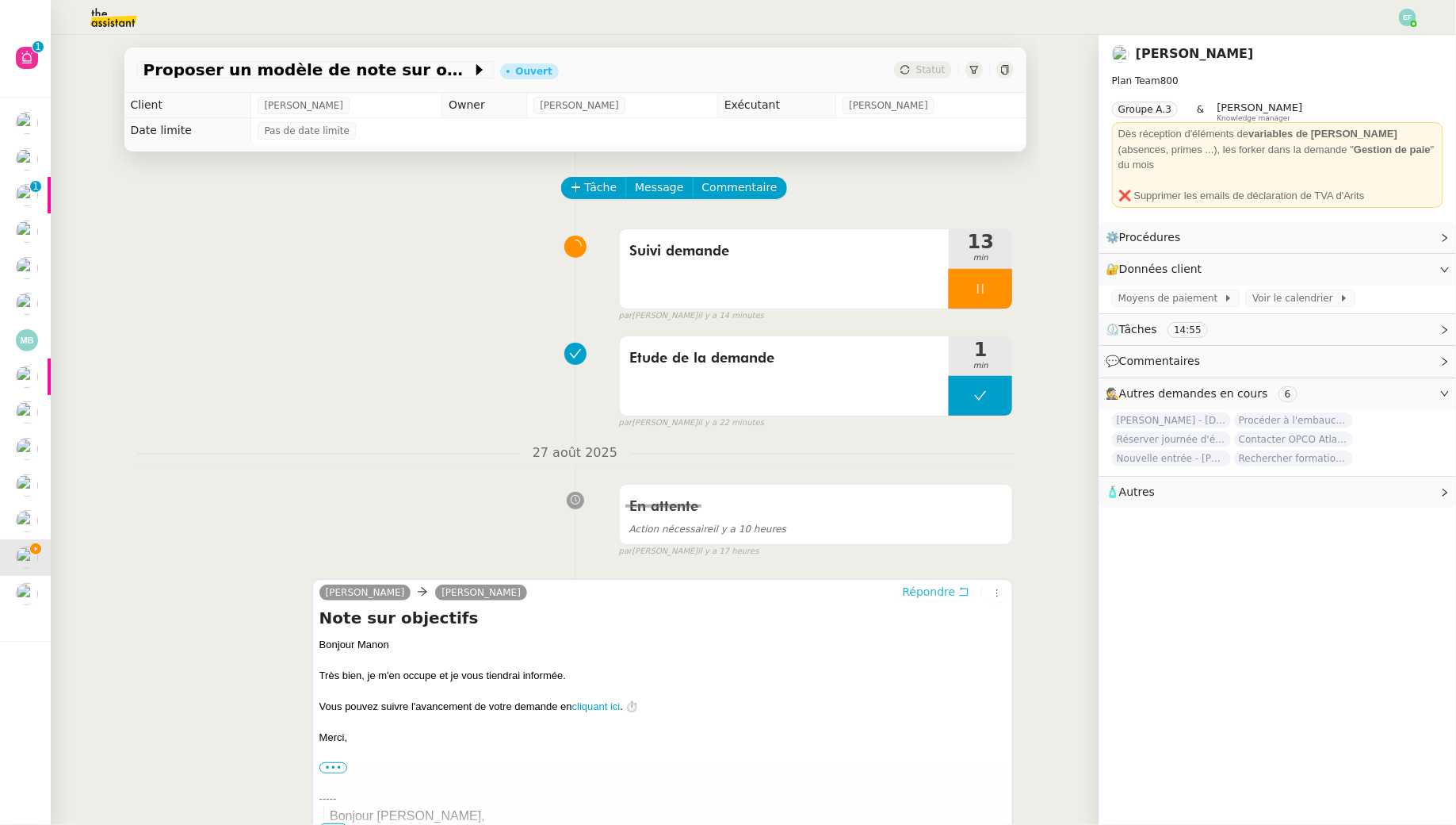
click at [955, 592] on span "Répondre" at bounding box center [928, 591] width 54 height 15
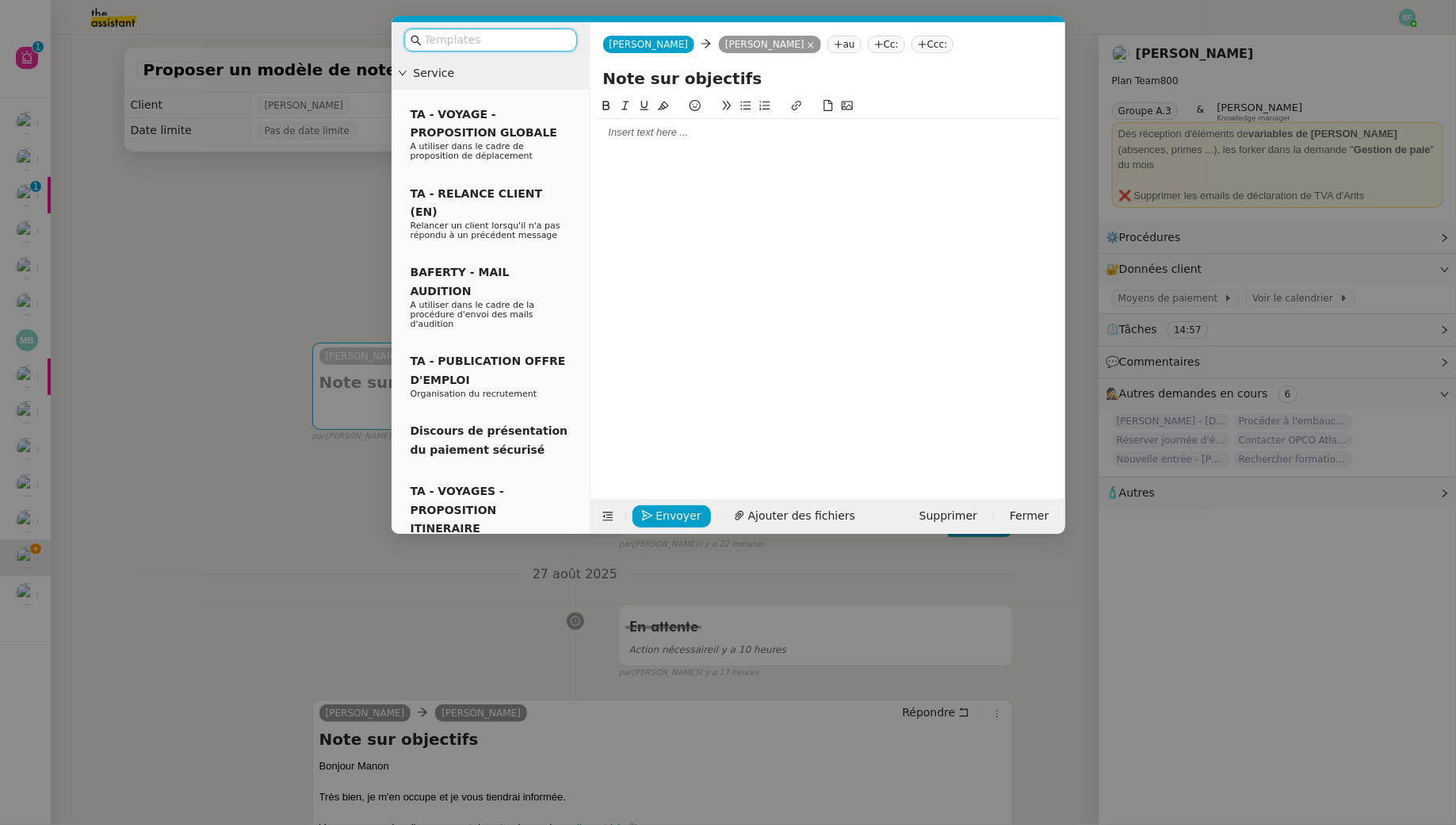
click at [702, 136] on div at bounding box center [827, 133] width 462 height 15
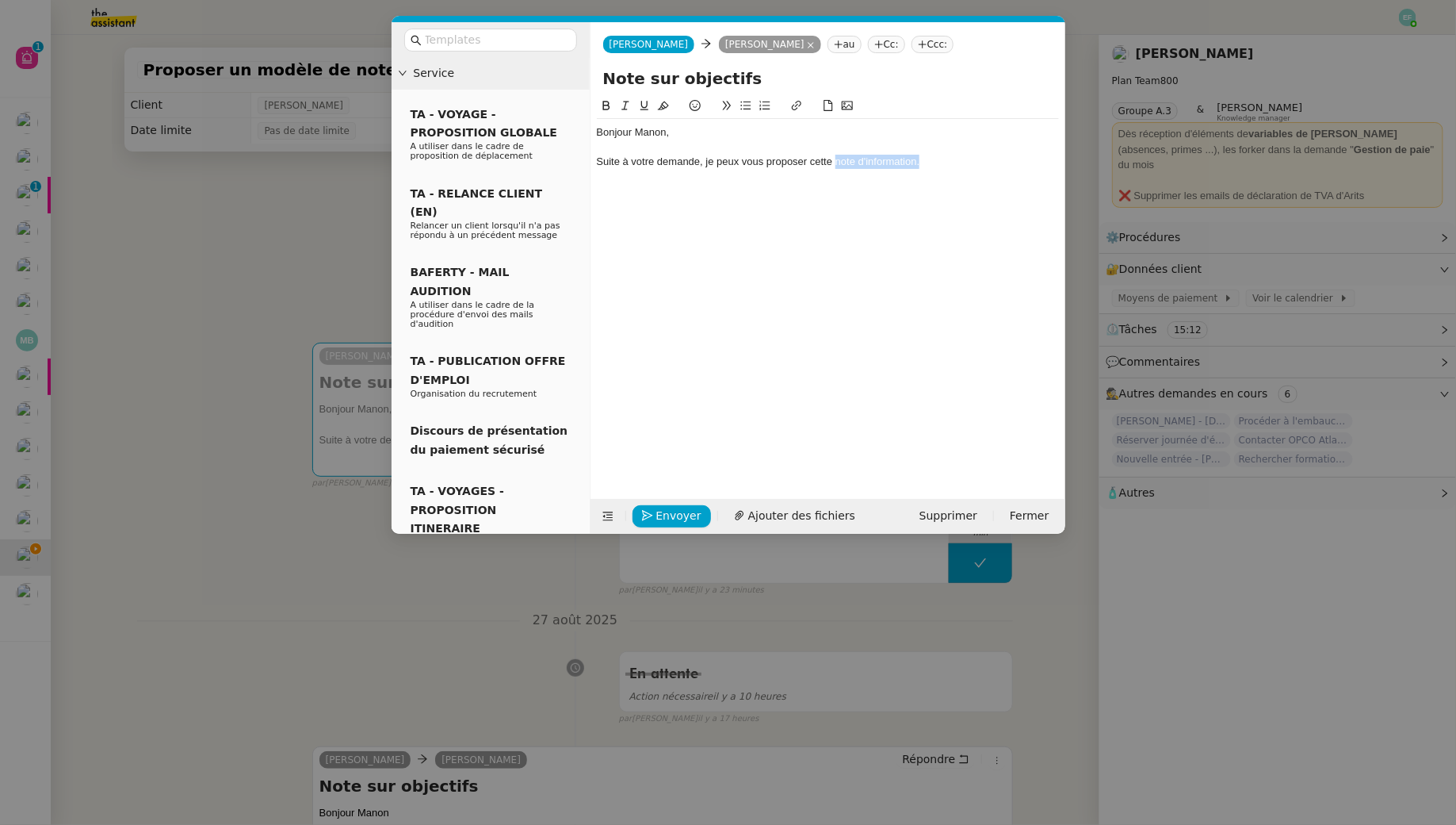
drag, startPoint x: 934, startPoint y: 161, endPoint x: 837, endPoint y: 161, distance: 97.0
click at [837, 161] on div "Suite à votre demande, je peux vous proposer cette note d'information." at bounding box center [827, 162] width 462 height 15
click at [795, 104] on icon at bounding box center [796, 105] width 11 height 11
paste input "https://docs.google.com/document/d/1cDmxwGmLzUPpQZZEkfb3QlFoo543_6wskZVrmStsMyY…"
type input "https://docs.google.com/document/d/1cDmxwGmLzUPpQZZEkfb3QlFoo543_6wskZVrmStsMyY…"
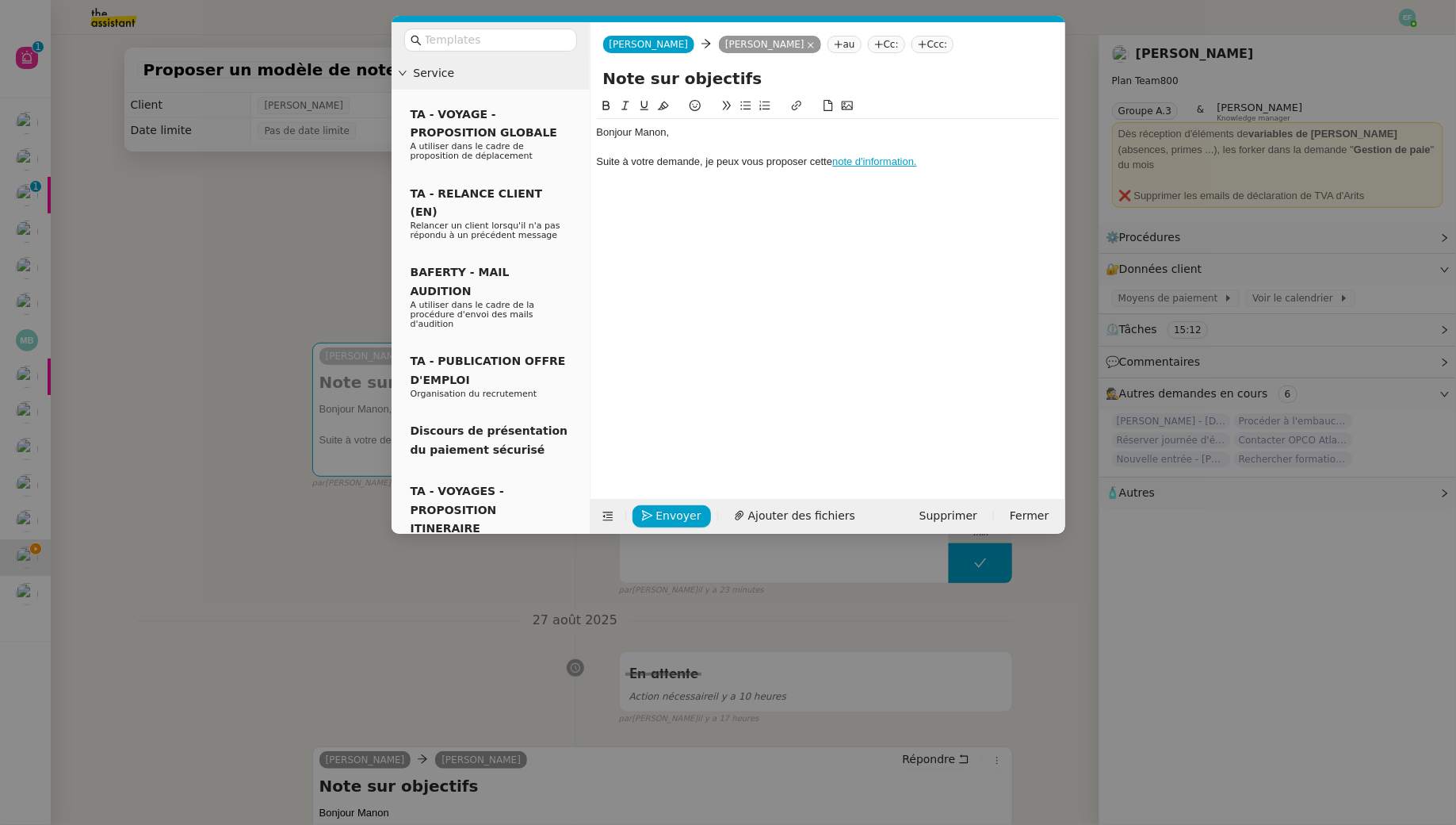
click at [962, 152] on div at bounding box center [827, 148] width 462 height 15
click at [929, 167] on div "Suite à votre demande, je peux vous proposer cette note d'information." at bounding box center [827, 162] width 462 height 15
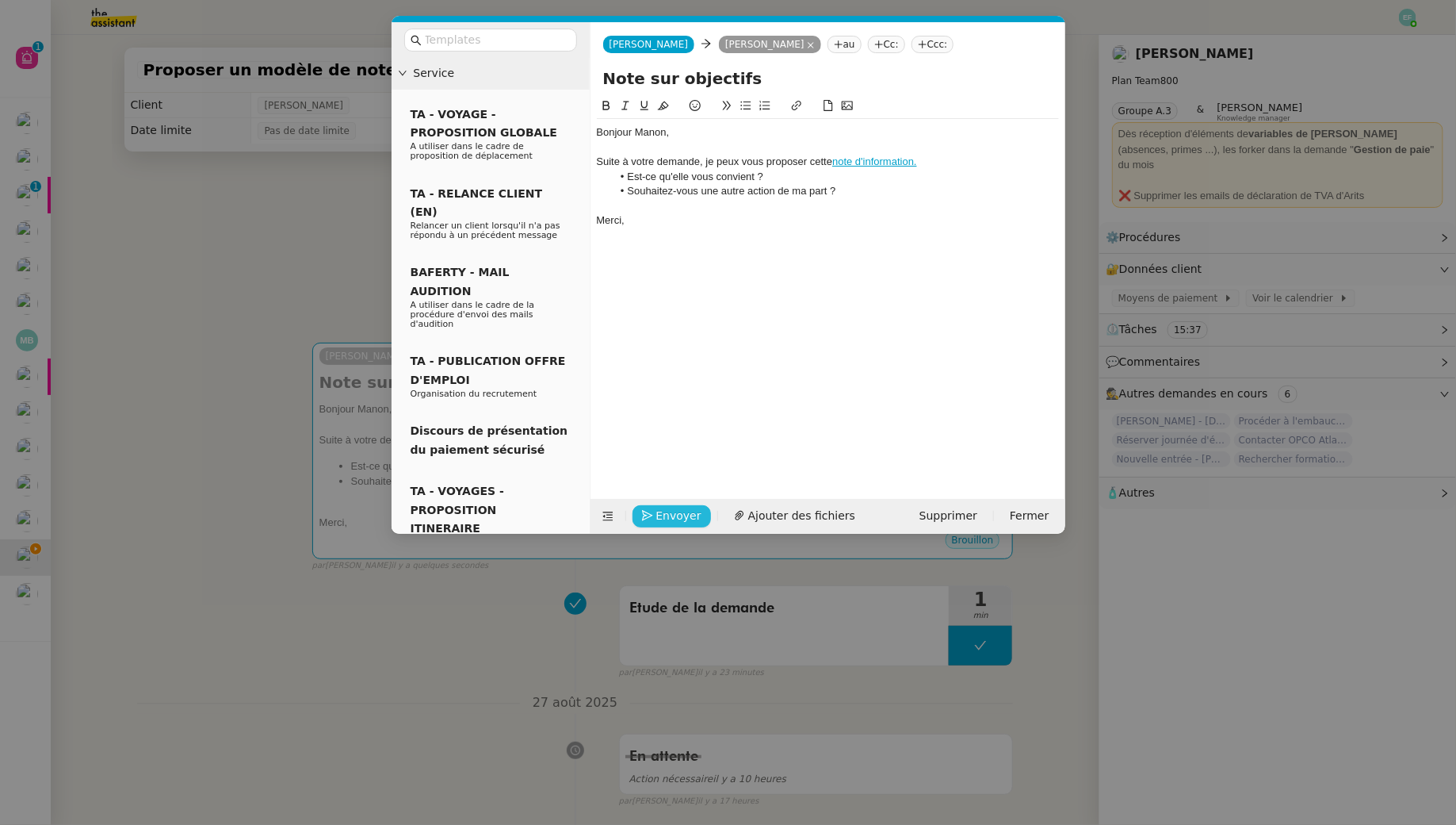
click at [680, 512] on span "Envoyer" at bounding box center [679, 516] width 45 height 18
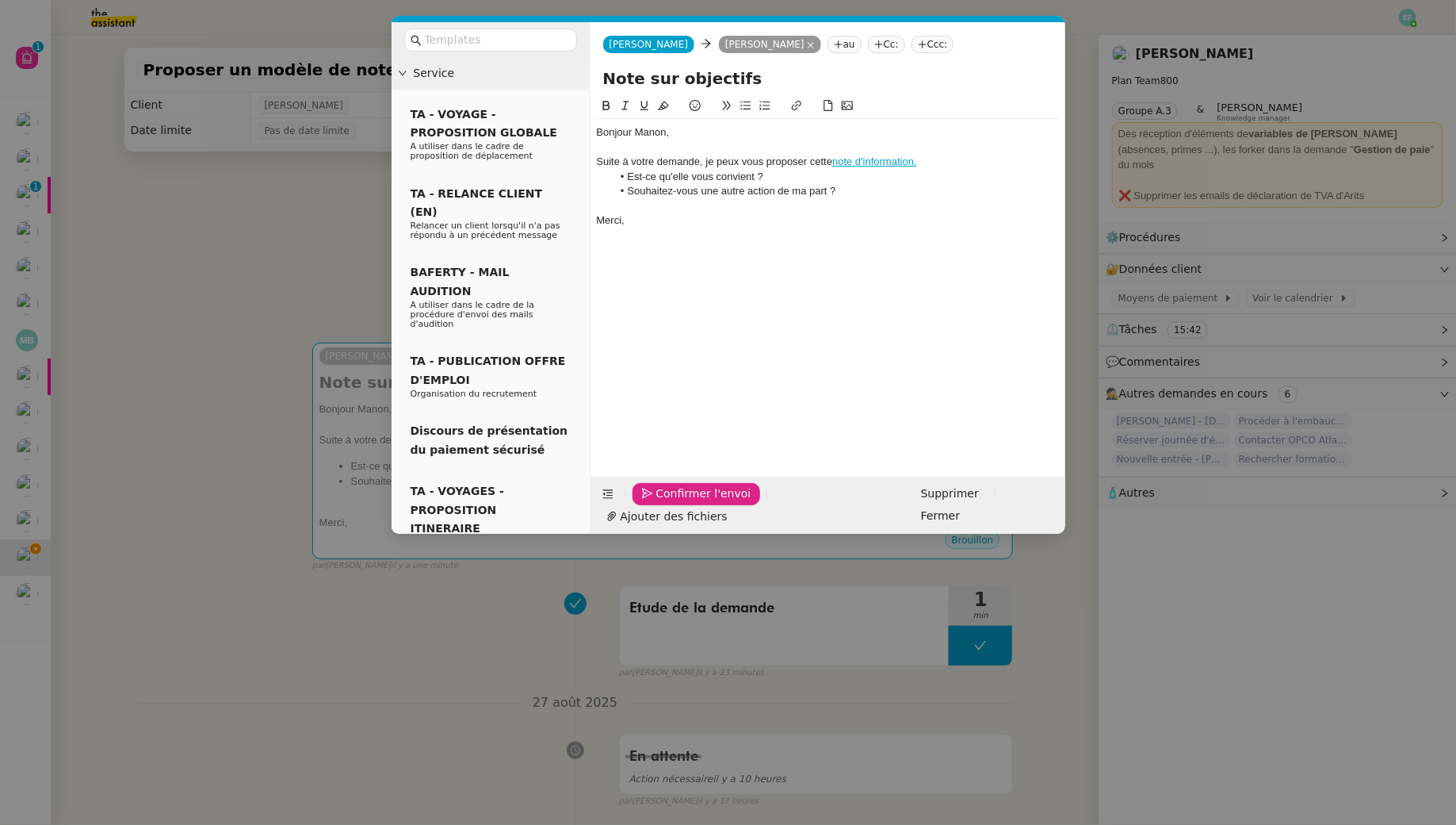
click at [680, 503] on span "Confirmer l'envoi" at bounding box center [704, 494] width 95 height 18
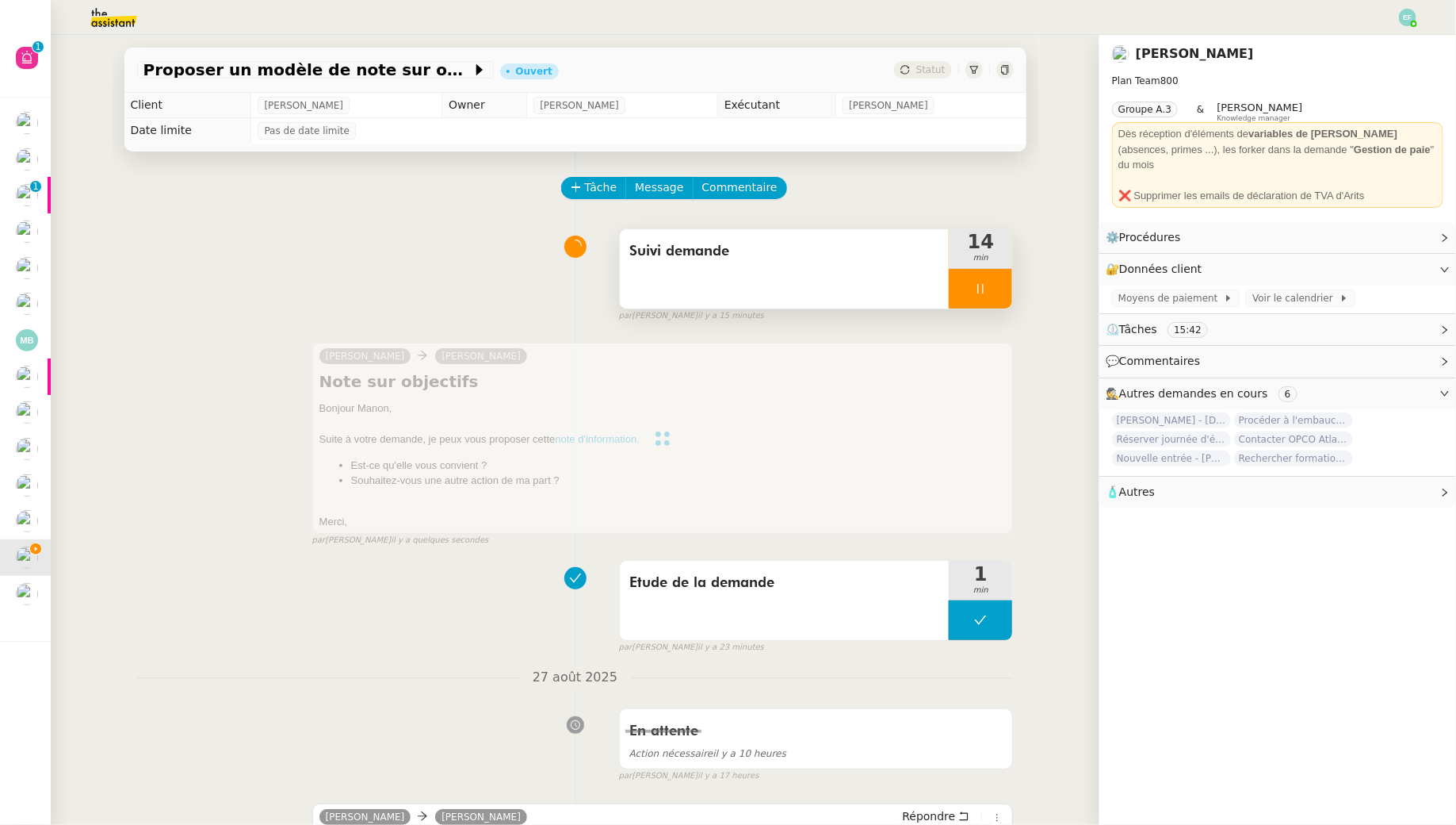
click at [797, 281] on div "Suivi demande" at bounding box center [784, 269] width 329 height 79
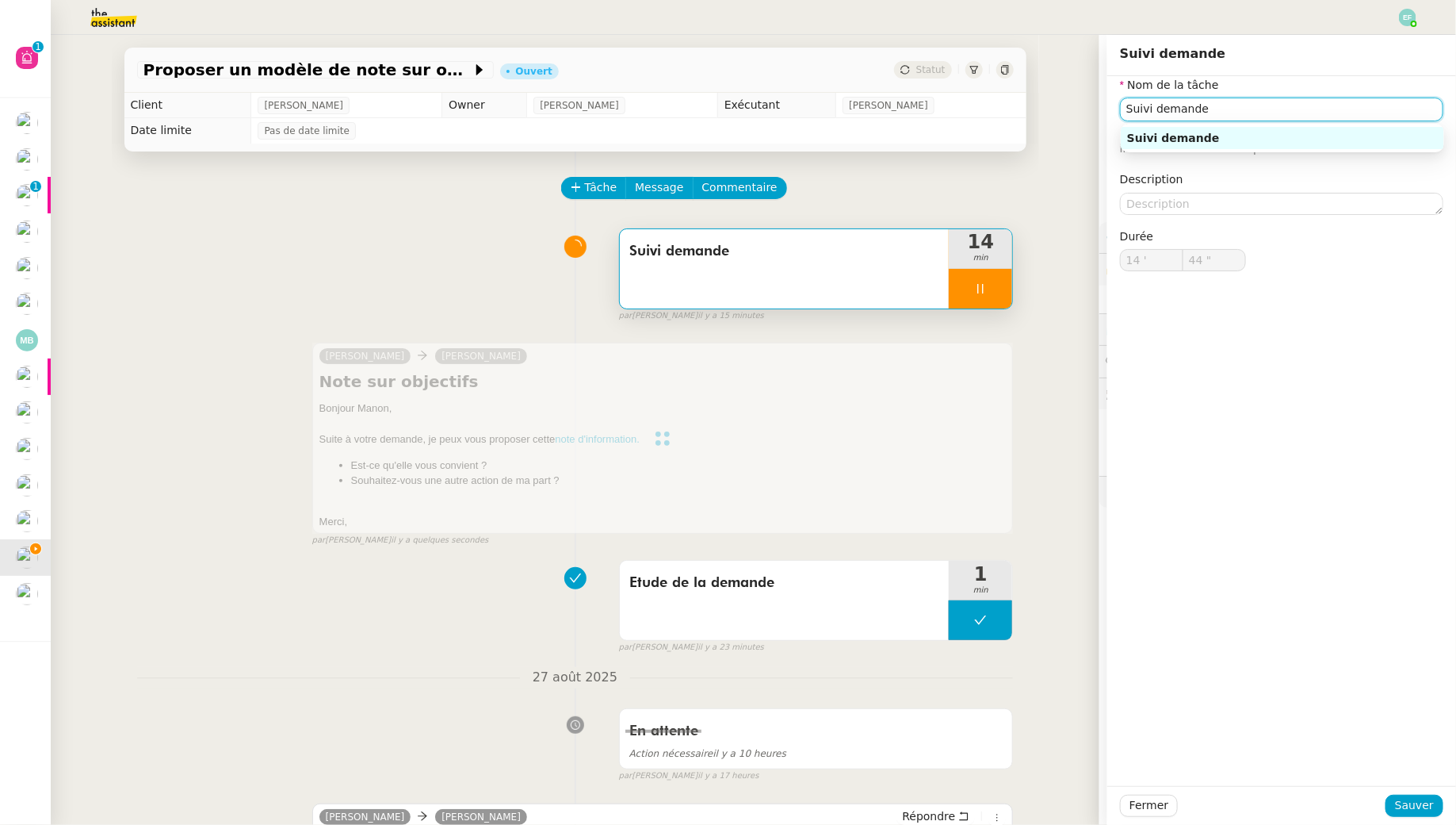
type input "Suivi demande"
type input "14 '"
drag, startPoint x: 1213, startPoint y: 110, endPoint x: 1070, endPoint y: 94, distance: 143.9
click at [1070, 94] on app-ticket "Proposer un modèle de note sur objectifs Ouvert Statut Client Manon Loustau Own…" at bounding box center [753, 429] width 1405 height 790
type input "46 ""
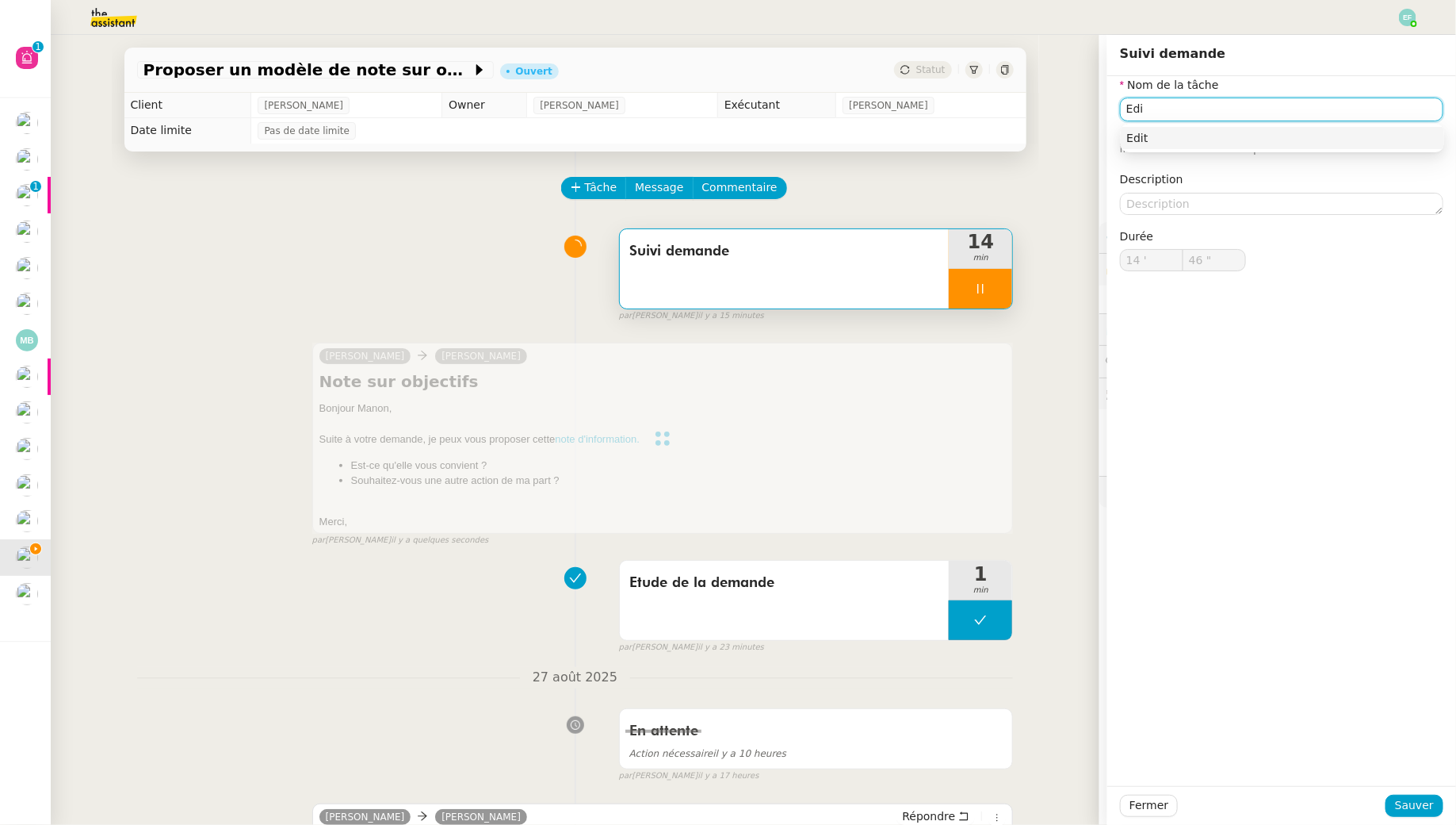
type input "Edit"
type input "47 ""
type input "Edition note d"
type input "48 ""
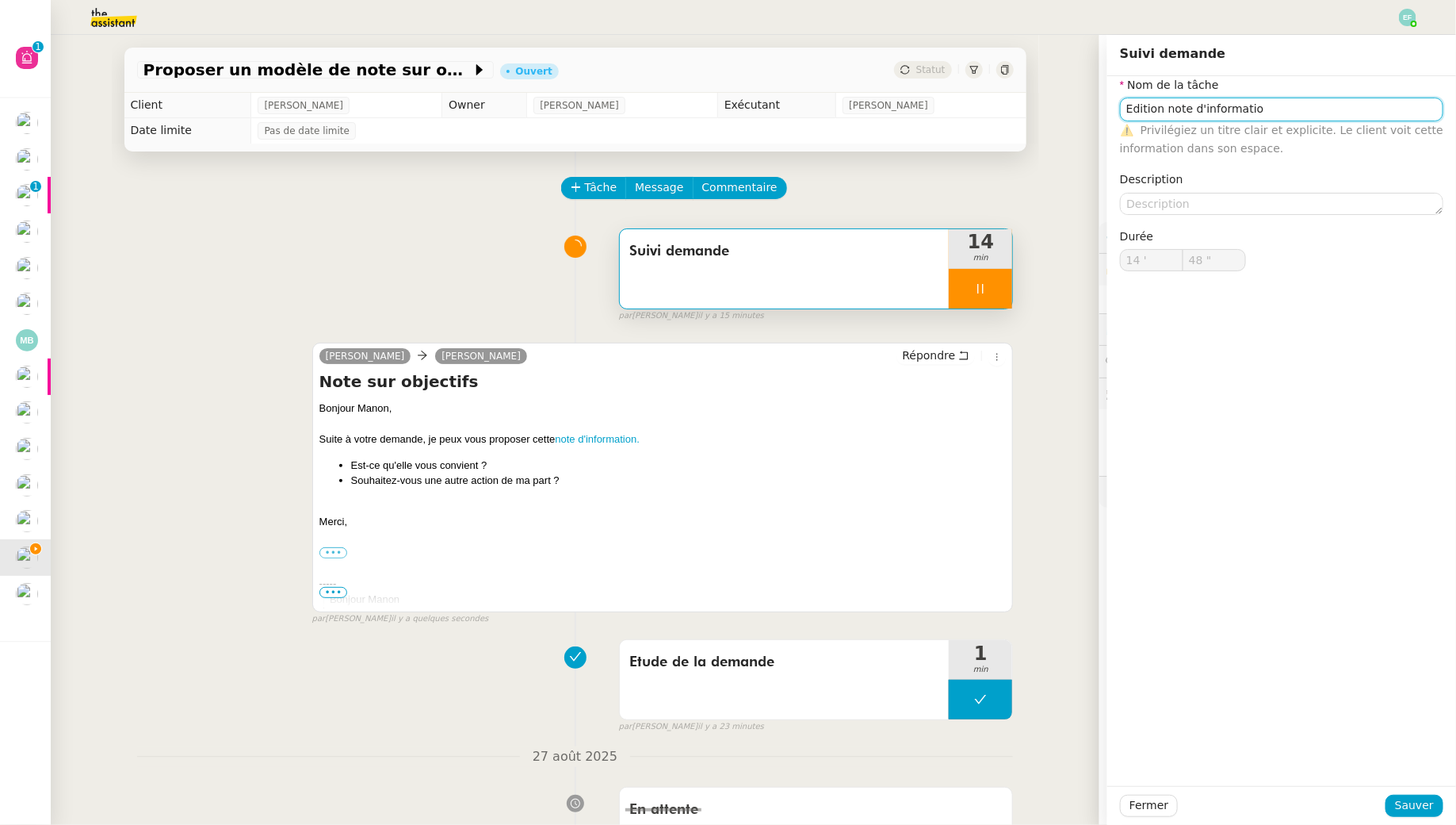
type input "Suivi demande"
type input "14 '"
type input "49 ""
type input "Suivi demande"
type input "14 '"
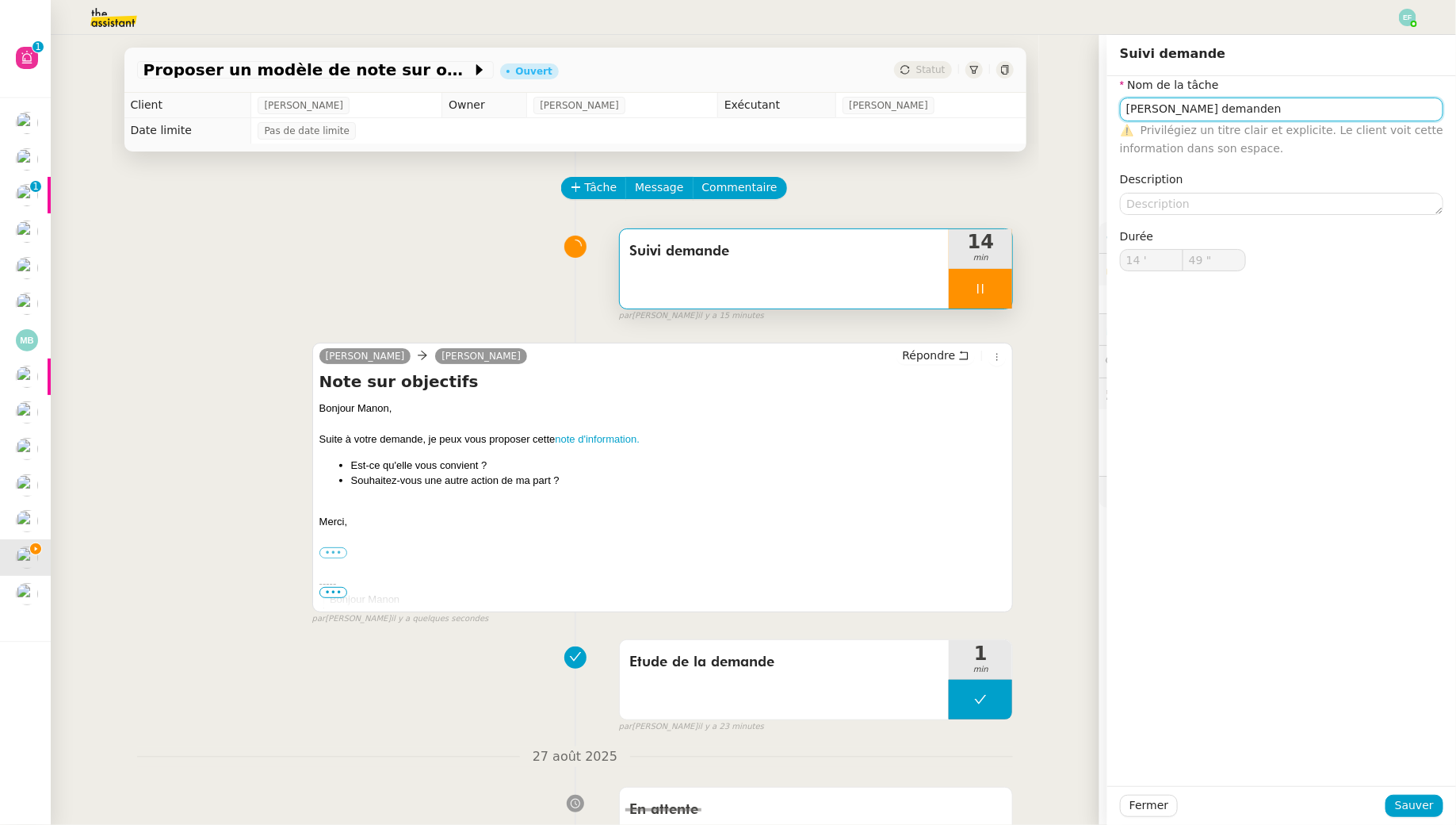
type input "49 ""
type input "Suivi demande"
type input "14 '"
type input "49 ""
type input "Suivi demand"
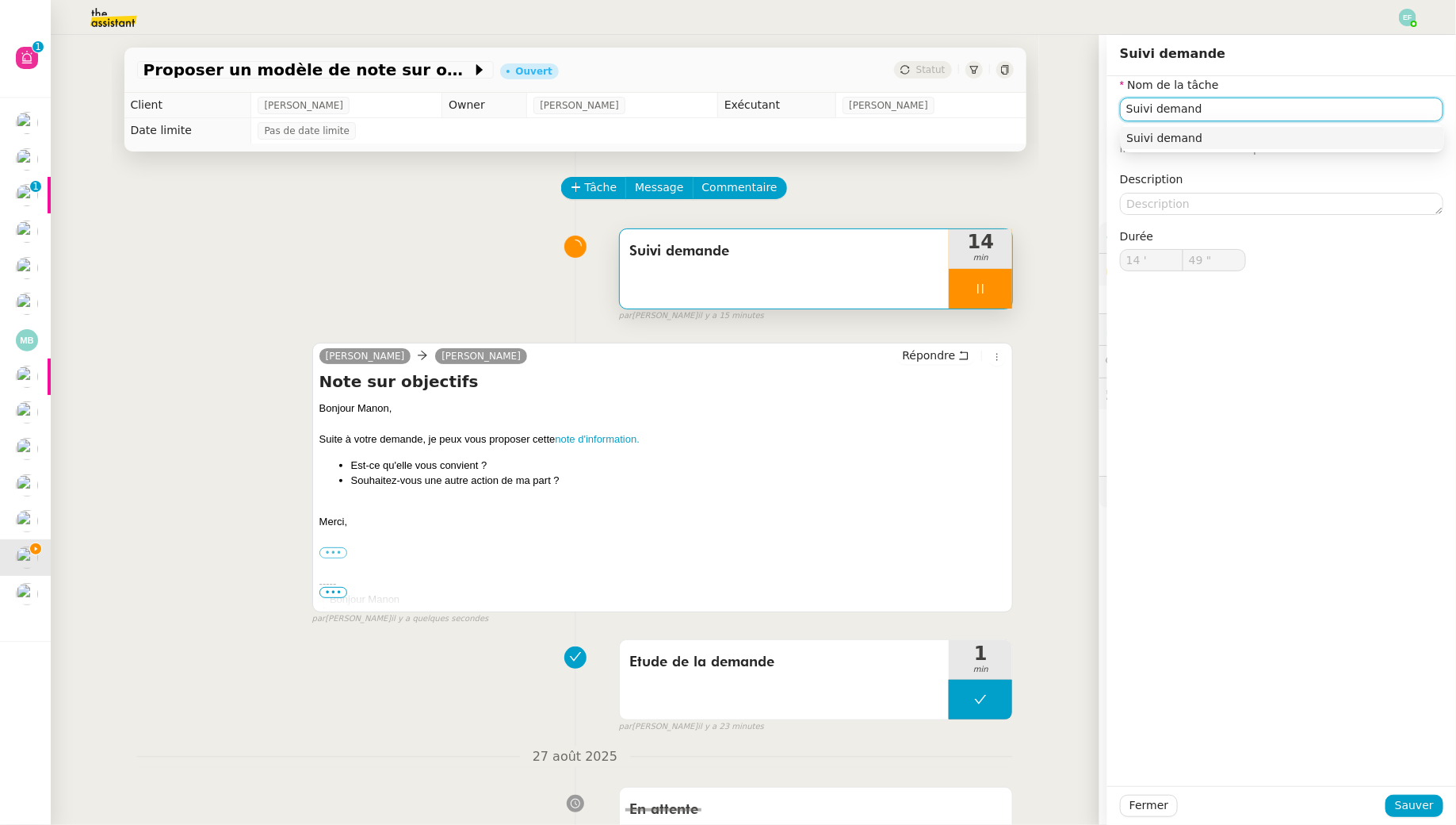
type input "50 ""
type input "Suivi"
type input "51 ""
type input "S"
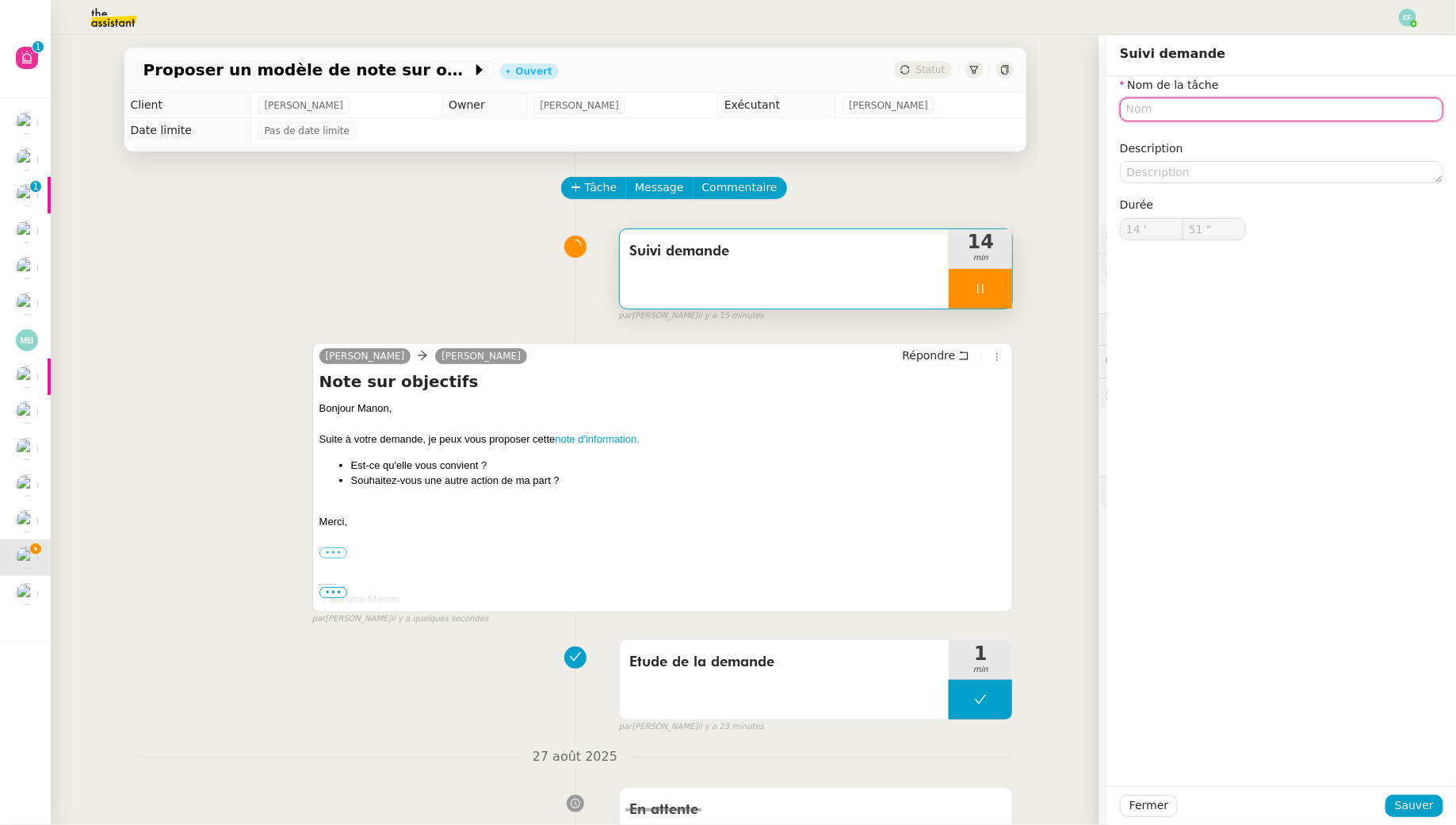
type input "E"
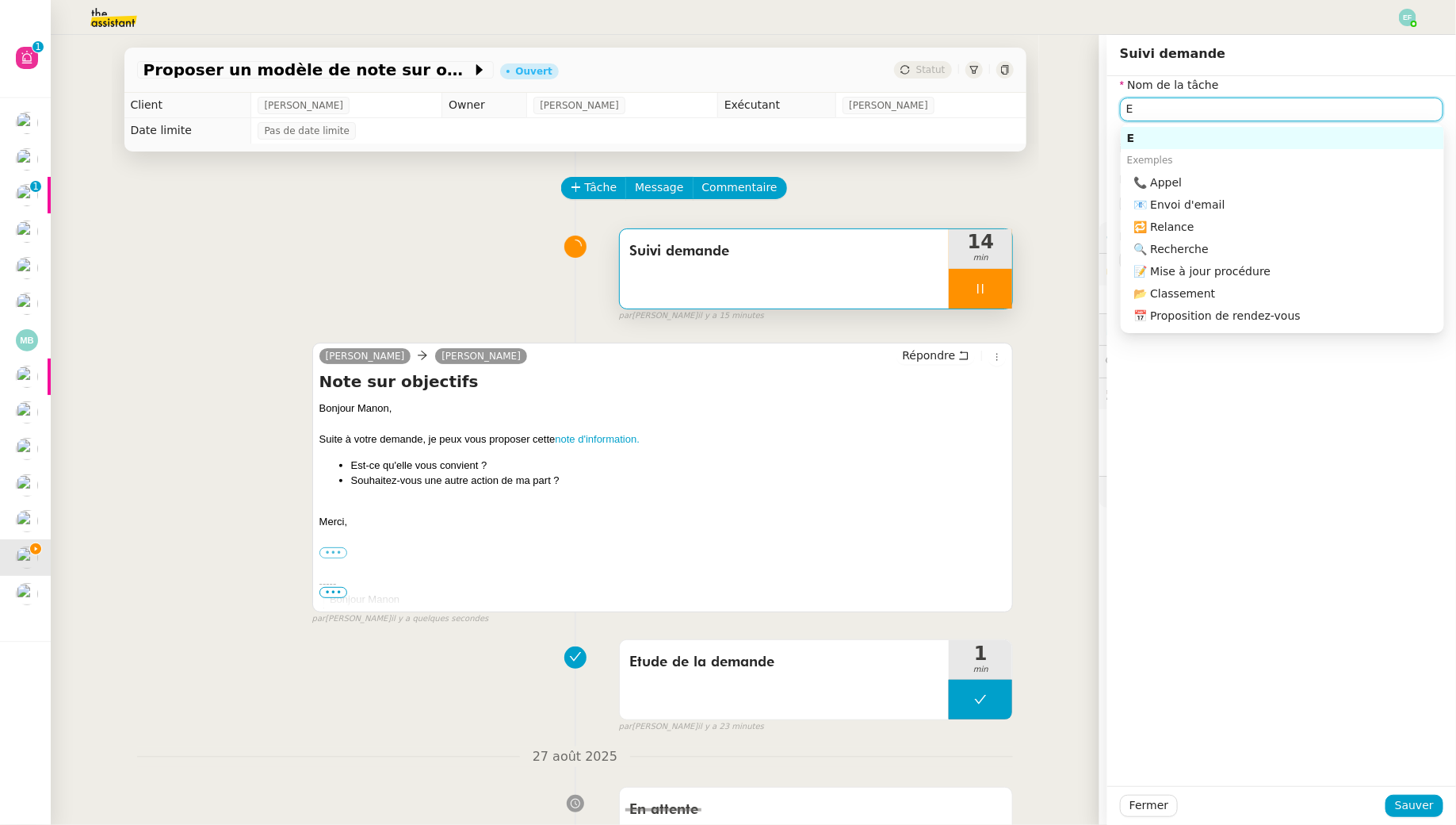
type input "52 ""
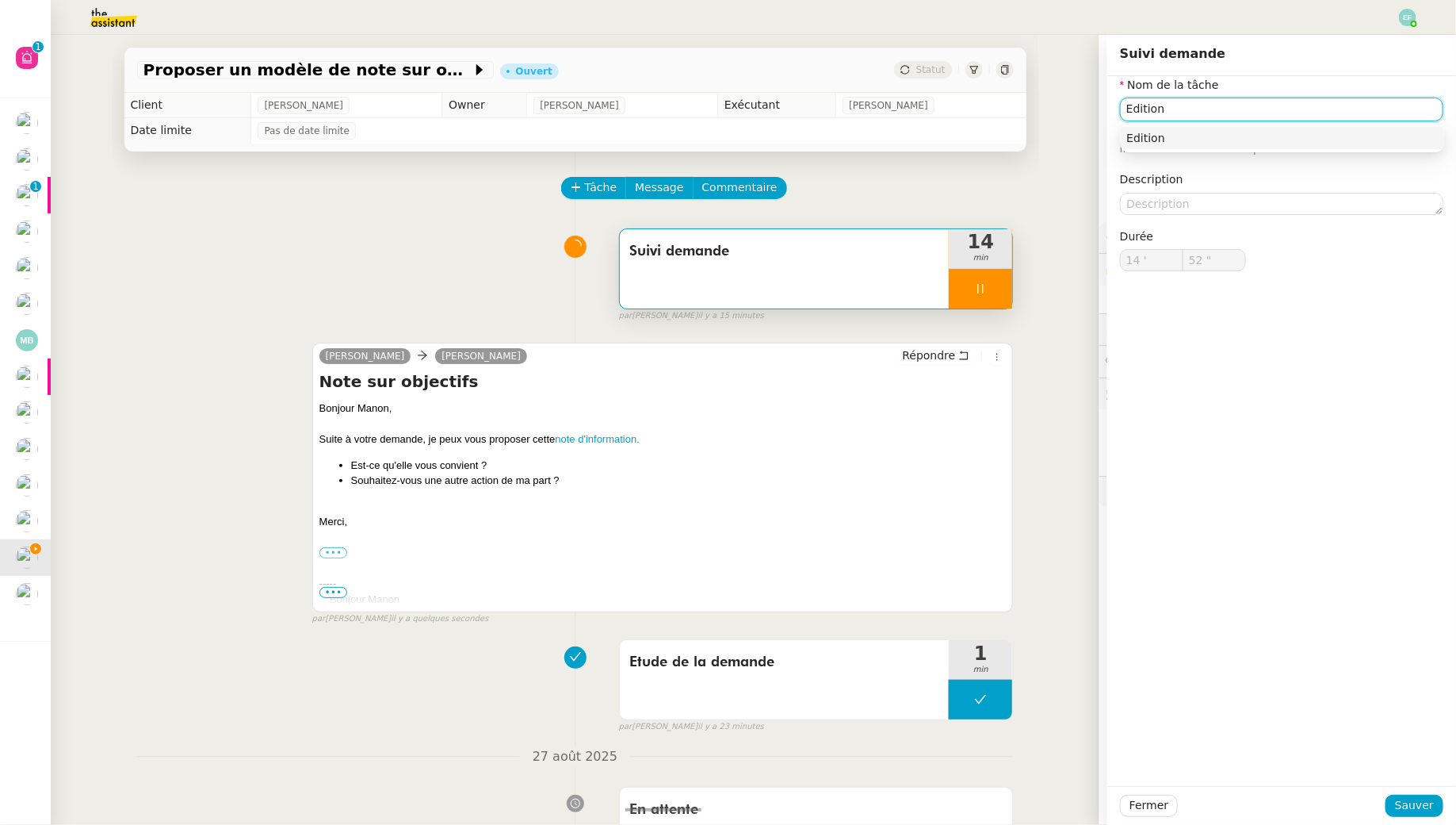
type input "Edition"
type input "53 ""
type input "Edition note d'"
type input "54 ""
type input "Edition note d'information"
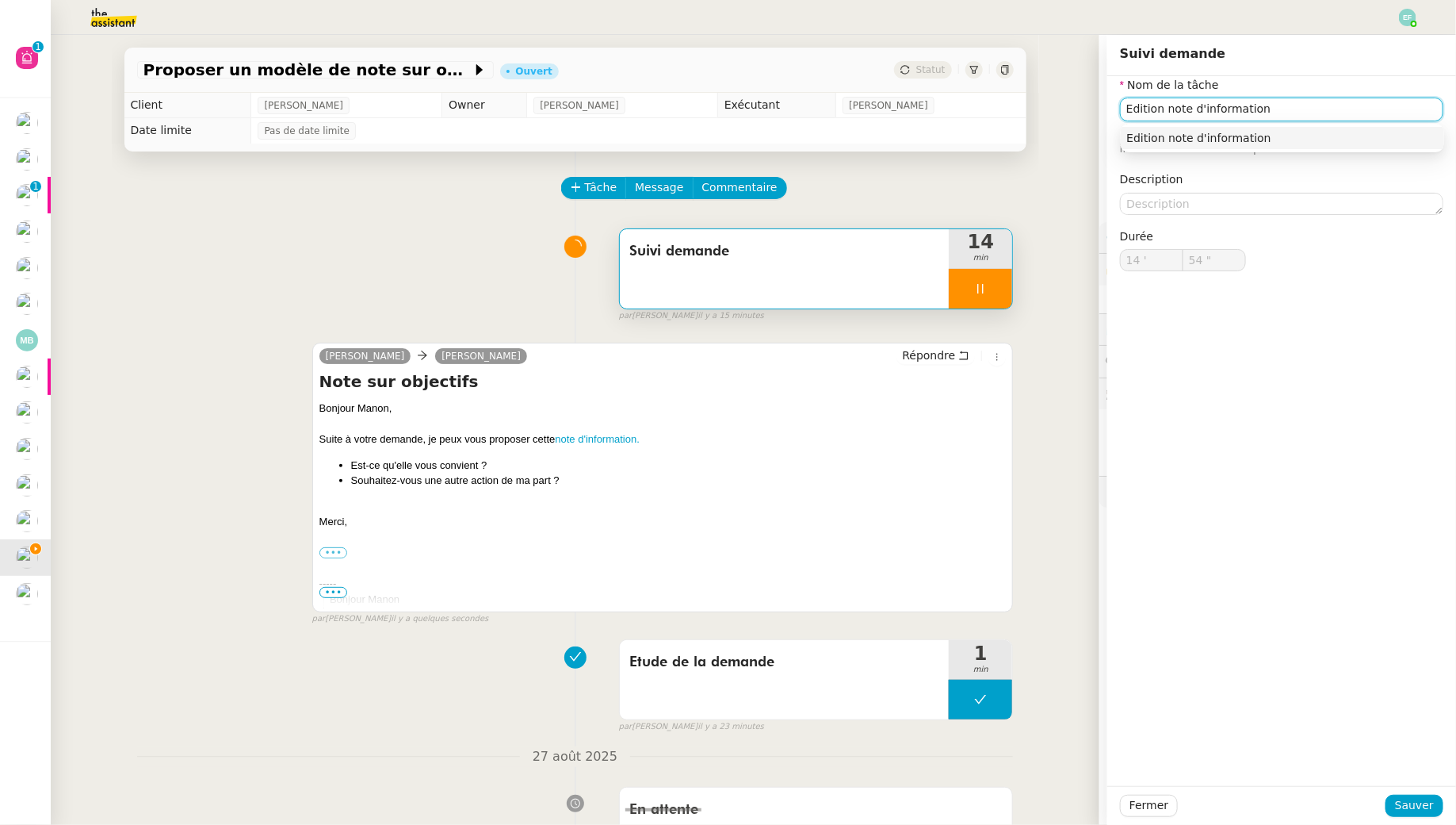
type input "55 ""
type input "Edition note d'information + envoi"
type input "56 ""
type input "Edition note d'information + envoi d'email"
type input "58 ""
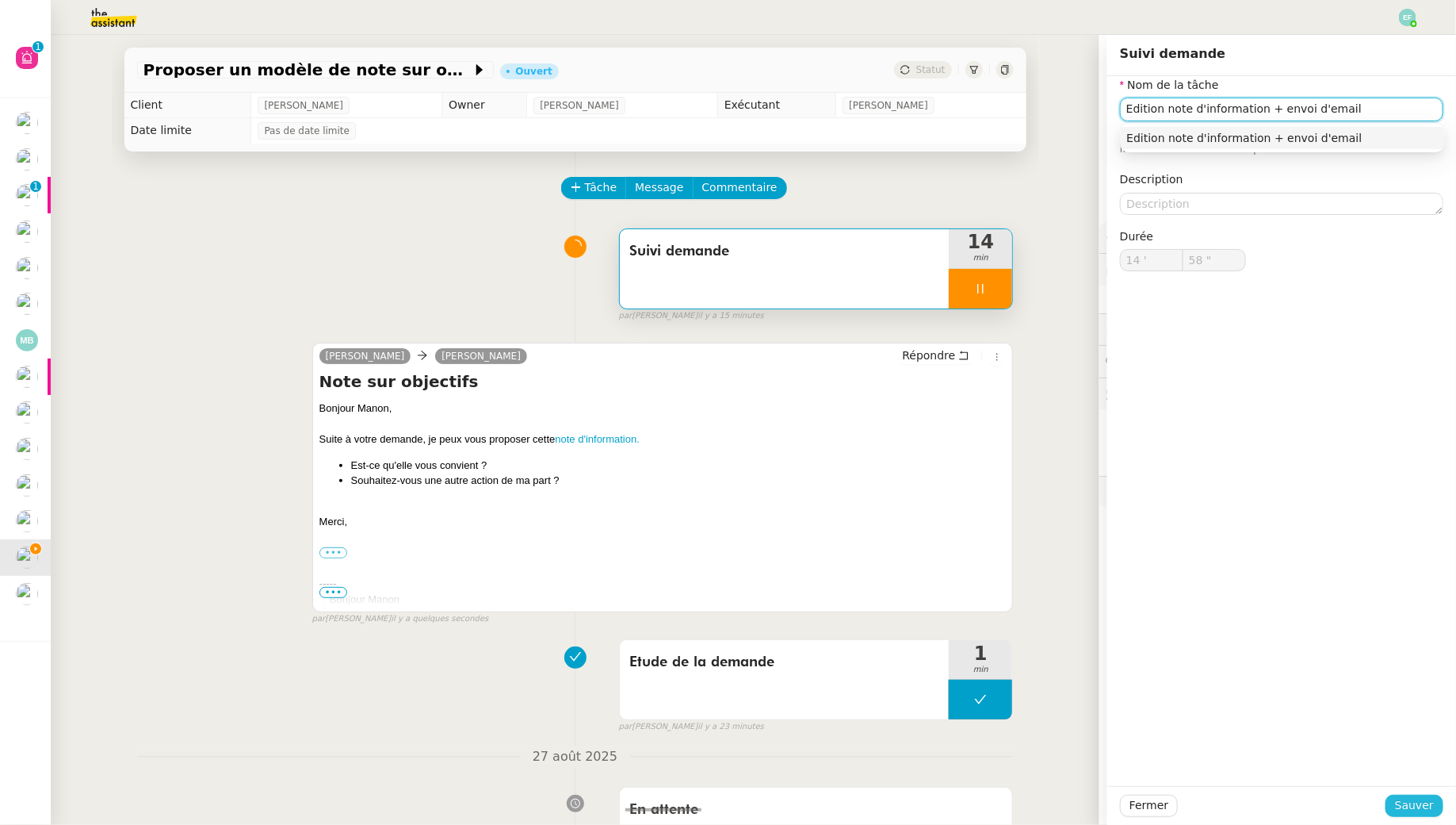
type input "Edition note d'information + envoi d'email"
click at [1411, 809] on span "Sauver" at bounding box center [1414, 805] width 39 height 18
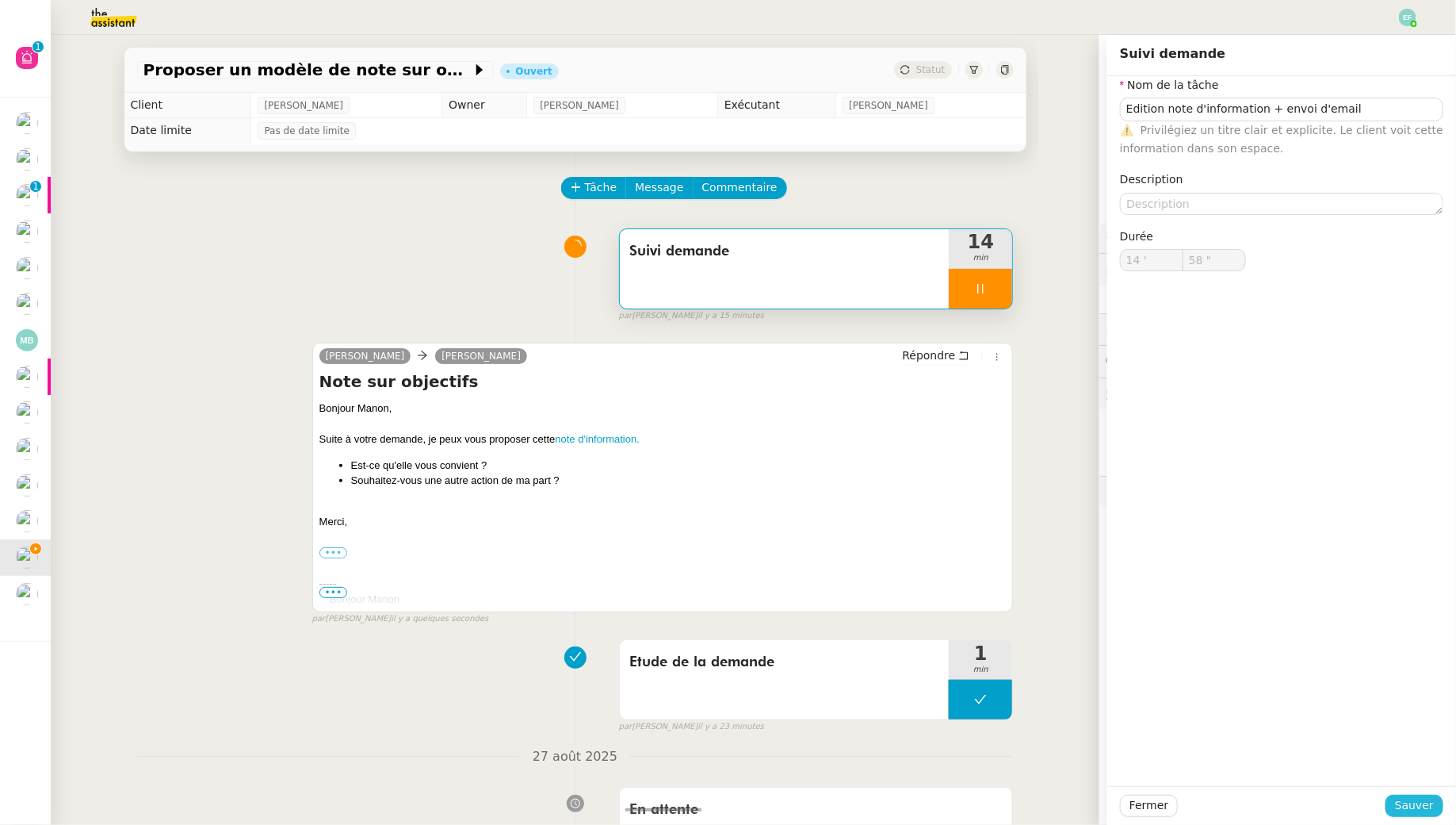
type input "59 ""
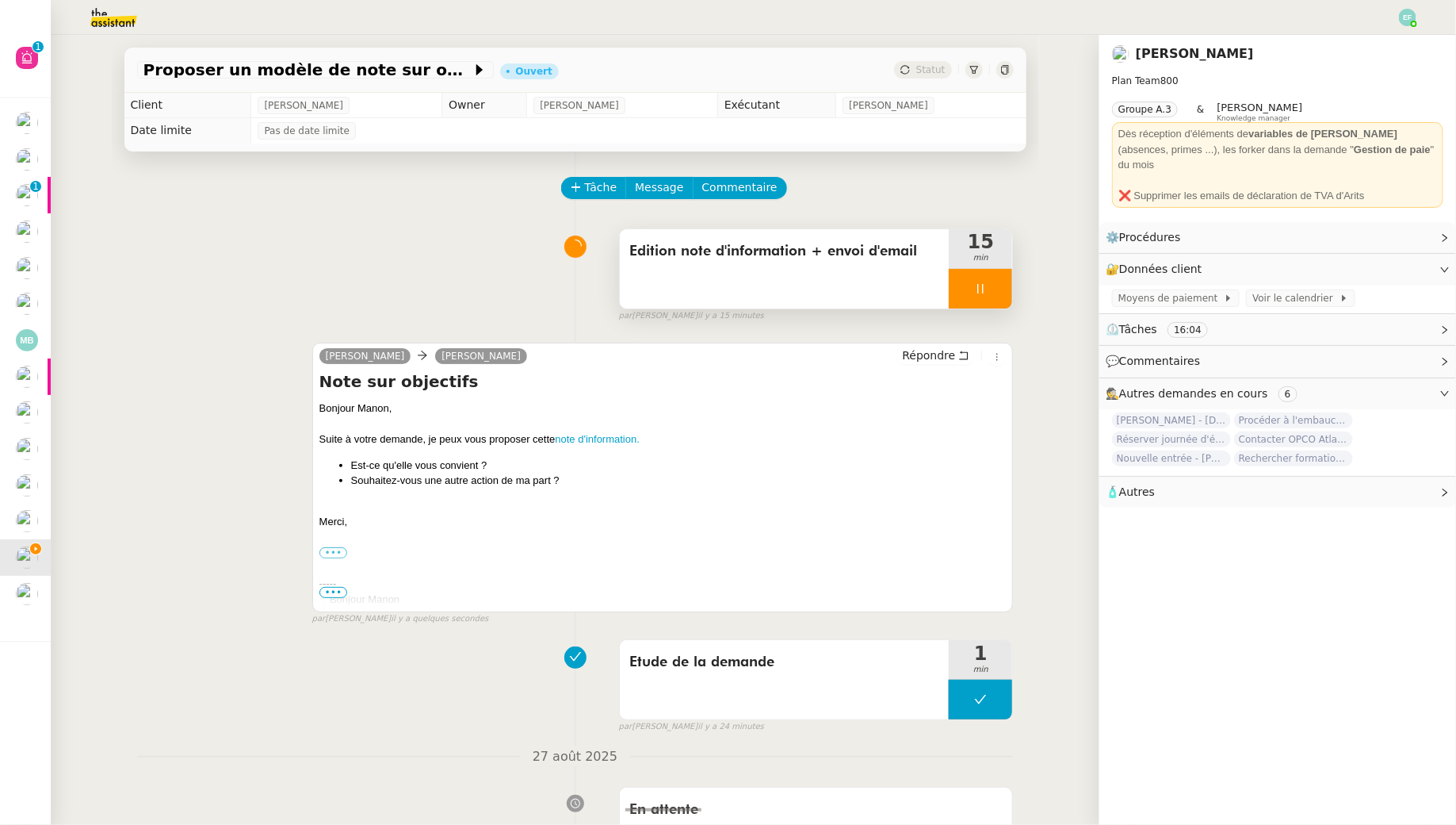
click at [1000, 299] on div at bounding box center [981, 289] width 64 height 40
click at [1000, 299] on button at bounding box center [996, 289] width 32 height 40
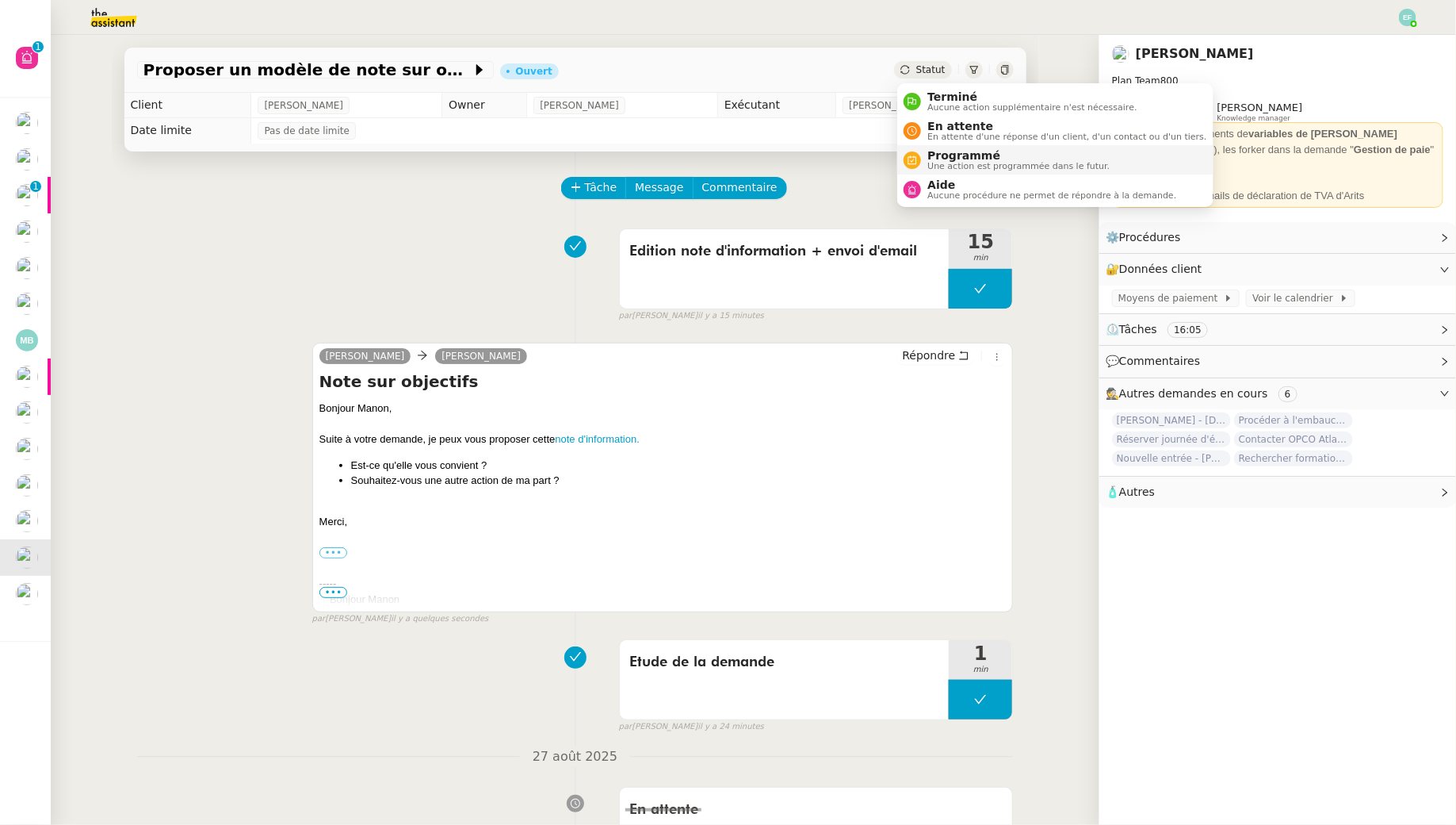
click at [936, 158] on span "Programmé" at bounding box center [1018, 155] width 182 height 13
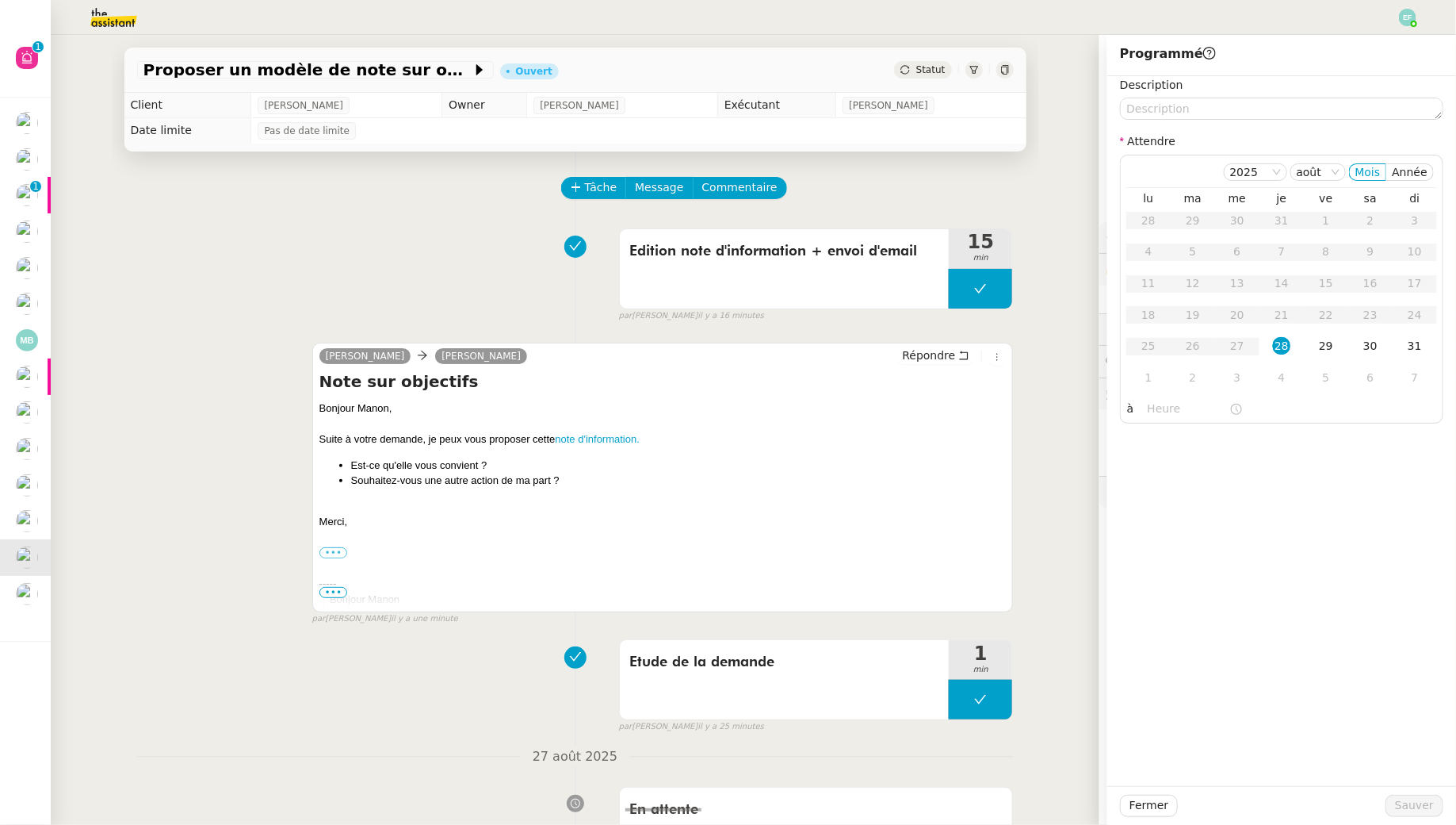
click at [288, 267] on div "Edition note d'information + envoi d'email 15 min false par Emelyne F. il y a 1…" at bounding box center [575, 272] width 876 height 102
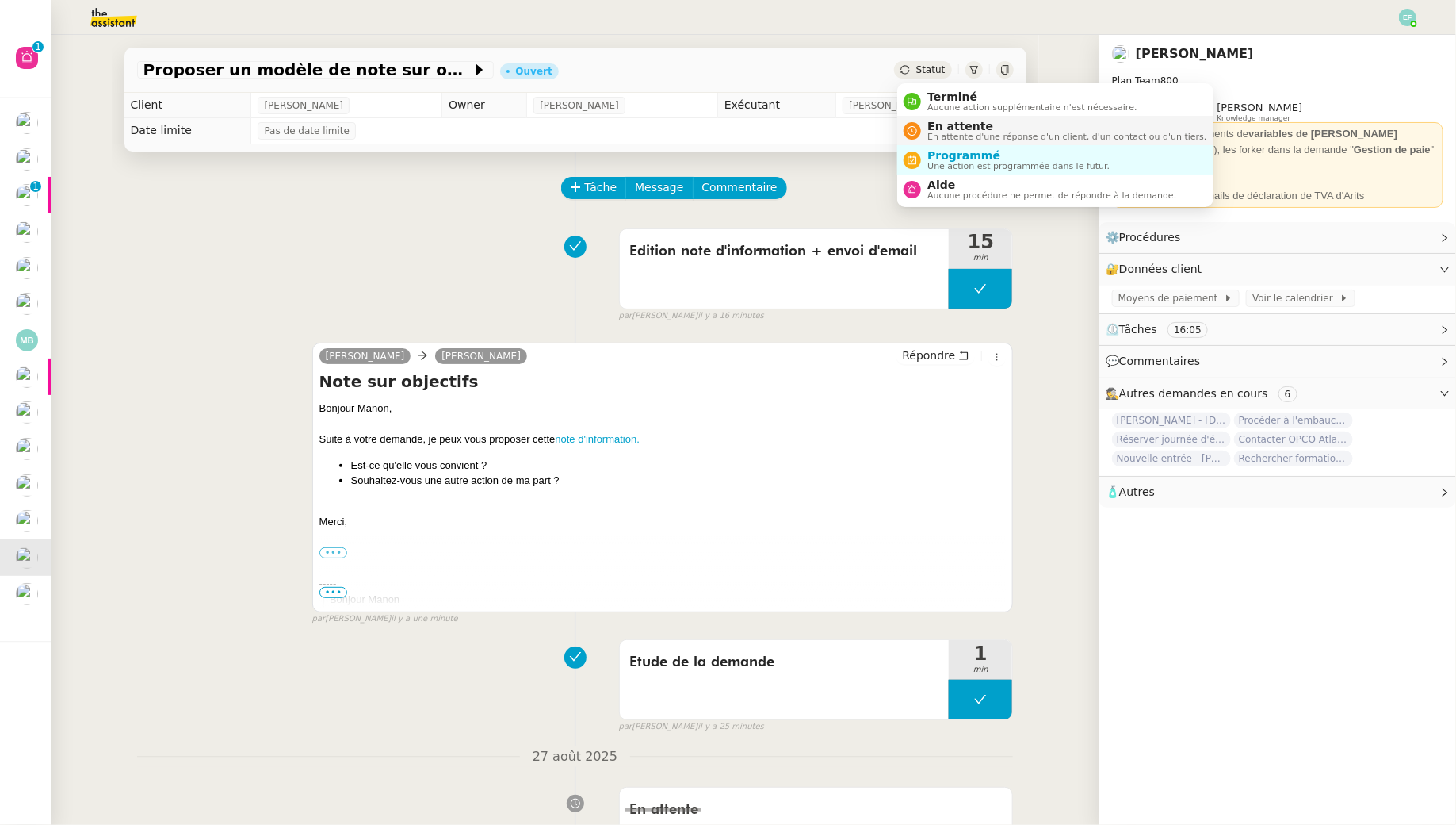
click at [931, 123] on span "En attente" at bounding box center [1067, 126] width 279 height 13
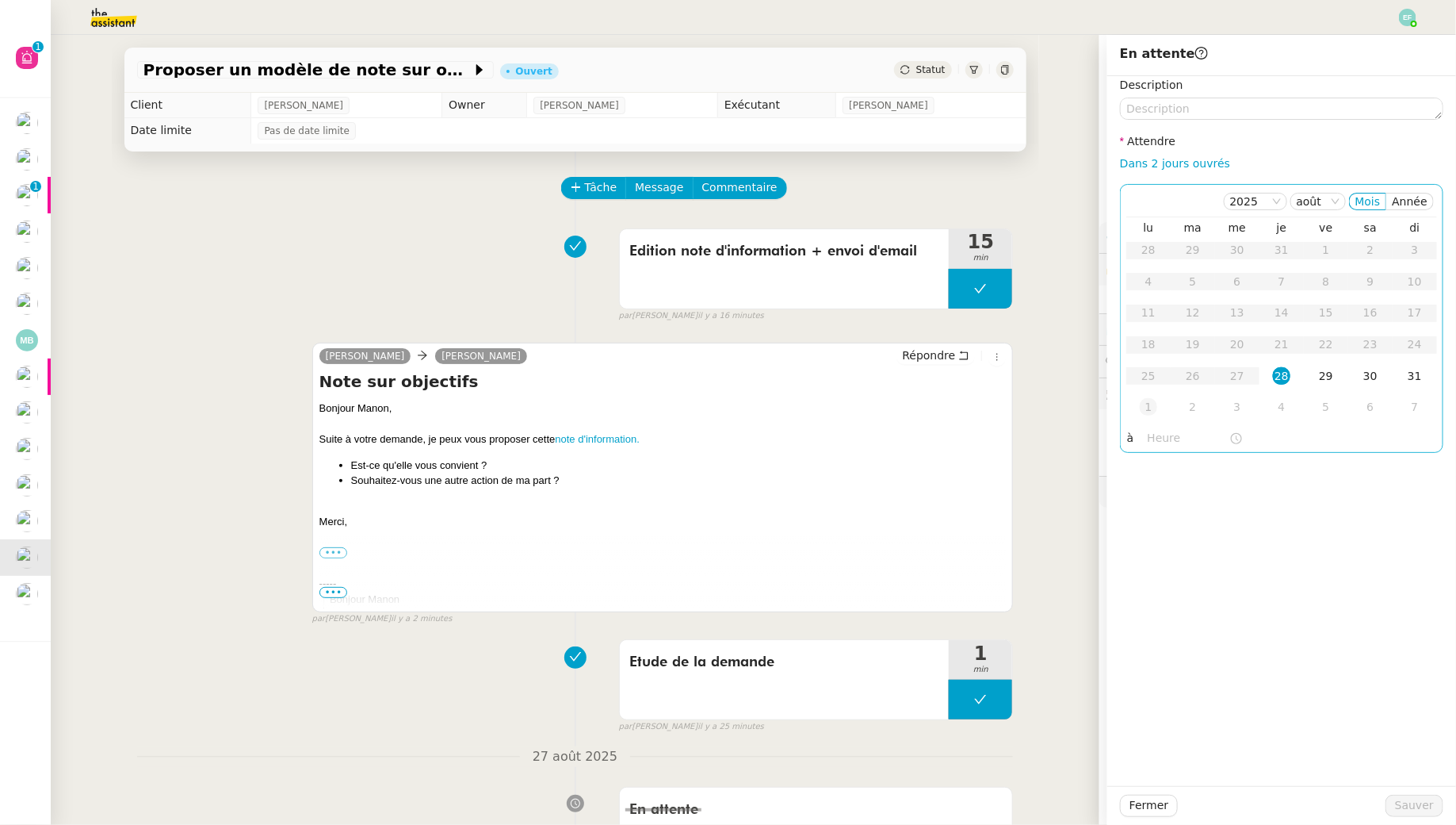
click at [1147, 410] on div "1" at bounding box center [1148, 407] width 17 height 17
click at [1415, 805] on span "Sauver" at bounding box center [1414, 805] width 39 height 18
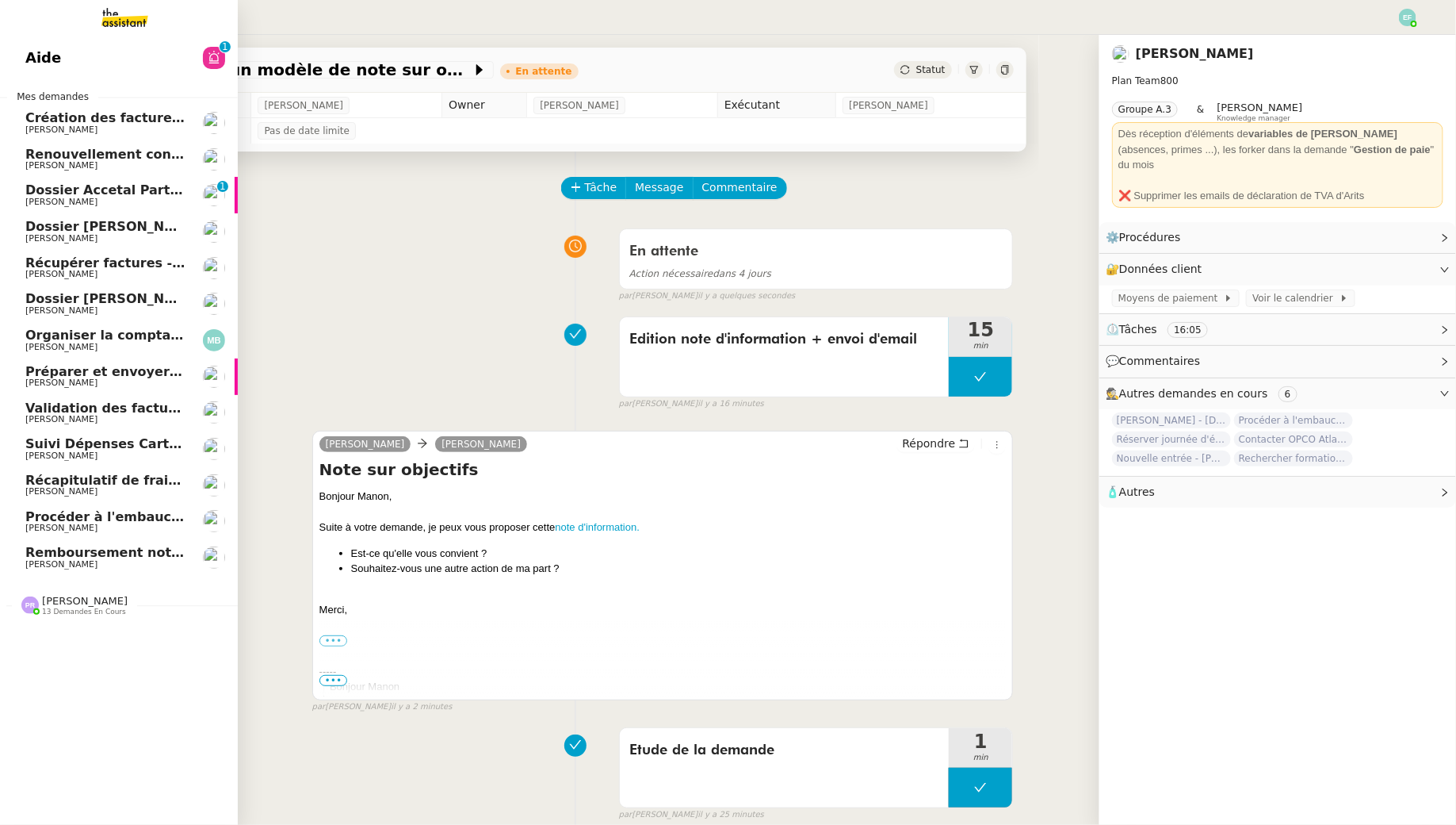
click at [50, 565] on span "[PERSON_NAME]" at bounding box center [62, 564] width 73 height 10
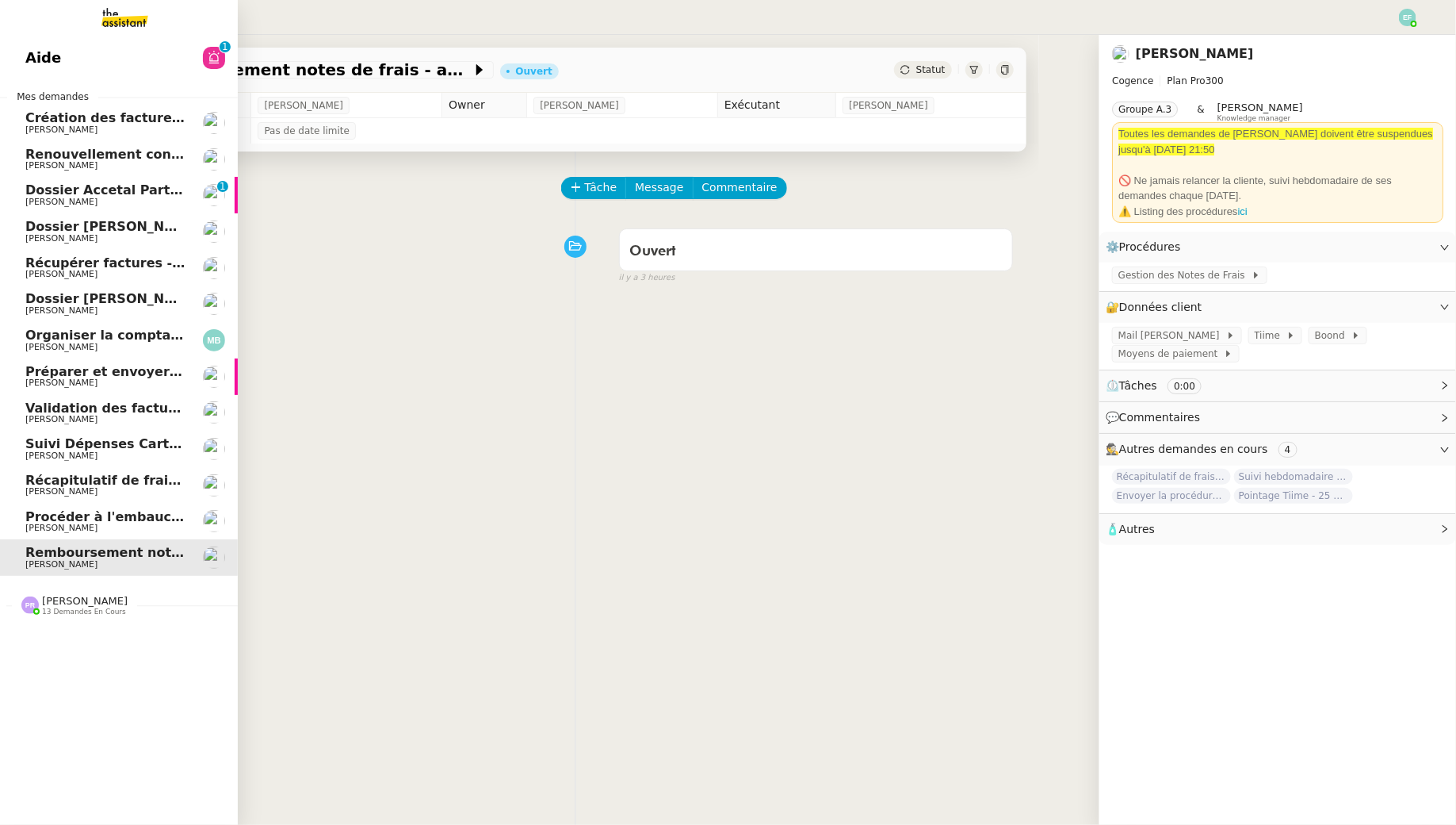
click at [73, 502] on link "Récapitulatif de frais de projet - août 2025 Juliette Rihal" at bounding box center [119, 486] width 238 height 36
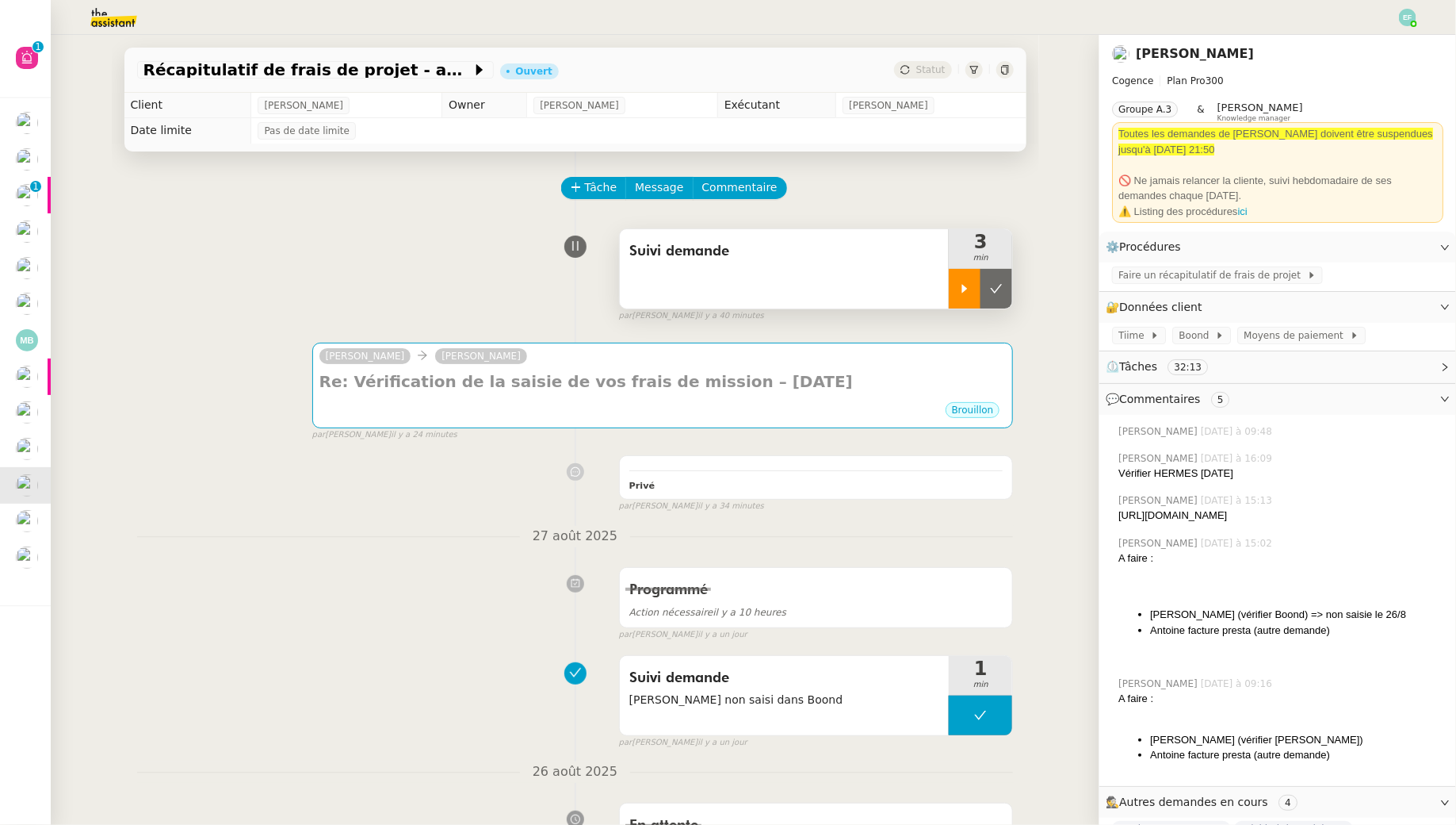
click at [962, 284] on icon at bounding box center [964, 289] width 13 height 13
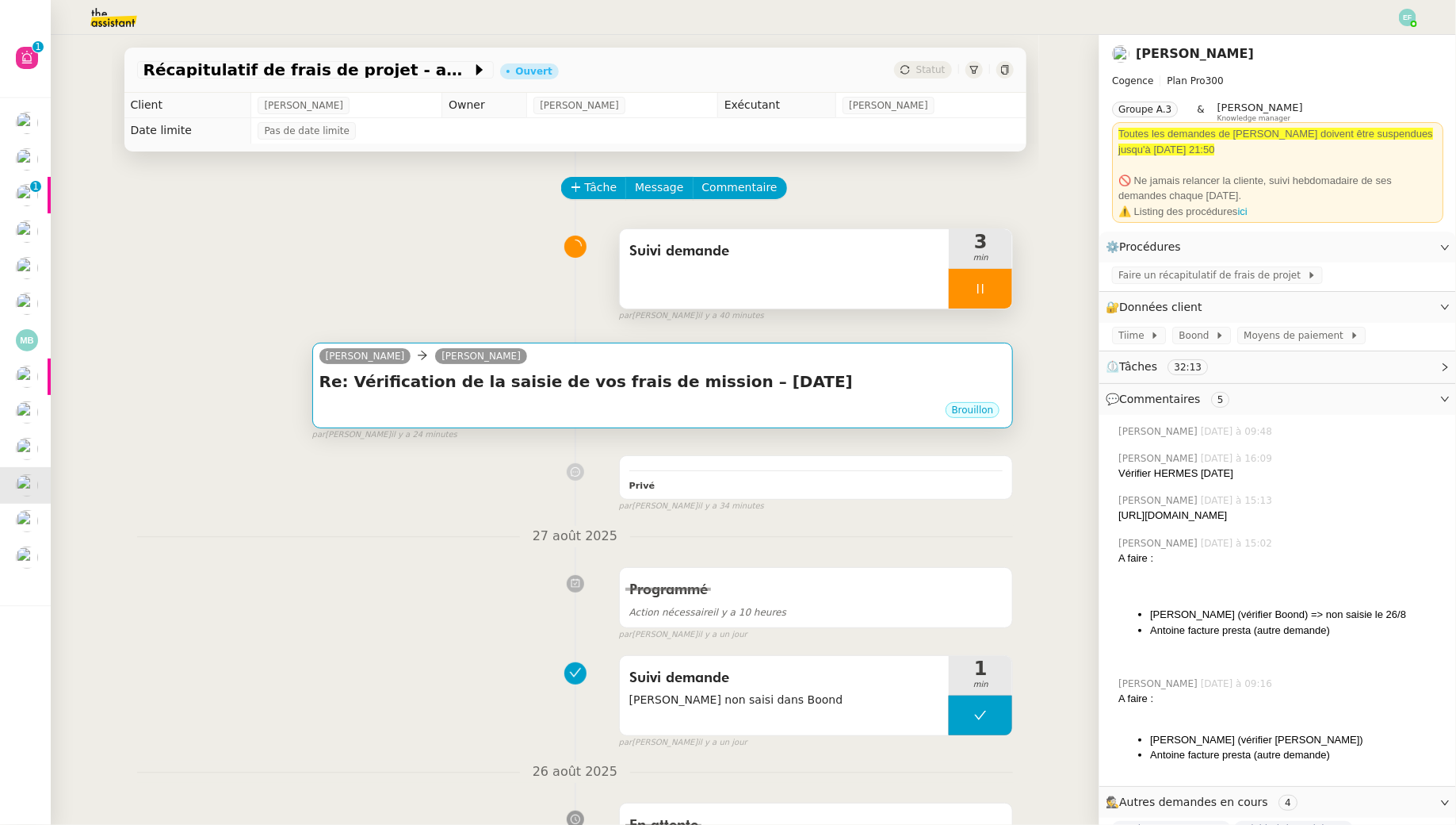
click at [872, 378] on h4 "Re: Vérification de la saisie de vos frais de mission – [DATE]" at bounding box center [663, 381] width 688 height 22
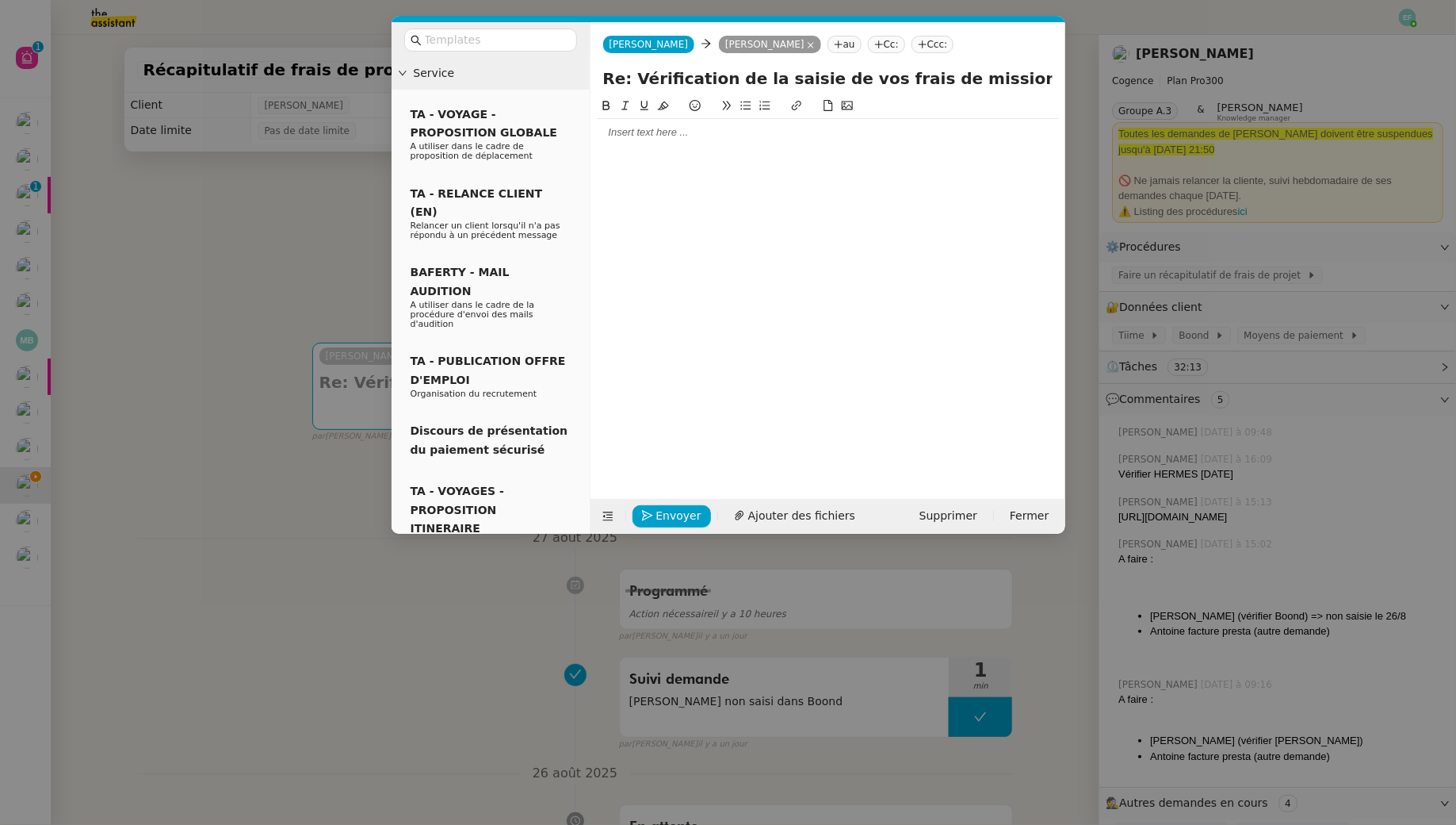
click at [672, 150] on div at bounding box center [827, 286] width 462 height 378
click at [665, 127] on div at bounding box center [827, 133] width 462 height 15
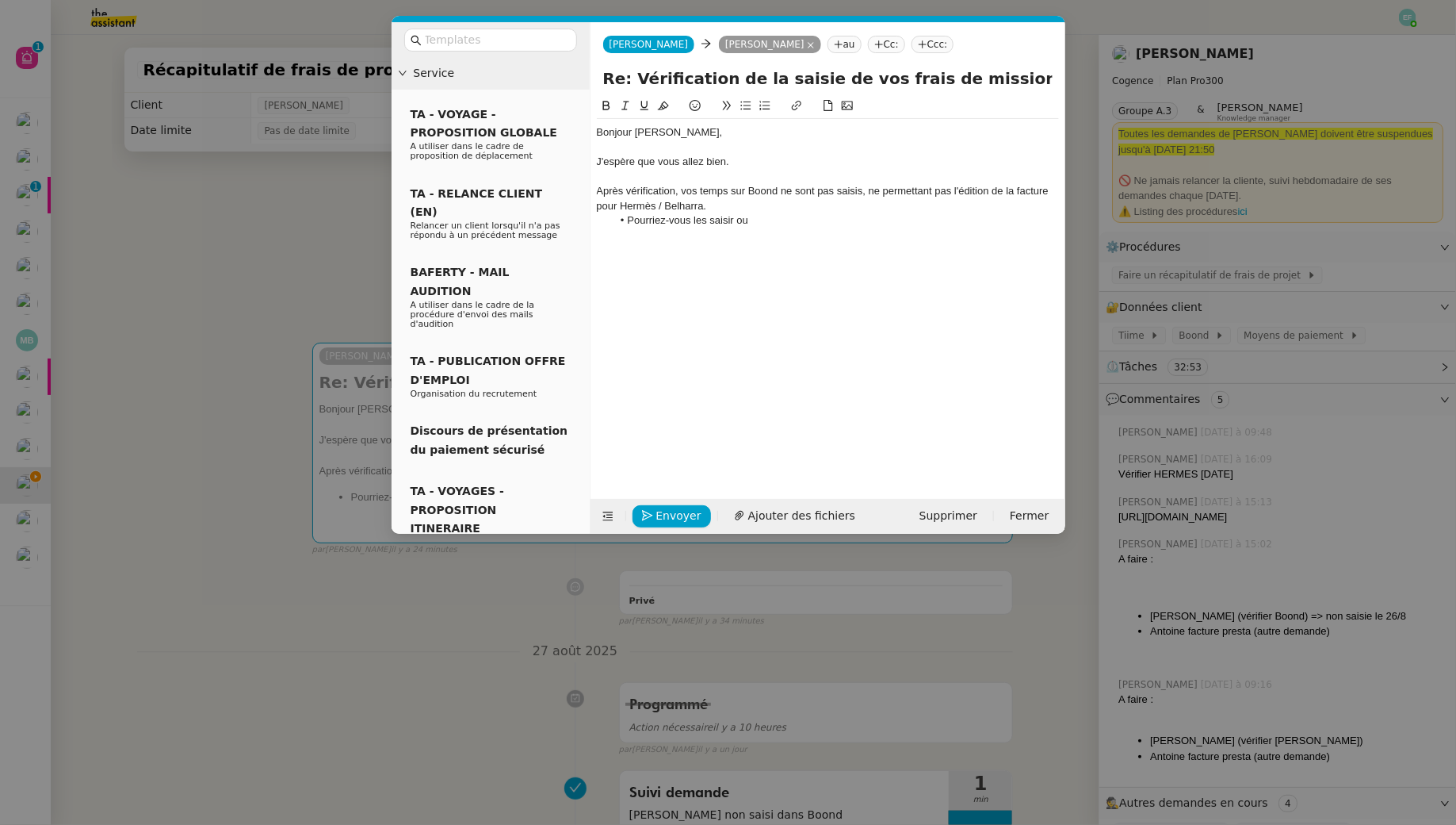
click at [681, 190] on div "Après vérification, vos temps sur Boond ne sont pas saisis, ne permettant pas l…" at bounding box center [827, 199] width 462 height 29
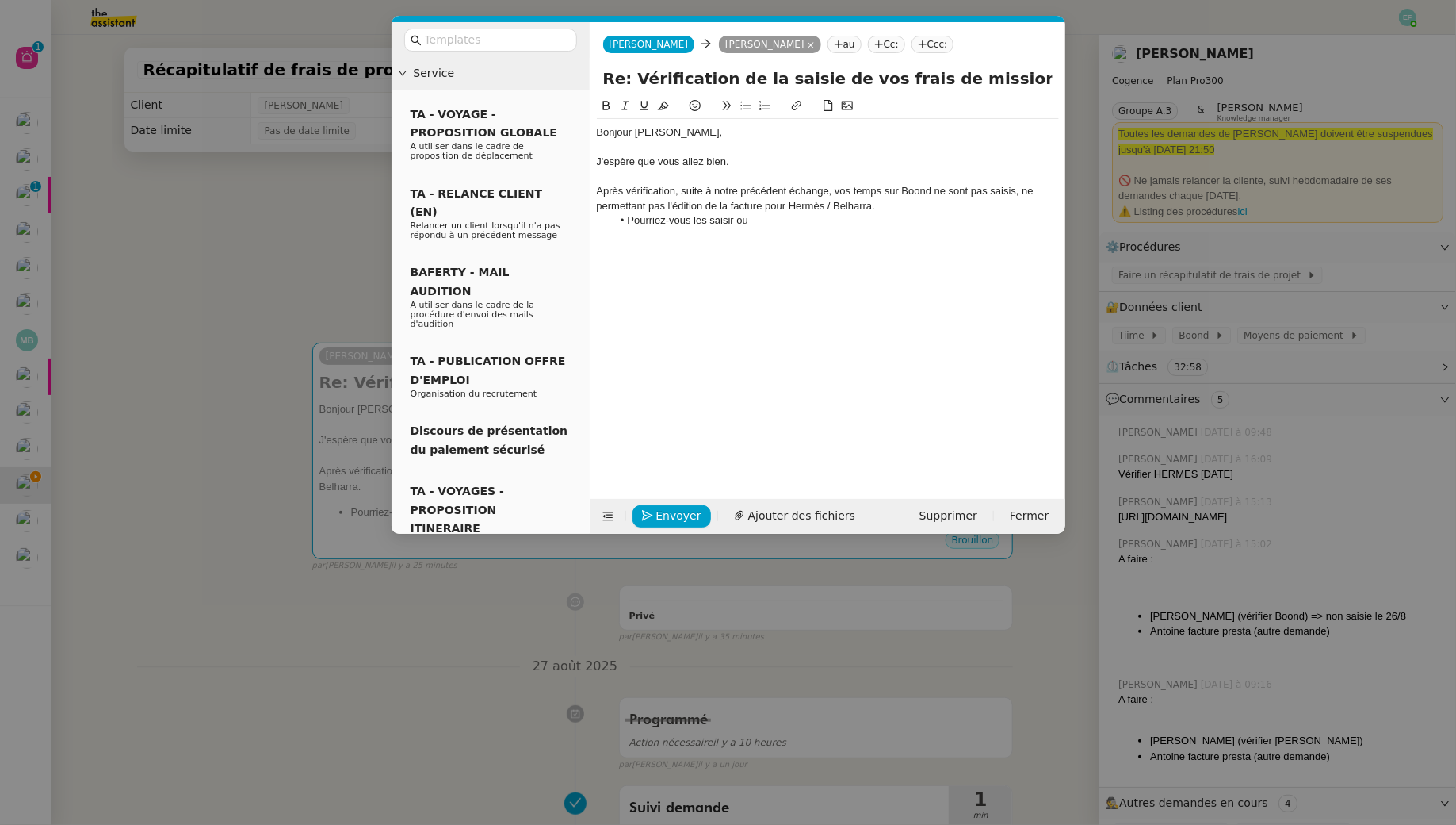
click at [757, 223] on li "Pourriez-vous les saisir ou" at bounding box center [835, 221] width 447 height 15
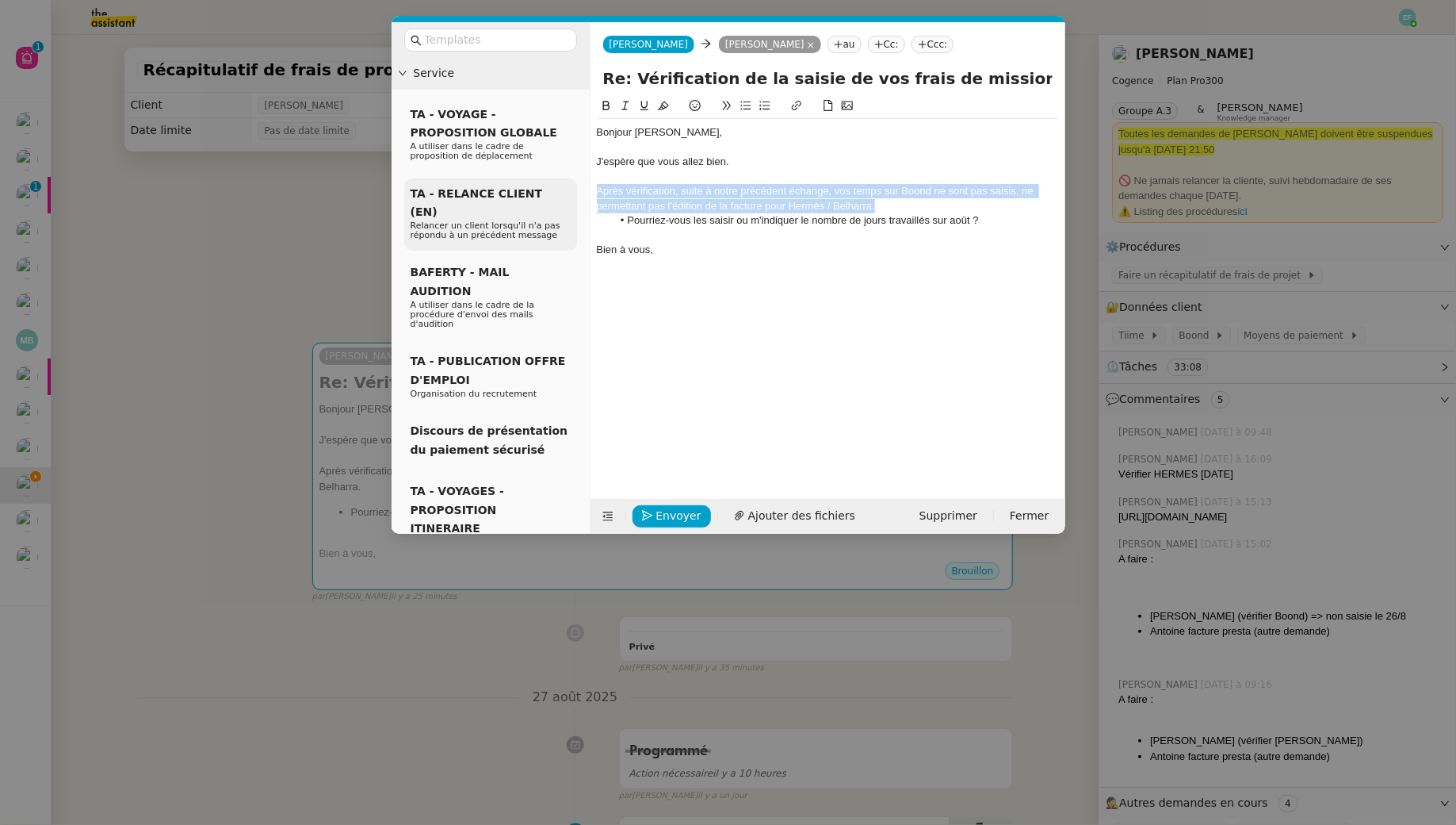
drag, startPoint x: 894, startPoint y: 208, endPoint x: 571, endPoint y: 191, distance: 323.4
click at [571, 191] on nz-layout "Service TA - VOYAGE - PROPOSITION GLOBALE A utiliser dans le cadre de propositi…" at bounding box center [728, 278] width 674 height 512
click at [571, 191] on div "TA - RELANCE CLIENT (EN) Relancer un client lorsqu'il n'a pas répondu à un préc…" at bounding box center [491, 215] width 172 height 73
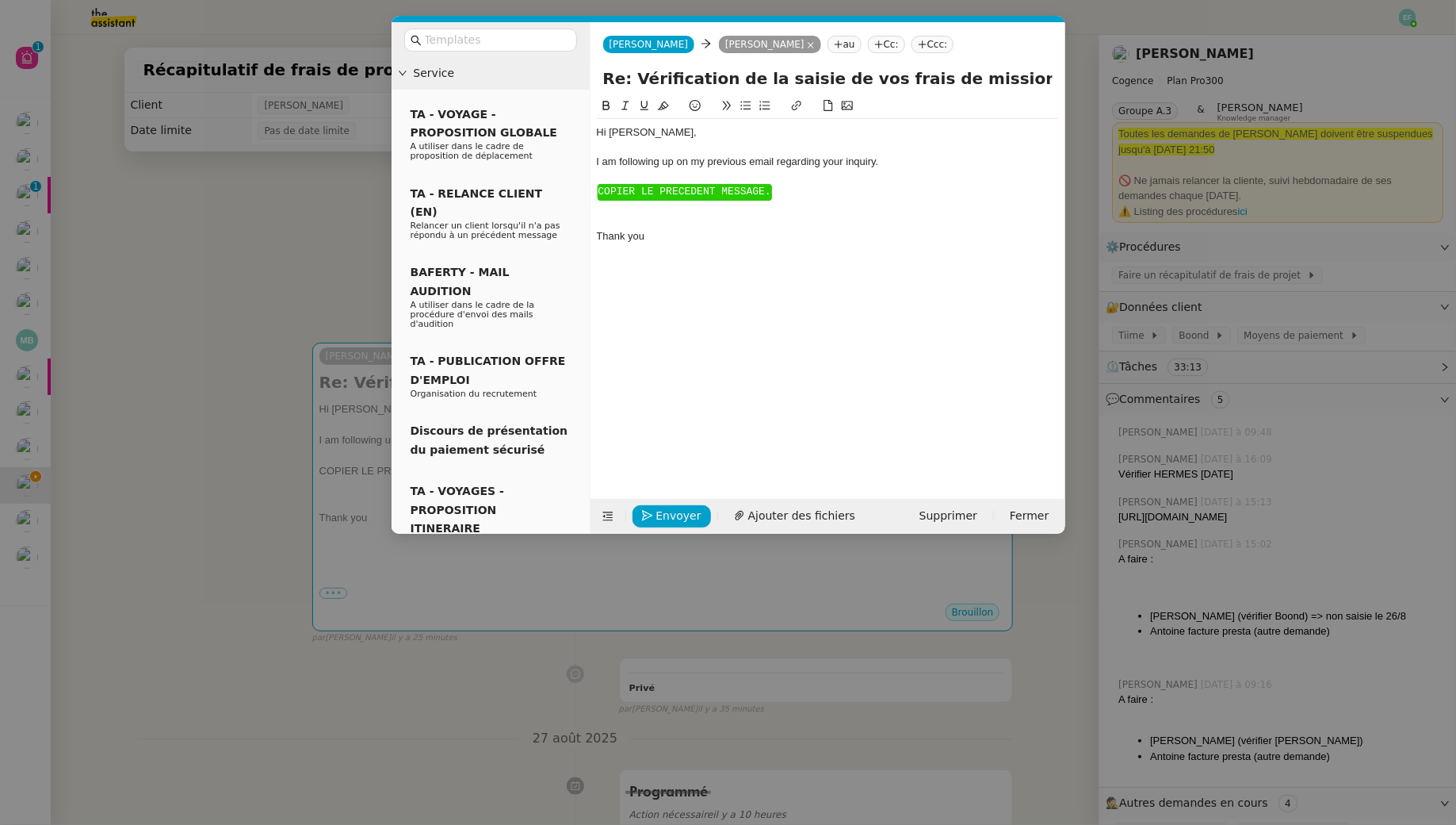
click at [812, 185] on div "﻿ ﻿COPIER LE PRECEDENT MESSAGE. ﻿" at bounding box center [827, 192] width 462 height 15
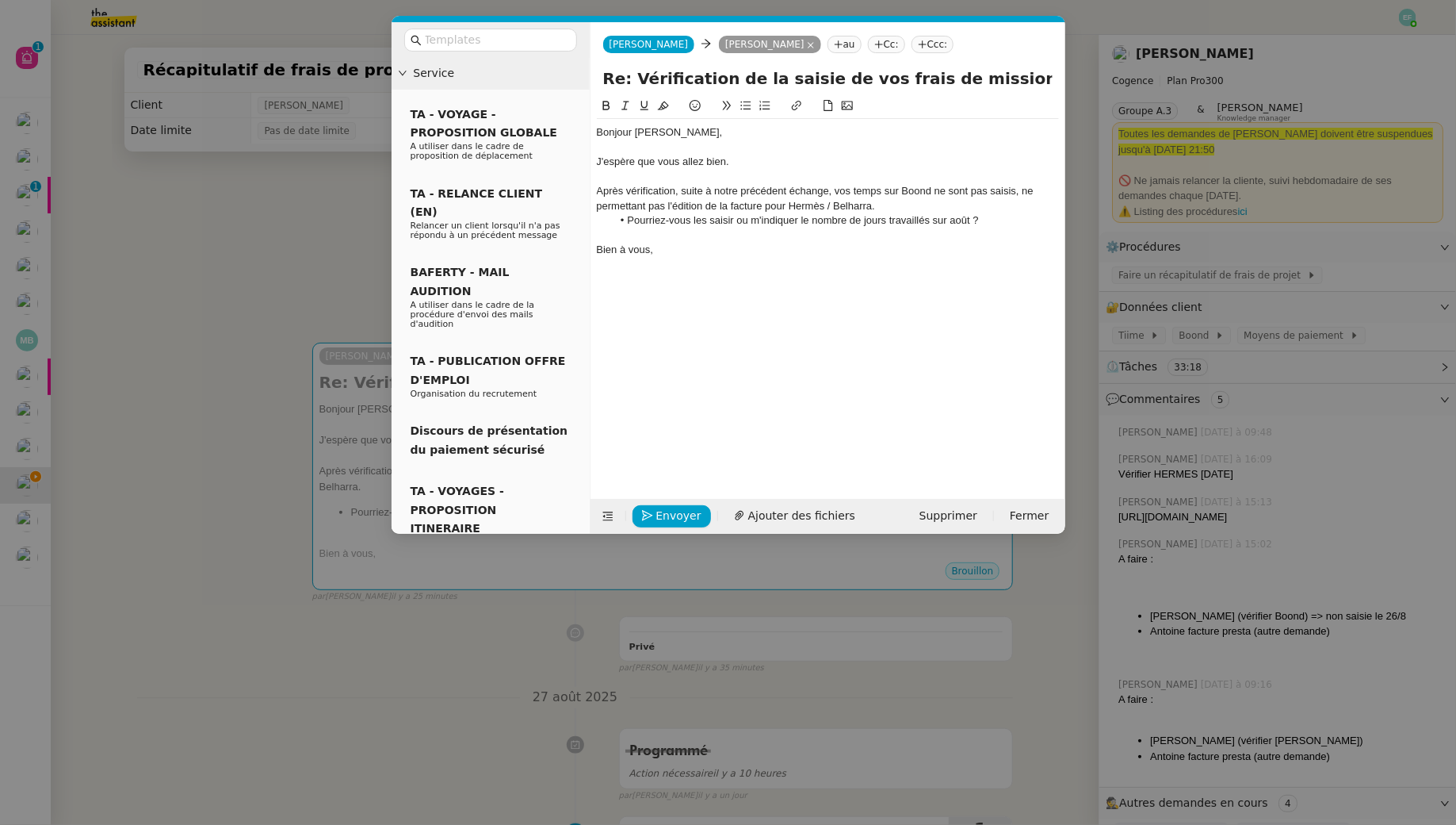
click at [904, 211] on div "Après vérification, suite à notre précédent échange, vos temps sur Boond ne son…" at bounding box center [827, 199] width 462 height 29
click at [708, 262] on div "Bonjour Juliette, J'espère que vous allez bien. Après vérification, suite à not…" at bounding box center [827, 191] width 462 height 144
click at [938, 221] on li "Pourriez-vous les saisir ou m'indiquer le nombre de jours travaillés sur août ?" at bounding box center [835, 221] width 447 height 15
click at [1021, 219] on li "Pourriez-vous les saisir ou m'indiquer le nombre de jours travaillés pour le mo…" at bounding box center [835, 221] width 447 height 15
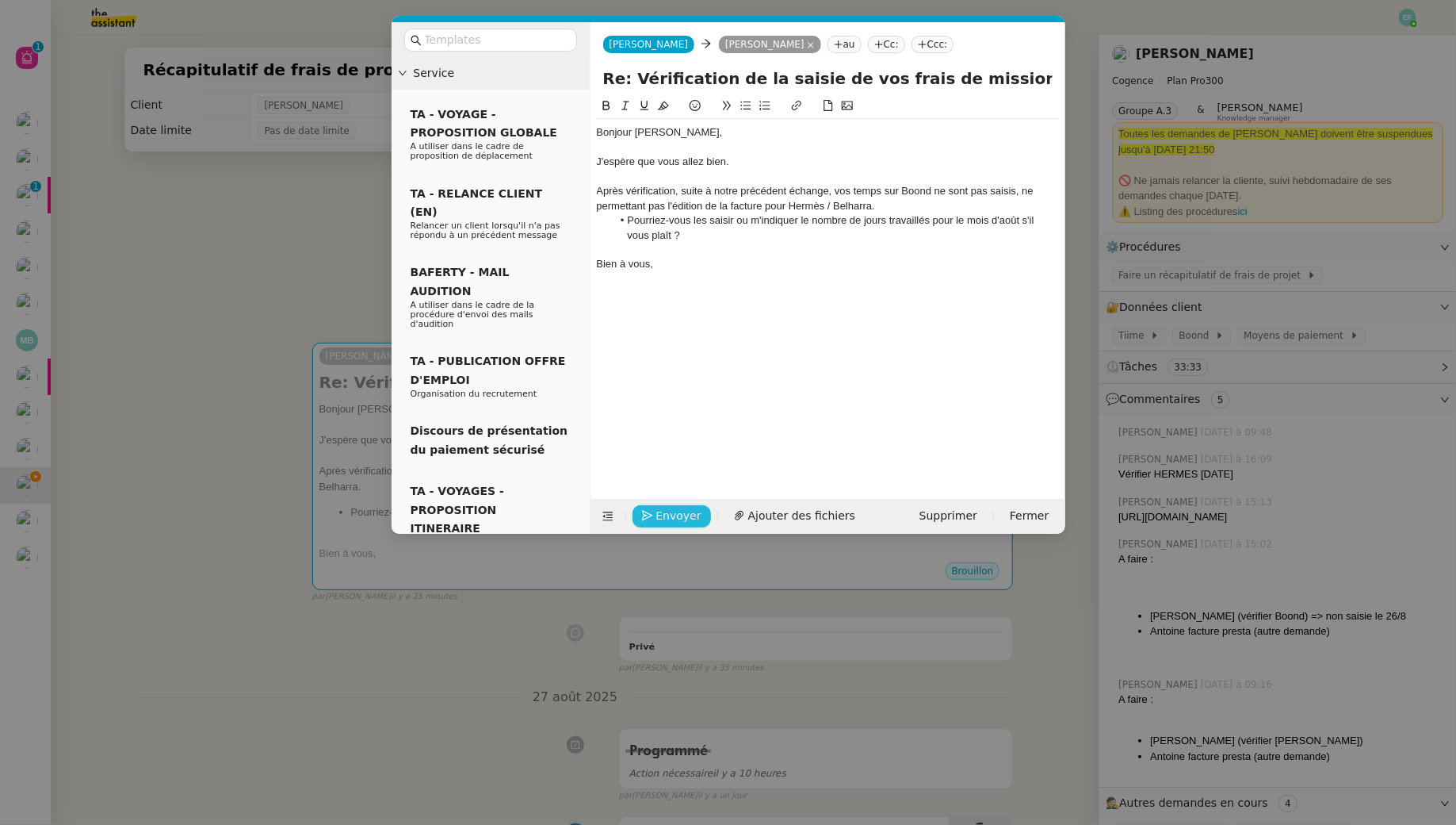
click at [657, 514] on span "Envoyer" at bounding box center [679, 516] width 45 height 18
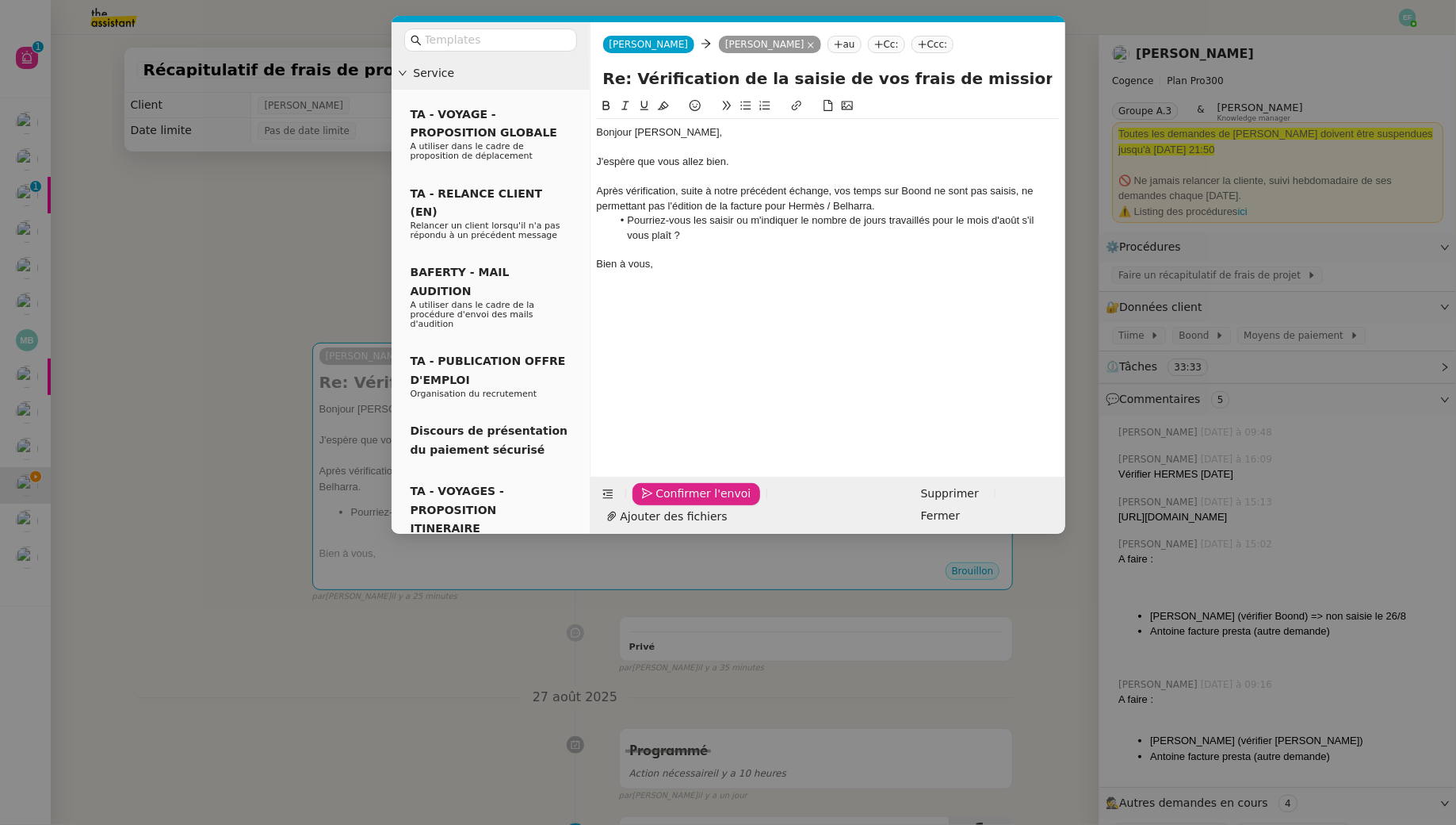
click at [657, 503] on span "Confirmer l'envoi" at bounding box center [704, 494] width 95 height 18
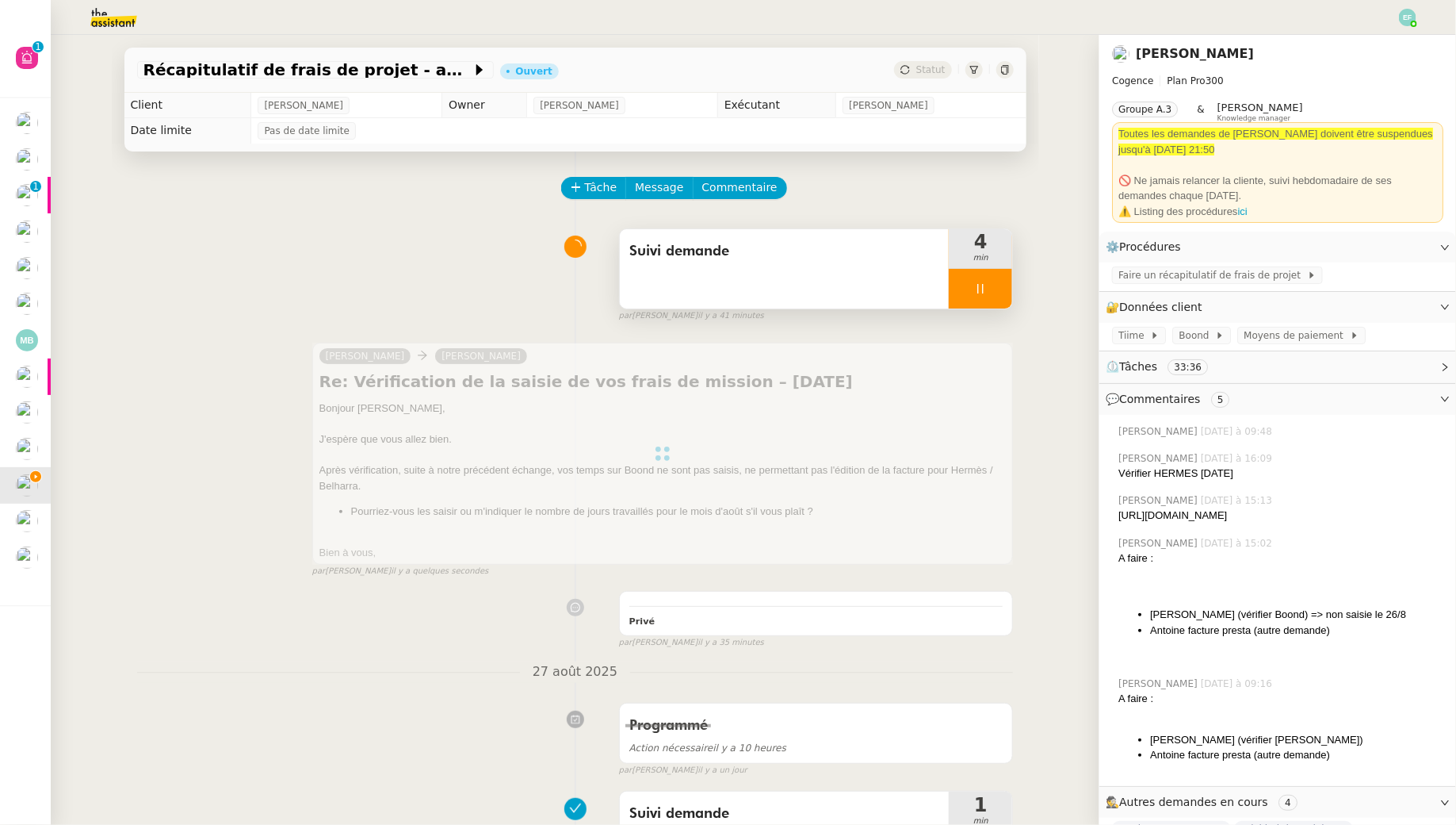
click at [875, 302] on div "Suivi demande" at bounding box center [784, 269] width 329 height 79
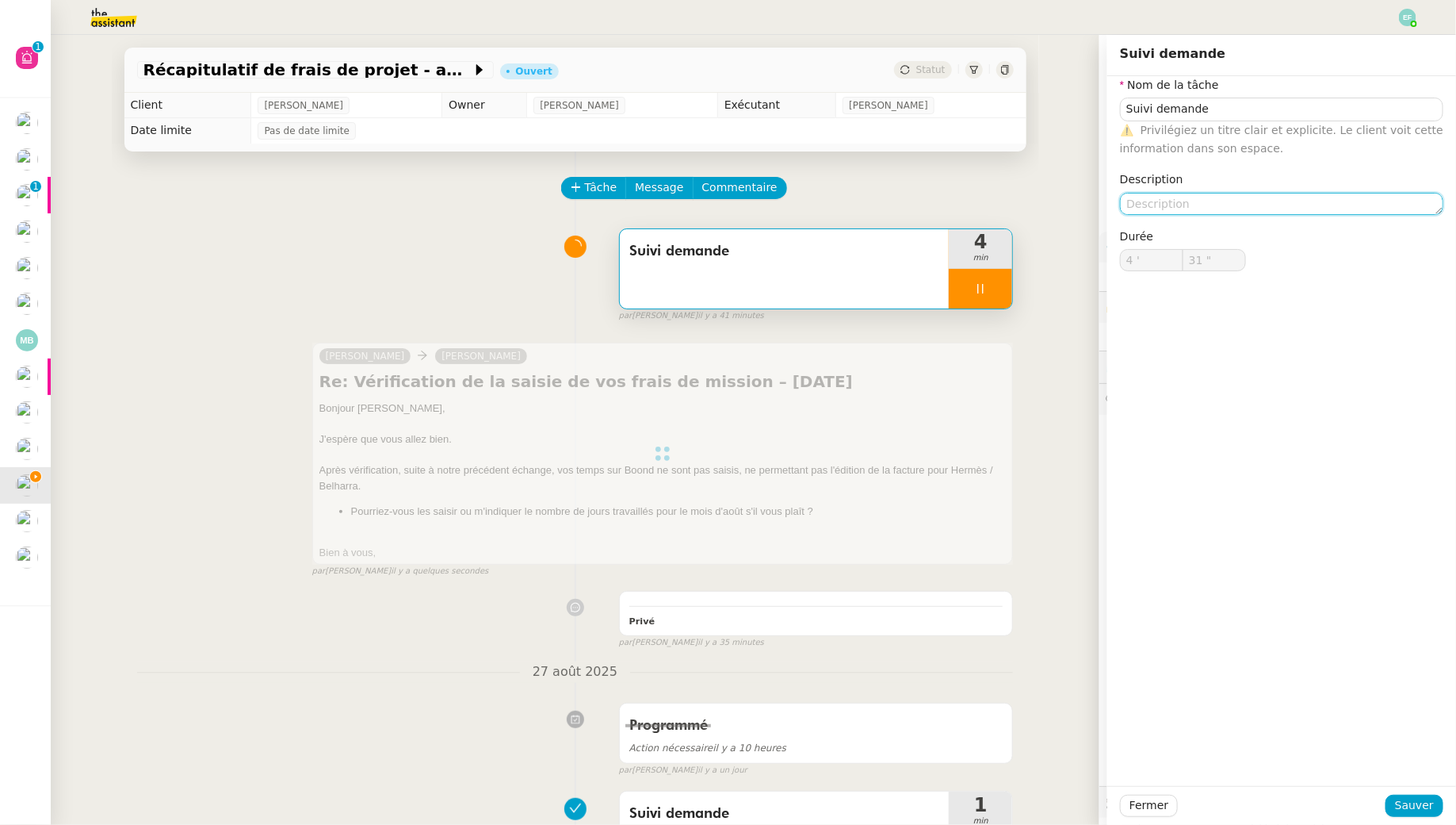
click at [1165, 208] on textarea at bounding box center [1282, 203] width 324 height 22
type textarea "V"
type input "32 ""
type textarea "Vérifica"
type input "Suivi demande"
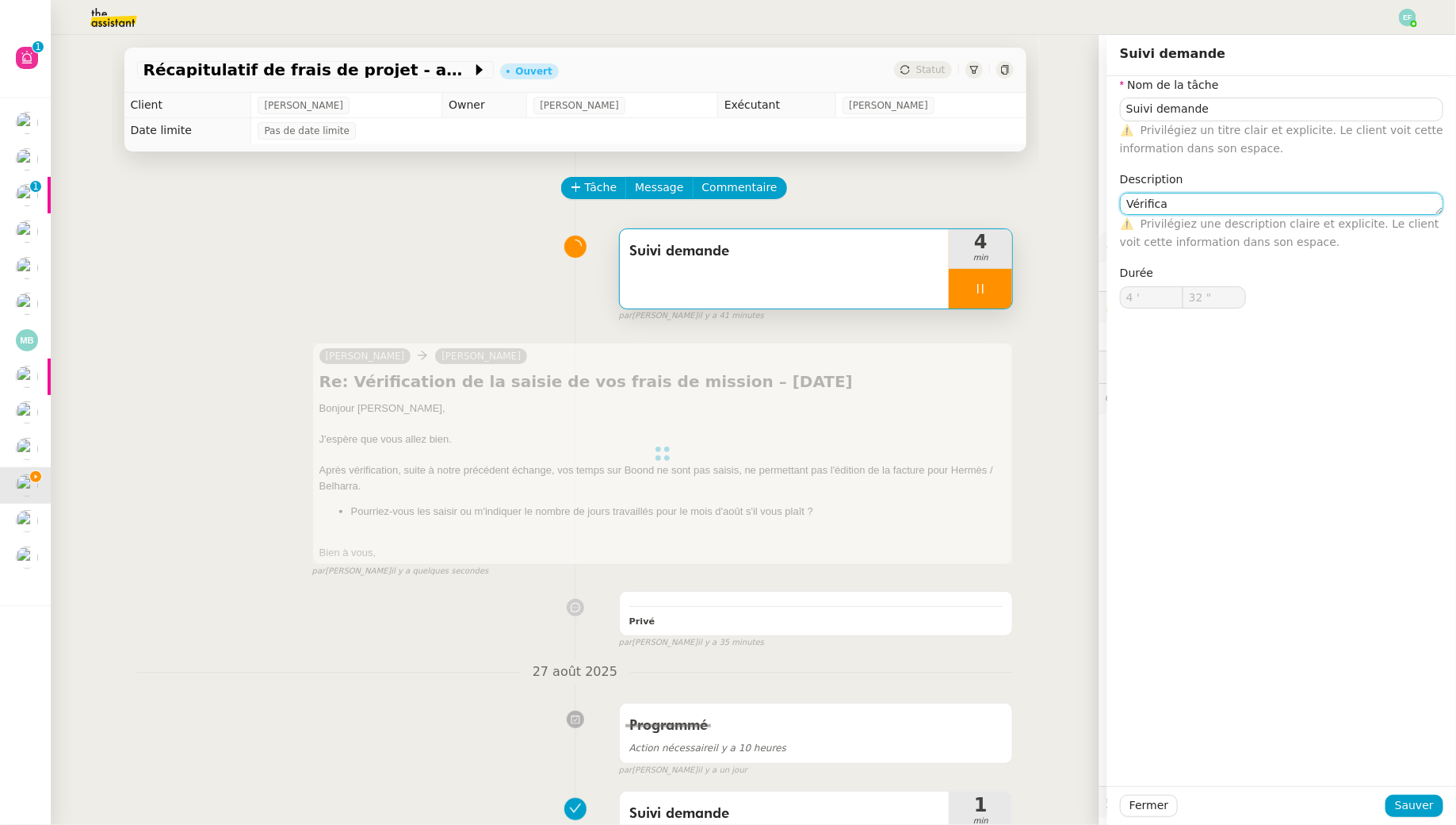
type input "4 '"
type input "33 ""
type textarea "t"
type input "34 ""
type textarea "Vérif"
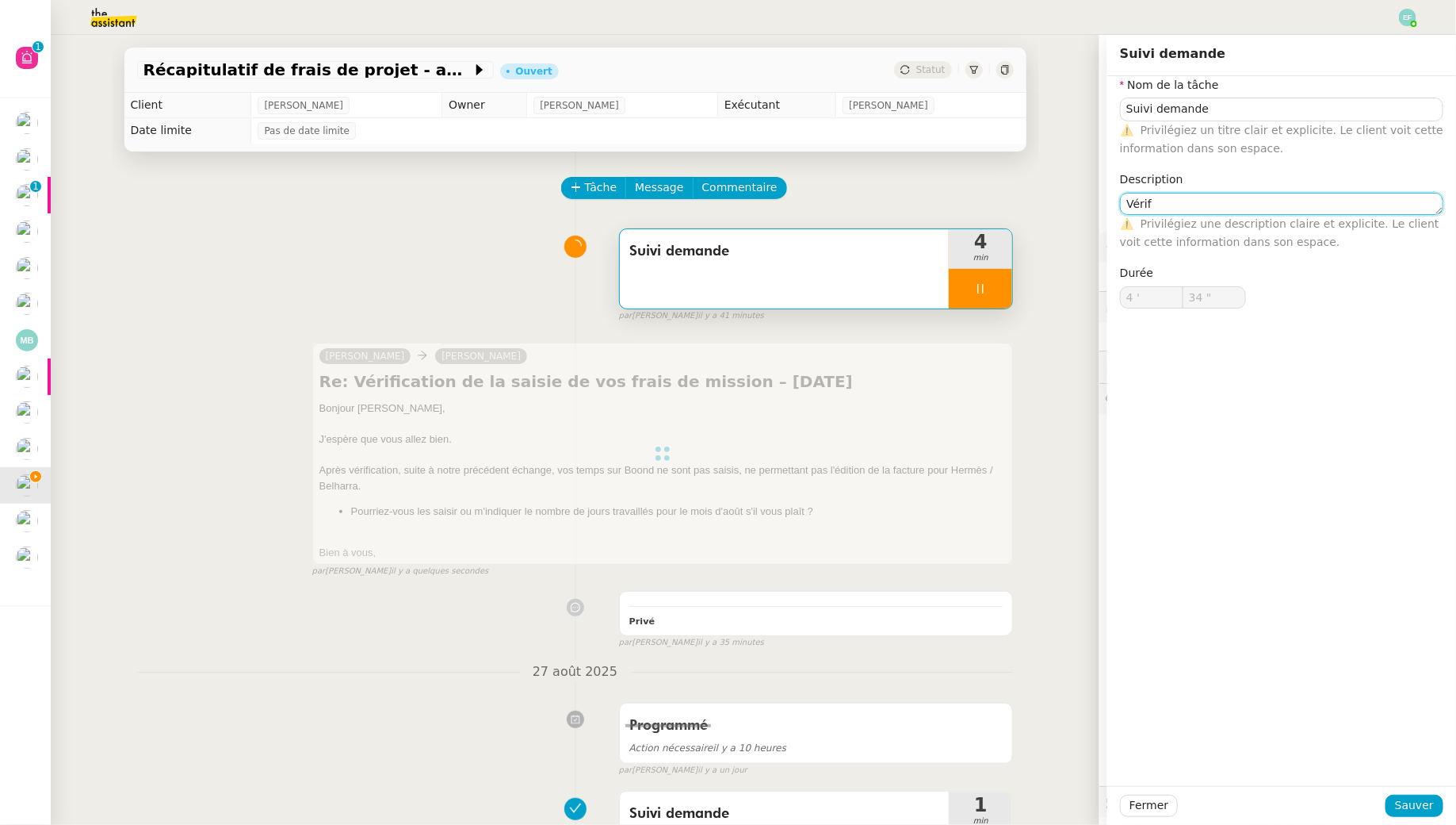
type input "35 ""
type textarea "Vérification"
type input "36 ""
type textarea "Vérification Bon"
type input "37 ""
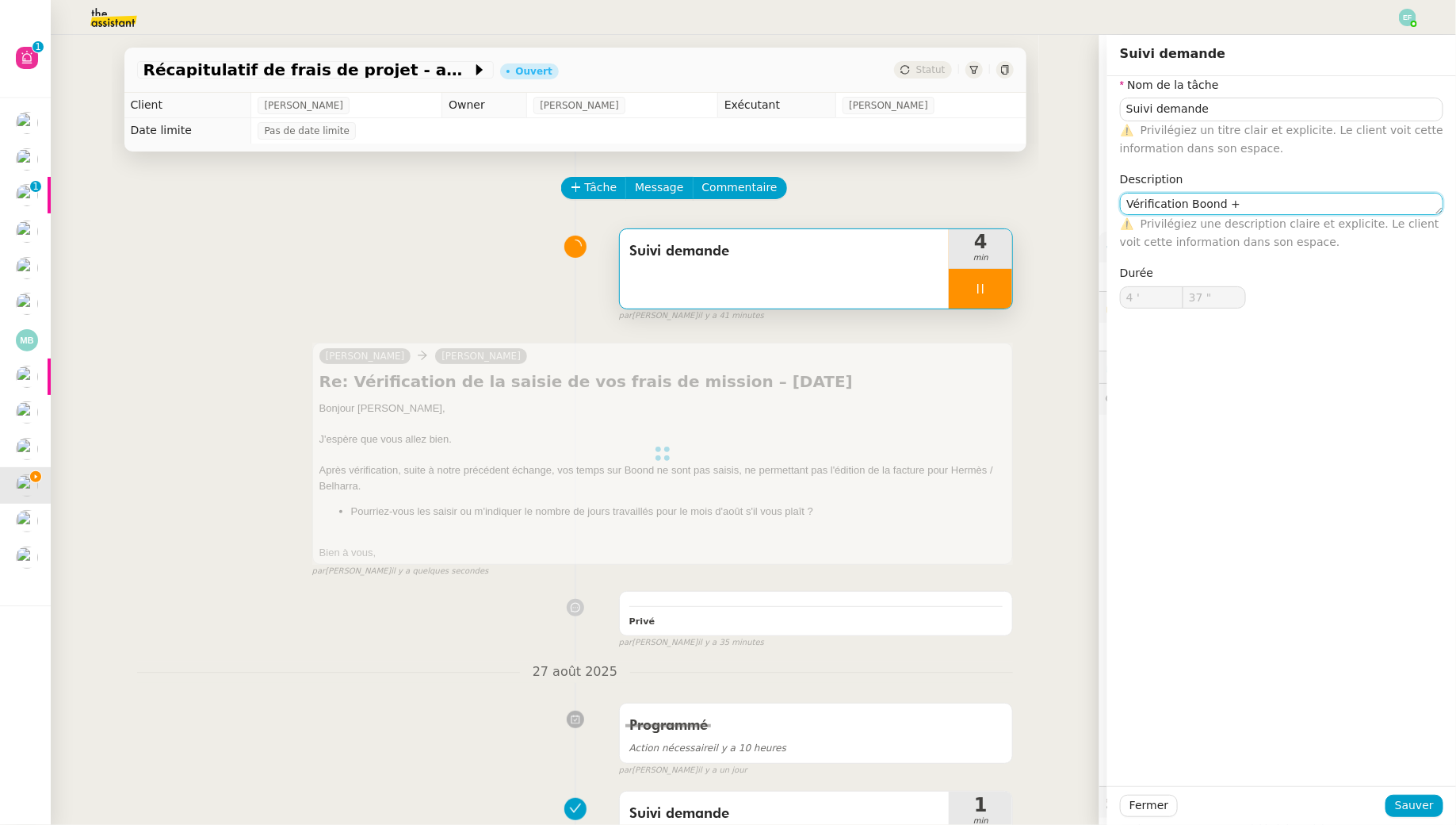
type textarea "Vérification Boond + e"
type input "38 ""
type textarea "Vérification Boond + envoi d'emai"
type input "39 ""
type textarea "Vérification Boond + envoi d'email"
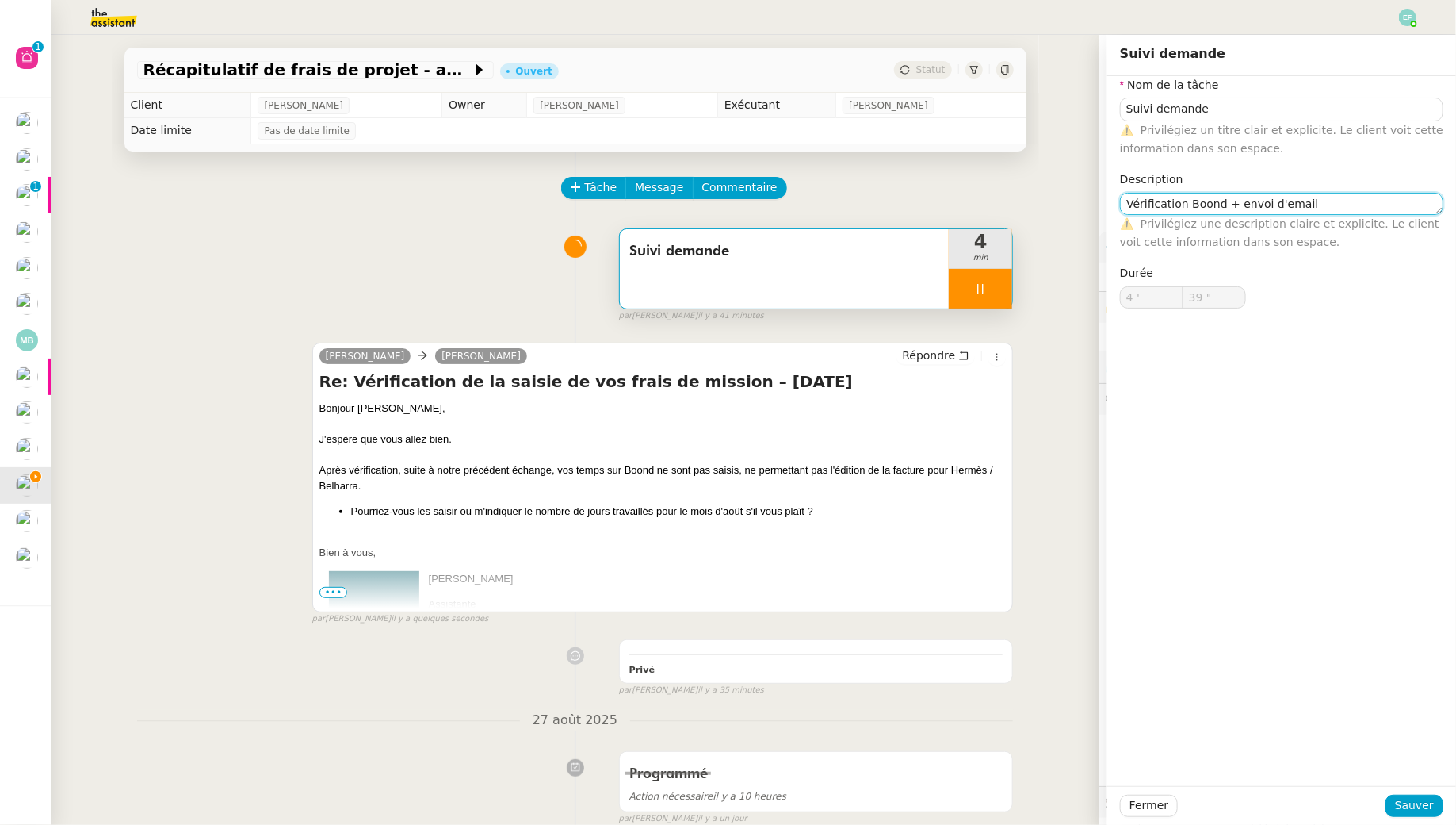
type input "Suivi demande"
type input "4 '"
type input "40 ""
type input "Suivi demande"
type input "4 '"
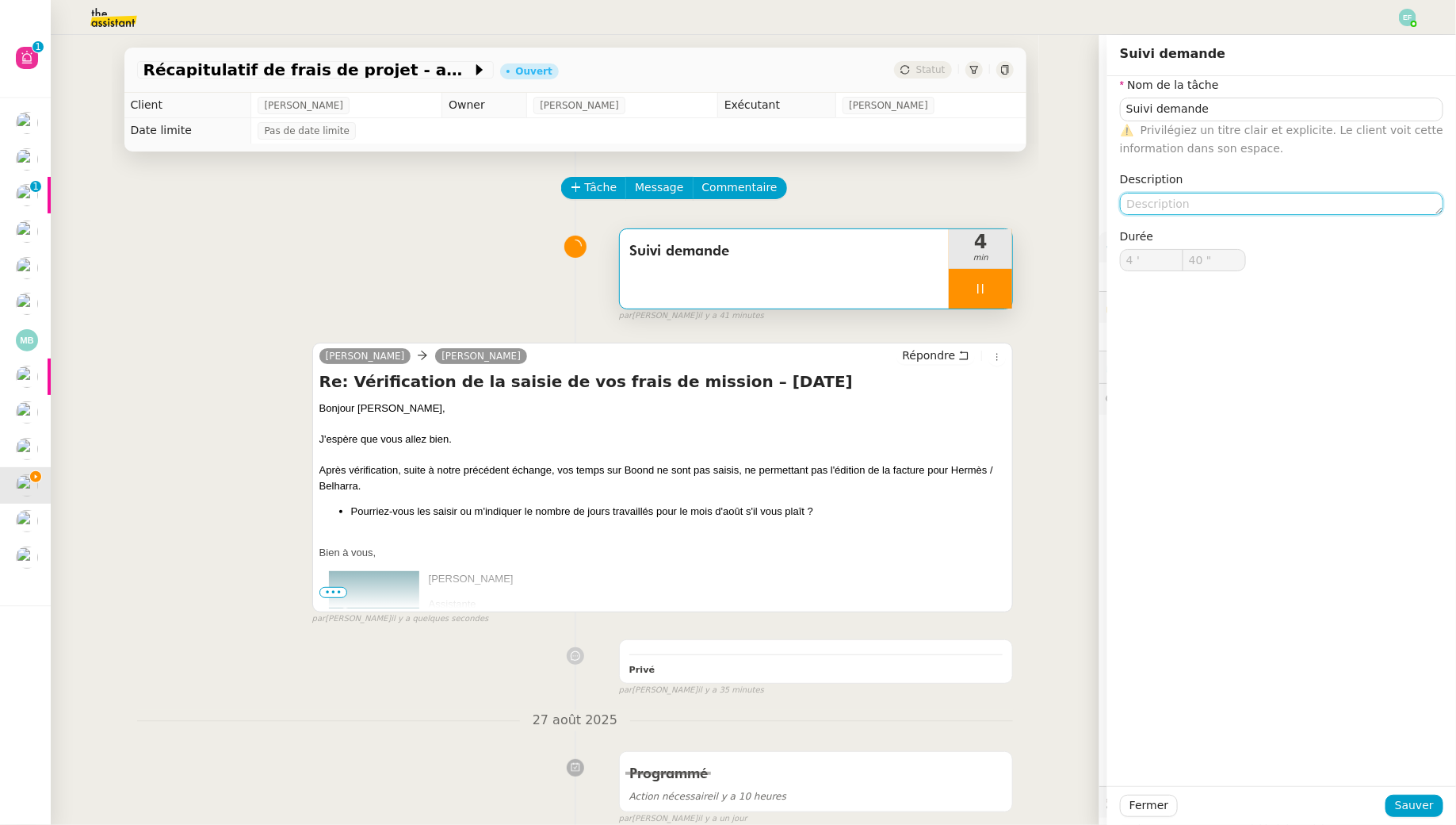
type input "40 ""
type input "Suivi demande"
type input "4 '"
type input "40 ""
type textarea "Vé"
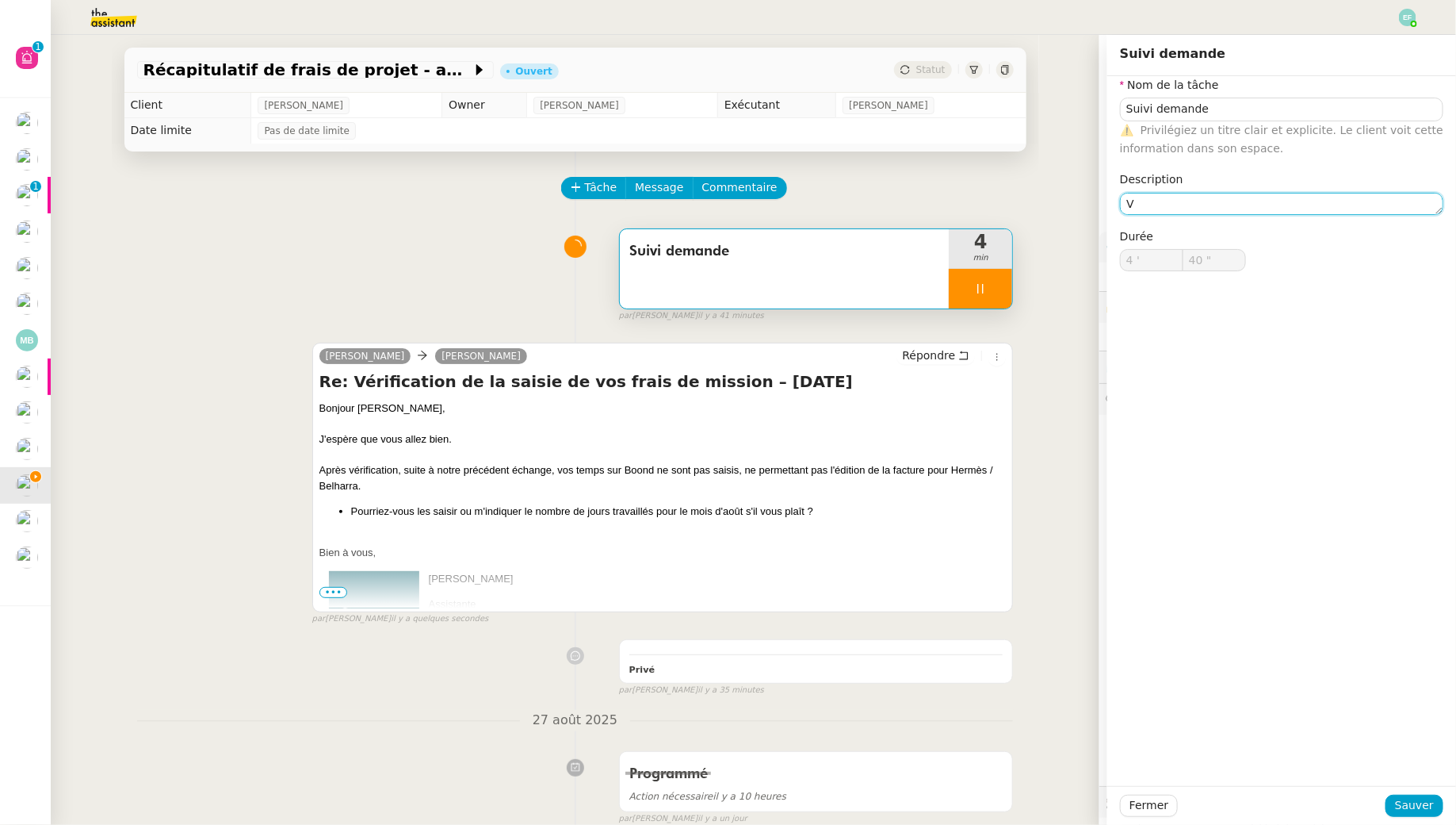
type input "41 ""
type textarea "Vérification"
type input "42 ""
type textarea "Vérification Boond"
type input "43 ""
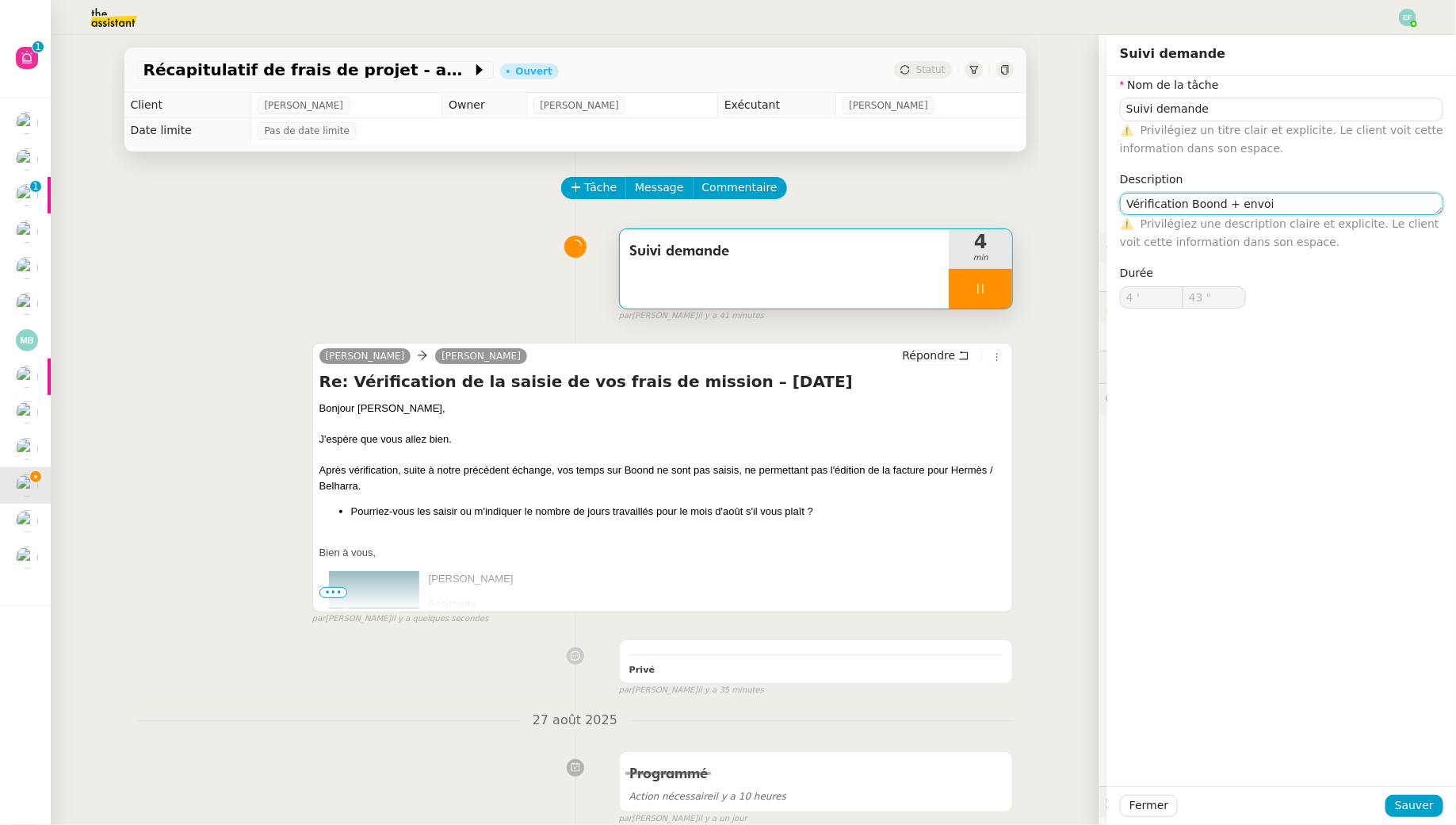
type textarea "Vérification Boond + envoi d"
type input "44 ""
type textarea "Vérification Boond + envoi d'email"
type input "45 ""
type textarea "Vérification Boond + envoi d'email"
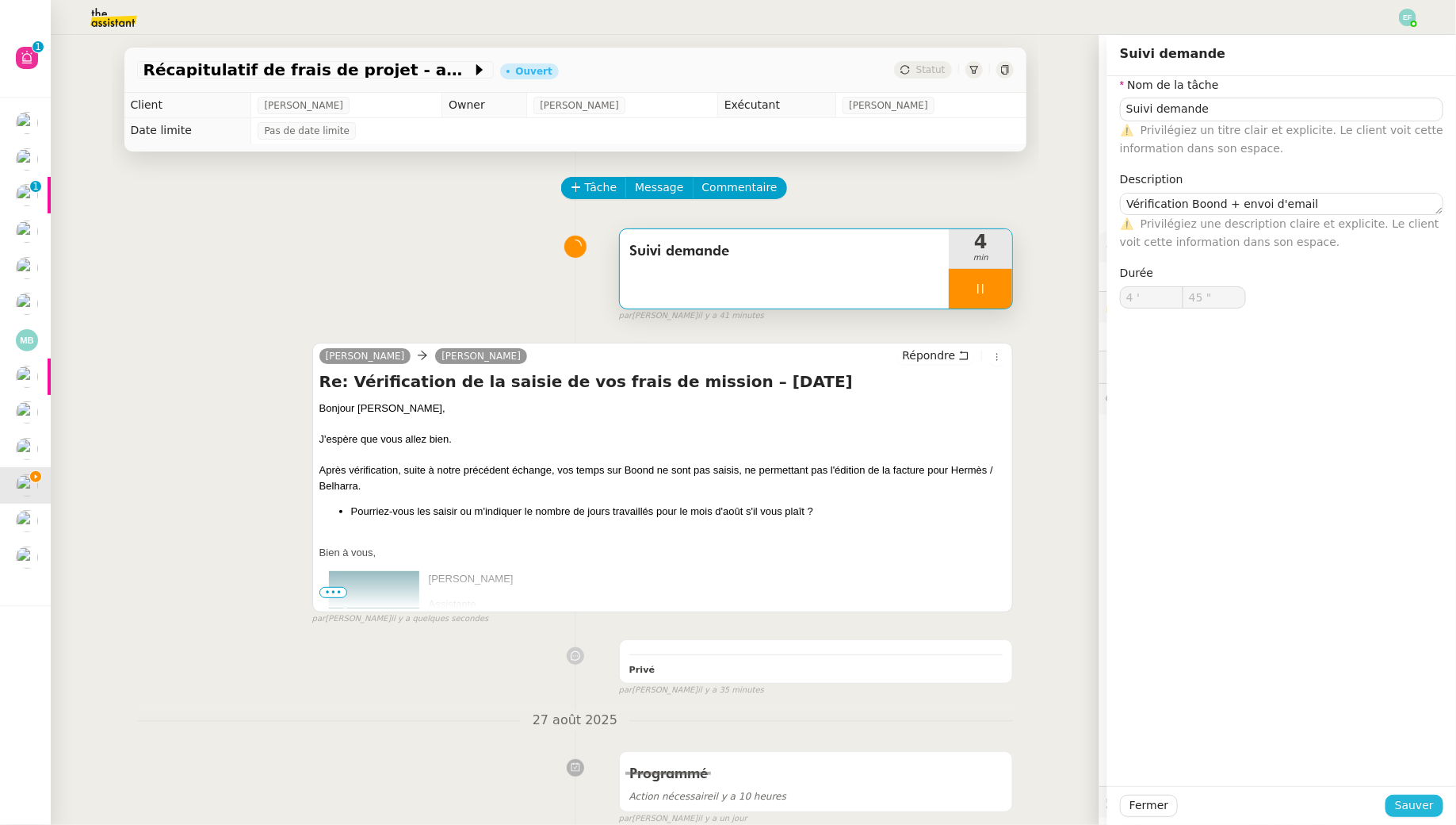
click at [1413, 807] on span "Sauver" at bounding box center [1414, 805] width 39 height 18
type input "46 ""
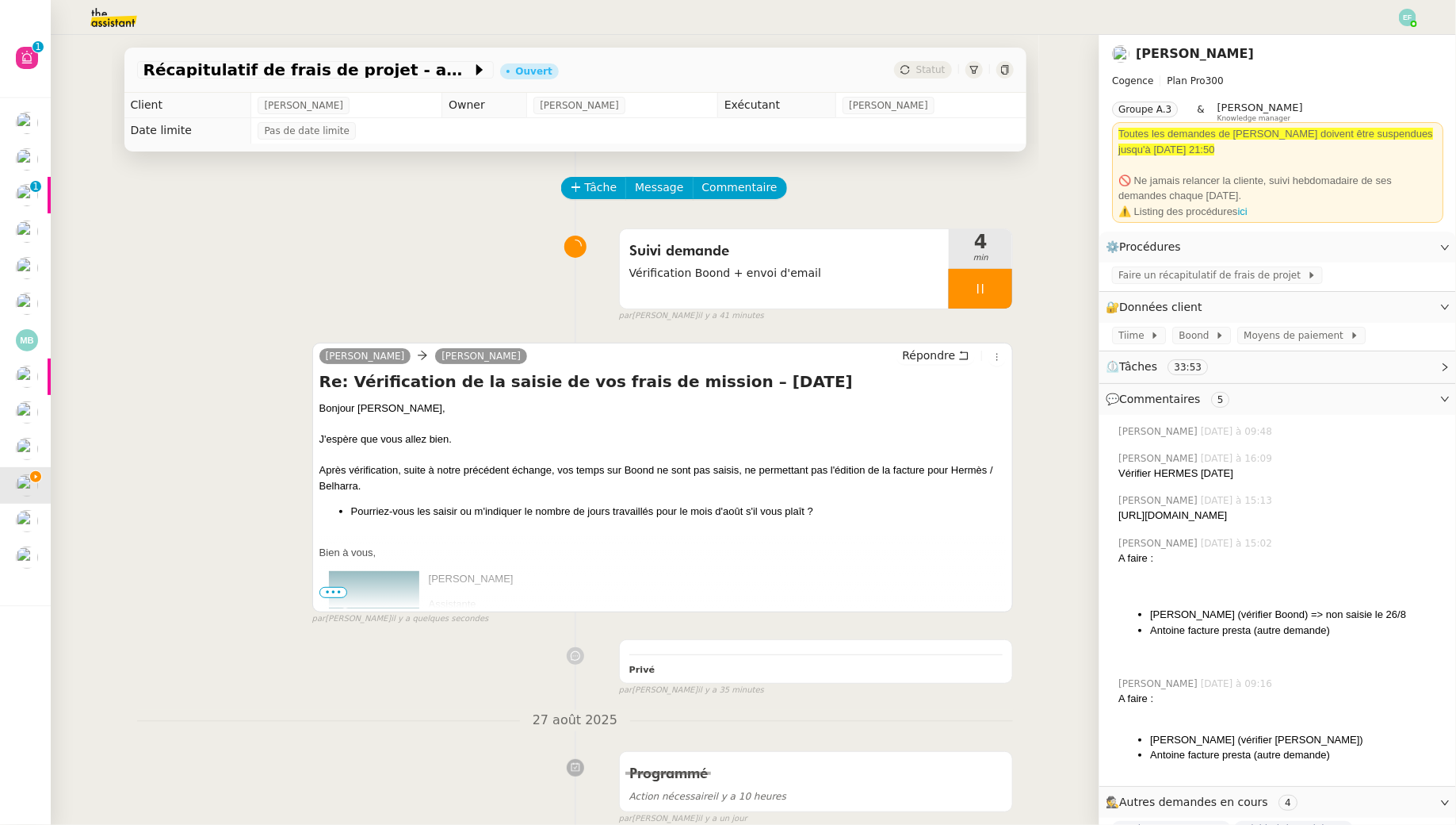
click at [998, 301] on div at bounding box center [981, 289] width 64 height 40
click at [998, 301] on button at bounding box center [996, 289] width 32 height 40
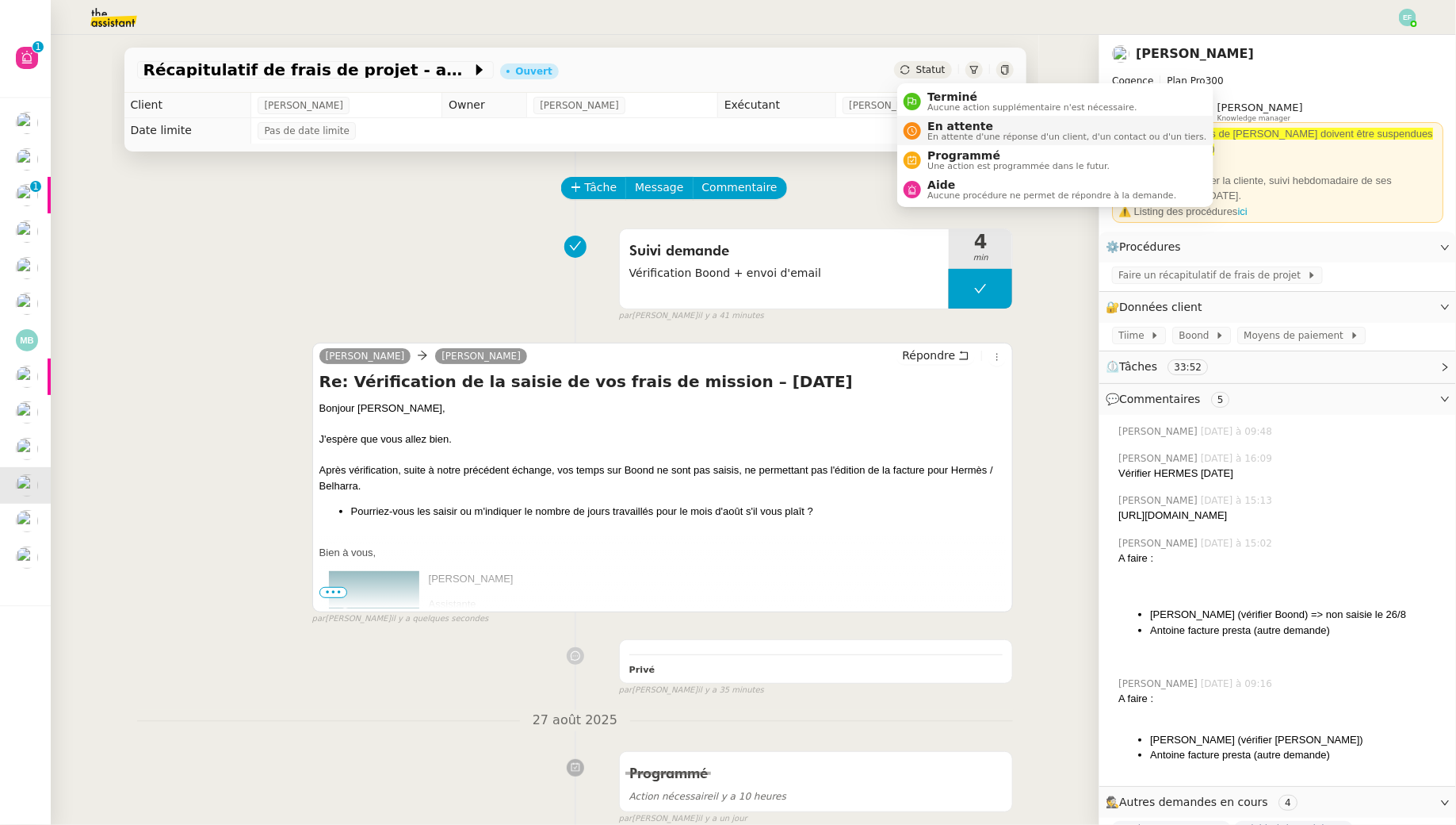
click at [937, 133] on span "En attente d'une réponse d'un client, d'un contact ou d'un tiers." at bounding box center [1067, 137] width 279 height 9
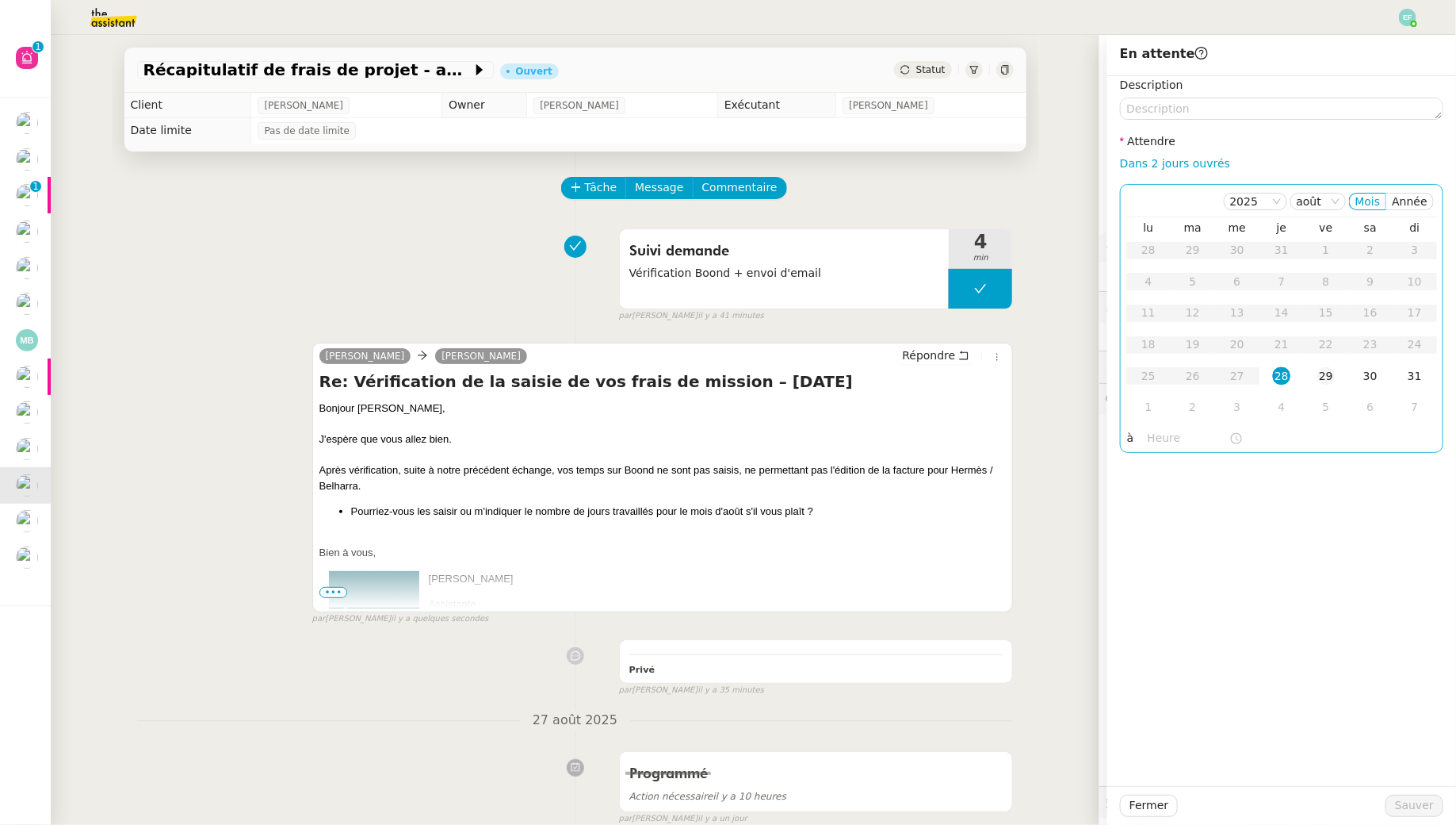
click at [1329, 381] on div "29" at bounding box center [1325, 376] width 17 height 17
click at [1418, 808] on span "Sauver" at bounding box center [1414, 805] width 39 height 18
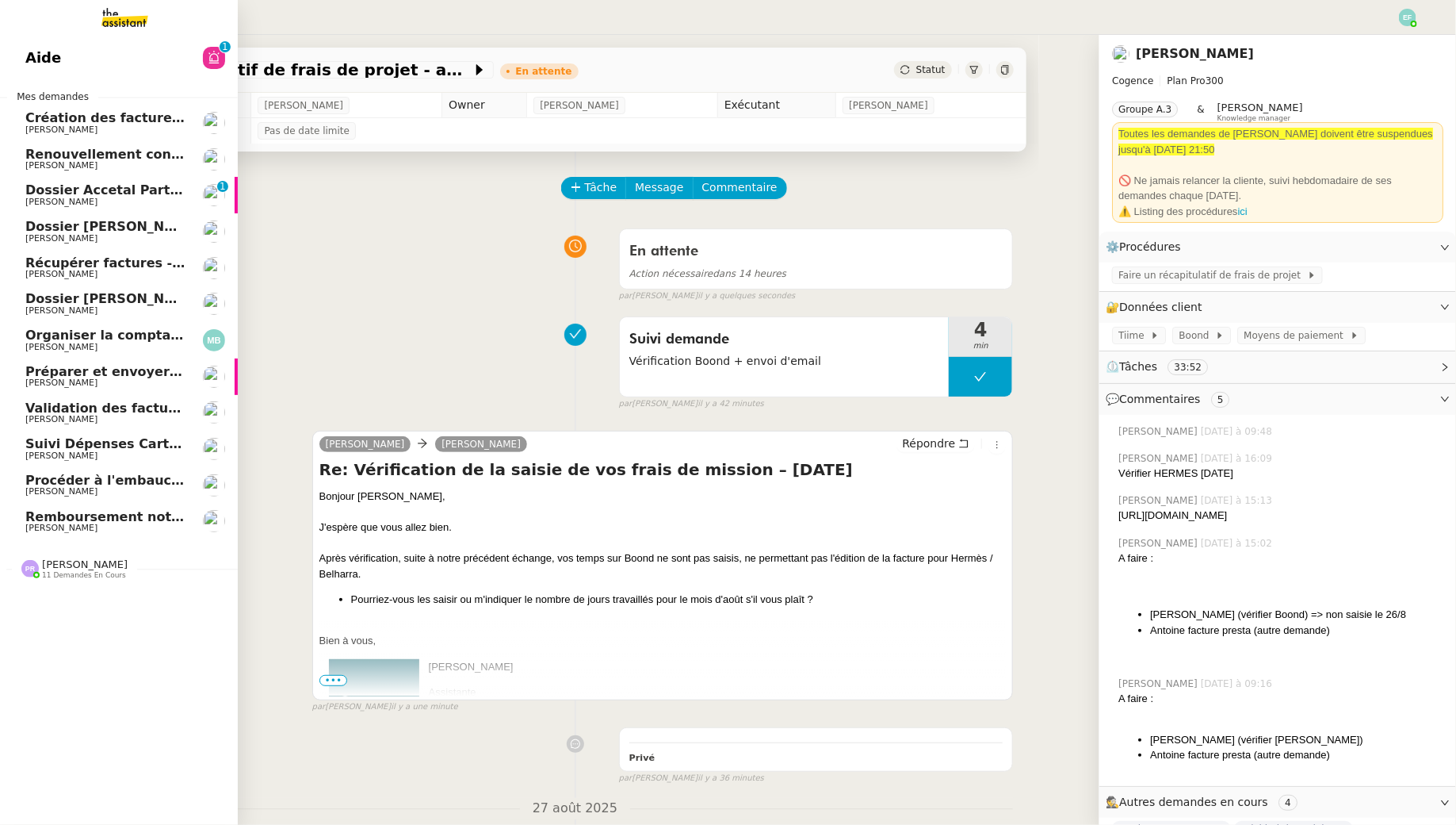
click at [83, 519] on span "Remboursement notes de frais - août 2025" at bounding box center [179, 516] width 307 height 15
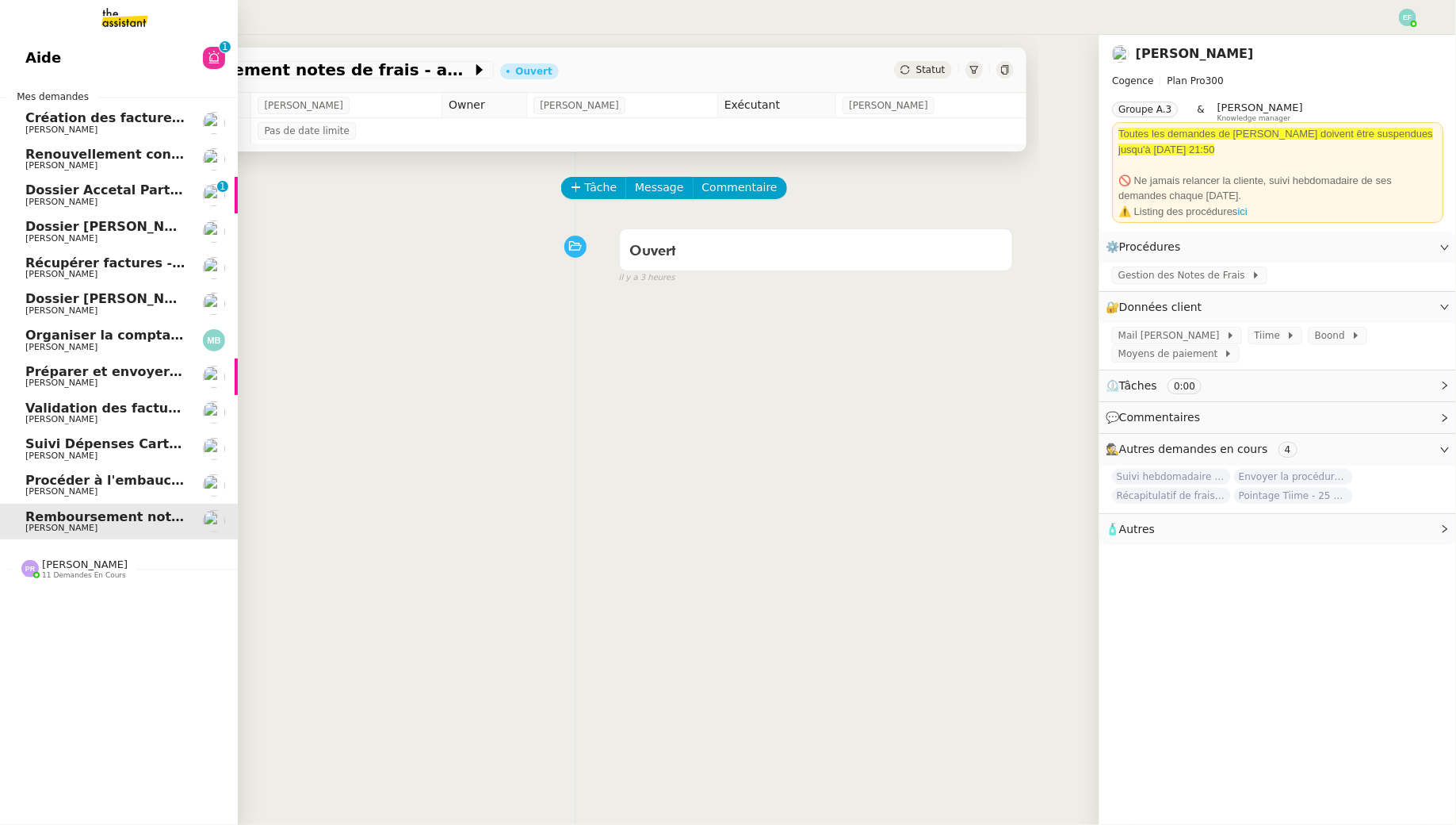
click at [106, 486] on span "Procéder à l'embauche d'[PERSON_NAME]" at bounding box center [174, 480] width 298 height 15
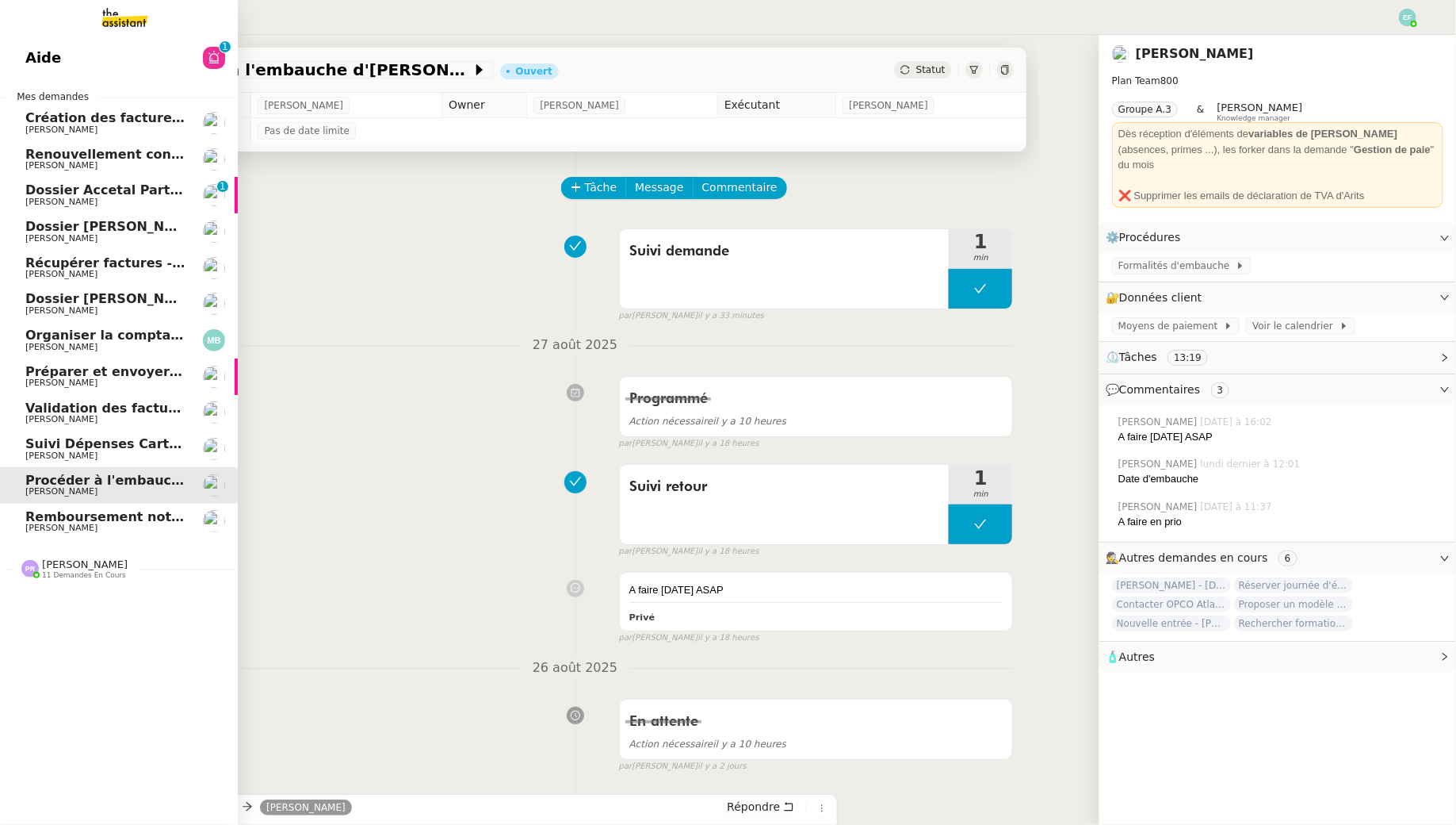
click at [125, 201] on span "[PERSON_NAME]" at bounding box center [105, 202] width 161 height 9
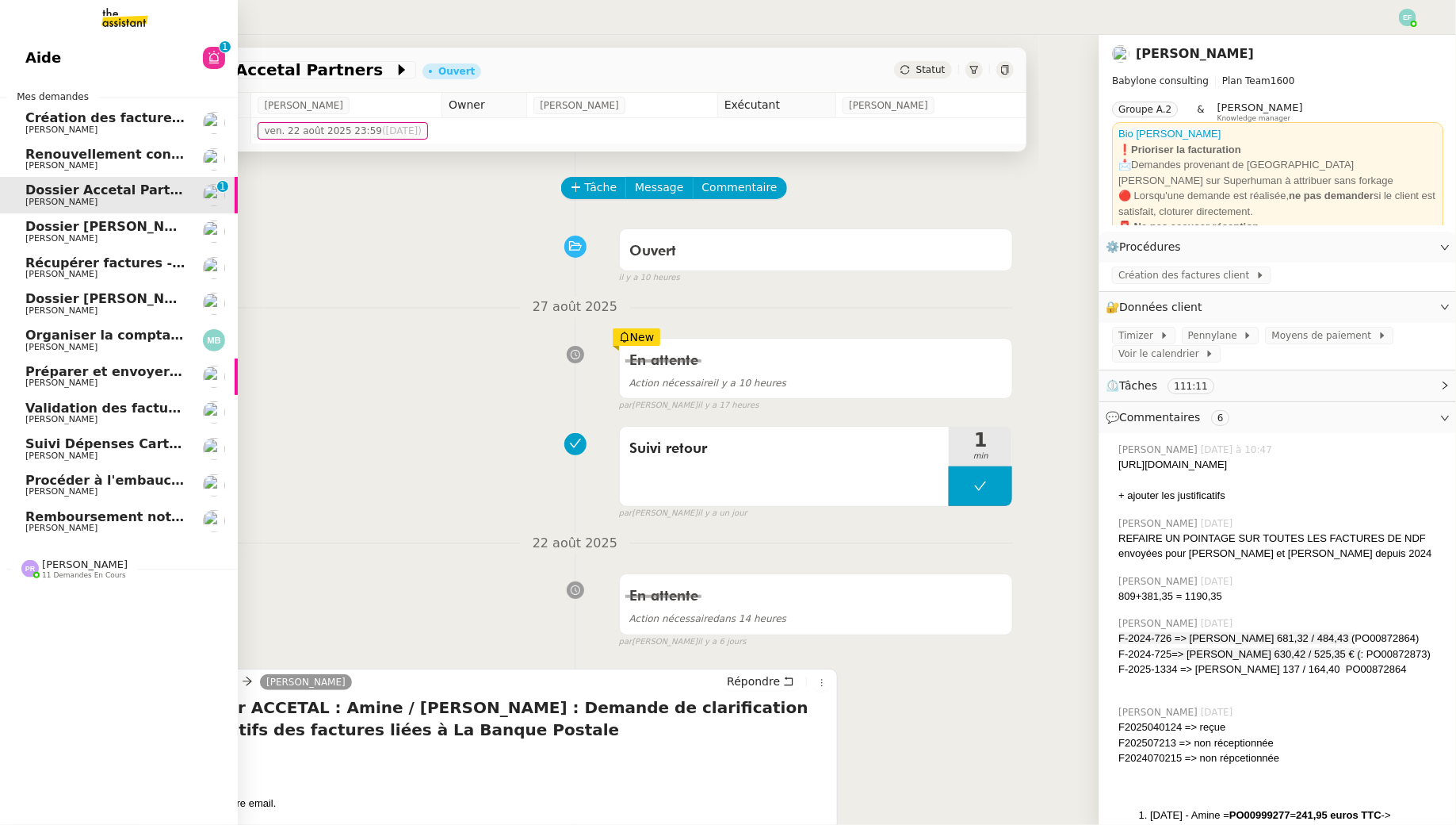
click at [20, 131] on link "Création des factures client - [DATE] [PERSON_NAME]" at bounding box center [119, 123] width 238 height 36
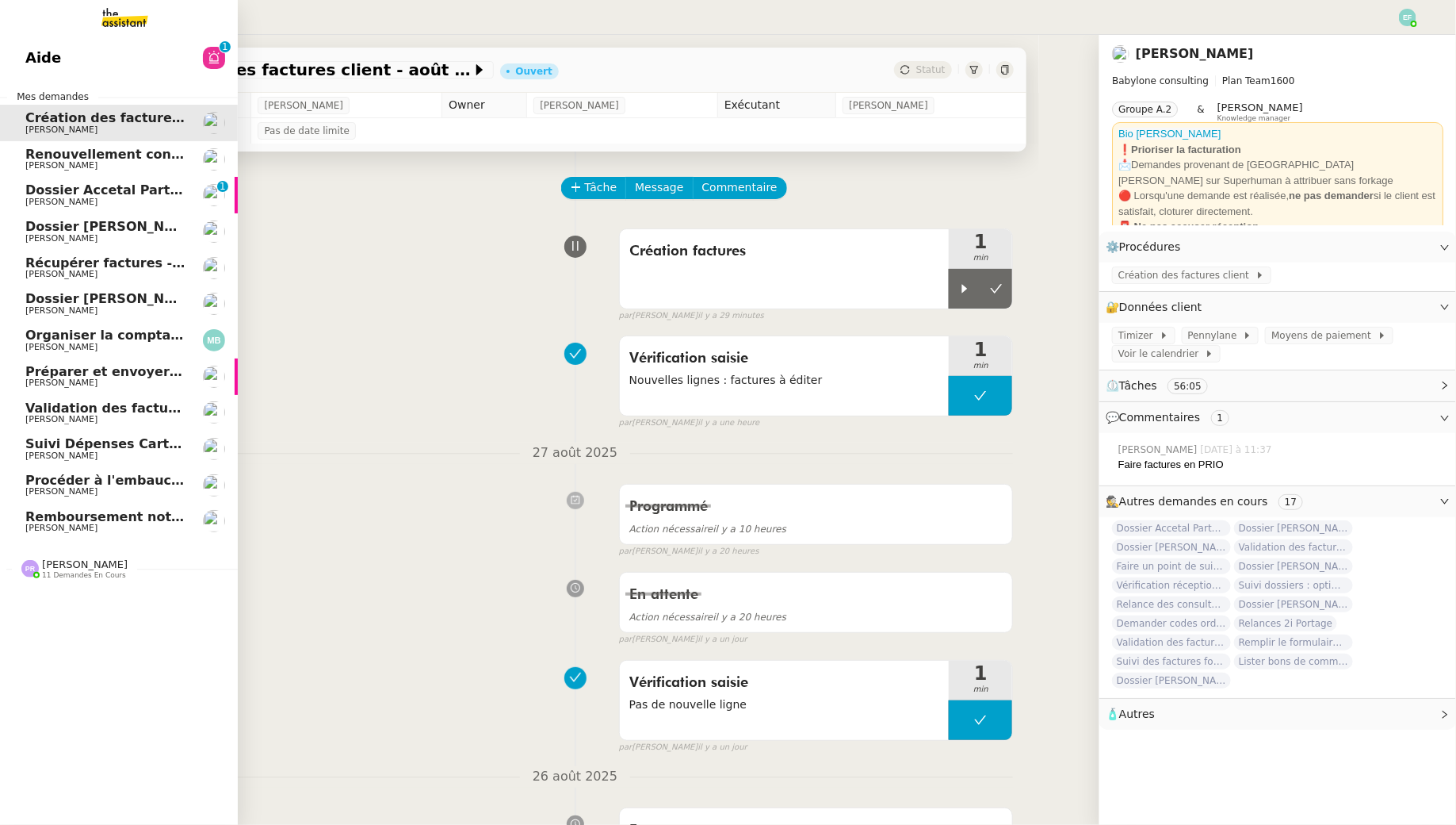
click at [34, 160] on span "Renouvellement contrat Opale STOCCO" at bounding box center [165, 154] width 280 height 15
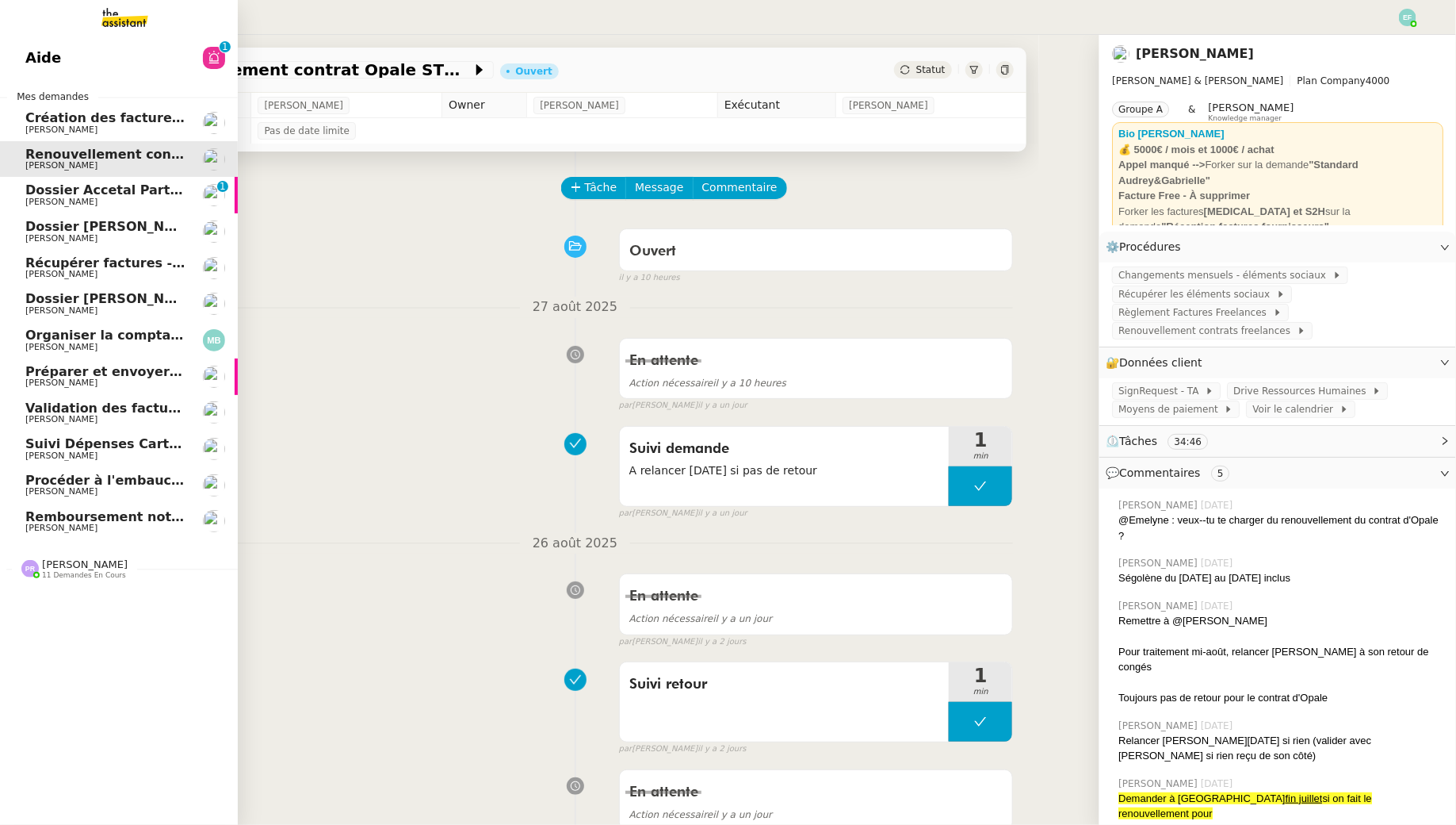
click at [128, 208] on link "Dossier Accetal Partners [PERSON_NAME] 0 1 2 3 4 5 6 7 8 9" at bounding box center [119, 195] width 238 height 36
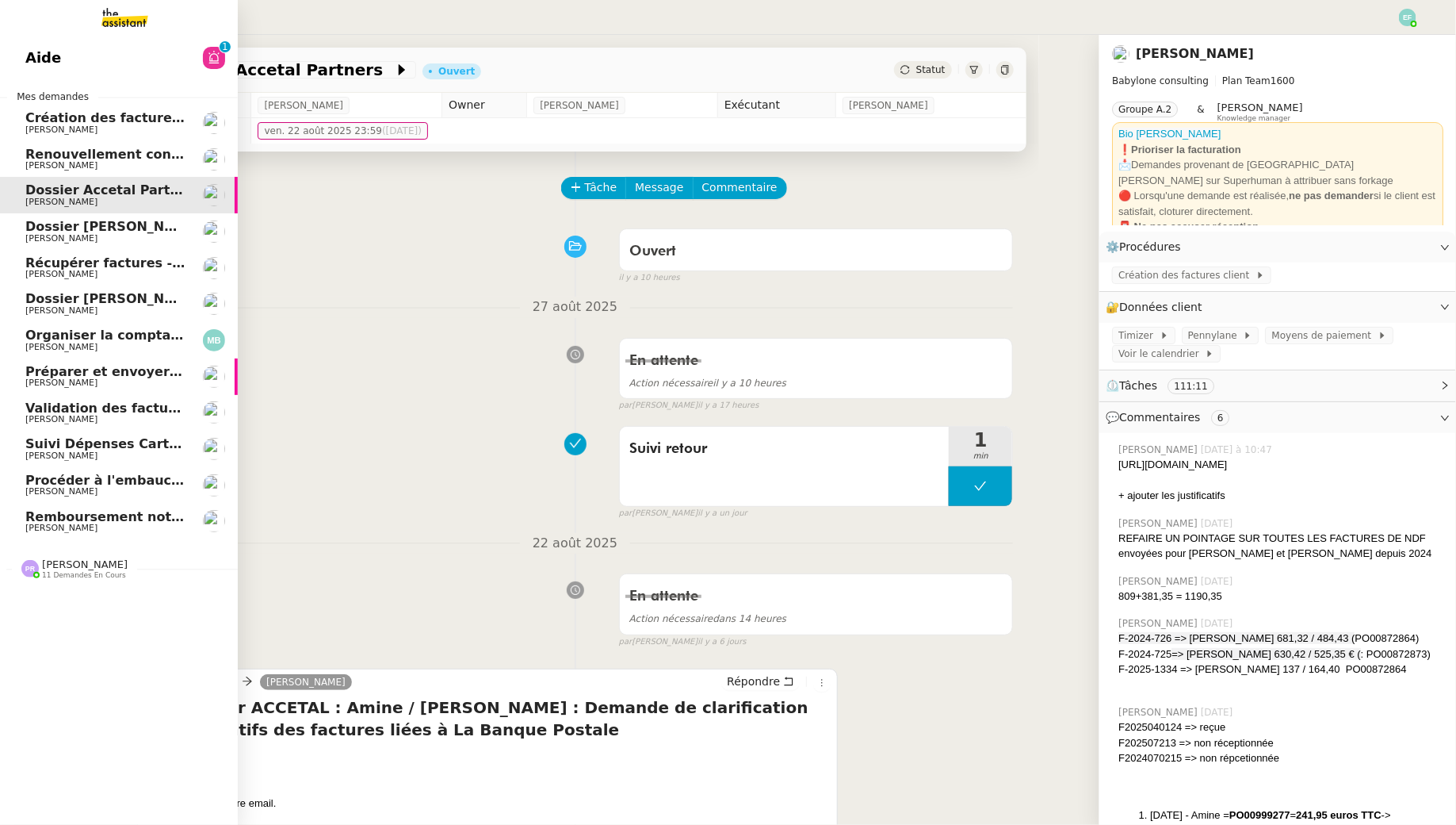
click at [35, 231] on span "Dossier [PERSON_NAME]" at bounding box center [113, 226] width 176 height 15
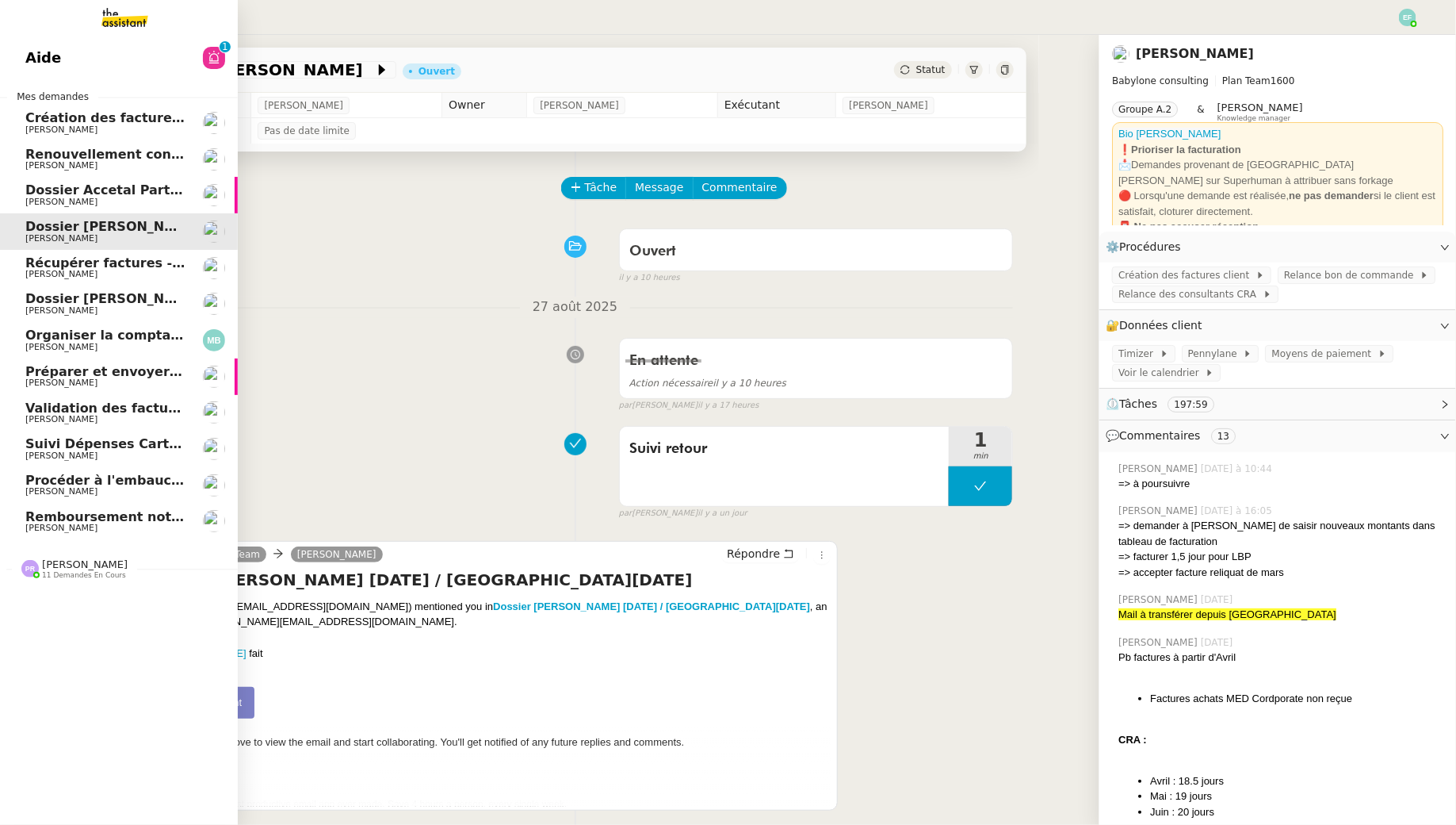
click at [99, 273] on span "[PERSON_NAME]" at bounding box center [105, 274] width 161 height 9
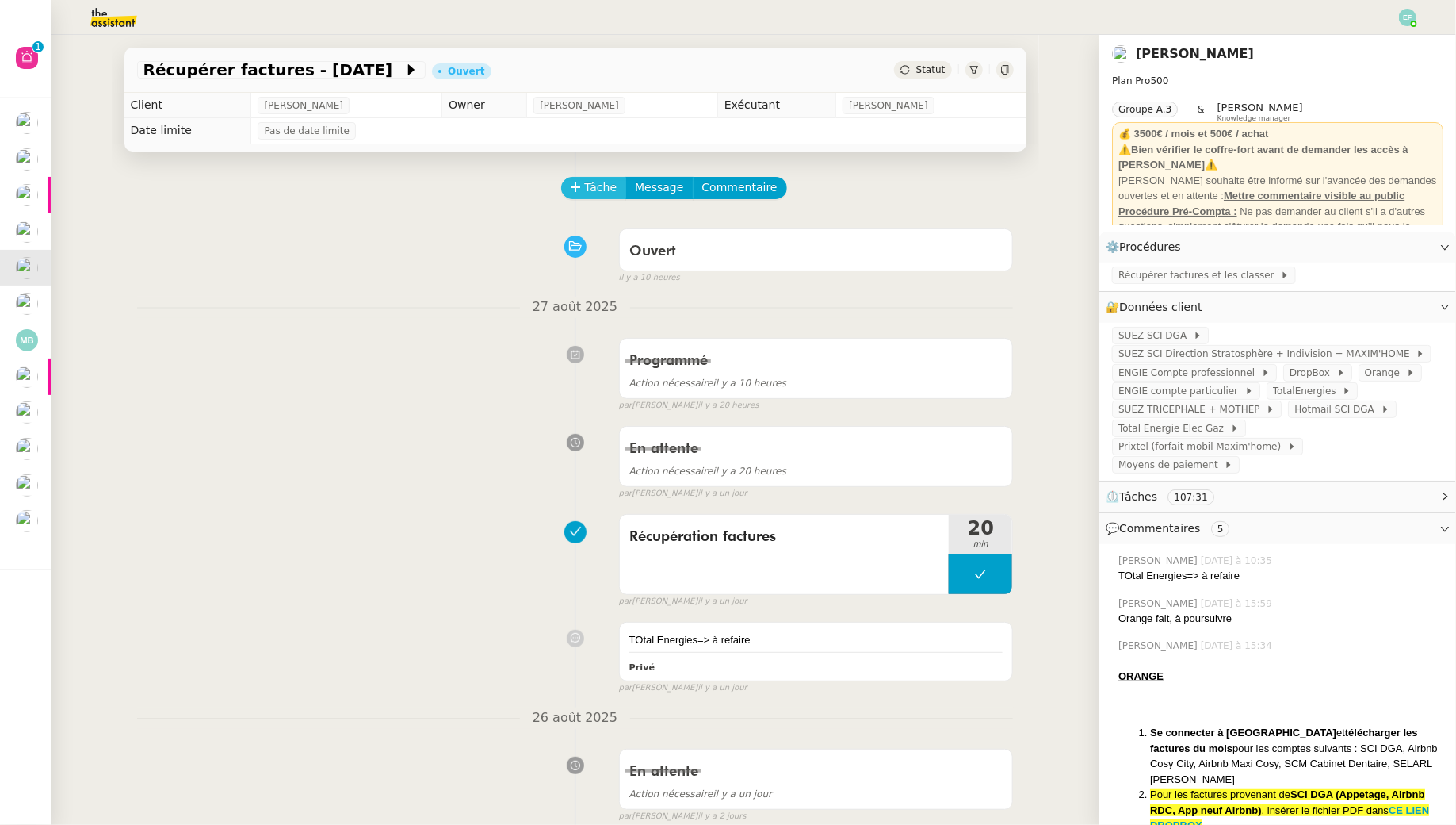
click at [591, 192] on span "Tâche" at bounding box center [601, 188] width 33 height 18
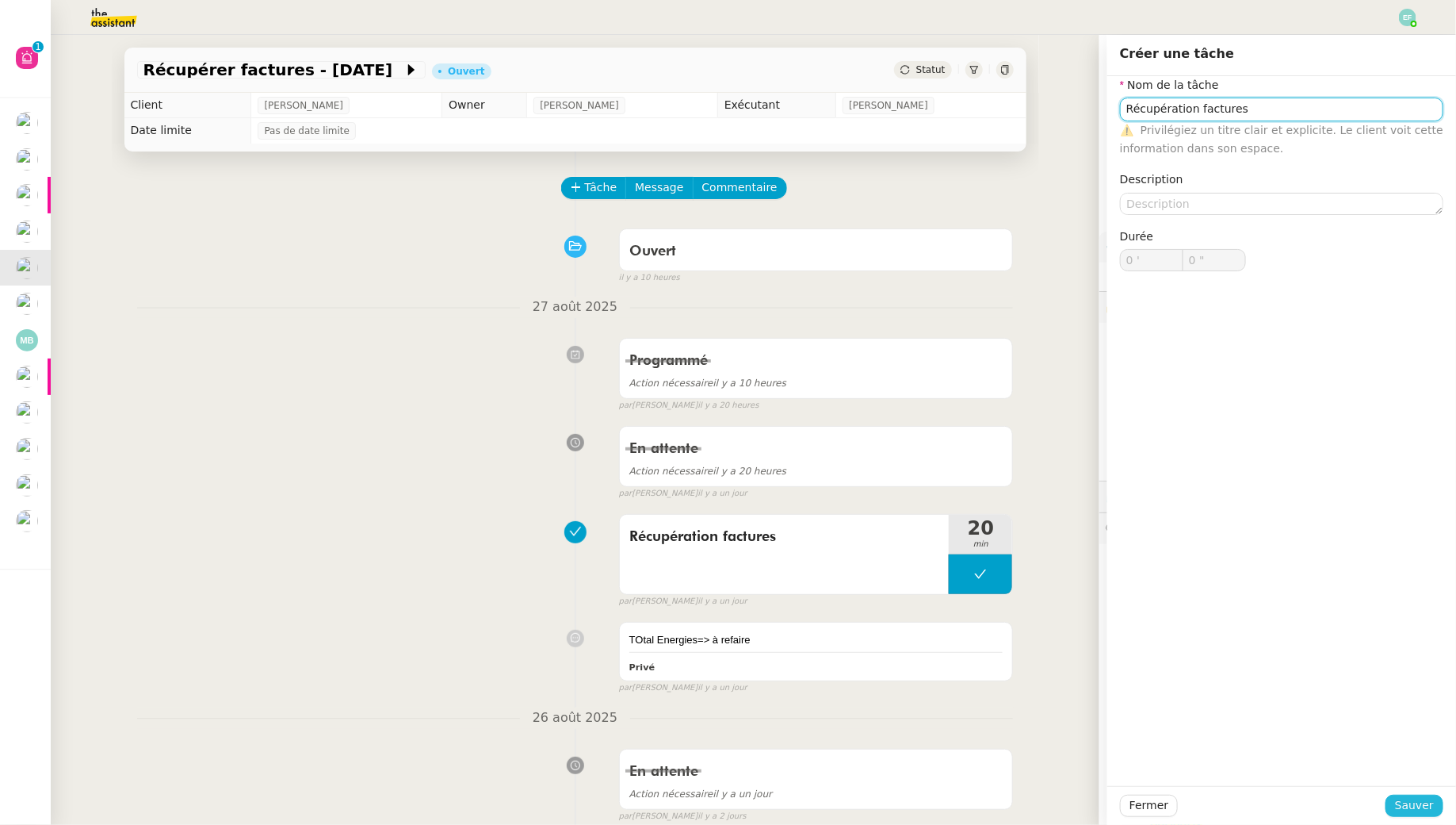
type input "Récupération factures"
click at [1403, 804] on span "Sauver" at bounding box center [1414, 805] width 39 height 18
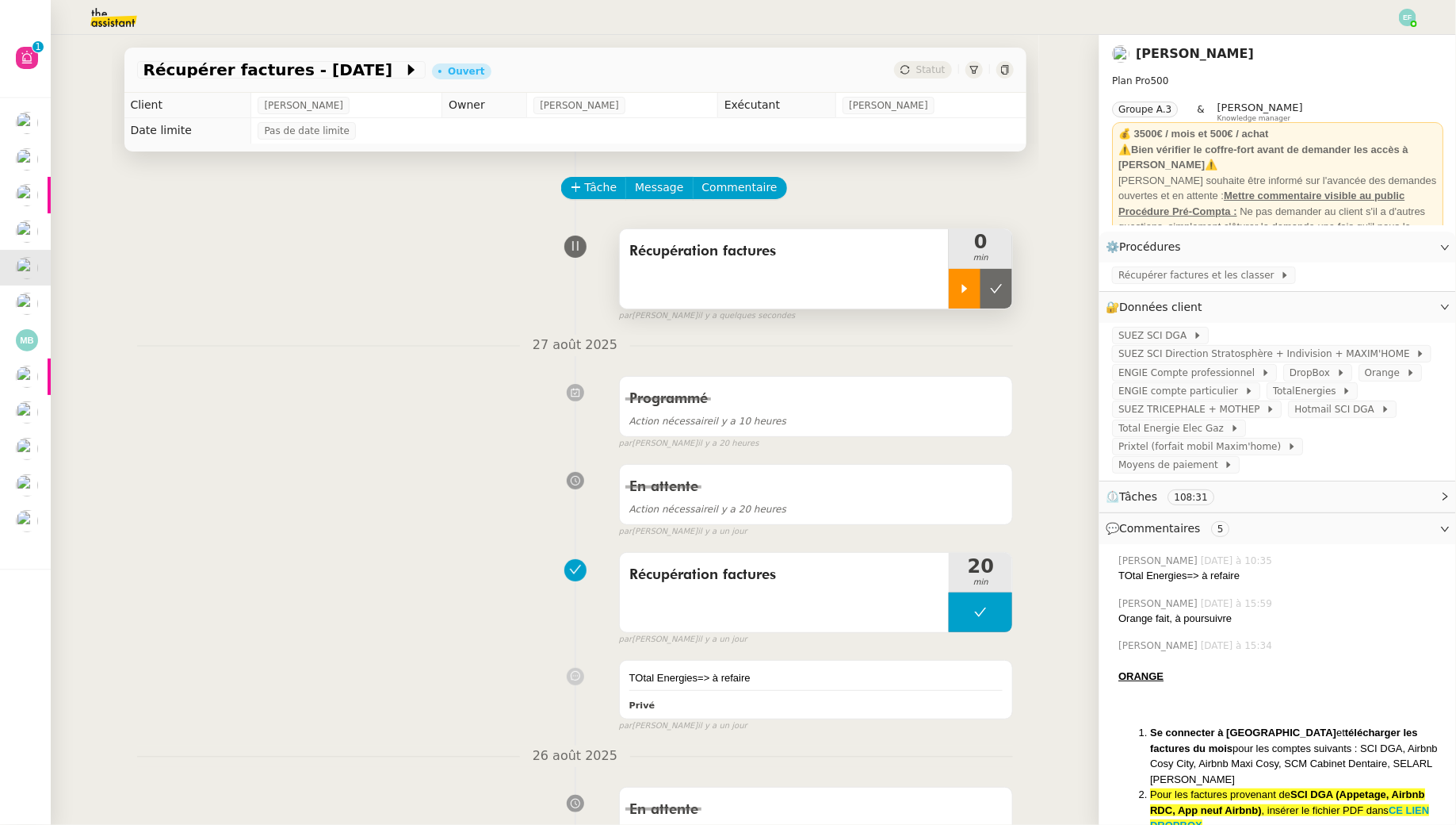
click at [965, 296] on div at bounding box center [964, 289] width 32 height 40
click at [991, 295] on div at bounding box center [981, 289] width 64 height 40
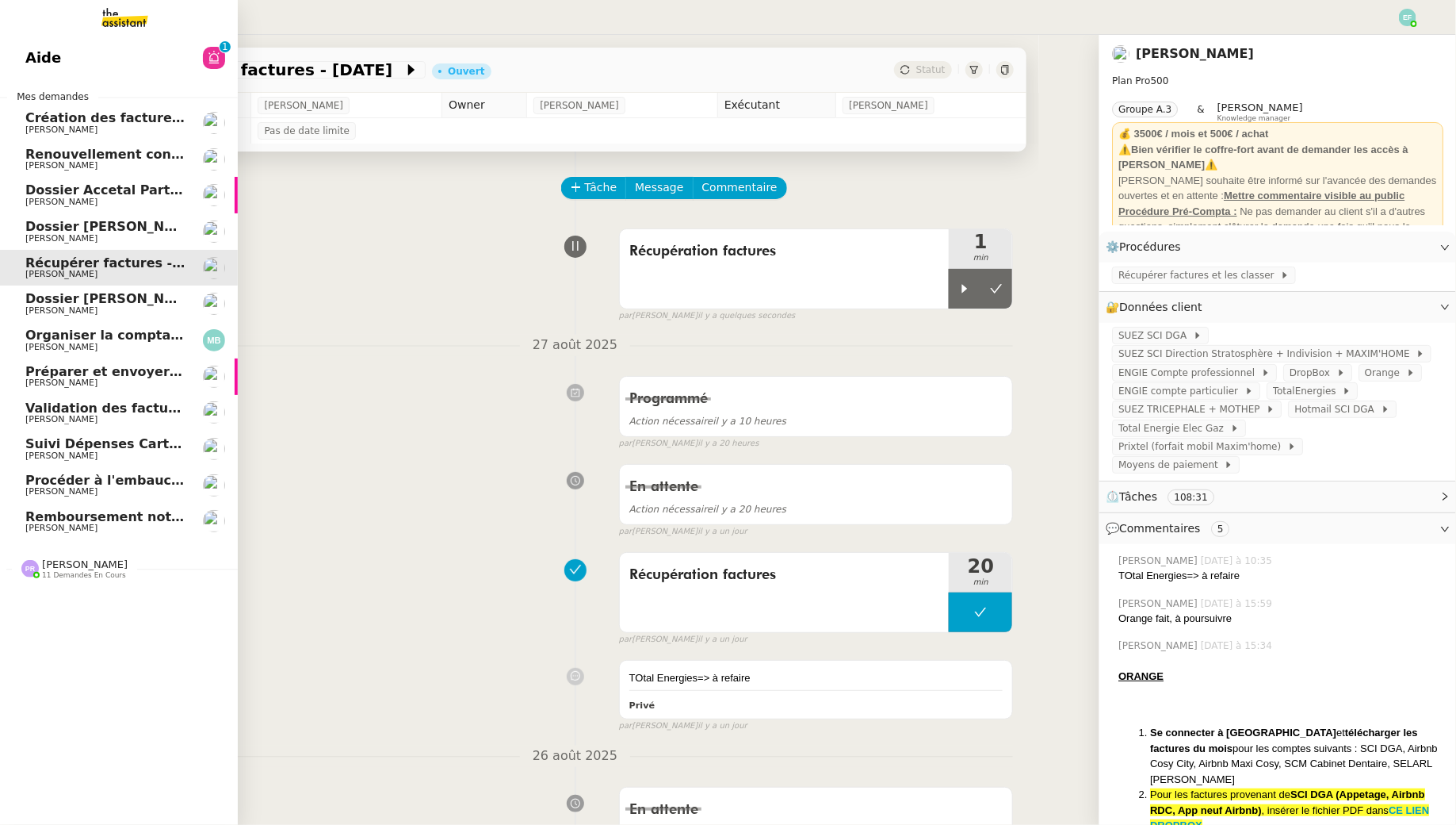
click at [33, 307] on span "[PERSON_NAME]" at bounding box center [62, 309] width 73 height 10
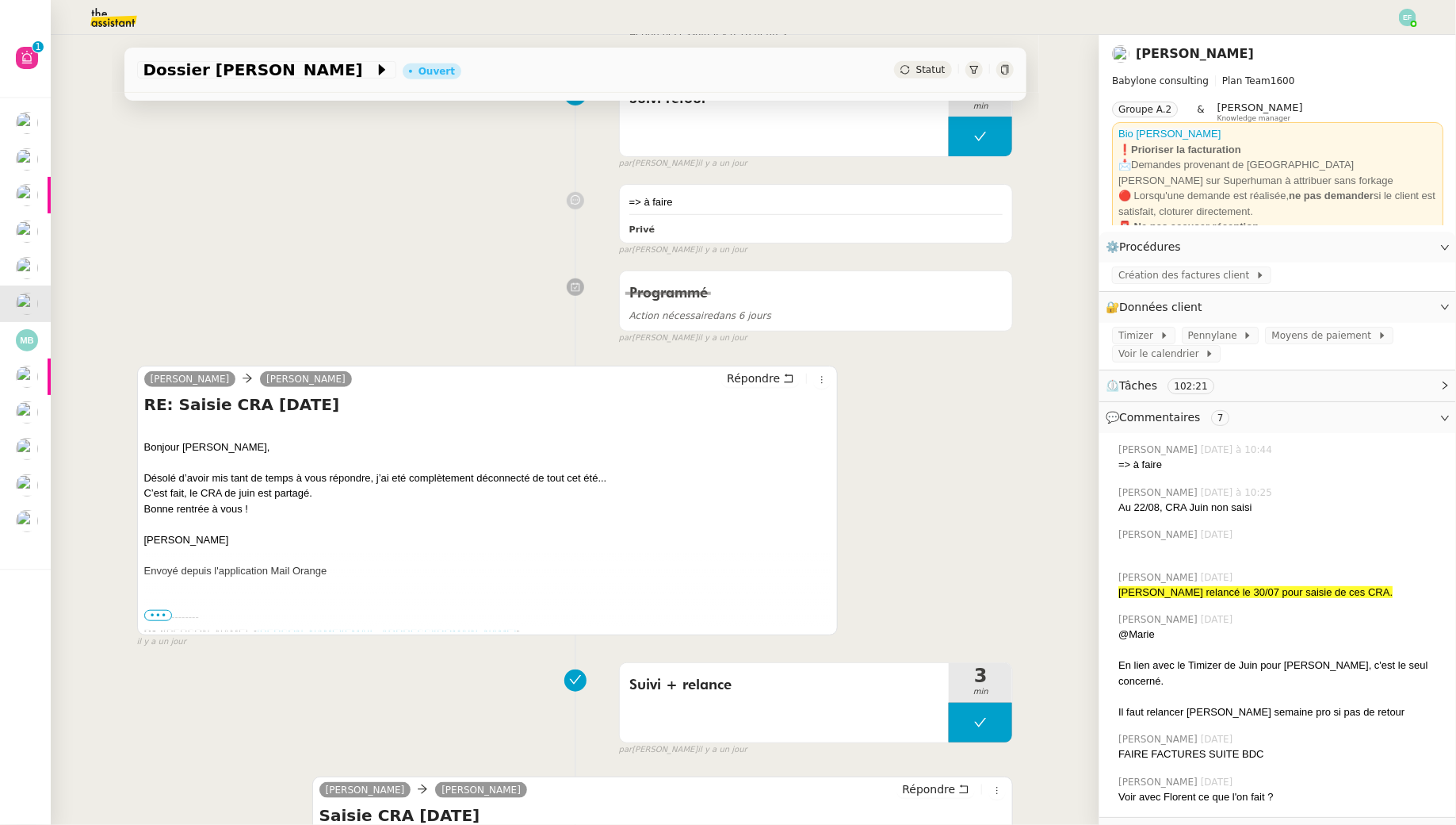
scroll to position [355, 0]
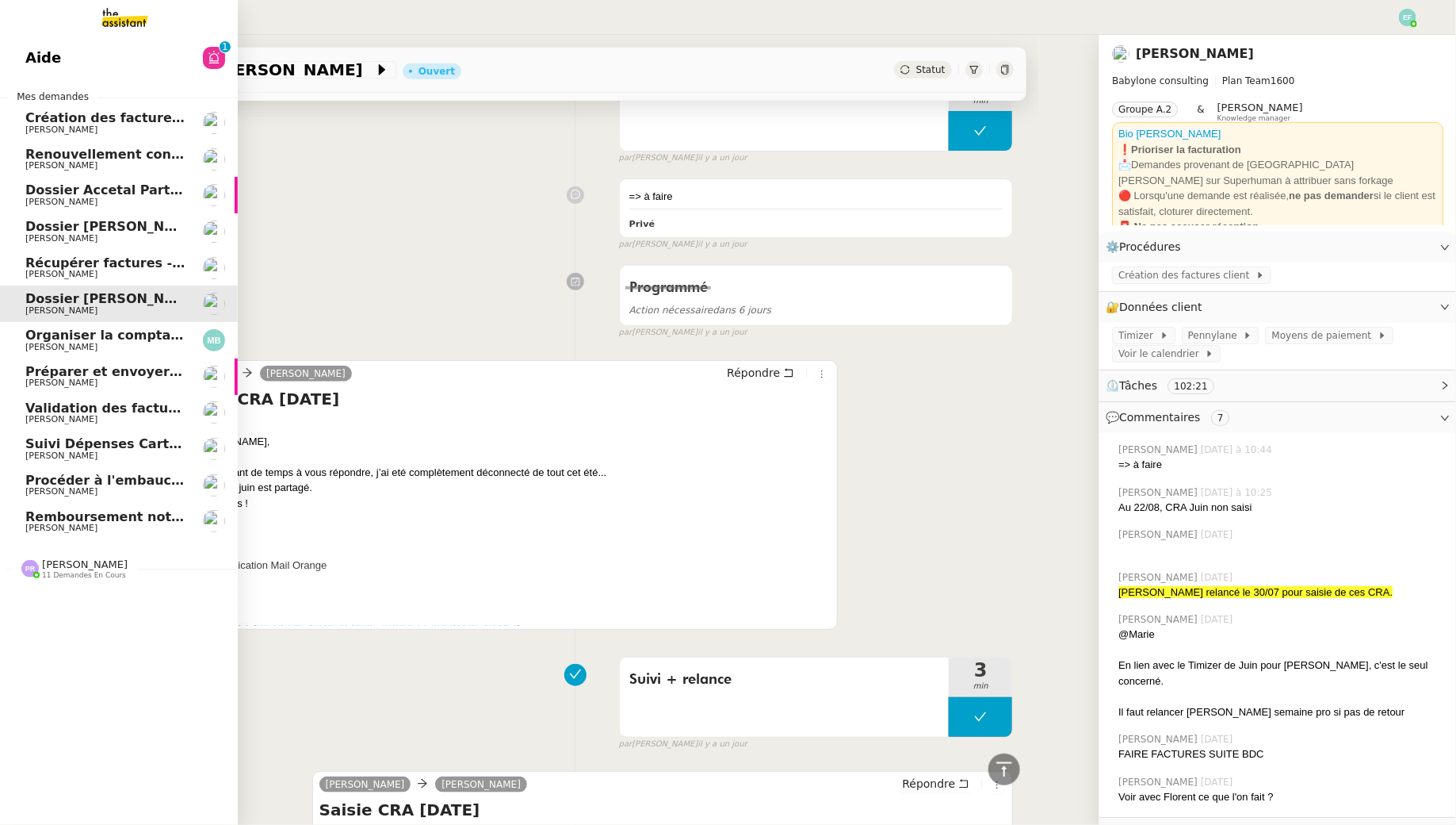
click at [27, 330] on span "Organiser la comptabilité NURI 2025" at bounding box center [156, 335] width 261 height 15
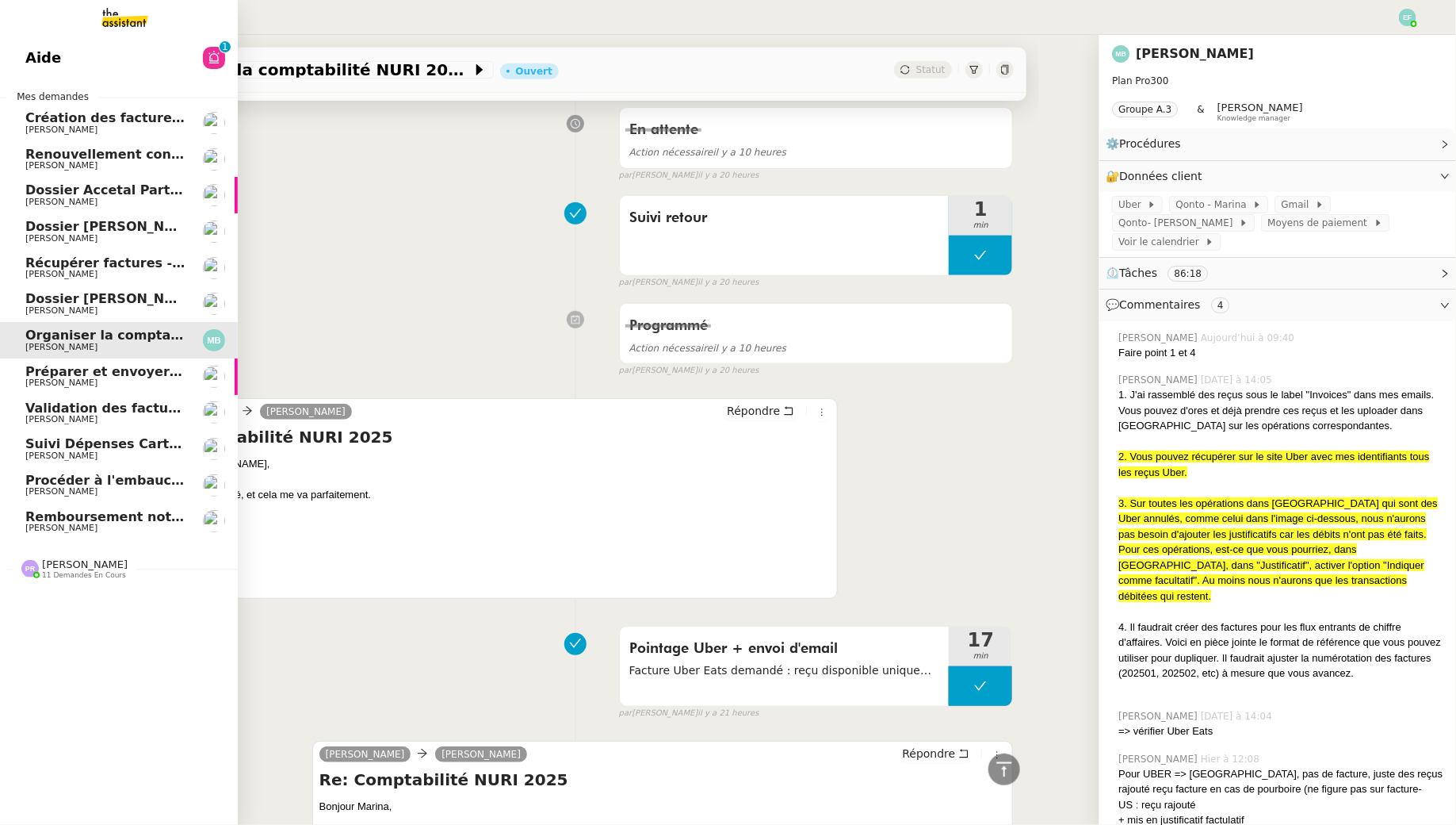
click at [15, 369] on link "Préparer et envoyer courriers pour JOBBIZ [PERSON_NAME]" at bounding box center [119, 377] width 238 height 36
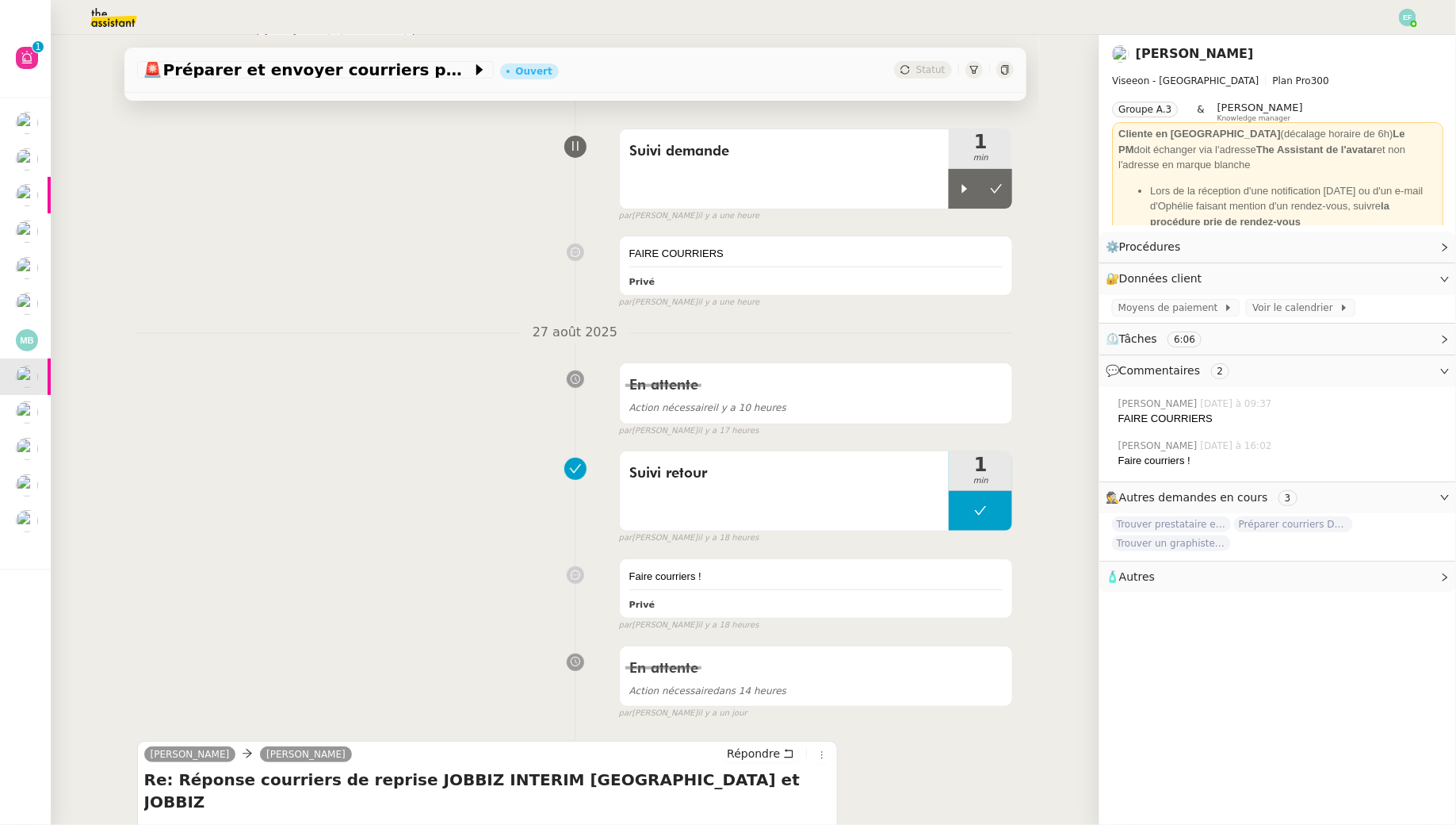
scroll to position [99, 0]
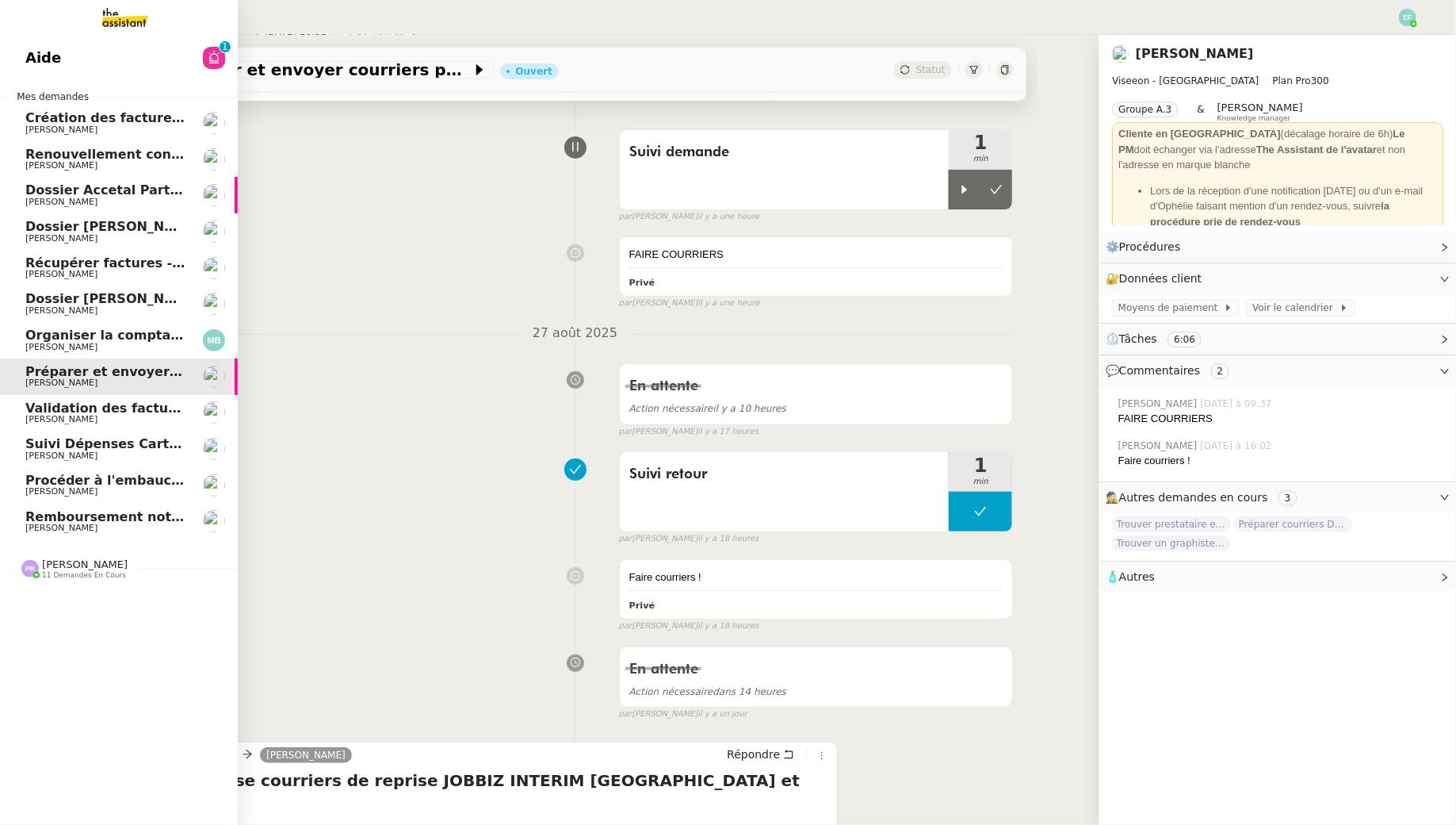
click at [103, 123] on span "Création des factures client - août 2025" at bounding box center [168, 117] width 285 height 15
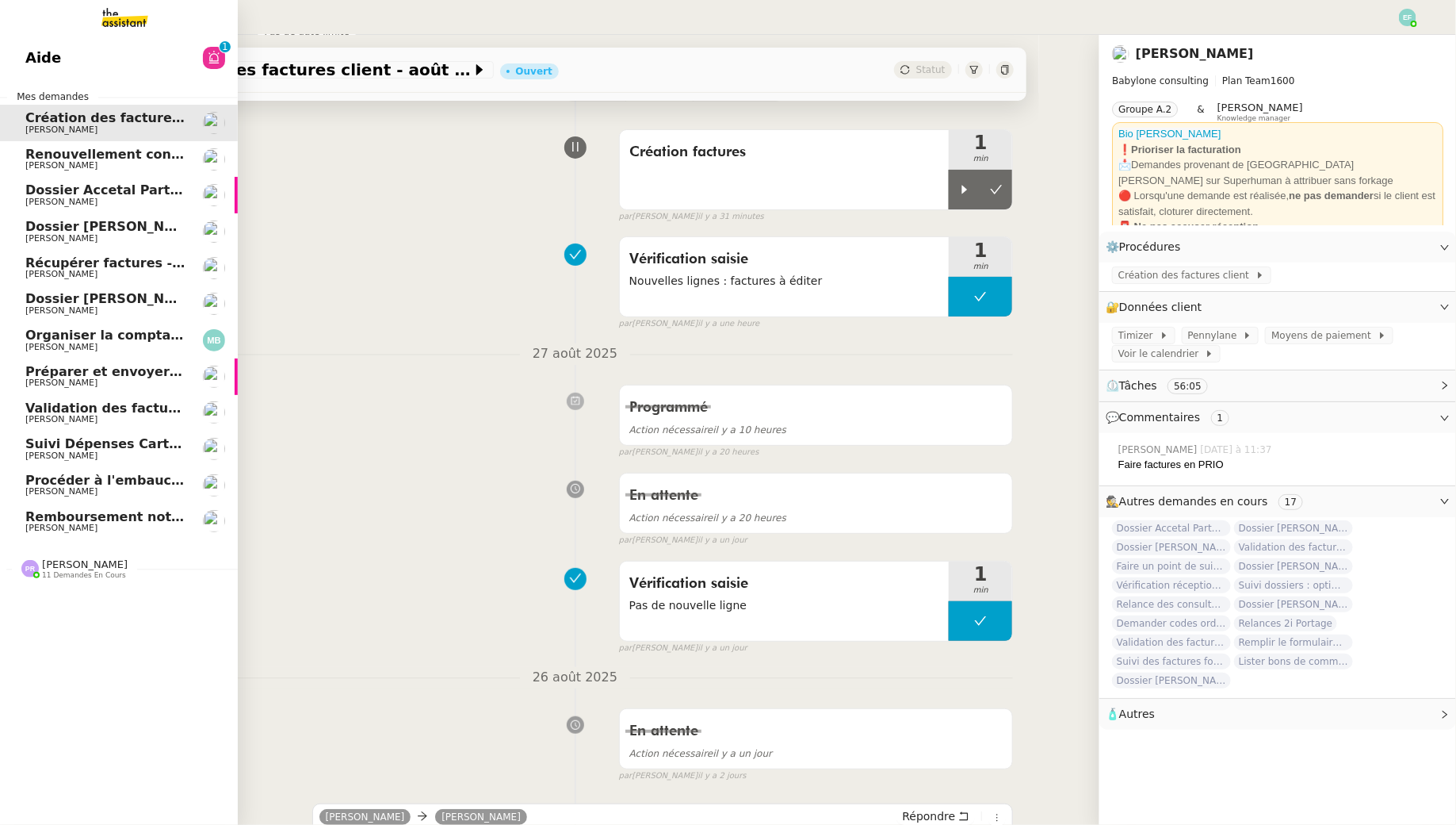
click at [45, 152] on span "Renouvellement contrat Opale STOCCO" at bounding box center [165, 154] width 280 height 15
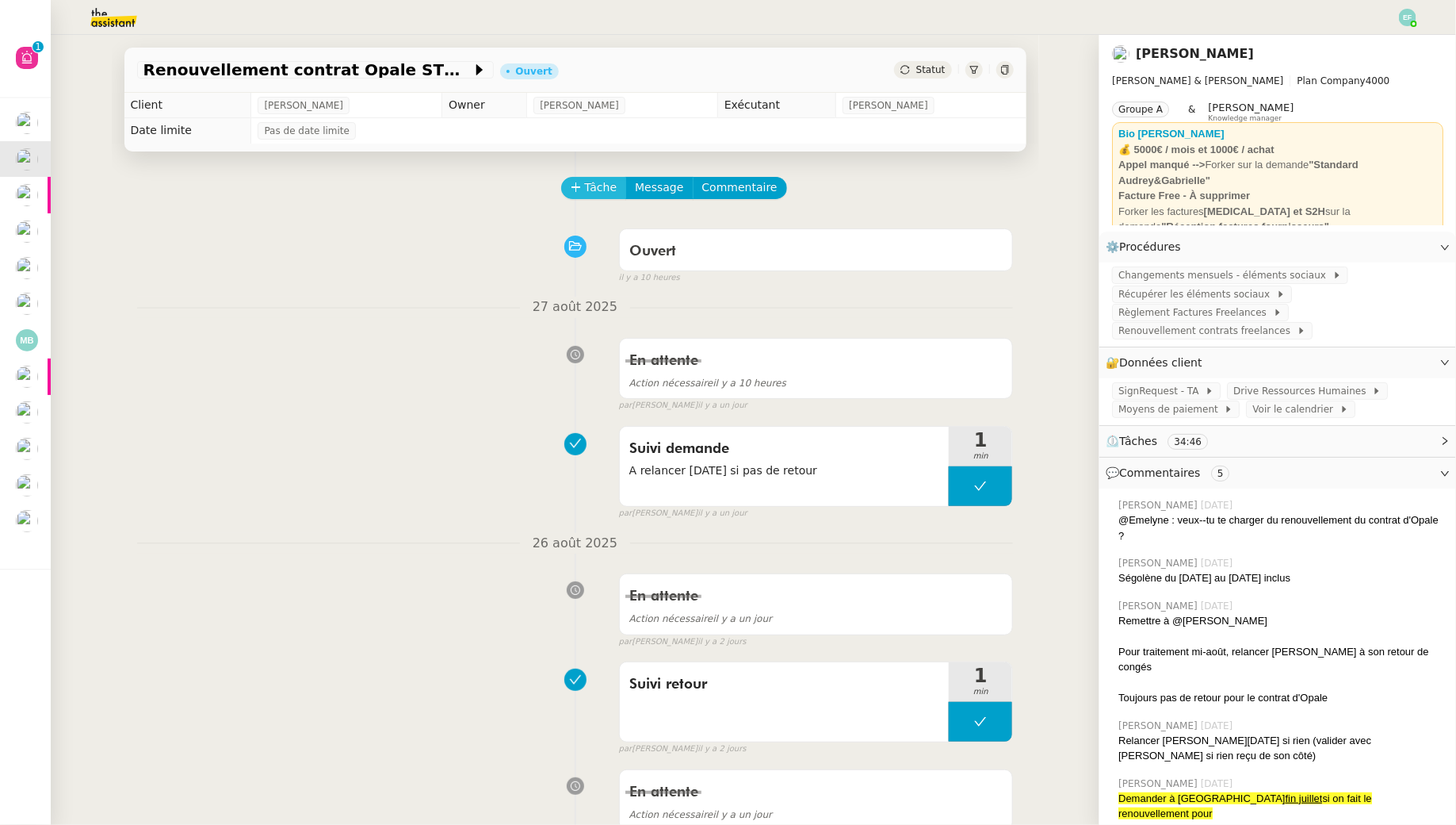
click at [599, 197] on span "Tâche" at bounding box center [601, 188] width 33 height 18
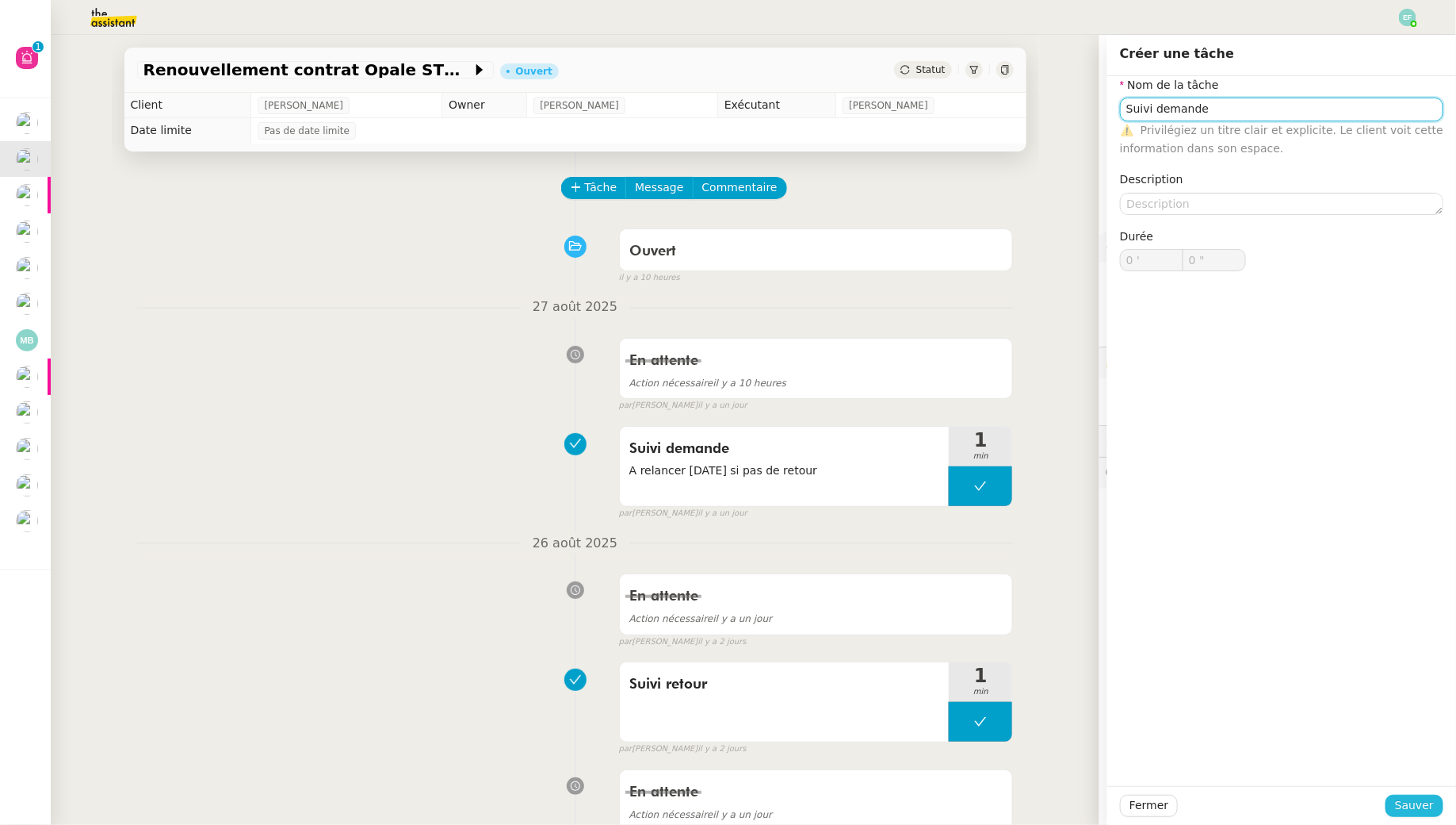
type input "Suivi demande"
click at [1402, 797] on span "Sauver" at bounding box center [1414, 805] width 39 height 18
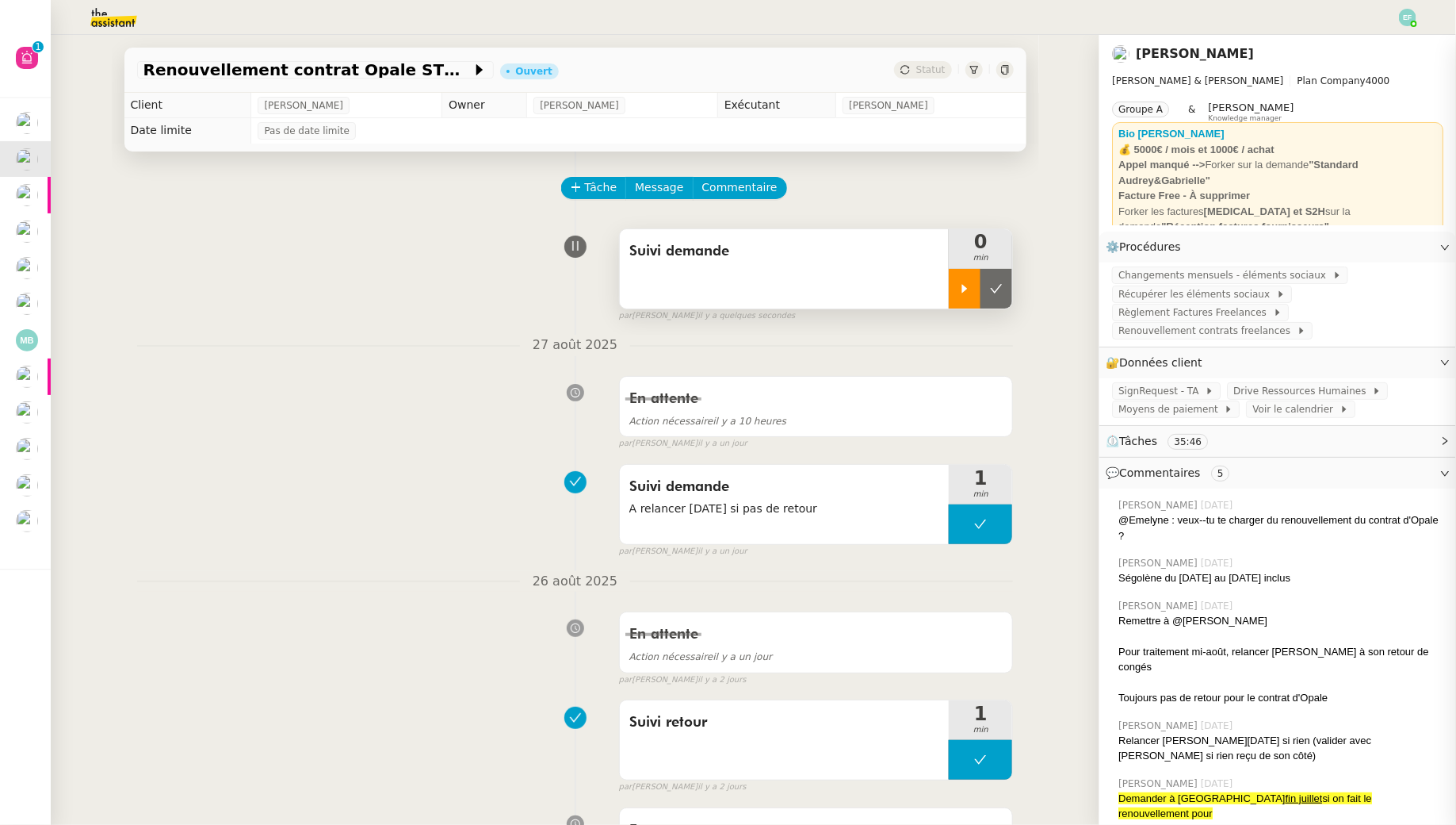
click at [964, 299] on div at bounding box center [964, 289] width 32 height 40
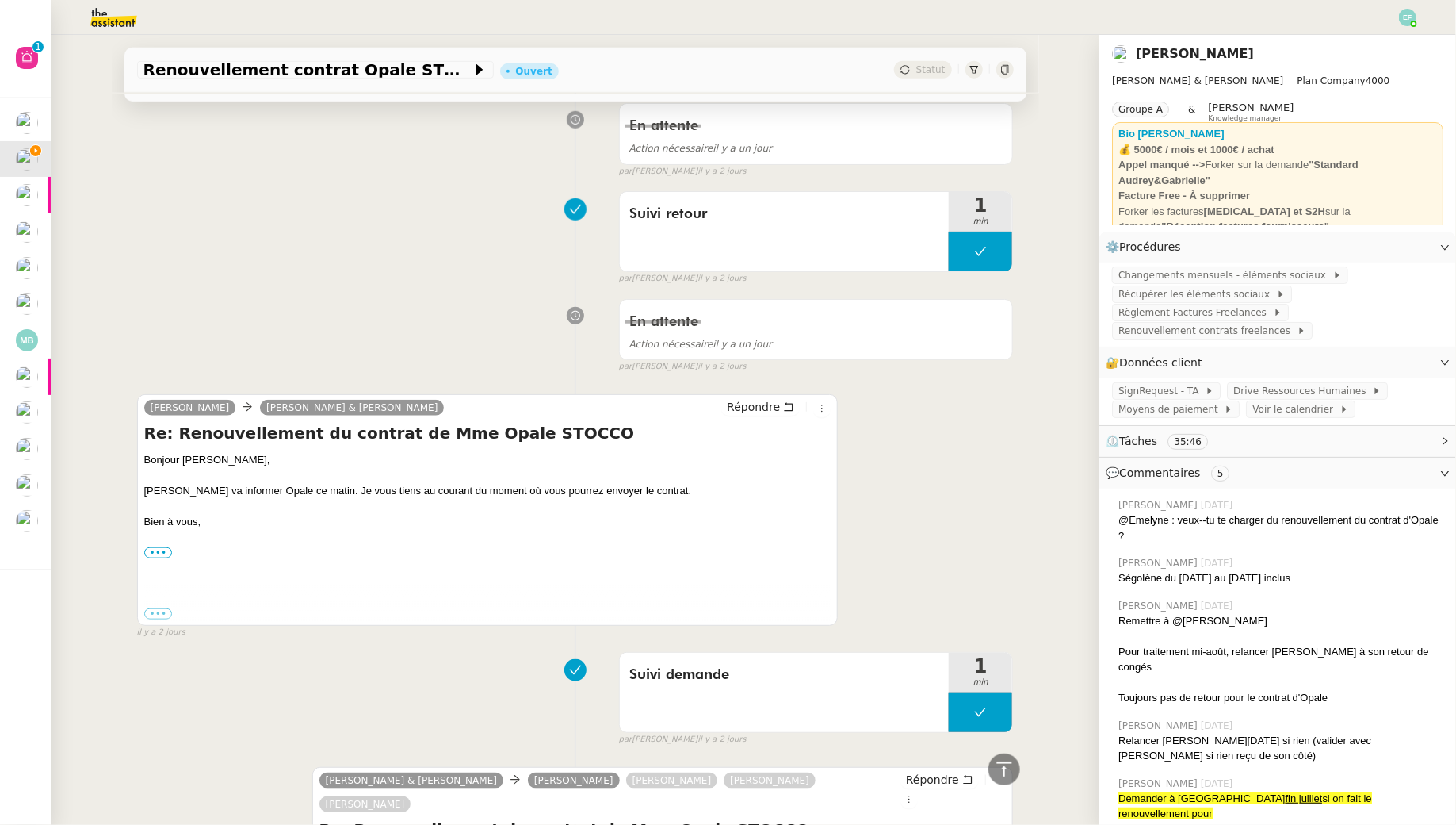
scroll to position [514, 0]
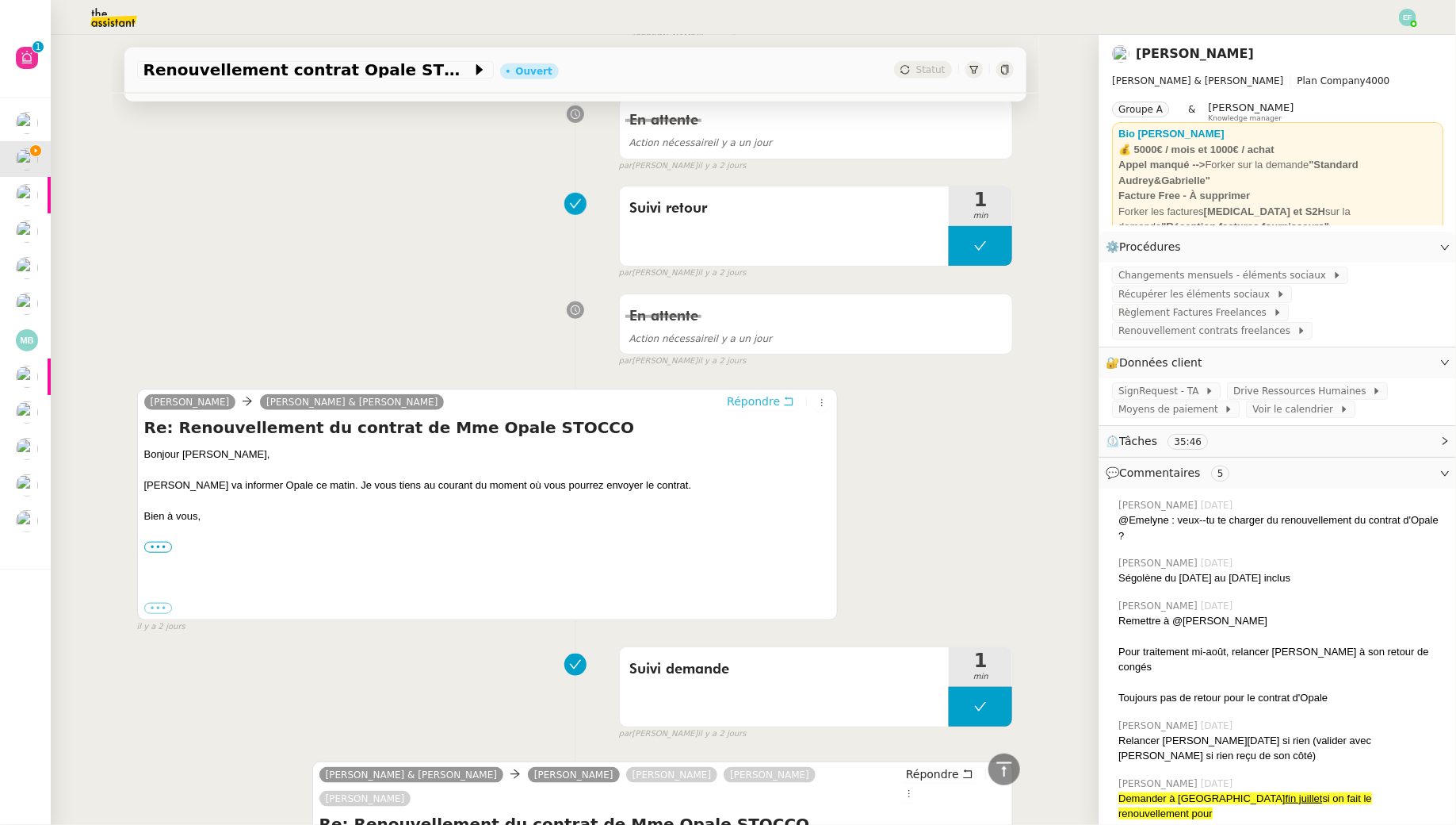
click at [776, 398] on span "Répondre" at bounding box center [753, 400] width 54 height 15
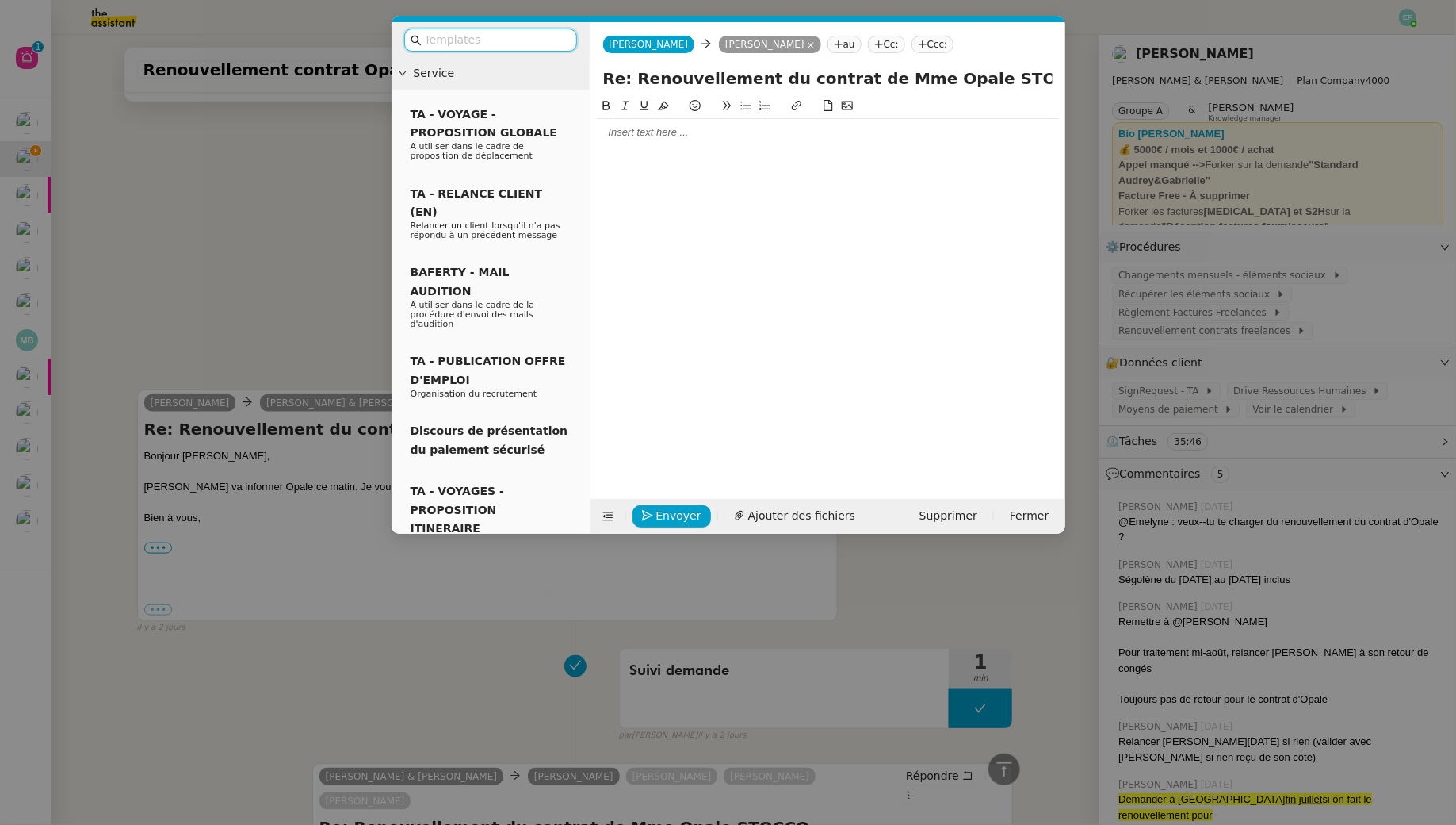
scroll to position [635, 0]
click at [631, 137] on div at bounding box center [827, 133] width 462 height 15
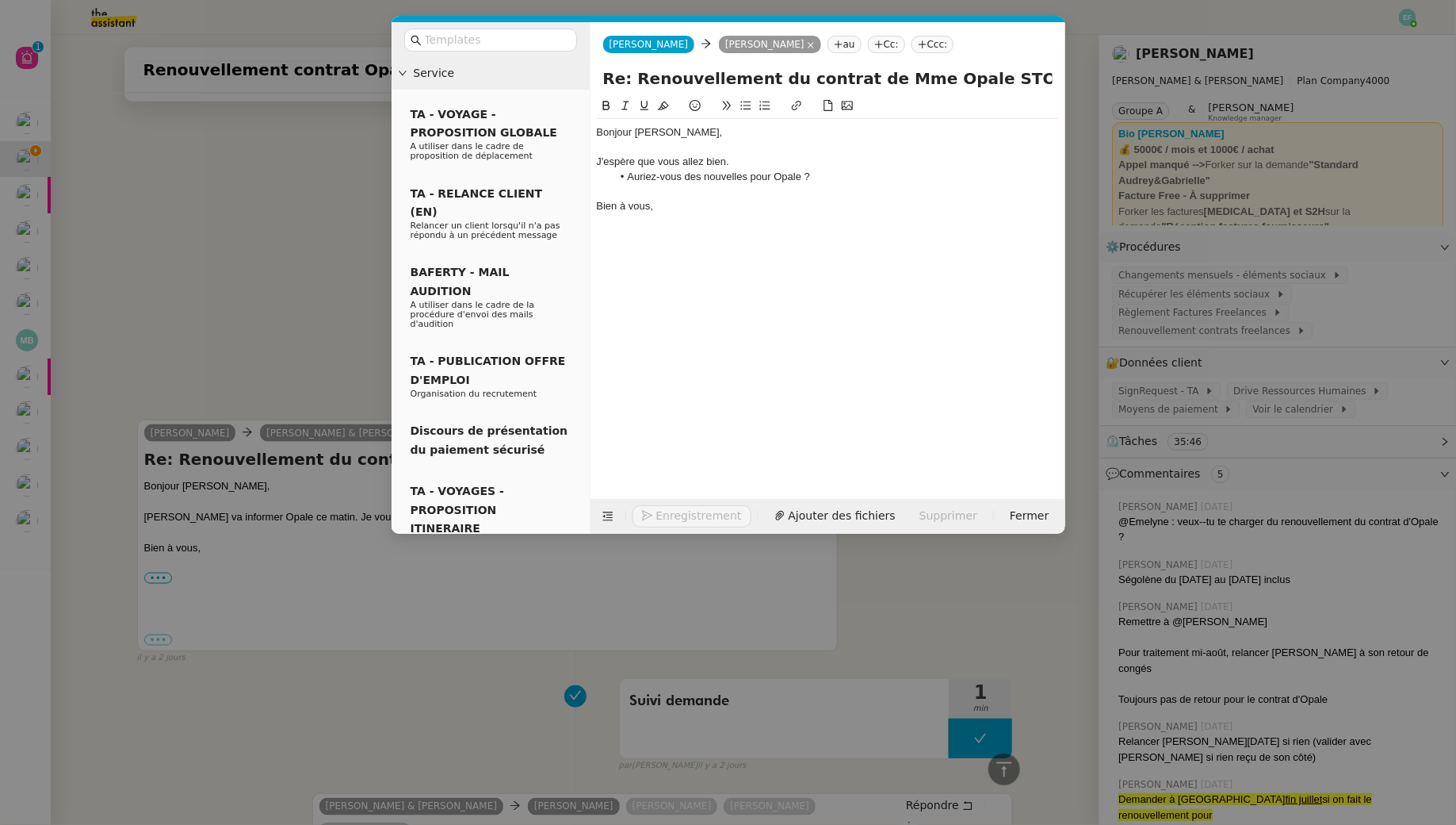
scroll to position [749, 0]
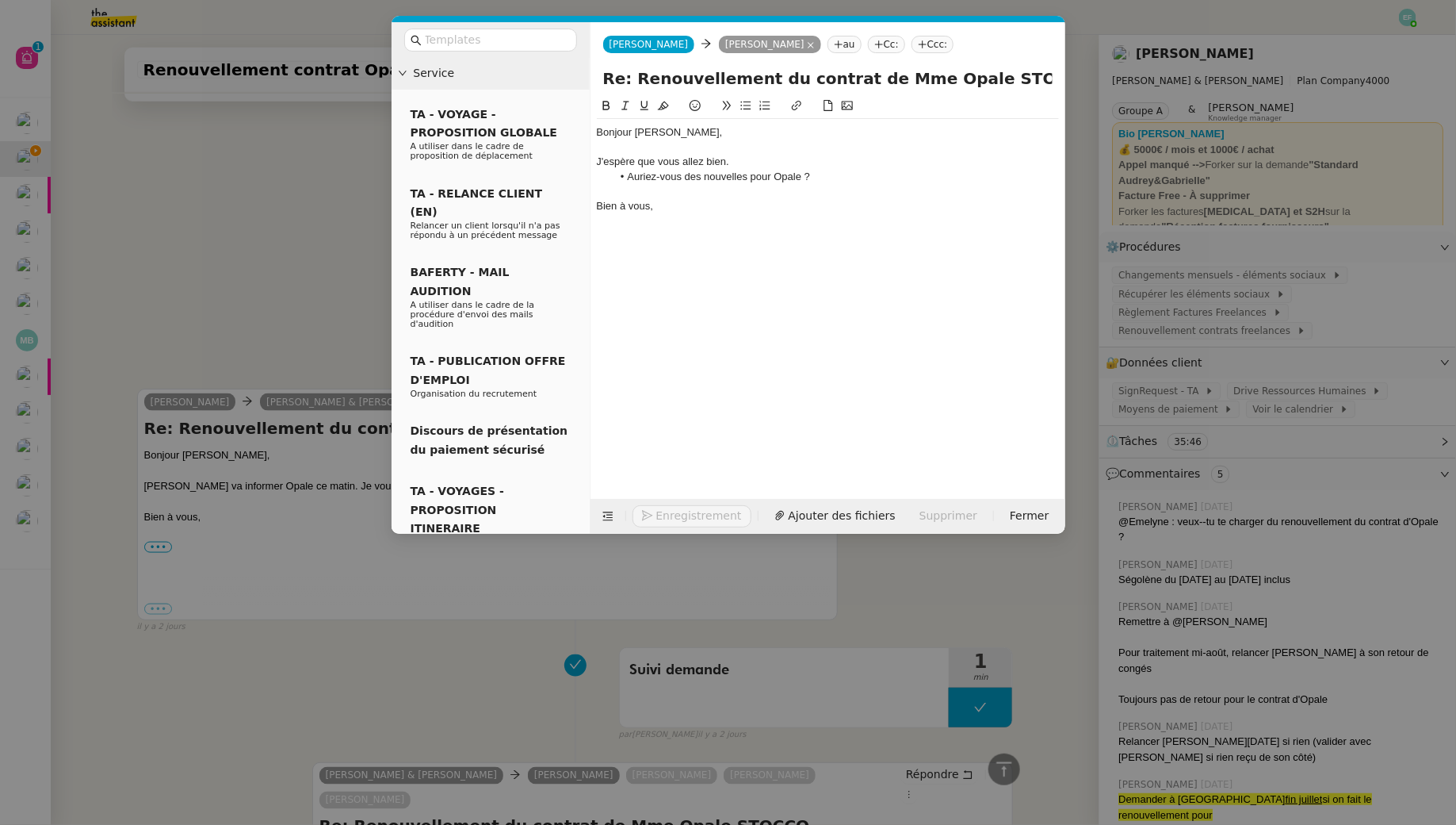
click at [116, 211] on nz-modal-container "Service TA - VOYAGE - PROPOSITION GLOBALE A utiliser dans le cadre de propositi…" at bounding box center [728, 412] width 1456 height 825
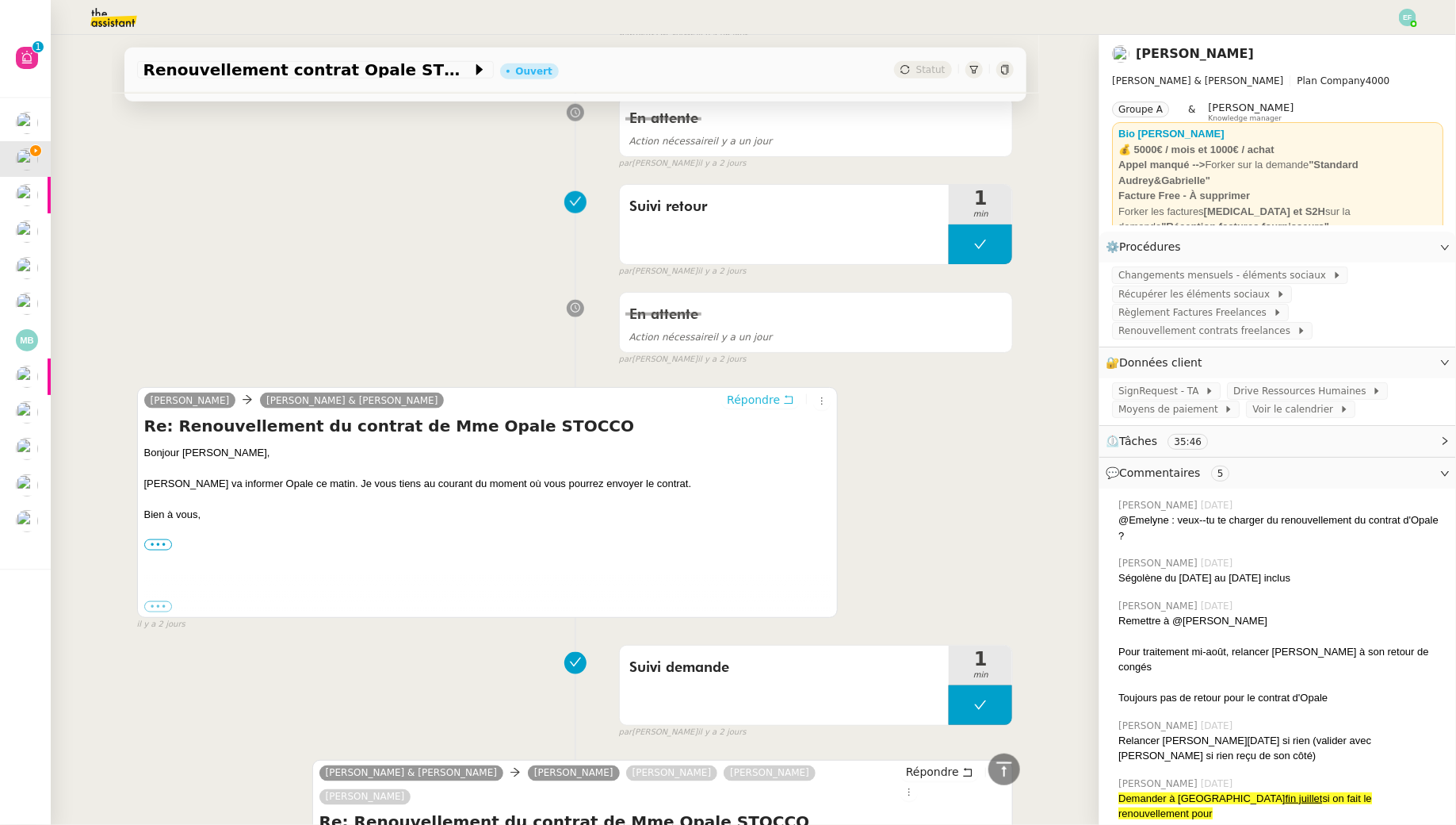
scroll to position [0, 0]
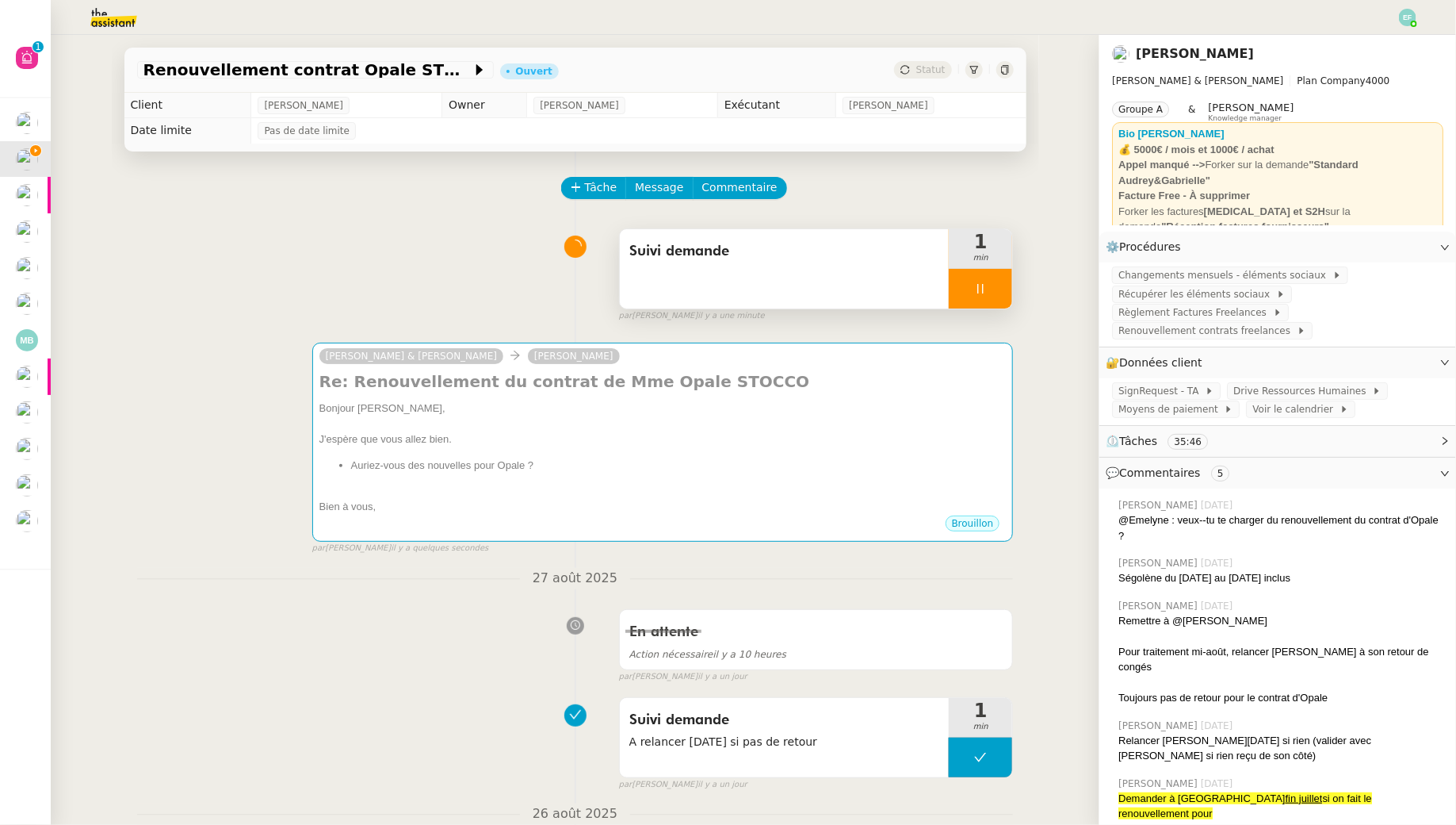
click at [963, 278] on div at bounding box center [981, 289] width 64 height 40
click at [968, 300] on div at bounding box center [964, 289] width 32 height 40
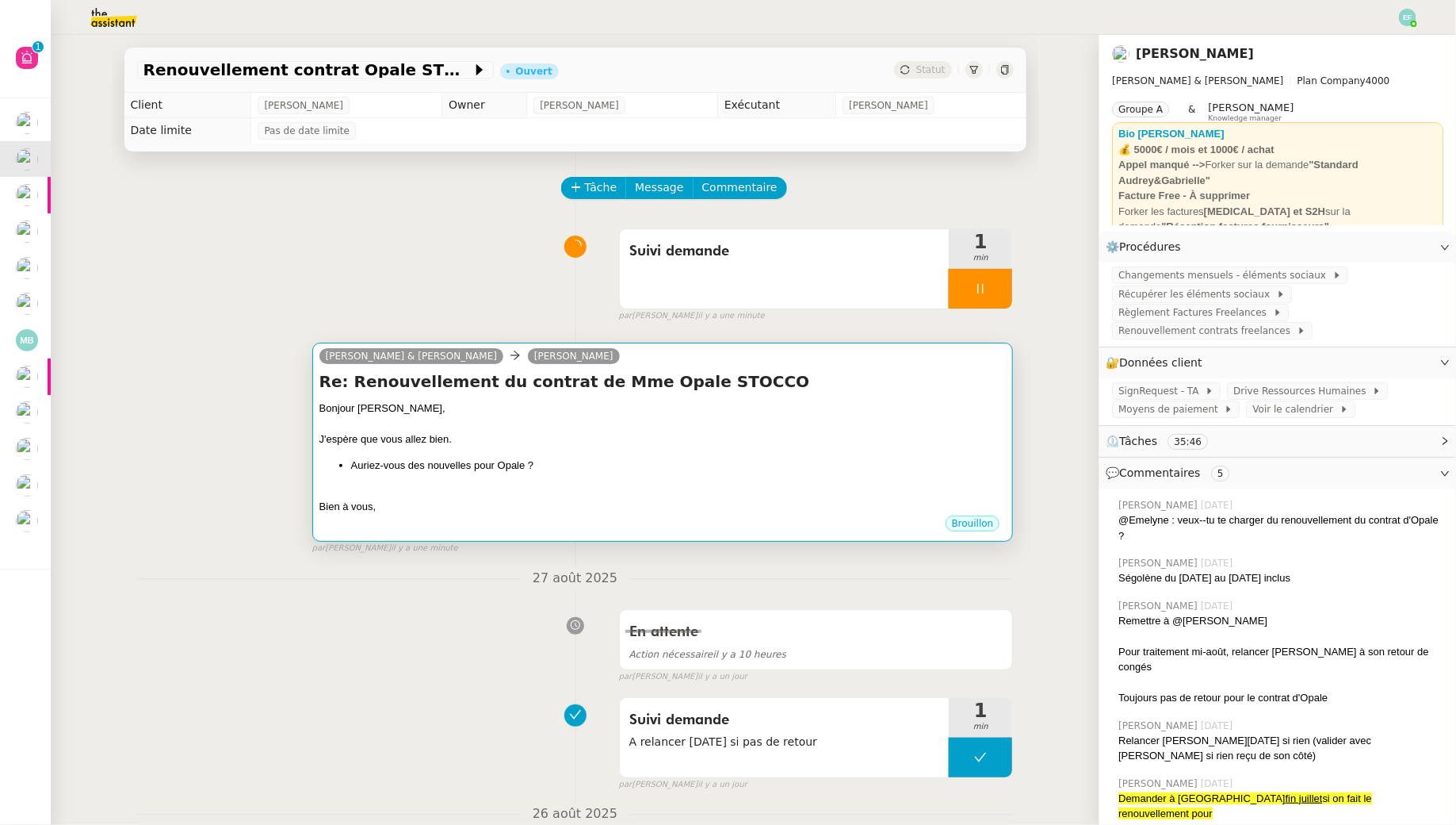
click at [839, 424] on div at bounding box center [663, 424] width 688 height 15
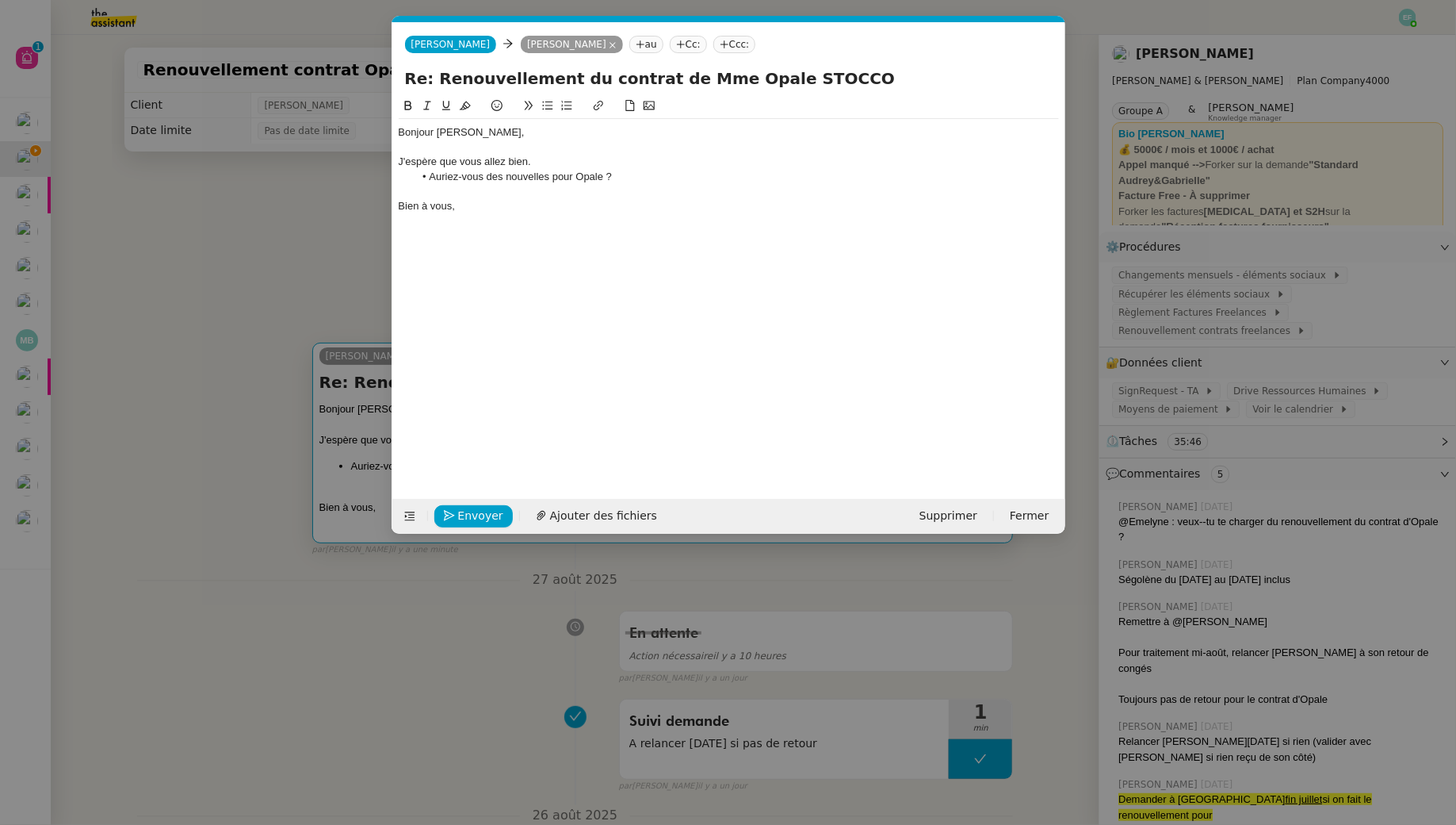
scroll to position [0, 34]
click at [552, 158] on div "J'espère que vous allez bien." at bounding box center [729, 162] width 660 height 15
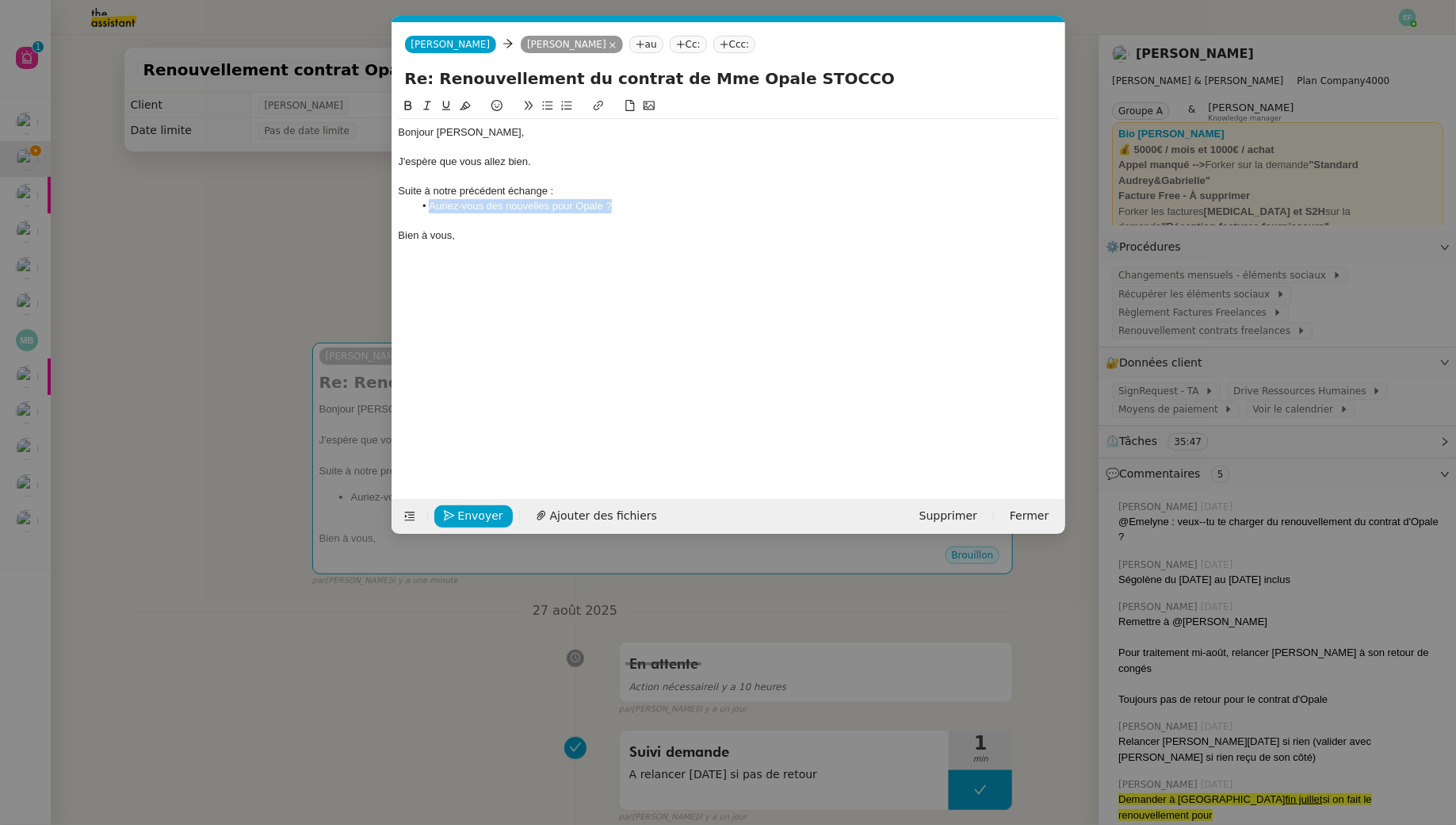
drag, startPoint x: 649, startPoint y: 209, endPoint x: 426, endPoint y: 209, distance: 223.0
click at [426, 209] on li "Auriez-vous des nouvelles pour Opale ?" at bounding box center [736, 206] width 645 height 15
click at [263, 231] on nz-modal-container "Service TA - VOYAGE - PROPOSITION GLOBALE A utiliser dans le cadre de propositi…" at bounding box center [728, 412] width 1456 height 825
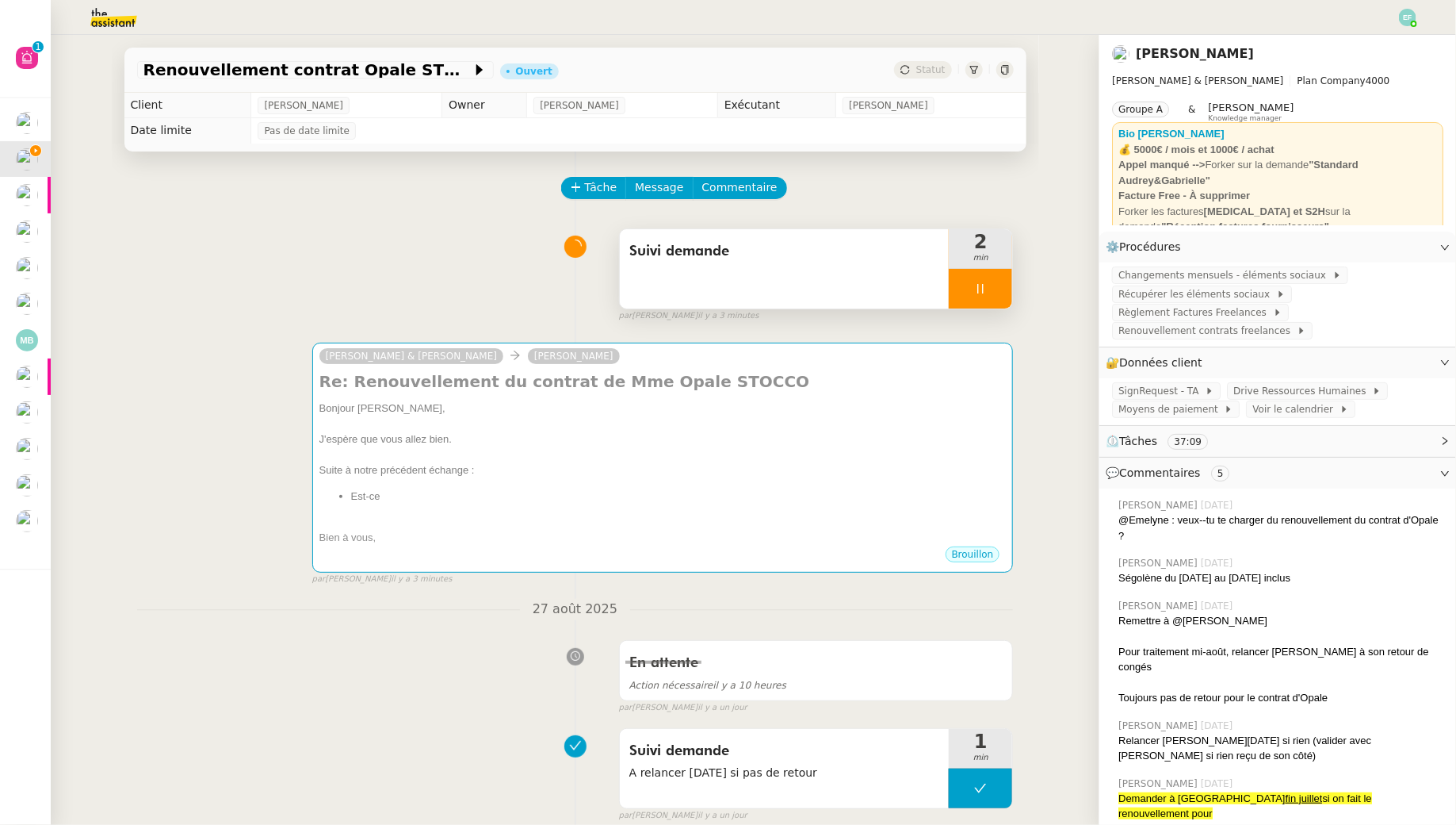
click at [987, 289] on icon at bounding box center [981, 289] width 13 height 13
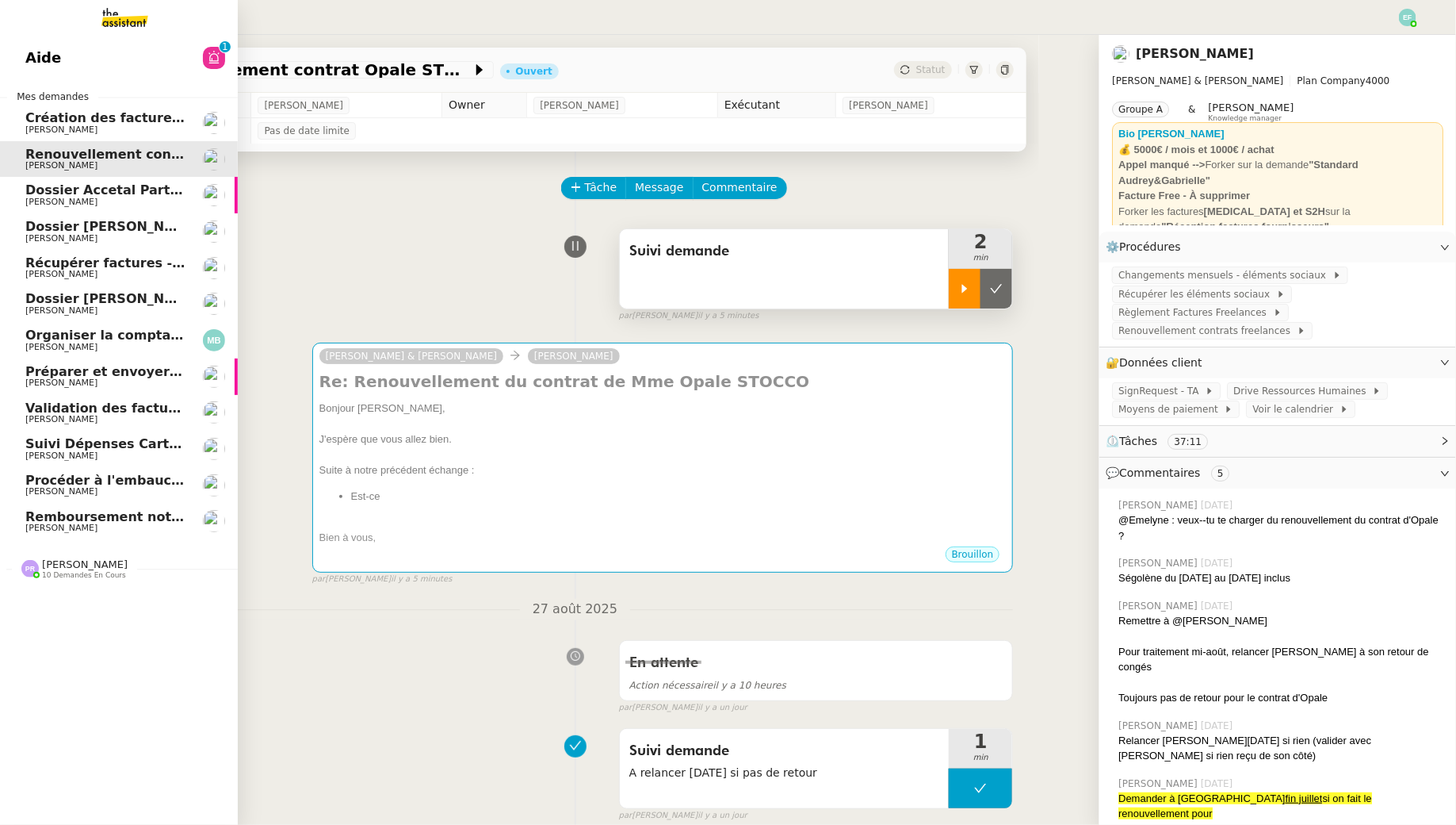
click at [34, 204] on span "[PERSON_NAME]" at bounding box center [62, 201] width 73 height 10
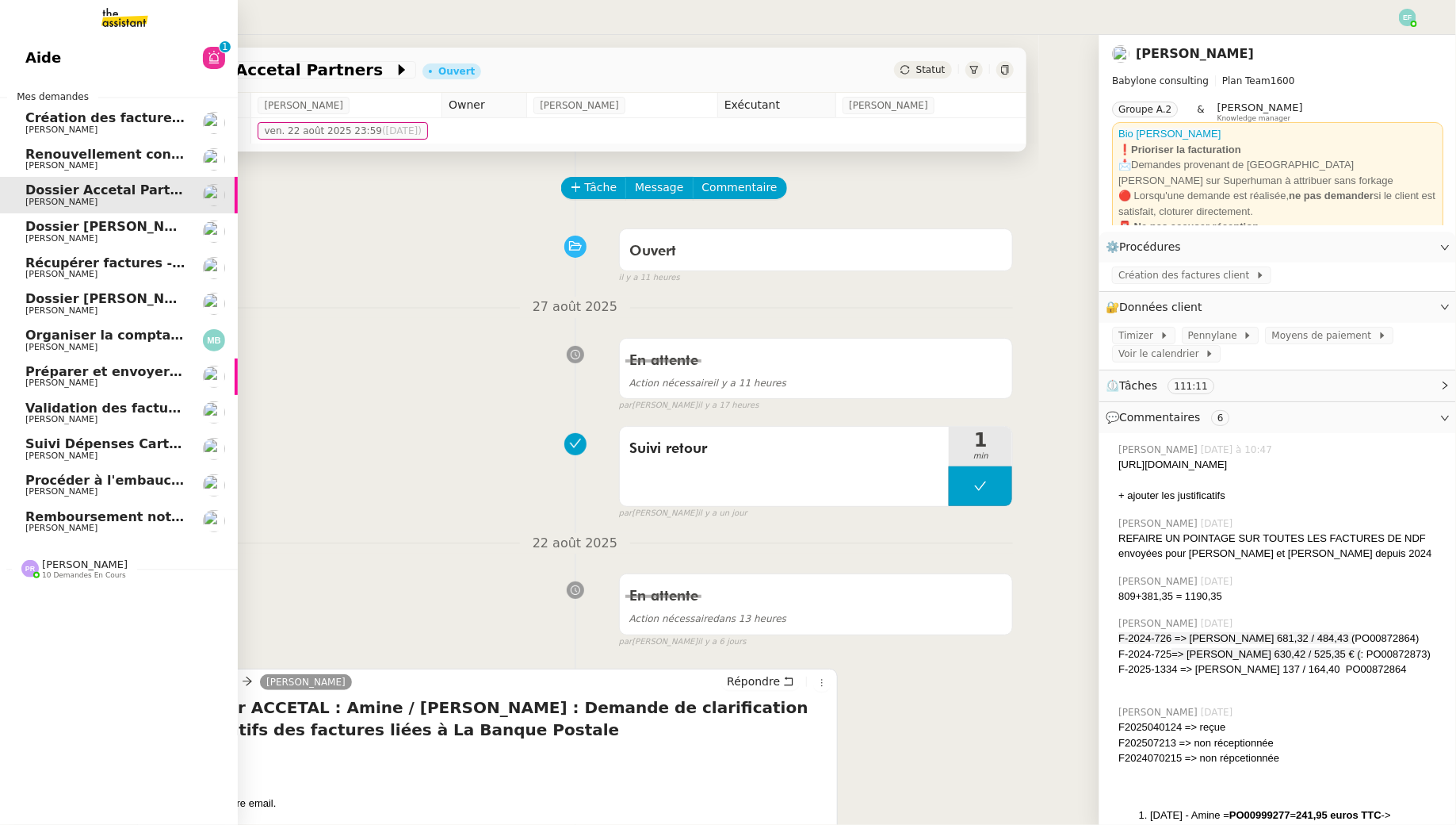
click at [112, 167] on span "[PERSON_NAME]" at bounding box center [105, 165] width 161 height 9
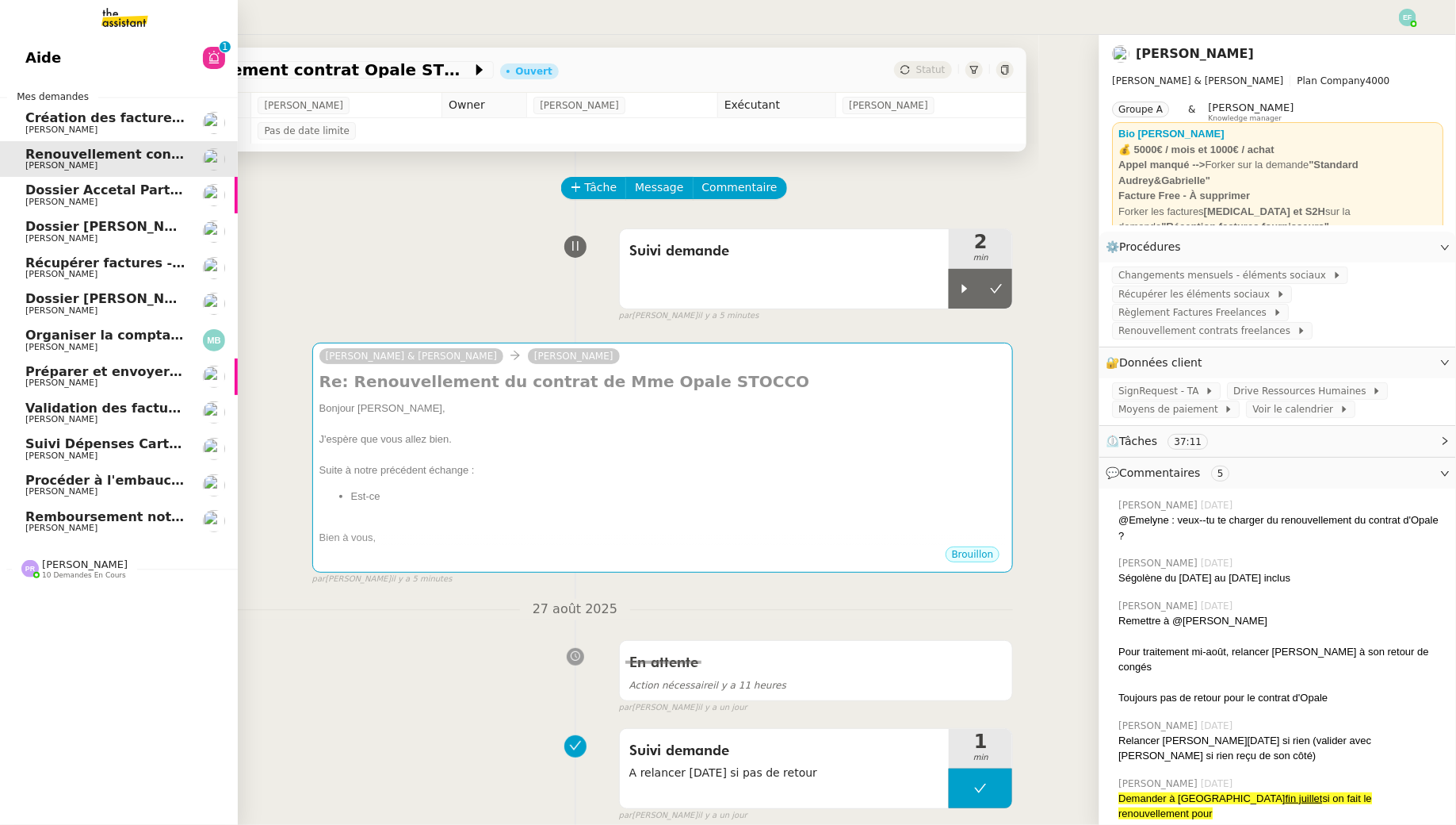
click at [97, 195] on span "Dossier Accetal Partners" at bounding box center [113, 190] width 176 height 15
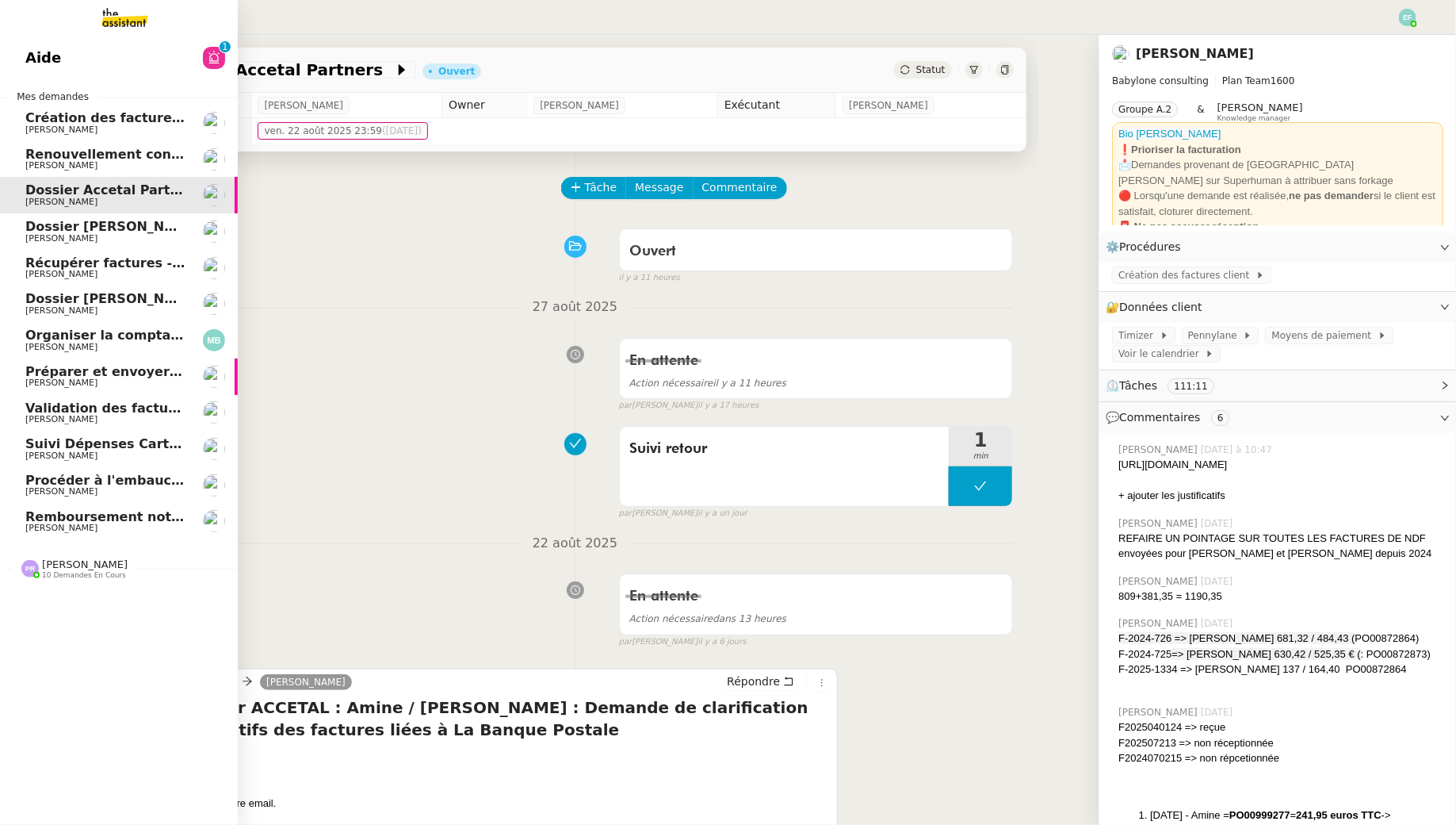
click at [100, 229] on span "Dossier [PERSON_NAME]" at bounding box center [113, 226] width 176 height 15
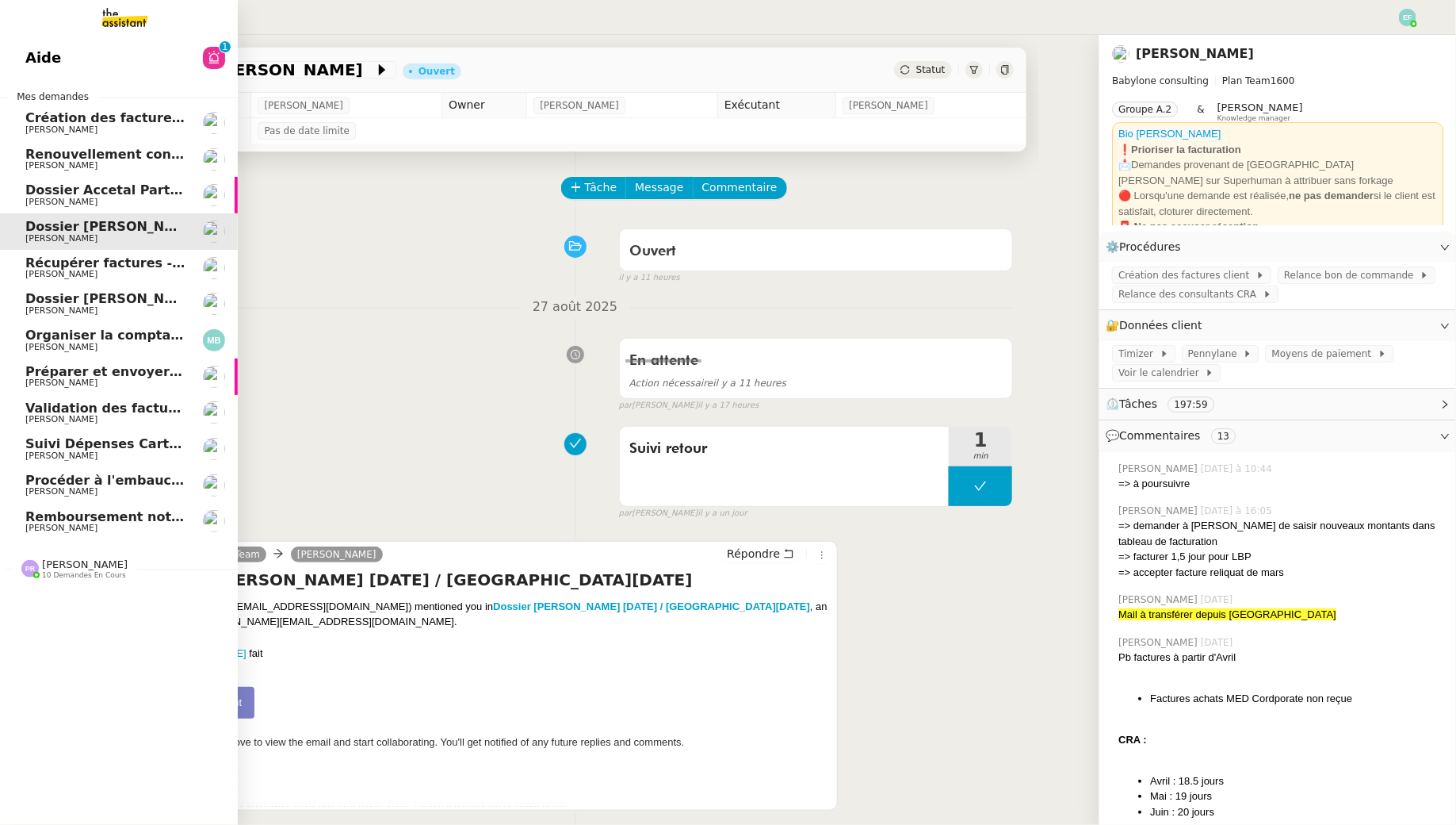
click at [149, 125] on span "[PERSON_NAME]" at bounding box center [105, 130] width 161 height 9
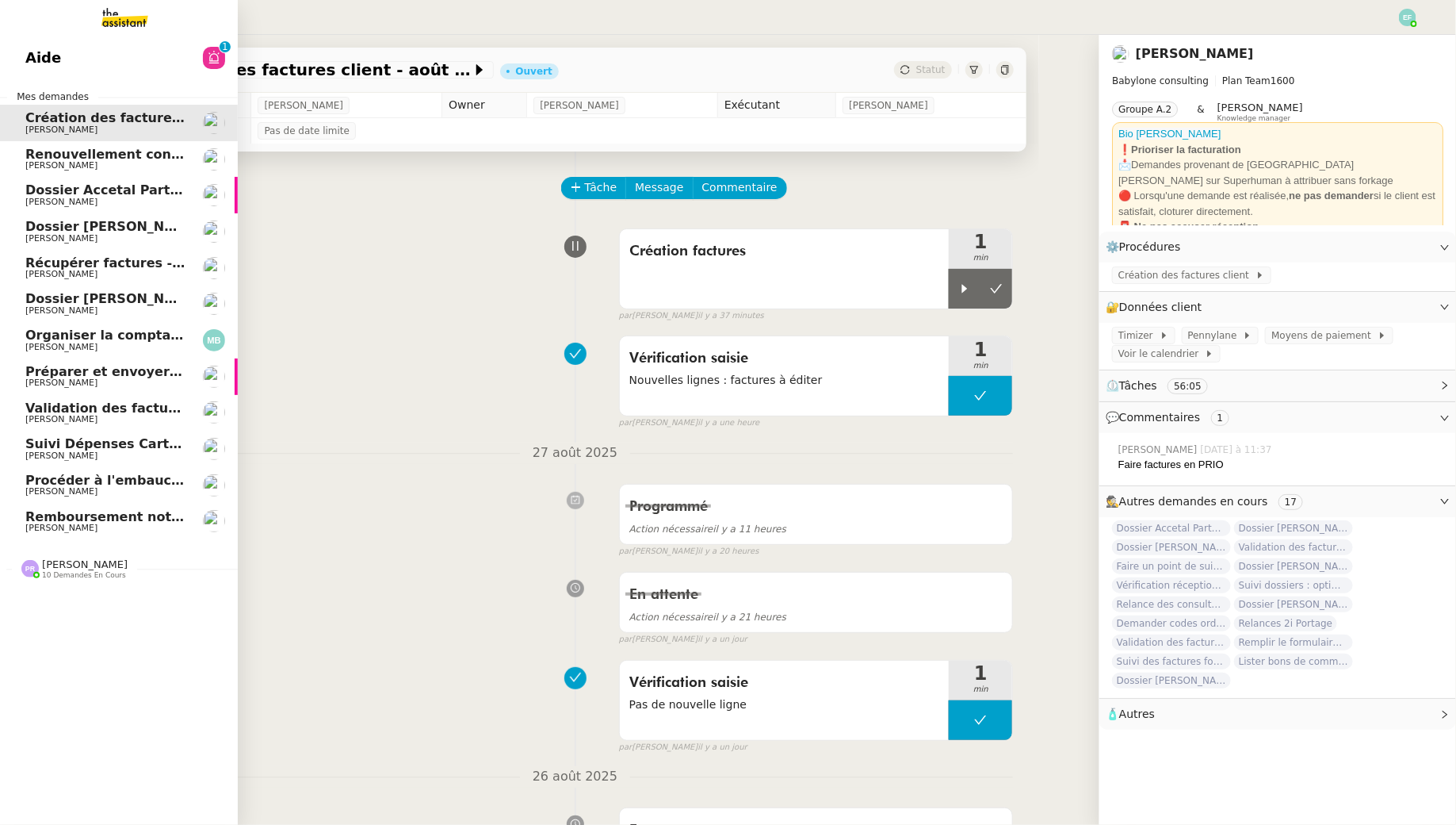
click at [152, 519] on span "Remboursement notes de frais - août 2025" at bounding box center [179, 516] width 307 height 15
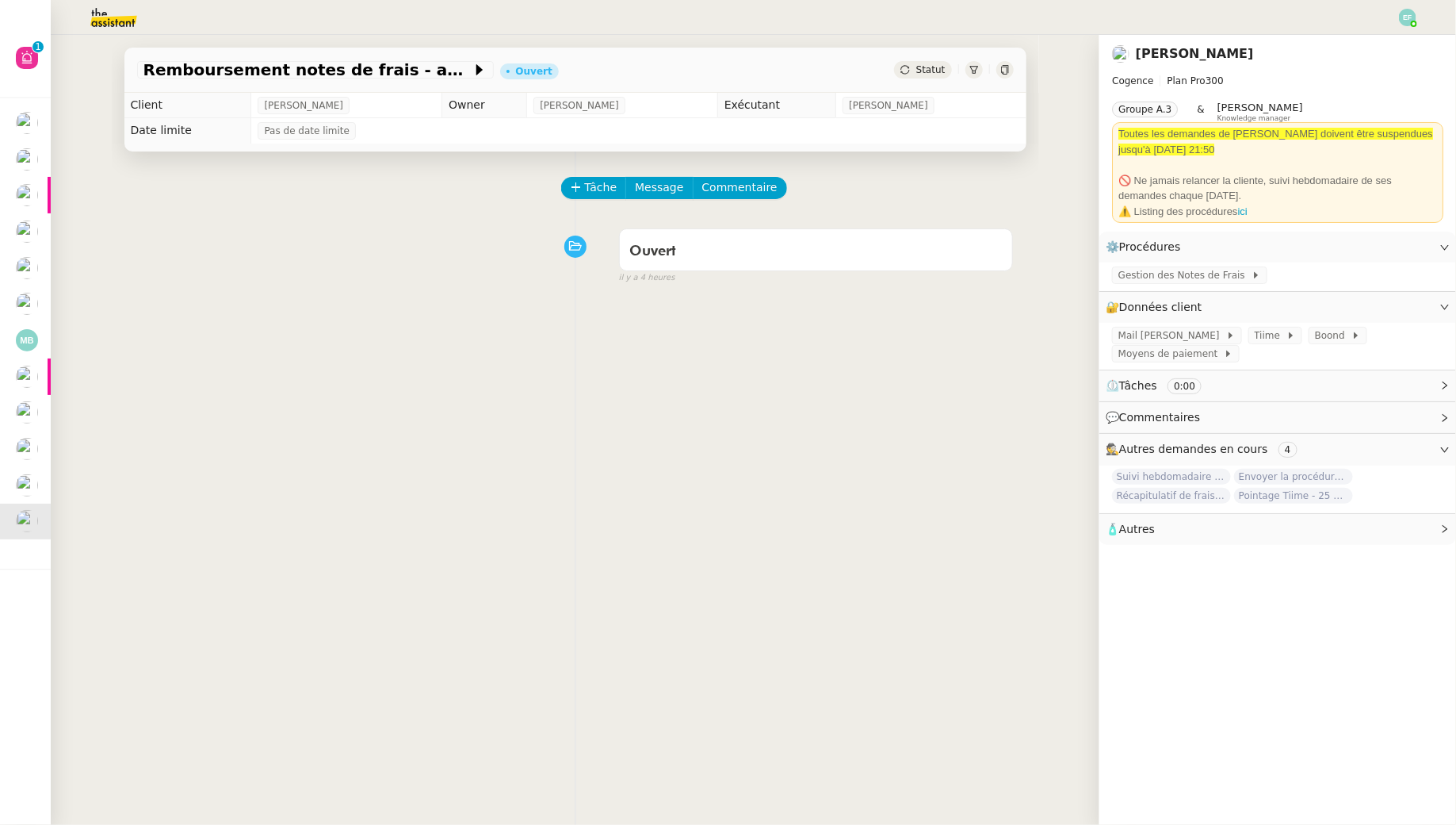
scroll to position [128, 0]
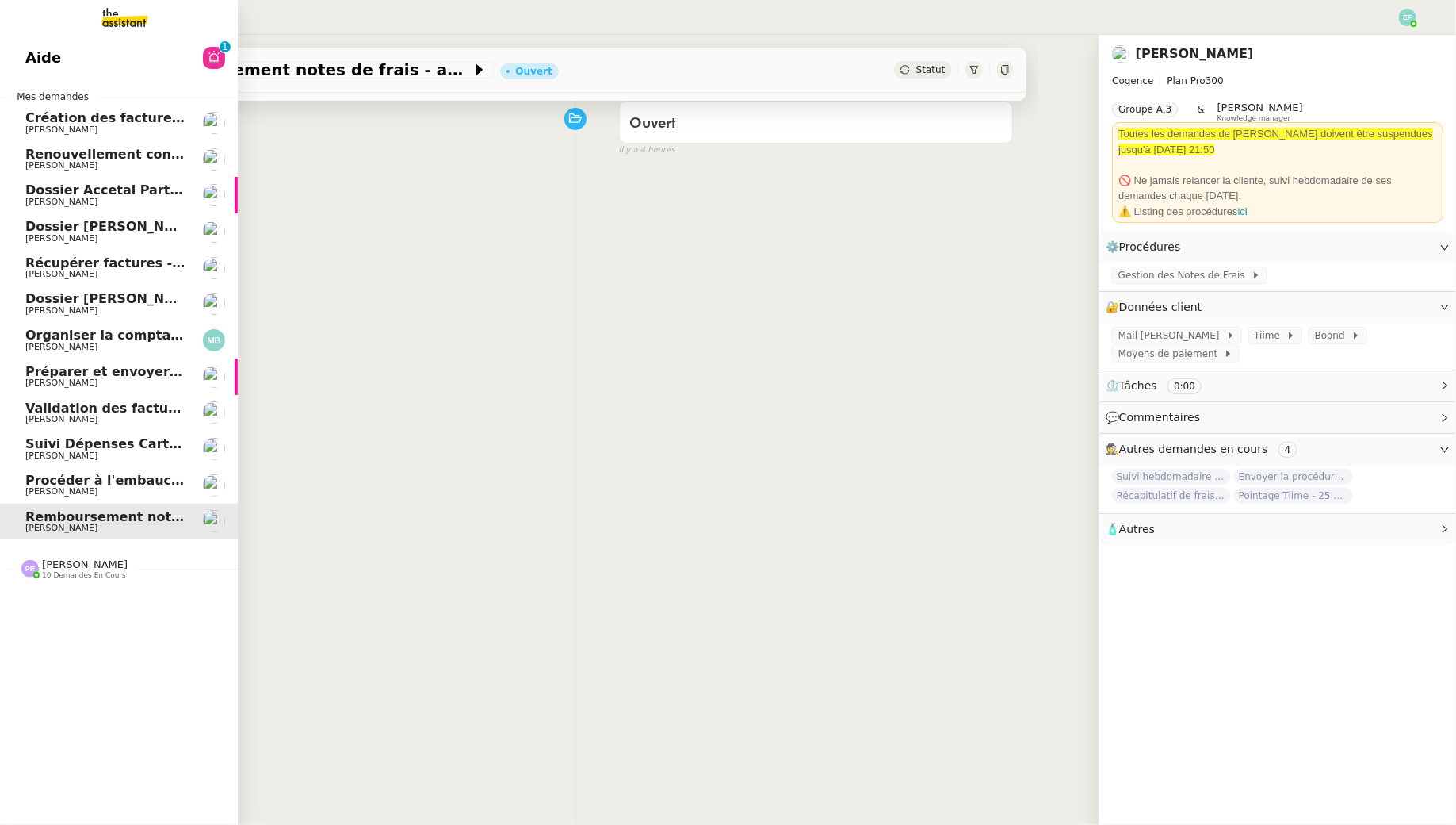
click at [28, 486] on span "Procéder à l'embauche d'[PERSON_NAME]" at bounding box center [174, 480] width 298 height 15
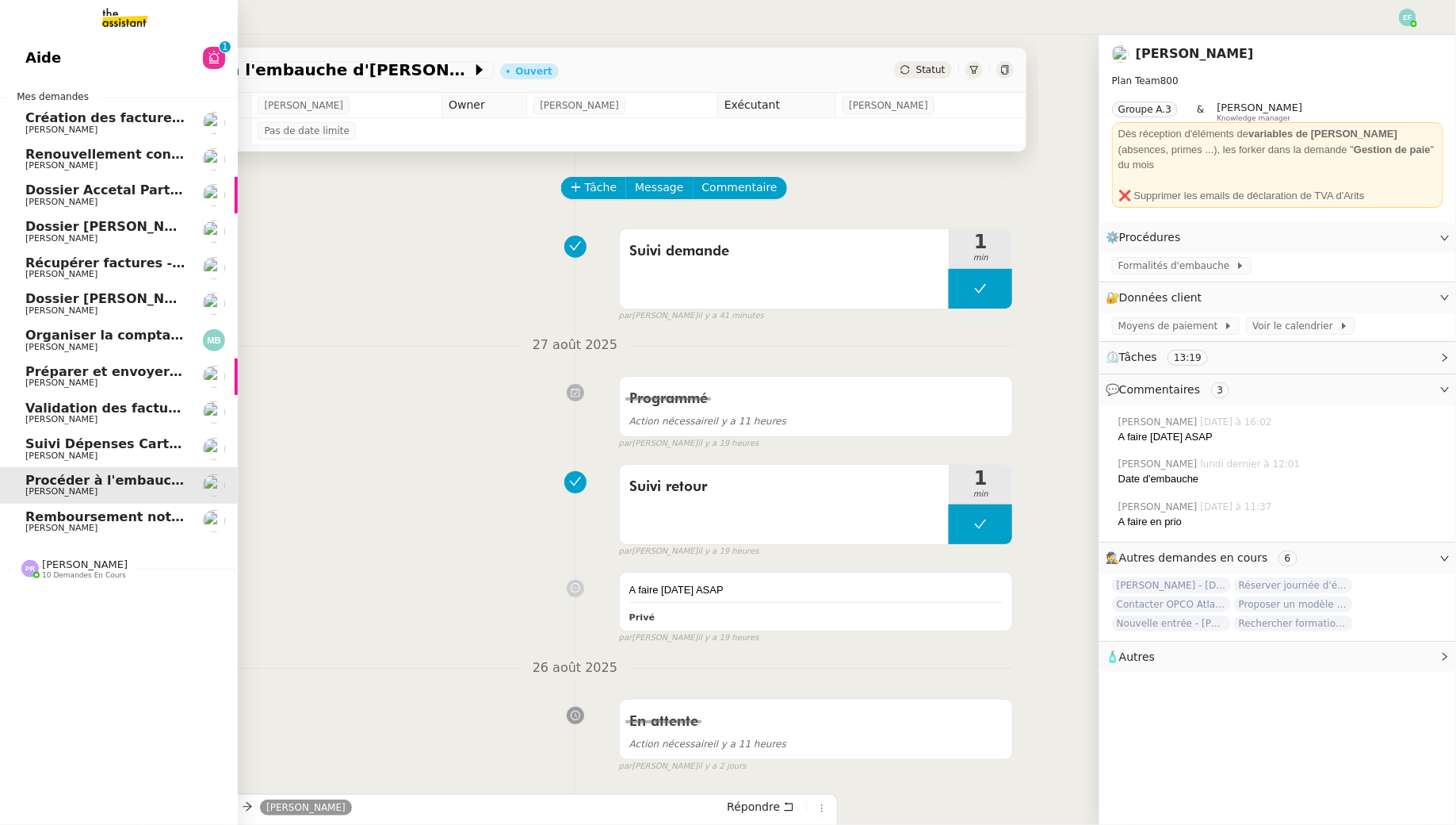
click at [32, 123] on span "Création des factures client - août 2025" at bounding box center [168, 117] width 285 height 15
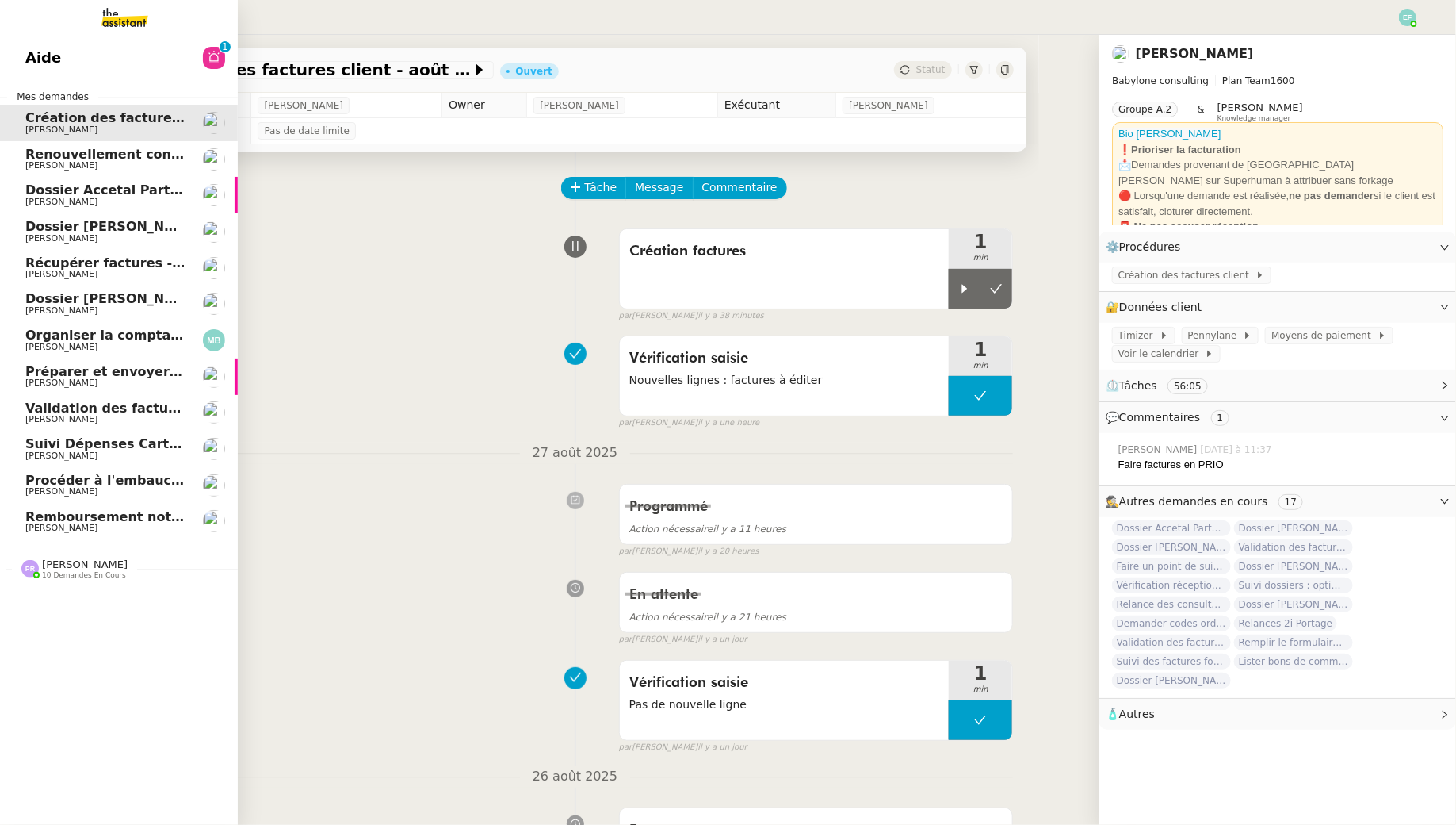
click at [41, 155] on span "Renouvellement contrat Opale STOCCO" at bounding box center [165, 154] width 280 height 15
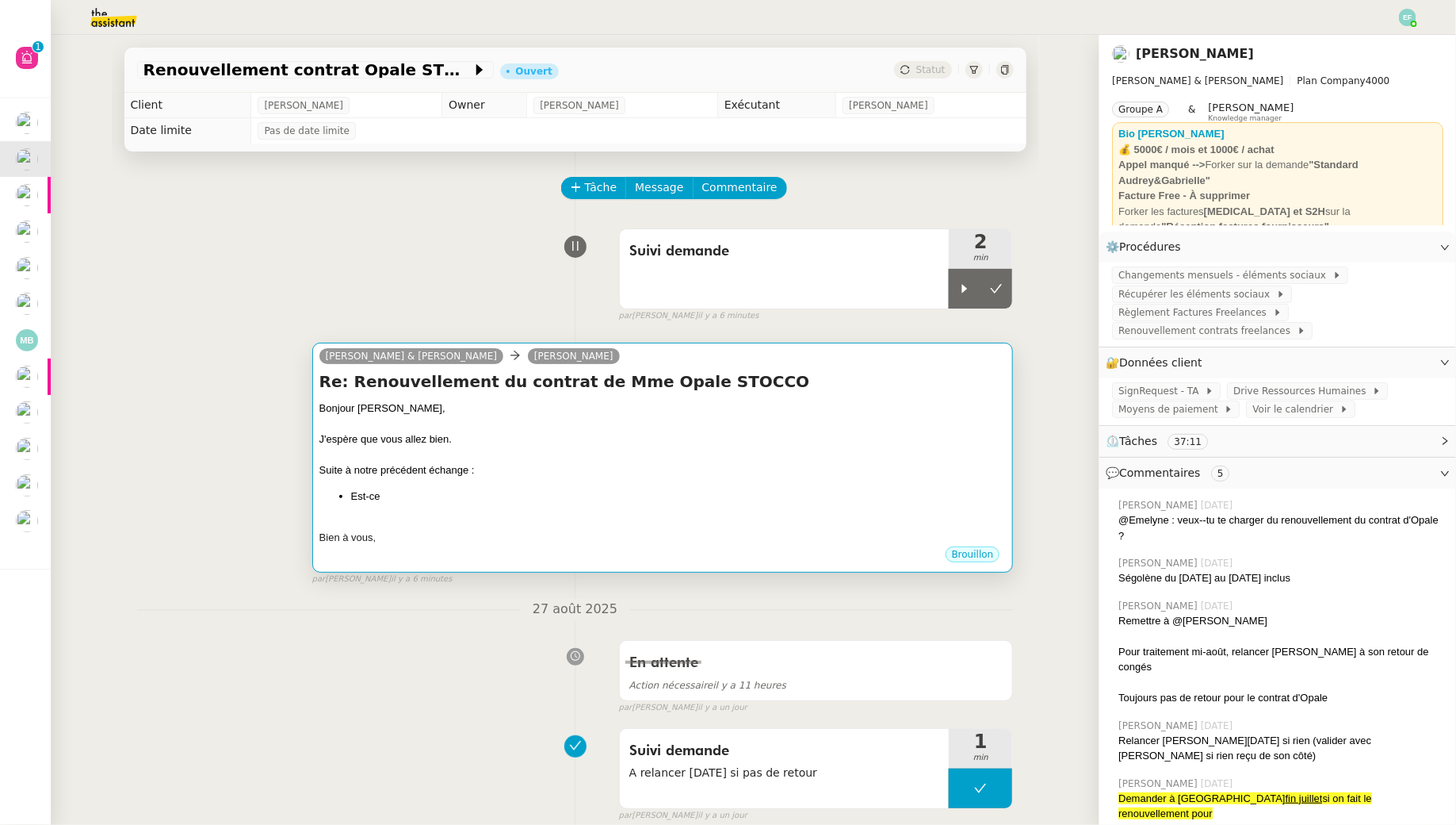
click at [484, 454] on div at bounding box center [663, 455] width 688 height 15
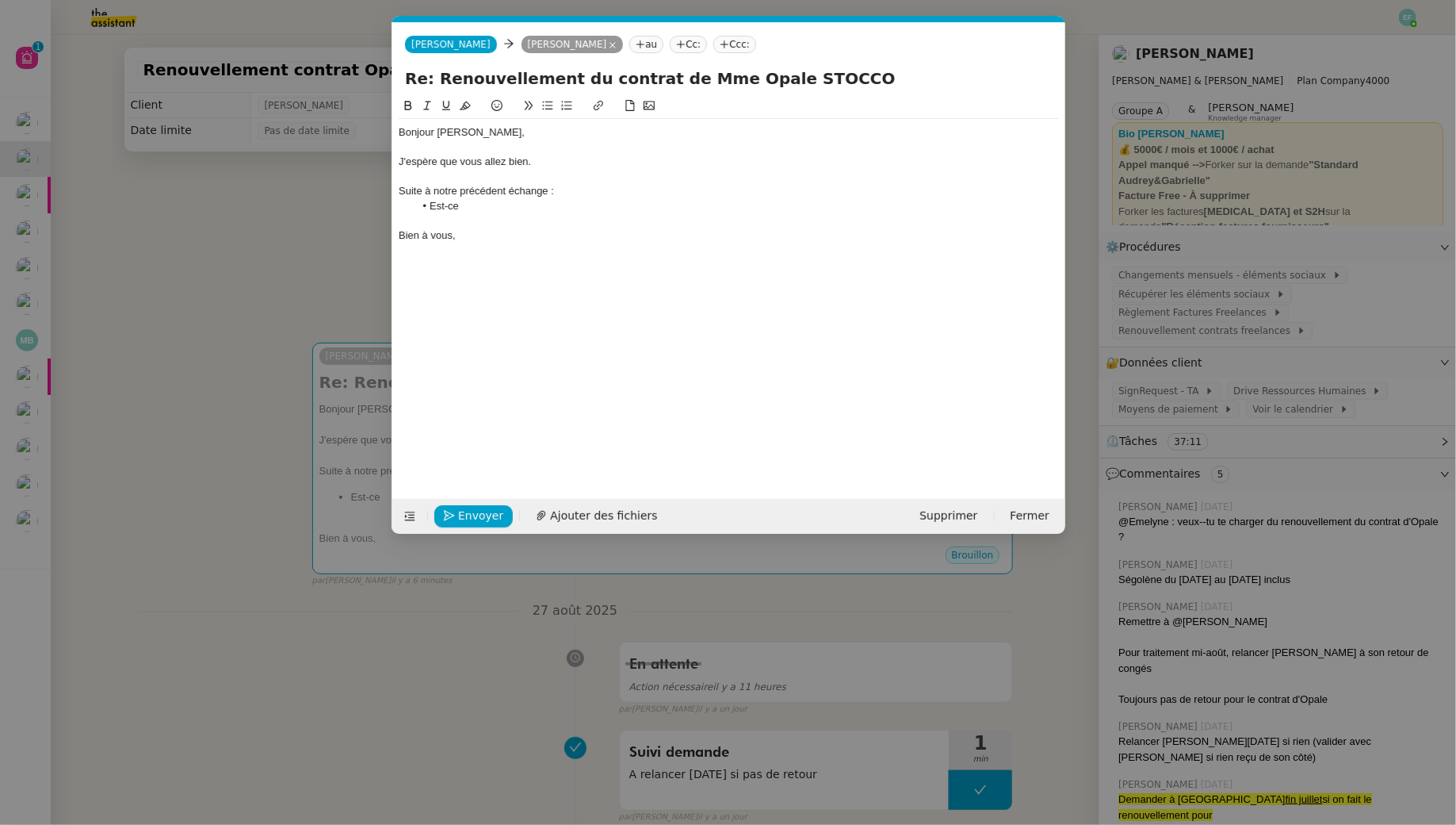
scroll to position [0, 34]
click at [533, 198] on div "Suite à notre précédent échange :" at bounding box center [729, 192] width 660 height 15
click at [533, 205] on li "Est-ce" at bounding box center [736, 206] width 645 height 15
drag, startPoint x: 533, startPoint y: 205, endPoint x: 415, endPoint y: 207, distance: 118.0
click at [415, 207] on li "Est-ce" at bounding box center [736, 206] width 645 height 15
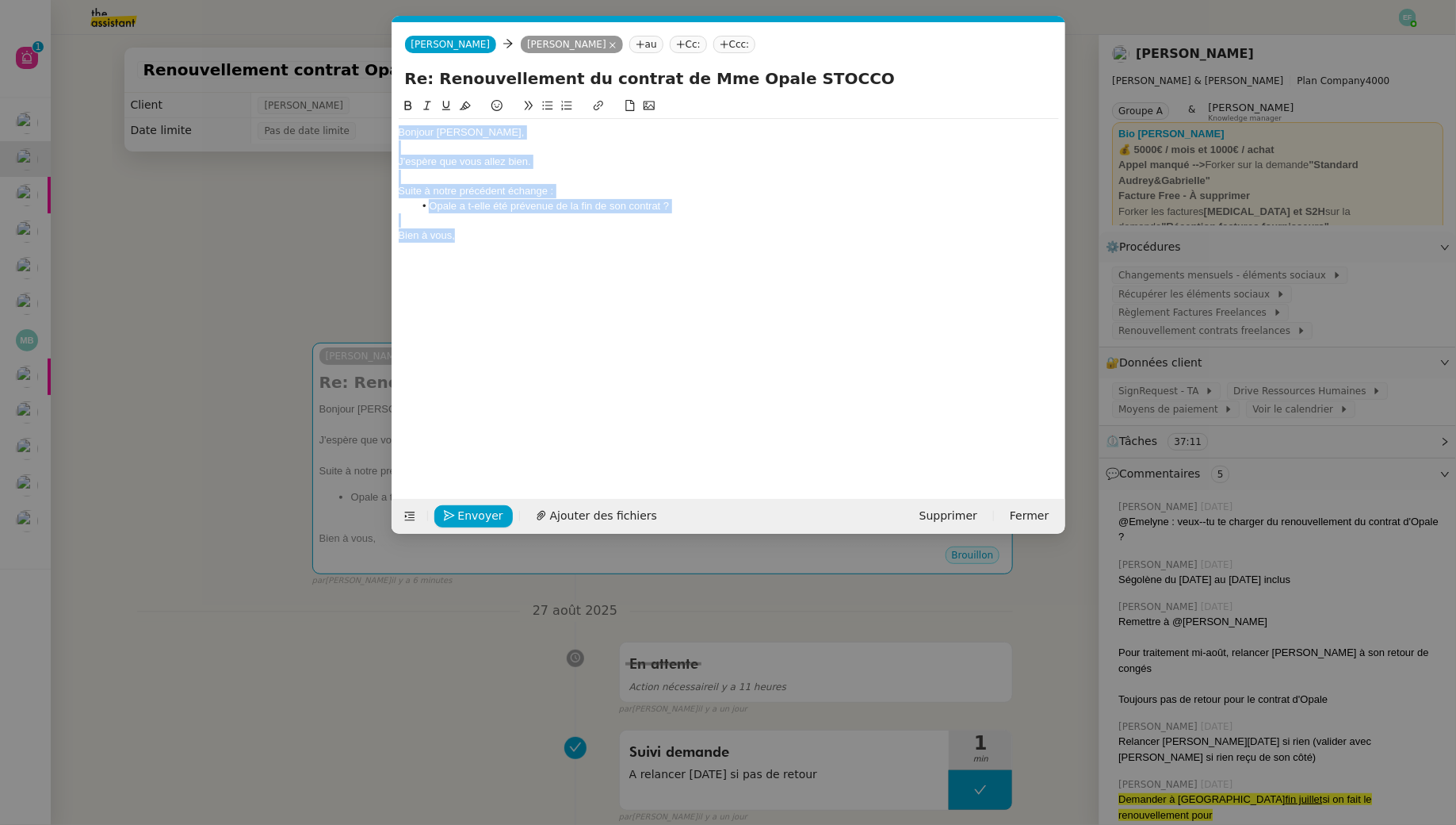
drag, startPoint x: 479, startPoint y: 236, endPoint x: 378, endPoint y: 120, distance: 153.8
click at [377, 128] on nz-modal-container "Service TA - VOYAGE - PROPOSITION GLOBALE A utiliser dans le cadre de propositi…" at bounding box center [728, 412] width 1456 height 825
copy div "Bonjour Ségolène, J'espère que vous allez bien. Suite à notre précédent échange…"
click at [495, 241] on div "Bien à vous," at bounding box center [729, 236] width 660 height 15
drag, startPoint x: 517, startPoint y: 241, endPoint x: 364, endPoint y: 103, distance: 206.0
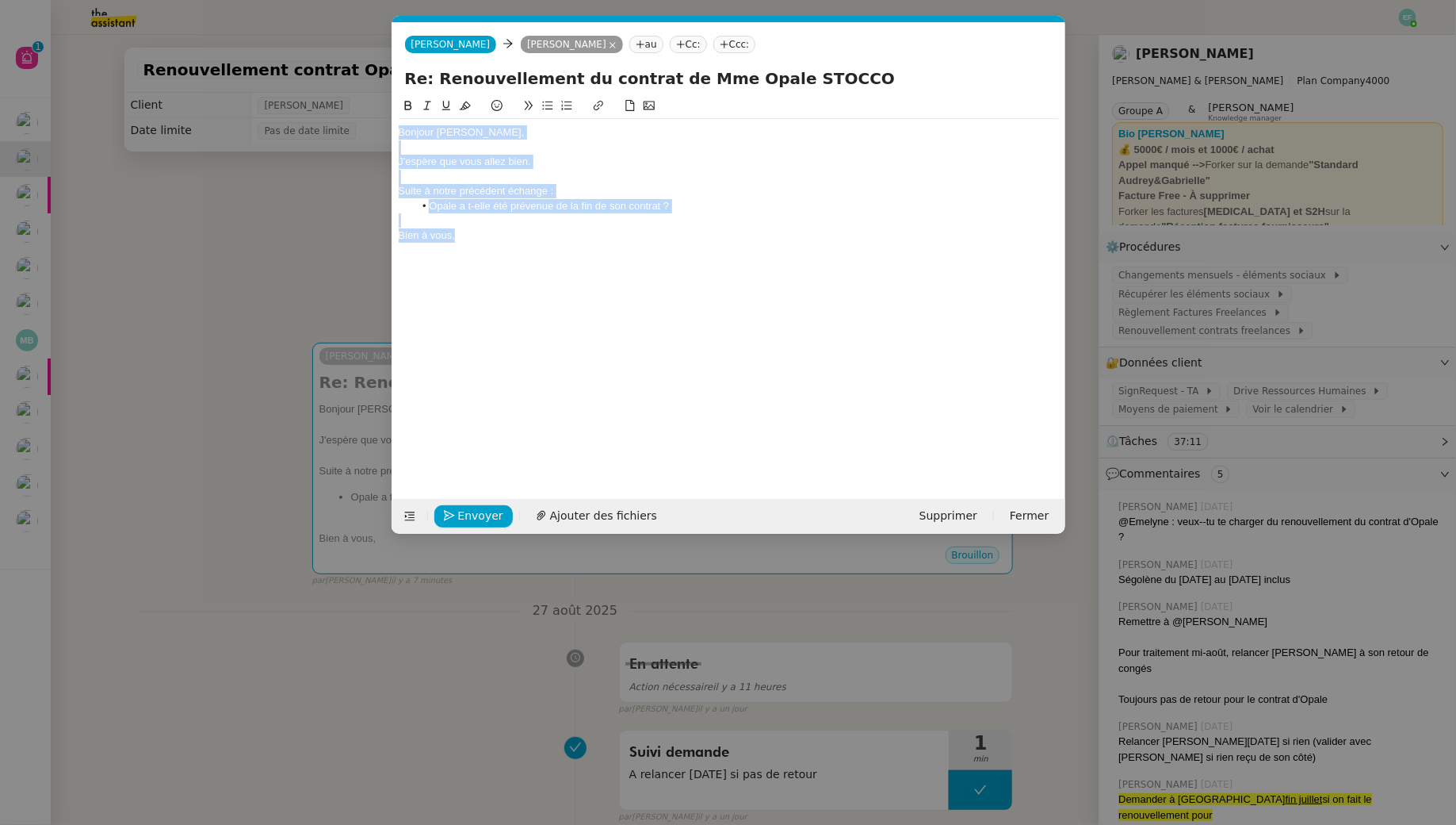
click at [364, 103] on nz-modal-container "Service TA - VOYAGE - PROPOSITION GLOBALE A utiliser dans le cadre de propositi…" at bounding box center [728, 412] width 1456 height 825
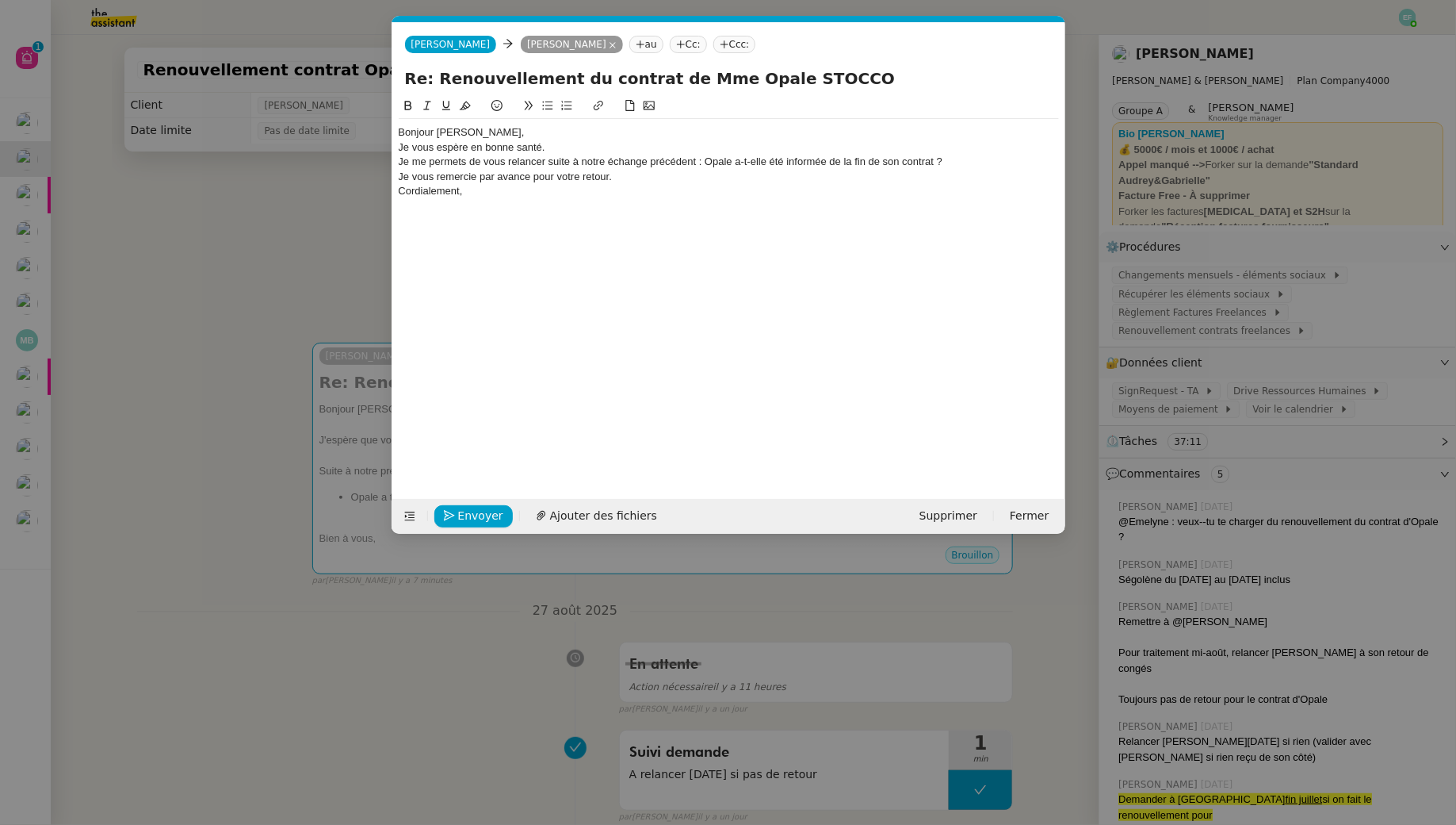
scroll to position [0, 0]
click at [523, 141] on div "Je vous espère en bonne santé." at bounding box center [729, 148] width 660 height 15
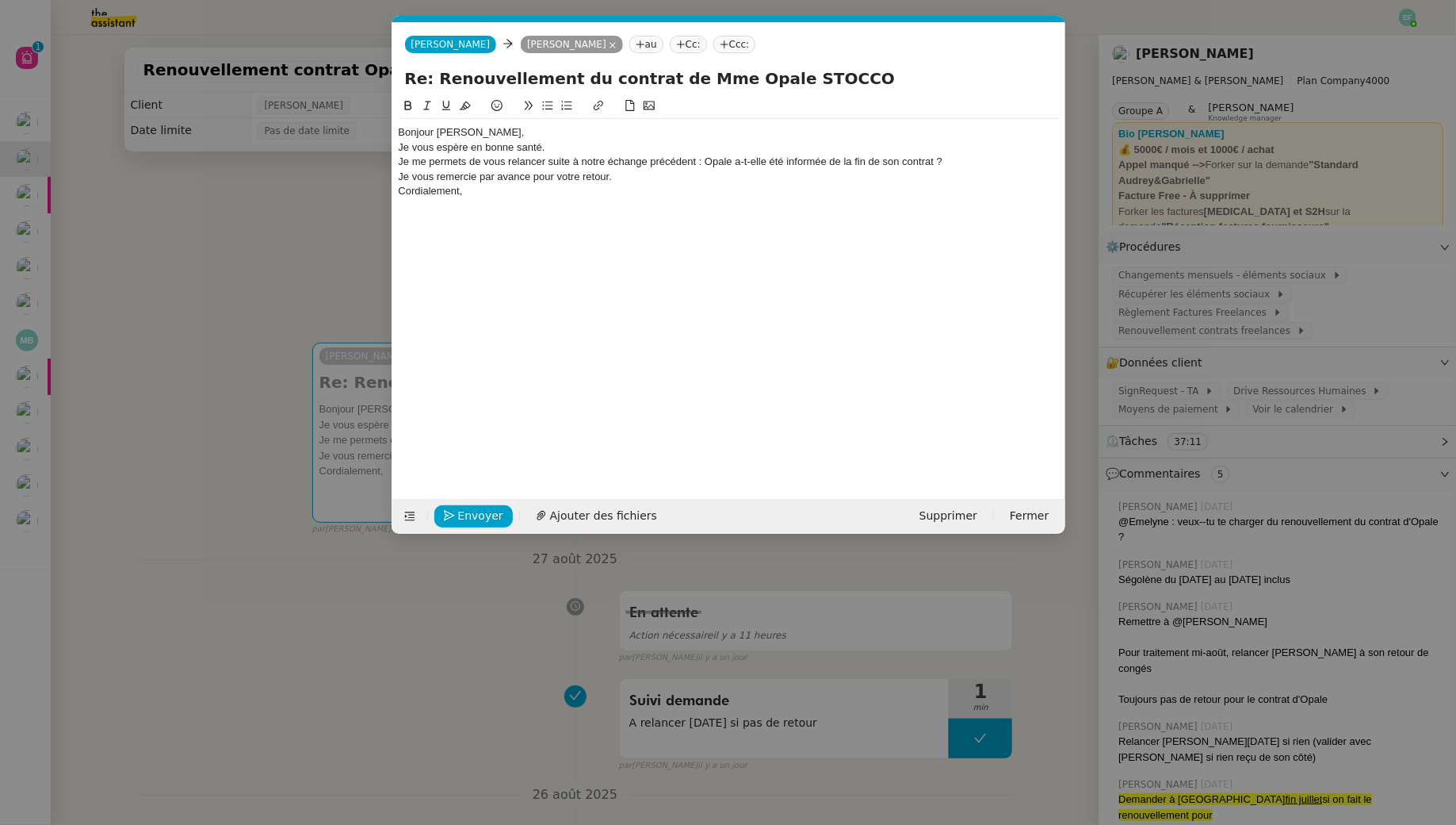
click at [519, 133] on div "Bonjour Ségolène," at bounding box center [729, 133] width 660 height 15
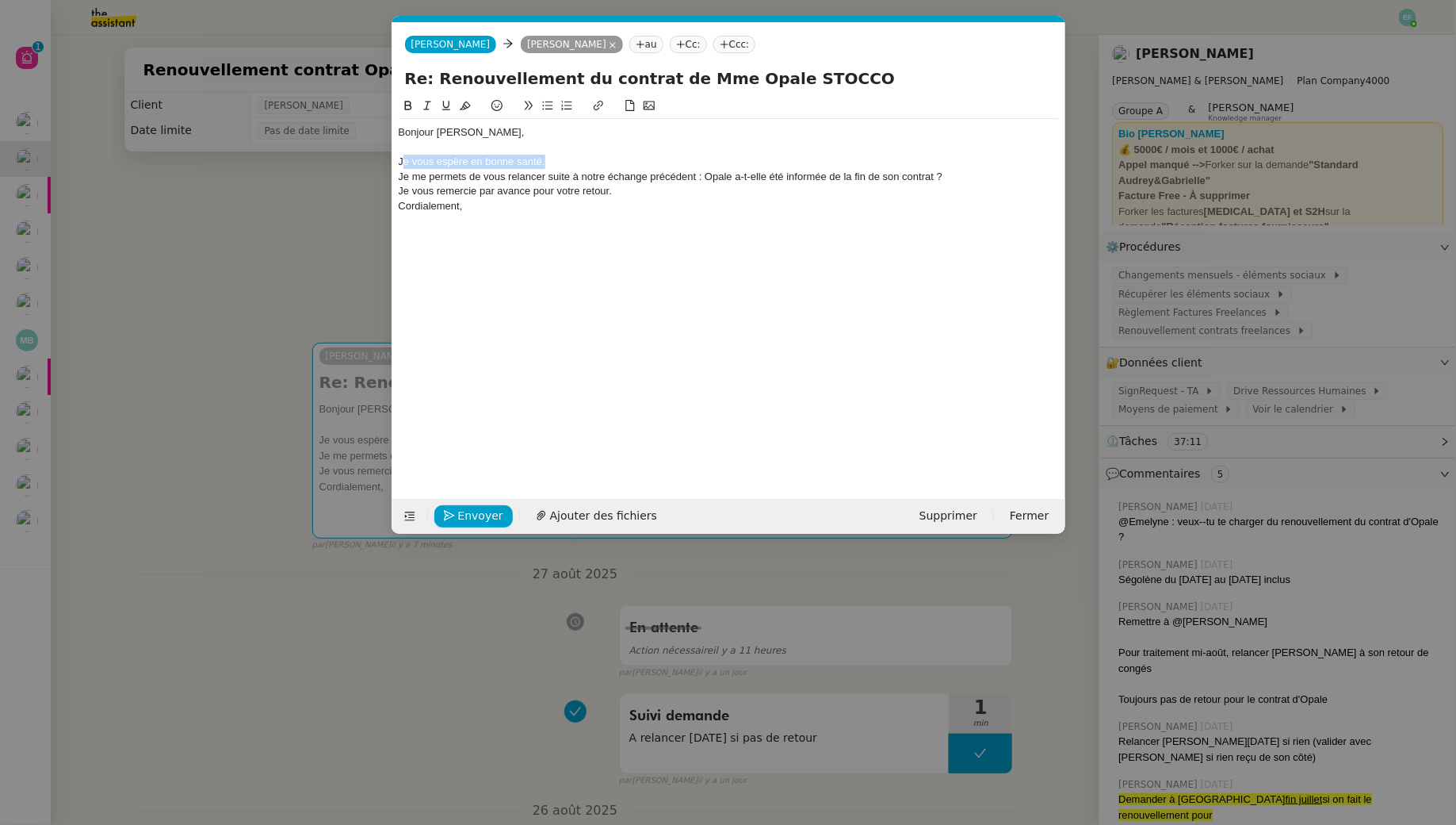
drag, startPoint x: 562, startPoint y: 157, endPoint x: 401, endPoint y: 167, distance: 161.3
click at [401, 167] on div "Je vous espère en bonne santé." at bounding box center [729, 162] width 660 height 15
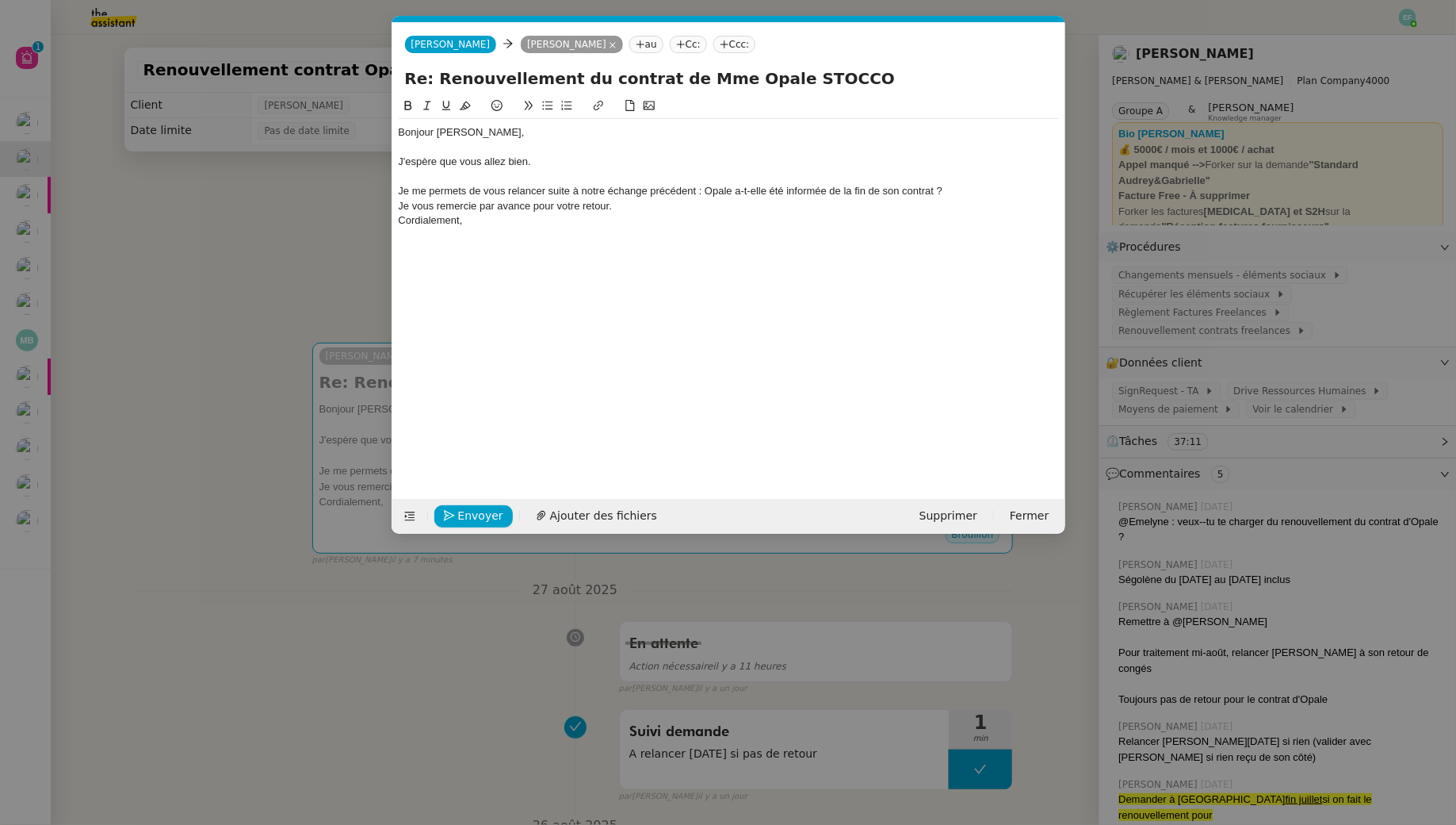
click at [449, 192] on div "Je me permets de vous relancer suite à notre échange précédent : Opale a-t-elle…" at bounding box center [729, 192] width 660 height 15
click at [495, 185] on div "Je me permets de vous relancer suite à notre échange précédent : Opale a-t-elle…" at bounding box center [729, 192] width 660 height 15
click at [579, 189] on div "Je me permets de revenir vers vous relancer suite à notre échange précédent : O…" at bounding box center [729, 192] width 660 height 15
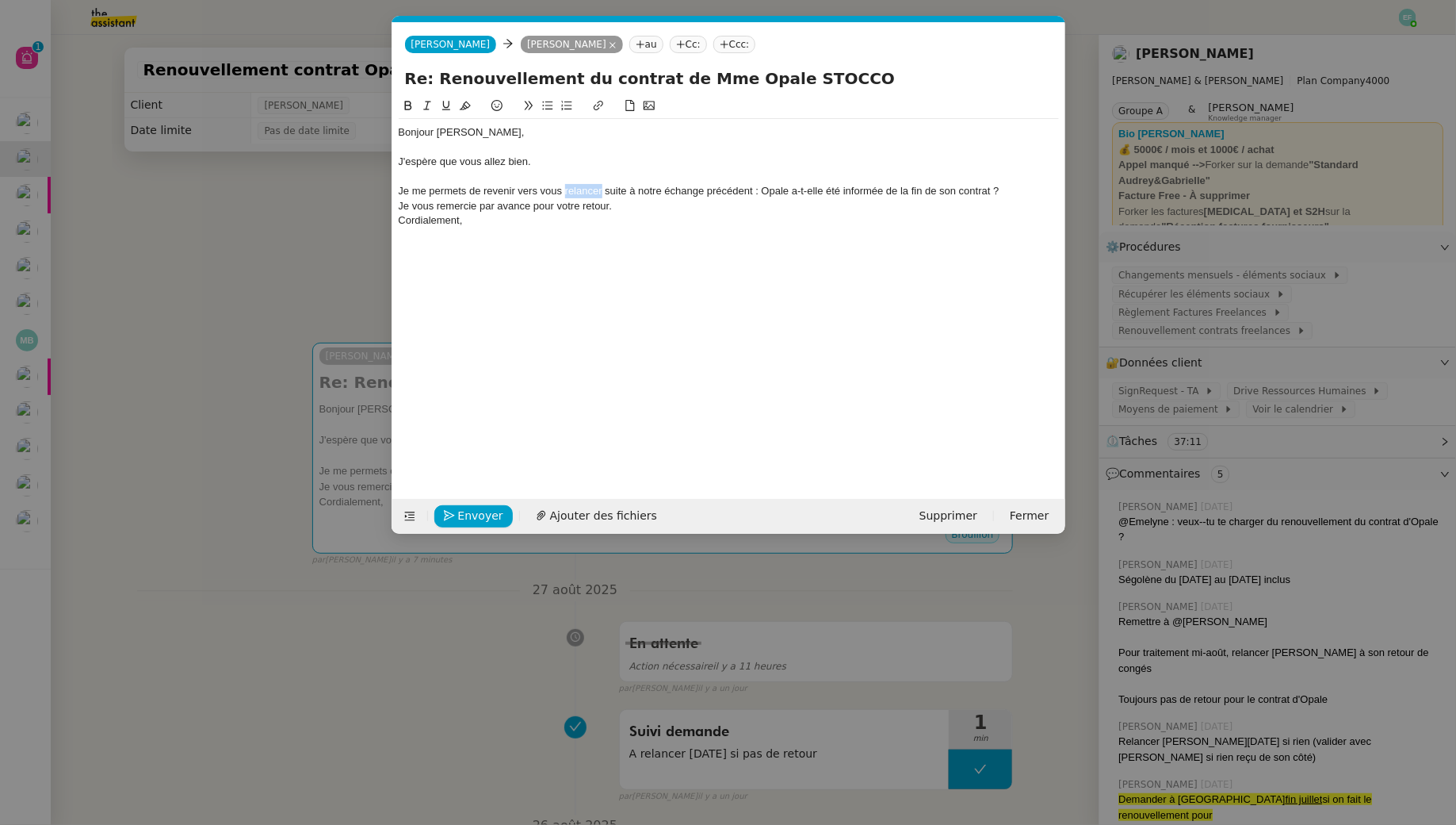
click at [579, 189] on div "Je me permets de revenir vers vous relancer suite à notre échange précédent : O…" at bounding box center [729, 192] width 660 height 15
click at [726, 192] on div "Je me permets de revenir vers vous suite à notre échange précédent : Opale a-t-…" at bounding box center [729, 192] width 660 height 15
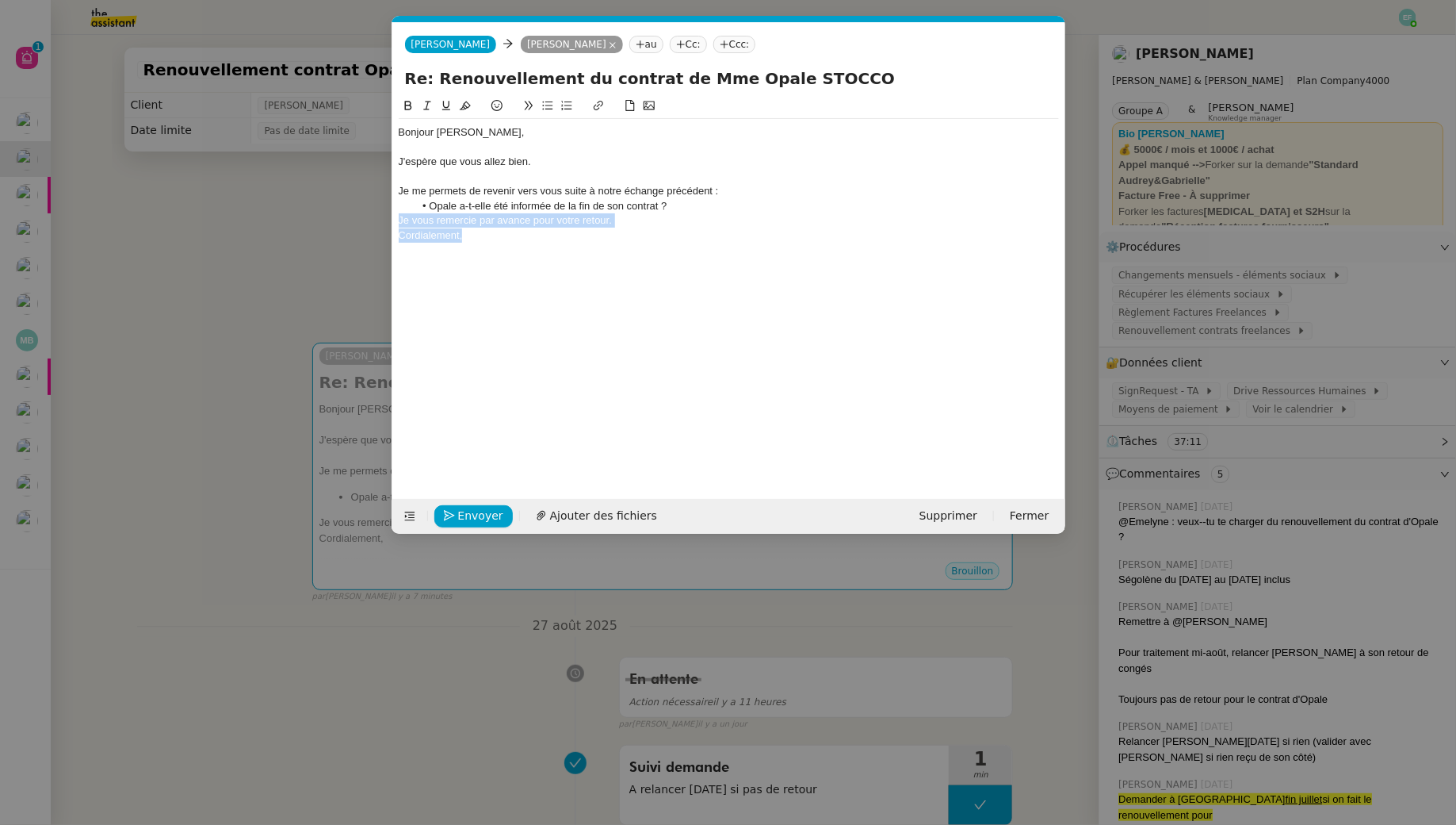
drag, startPoint x: 476, startPoint y: 231, endPoint x: 379, endPoint y: 224, distance: 97.3
click at [379, 224] on nz-modal-container "Service TA - VOYAGE - PROPOSITION GLOBALE A utiliser dans le cadre de propositi…" at bounding box center [728, 412] width 1456 height 825
click at [457, 144] on div at bounding box center [729, 148] width 660 height 15
click at [491, 514] on span "Envoyer" at bounding box center [481, 516] width 45 height 18
click at [491, 514] on span "Confirmer l'envoi" at bounding box center [505, 516] width 95 height 18
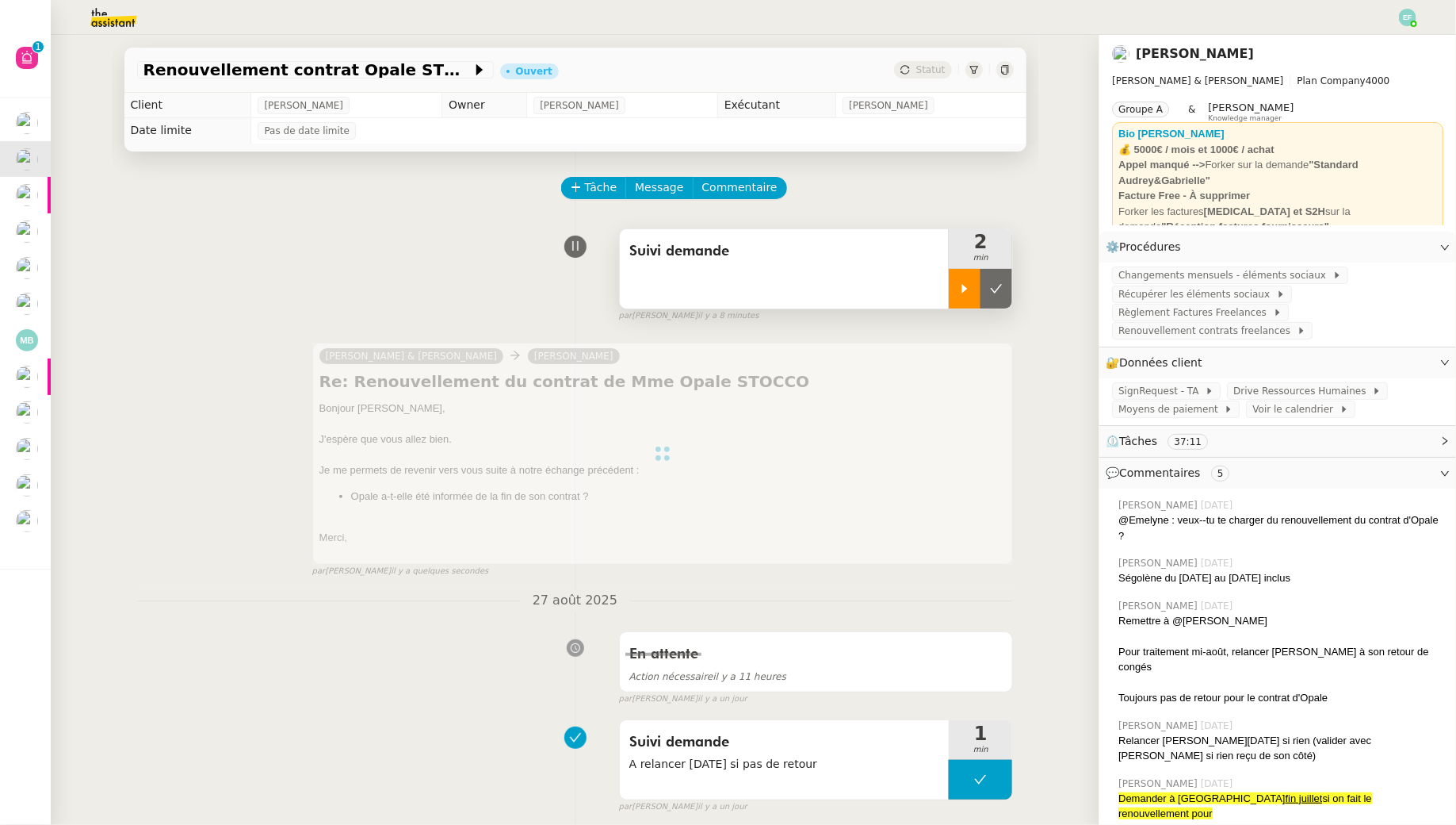
click at [960, 299] on div at bounding box center [964, 289] width 32 height 40
click at [986, 290] on icon at bounding box center [981, 289] width 13 height 13
click at [995, 291] on icon at bounding box center [996, 289] width 12 height 9
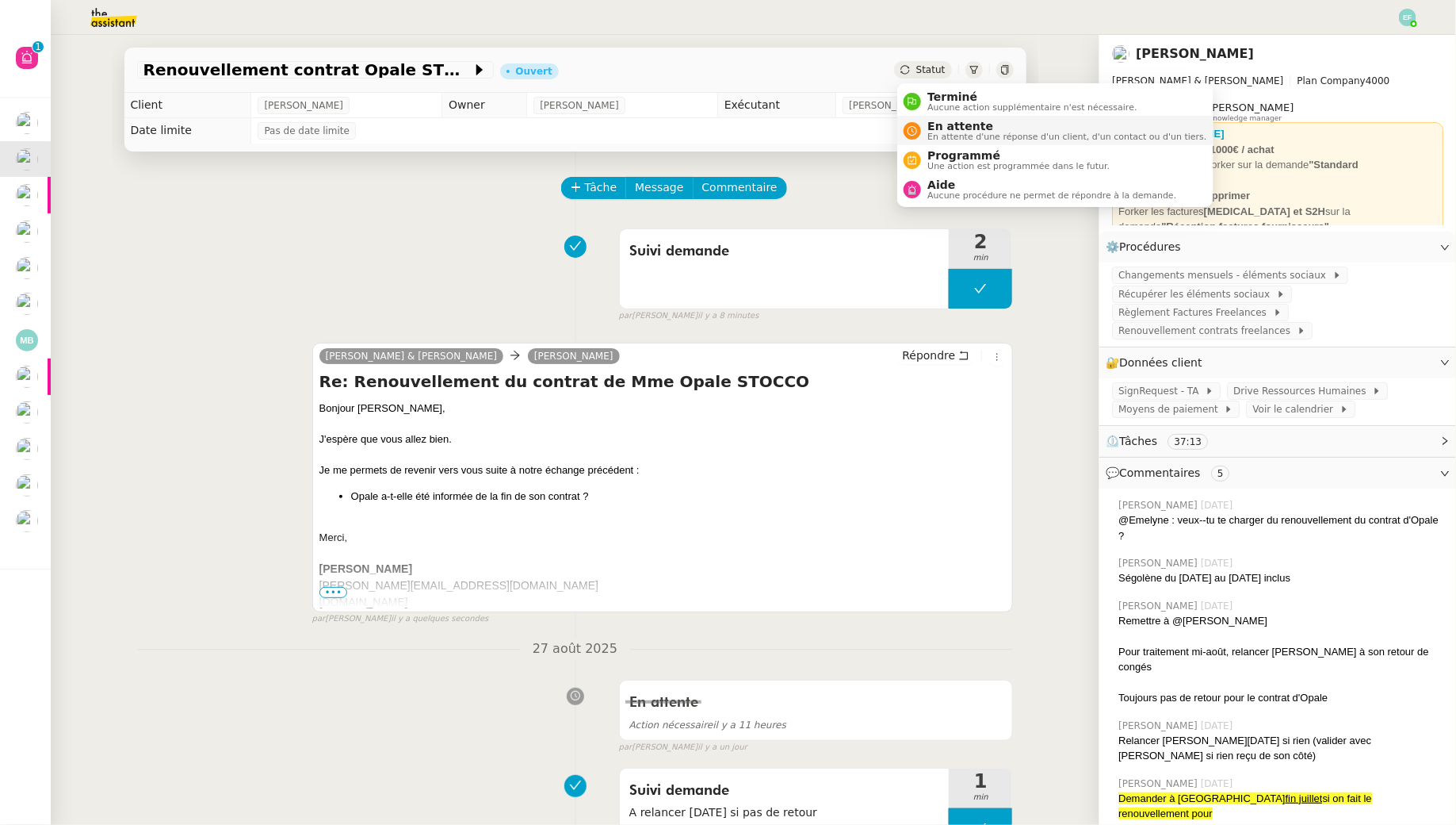
click at [938, 133] on span "En attente d'une réponse d'un client, d'un contact ou d'un tiers." at bounding box center [1067, 137] width 279 height 9
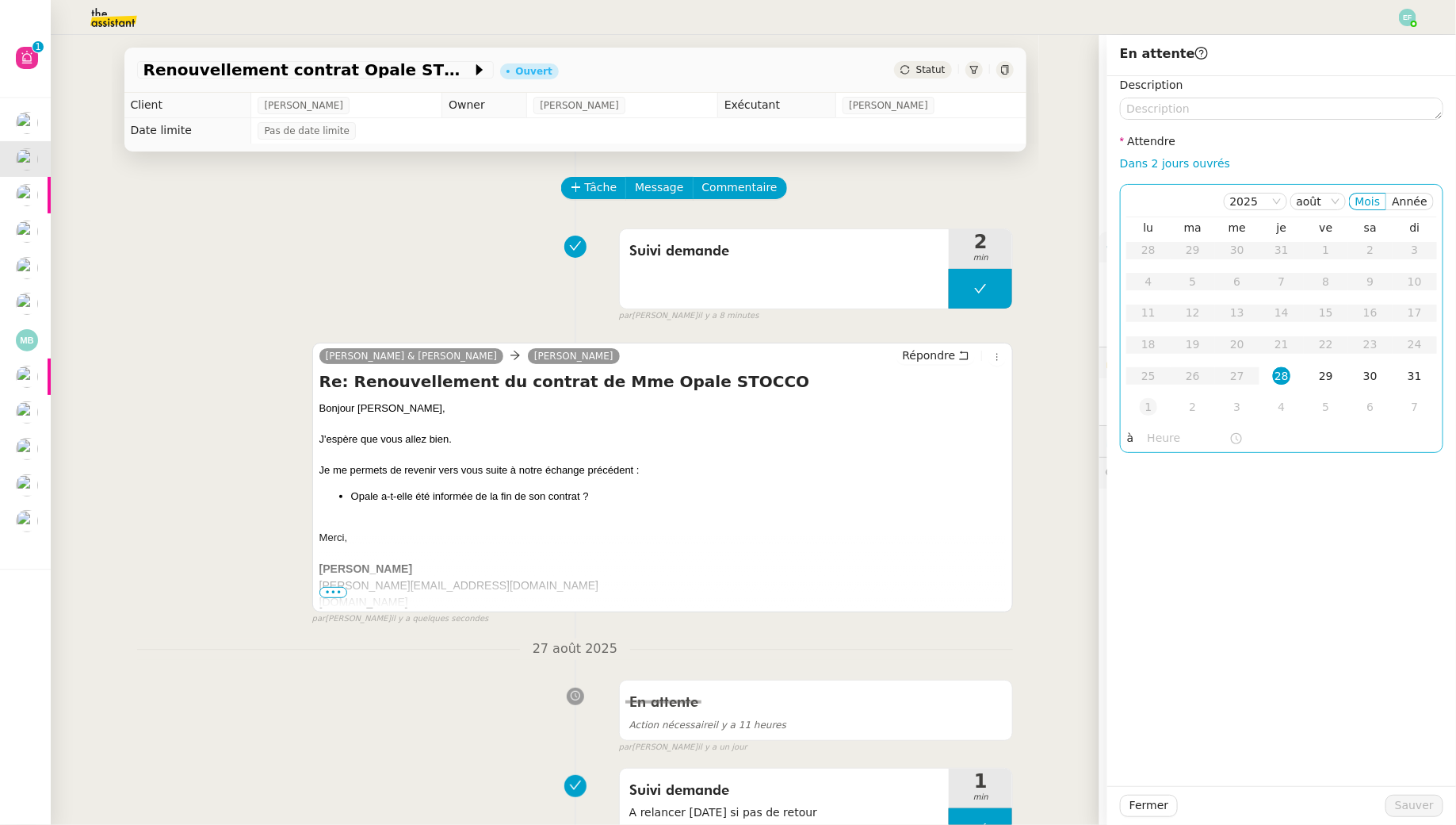
click at [1155, 408] on div "1" at bounding box center [1148, 407] width 17 height 17
click at [1396, 796] on button "Sauver" at bounding box center [1414, 806] width 58 height 22
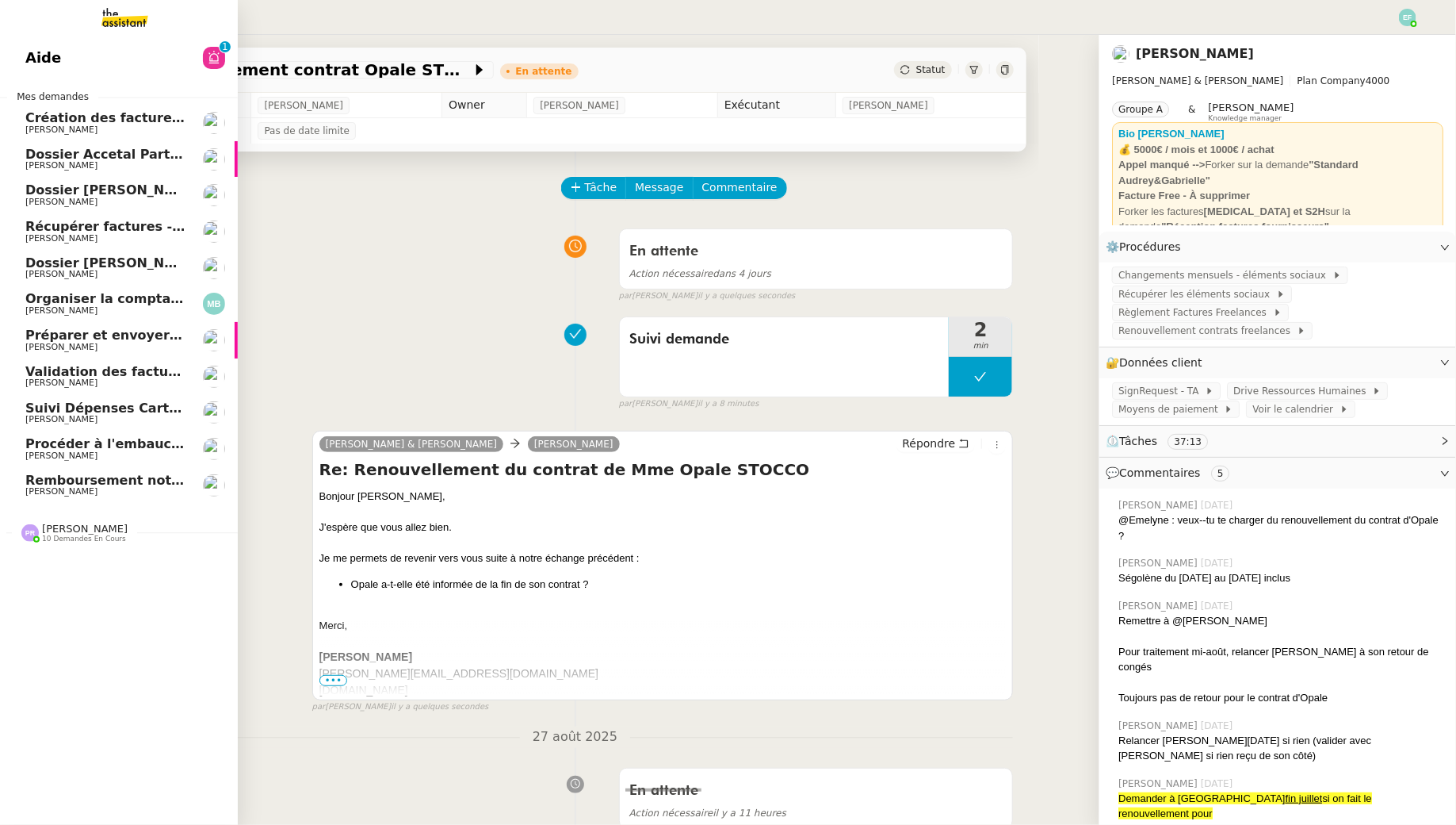
click at [33, 225] on span "Récupérer factures - [DATE]" at bounding box center [125, 226] width 200 height 15
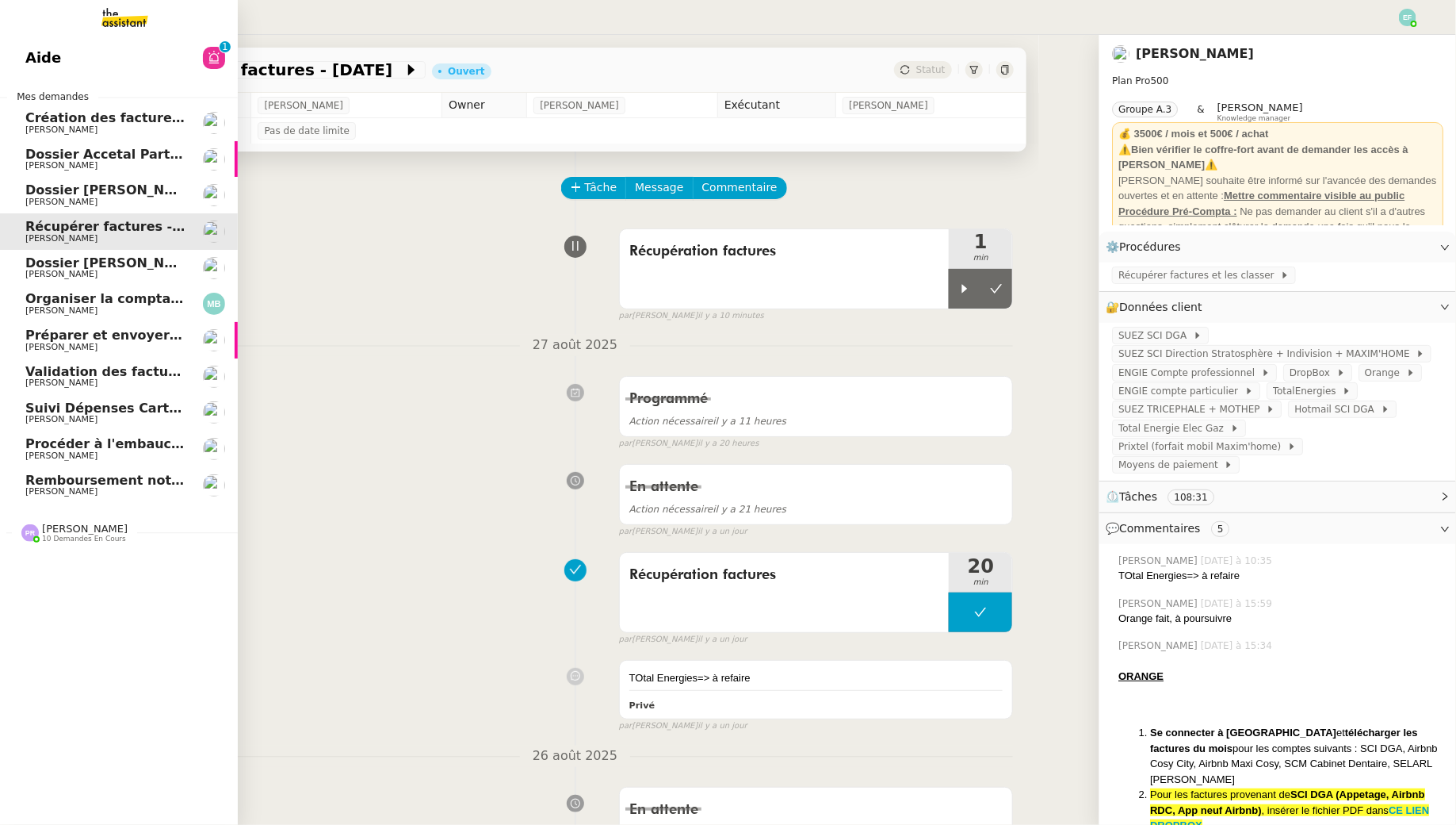
click at [79, 297] on span "Organiser la comptabilité NURI 2025" at bounding box center [156, 299] width 261 height 15
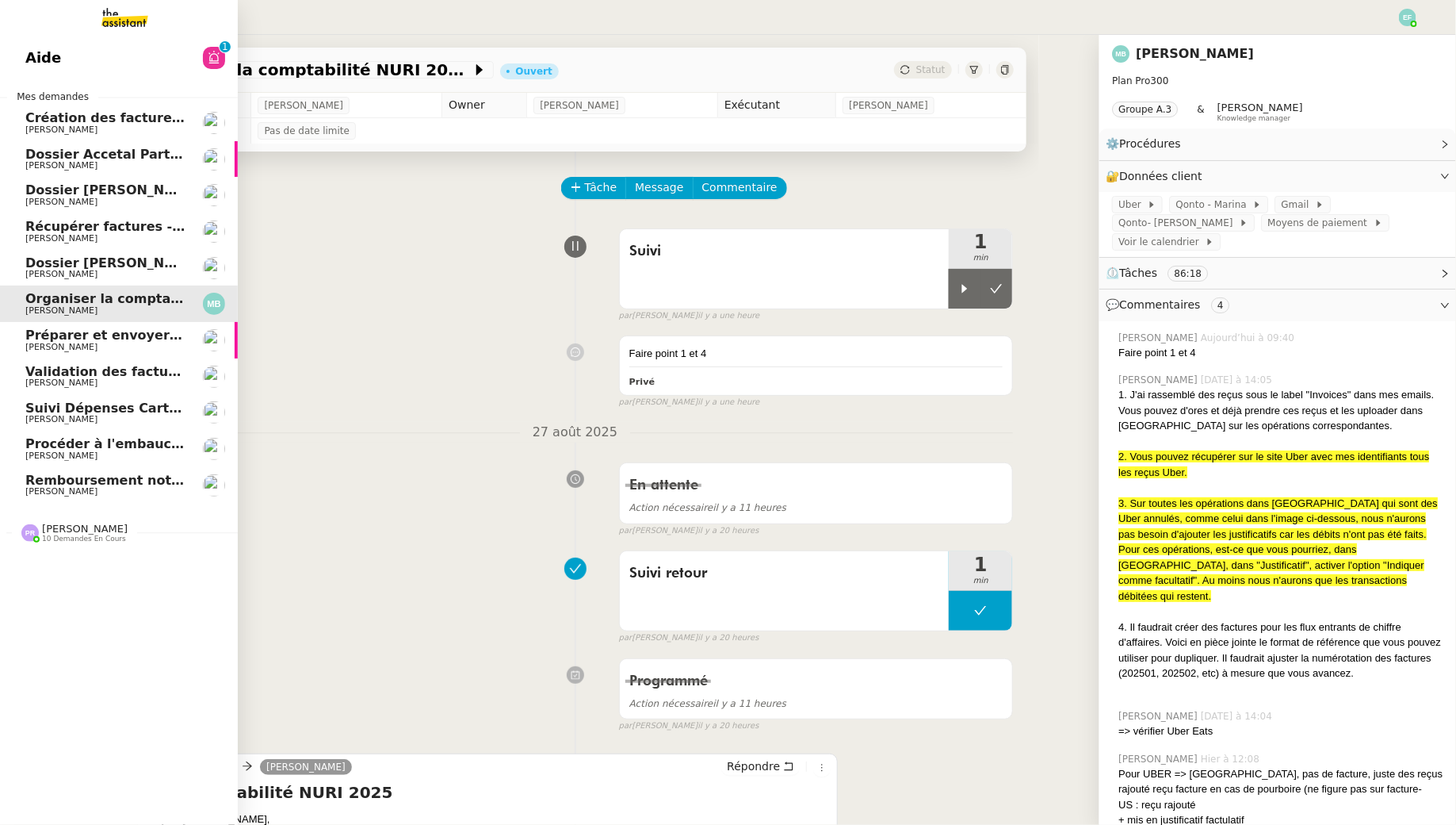
click at [63, 343] on span "[PERSON_NAME]" at bounding box center [62, 347] width 73 height 10
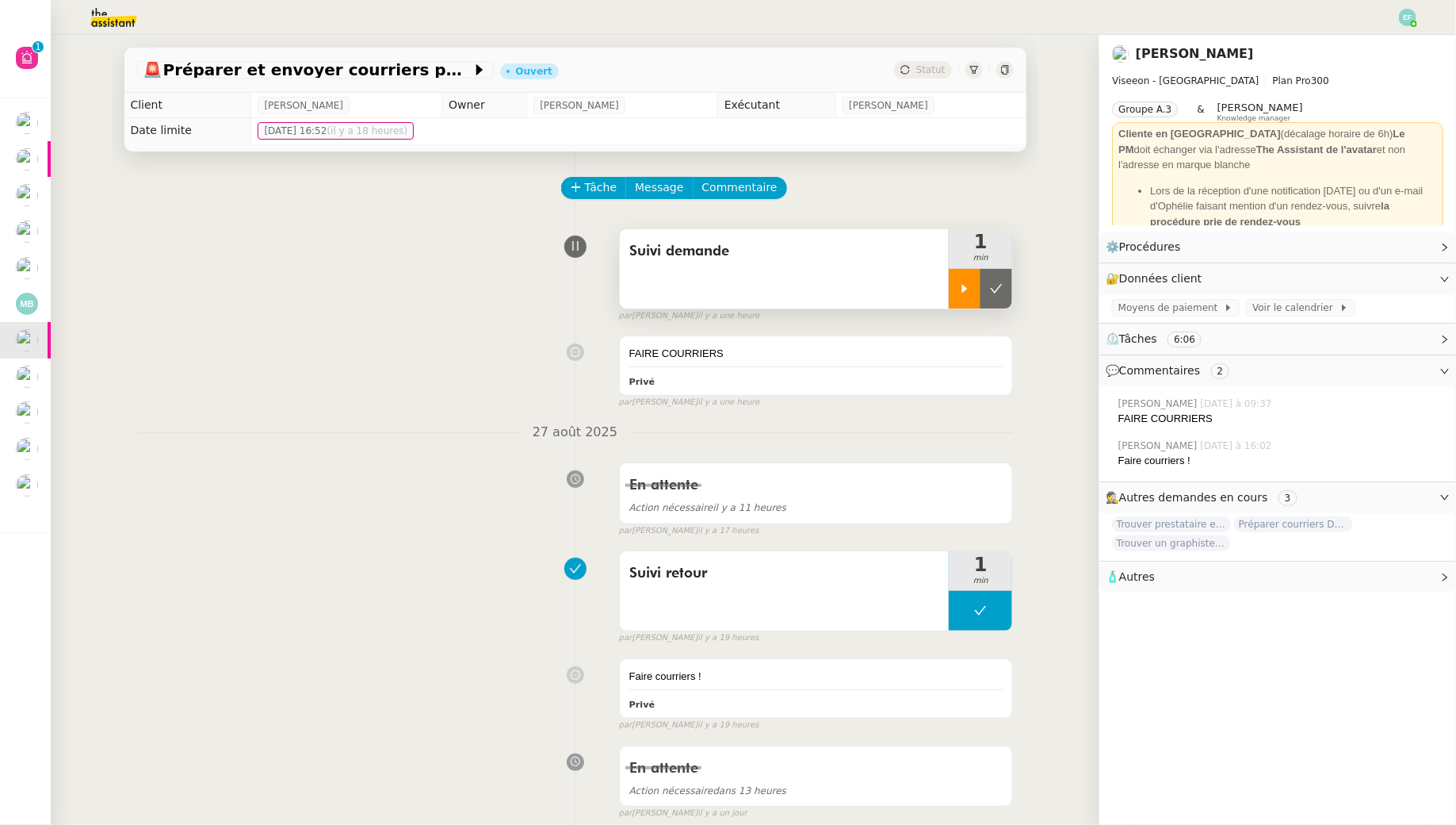
click at [970, 290] on icon at bounding box center [964, 289] width 13 height 13
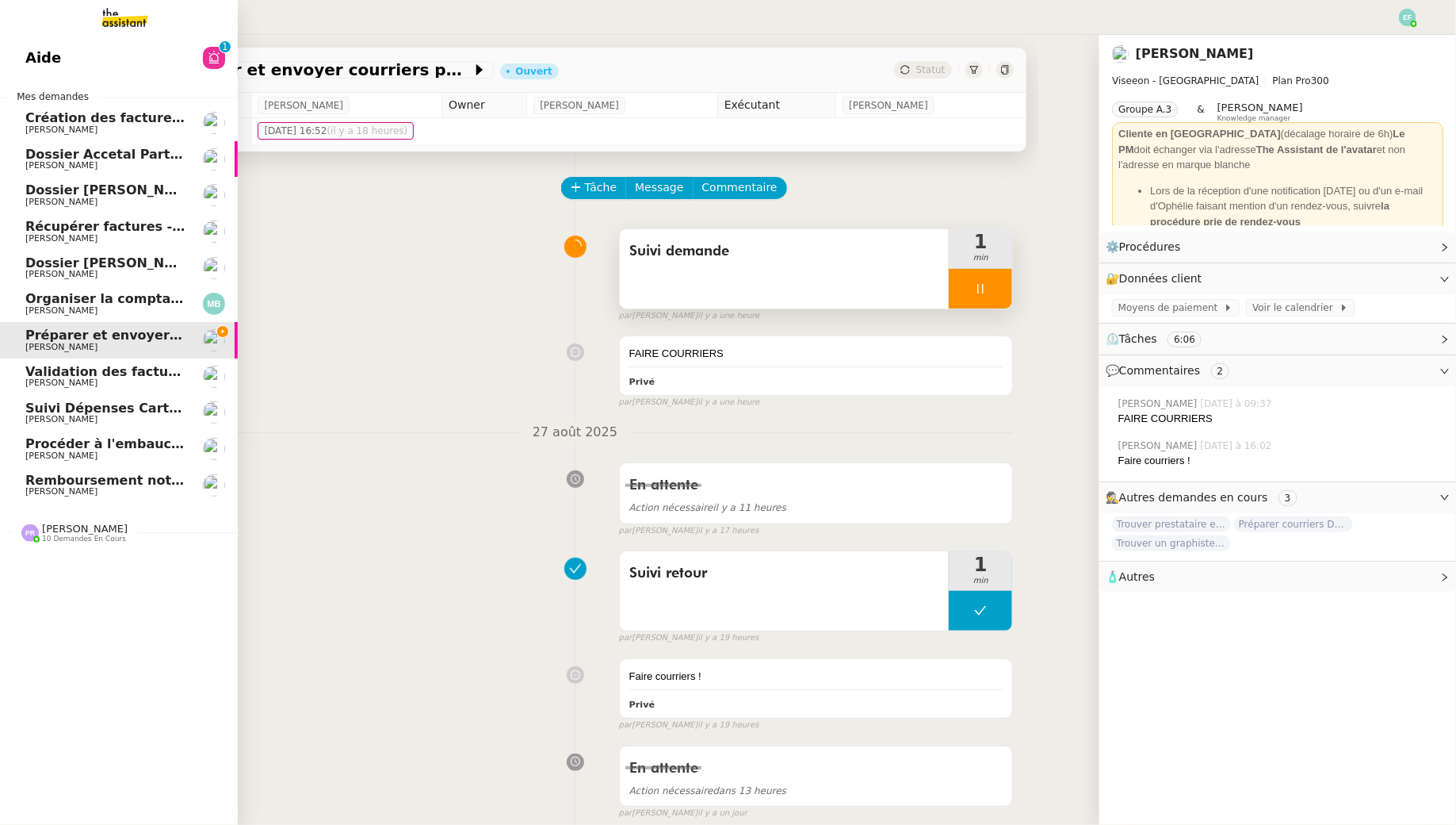
click at [41, 379] on span "[PERSON_NAME]" at bounding box center [62, 382] width 73 height 10
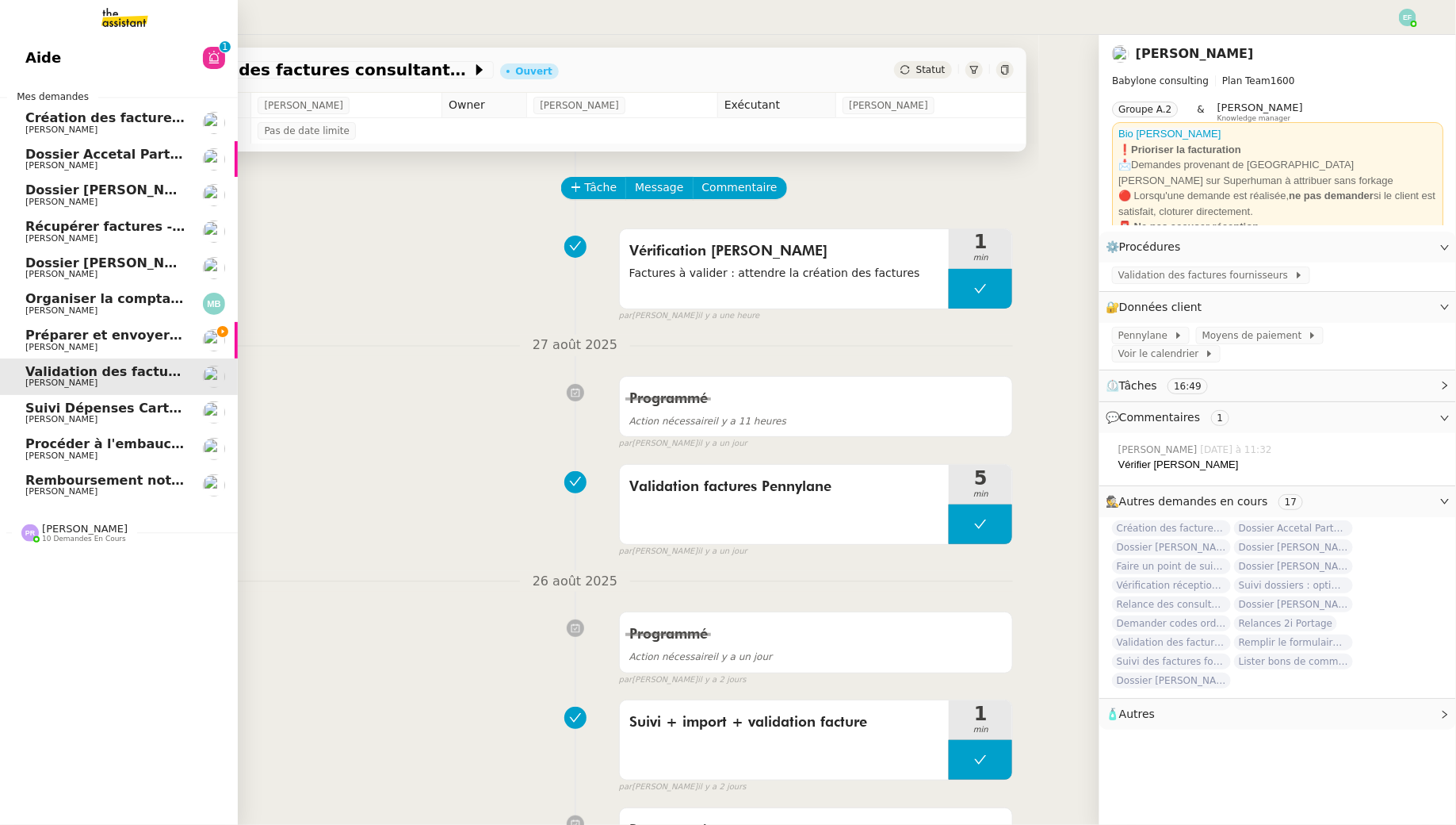
click at [116, 420] on span "[PERSON_NAME]" at bounding box center [105, 419] width 161 height 9
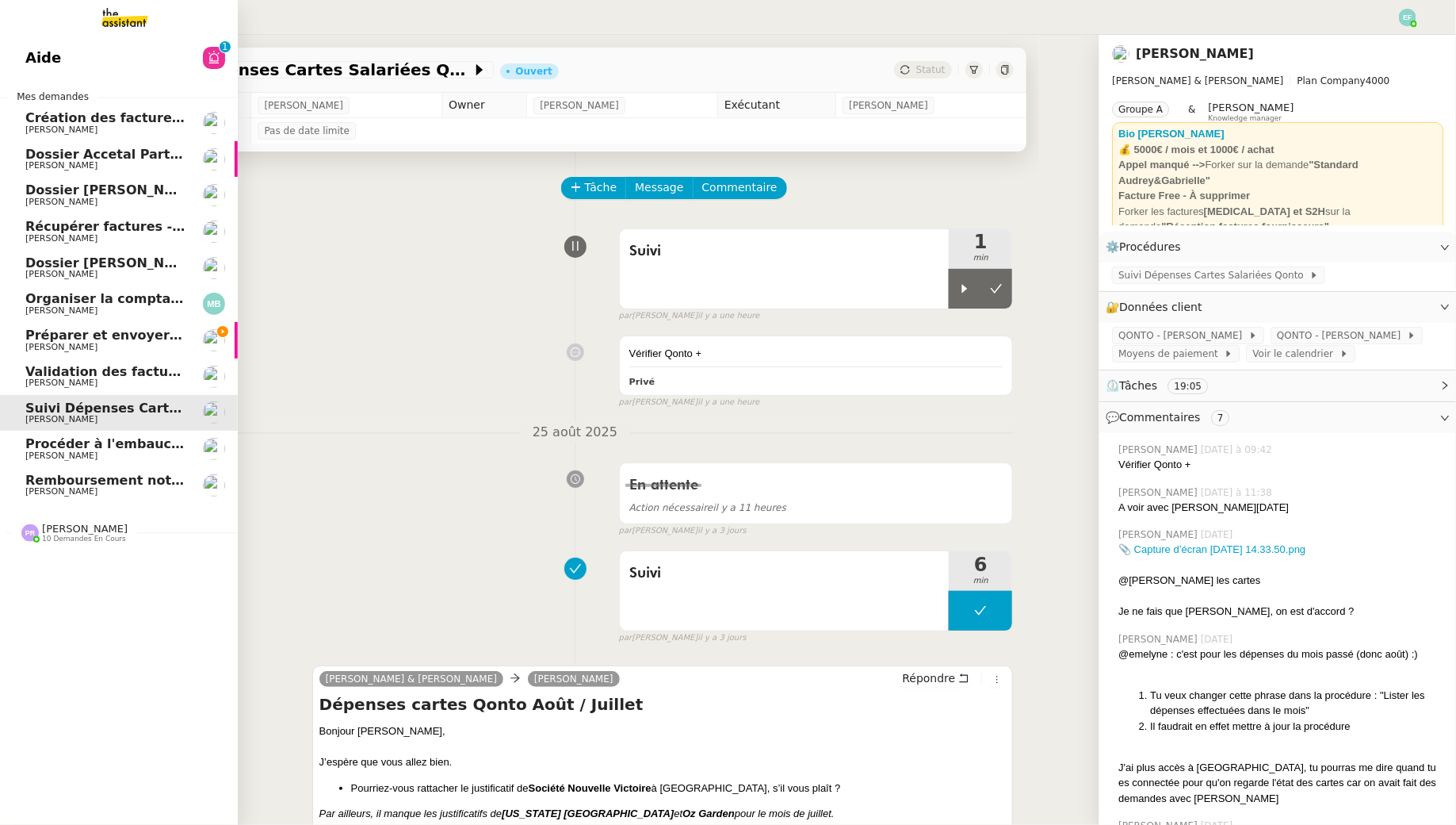
click at [27, 445] on span "Procéder à l'embauche d'[PERSON_NAME]" at bounding box center [174, 444] width 298 height 15
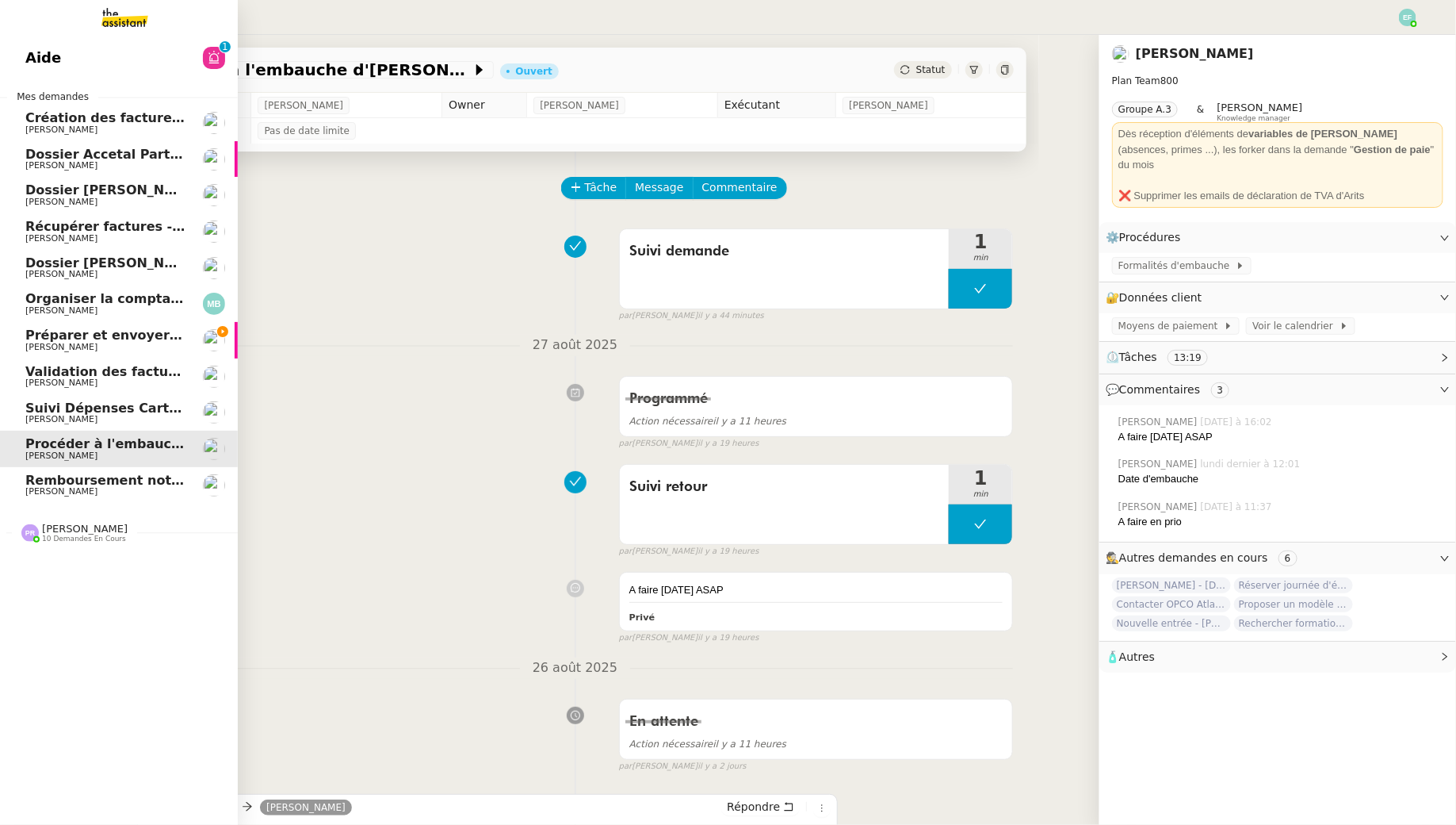
click at [64, 467] on link "Remboursement notes de frais - [DATE] [PERSON_NAME]" at bounding box center [119, 486] width 238 height 36
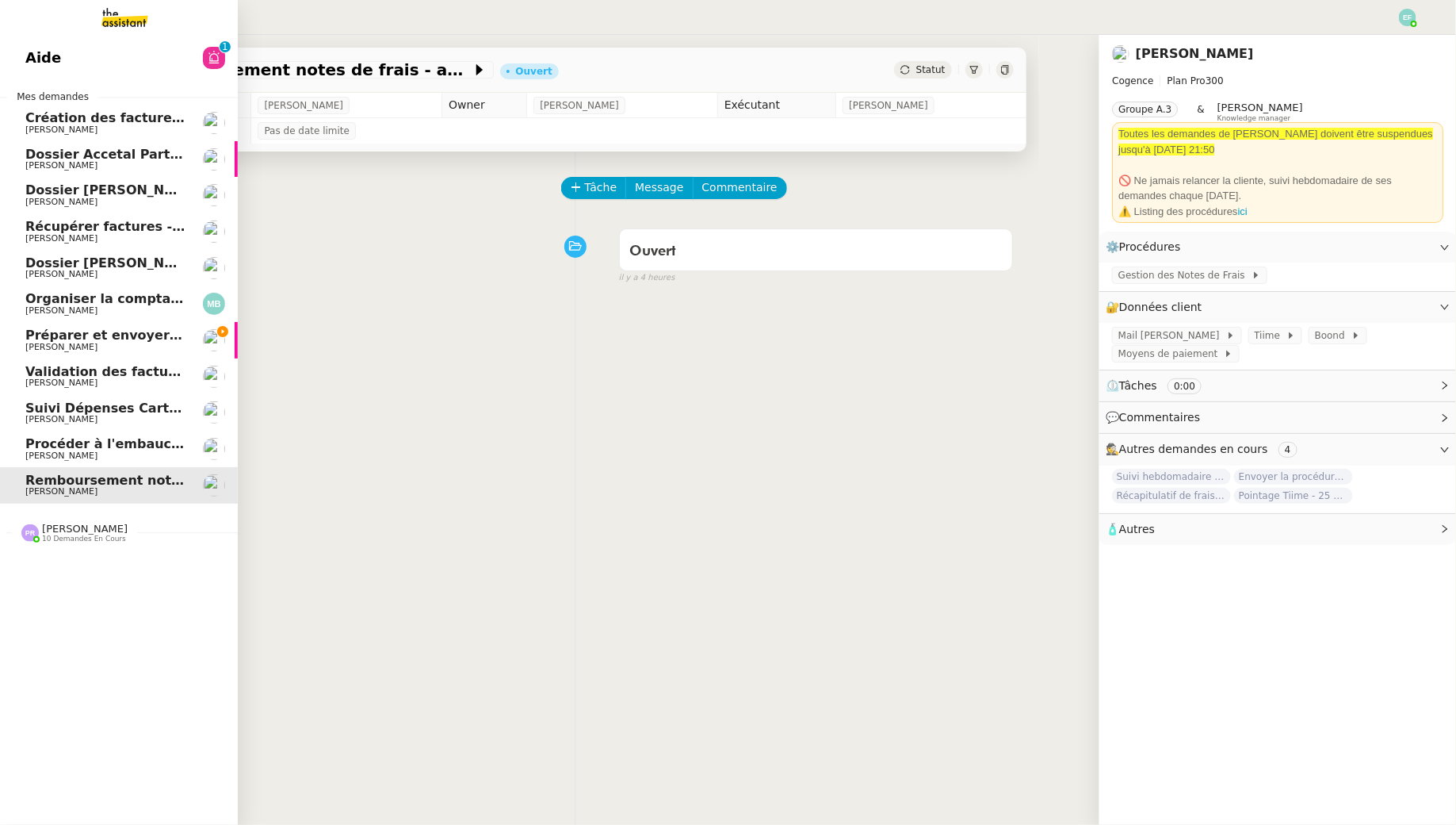
click at [117, 437] on span "Procéder à l'embauche d'[PERSON_NAME]" at bounding box center [174, 444] width 298 height 15
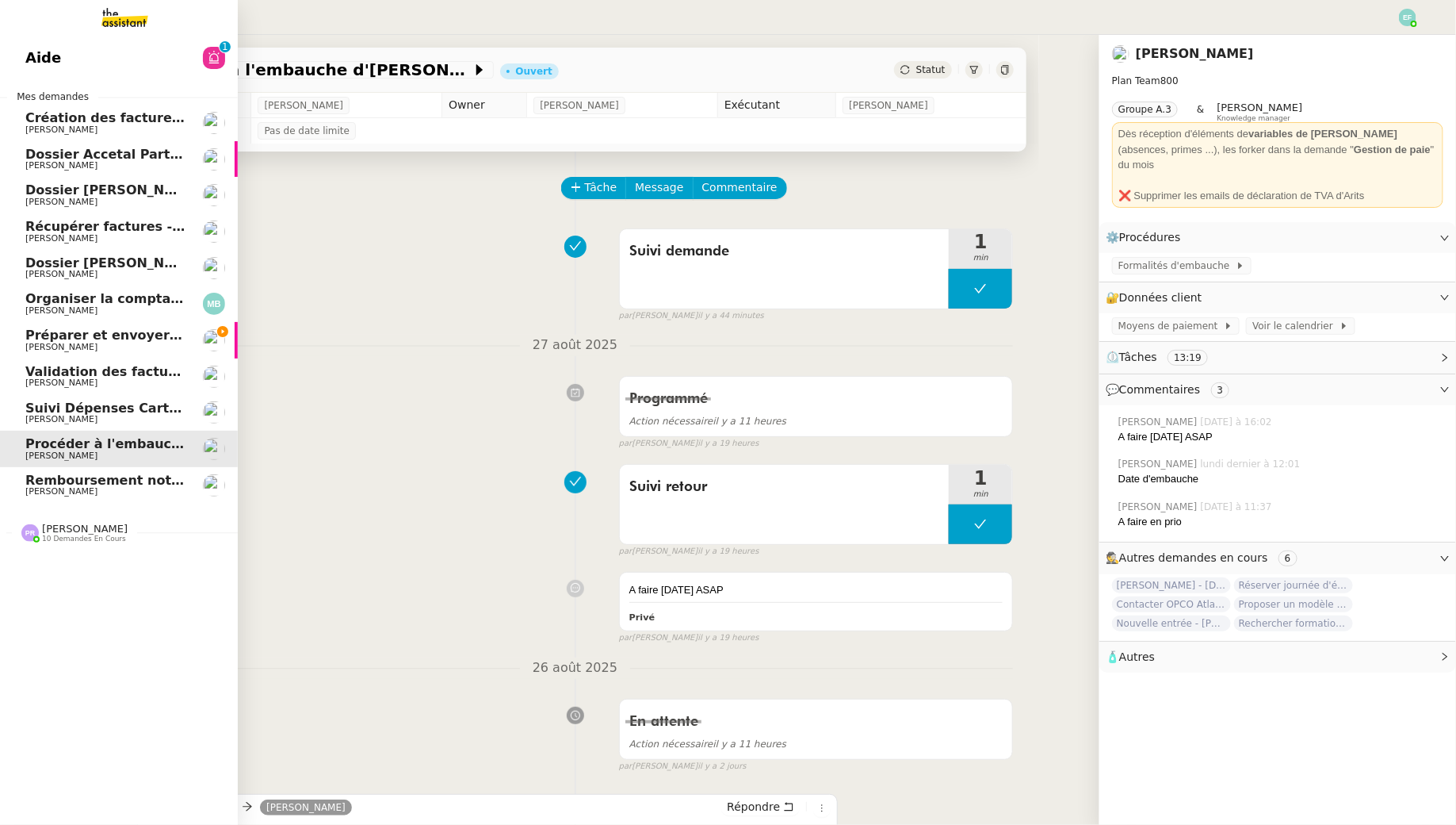
click at [122, 490] on span "[PERSON_NAME]" at bounding box center [105, 492] width 161 height 9
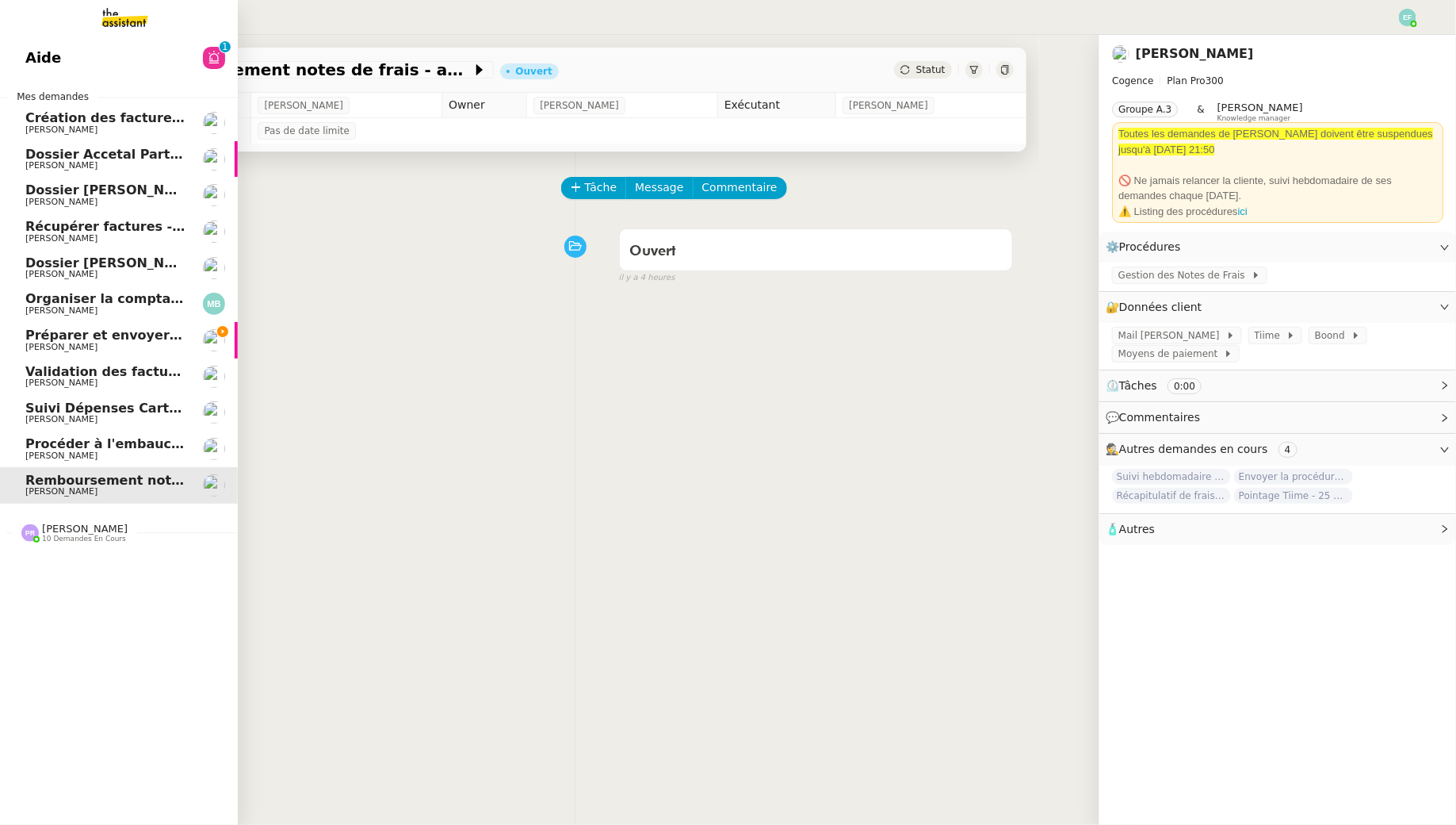
click at [151, 454] on span "[PERSON_NAME]" at bounding box center [105, 456] width 161 height 9
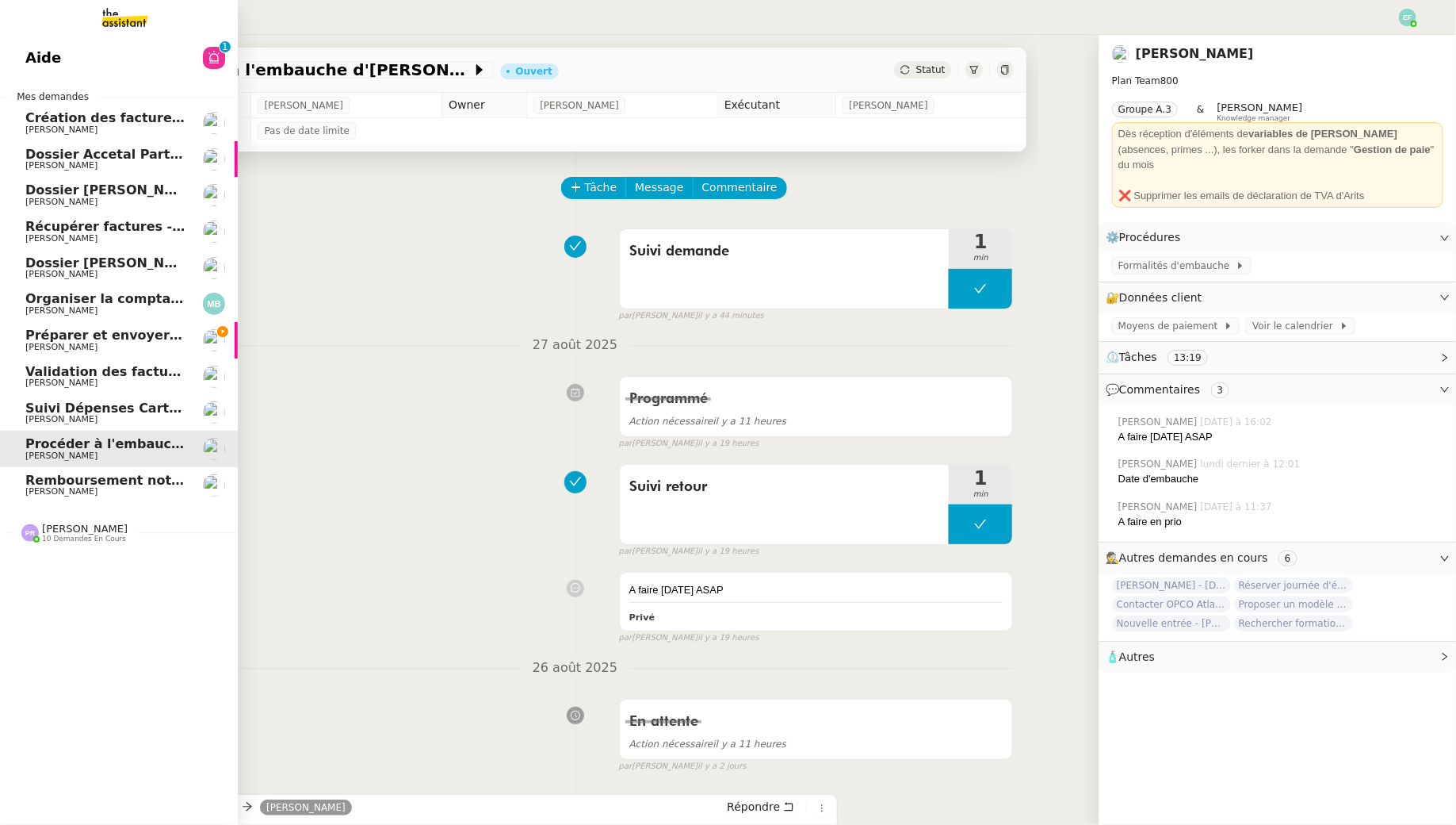
click at [22, 346] on link "Préparer et envoyer courriers pour JOBBIZ [PERSON_NAME]" at bounding box center [119, 340] width 238 height 36
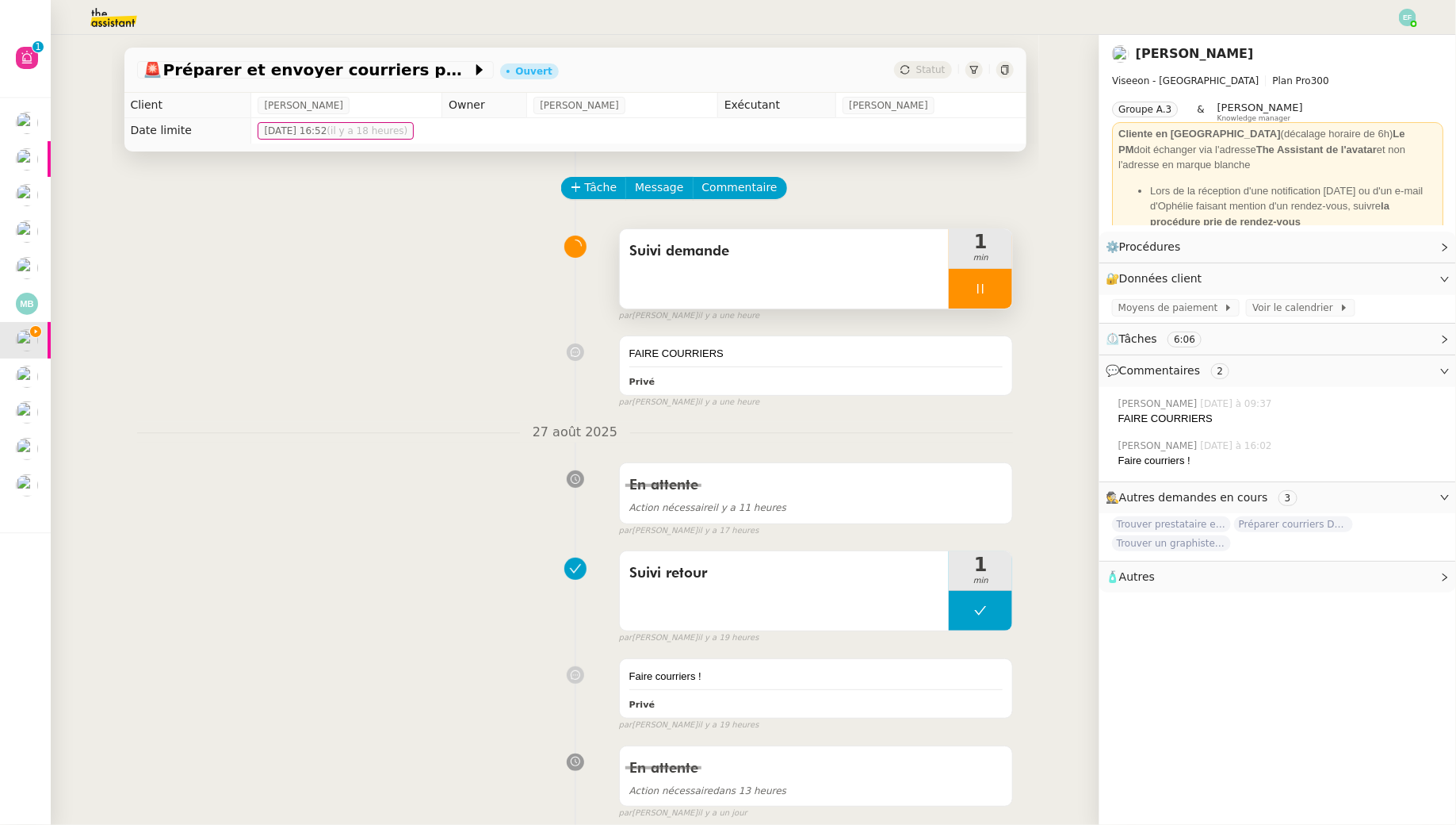
click at [969, 292] on div at bounding box center [981, 289] width 64 height 40
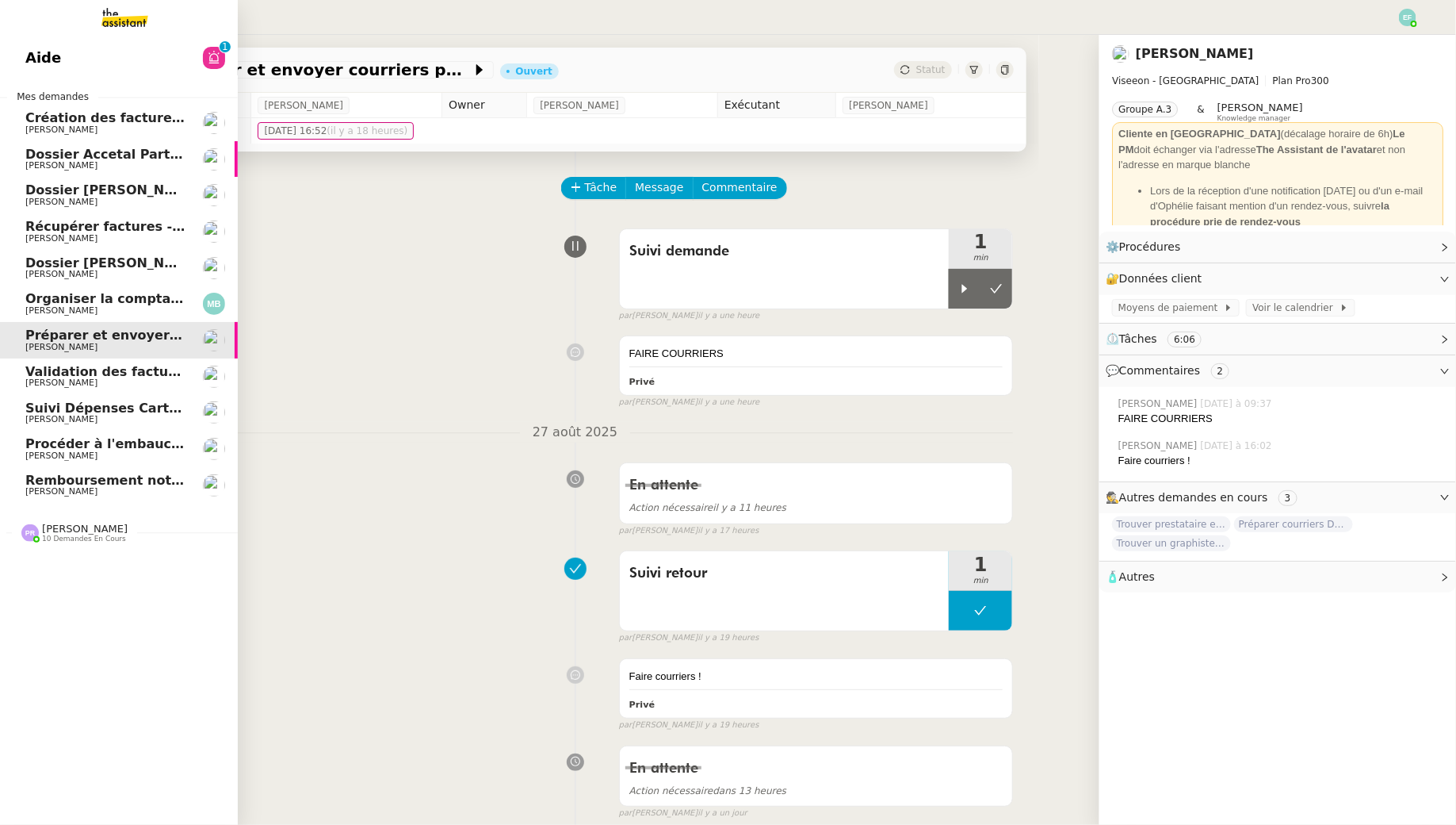
click at [98, 488] on span "[PERSON_NAME]" at bounding box center [105, 492] width 161 height 9
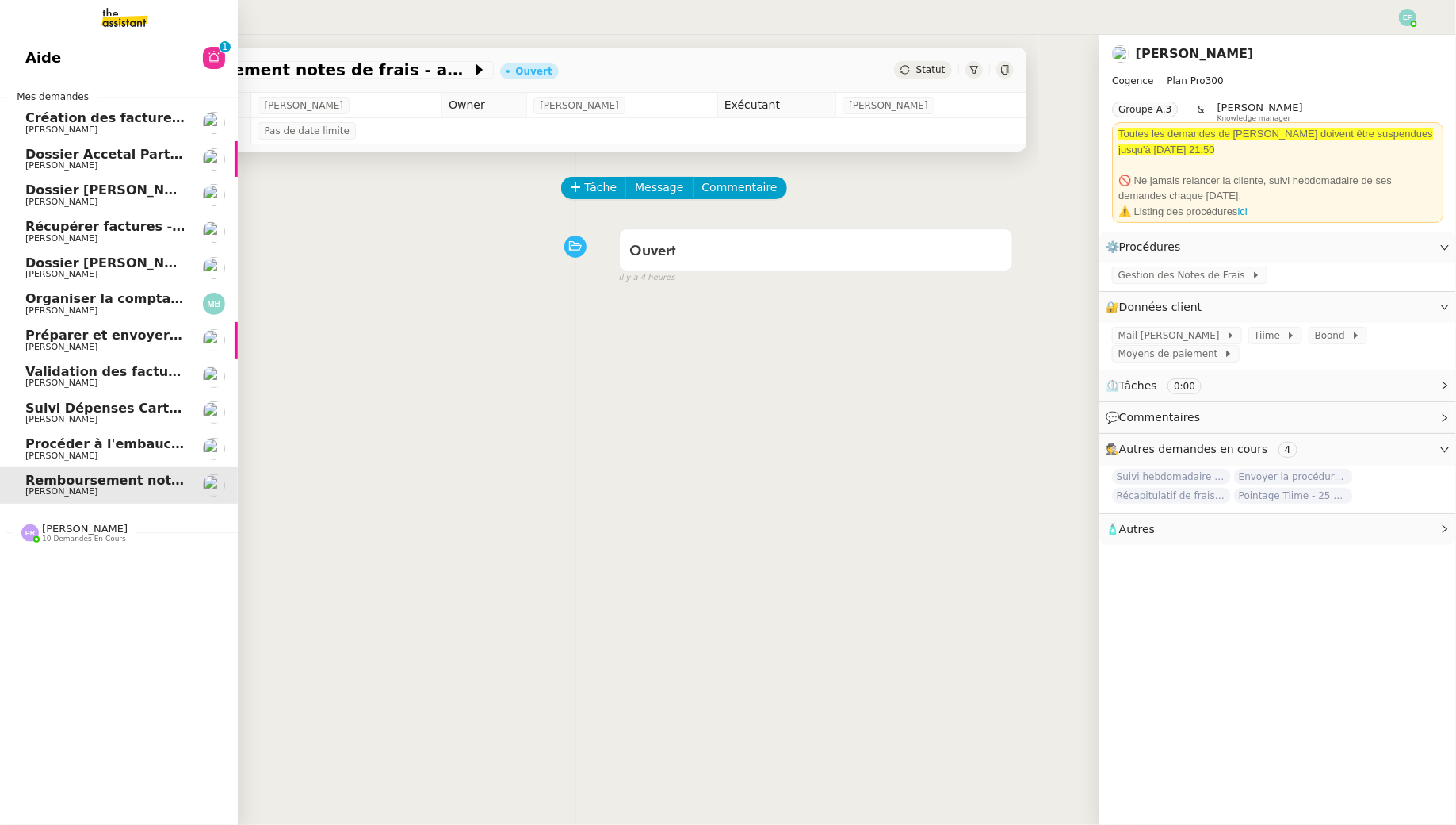
click at [108, 443] on span "Procéder à l'embauche d'[PERSON_NAME]" at bounding box center [174, 444] width 298 height 15
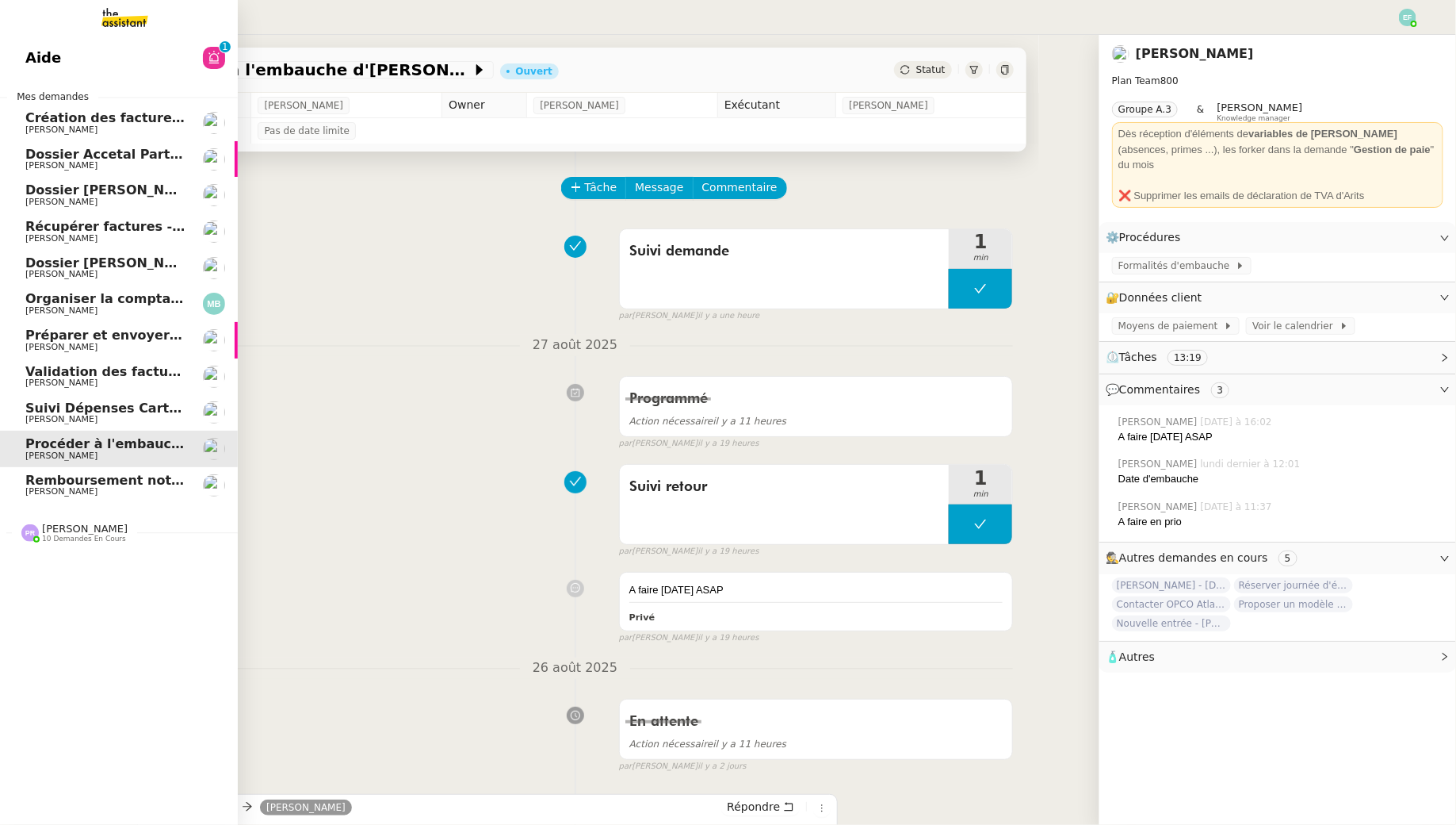
click at [115, 408] on span "Suivi Dépenses Cartes Salariées Qonto - 20 août 2025" at bounding box center [219, 408] width 386 height 15
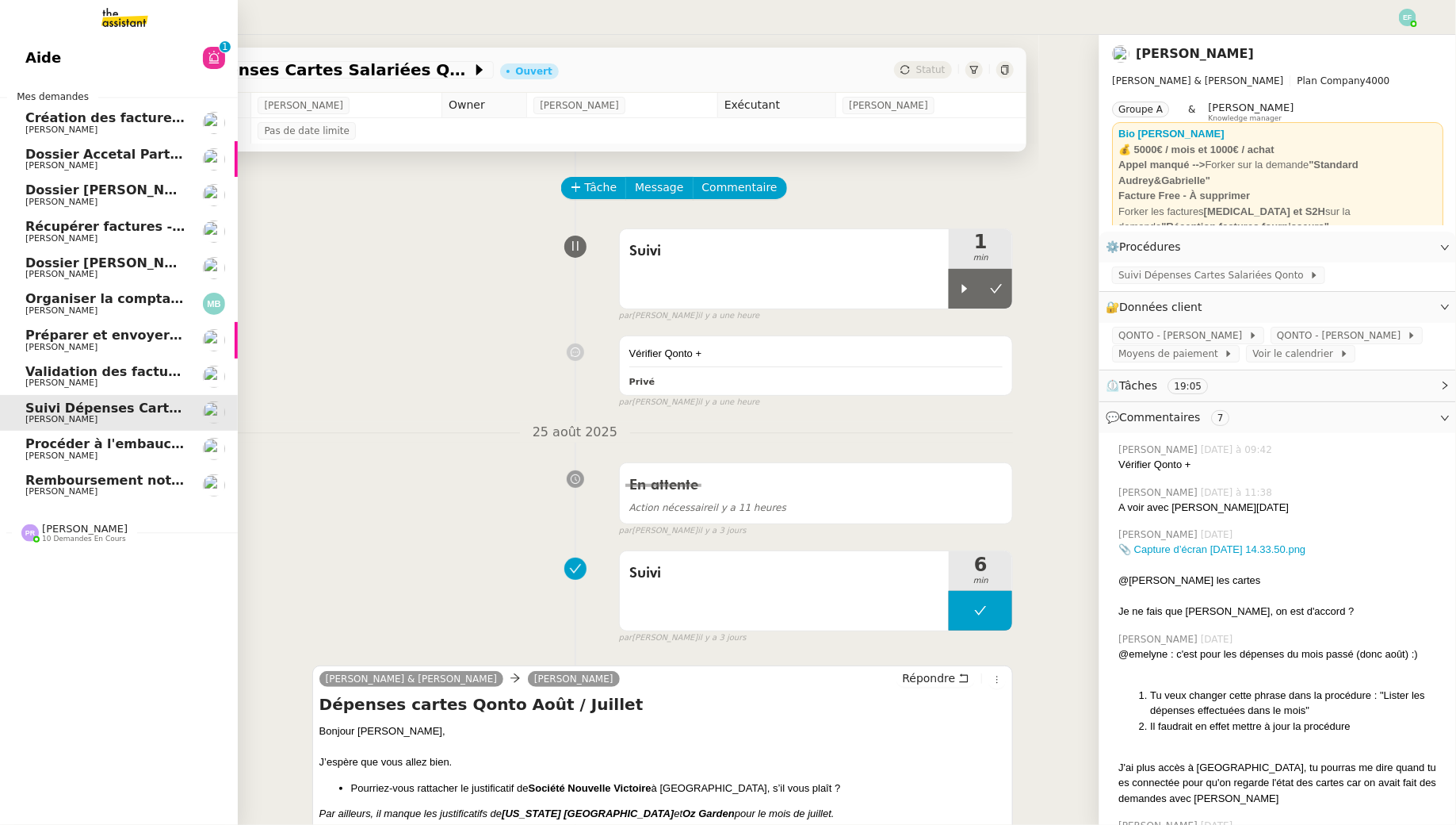
click at [122, 373] on span "Validation des factures consultants - août 2025" at bounding box center [195, 371] width 339 height 15
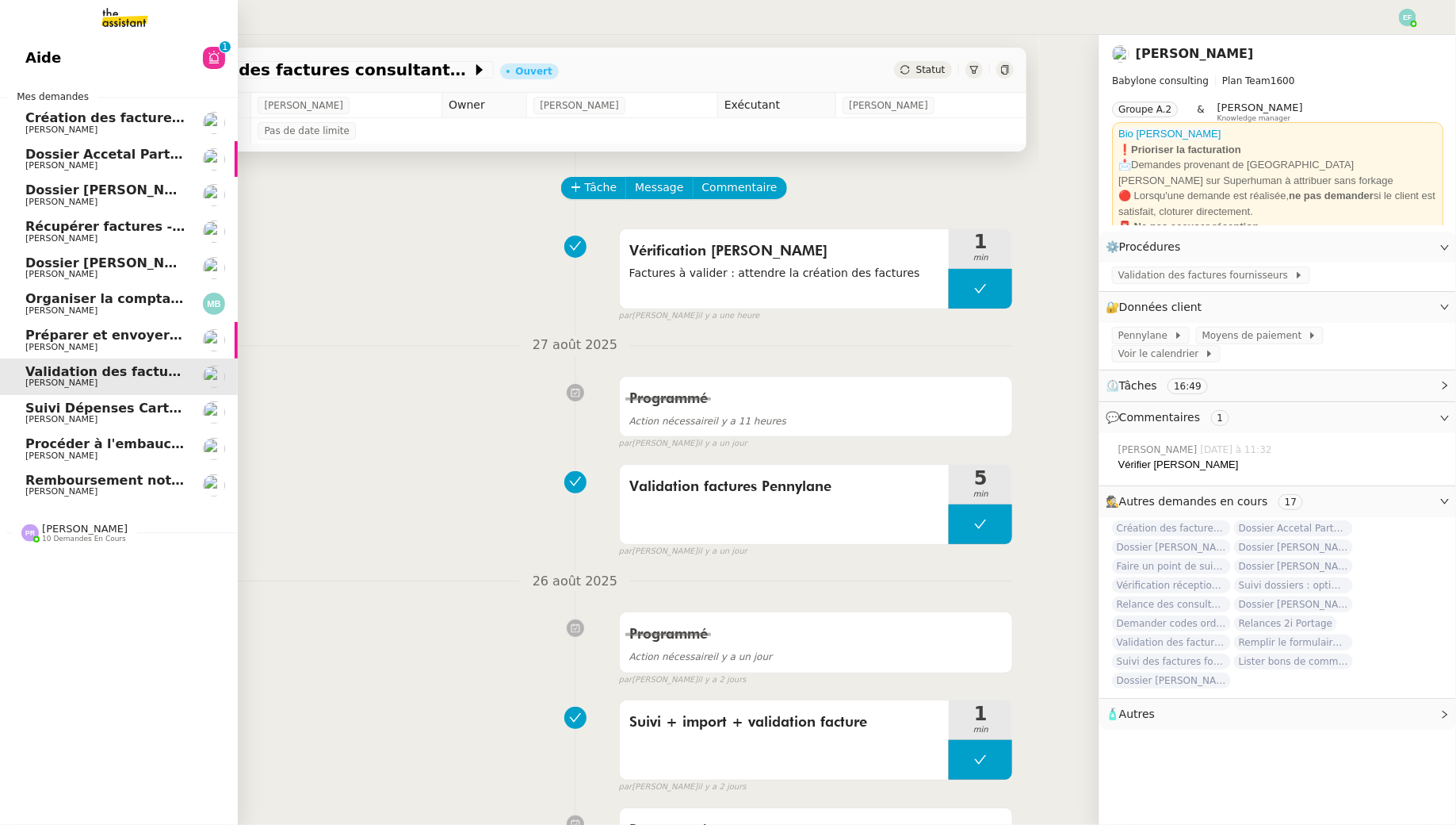
click at [130, 344] on span "[PERSON_NAME]" at bounding box center [105, 347] width 161 height 9
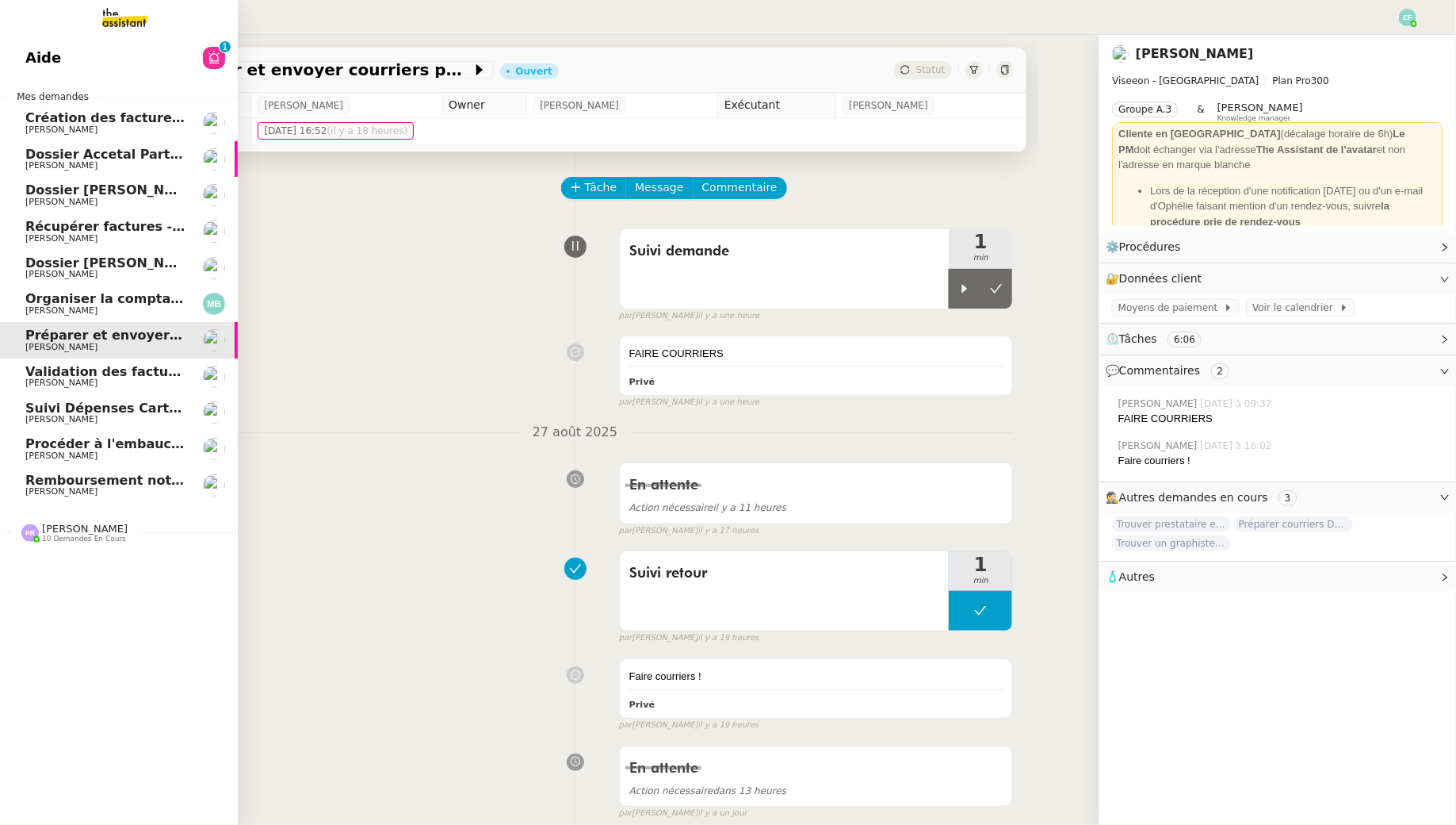
click at [142, 299] on span "Organiser la comptabilité NURI 2025" at bounding box center [156, 299] width 261 height 15
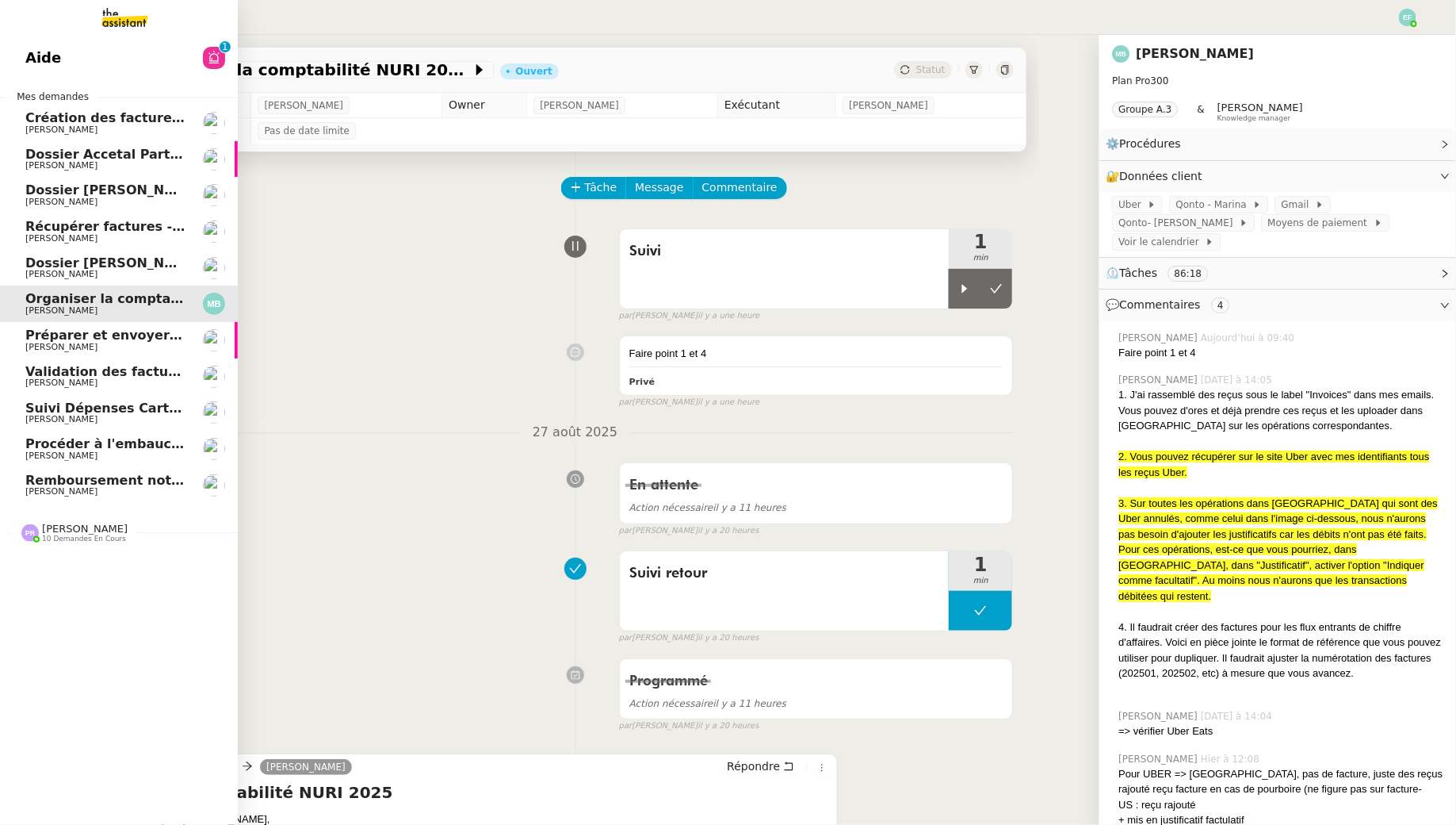
click at [148, 262] on span "Dossier [PERSON_NAME]" at bounding box center [113, 262] width 176 height 15
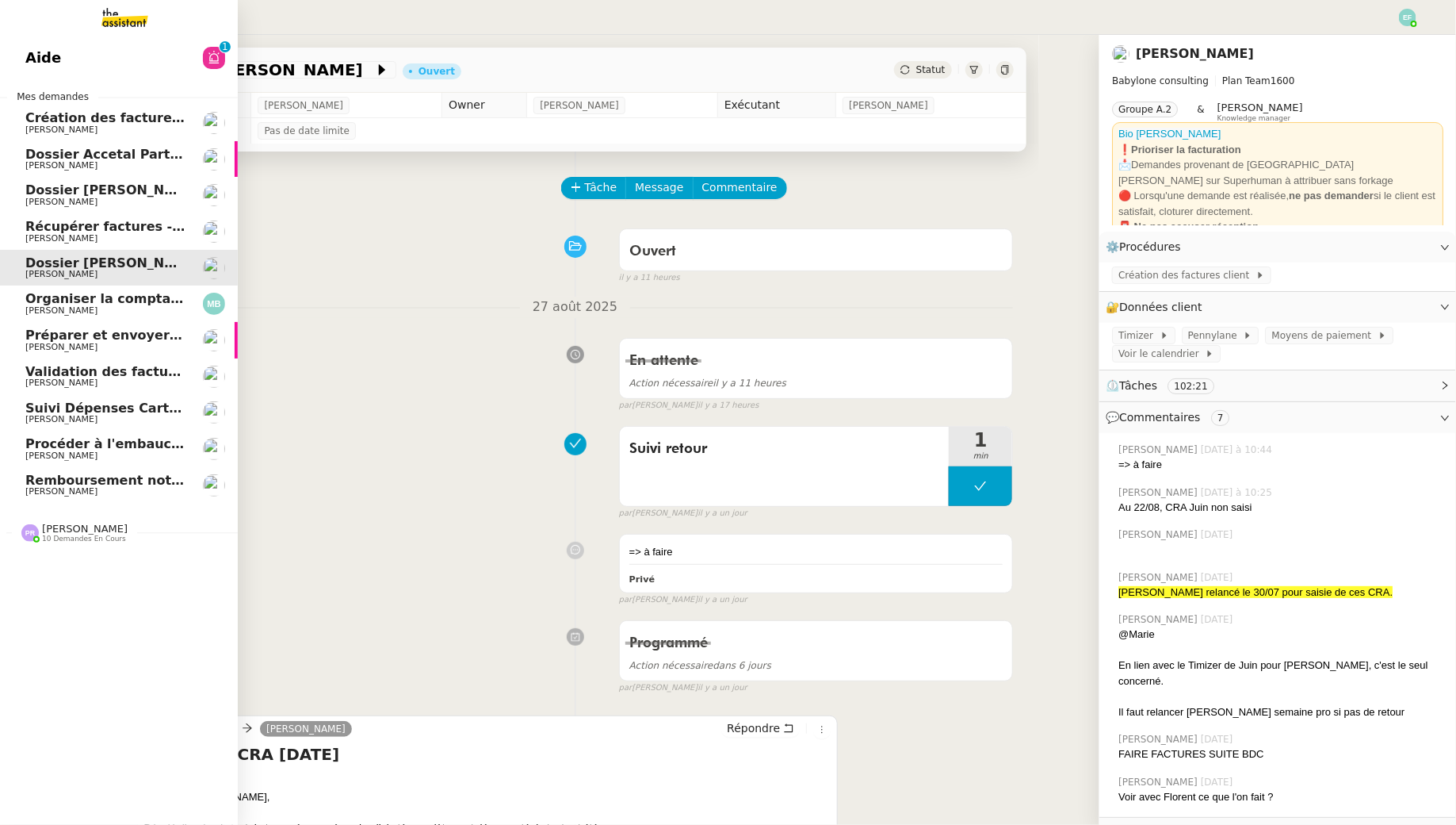
click at [147, 223] on span "Récupérer factures - [DATE]" at bounding box center [125, 226] width 200 height 15
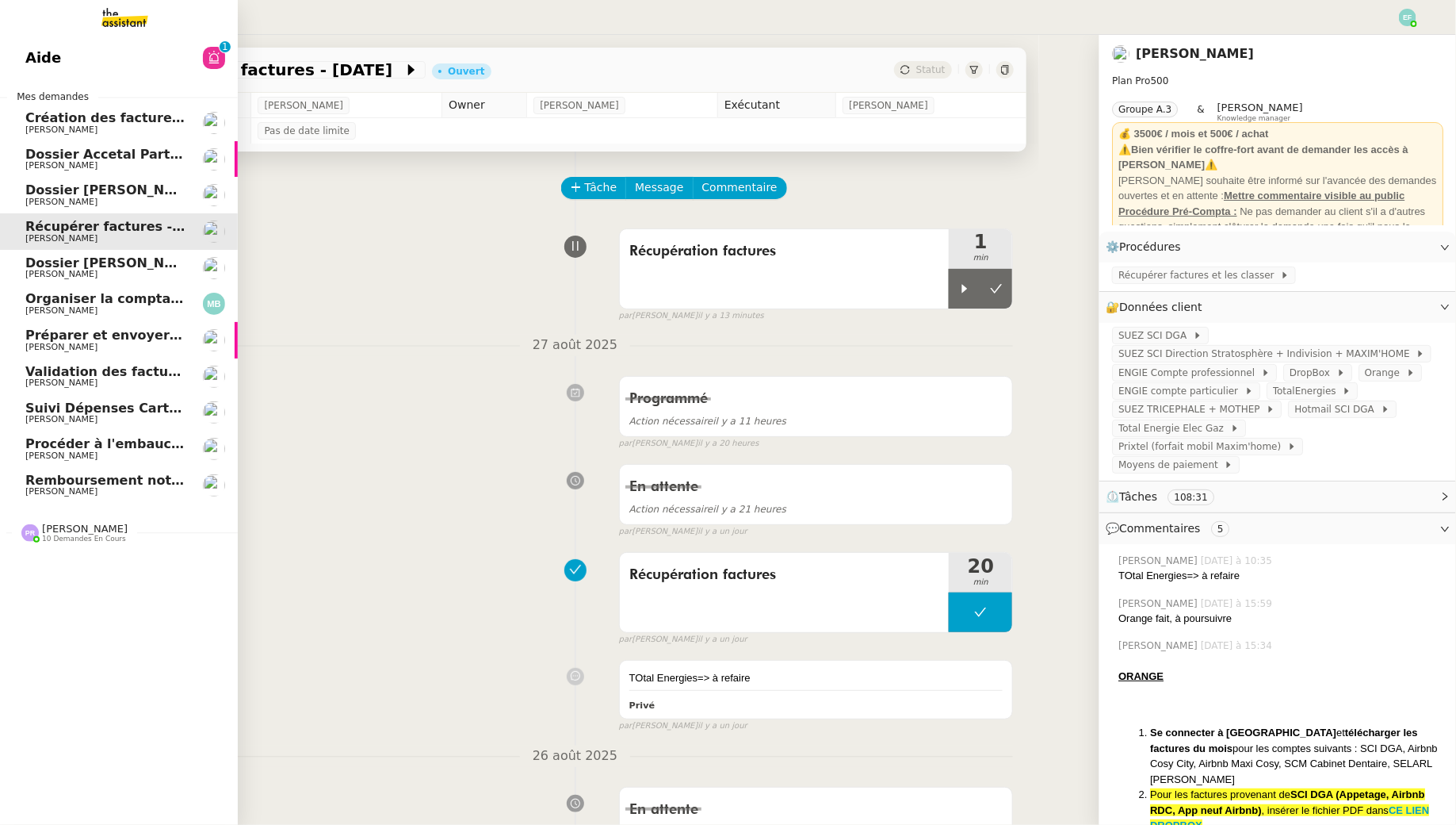
click at [42, 274] on span "[PERSON_NAME]" at bounding box center [62, 273] width 73 height 10
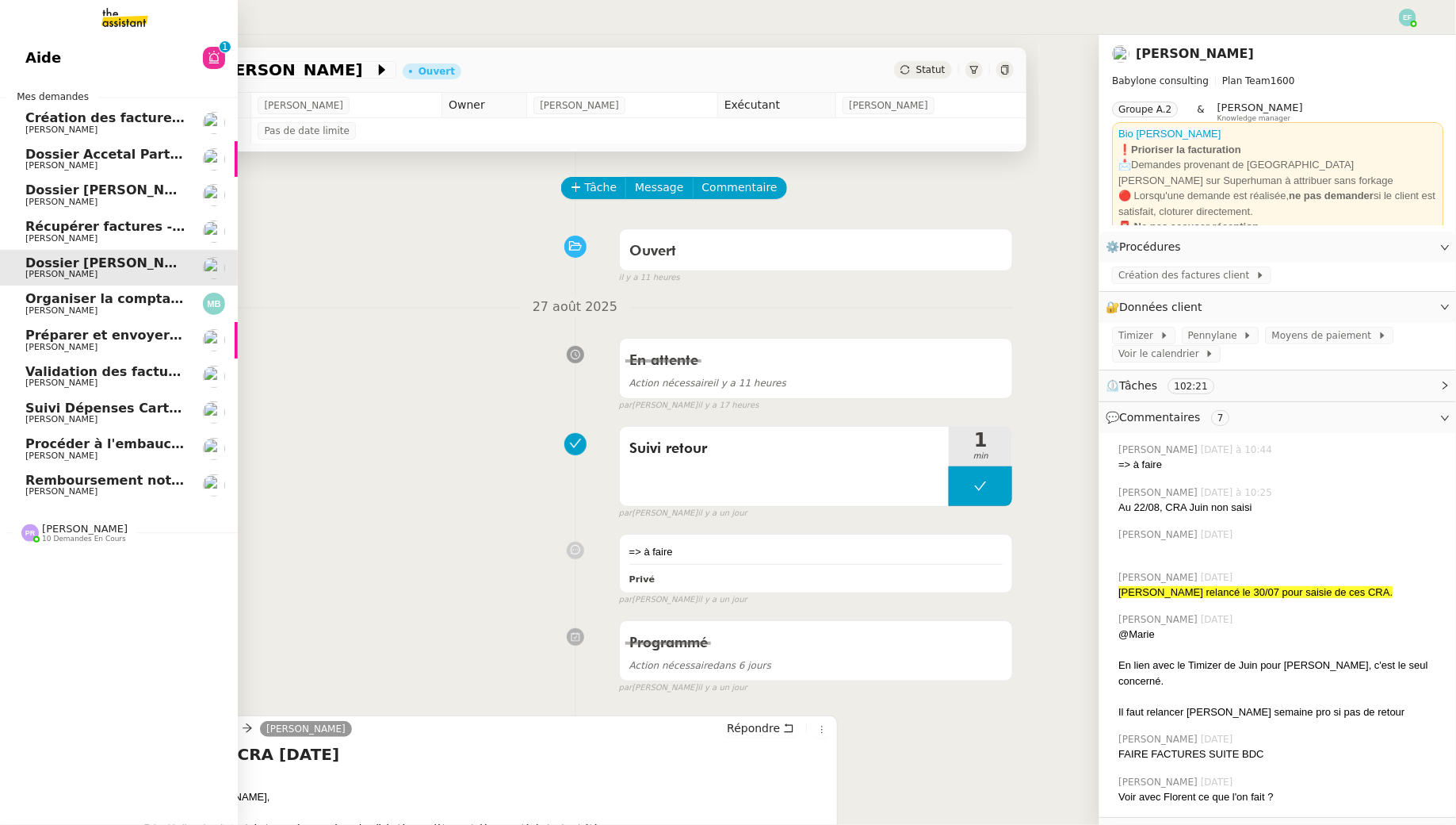
click at [86, 288] on link "Organiser la comptabilité NURI 2025 [PERSON_NAME]" at bounding box center [119, 304] width 238 height 36
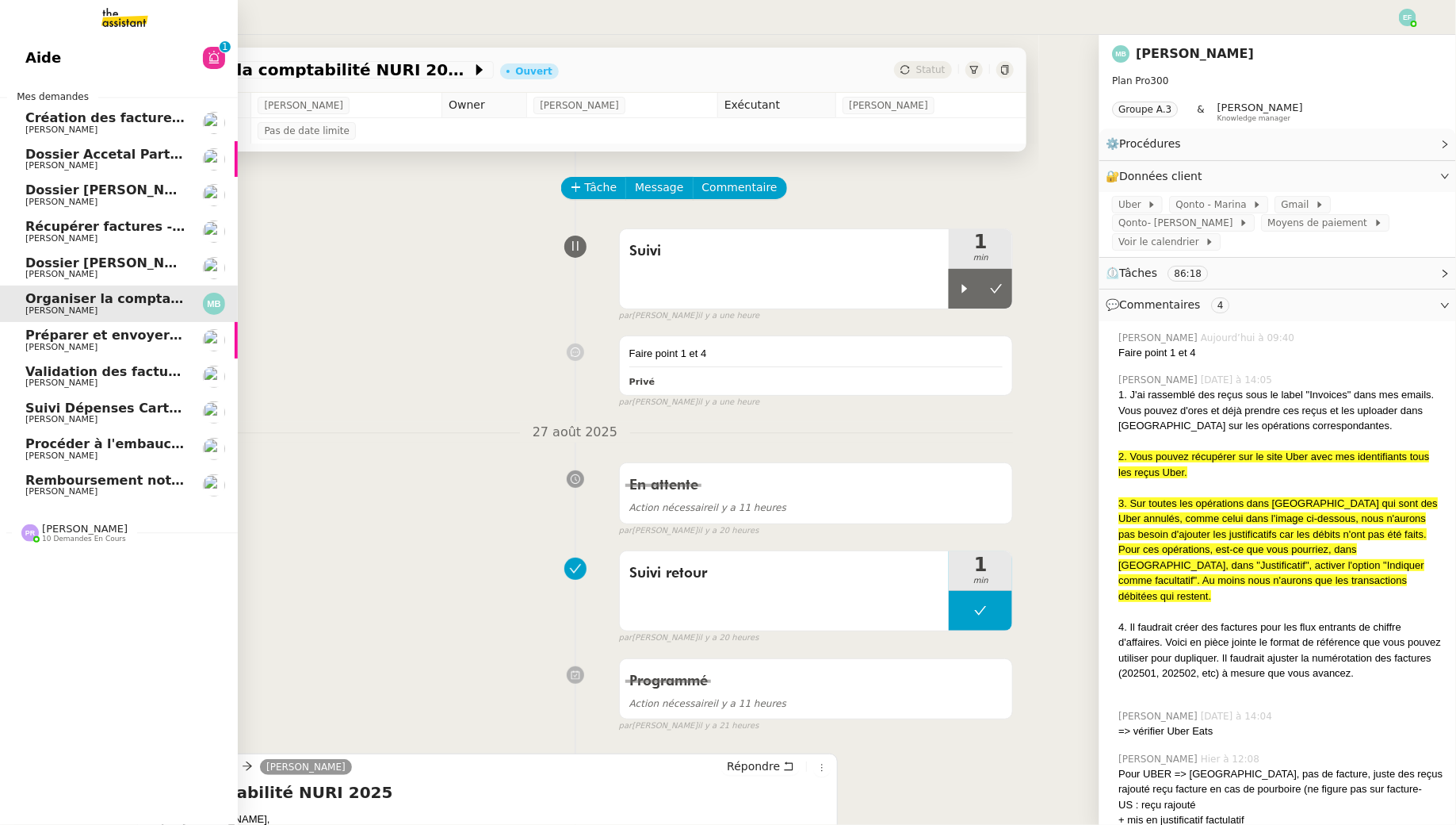
click at [103, 333] on span "Préparer et envoyer courriers pour JOBBIZ" at bounding box center [177, 335] width 304 height 15
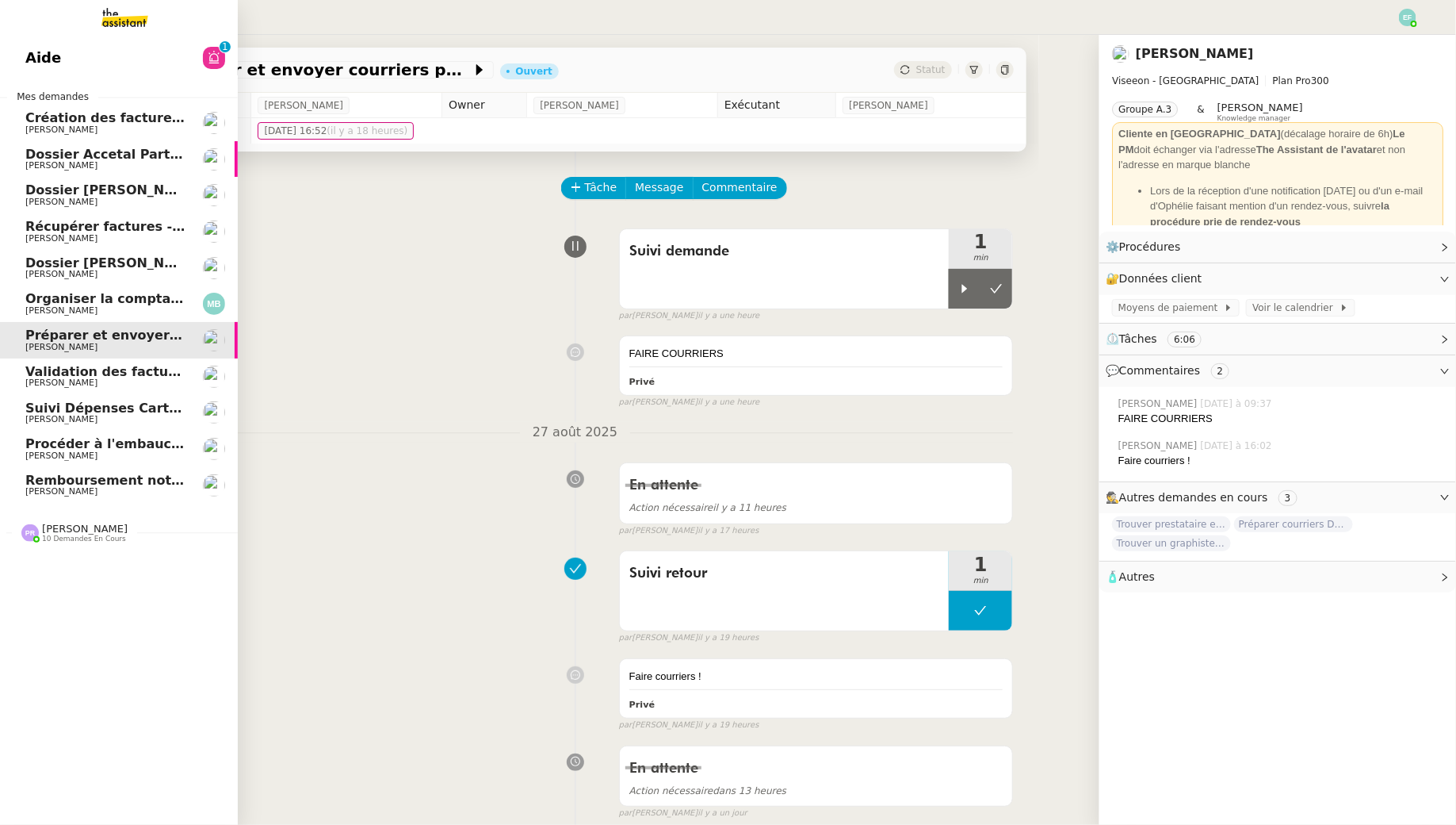
click at [124, 364] on span "Validation des factures consultants - août 2025" at bounding box center [195, 371] width 339 height 15
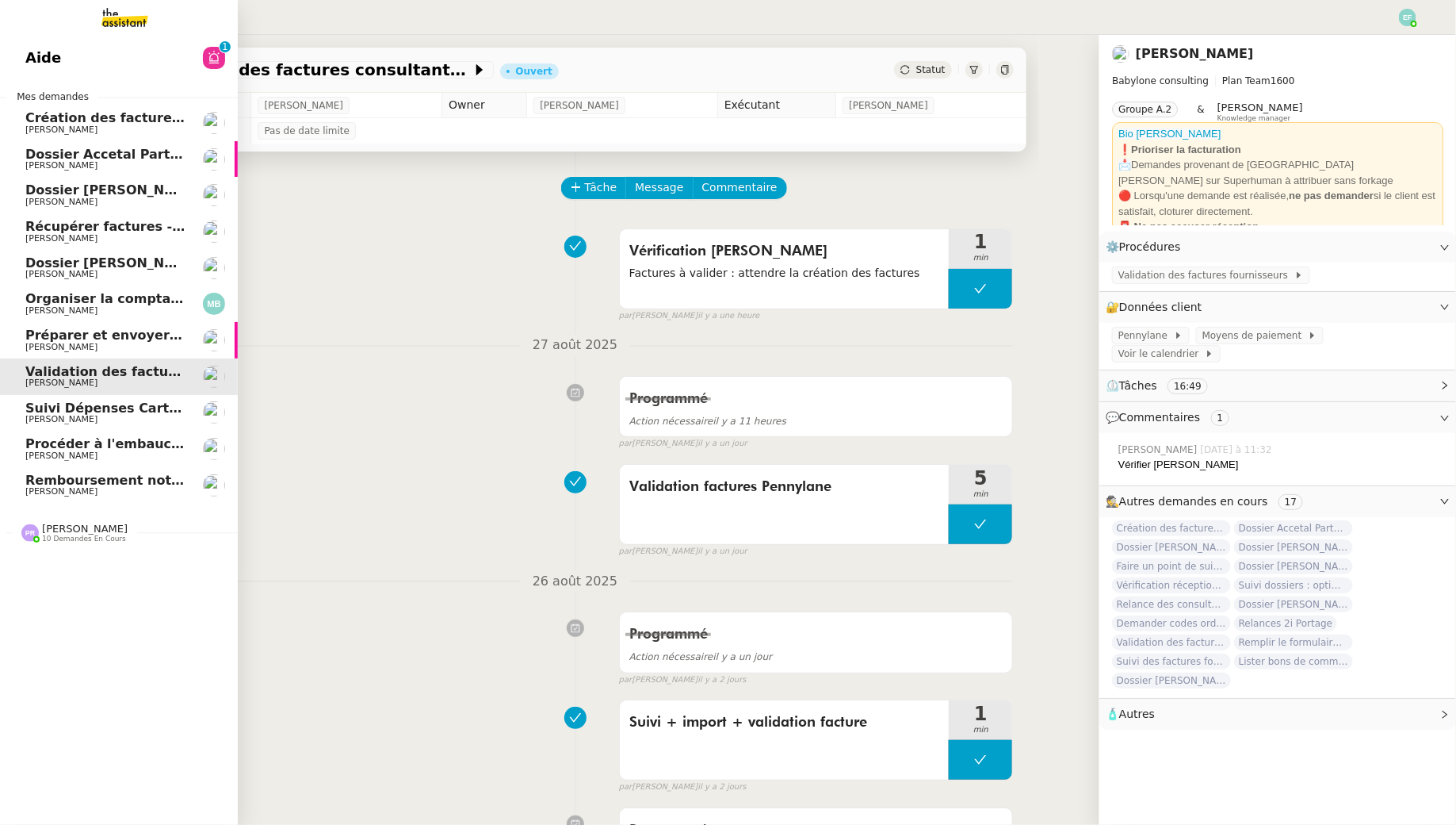
click at [128, 415] on span "[PERSON_NAME]" at bounding box center [105, 419] width 161 height 9
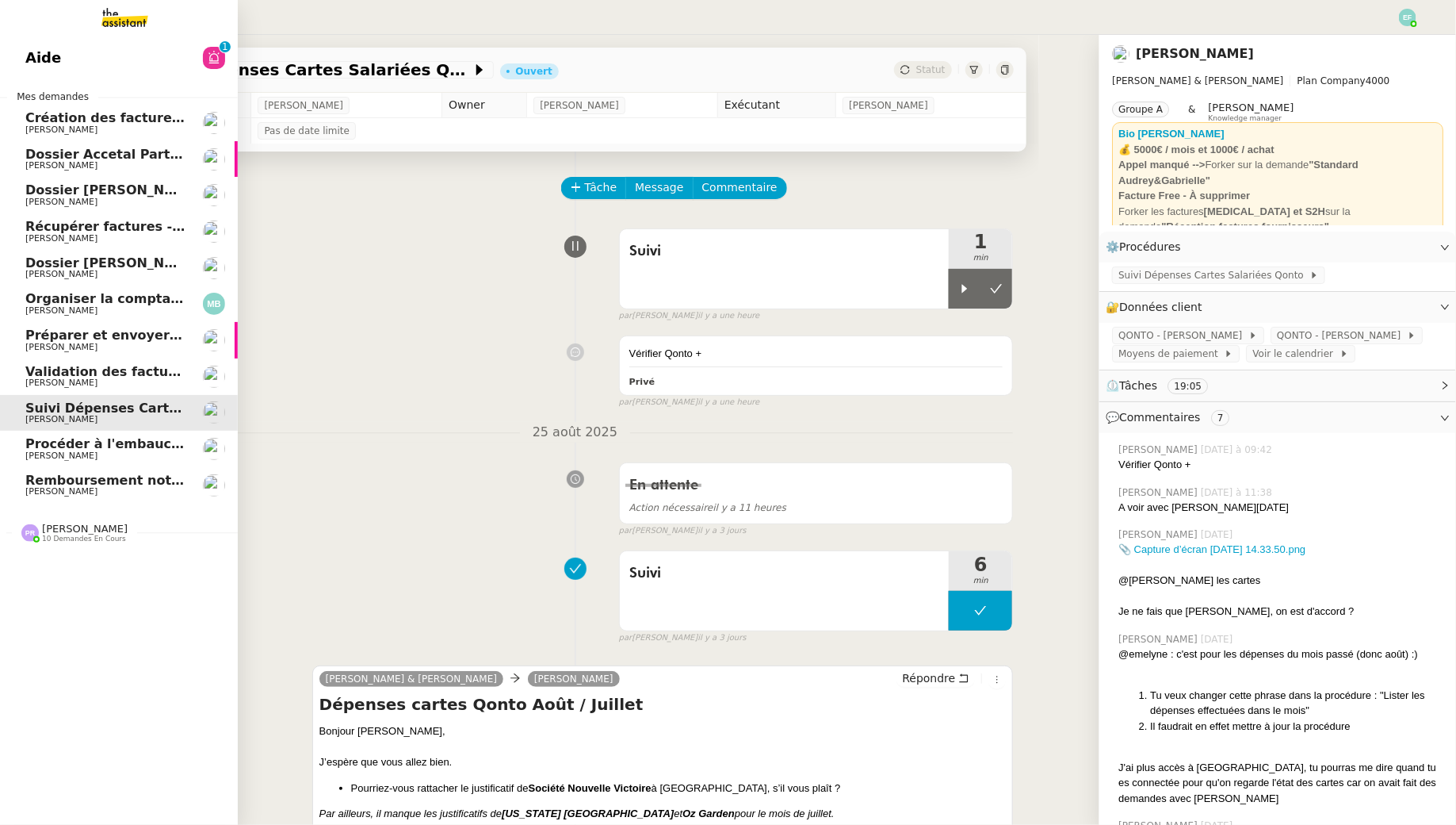
click at [128, 422] on span "[PERSON_NAME]" at bounding box center [105, 419] width 161 height 9
click at [134, 427] on link "Suivi Dépenses Cartes Salariées Qonto - 20 août 2025 Gabrielle Tavernier" at bounding box center [119, 413] width 238 height 36
click at [133, 451] on span "[PERSON_NAME]" at bounding box center [105, 456] width 161 height 9
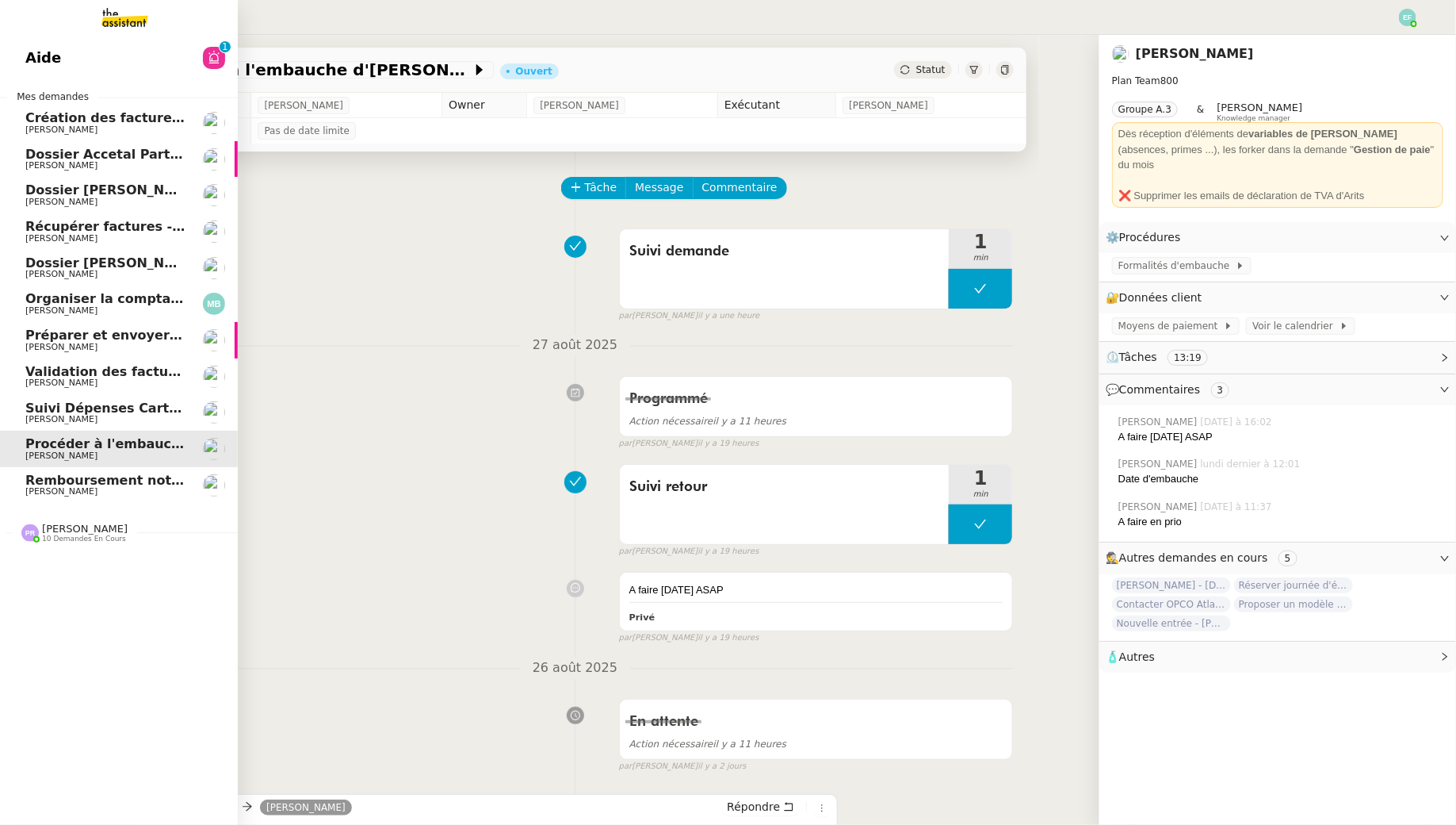
click at [133, 470] on link "Remboursement notes de frais - [DATE] [PERSON_NAME]" at bounding box center [119, 486] width 238 height 36
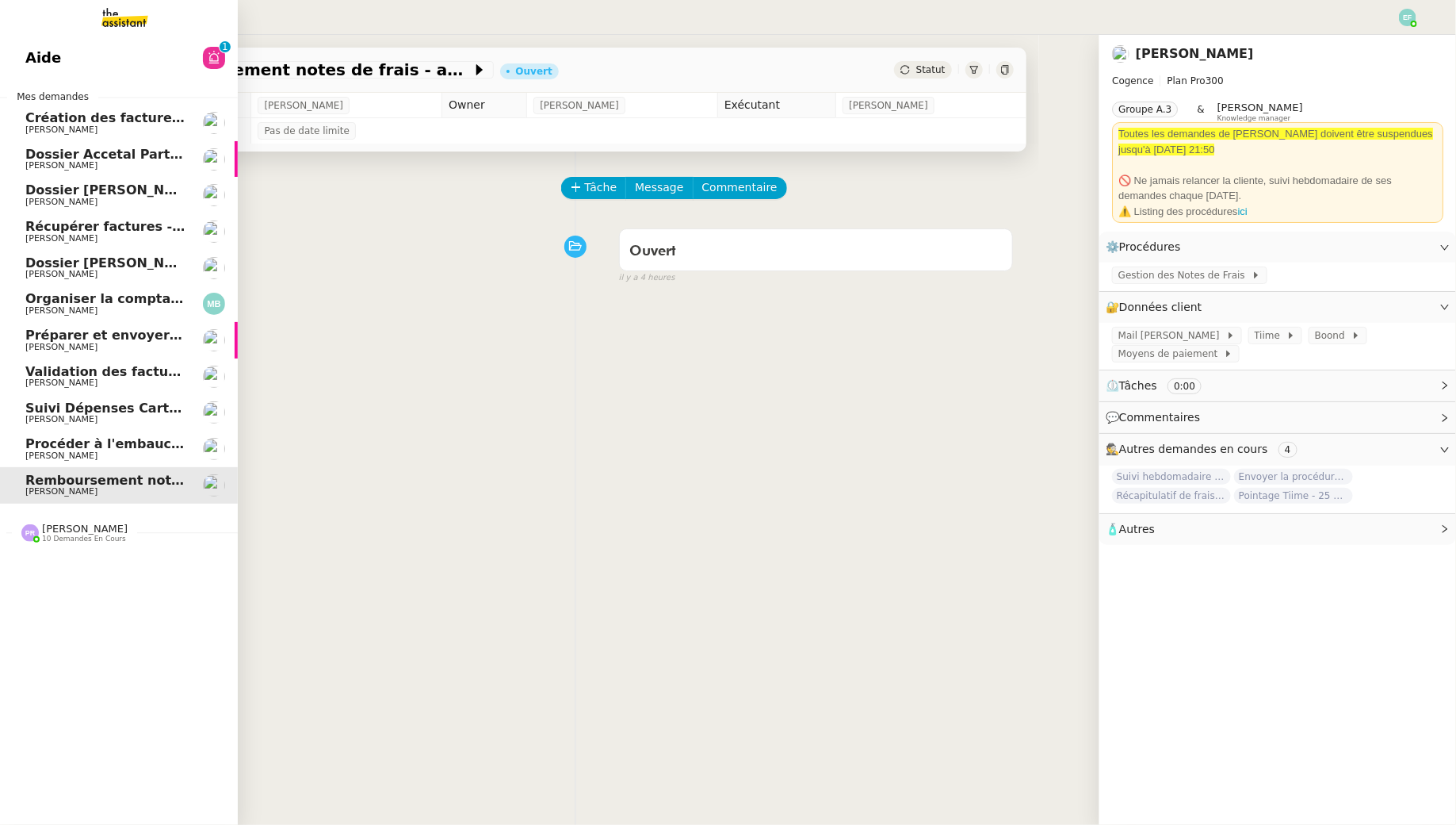
click at [103, 104] on link "Création des factures client - [DATE] [PERSON_NAME]" at bounding box center [119, 123] width 238 height 36
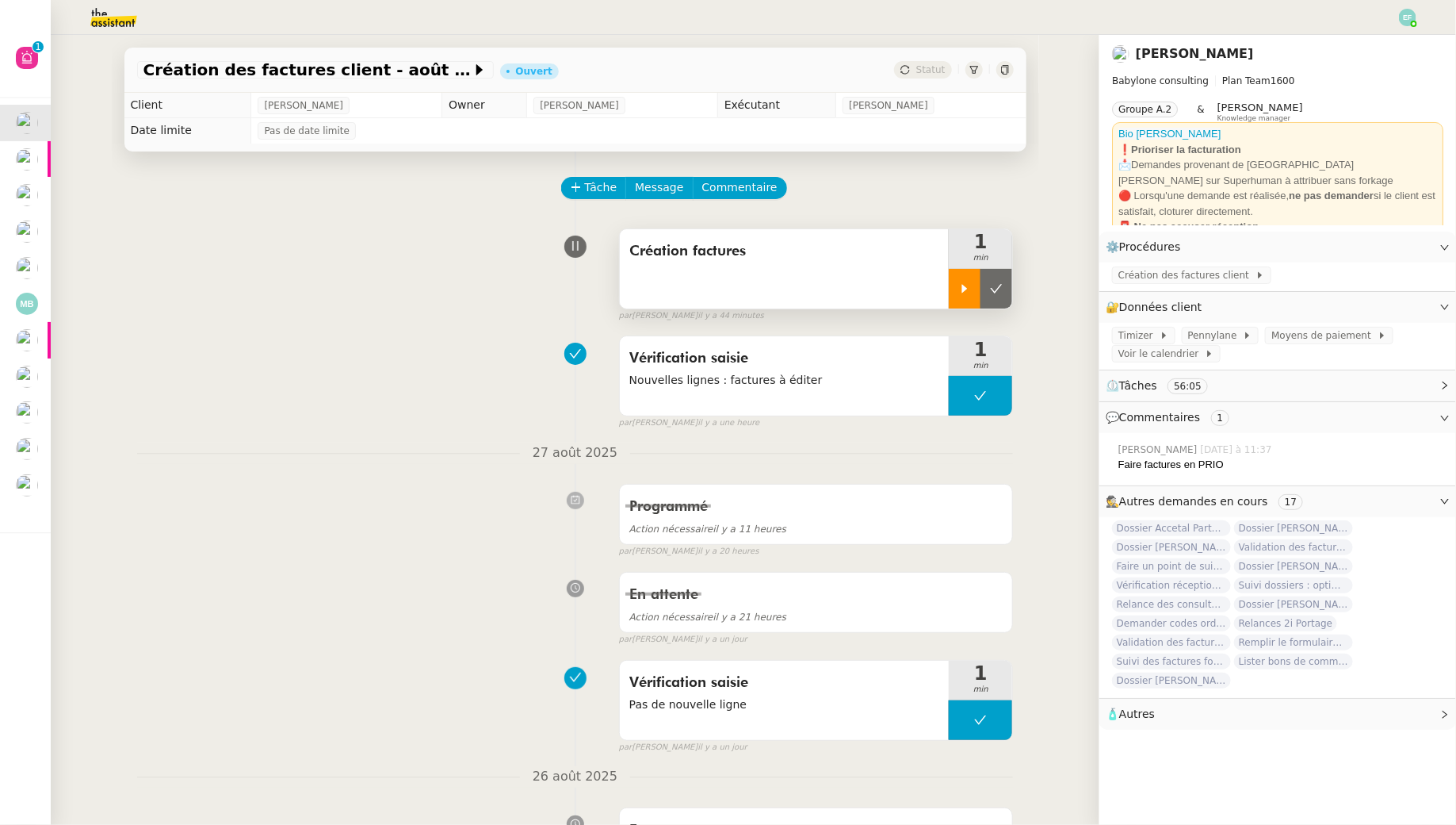
click at [963, 278] on div at bounding box center [964, 289] width 32 height 40
click at [980, 280] on div at bounding box center [981, 289] width 64 height 40
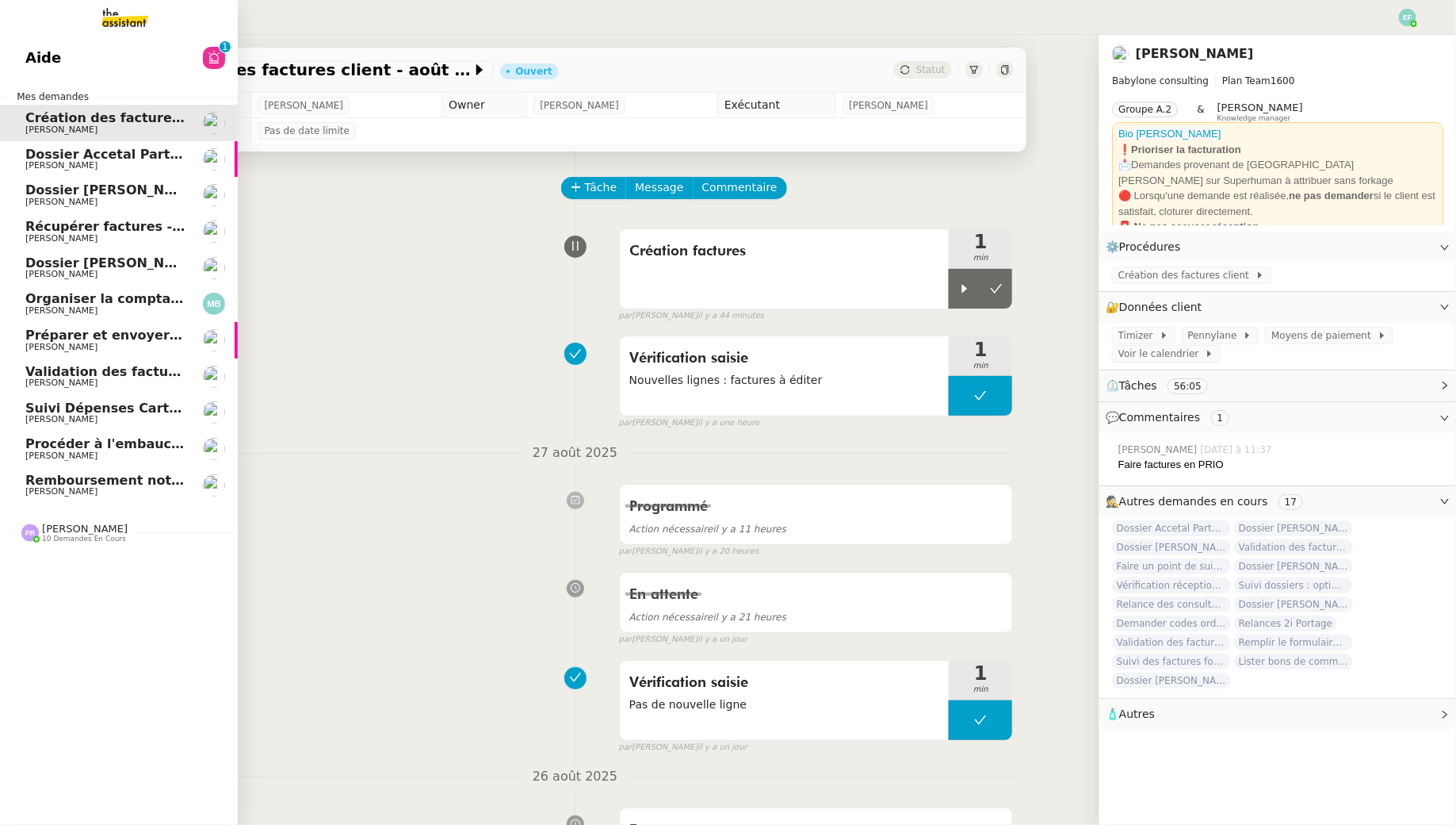
click at [43, 161] on span "[PERSON_NAME]" at bounding box center [62, 165] width 73 height 10
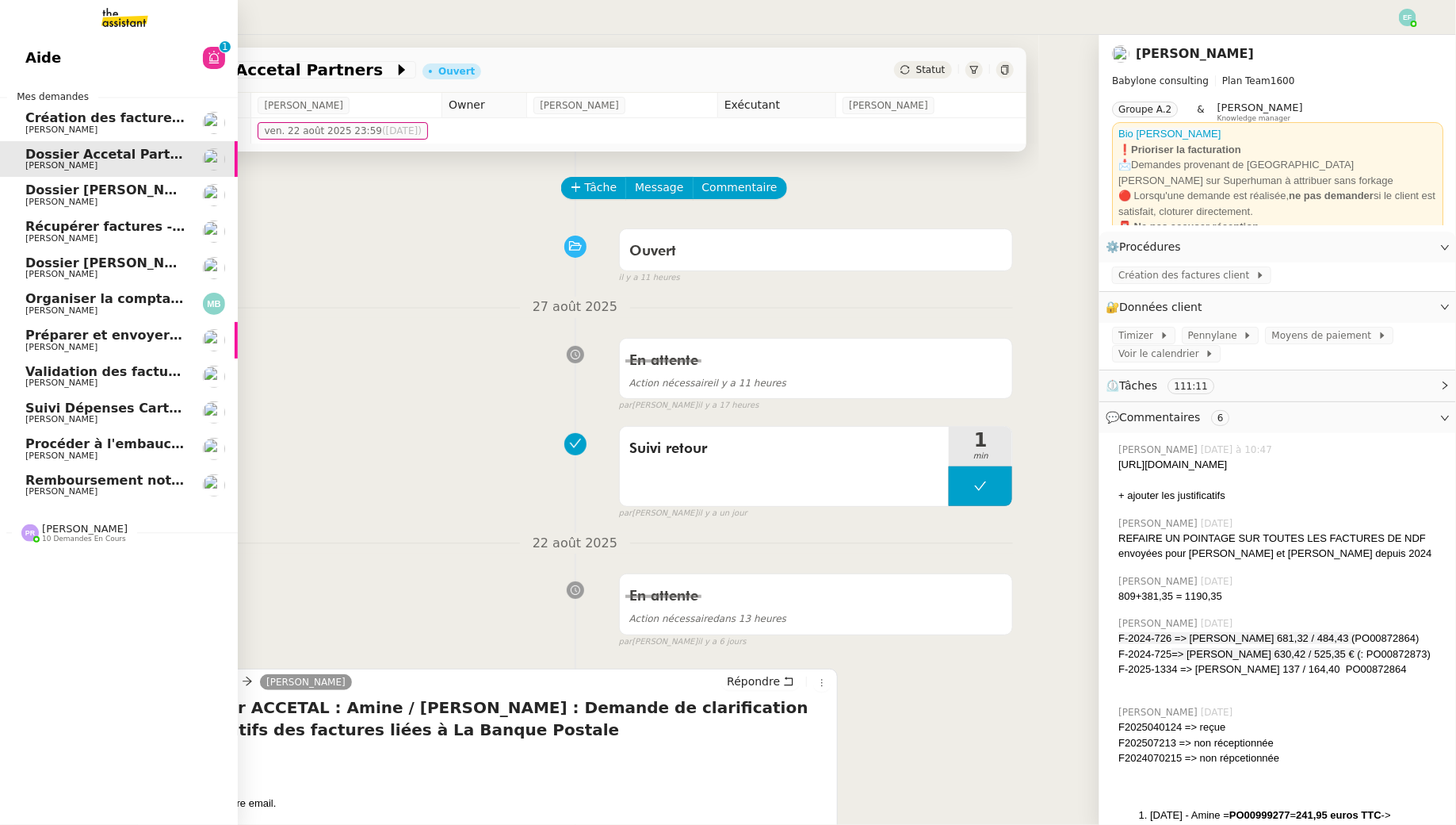
click at [28, 223] on span "Récupérer factures - [DATE]" at bounding box center [125, 226] width 200 height 15
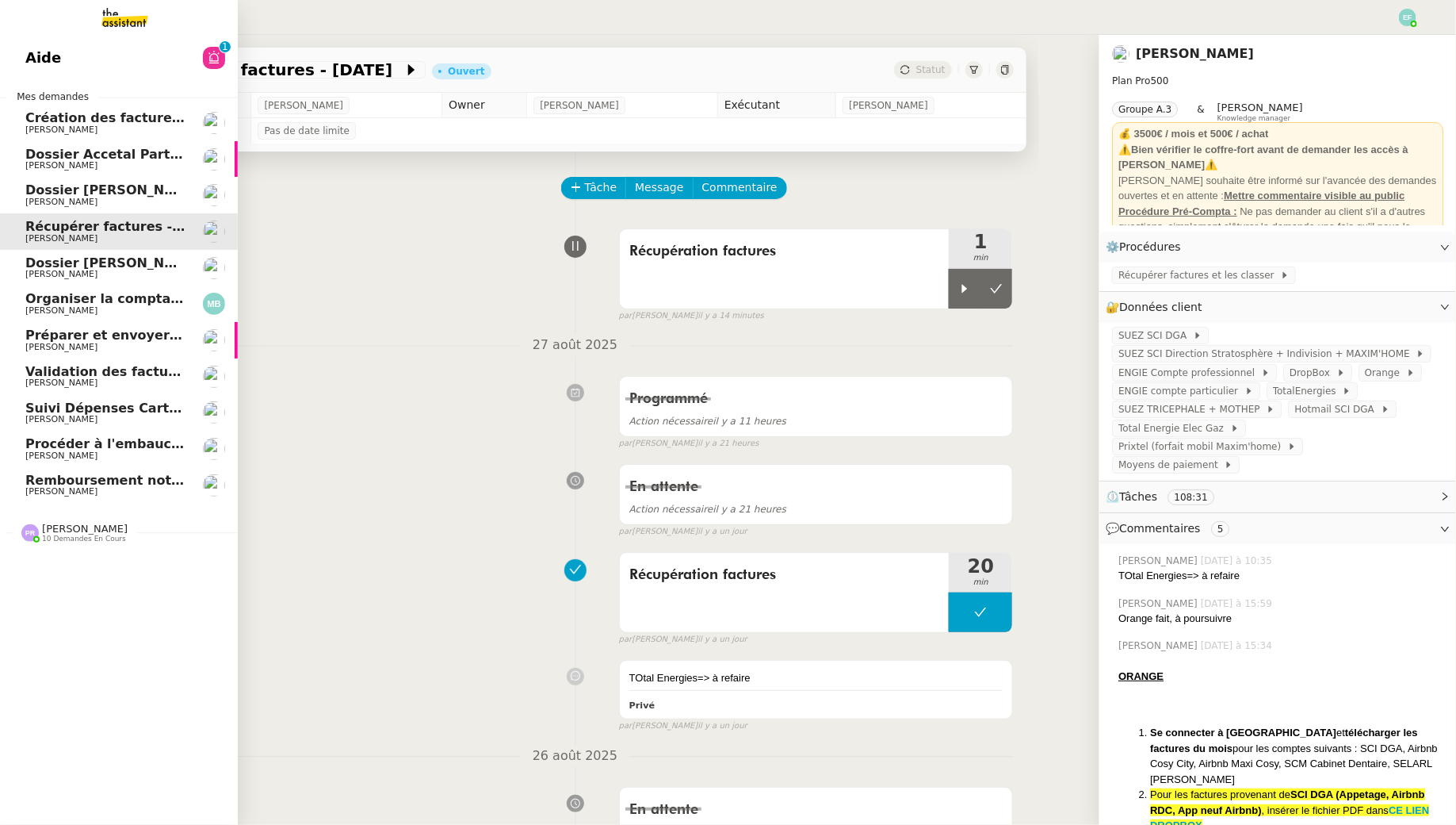
click at [126, 280] on link "Dossier [PERSON_NAME] [PERSON_NAME]" at bounding box center [119, 268] width 238 height 36
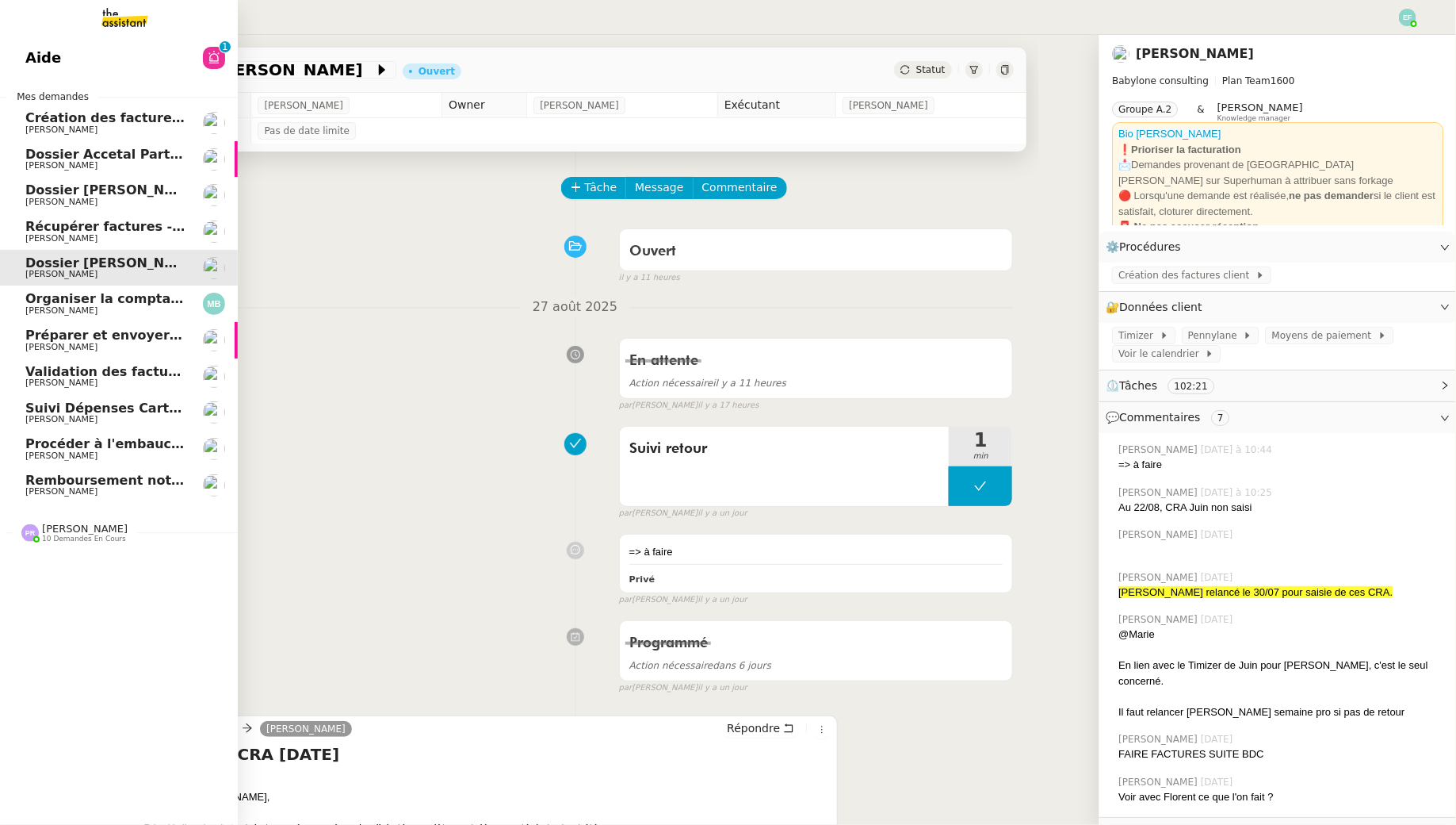
click at [131, 308] on span "[PERSON_NAME]" at bounding box center [105, 310] width 161 height 9
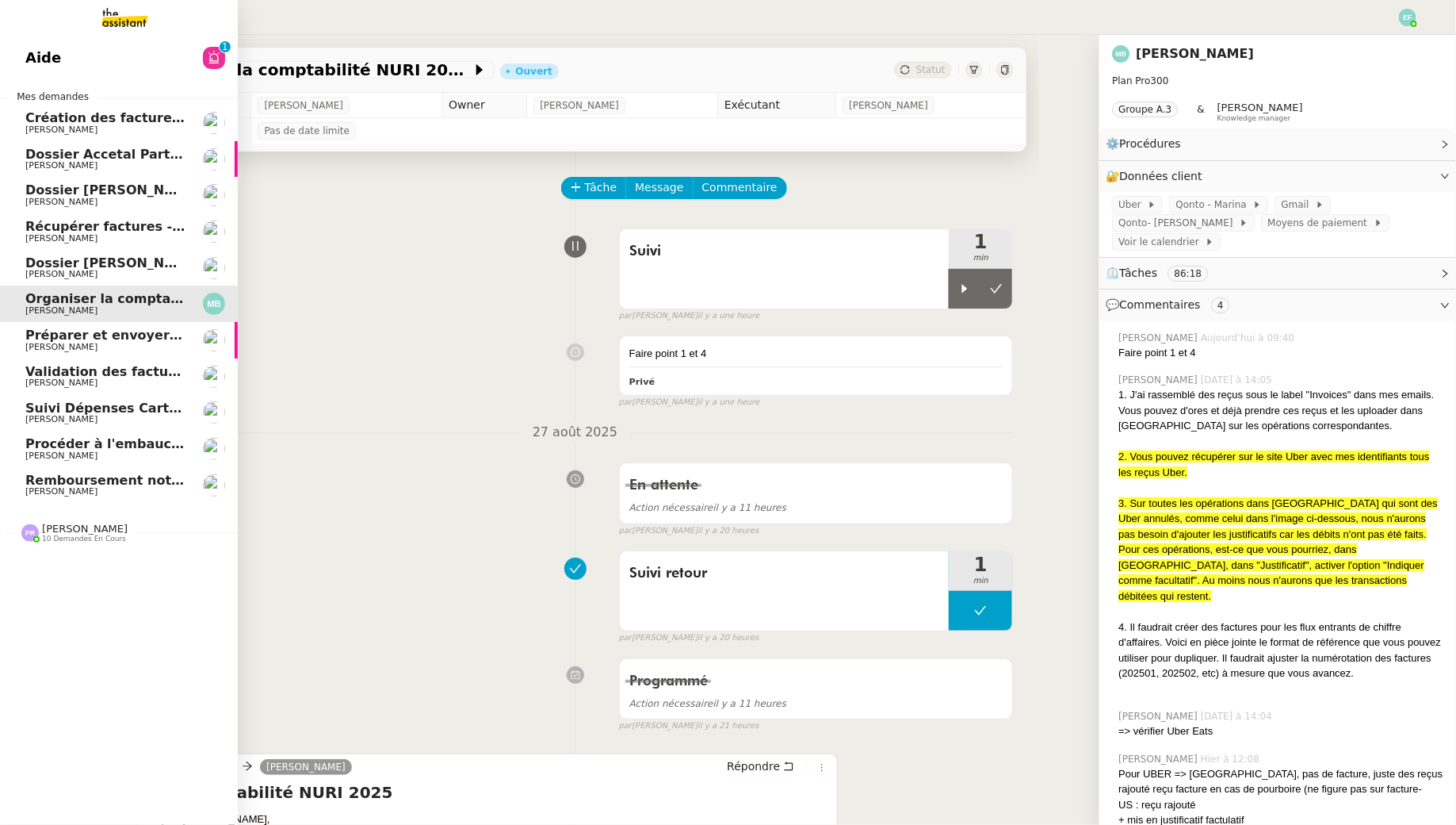
click at [131, 339] on span "Préparer et envoyer courriers pour JOBBIZ" at bounding box center [177, 335] width 304 height 15
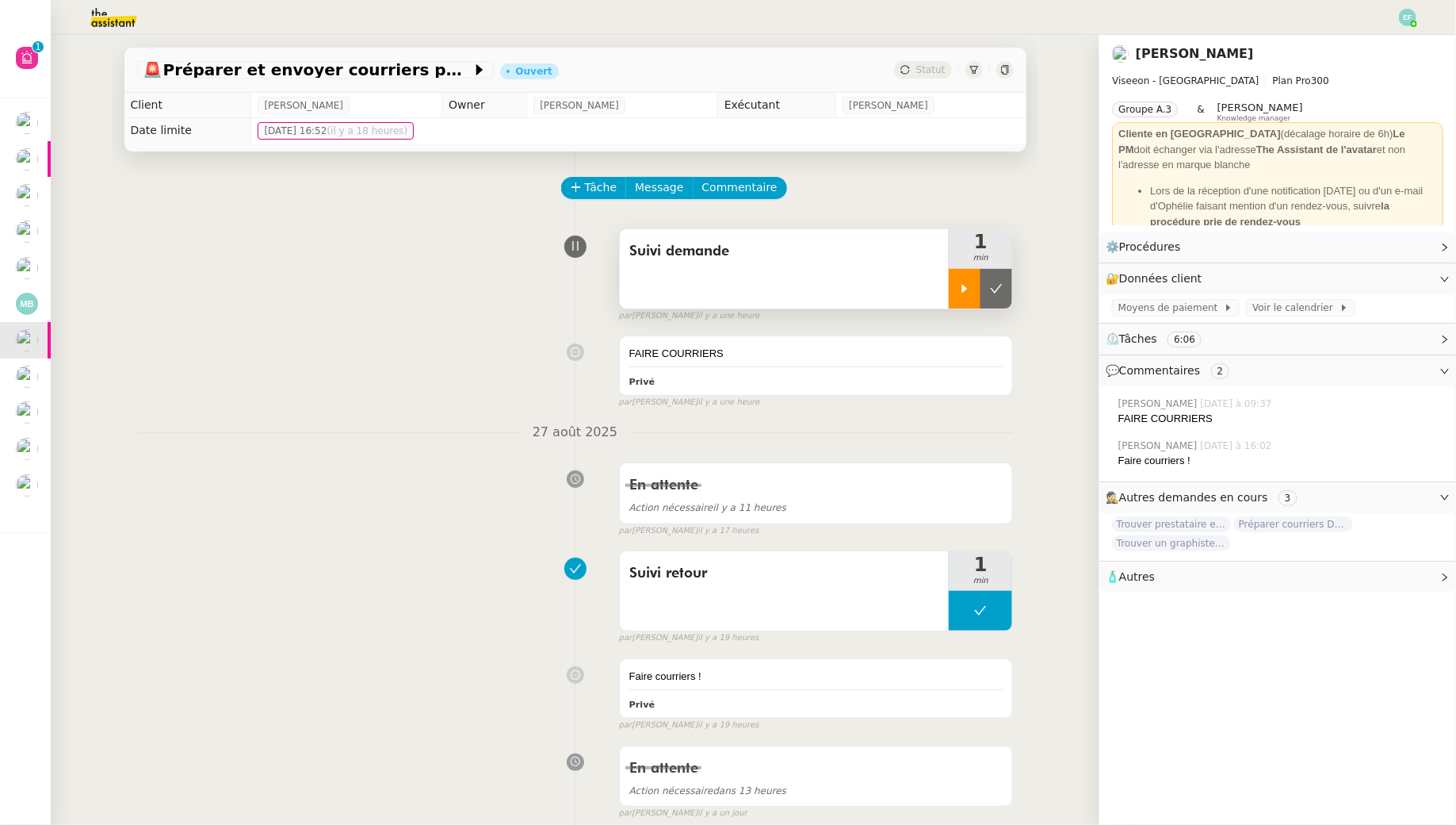
click at [964, 286] on icon at bounding box center [965, 289] width 5 height 9
click at [971, 285] on div at bounding box center [981, 289] width 64 height 40
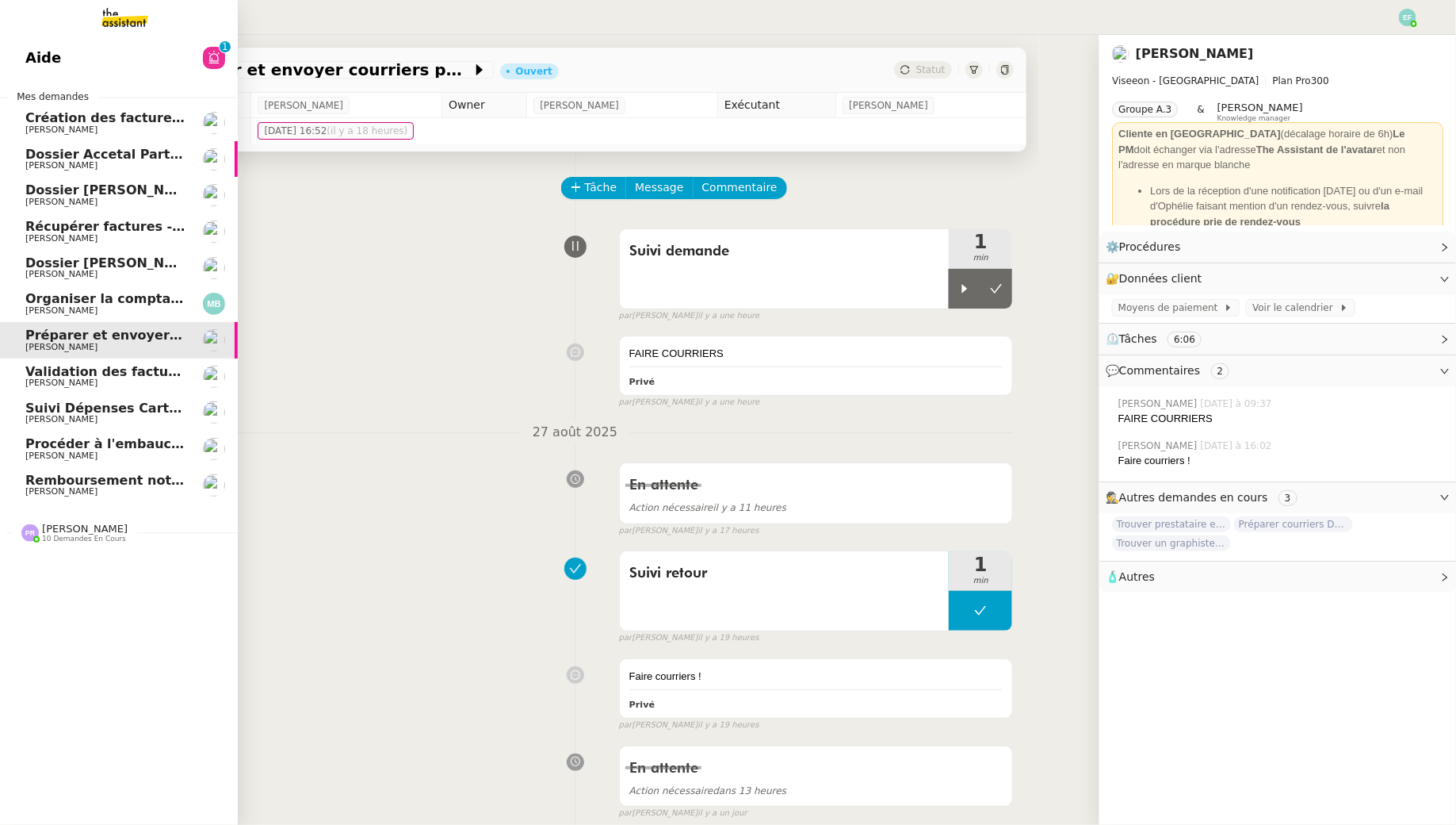
click at [39, 479] on span "Remboursement notes de frais - août 2025" at bounding box center [179, 480] width 307 height 15
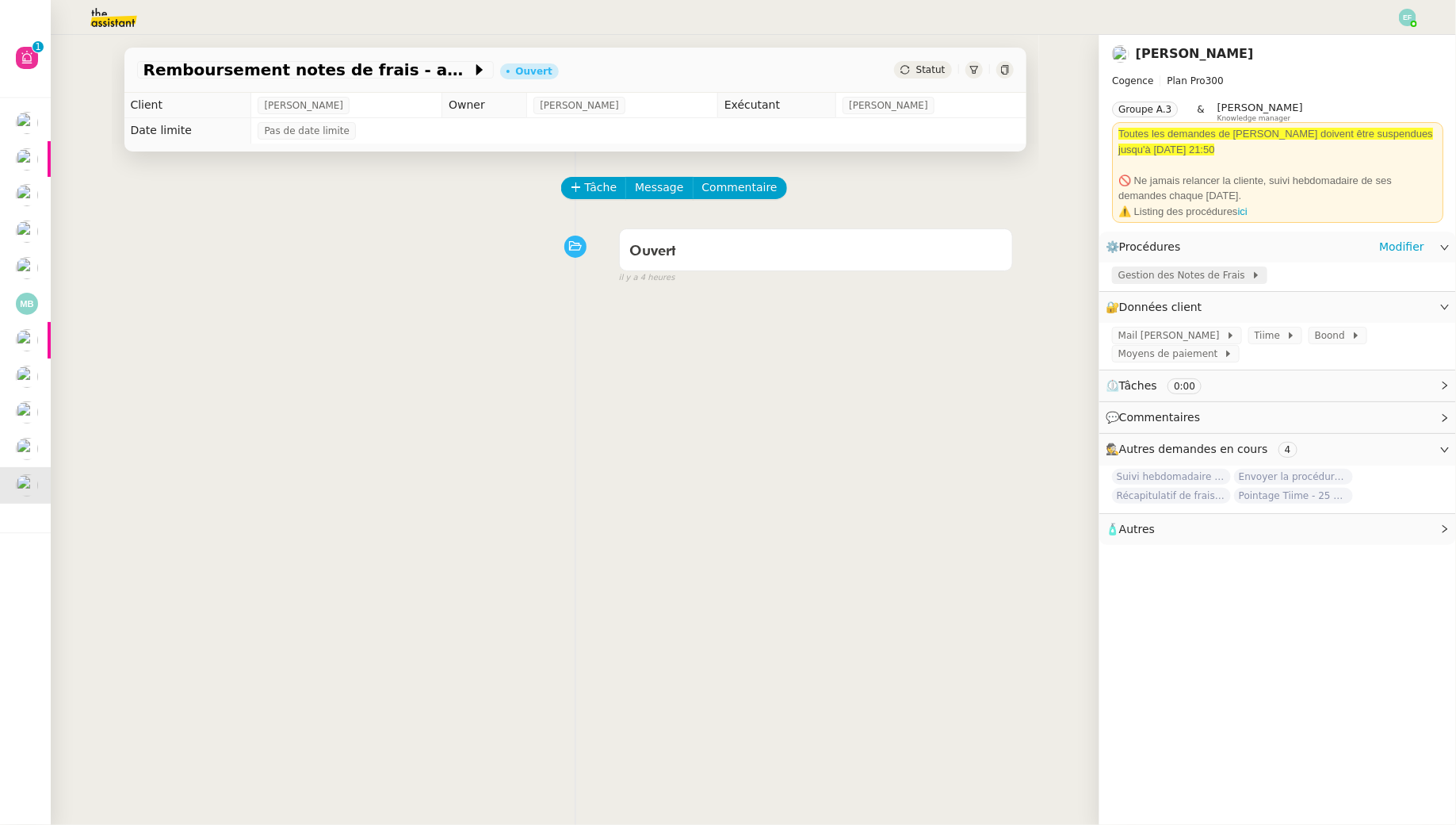
click at [1153, 270] on span "Gestion des Notes de Frais" at bounding box center [1185, 274] width 133 height 15
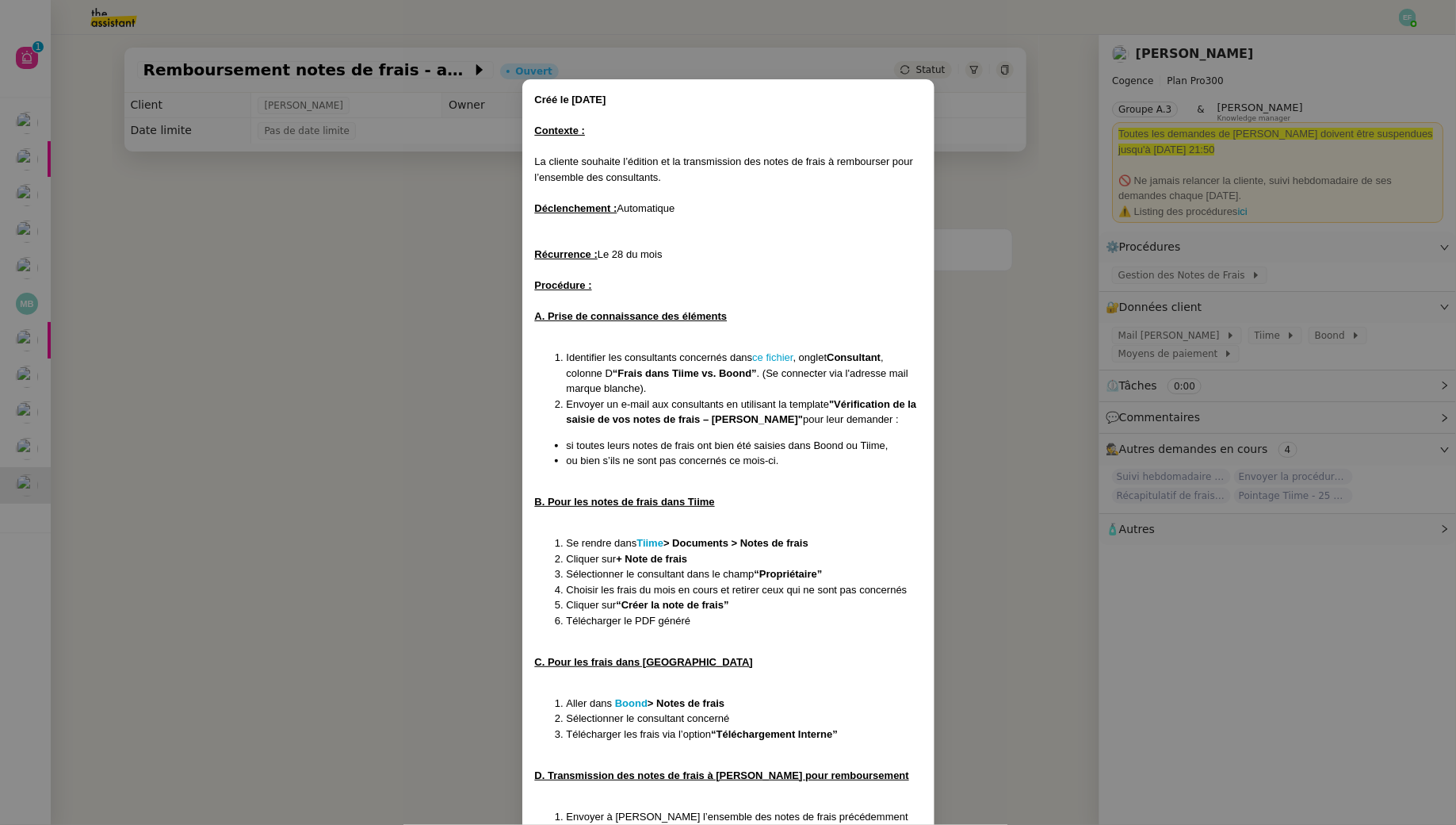
click at [407, 286] on nz-modal-container "Créé le 28/07/25 Contexte : La cliente souhaite l’édition et la transmission de…" at bounding box center [728, 412] width 1456 height 825
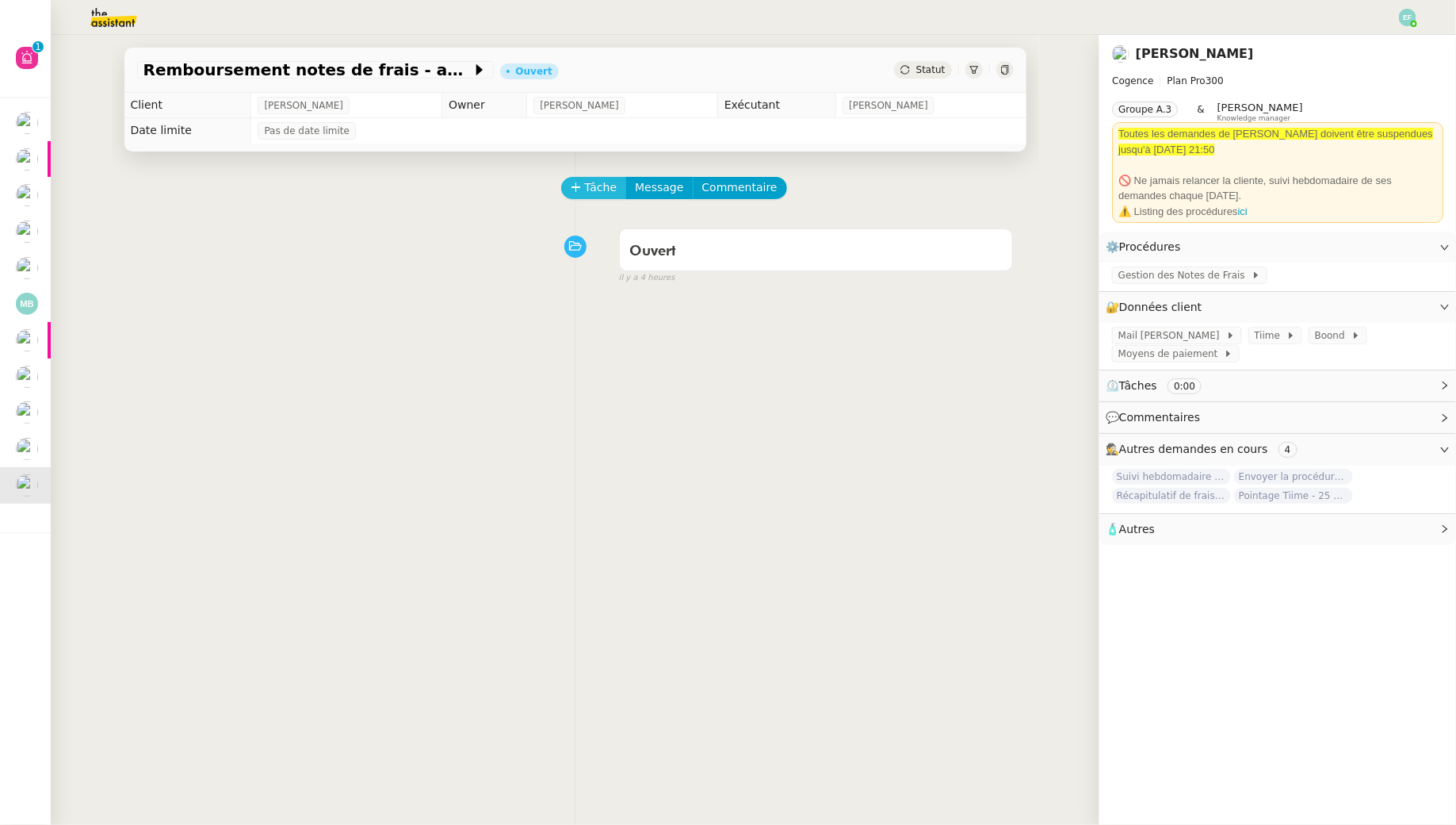
click at [578, 187] on icon at bounding box center [576, 186] width 9 height 1
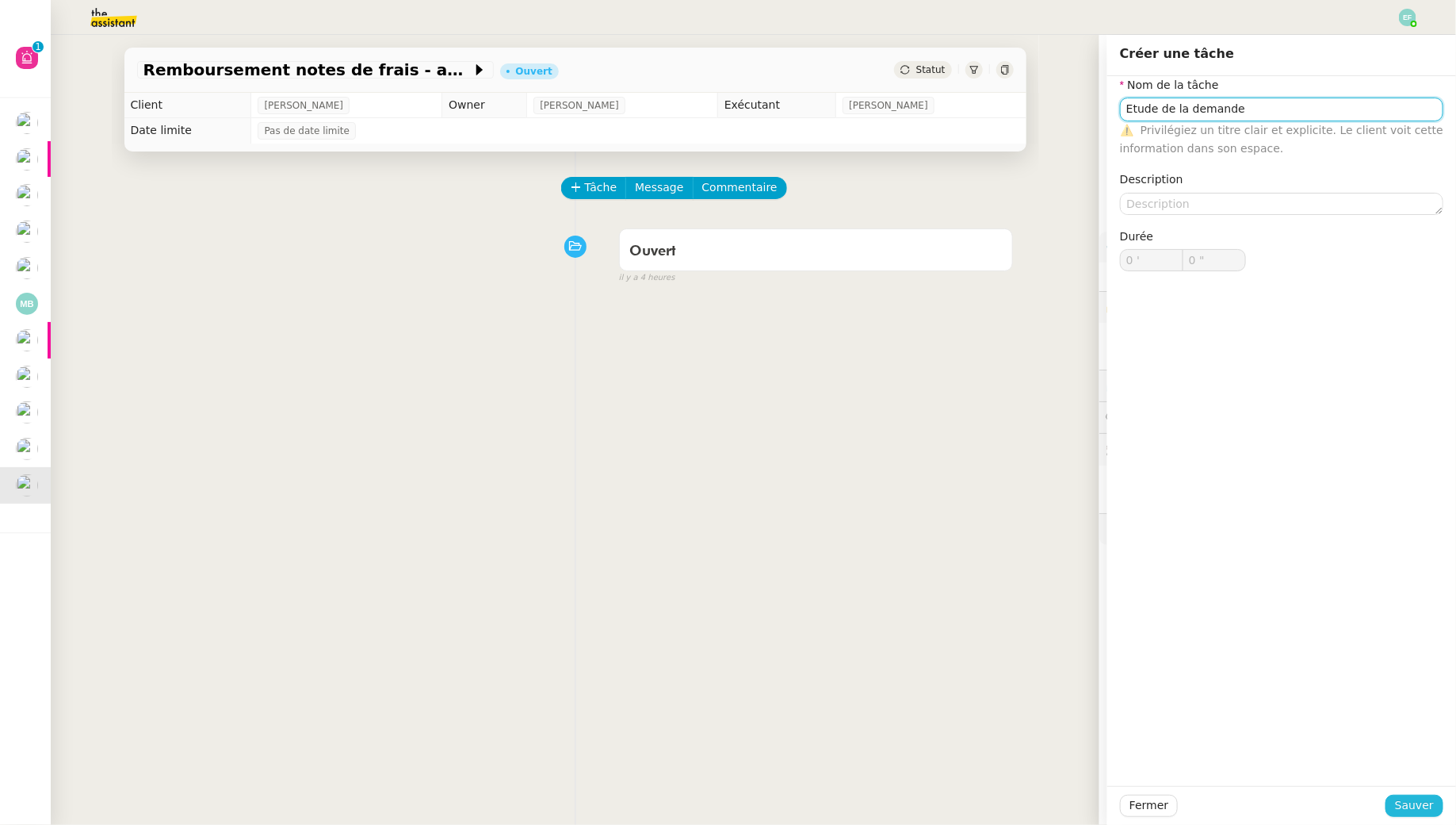
type input "Etude de la demande"
click at [1396, 800] on button "Sauver" at bounding box center [1414, 806] width 58 height 22
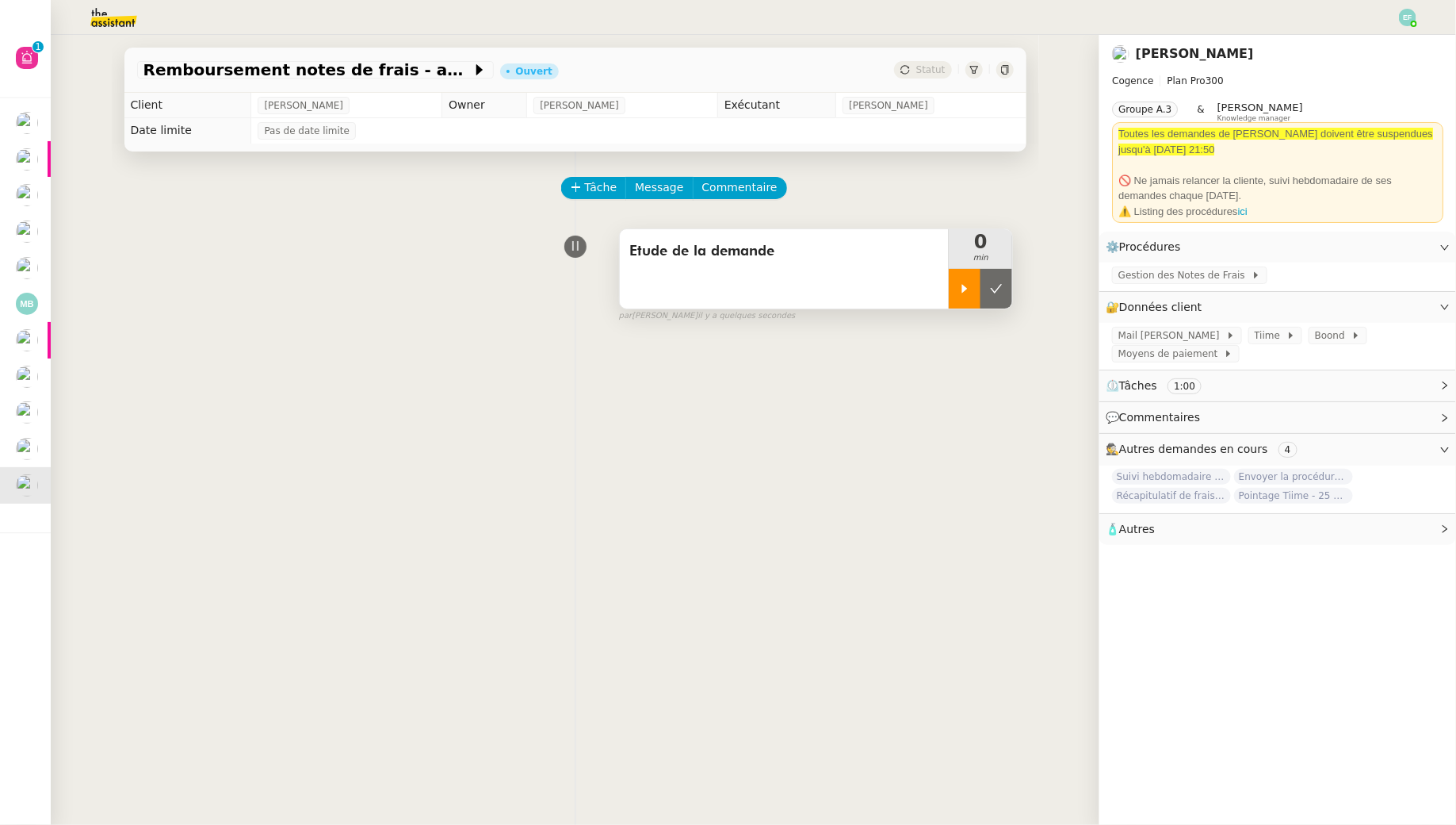
click at [971, 300] on div at bounding box center [964, 289] width 32 height 40
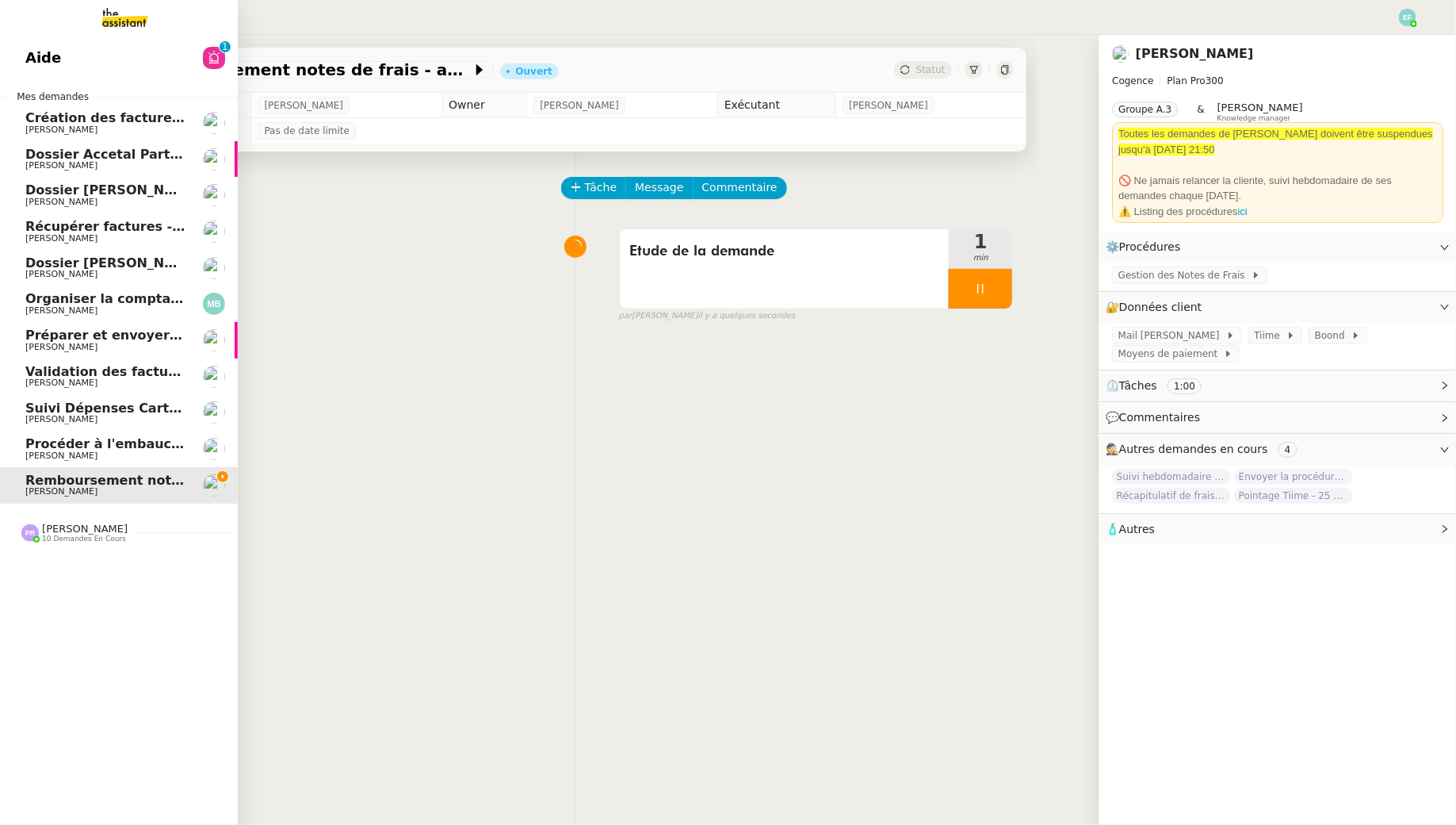
click at [107, 15] on img at bounding box center [112, 17] width 122 height 34
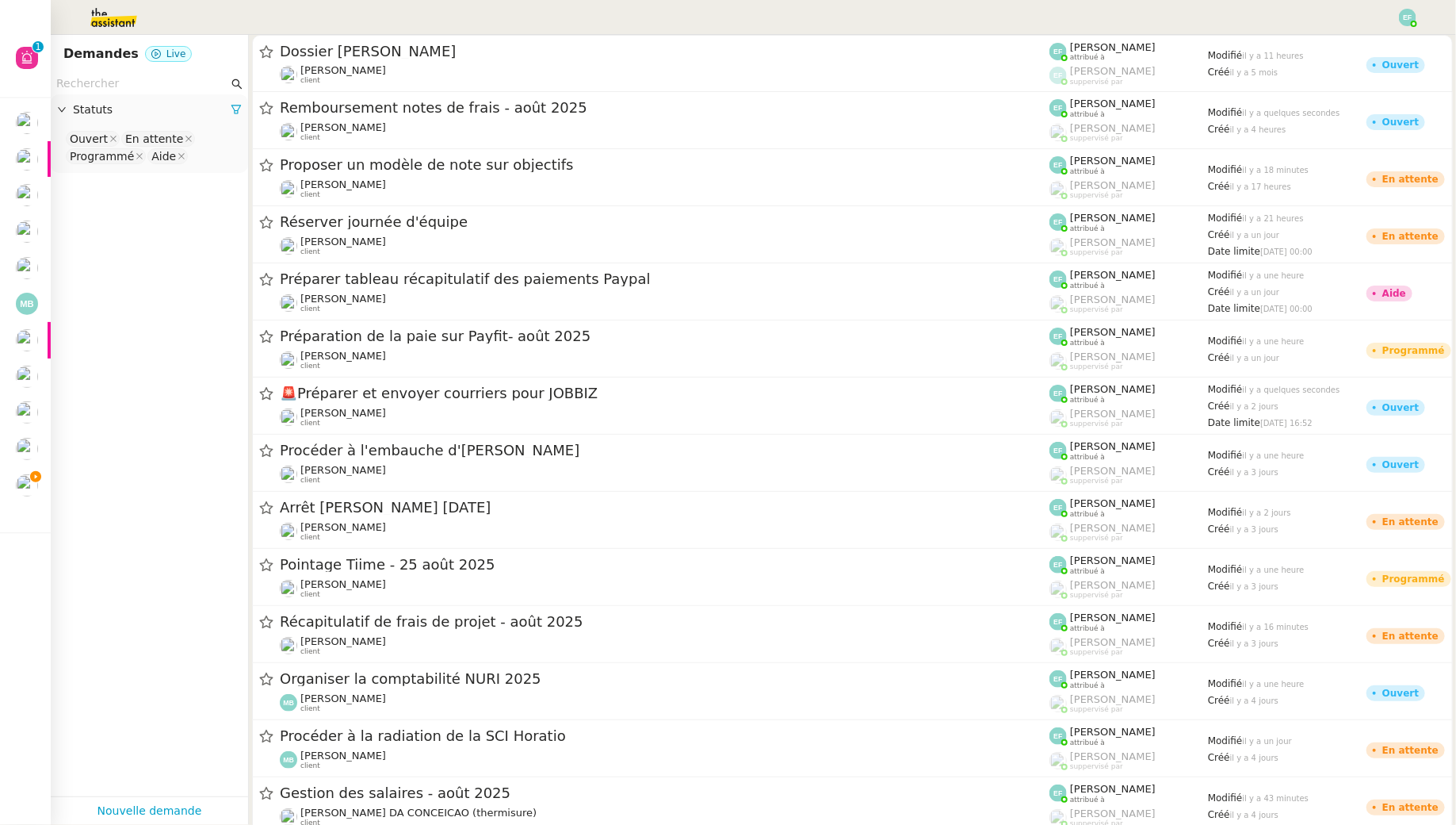
click at [182, 87] on input "text" at bounding box center [142, 83] width 172 height 18
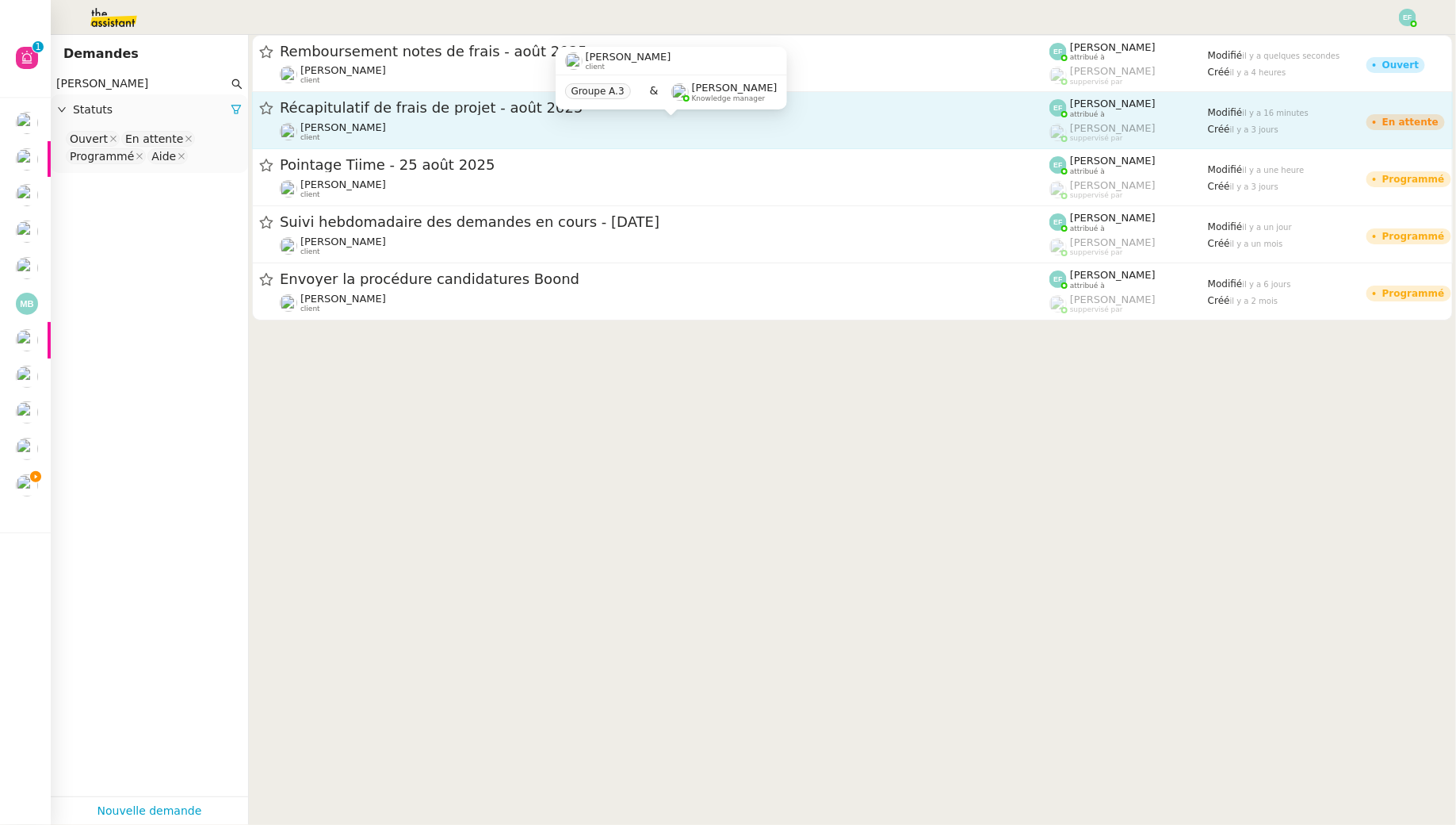
type input "juliette riha"
click at [411, 130] on div "[PERSON_NAME] client" at bounding box center [664, 132] width 769 height 21
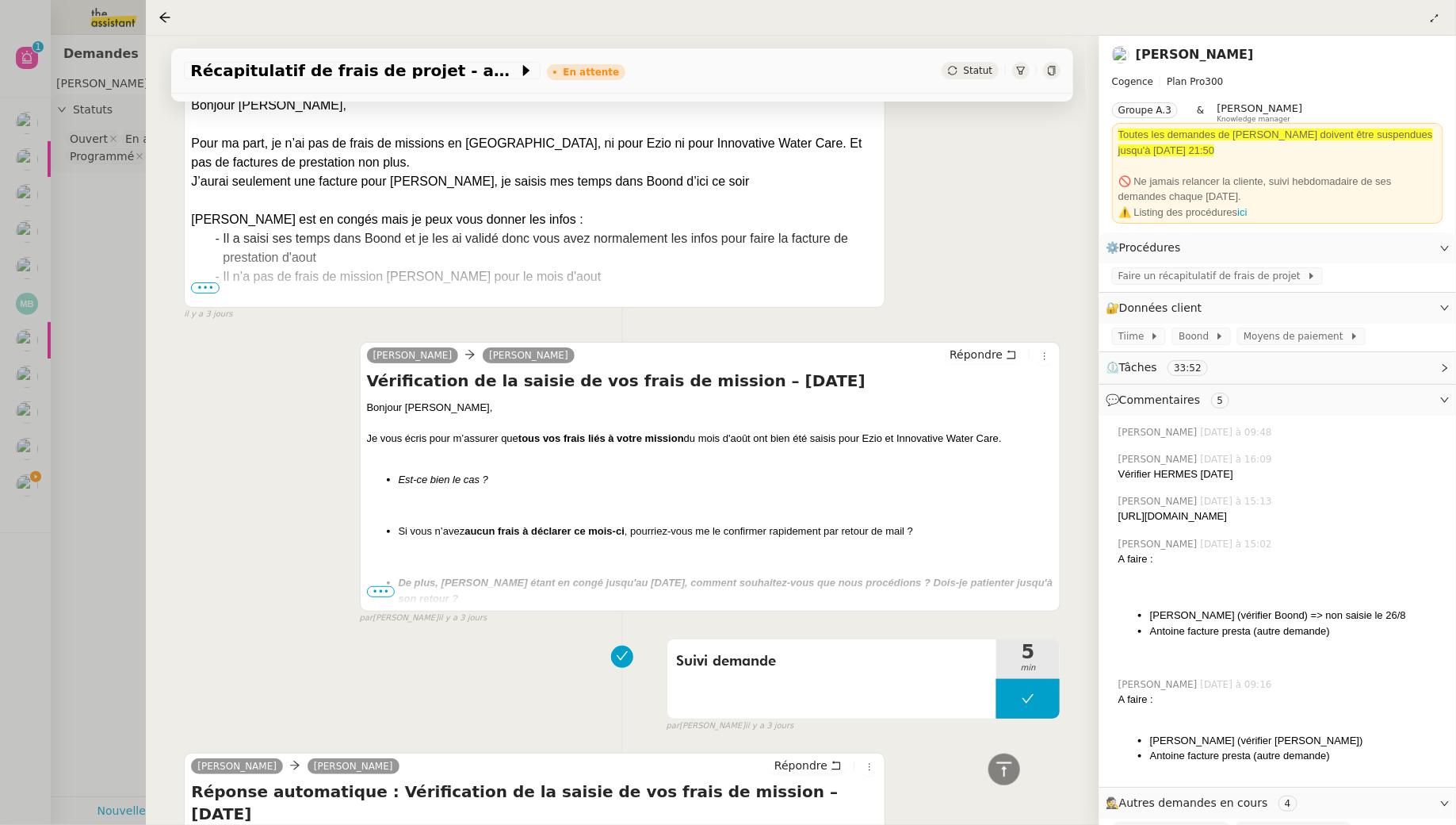
scroll to position [3063, 0]
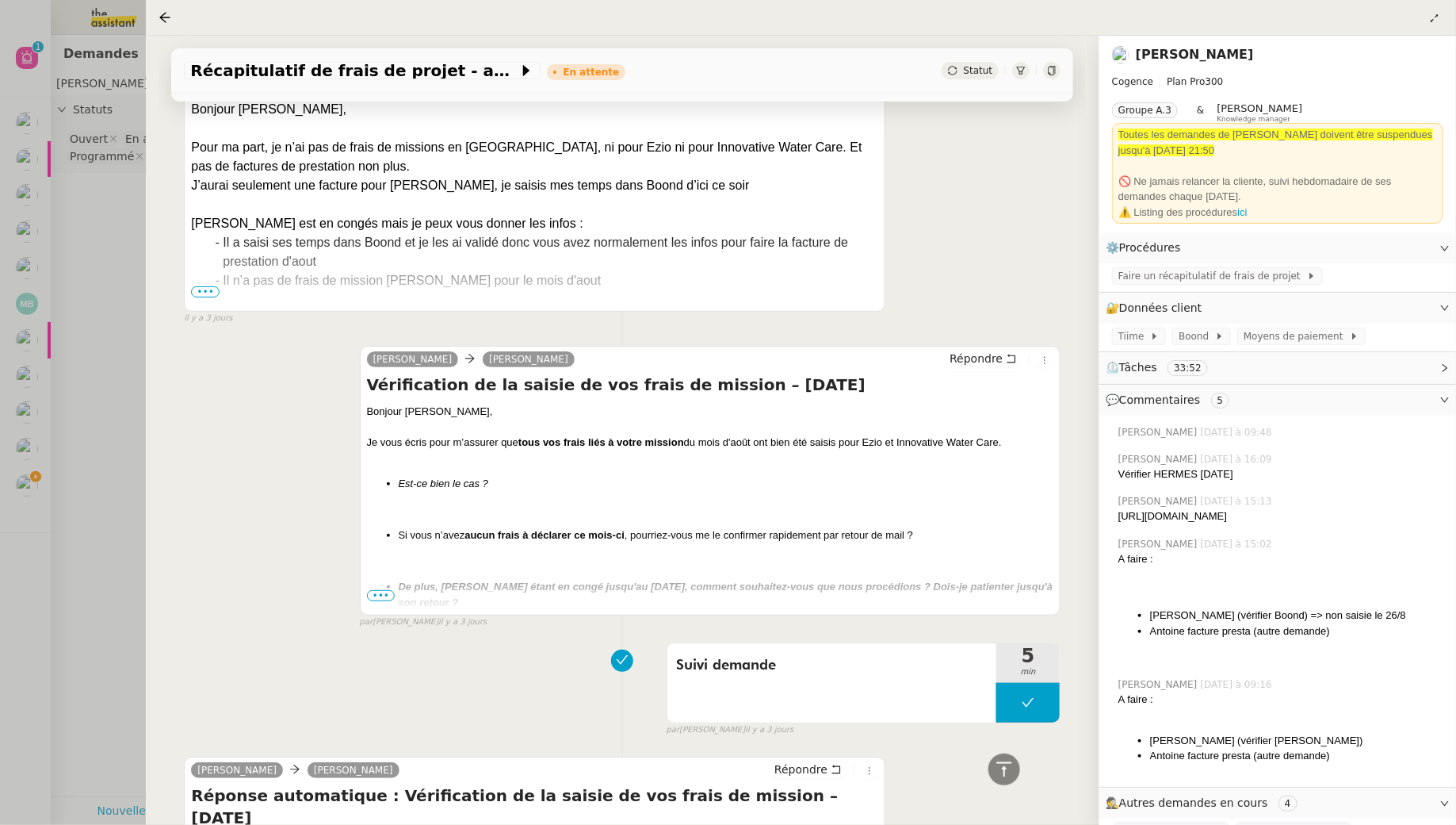
click at [47, 347] on div at bounding box center [728, 412] width 1456 height 825
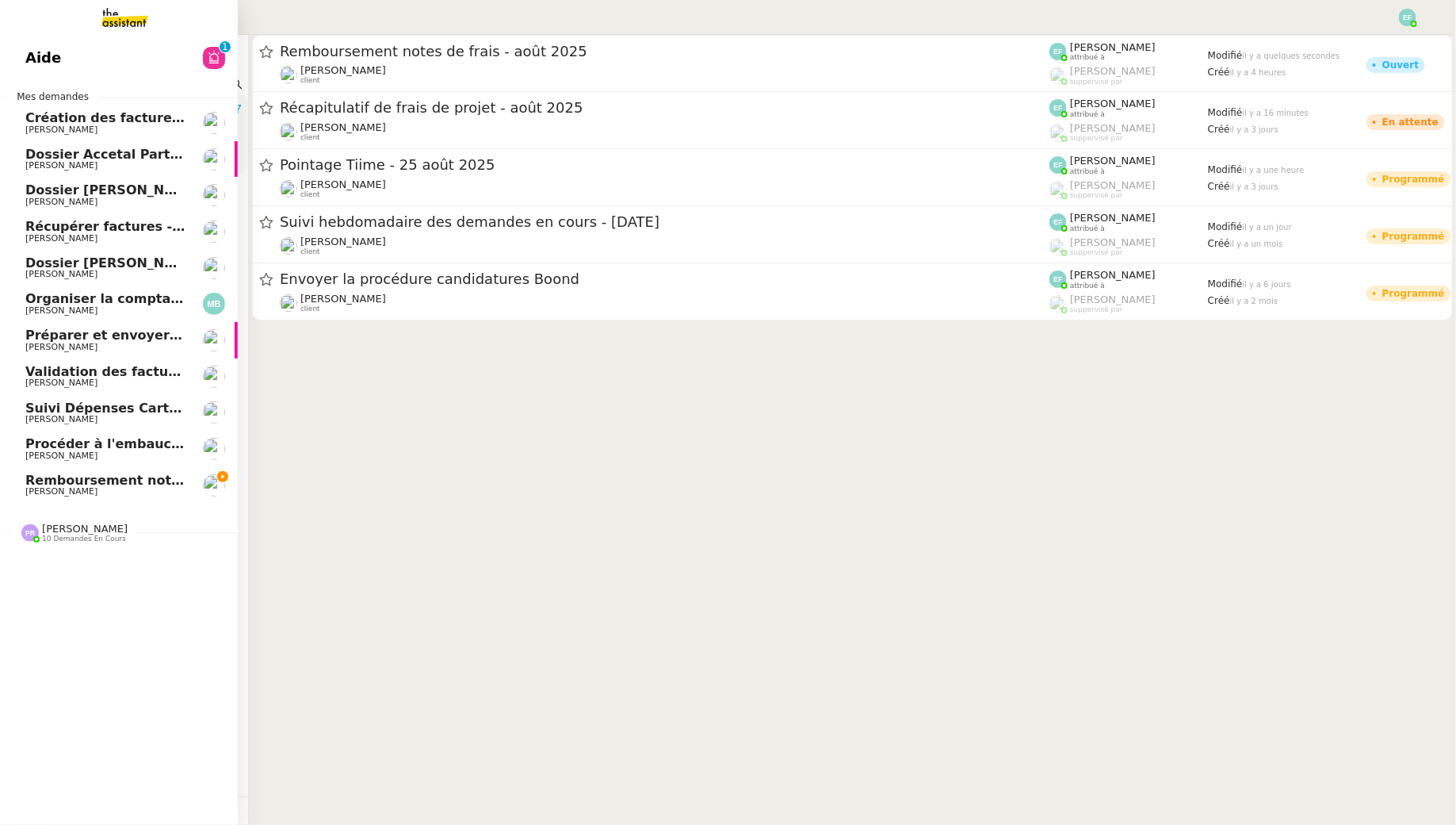
click at [34, 485] on span "Remboursement notes de frais - août 2025" at bounding box center [179, 480] width 307 height 15
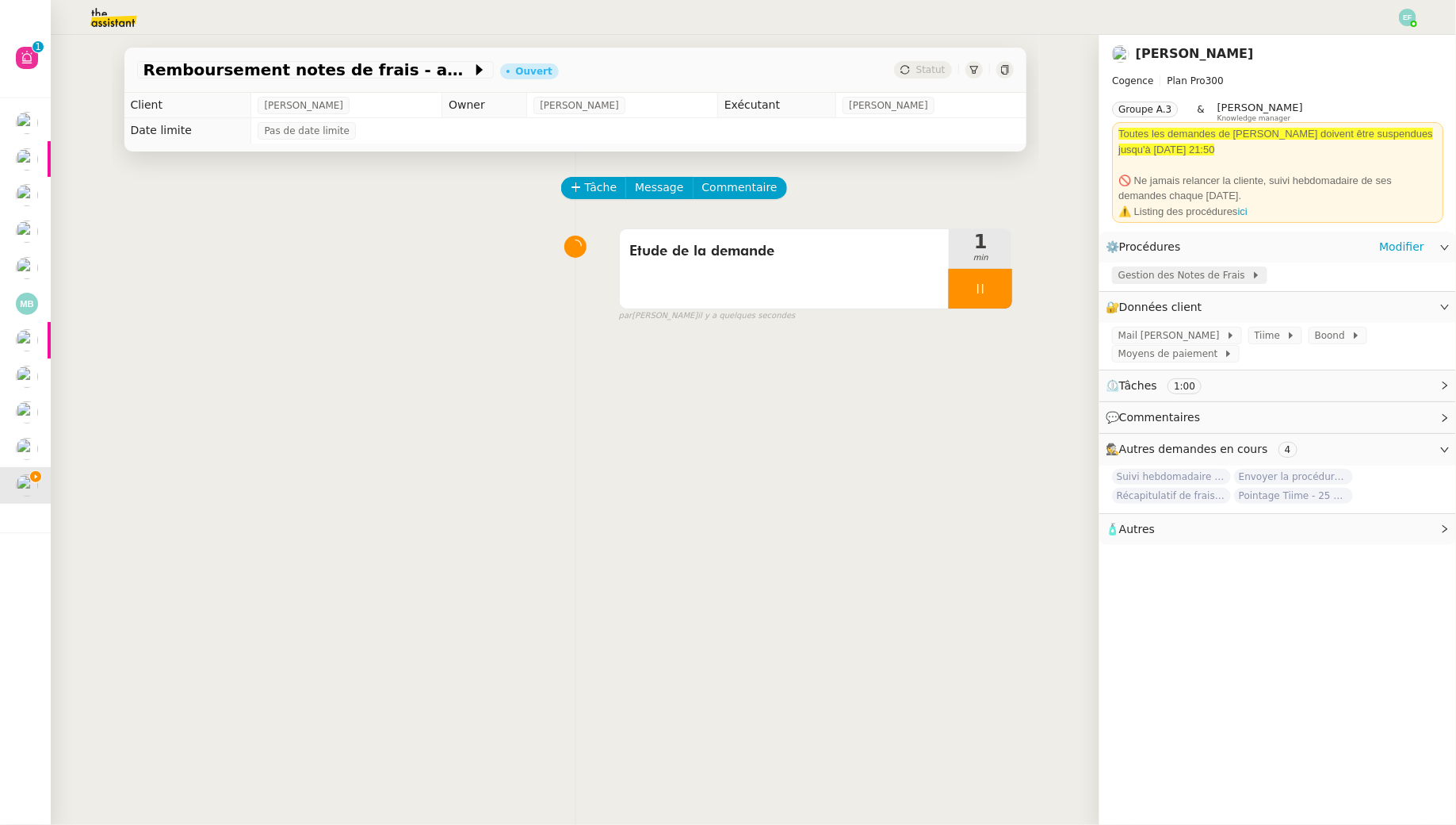
click at [1157, 275] on span "Gestion des Notes de Frais" at bounding box center [1185, 274] width 133 height 15
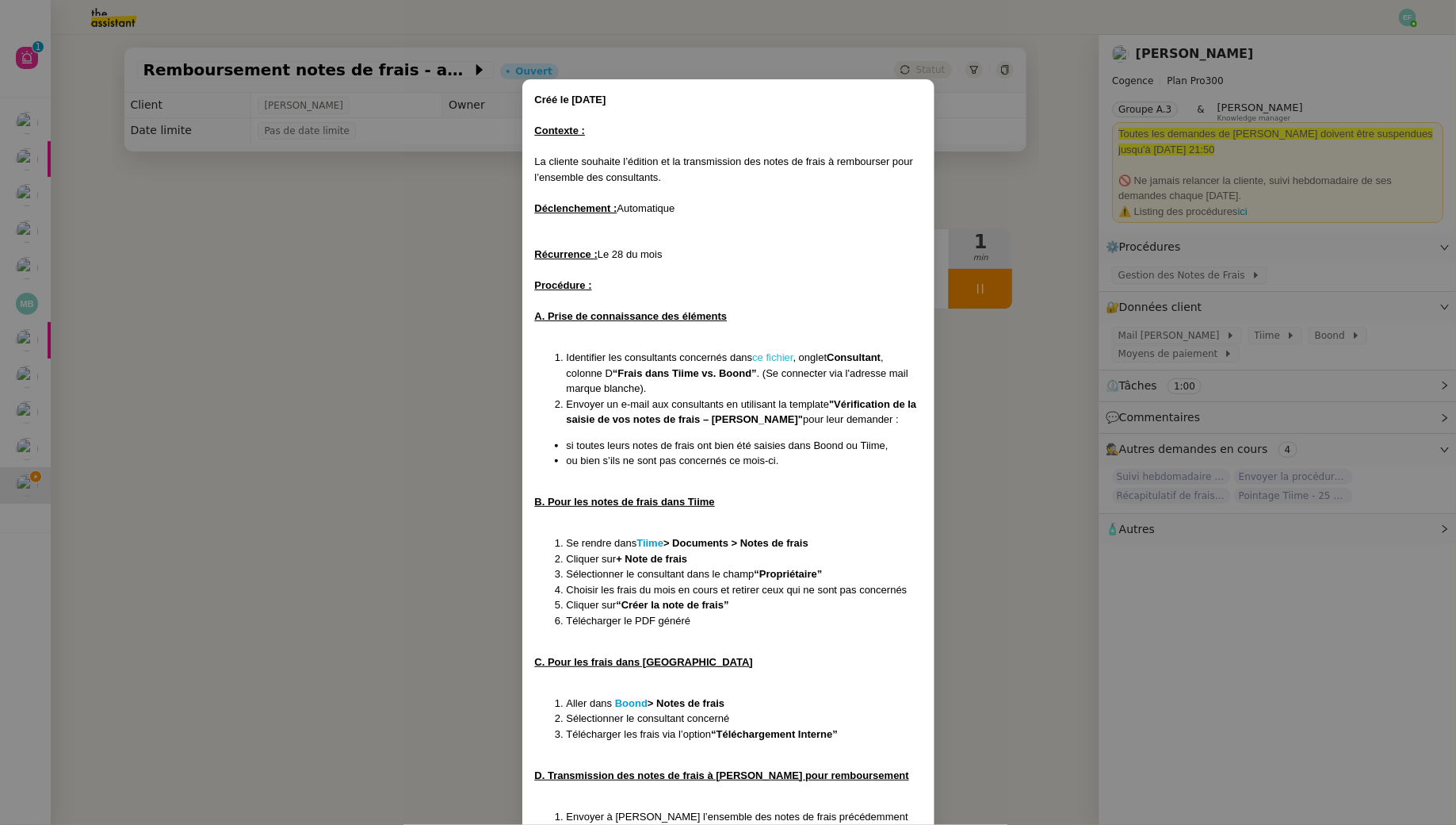
click at [778, 358] on link "ce fichier" at bounding box center [772, 357] width 41 height 12
click at [411, 286] on nz-modal-container "Créé le 28/07/25 Contexte : La cliente souhaite l’édition et la transmission de…" at bounding box center [728, 412] width 1456 height 825
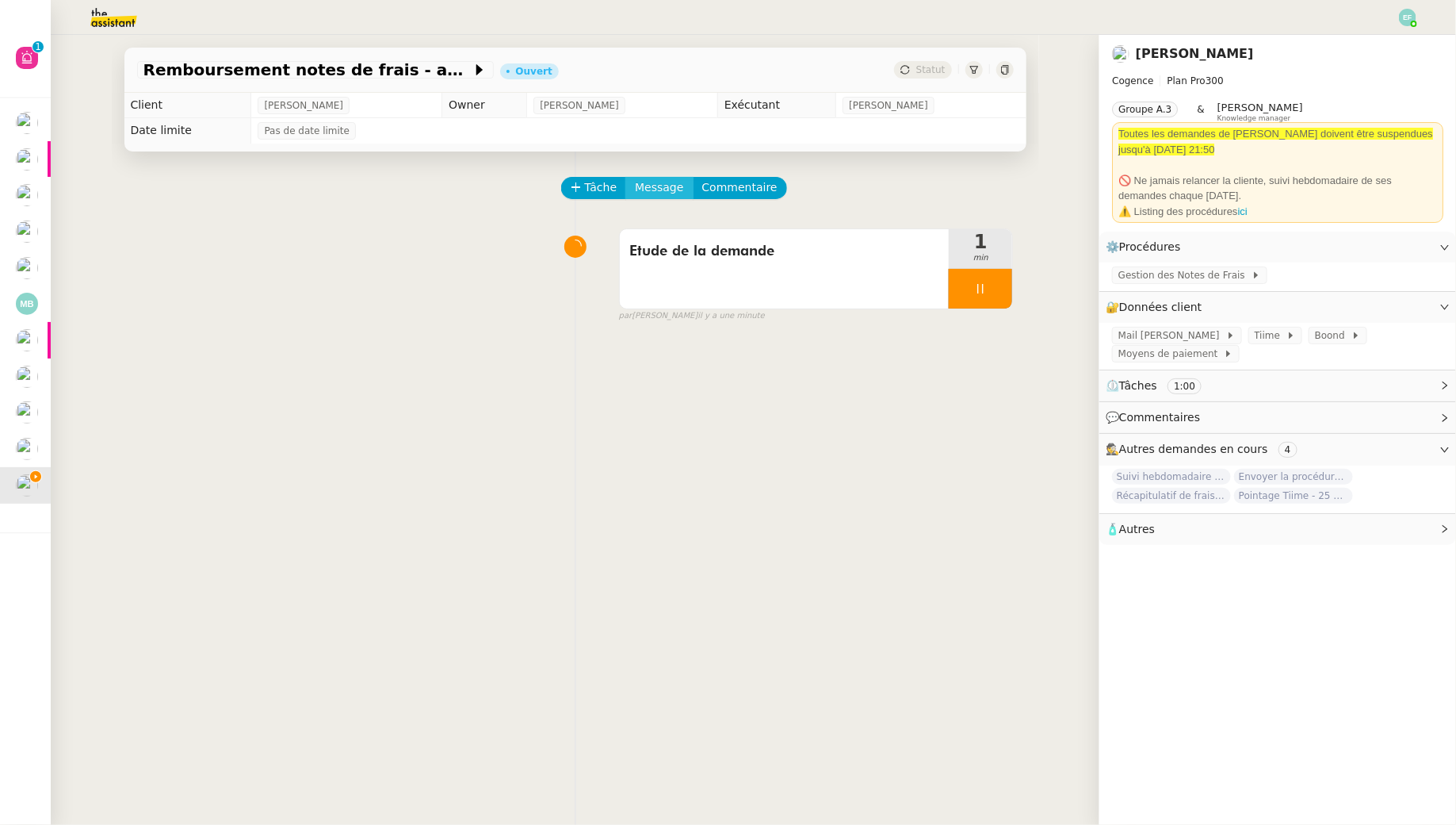
click at [655, 189] on span "Message" at bounding box center [659, 188] width 48 height 18
click at [655, 221] on link "Nouvelle conversation" at bounding box center [732, 233] width 198 height 32
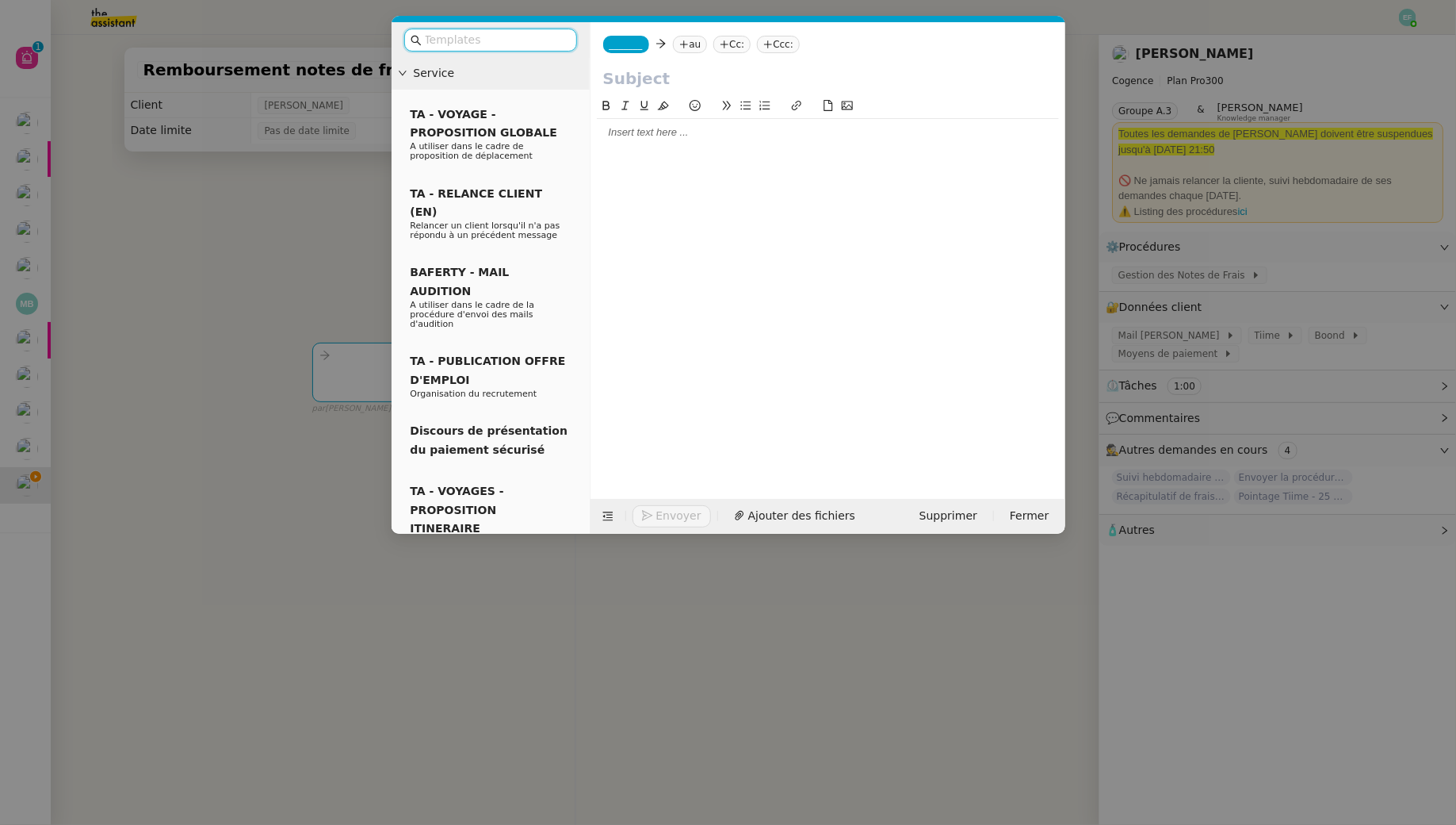
click at [229, 238] on nz-modal-container "Service TA - VOYAGE - PROPOSITION GLOBALE A utiliser dans le cadre de propositi…" at bounding box center [728, 412] width 1456 height 825
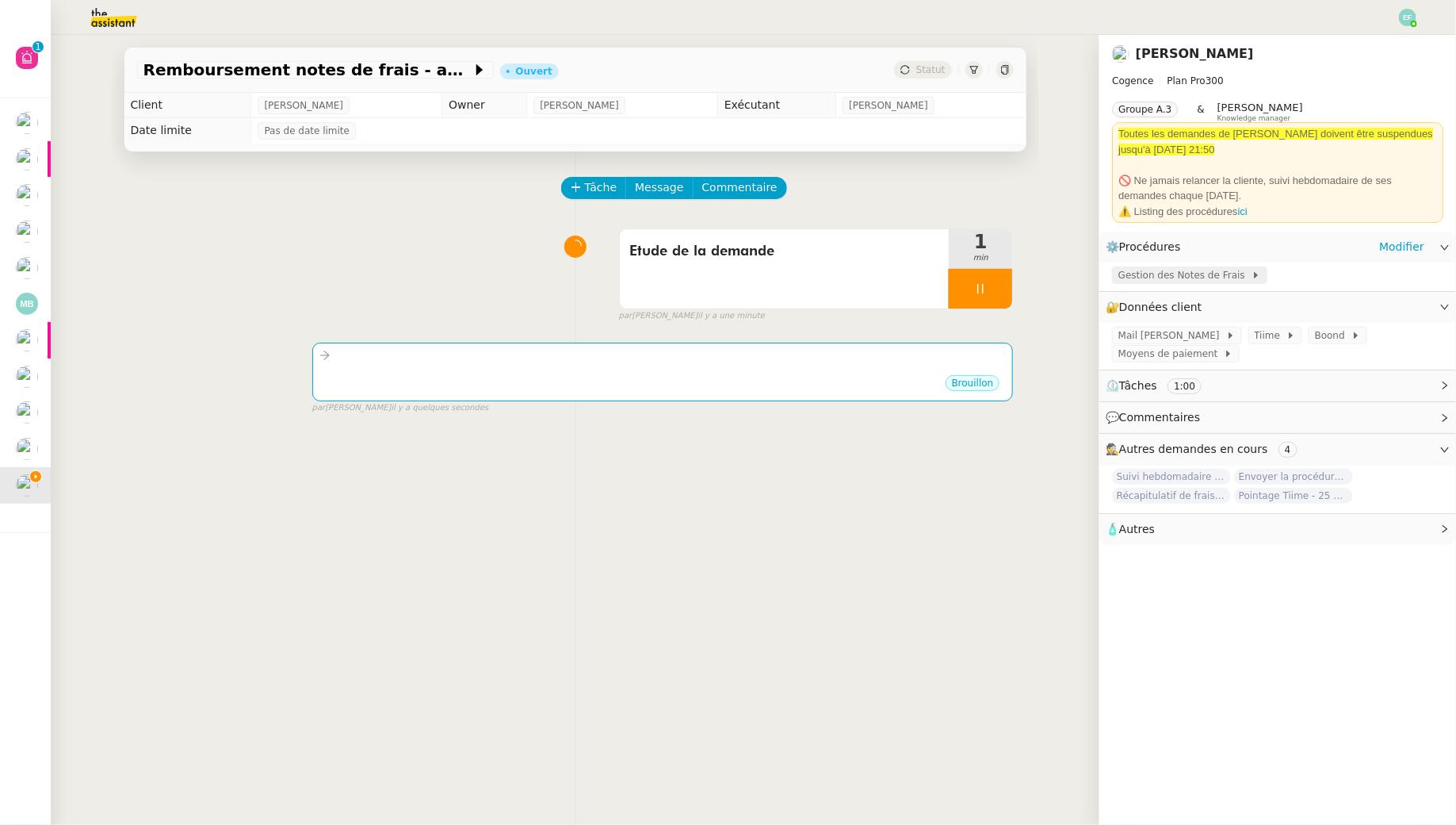
click at [1142, 274] on span "Gestion des Notes de Frais" at bounding box center [1185, 274] width 133 height 15
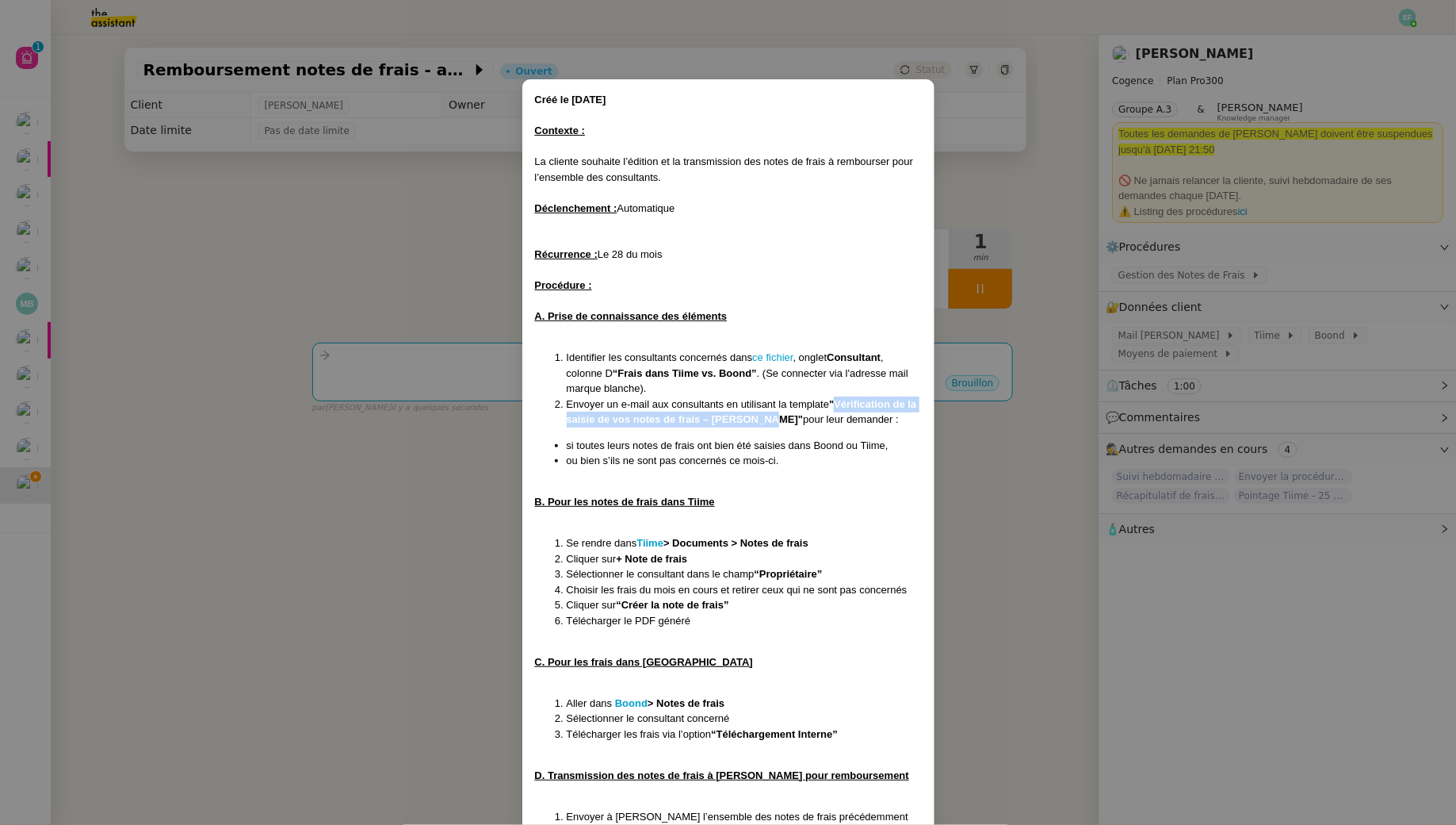
drag, startPoint x: 839, startPoint y: 404, endPoint x: 771, endPoint y: 419, distance: 69.6
click at [771, 419] on strong ""Vérification de la saisie de vos notes de frais – Mois Année"" at bounding box center [742, 412] width 350 height 28
copy strong "Vérification de la saisie de vos notes de frais – Mois Année"
click at [376, 279] on nz-modal-container "Créé le 28/07/25 Contexte : La cliente souhaite l’édition et la transmission de…" at bounding box center [728, 412] width 1456 height 825
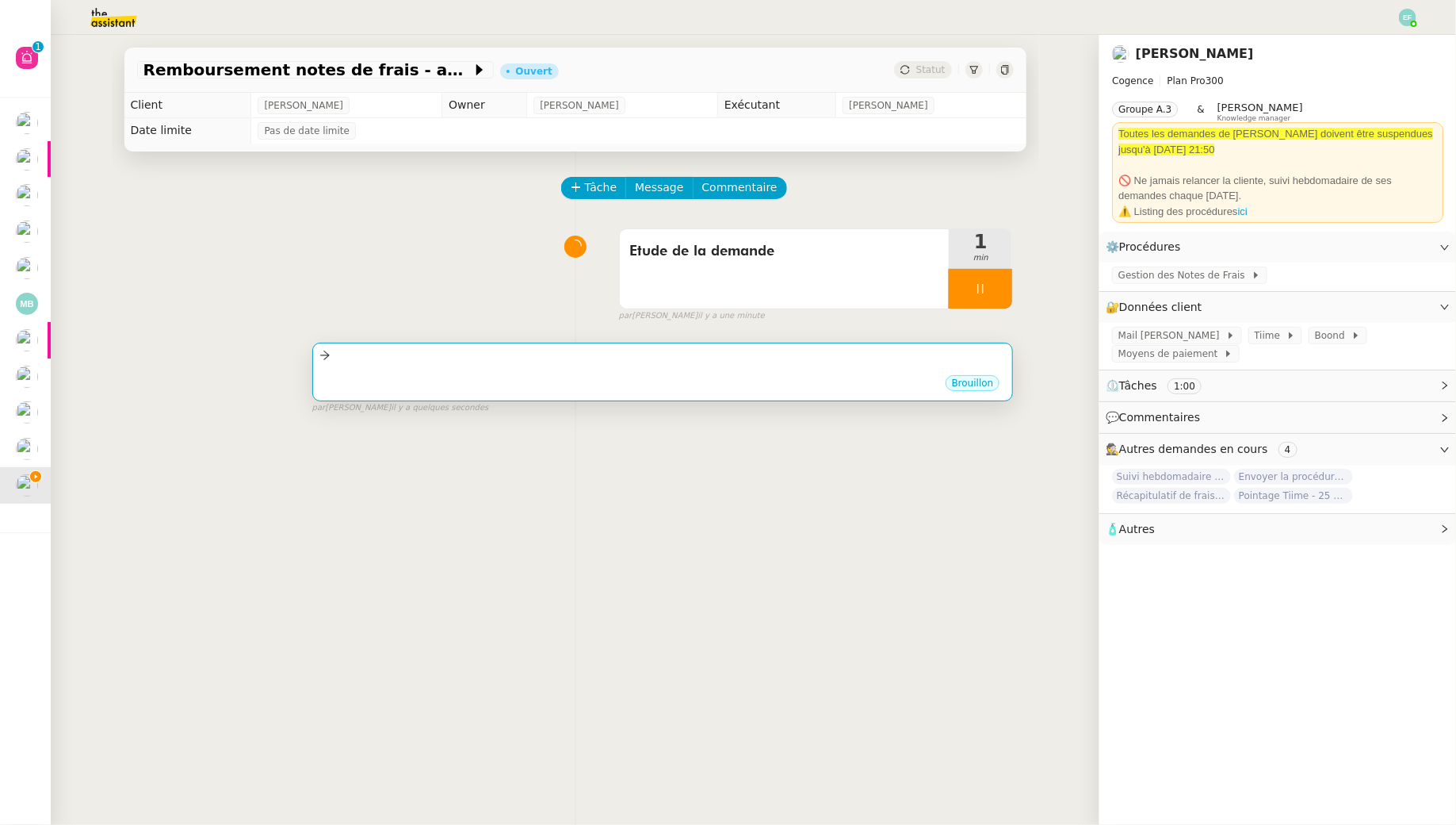
click at [492, 357] on div at bounding box center [663, 356] width 688 height 18
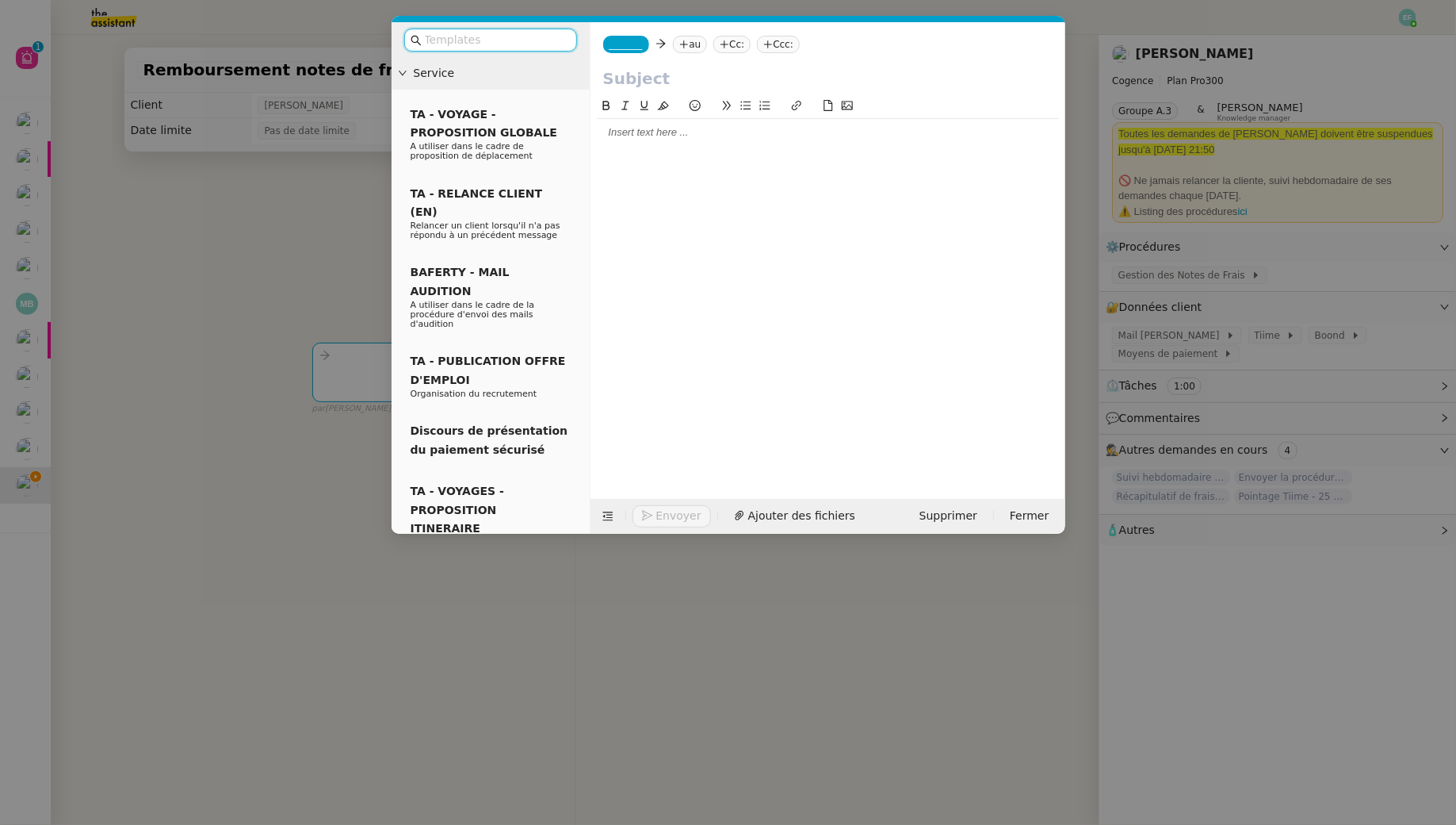
paste input "Vérification de la saisie de vos notes de frais – Mois Année"
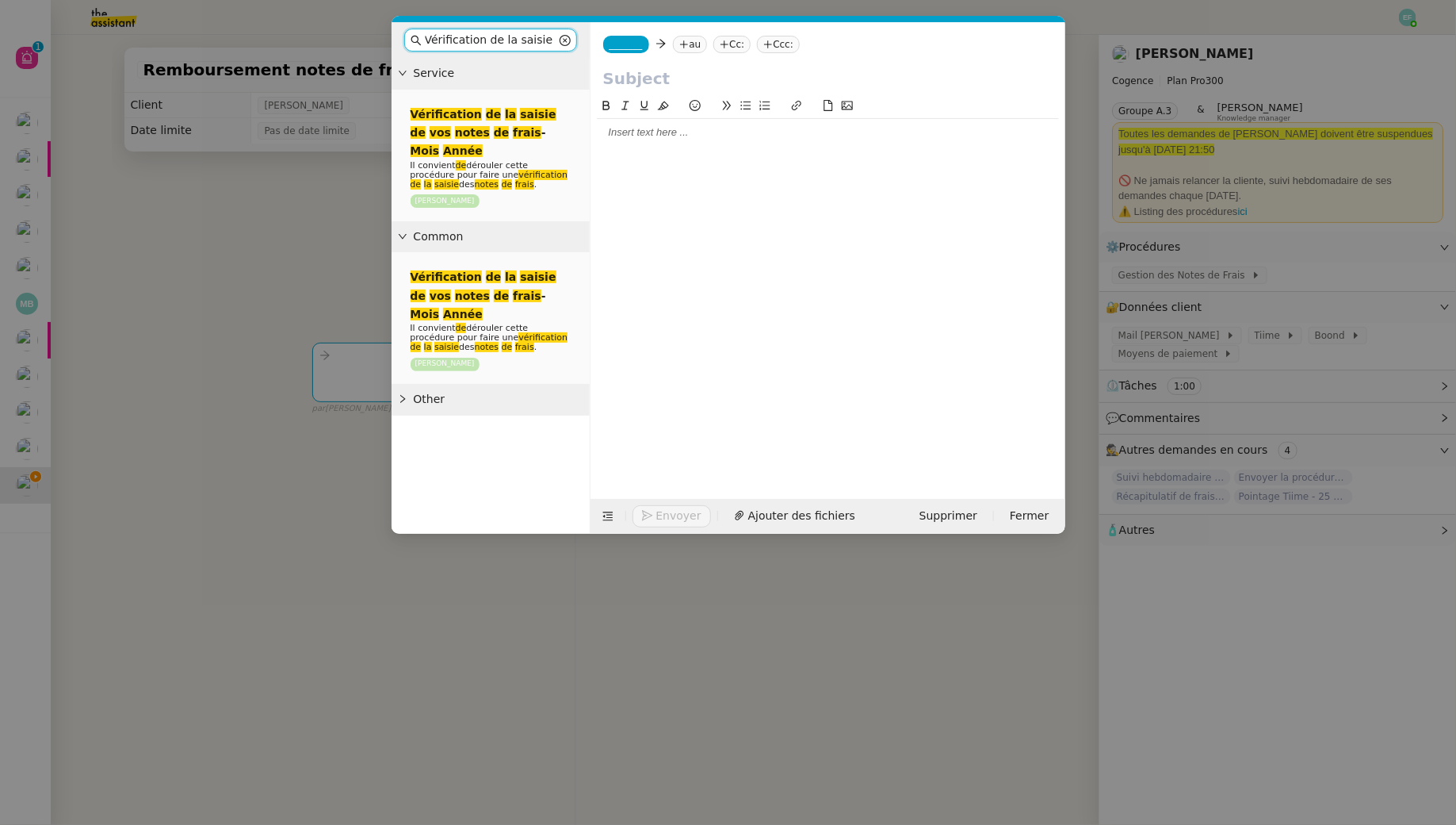
scroll to position [0, 166]
type input "Vérification de la saisie de vos notes de frais – Mois Année"
click at [520, 113] on em "saisie" at bounding box center [537, 114] width 35 height 13
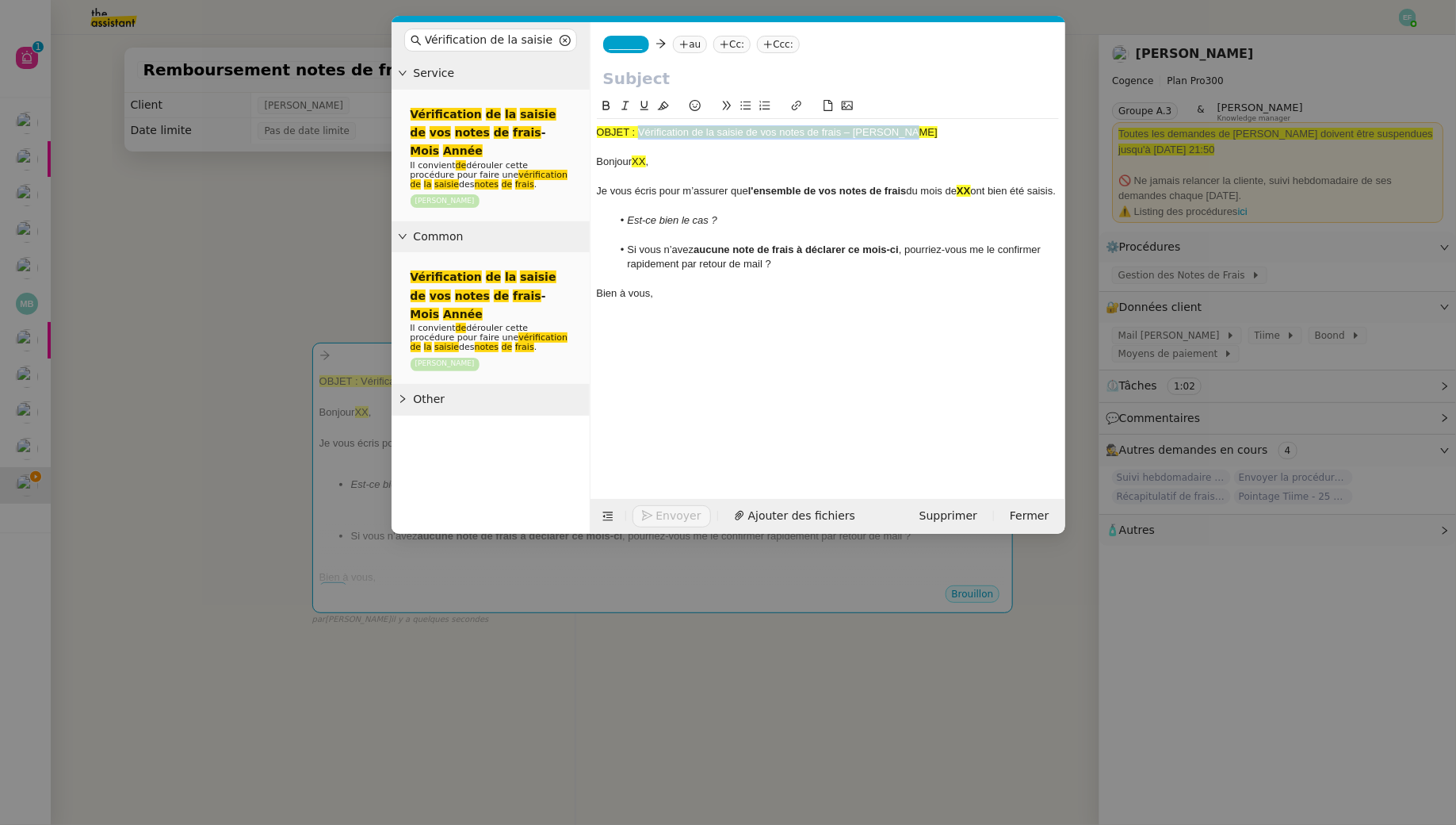
drag, startPoint x: 913, startPoint y: 138, endPoint x: 638, endPoint y: 131, distance: 275.1
click at [638, 131] on div "OBJET : Vérification de la saisie de vos notes de frais – Mois Année" at bounding box center [827, 133] width 462 height 15
copy span "Vérification de la saisie de vos notes de frais – Mois Année"
click at [638, 76] on input "text" at bounding box center [827, 78] width 449 height 24
paste input "Vérification de la saisie de vos notes de frais – Mois Année"
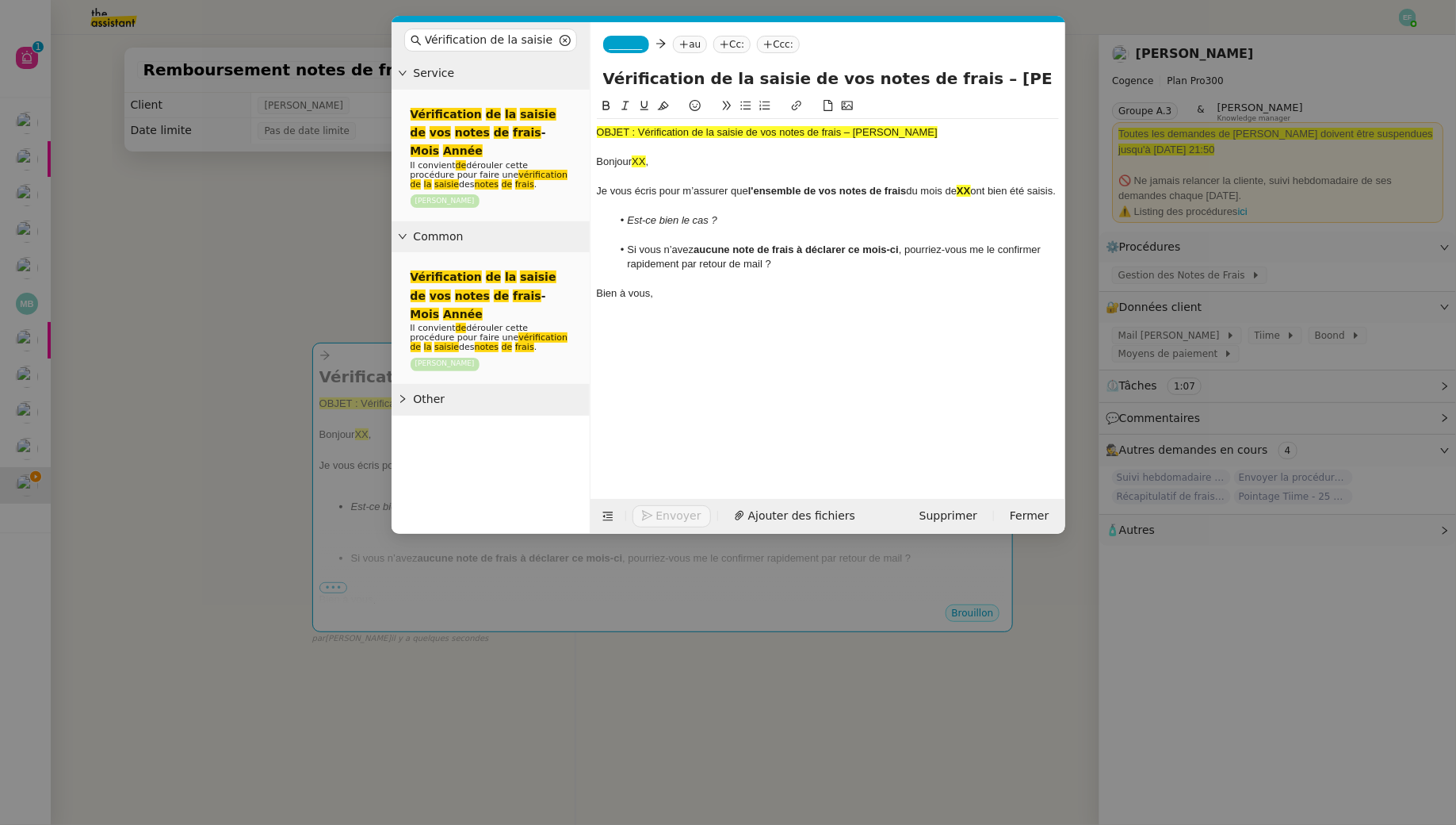
drag, startPoint x: 947, startPoint y: 82, endPoint x: 1050, endPoint y: 75, distance: 103.2
click at [1050, 75] on input "Vérification de la saisie de vos notes de frais – Mois Année" at bounding box center [827, 78] width 449 height 24
type input "Vérification de la saisie de vos notes de frais – Août 2025"
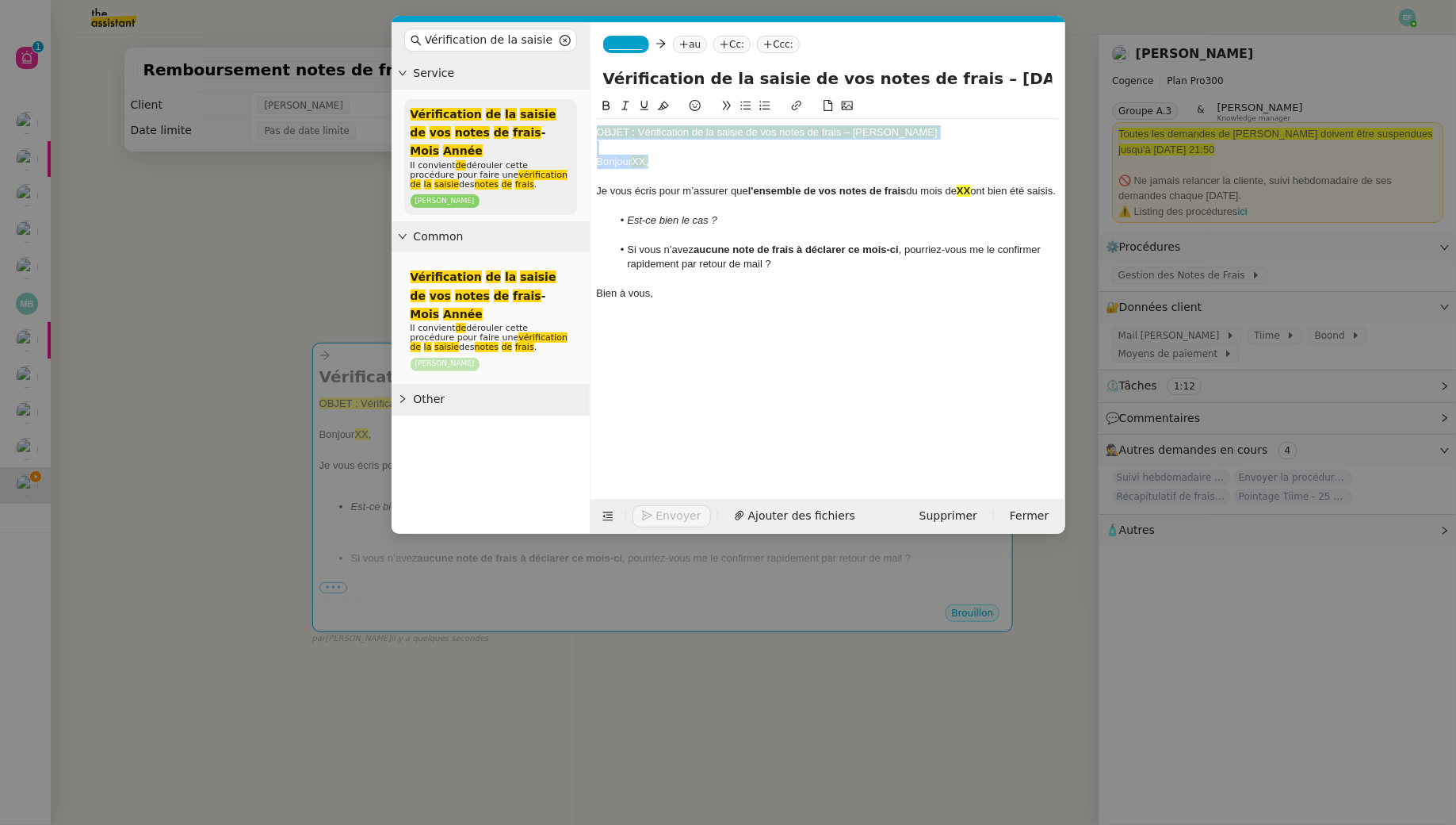
drag, startPoint x: 625, startPoint y: 152, endPoint x: 566, endPoint y: 123, distance: 65.7
click at [566, 123] on nz-layout "Vérification de la saisie de vos notes de frais – Mois Année Service Vérificati…" at bounding box center [728, 278] width 674 height 512
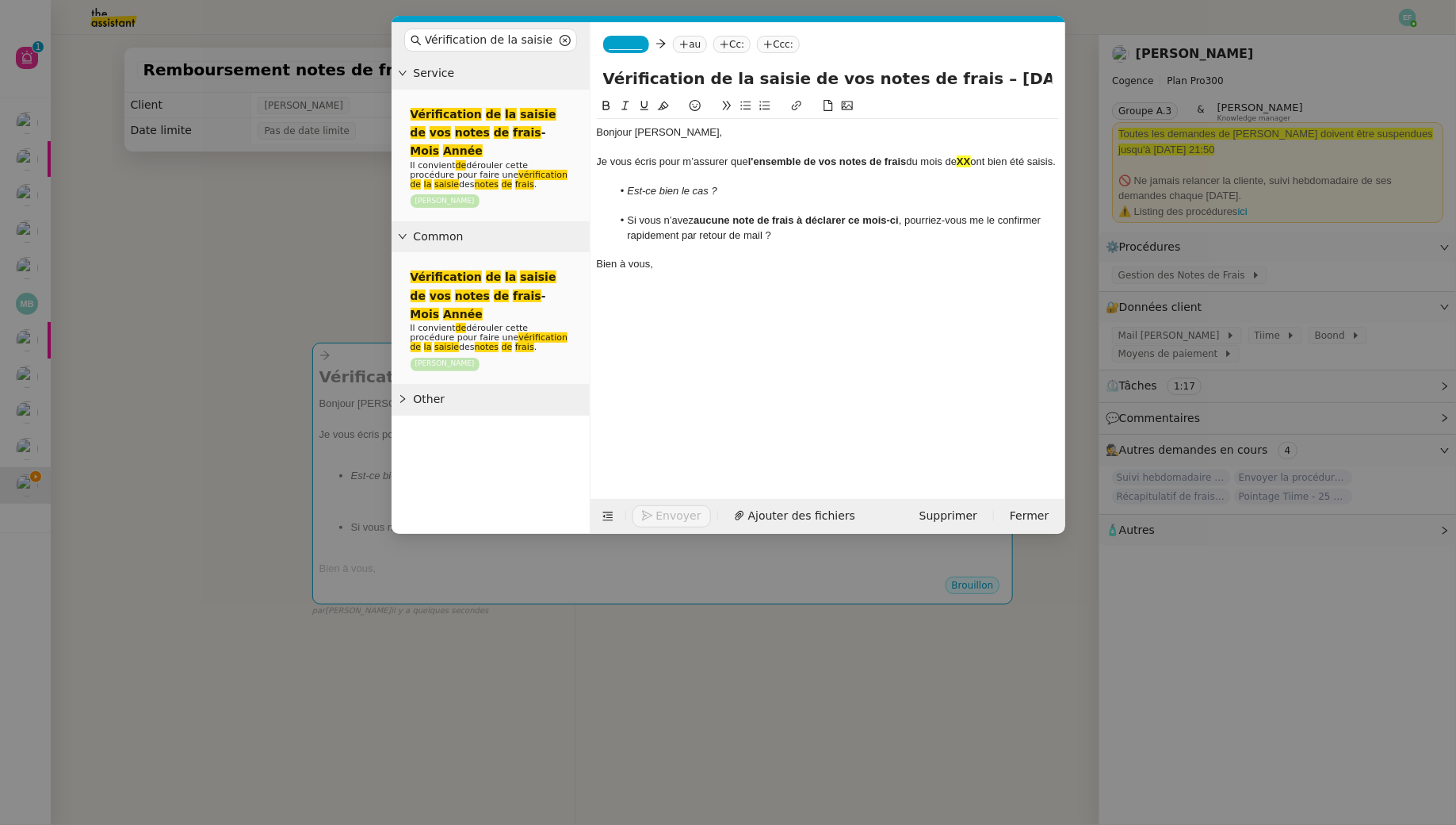
click at [971, 162] on strong "XX" at bounding box center [963, 161] width 14 height 12
click at [971, 161] on strong "XX" at bounding box center [963, 161] width 14 height 12
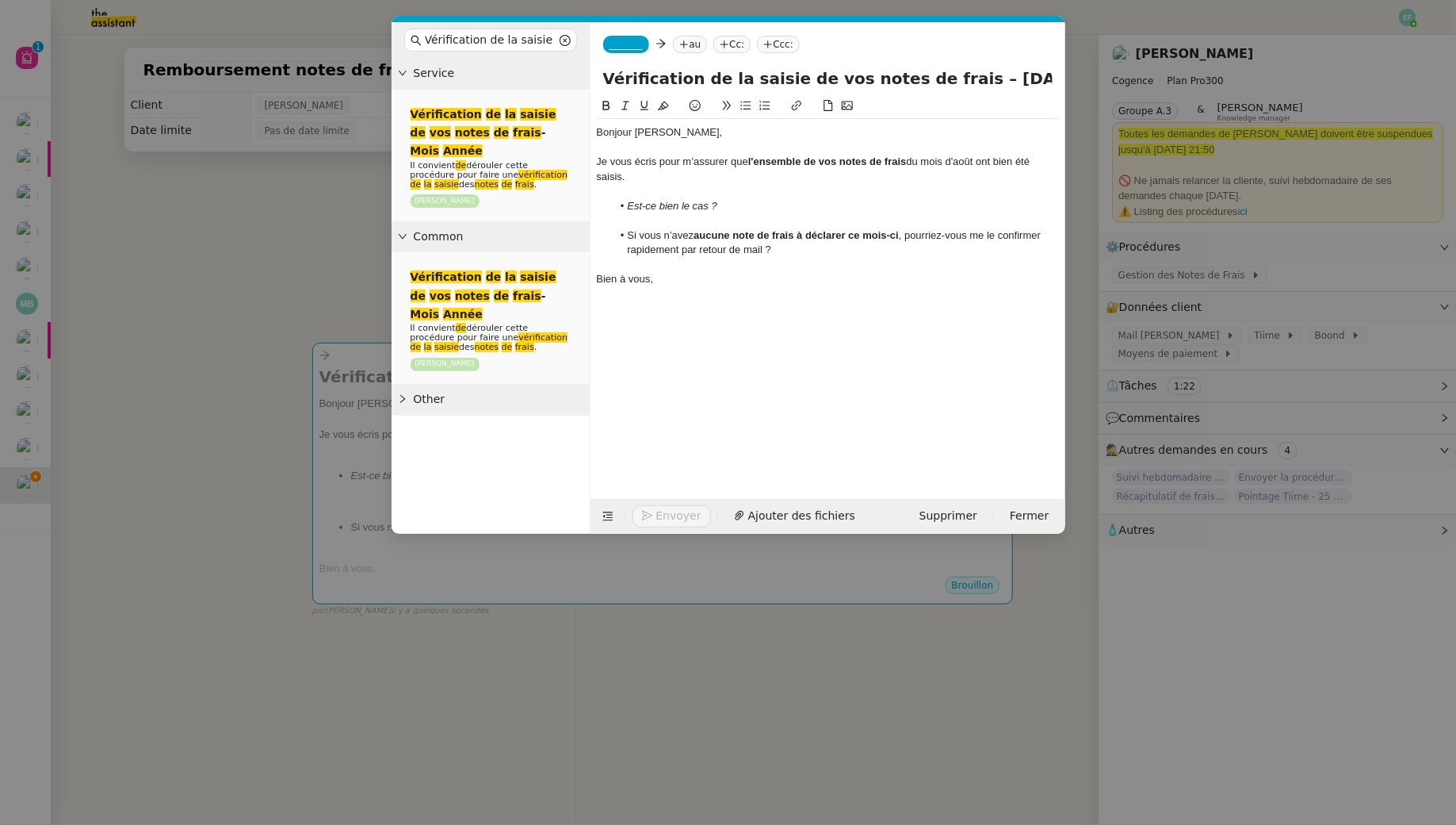
click at [638, 43] on span "_______" at bounding box center [626, 44] width 34 height 11
click at [665, 77] on span "[PERSON_NAME][EMAIL_ADDRESS][DOMAIN_NAME]" at bounding box center [721, 81] width 225 height 9
click at [719, 42] on nz-tag "au" at bounding box center [737, 44] width 34 height 17
type input "h"
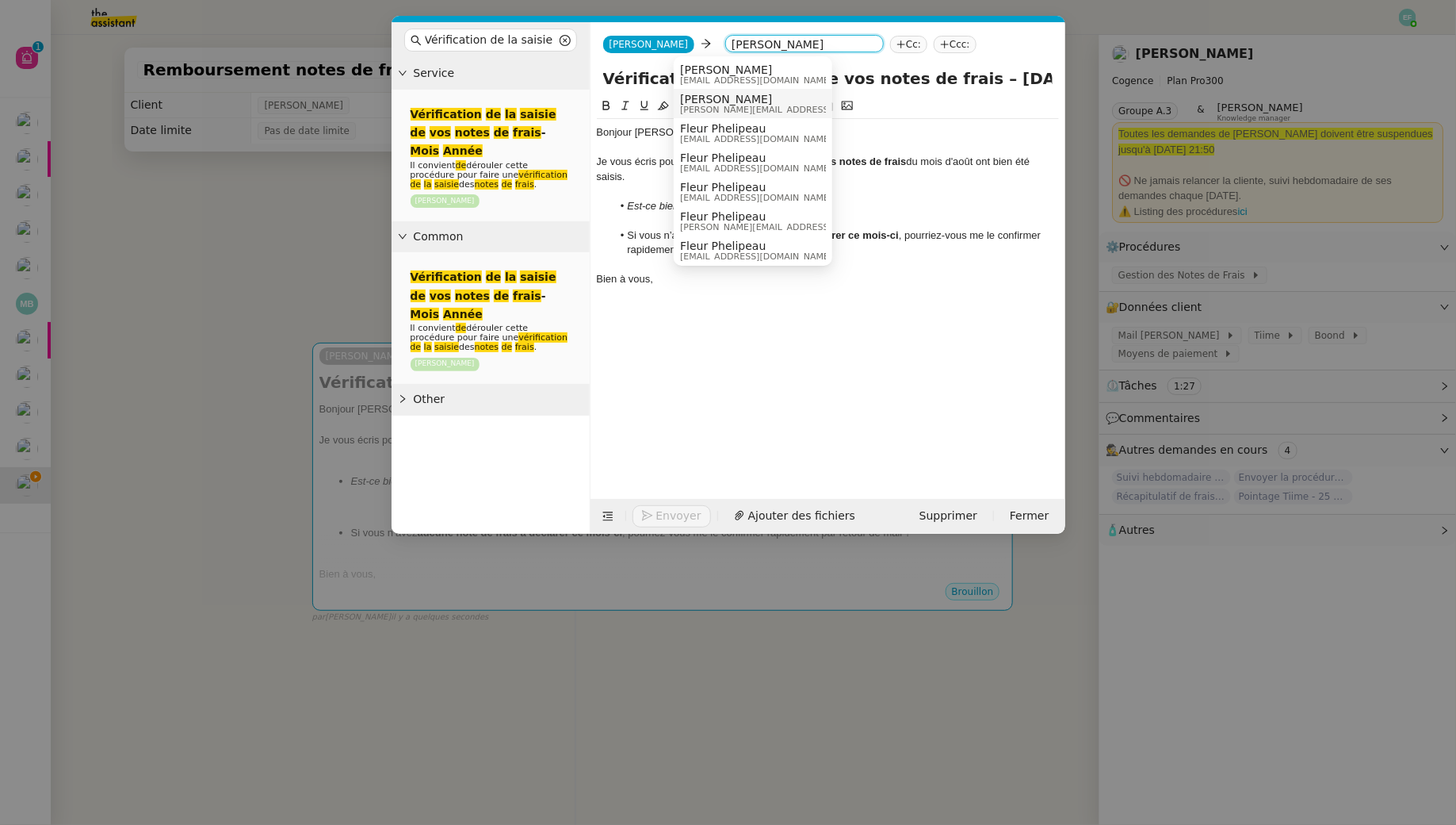
type input "juliette"
click at [748, 106] on span "[PERSON_NAME][EMAIL_ADDRESS][DOMAIN_NAME]" at bounding box center [793, 110] width 225 height 9
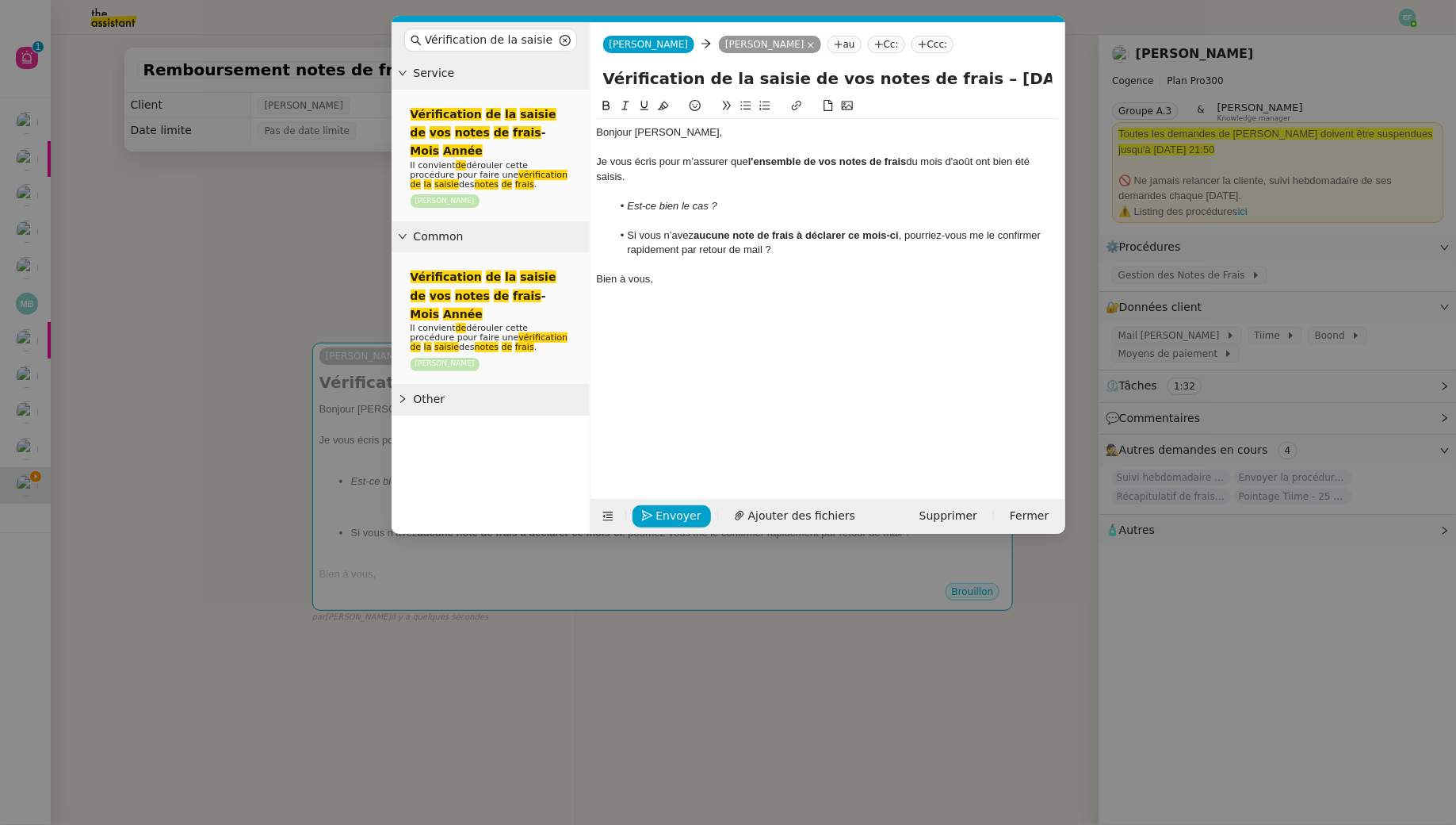
click at [785, 251] on li "Si vous n’avez aucune note de frais à déclarer ce mois-ci , pourriez-vous me le…" at bounding box center [835, 243] width 447 height 29
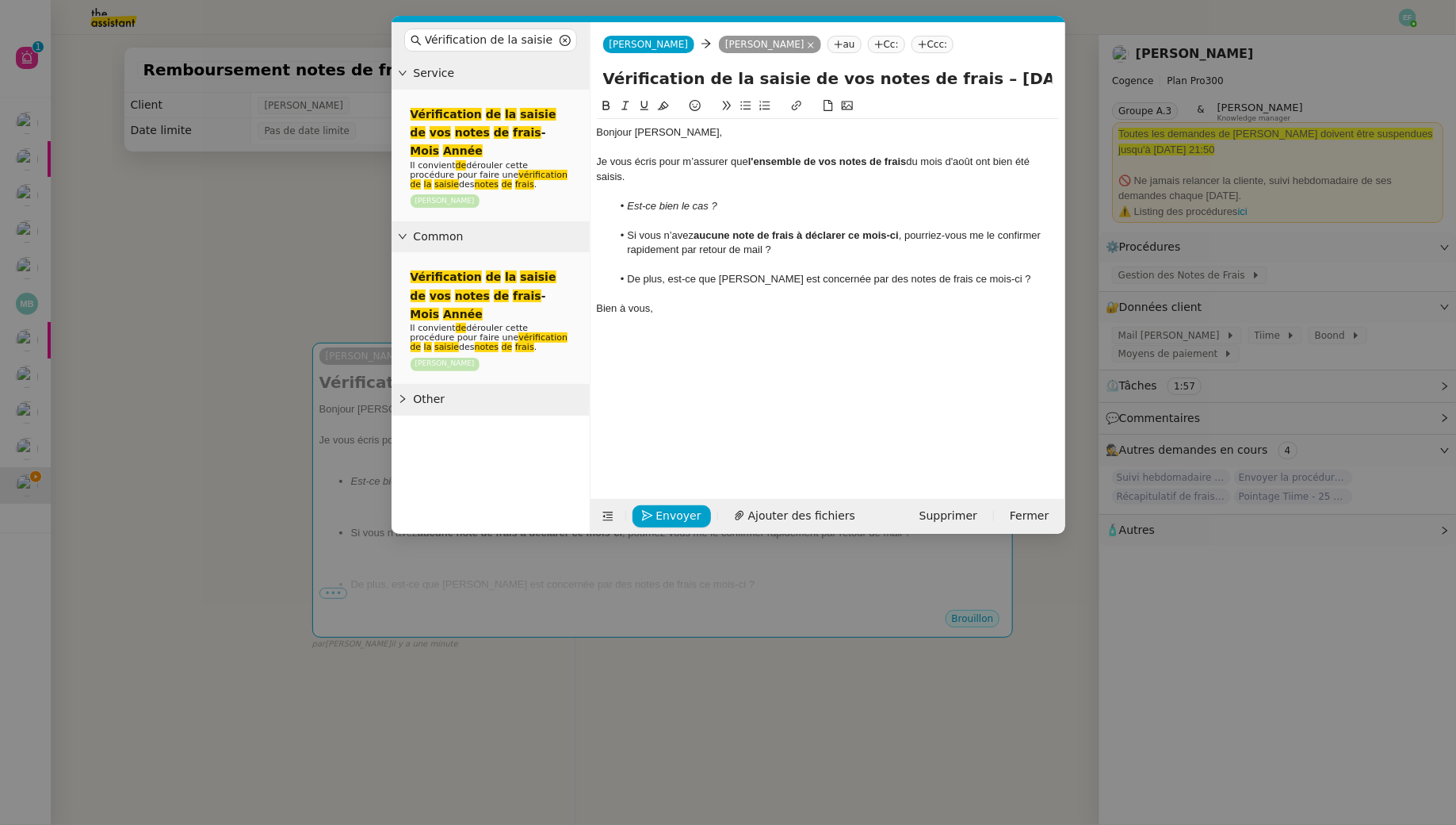
click at [1035, 79] on input "Vérification de la saisie de vos notes de frais – Août 2025" at bounding box center [827, 78] width 449 height 24
type input "Vérification de la saisie de vos notes de frais – Août 2025 + Samantha"
click at [690, 311] on div "Bien à vous," at bounding box center [827, 309] width 462 height 15
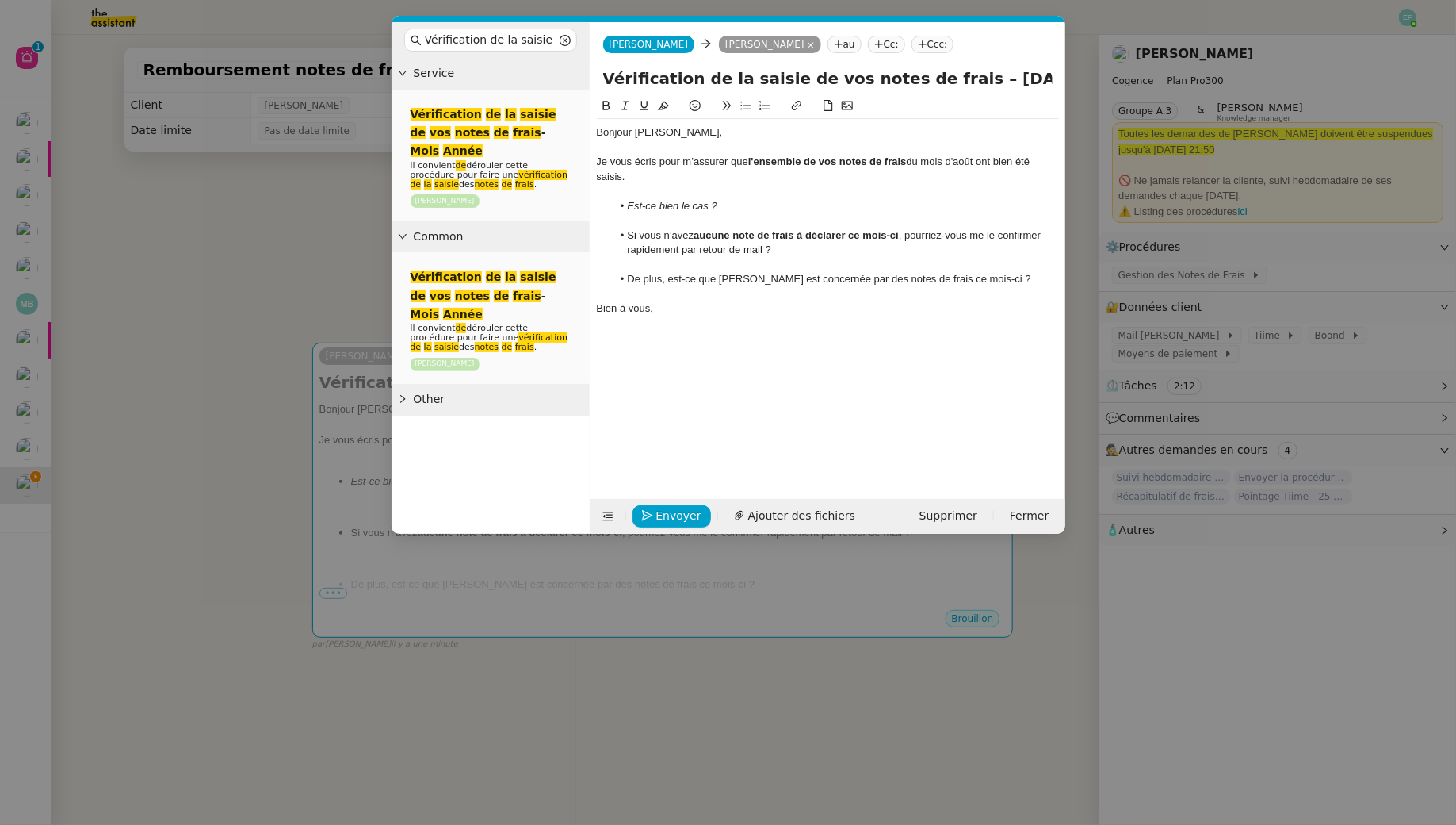
click at [651, 281] on li "De plus, est-ce que Samantha est concernée par des notes de frais ce mois-ci ?" at bounding box center [835, 280] width 447 height 15
click at [666, 512] on span "Envoyer" at bounding box center [679, 516] width 45 height 18
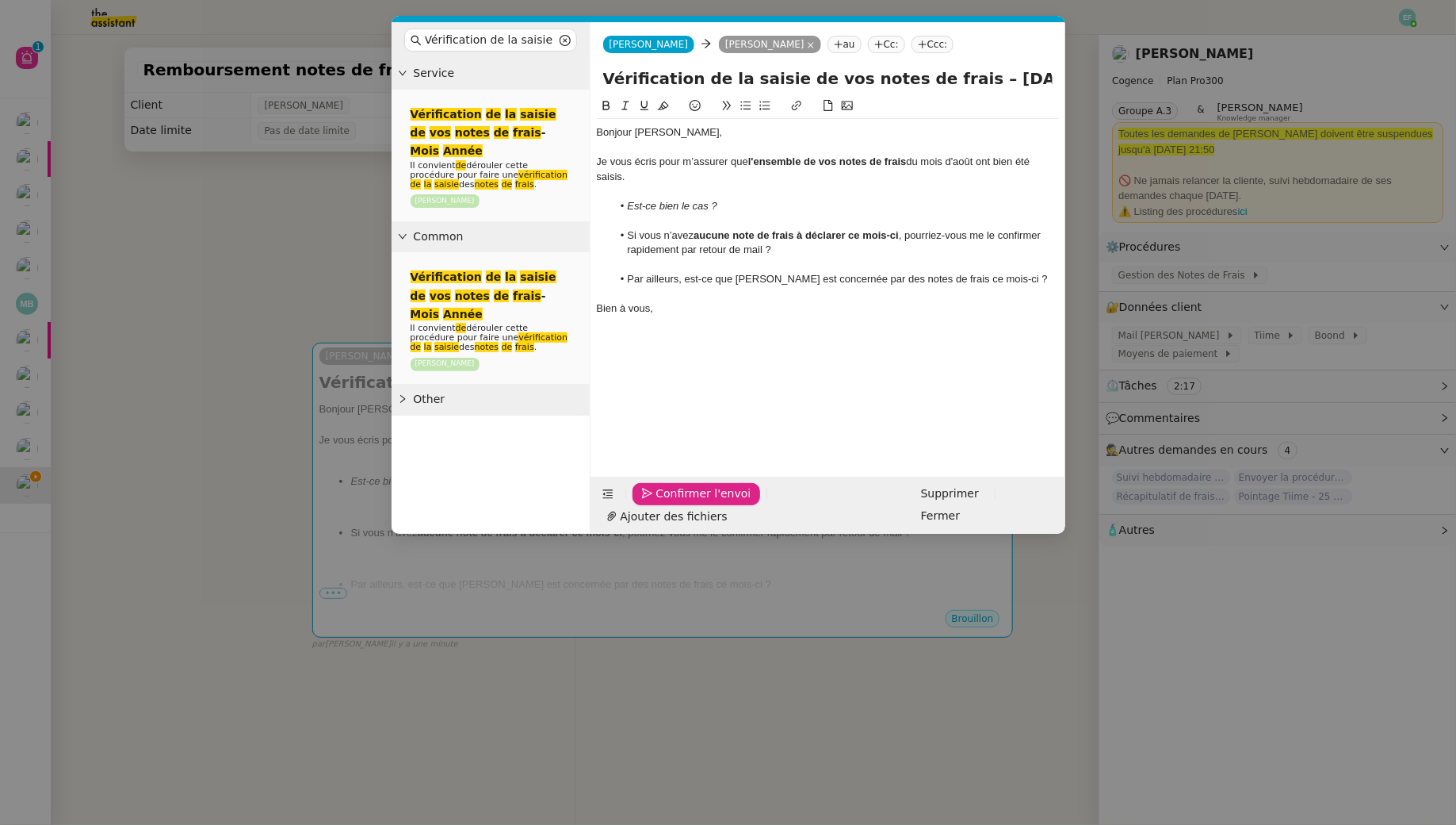
click at [666, 503] on span "Confirmer l'envoi" at bounding box center [704, 494] width 95 height 18
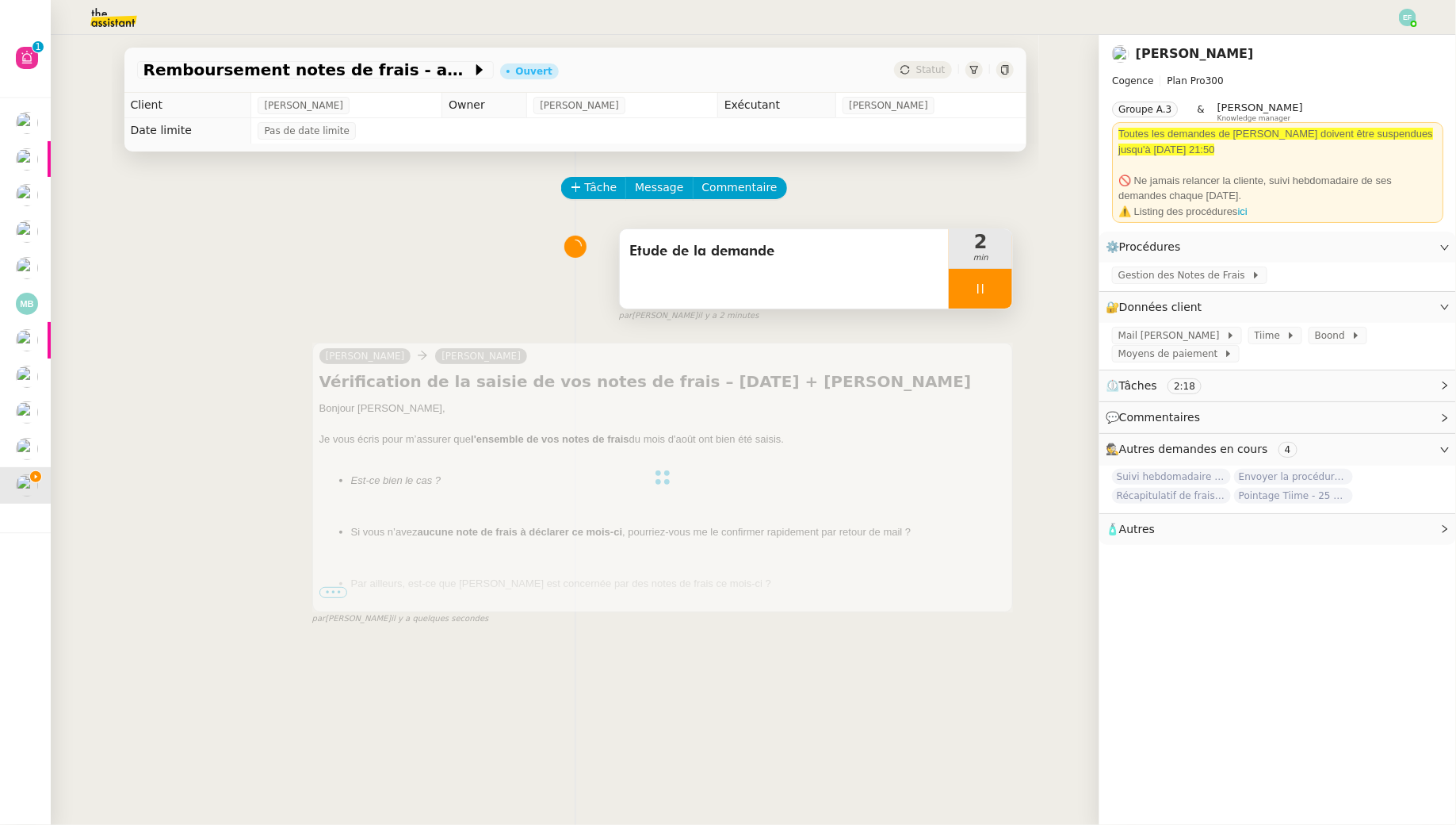
click at [787, 286] on div "Etude de la demande" at bounding box center [784, 269] width 329 height 79
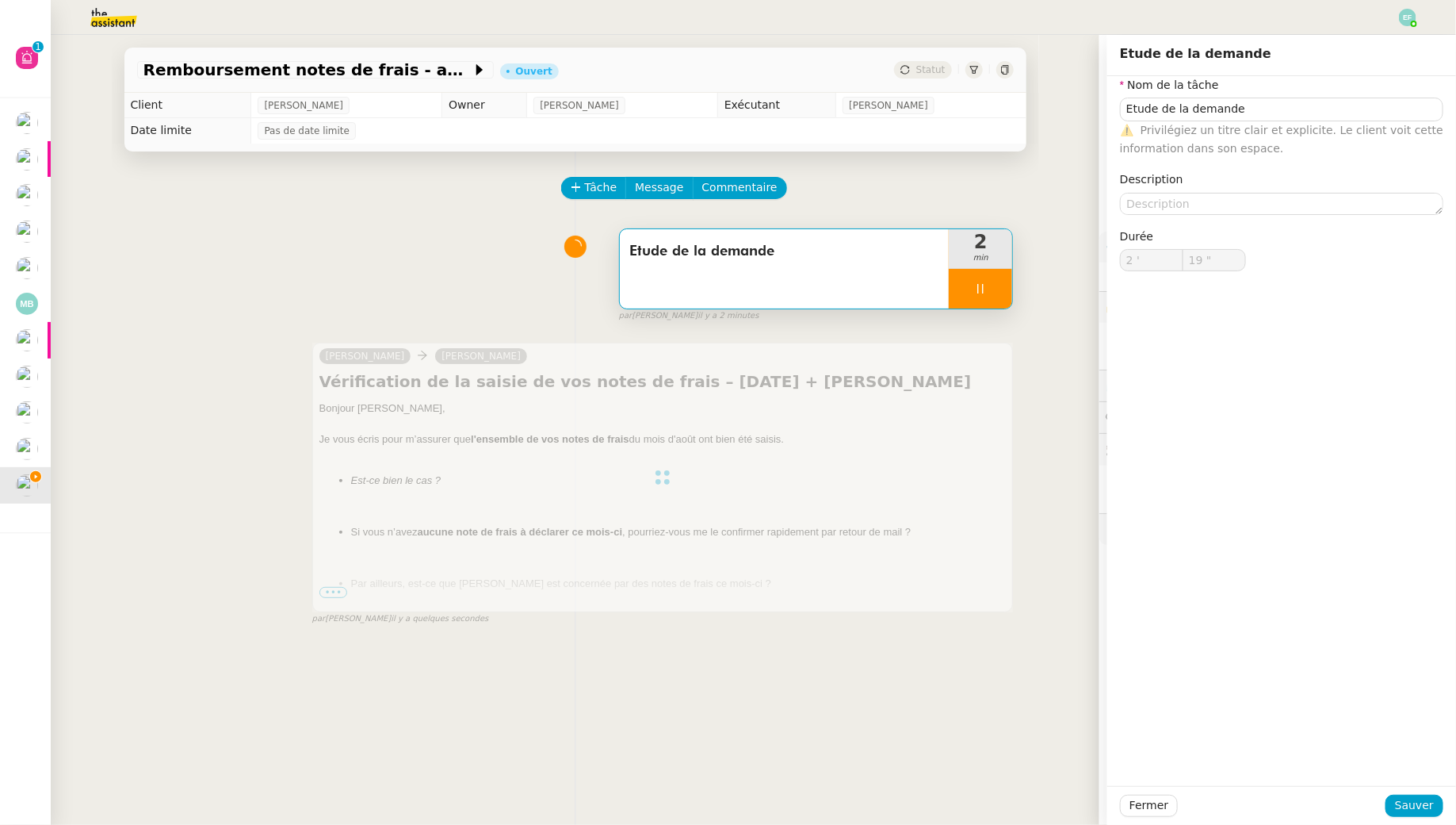
type input "20 ""
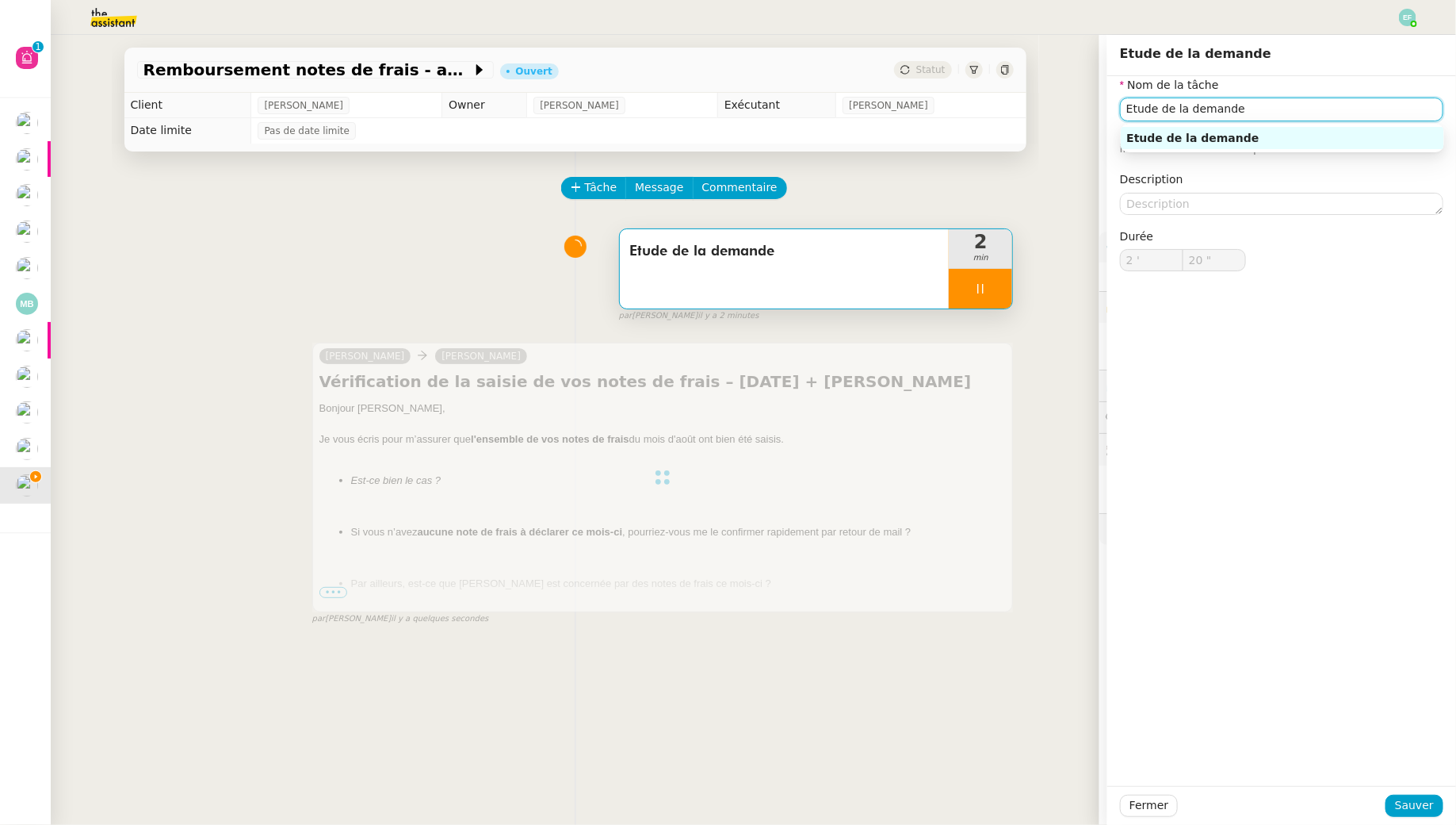
type input "Etude de la demande"
type input "2 '"
type input "21 ""
drag, startPoint x: 1255, startPoint y: 103, endPoint x: 1119, endPoint y: 74, distance: 139.1
click at [1119, 74] on div "Etude de la demande Nom de la tâche Etude de la demande ⚠️ Privilégiez un titre…" at bounding box center [1282, 429] width 348 height 790
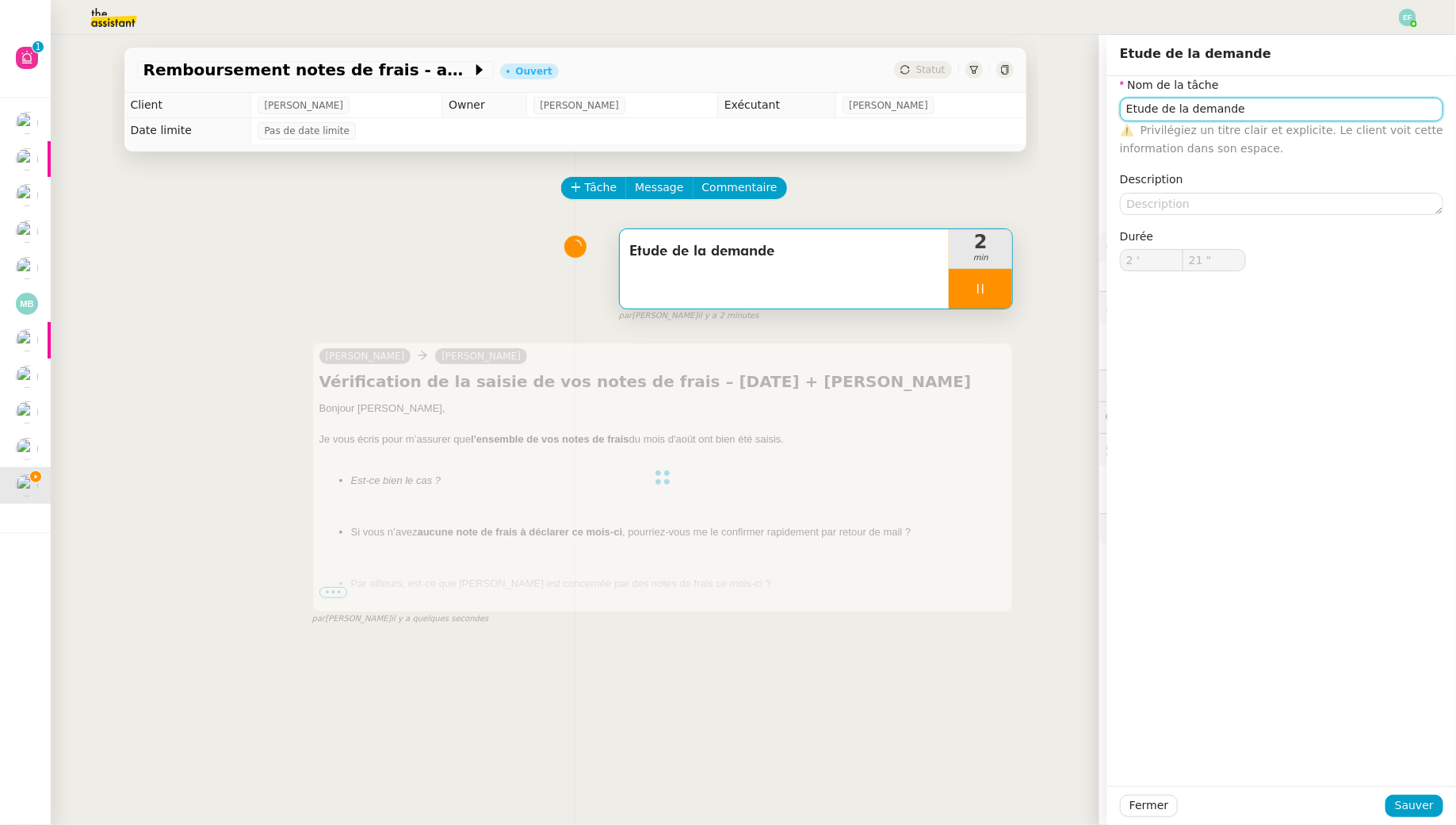
type input "E"
type input "22 ""
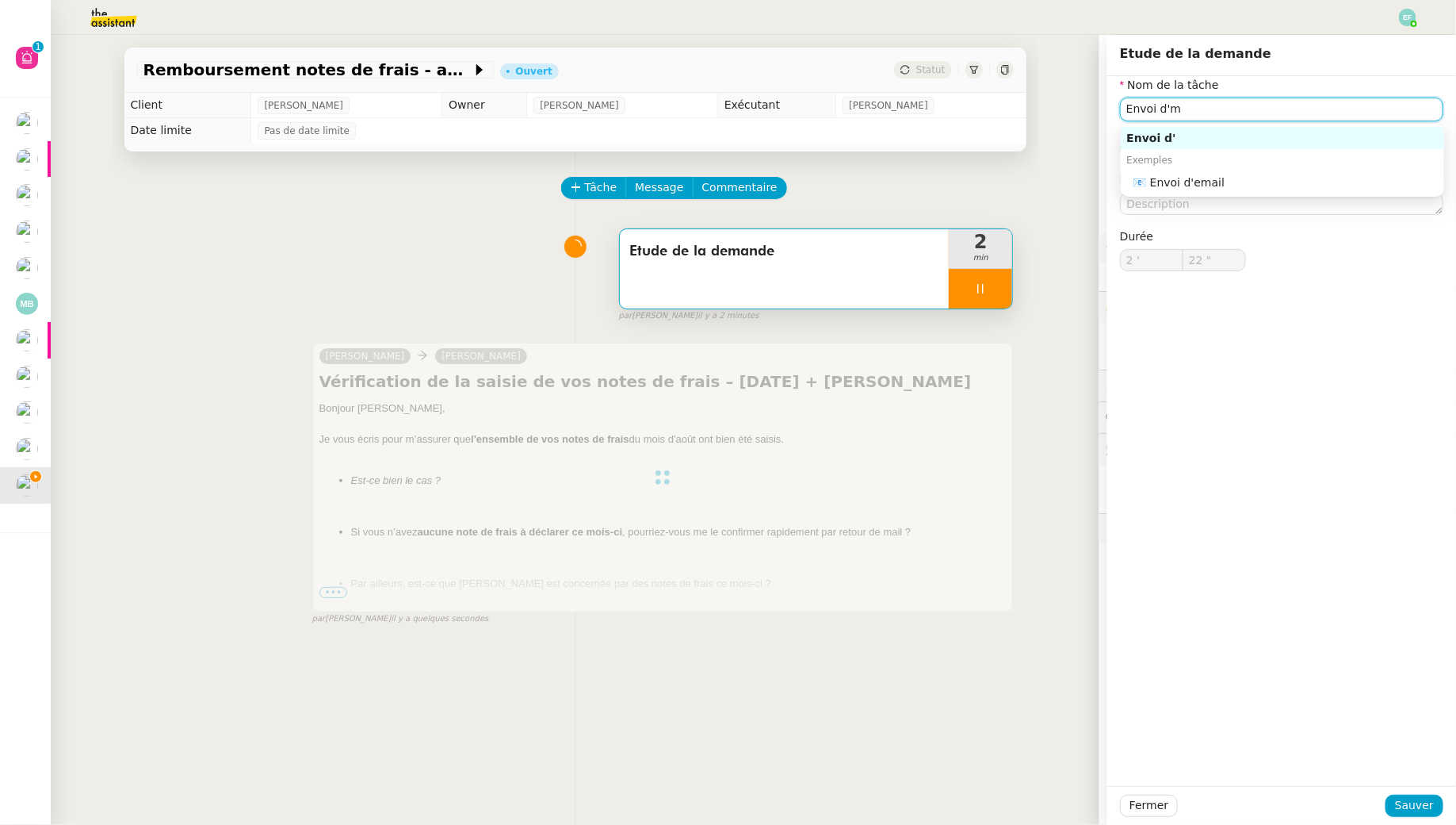
type input "Envoi d'me"
type input "23 ""
type input "Envoi d'email"
type input "24 ""
type input "Envoi d'emails"
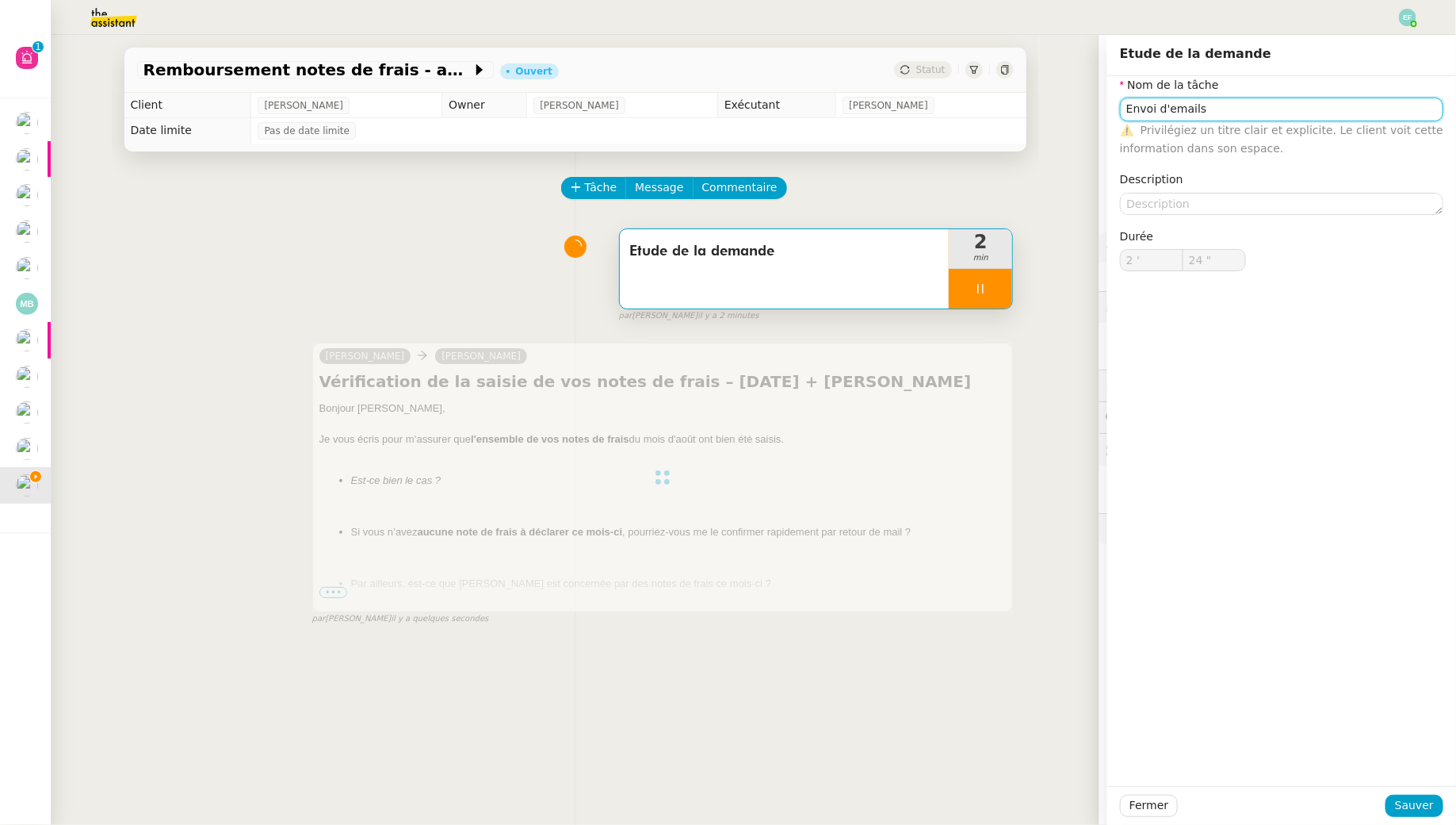
type input "25 ""
click at [1155, 110] on input "Envoi d'emails" at bounding box center [1282, 108] width 324 height 23
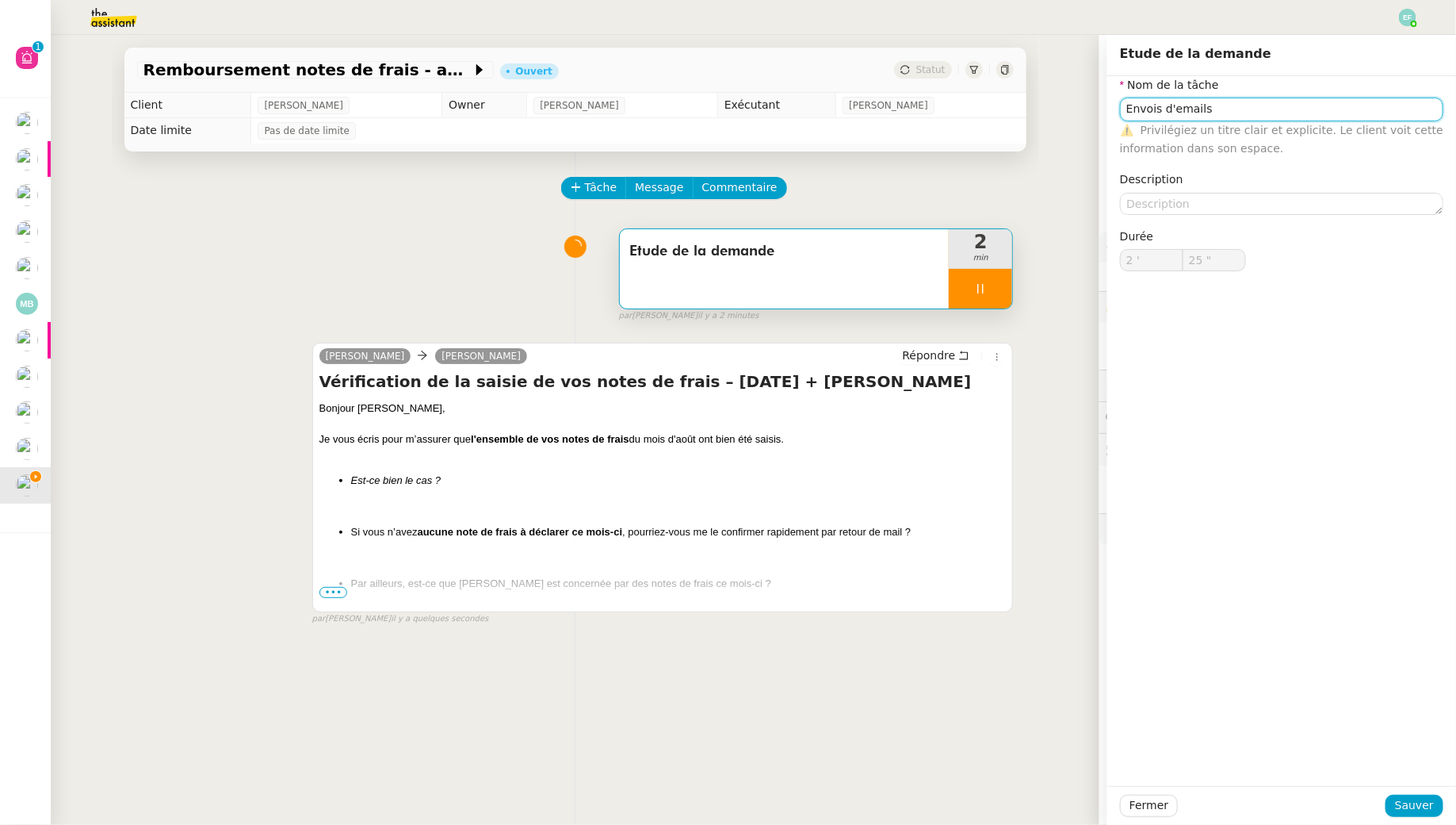
type input "Etude de la demande"
type input "2 '"
type input "26 ""
type input "Etude de la demande"
type input "2 '"
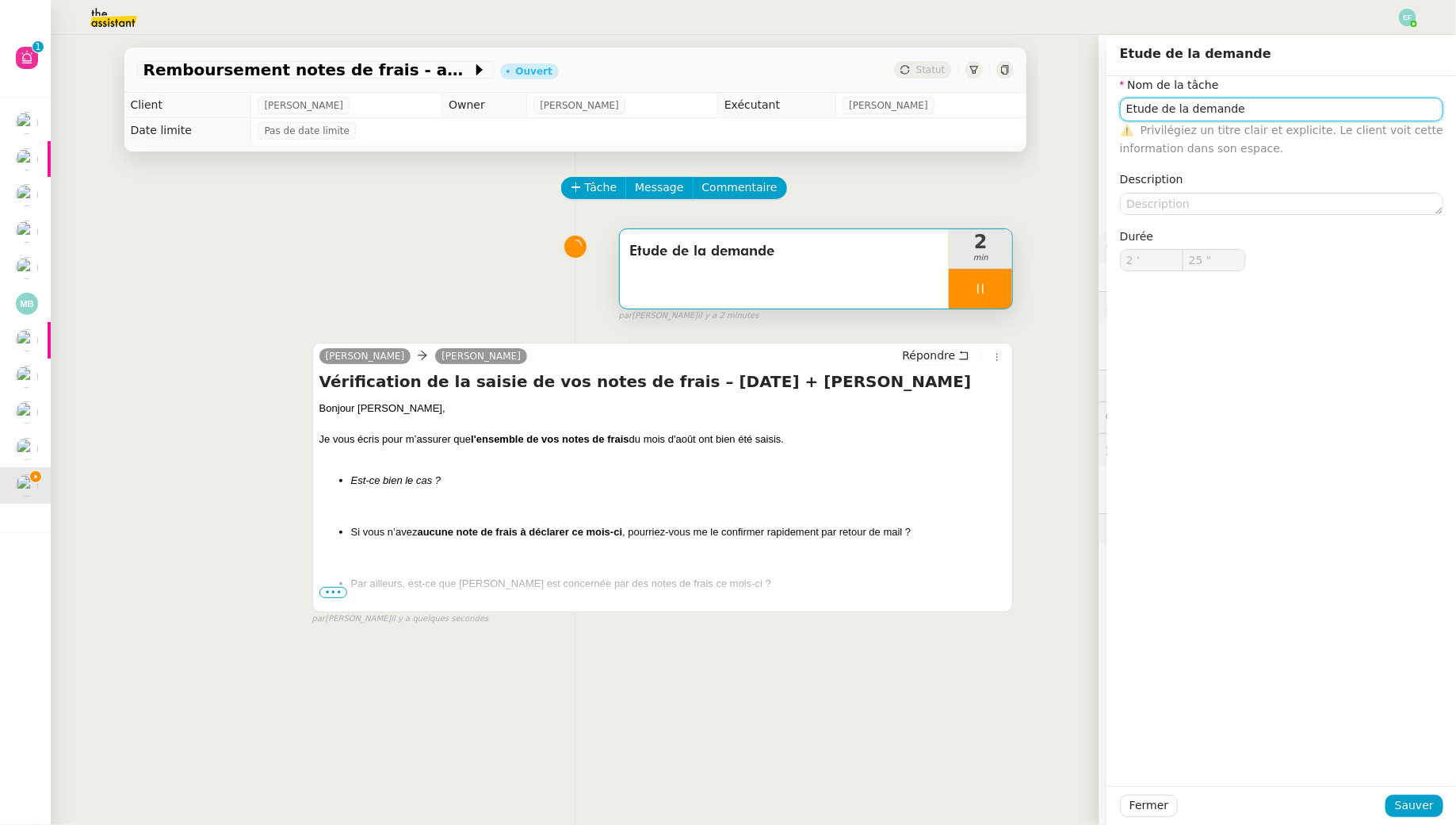
type input "26 ""
type input "Etude de la demande"
type input "2 '"
drag, startPoint x: 1239, startPoint y: 109, endPoint x: 1116, endPoint y: 98, distance: 123.5
click at [1120, 100] on div "Etude de la demande" at bounding box center [1282, 108] width 324 height 23
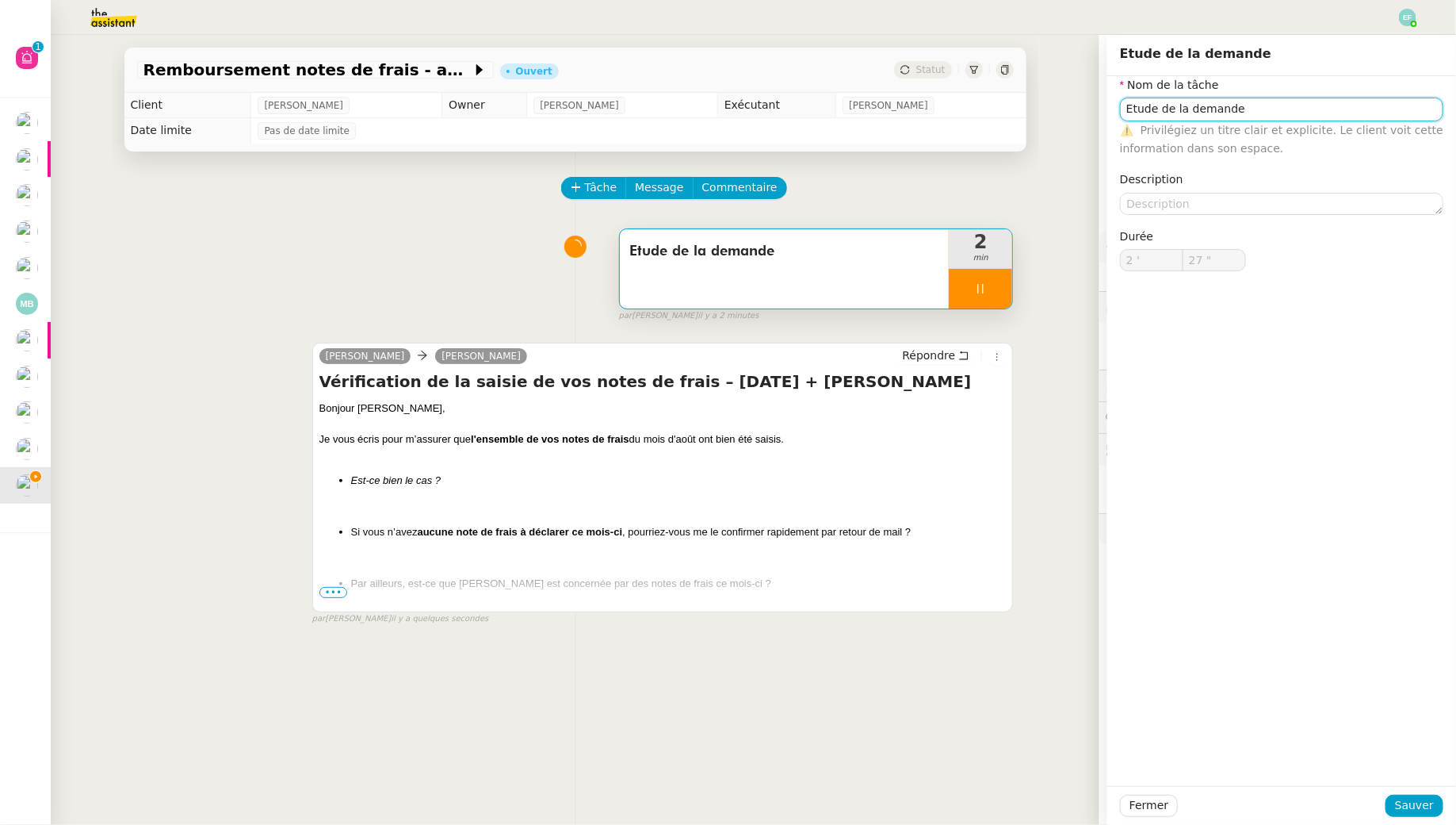
type input "28 ""
type input "Envoi"
type input "29 ""
type input "Envoi d'emails"
type input "31 ""
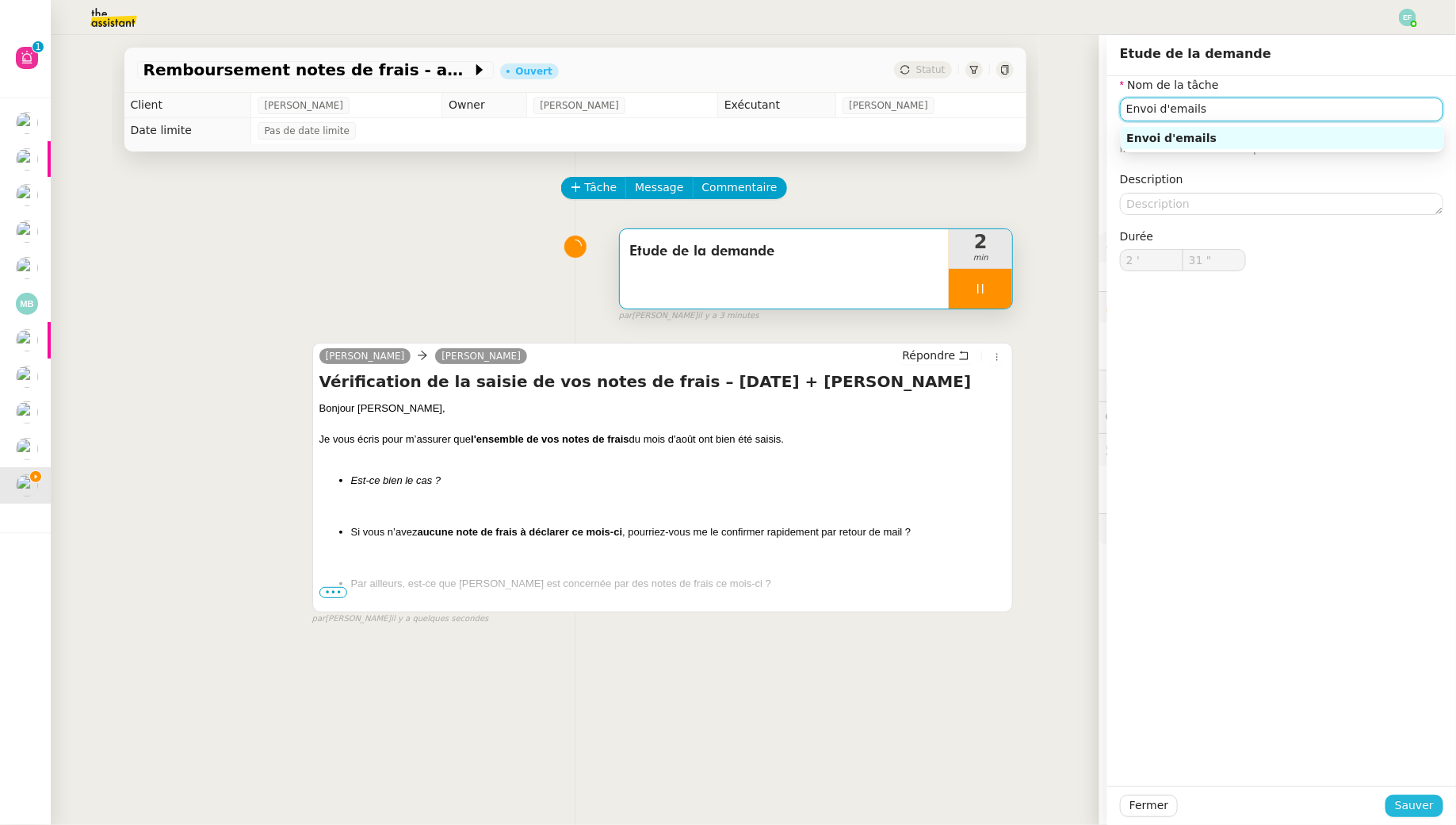
type input "Envoi d'emails"
click at [1414, 812] on span "Sauver" at bounding box center [1414, 805] width 39 height 18
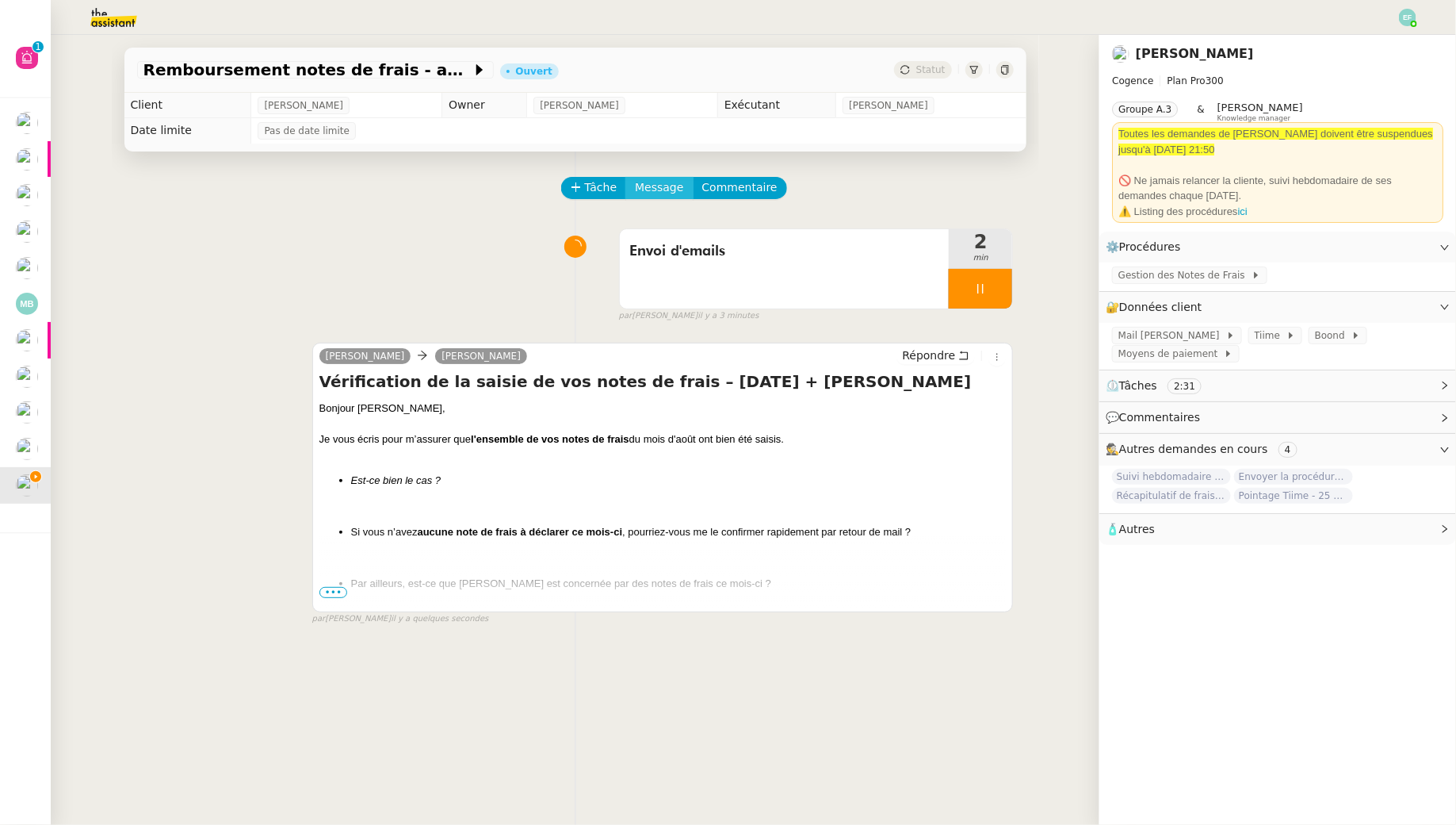
click at [661, 187] on span "Message" at bounding box center [659, 188] width 48 height 18
click at [677, 237] on span "Nouvelle conversation" at bounding box center [728, 233] width 140 height 13
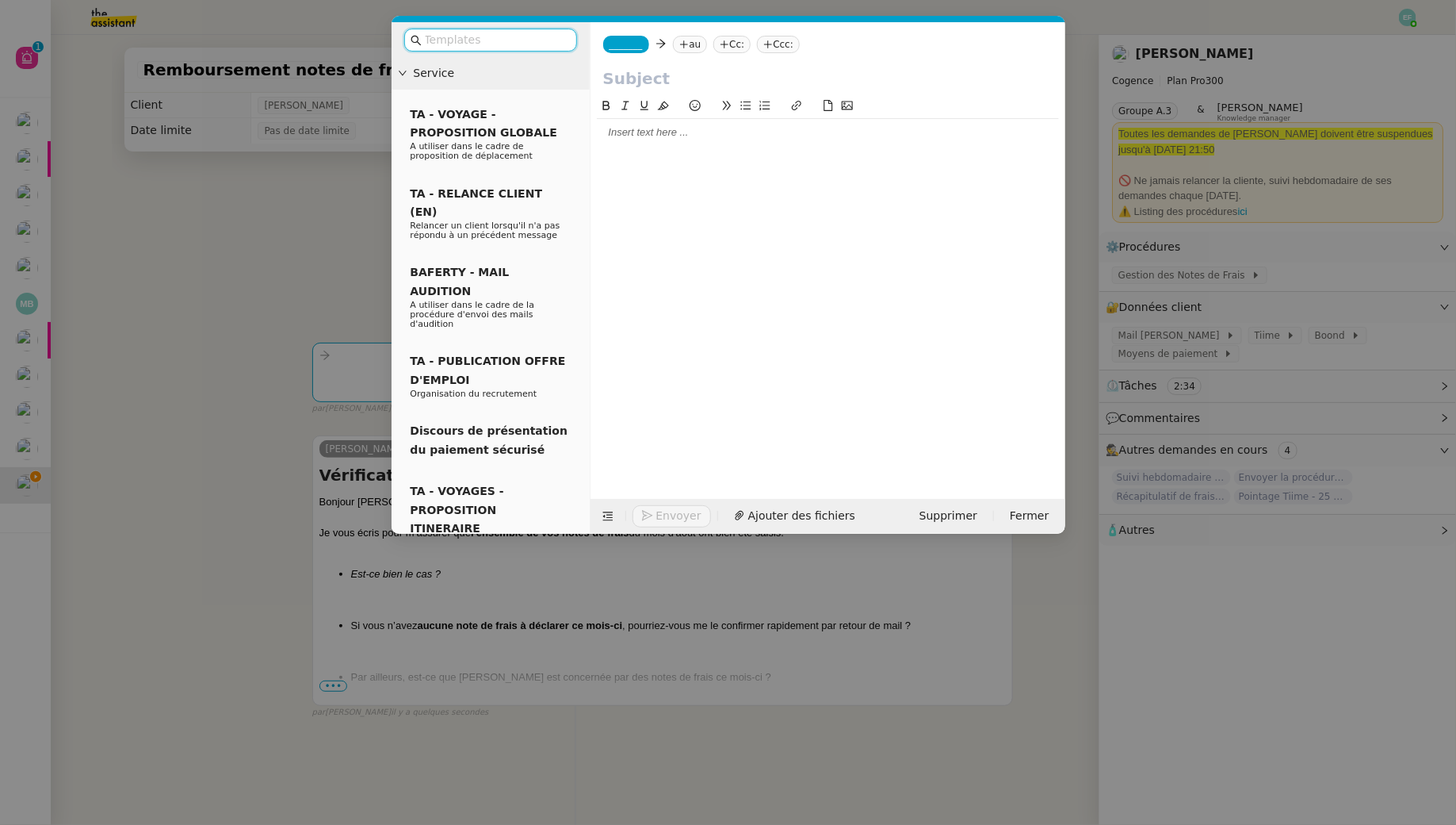
click at [326, 263] on nz-modal-container "Service TA - VOYAGE - PROPOSITION GLOBALE A utiliser dans le cadre de propositi…" at bounding box center [728, 412] width 1456 height 825
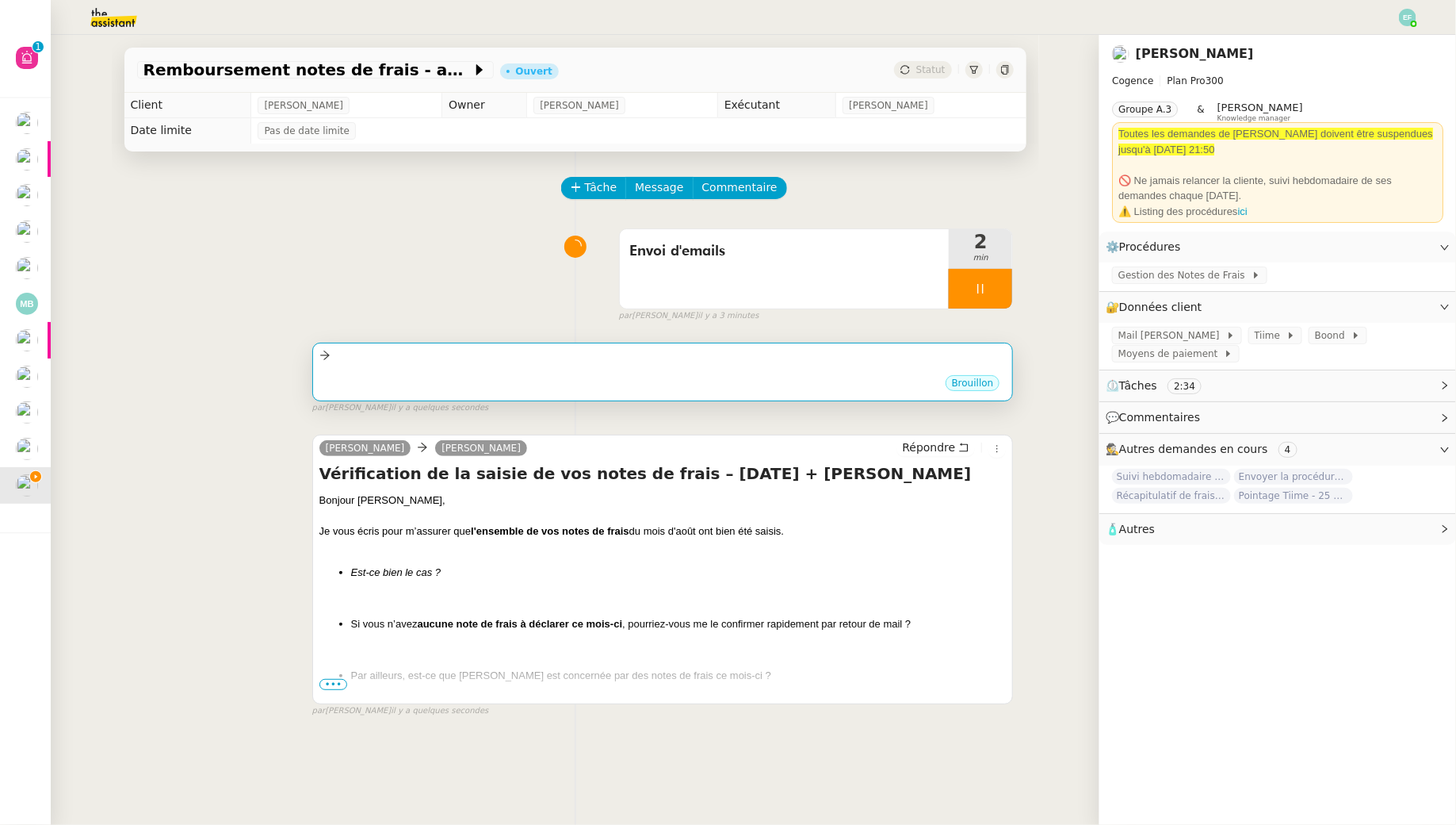
click at [538, 377] on div "Brouillon" at bounding box center [663, 386] width 688 height 24
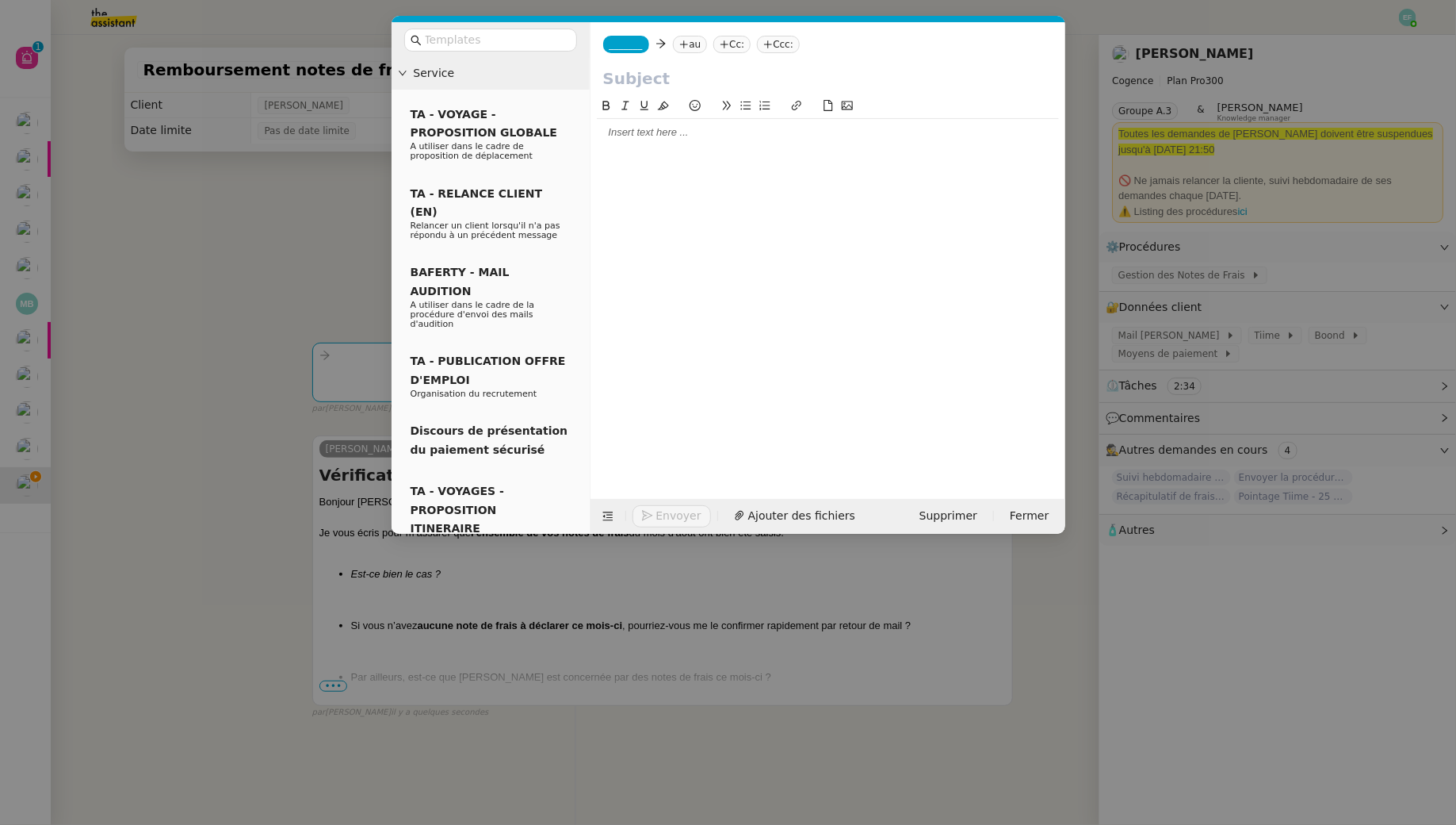
click at [629, 49] on span "_______" at bounding box center [626, 44] width 34 height 11
click at [671, 78] on span "[PERSON_NAME][EMAIL_ADDRESS][DOMAIN_NAME]" at bounding box center [721, 81] width 225 height 9
click at [719, 45] on nz-tag "au" at bounding box center [737, 44] width 34 height 17
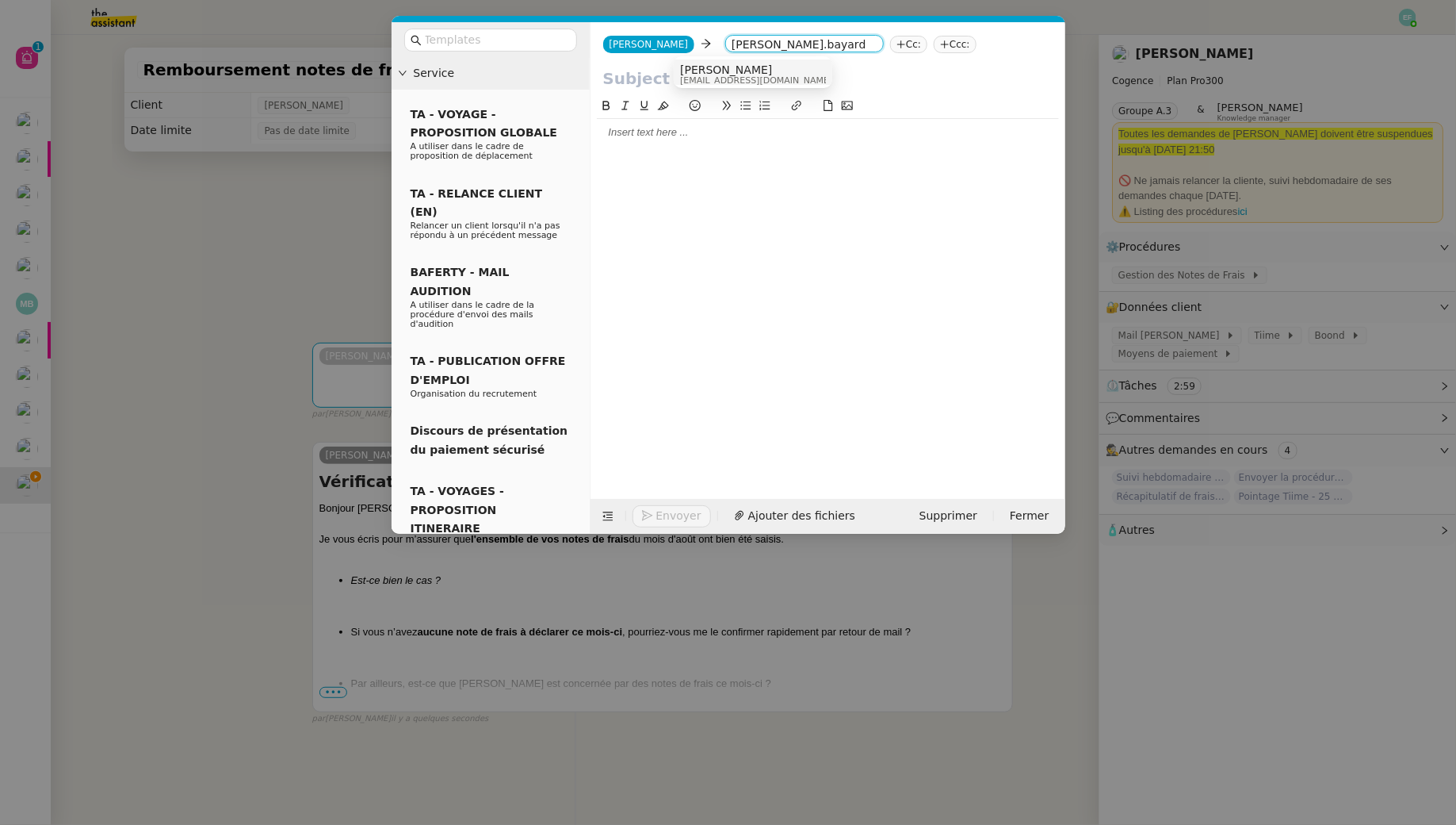
type input "antoine.bayard"
click at [758, 76] on span "antoine.bayard@cogence-consulting.com" at bounding box center [757, 81] width 152 height 9
click at [248, 268] on nz-modal-container "Service TA - VOYAGE - PROPOSITION GLOBALE A utiliser dans le cadre de propositi…" at bounding box center [728, 412] width 1456 height 825
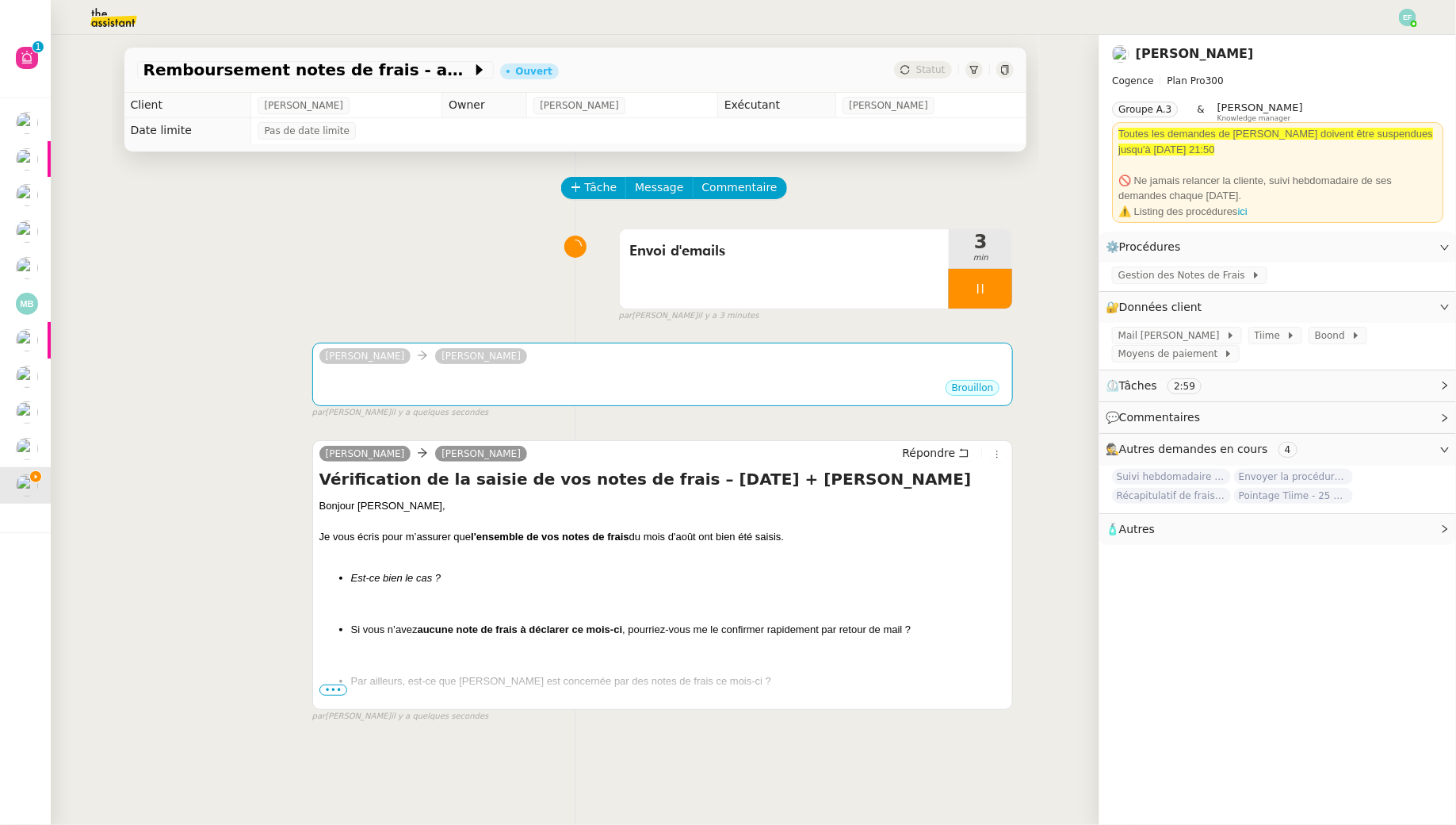
click at [477, 480] on h4 "Vérification de la saisie de vos notes de frais – Août 2025 + Samantha" at bounding box center [663, 479] width 688 height 22
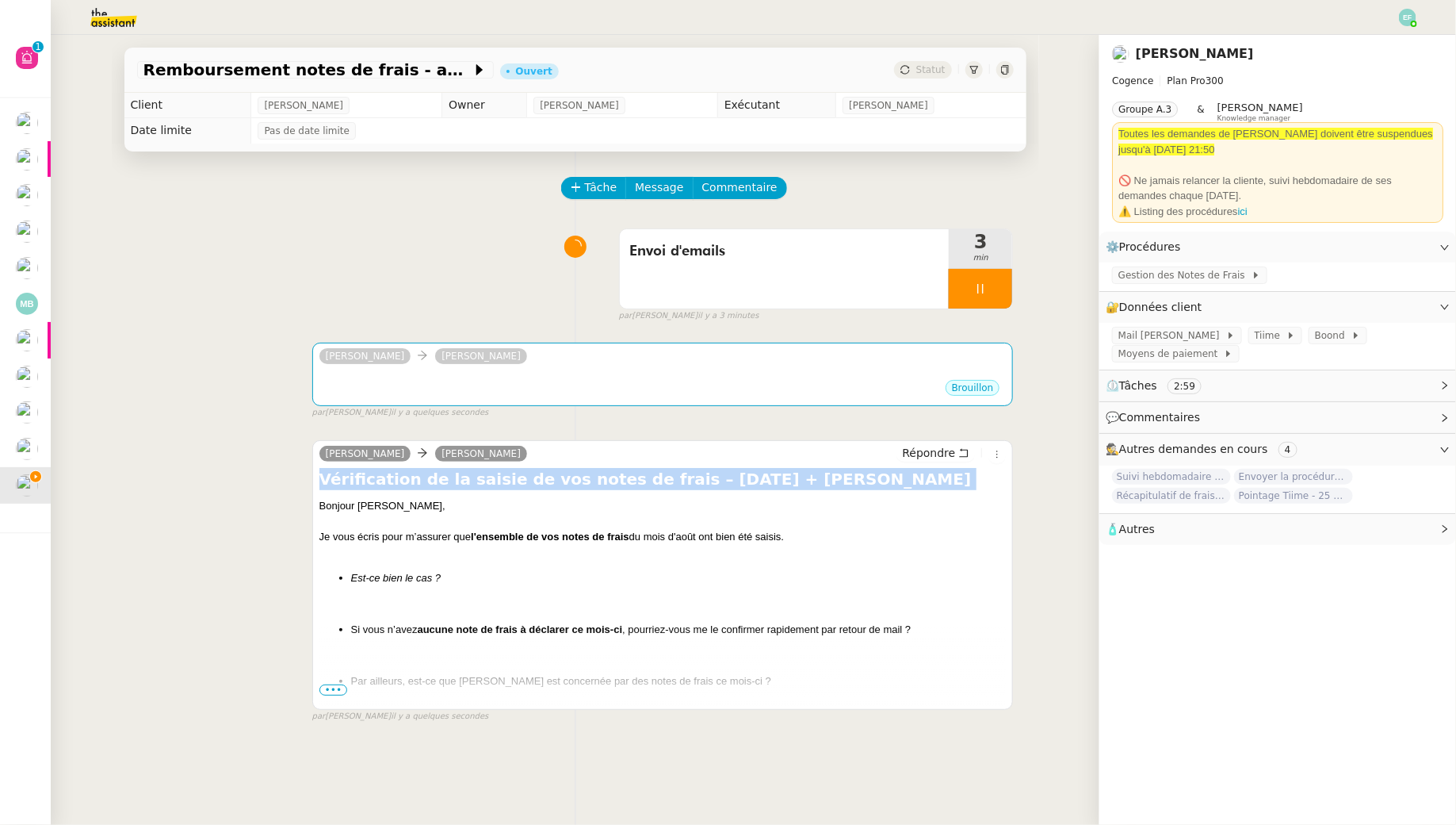
click at [477, 480] on h4 "Vérification de la saisie de vos notes de frais – Août 2025 + Samantha" at bounding box center [663, 479] width 688 height 22
copy div "Vérification de la saisie de vos notes de frais – Août 2025 + Samantha"
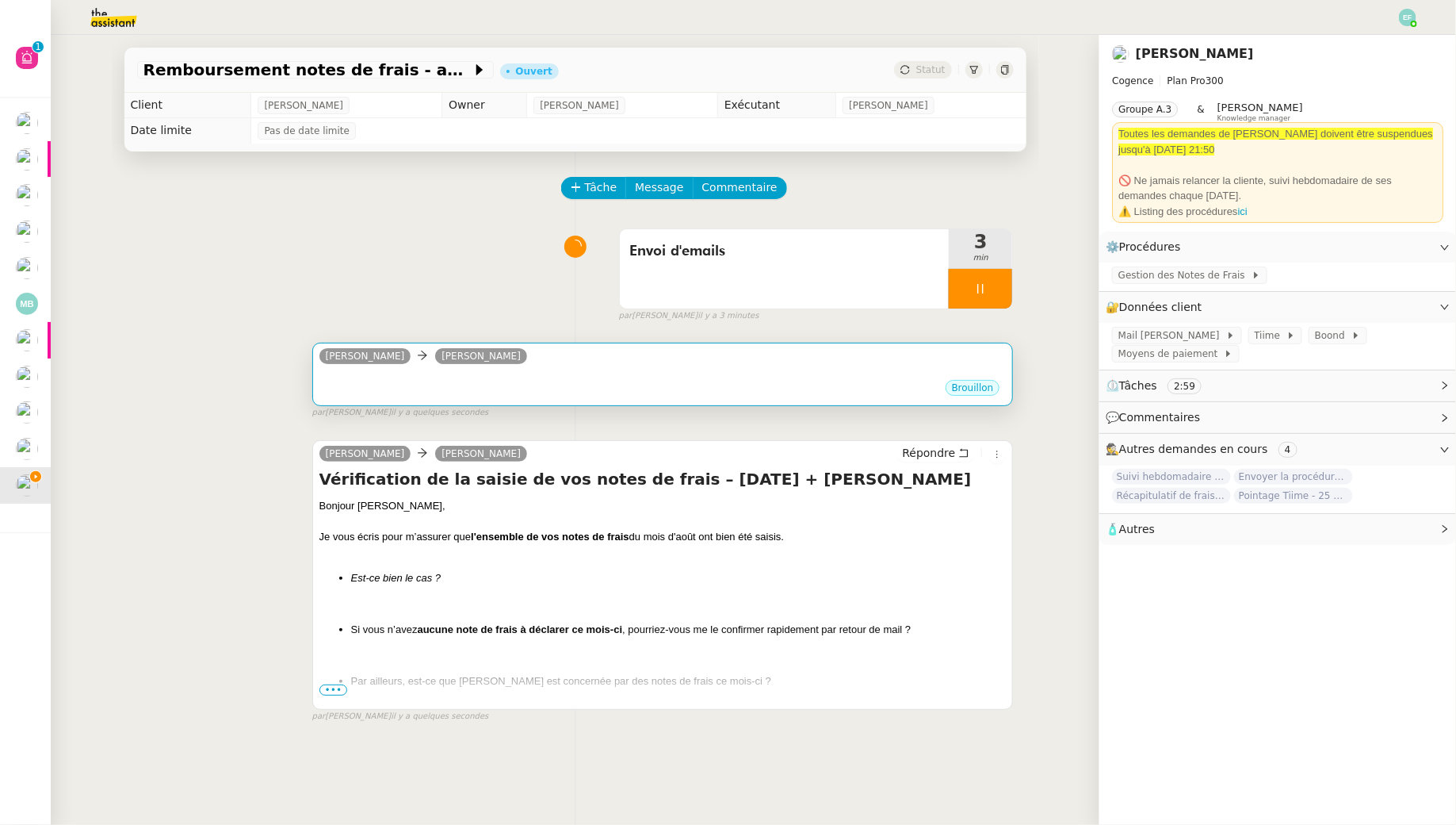
click at [492, 385] on div "Brouillon" at bounding box center [663, 390] width 688 height 24
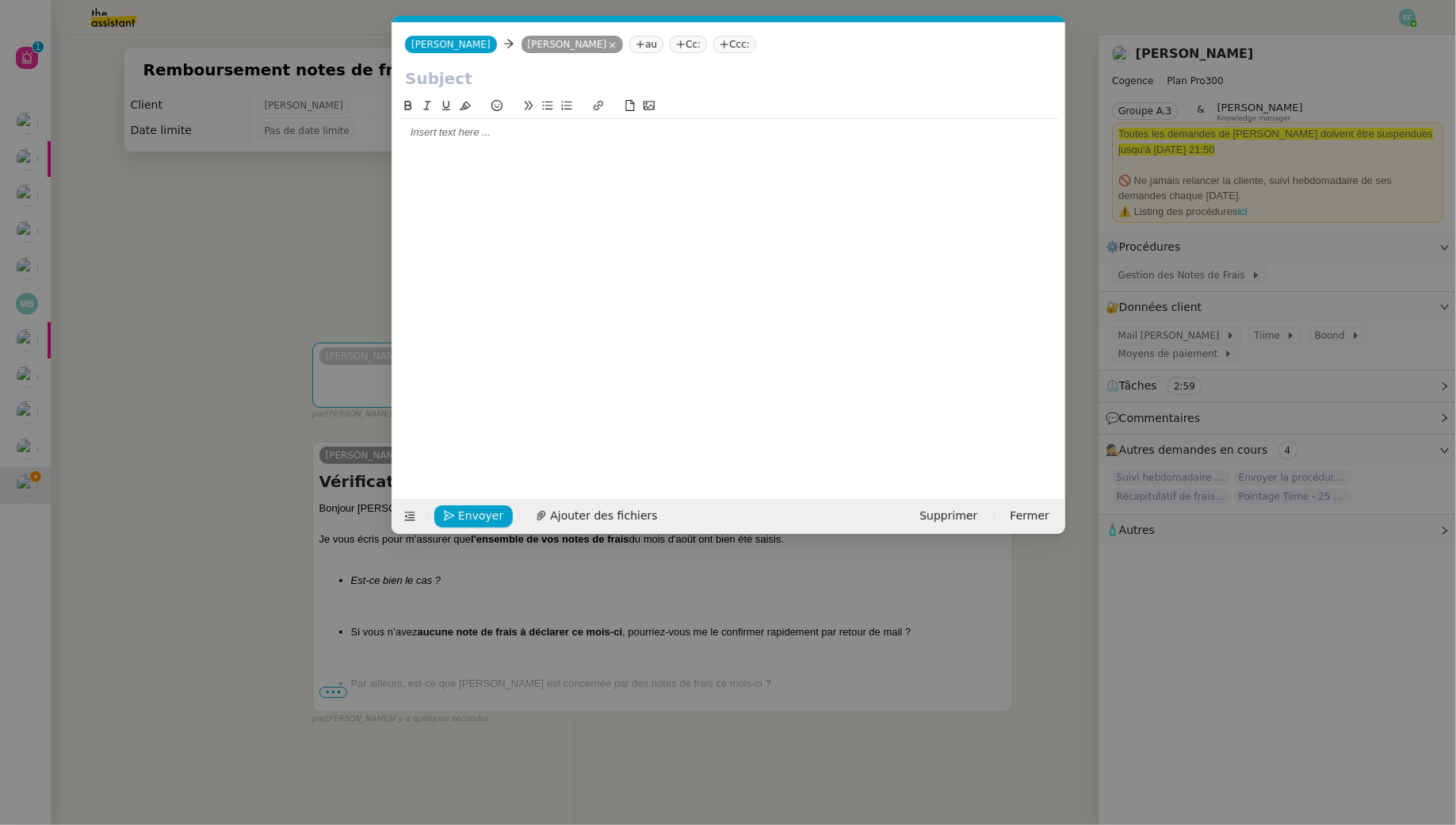
scroll to position [0, 34]
click at [505, 73] on input "text" at bounding box center [729, 78] width 648 height 24
paste input "Vérification de la saisie de vos notes de frais – Août 2025 + Samantha"
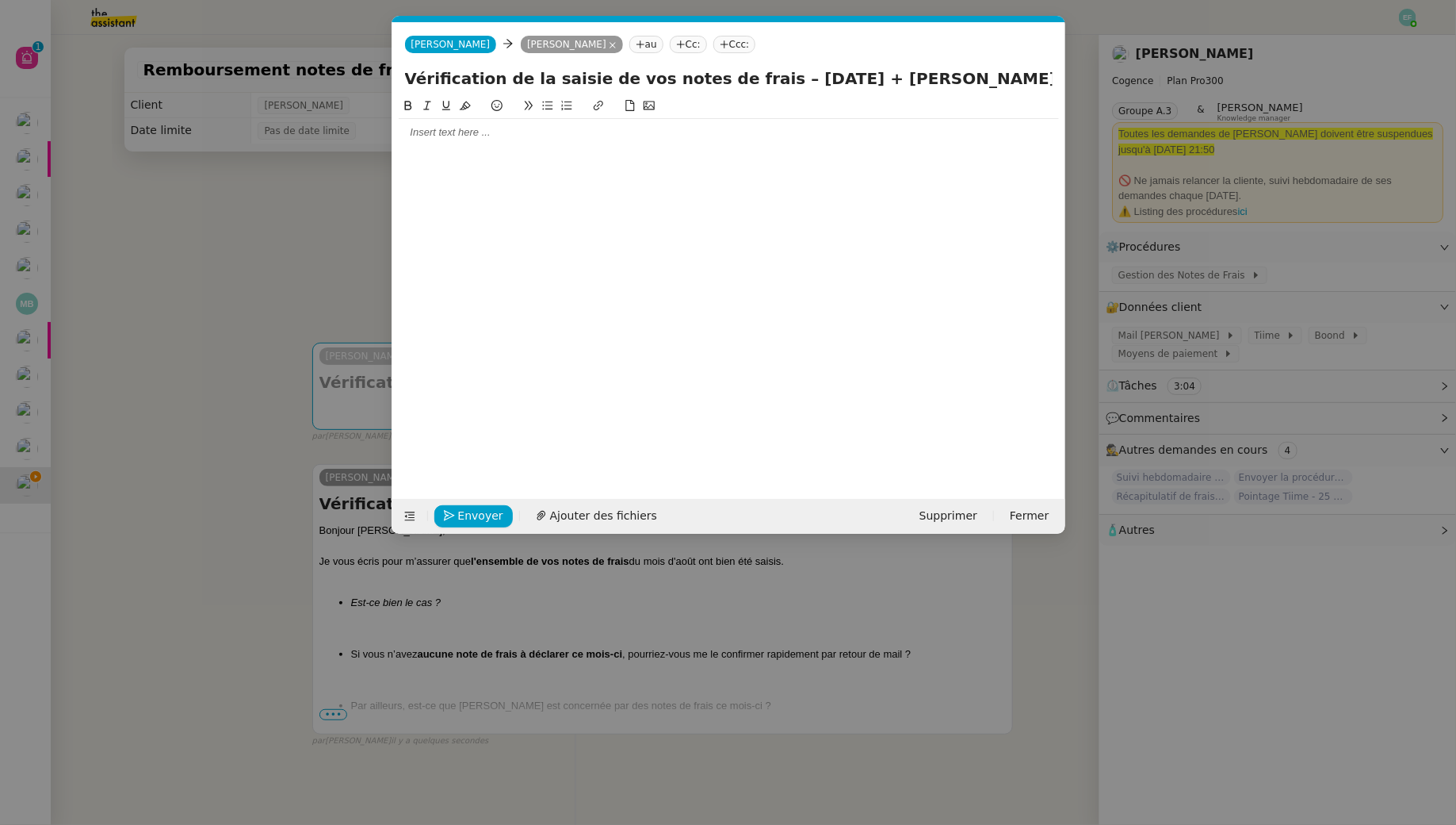
drag, startPoint x: 937, startPoint y: 79, endPoint x: 833, endPoint y: 74, distance: 104.1
click at [833, 74] on input "Vérification de la saisie de vos notes de frais – Août 2025 + Samantha" at bounding box center [729, 78] width 648 height 24
type input "Vérification de la saisie de vos notes de frais – Août 2025"
click at [204, 269] on nz-modal-container "Service TA - VOYAGE - PROPOSITION GLOBALE A utiliser dans le cadre de propositi…" at bounding box center [728, 412] width 1456 height 825
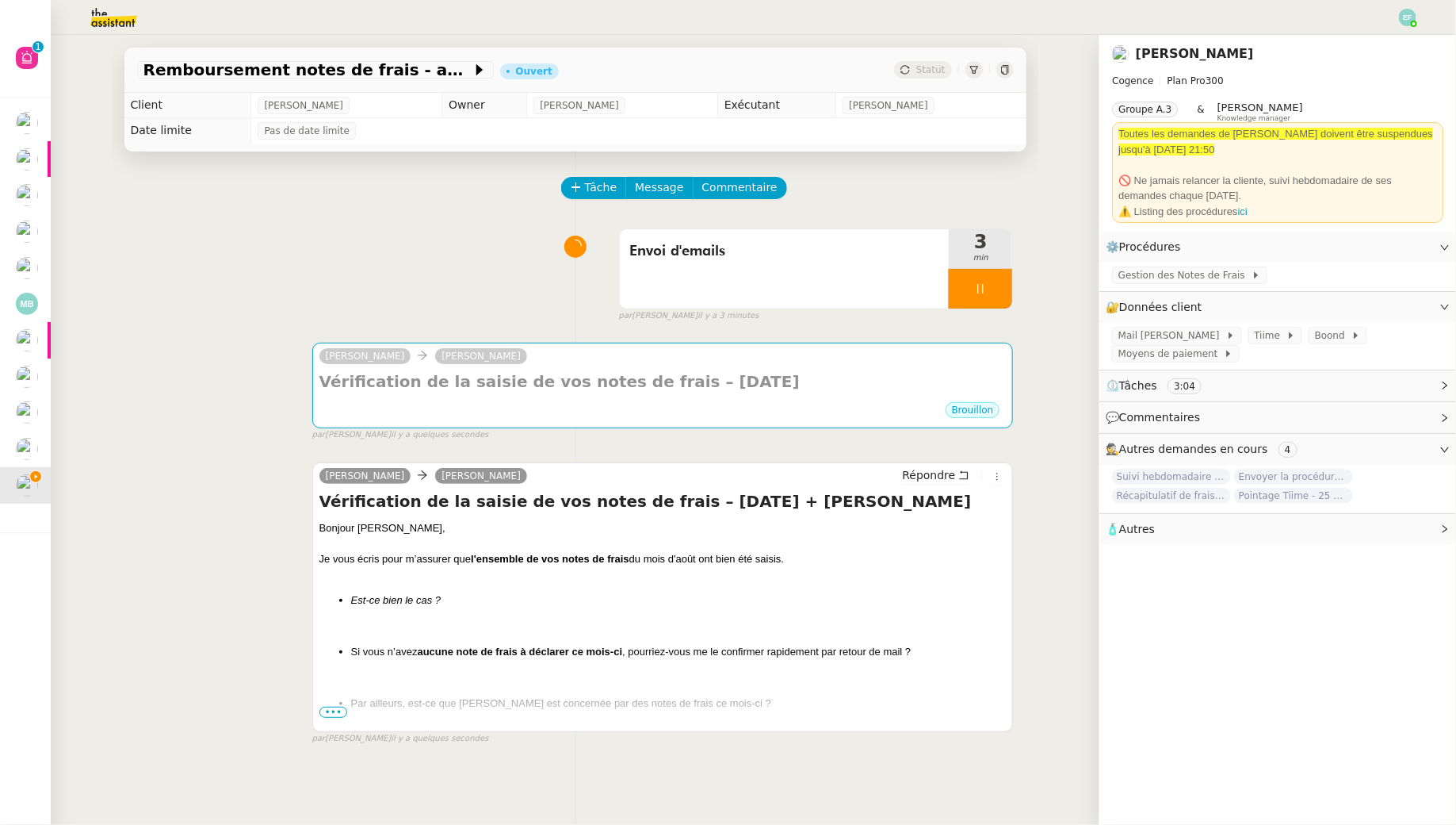
click at [335, 716] on span "•••" at bounding box center [333, 712] width 28 height 11
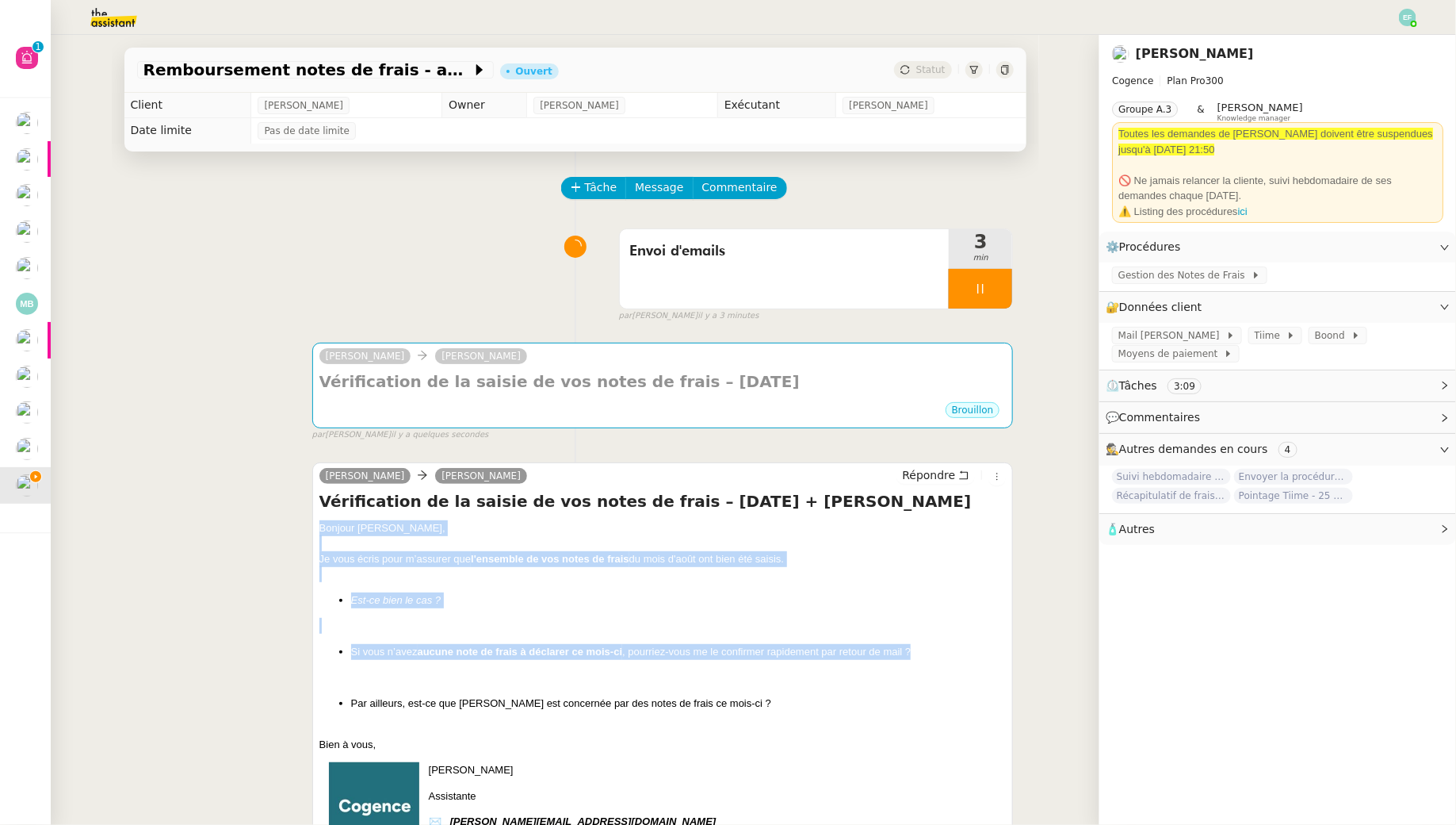
drag, startPoint x: 315, startPoint y: 526, endPoint x: 920, endPoint y: 658, distance: 619.2
click at [920, 658] on div "Louise Juliette Rihal Répondre Vérification de la saisie de vos notes de frais …" at bounding box center [662, 678] width 701 height 433
copy div "Bonjour Juliette, Je vous écris pour m’assurer que l'ensemble de vos notes de f…"
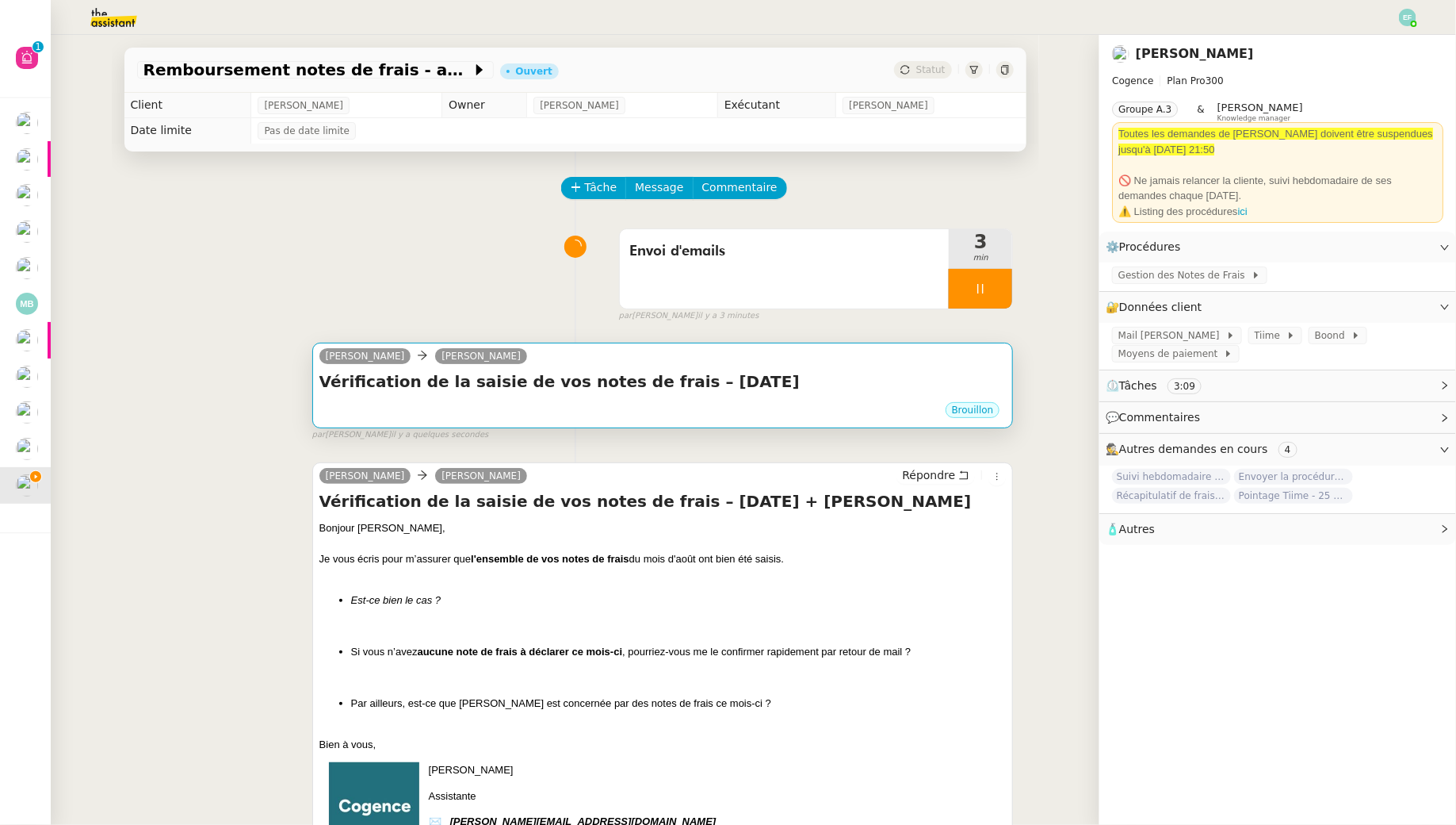
click at [796, 413] on div "Brouillon" at bounding box center [663, 412] width 688 height 24
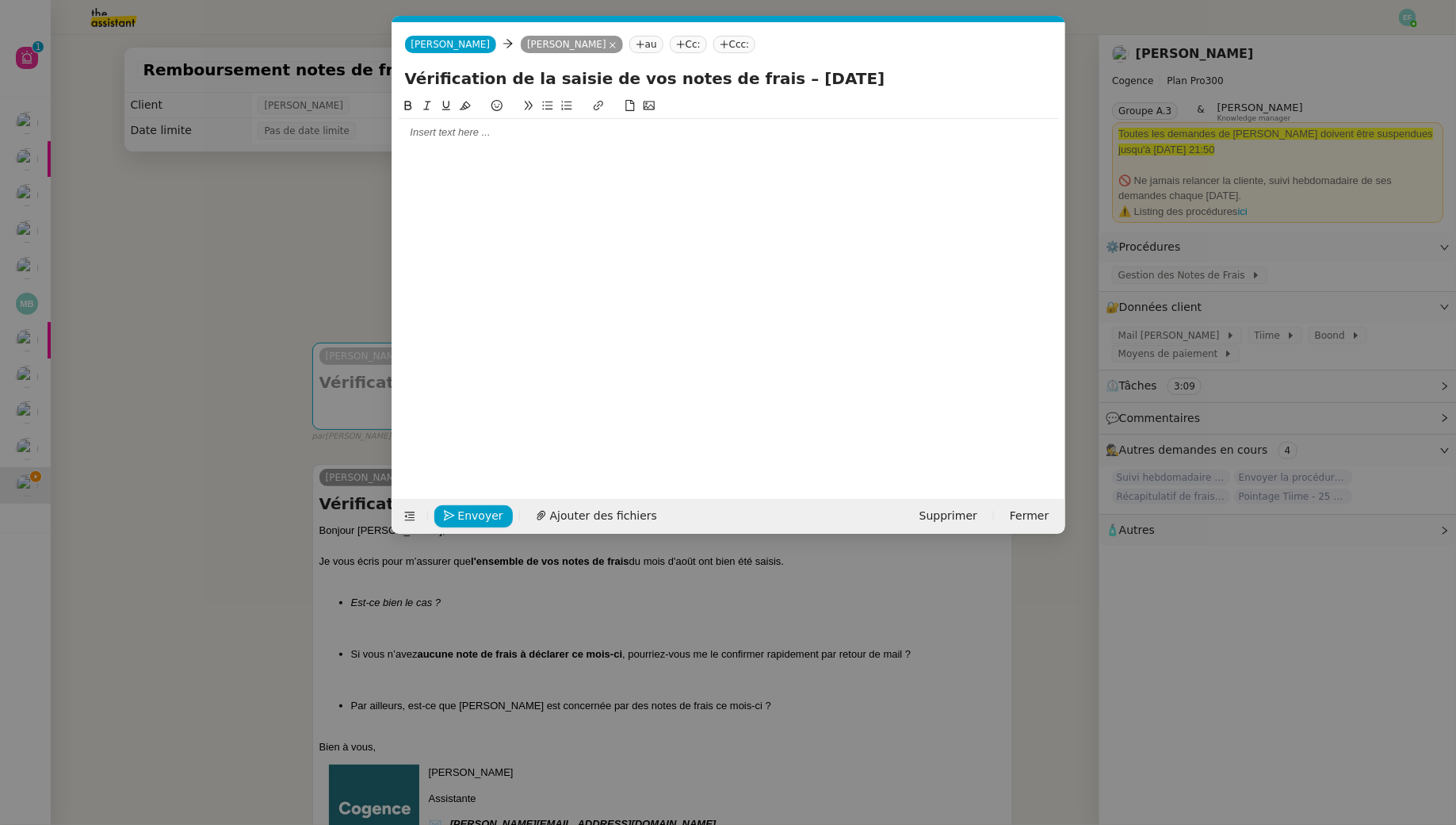
click at [573, 128] on div at bounding box center [729, 133] width 660 height 15
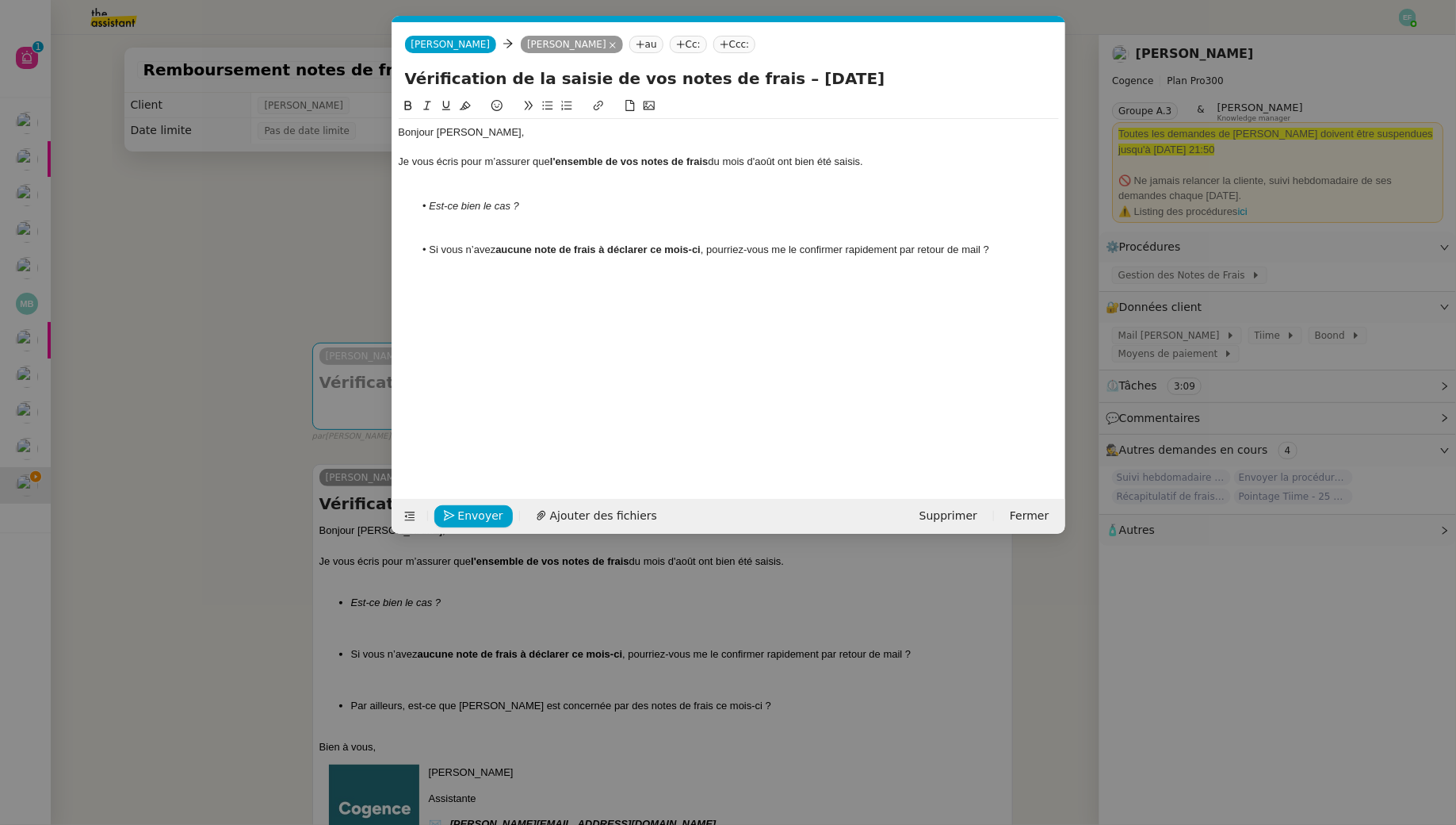
scroll to position [0, 0]
click at [445, 129] on div "Bonjour [PERSON_NAME]," at bounding box center [729, 133] width 660 height 15
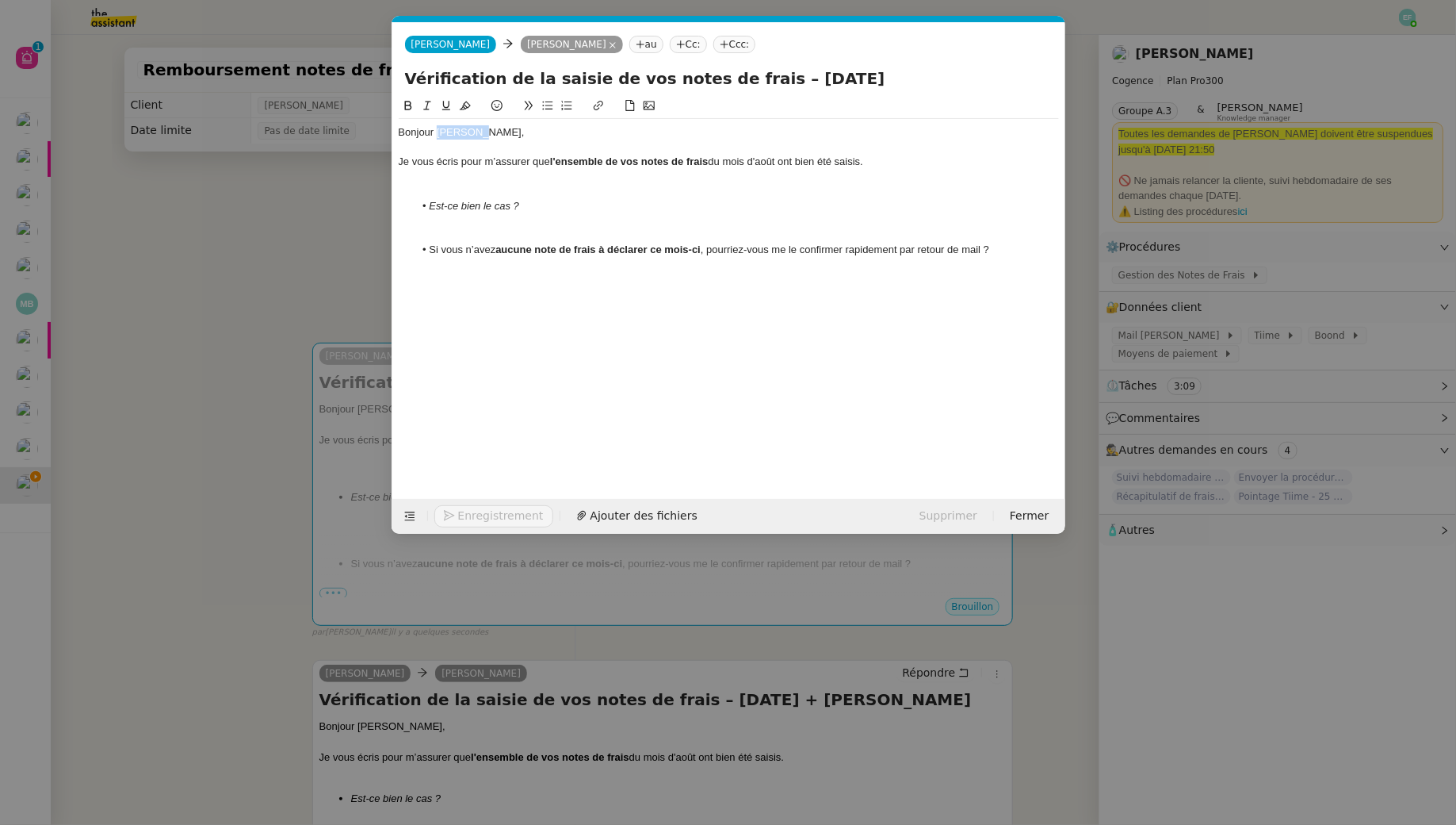
click at [445, 129] on div "Bonjour [PERSON_NAME]," at bounding box center [729, 133] width 660 height 15
click at [442, 185] on div at bounding box center [729, 192] width 660 height 15
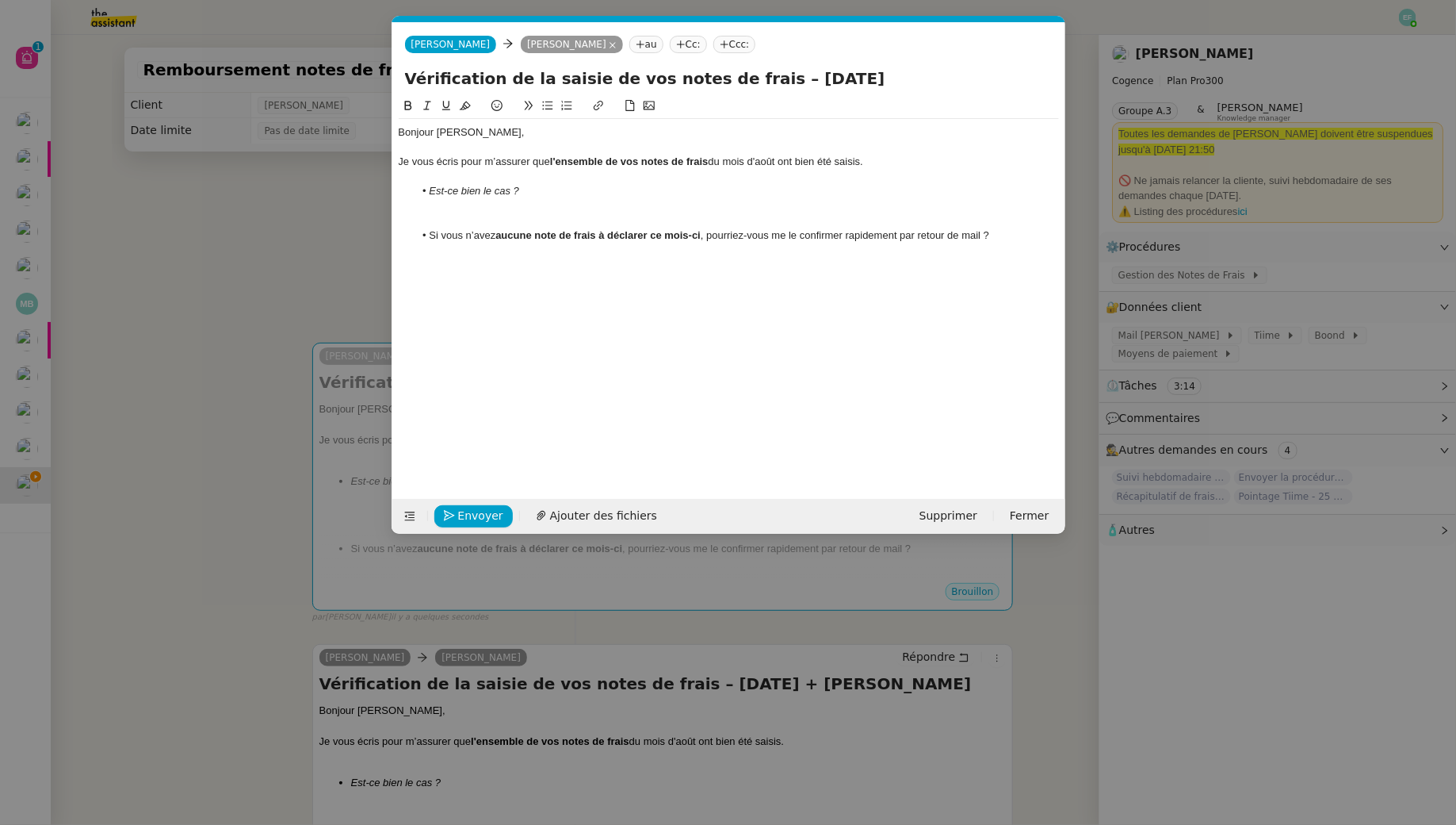
click at [438, 216] on div at bounding box center [729, 221] width 660 height 15
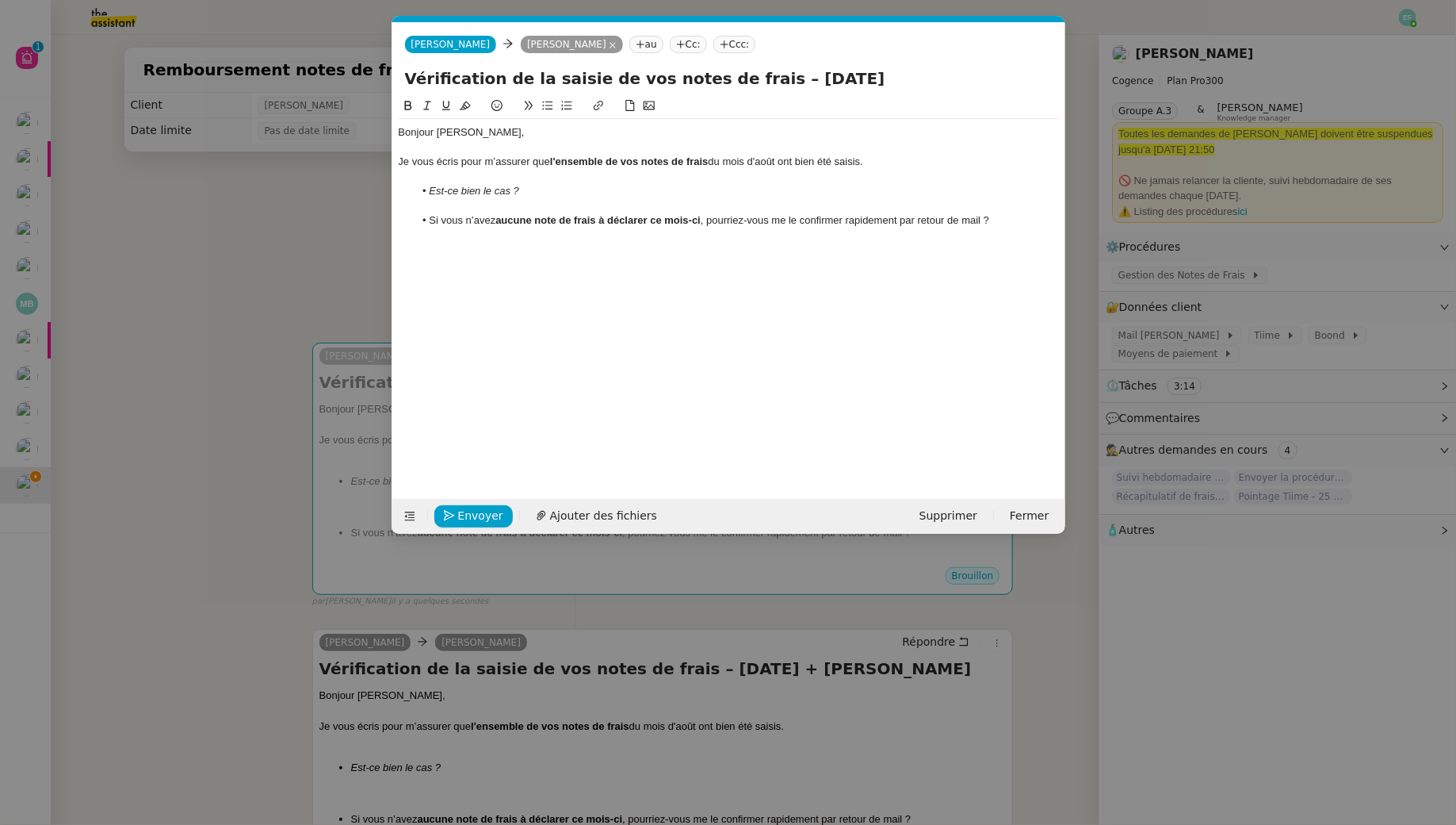
click at [1002, 219] on li "Si vous n’avez aucune note de frais à déclarer ce mois-ci , pourriez-vous me le…" at bounding box center [736, 221] width 645 height 15
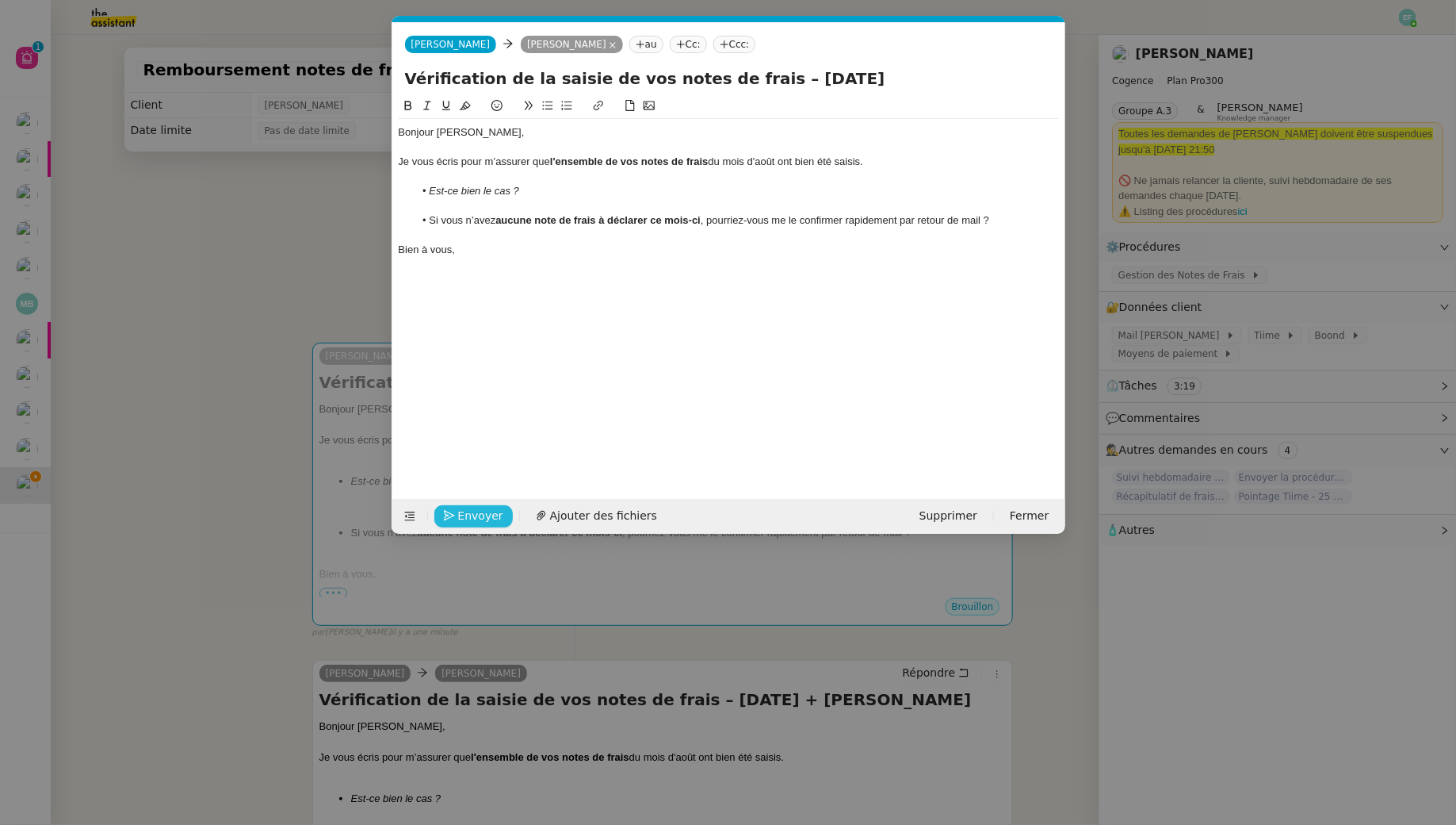
click at [474, 514] on span "Envoyer" at bounding box center [481, 516] width 45 height 18
click at [474, 514] on span "Confirmer l'envoi" at bounding box center [505, 516] width 95 height 18
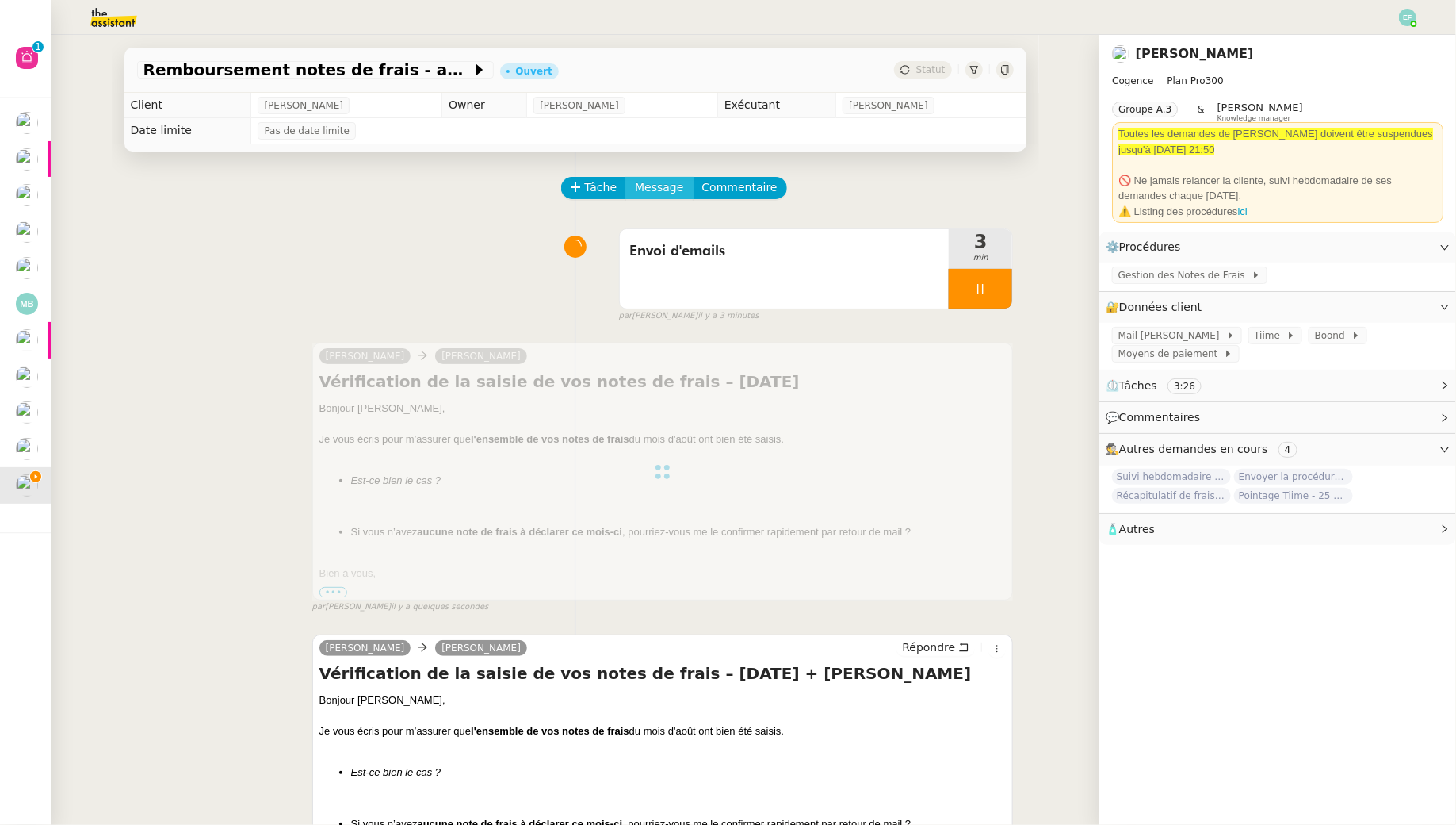
click at [658, 192] on span "Message" at bounding box center [659, 188] width 48 height 18
click at [662, 238] on span "Nouvelle conversation" at bounding box center [728, 233] width 140 height 13
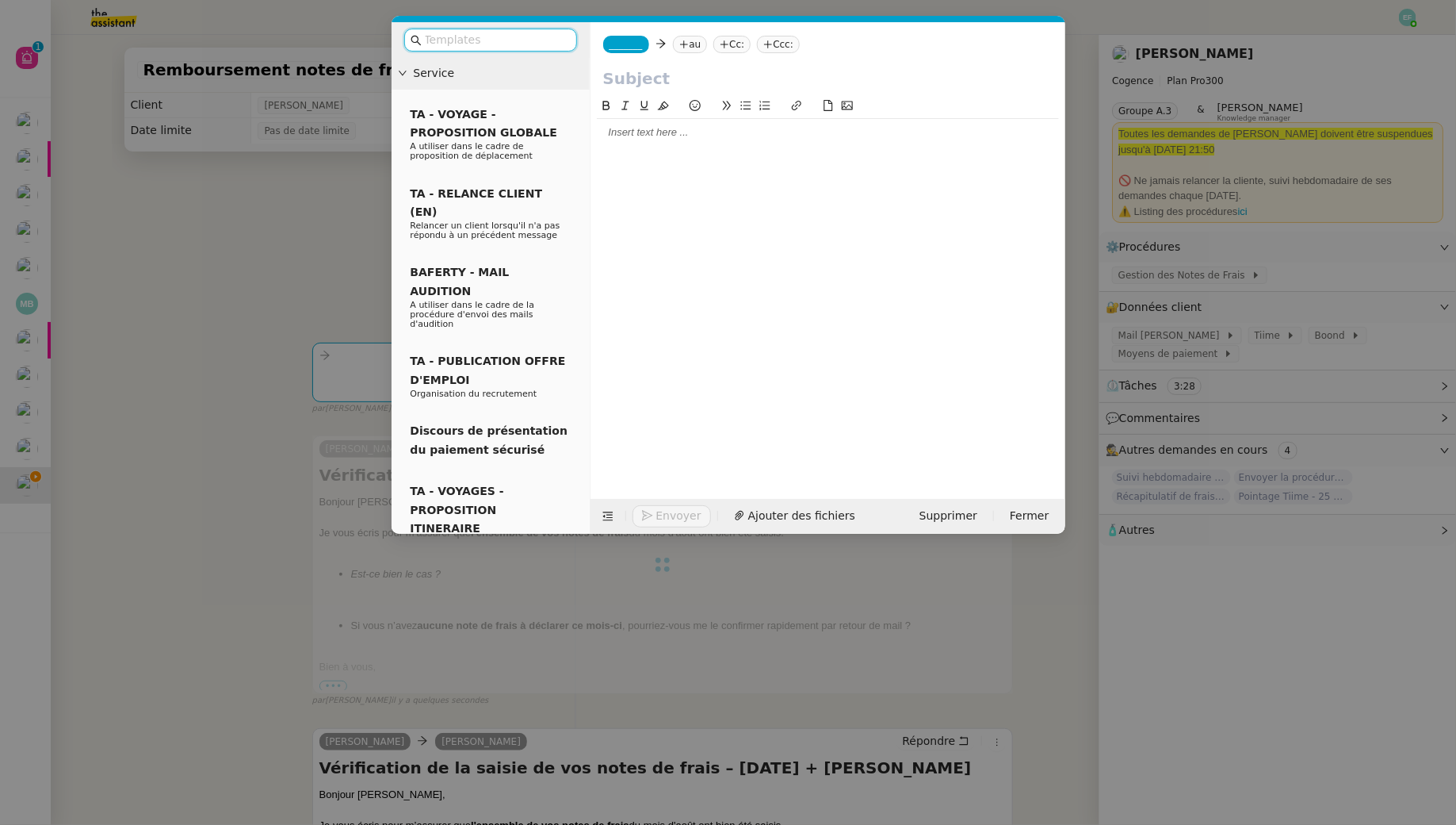
click at [694, 44] on nz-tag "au" at bounding box center [690, 44] width 34 height 17
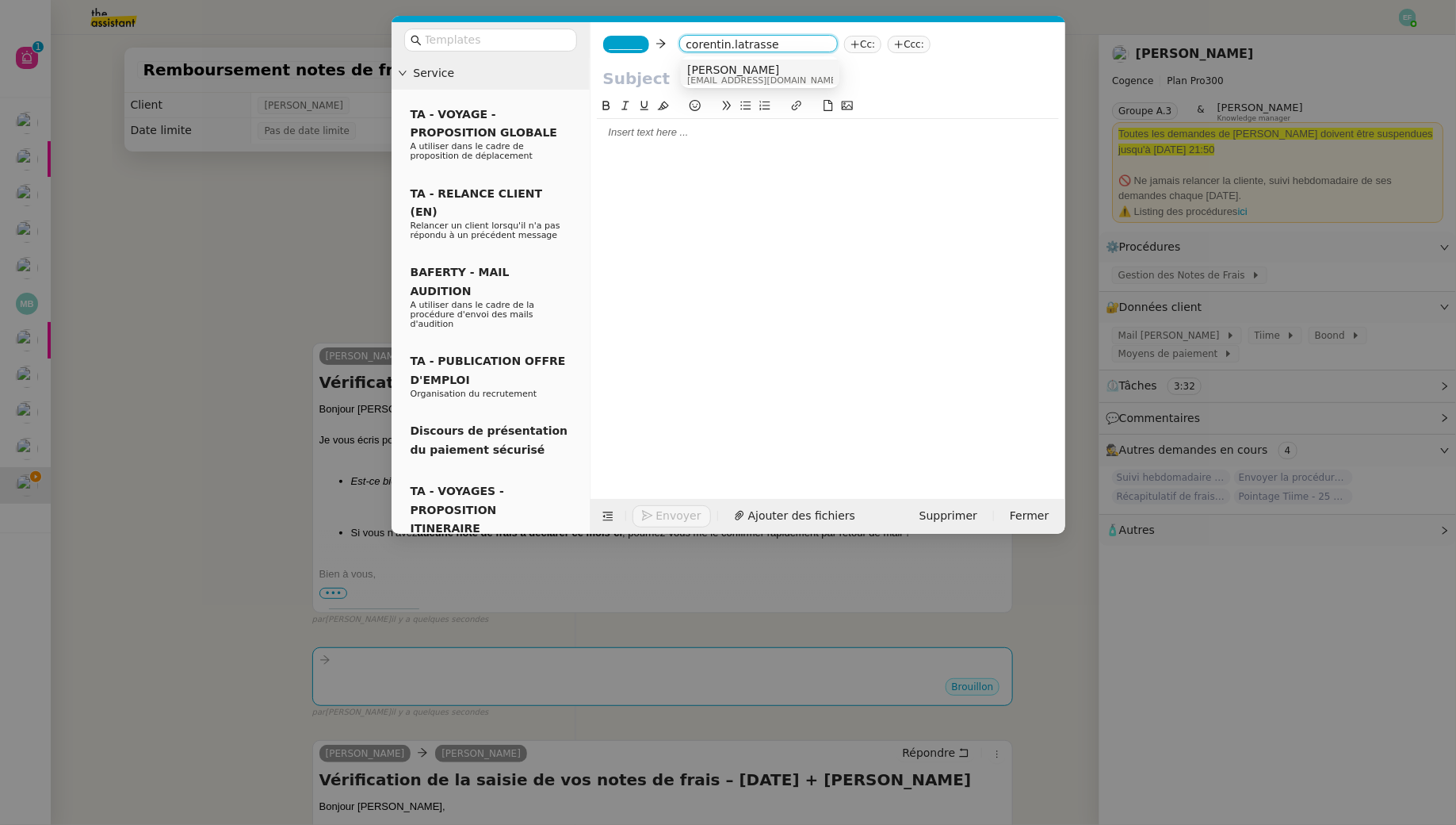
type input "corentin.latrasse"
click at [769, 70] on span "Corentin Latrasse" at bounding box center [764, 70] width 152 height 13
click at [630, 43] on span "_______" at bounding box center [626, 44] width 34 height 11
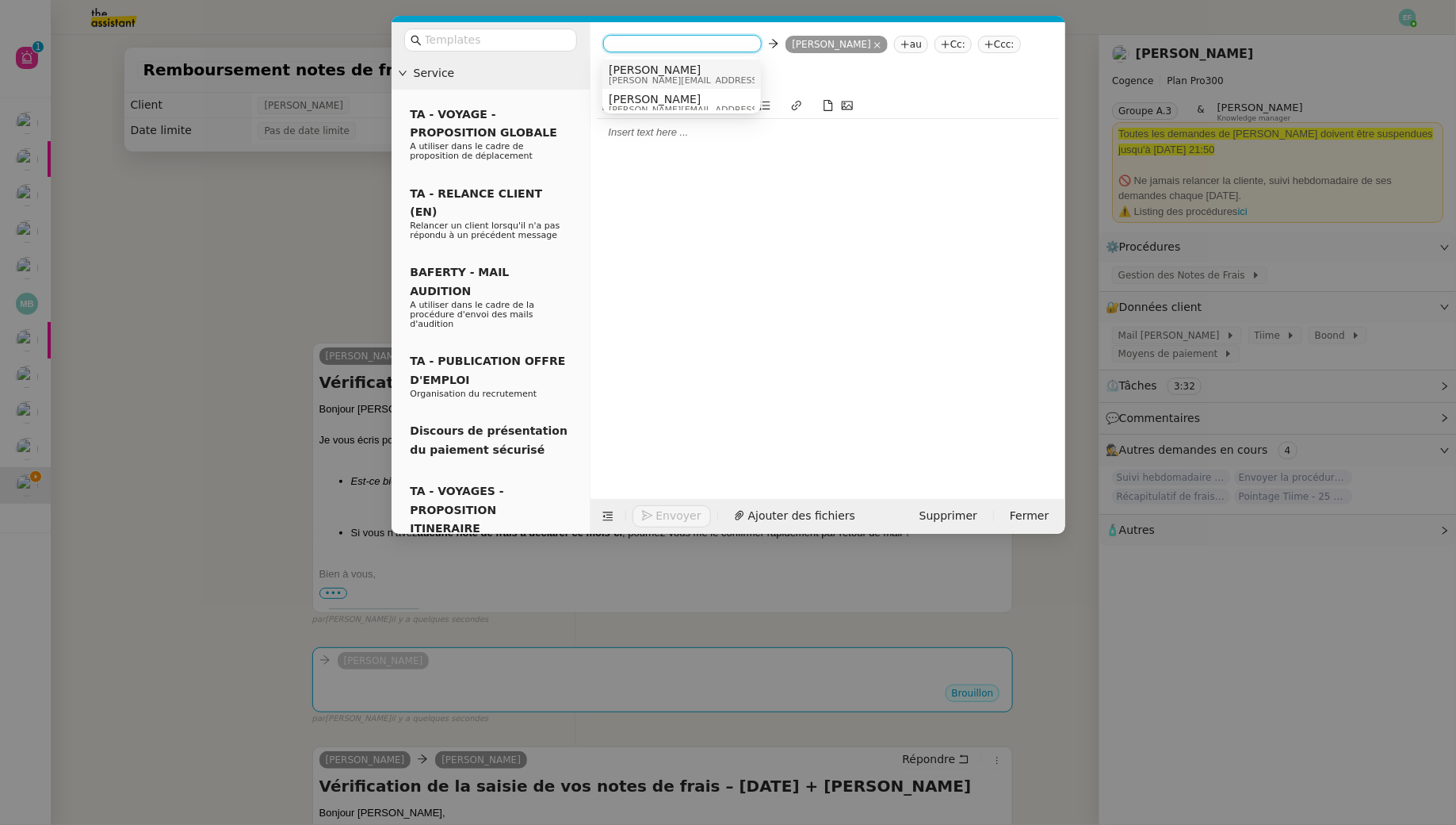
click at [693, 74] on span "[PERSON_NAME]" at bounding box center [721, 70] width 225 height 13
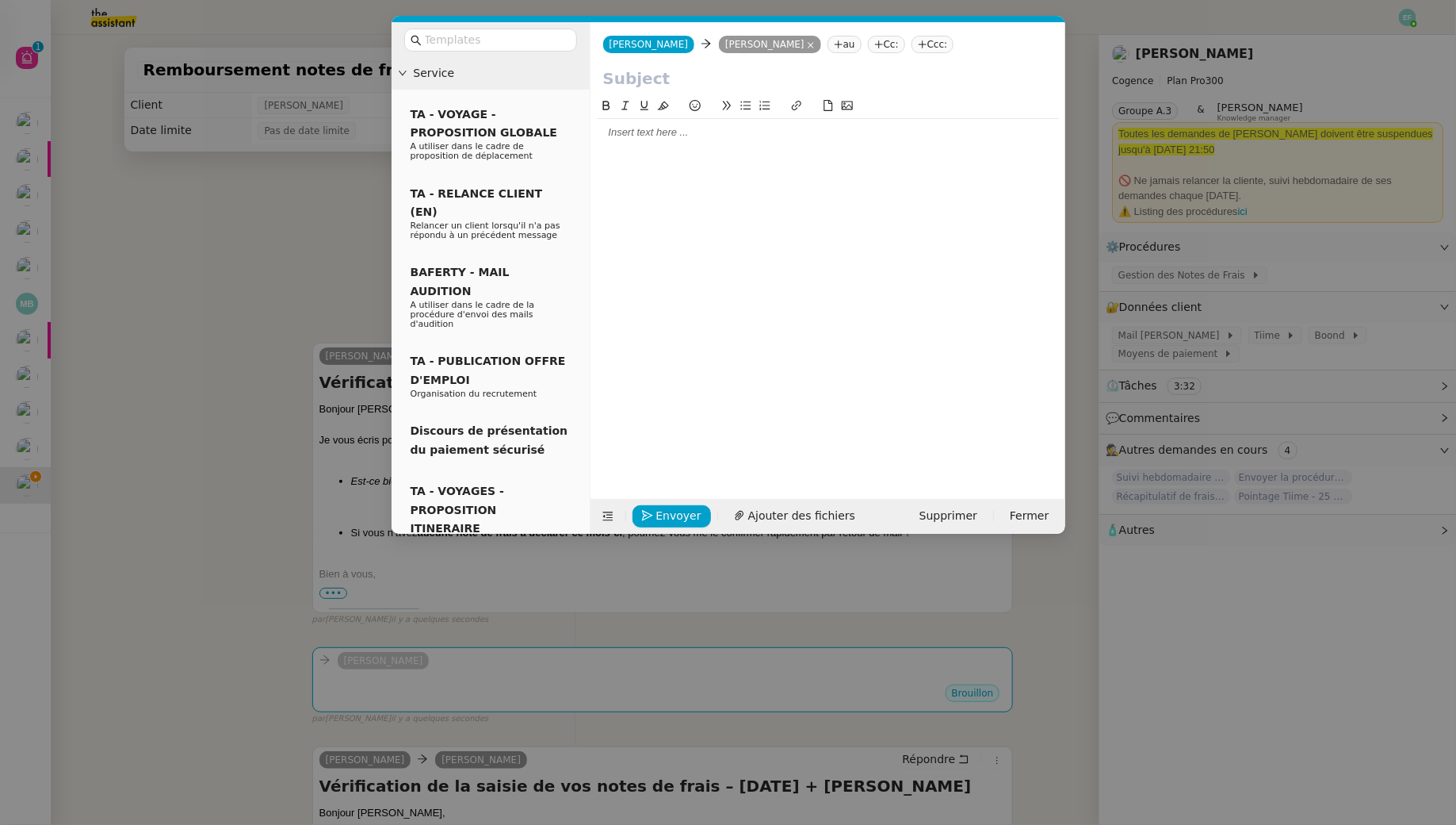
click at [131, 268] on nz-modal-container "Service TA - VOYAGE - PROPOSITION GLOBALE A utiliser dans le cadre de propositi…" at bounding box center [728, 412] width 1456 height 825
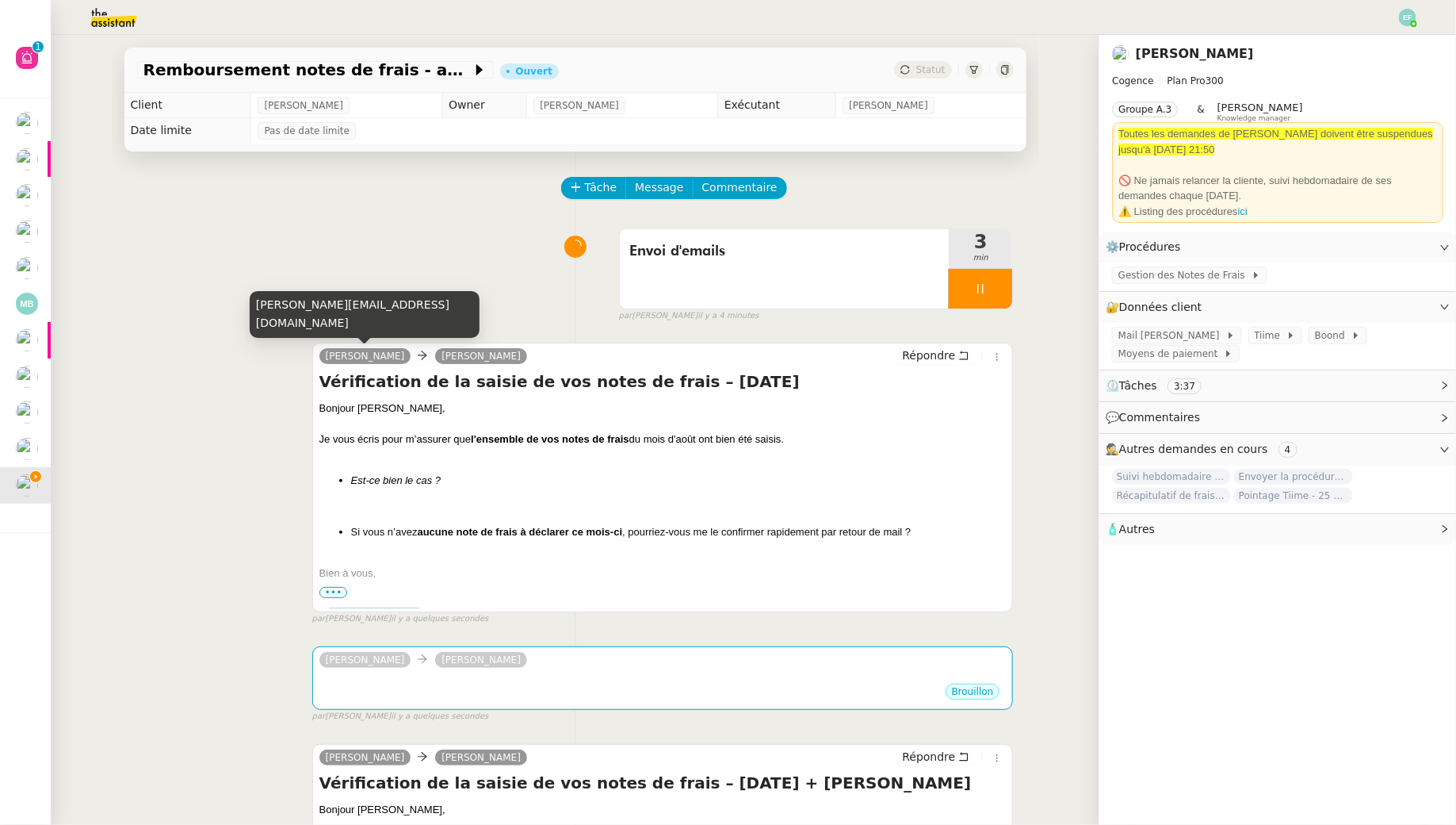
click at [344, 374] on h4 "Vérification de la saisie de vos notes de frais – Août 2025" at bounding box center [663, 381] width 688 height 22
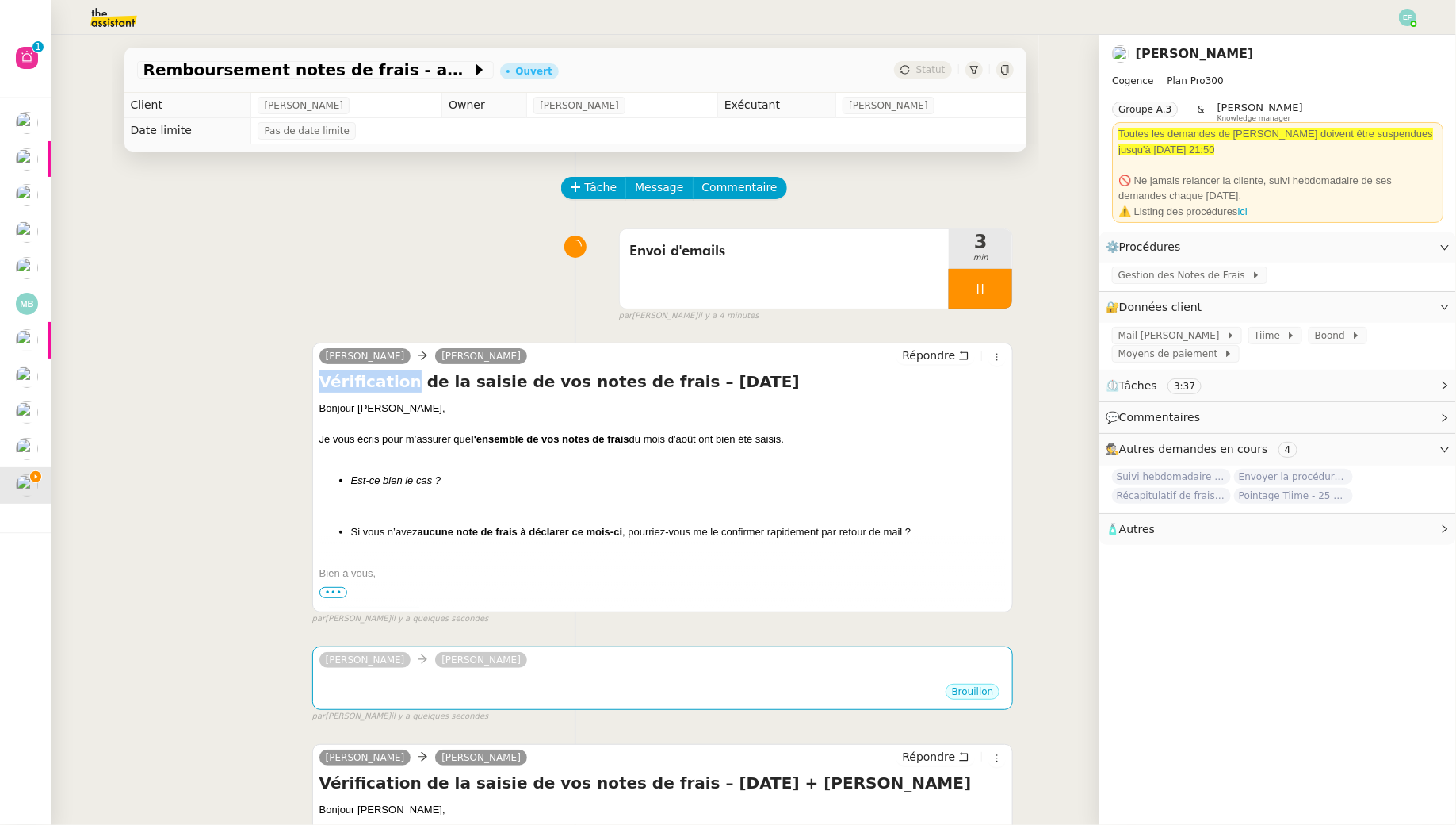
click at [344, 374] on h4 "Vérification de la saisie de vos notes de frais – Août 2025" at bounding box center [663, 381] width 688 height 22
copy div "Vérification de la saisie de vos notes de frais – Août 2025"
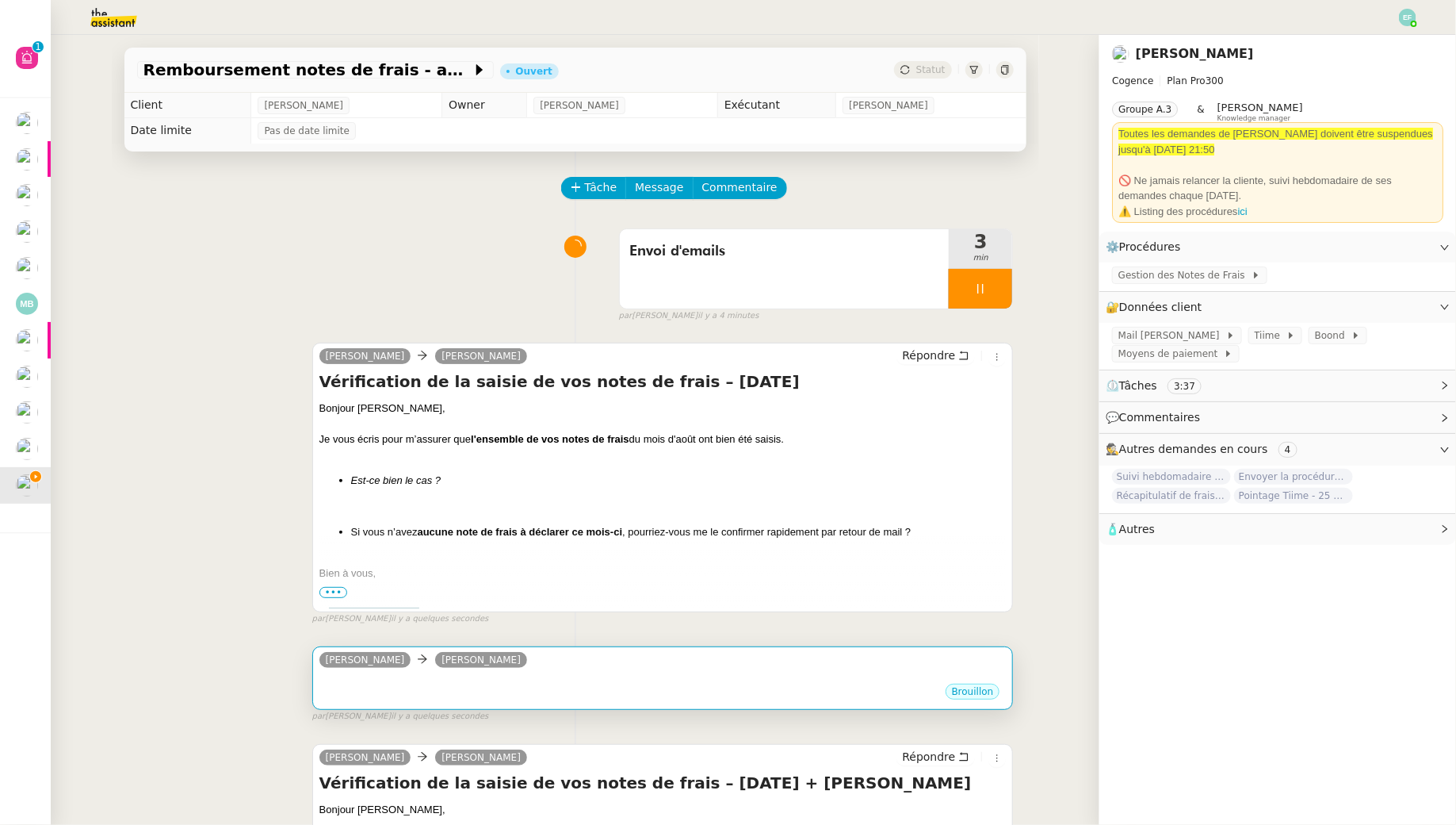
click at [421, 692] on div "Brouillon" at bounding box center [663, 693] width 688 height 24
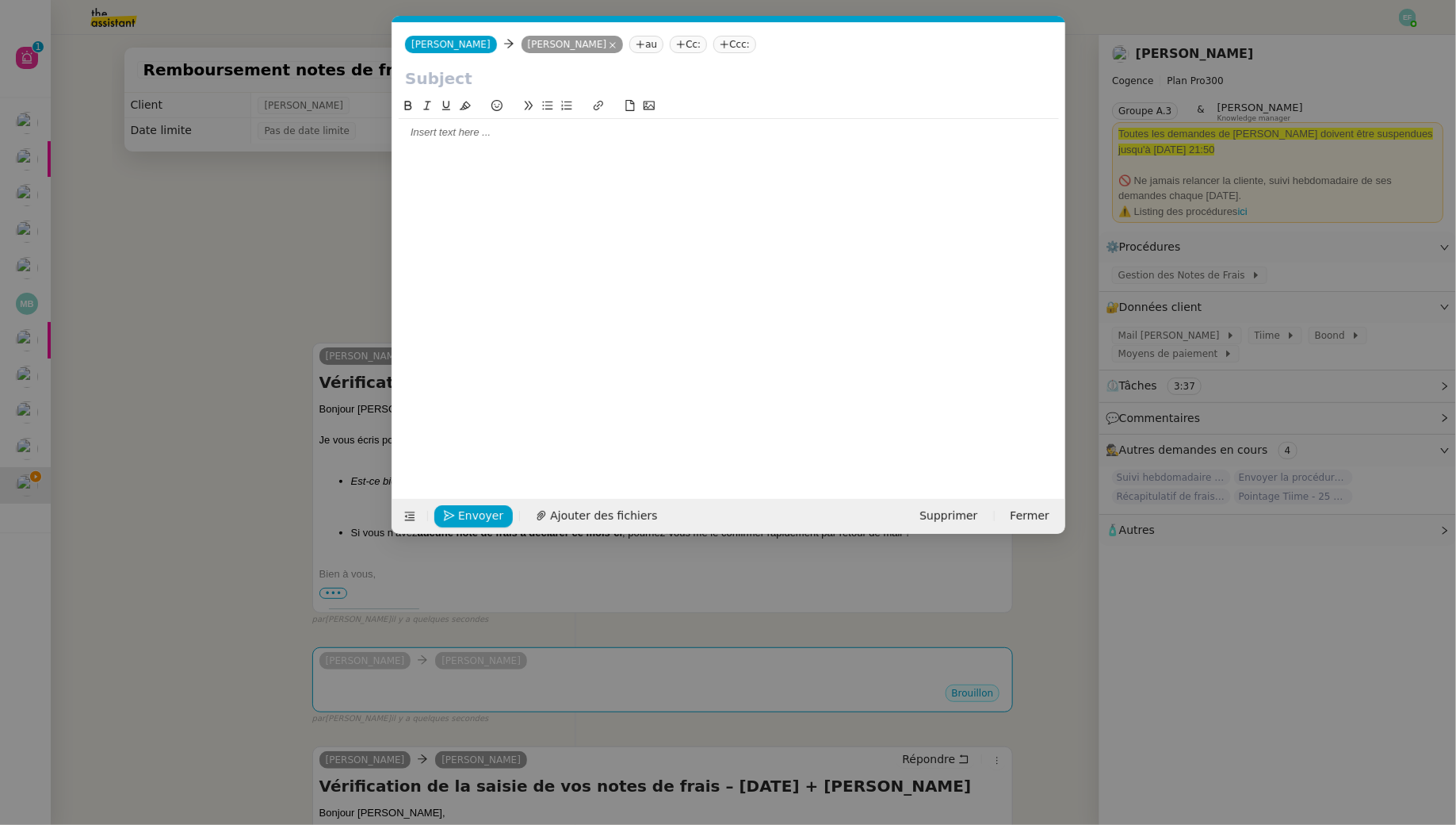
scroll to position [0, 34]
click at [419, 78] on input "text" at bounding box center [729, 78] width 648 height 24
paste input "Vérification de la saisie de vos notes de frais – Août 2025"
type input "Vérification de la saisie de vos notes de frais – Août 2025"
click at [273, 176] on nz-modal-container "Service TA - VOYAGE - PROPOSITION GLOBALE A utiliser dans le cadre de propositi…" at bounding box center [728, 412] width 1456 height 825
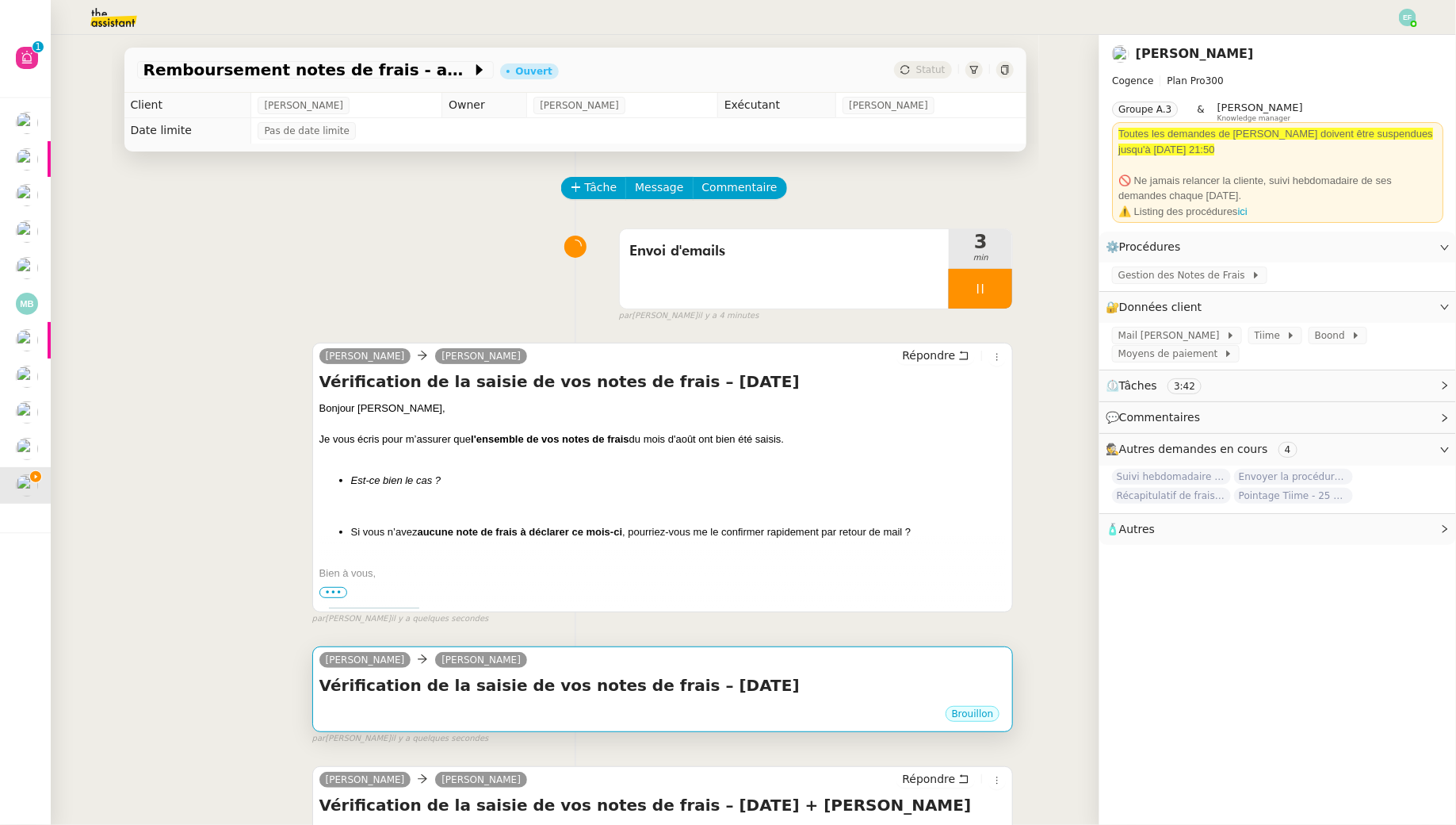
scroll to position [65, 0]
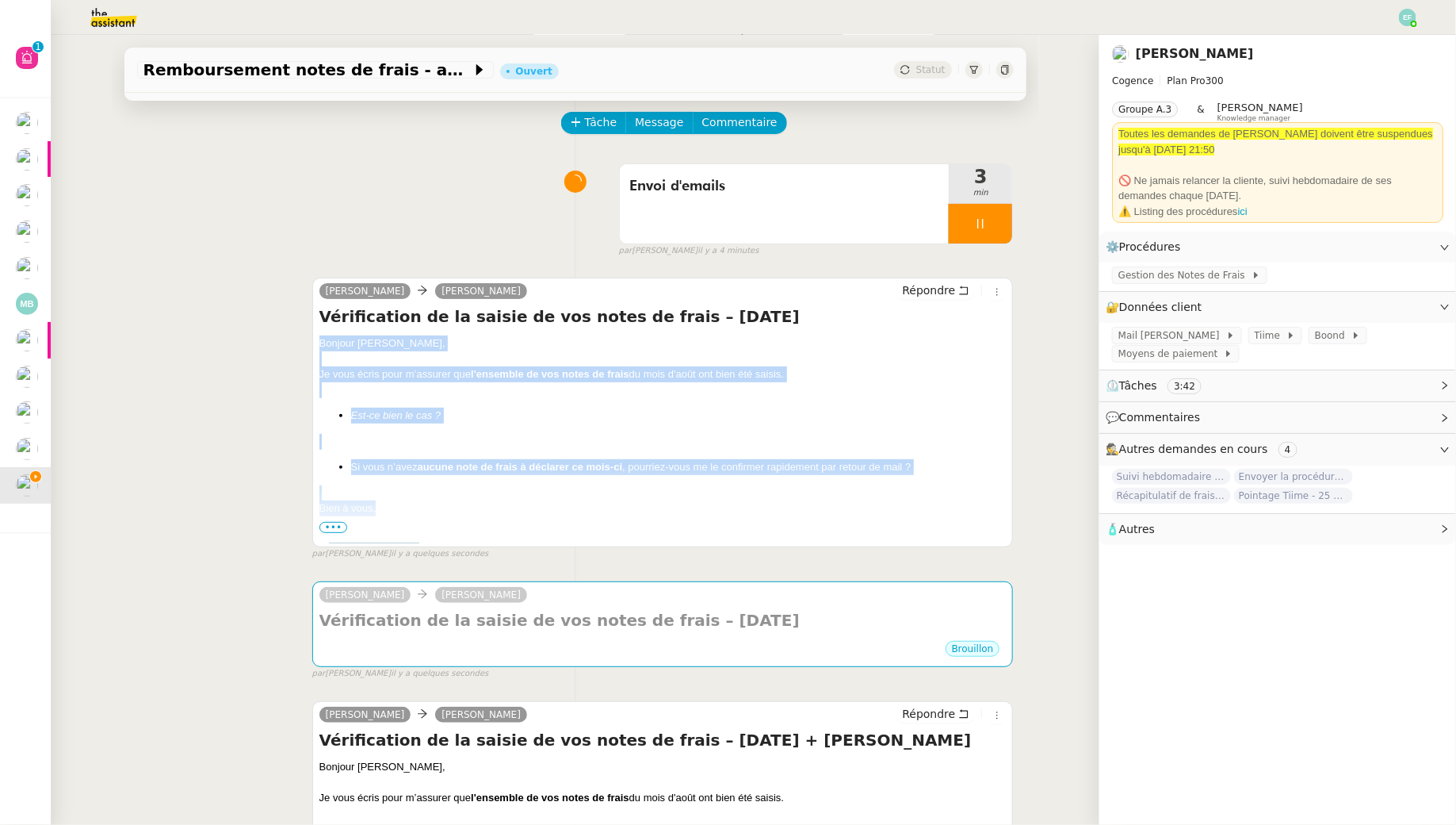
drag, startPoint x: 346, startPoint y: 393, endPoint x: 391, endPoint y: 505, distance: 120.7
click at [391, 506] on div "Bonjour Antoine, Je vous écris pour m’assurer que l'ensemble de vos notes de fr…" at bounding box center [663, 498] width 688 height 325
copy div "Bonjour Antoine, Je vous écris pour m’assurer que l'ensemble de vos notes de fr…"
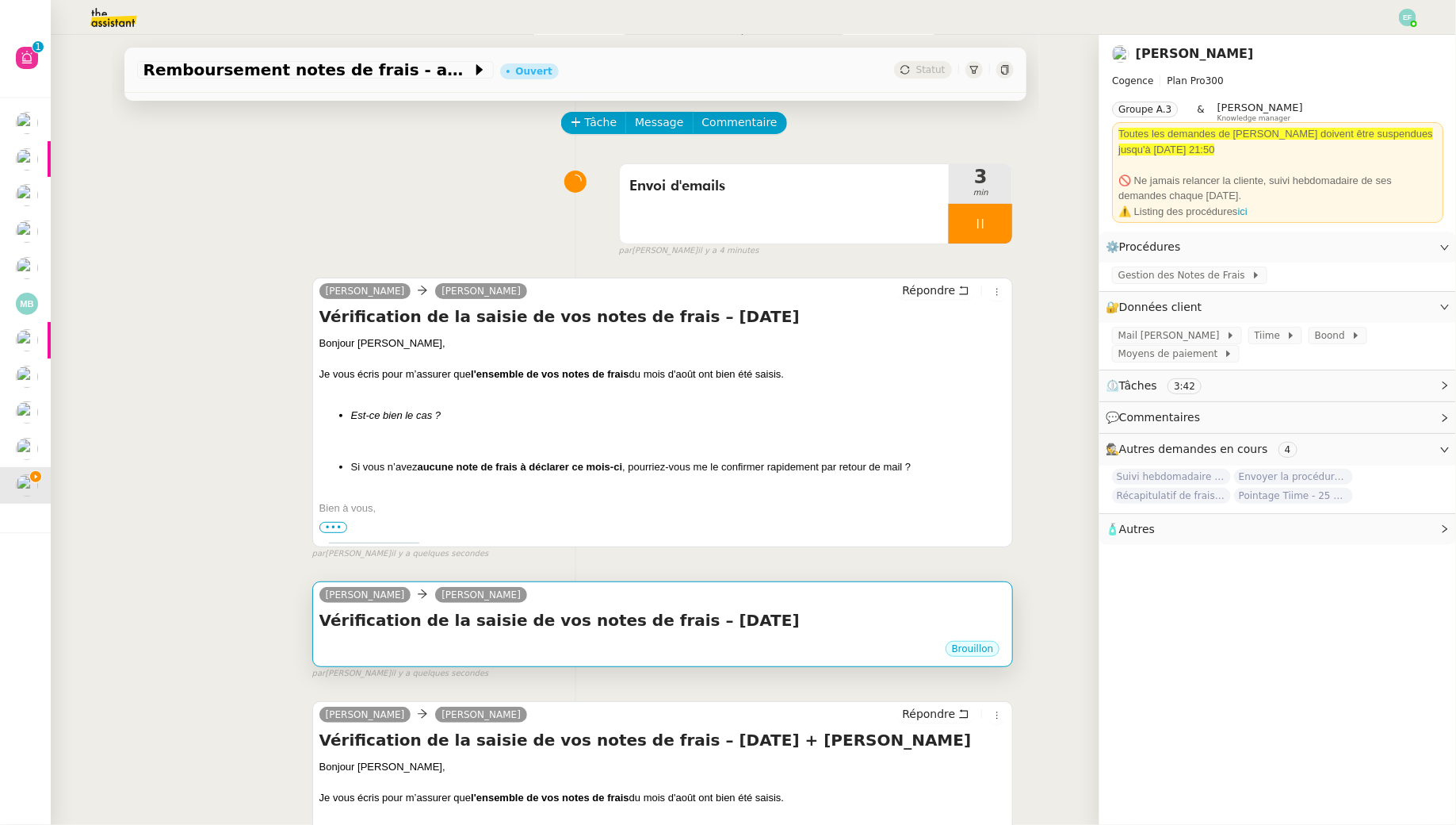
click at [451, 649] on div "Brouillon" at bounding box center [663, 651] width 688 height 24
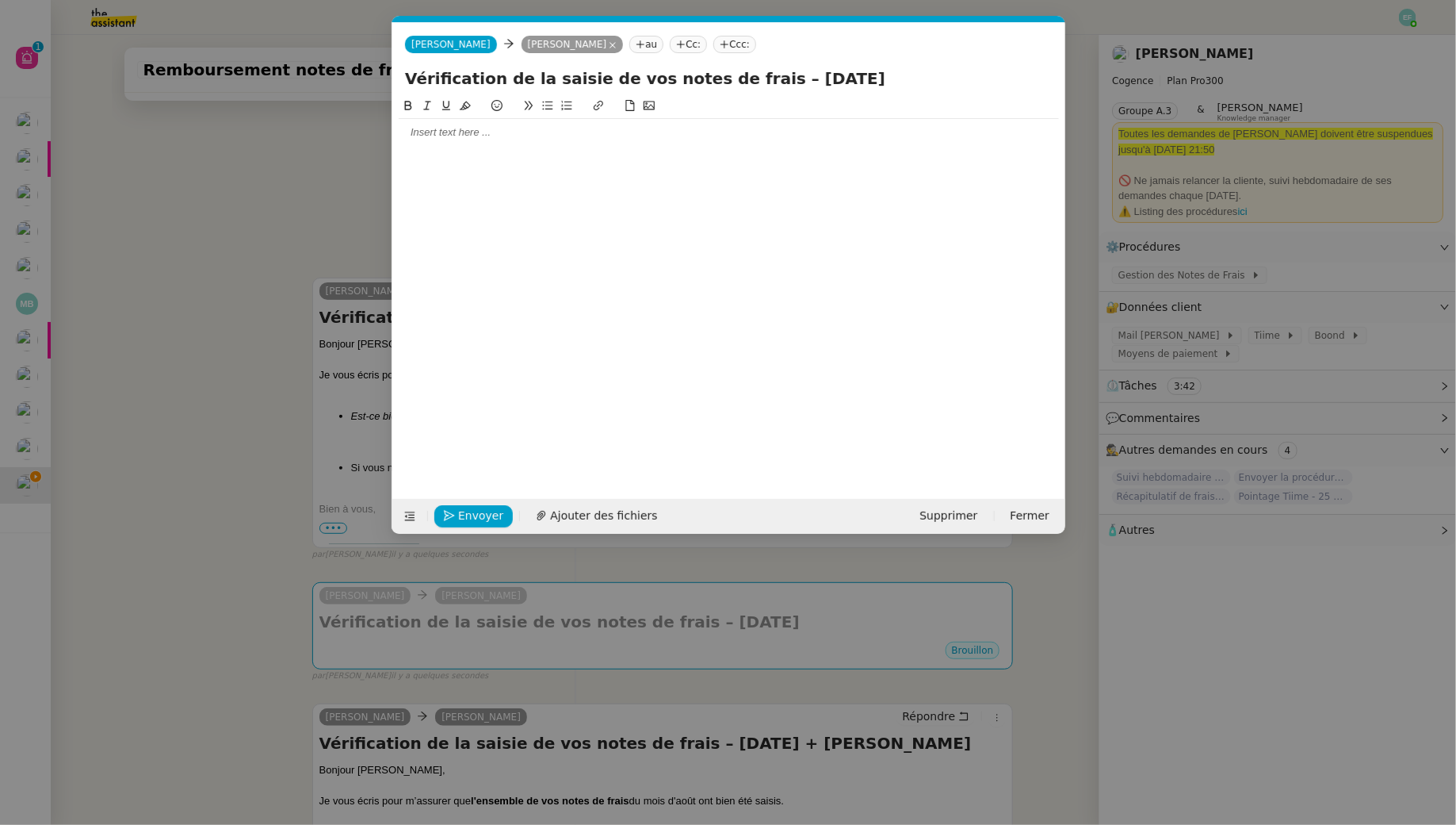
scroll to position [0, 34]
click at [449, 138] on div at bounding box center [729, 133] width 660 height 15
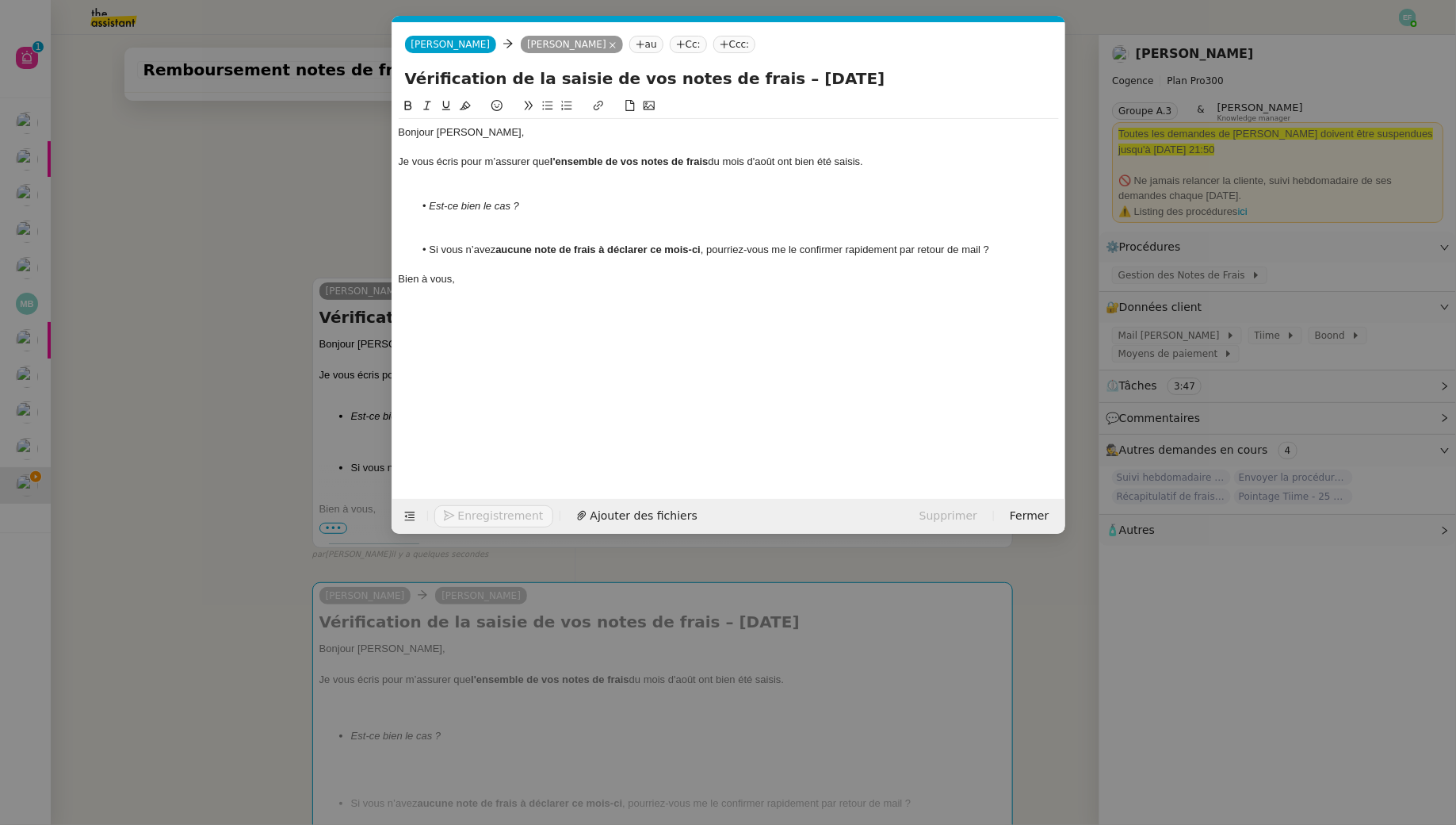
click at [449, 178] on div at bounding box center [729, 177] width 660 height 15
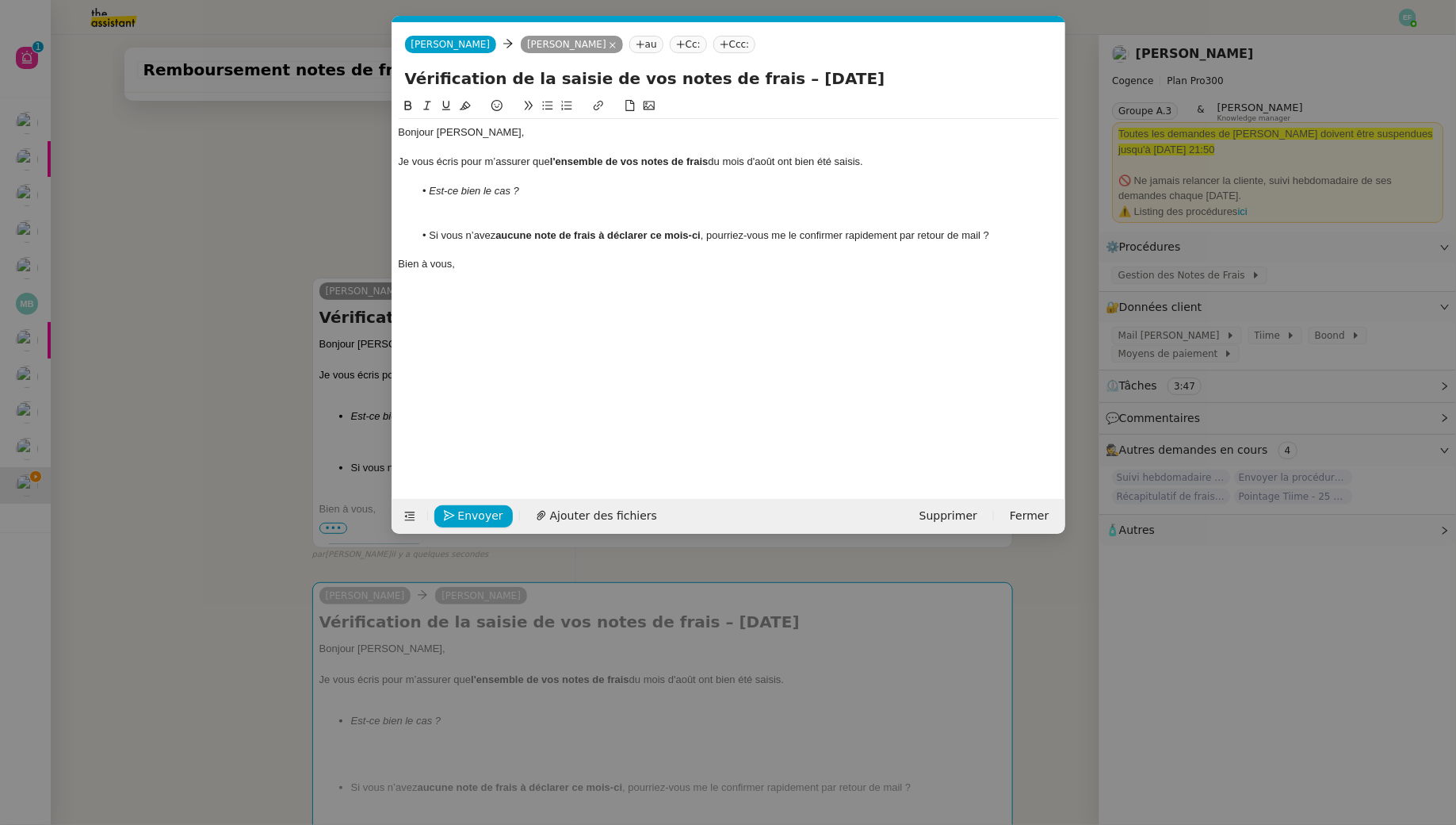
click at [466, 217] on div at bounding box center [729, 221] width 660 height 15
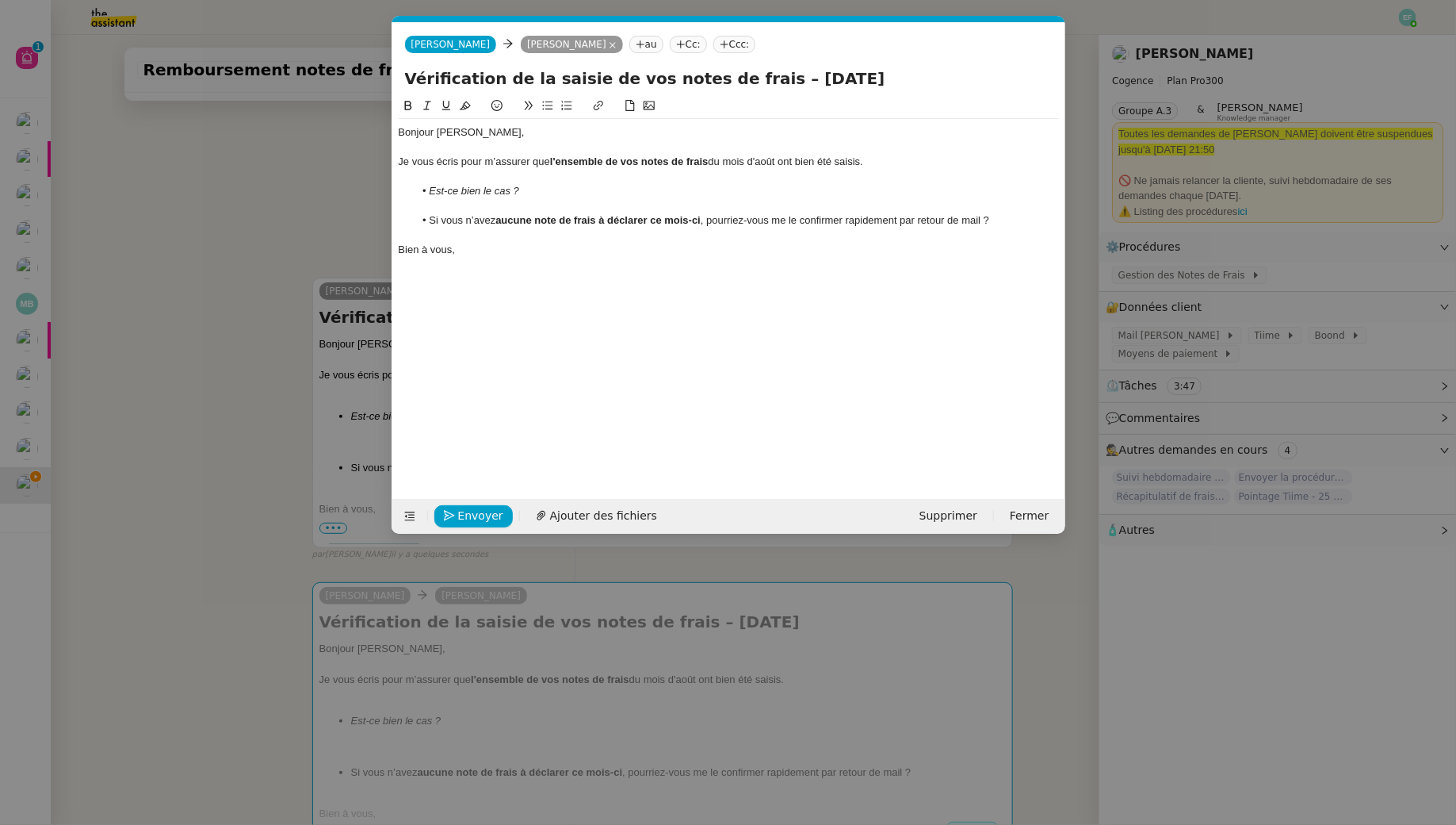
click at [448, 138] on div "Bonjour [PERSON_NAME]," at bounding box center [729, 133] width 660 height 15
click at [474, 520] on span "Envoyer" at bounding box center [481, 516] width 45 height 18
click at [474, 520] on span "Confirmer l'envoi" at bounding box center [505, 516] width 95 height 18
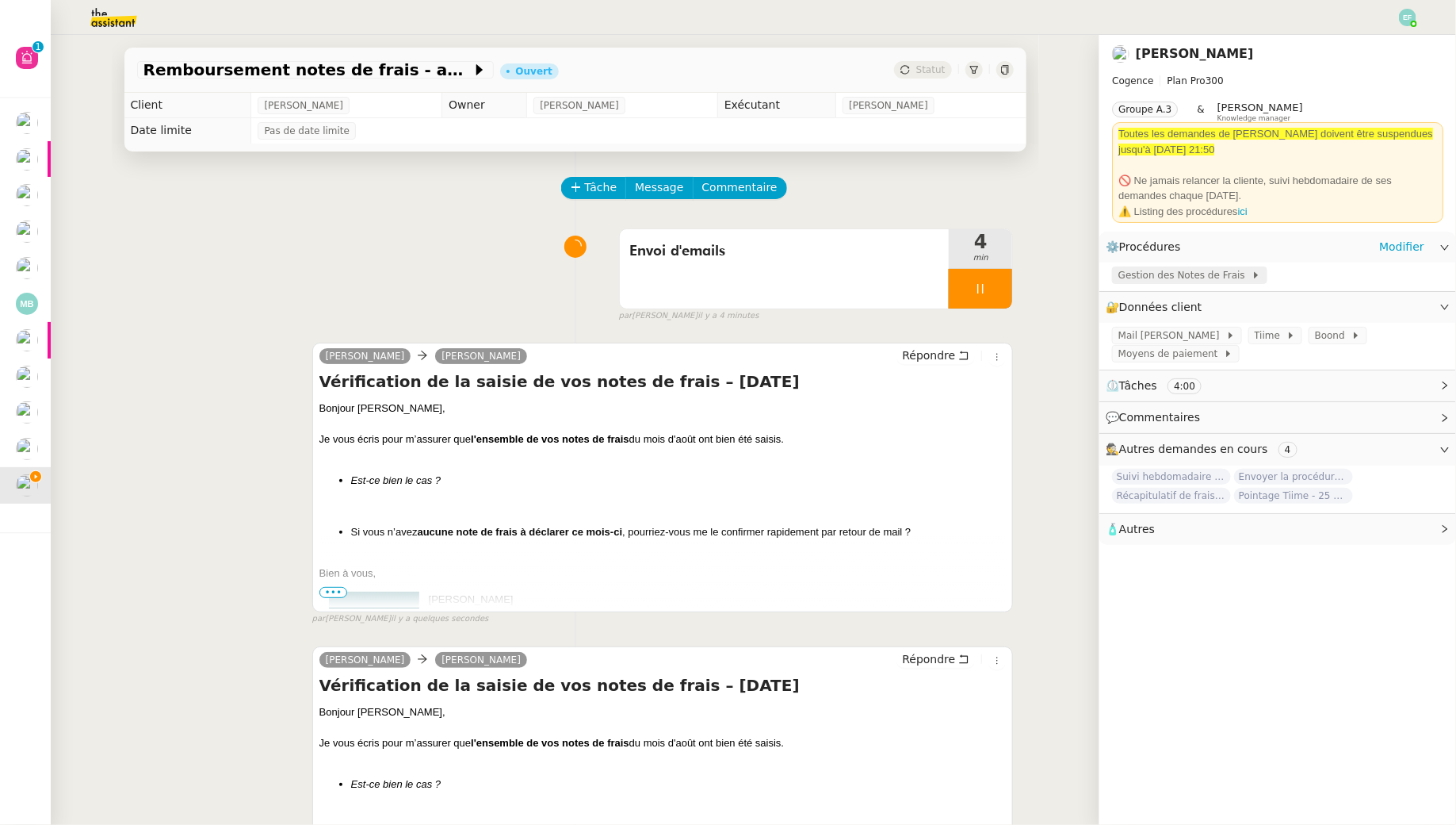
click at [1166, 280] on span "Gestion des Notes de Frais" at bounding box center [1185, 274] width 133 height 15
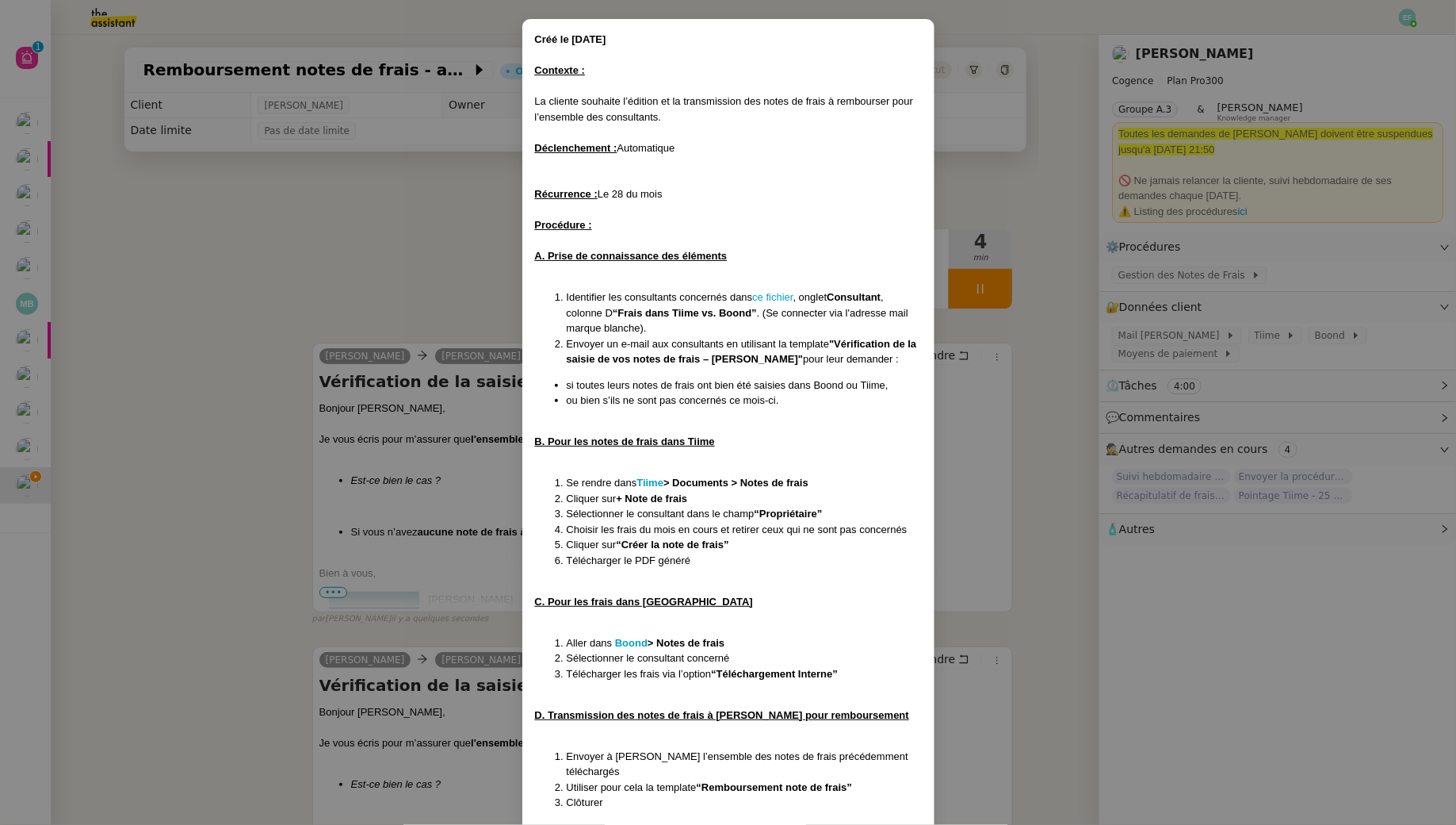
scroll to position [87, 0]
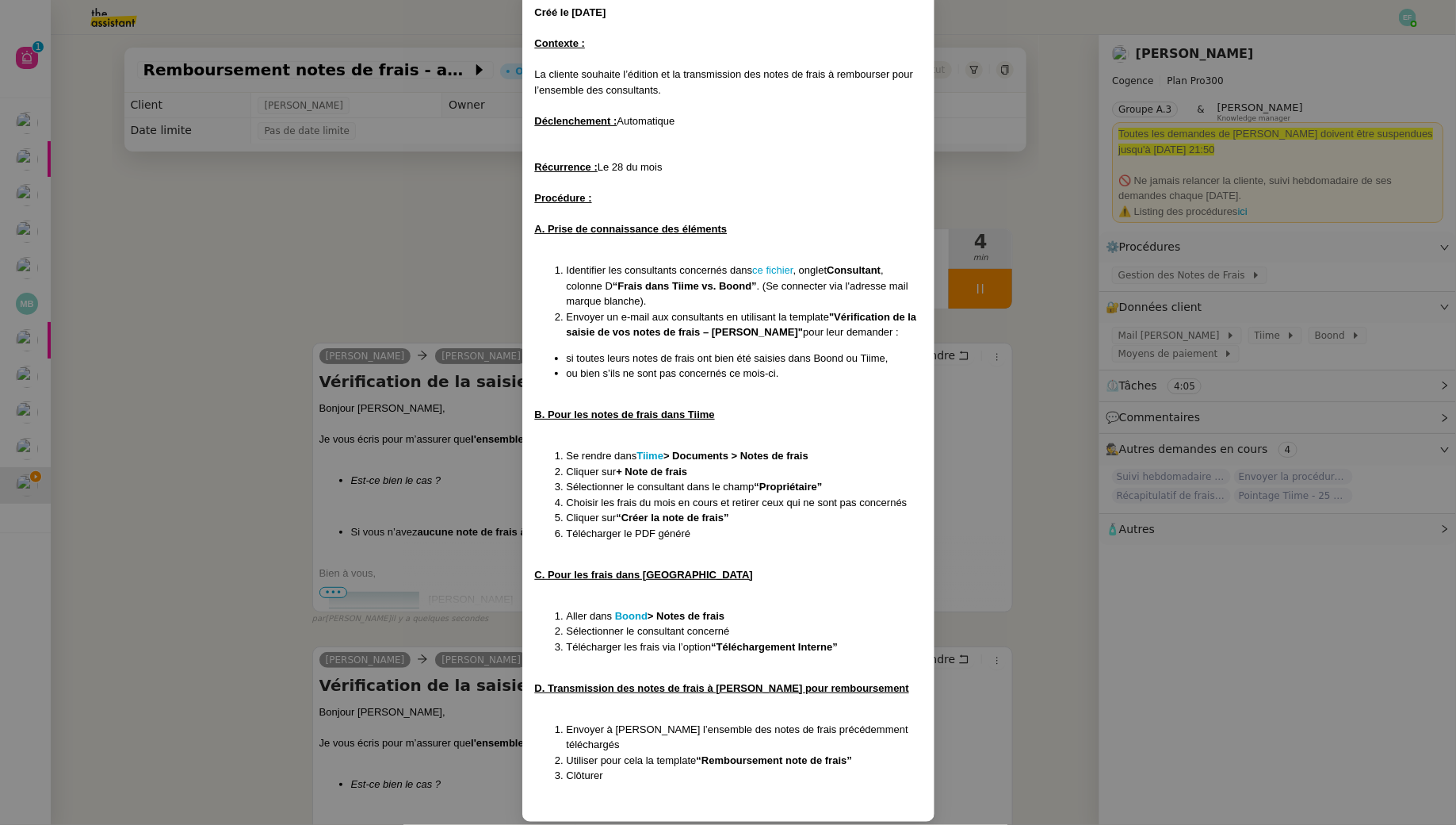
click at [400, 250] on nz-modal-container "Créé le 28/07/25 Contexte : La cliente souhaite l’édition et la transmission de…" at bounding box center [728, 412] width 1456 height 825
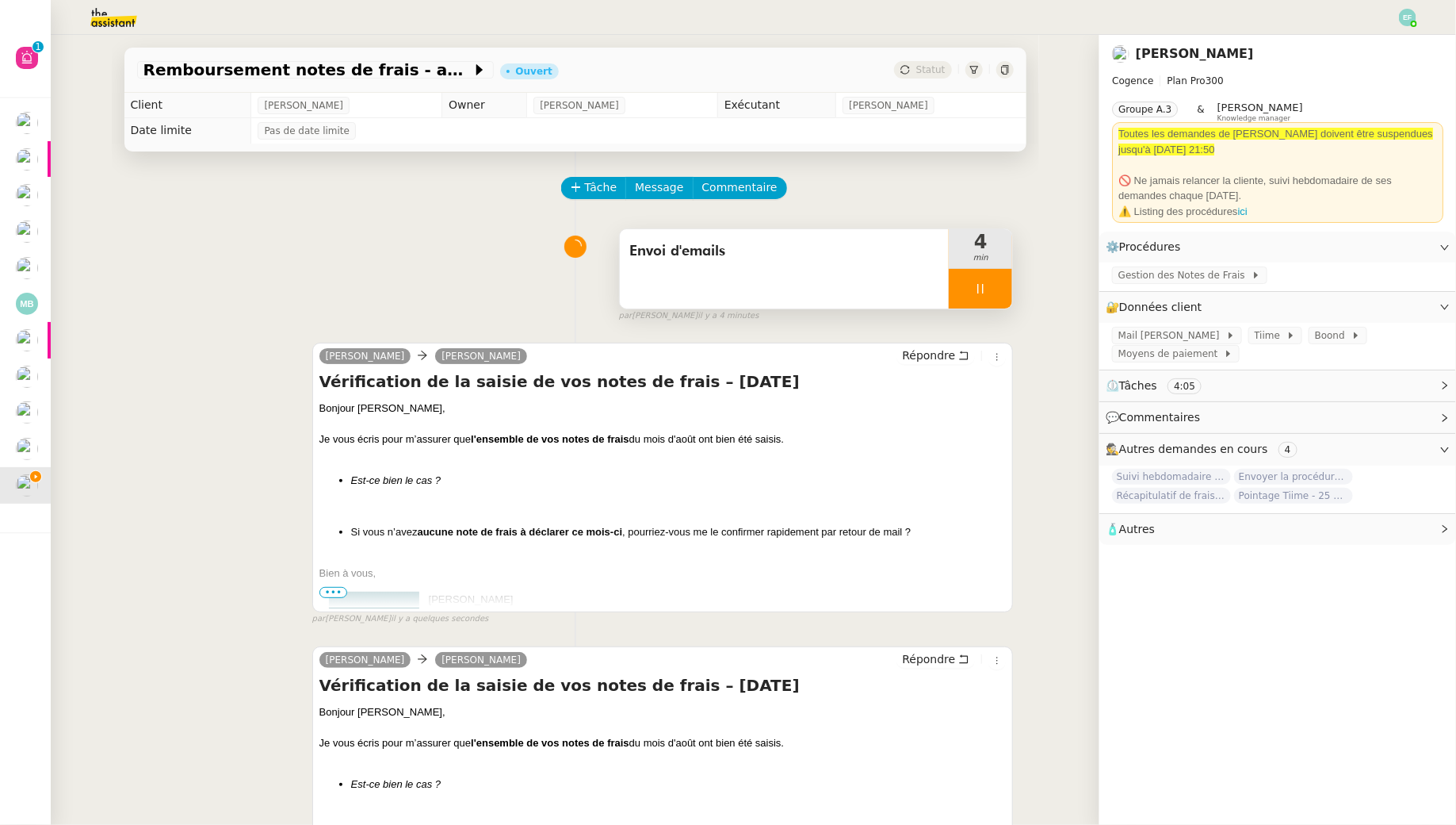
click at [987, 287] on icon at bounding box center [981, 289] width 13 height 13
click at [998, 288] on icon at bounding box center [996, 289] width 13 height 13
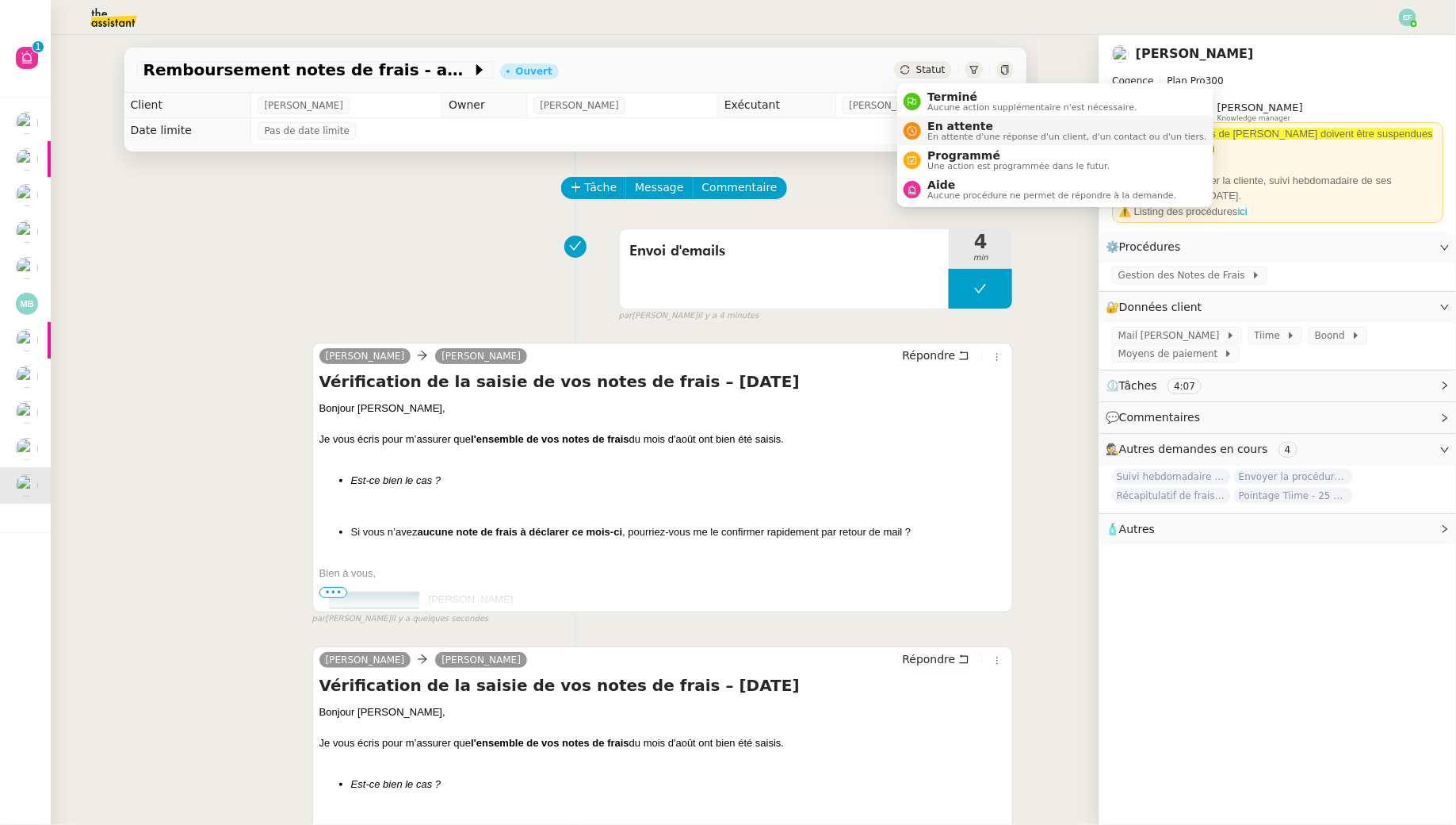
click at [948, 133] on span "En attente d'une réponse d'un client, d'un contact ou d'un tiers." at bounding box center [1067, 137] width 279 height 9
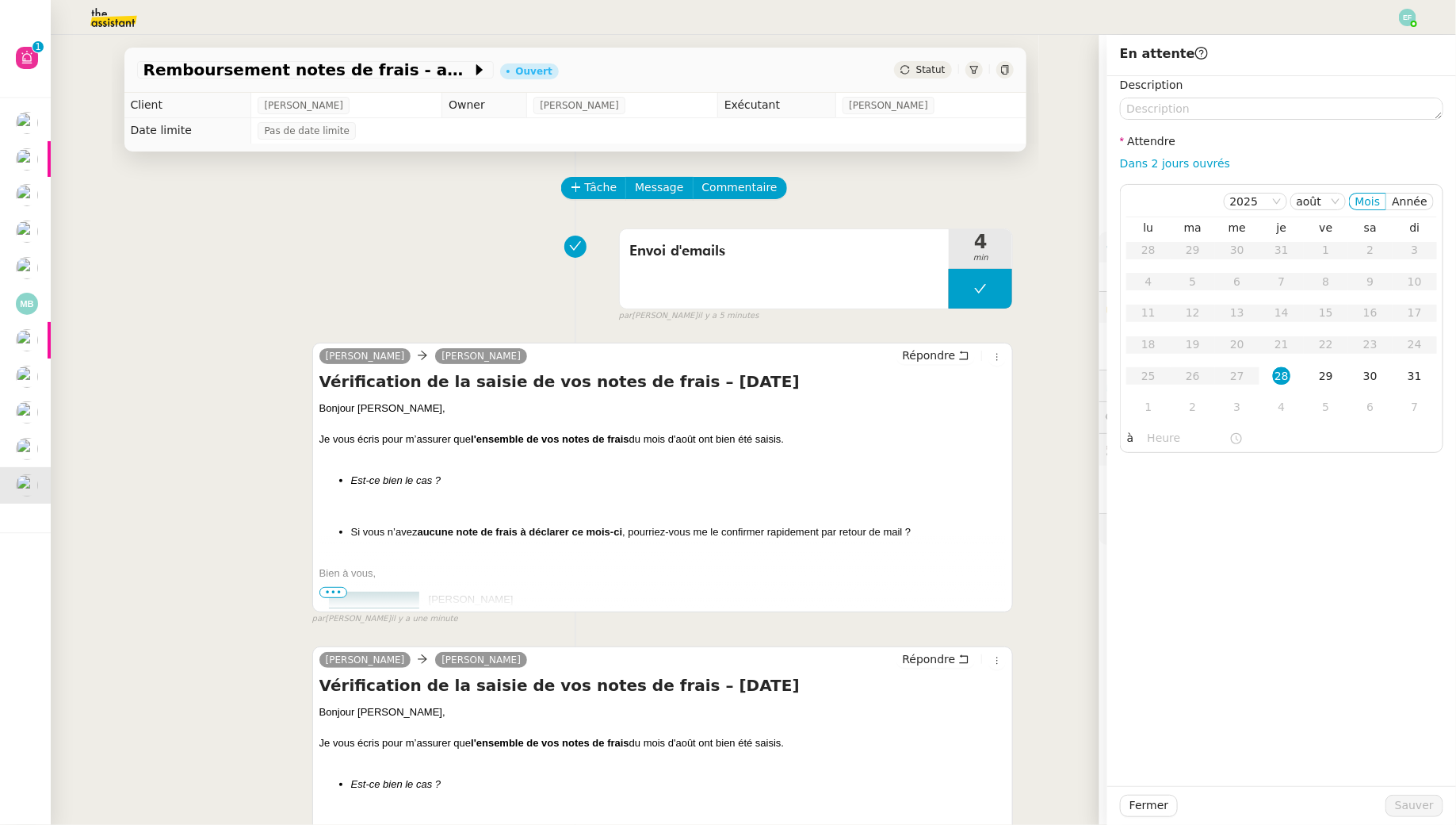
click at [399, 255] on div "Envoi d'emails 4 min false par Emelyne F. il y a 5 minutes" at bounding box center [575, 272] width 876 height 102
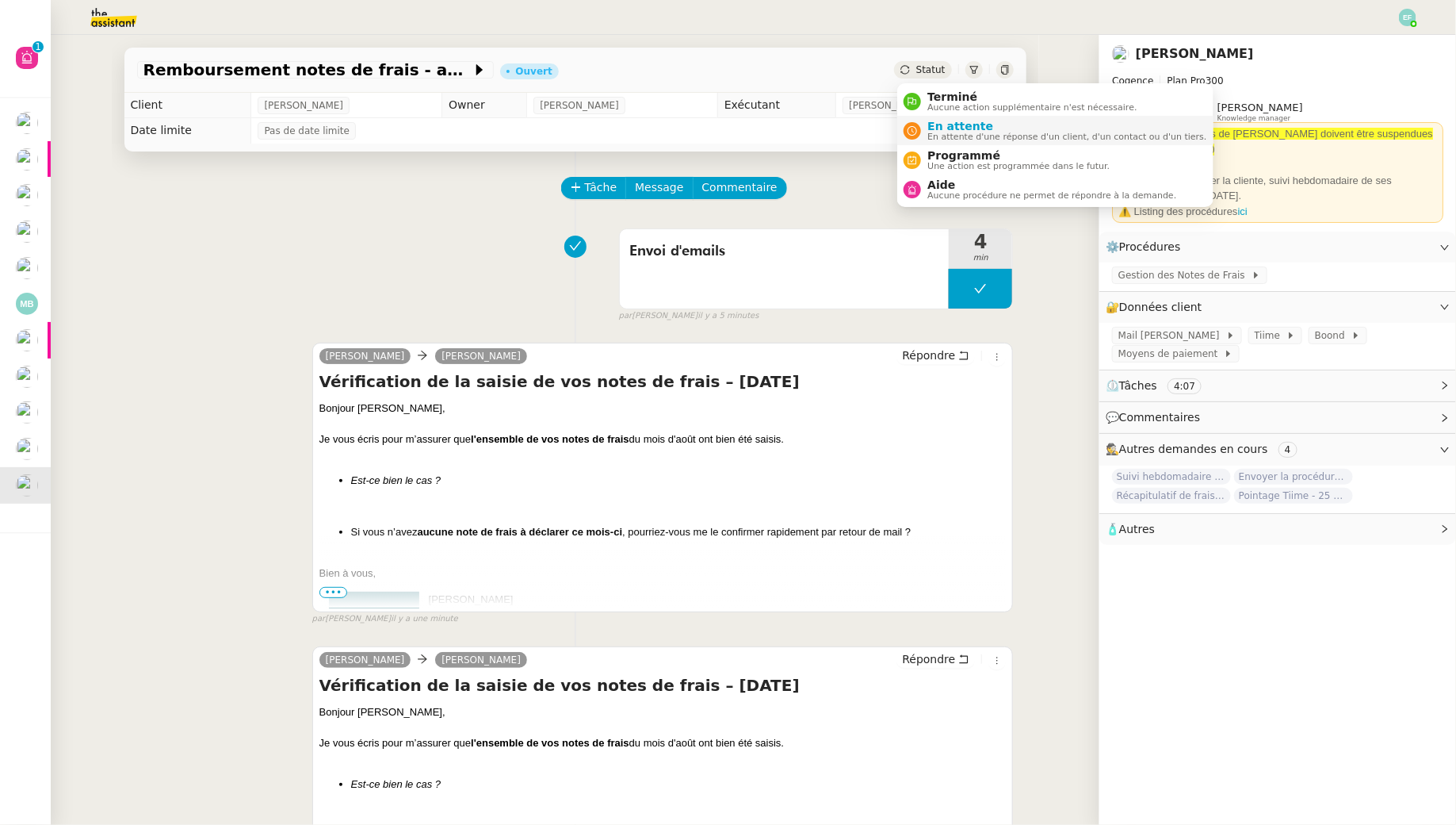
click at [938, 133] on span "En attente d'une réponse d'un client, d'un contact ou d'un tiers." at bounding box center [1067, 137] width 279 height 9
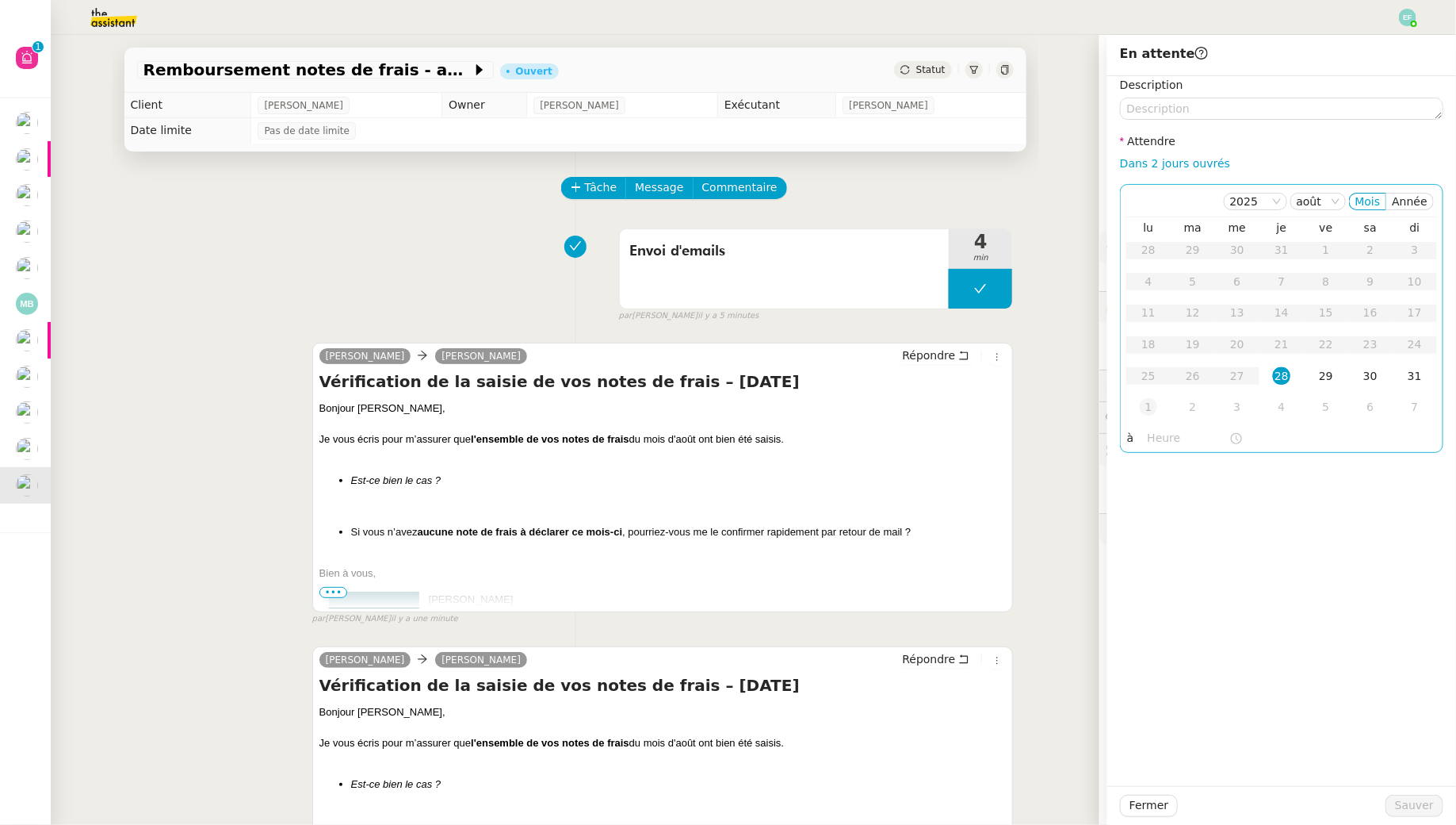
click at [1149, 410] on div "1" at bounding box center [1148, 407] width 17 height 17
click at [1393, 808] on button "Sauver" at bounding box center [1414, 806] width 58 height 22
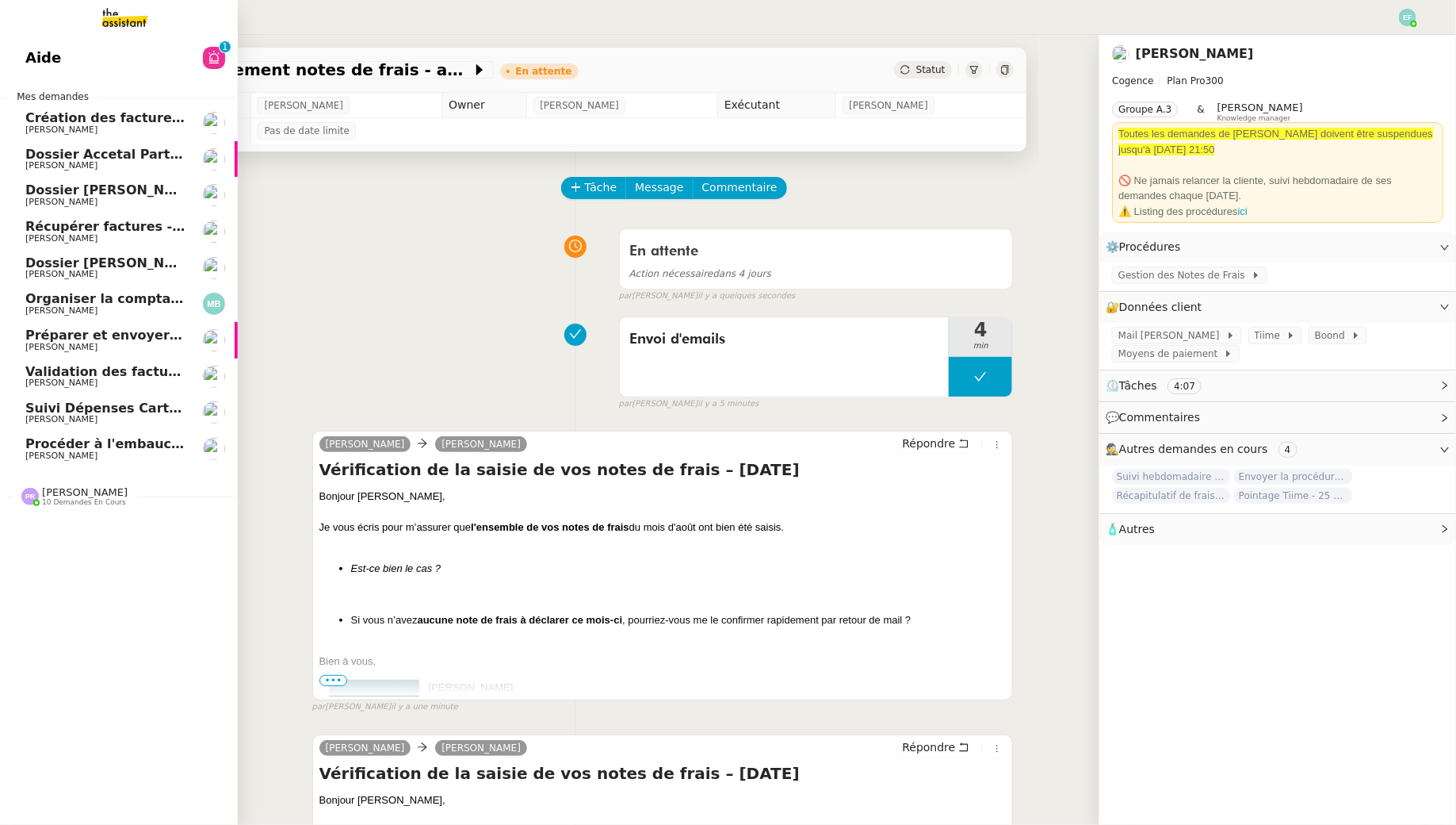
click at [87, 457] on span "[PERSON_NAME]" at bounding box center [62, 455] width 73 height 10
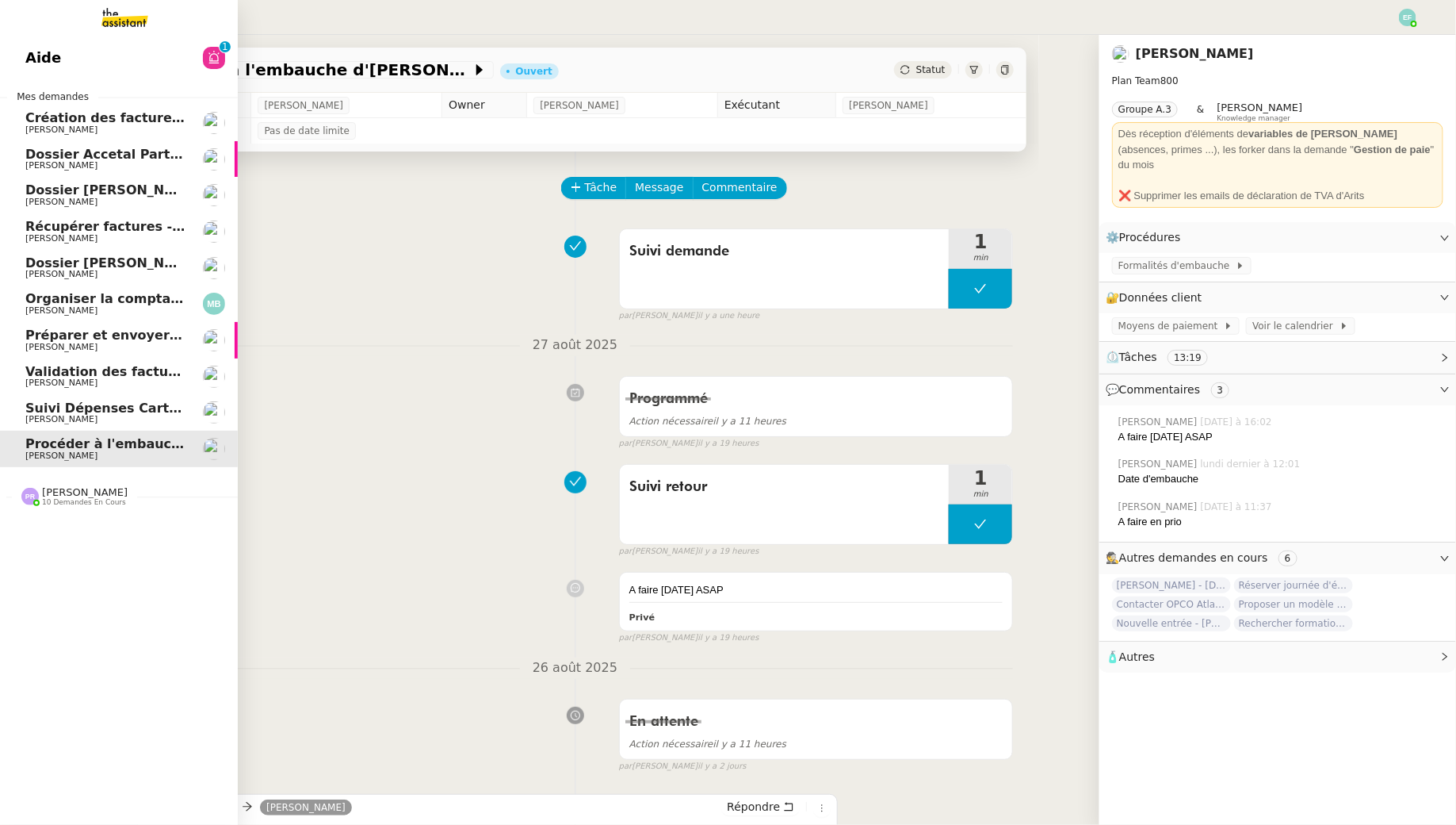
click at [103, 412] on span "Suivi Dépenses Cartes Salariées Qonto - 20 août 2025" at bounding box center [219, 408] width 386 height 15
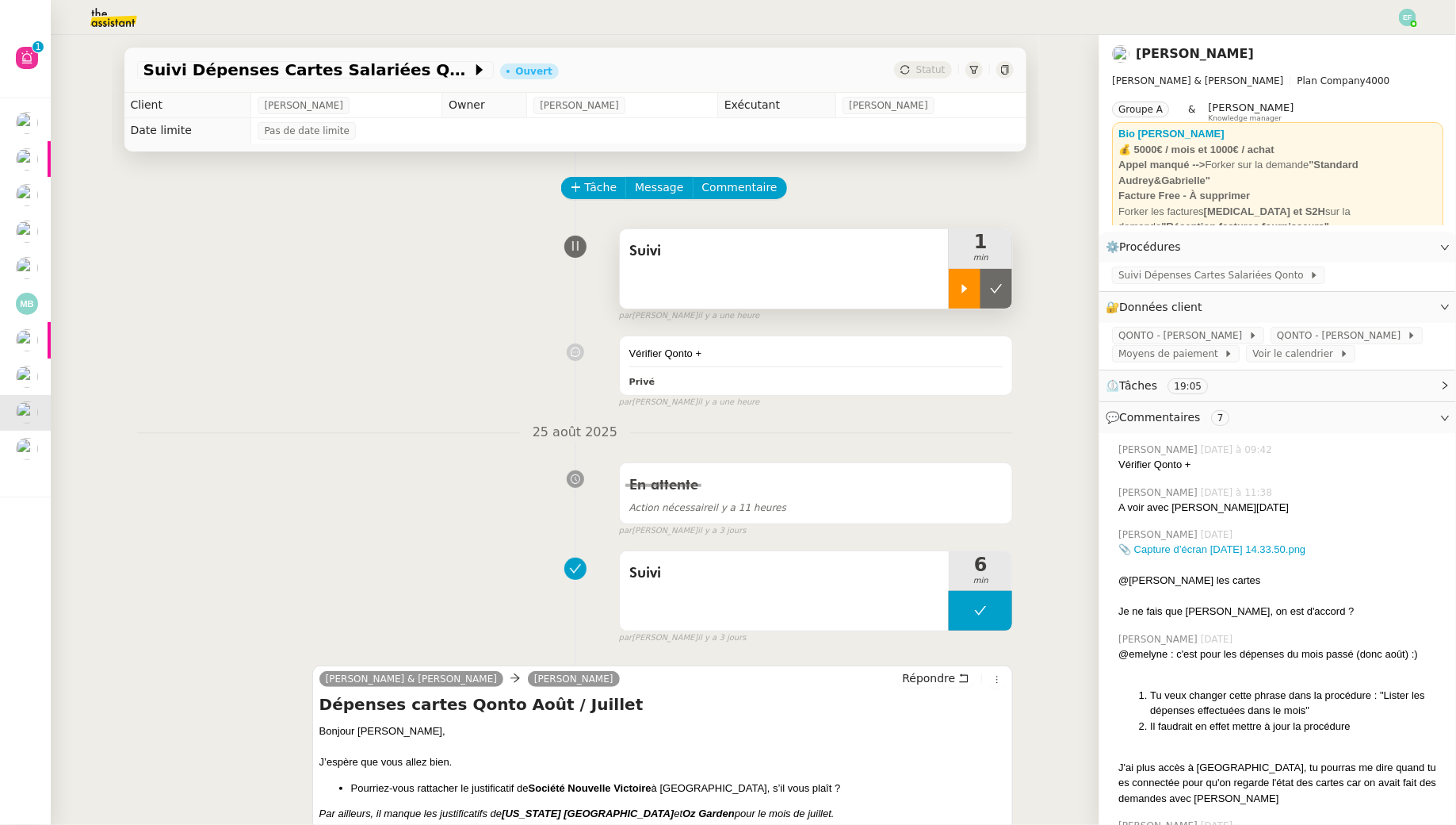
click at [972, 287] on div at bounding box center [964, 289] width 32 height 40
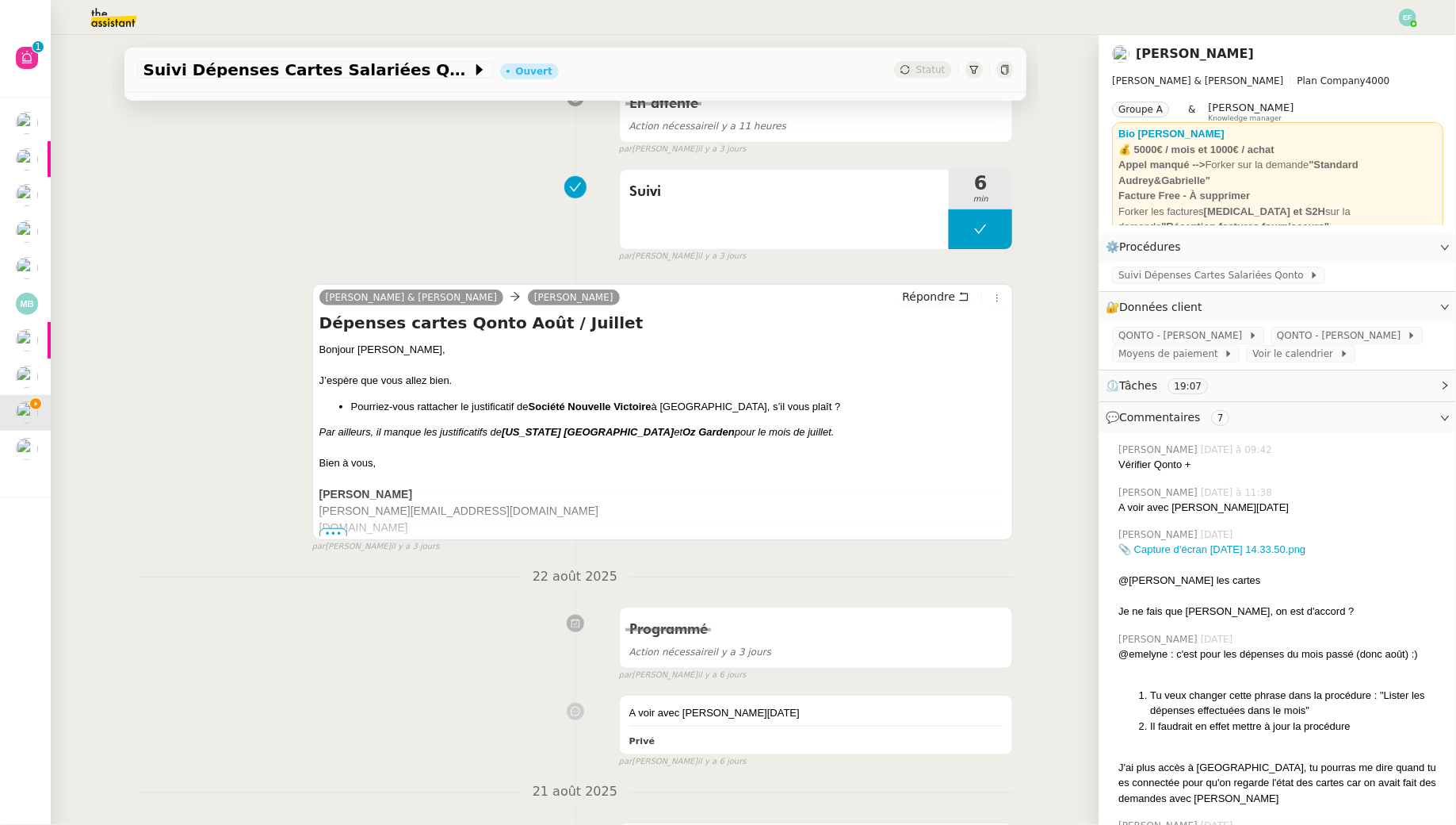
scroll to position [656, 0]
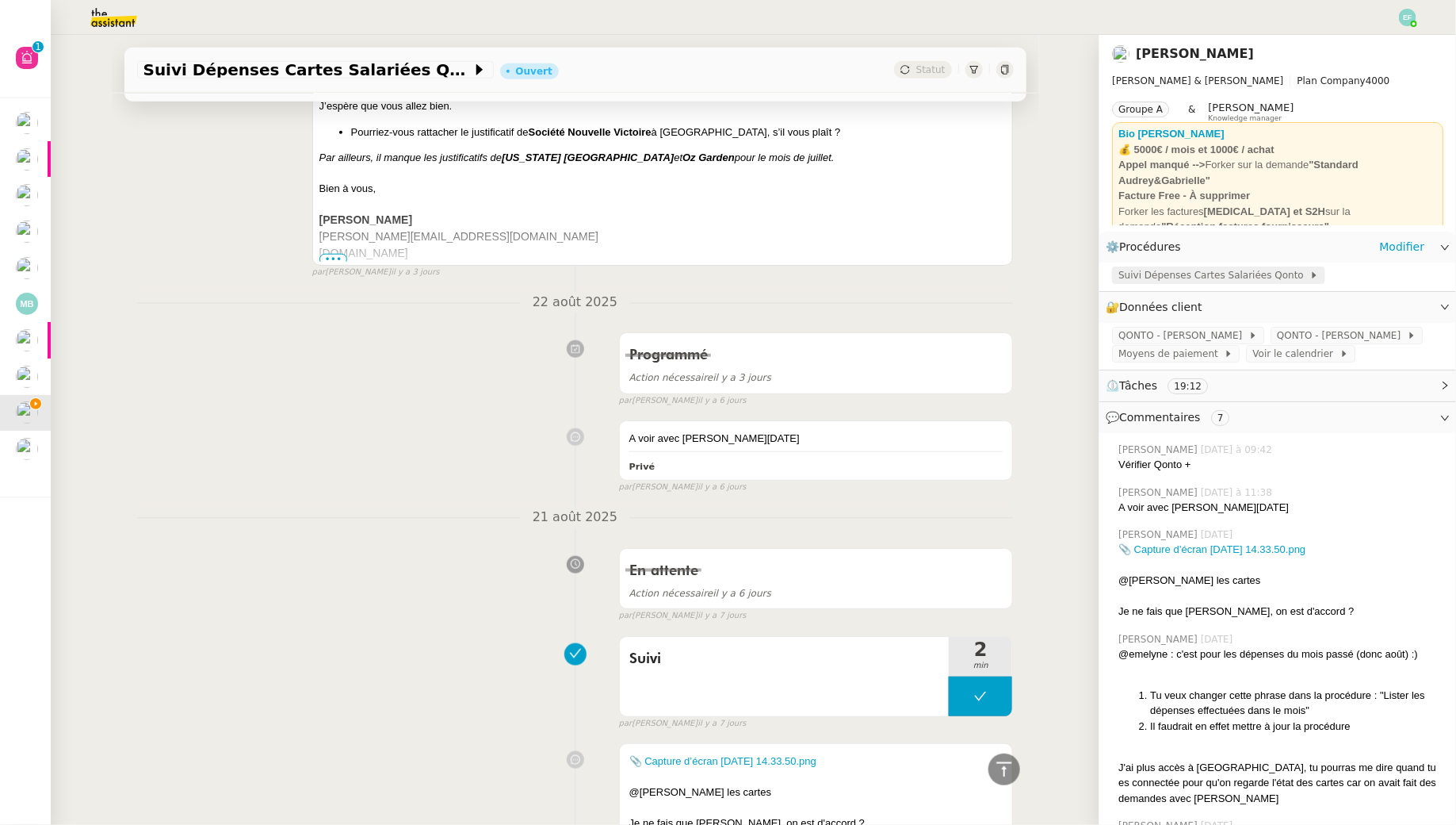
click at [1133, 271] on span "Suivi Dépenses Cartes Salariées Qonto" at bounding box center [1214, 274] width 191 height 15
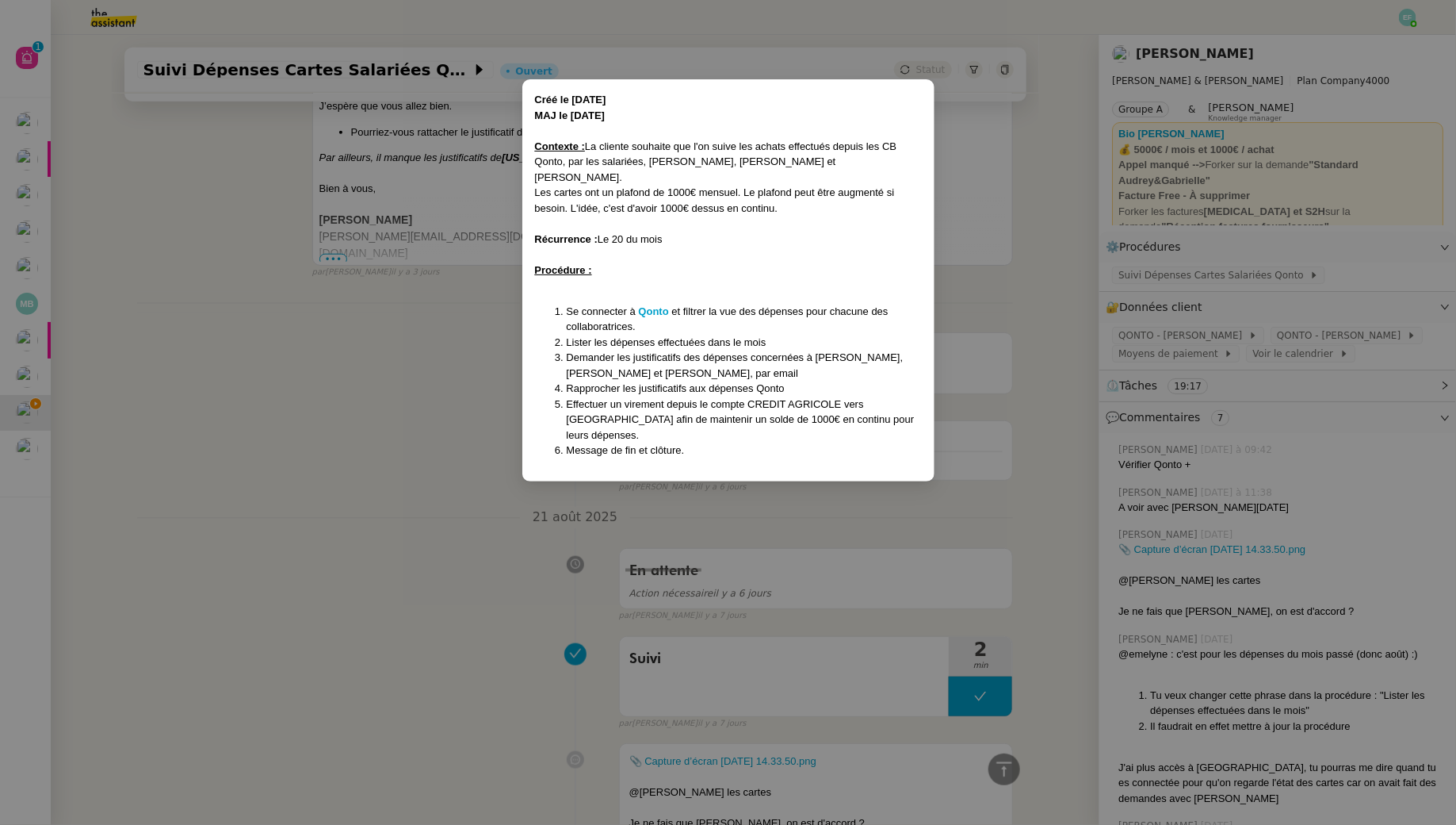
click at [387, 437] on nz-modal-container "Créé le 05/08/24 MAJ le 03/02/2025 Contexte : La cliente souhaite que l'on suiv…" at bounding box center [728, 412] width 1456 height 825
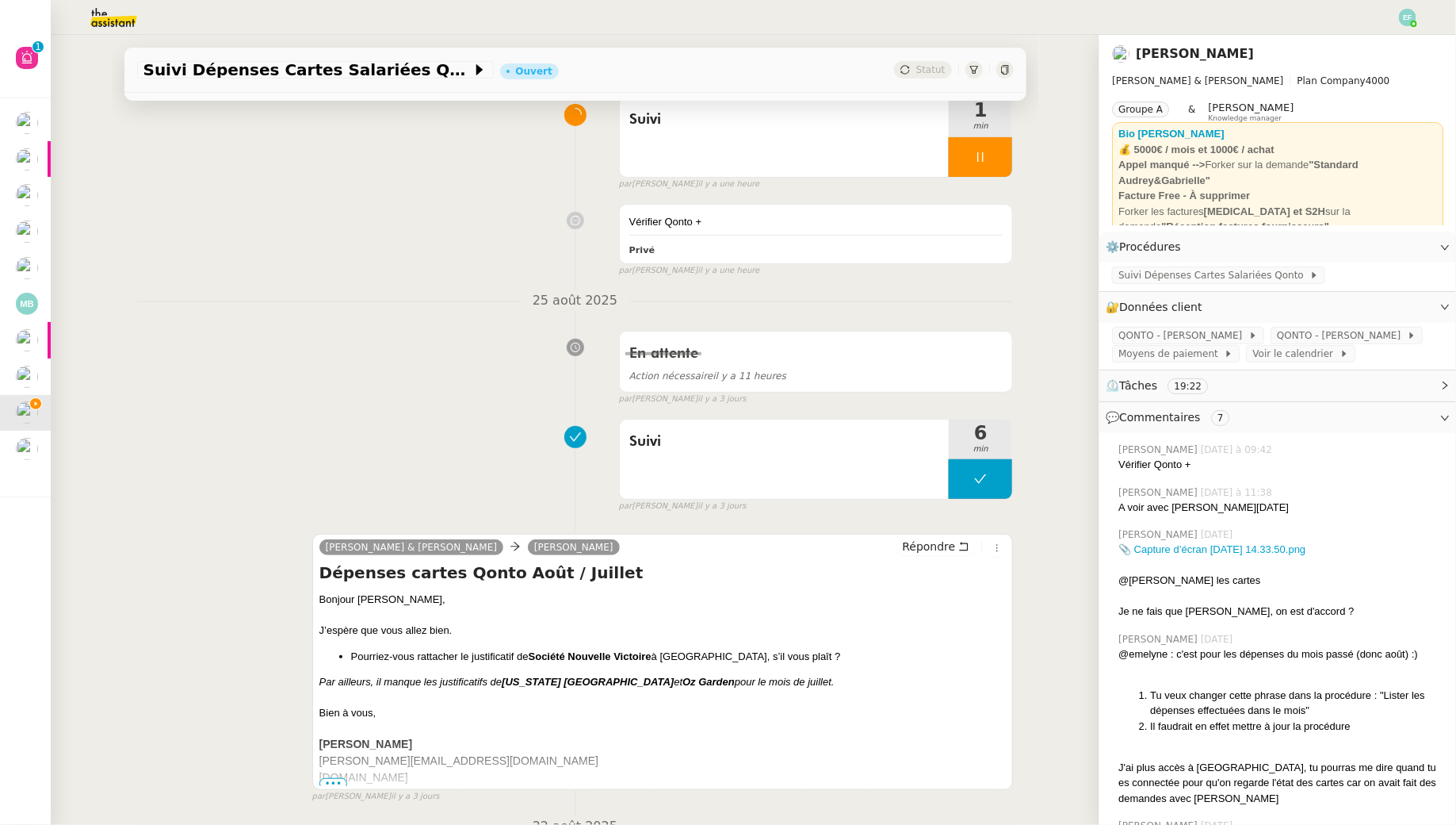
scroll to position [199, 0]
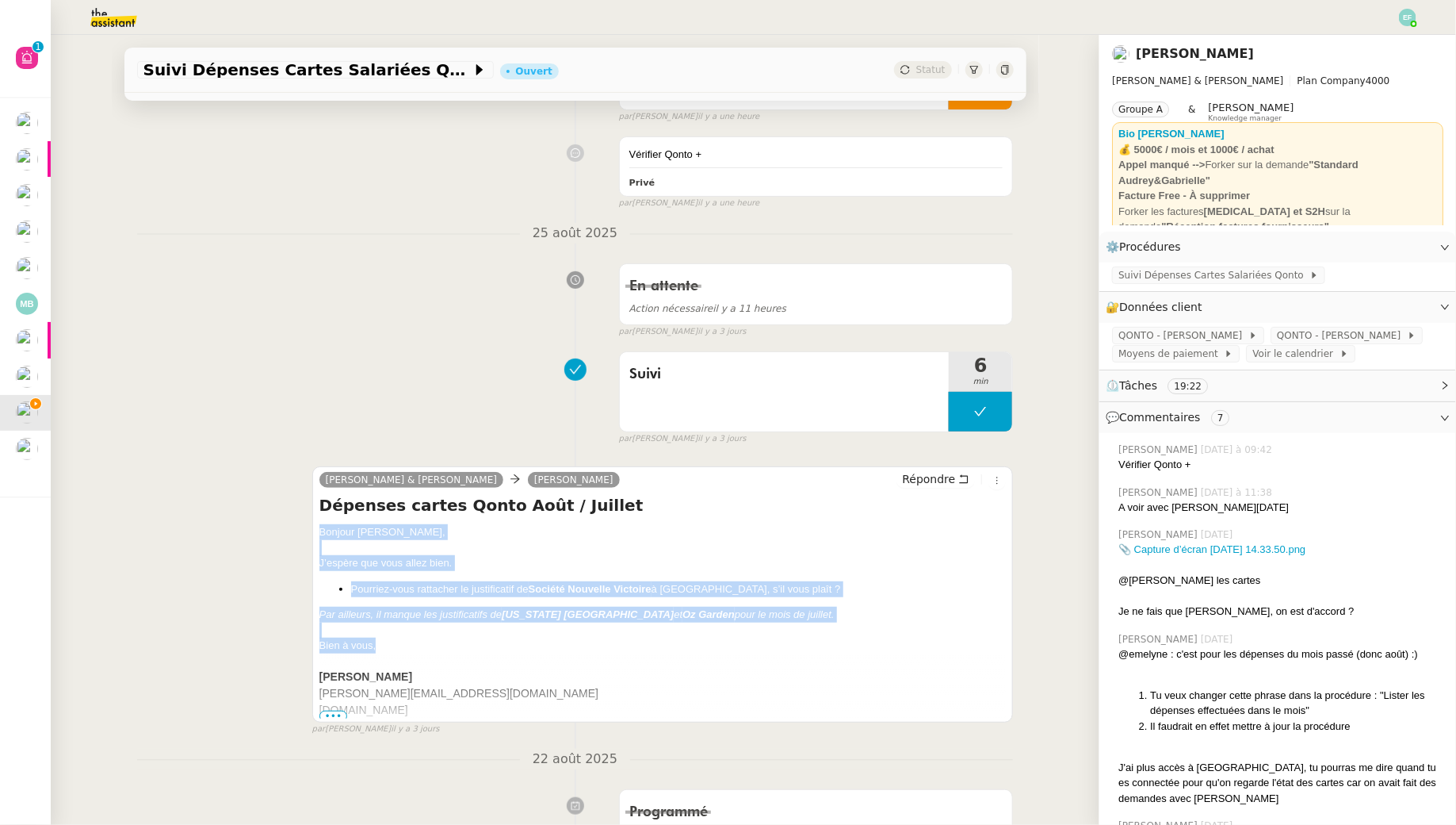
drag, startPoint x: 320, startPoint y: 526, endPoint x: 398, endPoint y: 647, distance: 144.0
click at [398, 647] on div "Bonjour Ségolène, J’espère que vous allez bien. Pourriez-vous rattacher le just…" at bounding box center [663, 622] width 688 height 194
copy div "Bonjour Ségolène, J’espère que vous allez bien. Pourriez-vous rattacher le just…"
click at [964, 481] on icon at bounding box center [964, 479] width 9 height 9
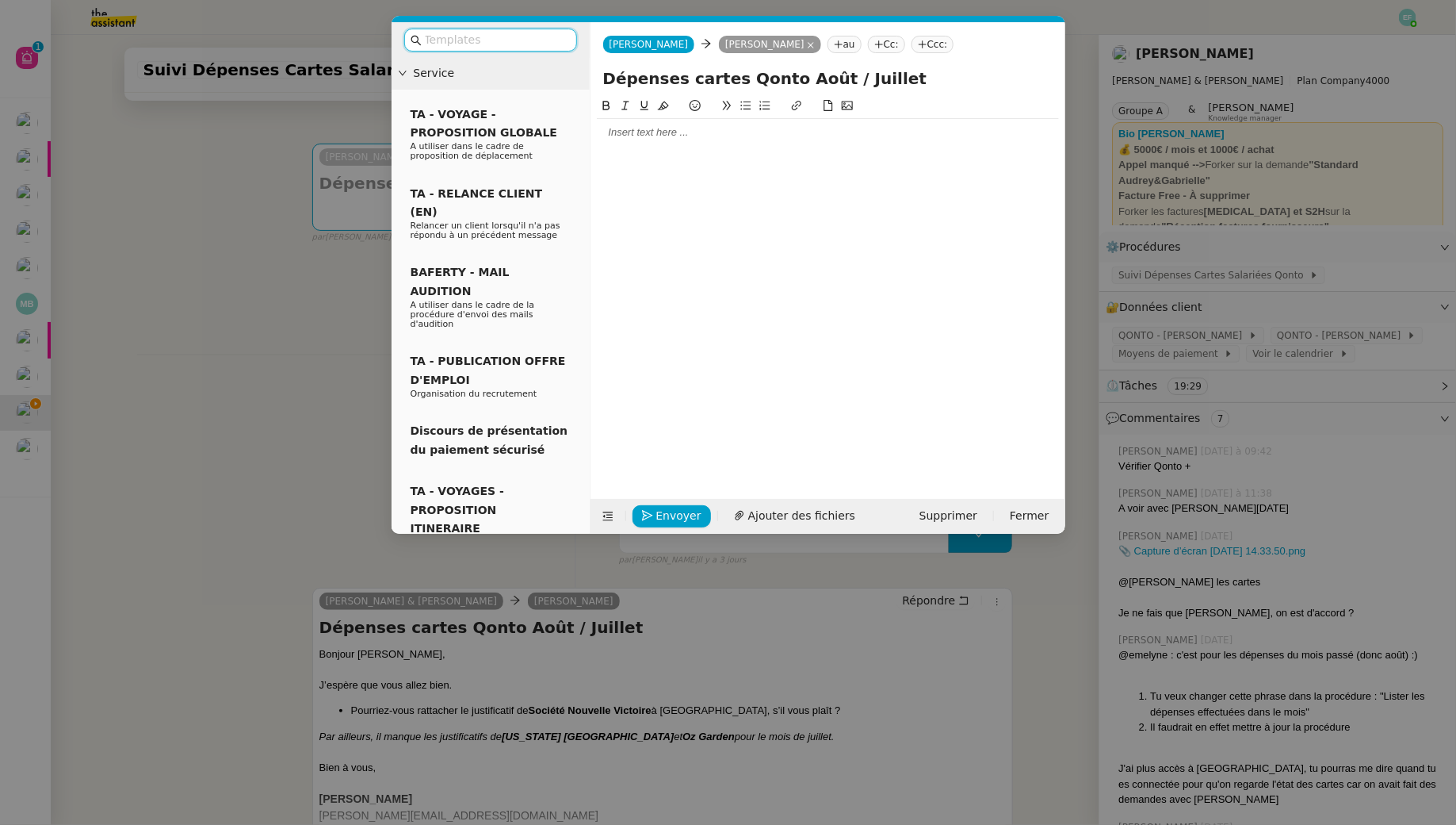
click at [805, 123] on div at bounding box center [827, 133] width 462 height 27
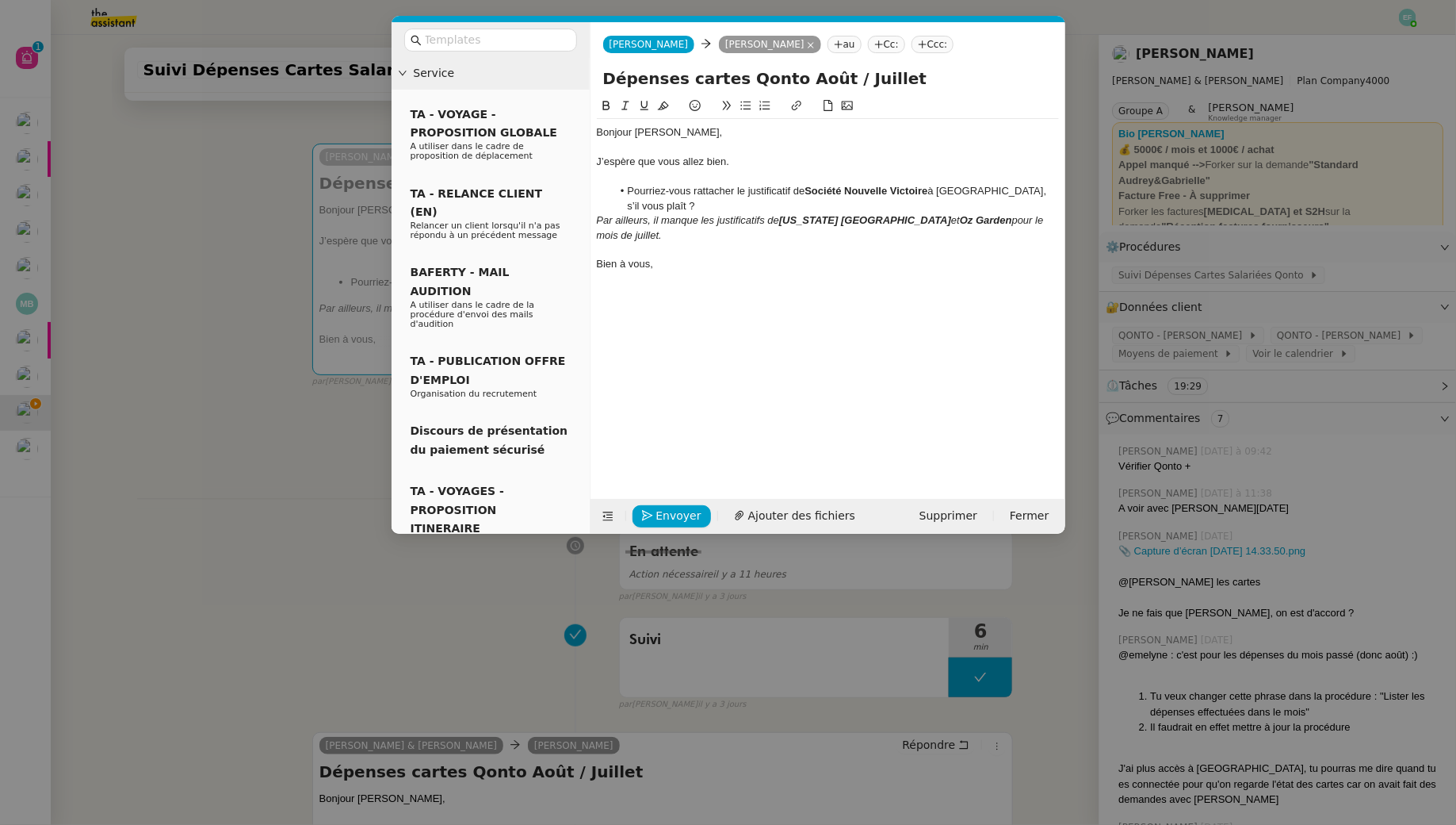
click at [645, 180] on div at bounding box center [827, 177] width 462 height 15
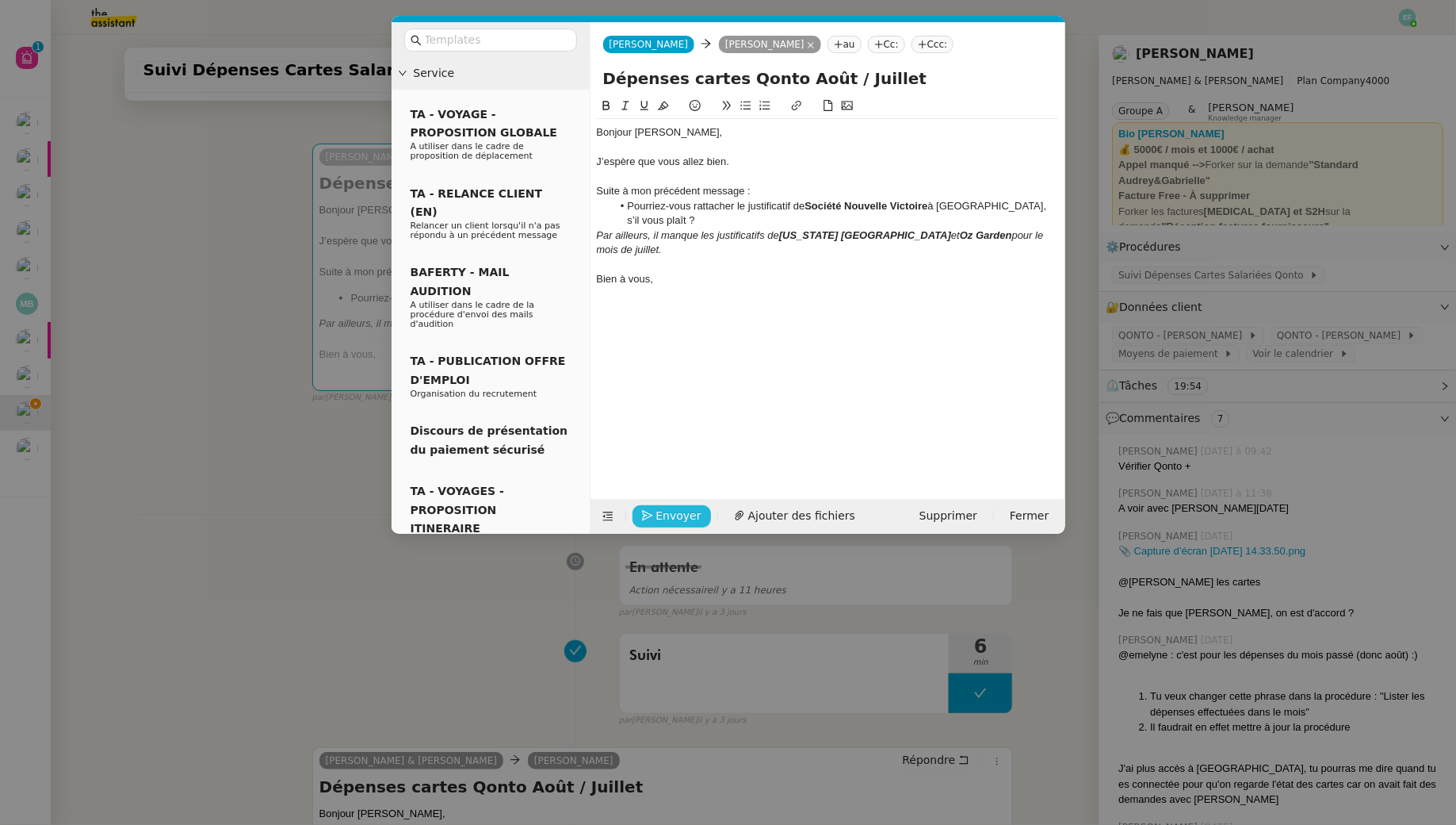
click at [664, 512] on span "Envoyer" at bounding box center [679, 516] width 45 height 18
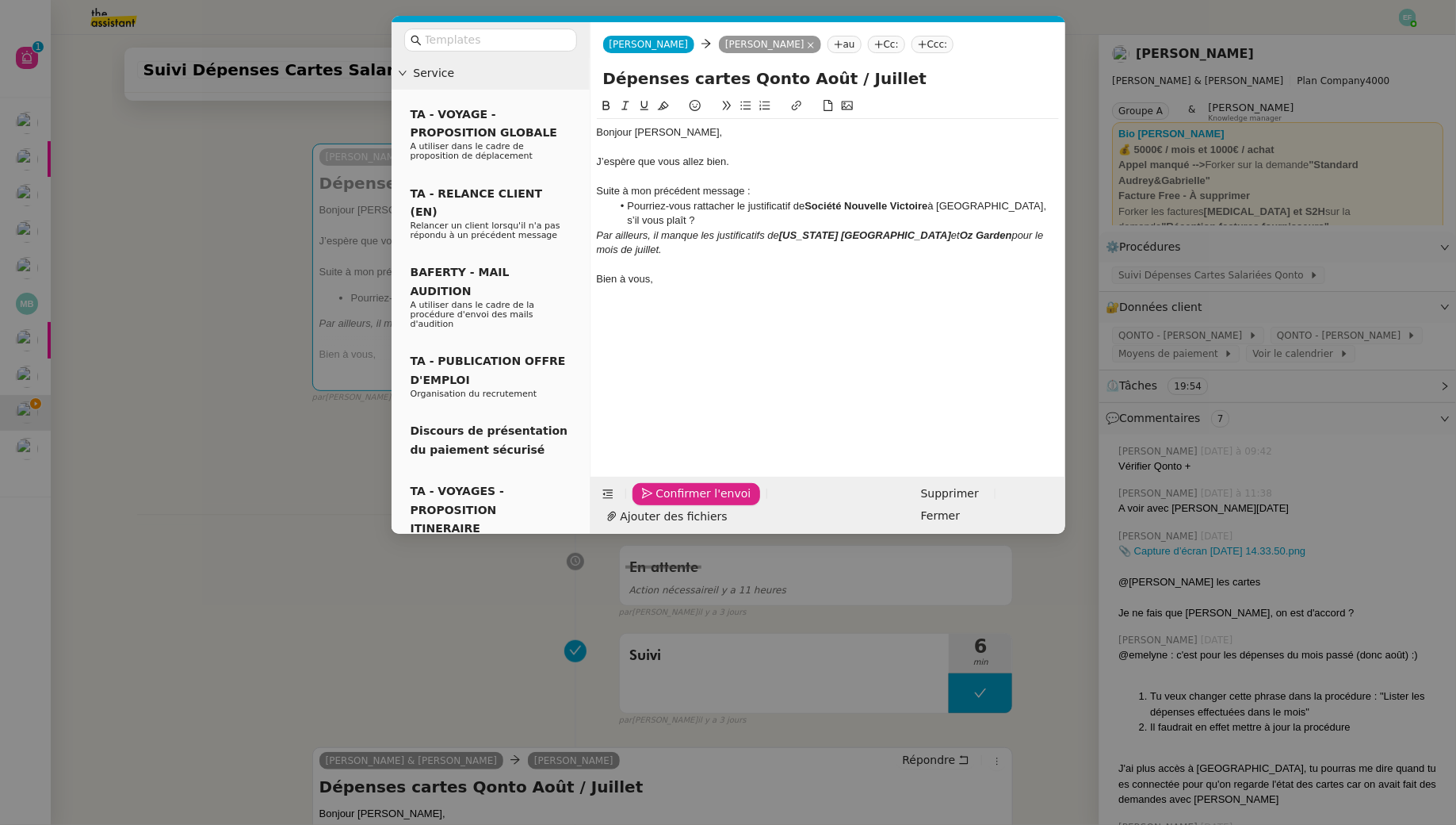
click at [664, 503] on span "Confirmer l'envoi" at bounding box center [704, 494] width 95 height 18
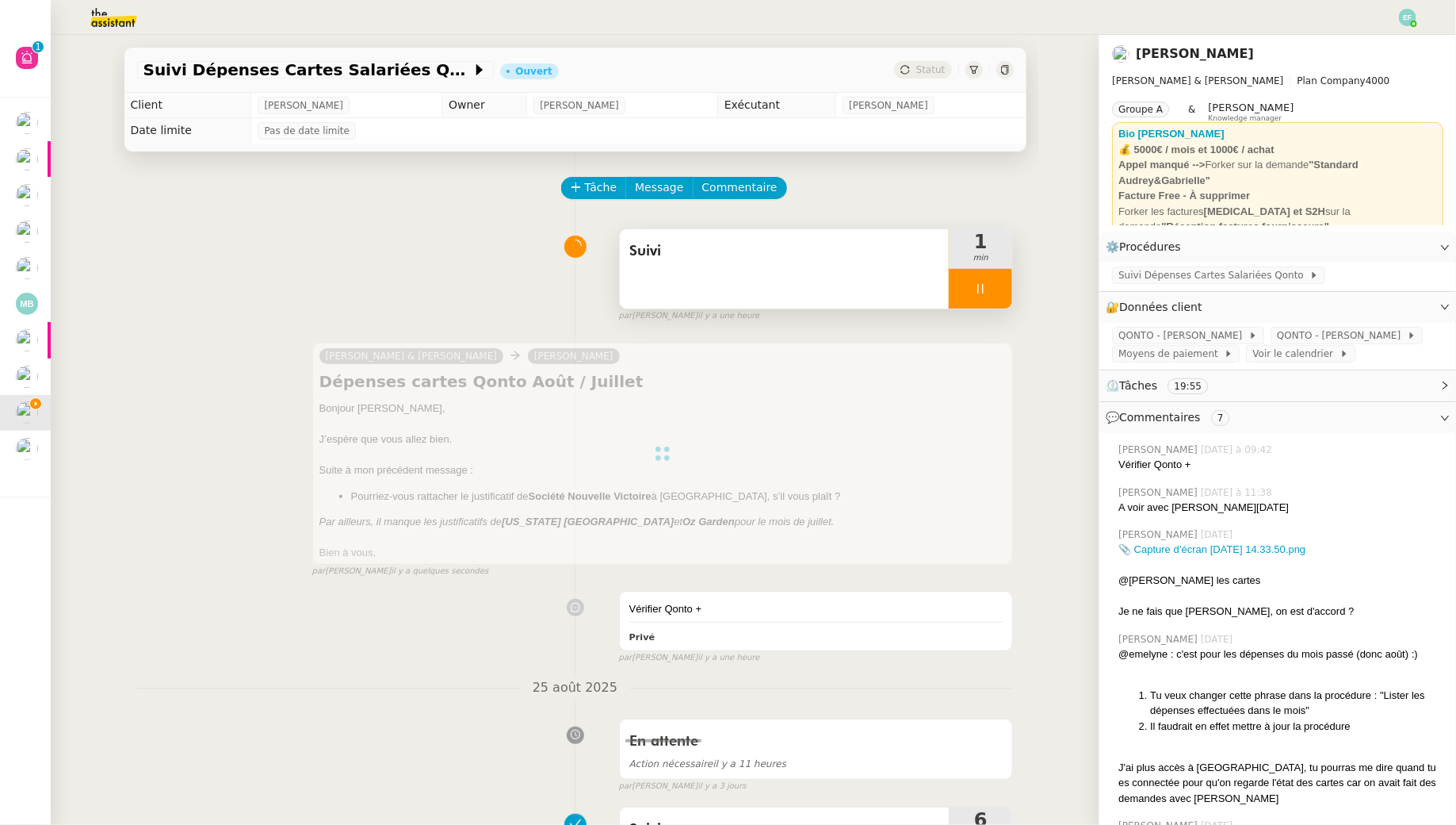
click at [799, 243] on span "Suivi" at bounding box center [785, 251] width 311 height 24
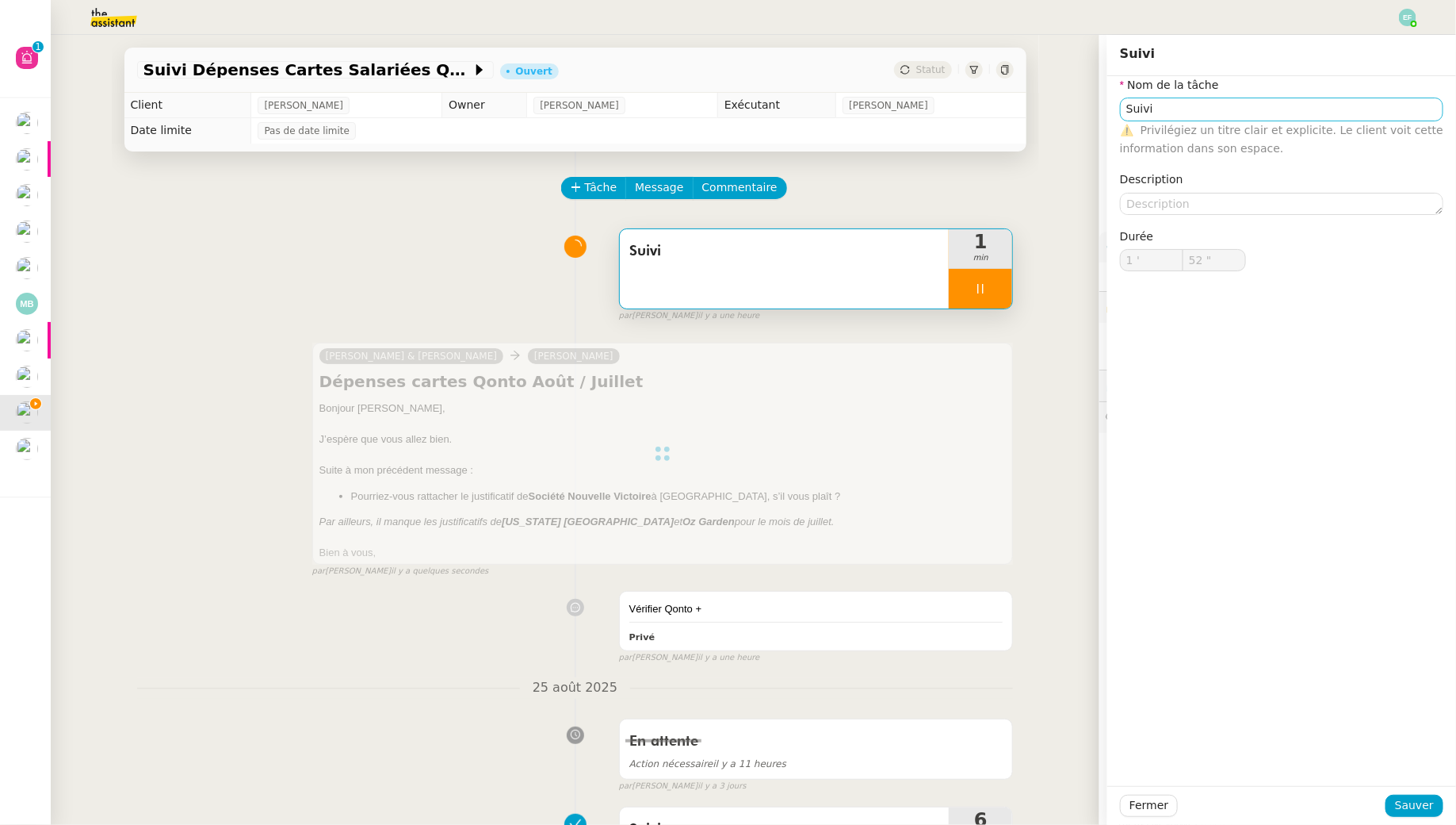
type input "Suivi"
type input "1 '"
type input "53 ""
click at [1142, 110] on input "Suivi" at bounding box center [1282, 108] width 324 height 23
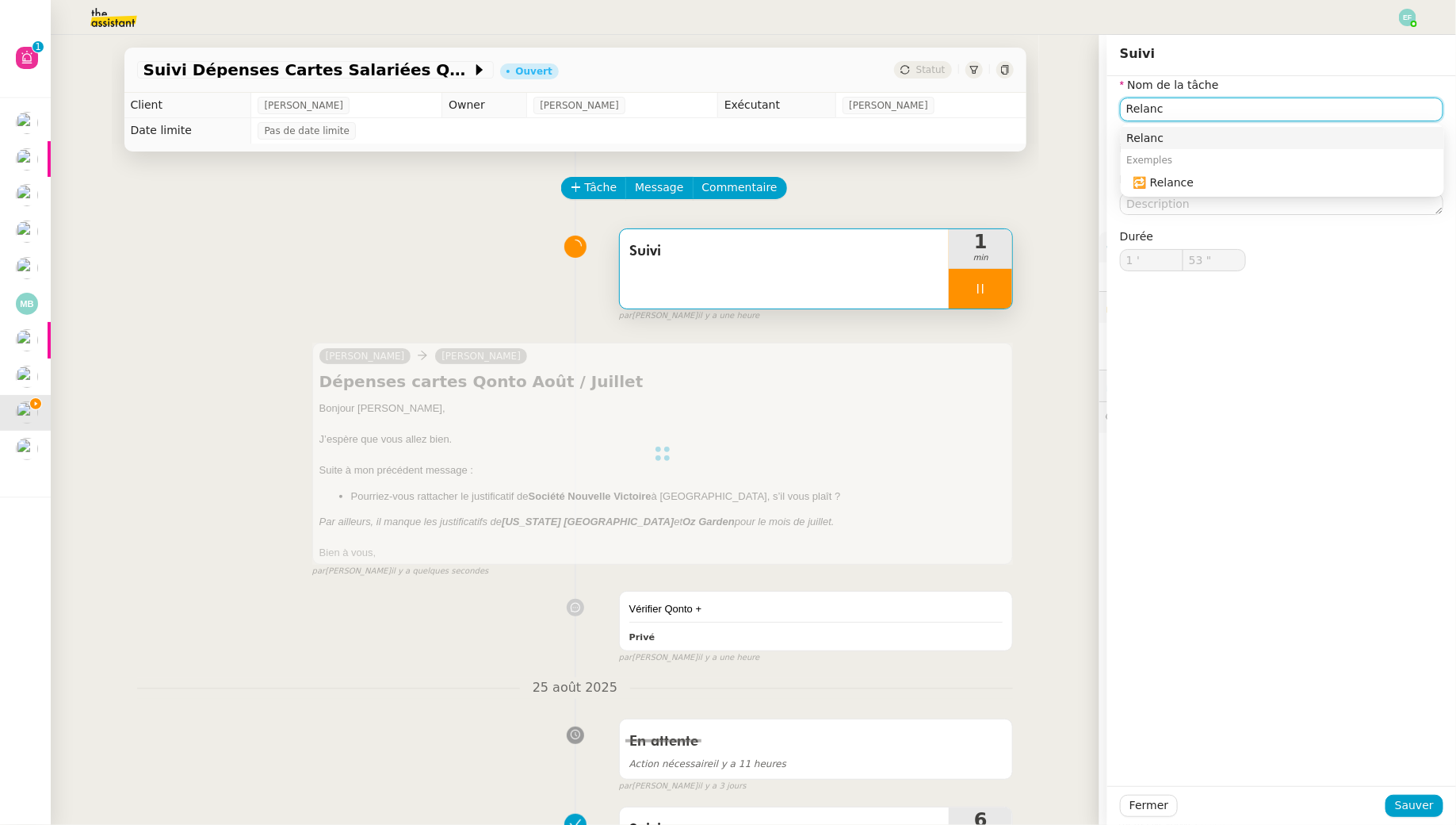
type input "Relance"
type input "55 ""
type input "Relance"
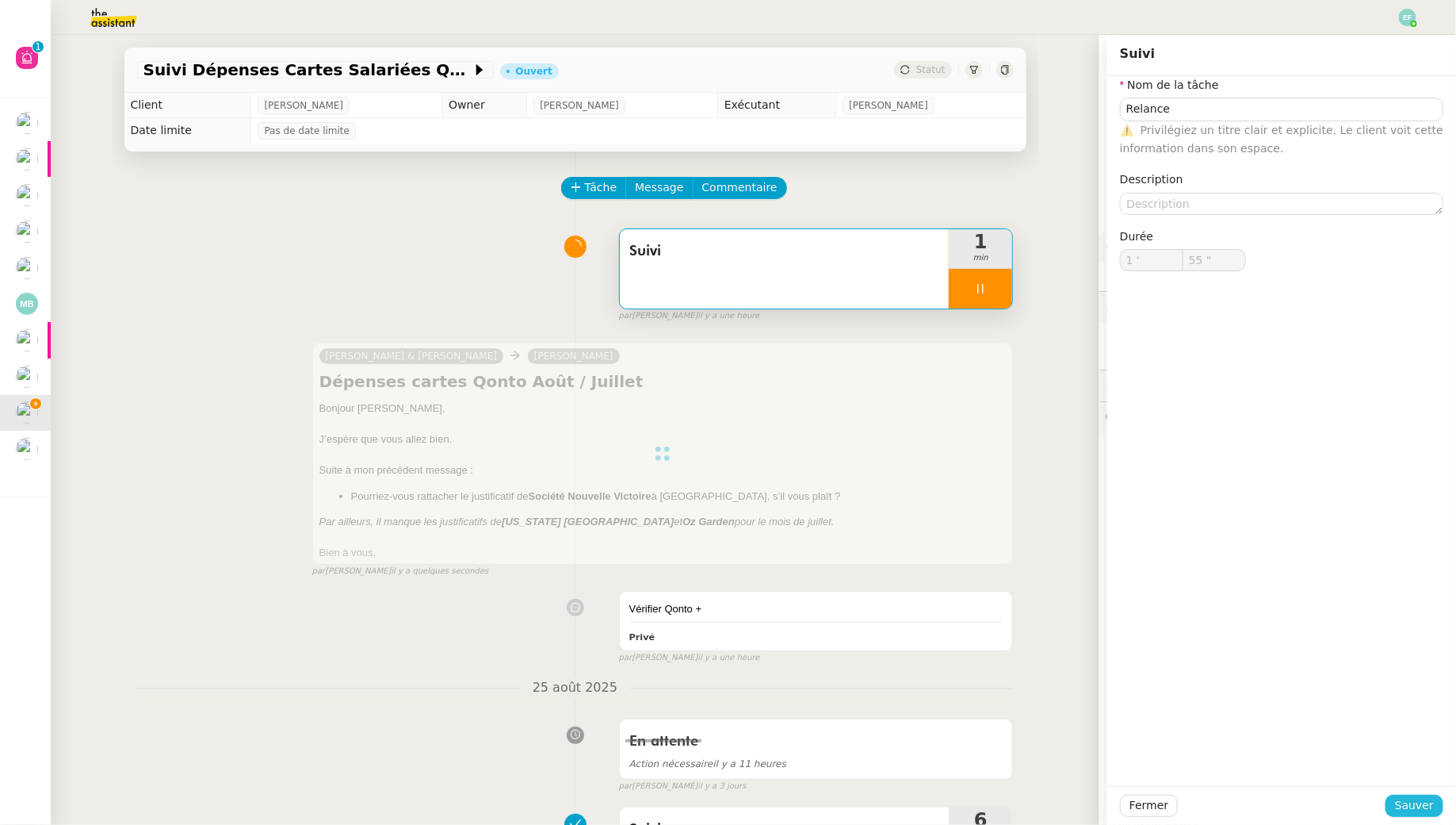
click at [1413, 801] on span "Sauver" at bounding box center [1414, 805] width 39 height 18
type input "56 ""
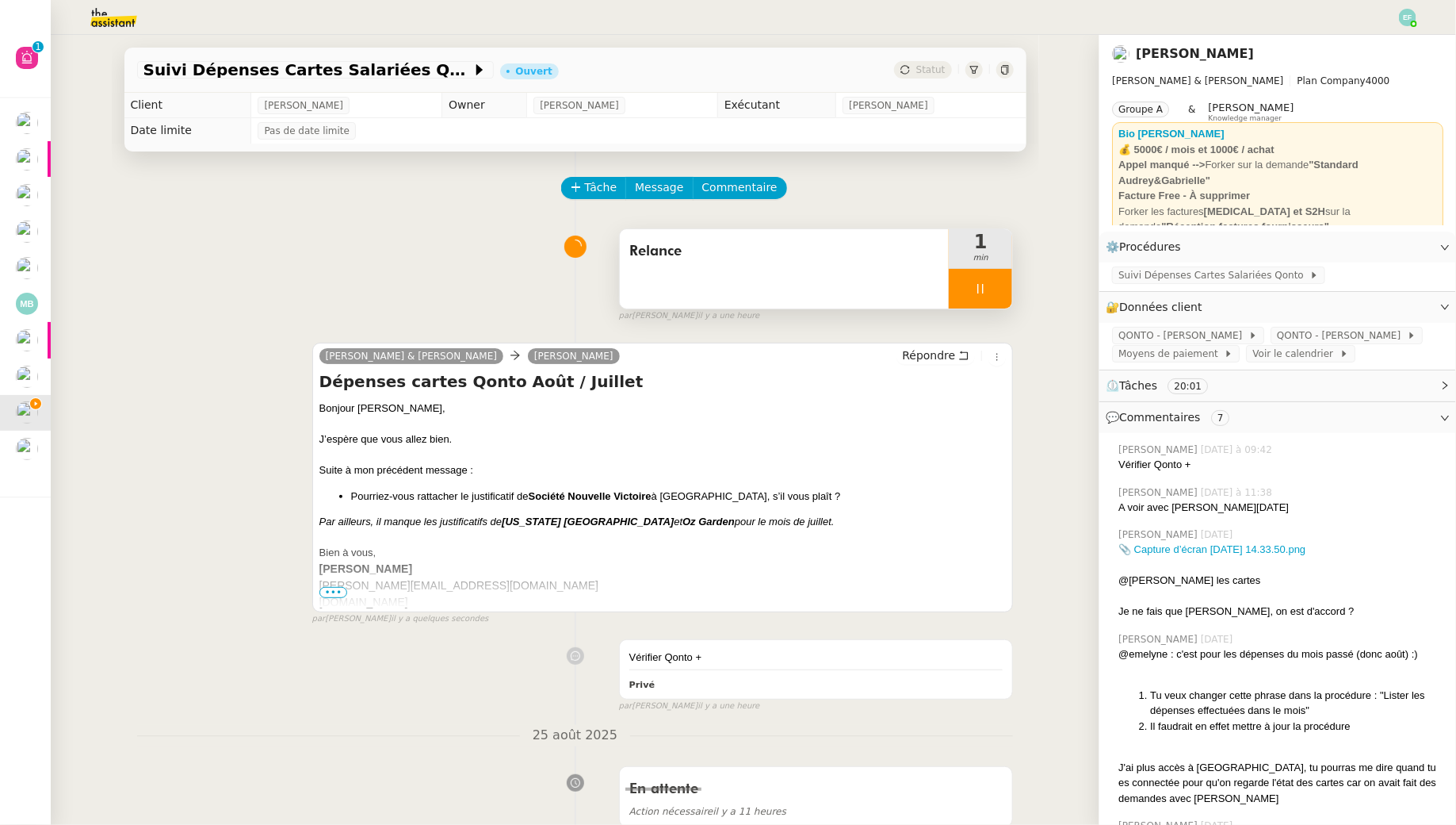
click at [983, 290] on icon at bounding box center [981, 289] width 5 height 9
click at [1000, 292] on icon at bounding box center [996, 289] width 13 height 13
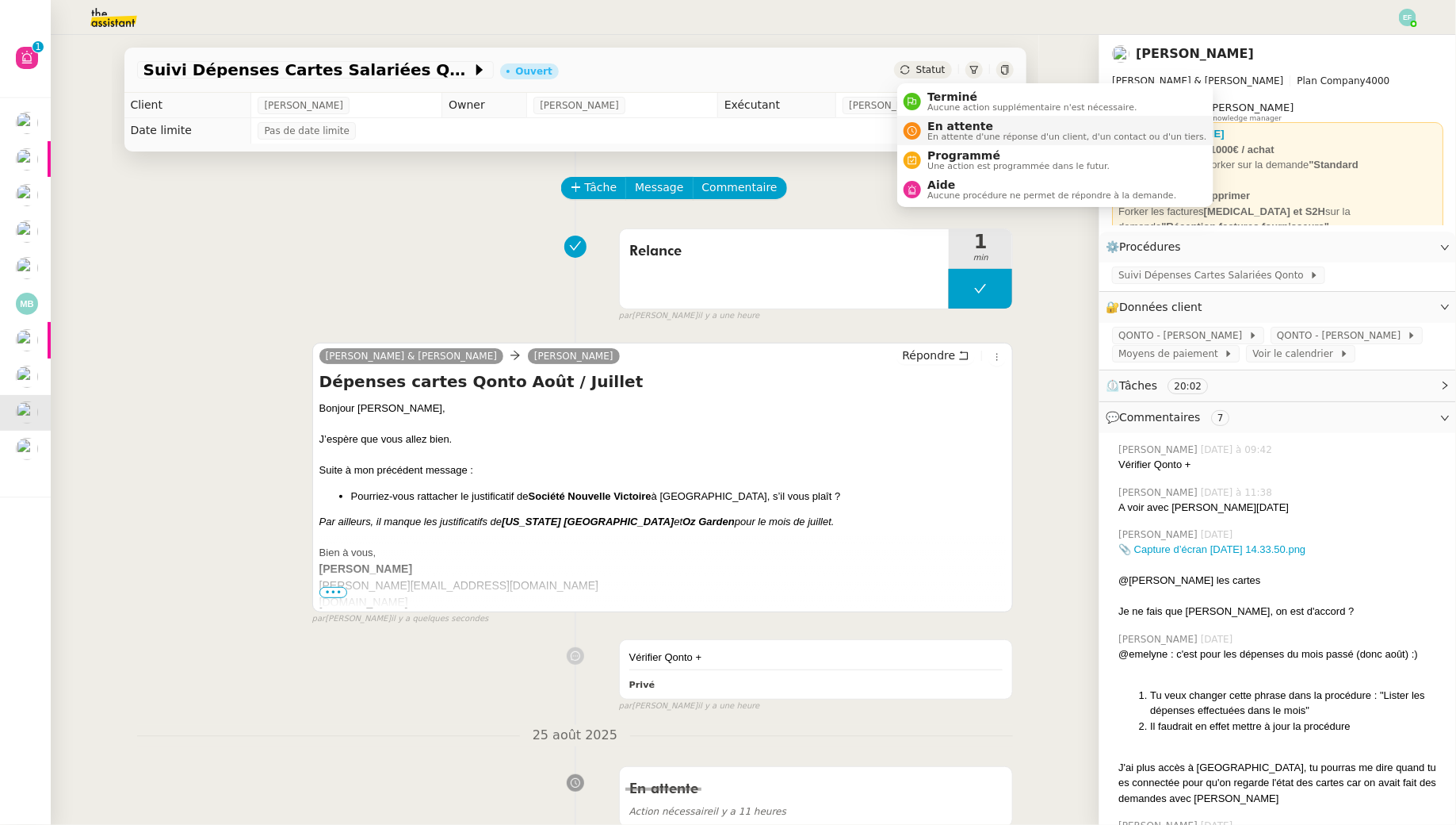
click at [941, 133] on span "En attente d'une réponse d'un client, d'un contact ou d'un tiers." at bounding box center [1067, 137] width 279 height 9
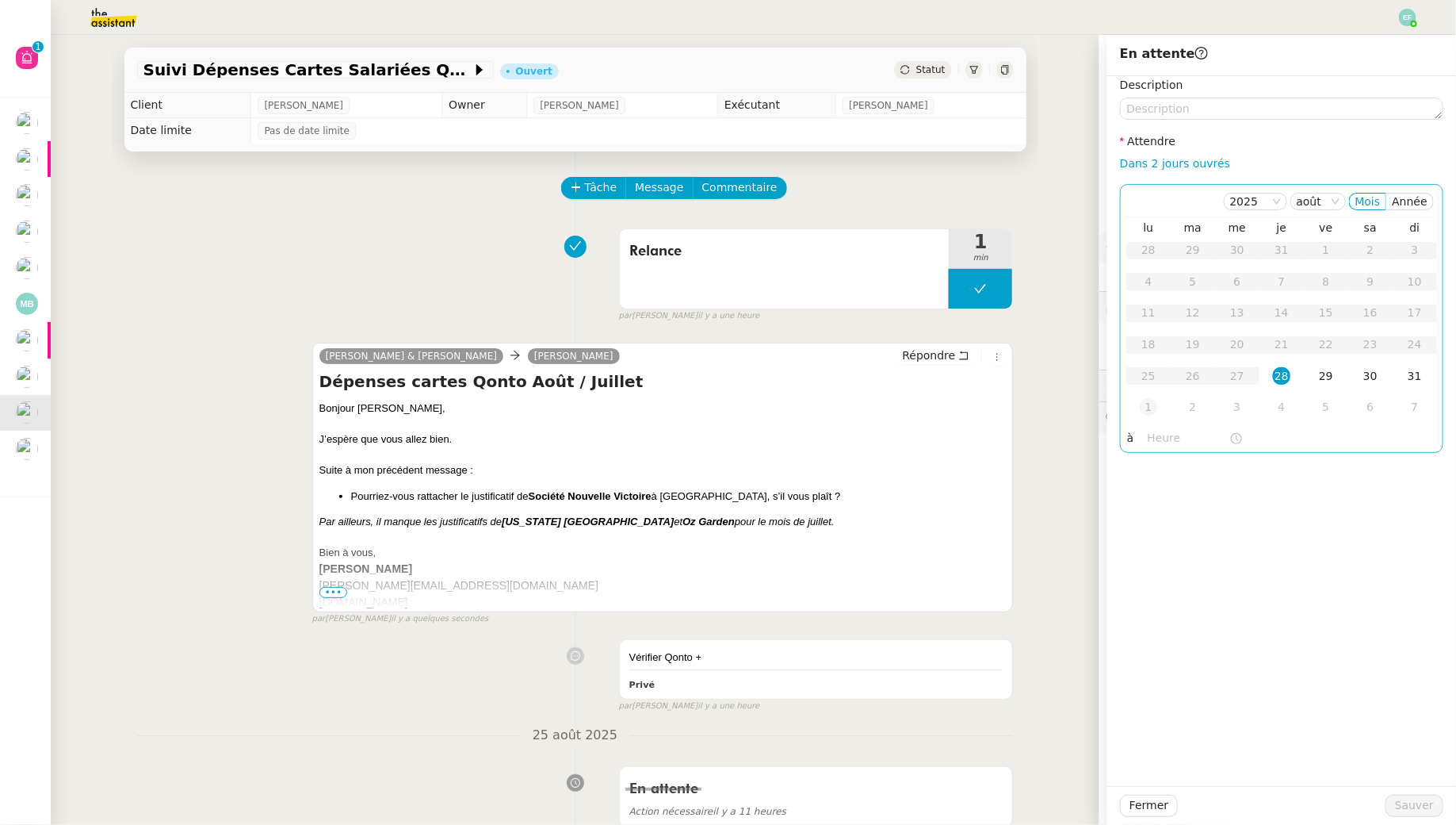
click at [1148, 408] on div "1" at bounding box center [1148, 407] width 17 height 17
click at [1416, 806] on span "Sauver" at bounding box center [1414, 805] width 39 height 18
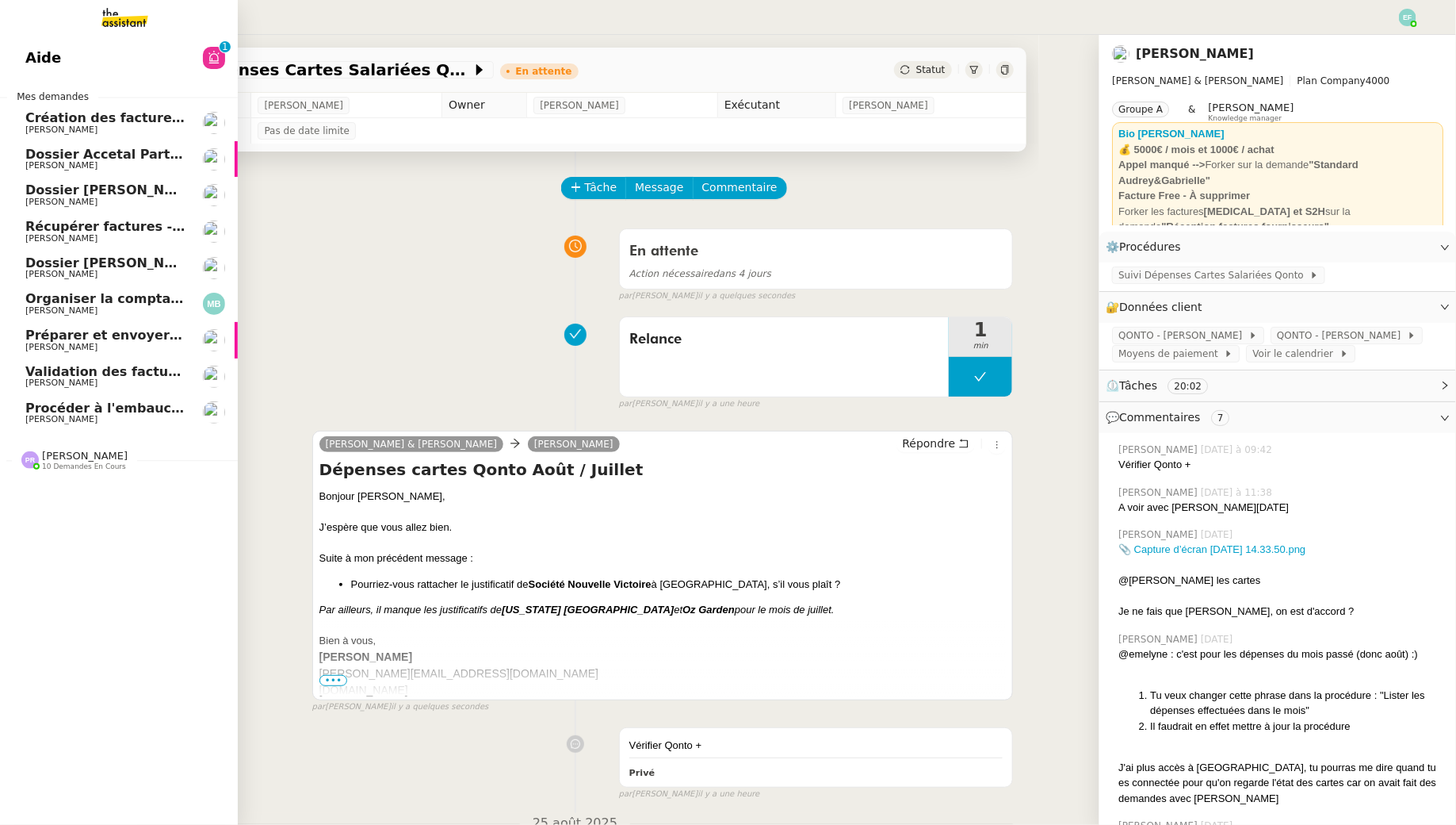
click at [84, 409] on span "Procéder à l'embauche d'[PERSON_NAME]" at bounding box center [174, 408] width 298 height 15
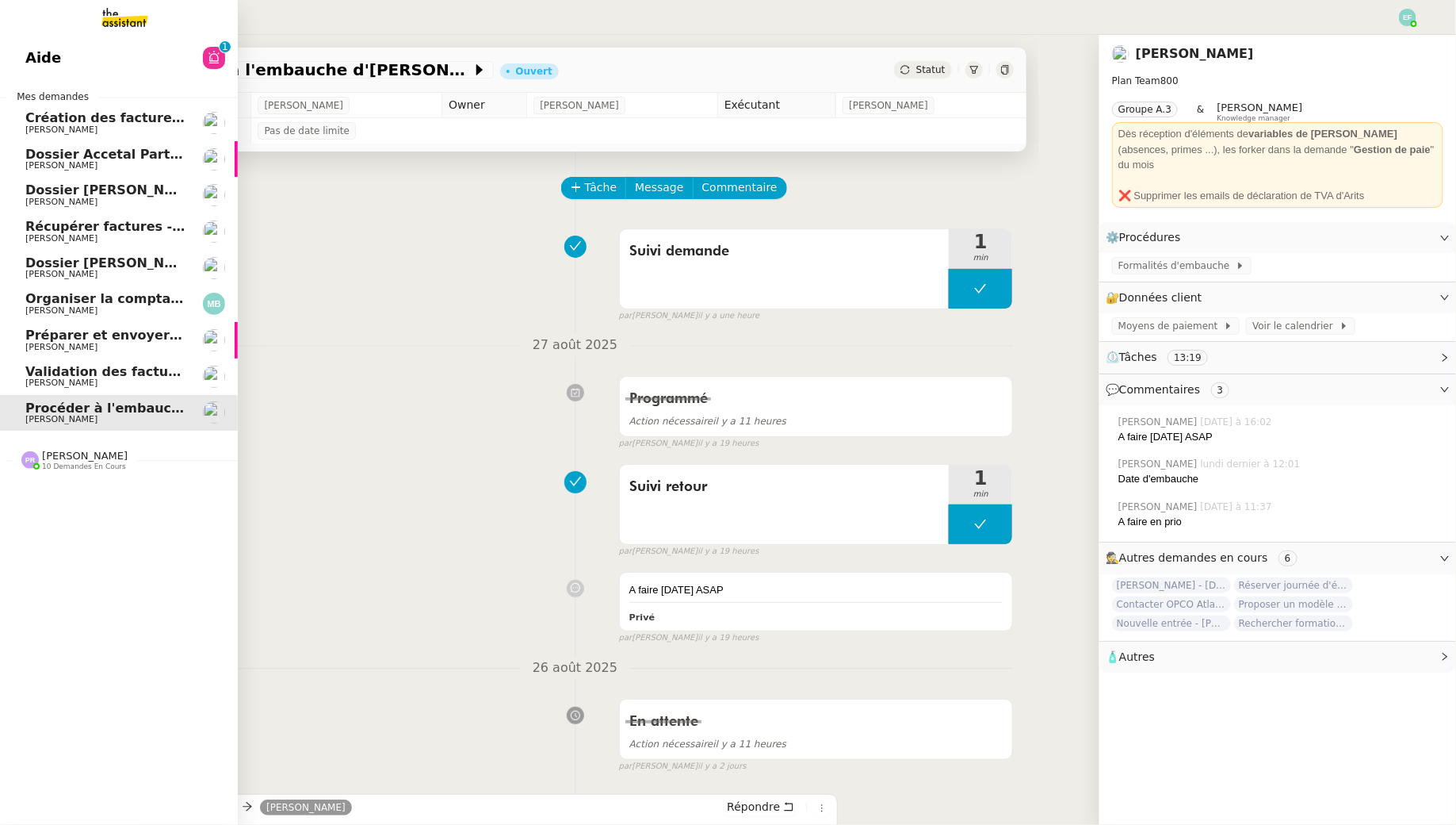
click at [93, 372] on span "Validation des factures consultants - août 2025" at bounding box center [195, 371] width 339 height 15
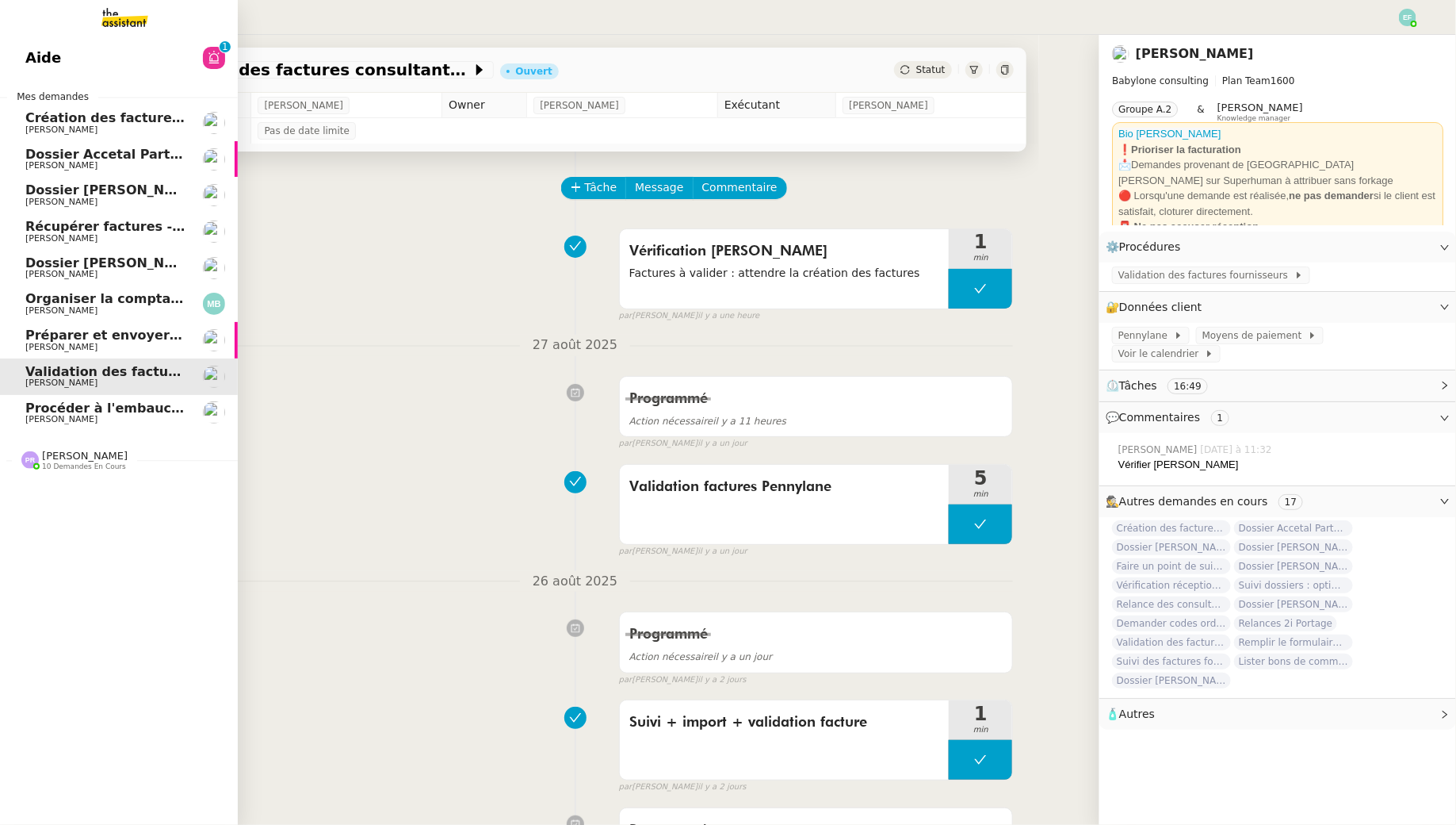
click at [113, 257] on span "Dossier [PERSON_NAME]" at bounding box center [113, 262] width 176 height 15
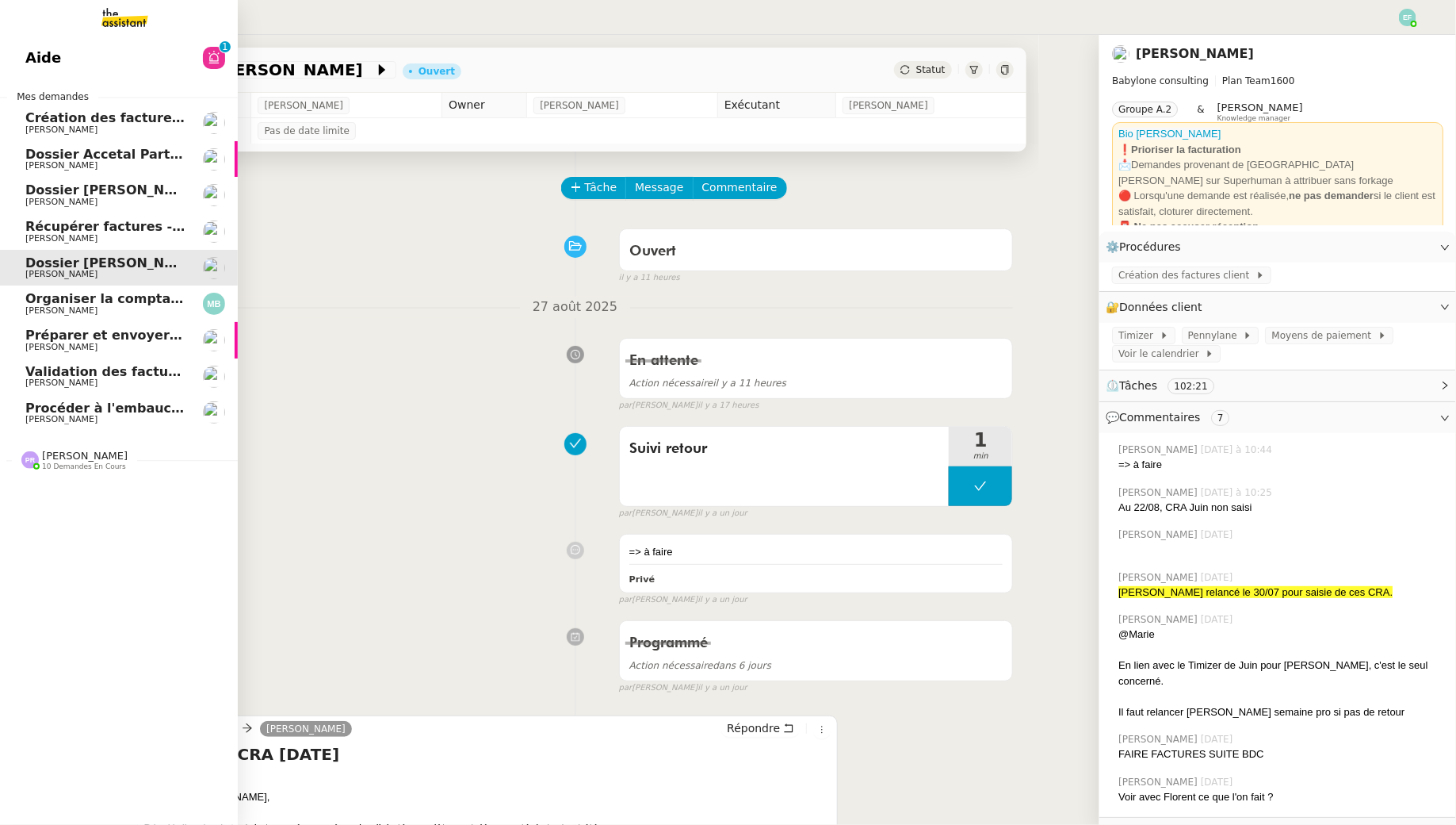
click at [119, 309] on span "[PERSON_NAME]" at bounding box center [105, 310] width 161 height 9
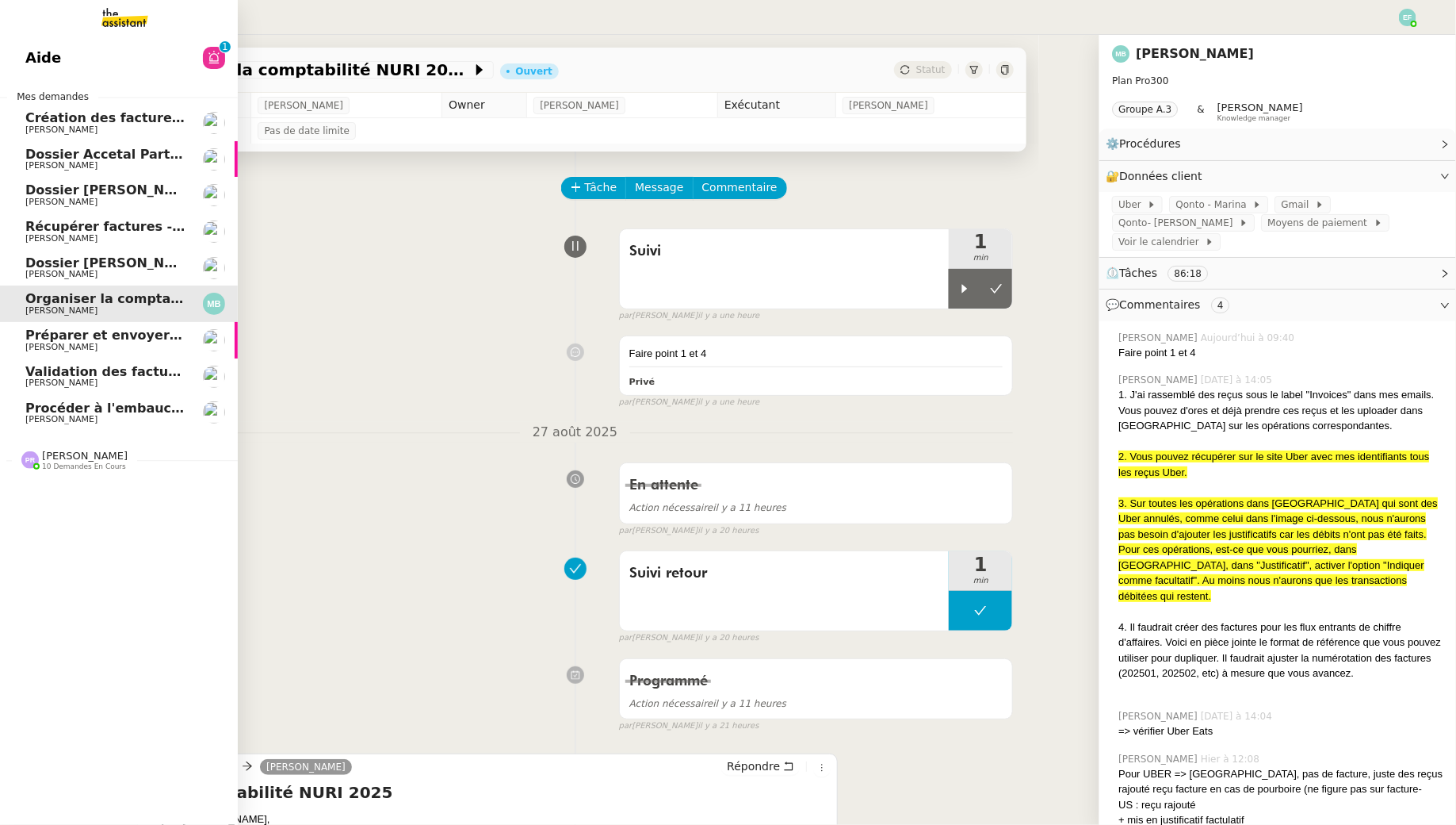
click at [38, 348] on span "[PERSON_NAME]" at bounding box center [62, 347] width 73 height 10
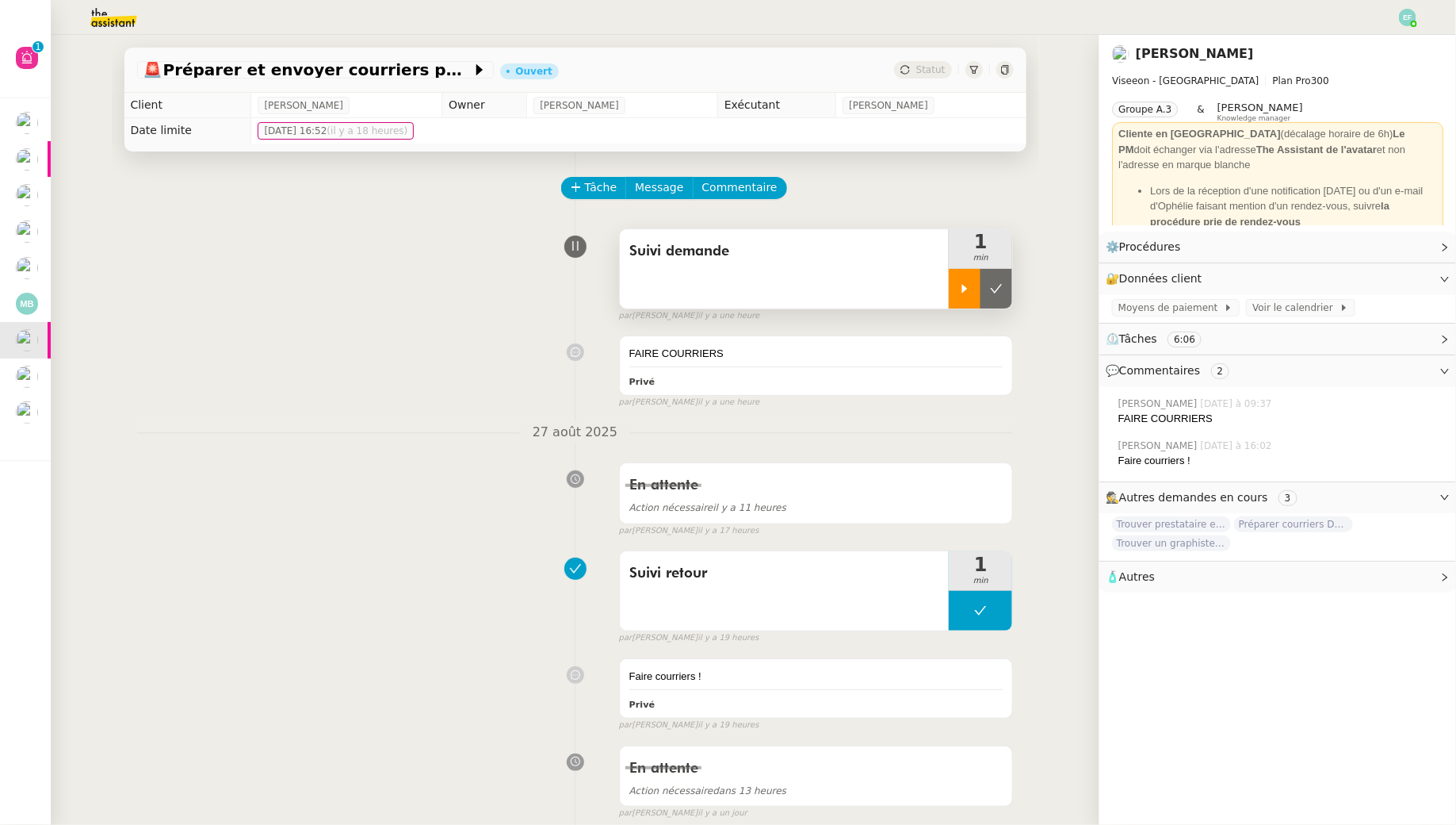
click at [961, 290] on icon at bounding box center [964, 289] width 13 height 13
click at [1408, 17] on img at bounding box center [1407, 17] width 17 height 17
click at [1365, 47] on span "Suivi" at bounding box center [1352, 45] width 27 height 13
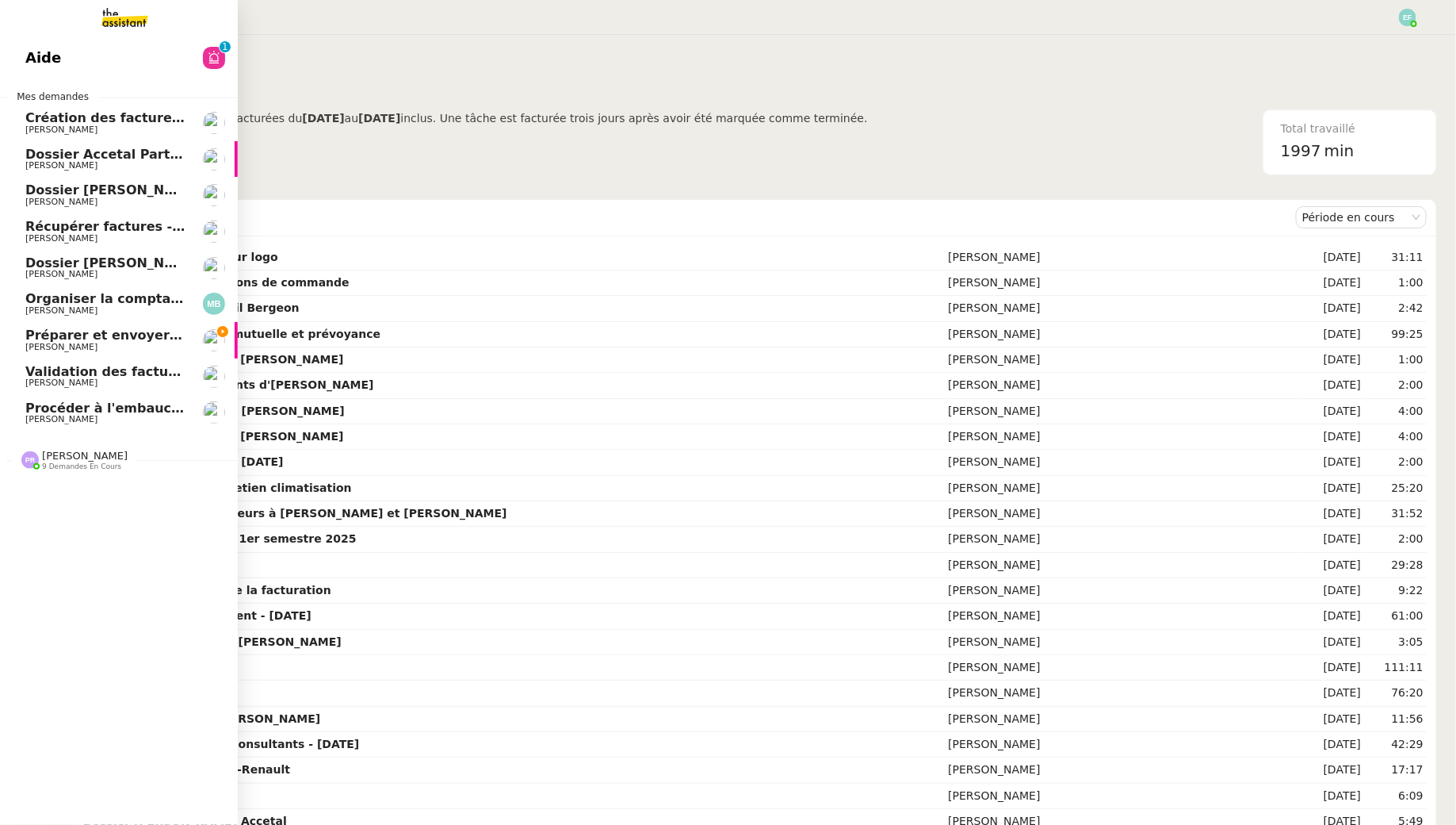
click at [40, 344] on span "[PERSON_NAME]" at bounding box center [62, 347] width 73 height 10
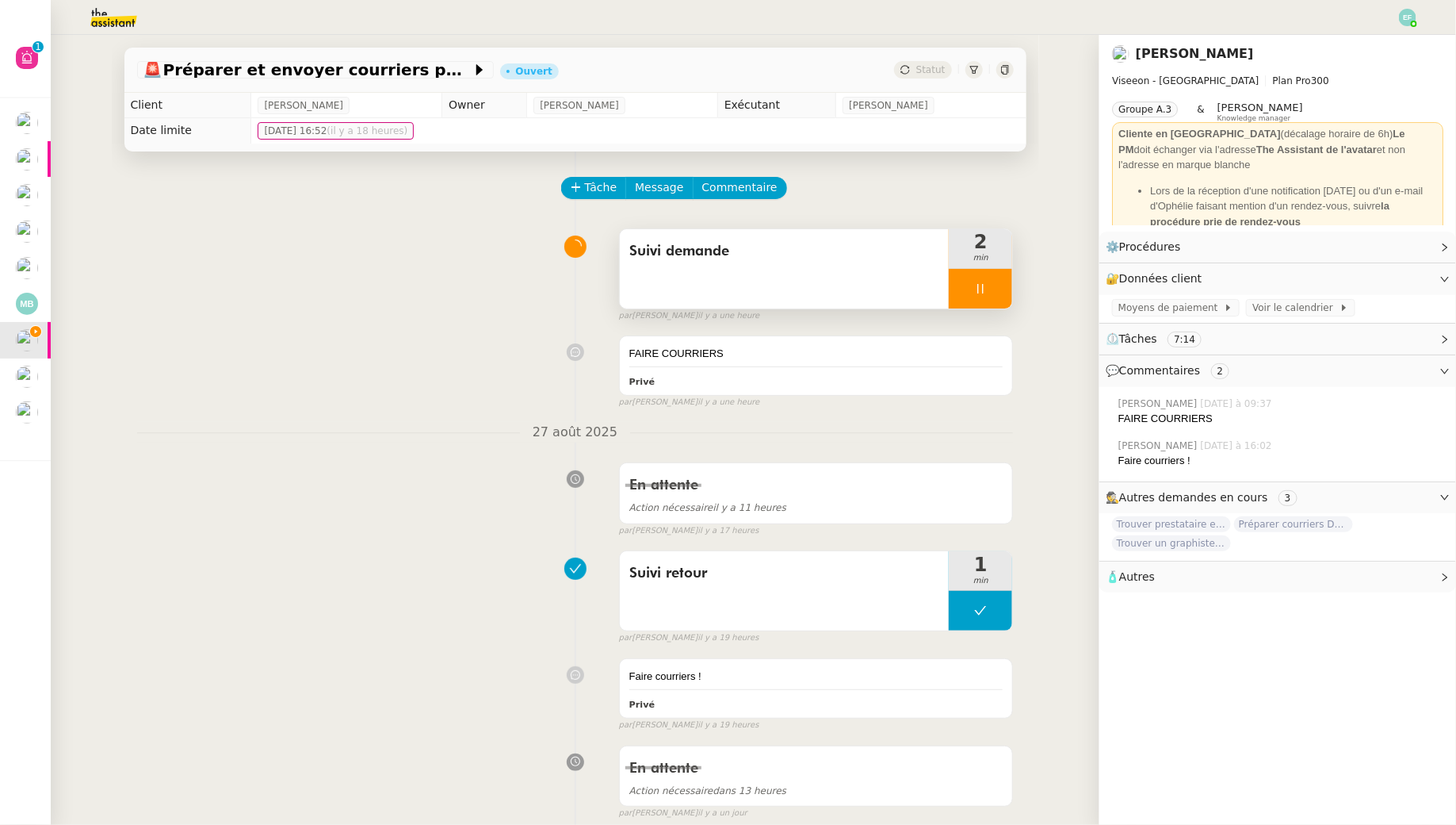
click at [982, 290] on icon at bounding box center [981, 289] width 13 height 13
click at [1404, 10] on img at bounding box center [1407, 17] width 17 height 17
click at [1381, 40] on li "Suivi" at bounding box center [1365, 45] width 103 height 22
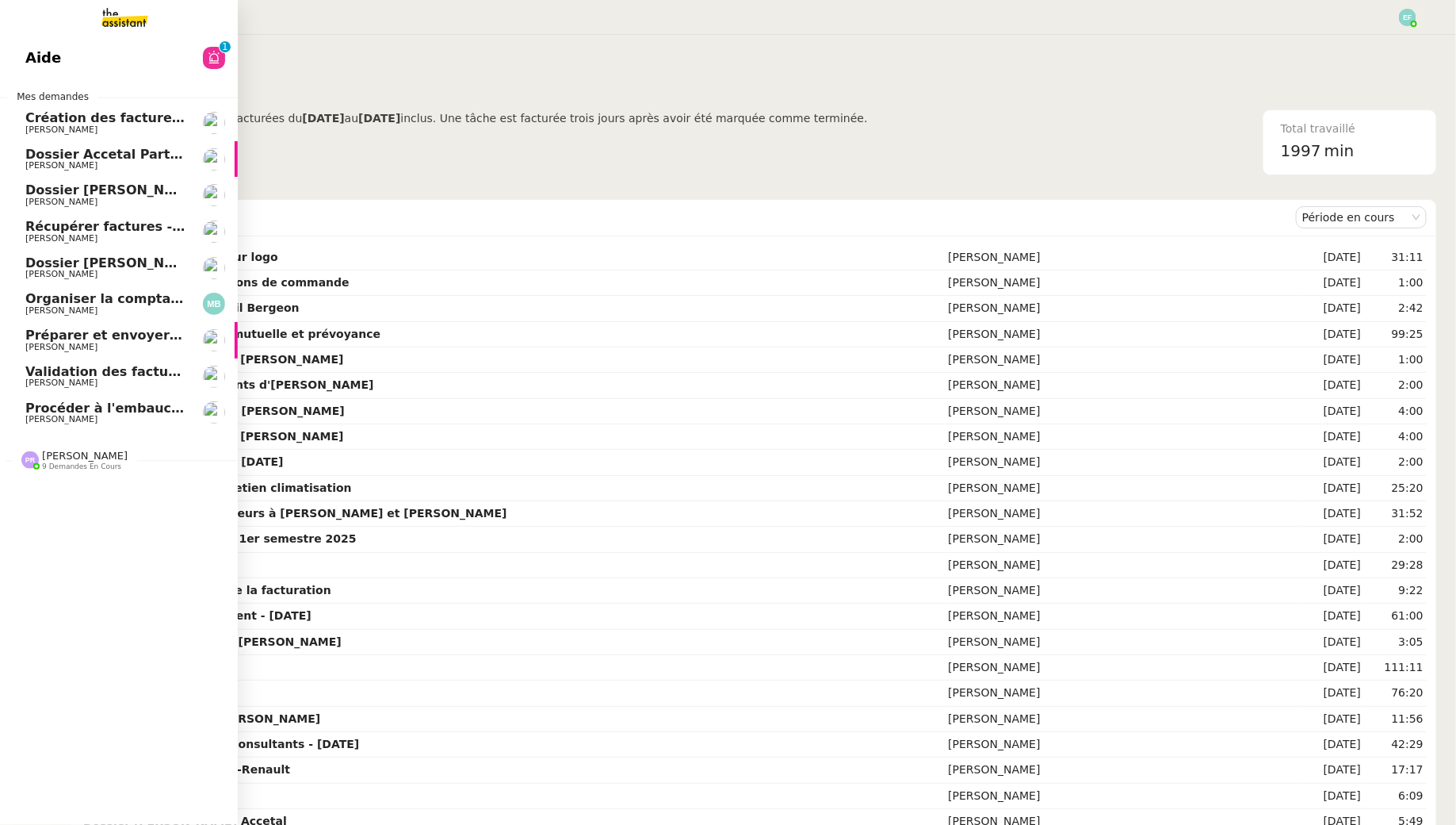
click at [45, 416] on span "[PERSON_NAME]" at bounding box center [62, 418] width 73 height 10
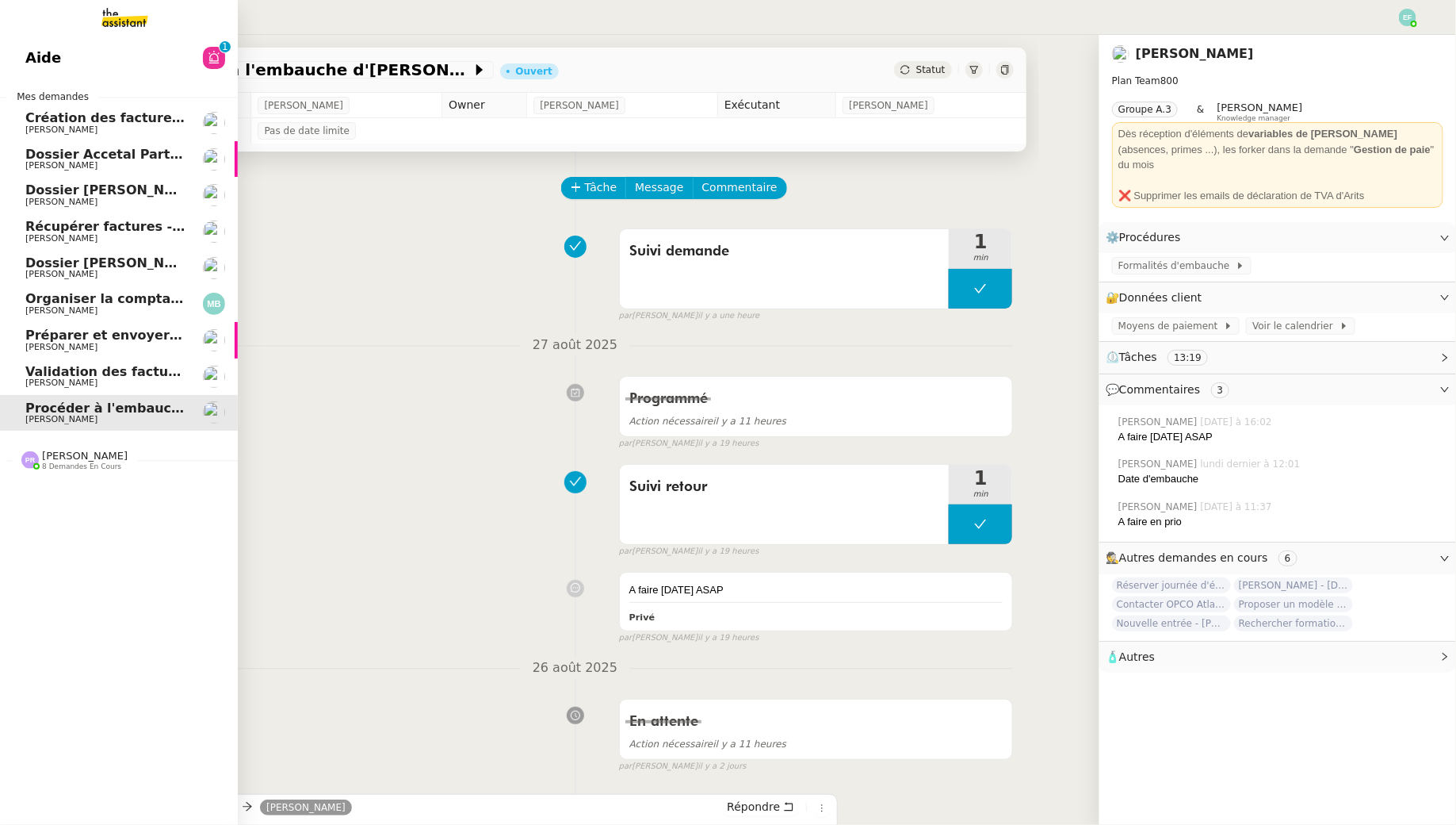
click at [38, 345] on span "[PERSON_NAME]" at bounding box center [62, 347] width 73 height 10
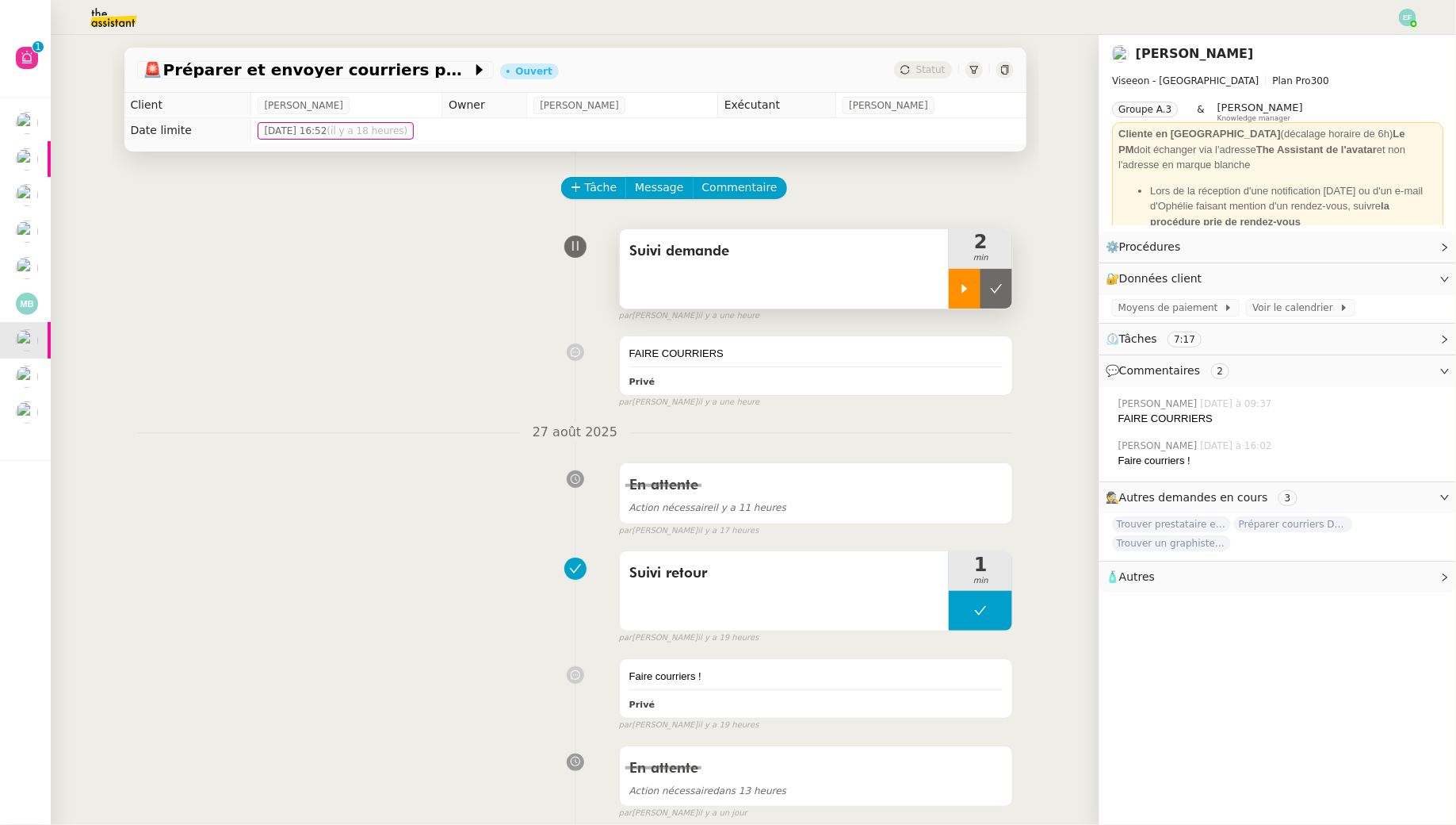
click at [967, 292] on icon at bounding box center [964, 289] width 13 height 13
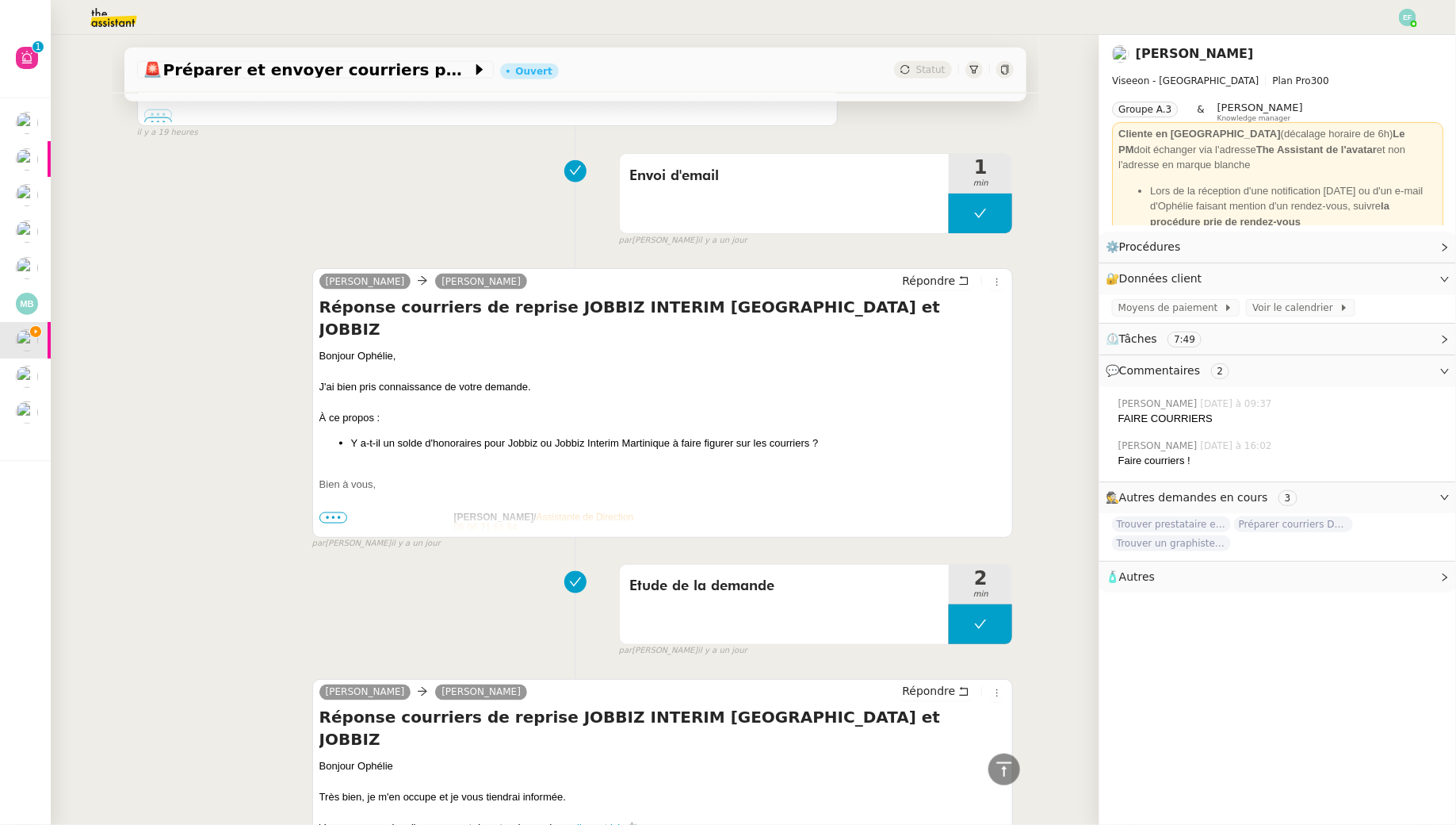
scroll to position [1624, 0]
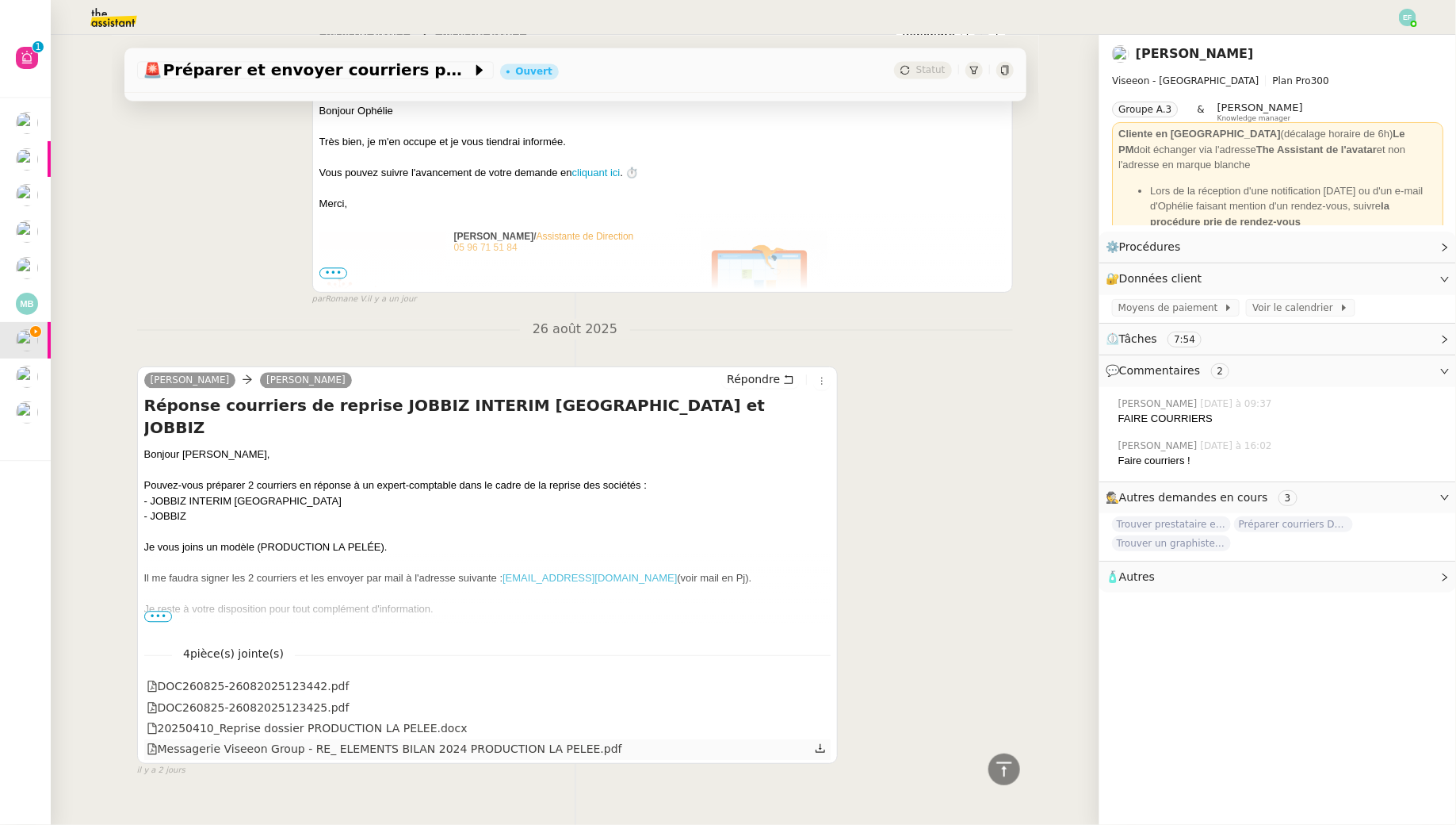
click at [825, 743] on icon at bounding box center [820, 748] width 9 height 9
click at [824, 721] on icon at bounding box center [820, 726] width 11 height 11
click at [155, 611] on span "•••" at bounding box center [158, 616] width 28 height 11
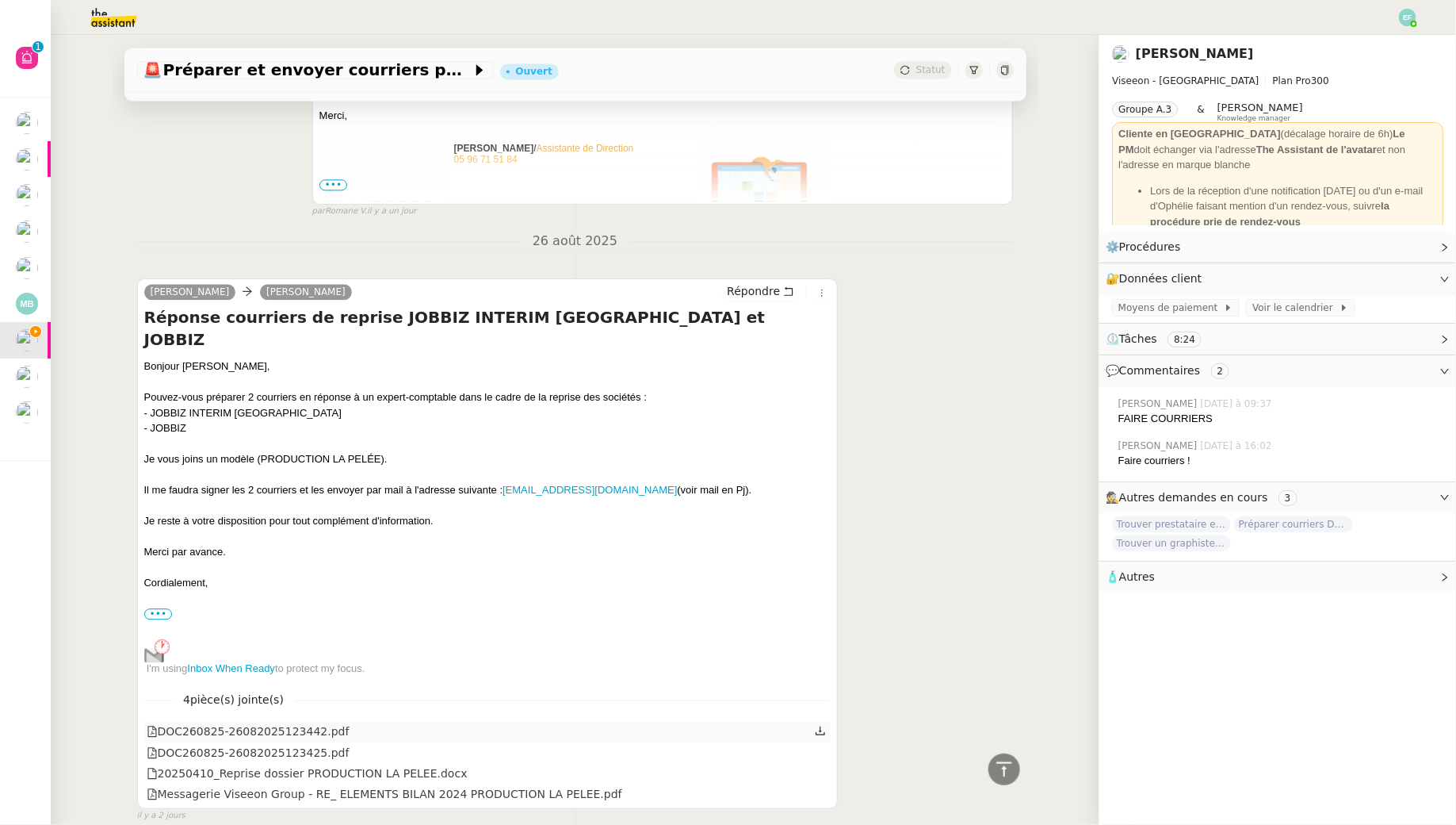
scroll to position [1719, 0]
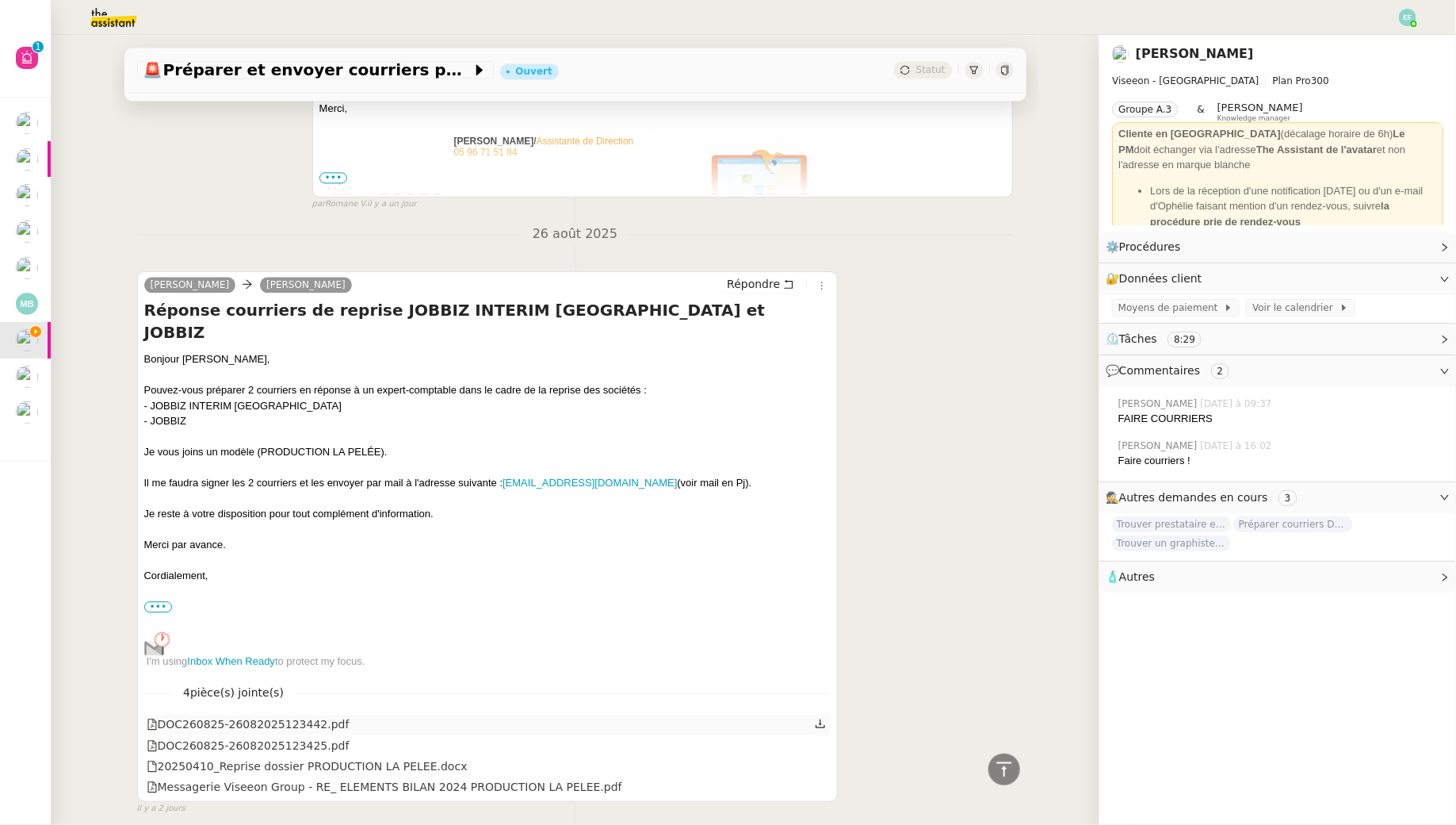
click at [825, 719] on icon at bounding box center [820, 723] width 9 height 9
click at [820, 719] on icon at bounding box center [820, 723] width 9 height 9
click at [824, 740] on icon at bounding box center [820, 744] width 9 height 9
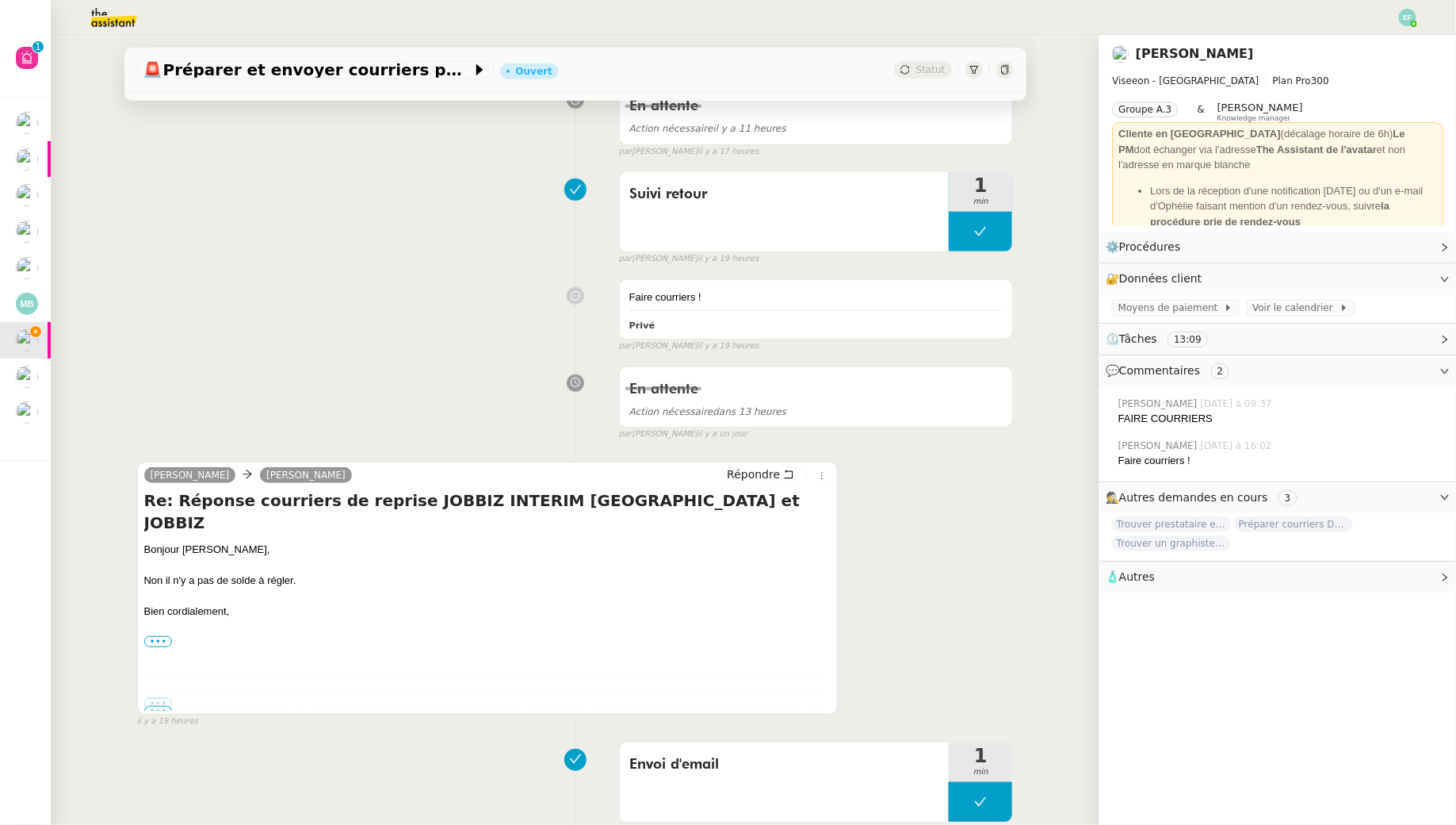
scroll to position [135, 0]
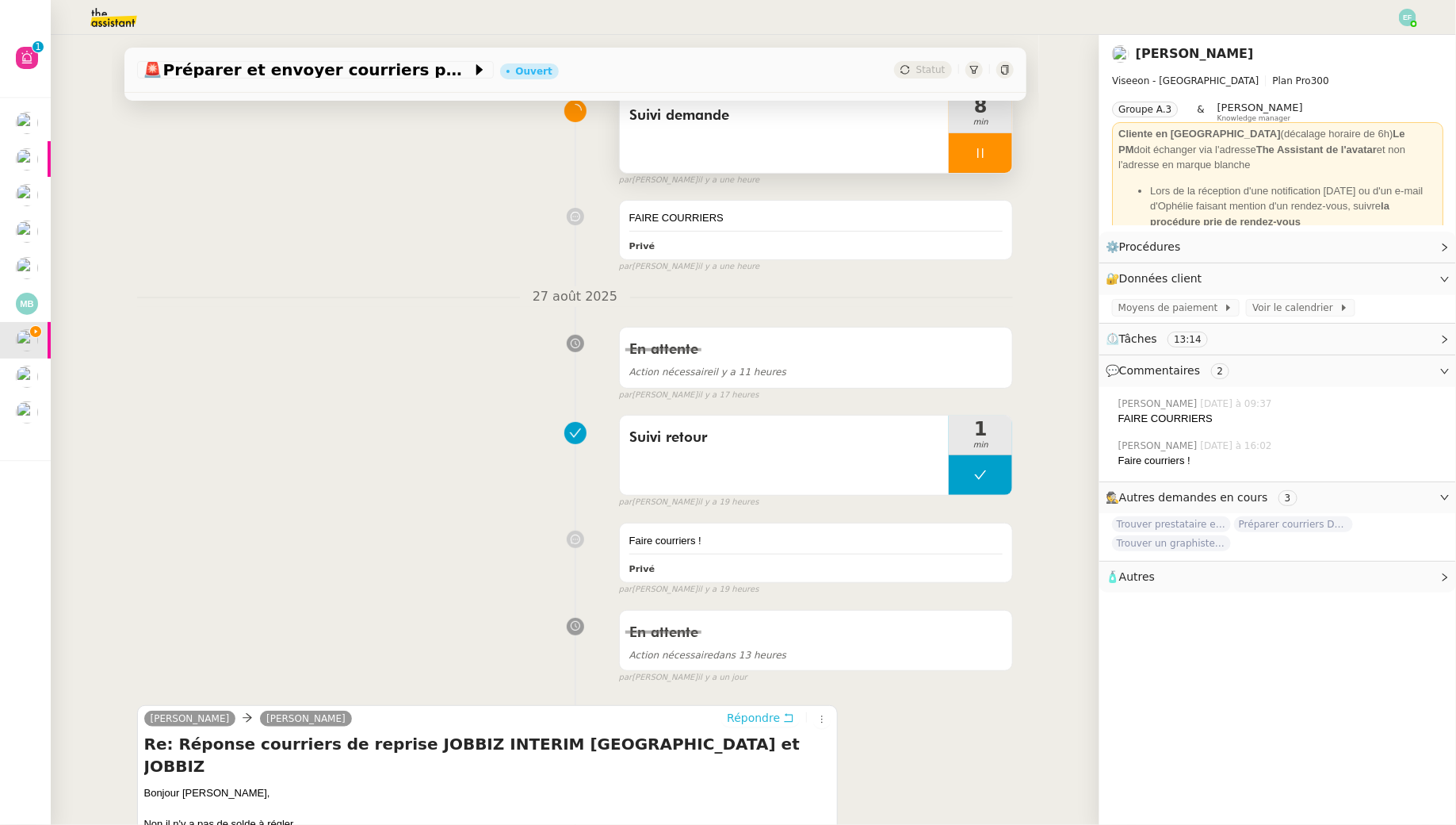
click at [777, 713] on span "Répondre" at bounding box center [753, 717] width 54 height 15
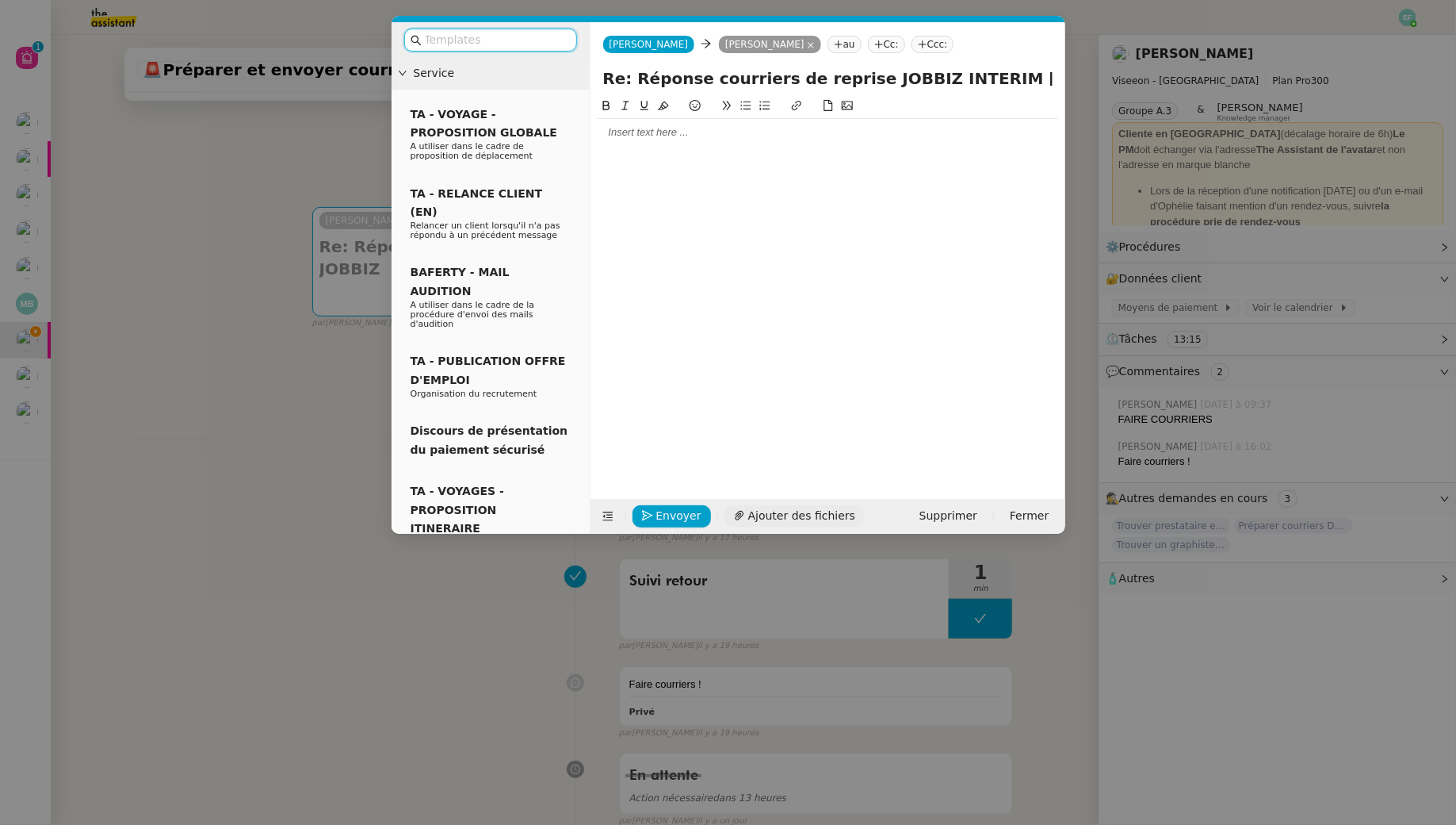
click at [777, 518] on span "Ajouter des fichiers" at bounding box center [802, 516] width 107 height 18
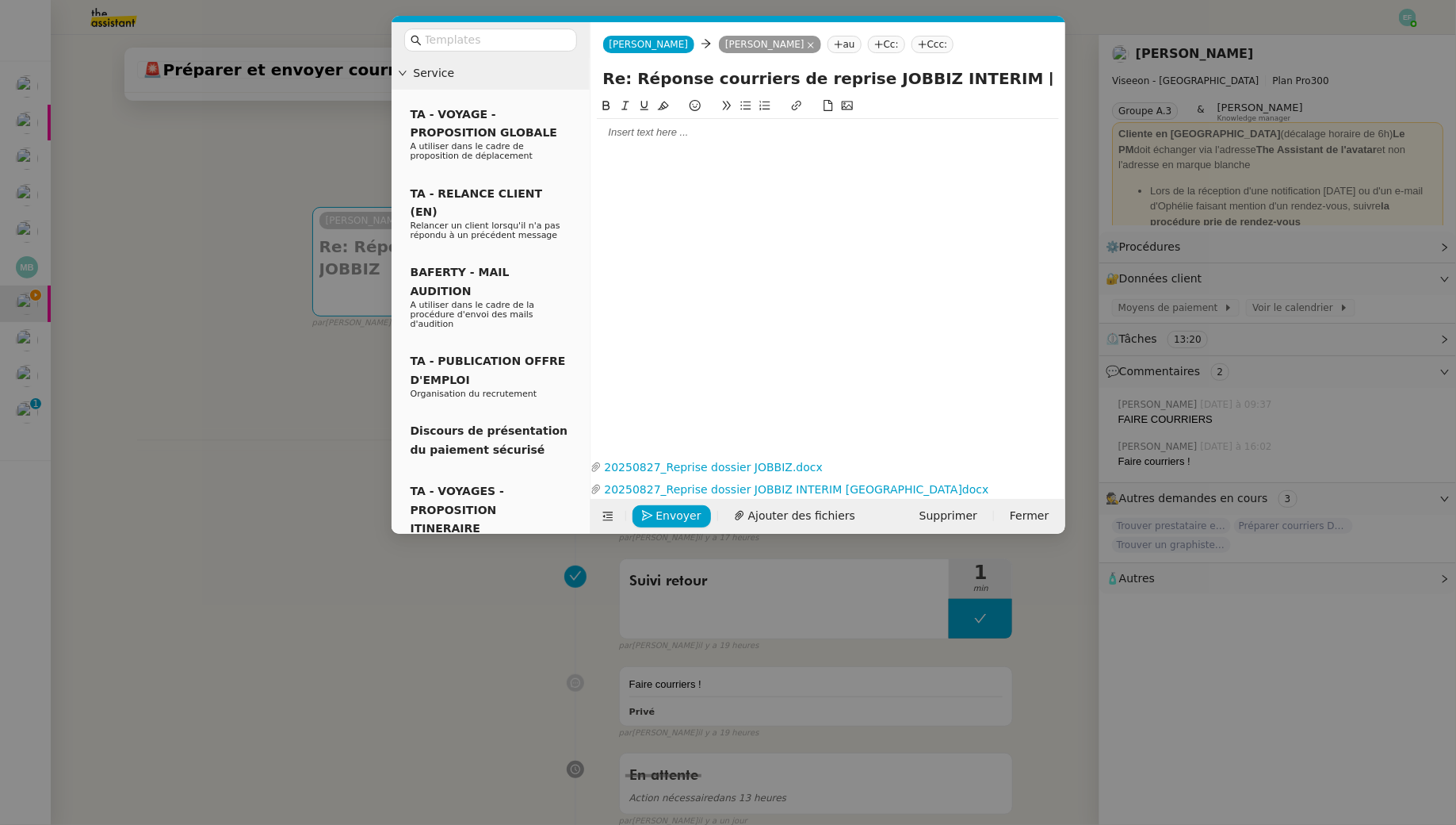
click at [161, 473] on nz-modal-container "Service TA - VOYAGE - PROPOSITION GLOBALE A utiliser dans le cadre de propositi…" at bounding box center [728, 412] width 1456 height 825
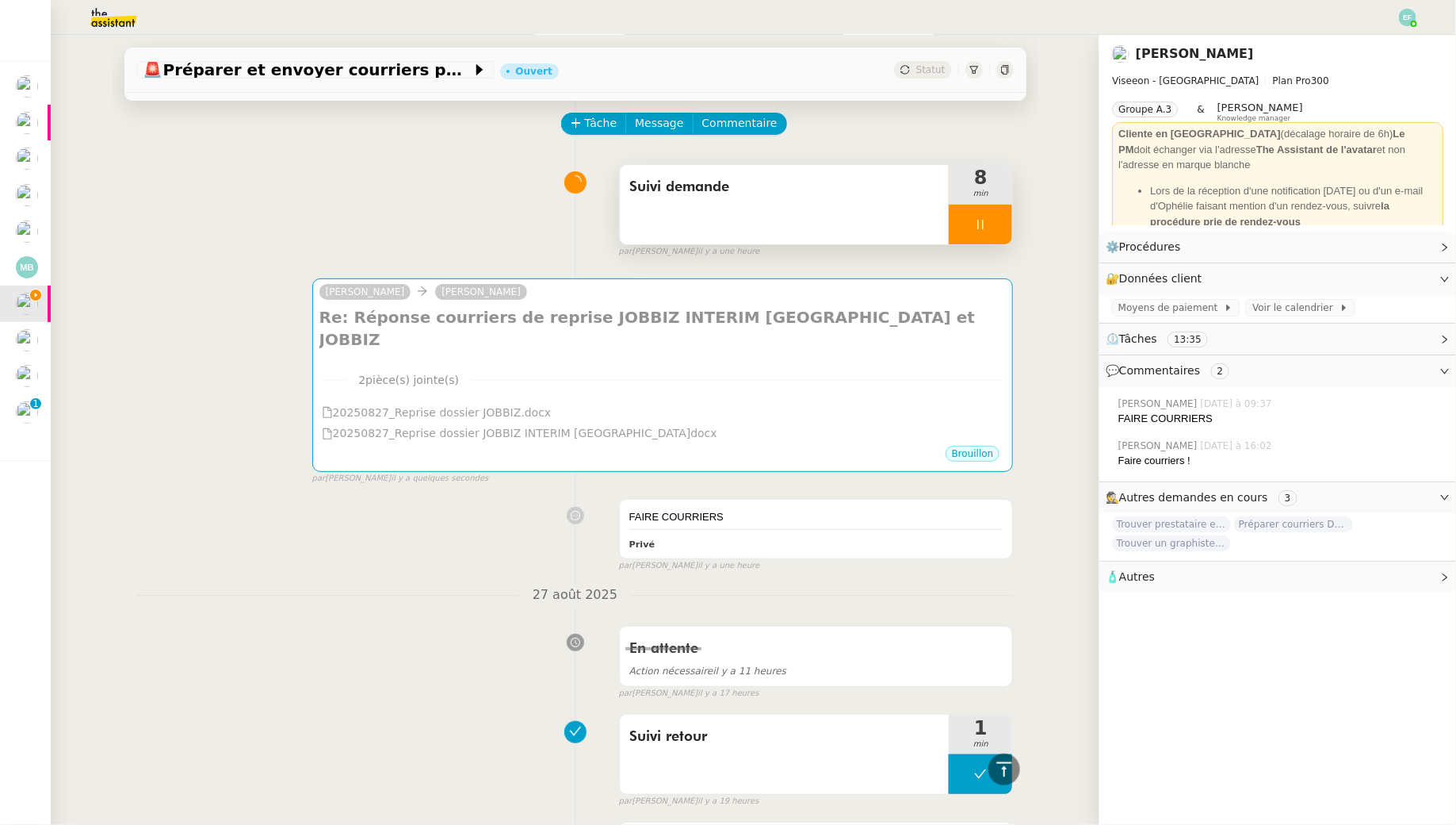
scroll to position [0, 0]
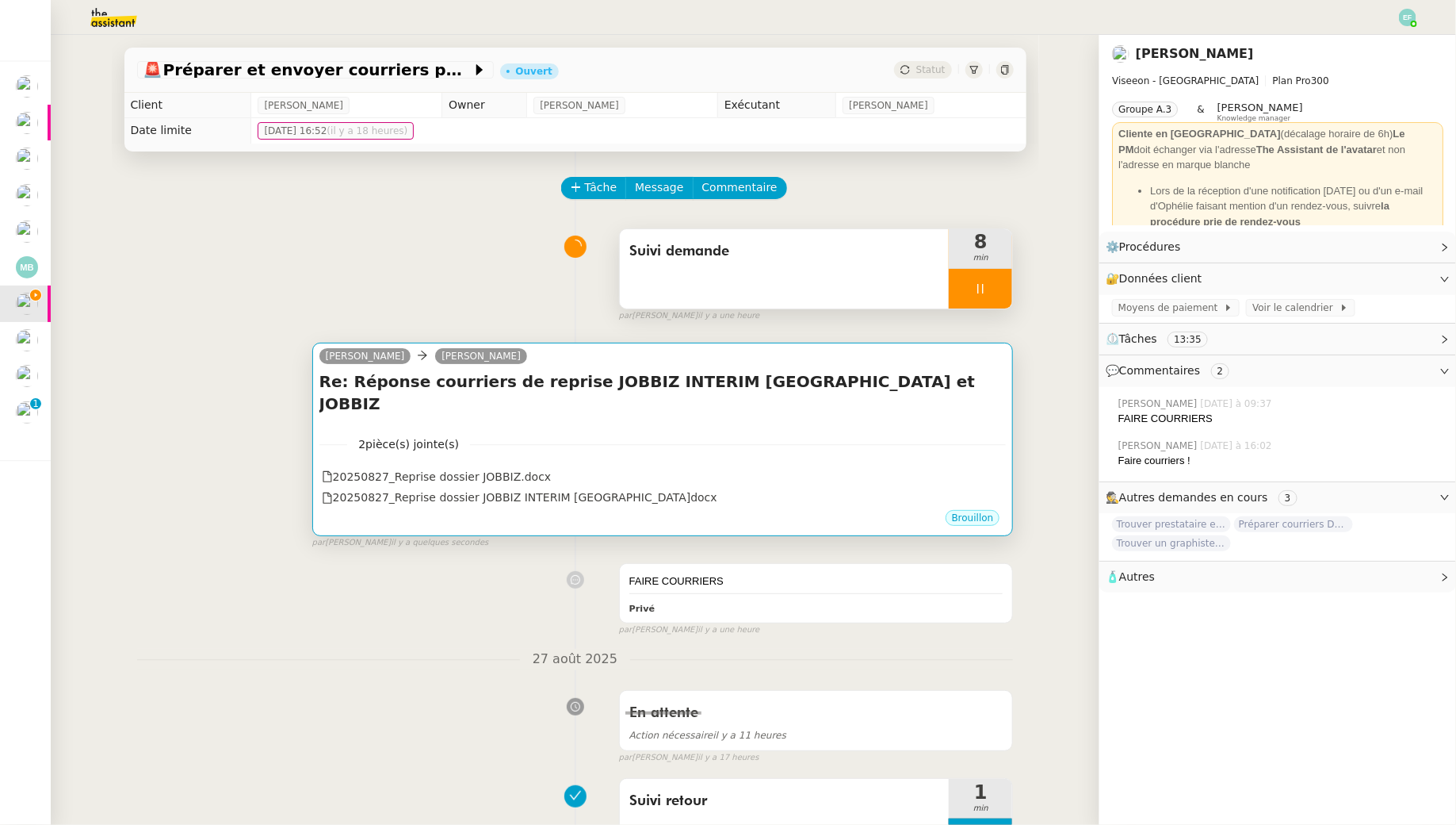
click at [739, 423] on div "2 pièce(s) jointe(s) 20250827_Reprise dossier JOBBIZ.docx 20250827_Reprise doss…" at bounding box center [663, 466] width 688 height 85
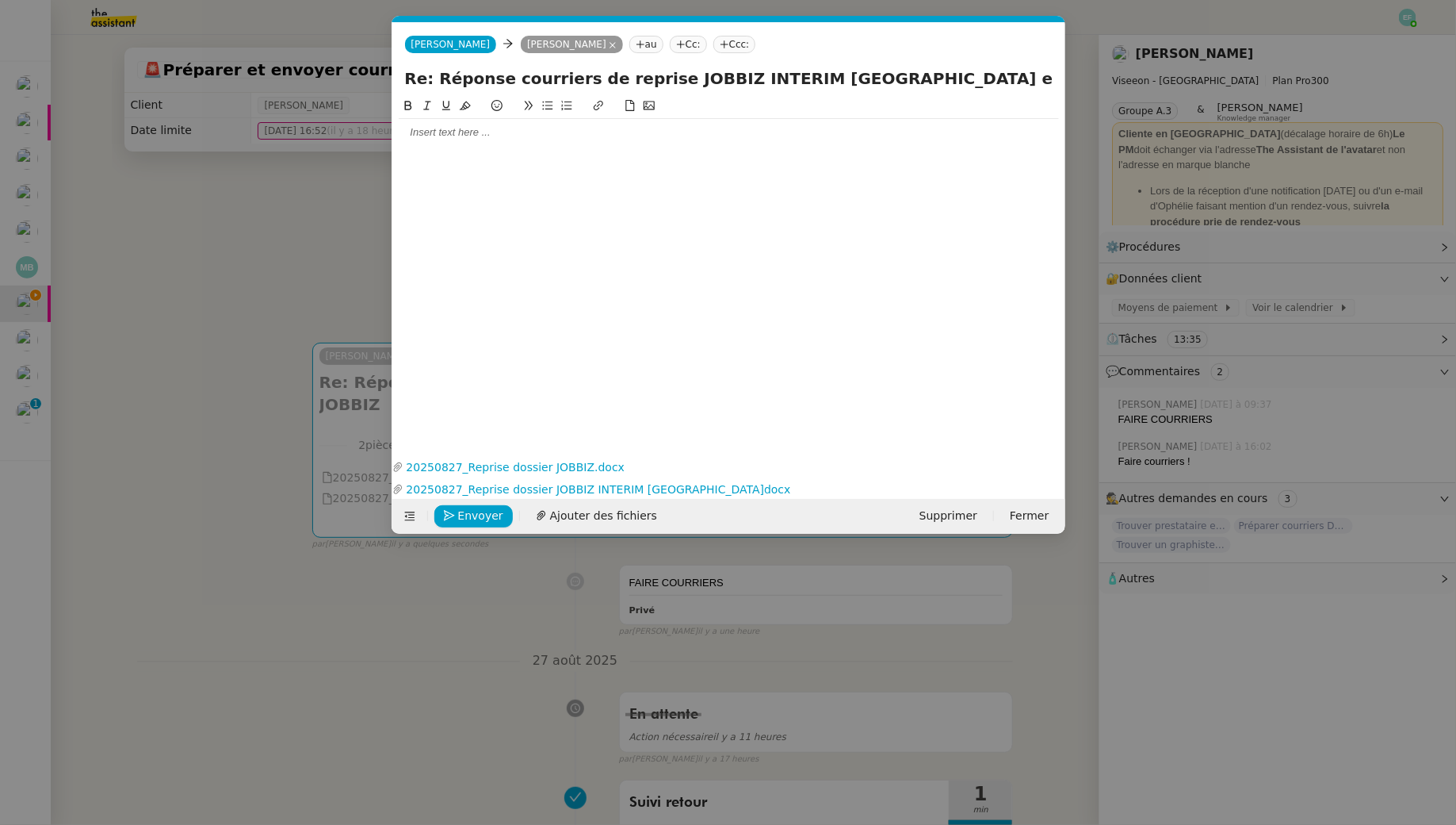
scroll to position [0, 34]
click at [659, 135] on div at bounding box center [729, 133] width 660 height 15
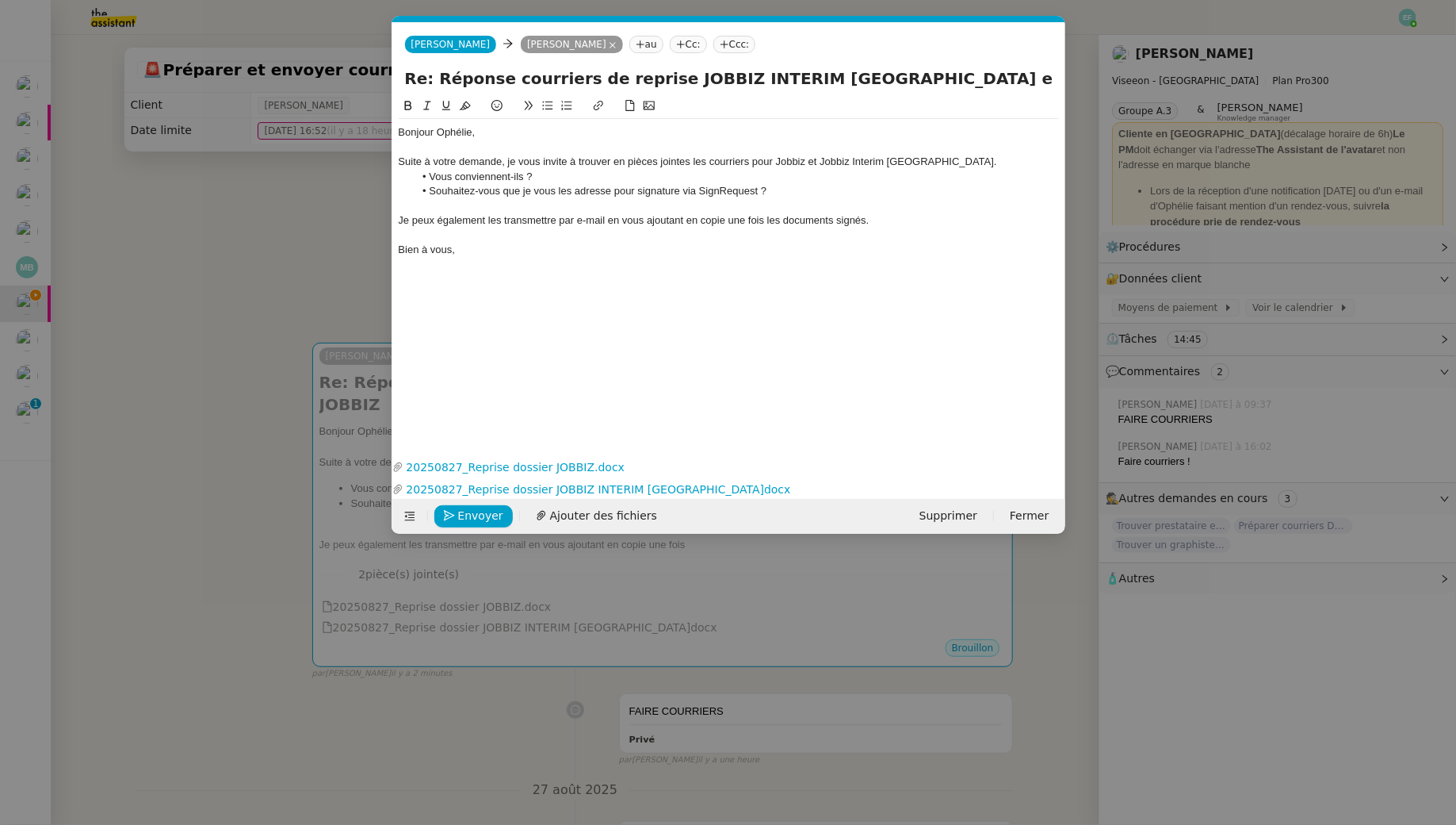
click at [302, 223] on nz-modal-container "Service TA - VOYAGE - PROPOSITION GLOBALE A utiliser dans le cadre de propositi…" at bounding box center [728, 412] width 1456 height 825
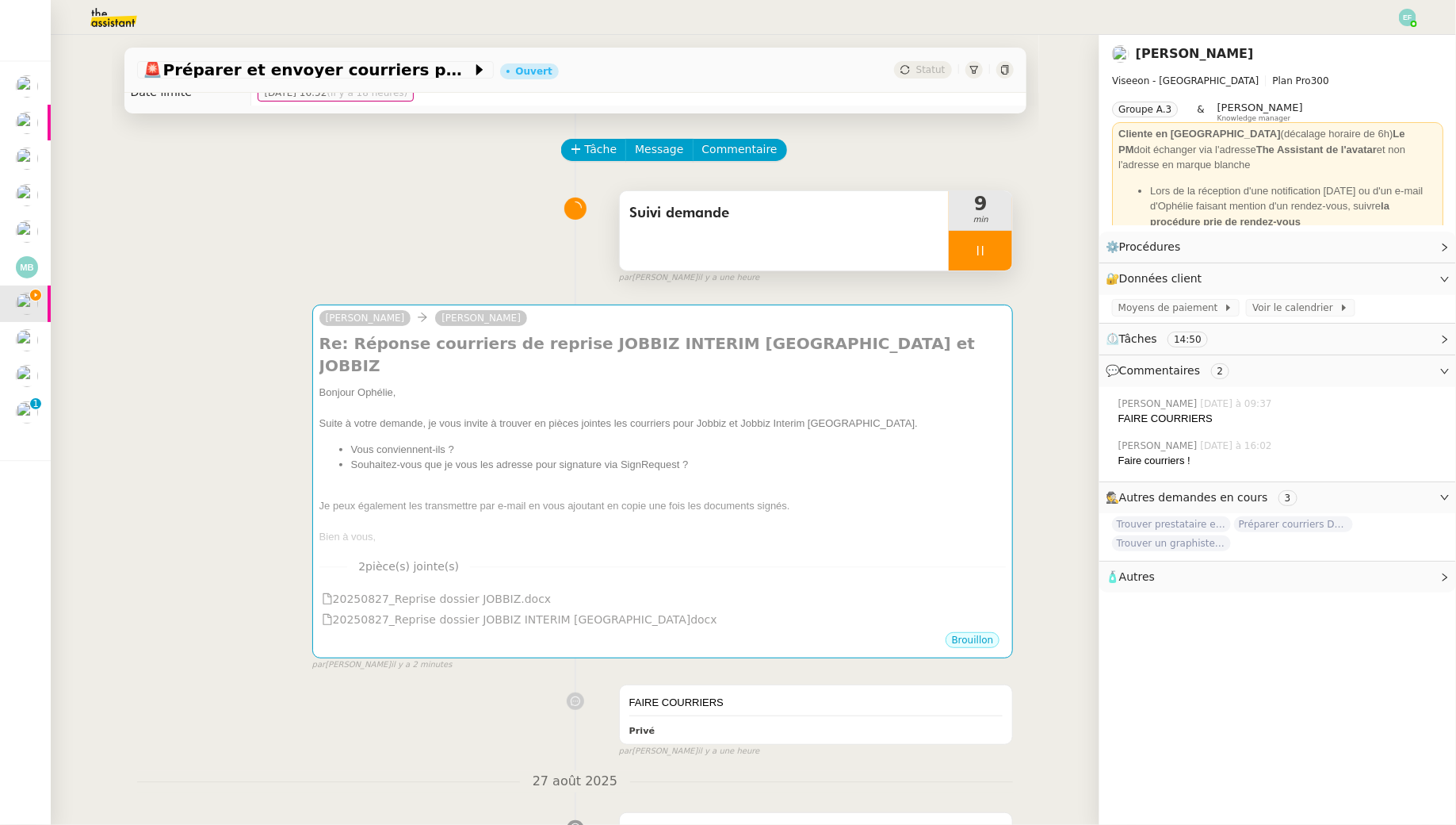
scroll to position [0, 0]
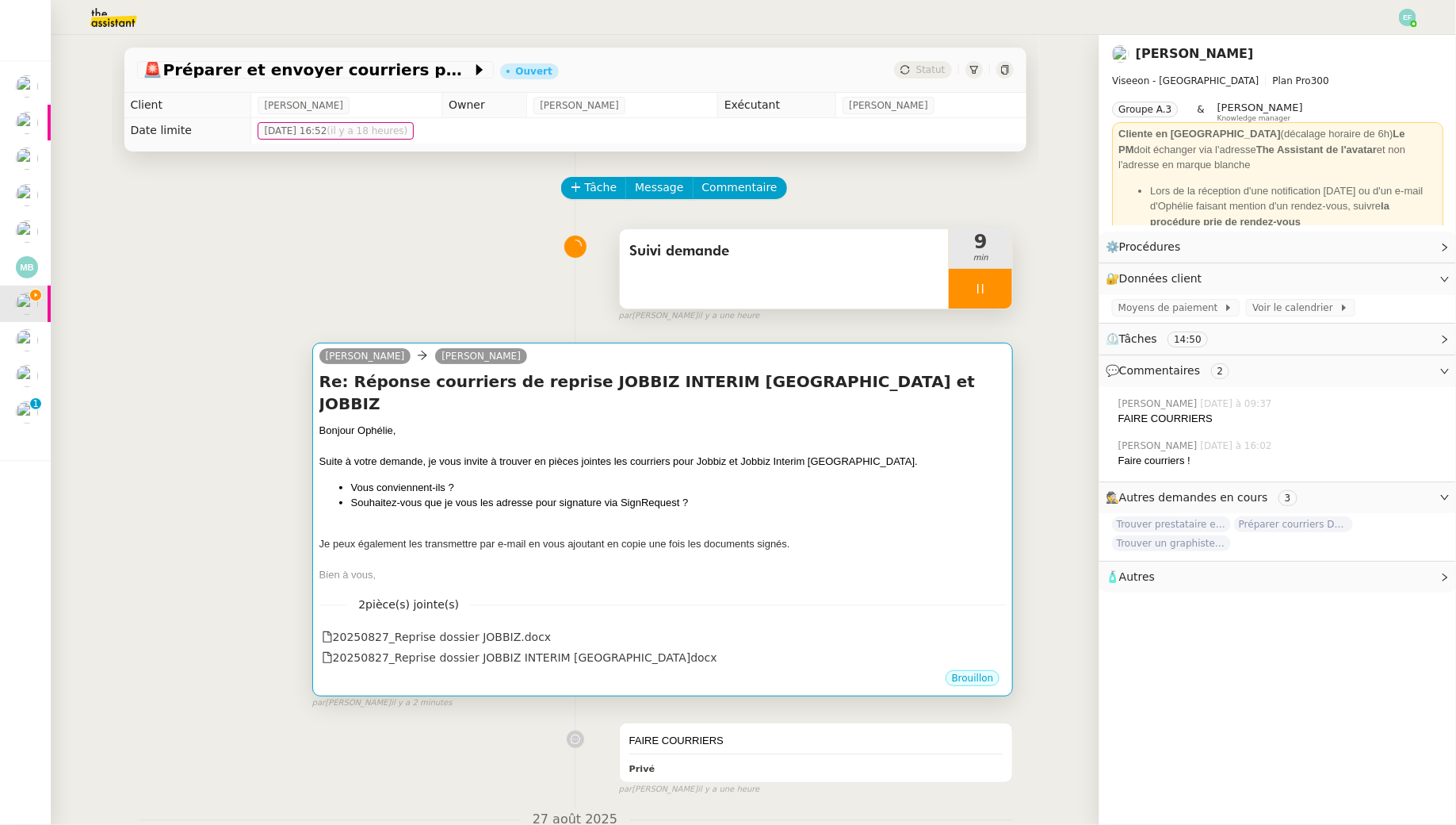
click at [548, 495] on li "Souhaitez-vous que je vous les adresse pour signature via SignRequest ?" at bounding box center [679, 502] width 656 height 15
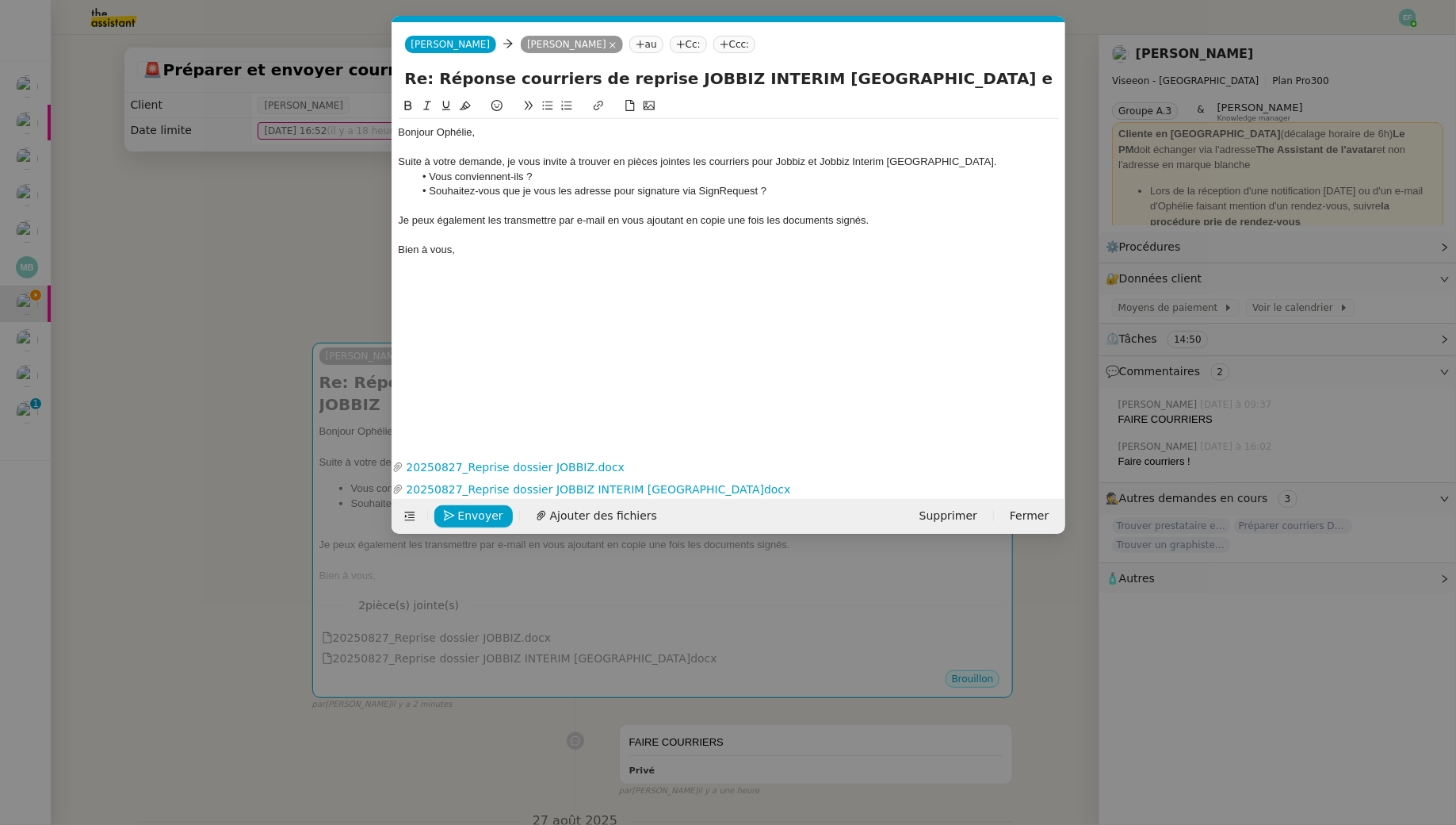
scroll to position [0, 34]
click at [490, 220] on div "Je peux également les transmettre par e-mail en vous ajoutant en copie une fois…" at bounding box center [729, 221] width 660 height 15
click at [425, 104] on icon at bounding box center [427, 105] width 11 height 11
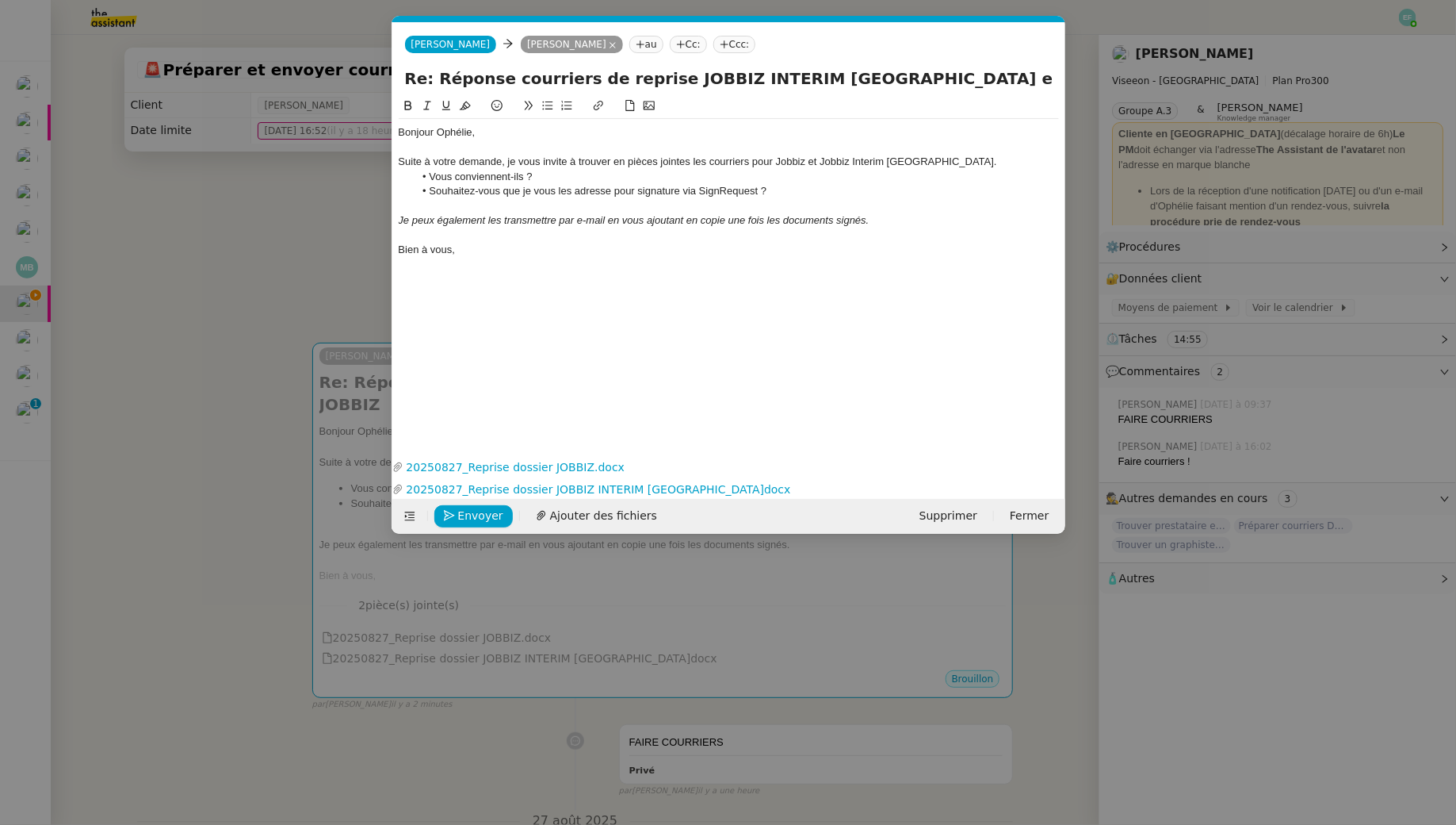
click at [478, 250] on div "Bien à vous," at bounding box center [729, 250] width 660 height 15
drag, startPoint x: 479, startPoint y: 252, endPoint x: 365, endPoint y: 246, distance: 114.2
click at [365, 246] on nz-modal-container "Service TA - VOYAGE - PROPOSITION GLOBALE A utiliser dans le cadre de propositi…" at bounding box center [728, 412] width 1456 height 825
click at [477, 506] on span "Envoyer" at bounding box center [481, 516] width 45 height 18
click at [478, 506] on span "Confirmer l'envoi" at bounding box center [505, 516] width 95 height 18
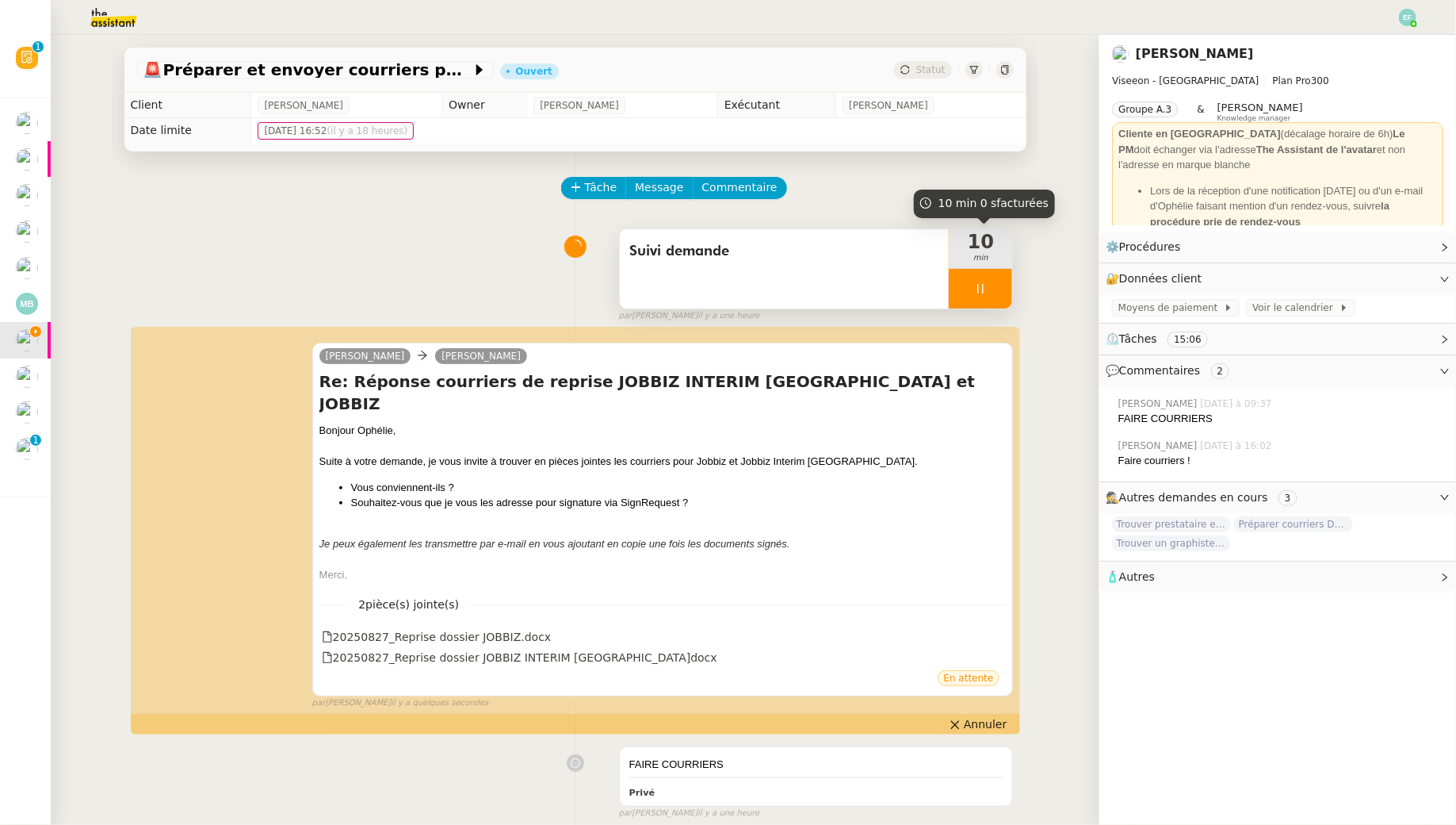
click at [984, 283] on icon at bounding box center [981, 289] width 13 height 13
click at [984, 283] on button at bounding box center [996, 289] width 32 height 40
click at [856, 290] on div "Suivi demande" at bounding box center [784, 269] width 329 height 79
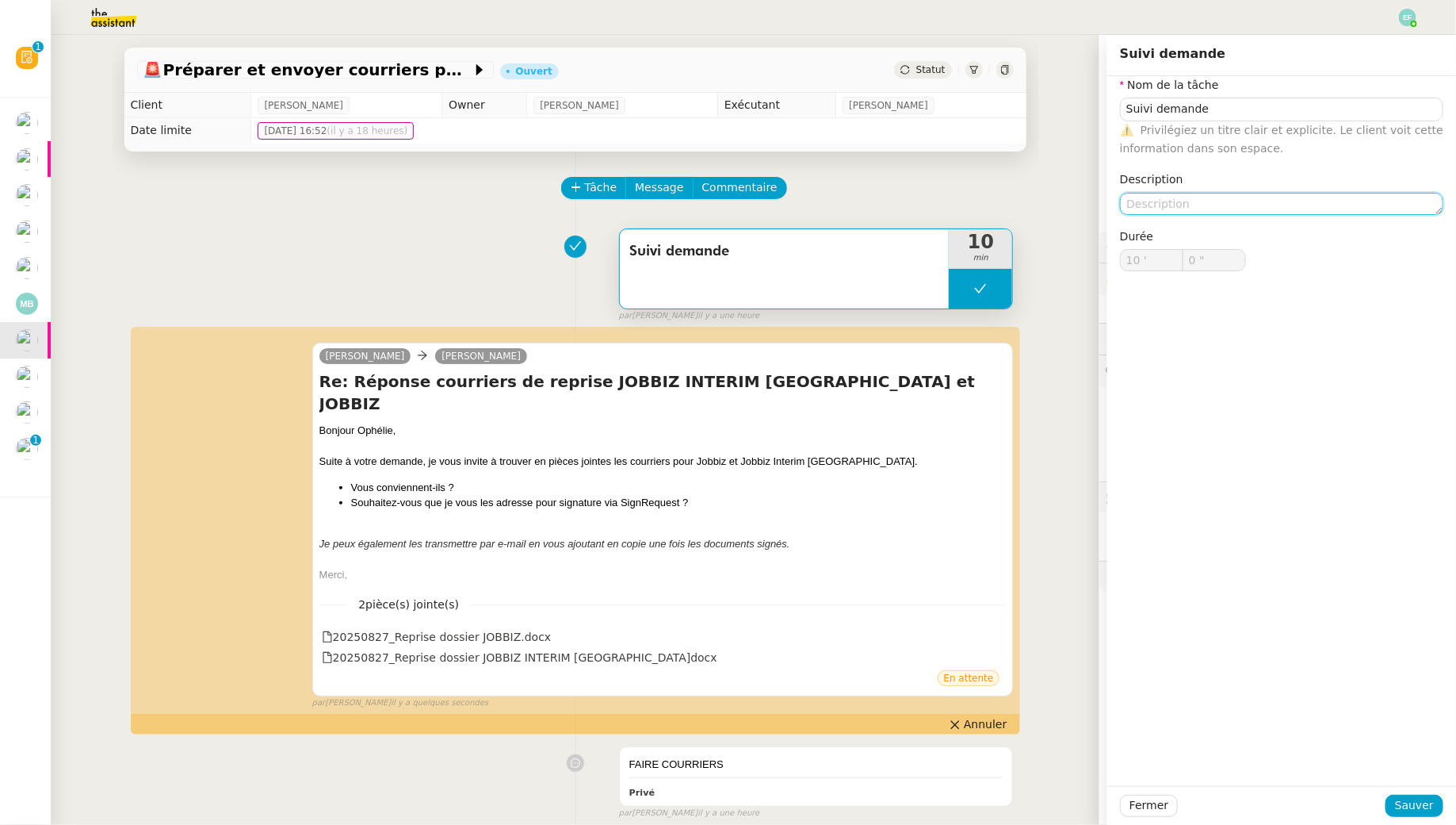
click at [1215, 196] on textarea at bounding box center [1282, 203] width 324 height 22
type textarea "C"
type textarea "Edition courriers + envoi d'email"
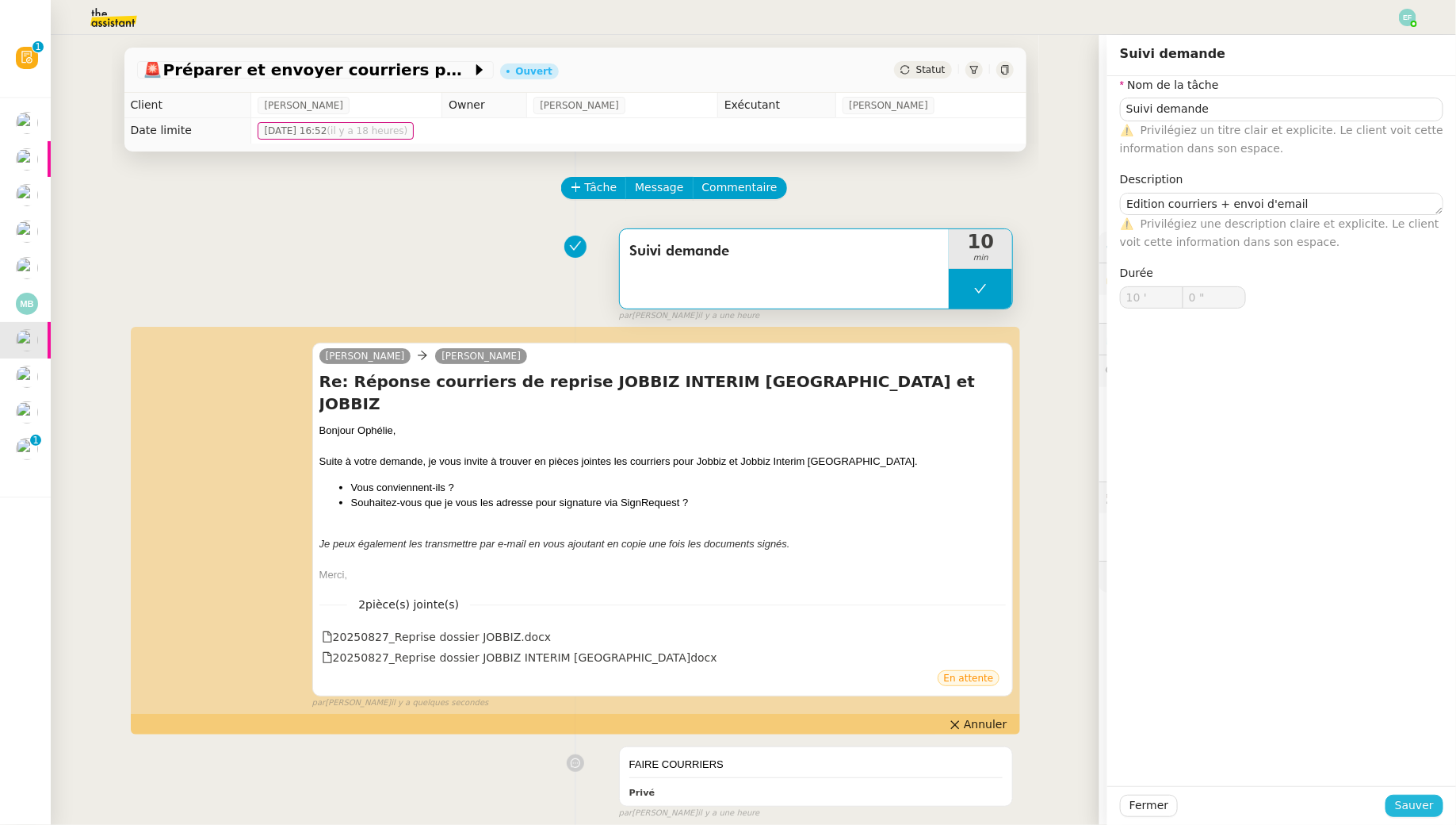
click at [1416, 803] on span "Sauver" at bounding box center [1414, 805] width 39 height 18
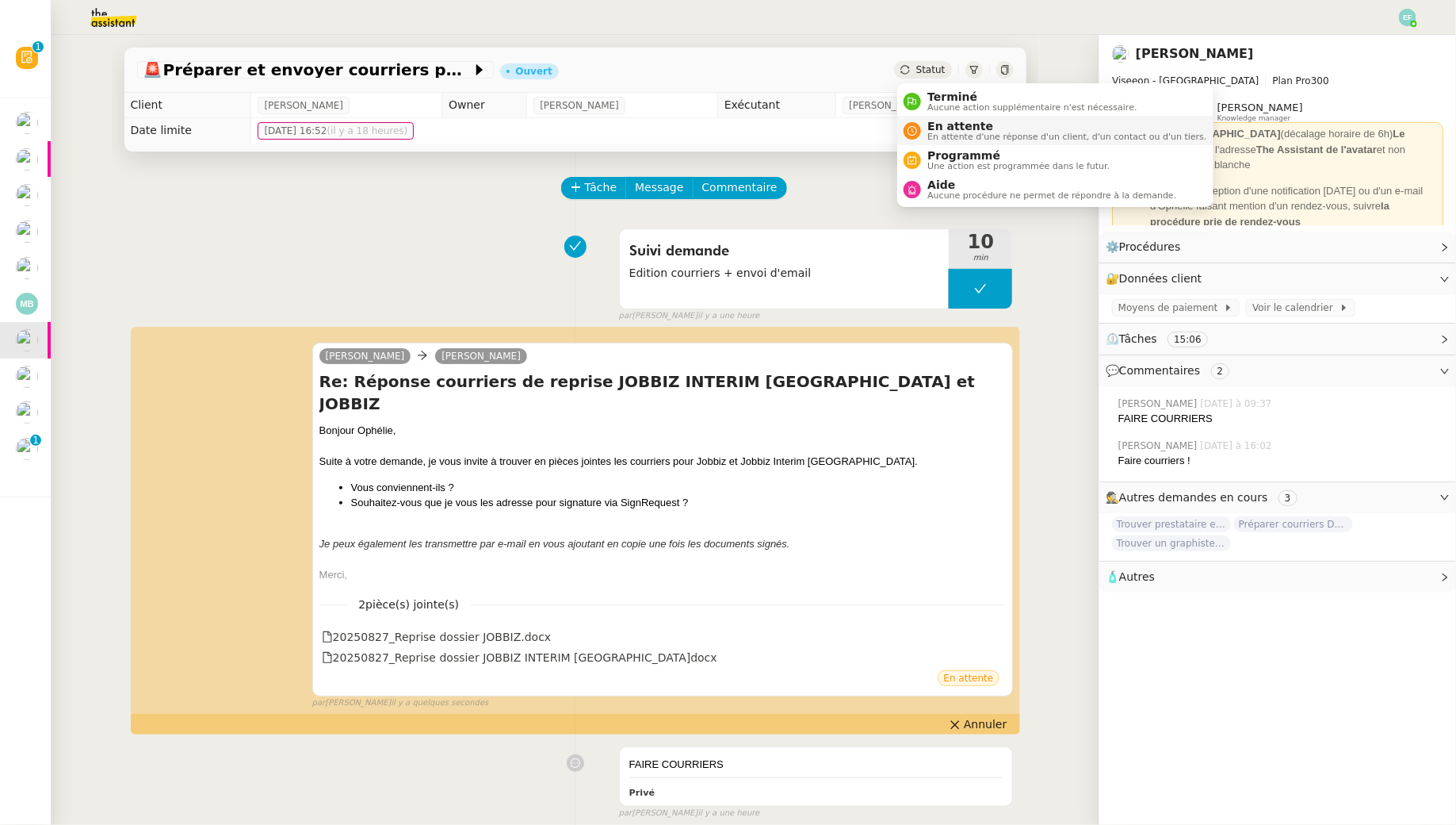
click at [937, 135] on span "En attente d'une réponse d'un client, d'un contact ou d'un tiers." at bounding box center [1067, 137] width 279 height 9
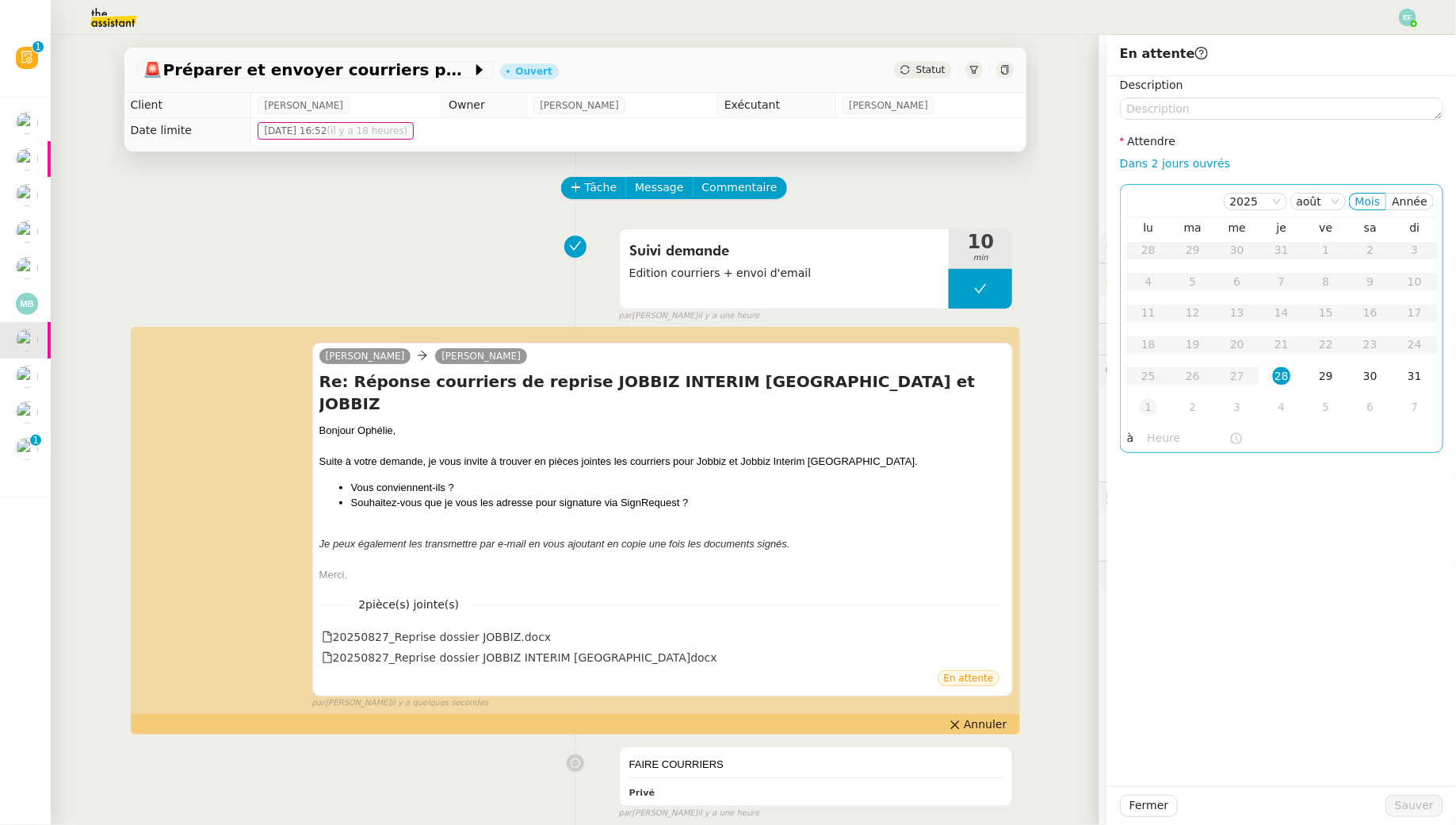
click at [1158, 420] on td "1" at bounding box center [1148, 408] width 44 height 32
click at [1423, 810] on span "Sauver" at bounding box center [1414, 805] width 39 height 18
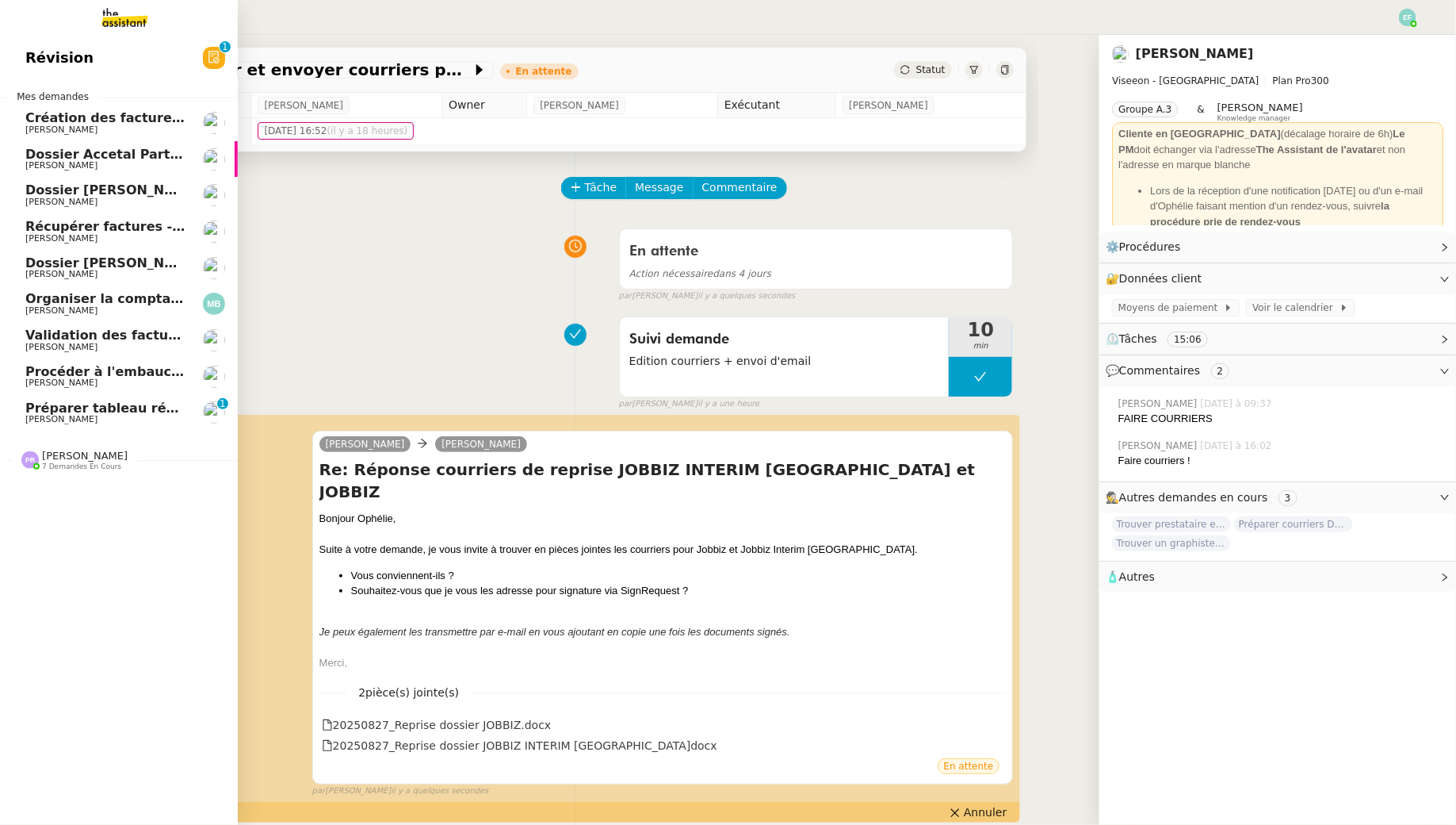
click at [34, 426] on link "Préparer tableau récapitulatif des paiements Paypal Manon Loustau 0 1 2 3 4 5 6…" at bounding box center [119, 413] width 238 height 36
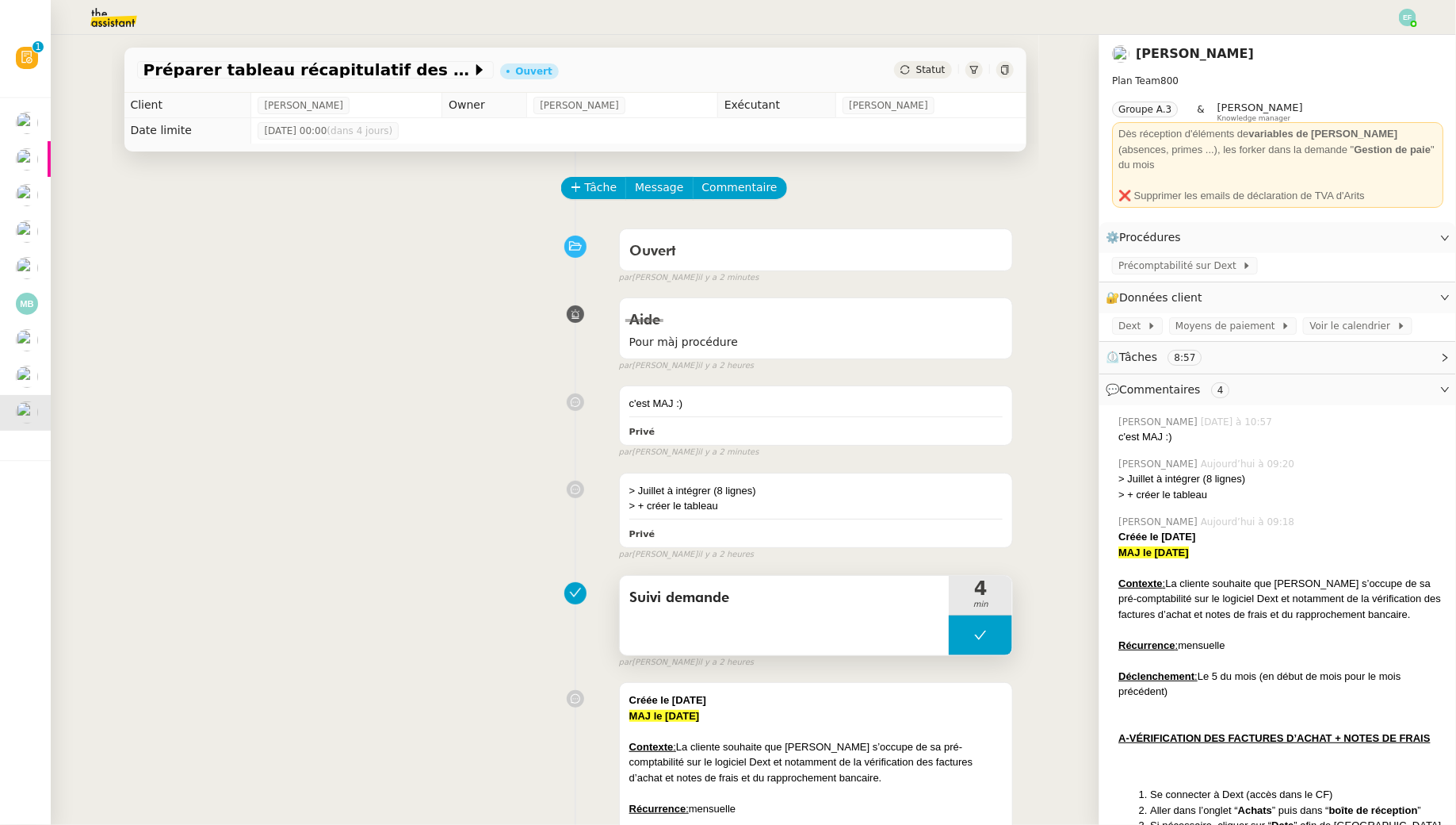
click at [983, 636] on icon at bounding box center [981, 635] width 13 height 13
click at [965, 636] on icon at bounding box center [964, 635] width 13 height 13
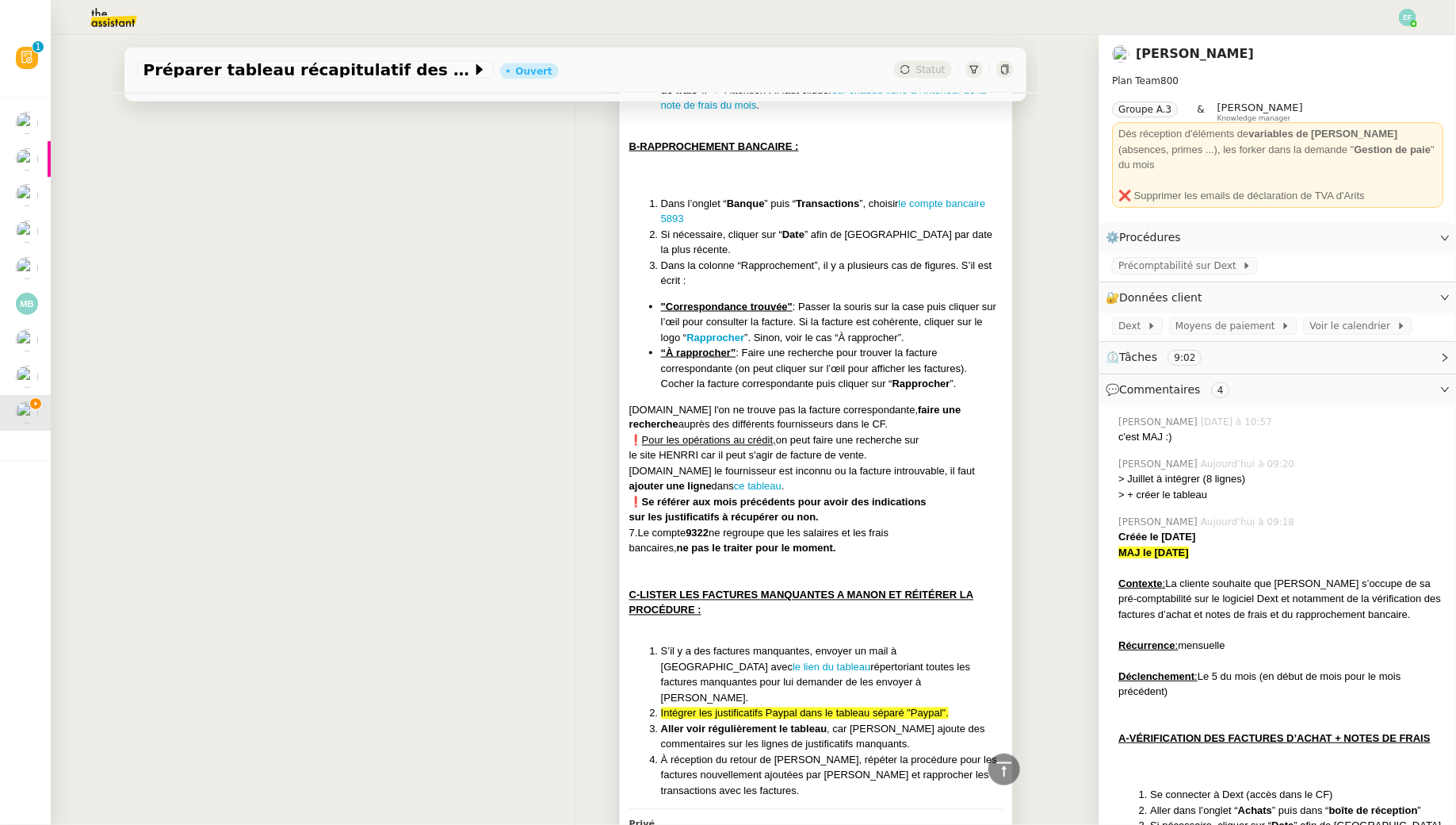
scroll to position [1077, 0]
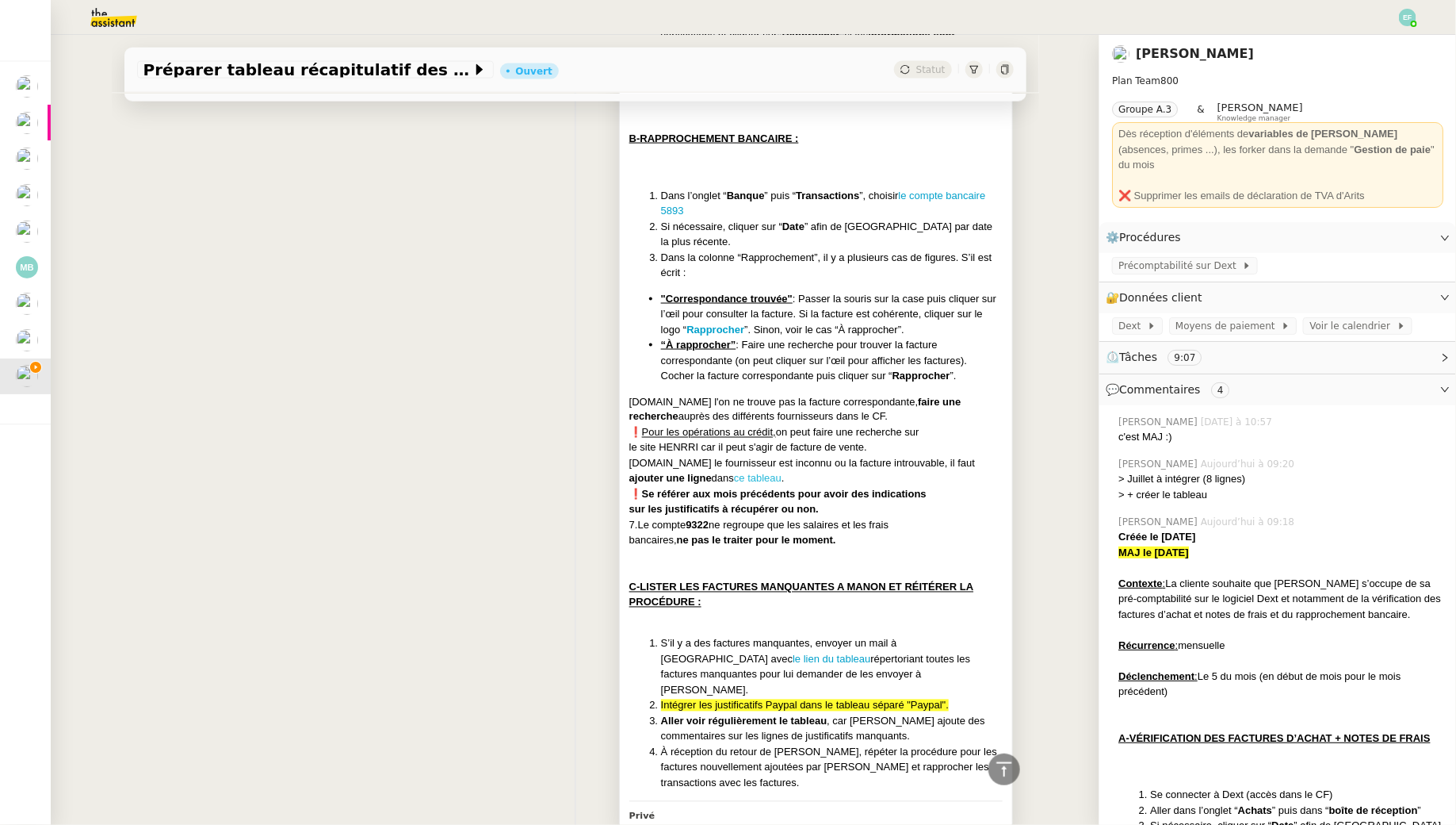
click at [759, 473] on link "ce tableau" at bounding box center [757, 478] width 47 height 12
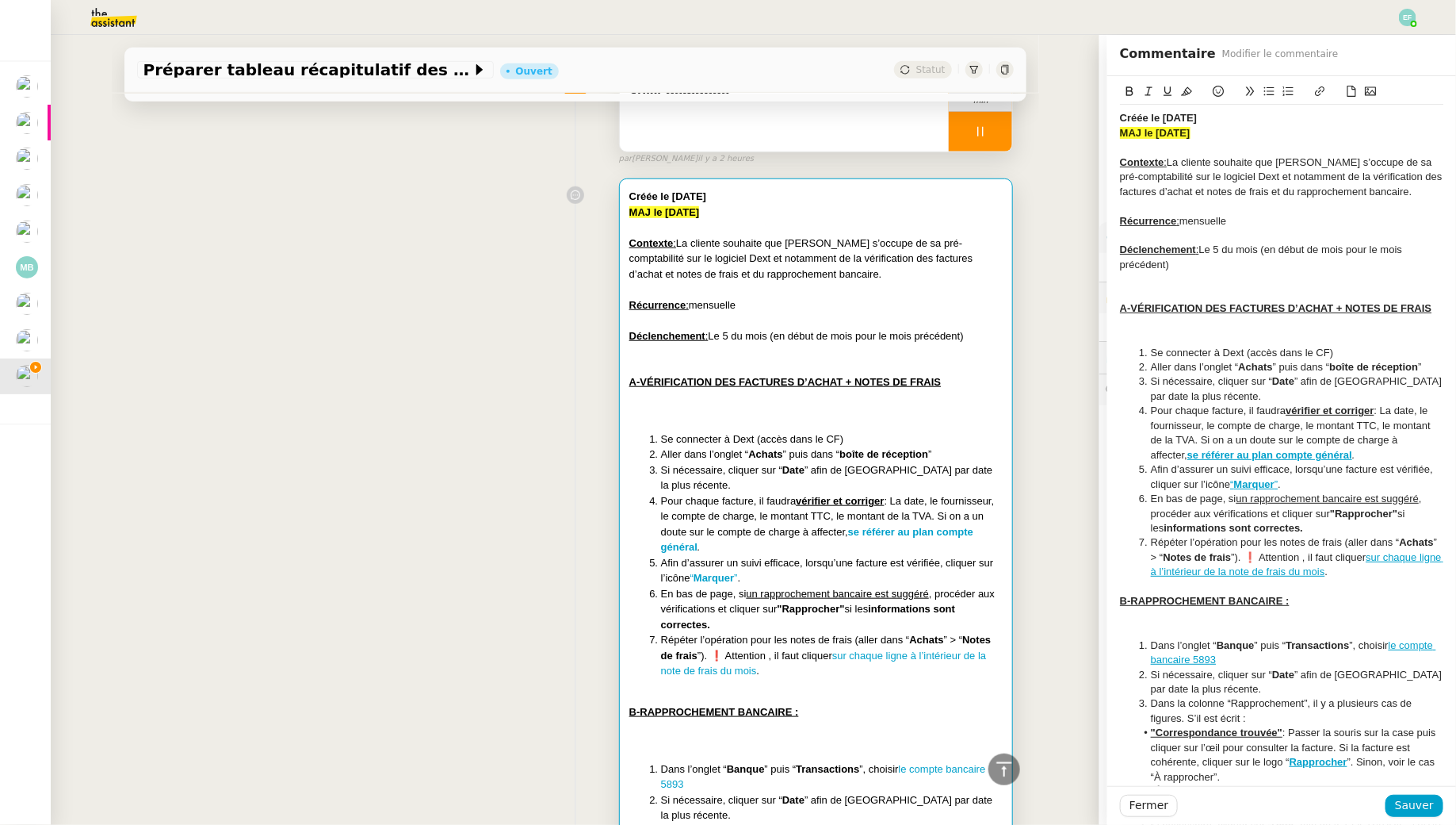
scroll to position [497, 0]
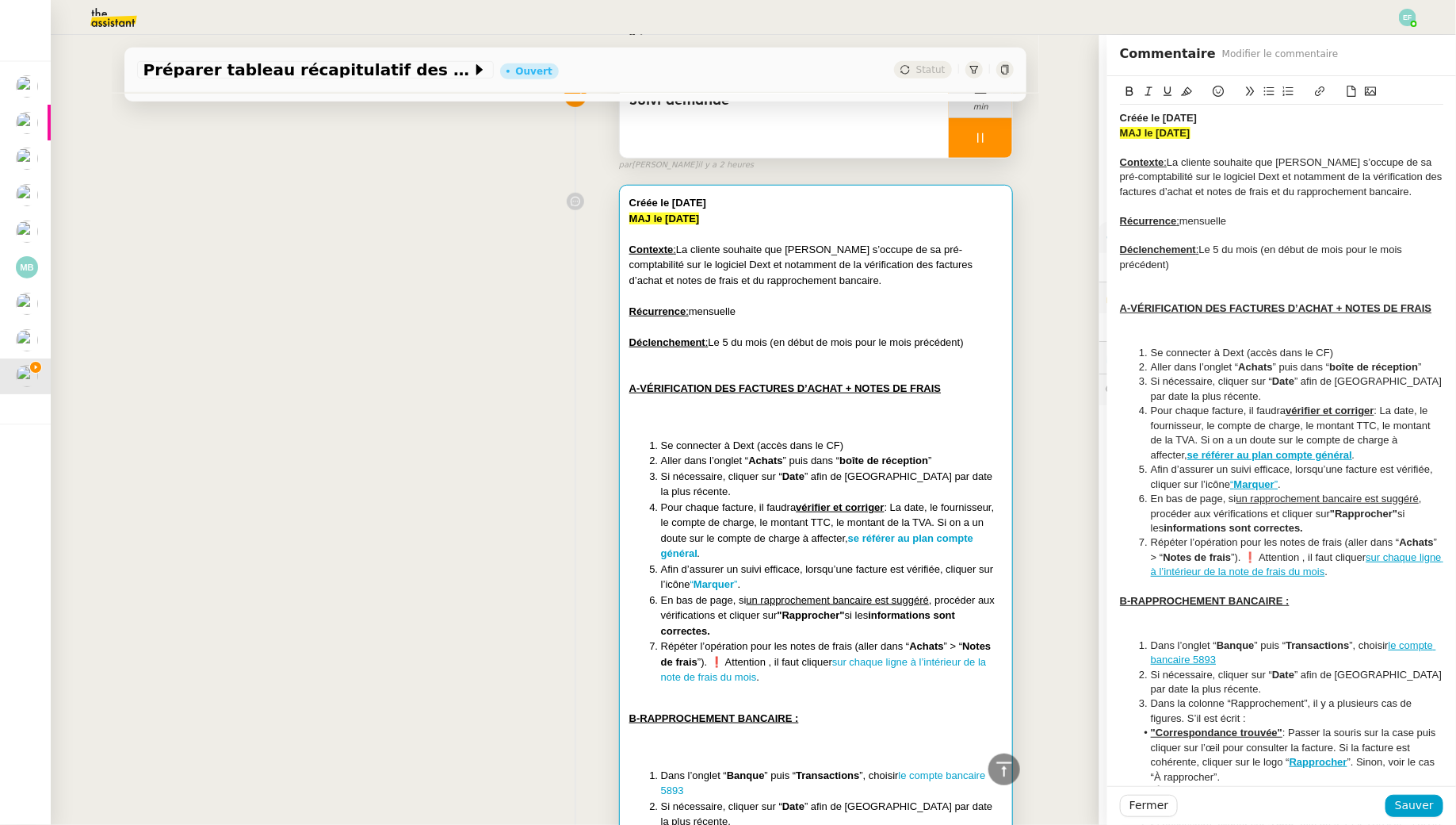
click at [808, 461] on li "Aller dans l’onglet “ Achats ” puis dans “ boîte de réception ”" at bounding box center [832, 460] width 342 height 15
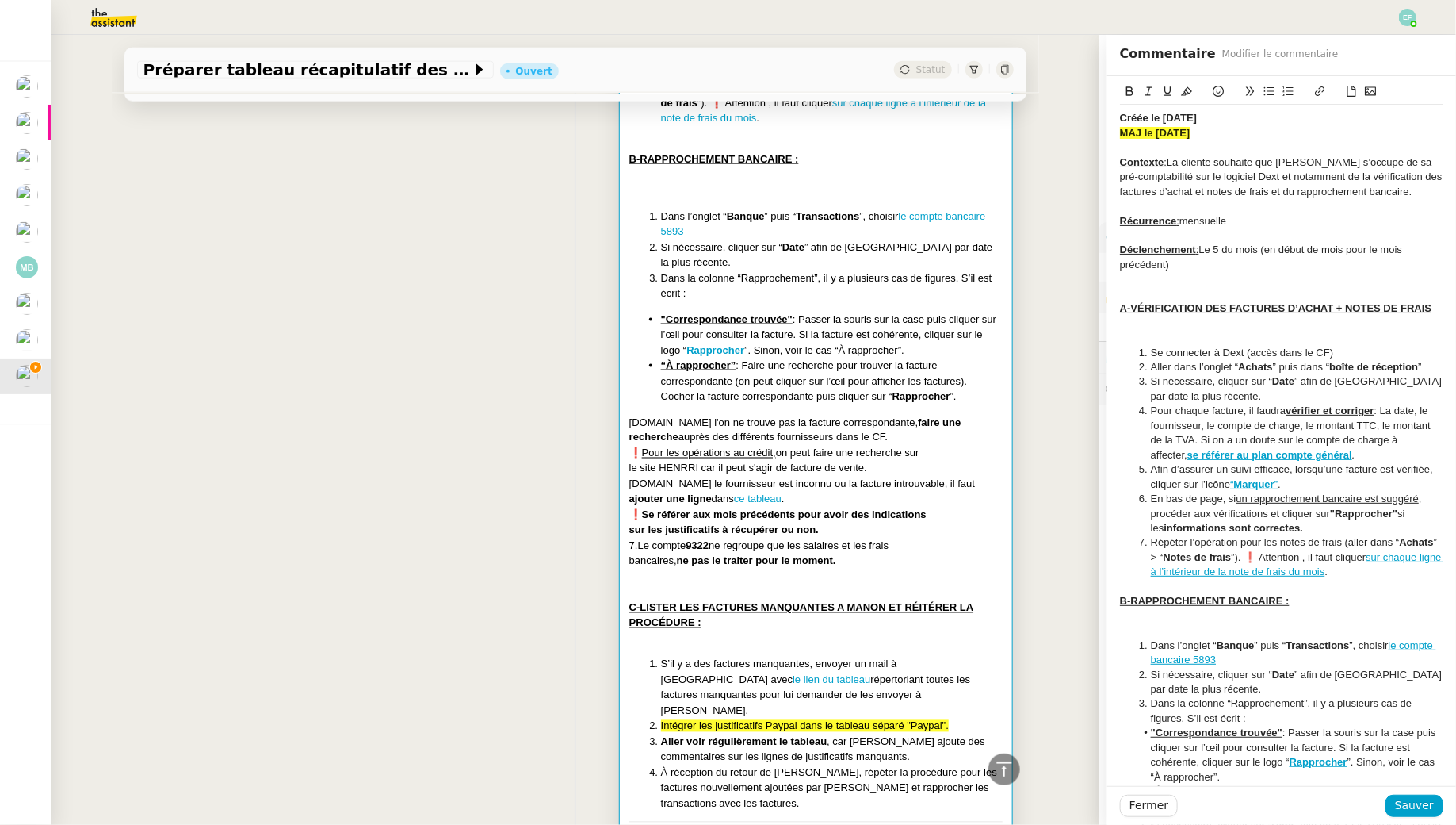
scroll to position [1059, 0]
click at [513, 426] on div "Créée le 19/02/2025 MAJ le 28/08/2025 Contexte : La cliente souhaite que Sam s’…" at bounding box center [575, 239] width 876 height 1246
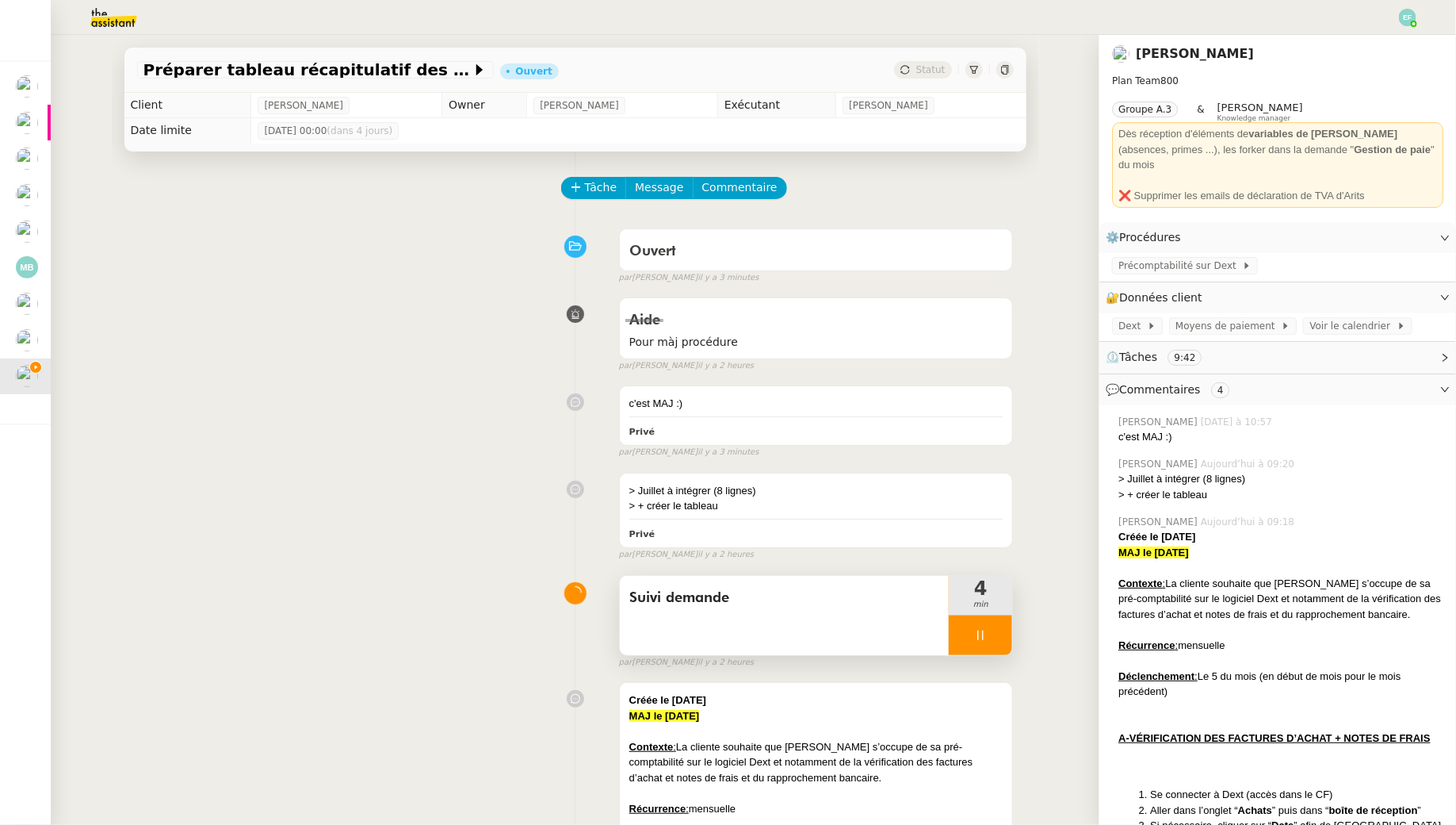
click at [989, 651] on div at bounding box center [981, 635] width 64 height 40
click at [971, 629] on icon at bounding box center [964, 635] width 13 height 13
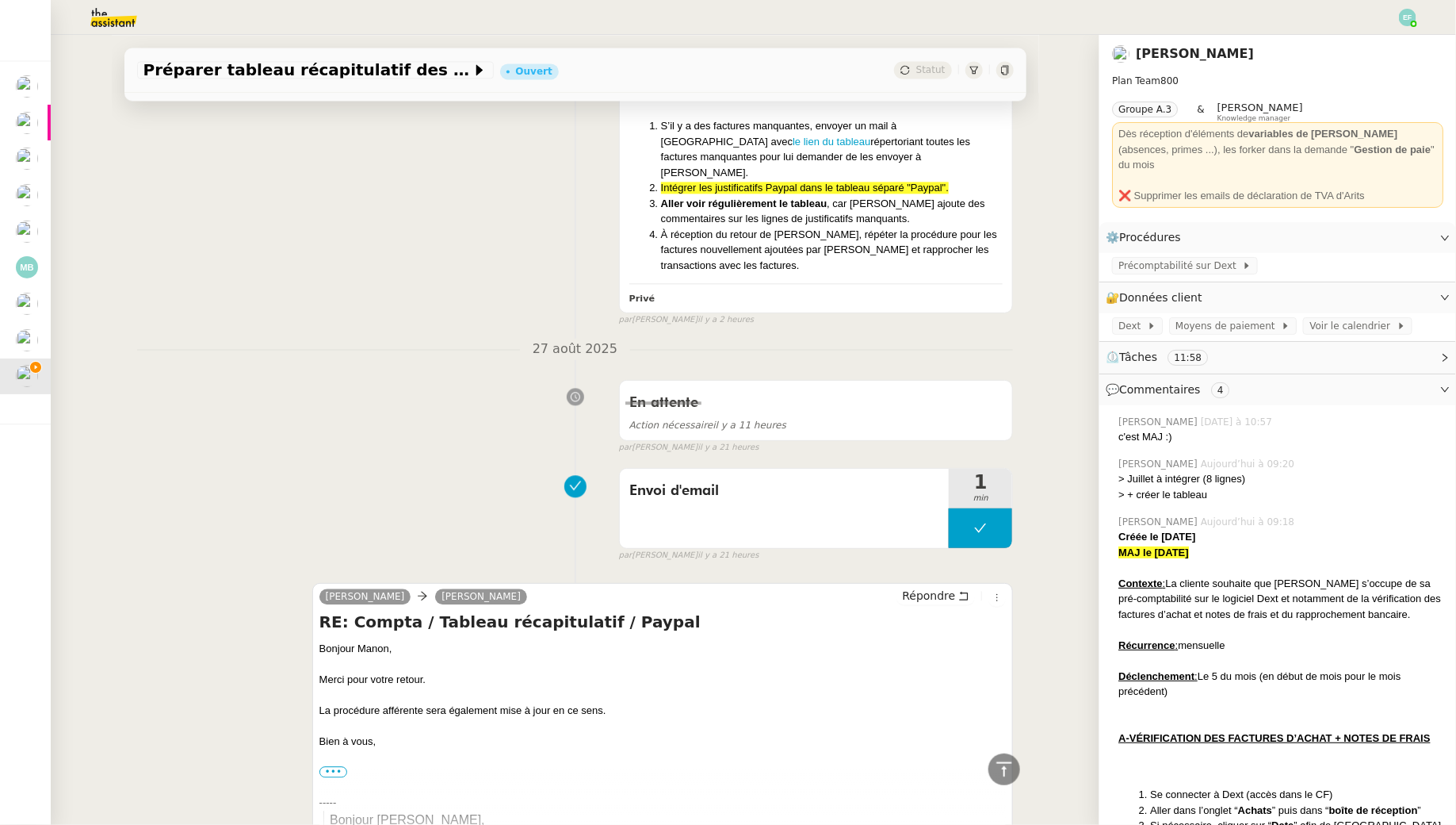
scroll to position [1596, 0]
click at [958, 586] on button "Répondre" at bounding box center [935, 594] width 79 height 17
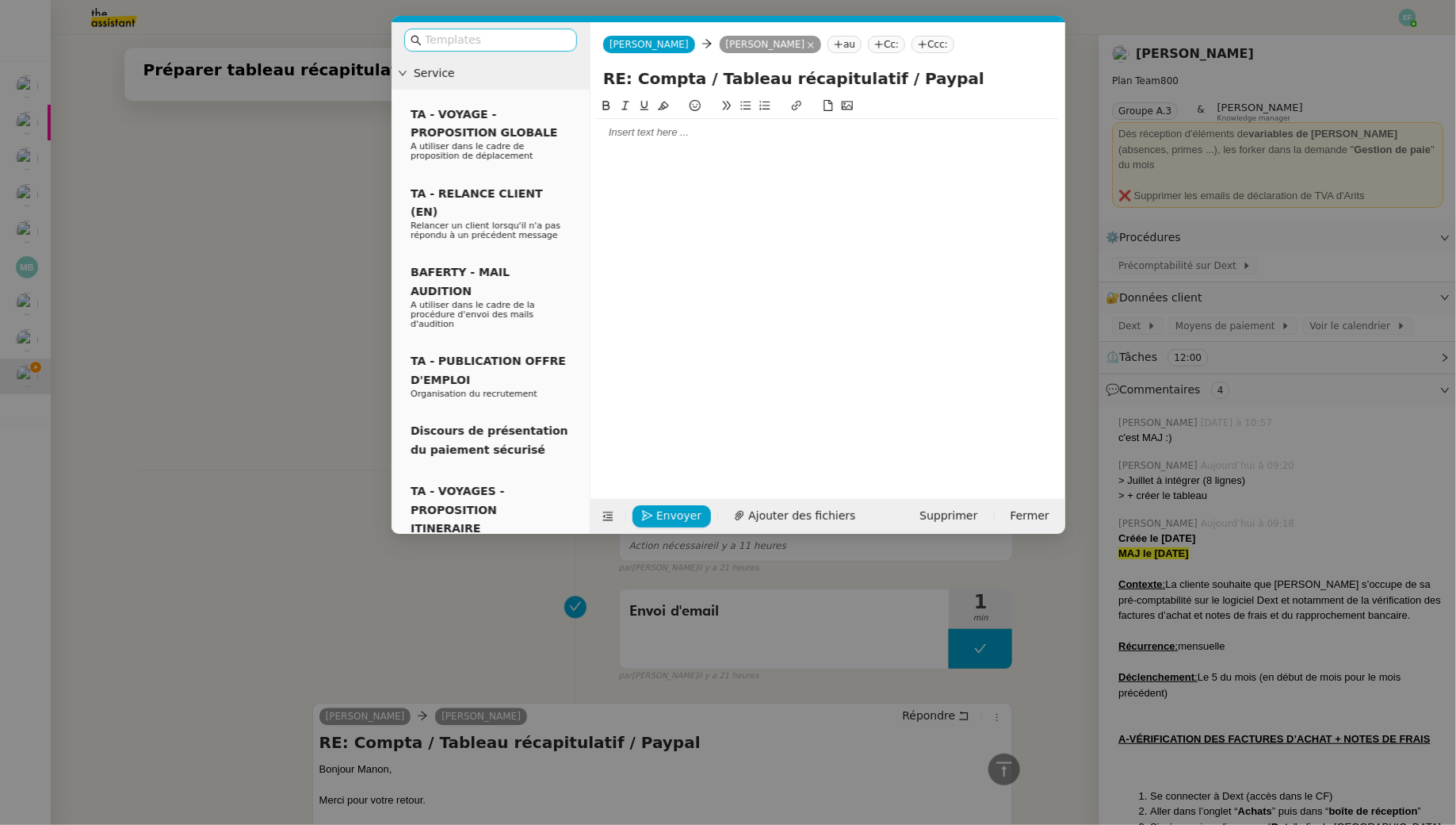
scroll to position [1717, 0]
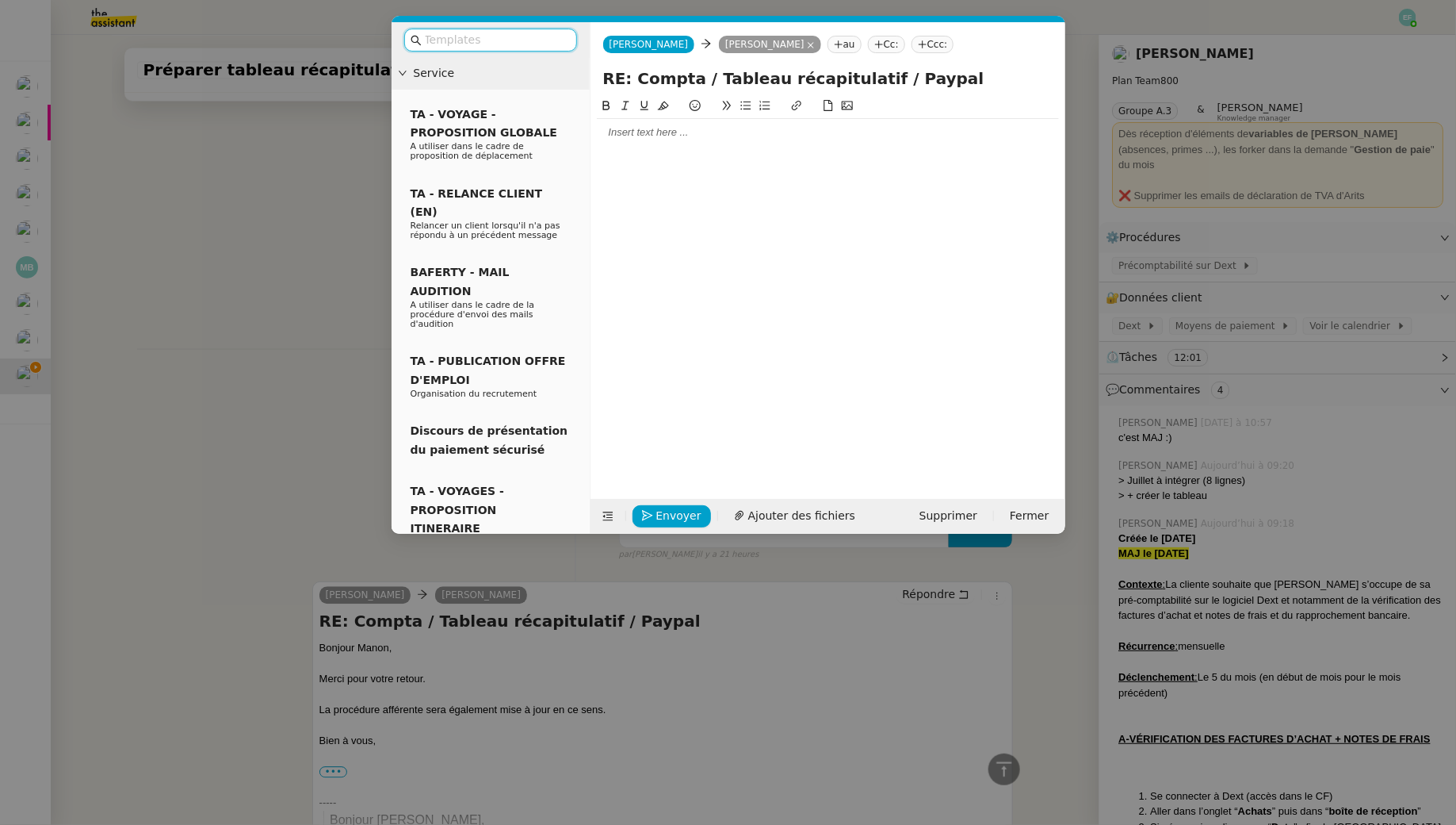
click at [509, 42] on input "text" at bounding box center [495, 40] width 142 height 18
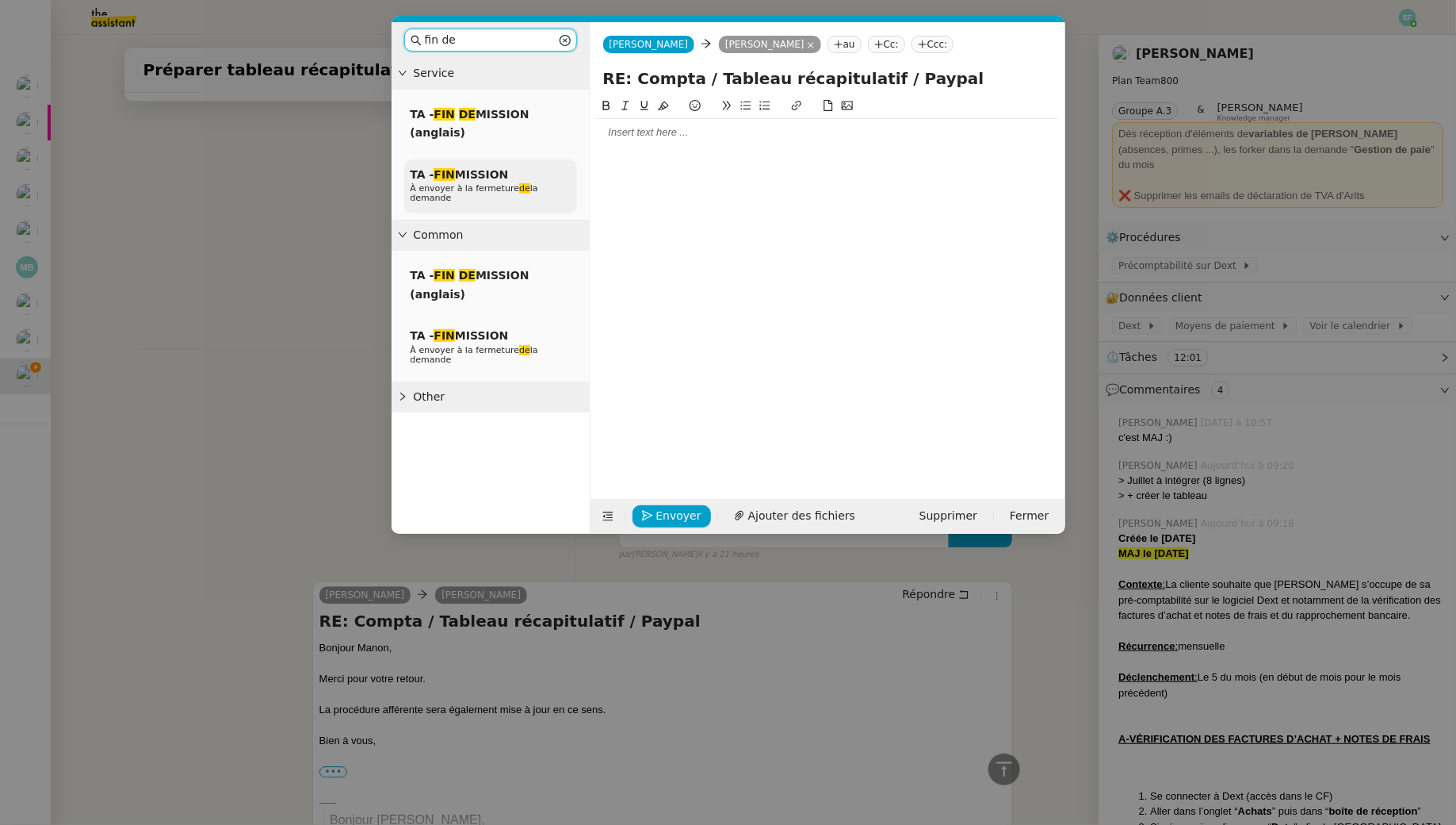
type input "fin de"
click at [493, 179] on span "TA - FIN MISSION" at bounding box center [460, 174] width 98 height 13
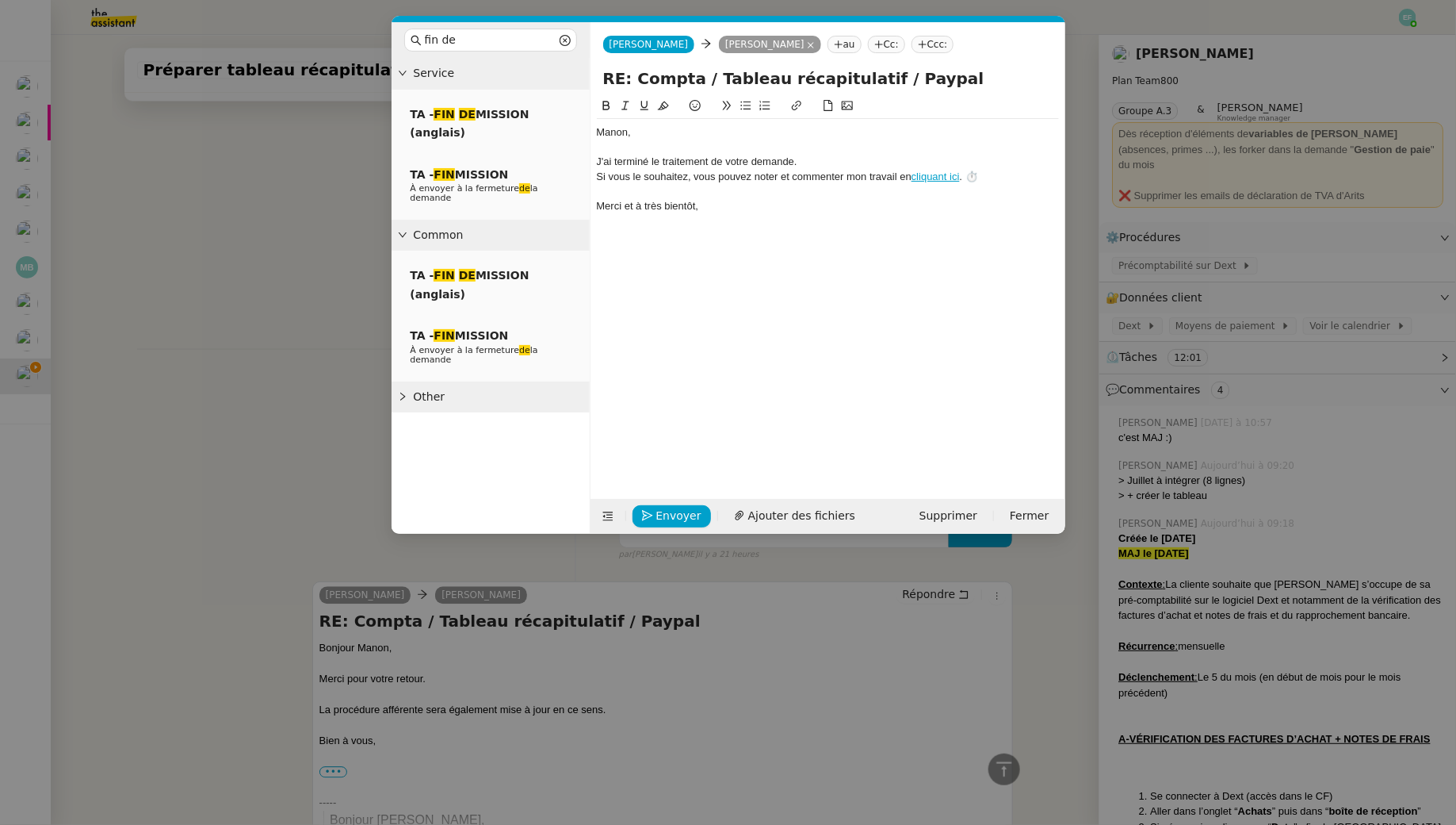
click at [640, 136] on div "﻿Manon﻿," at bounding box center [827, 133] width 462 height 15
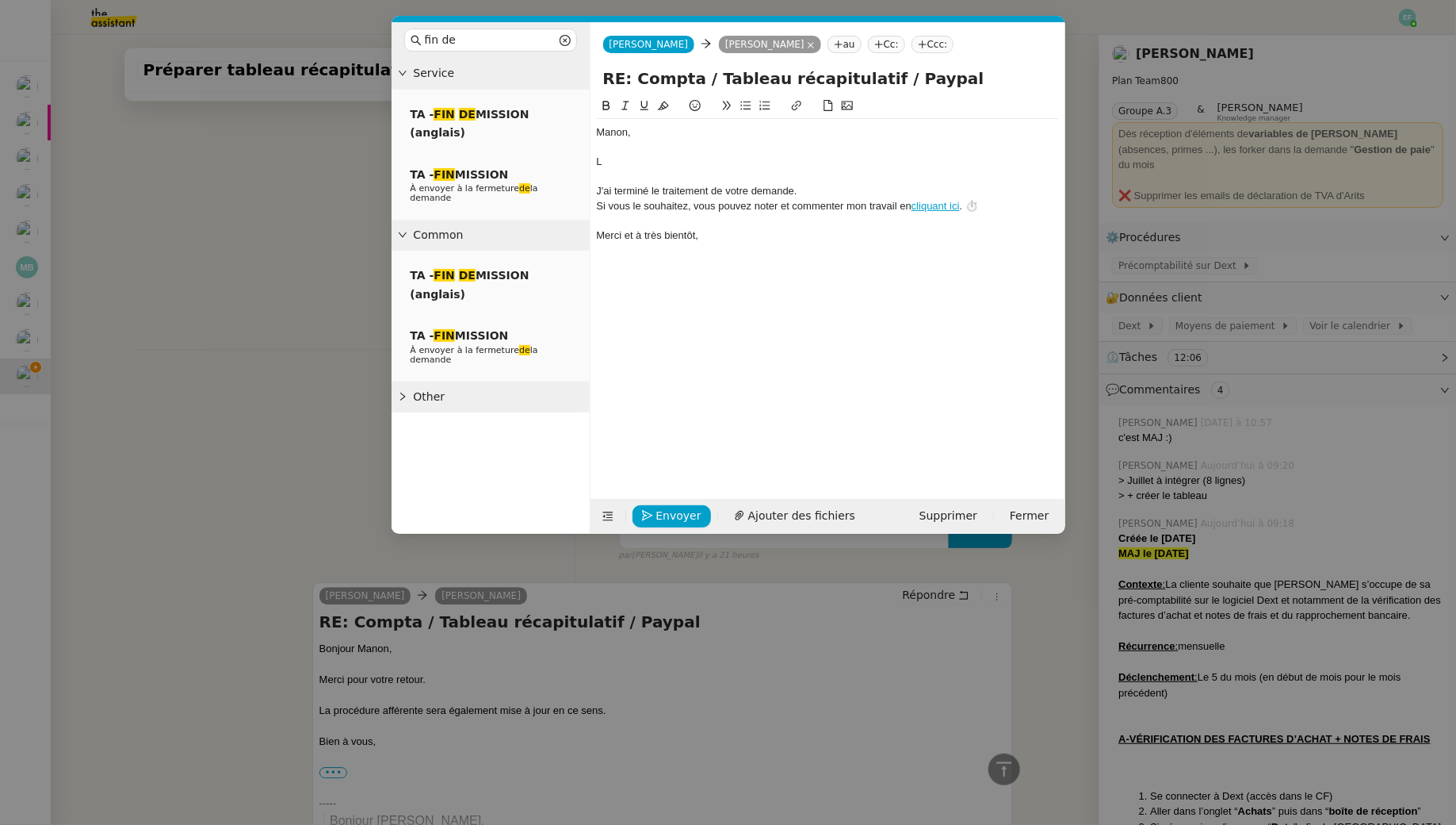
scroll to position [1841, 0]
click at [599, 162] on div "Le tableau récapitulatif a bien intégré pour juillet" at bounding box center [827, 162] width 462 height 15
click at [812, 162] on div "Suite à votre demande, le tableau récapitulatif a bien intégré pour juillet" at bounding box center [827, 162] width 462 height 15
click at [969, 170] on div at bounding box center [827, 177] width 462 height 15
click at [966, 160] on div "Suite à votre demande, le tableau récapitulatif Paypal a bien intégré pour juil…" at bounding box center [827, 162] width 462 height 15
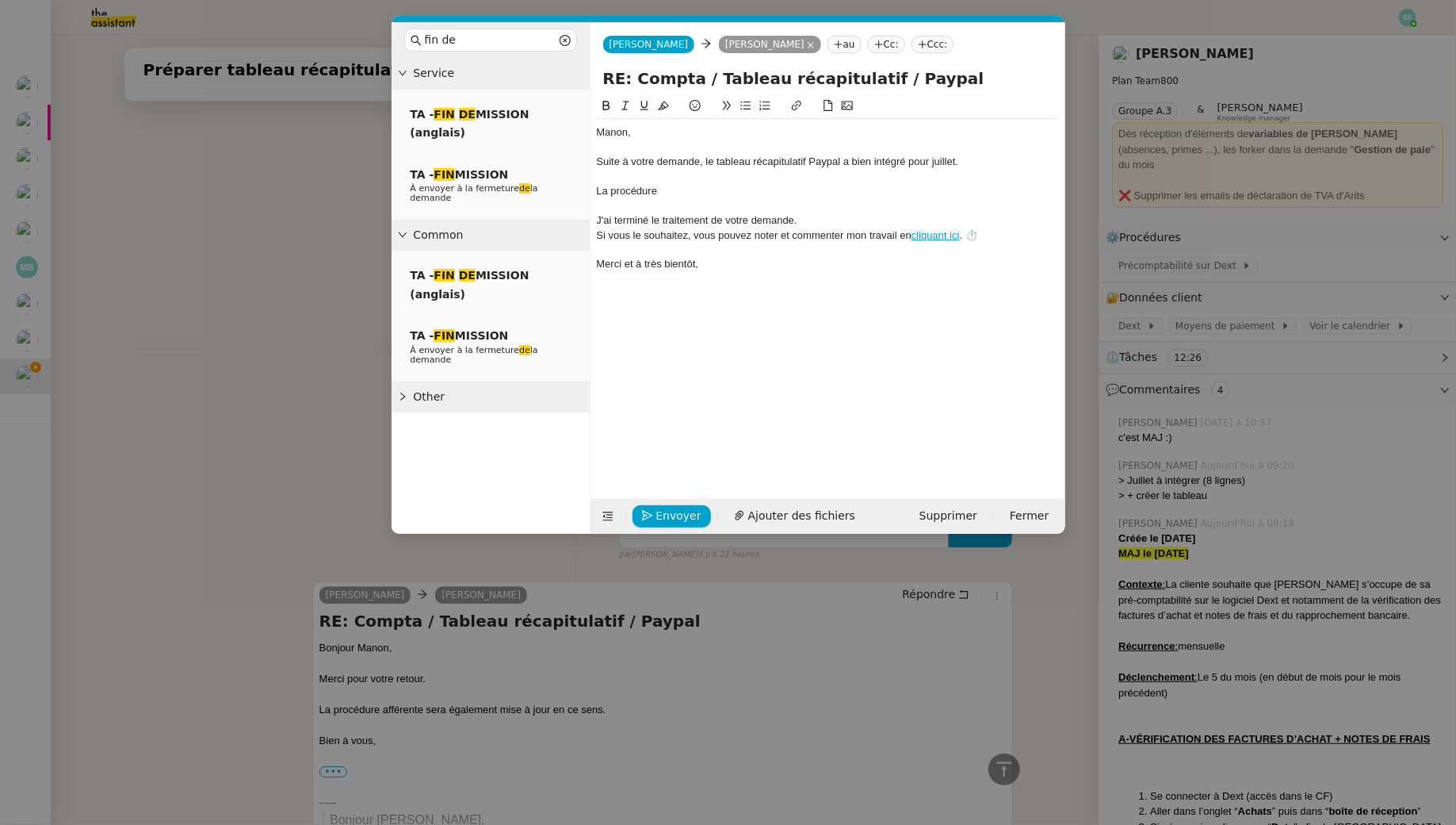
scroll to position [1871, 0]
drag, startPoint x: 669, startPoint y: 192, endPoint x: 593, endPoint y: 191, distance: 76.0
click at [593, 191] on nz-spin "﻿Manon﻿, Suite à votre demande, le tableau récapitulatif Paypal a bien intégré …" at bounding box center [827, 289] width 474 height 384
click at [707, 162] on div "Suite à votre demande, le tableau récapitulatif Paypal a bien intégré pour juil…" at bounding box center [827, 162] width 462 height 15
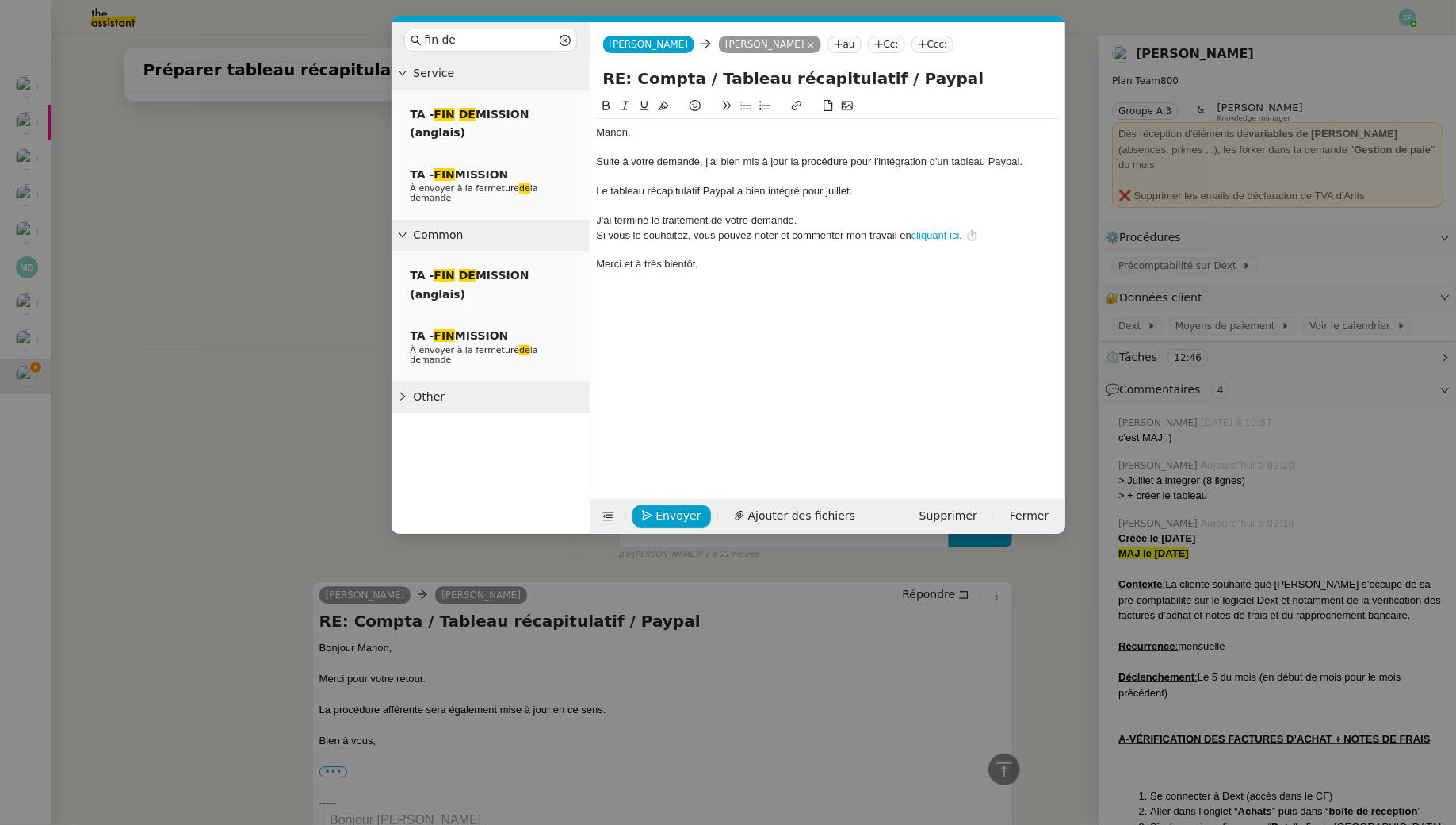
scroll to position [1871, 0]
click at [909, 197] on div "Le tableau récapitulatif Paypal a bien intégré pour juillet." at bounding box center [827, 192] width 462 height 15
drag, startPoint x: 857, startPoint y: 189, endPoint x: 802, endPoint y: 189, distance: 55.0
click at [802, 189] on div "Le tableau récapitulatif Paypal a bien intégré pour juillet." at bounding box center [827, 192] width 462 height 15
click at [798, 105] on icon at bounding box center [796, 105] width 11 height 11
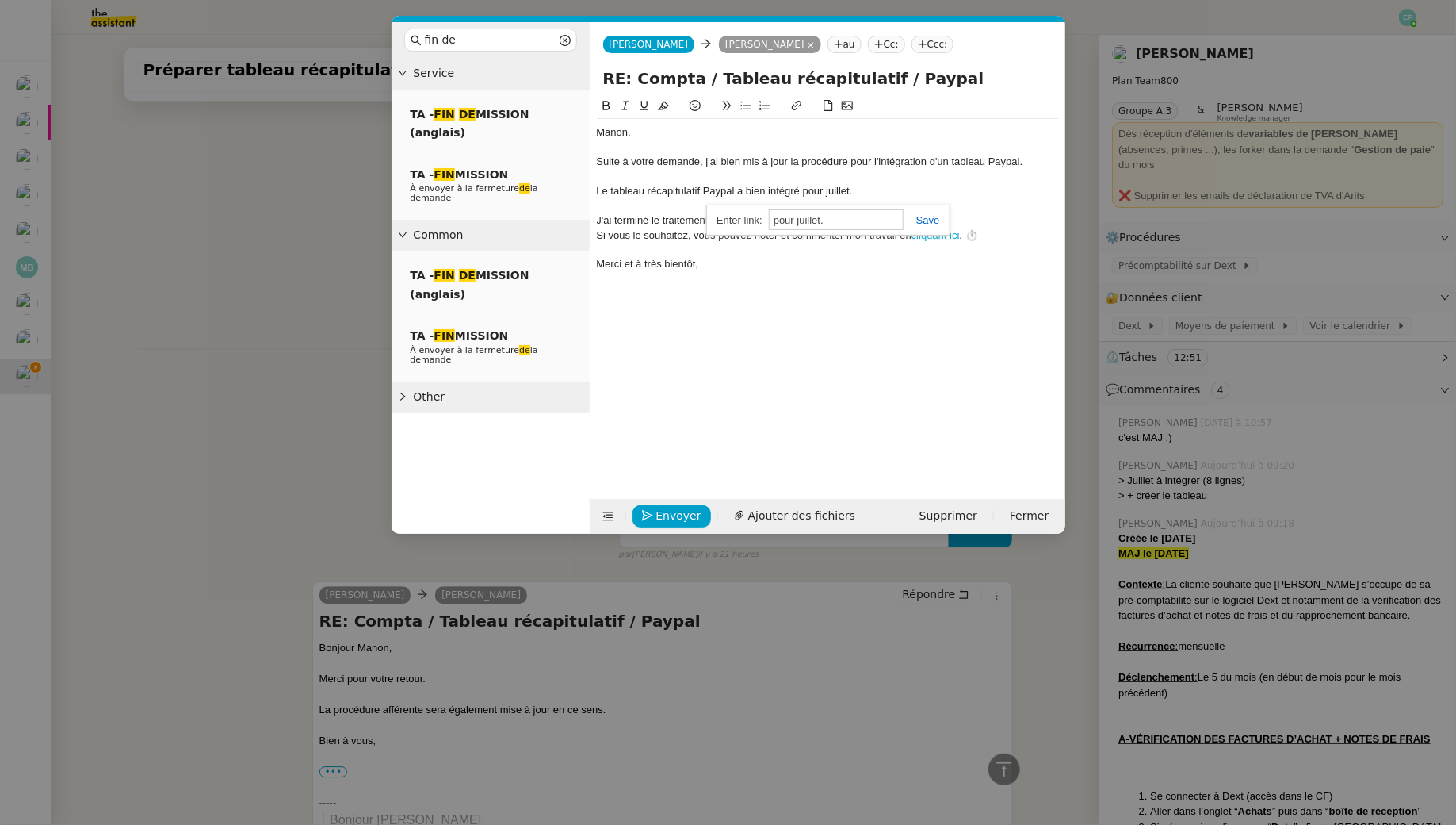
paste input "https://docs.google.com/spreadsheets/d/1z34QzgGV-ubRNdPyVWWQB89jVhYyQOTFPDk3k6P…"
type input "https://docs.google.com/spreadsheets/d/1z34QzgGV-ubRNdPyVWWQB89jVhYyQOTFPDk3k6P…"
click at [875, 192] on div "Le tableau récapitulatif Paypal a bien intégré pour juillet." at bounding box center [827, 192] width 462 height 15
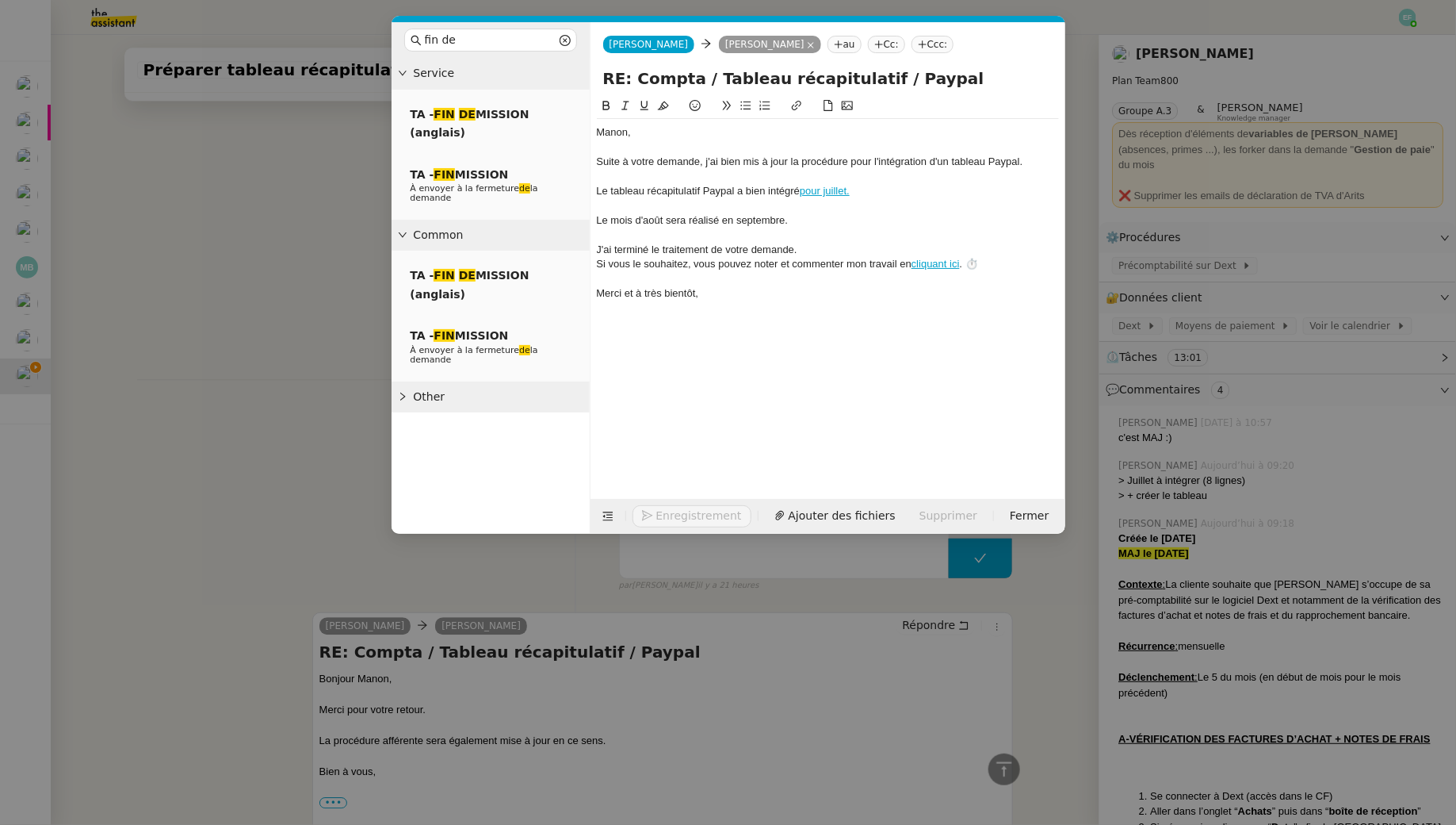
scroll to position [1901, 0]
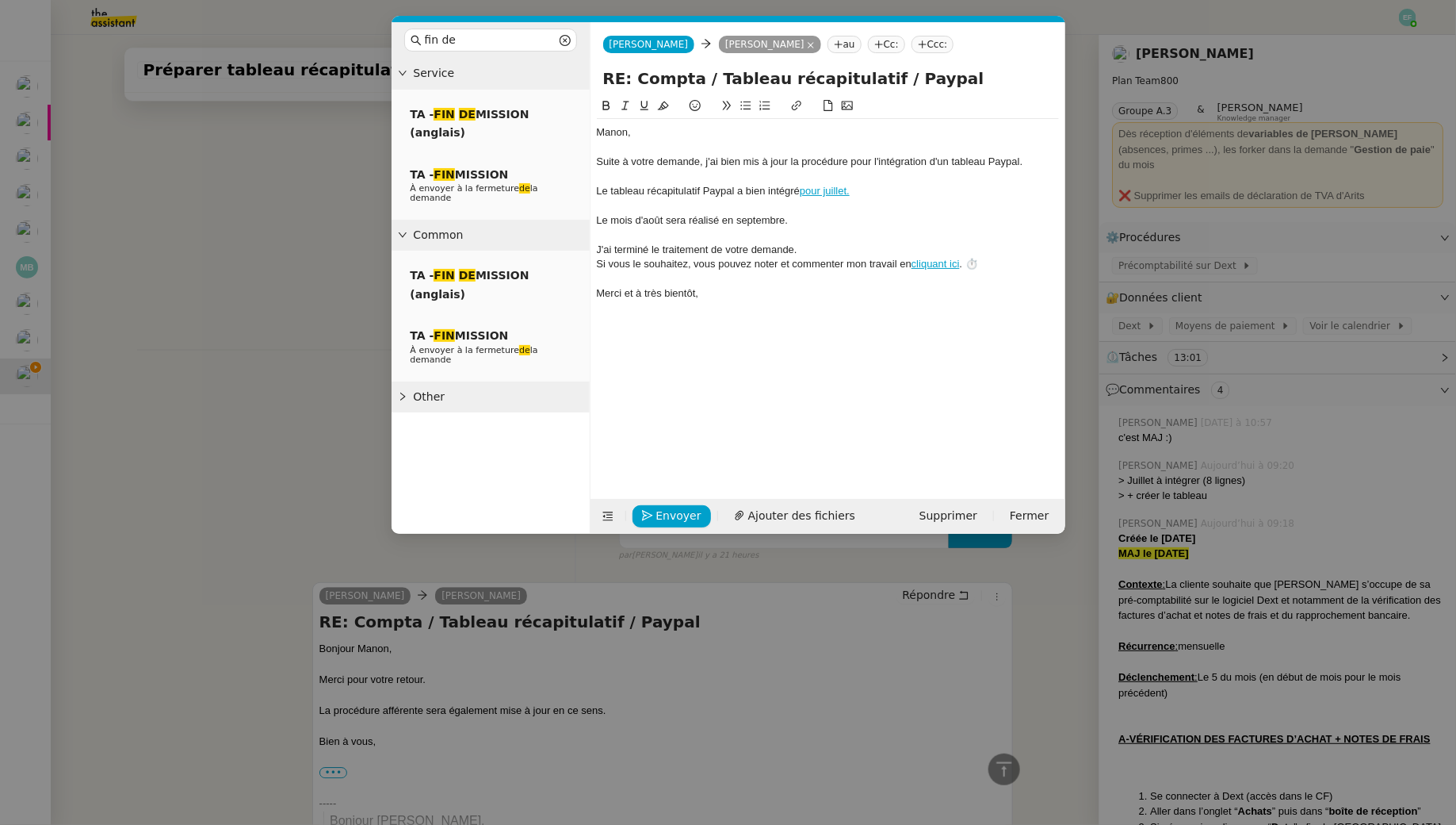
click at [750, 221] on div "Le mois d'août sera réalisé en septembre." at bounding box center [827, 221] width 462 height 15
click at [624, 106] on icon at bounding box center [625, 106] width 7 height 9
click at [787, 222] on em "Le mois d'août sera réalisé en septembre." at bounding box center [692, 220] width 191 height 12
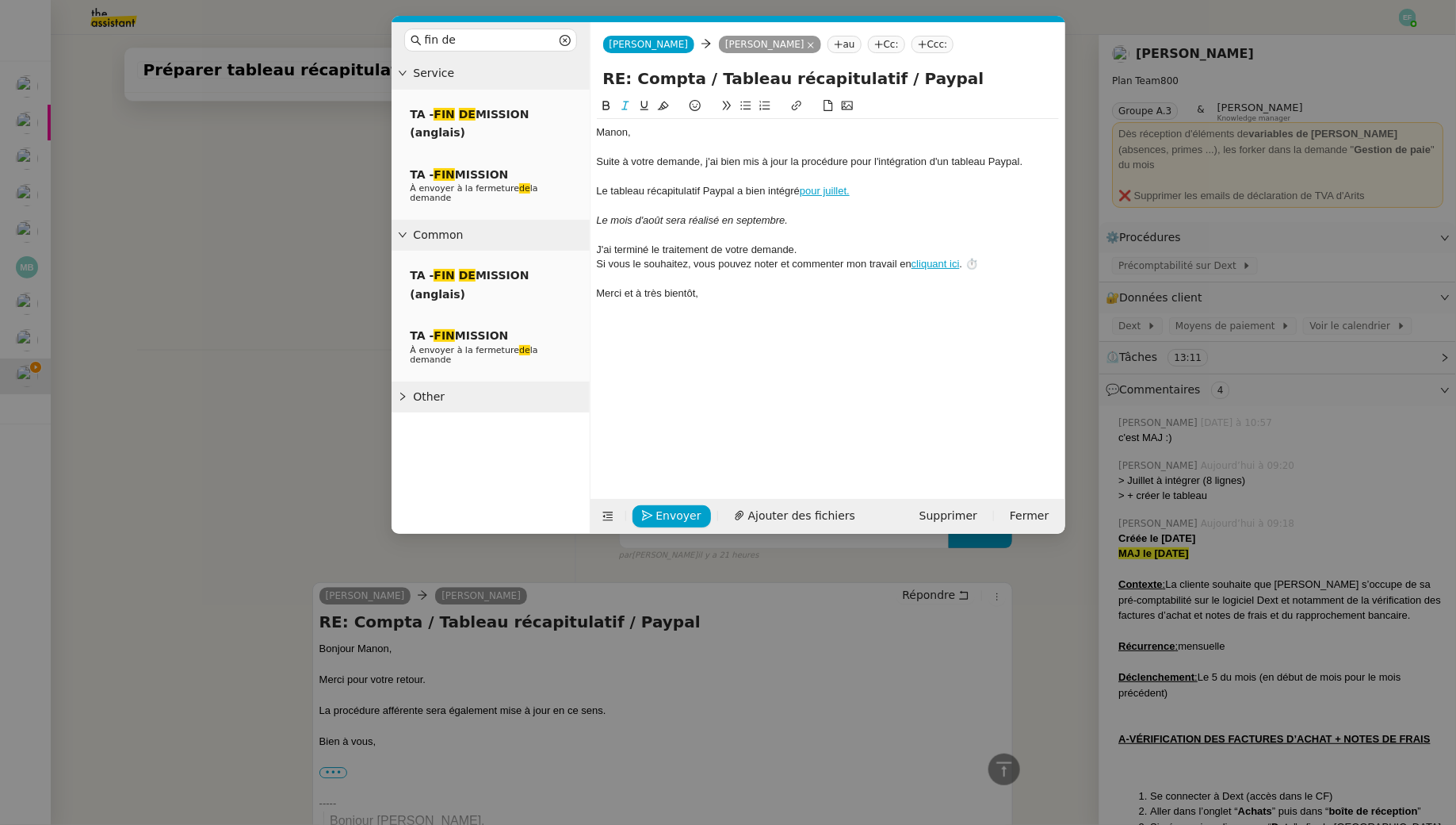
click at [605, 220] on em "Le mois d'août sera réalisé en septembre." at bounding box center [692, 220] width 191 height 12
click at [689, 221] on em "Le mois d'août sera réalisé en septembre." at bounding box center [692, 220] width 191 height 12
click at [612, 220] on em "Le mois d'août sera bien réalisé en septembre." at bounding box center [704, 220] width 214 height 12
click at [901, 221] on div "Le récapitulatif du mois d'août sera bien réalisé en septembre." at bounding box center [827, 221] width 462 height 15
click at [679, 517] on span "Envoyer" at bounding box center [679, 516] width 45 height 18
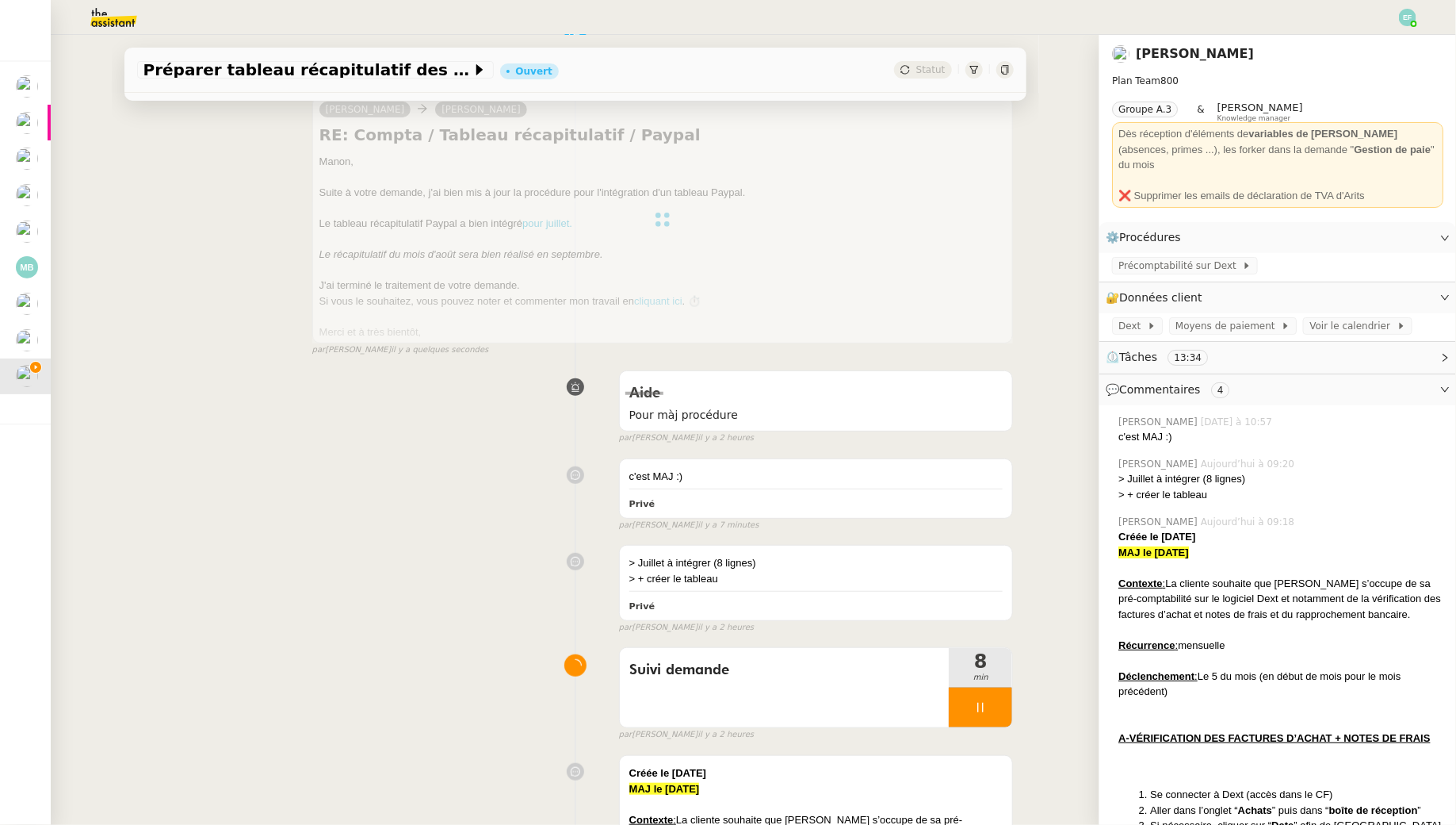
scroll to position [211, 0]
click at [887, 677] on span "Suivi demande" at bounding box center [785, 669] width 311 height 24
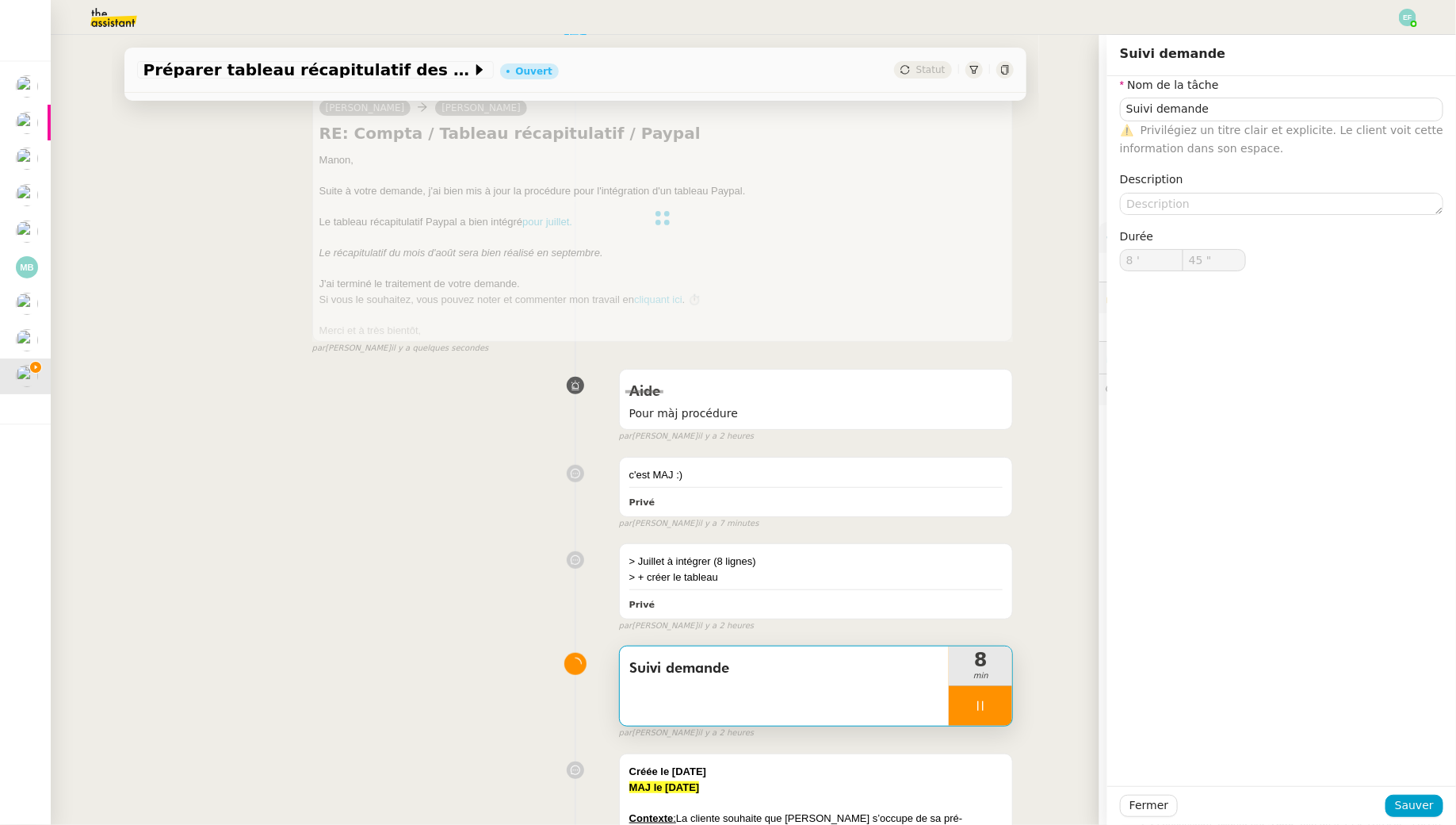
type input "46 ""
click at [992, 694] on div at bounding box center [981, 706] width 64 height 40
click at [993, 694] on button at bounding box center [996, 706] width 32 height 40
type input "Suivi demande"
type input "8 '"
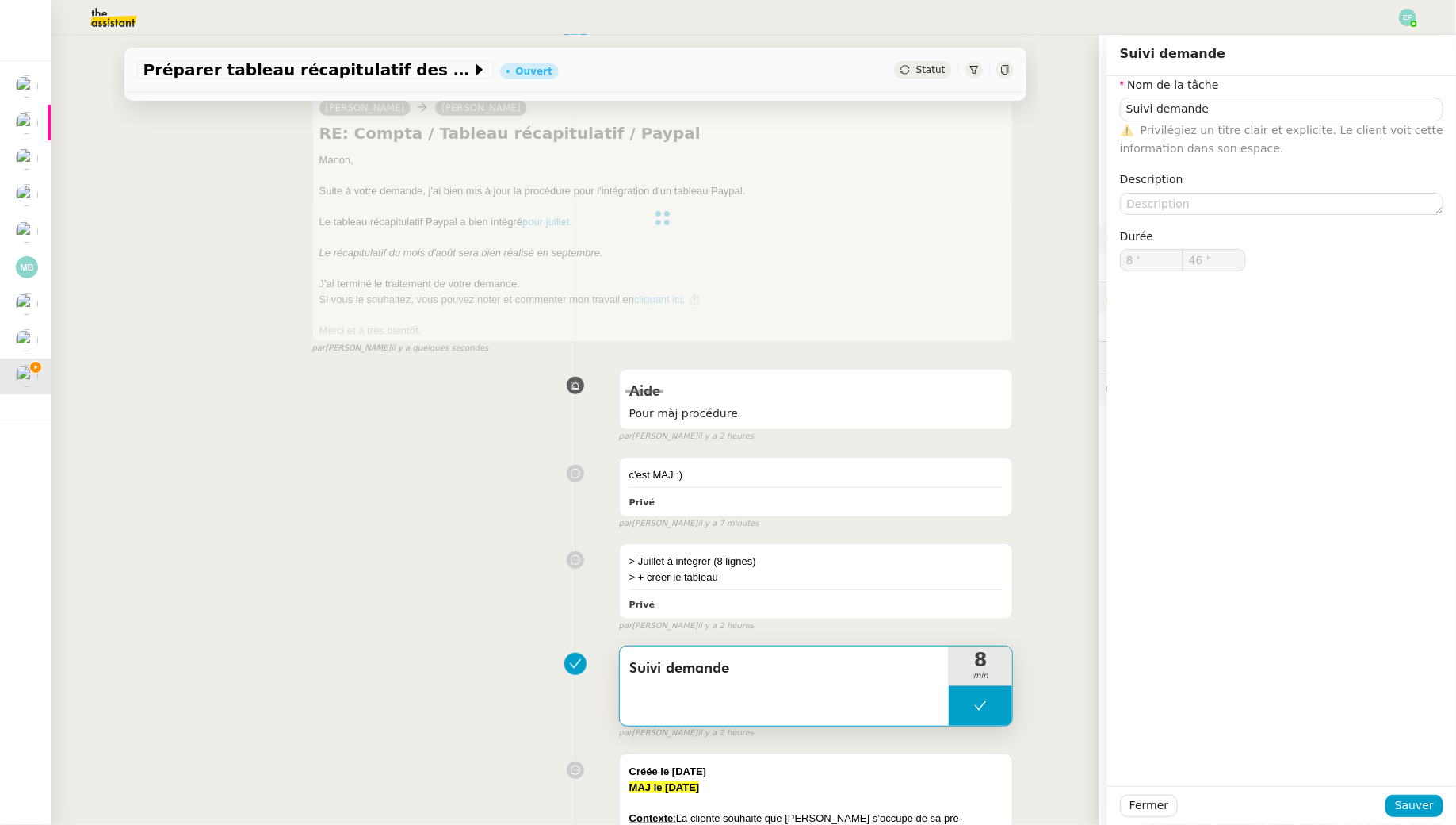
type input "46 ""
type input "Suivi demande"
type input "8 '"
type input "46 ""
type input "Suivi demande"
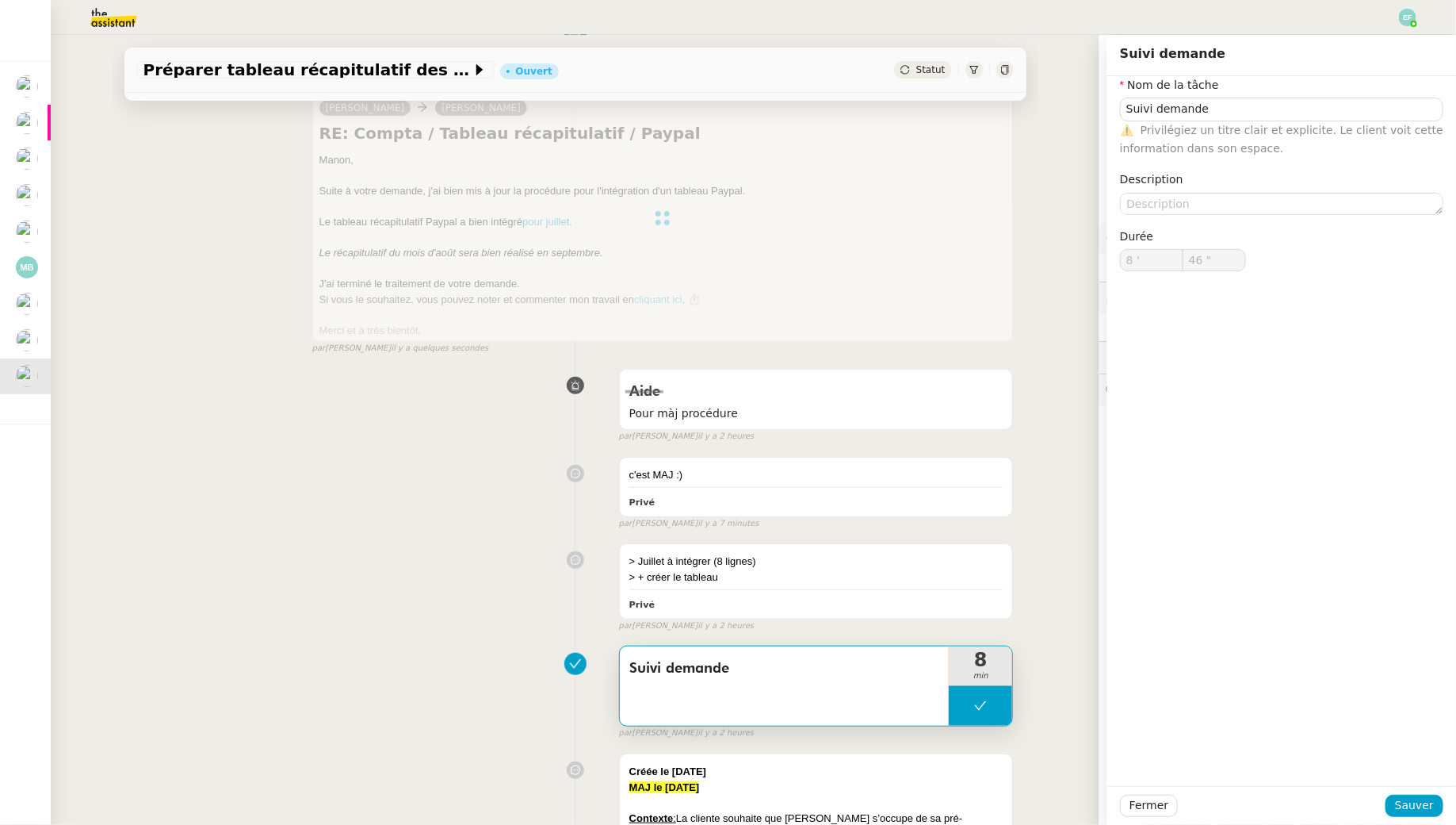
type input "8 '"
type input "46 ""
click at [560, 496] on div "c'est MAJ :) Privé false par Frédérique A. il y a 7 minutes" at bounding box center [575, 489] width 876 height 80
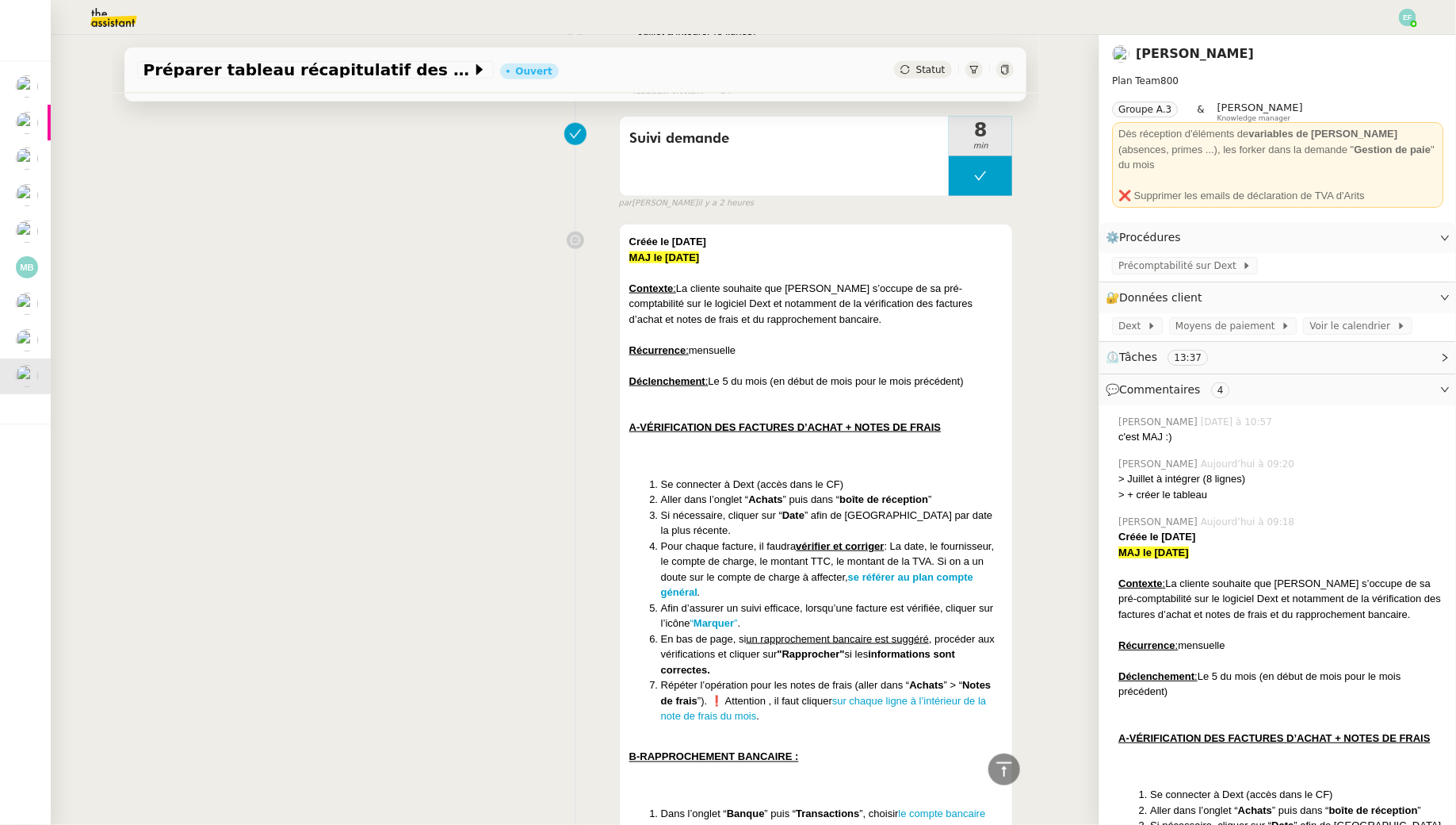
scroll to position [547, 0]
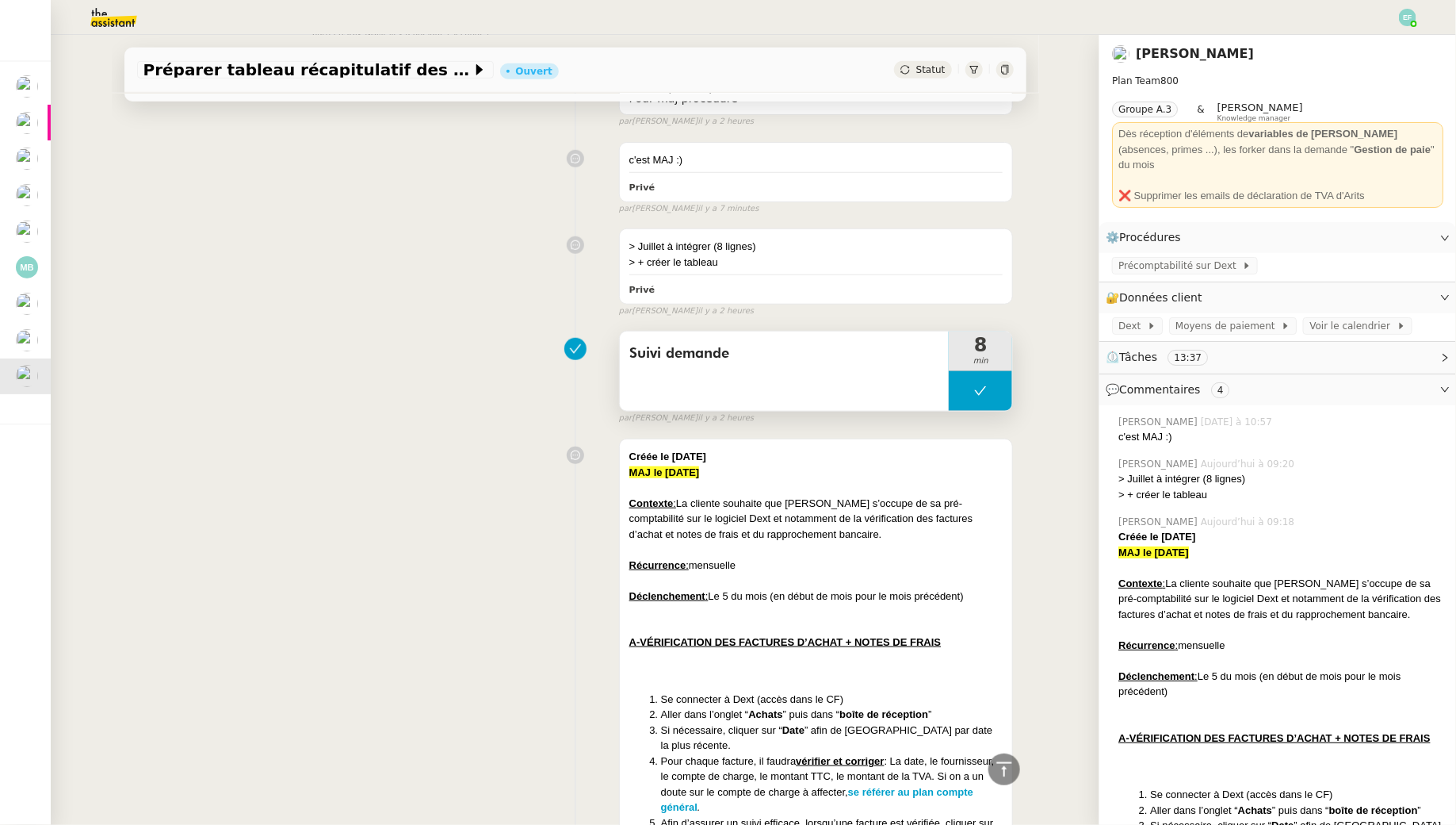
click at [970, 395] on button at bounding box center [981, 391] width 64 height 40
click at [970, 395] on div at bounding box center [964, 391] width 32 height 40
click at [872, 391] on div "Suivi demande" at bounding box center [784, 370] width 329 height 79
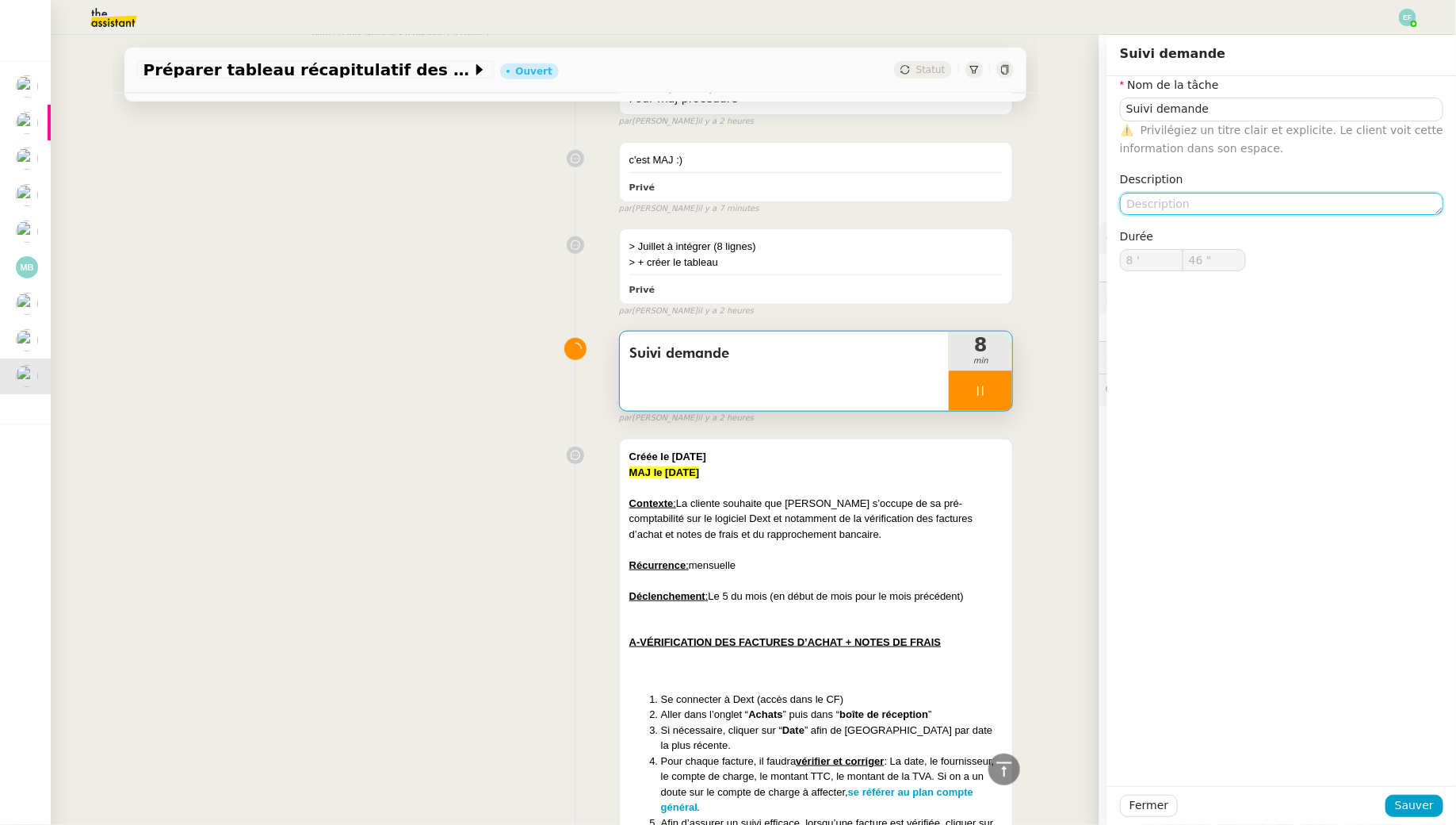
click at [1203, 198] on textarea at bounding box center [1282, 203] width 324 height 22
type input "49 ""
type textarea "Màj"
type input "50 ""
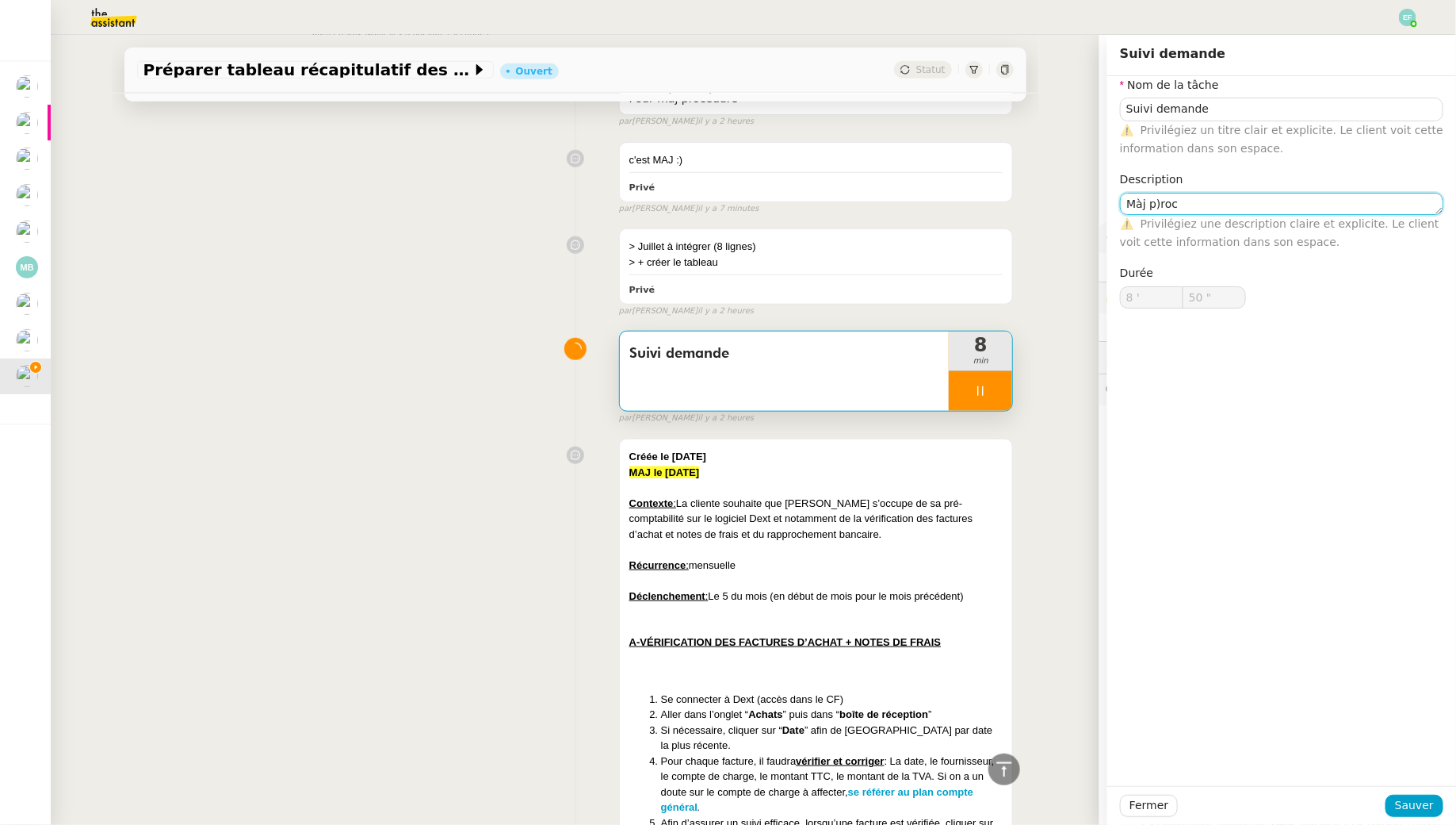
type textarea "Màj p)ro"
type input "51 ""
type textarea "Màj procédu"
type input "52 ""
type textarea "Màj procédure + envoi"
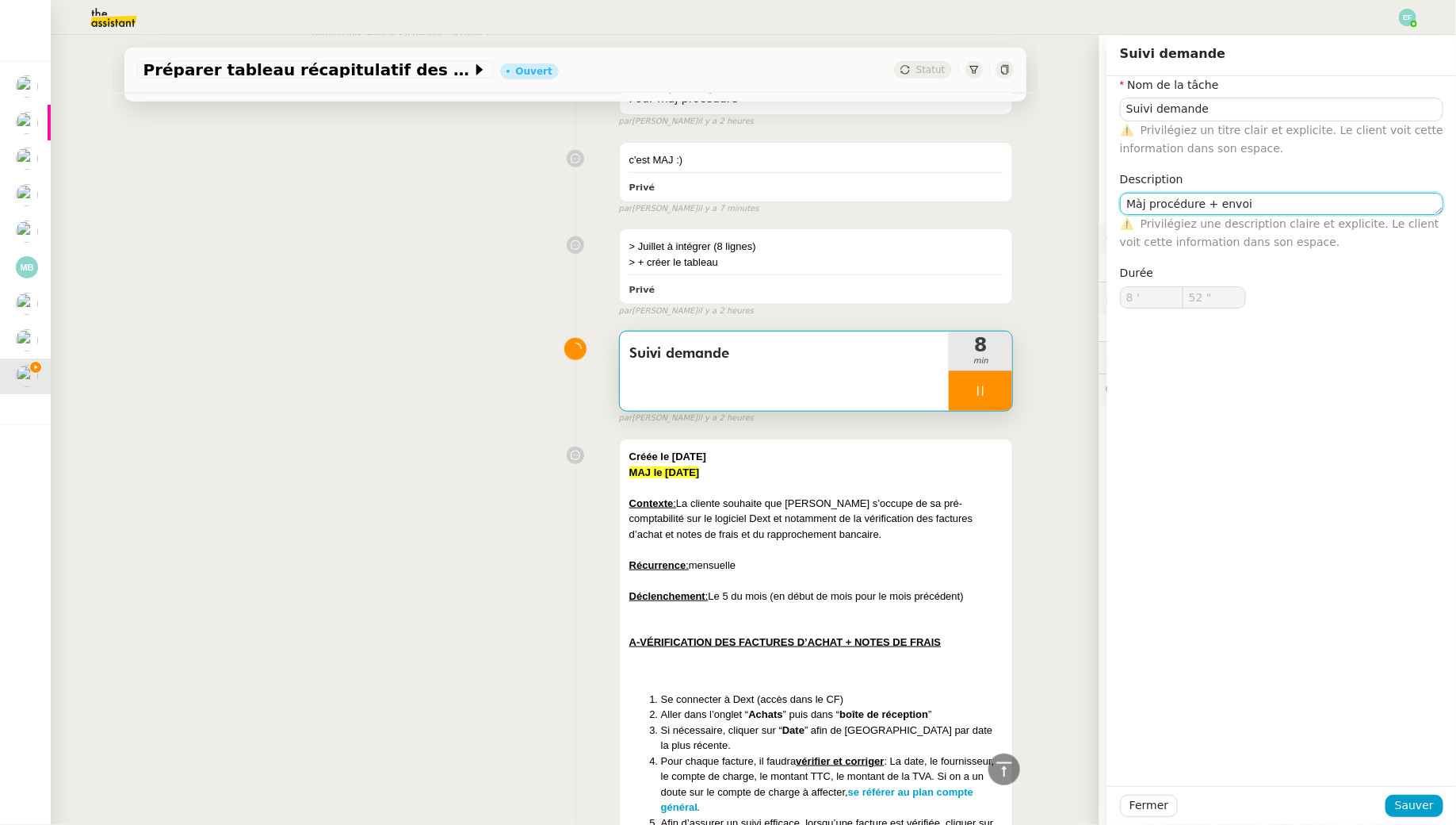
type input "53 ""
type textarea "Màj procédure + envoi d'email"
type input "54 ""
type textarea "Màj procédure + envoi d'email +"
type input "58 ""
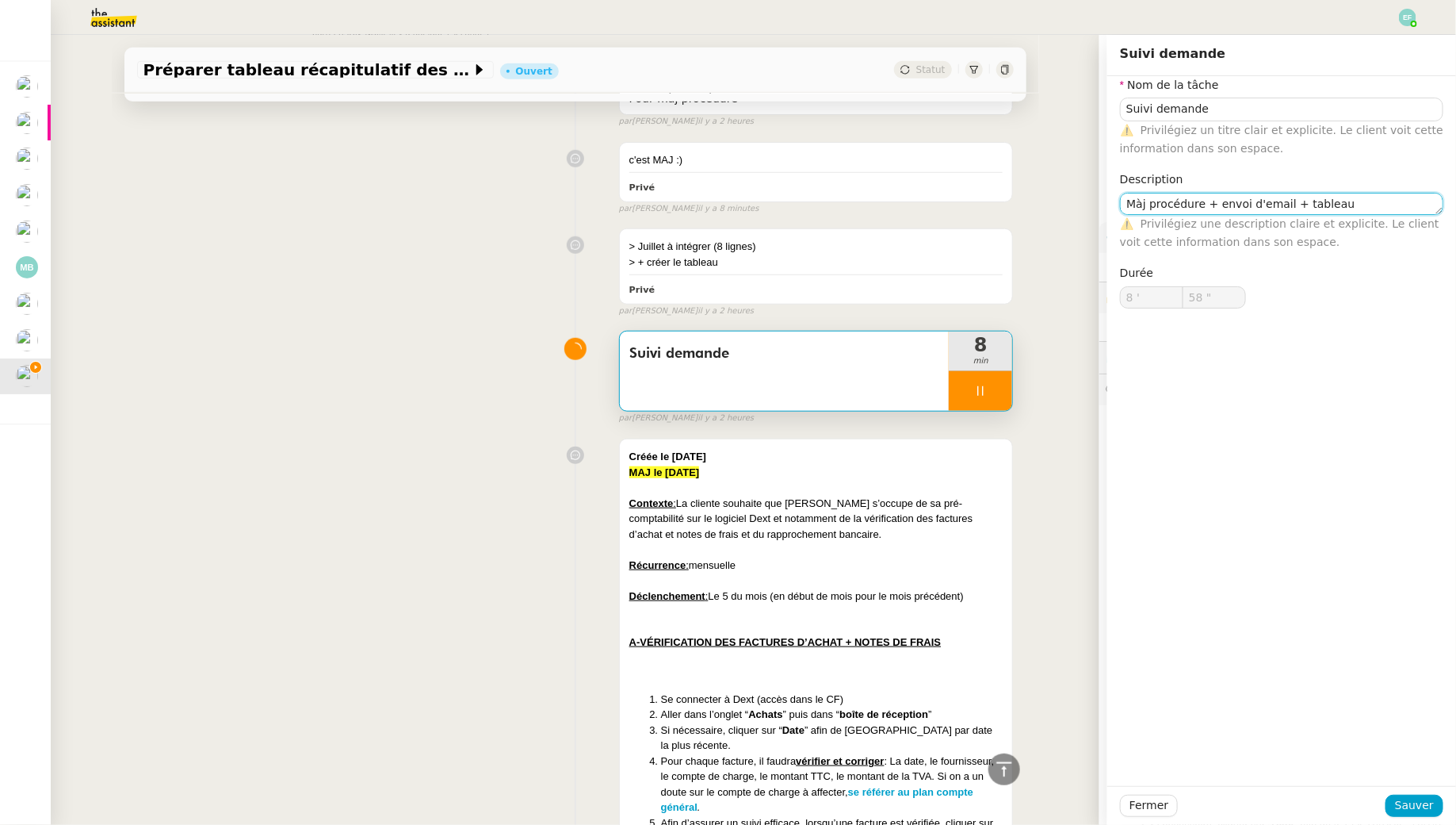
type textarea "Màj procédure + envoi d'email + tableau"
type input "59 ""
type textarea "Màj procédure + envoi d'email + tableau récapti"
type input "9 '"
type input "0 ""
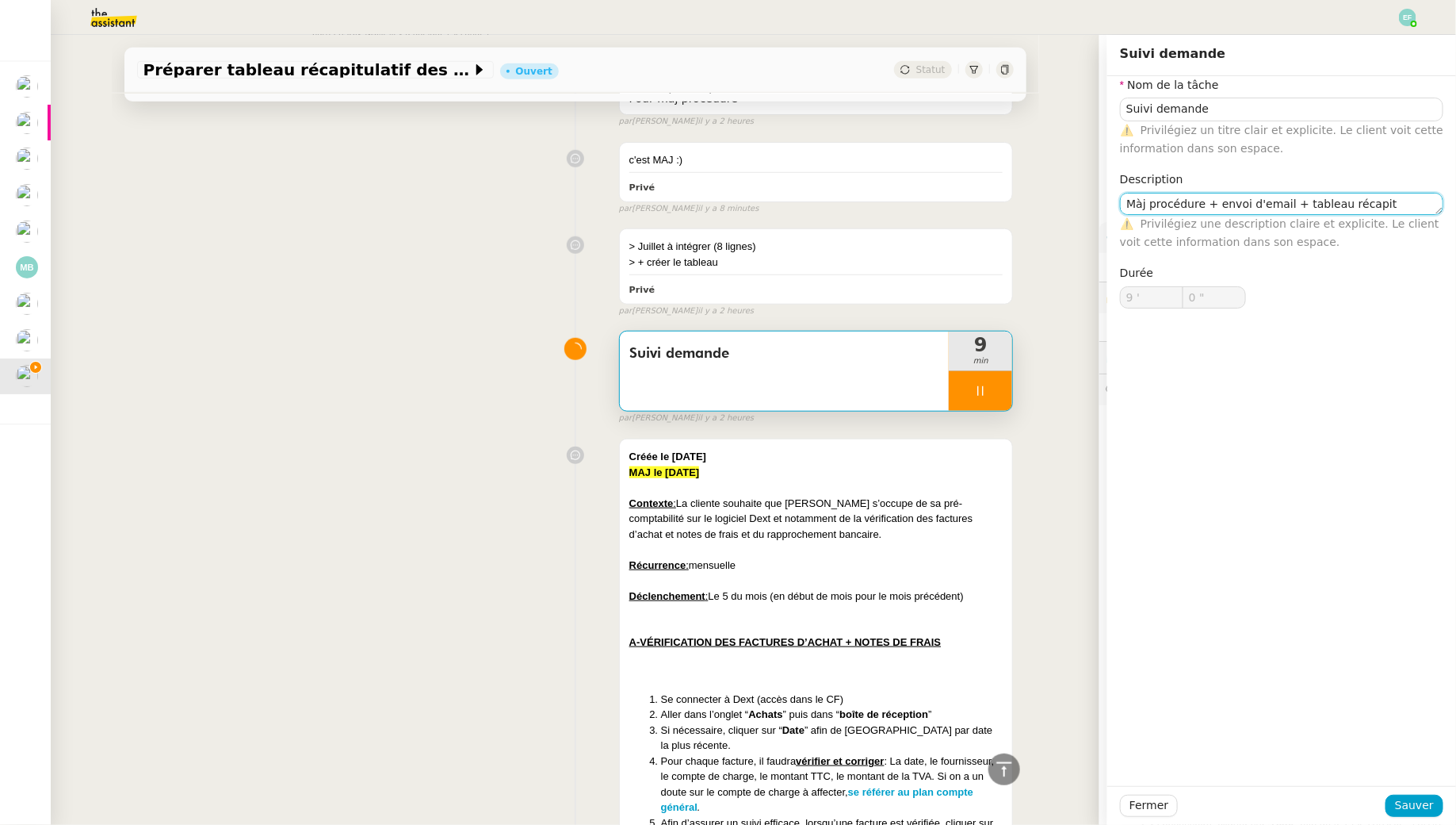
type textarea "Màj procédure + envoi d'email + tableau récapitu"
type input "1 ""
type textarea "Màj procédure + envoi d'email + tableau récapitulatif"
type input "2 ""
type textarea "Màj procédure + envoi d'email + tableau récapitulatif"
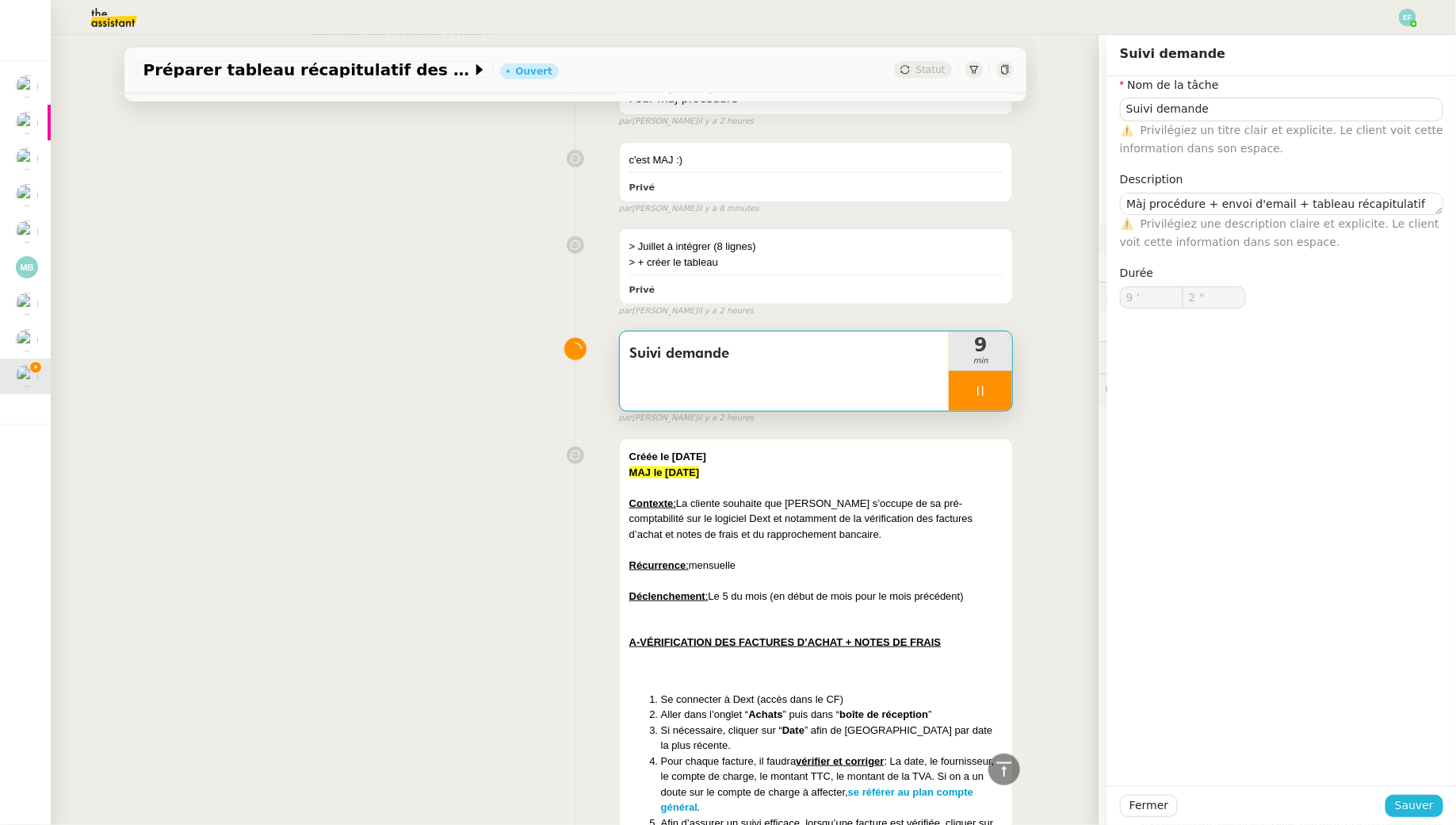
click at [1420, 805] on span "Sauver" at bounding box center [1414, 805] width 39 height 18
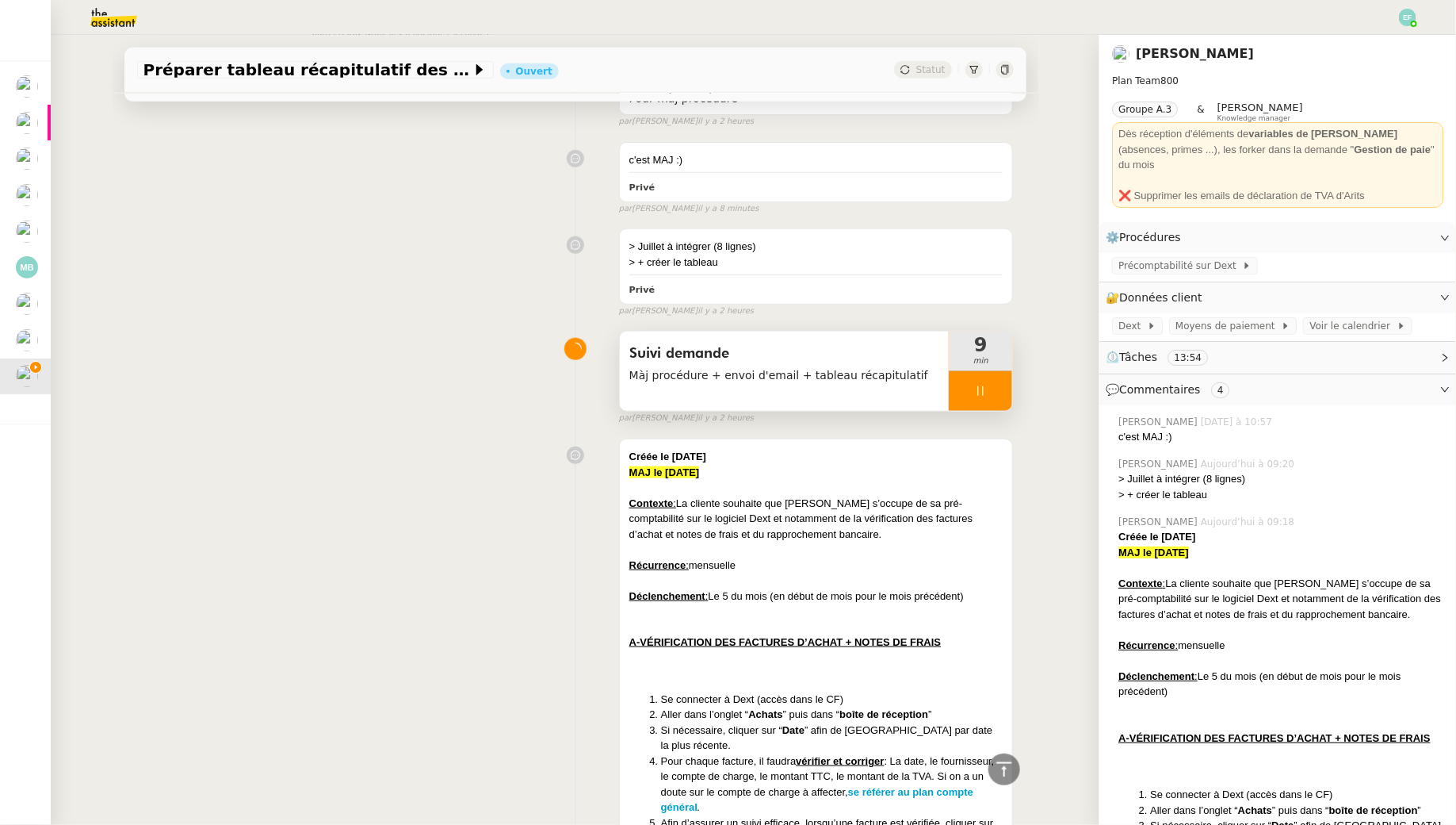
click at [999, 382] on div at bounding box center [981, 391] width 64 height 40
click at [1006, 385] on icon at bounding box center [1012, 391] width 13 height 13
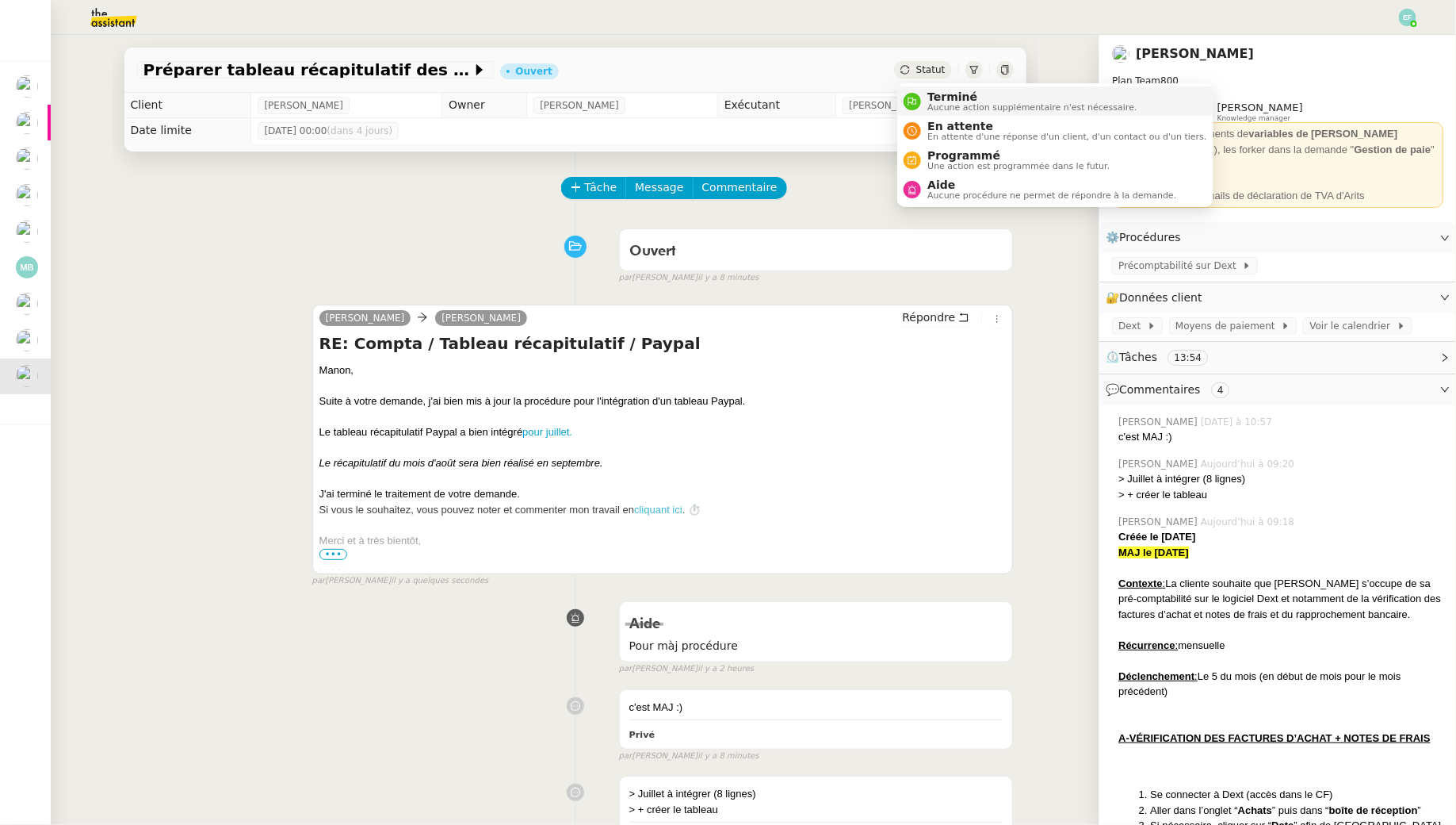
click at [926, 93] on div "Terminé Aucune action supplémentaire n'est nécessaire." at bounding box center [1029, 102] width 216 height 22
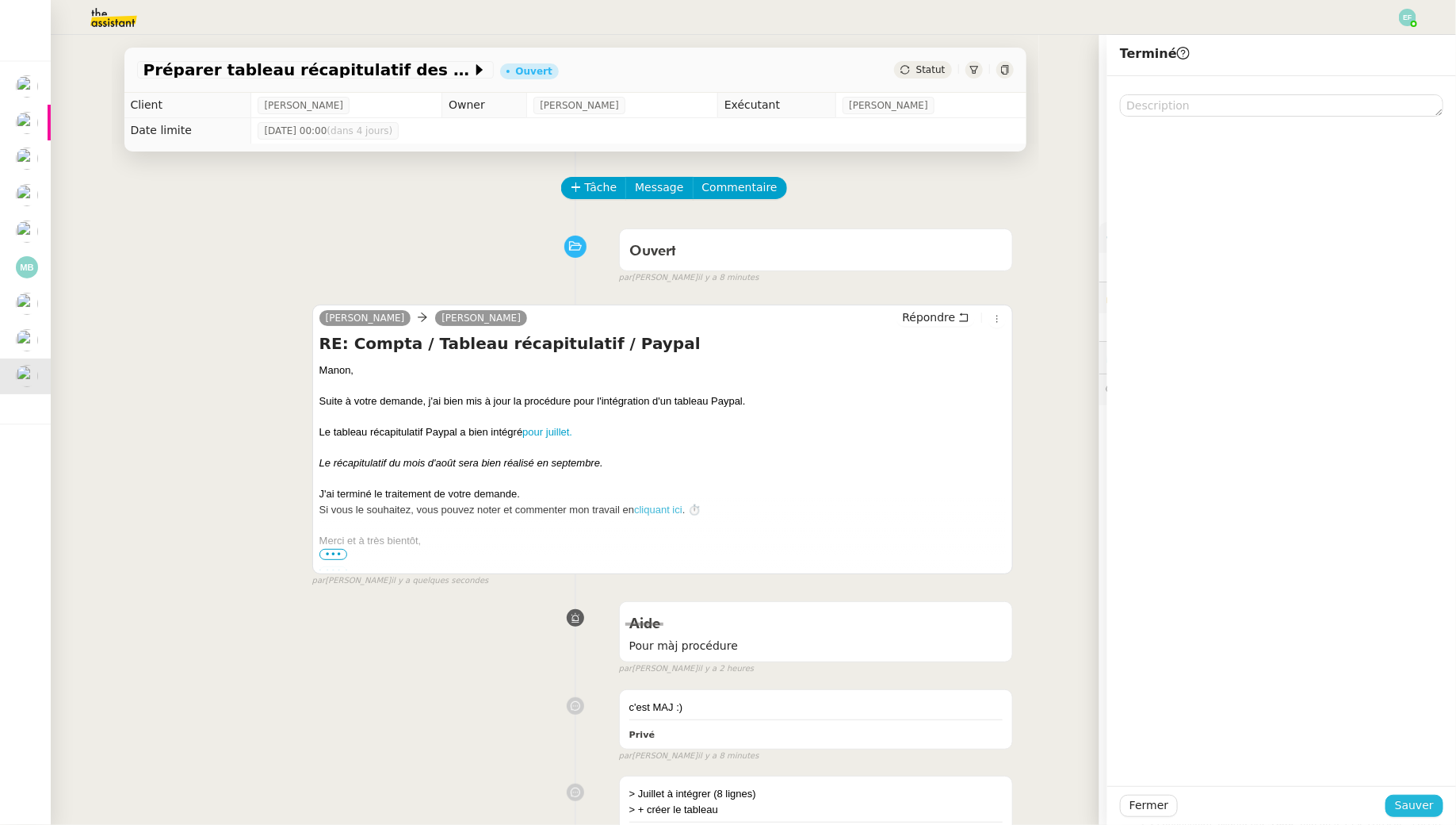
click at [1420, 802] on span "Sauver" at bounding box center [1414, 805] width 39 height 18
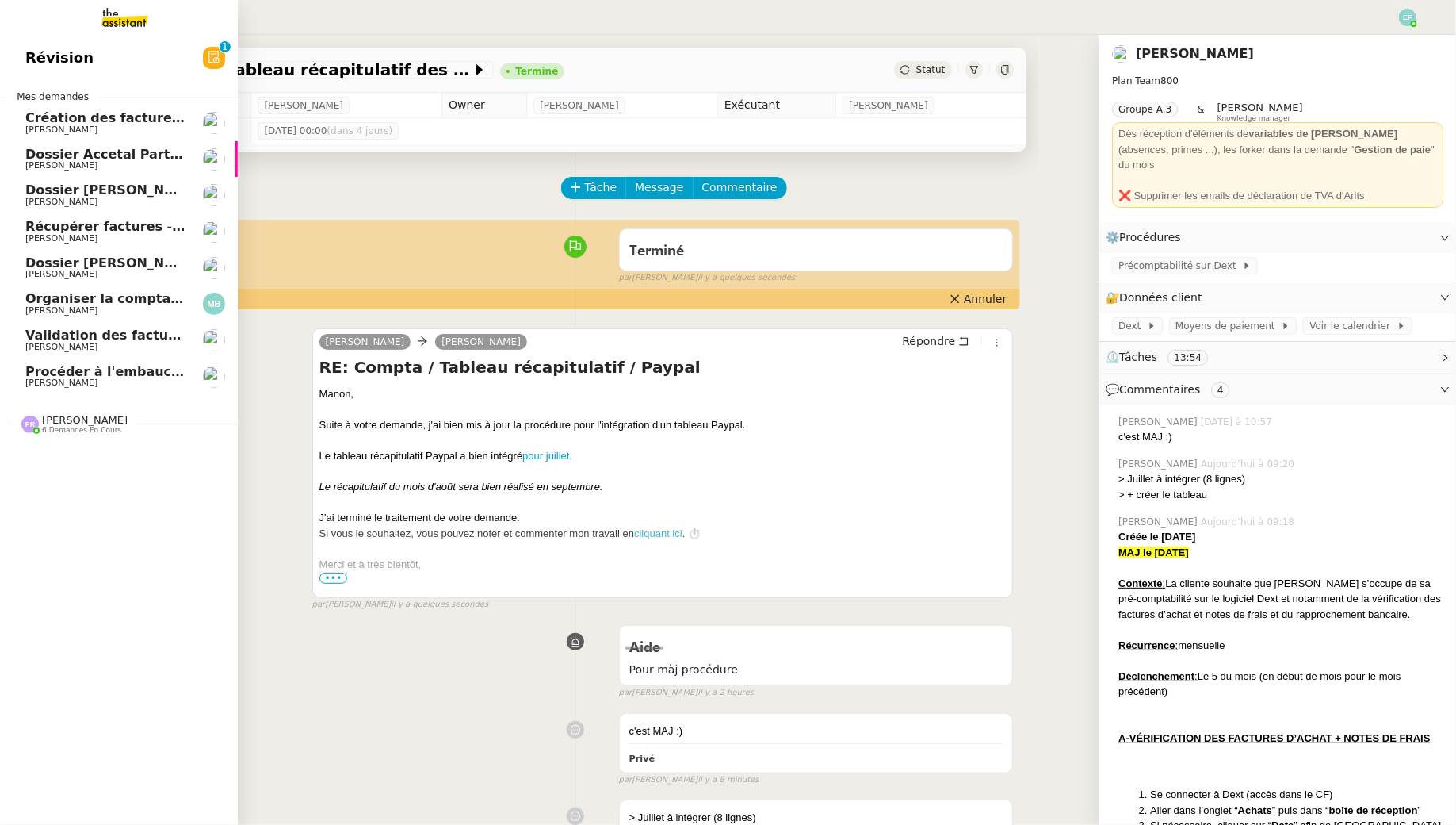
click at [73, 319] on link "Organiser la comptabilité NURI 2025 [PERSON_NAME]" at bounding box center [119, 304] width 238 height 36
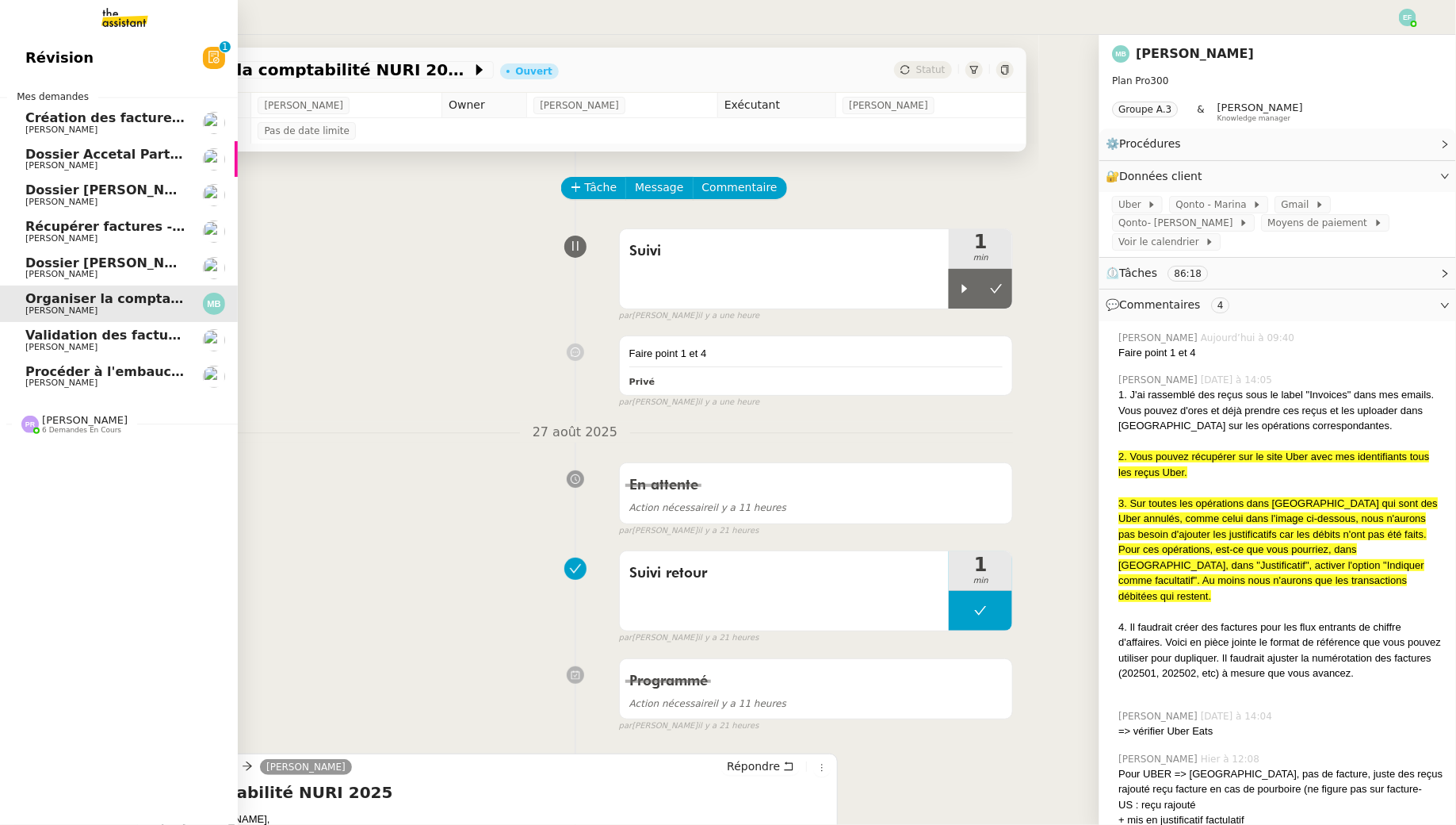
click at [69, 229] on span "Récupérer factures - [DATE]" at bounding box center [125, 226] width 200 height 15
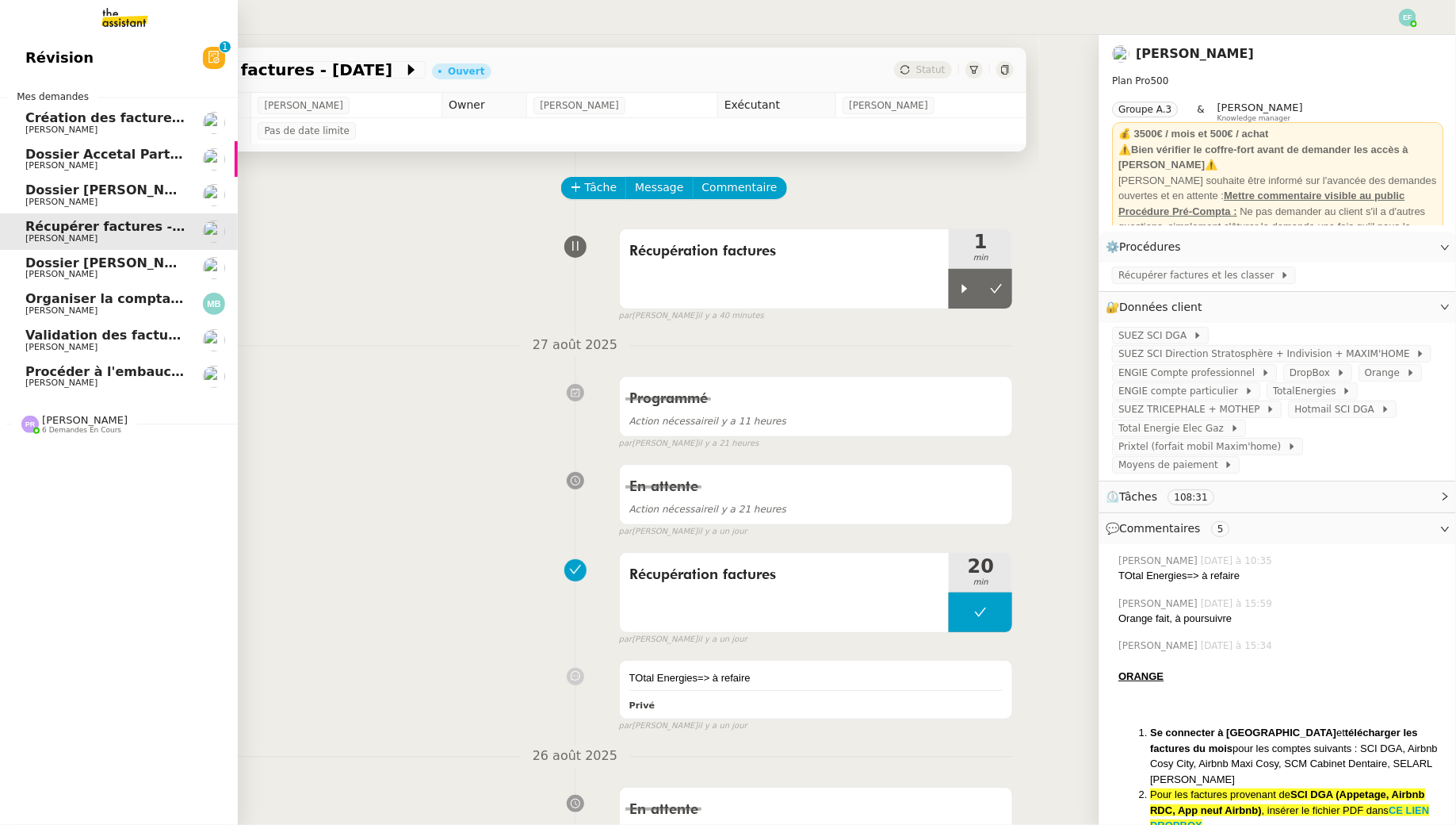
click at [50, 380] on span "[PERSON_NAME]" at bounding box center [62, 382] width 73 height 10
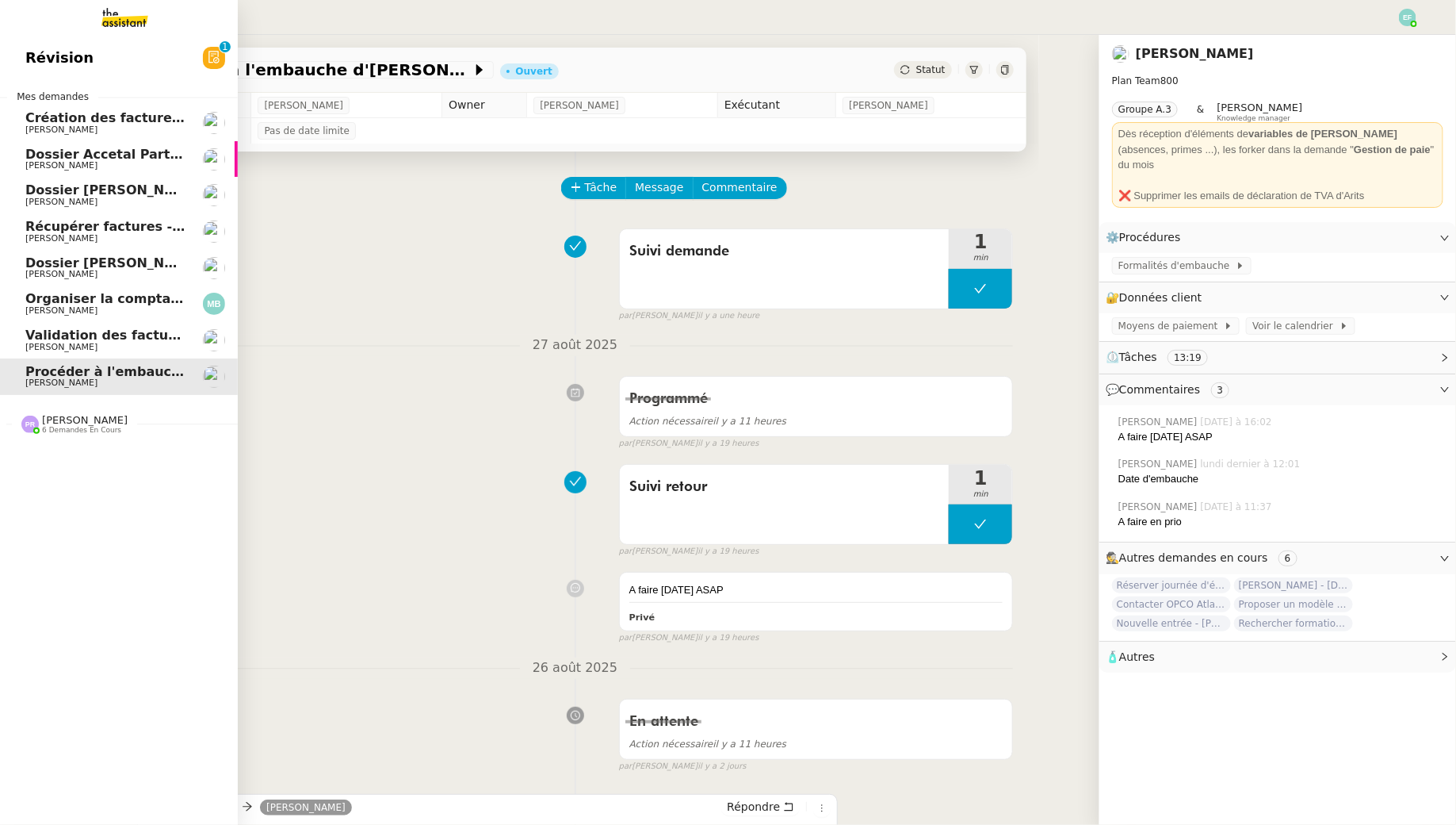
click at [21, 339] on link "Validation des factures consultants - [DATE] [PERSON_NAME]" at bounding box center [119, 340] width 238 height 36
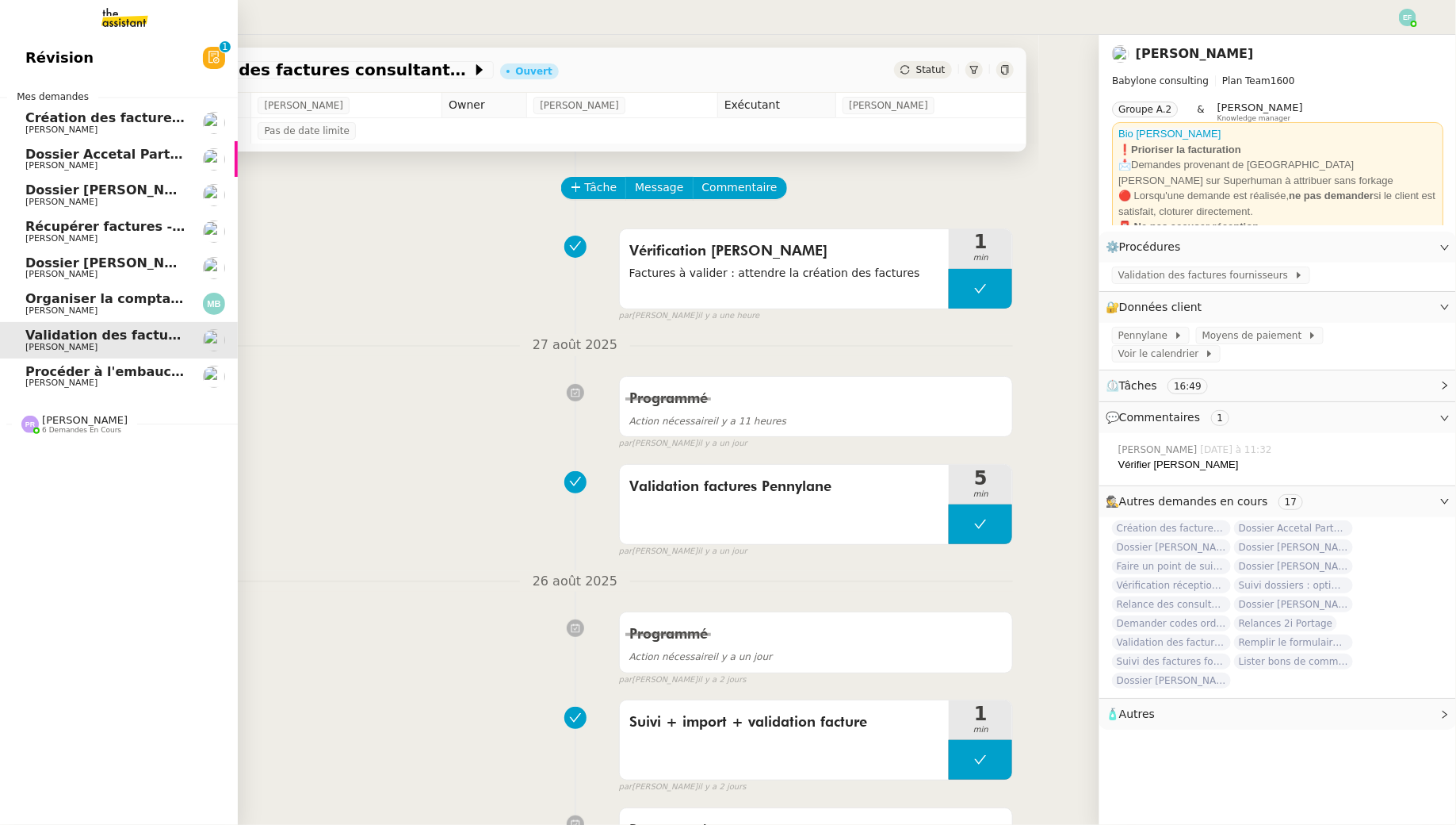
click at [66, 300] on span "Organiser la comptabilité NURI 2025" at bounding box center [156, 299] width 261 height 15
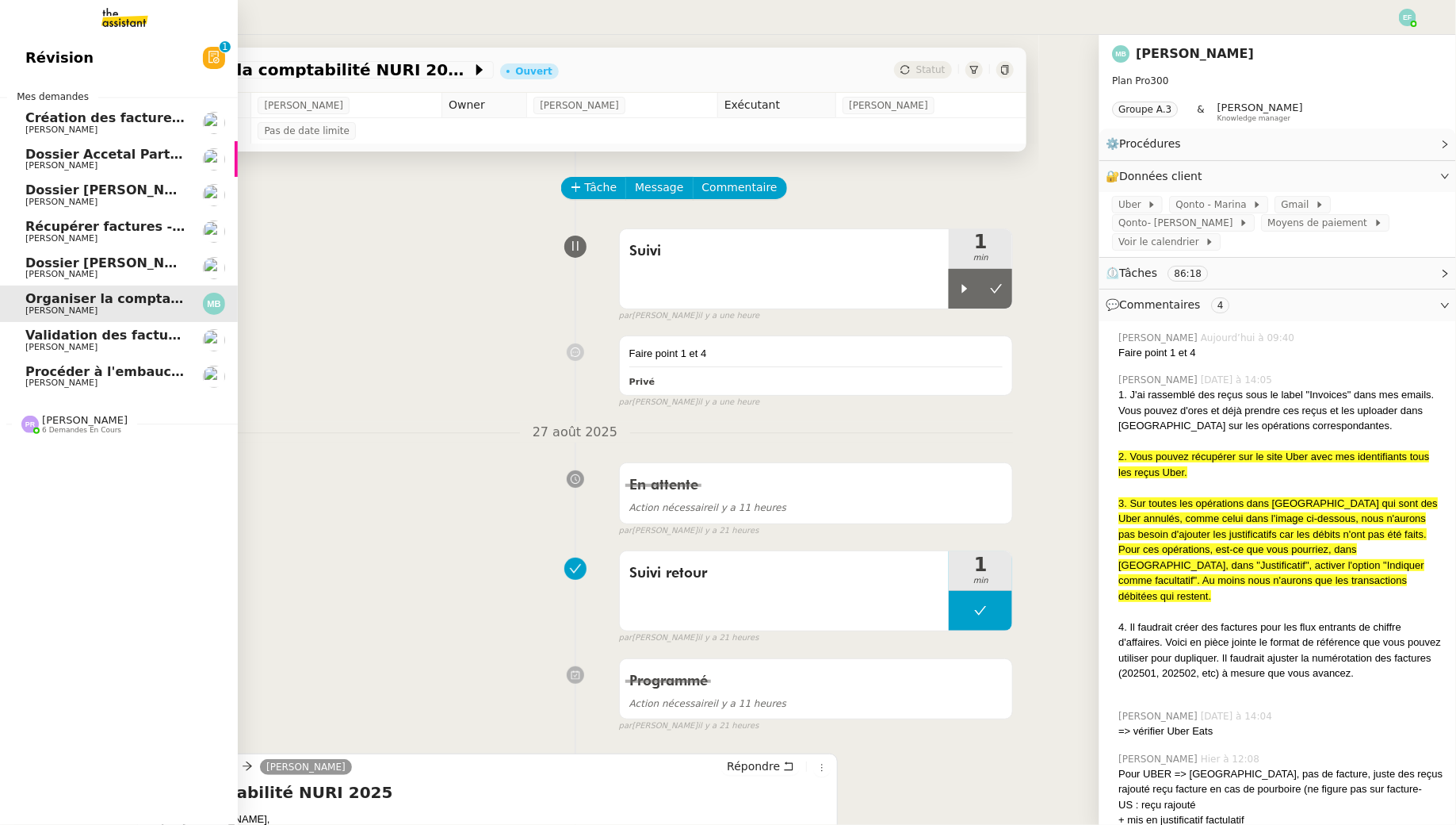
click at [82, 223] on span "Récupérer factures - [DATE]" at bounding box center [125, 226] width 200 height 15
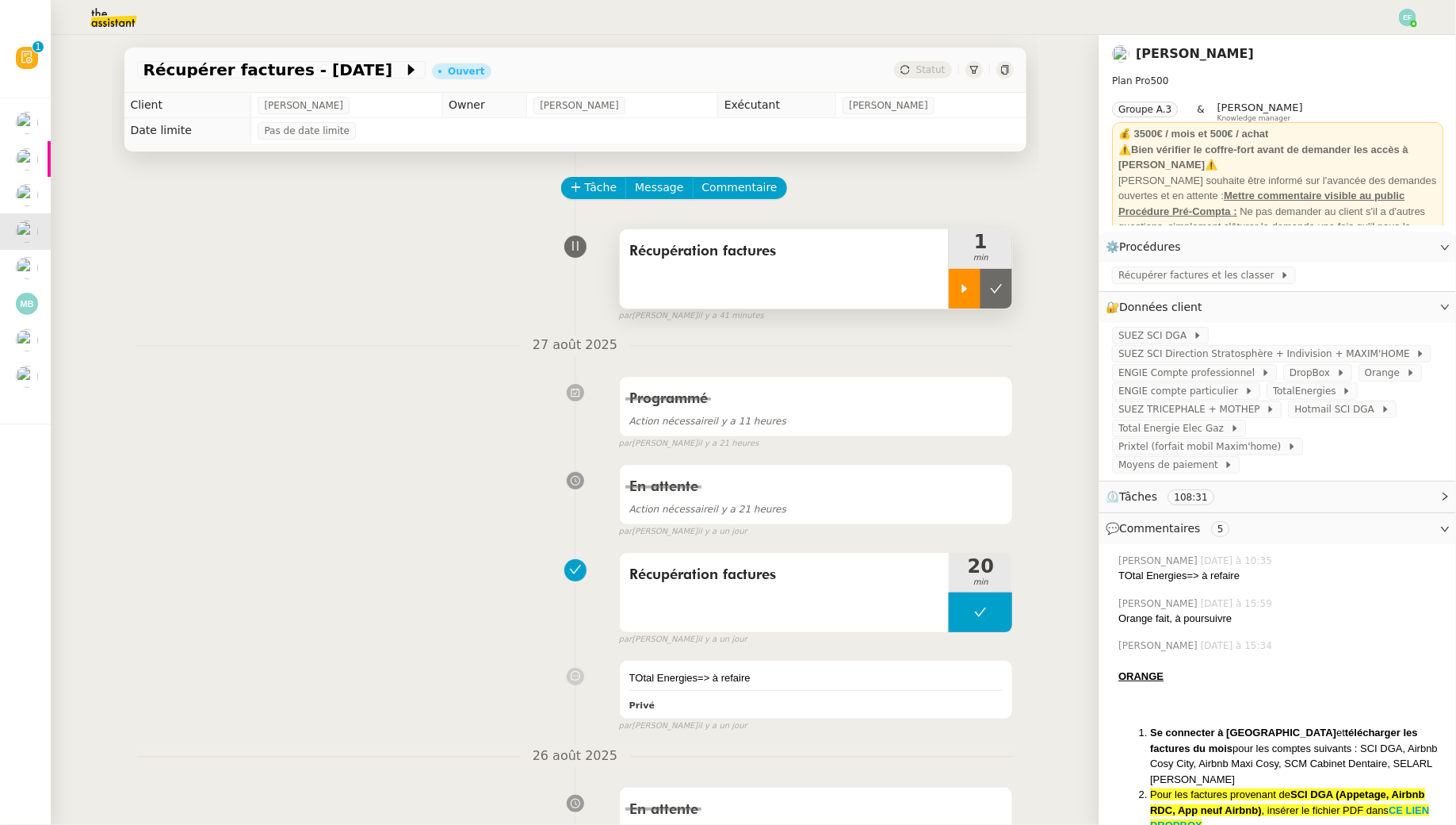
click at [963, 293] on icon at bounding box center [964, 289] width 13 height 13
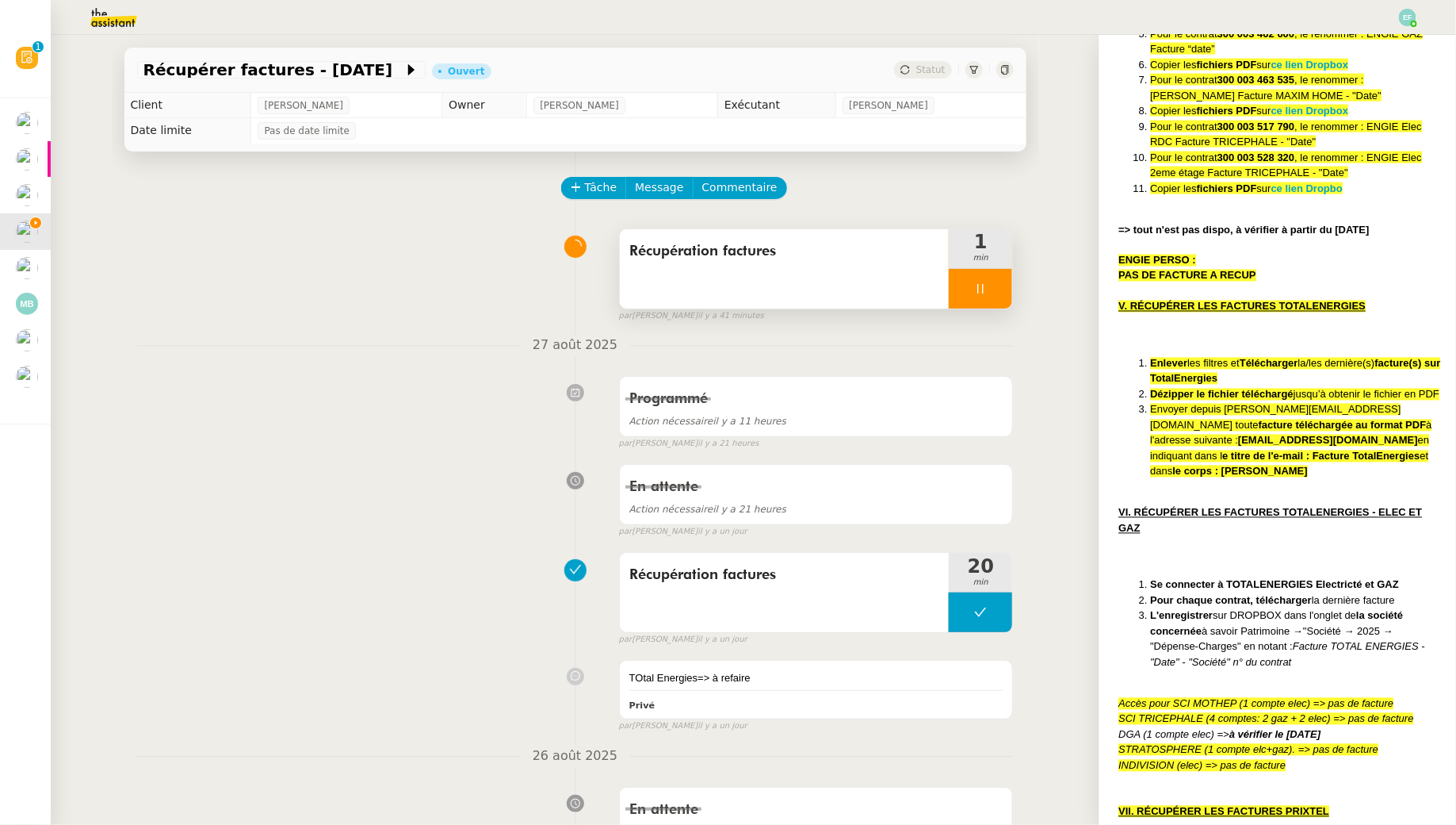
scroll to position [1243, 0]
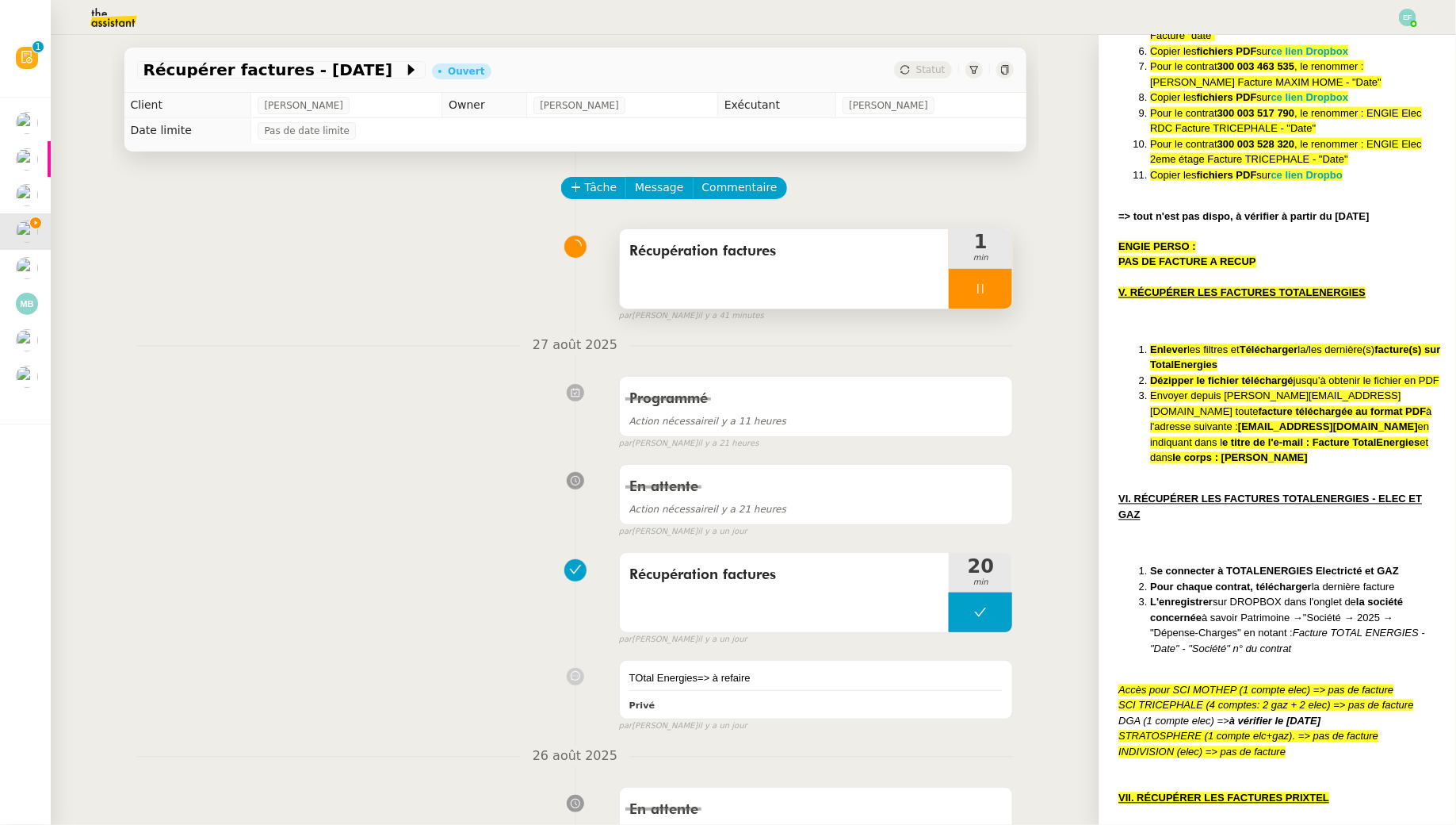
click at [459, 398] on div "Programmé Action nécessaire il y a 11 heures false par Emelyne F. il y a 21 heu…" at bounding box center [575, 409] width 876 height 82
click at [445, 372] on div "Programmé Action nécessaire il y a 11 heures false par Emelyne F. il y a 21 heu…" at bounding box center [575, 409] width 876 height 82
click at [443, 489] on div "En attente Action nécessaire il y a 21 heures false par Emelyne F. il y a un jo…" at bounding box center [575, 497] width 876 height 82
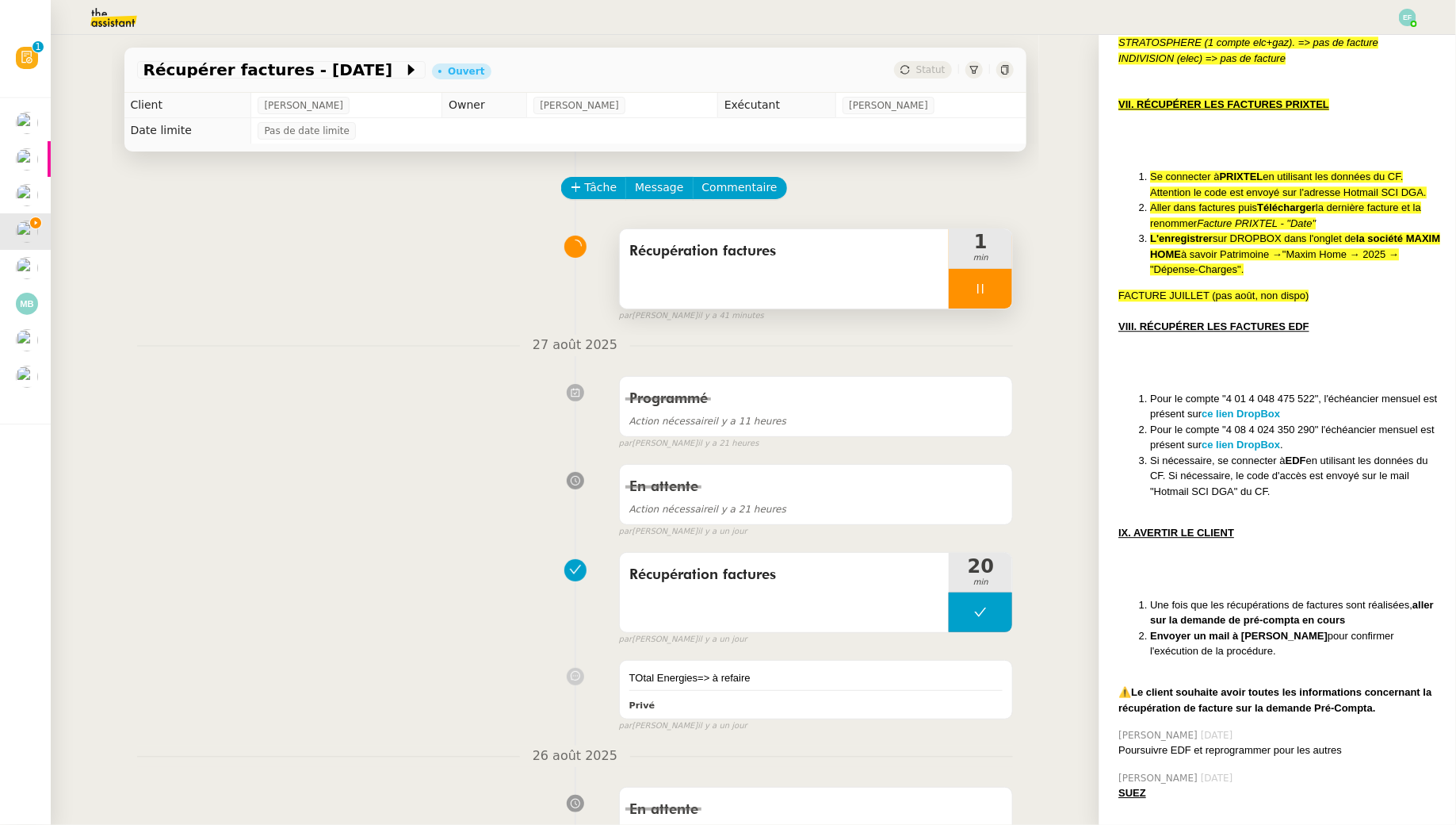
scroll to position [877, 0]
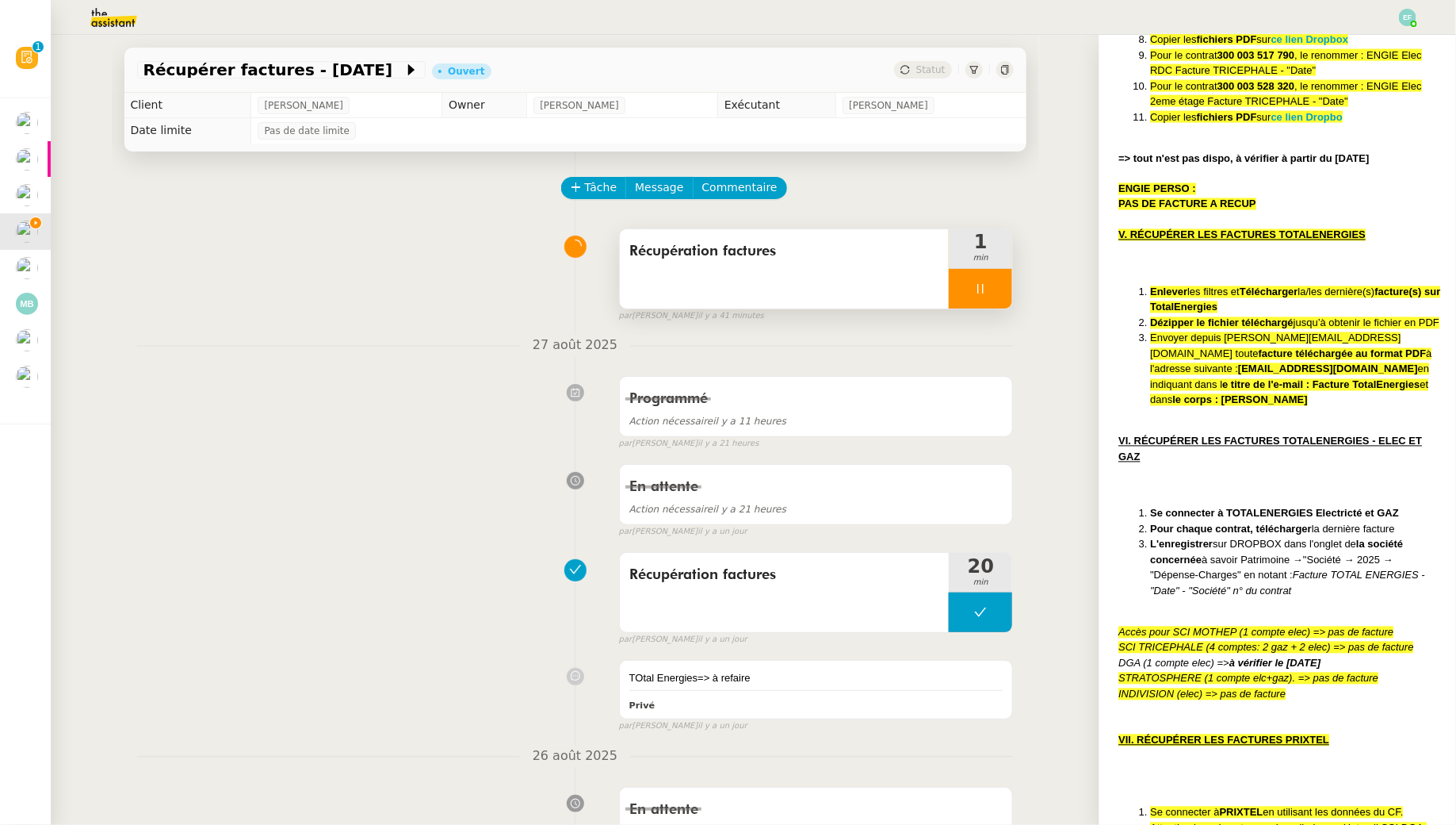
scroll to position [788, 0]
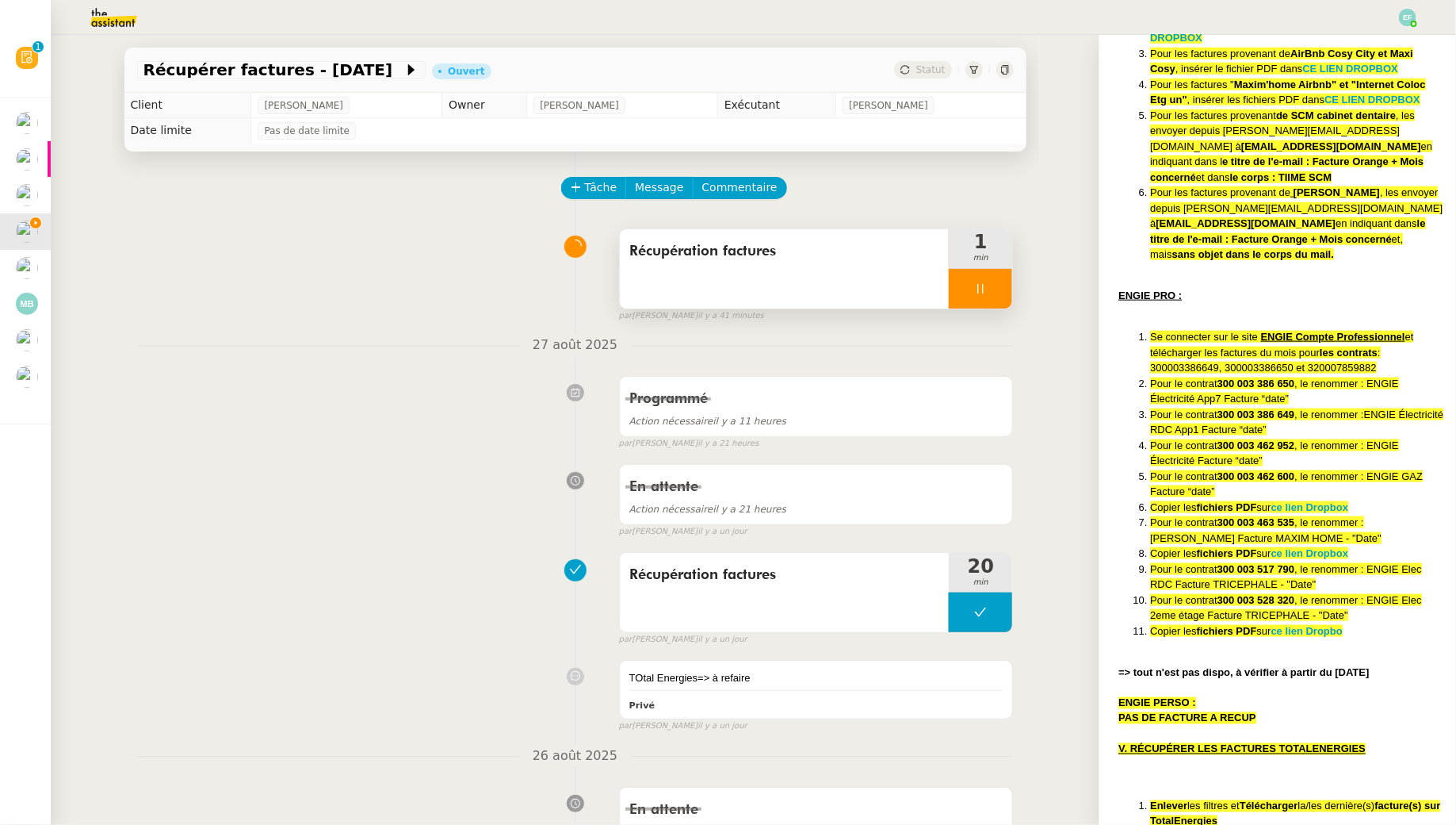
click at [258, 534] on div "En attente Action nécessaire il y a 21 heures false par Emelyne F. il y a un jo…" at bounding box center [575, 497] width 876 height 82
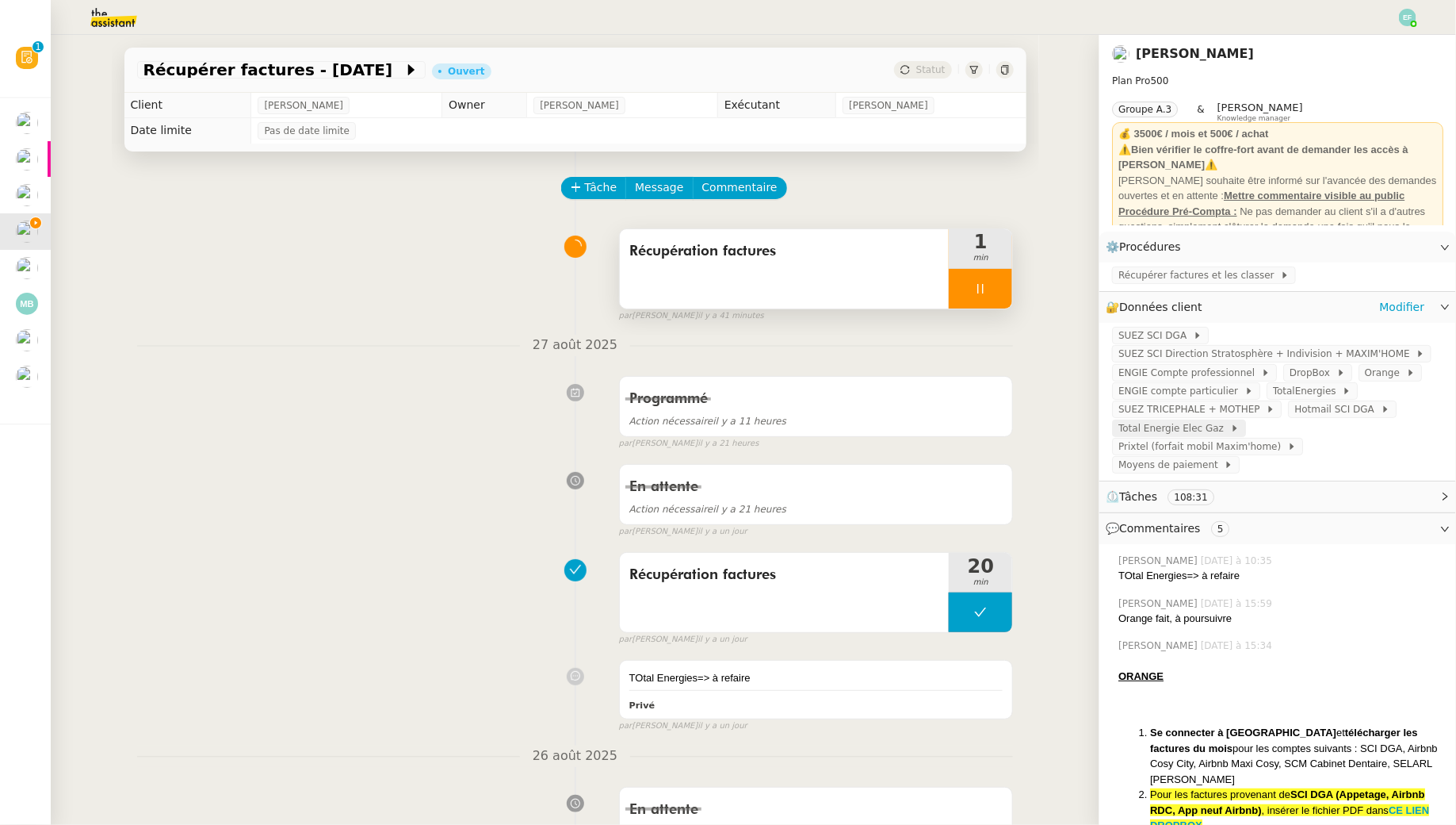
click at [1217, 430] on span "Total Energie Elec Gaz" at bounding box center [1174, 427] width 112 height 15
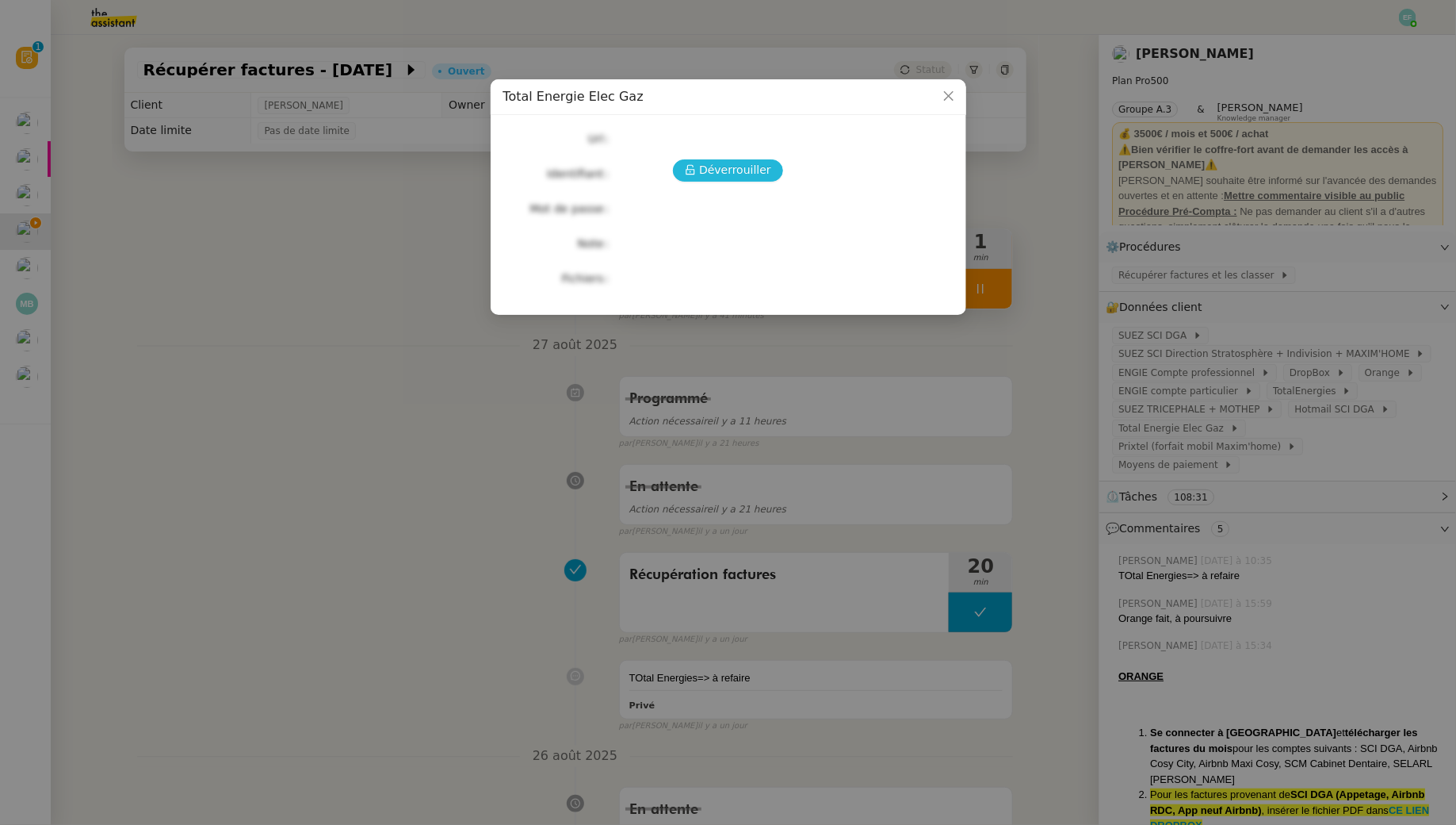
click at [763, 164] on span "Déverrouiller" at bounding box center [736, 170] width 73 height 18
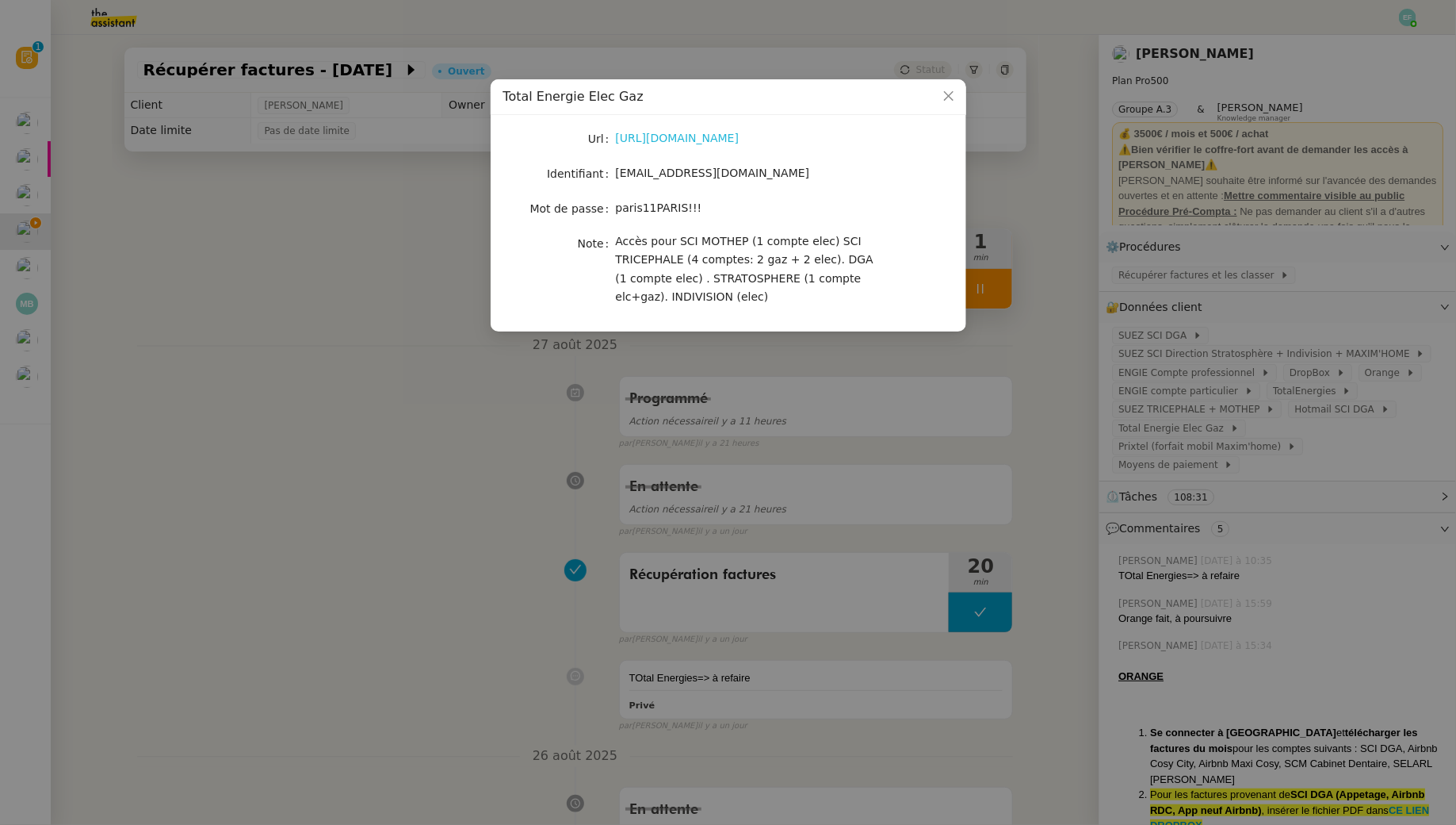
click at [737, 136] on link "https://www.totalenergies.fr/clients/connexion" at bounding box center [678, 138] width 123 height 13
click at [685, 172] on span "maxime.mathaut@hotmail.fr" at bounding box center [713, 172] width 194 height 13
copy span "maxime.mathaut@hotmail.fr"
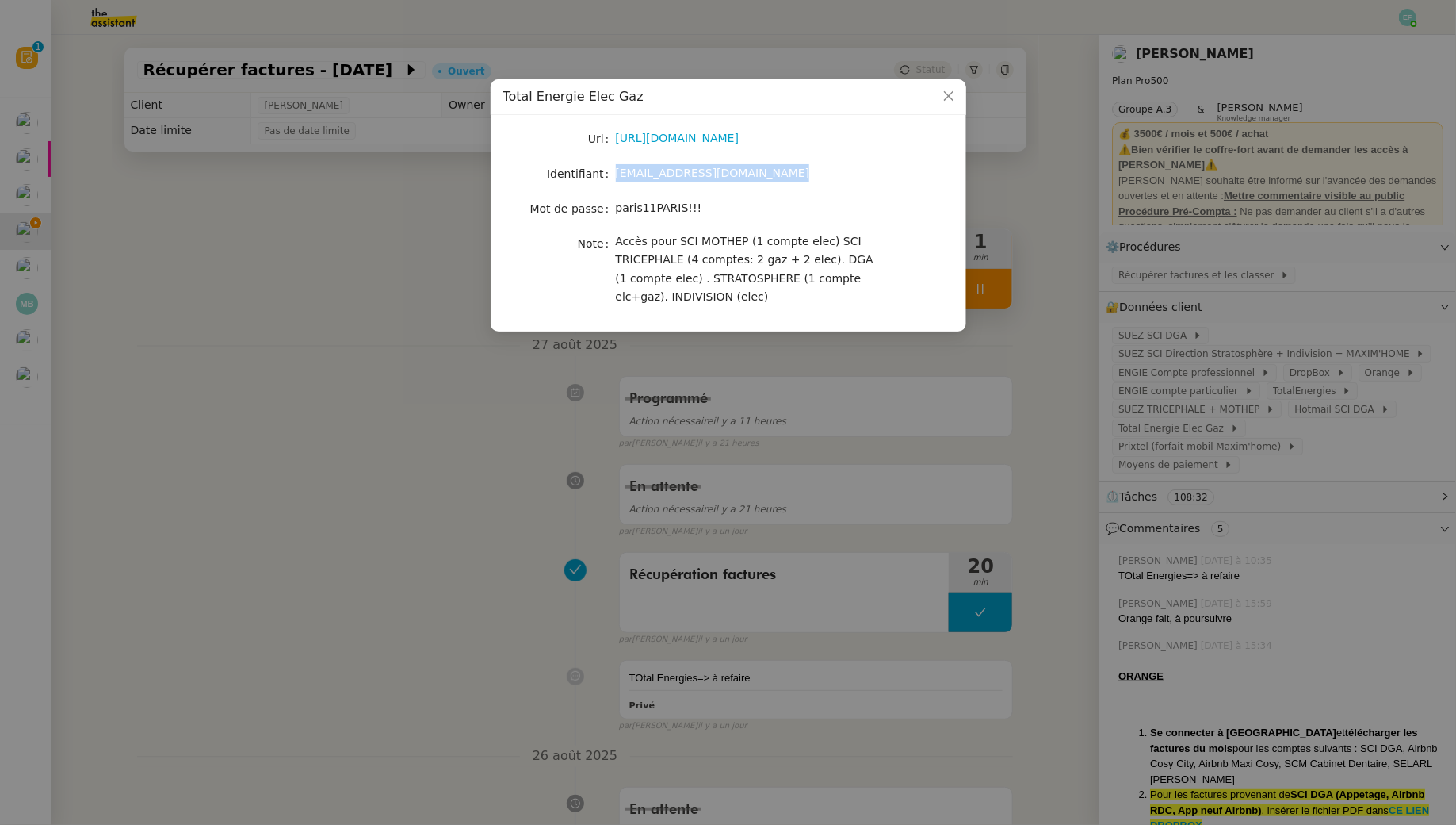
click at [657, 214] on span "paris11PARIS!!!" at bounding box center [659, 208] width 86 height 13
copy span "paris11PARIS!!!"
click at [479, 561] on nz-modal-container "Total Energie Elec Gaz Url https://www.totalenergies.fr/clients/connexion Ident…" at bounding box center [728, 412] width 1456 height 825
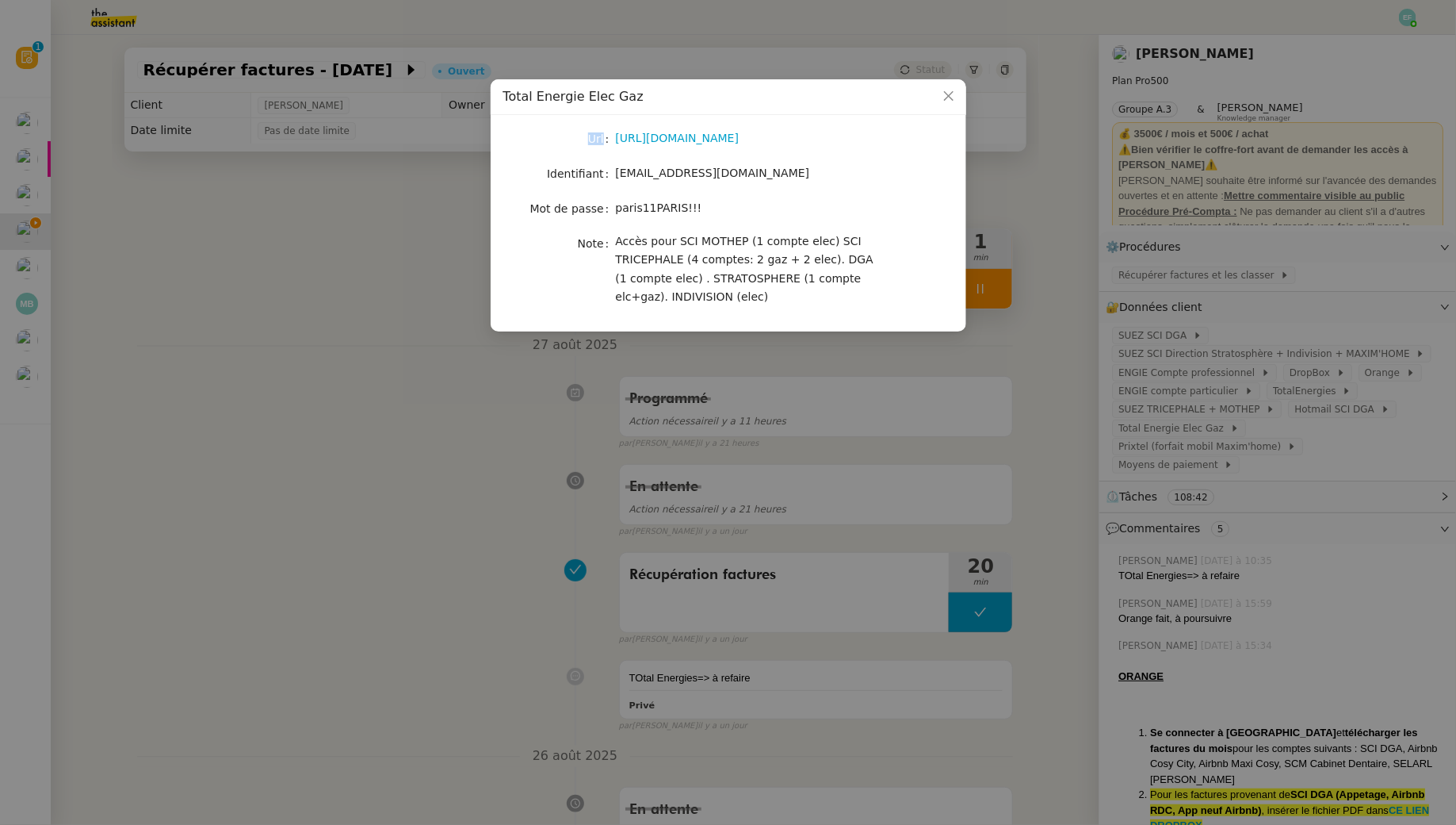
click at [479, 561] on nz-modal-container "Total Energie Elec Gaz Url https://www.totalenergies.fr/clients/connexion Ident…" at bounding box center [728, 412] width 1456 height 825
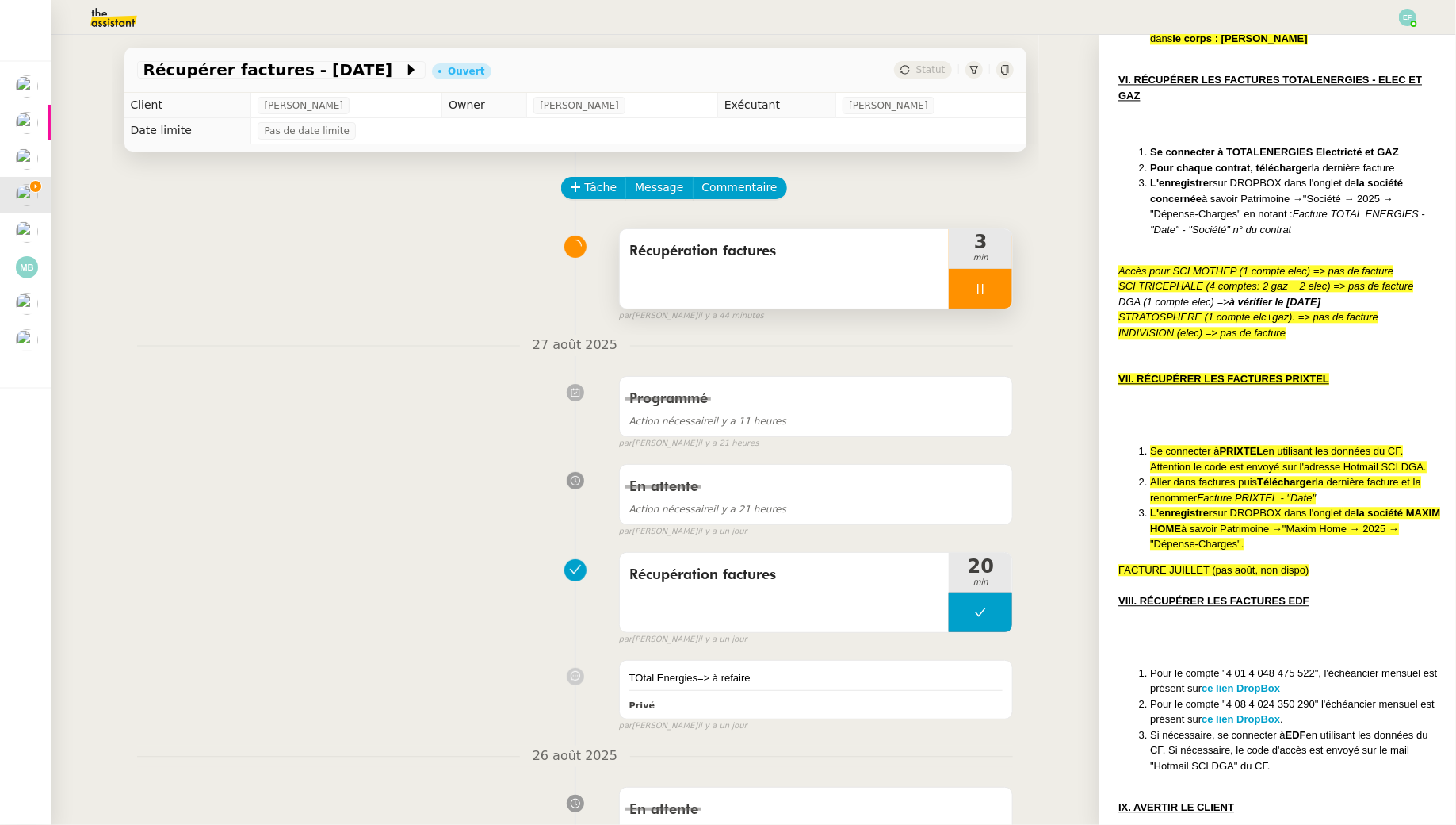
scroll to position [1652, 0]
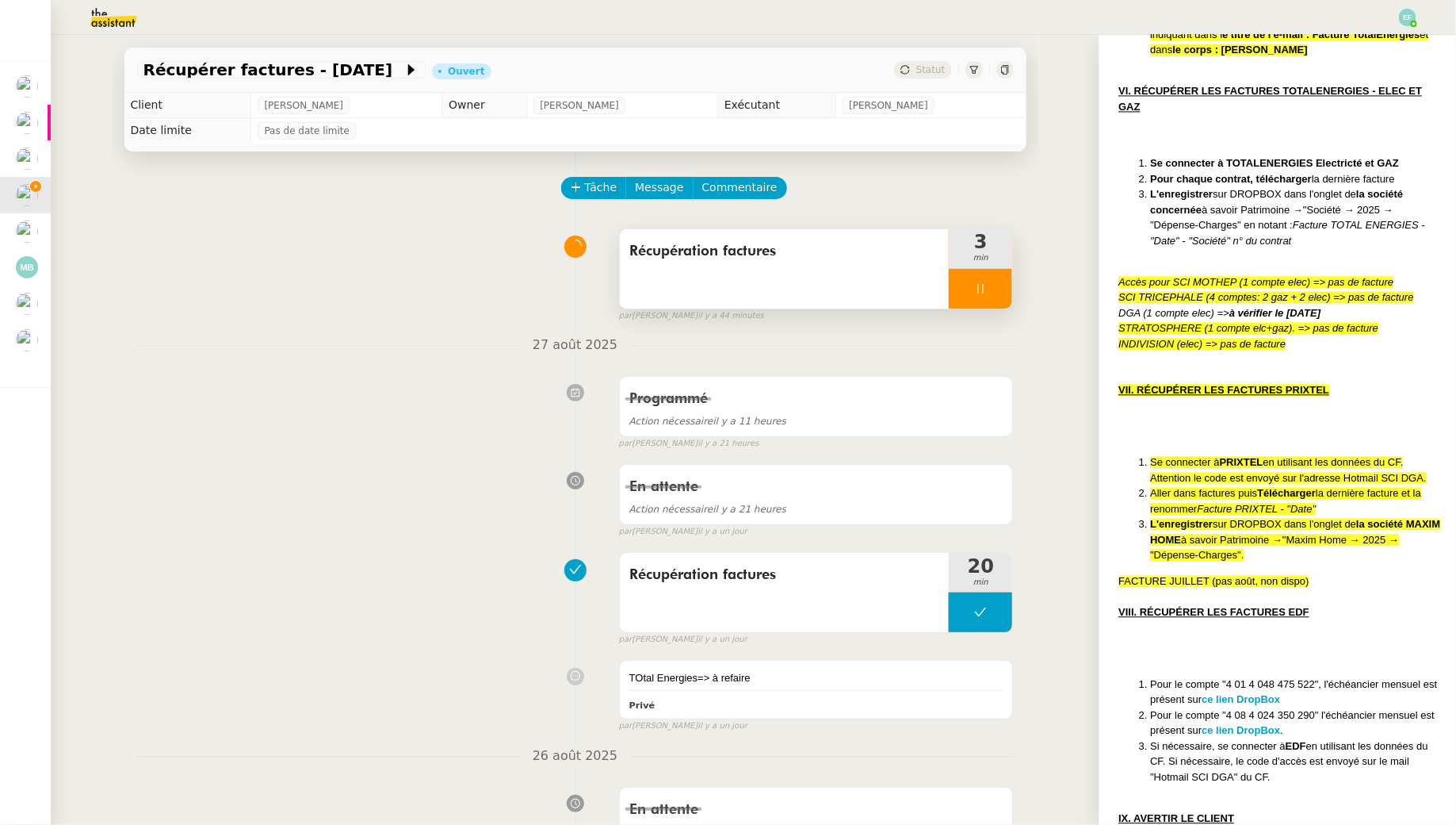
click at [1241, 291] on em "SCI TRICEPHALE (4 comptes: 2 gaz + 2 elec) => pas de facture" at bounding box center [1265, 297] width 295 height 12
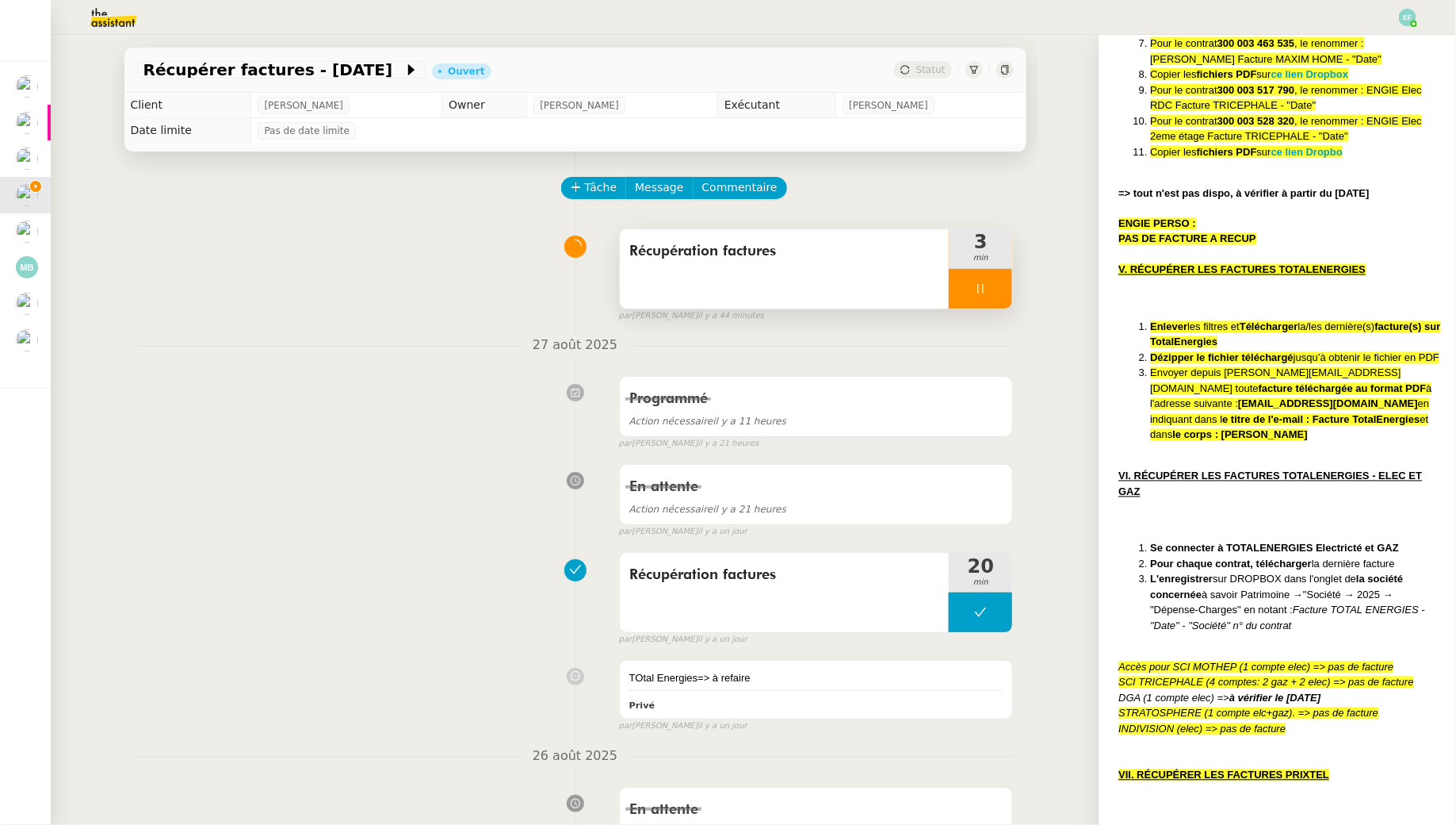
scroll to position [1282, 0]
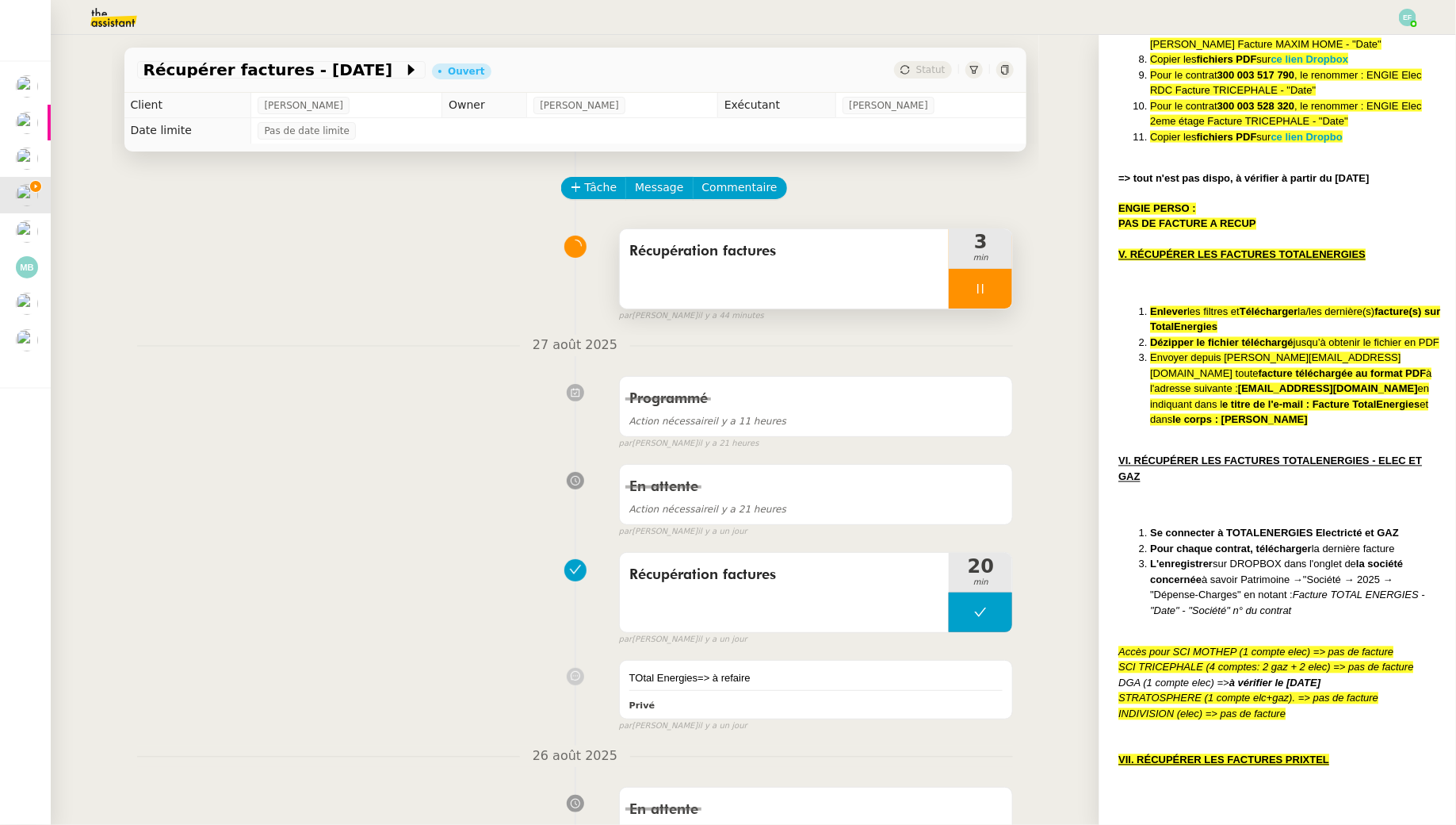
click at [1236, 564] on li "L'enregistrer sur DROPBOX dans l'onglet de la société concernée à savoir Patrim…" at bounding box center [1296, 587] width 293 height 62
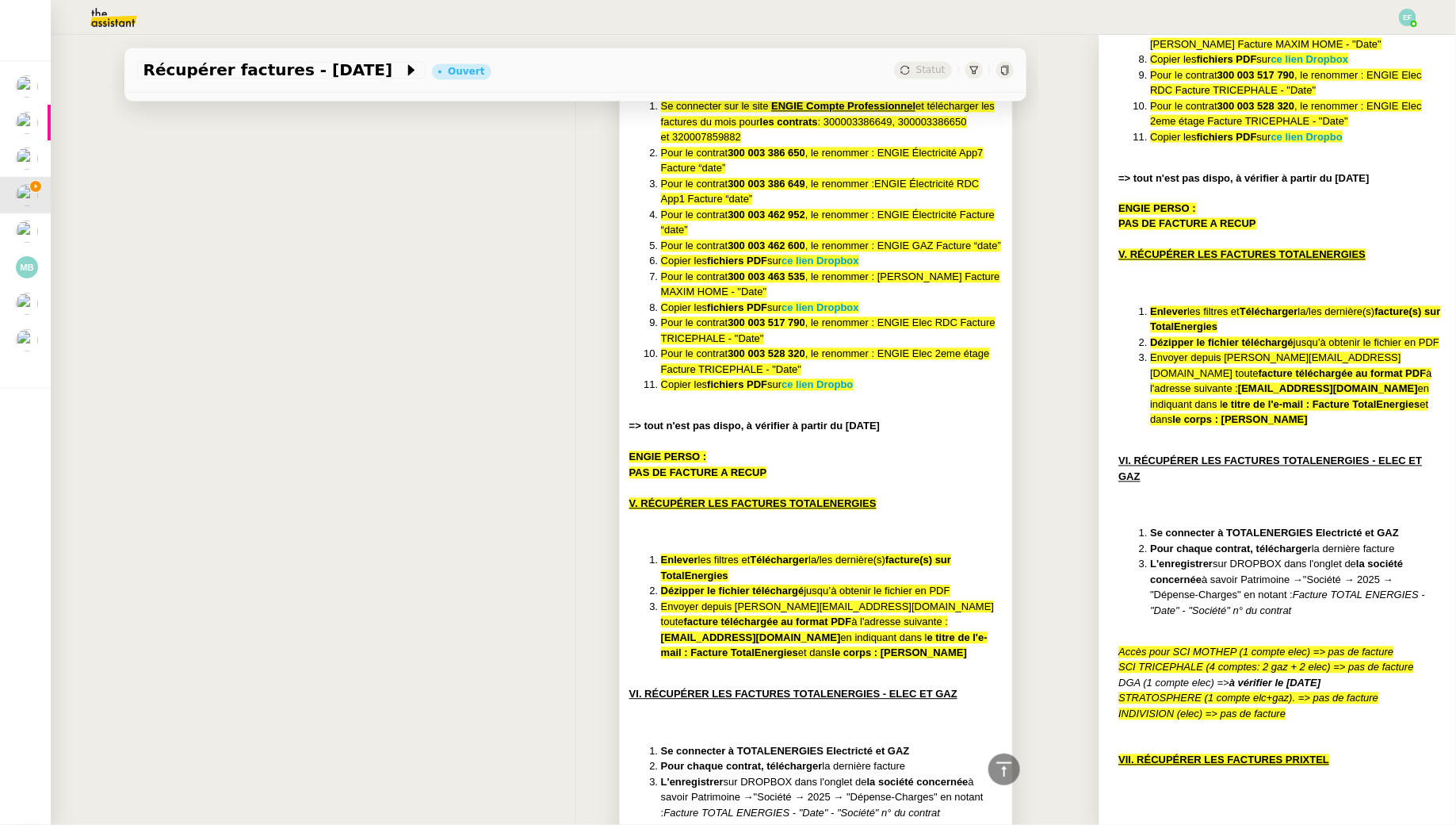
scroll to position [1965, 0]
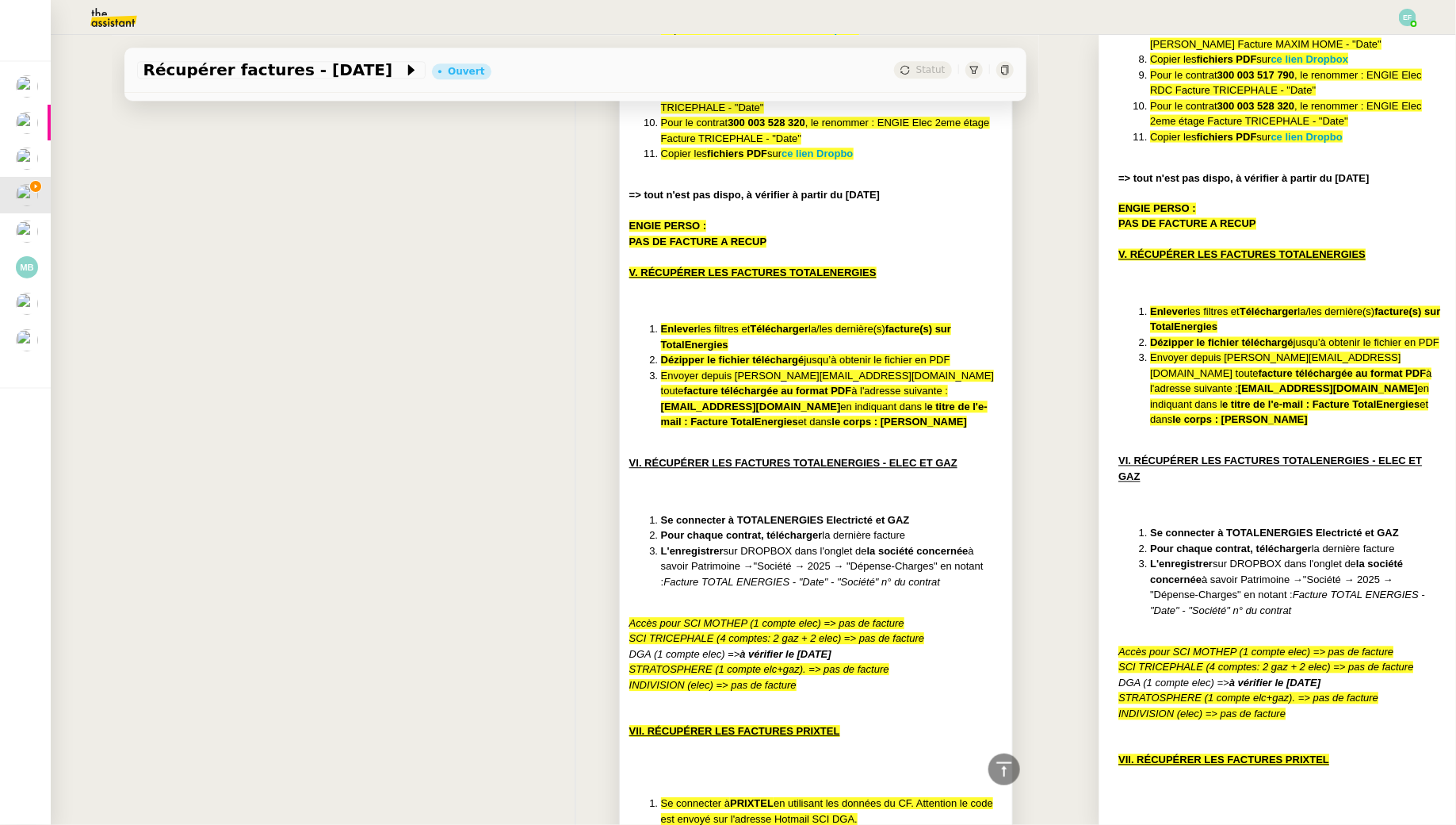
click at [899, 479] on div at bounding box center [816, 478] width 374 height 15
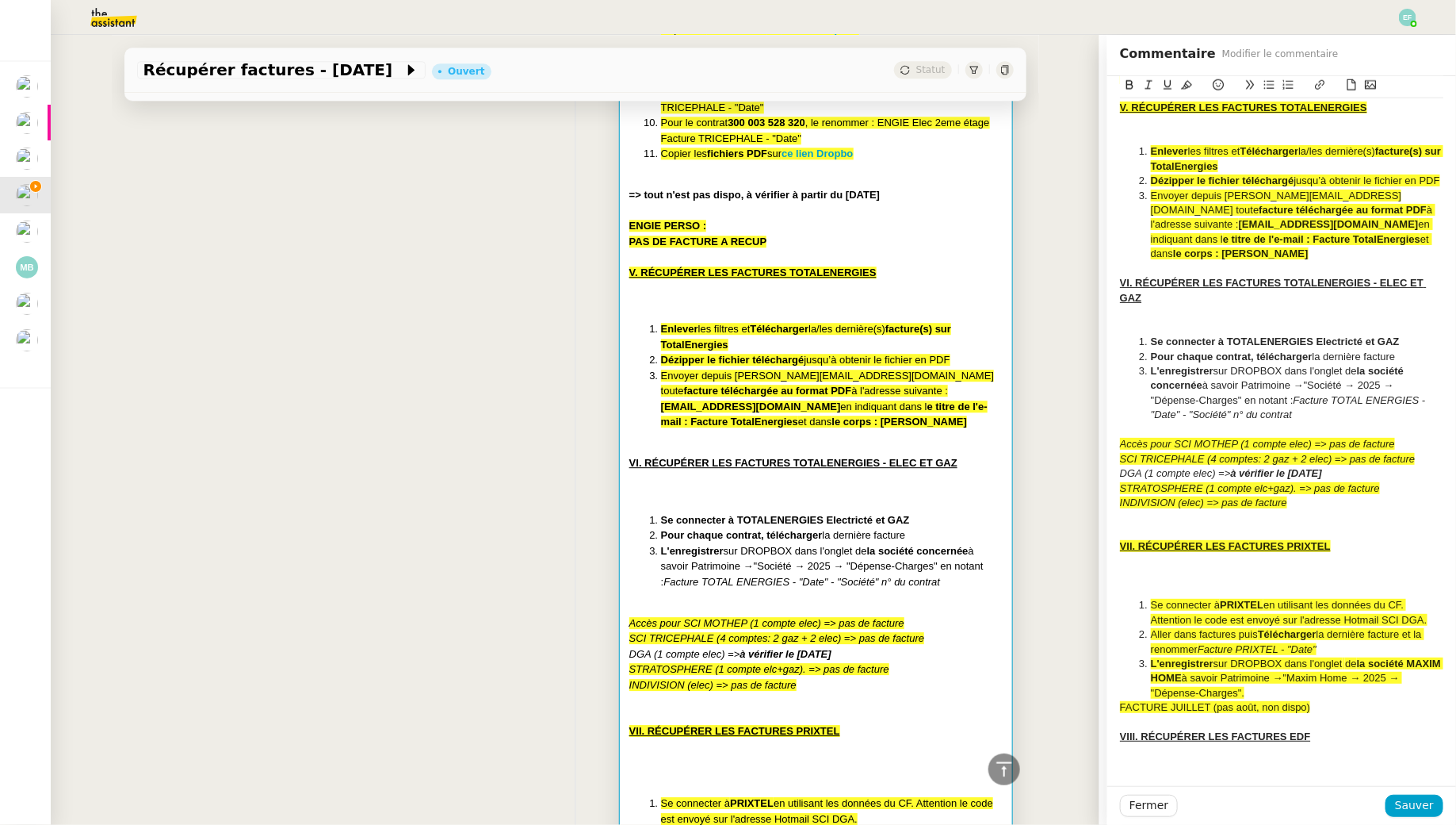
scroll to position [1021, 0]
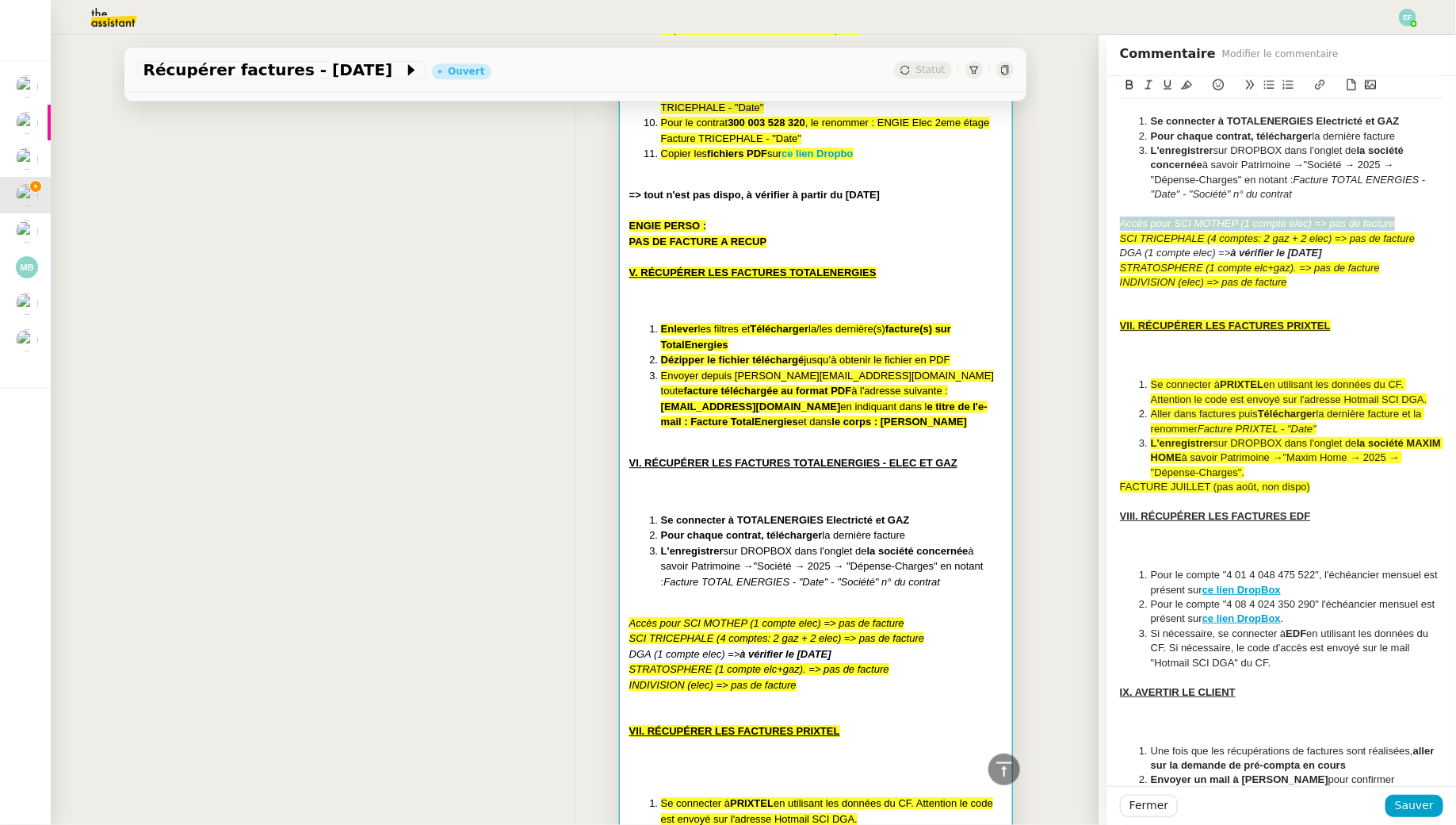
drag, startPoint x: 1412, startPoint y: 227, endPoint x: 1116, endPoint y: 221, distance: 296.1
click at [1190, 83] on icon at bounding box center [1187, 84] width 11 height 11
click at [1385, 224] on em "Accès pour SCI MOTHEP (1 compte elec) => pas de facture" at bounding box center [1257, 222] width 275 height 12
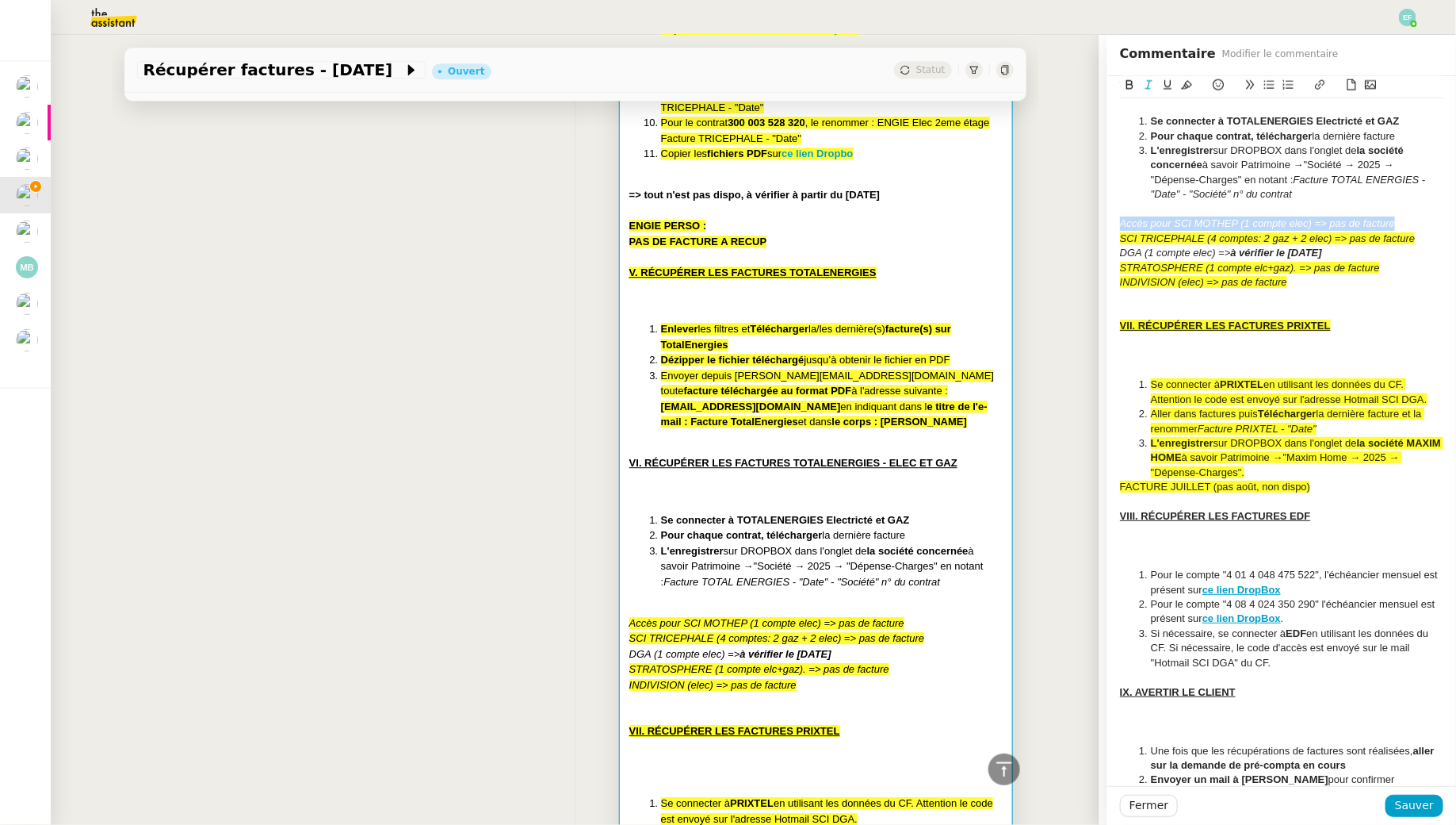
click at [1385, 224] on em "Accès pour SCI MOTHEP (1 compte elec) => pas de facture" at bounding box center [1257, 222] width 275 height 12
click at [1402, 225] on div "Accès pour SCI MOTHEP (1 compte elec) => pas de facture" at bounding box center [1282, 224] width 324 height 15
drag, startPoint x: 1412, startPoint y: 225, endPoint x: 1345, endPoint y: 224, distance: 67.0
click at [1345, 224] on div "Accès pour SCI MOTHEP (1 compte elec) => pas de facture" at bounding box center [1282, 224] width 324 height 15
click at [1345, 224] on em "Accès pour SCI MOTHEP (1 compte elec) => pas de facture" at bounding box center [1257, 222] width 275 height 12
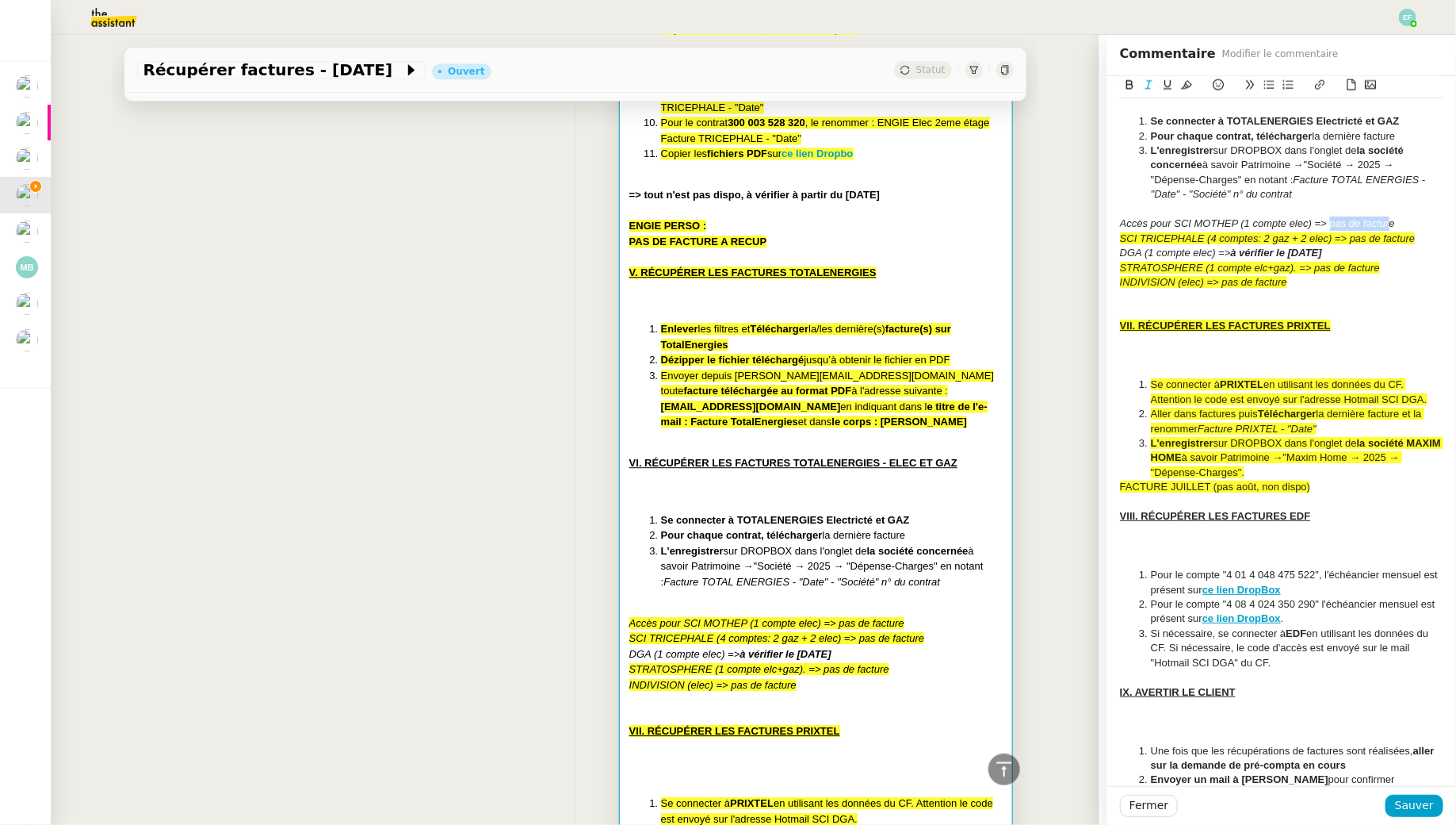
drag, startPoint x: 1333, startPoint y: 223, endPoint x: 1392, endPoint y: 221, distance: 59.0
click at [1392, 221] on em "Accès pour SCI MOTHEP (1 compte elec) => pas de facture" at bounding box center [1257, 222] width 275 height 12
drag, startPoint x: 1403, startPoint y: 221, endPoint x: 1333, endPoint y: 223, distance: 70.0
click at [1333, 223] on div "Accès pour SCI MOTHEP (1 compte elec) => pas de facture" at bounding box center [1282, 224] width 324 height 15
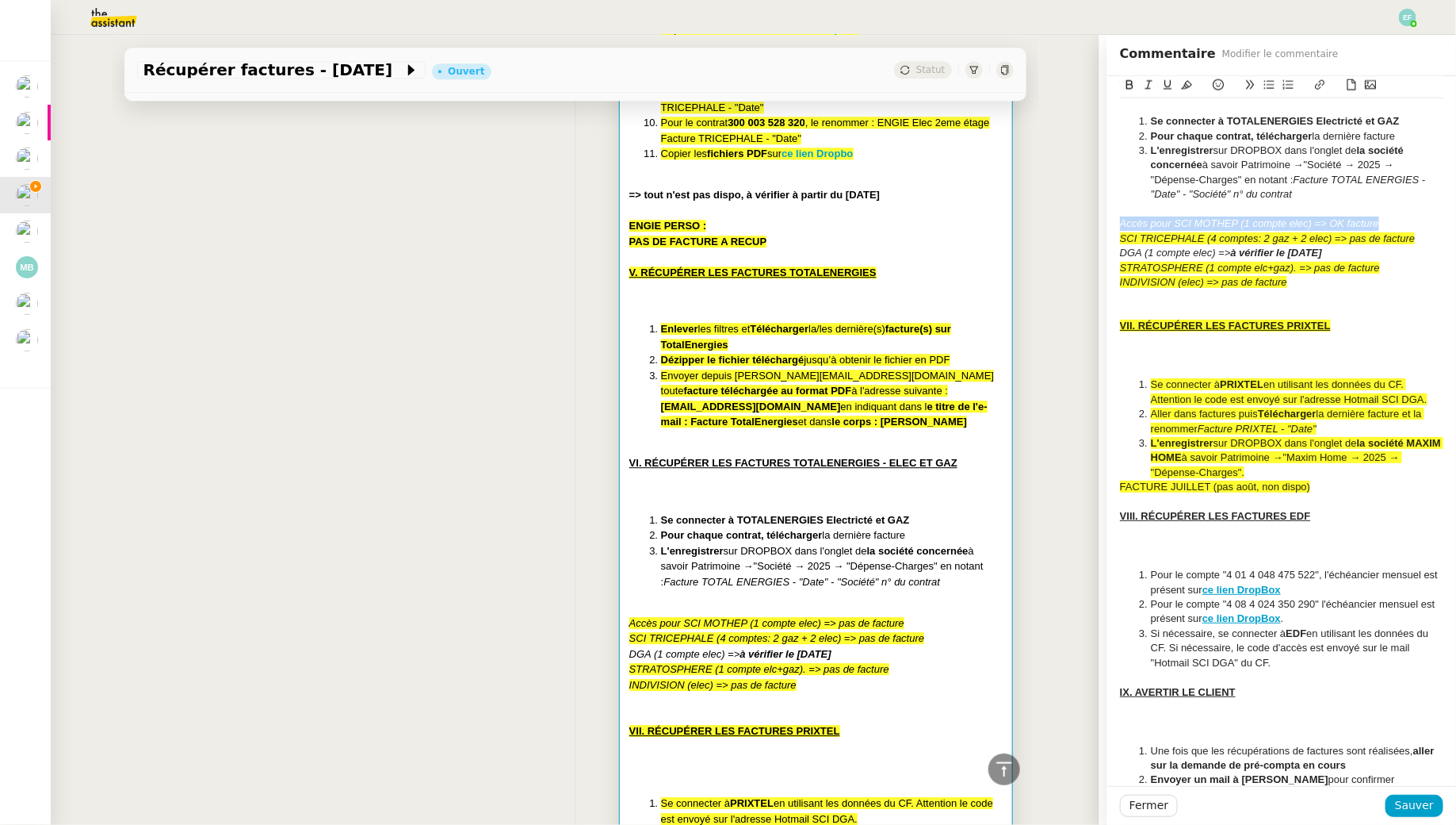
drag, startPoint x: 1392, startPoint y: 220, endPoint x: 1103, endPoint y: 220, distance: 289.0
click at [1103, 220] on app-ticket "Récupérer factures - août 2025 Ouvert Statut Client Arthur MATHAUT Owner Romane…" at bounding box center [753, 429] width 1405 height 790
click at [1189, 83] on icon at bounding box center [1187, 85] width 11 height 9
click at [1366, 250] on div "DGA (1 compte elec) => à vérifier le 24 AOUT" at bounding box center [1282, 253] width 324 height 15
click at [917, 584] on div "ORANGE Se connecter à ORANGE et télécharger les factures du mois pour les compt…" at bounding box center [816, 388] width 374 height 1876
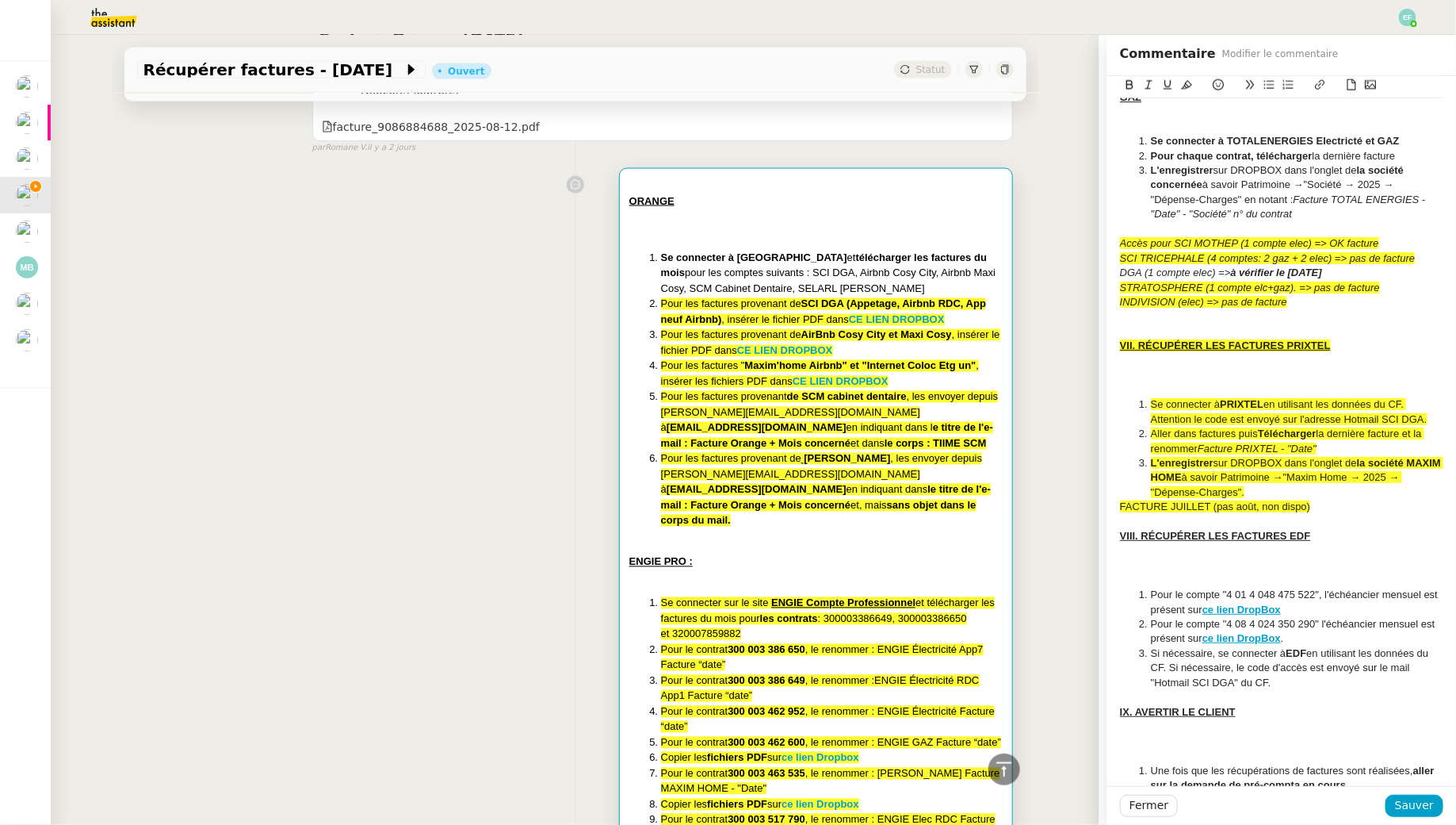
scroll to position [992, 0]
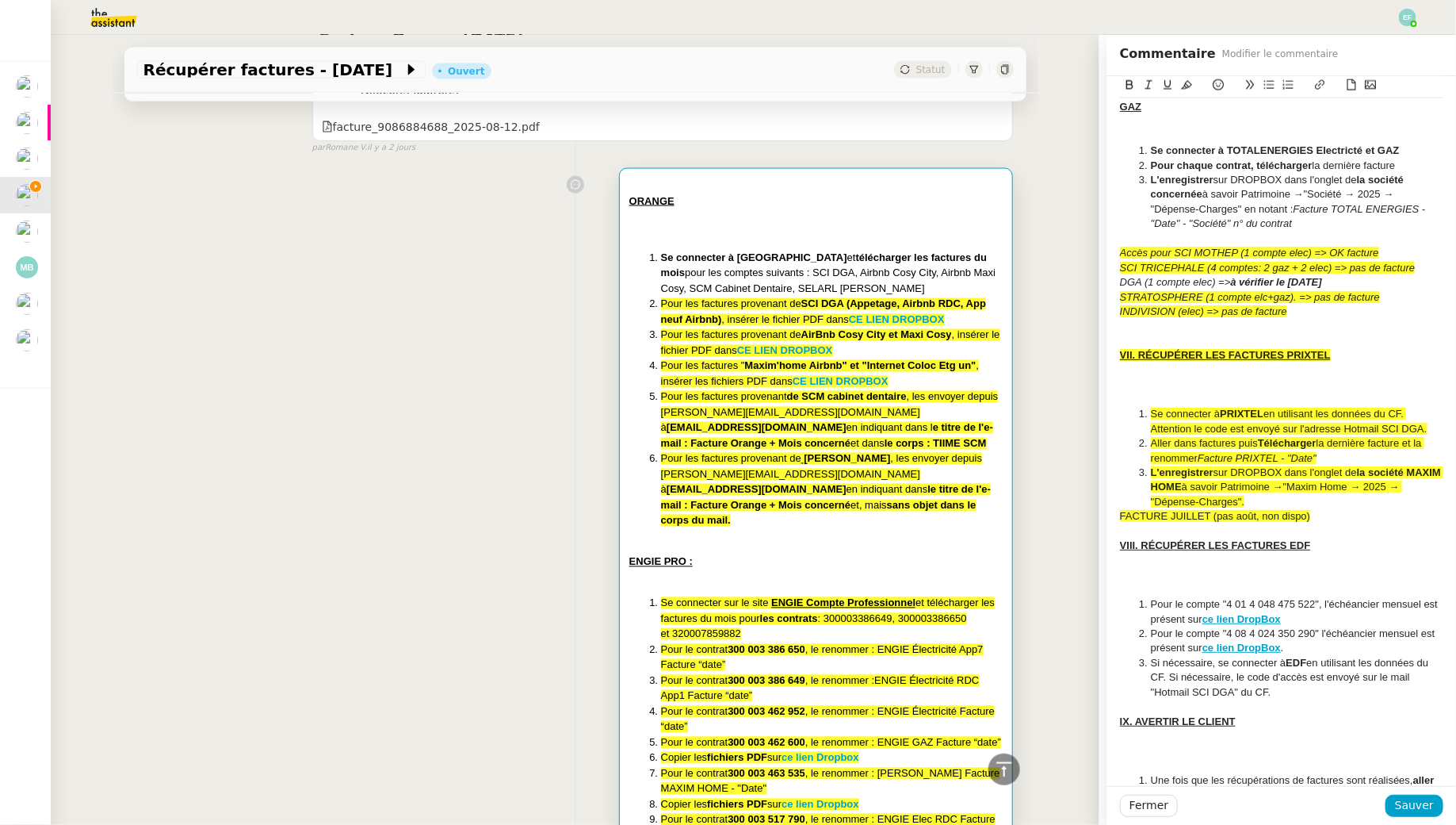
drag, startPoint x: 1350, startPoint y: 279, endPoint x: 1235, endPoint y: 283, distance: 115.1
click at [1235, 283] on div "DGA (1 compte elec) => à vérifier le 24 AOUT" at bounding box center [1282, 282] width 324 height 15
drag, startPoint x: 1385, startPoint y: 256, endPoint x: 1335, endPoint y: 253, distance: 50.1
click at [1335, 253] on div "Accès pour SCI MOTHEP (1 compte elec) => OK facture" at bounding box center [1282, 253] width 324 height 15
click at [1136, 85] on button at bounding box center [1129, 85] width 19 height 18
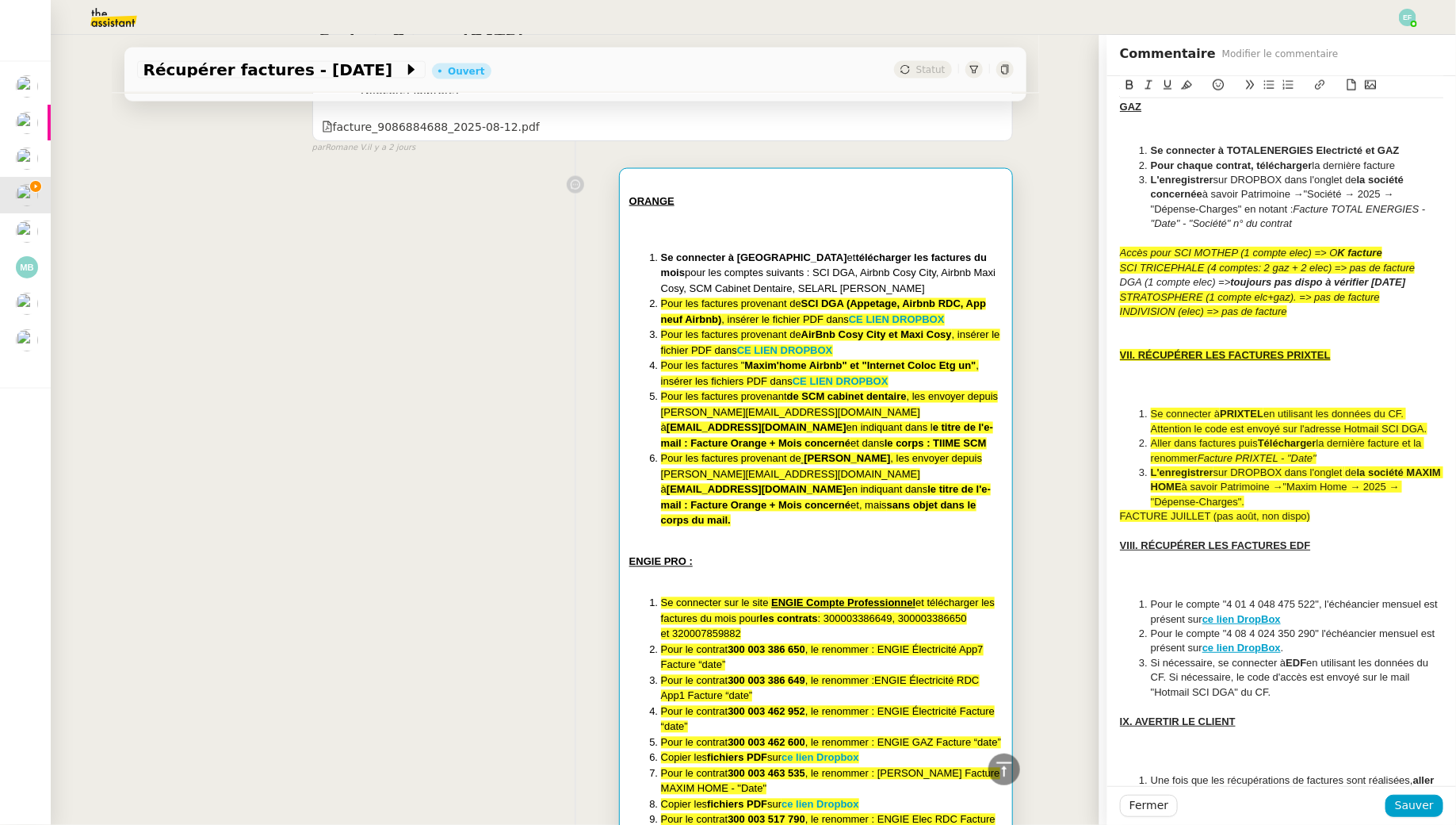
click at [1341, 281] on em "toujours pas dispo à vérifier demain" at bounding box center [1318, 281] width 175 height 12
click at [1393, 286] on em "toujours pas dispo à revérifier demain" at bounding box center [1324, 281] width 185 height 12
click at [1412, 806] on span "Sauver" at bounding box center [1414, 805] width 39 height 18
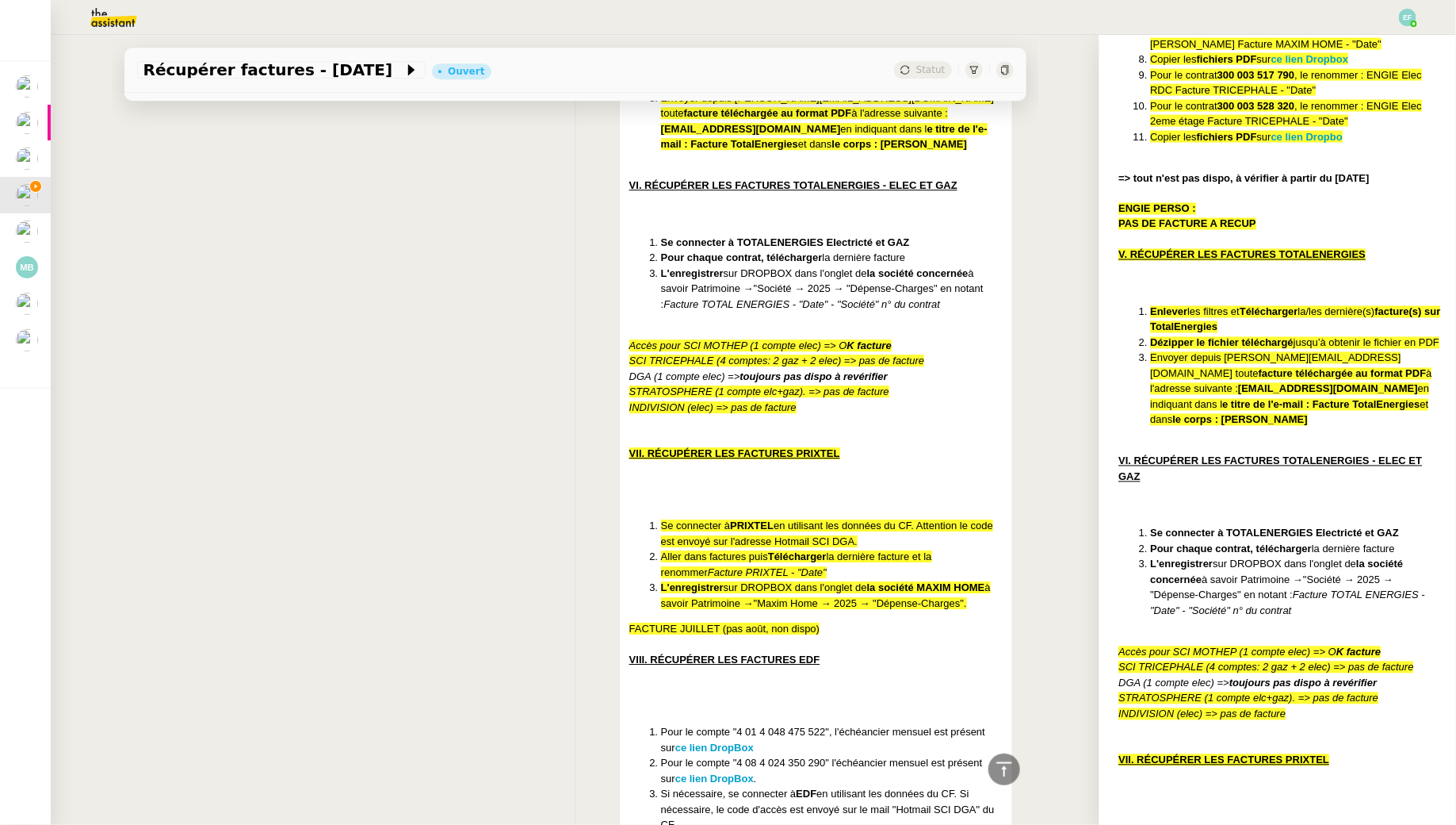
scroll to position [2288, 0]
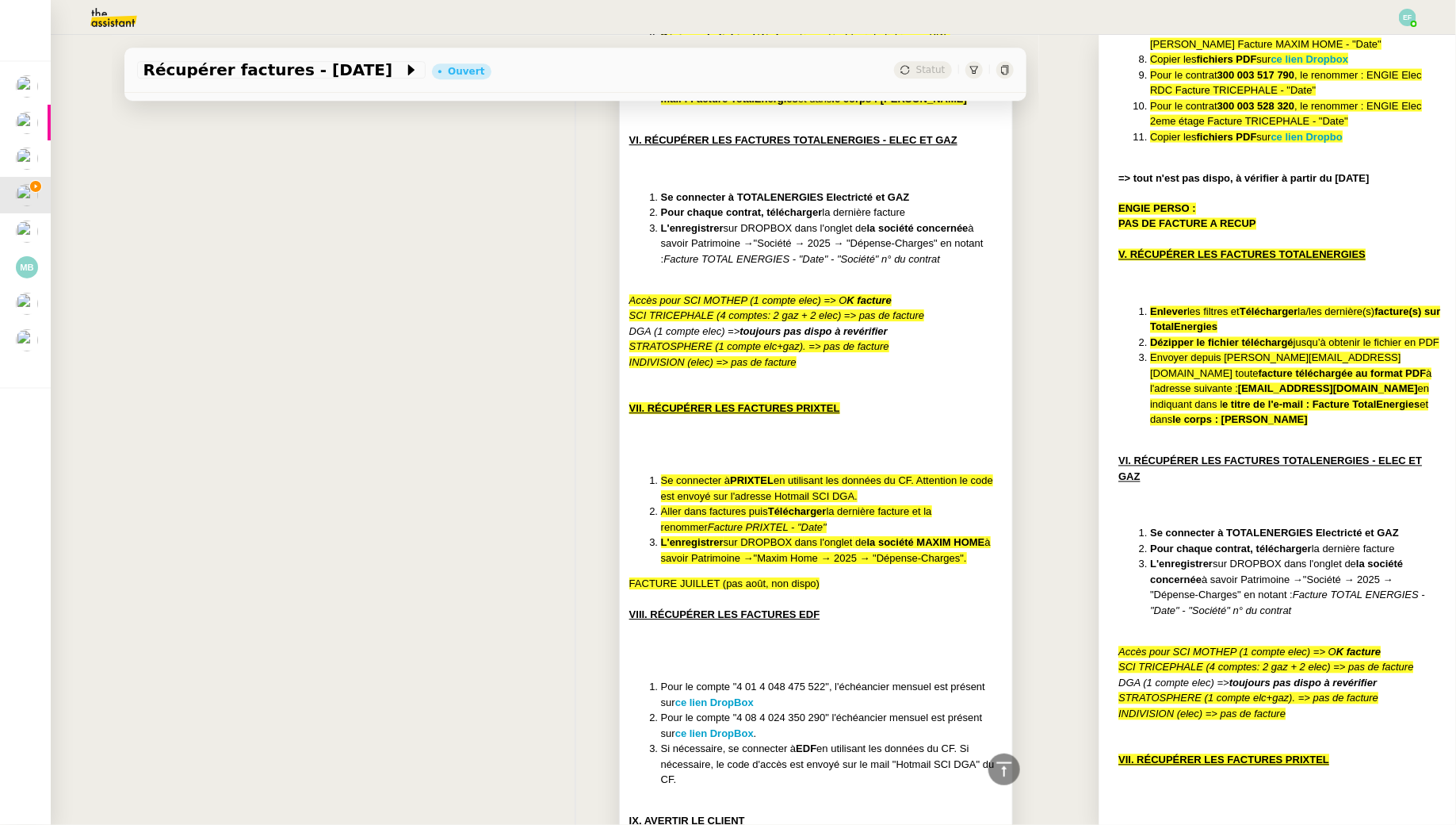
click at [882, 339] on div "STRATOSPHERE (1 compte elc+gaz). => pas de facture" at bounding box center [816, 346] width 374 height 15
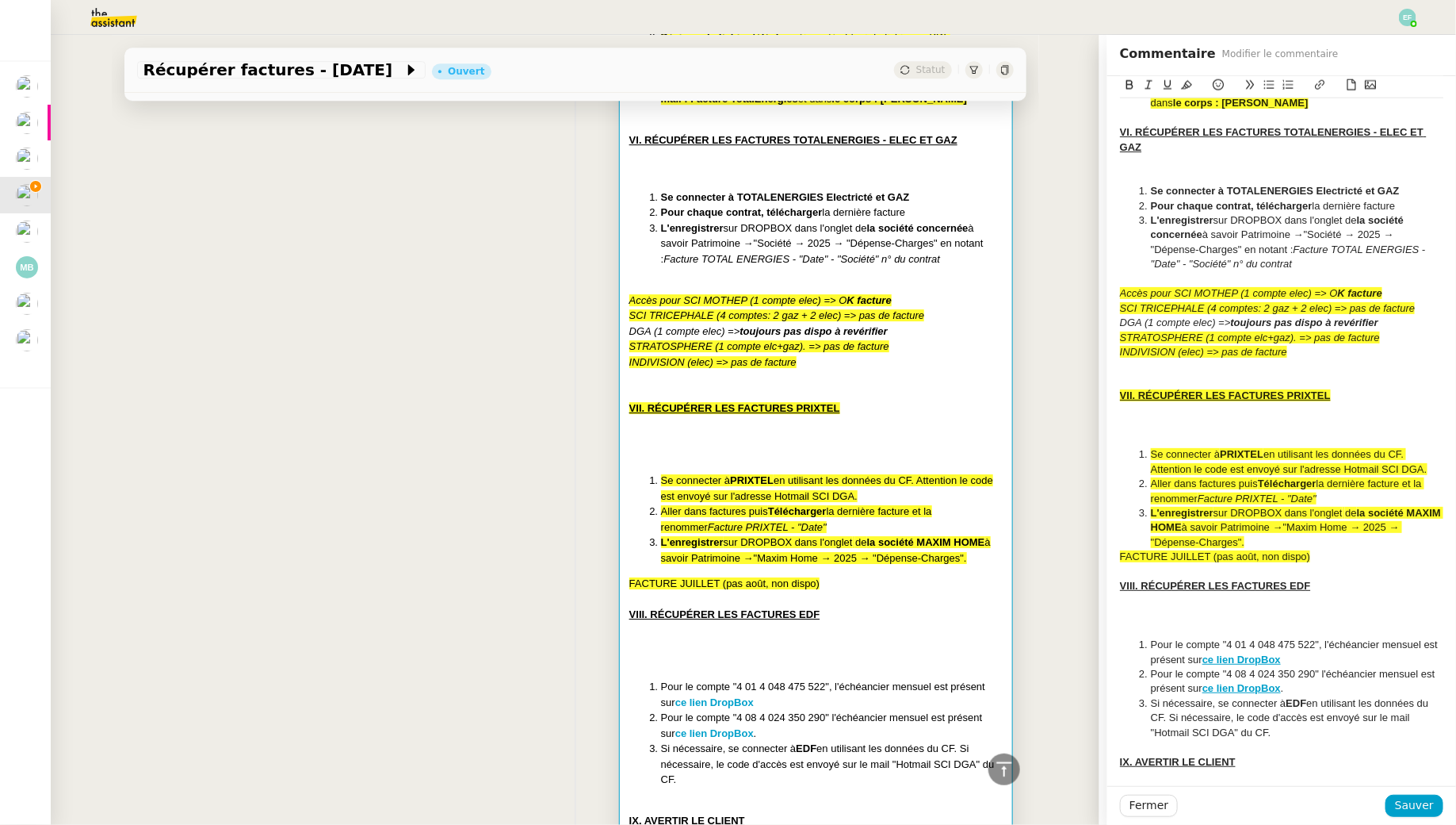
scroll to position [922, 0]
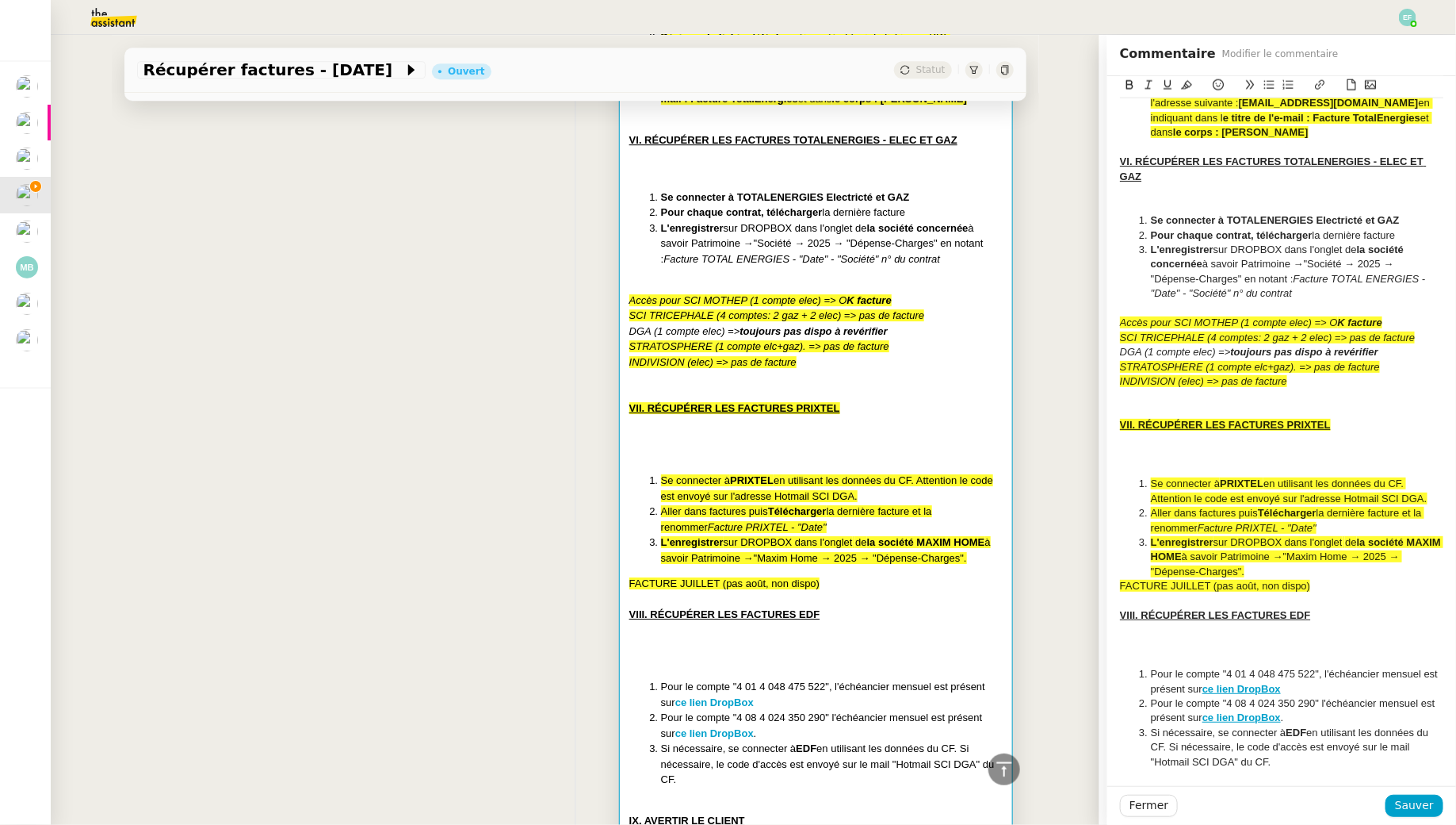
click at [1389, 368] on div "STRATOSPHERE (1 compte elc+gaz). => pas de facture" at bounding box center [1282, 368] width 324 height 15
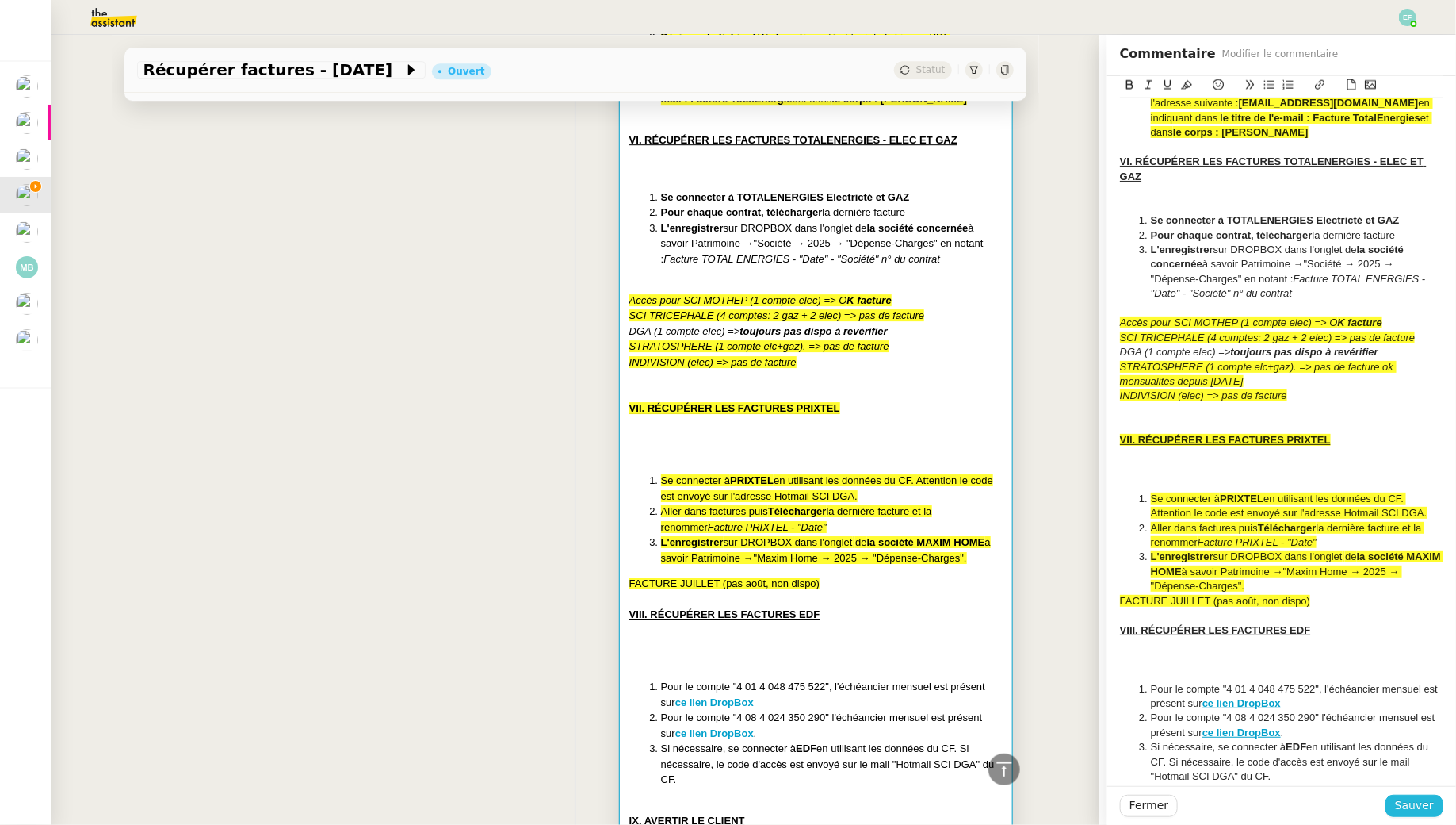
click at [1428, 809] on span "Sauver" at bounding box center [1414, 805] width 39 height 18
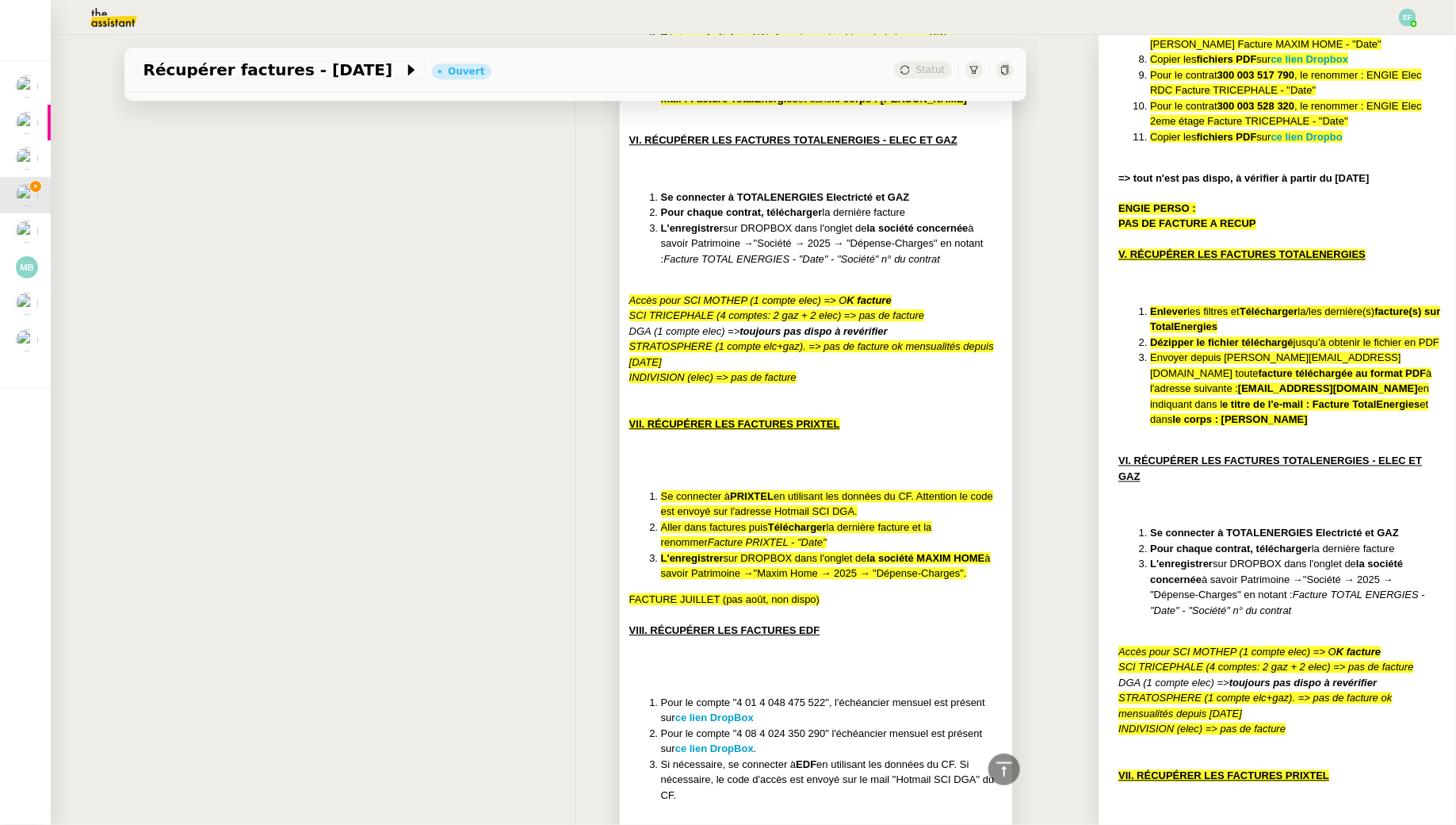
click at [895, 369] on div "INDIVISION (elec) => pas de facture" at bounding box center [816, 377] width 374 height 15
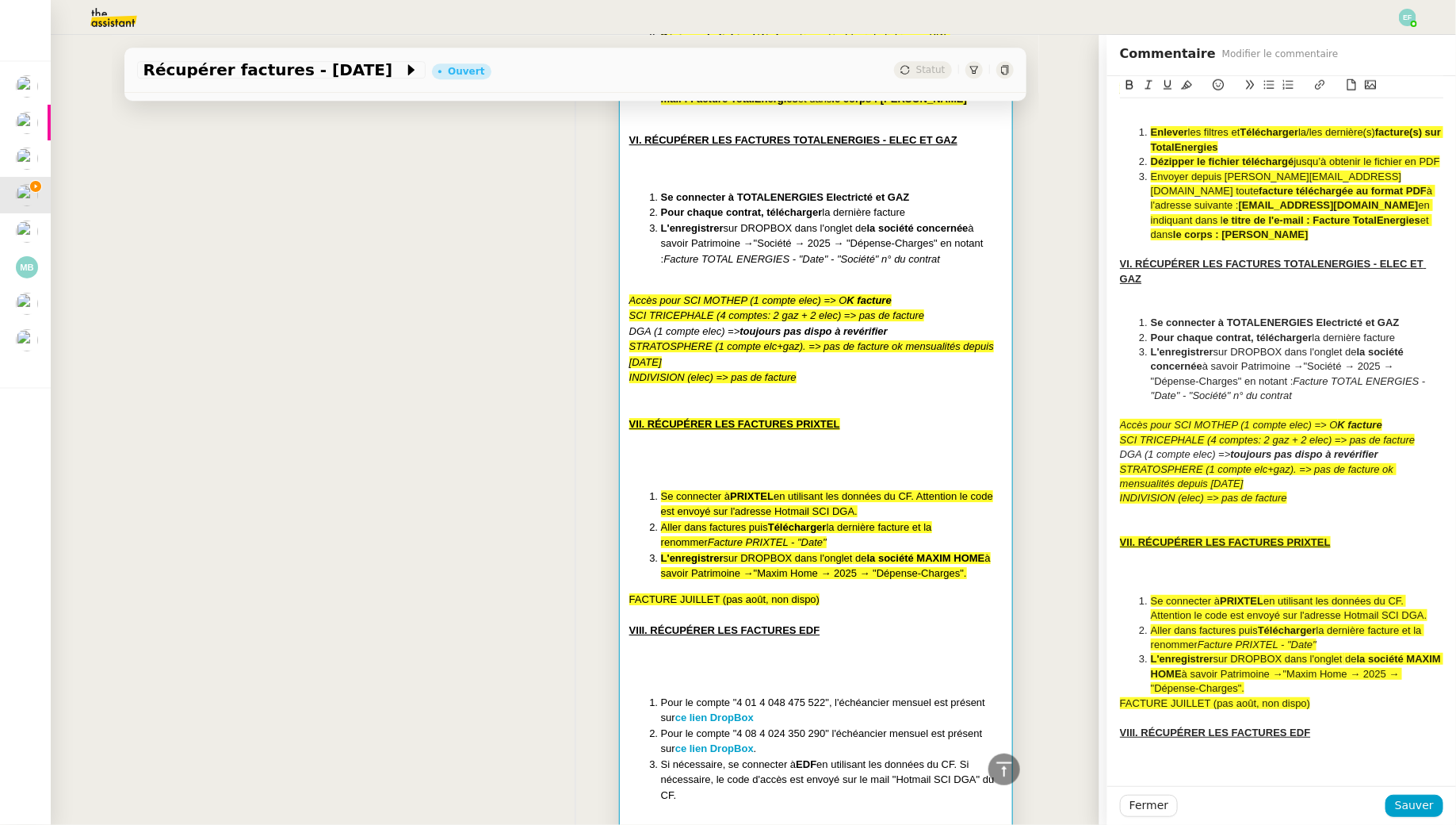
scroll to position [813, 0]
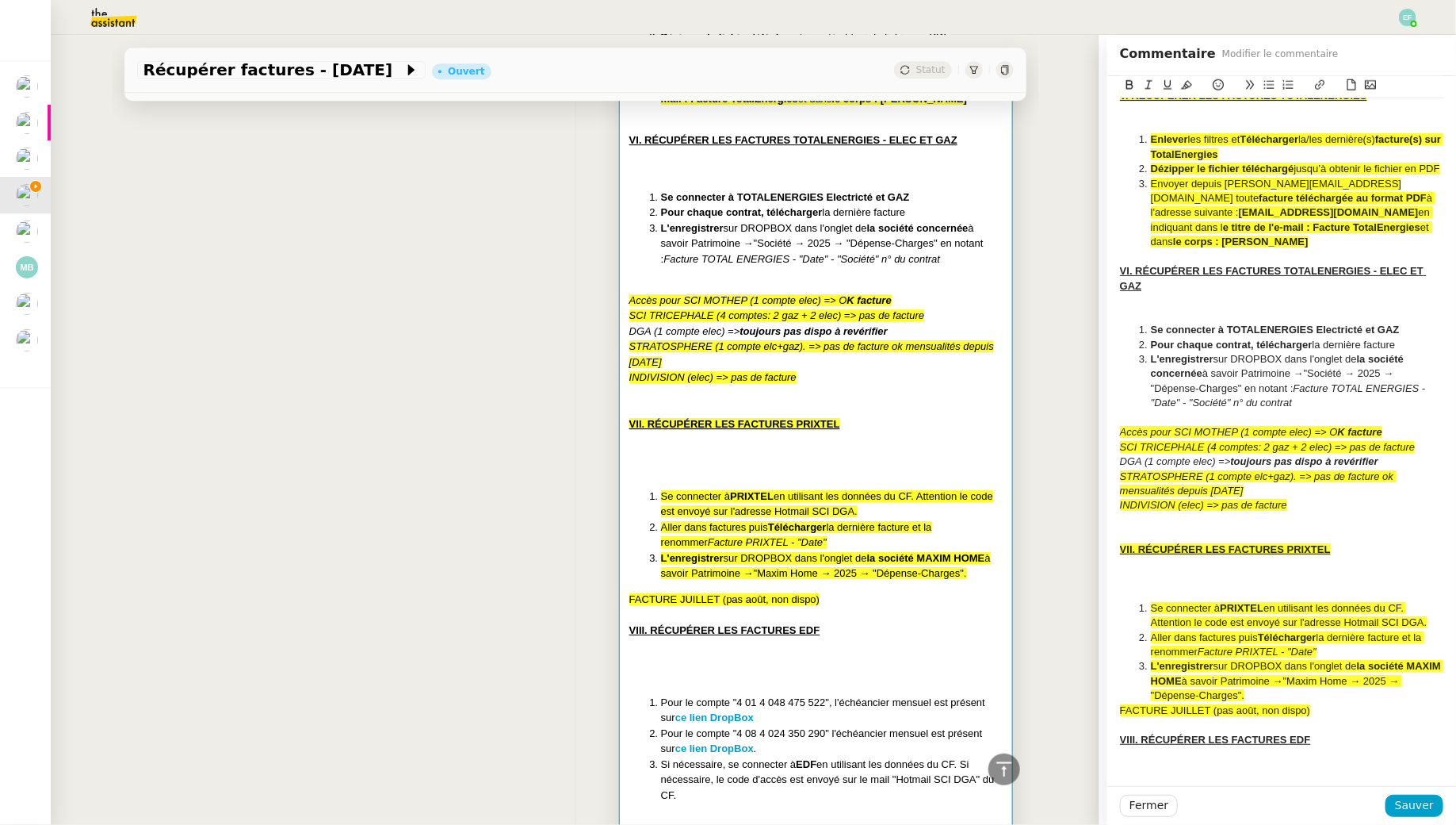
click at [1404, 481] on div "STRATOSPHERE (1 compte elc+gaz). => pas de facture ok mensualités depuis avril …" at bounding box center [1282, 484] width 324 height 29
click at [1328, 504] on div "INDIVISION (elec) => pas de facture" at bounding box center [1282, 506] width 324 height 15
click at [1416, 800] on span "Sauver" at bounding box center [1414, 805] width 39 height 18
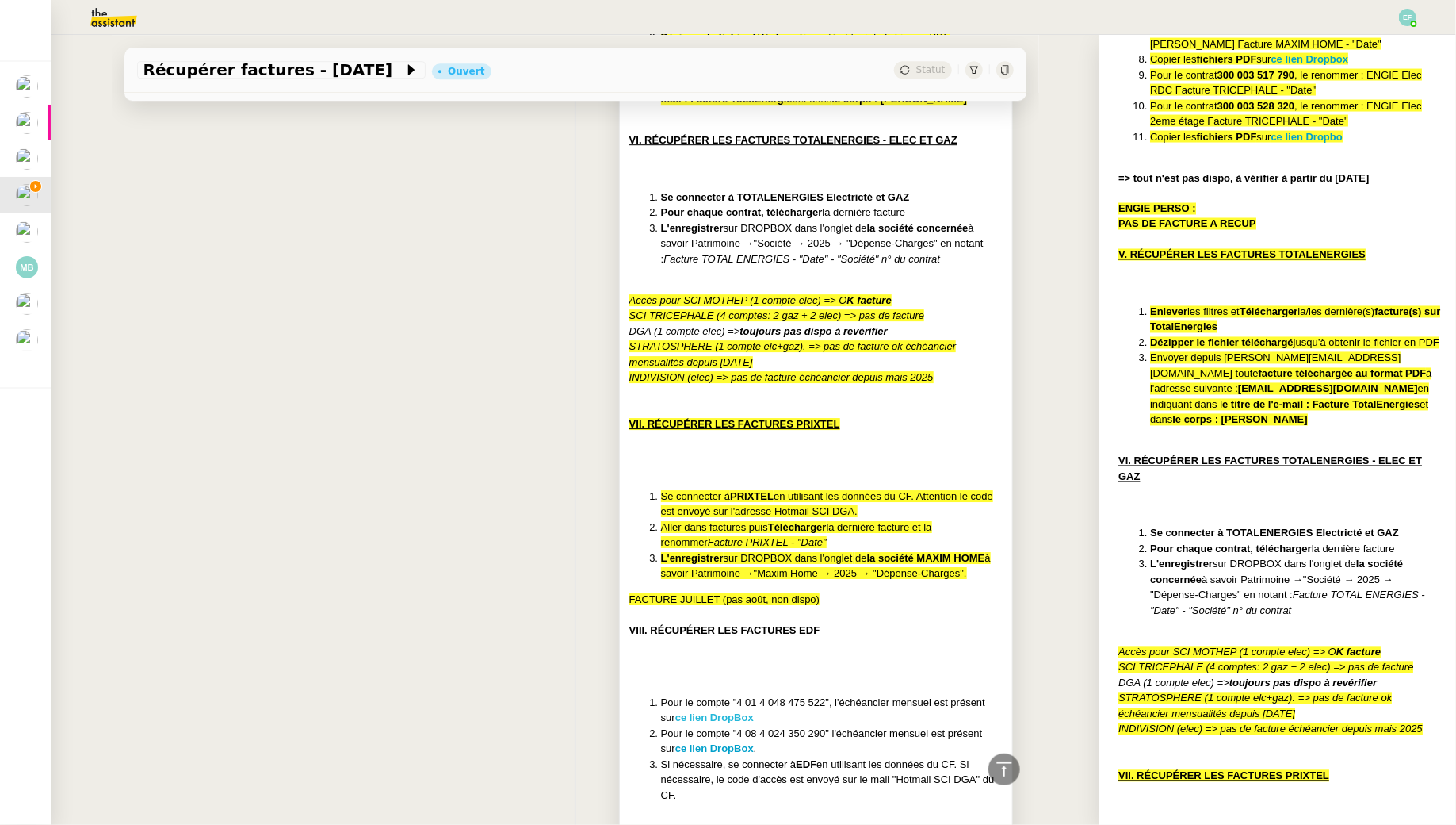
click at [728, 712] on strong "ce lien DropBox" at bounding box center [714, 717] width 79 height 12
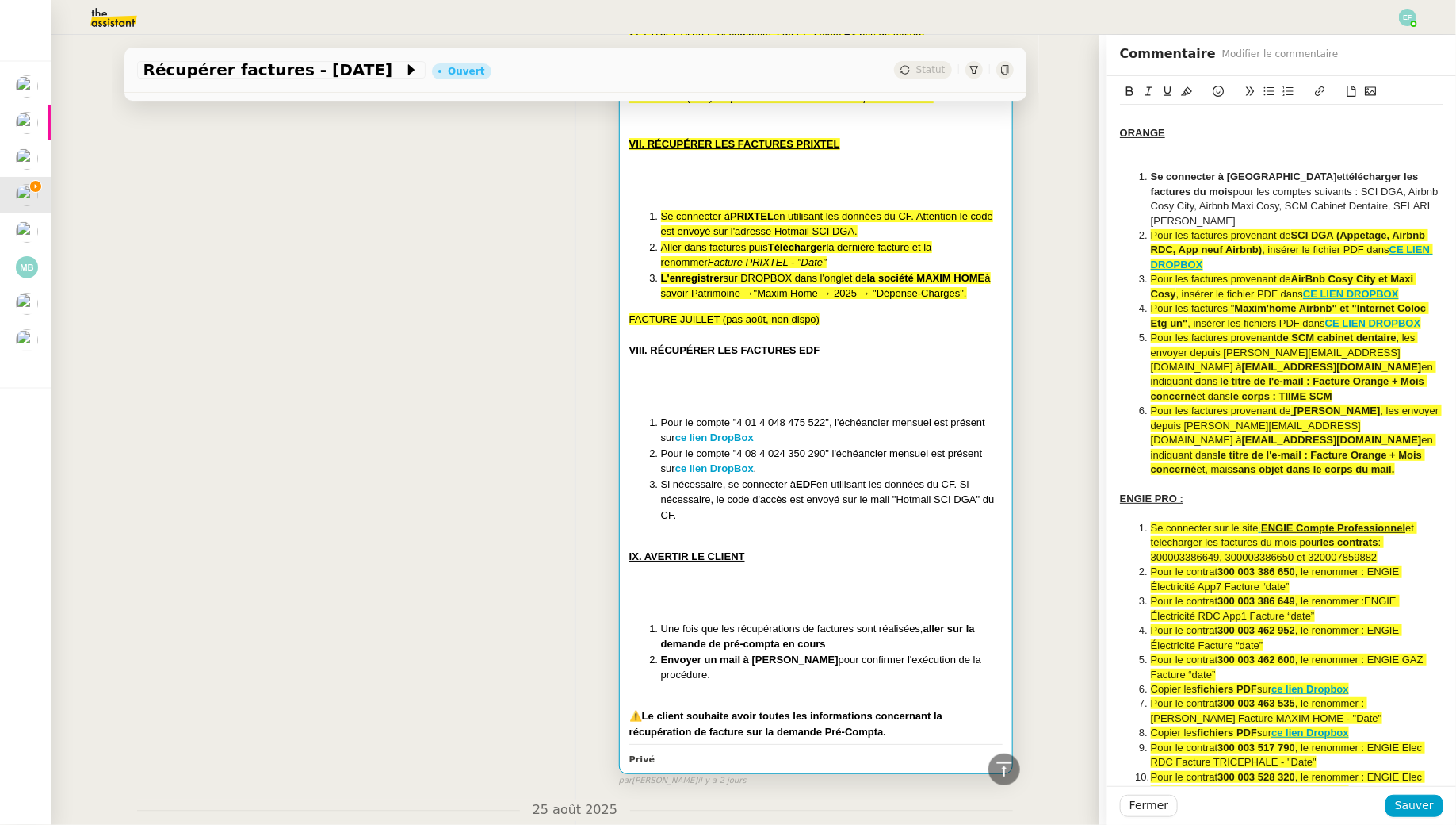
scroll to position [2586, 0]
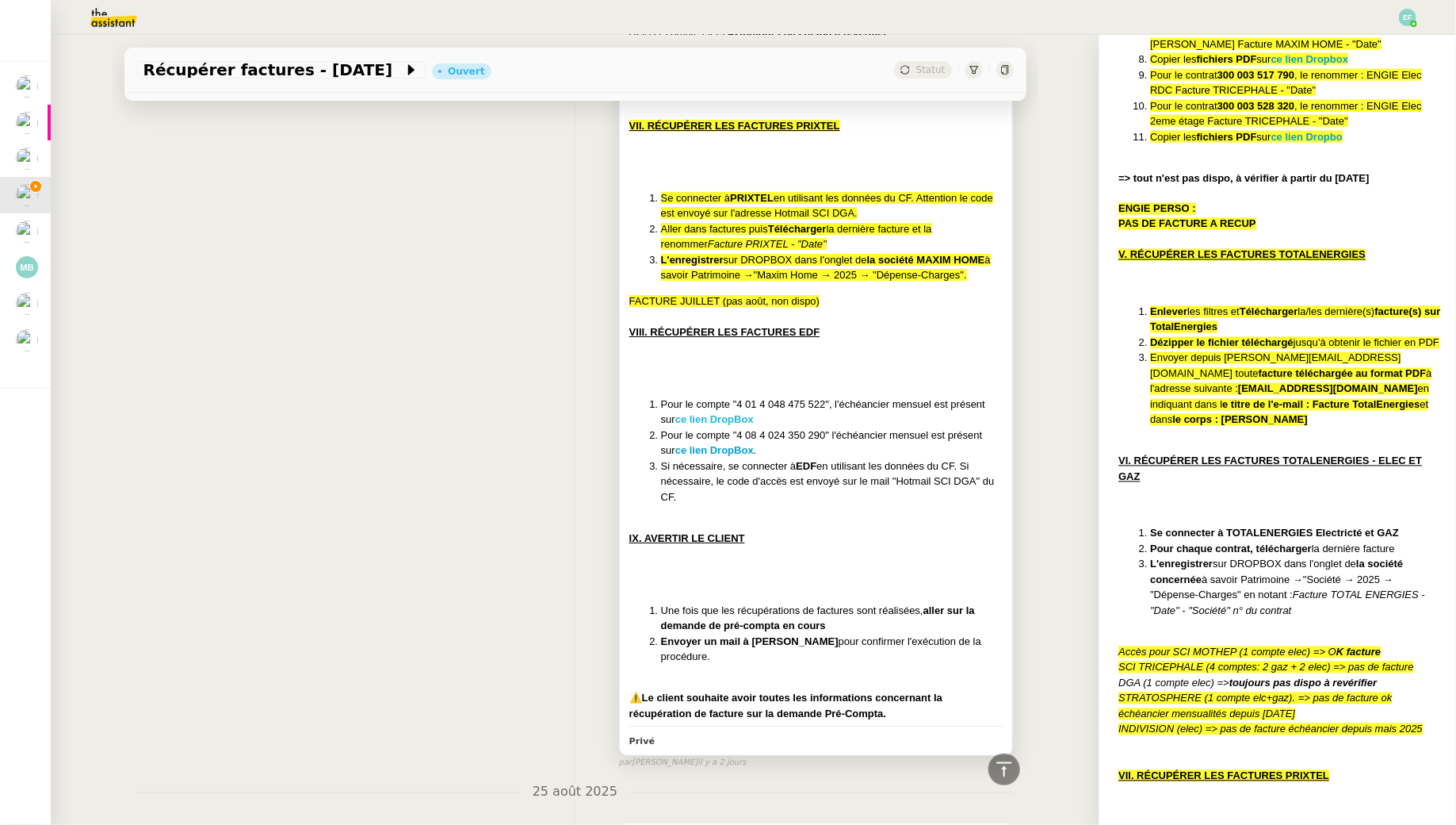
click at [708, 413] on strong "ce lien DropBox" at bounding box center [714, 418] width 79 height 12
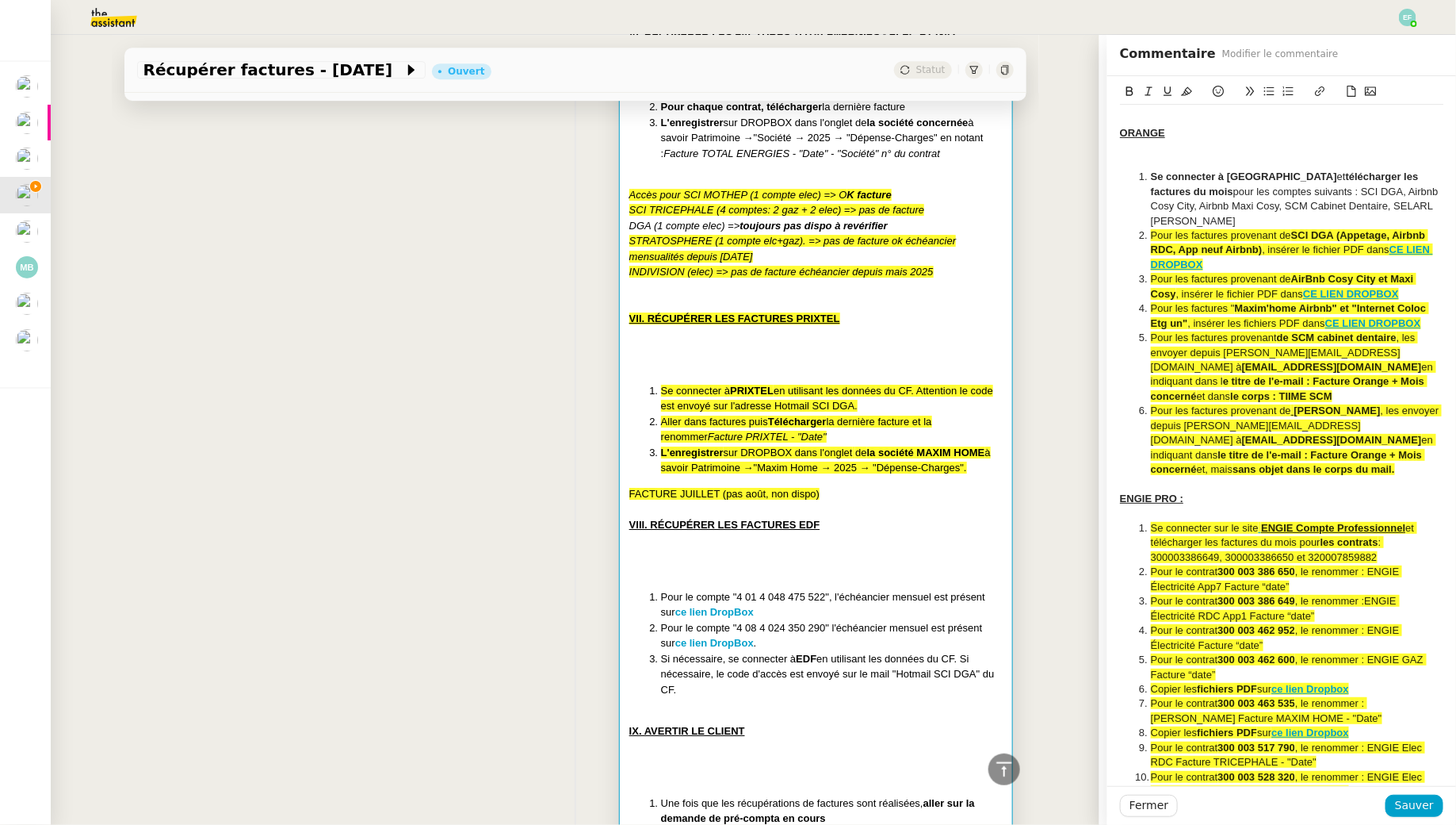
scroll to position [2392, 0]
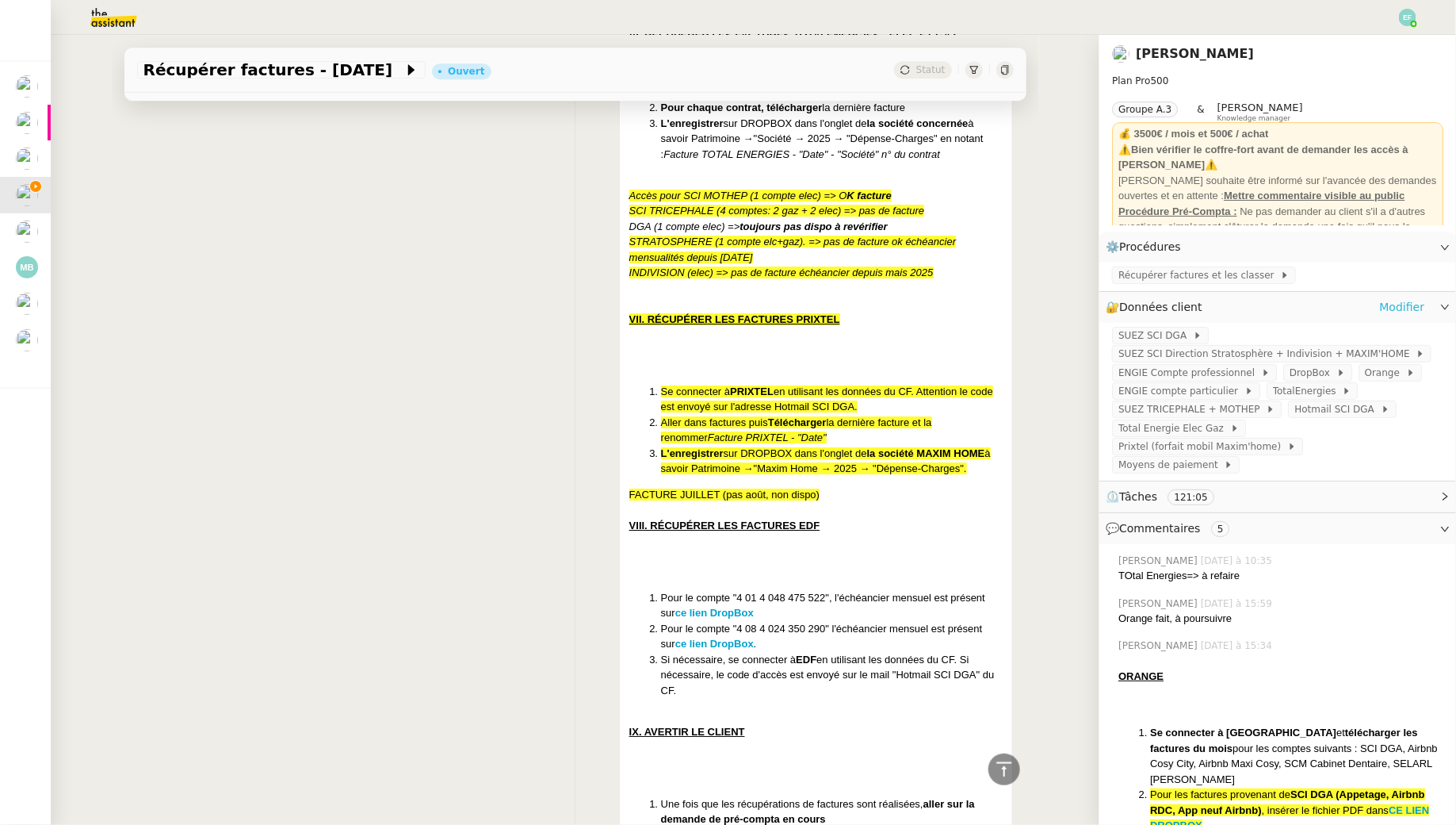
click at [1401, 300] on link "Modifier" at bounding box center [1402, 308] width 45 height 18
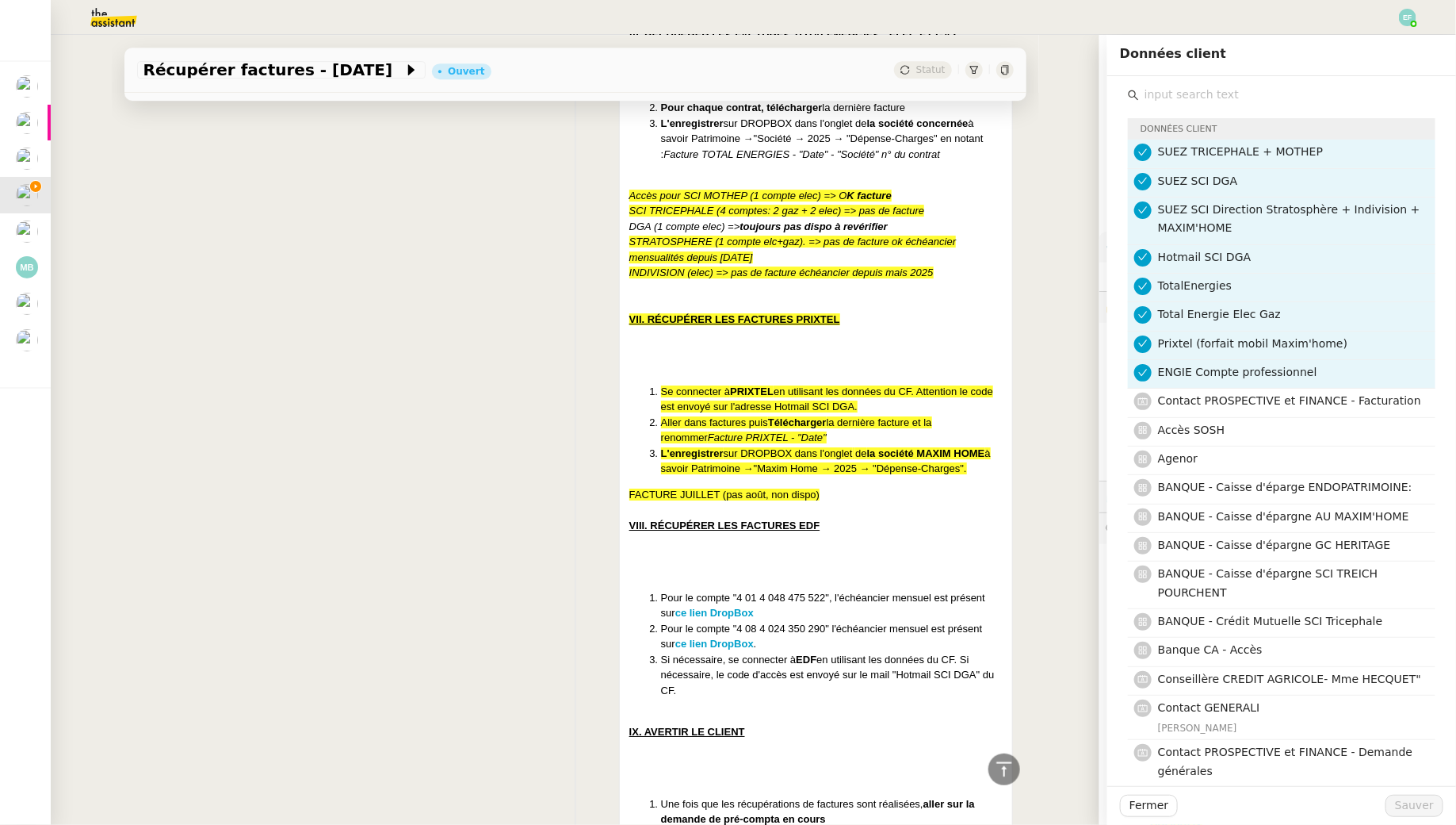
click at [1202, 103] on input "text" at bounding box center [1287, 95] width 297 height 22
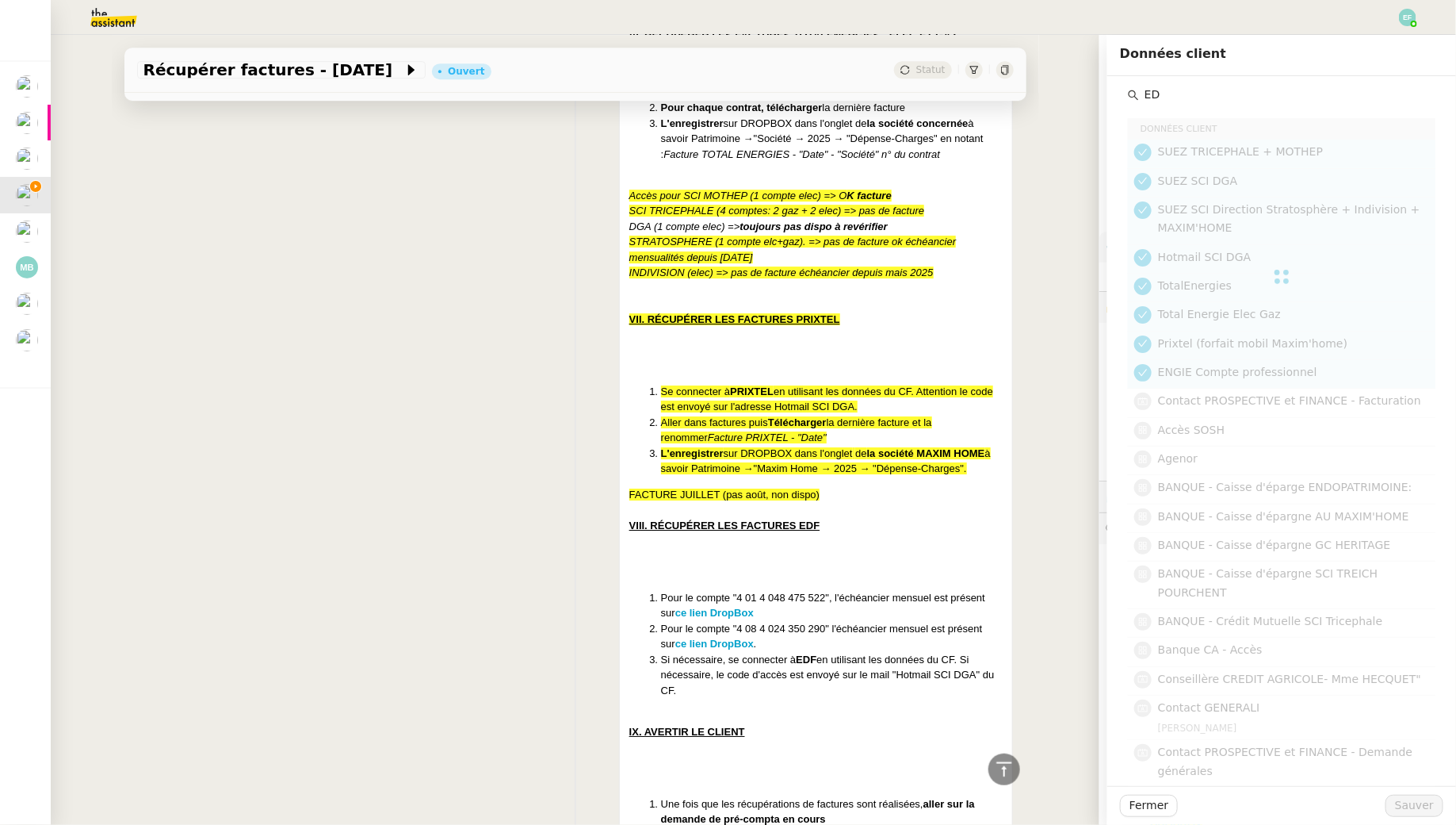
type input "EDF"
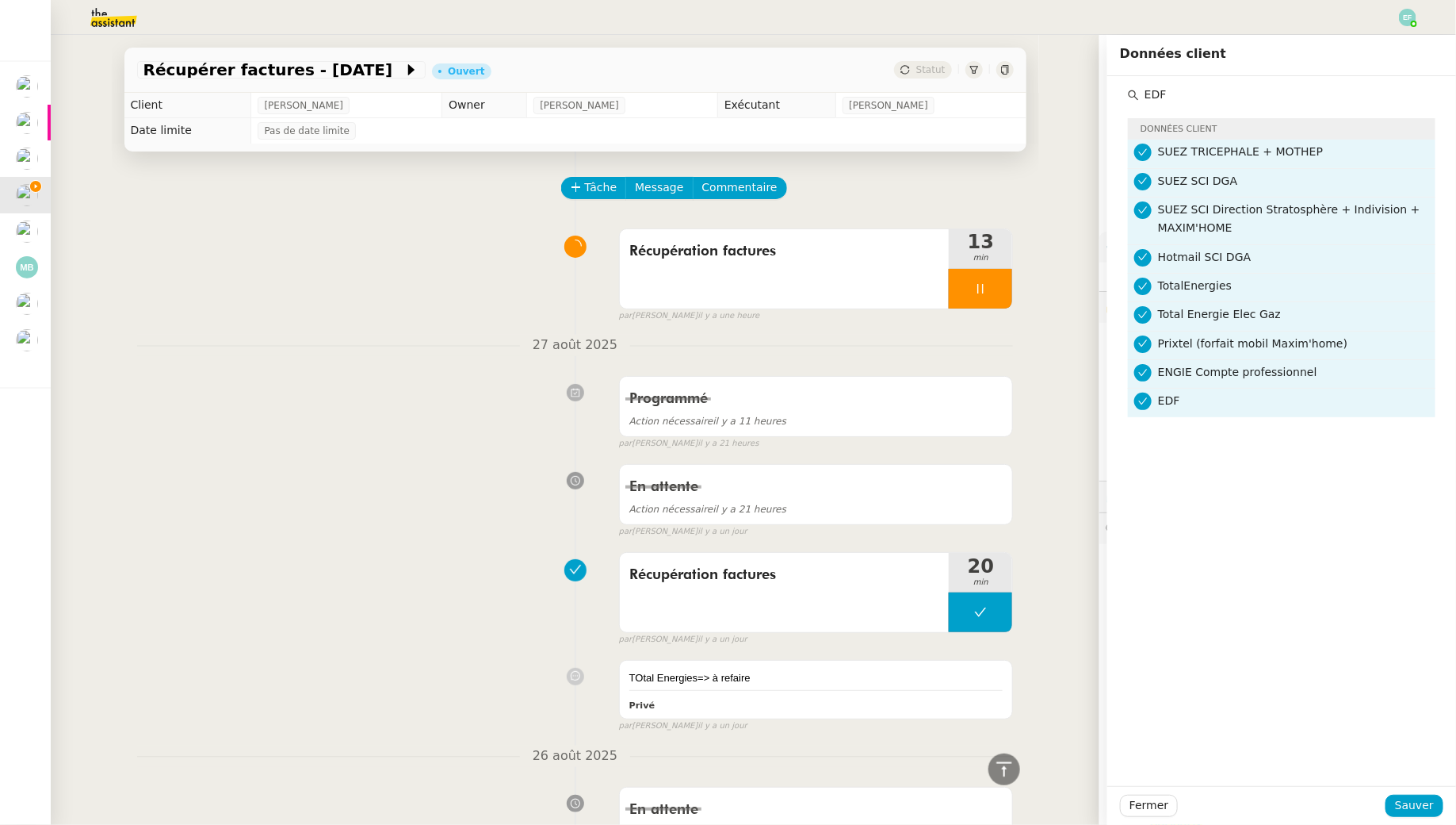
scroll to position [2392, 0]
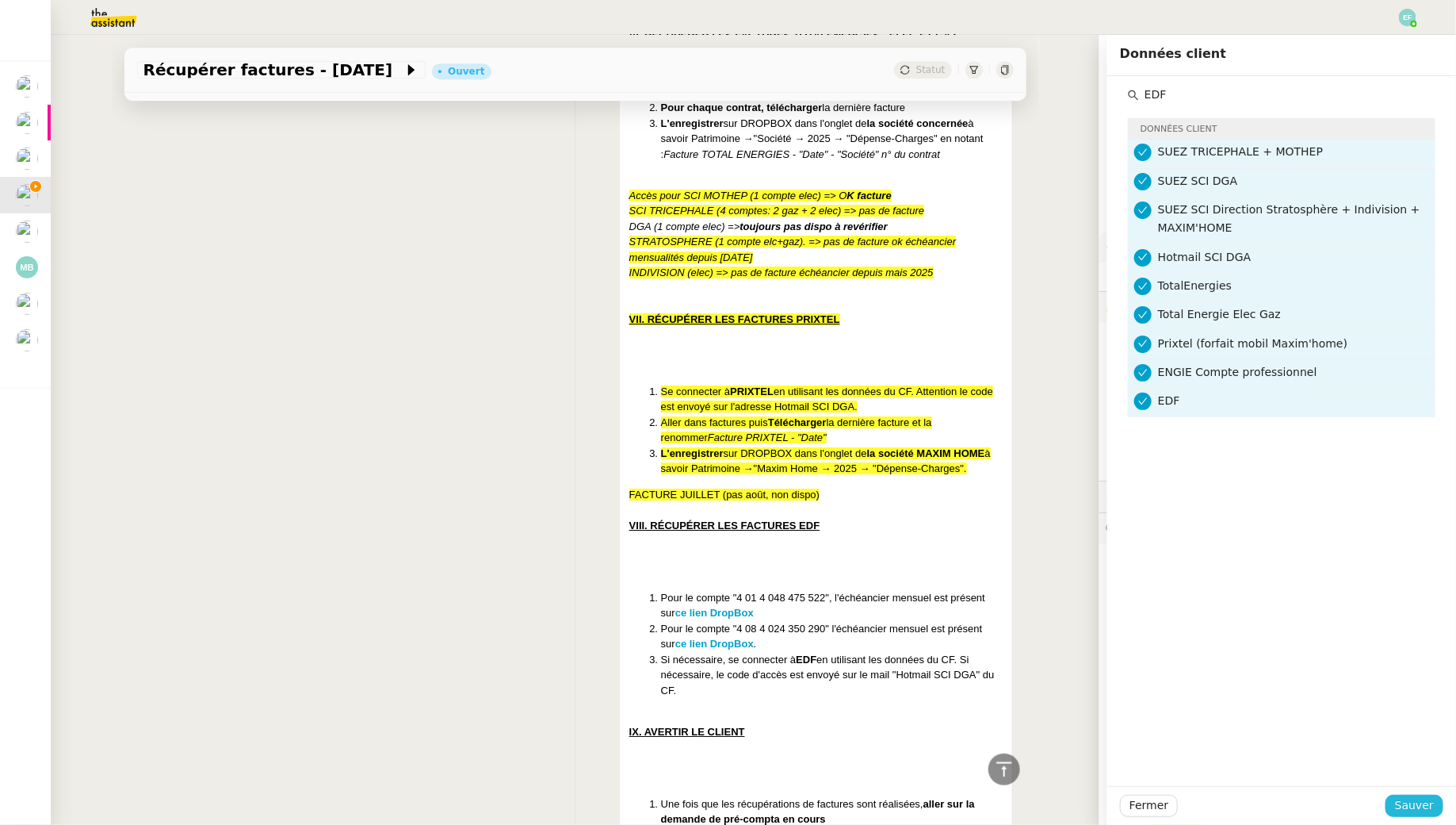
click at [1415, 801] on span "Sauver" at bounding box center [1414, 805] width 39 height 18
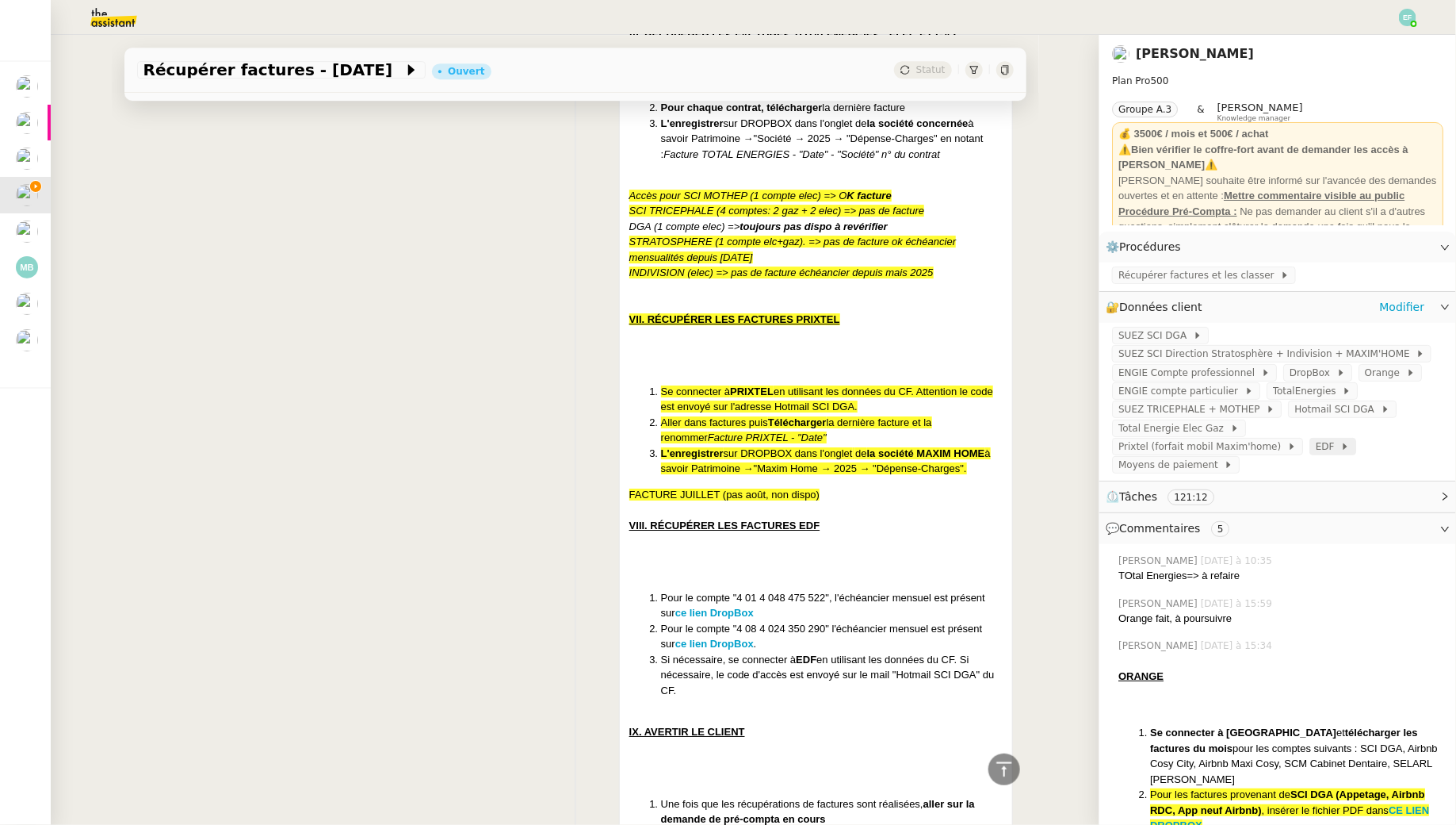
click at [1316, 455] on span "EDF" at bounding box center [1328, 446] width 24 height 15
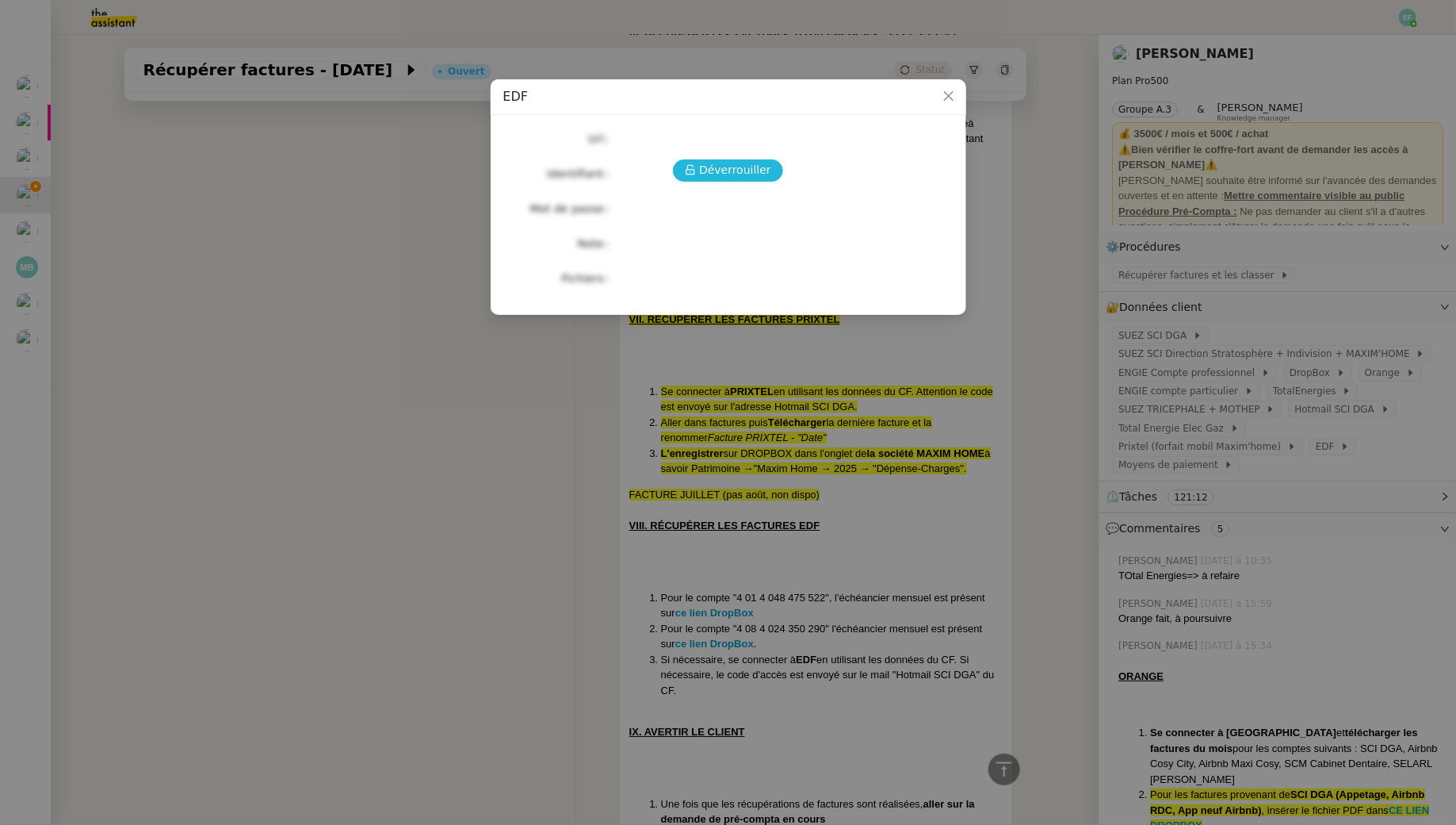
click at [729, 172] on span "Déverrouiller" at bounding box center [736, 170] width 73 height 18
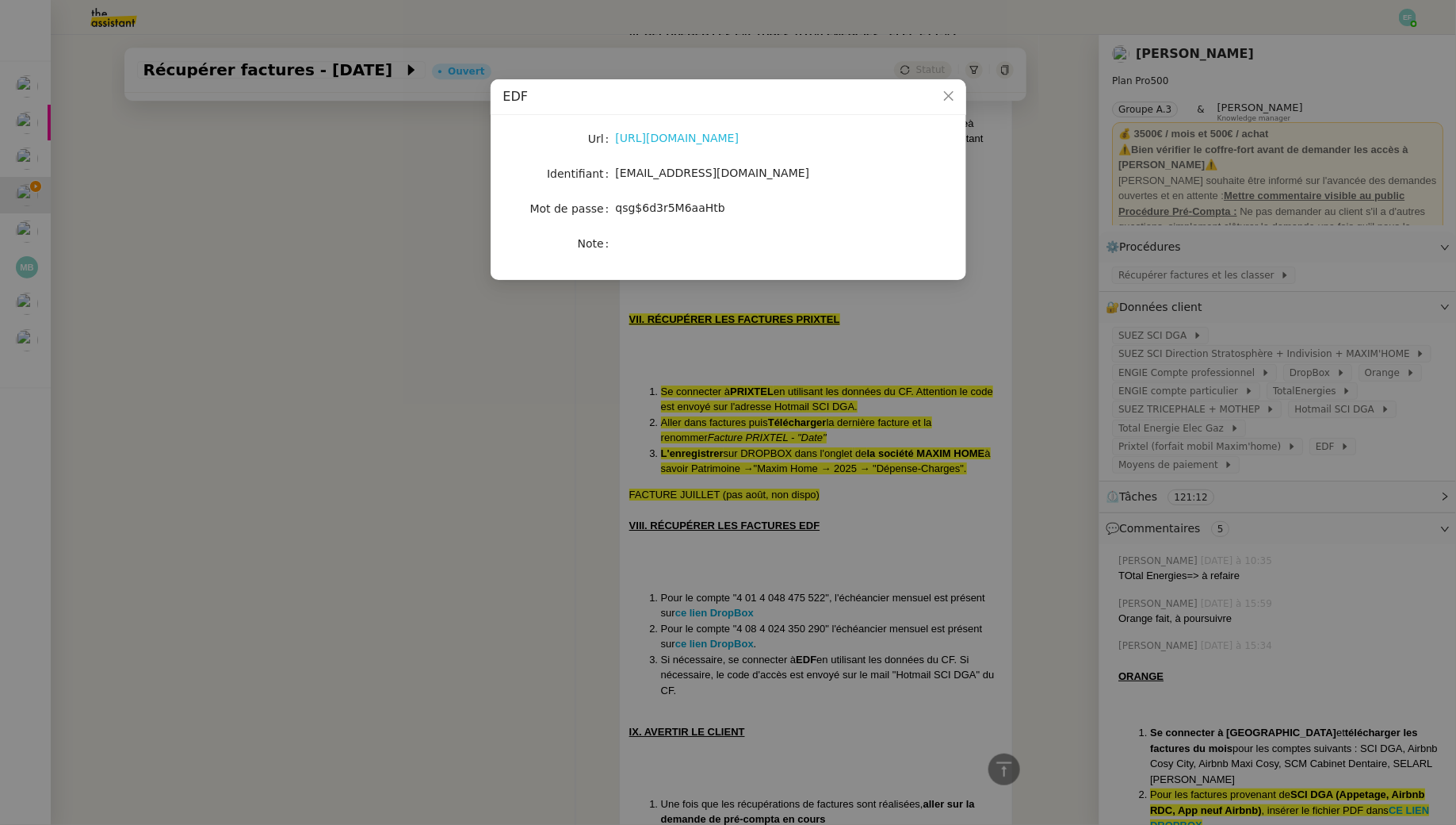
click at [739, 133] on link "[URL][DOMAIN_NAME]" at bounding box center [678, 138] width 123 height 13
click at [701, 170] on span "[EMAIL_ADDRESS][DOMAIN_NAME]" at bounding box center [713, 172] width 194 height 13
copy span "[EMAIL_ADDRESS][DOMAIN_NAME]"
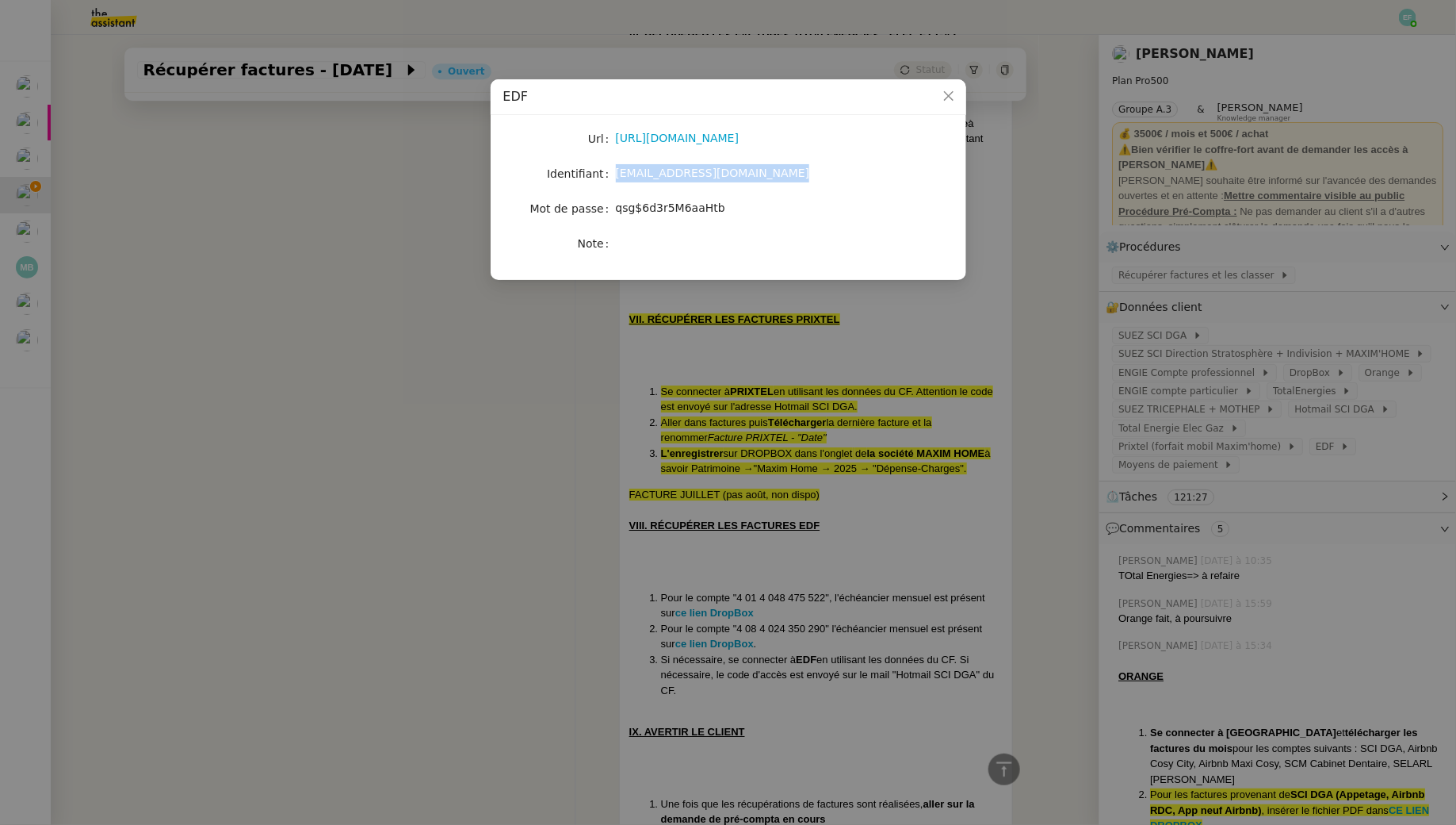
click at [654, 217] on div "qsg$6d3r5M6aaHtb" at bounding box center [747, 209] width 262 height 22
click at [651, 211] on span "qsg$6d3r5M6aaHtb" at bounding box center [670, 208] width 110 height 13
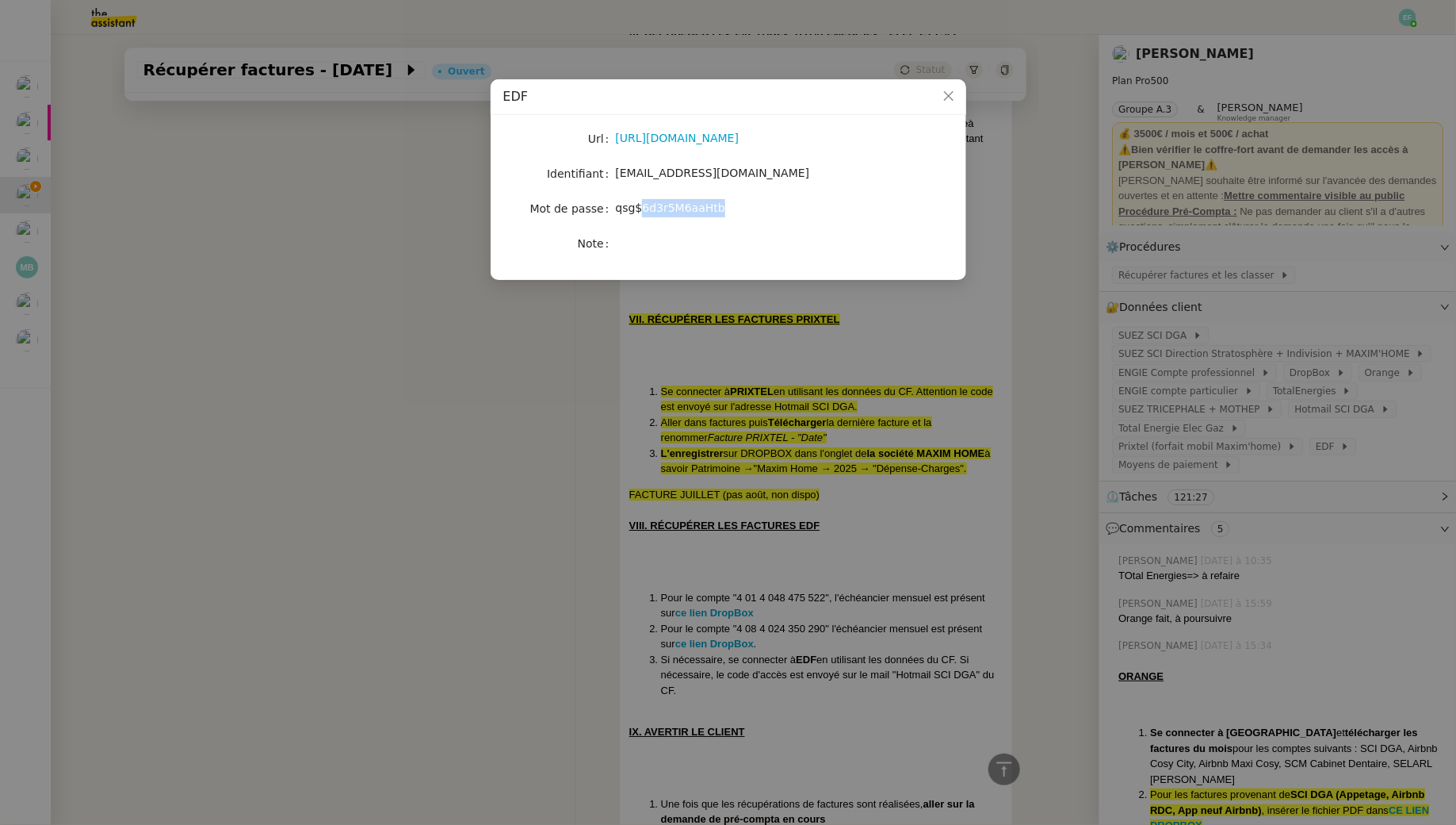
click at [651, 211] on span "qsg$6d3r5M6aaHtb" at bounding box center [670, 208] width 110 height 13
click at [333, 461] on nz-modal-container "EDF Url [URL][DOMAIN_NAME] Identifiant [EMAIL_ADDRESS][DOMAIN_NAME] Mot de pass…" at bounding box center [728, 412] width 1456 height 825
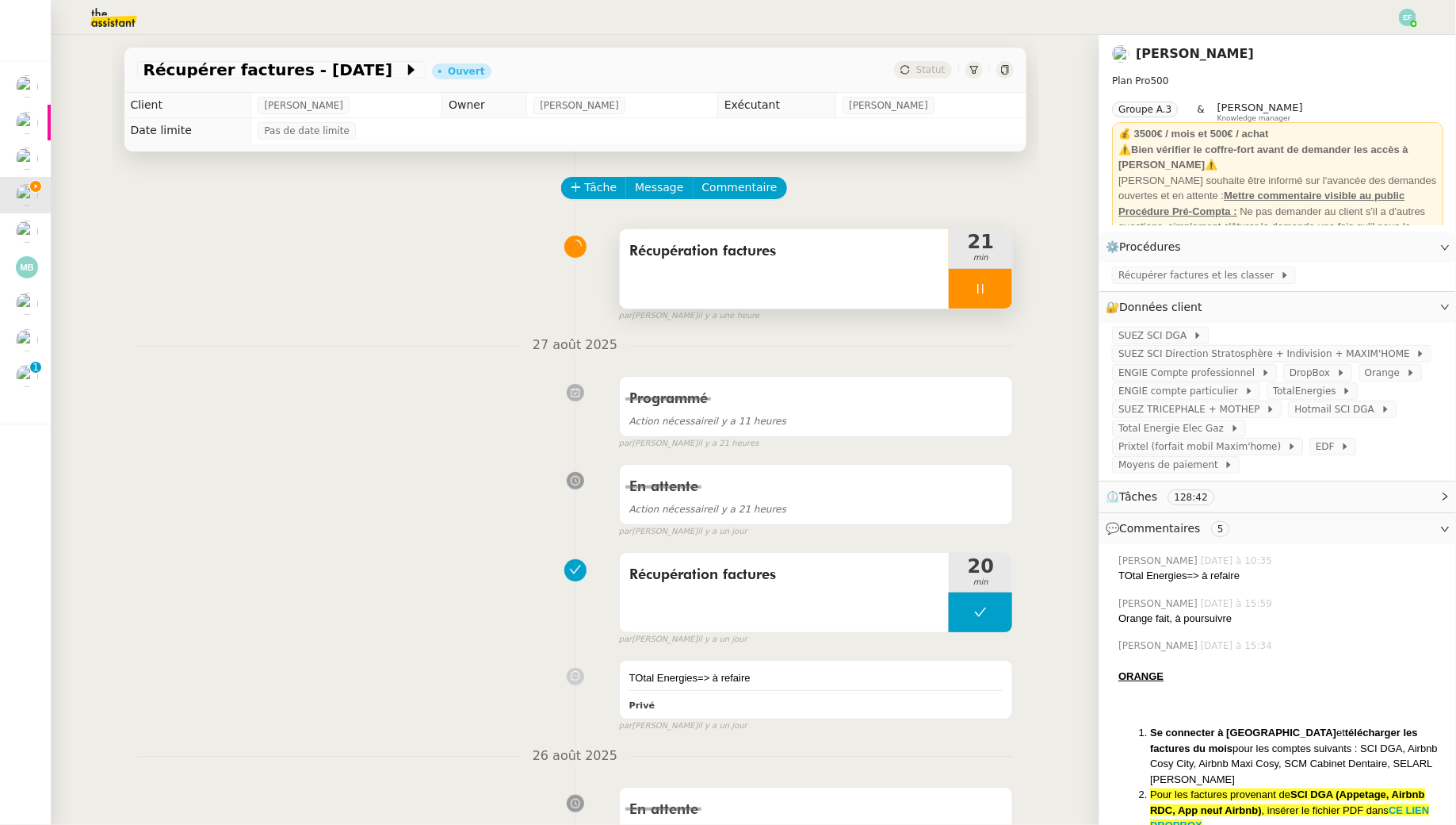
click at [1006, 284] on div at bounding box center [981, 289] width 64 height 40
click at [438, 425] on div "Programmé Action nécessaire il y a 11 heures false par [PERSON_NAME] il y a 21 …" at bounding box center [575, 409] width 876 height 82
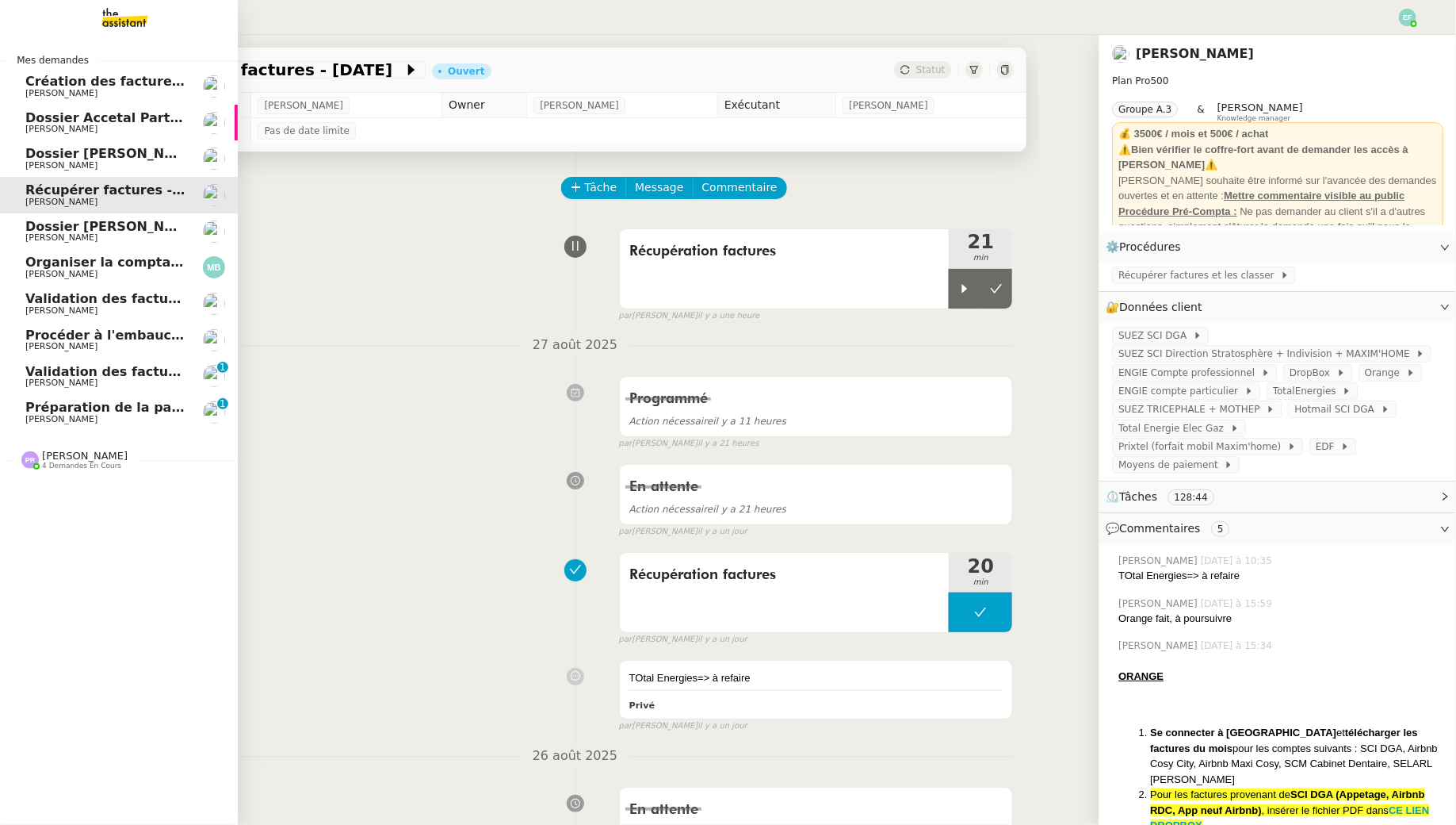
click at [26, 417] on span "[PERSON_NAME]" at bounding box center [62, 418] width 73 height 10
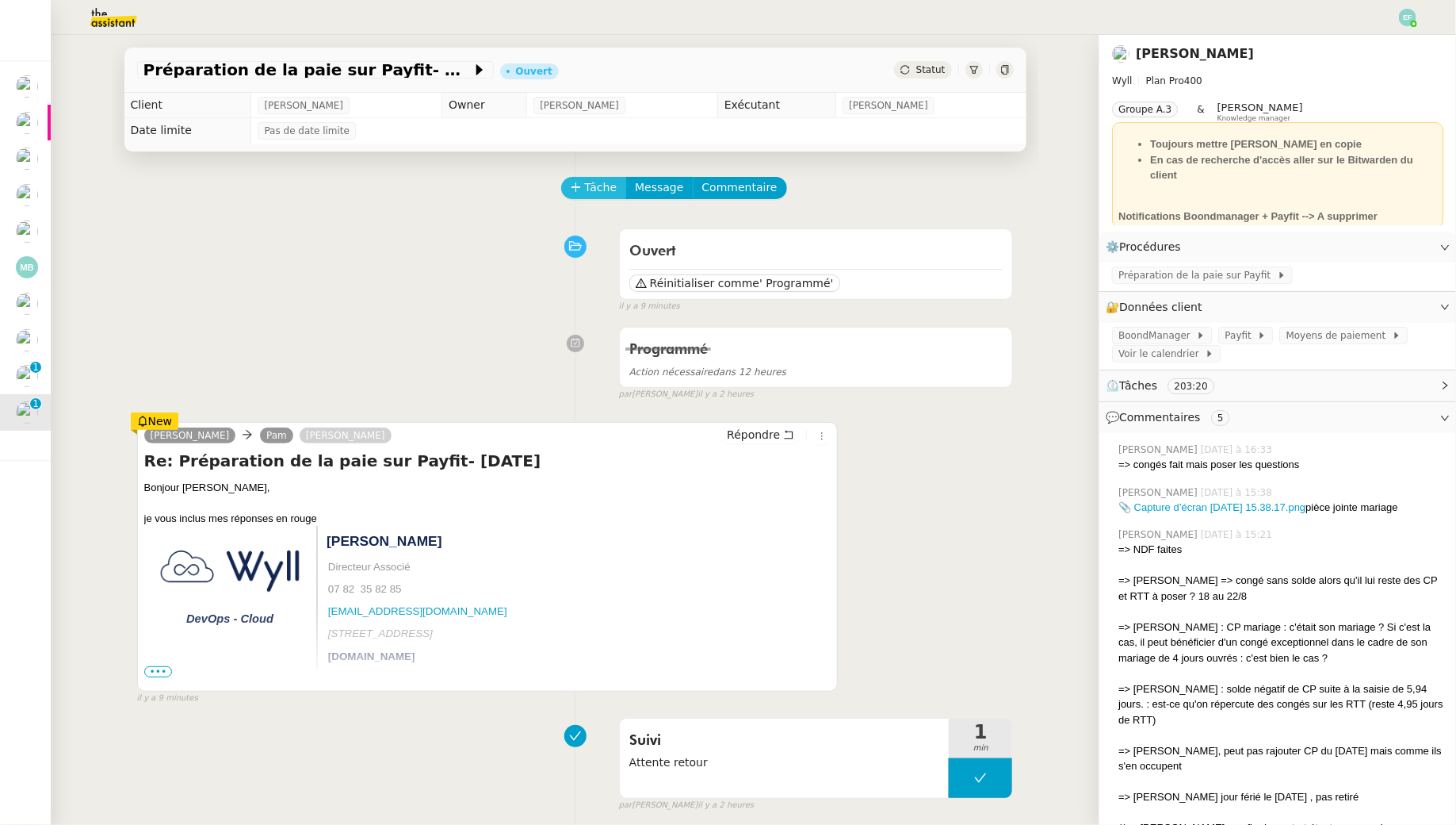
click at [607, 192] on span "Tâche" at bounding box center [601, 188] width 33 height 18
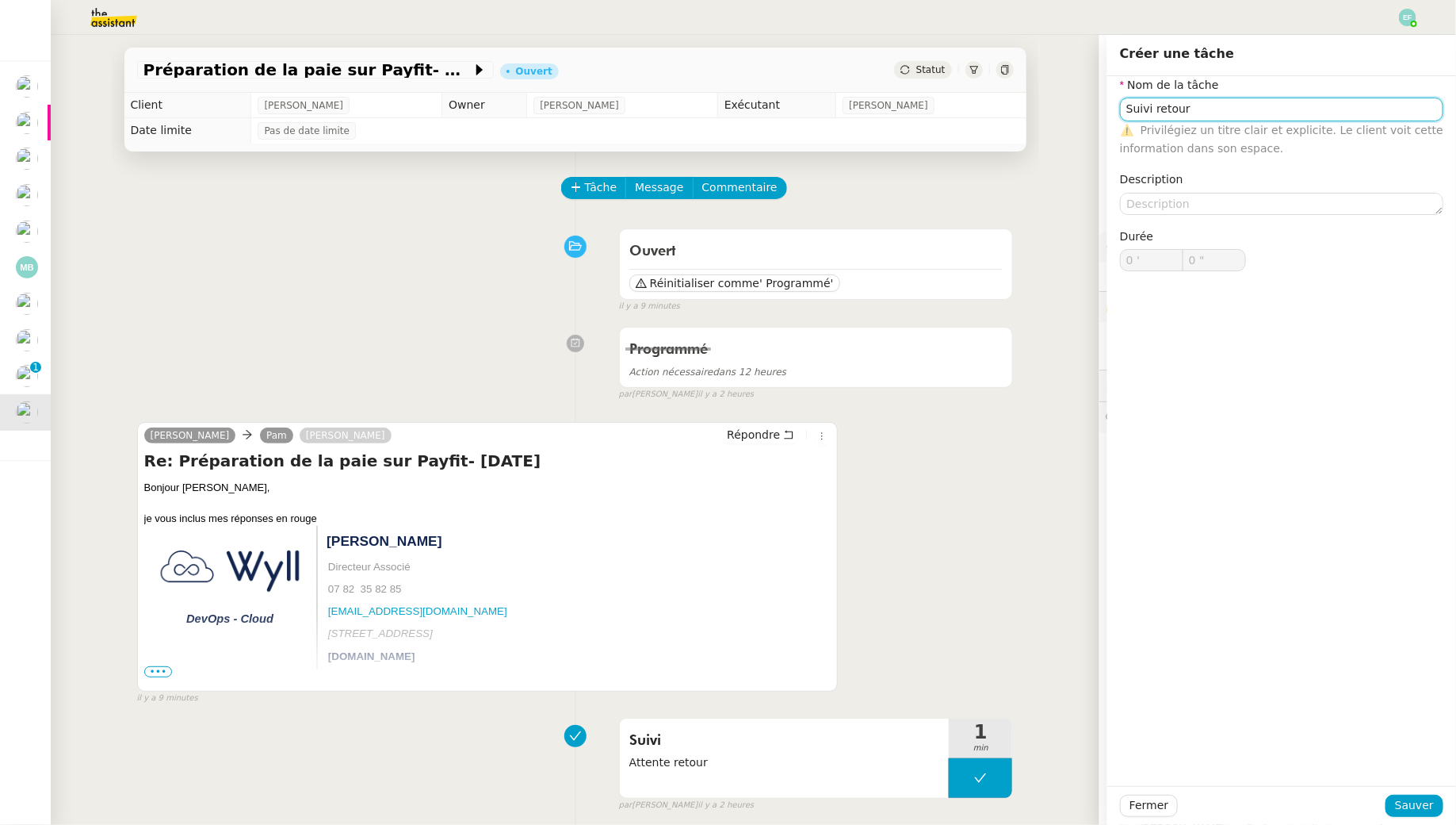
type input "Suivi retour"
click at [1422, 791] on div "Fermer Sauver" at bounding box center [1282, 805] width 348 height 39
click at [1402, 806] on span "Sauver" at bounding box center [1414, 805] width 39 height 18
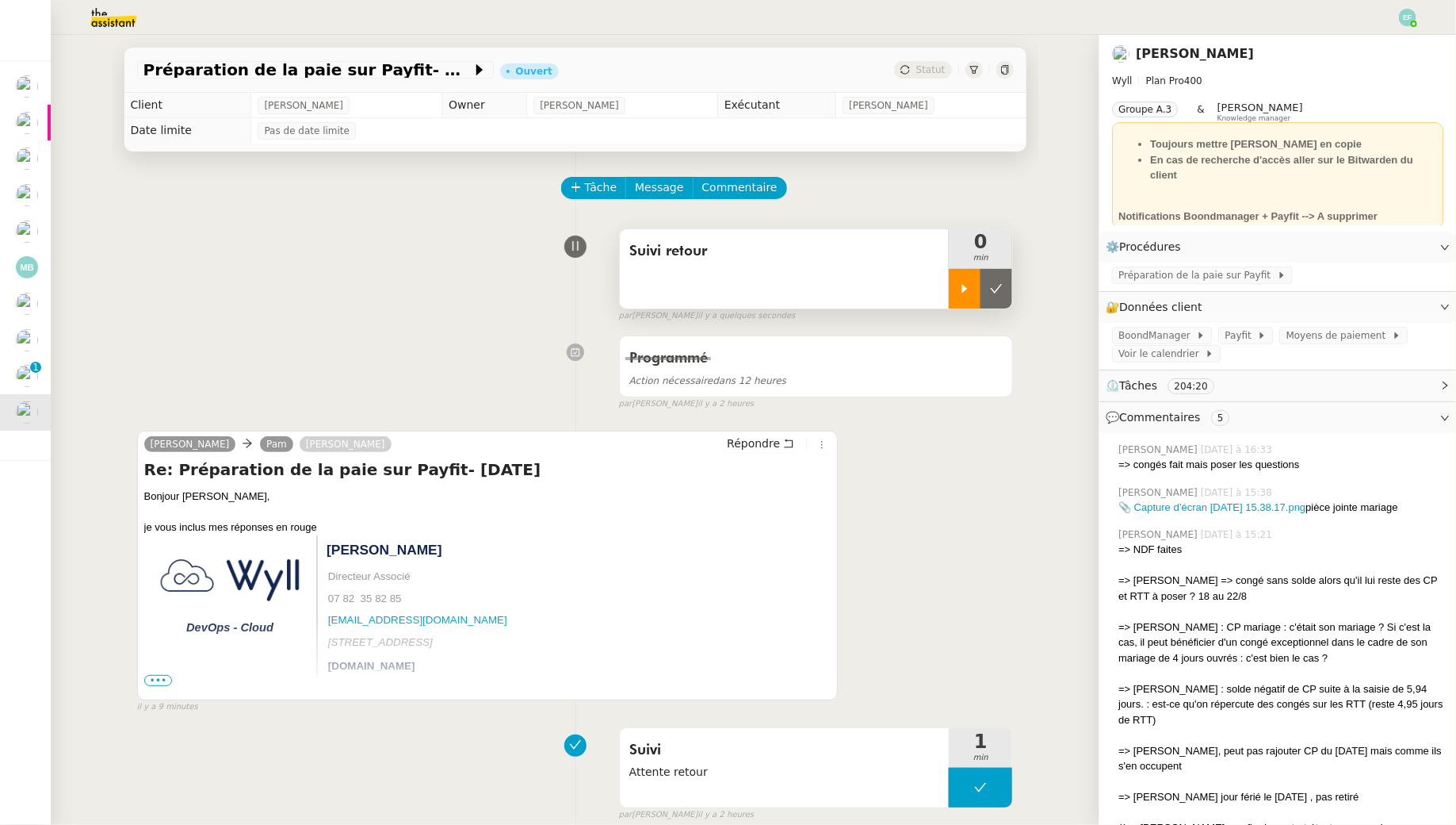
click at [953, 286] on div at bounding box center [964, 289] width 32 height 40
click at [161, 680] on span "•••" at bounding box center [158, 681] width 28 height 11
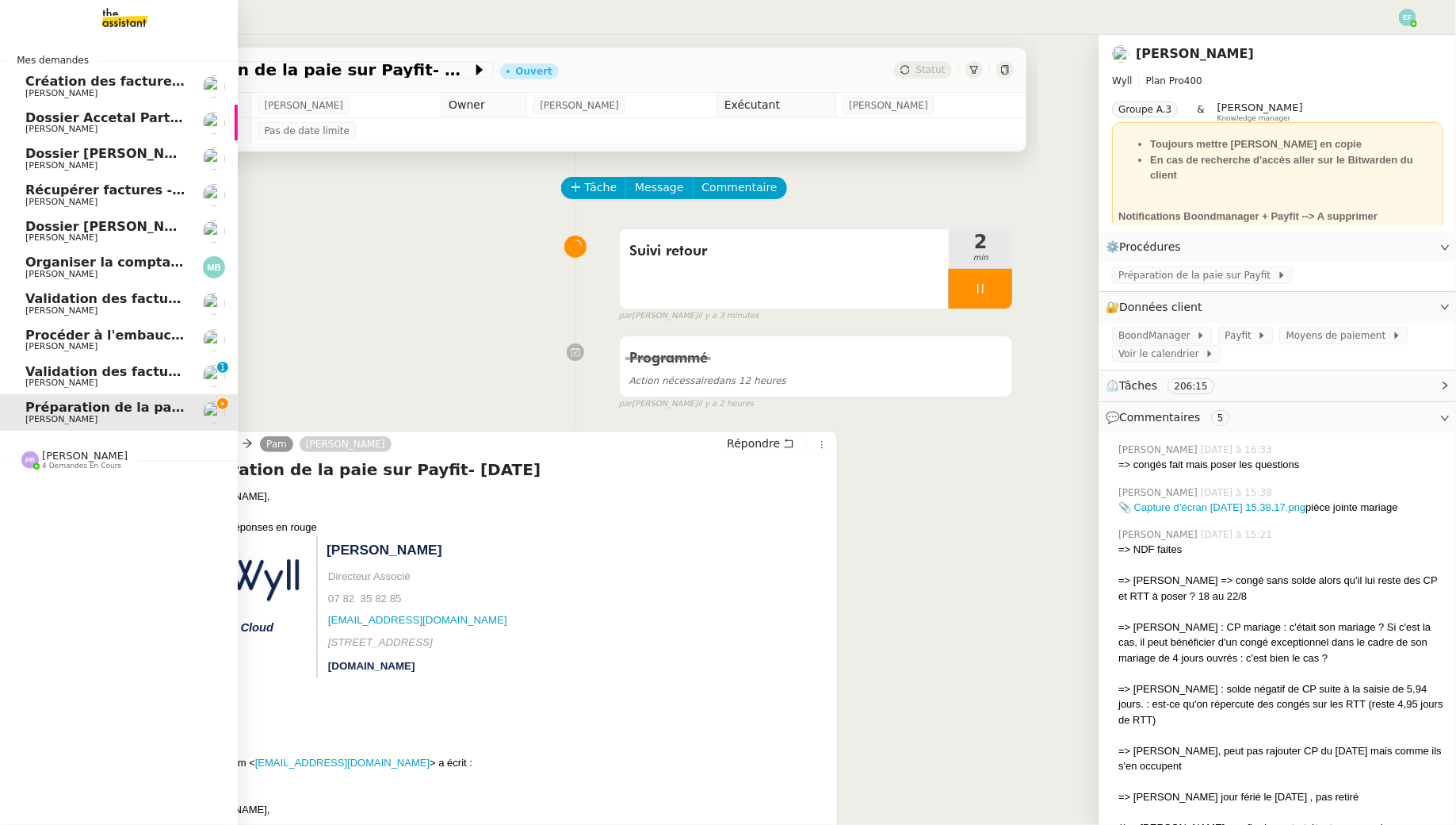
click at [41, 198] on span "[PERSON_NAME]" at bounding box center [62, 201] width 73 height 10
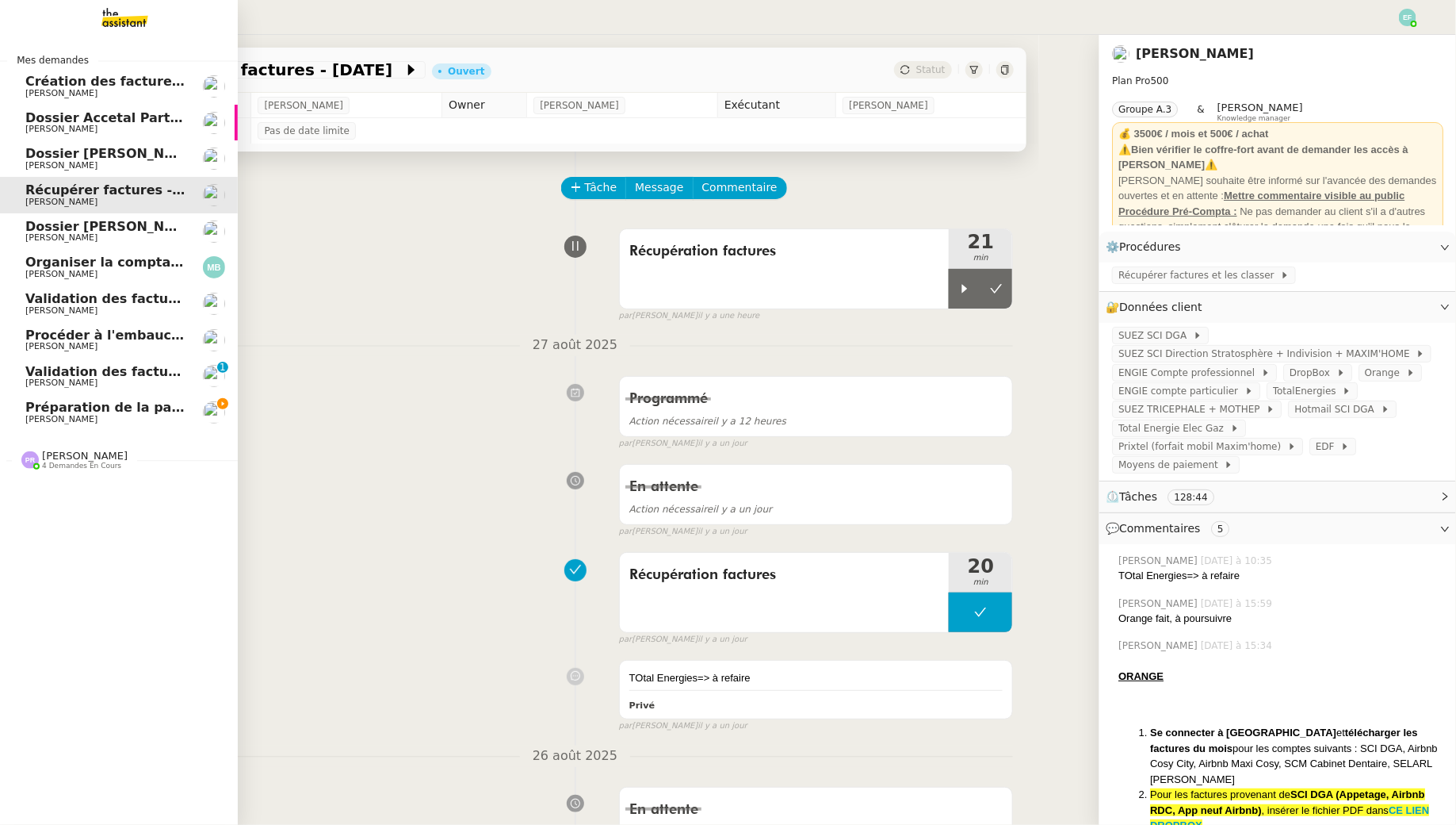
click at [27, 418] on span "[PERSON_NAME]" at bounding box center [62, 418] width 73 height 10
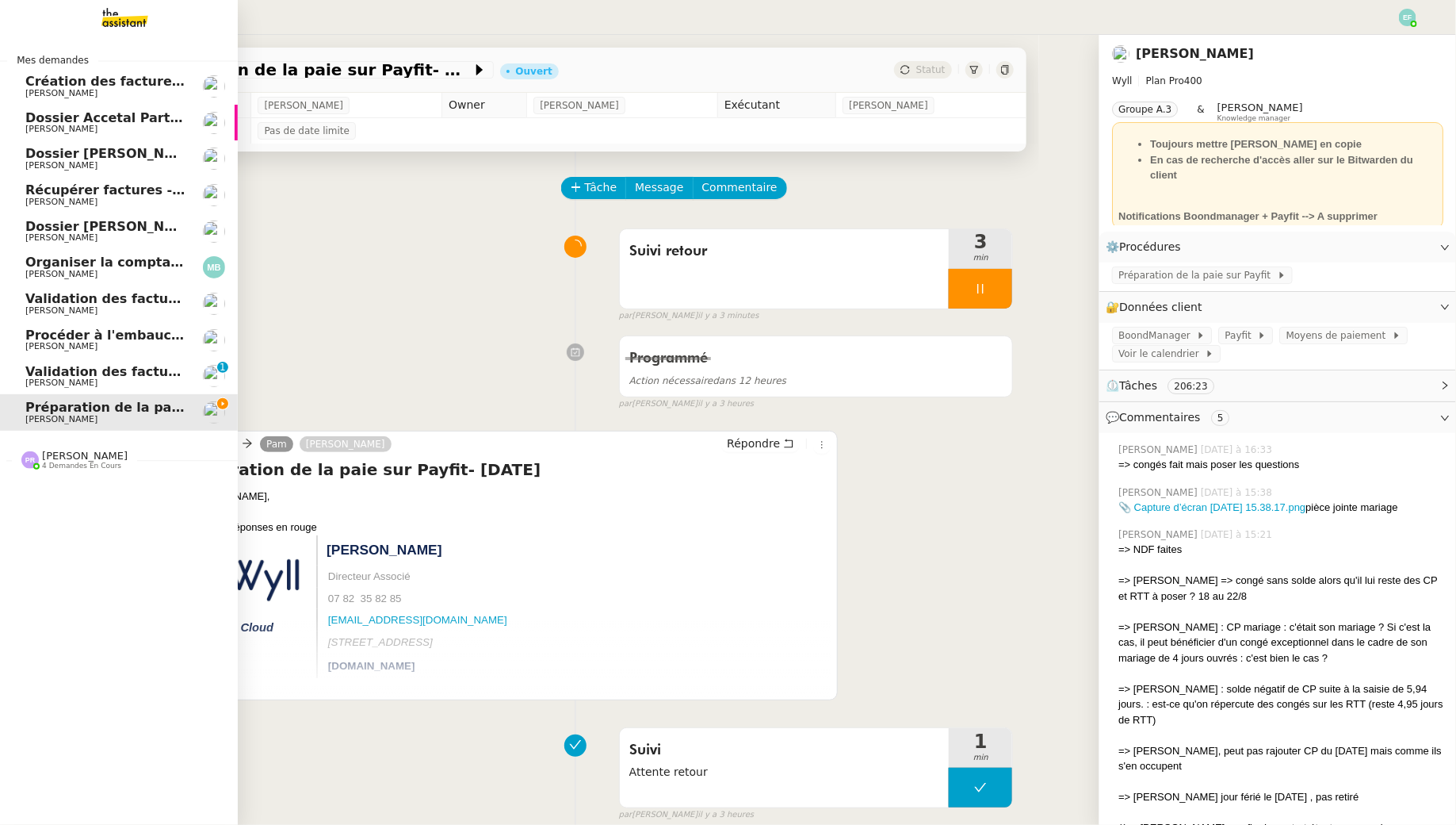
click at [70, 378] on span "[PERSON_NAME]" at bounding box center [62, 382] width 73 height 10
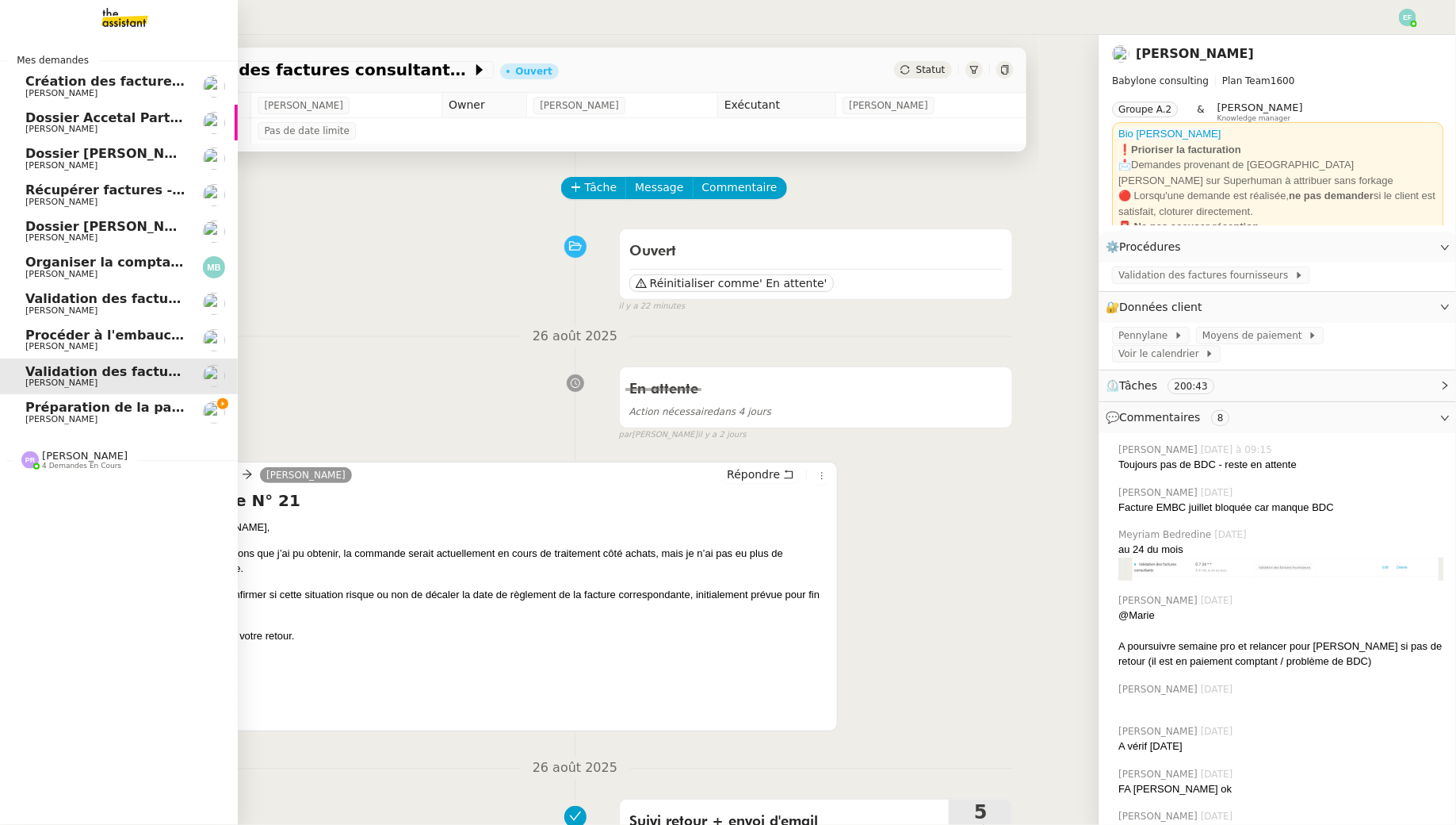
click at [65, 424] on span "[PERSON_NAME]" at bounding box center [62, 418] width 73 height 10
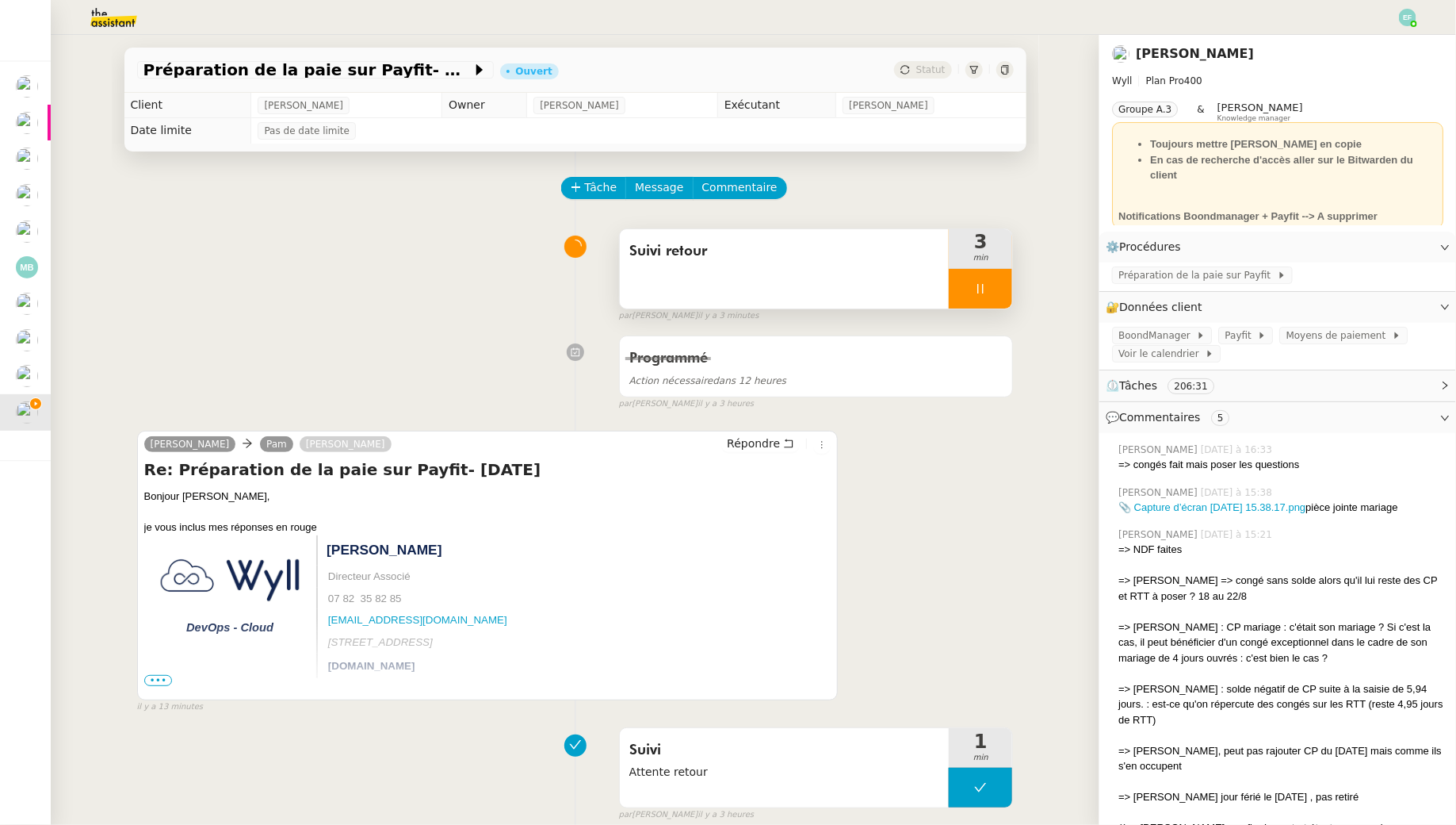
click at [974, 300] on div at bounding box center [981, 289] width 64 height 40
click at [990, 300] on button at bounding box center [996, 289] width 32 height 40
click at [593, 179] on span "Tâche" at bounding box center [601, 188] width 33 height 18
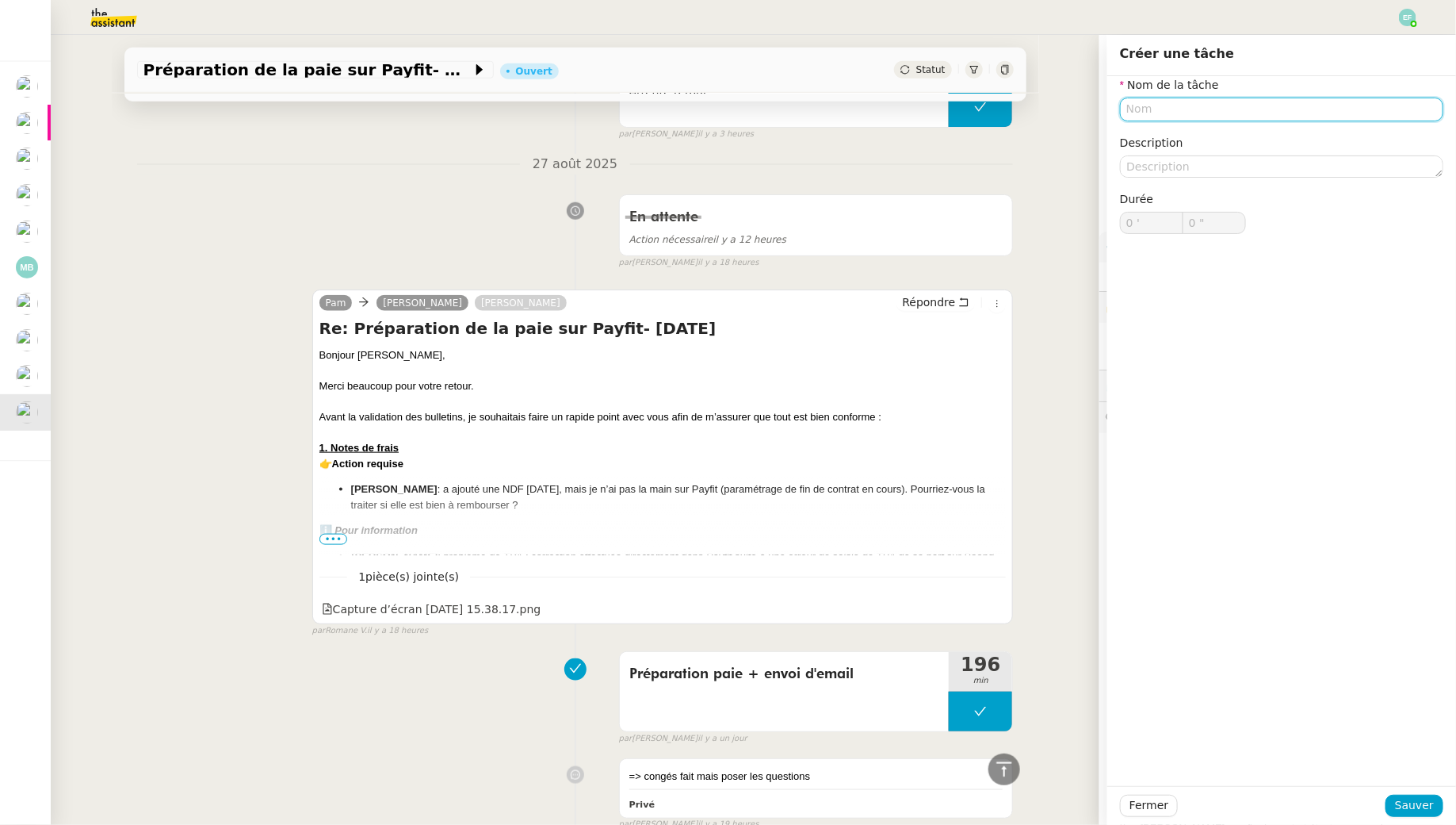
scroll to position [1055, 0]
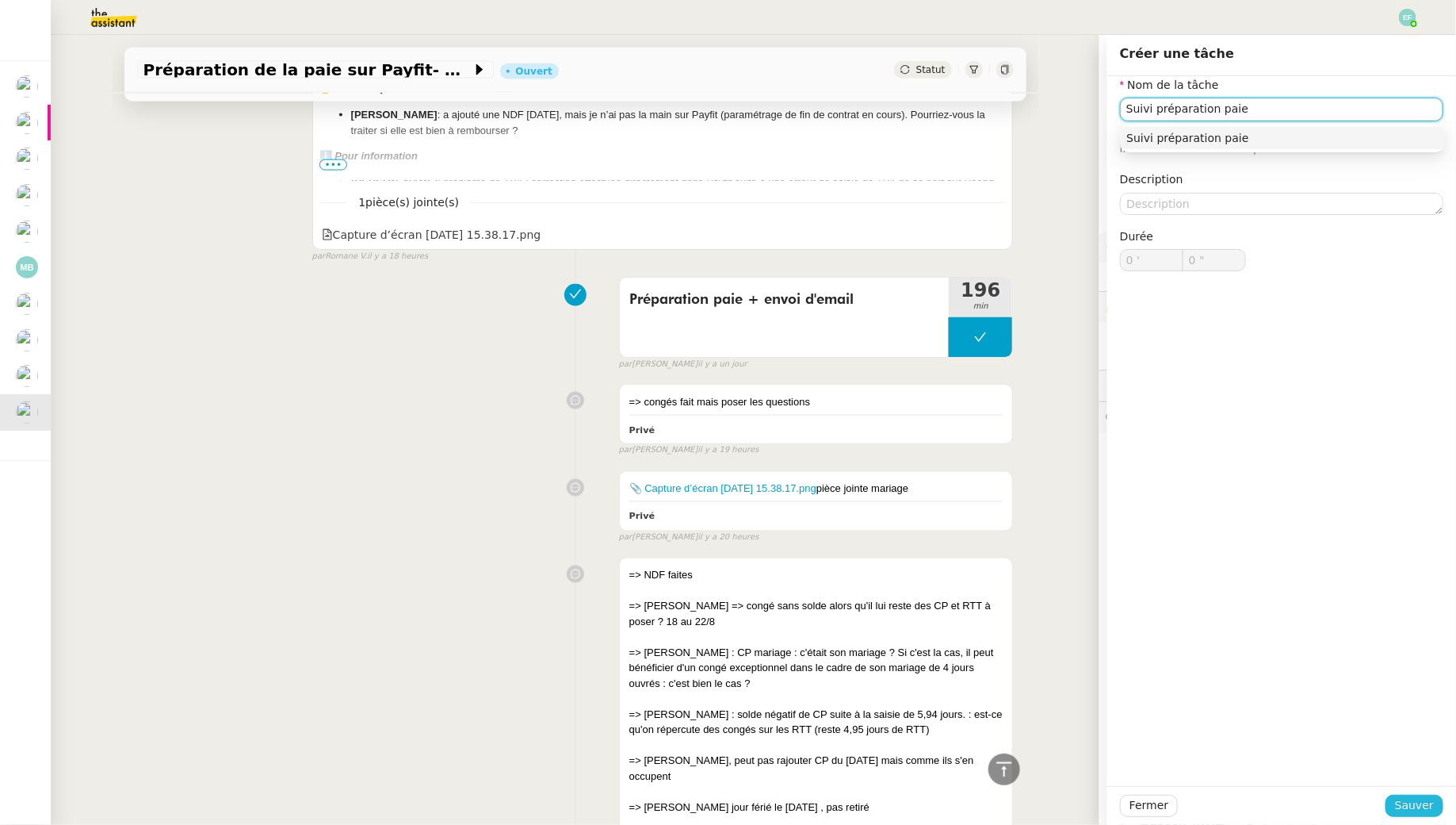
type input "Suivi préparation paie"
click at [1409, 810] on span "Sauver" at bounding box center [1414, 805] width 39 height 18
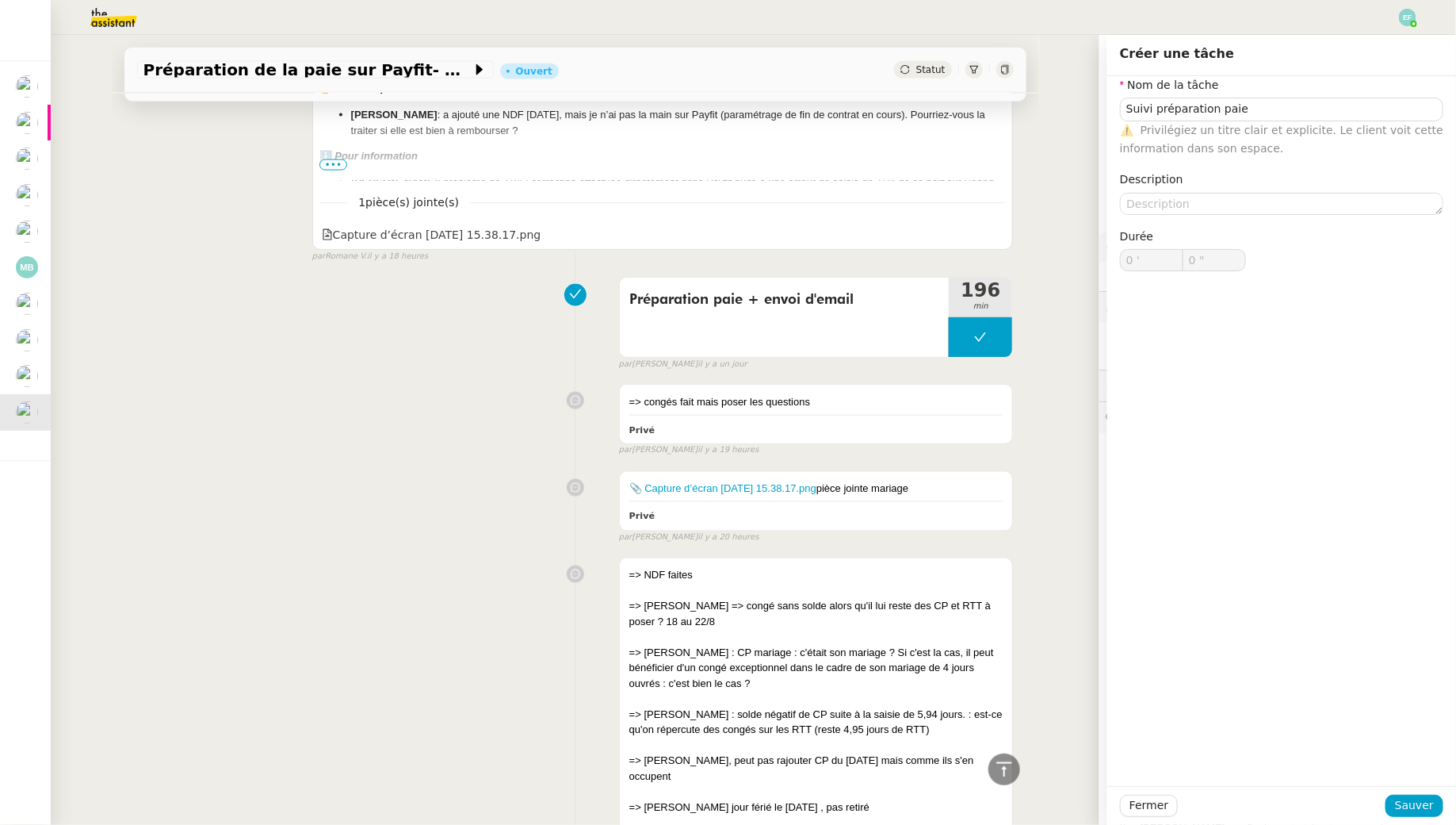
scroll to position [1162, 0]
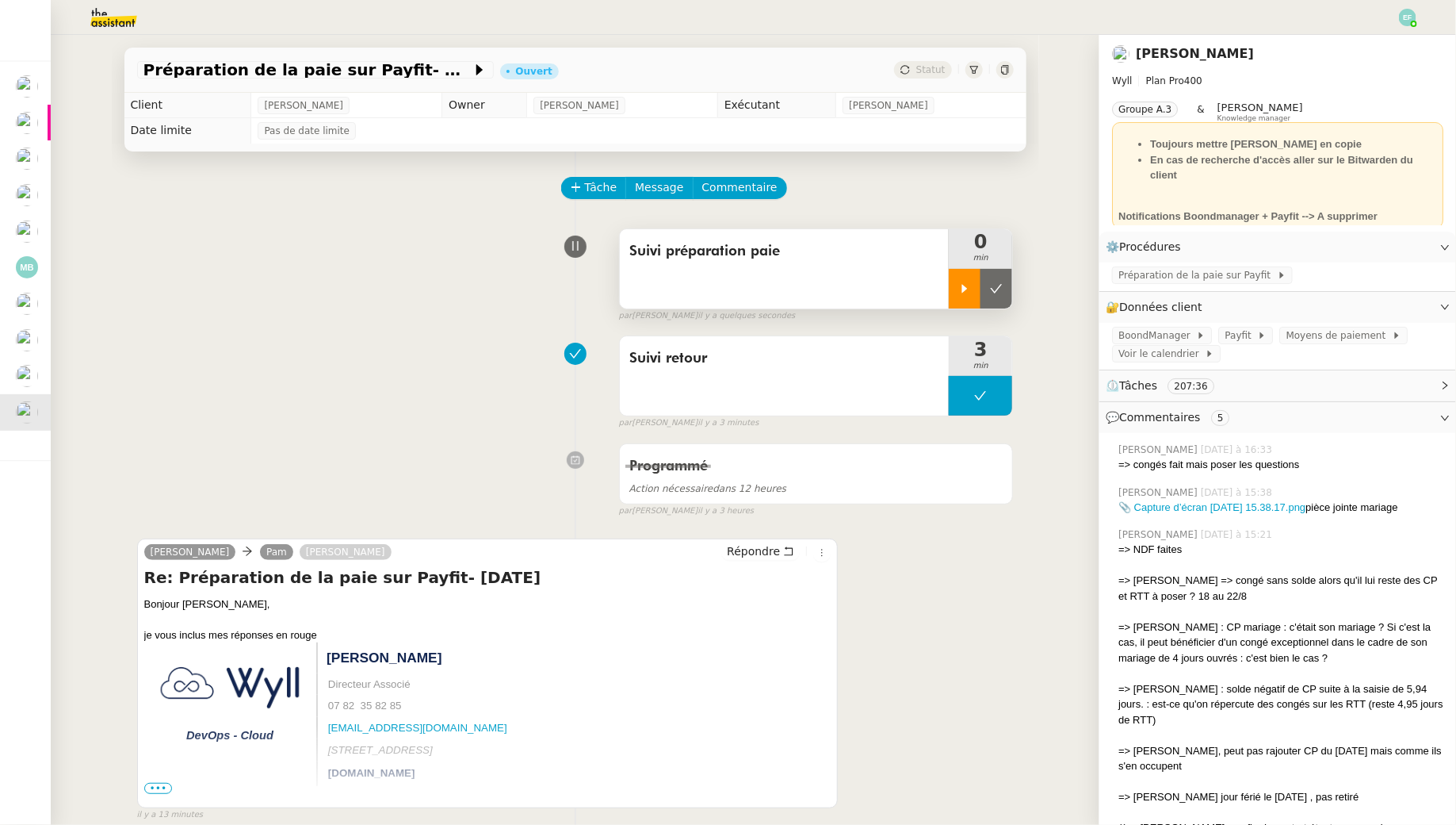
click at [964, 284] on icon at bounding box center [964, 289] width 13 height 13
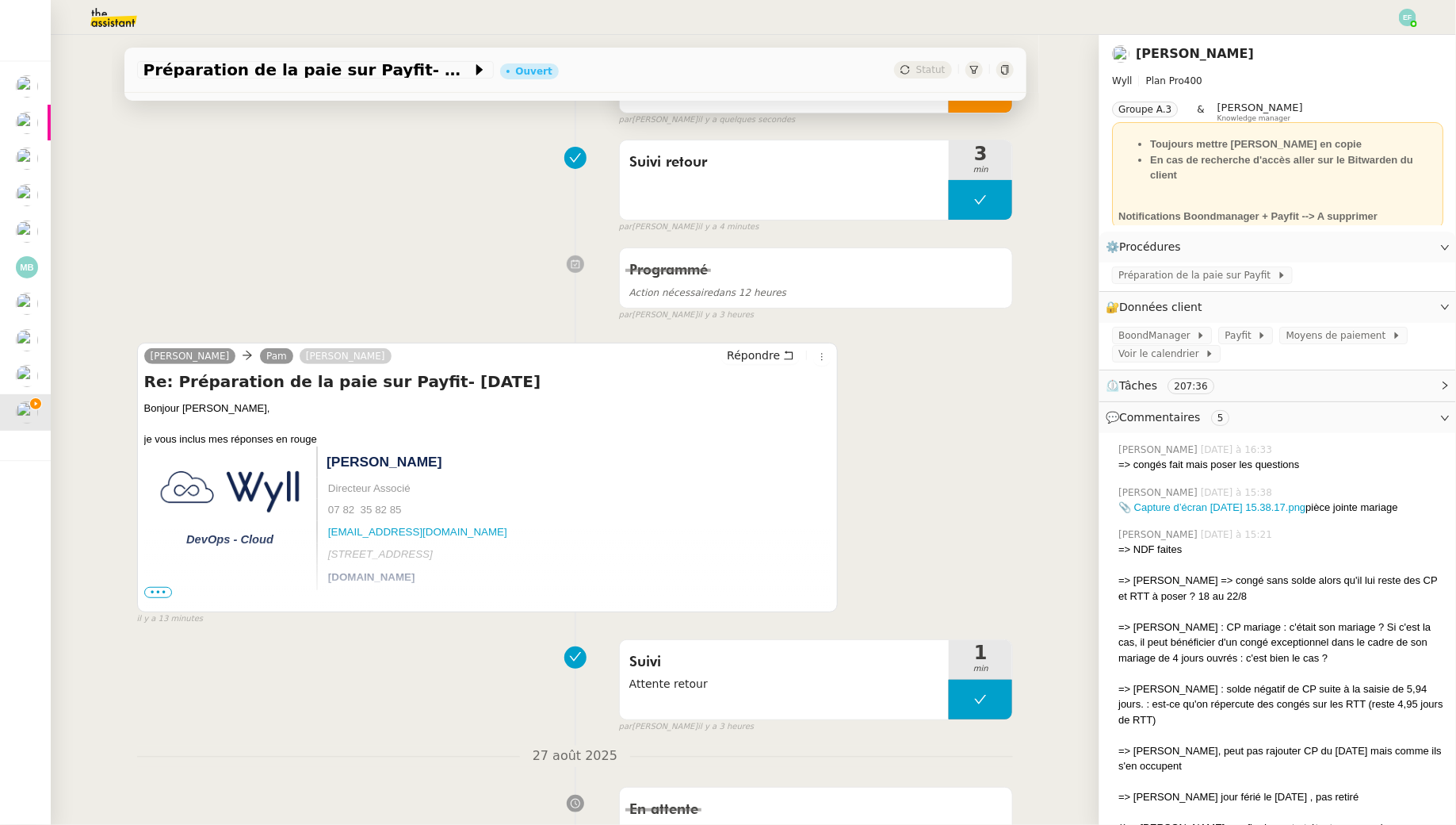
scroll to position [197, 0]
click at [162, 590] on span "•••" at bounding box center [158, 592] width 28 height 11
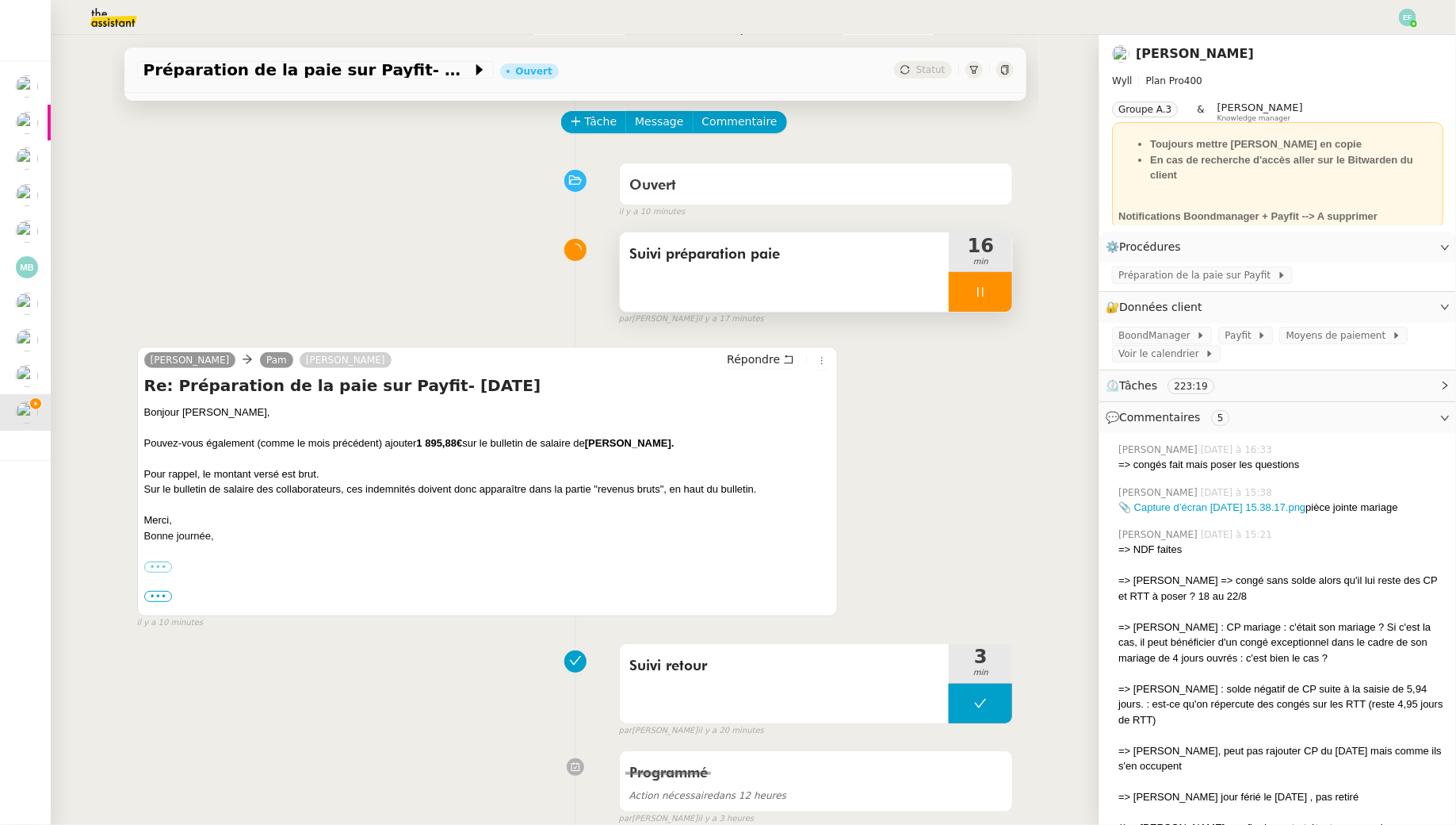
scroll to position [72, 0]
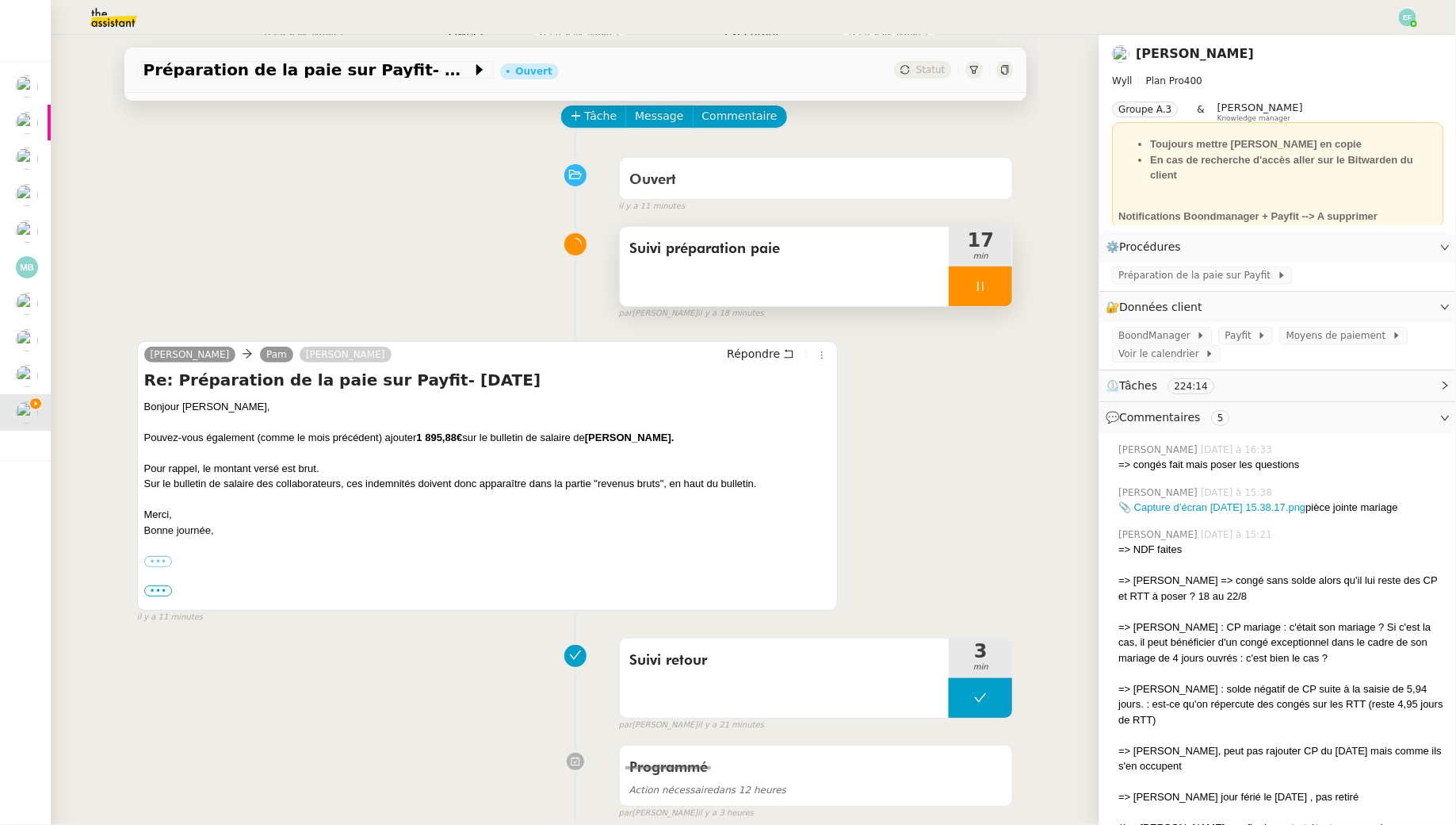
click at [117, 20] on img at bounding box center [101, 17] width 122 height 34
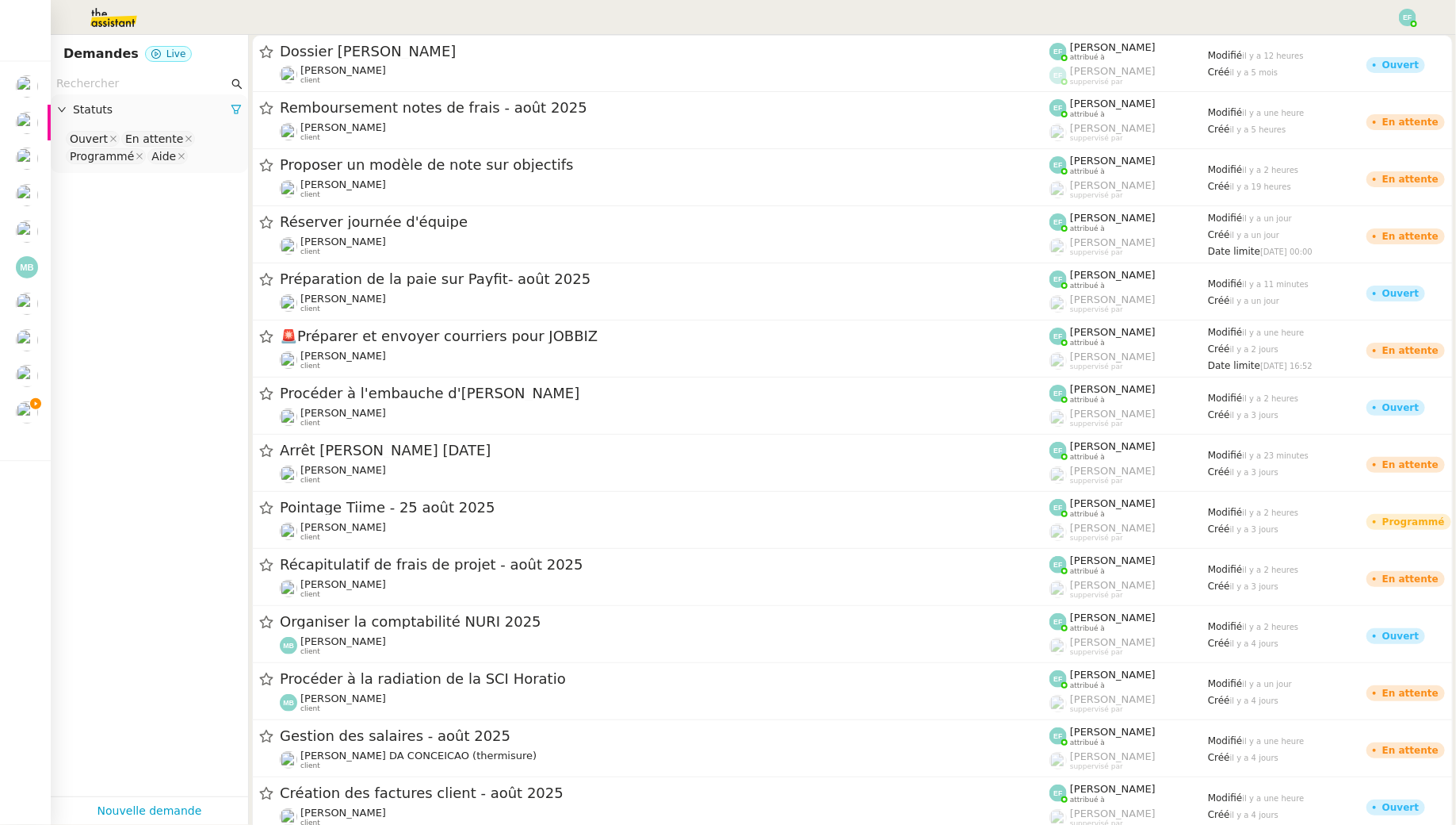
click at [124, 87] on input "text" at bounding box center [142, 83] width 172 height 18
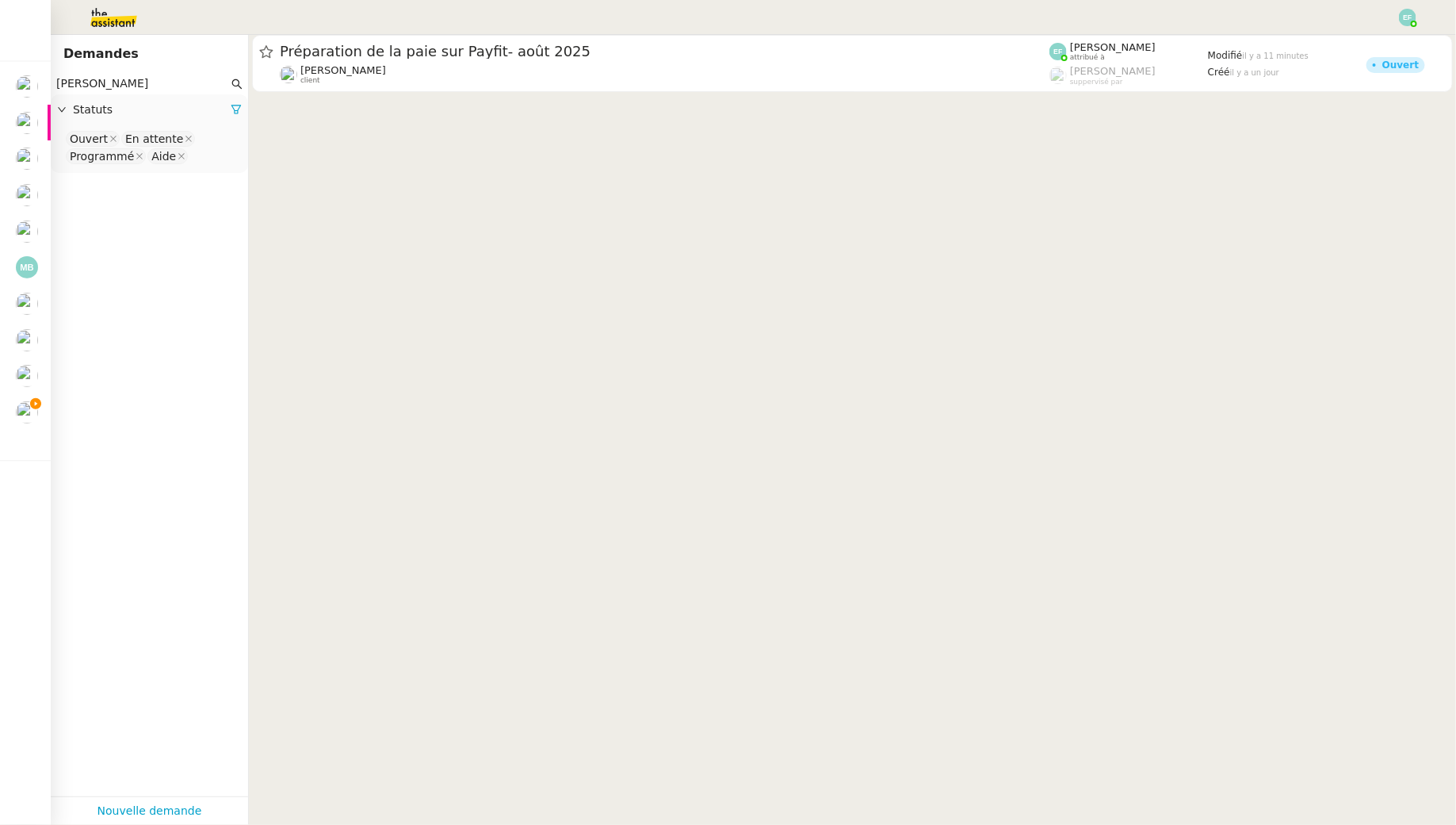
type input "[PERSON_NAME]"
click at [217, 161] on nz-select-top-control "Ouvert En attente Programmé Aide" at bounding box center [150, 147] width 172 height 37
type input "ter"
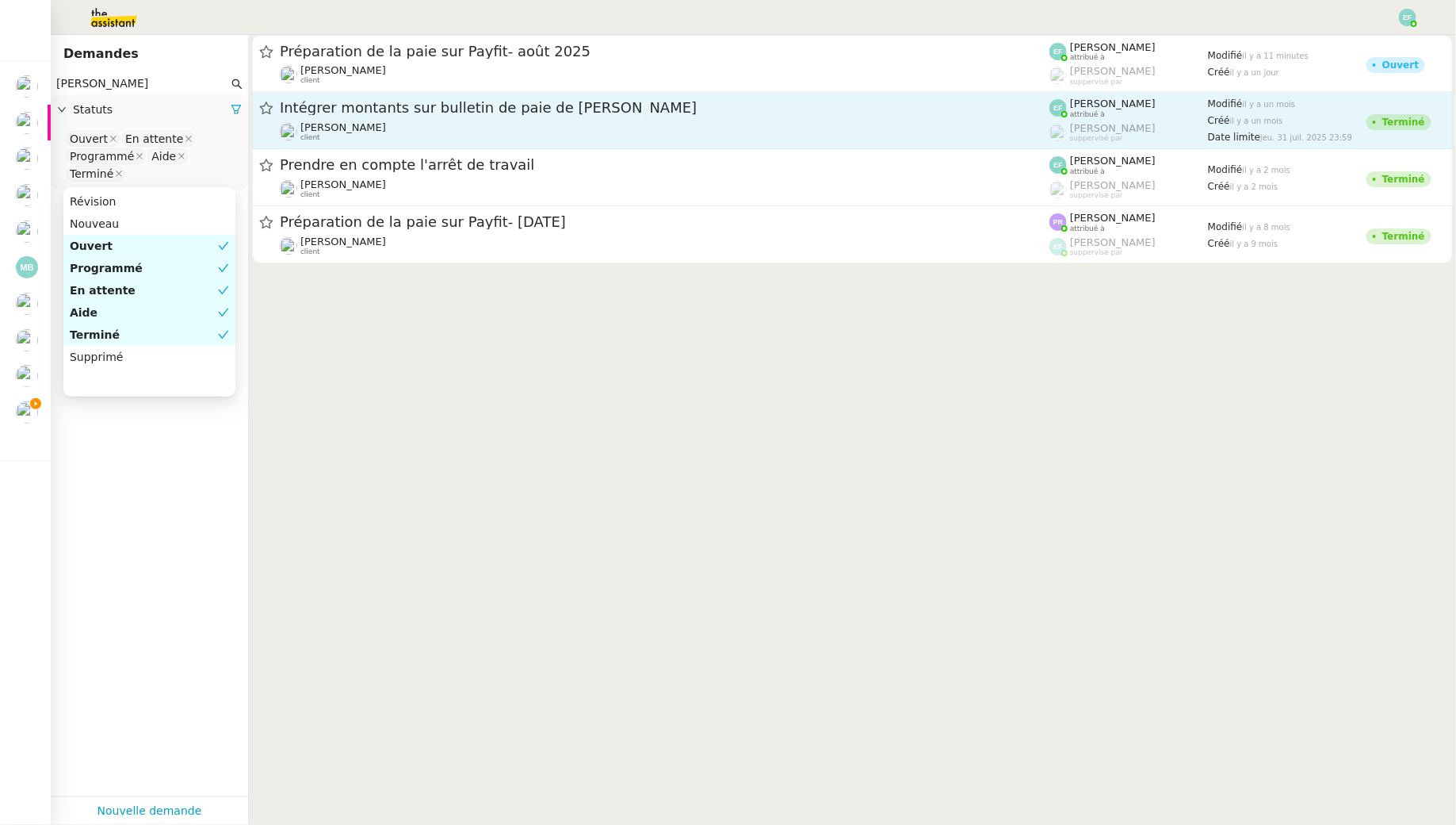
click at [355, 117] on div "Intégrer montants sur bulletin de paie de [PERSON_NAME] client" at bounding box center [664, 120] width 769 height 44
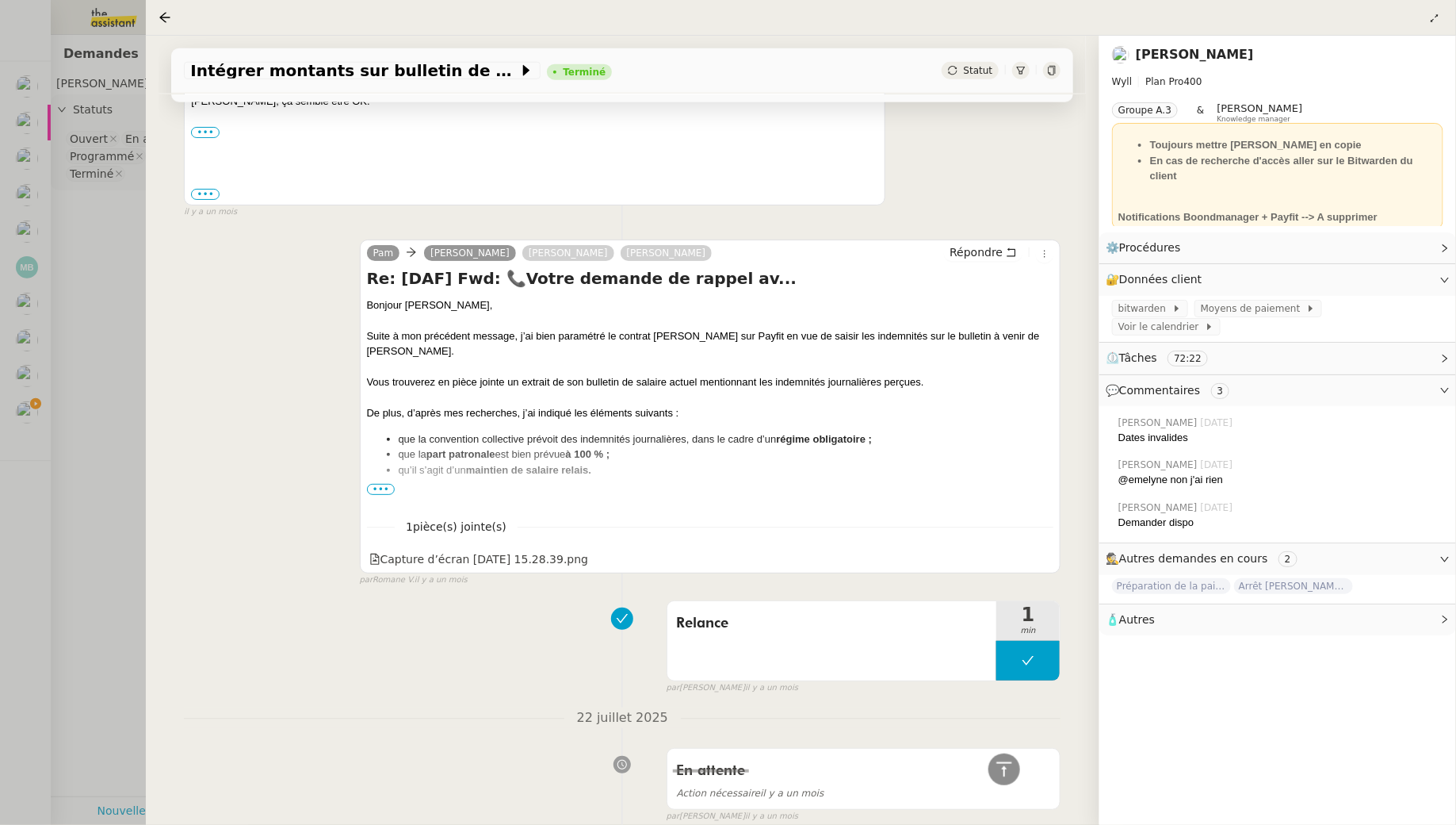
scroll to position [889, 0]
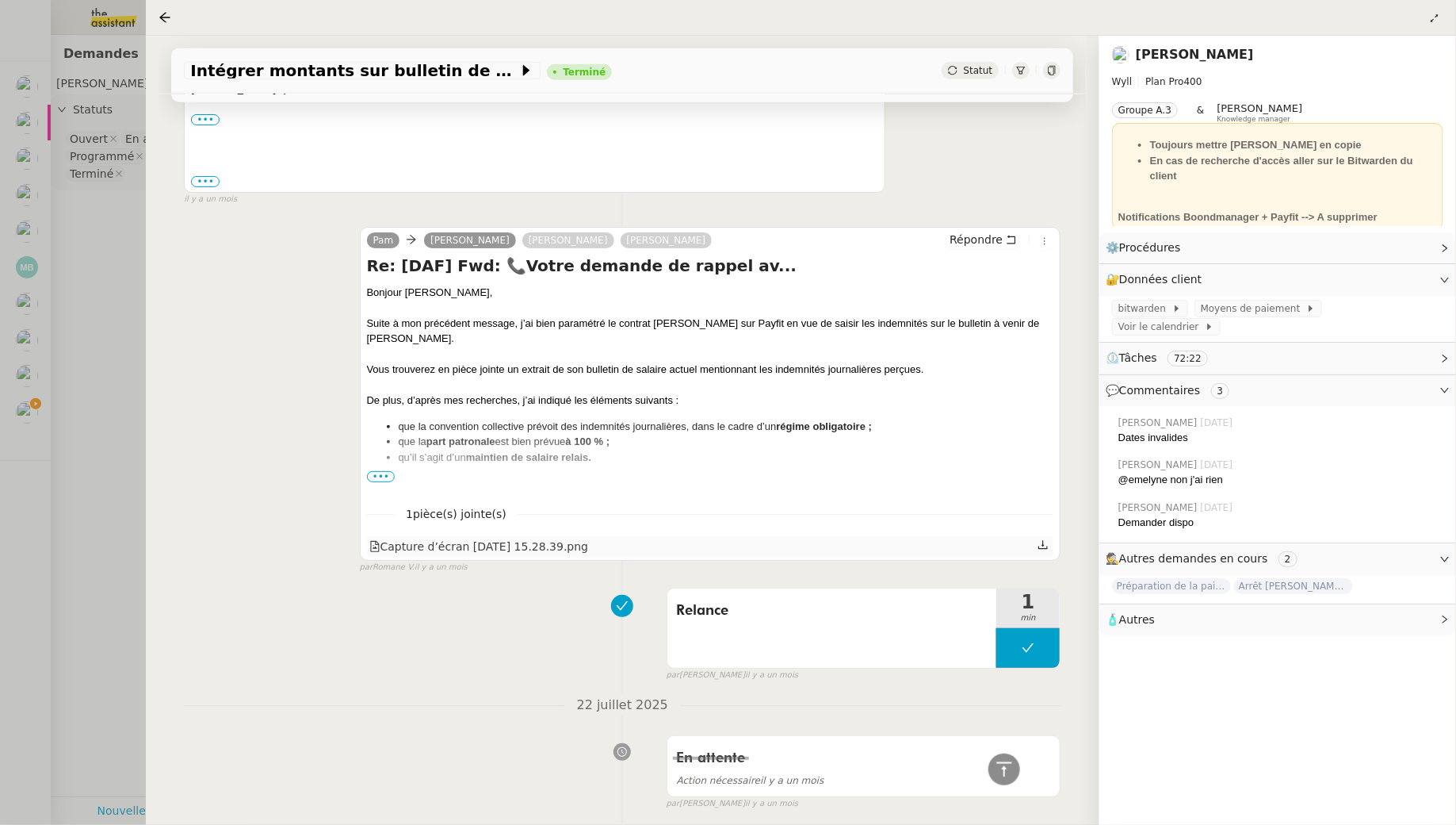
click at [1045, 539] on icon at bounding box center [1043, 545] width 11 height 11
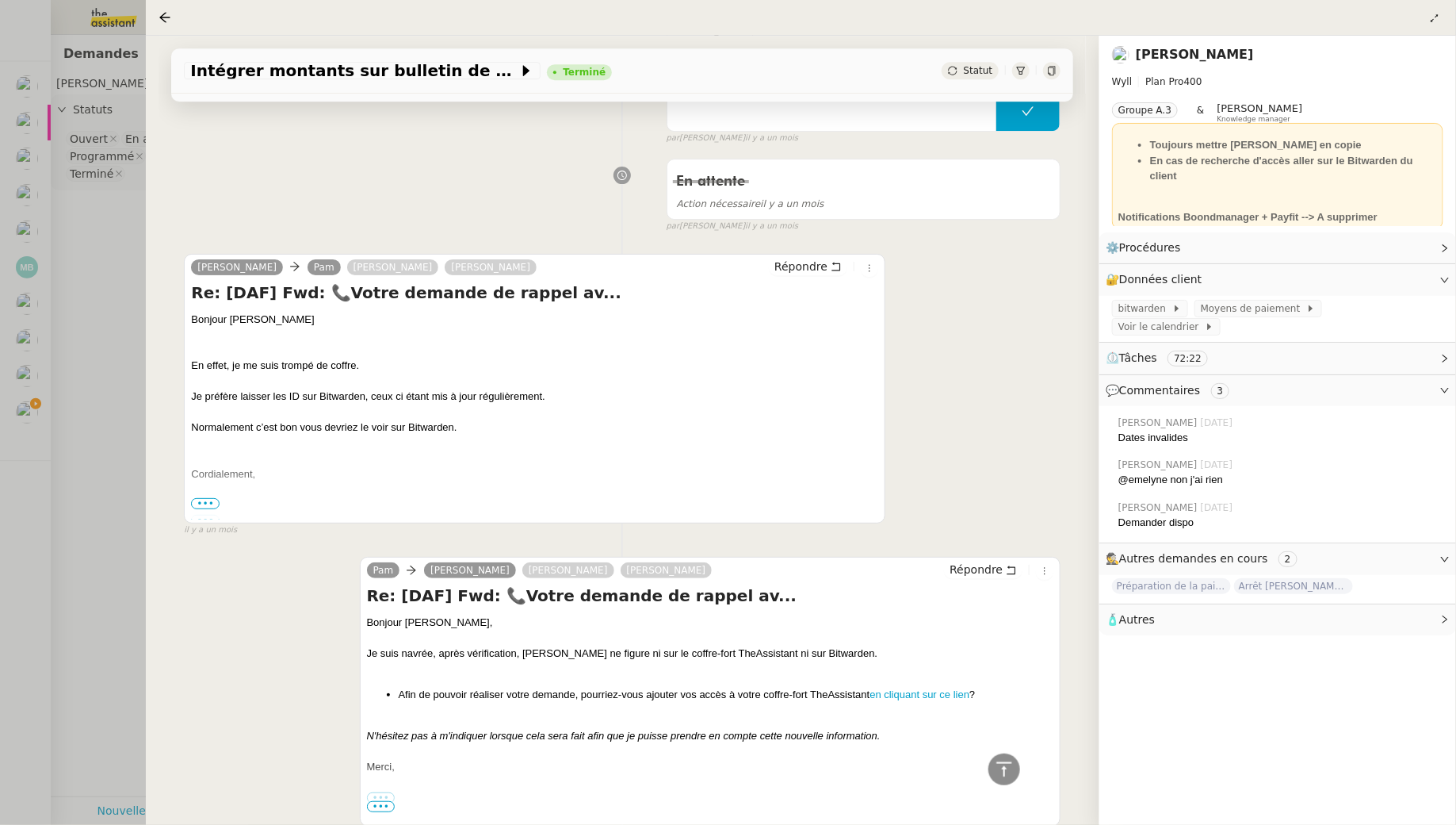
scroll to position [2213, 0]
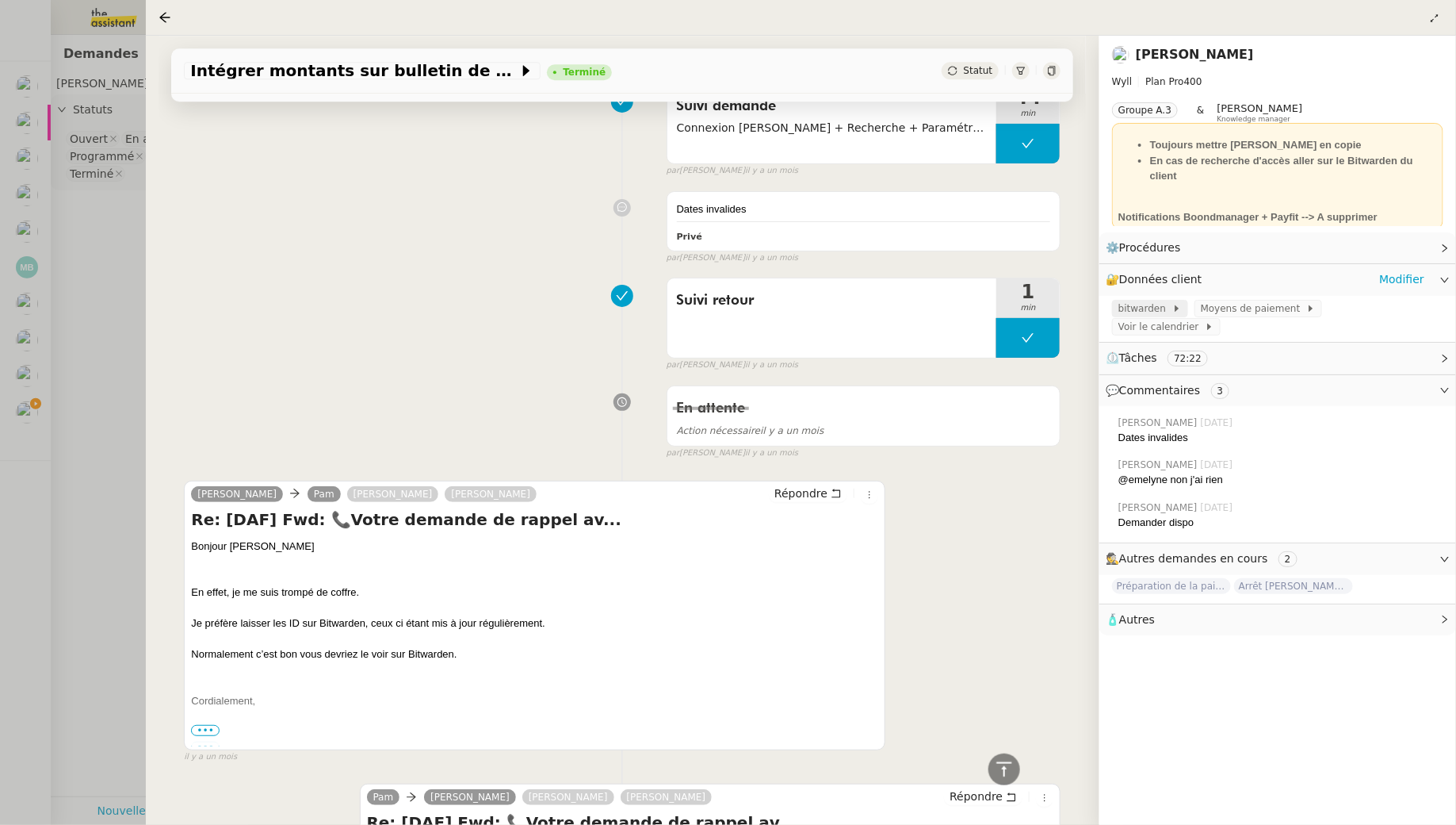
click at [1157, 306] on span "bitwarden" at bounding box center [1145, 308] width 54 height 15
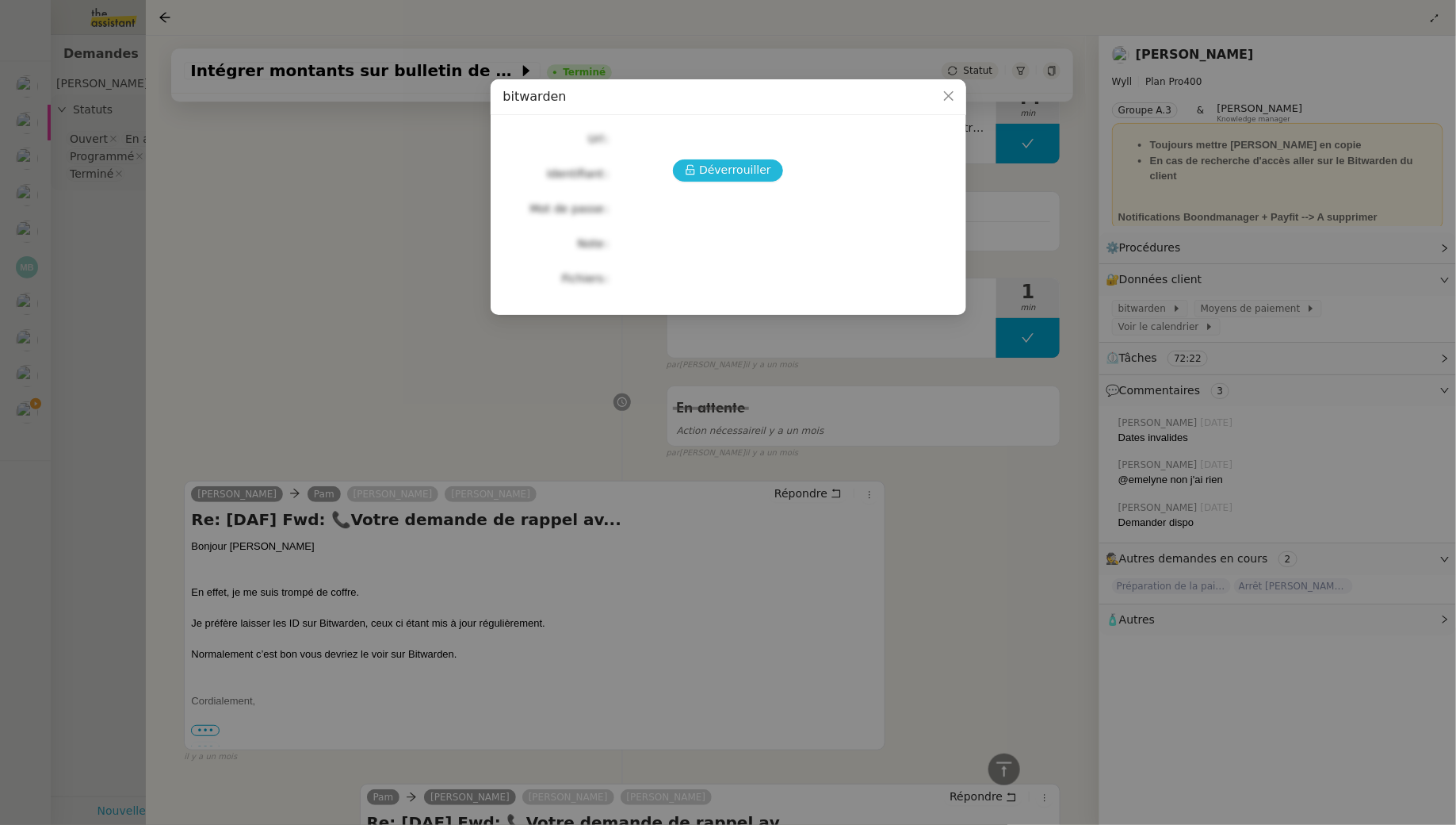
click at [742, 164] on span "Déverrouiller" at bounding box center [736, 170] width 73 height 18
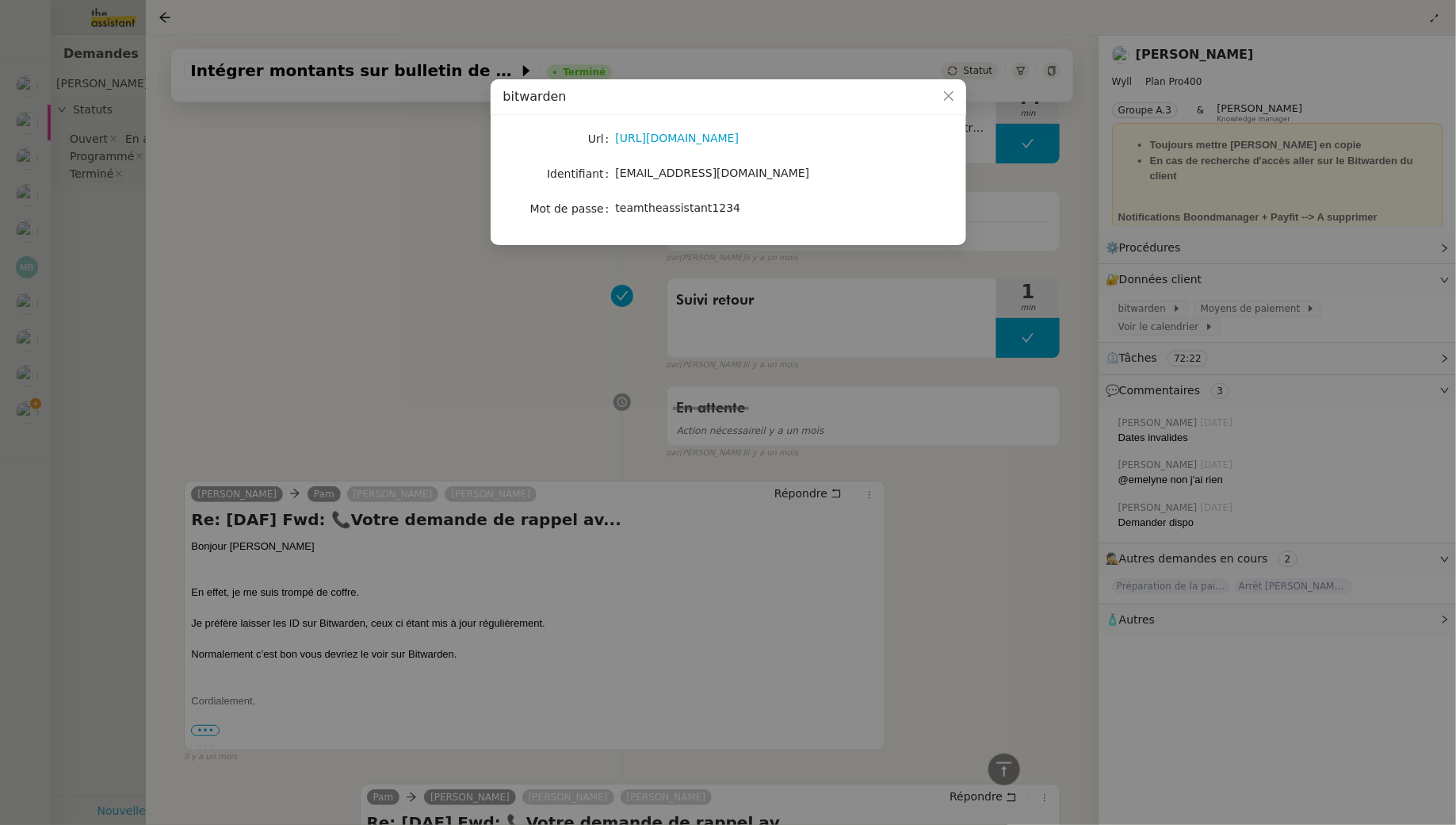
click at [708, 145] on div "[URL][DOMAIN_NAME]" at bounding box center [747, 138] width 262 height 18
click at [699, 140] on link "[URL][DOMAIN_NAME]" at bounding box center [678, 138] width 123 height 13
click at [665, 207] on span "teamtheassistant1234" at bounding box center [679, 208] width 125 height 13
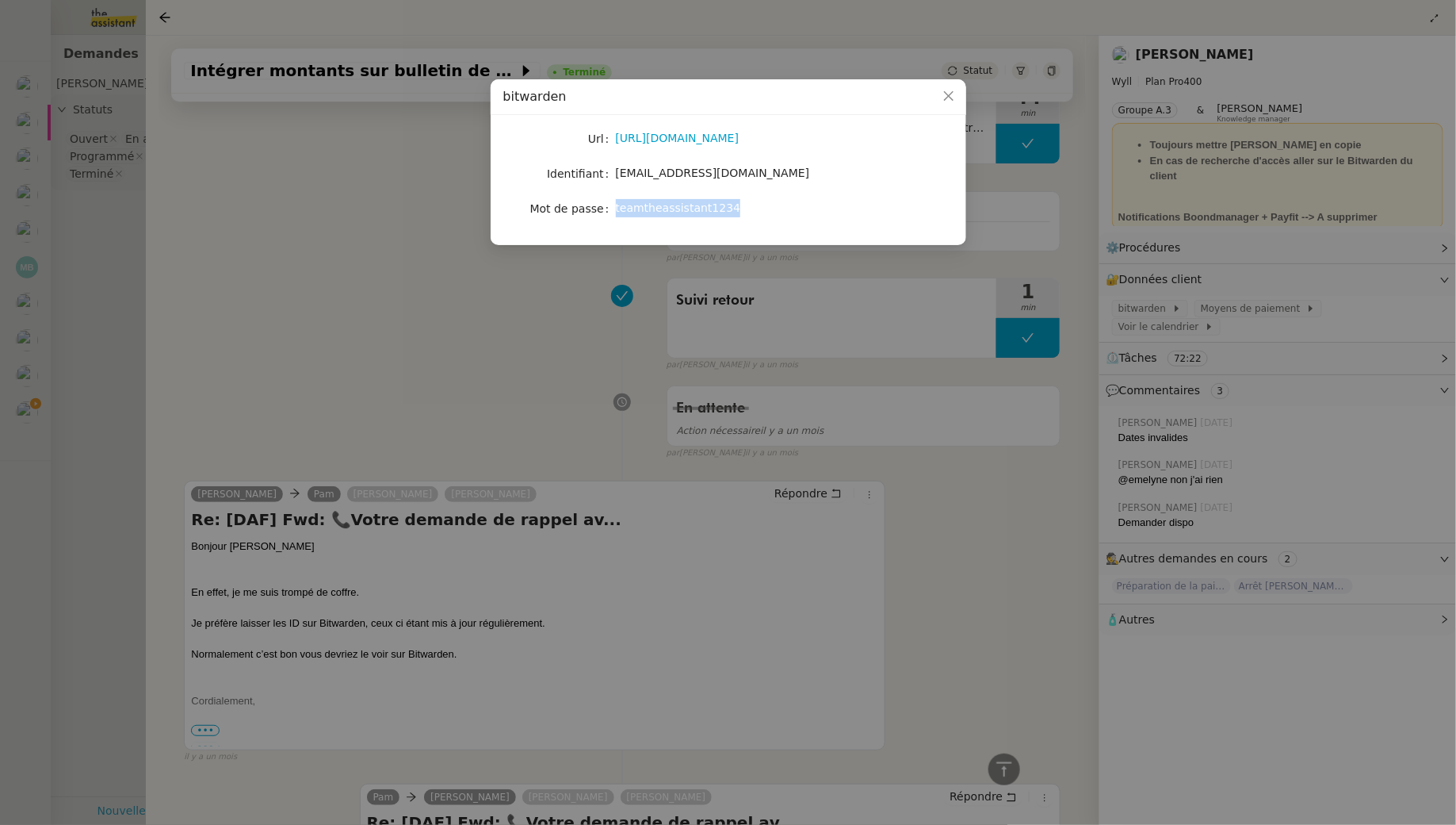
copy span "teamtheassistant1234"
click at [424, 335] on nz-modal-container "bitwarden Url [URL][DOMAIN_NAME] Identifiant [EMAIL_ADDRESS][DOMAIN_NAME] Mot d…" at bounding box center [728, 412] width 1456 height 825
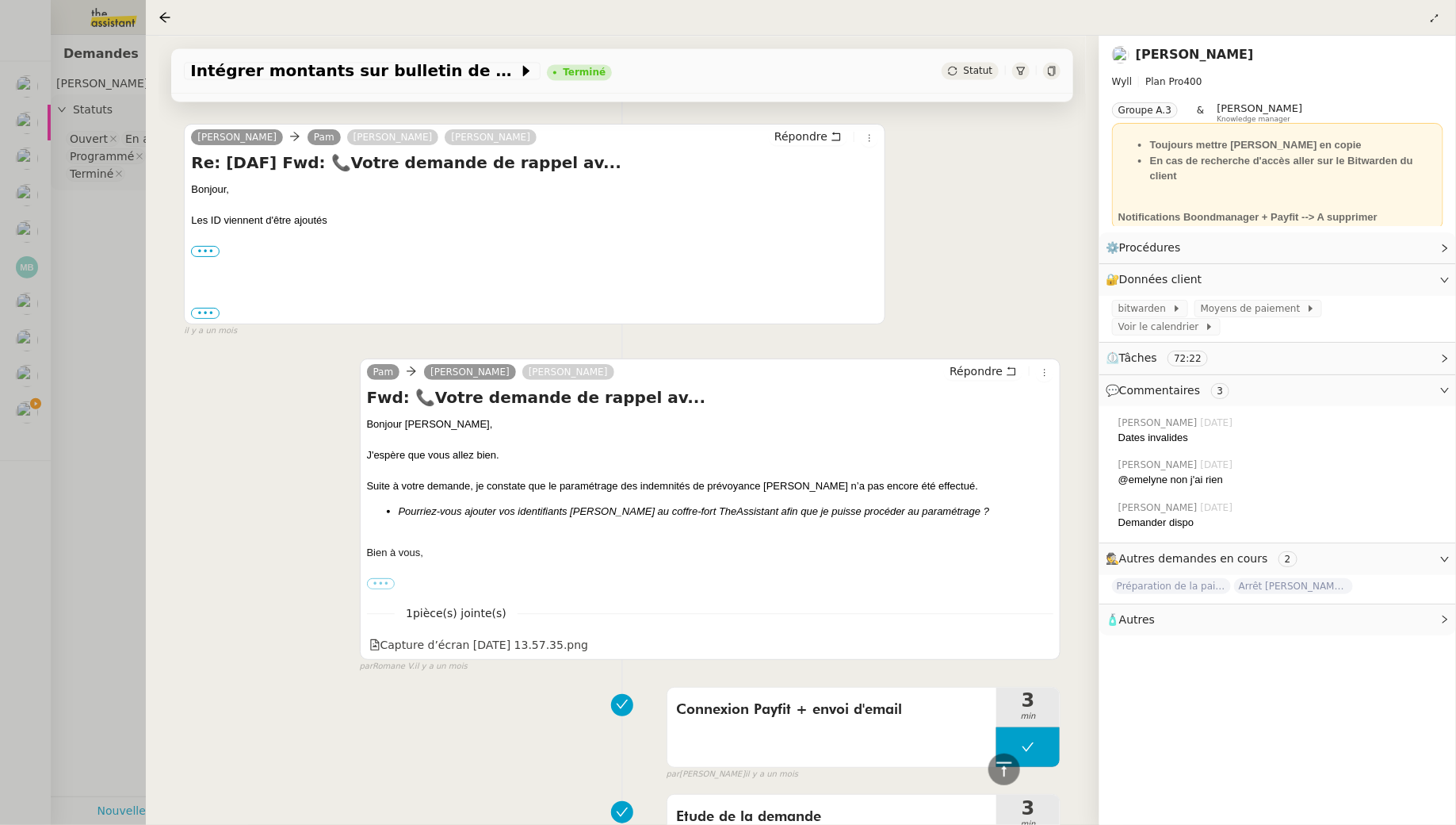
scroll to position [5304, 0]
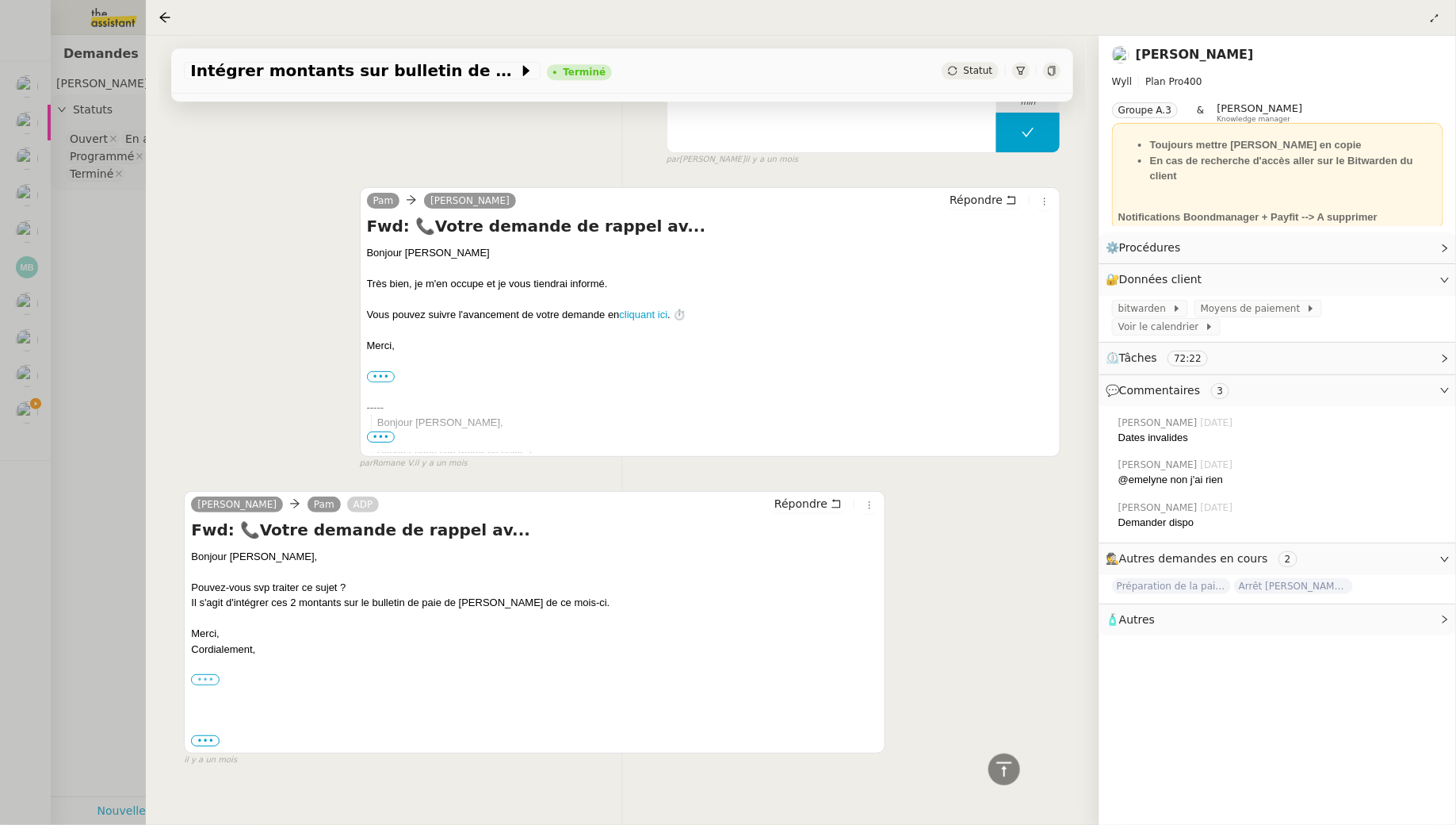
click at [206, 674] on label "•••" at bounding box center [205, 680] width 28 height 11
click at [0, 0] on input "•••" at bounding box center [0, 0] width 0 height 0
click at [211, 735] on span "•••" at bounding box center [205, 741] width 28 height 11
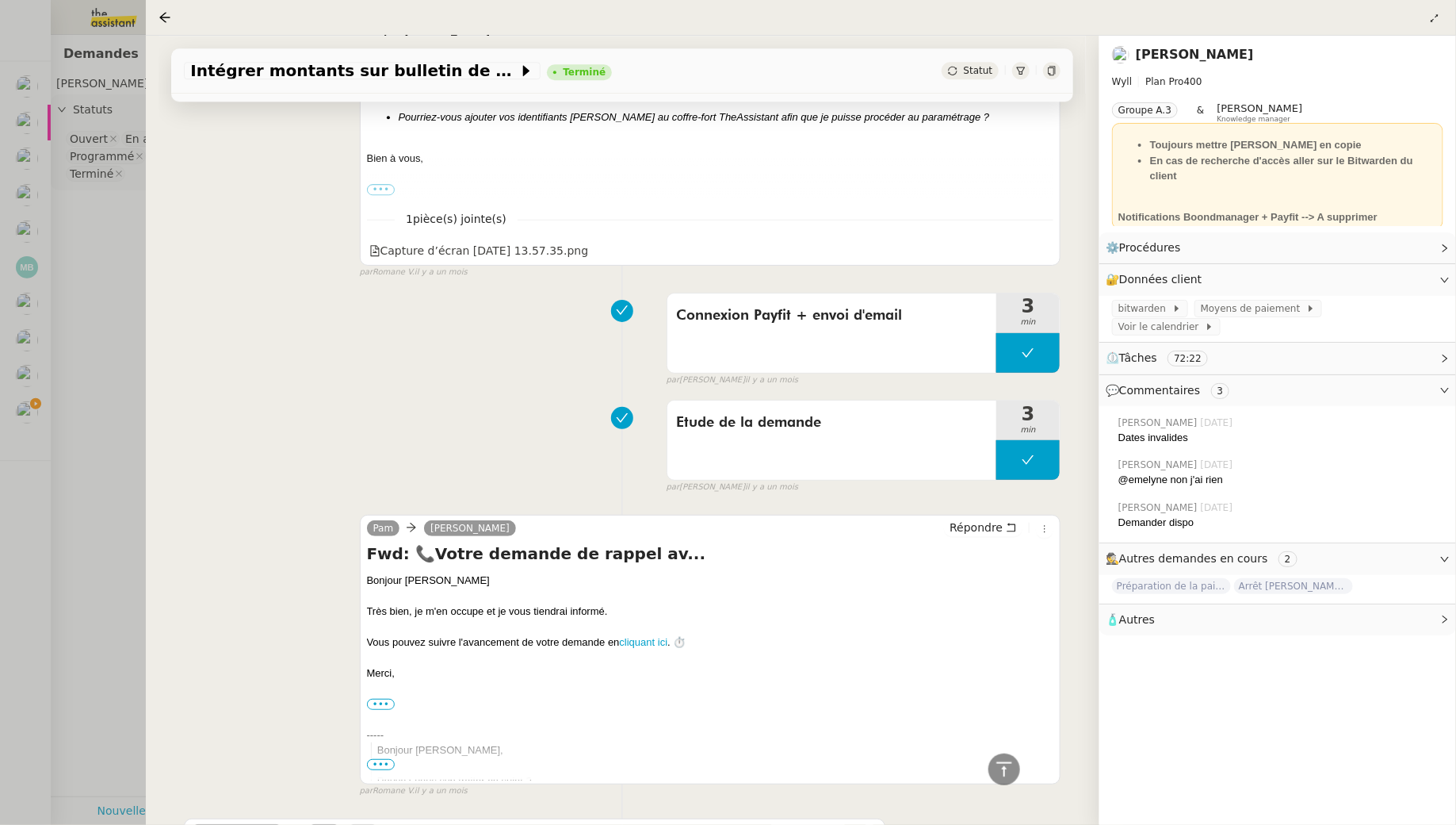
scroll to position [5420, 0]
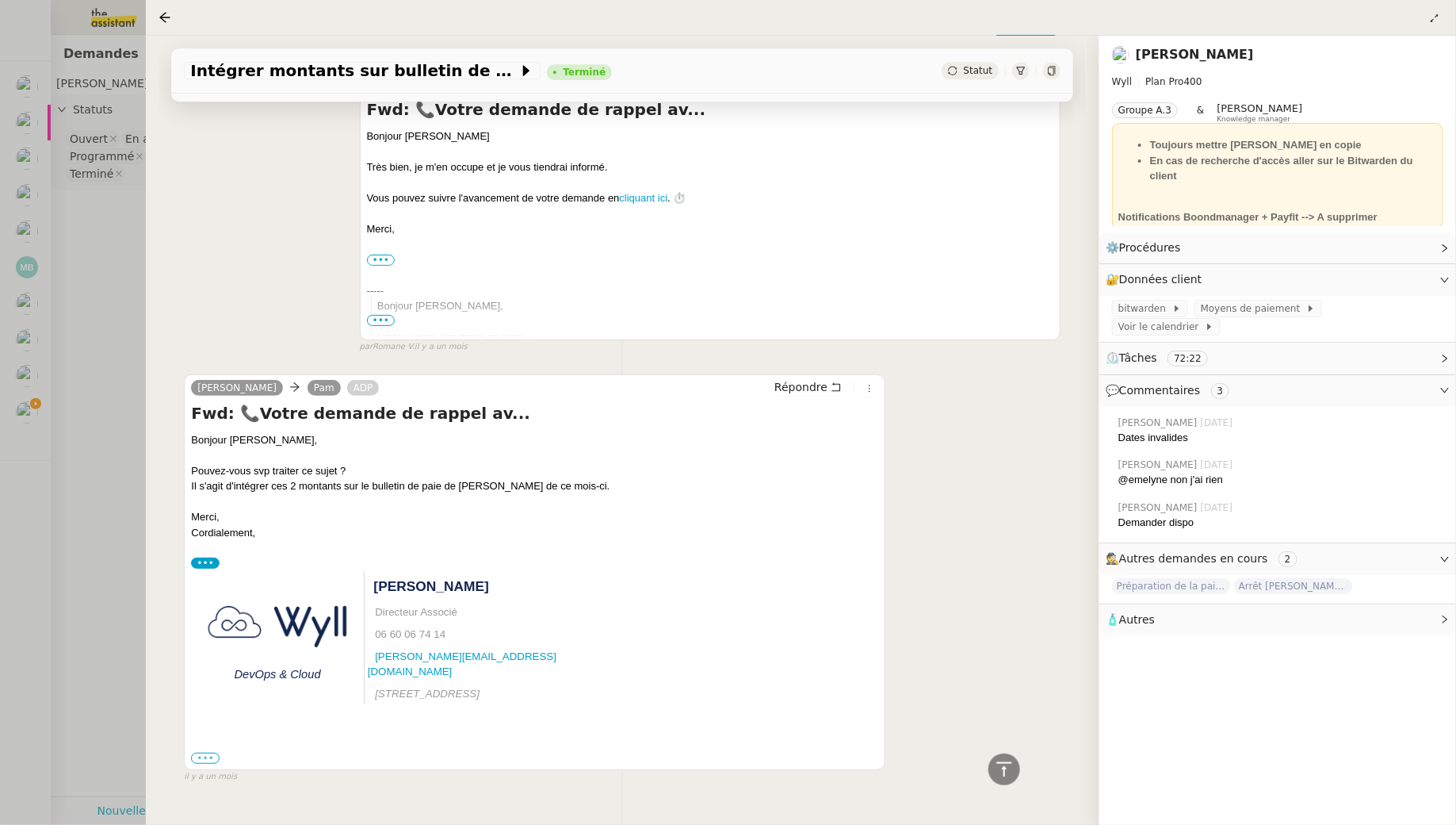
click at [205, 752] on label "•••" at bounding box center [205, 758] width 28 height 11
click at [0, 0] on input "•••" at bounding box center [0, 0] width 0 height 0
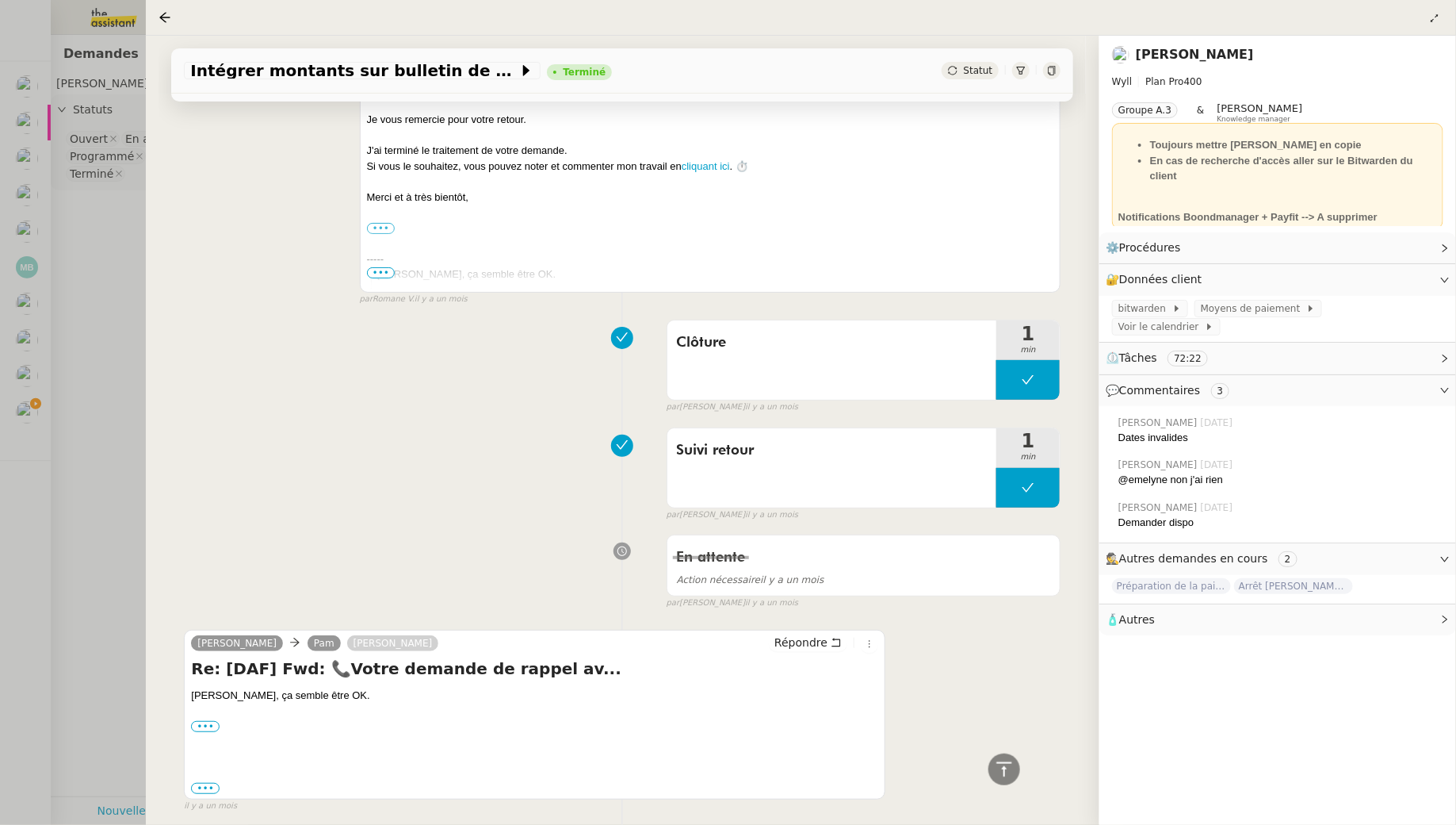
scroll to position [358, 0]
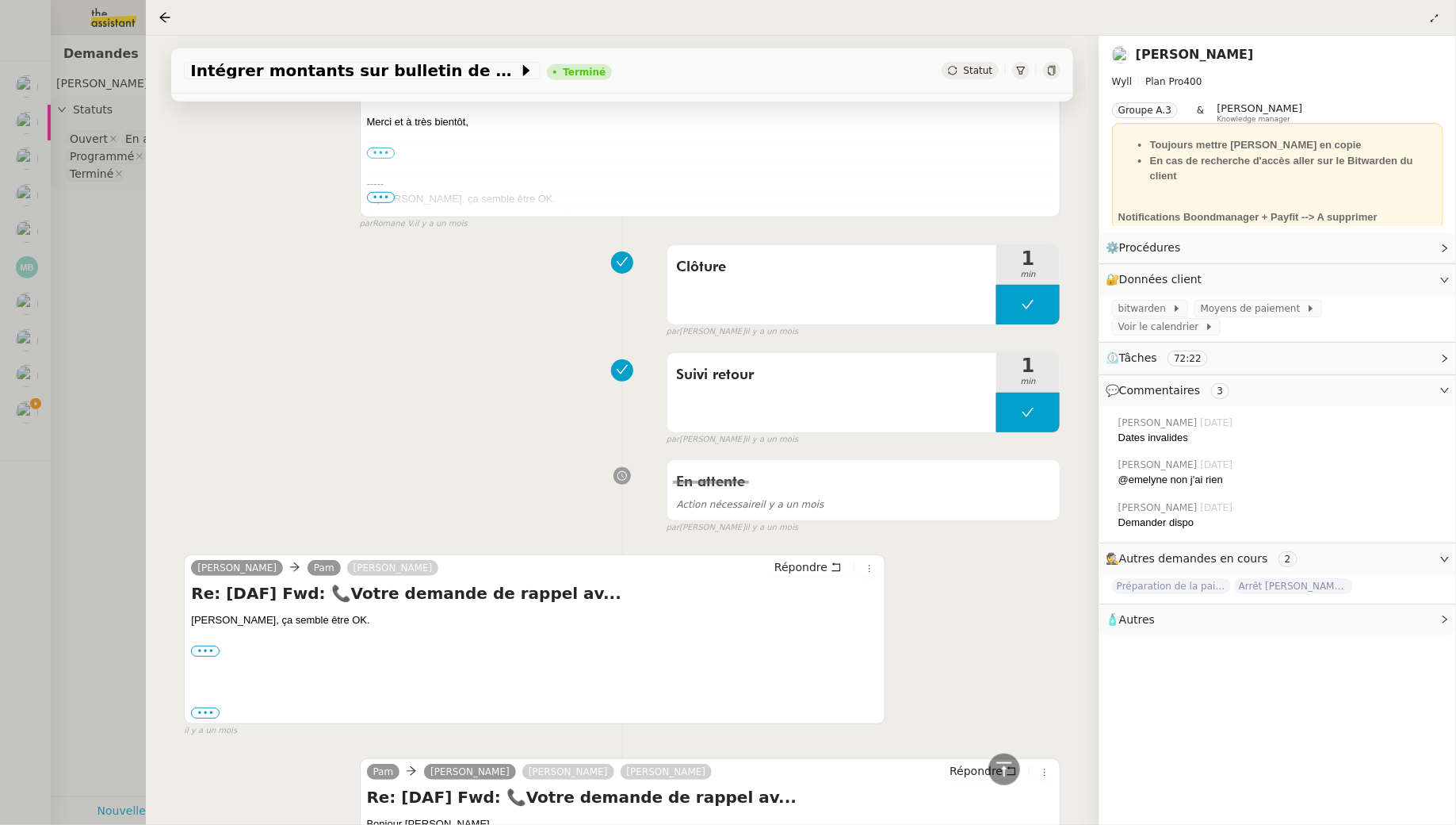
click at [115, 314] on div at bounding box center [728, 412] width 1456 height 825
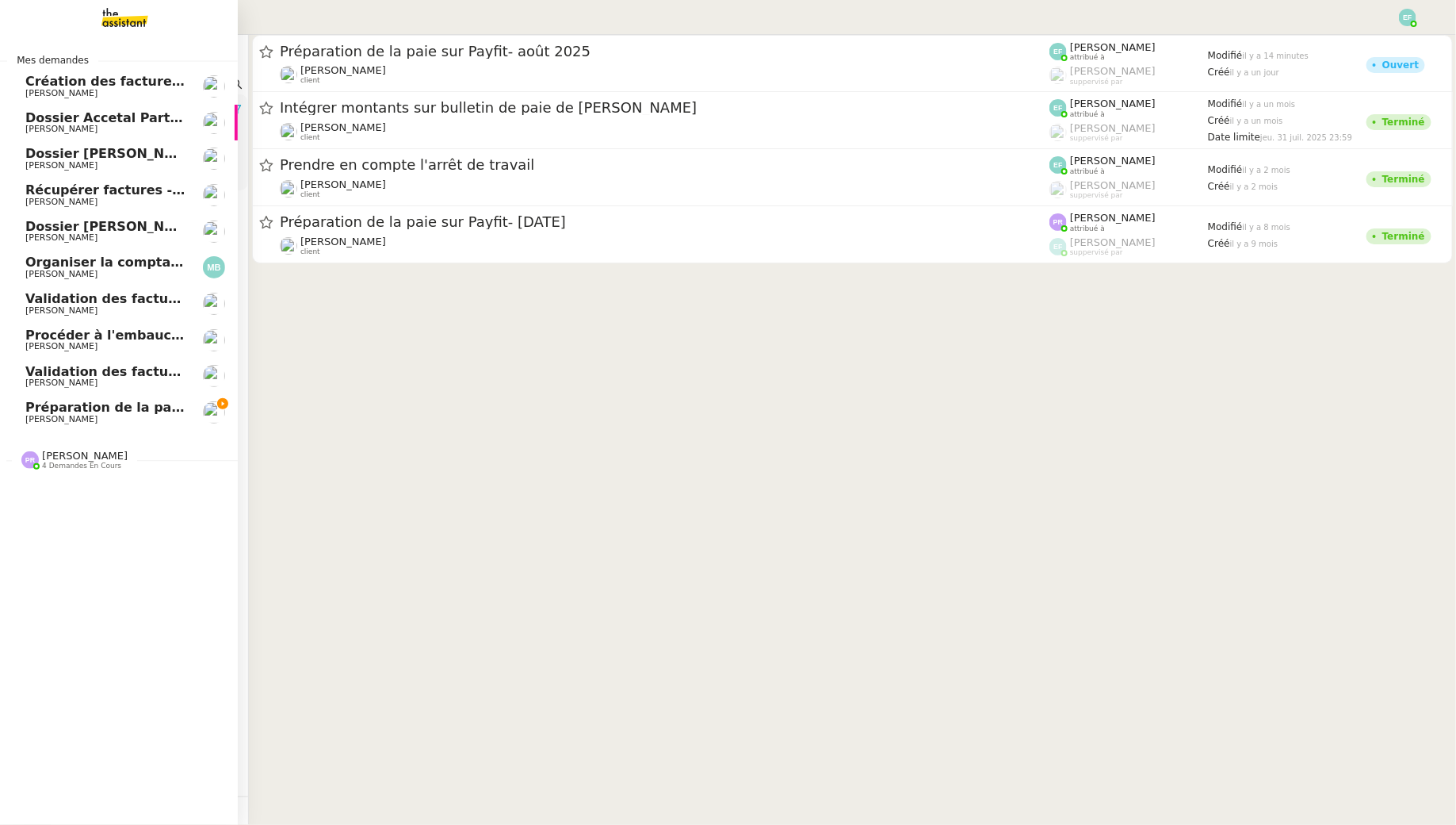
click at [33, 418] on span "[PERSON_NAME]" at bounding box center [62, 418] width 73 height 10
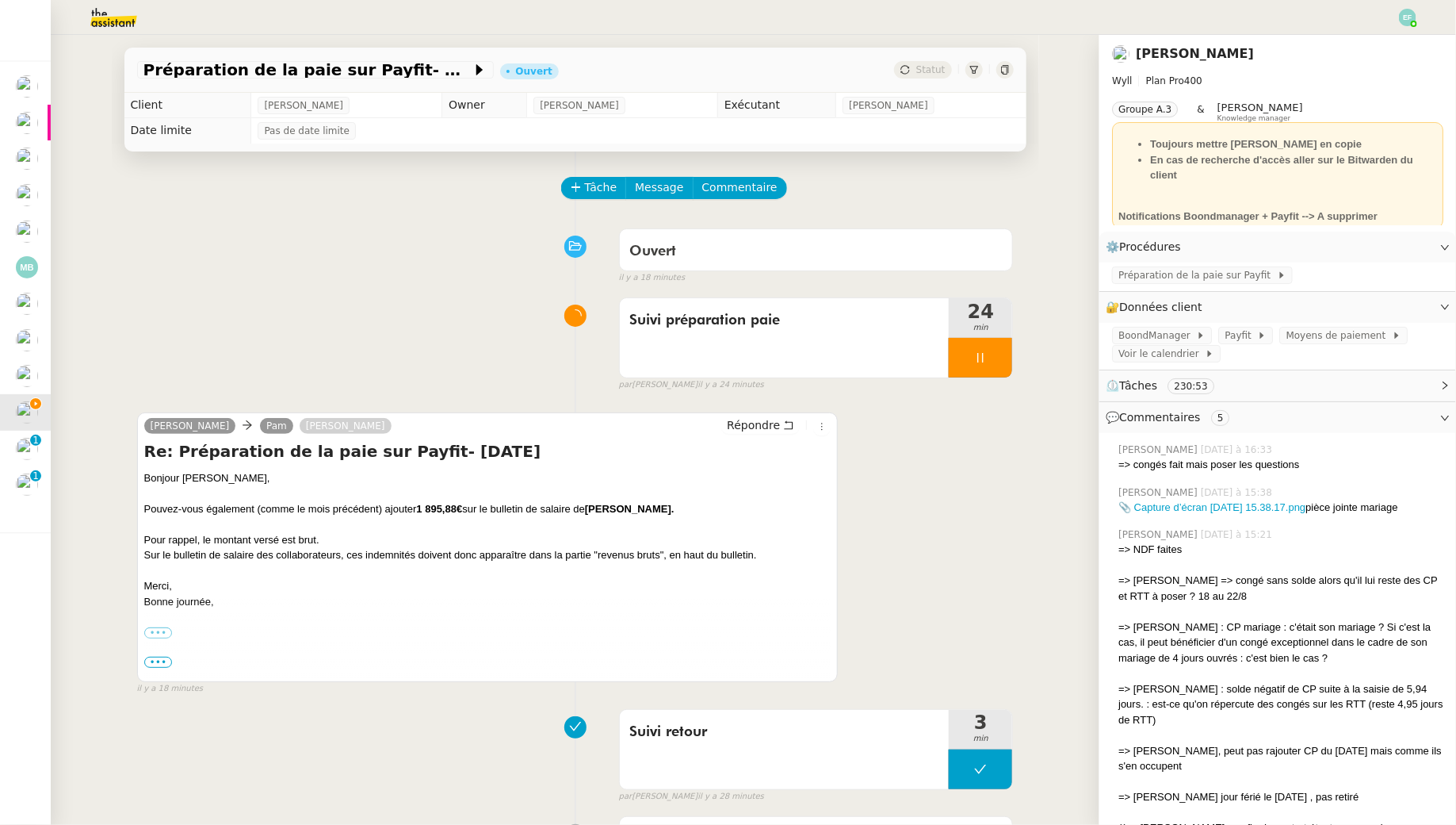
click at [113, 15] on img at bounding box center [101, 17] width 122 height 34
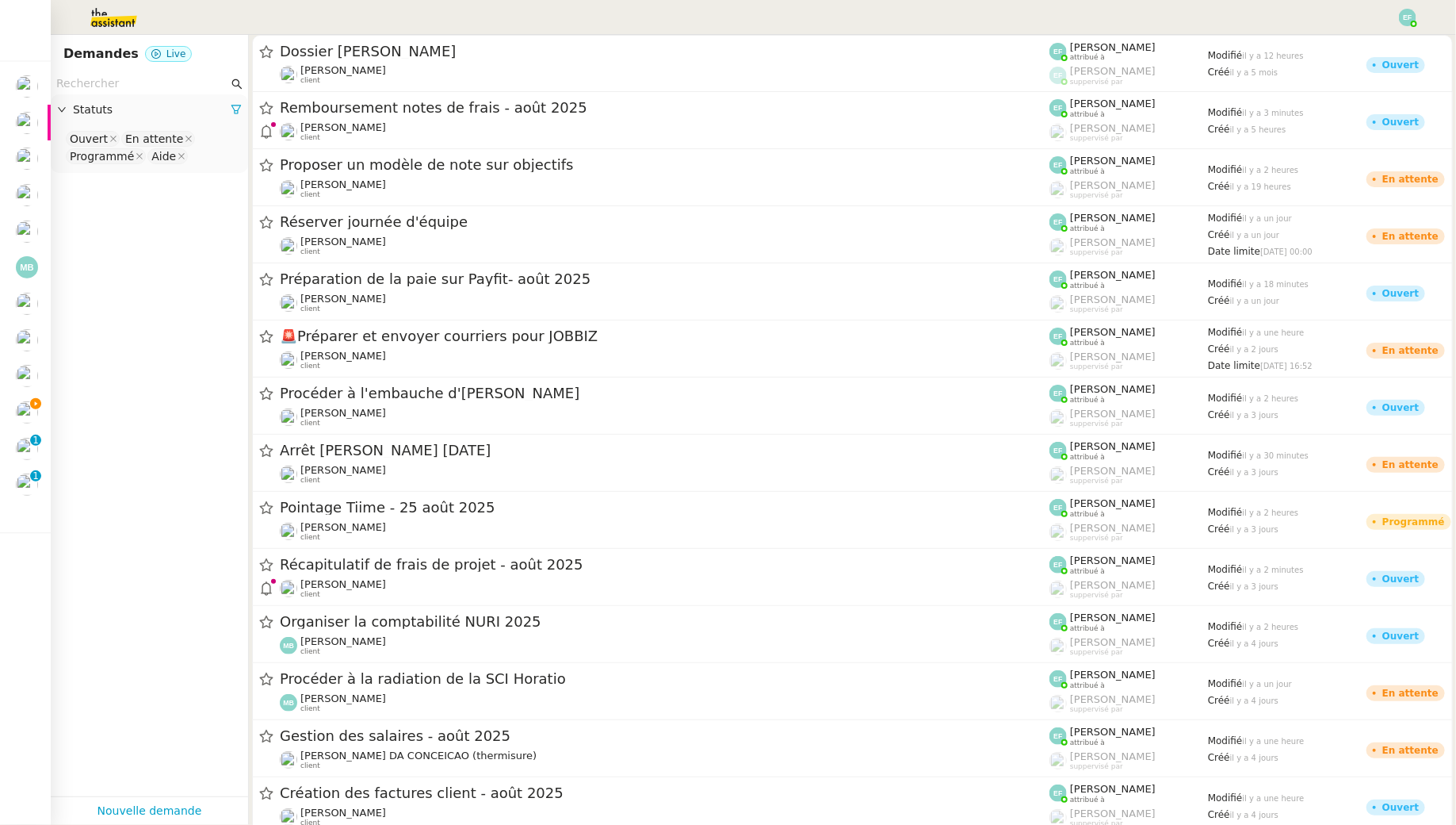
click at [145, 93] on nz-input-group at bounding box center [150, 83] width 198 height 22
click at [142, 87] on input "text" at bounding box center [142, 83] width 172 height 18
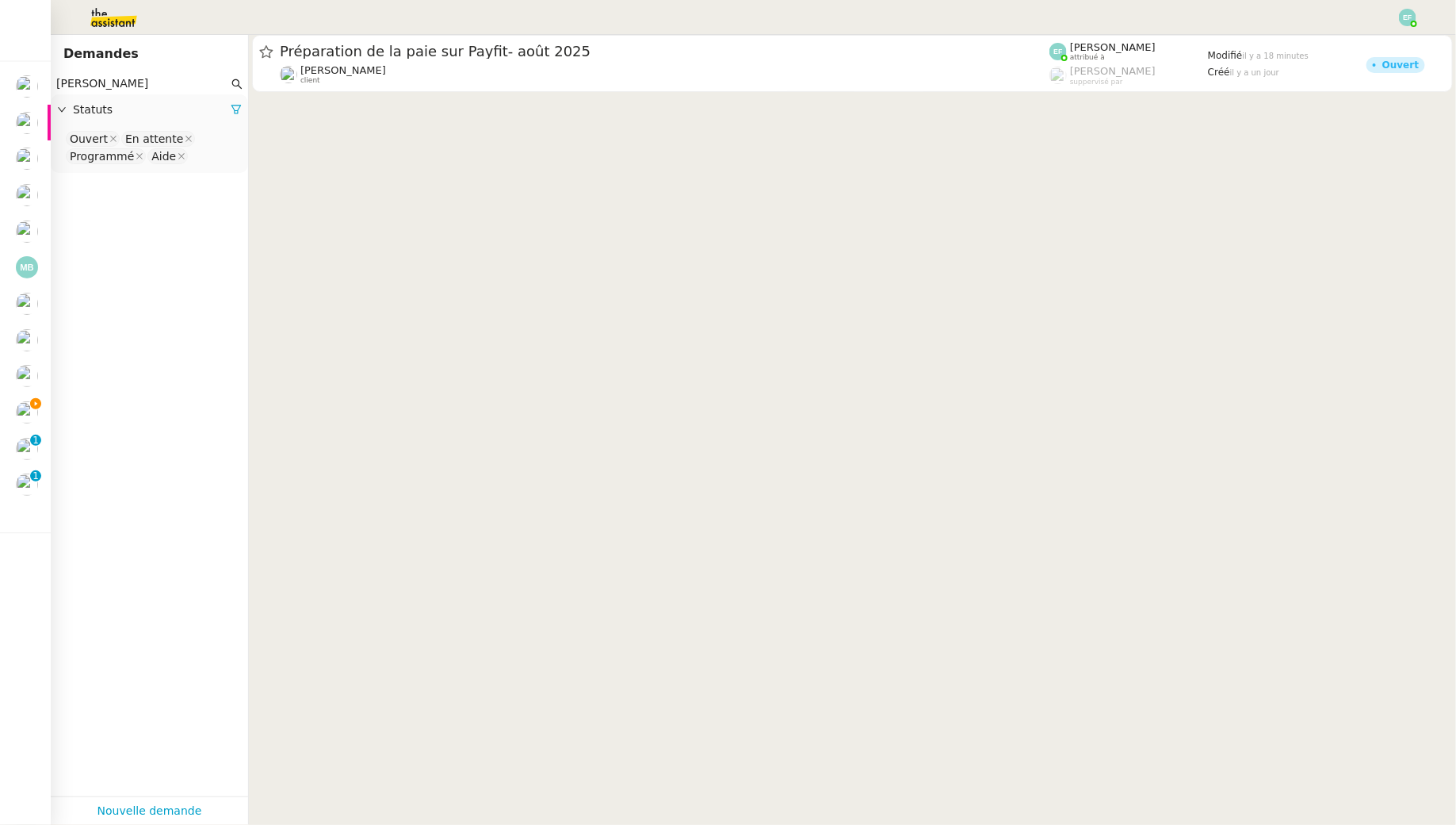
type input "[PERSON_NAME]"
click at [200, 148] on nz-select-top-control "Ouvert En attente Programmé Aide" at bounding box center [150, 147] width 172 height 37
type input "ter"
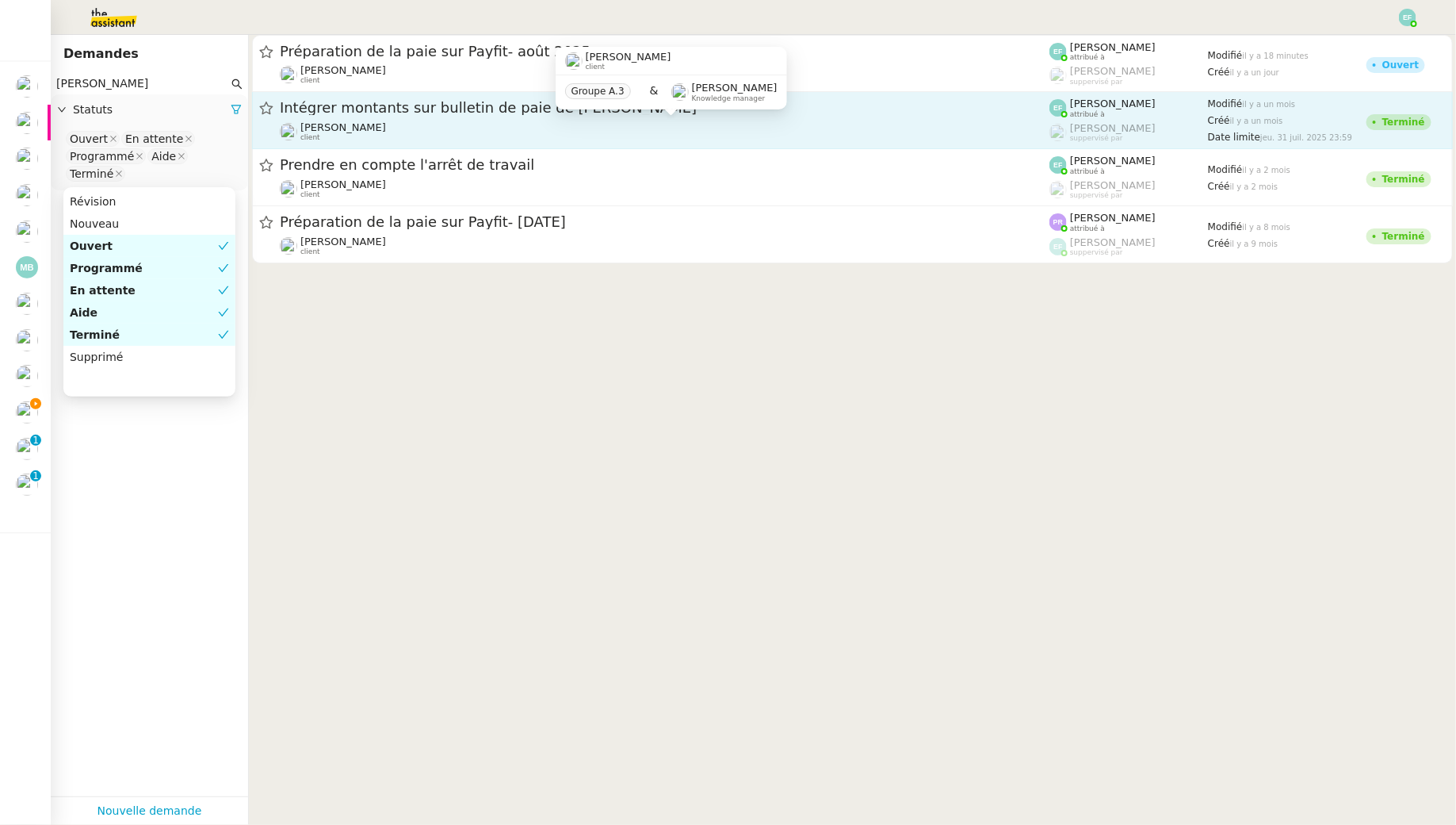
click at [461, 122] on div "[PERSON_NAME] client" at bounding box center [664, 132] width 769 height 21
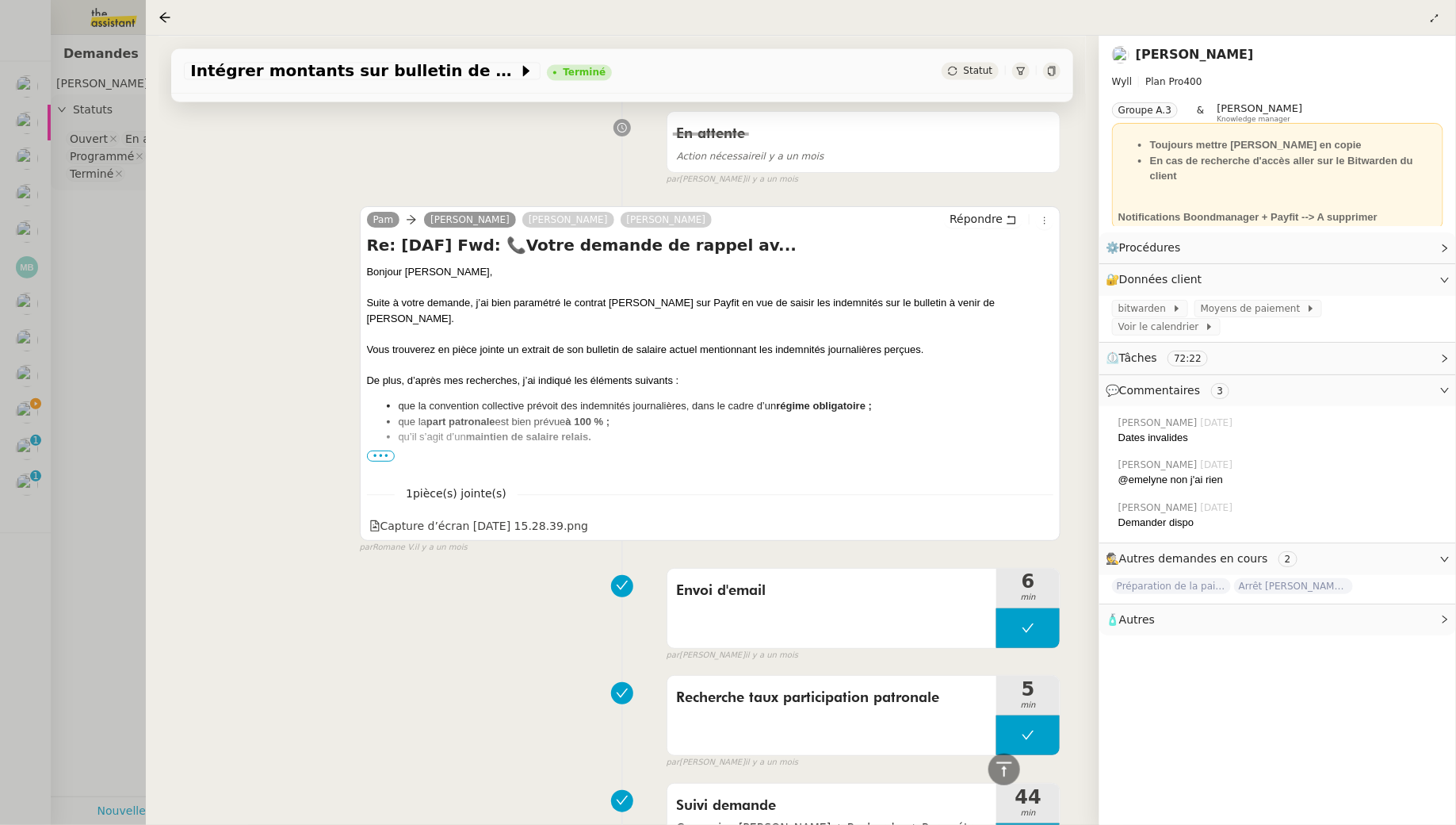
scroll to position [1518, 0]
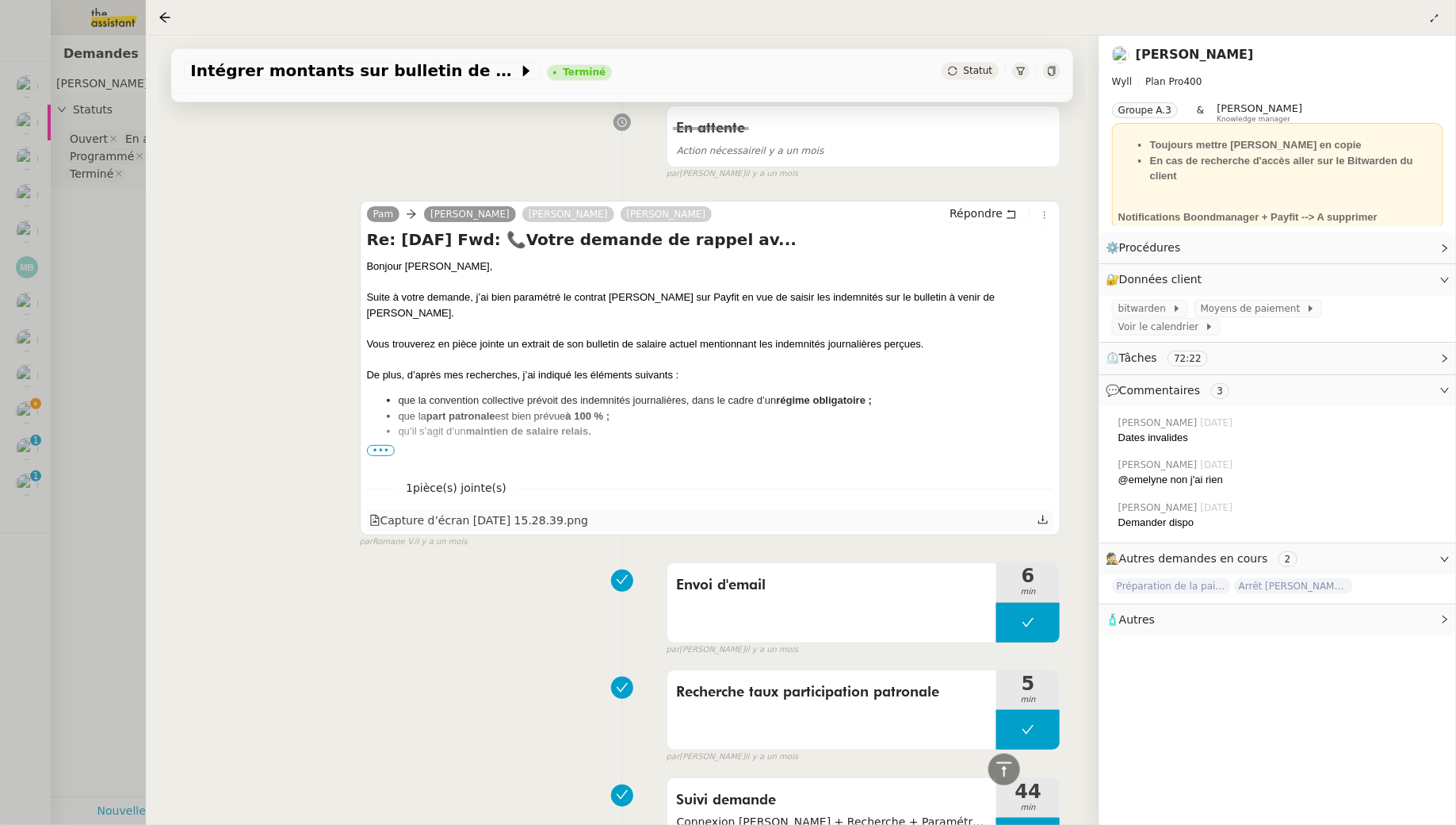
click at [1046, 519] on icon at bounding box center [1043, 519] width 9 height 9
click at [106, 299] on div at bounding box center [728, 412] width 1456 height 825
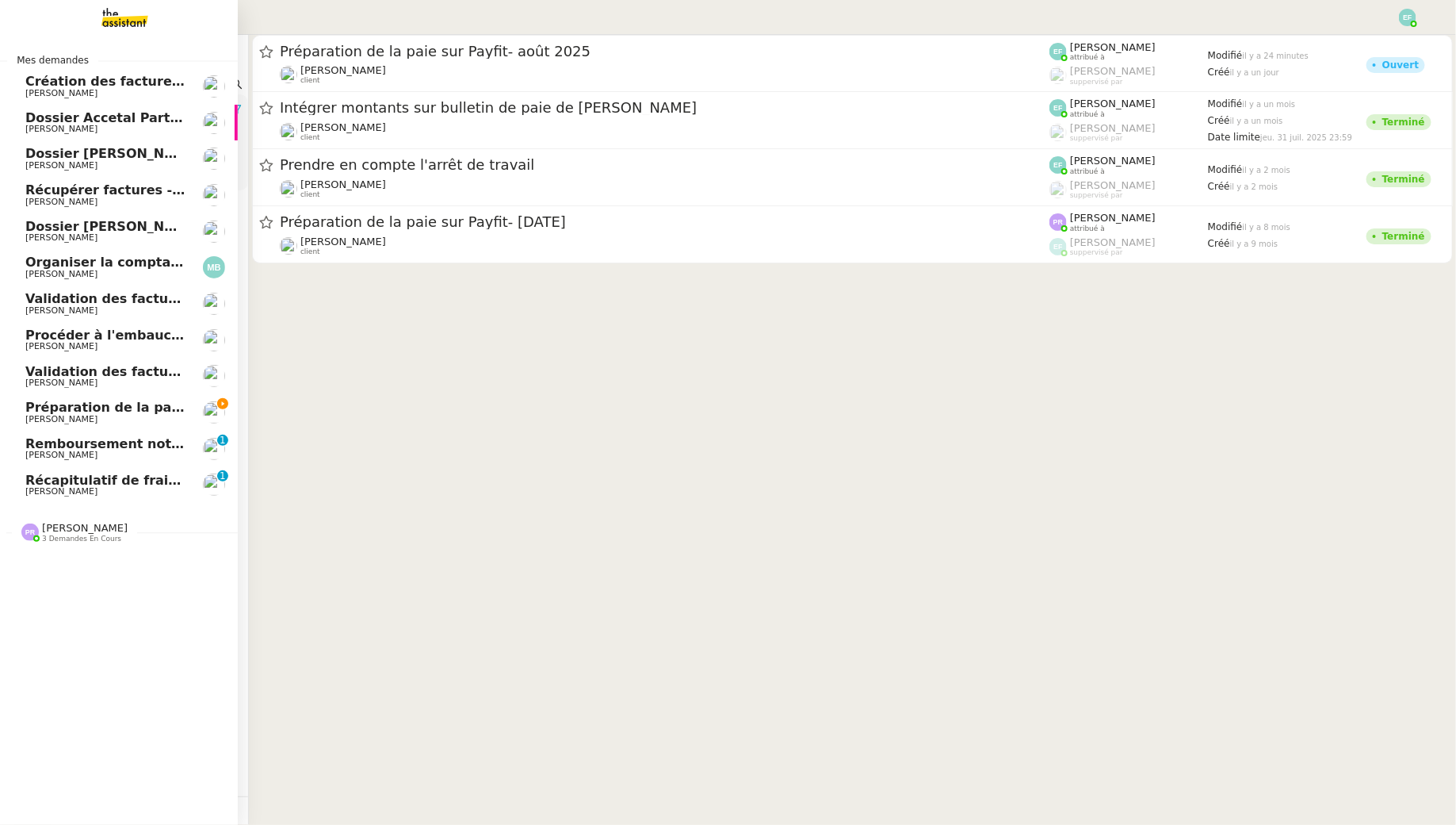
click at [39, 407] on span "Préparation de la paie sur Payfit- août 2025" at bounding box center [181, 407] width 313 height 15
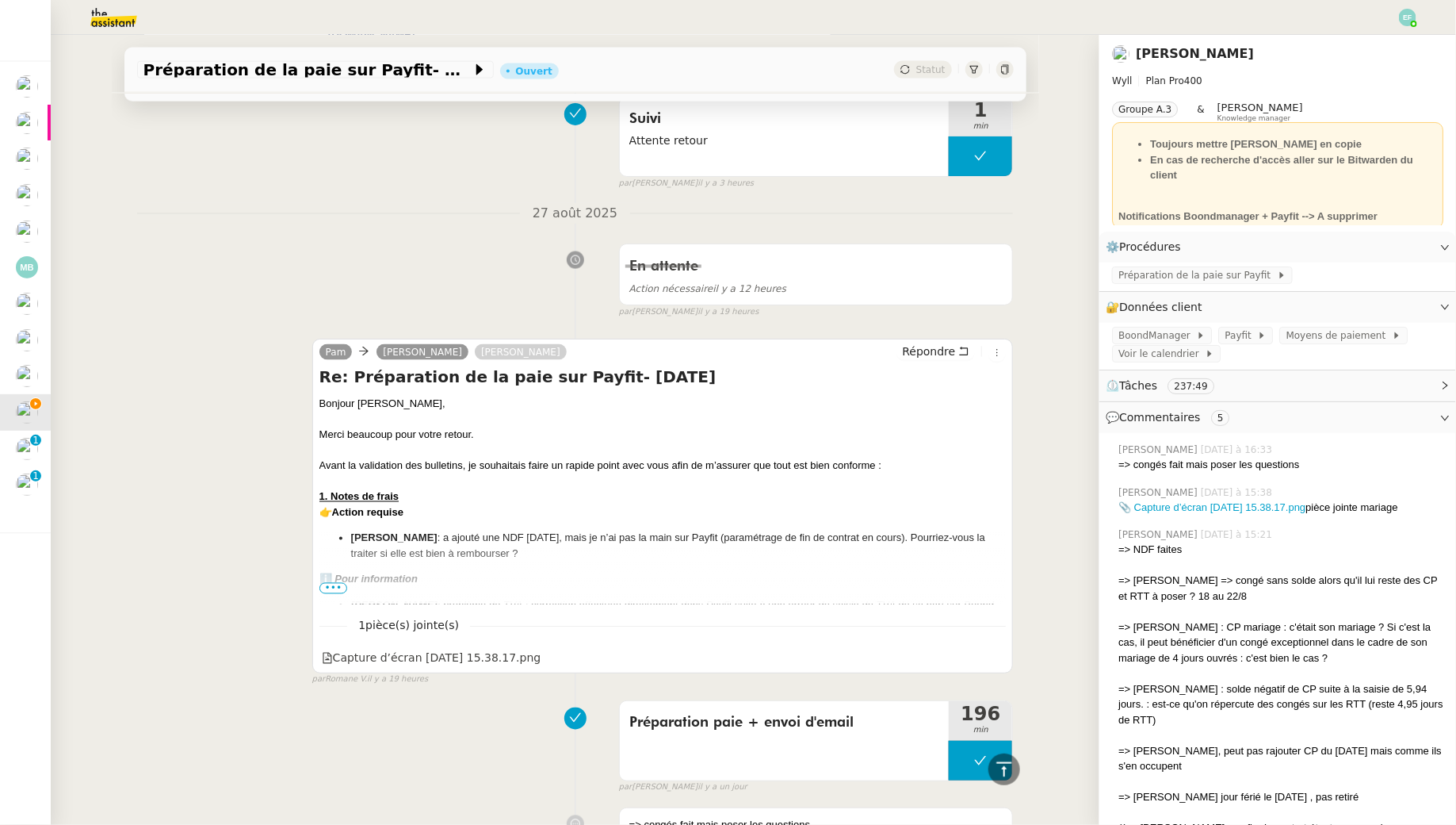
scroll to position [739, 0]
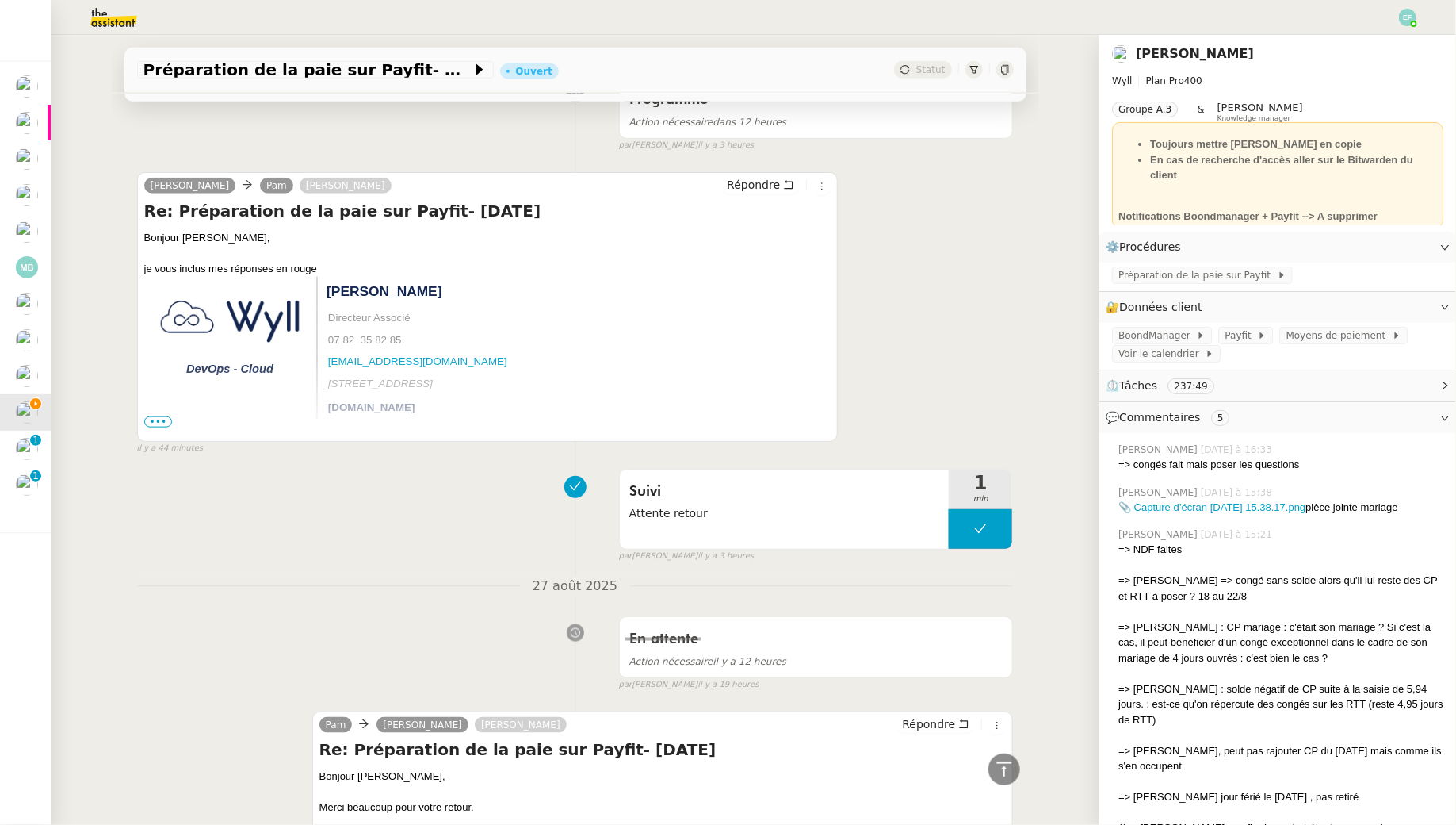
click at [142, 418] on div "[PERSON_NAME] [PERSON_NAME] Répondre Re: Préparation de la paie sur Payfit- [DA…" at bounding box center [487, 307] width 701 height 270
click at [148, 418] on span "•••" at bounding box center [158, 422] width 28 height 11
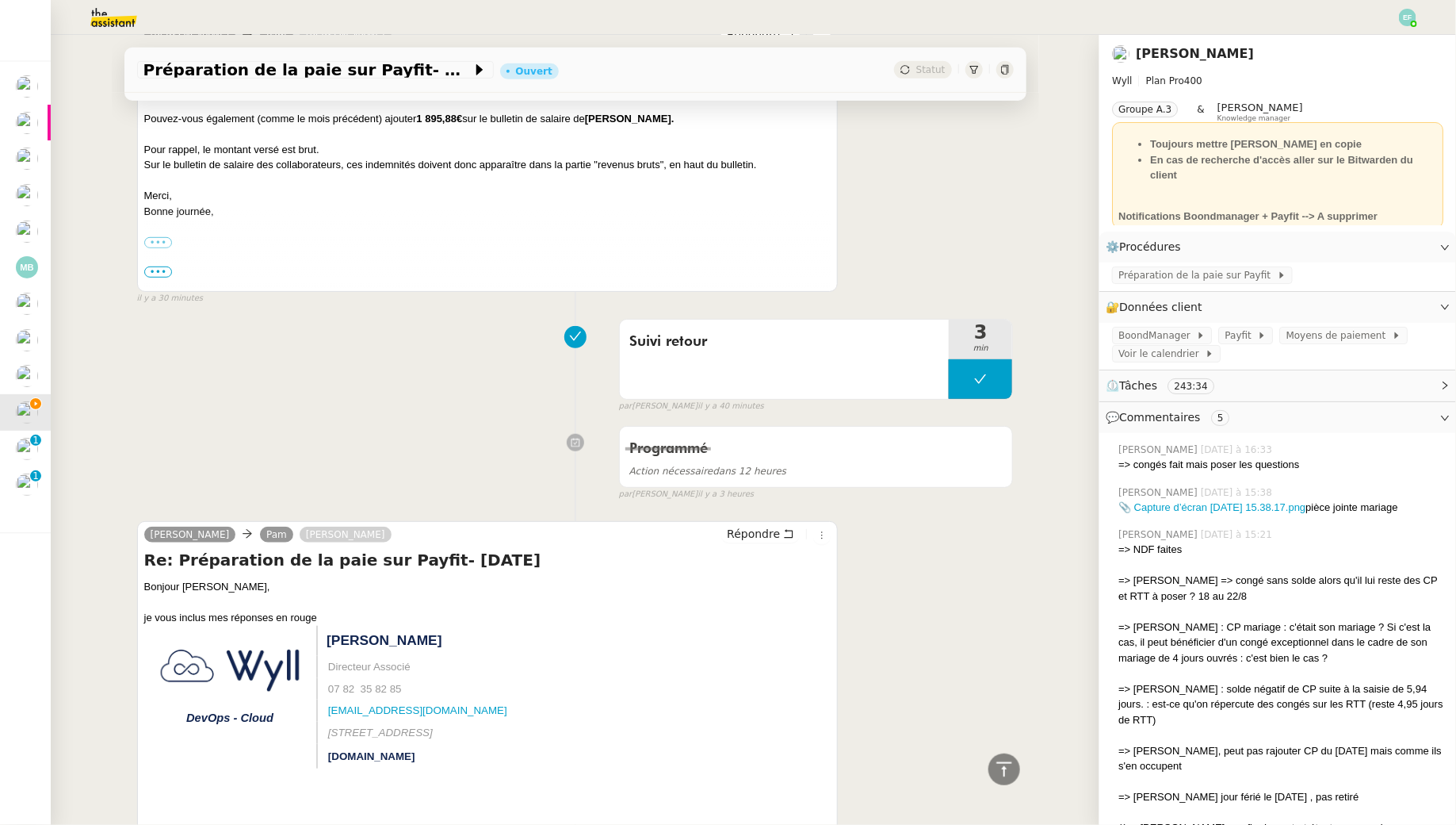
scroll to position [152, 0]
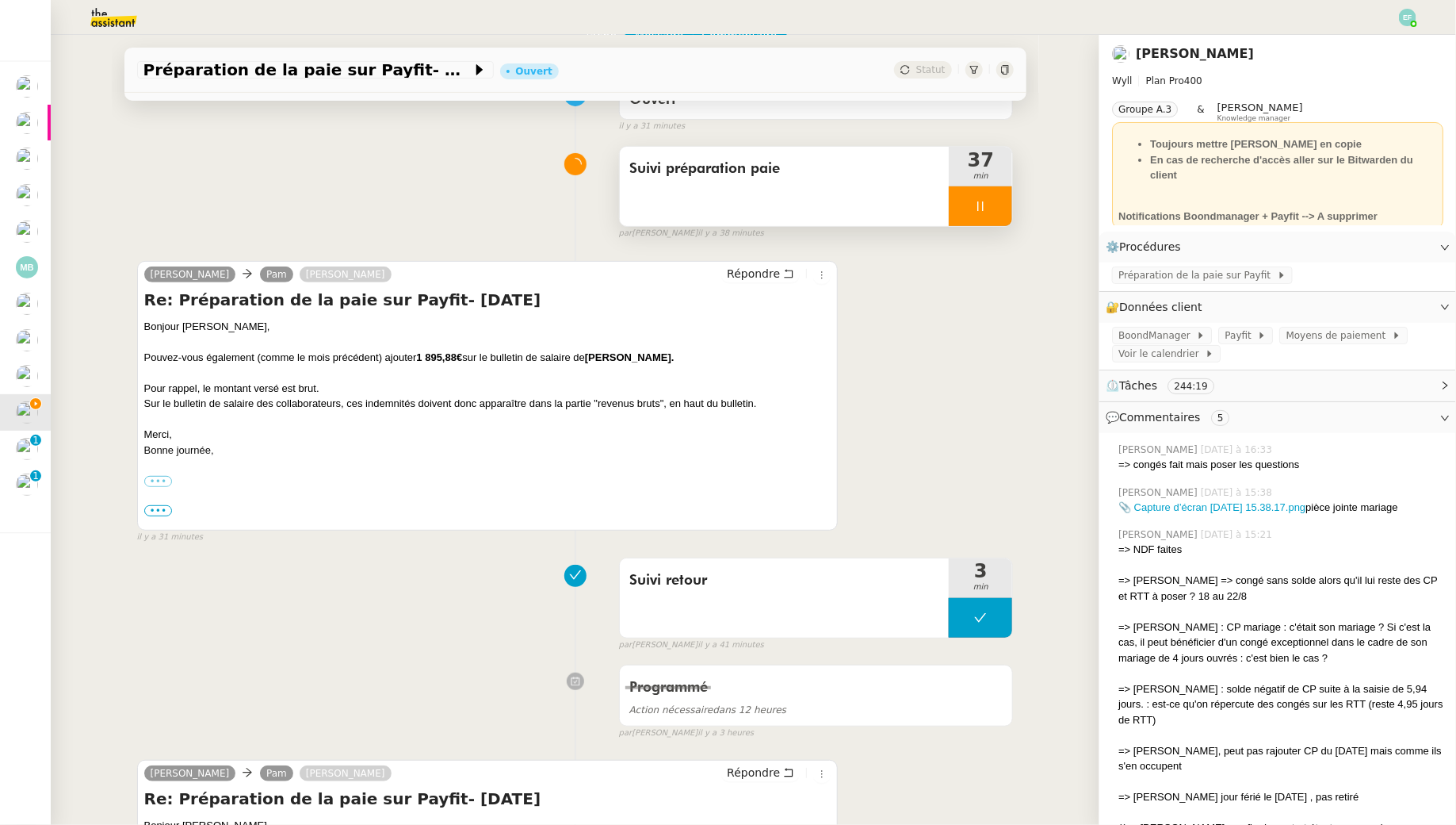
click at [993, 198] on div at bounding box center [981, 206] width 64 height 40
click at [1001, 211] on icon at bounding box center [996, 206] width 13 height 13
